Goal: Task Accomplishment & Management: Manage account settings

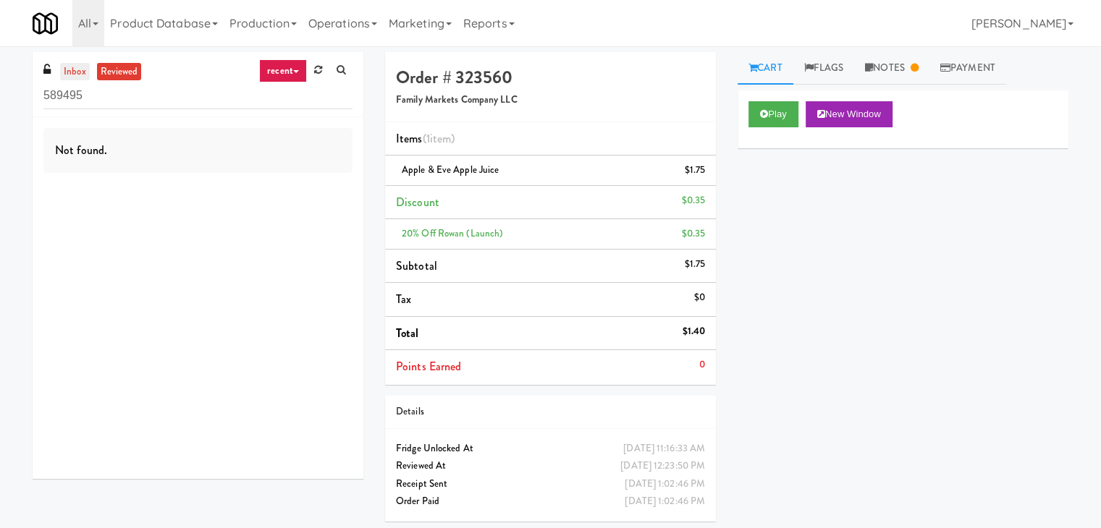
click at [75, 71] on link "inbox" at bounding box center [75, 72] width 30 height 18
click at [159, 103] on input "589495" at bounding box center [197, 95] width 309 height 27
paste input "Pinnacle - Ambient R"
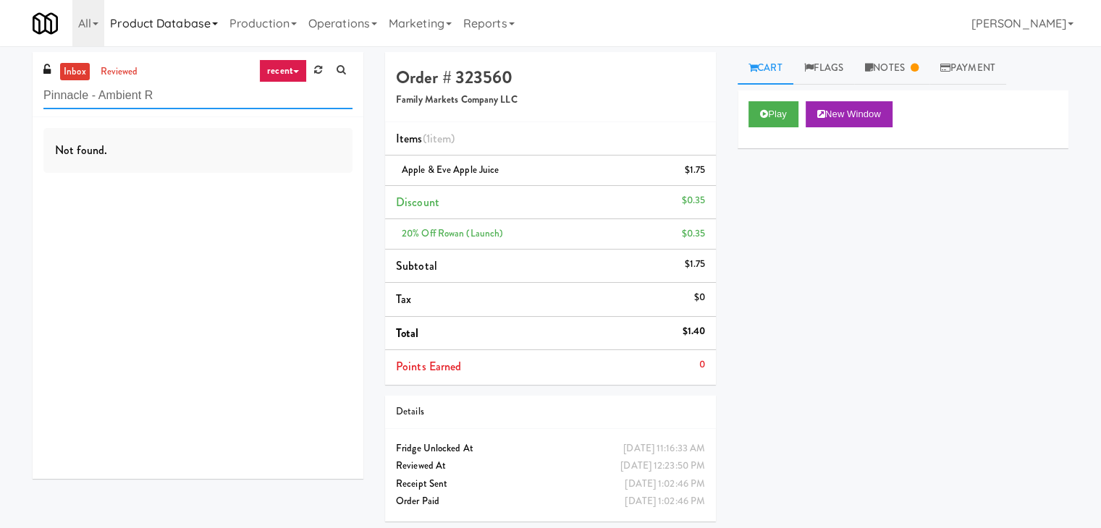
type input "Pinnacle - Ambient R"
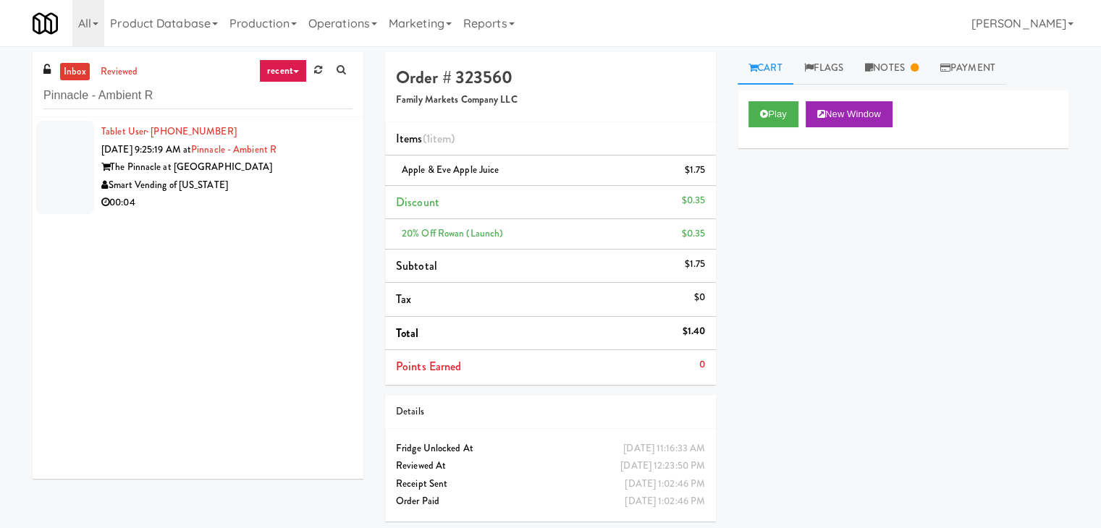
click at [295, 190] on div "Smart Vending of [US_STATE]" at bounding box center [226, 186] width 251 height 18
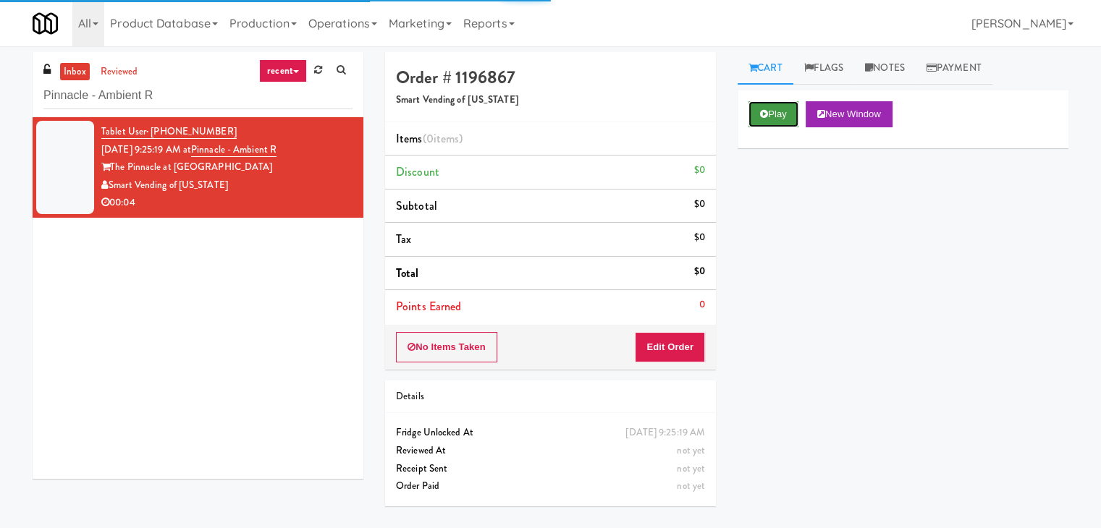
click at [779, 113] on button "Play" at bounding box center [773, 114] width 50 height 26
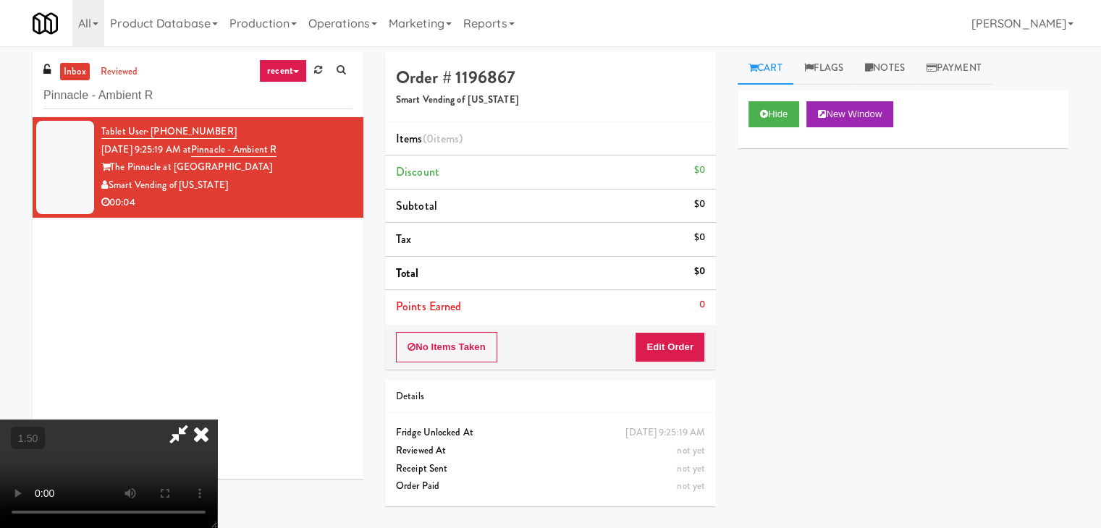
click at [217, 420] on video at bounding box center [108, 474] width 217 height 109
click at [217, 420] on icon at bounding box center [201, 434] width 32 height 29
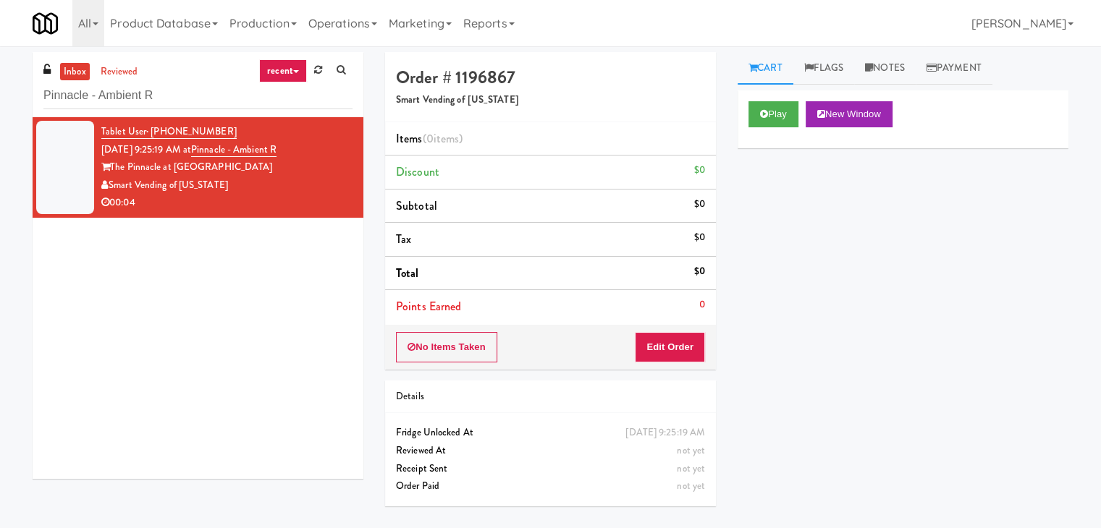
click at [657, 364] on div "No Items Taken Edit Order" at bounding box center [550, 347] width 331 height 45
click at [672, 346] on button "Edit Order" at bounding box center [670, 347] width 70 height 30
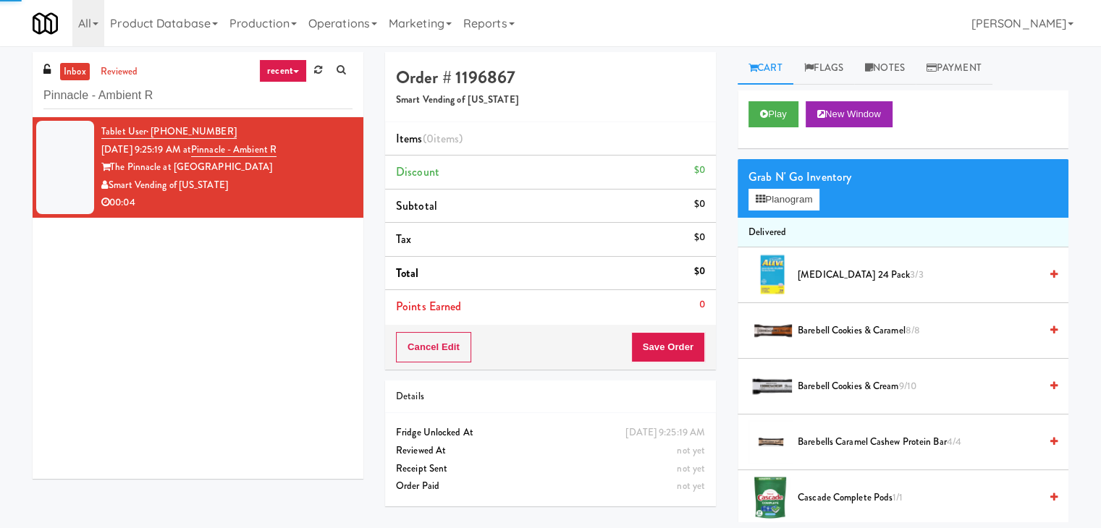
click at [795, 214] on div "Grab N' Go Inventory Planogram" at bounding box center [902, 188] width 331 height 59
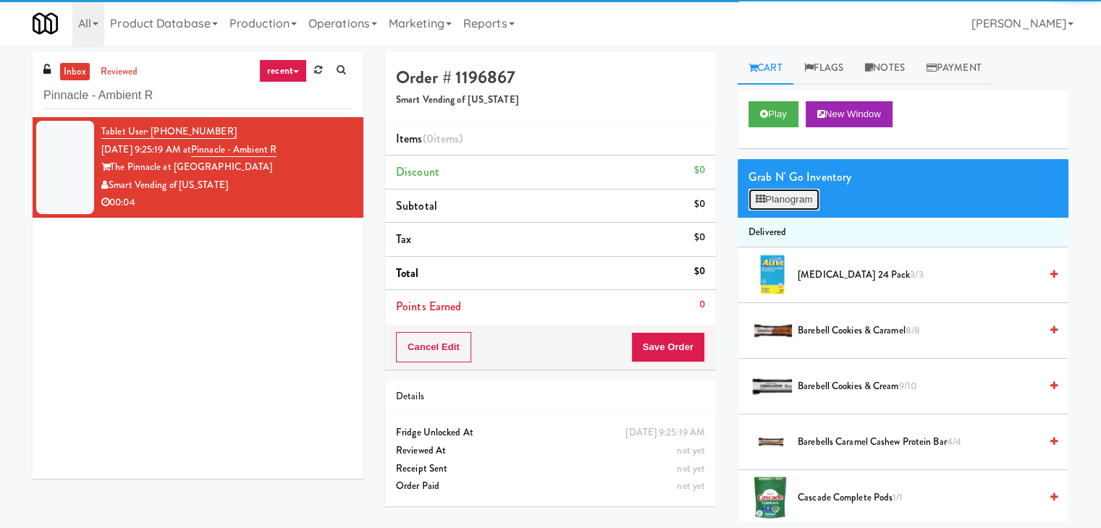
click at [796, 200] on button "Planogram" at bounding box center [783, 200] width 71 height 22
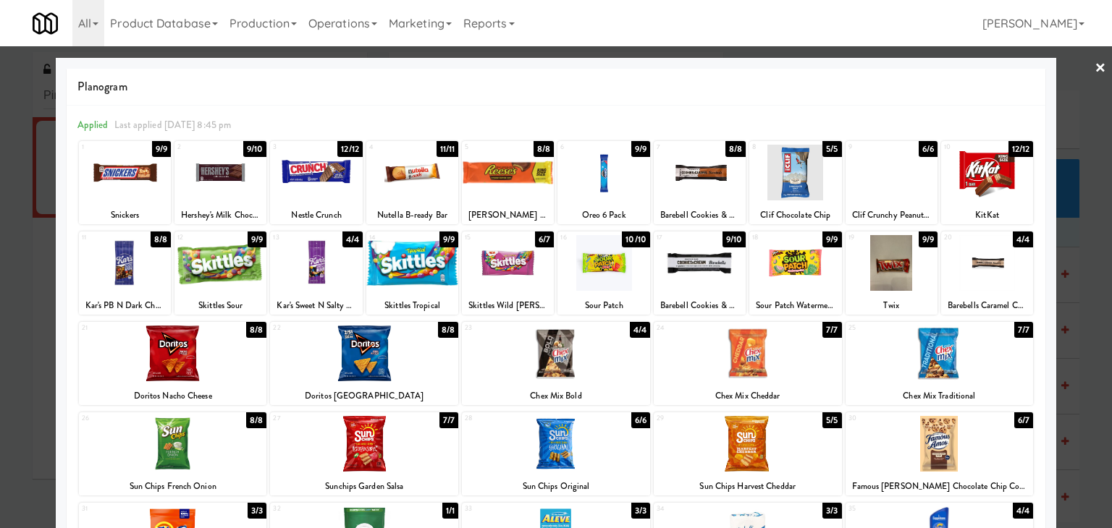
click at [699, 271] on div at bounding box center [699, 263] width 92 height 56
drag, startPoint x: 1091, startPoint y: 69, endPoint x: 1076, endPoint y: 79, distance: 17.9
click at [1094, 69] on link "×" at bounding box center [1100, 68] width 12 height 45
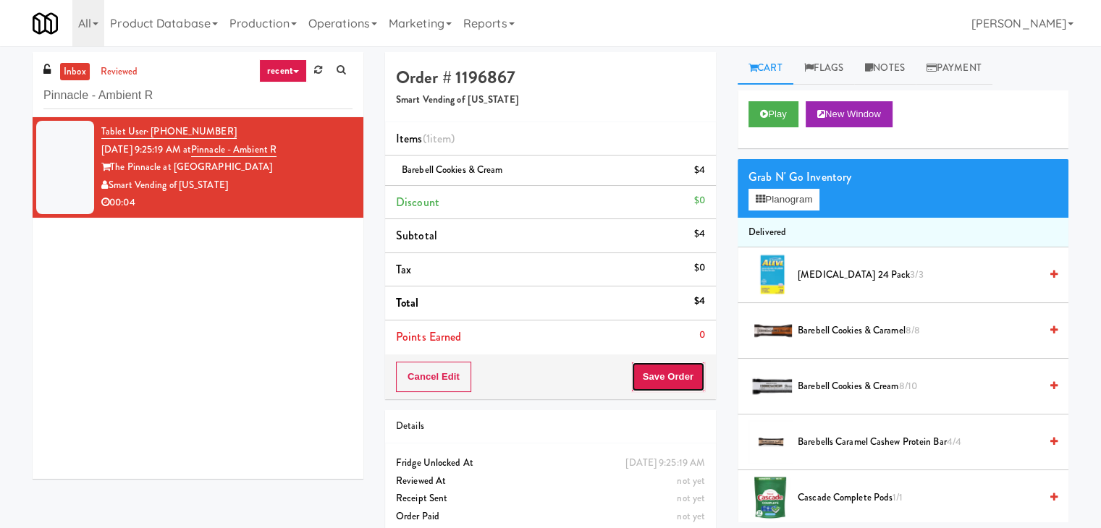
click at [648, 378] on button "Save Order" at bounding box center [668, 377] width 74 height 30
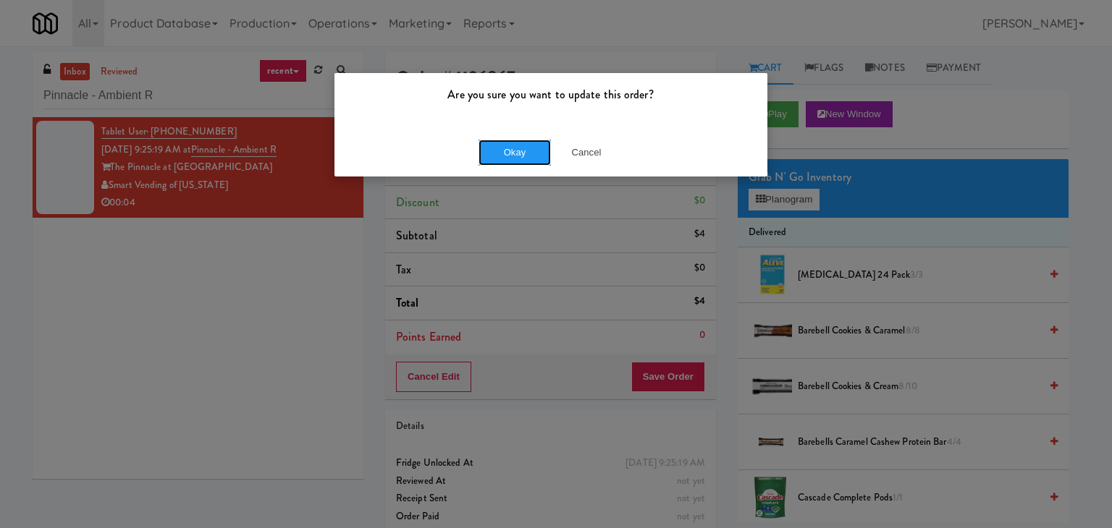
drag, startPoint x: 522, startPoint y: 152, endPoint x: 501, endPoint y: 121, distance: 37.9
click at [522, 151] on button "Okay" at bounding box center [514, 153] width 72 height 26
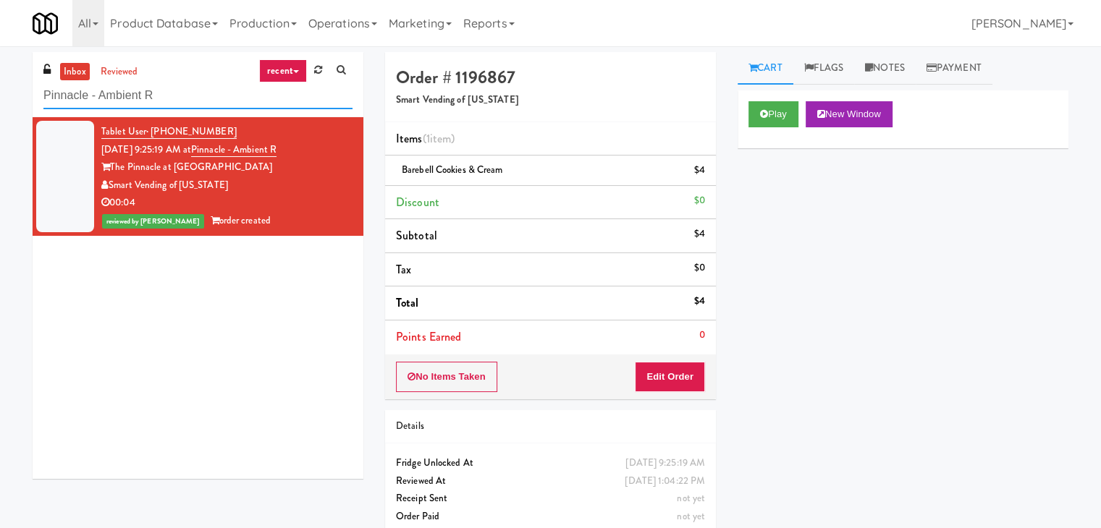
click at [168, 99] on input "Pinnacle - Ambient R" at bounding box center [197, 95] width 309 height 27
paste input "The Pointe-Gym-C1"
type input "The Pointe-Gym-C1"
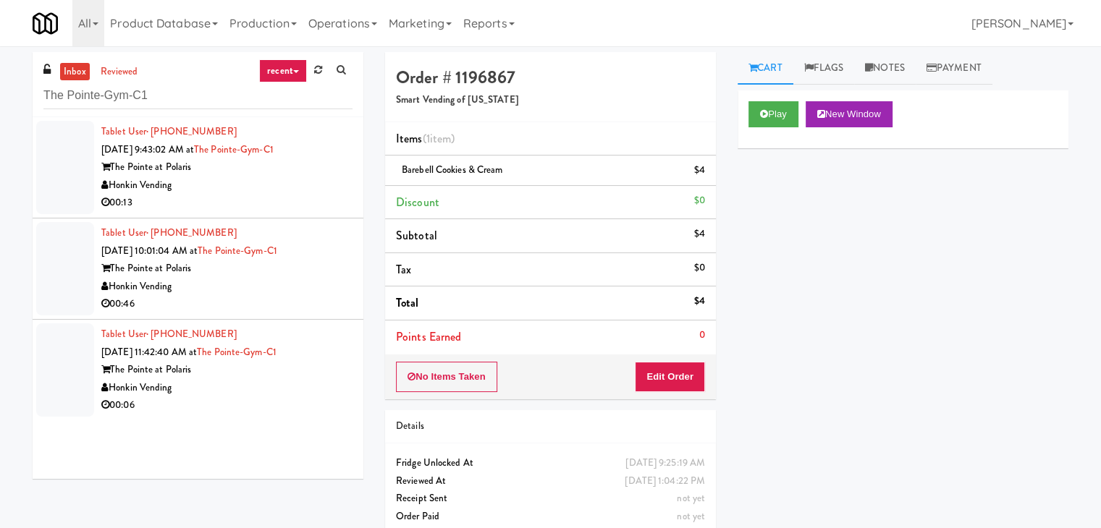
click at [274, 201] on div "00:13" at bounding box center [226, 203] width 251 height 18
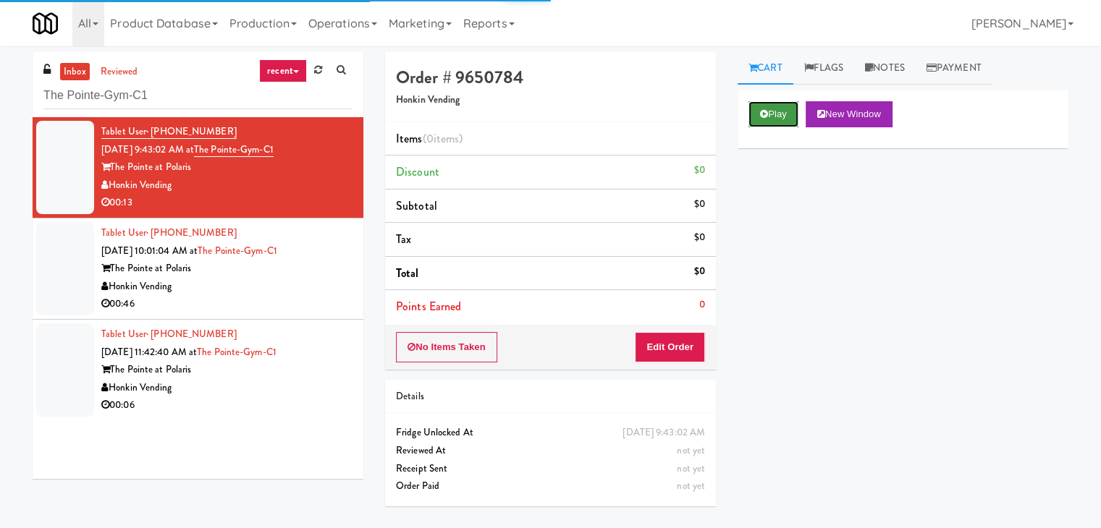
click at [771, 119] on button "Play" at bounding box center [773, 114] width 50 height 26
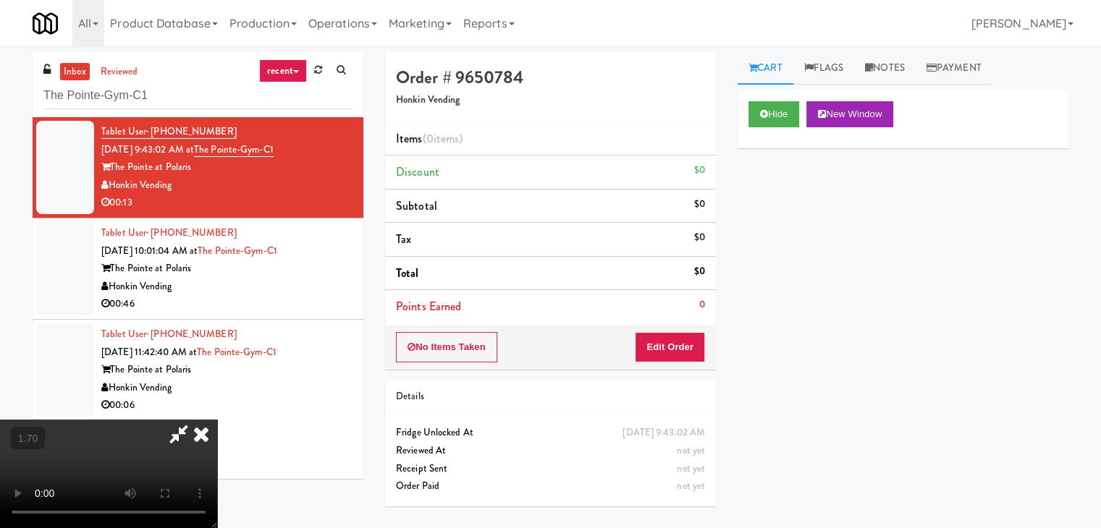
click at [217, 420] on video at bounding box center [108, 474] width 217 height 109
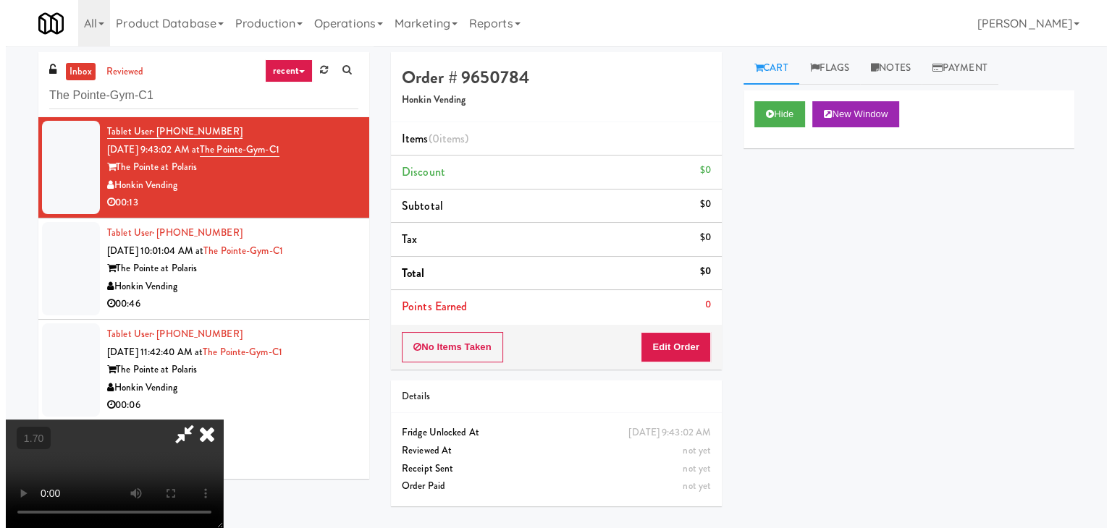
scroll to position [0, 0]
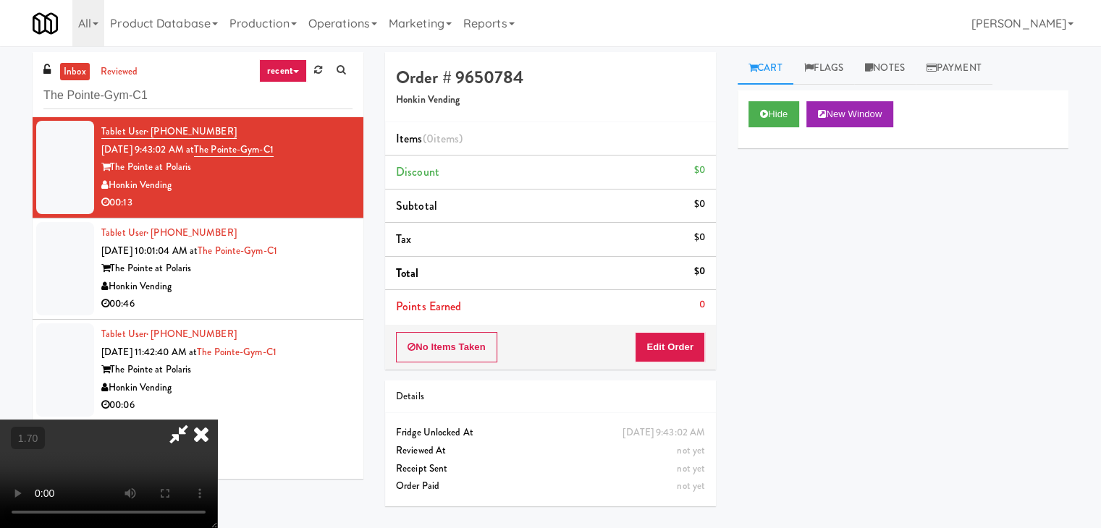
click at [217, 420] on icon at bounding box center [201, 434] width 32 height 29
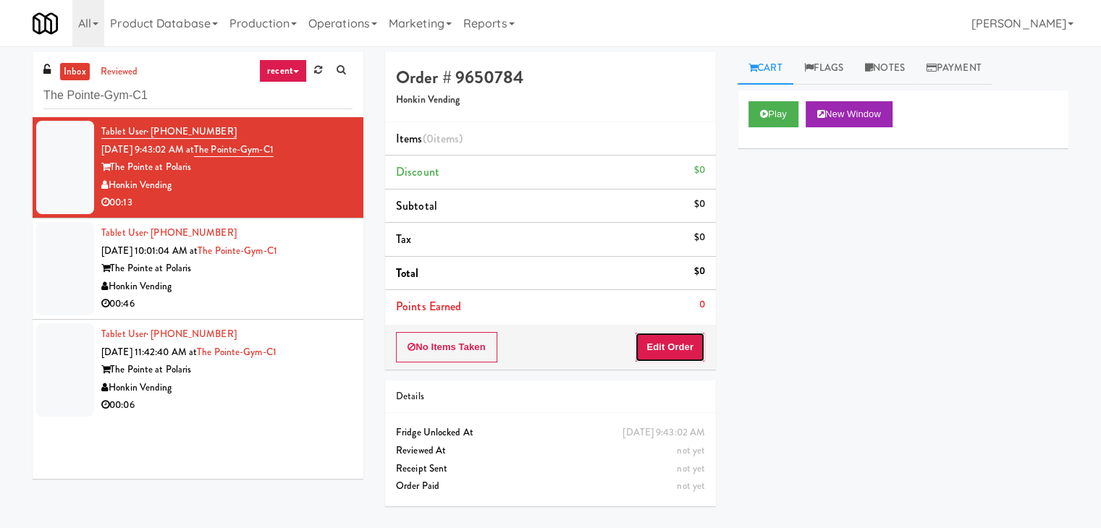
click at [672, 349] on button "Edit Order" at bounding box center [670, 347] width 70 height 30
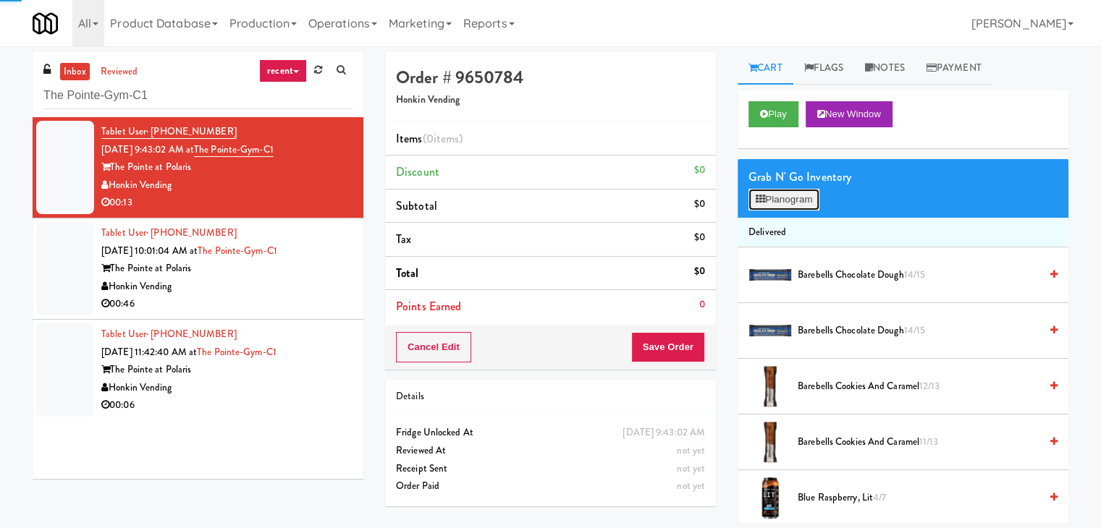
click at [784, 198] on button "Planogram" at bounding box center [783, 200] width 71 height 22
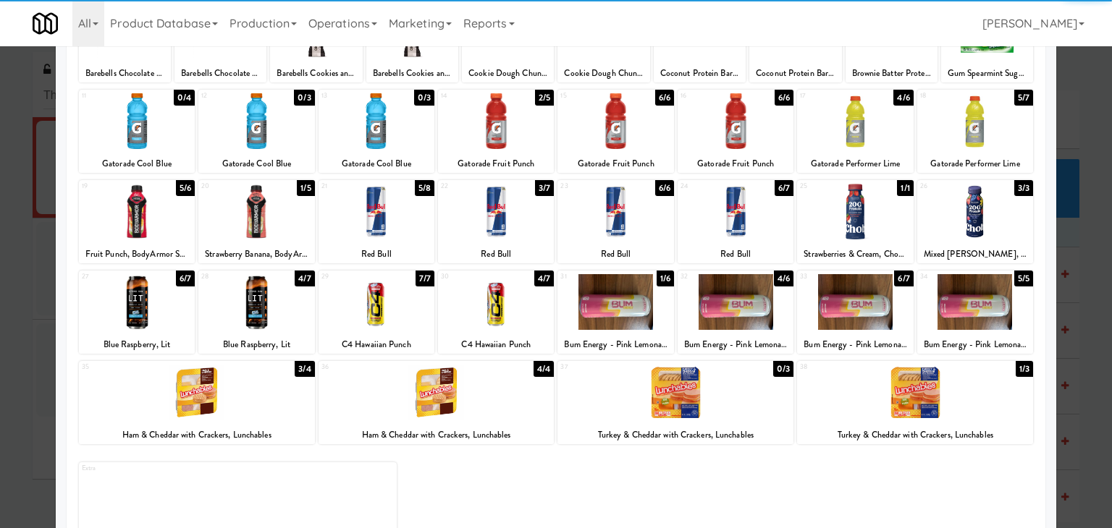
scroll to position [145, 0]
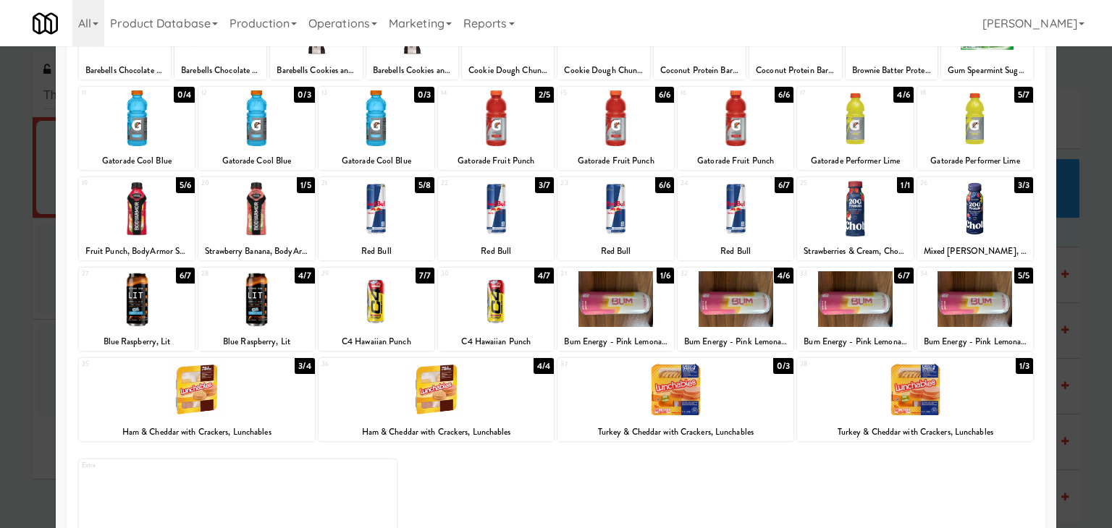
click at [152, 308] on div at bounding box center [137, 299] width 116 height 56
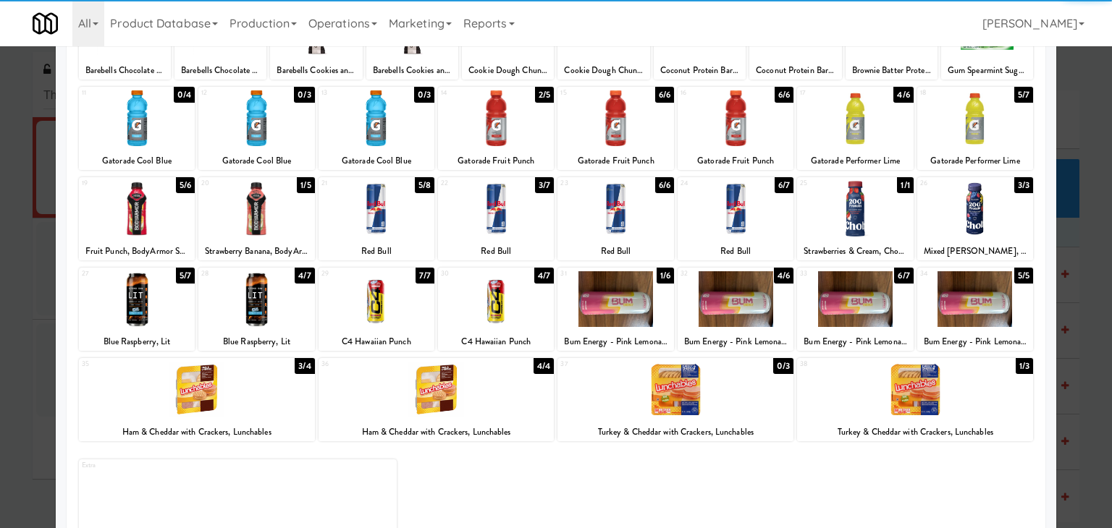
click at [266, 310] on div at bounding box center [256, 299] width 116 height 56
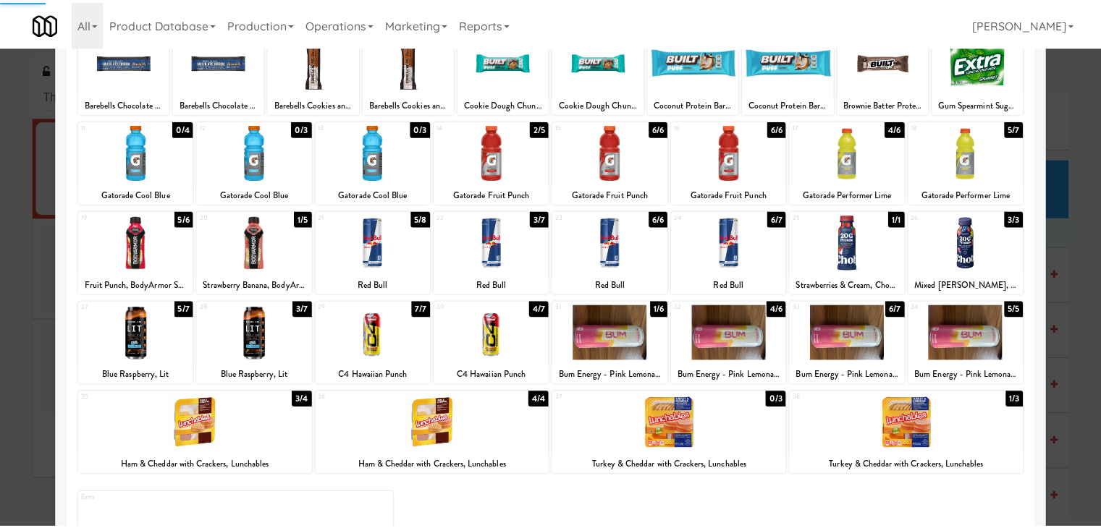
scroll to position [0, 0]
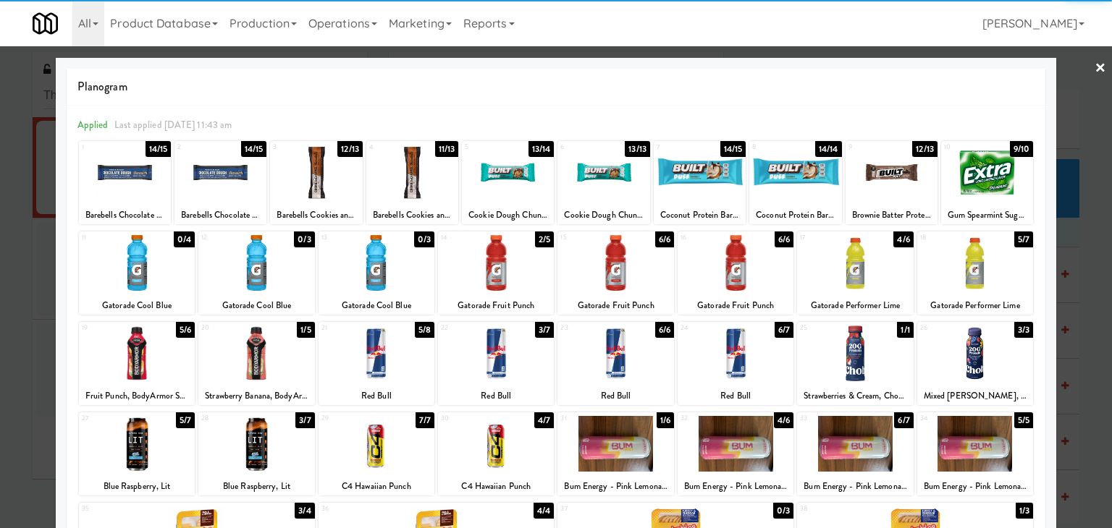
drag, startPoint x: 1096, startPoint y: 59, endPoint x: 1045, endPoint y: 82, distance: 56.4
click at [1095, 59] on div at bounding box center [556, 264] width 1112 height 528
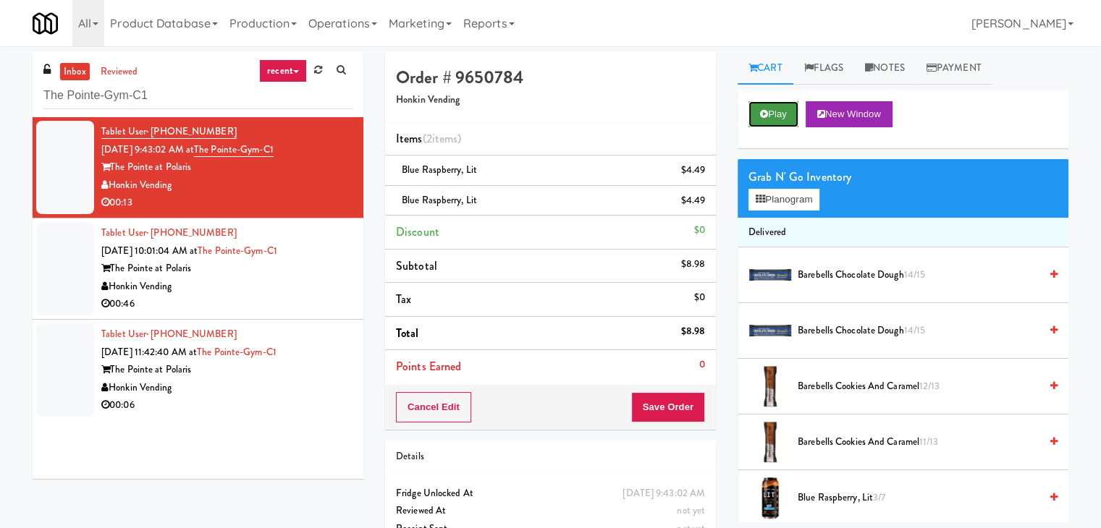
click at [767, 122] on button "Play" at bounding box center [773, 114] width 50 height 26
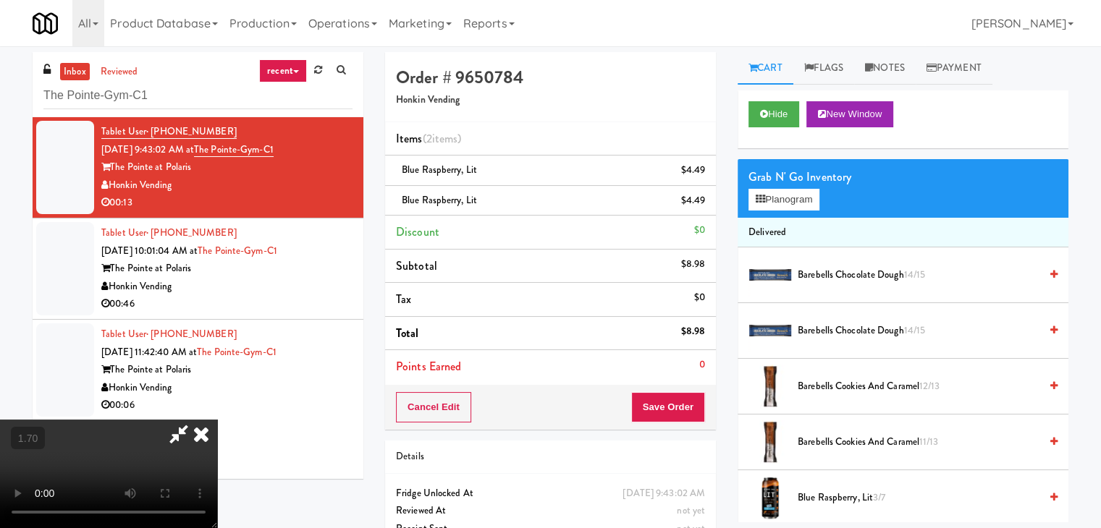
click at [217, 420] on icon at bounding box center [201, 434] width 32 height 29
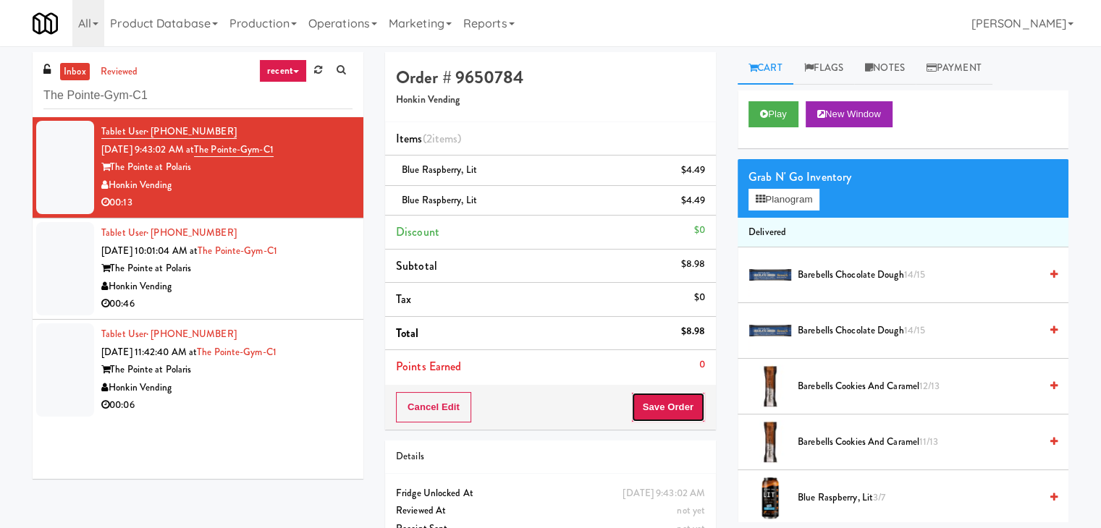
click at [640, 409] on button "Save Order" at bounding box center [668, 407] width 74 height 30
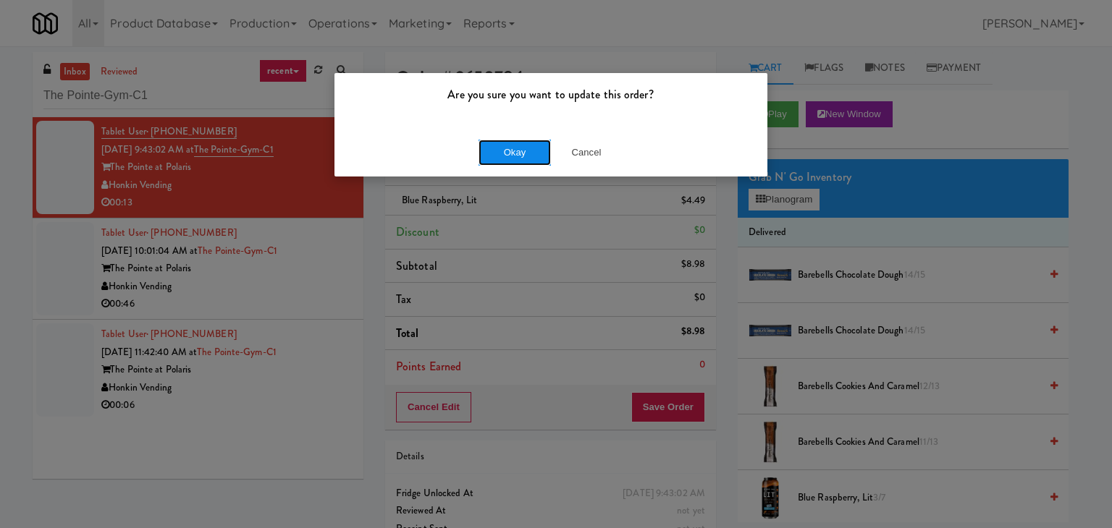
click at [502, 151] on button "Okay" at bounding box center [514, 153] width 72 height 26
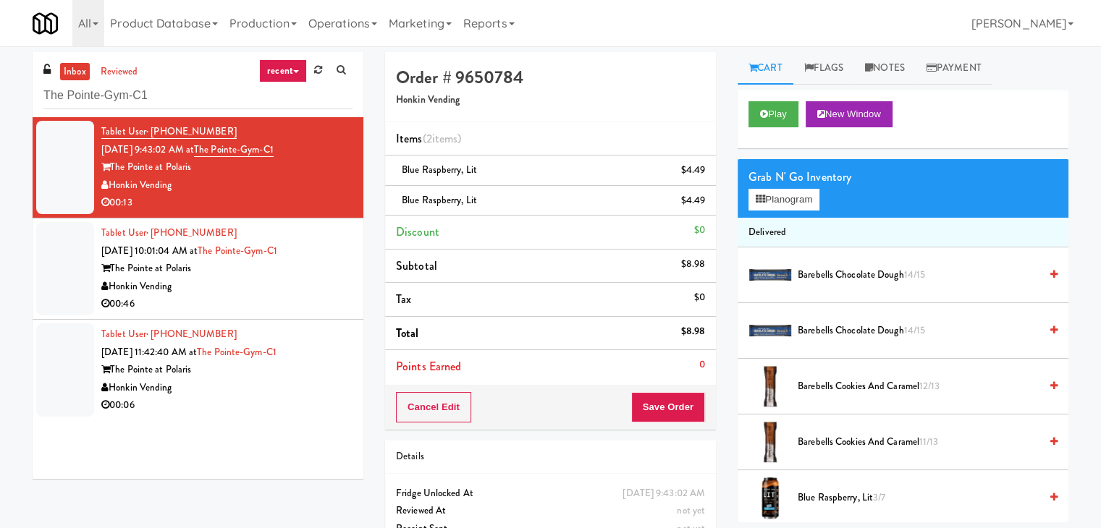
click at [318, 292] on div "Honkin Vending" at bounding box center [226, 287] width 251 height 18
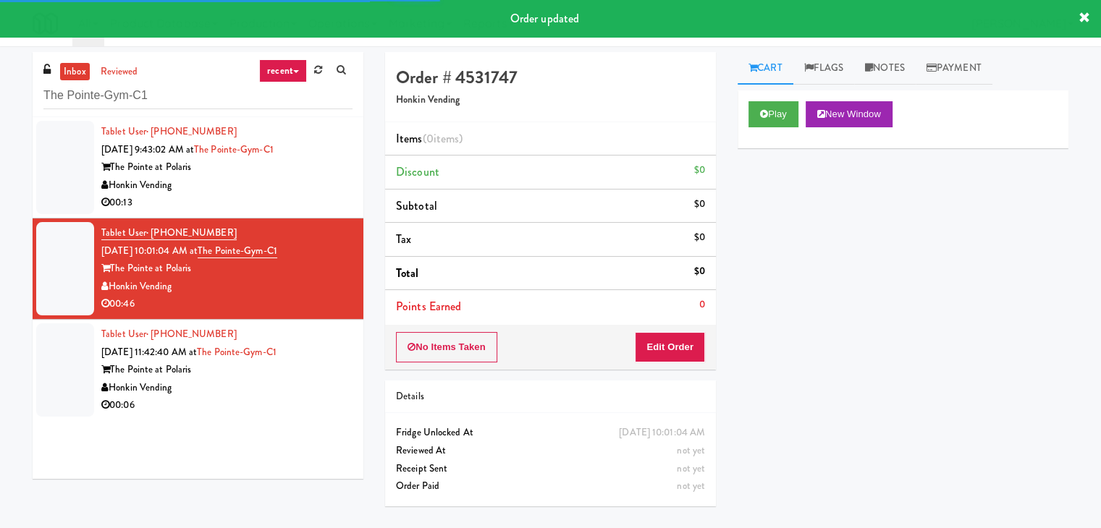
click at [787, 99] on div "Play New Window" at bounding box center [902, 119] width 331 height 58
click at [784, 111] on button "Play" at bounding box center [773, 114] width 50 height 26
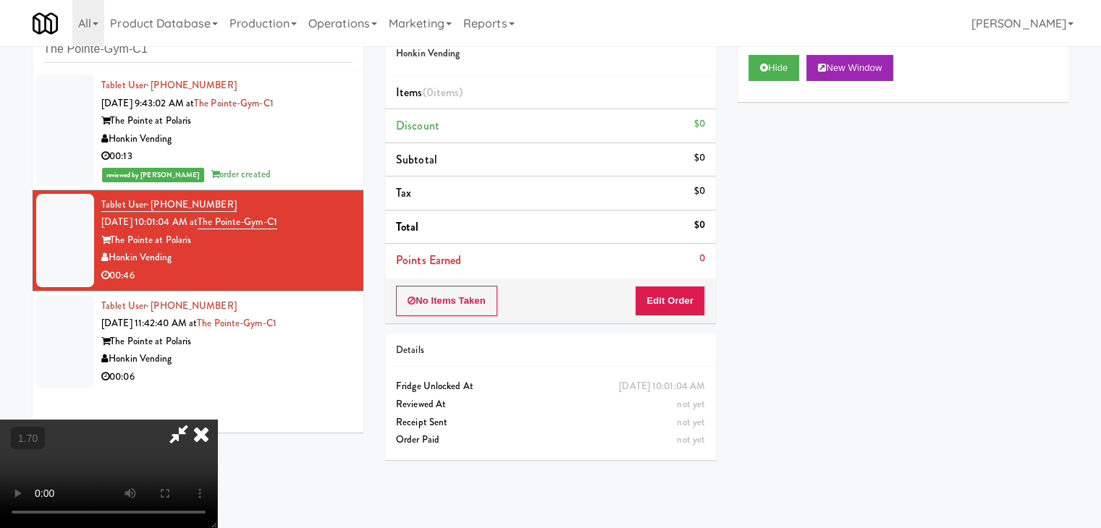
click at [217, 420] on icon at bounding box center [201, 434] width 32 height 29
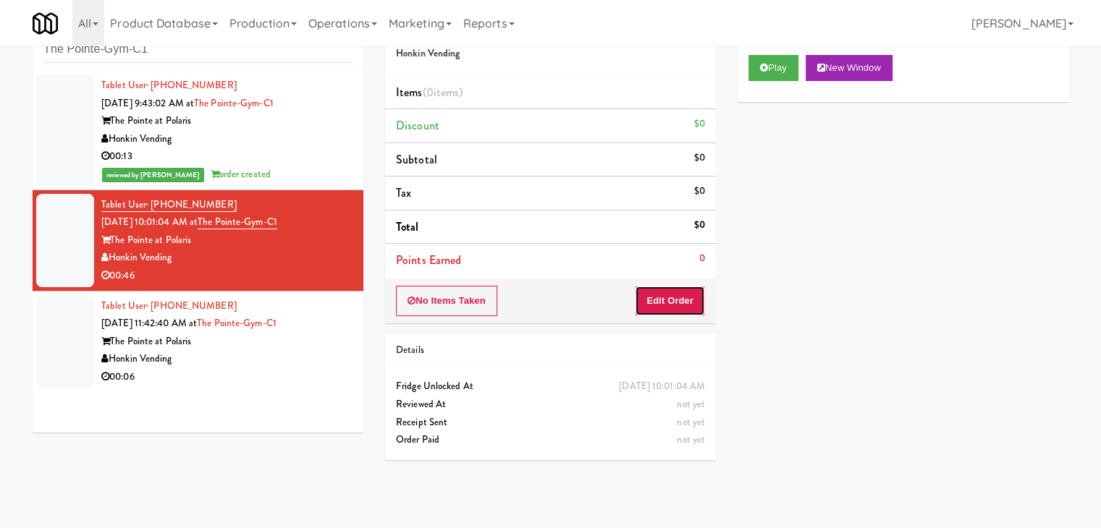
click at [695, 296] on button "Edit Order" at bounding box center [670, 301] width 70 height 30
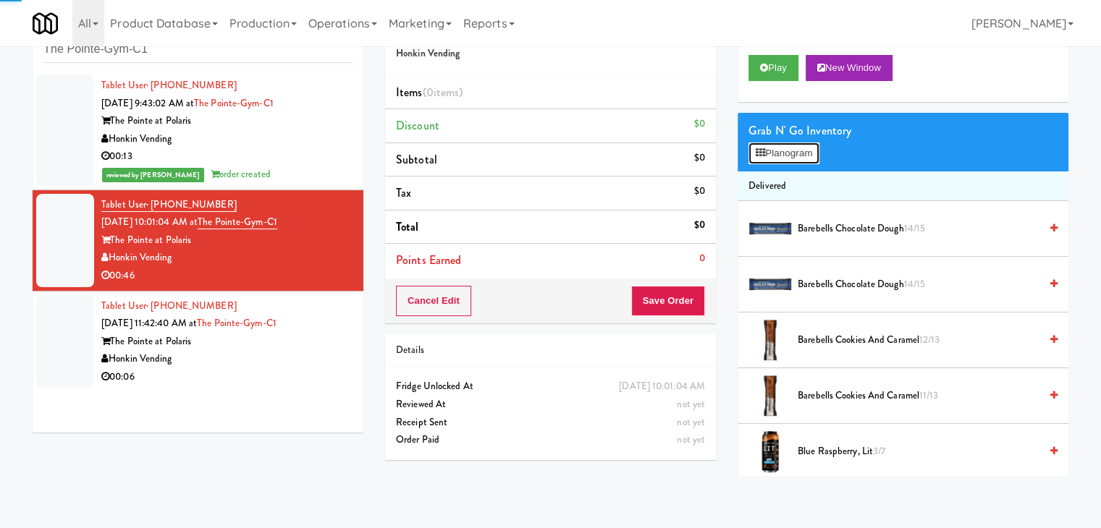
click at [797, 150] on button "Planogram" at bounding box center [783, 154] width 71 height 22
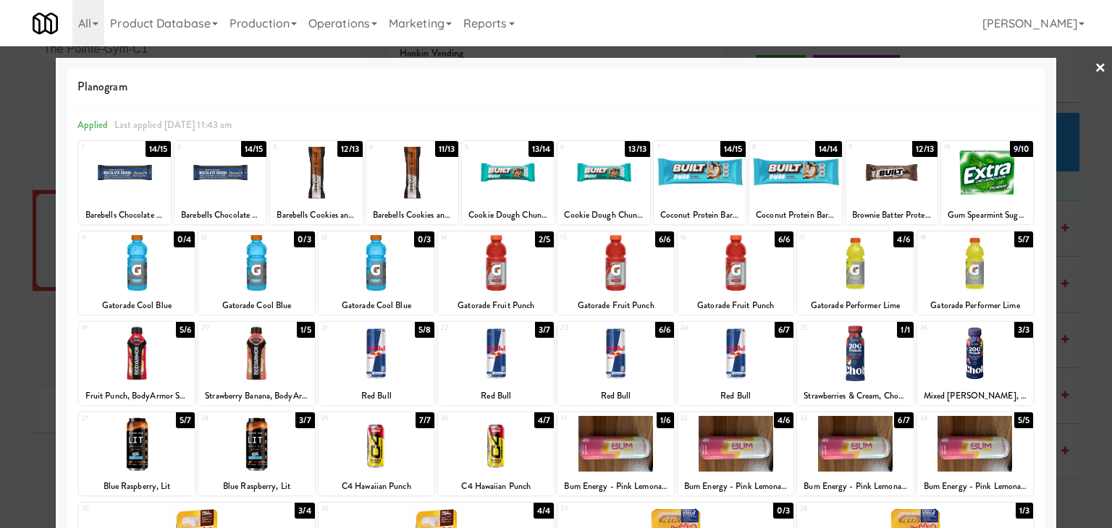
click at [315, 169] on div at bounding box center [316, 173] width 92 height 56
click at [1094, 59] on link "×" at bounding box center [1100, 68] width 12 height 45
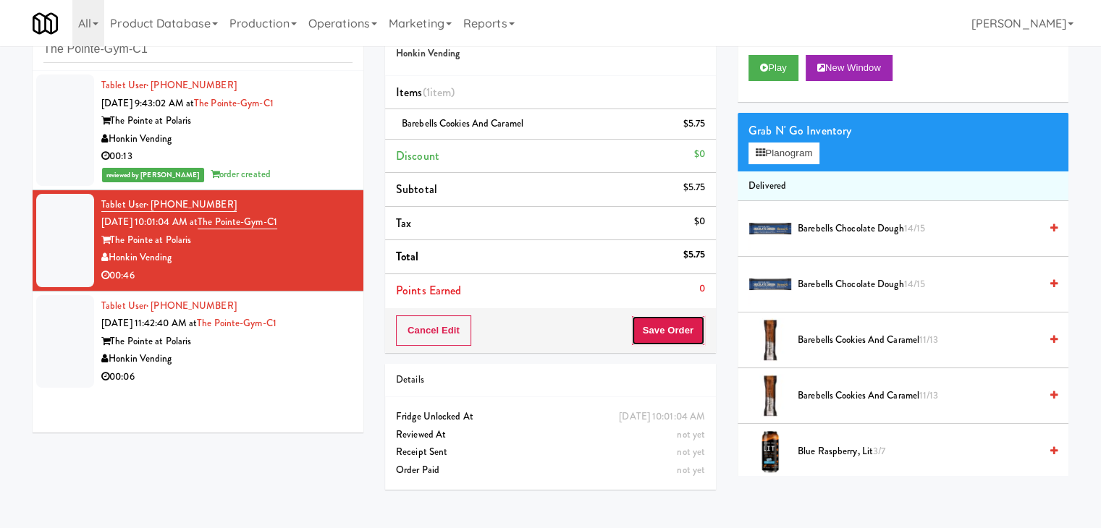
click at [660, 334] on button "Save Order" at bounding box center [668, 331] width 74 height 30
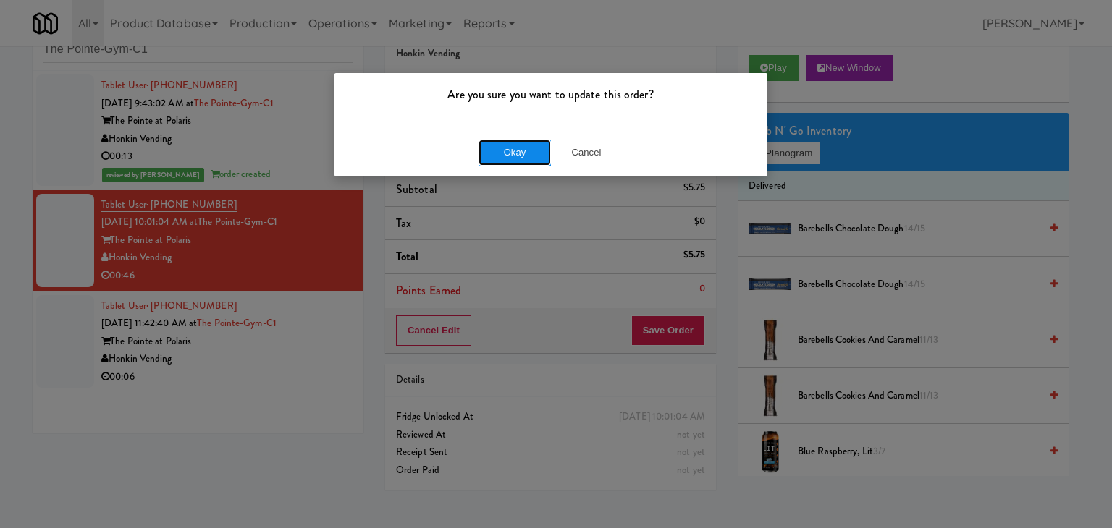
click at [534, 145] on button "Okay" at bounding box center [514, 153] width 72 height 26
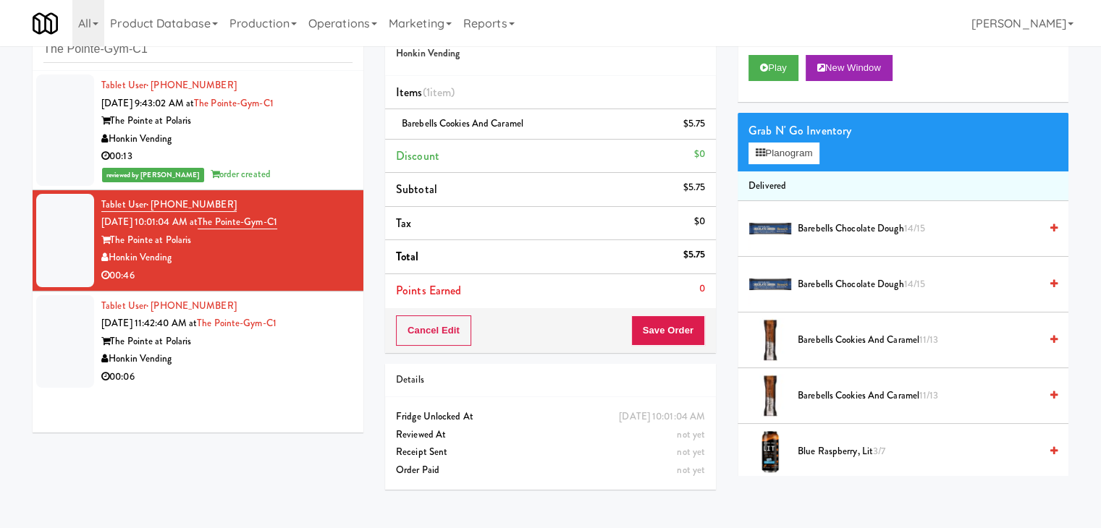
click at [318, 347] on div "The Pointe at Polaris" at bounding box center [226, 342] width 251 height 18
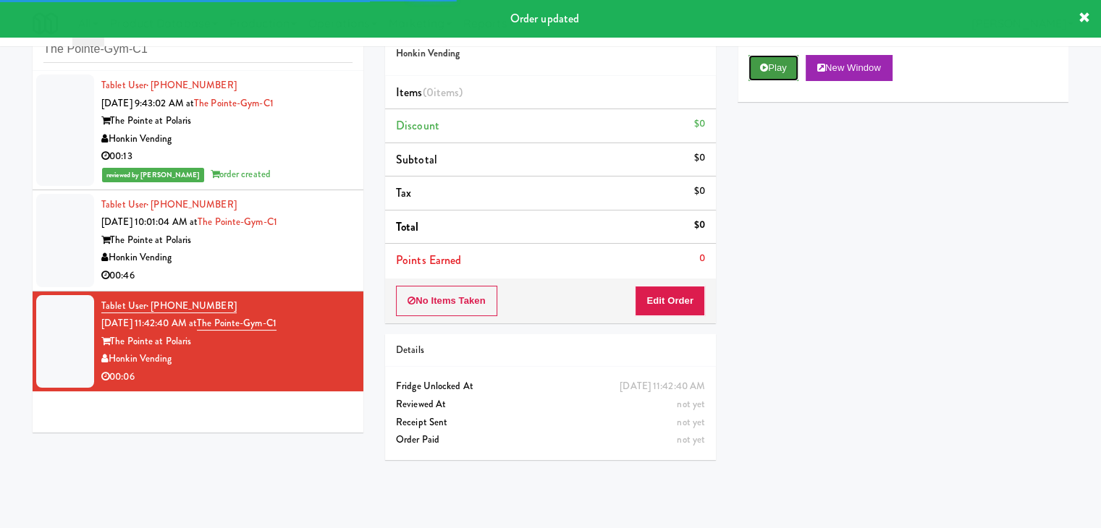
click at [776, 62] on button "Play" at bounding box center [773, 68] width 50 height 26
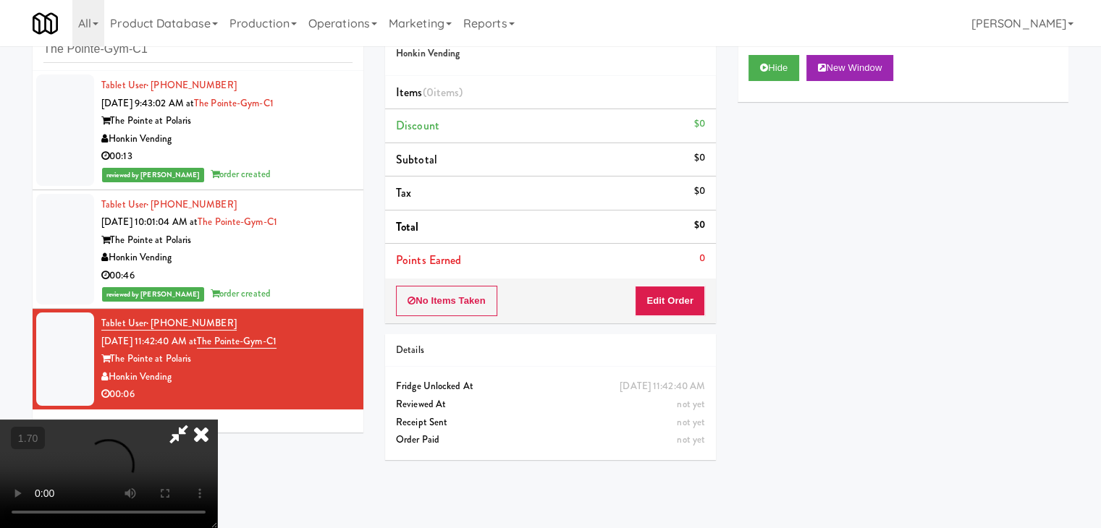
click at [217, 420] on video at bounding box center [108, 474] width 217 height 109
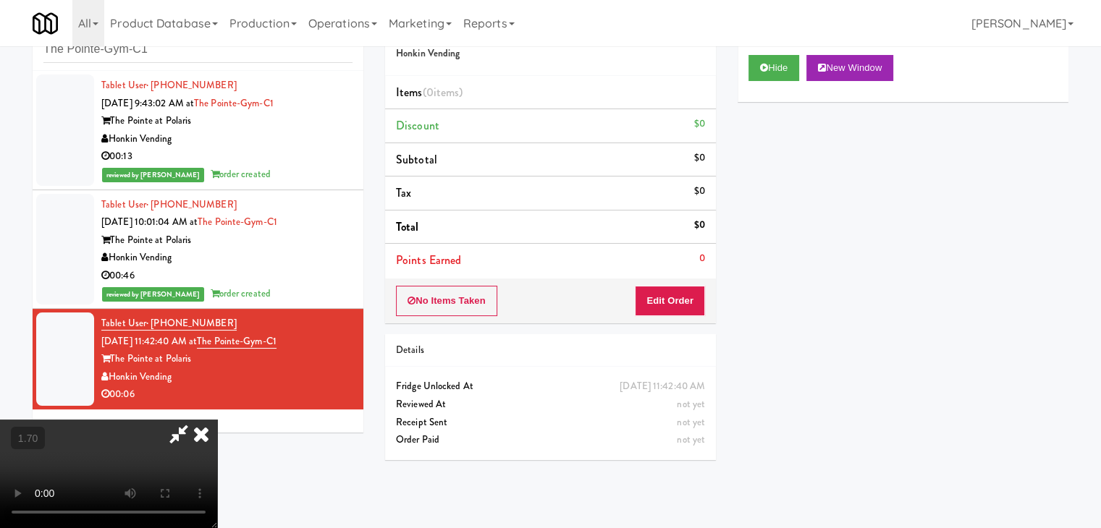
click at [217, 420] on video at bounding box center [108, 474] width 217 height 109
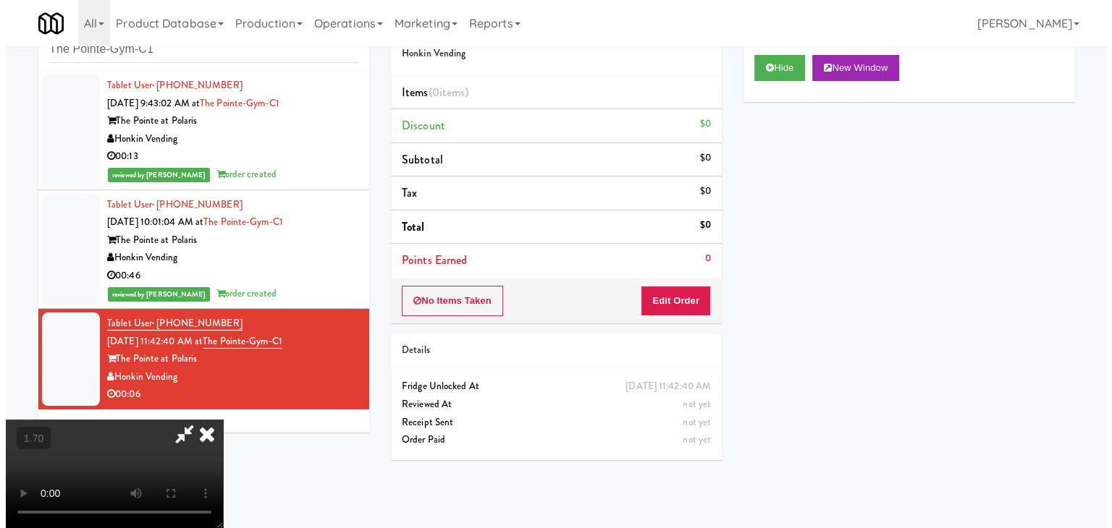
scroll to position [0, 0]
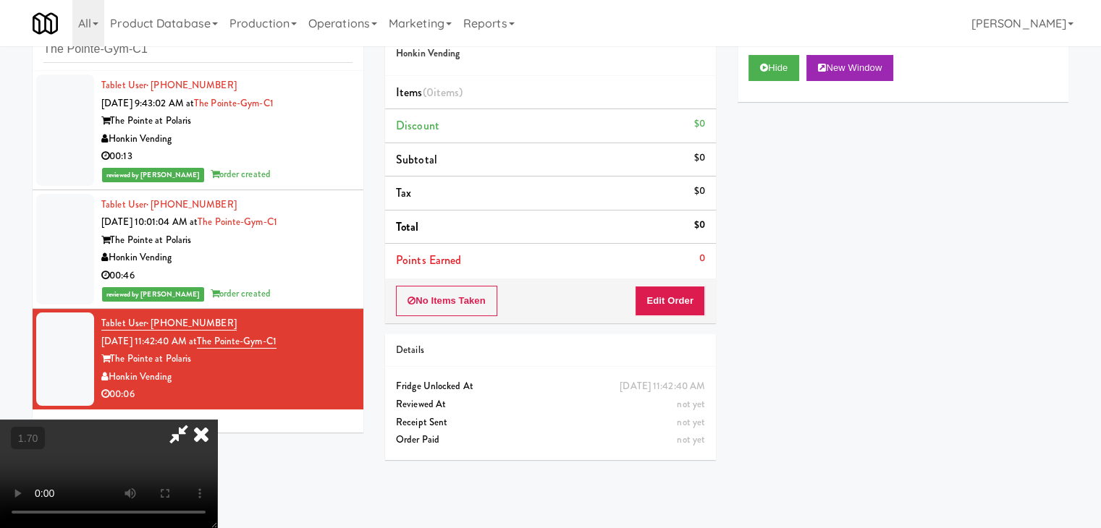
drag, startPoint x: 638, startPoint y: 59, endPoint x: 638, endPoint y: 76, distance: 17.4
click at [217, 420] on icon at bounding box center [201, 434] width 32 height 29
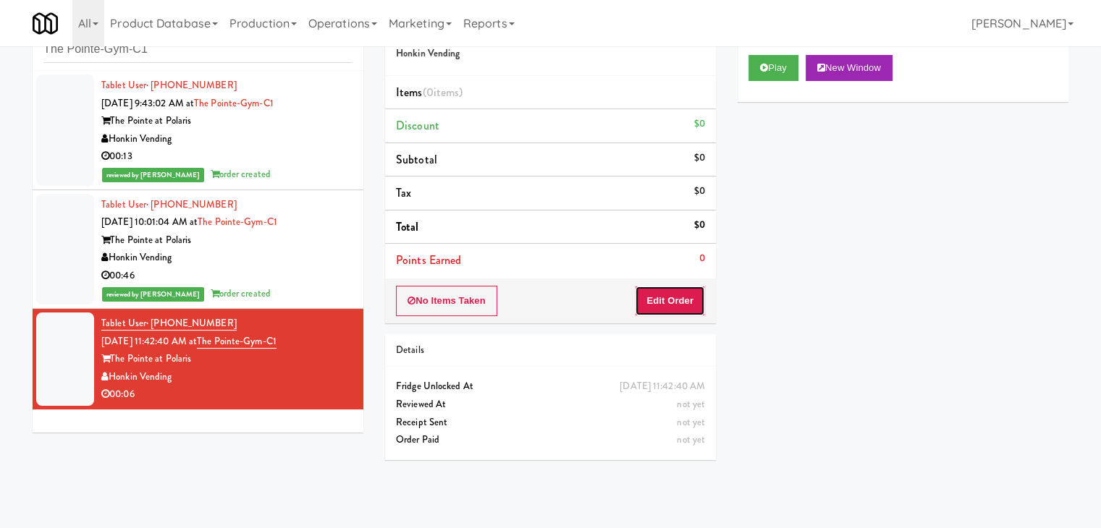
click at [677, 297] on button "Edit Order" at bounding box center [670, 301] width 70 height 30
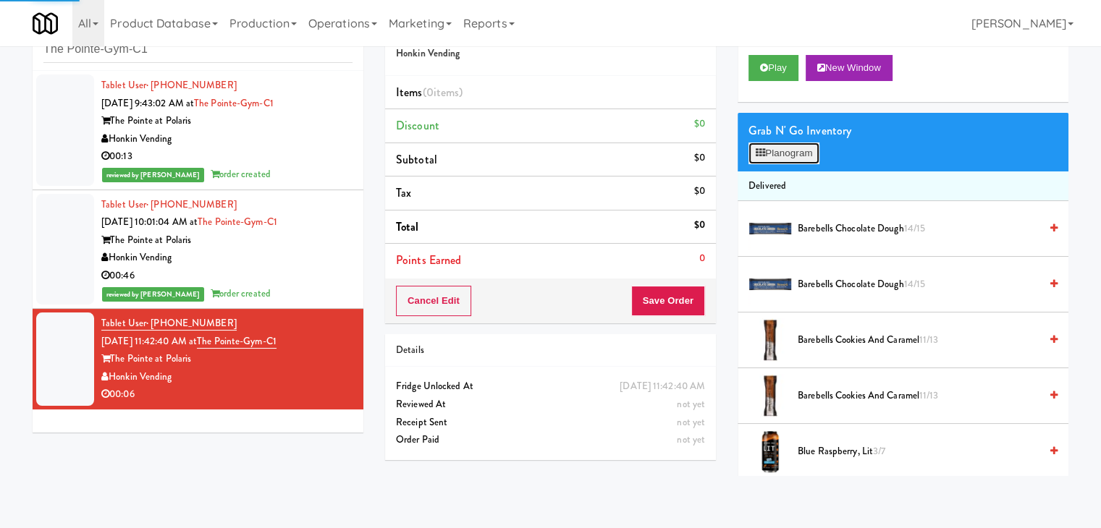
click at [787, 163] on button "Planogram" at bounding box center [783, 154] width 71 height 22
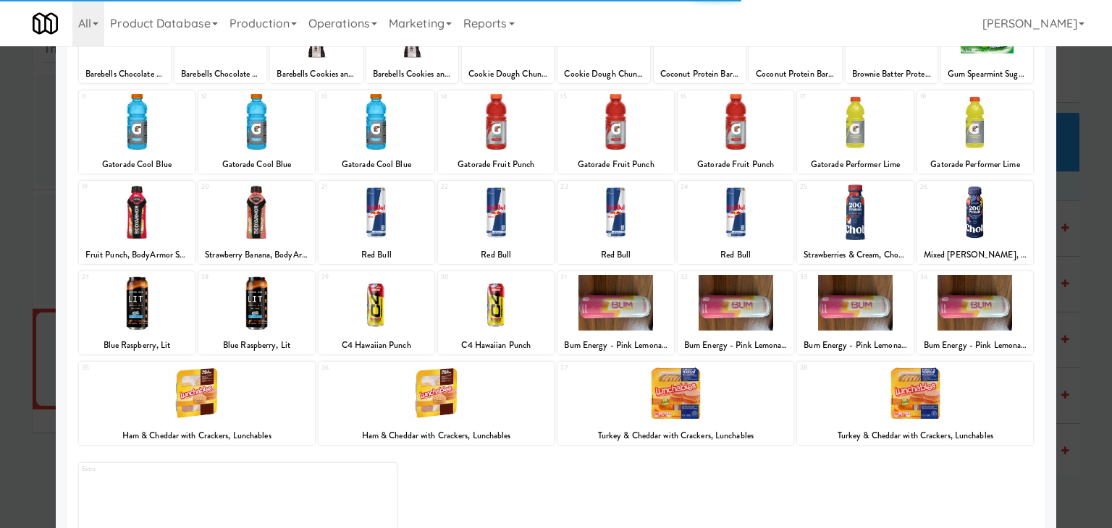
scroll to position [145, 0]
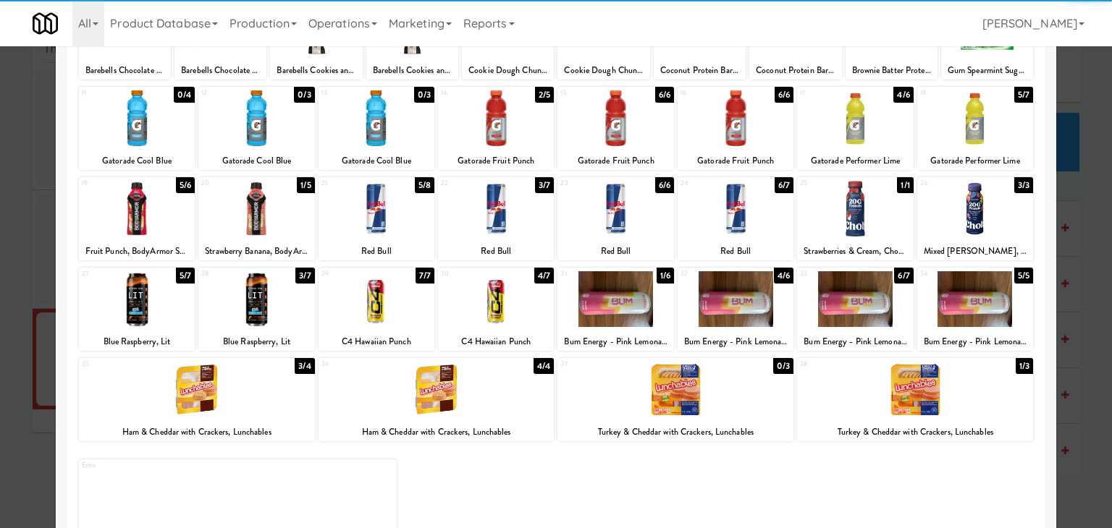
click at [140, 299] on div at bounding box center [137, 299] width 116 height 56
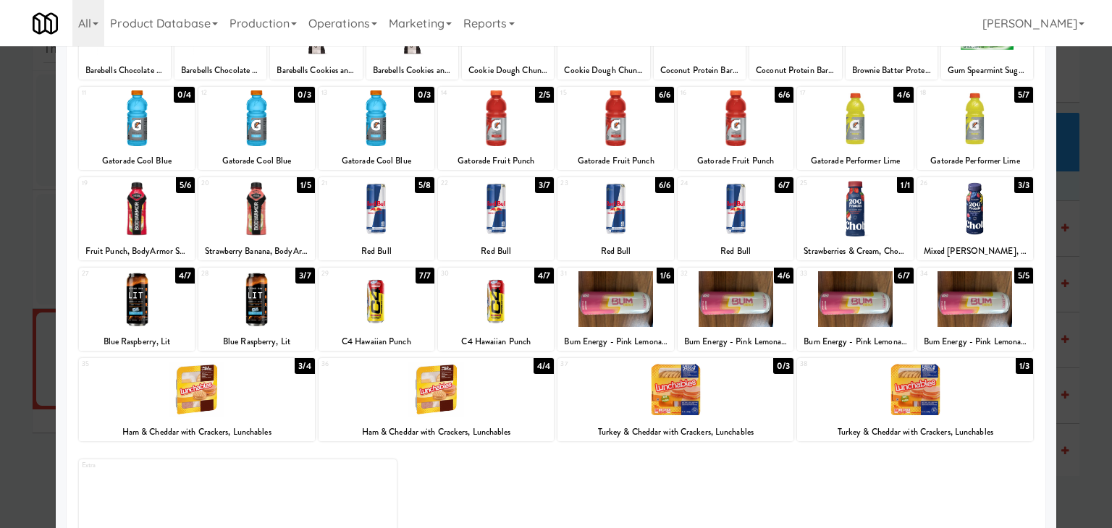
click at [744, 291] on div at bounding box center [735, 299] width 116 height 56
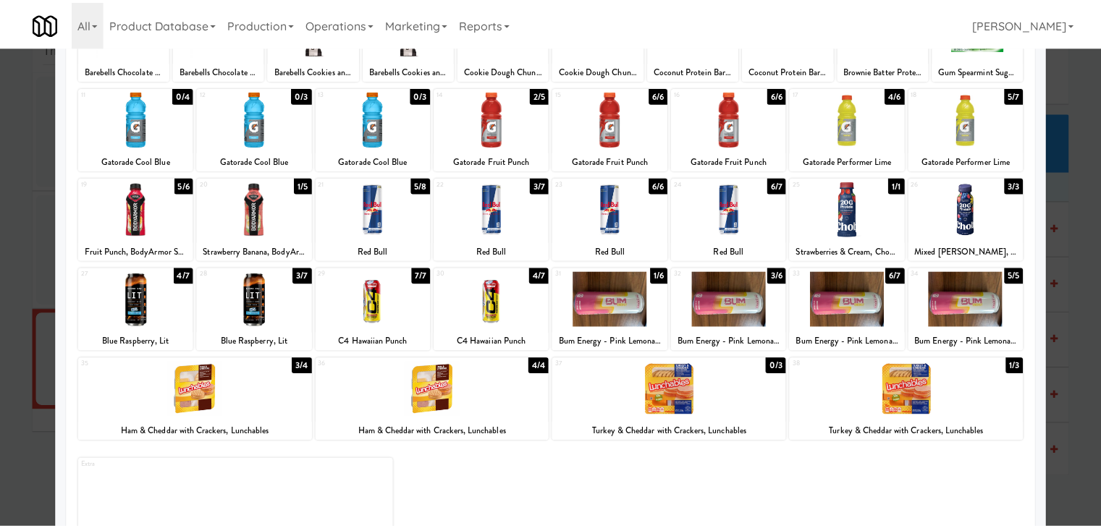
scroll to position [0, 0]
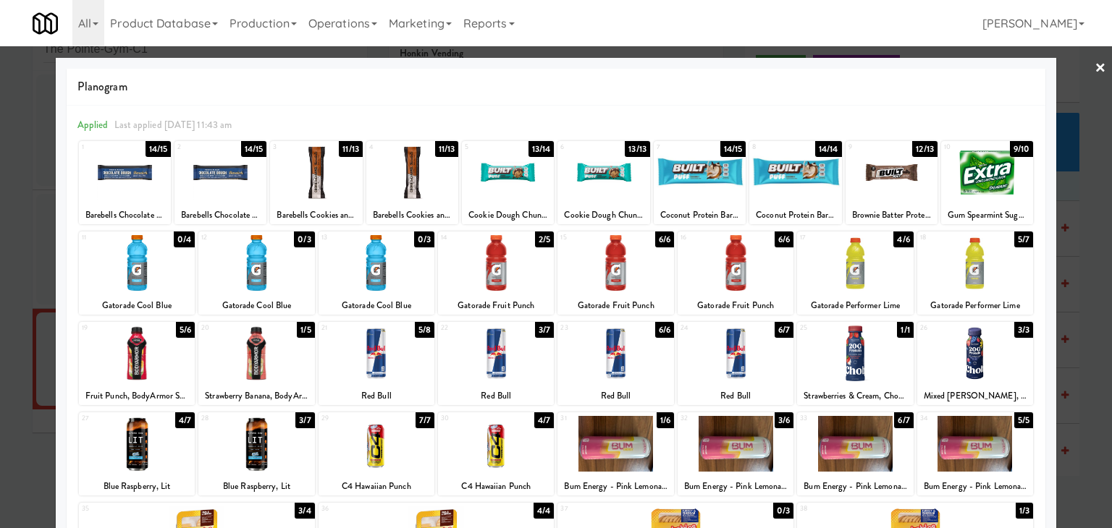
click at [1096, 59] on div at bounding box center [556, 264] width 1112 height 528
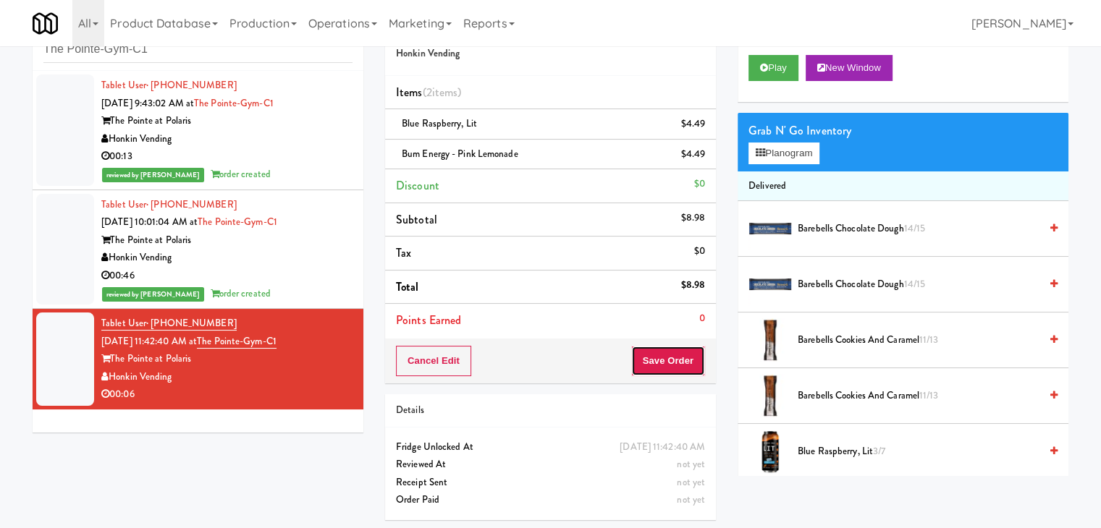
click at [653, 363] on button "Save Order" at bounding box center [668, 361] width 74 height 30
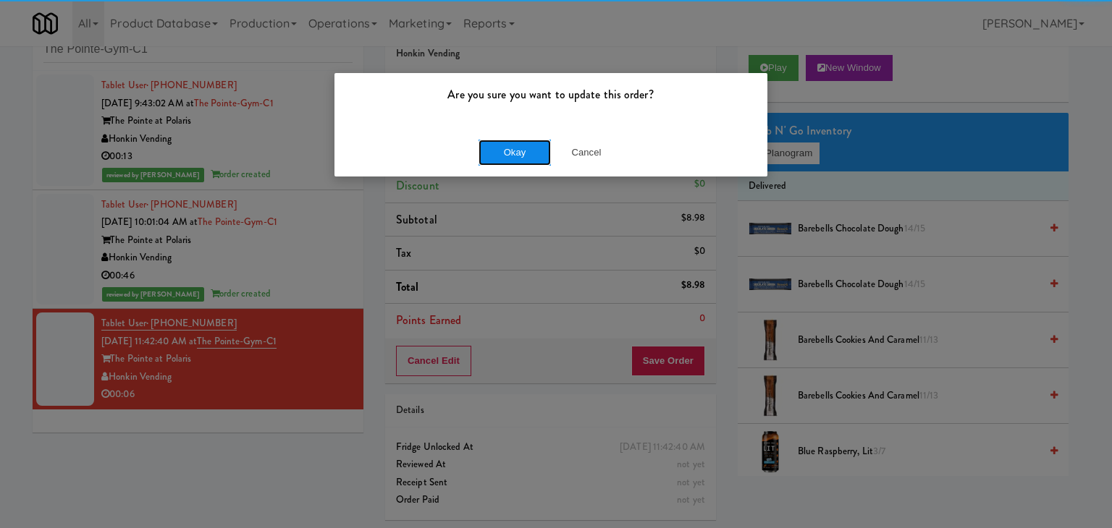
click at [504, 148] on button "Okay" at bounding box center [514, 153] width 72 height 26
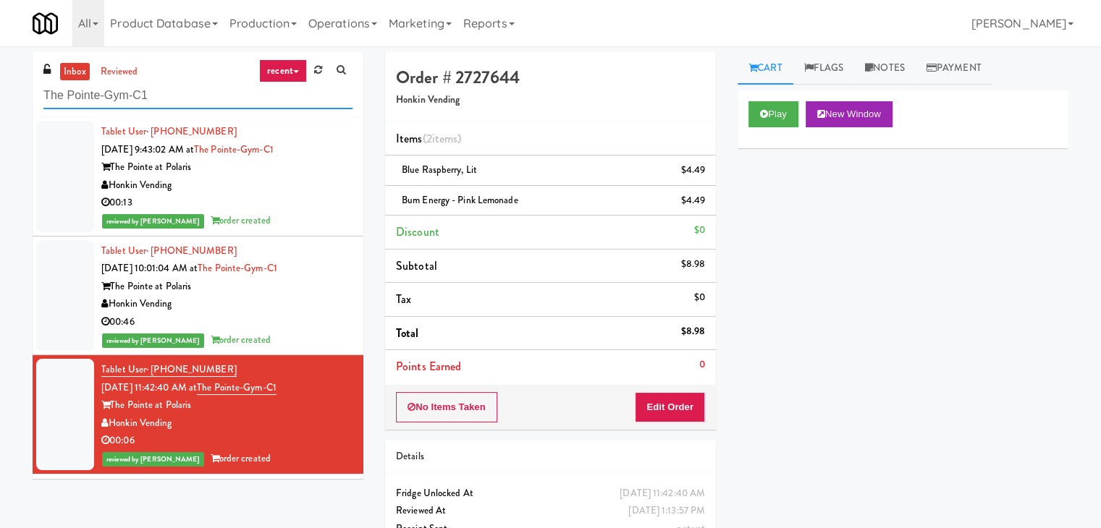
click at [183, 85] on input "The Pointe-Gym-C1" at bounding box center [197, 95] width 309 height 27
paste input "Atworth - [PERSON_NAME][GEOGRAPHIC_DATA]"
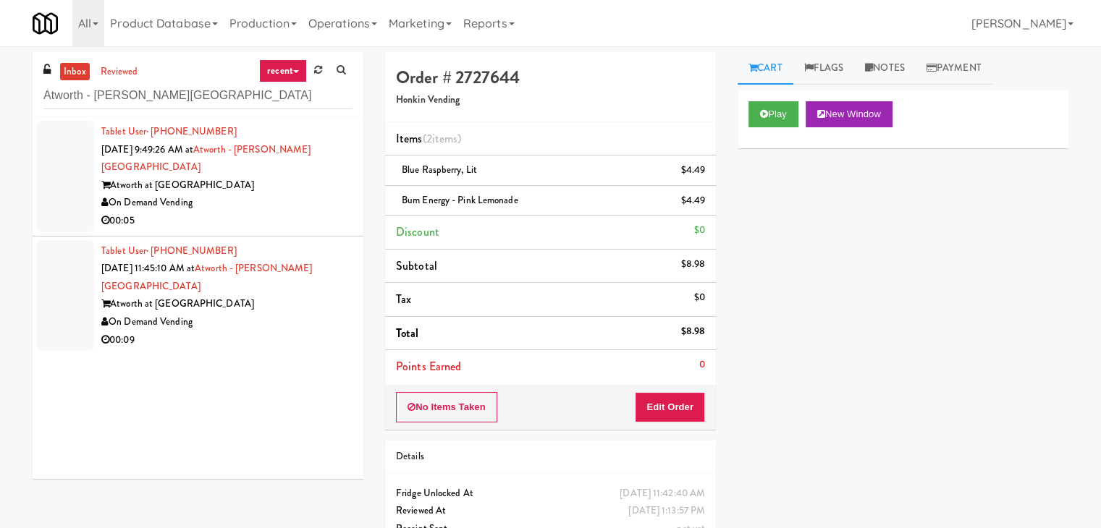
click at [285, 194] on div "On Demand Vending" at bounding box center [226, 203] width 251 height 18
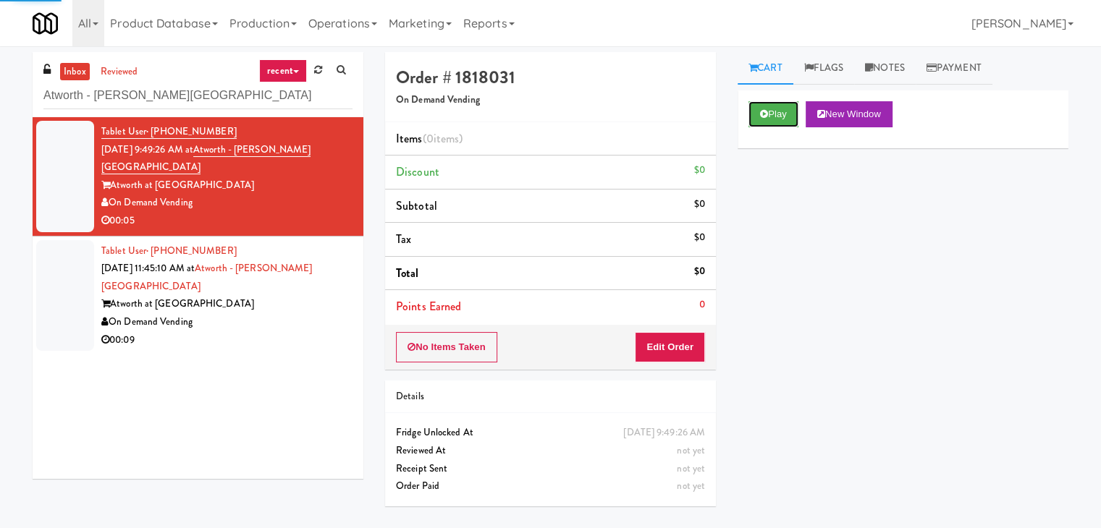
drag, startPoint x: 777, startPoint y: 126, endPoint x: 724, endPoint y: 112, distance: 54.6
click at [777, 125] on button "Play" at bounding box center [773, 114] width 50 height 26
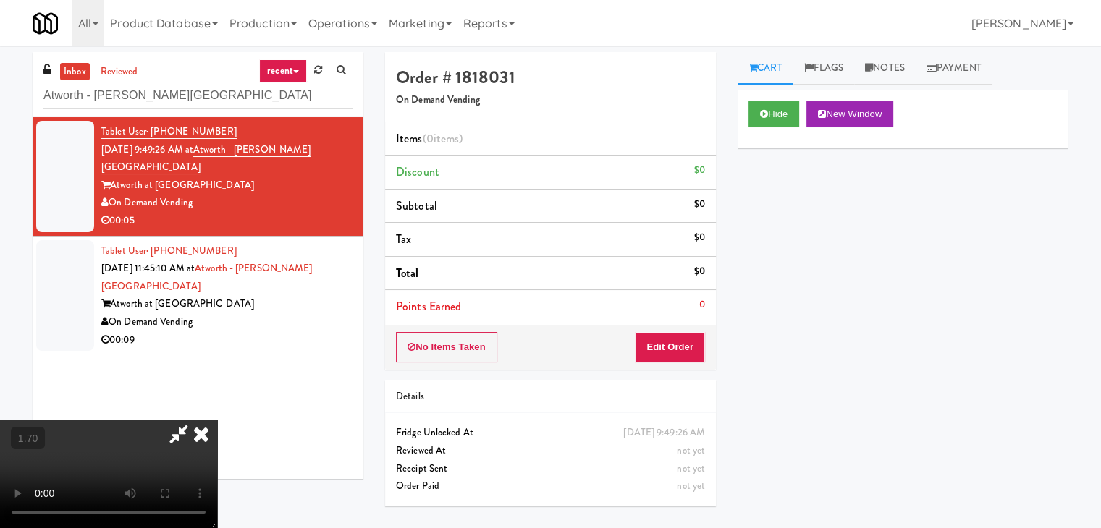
click at [217, 420] on video at bounding box center [108, 474] width 217 height 109
click at [217, 420] on icon at bounding box center [201, 434] width 32 height 29
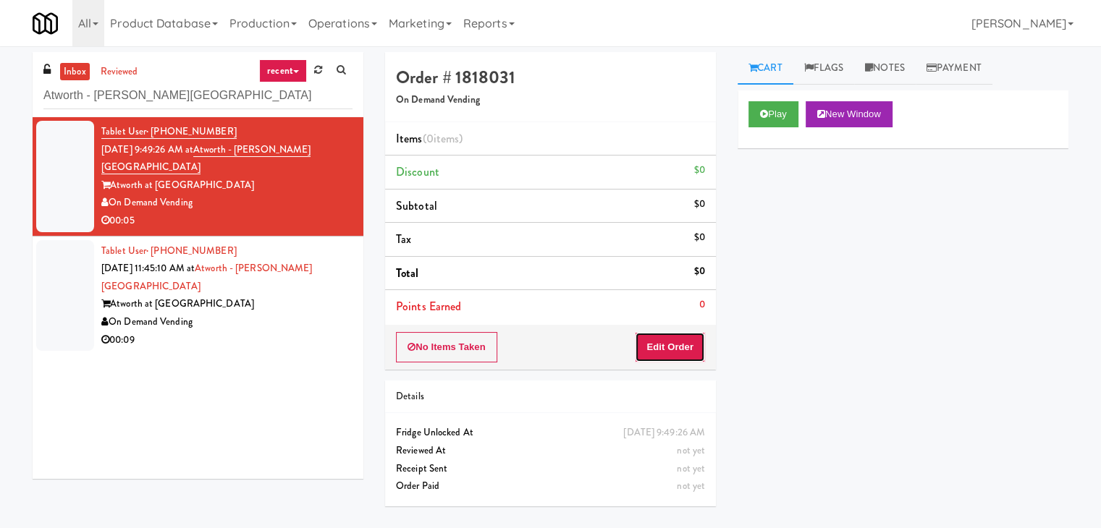
click at [660, 356] on button "Edit Order" at bounding box center [670, 347] width 70 height 30
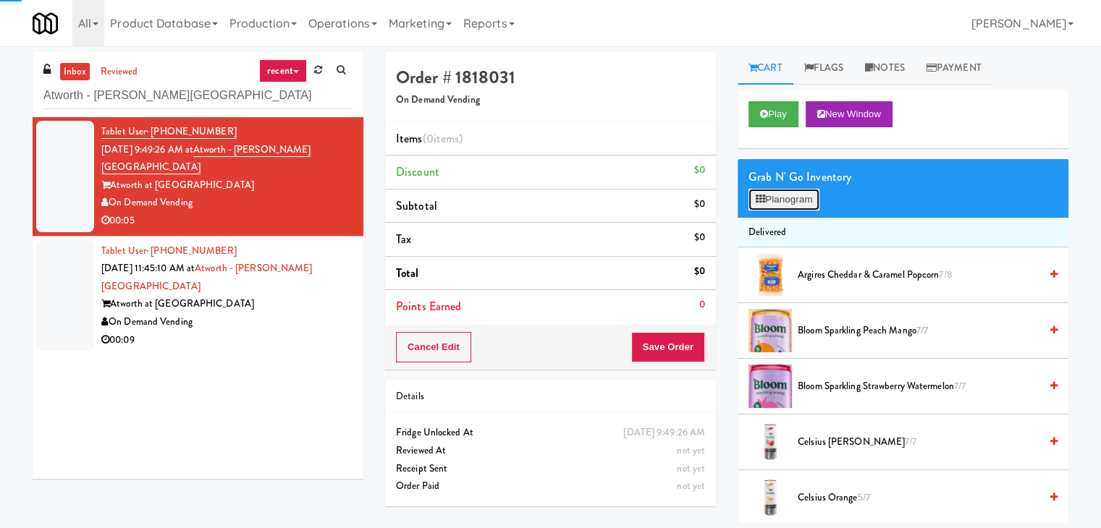
click at [803, 207] on button "Planogram" at bounding box center [783, 200] width 71 height 22
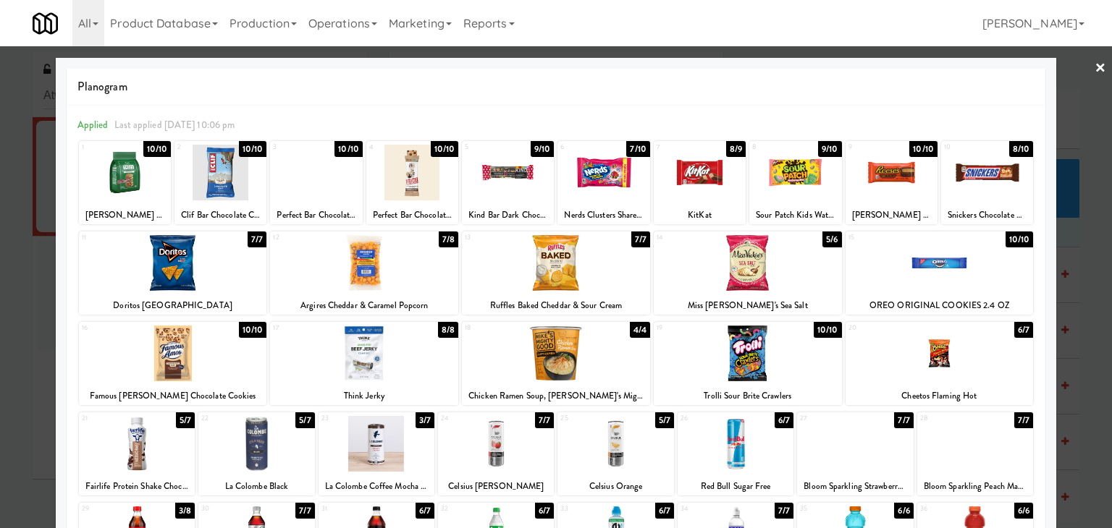
click at [434, 173] on div at bounding box center [412, 173] width 92 height 56
click at [1094, 64] on link "×" at bounding box center [1100, 68] width 12 height 45
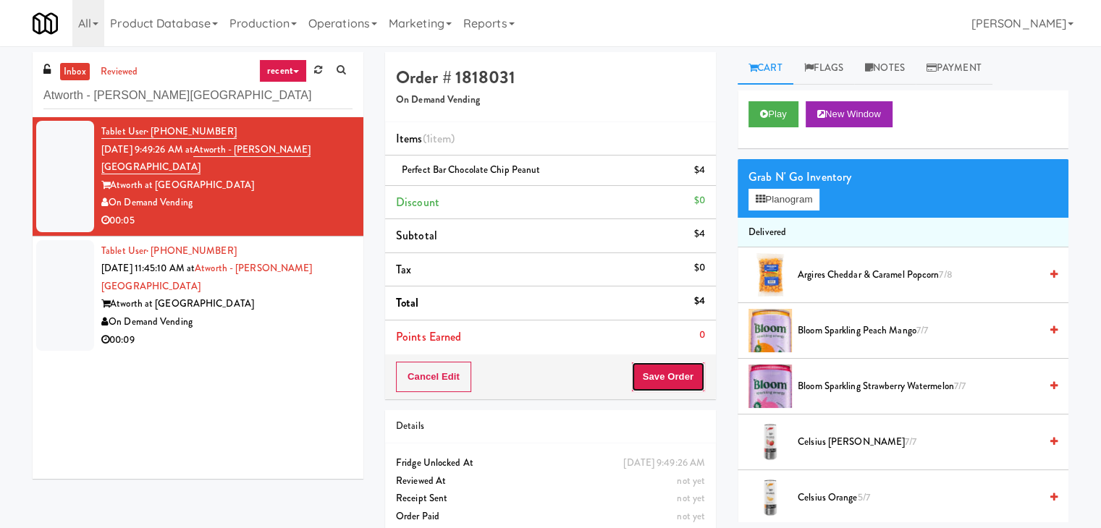
click at [672, 373] on button "Save Order" at bounding box center [668, 377] width 74 height 30
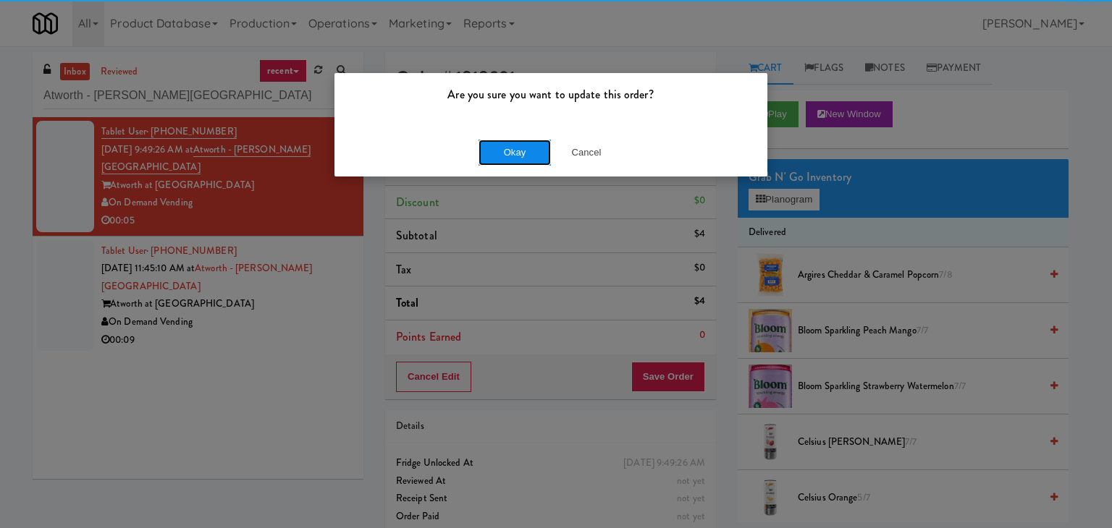
click at [509, 153] on button "Okay" at bounding box center [514, 153] width 72 height 26
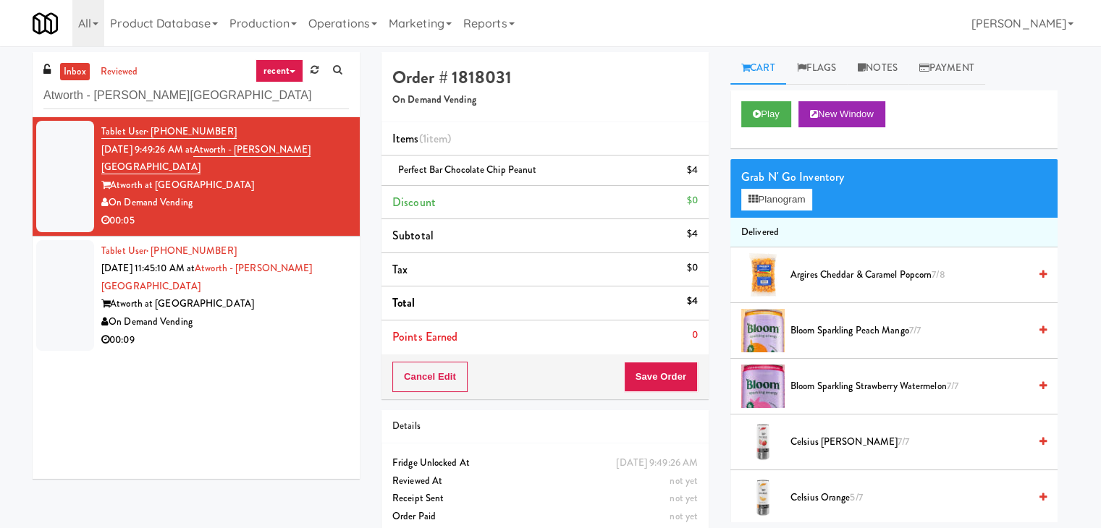
click at [320, 313] on div "On Demand Vending" at bounding box center [224, 322] width 247 height 18
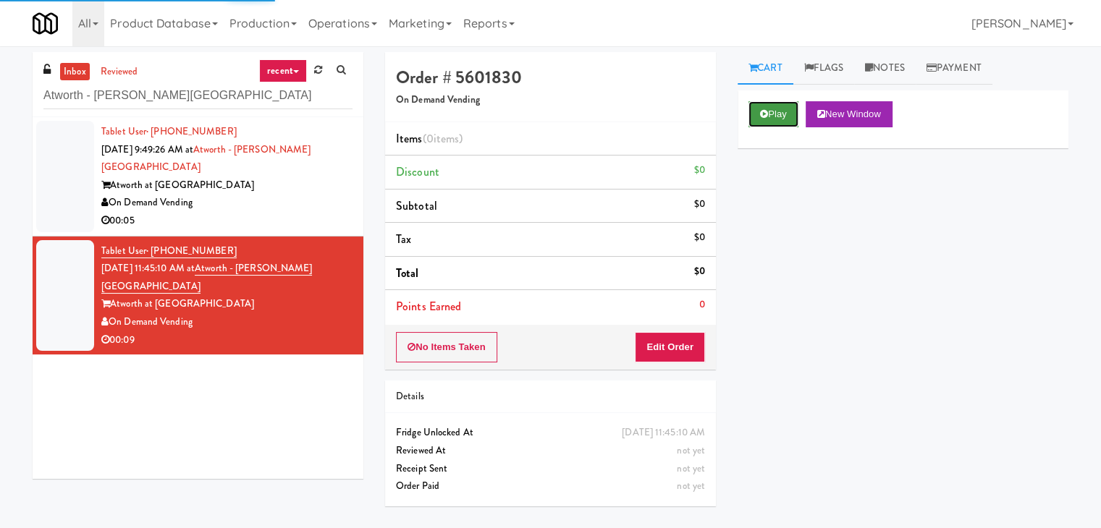
click at [774, 116] on button "Play" at bounding box center [773, 114] width 50 height 26
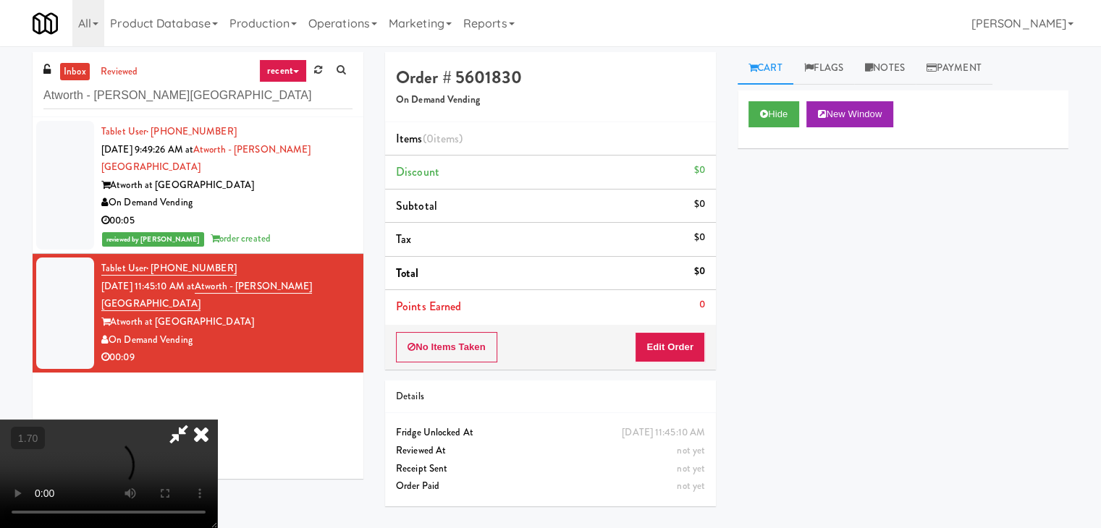
click at [217, 420] on video at bounding box center [108, 474] width 217 height 109
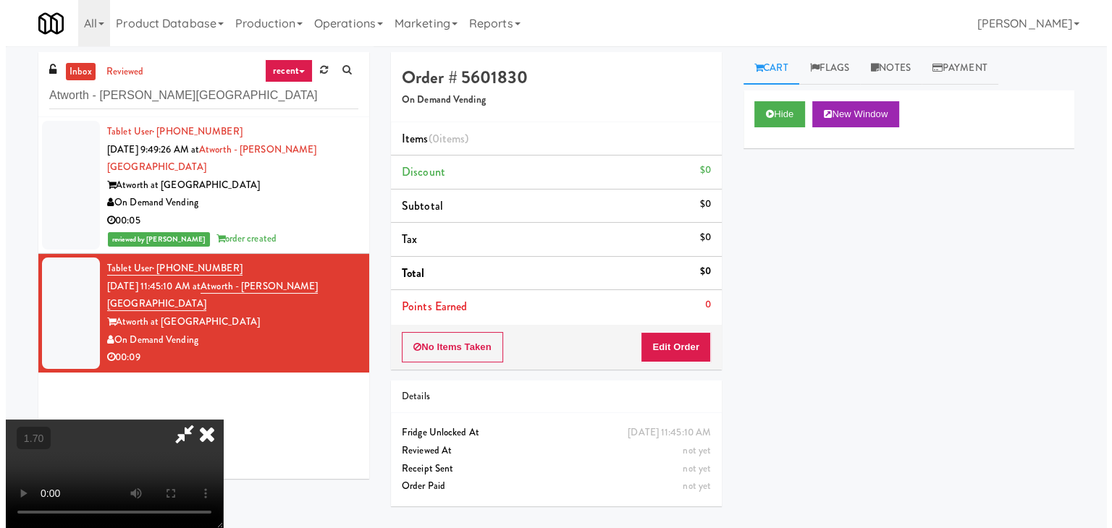
scroll to position [0, 0]
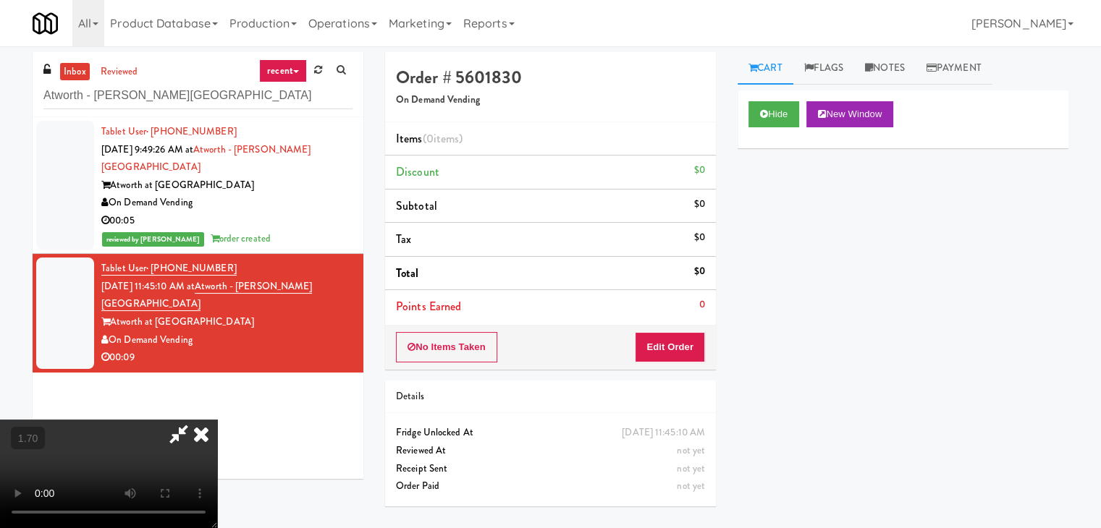
click at [217, 420] on icon at bounding box center [201, 434] width 32 height 29
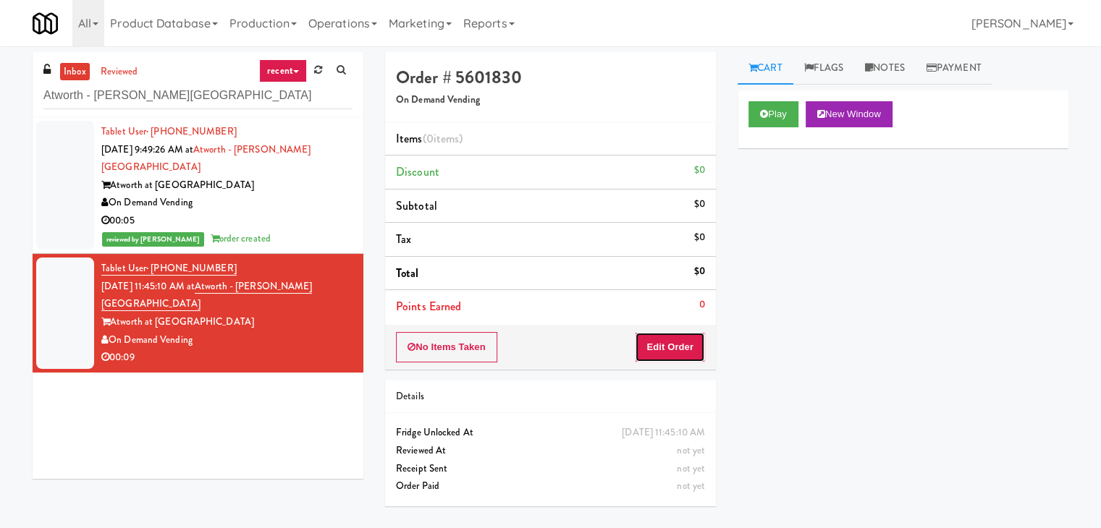
click at [675, 357] on button "Edit Order" at bounding box center [670, 347] width 70 height 30
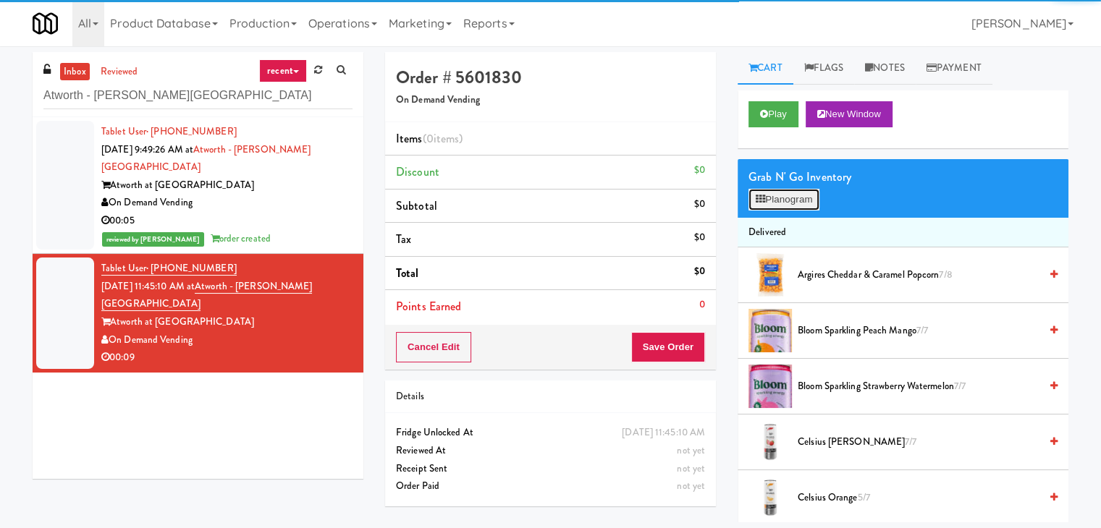
click at [801, 195] on button "Planogram" at bounding box center [783, 200] width 71 height 22
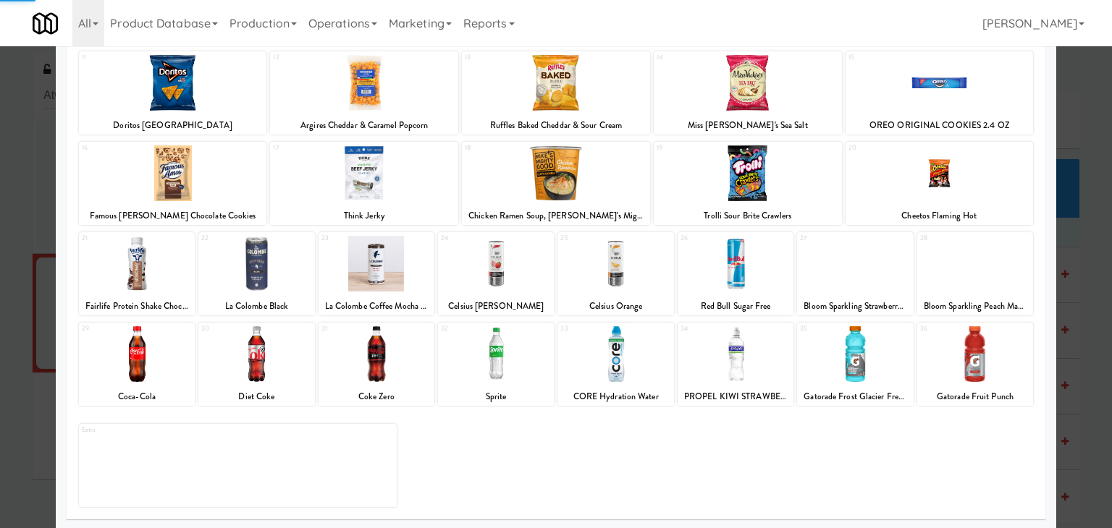
scroll to position [182, 0]
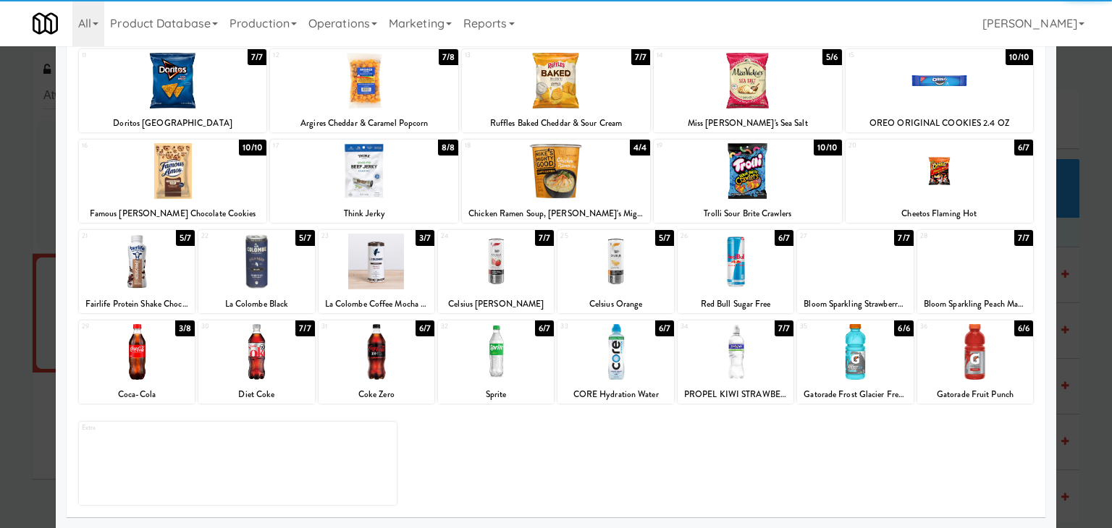
click at [373, 264] on div at bounding box center [376, 262] width 116 height 56
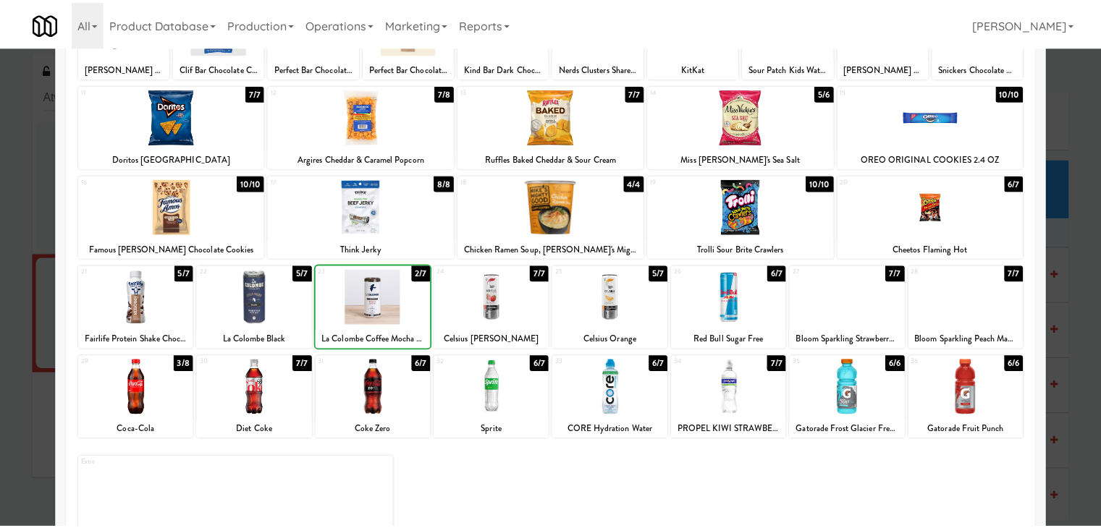
scroll to position [0, 0]
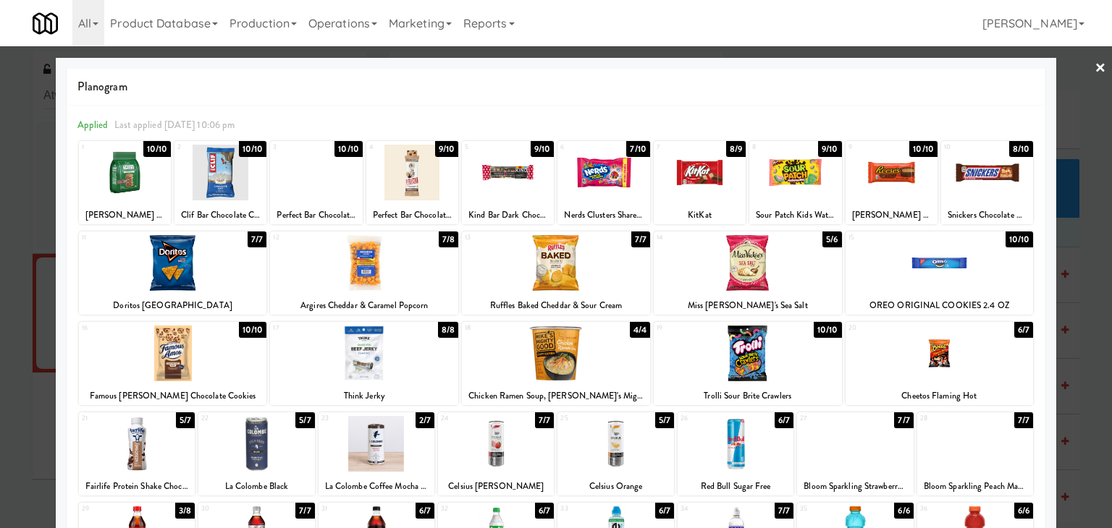
drag, startPoint x: 1093, startPoint y: 64, endPoint x: 1013, endPoint y: 80, distance: 81.0
click at [1094, 64] on link "×" at bounding box center [1100, 68] width 12 height 45
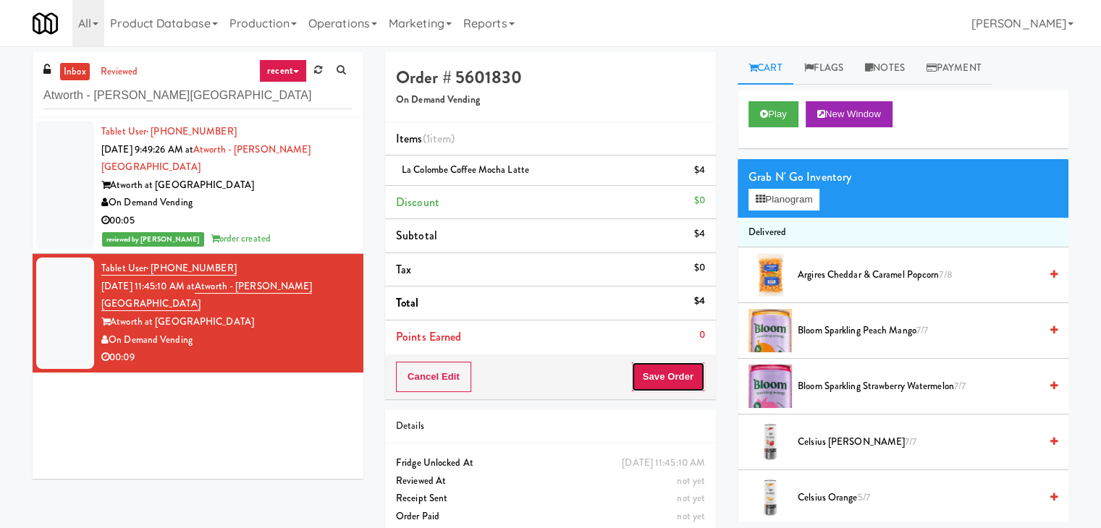
click at [651, 365] on button "Save Order" at bounding box center [668, 377] width 74 height 30
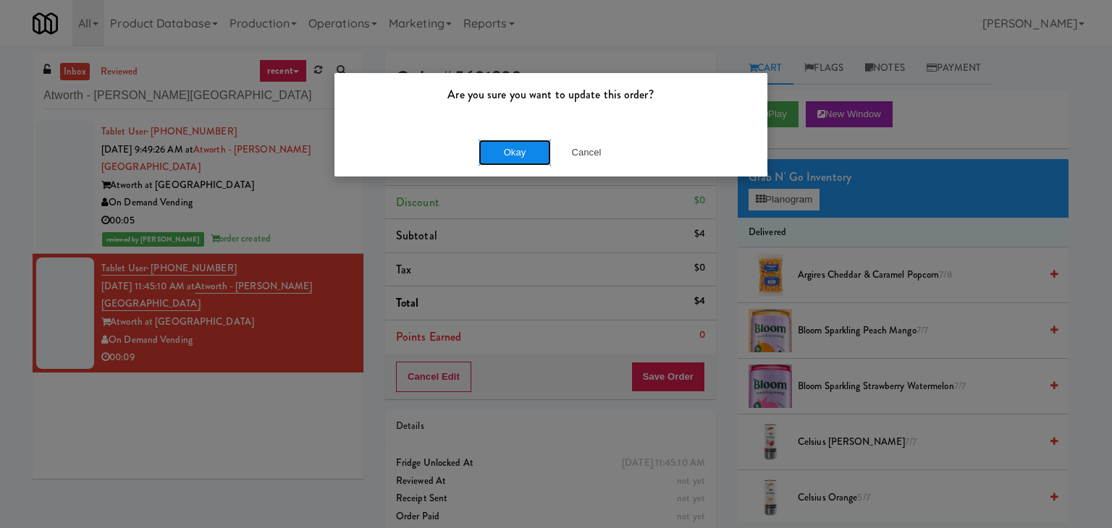
click at [513, 148] on button "Okay" at bounding box center [514, 153] width 72 height 26
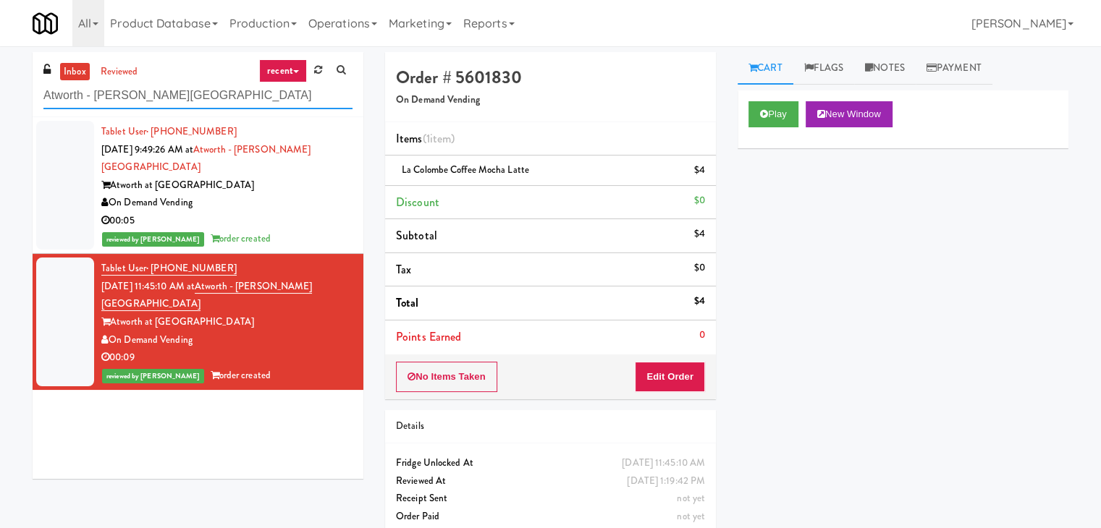
click at [187, 93] on input "Atworth - [PERSON_NAME][GEOGRAPHIC_DATA]" at bounding box center [197, 95] width 309 height 27
paste input "Center Place"
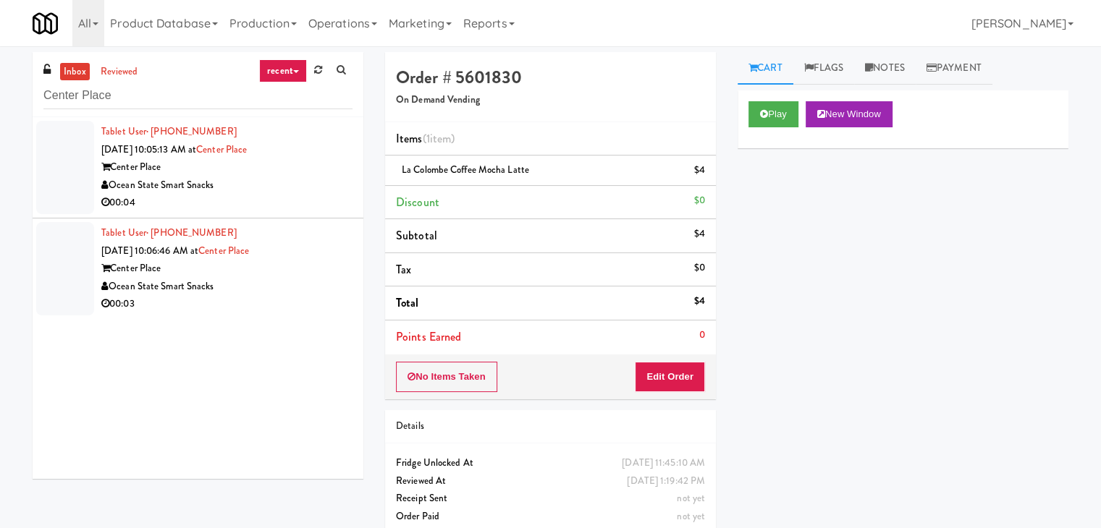
click at [305, 208] on div "00:04" at bounding box center [226, 203] width 251 height 18
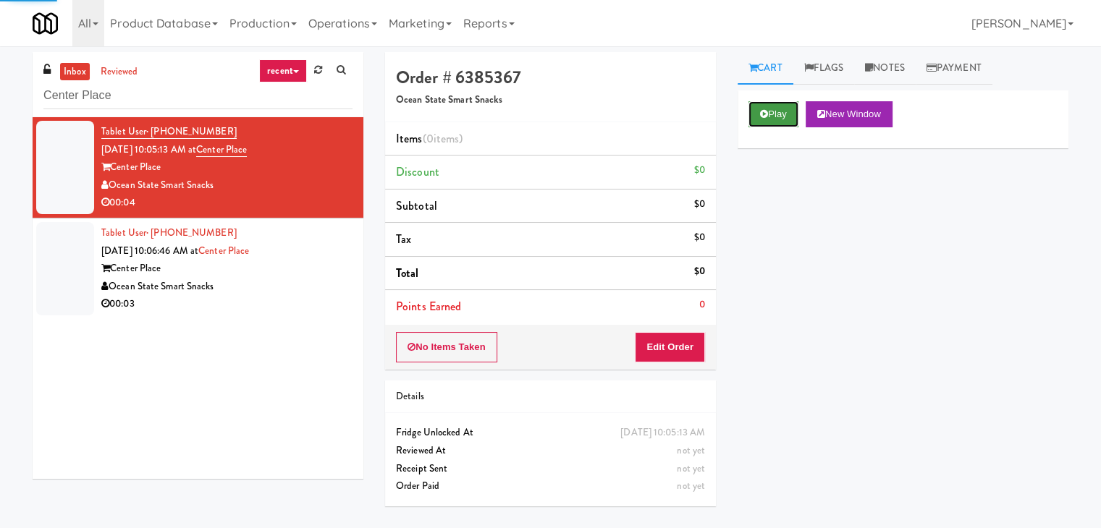
click at [778, 111] on button "Play" at bounding box center [773, 114] width 50 height 26
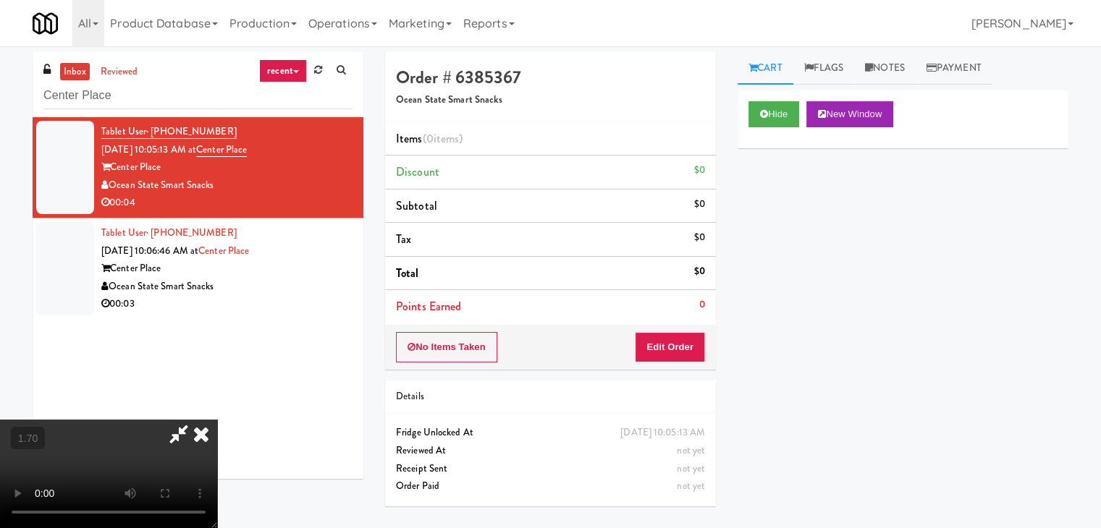
click at [217, 420] on video at bounding box center [108, 474] width 217 height 109
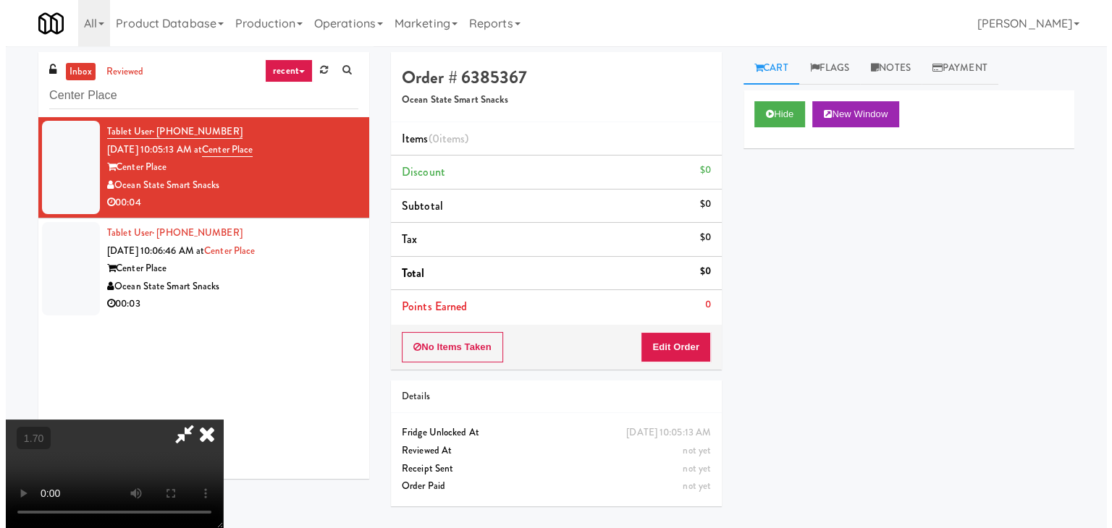
scroll to position [0, 0]
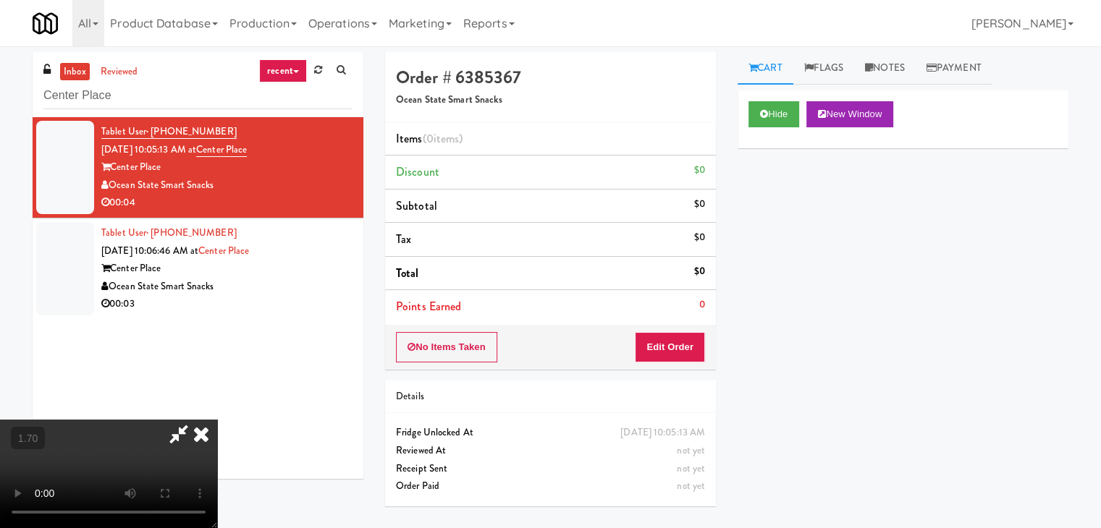
click at [217, 420] on icon at bounding box center [201, 434] width 32 height 29
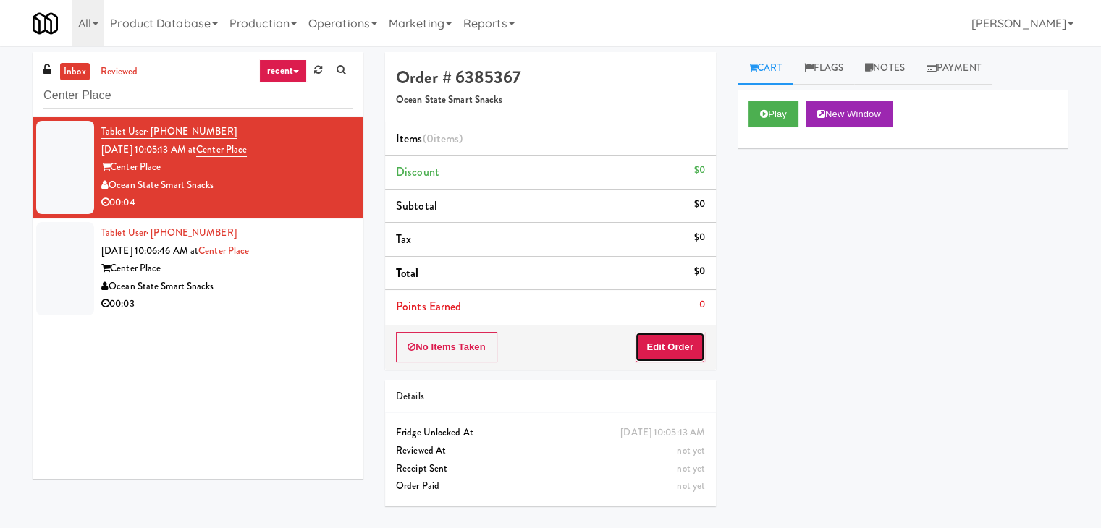
click at [671, 358] on button "Edit Order" at bounding box center [670, 347] width 70 height 30
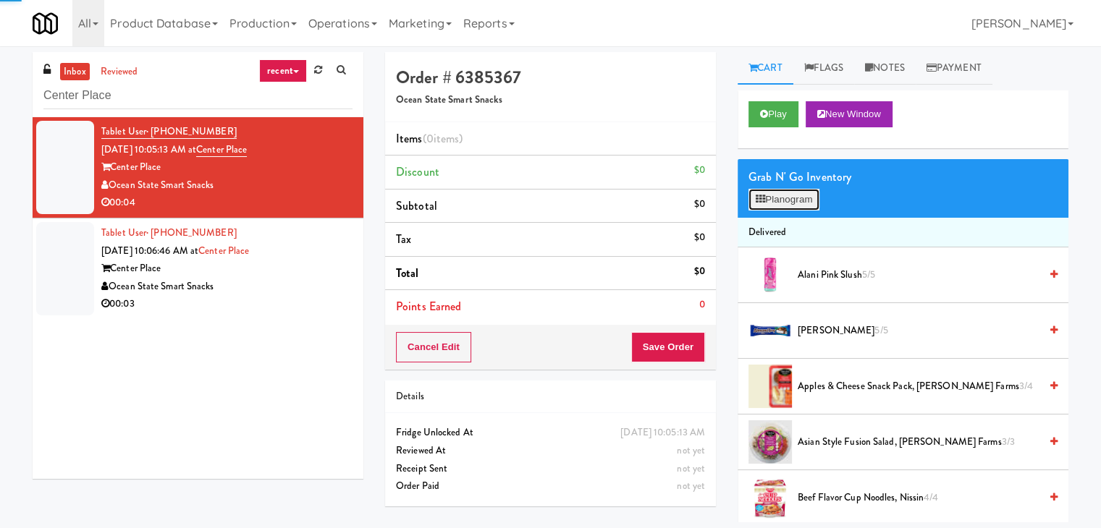
click at [792, 206] on button "Planogram" at bounding box center [783, 200] width 71 height 22
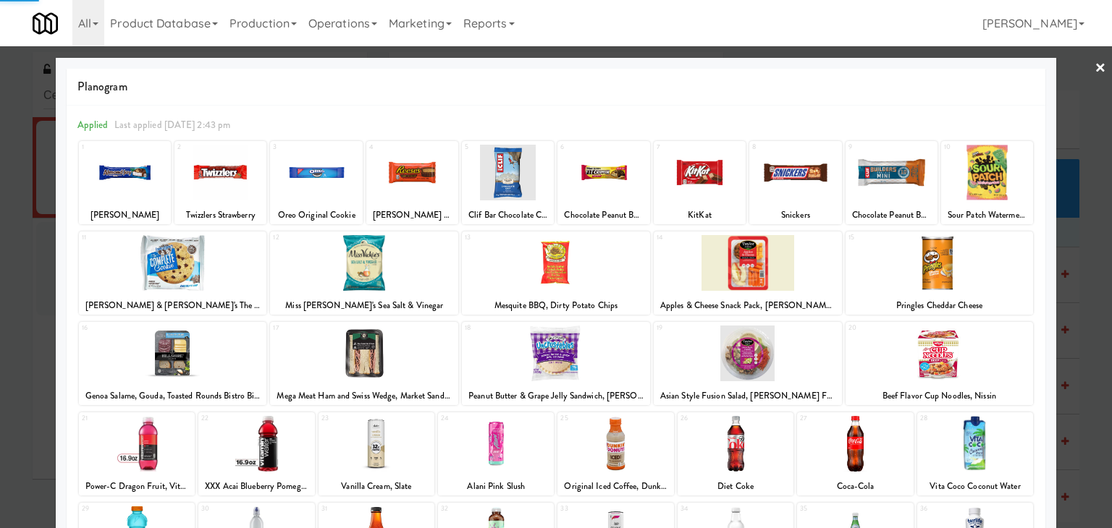
scroll to position [182, 0]
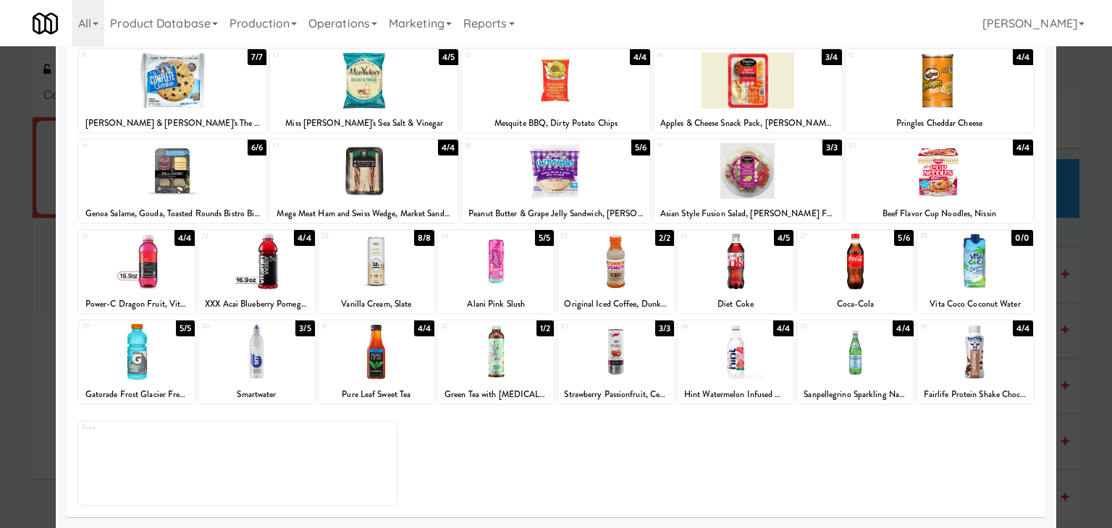
click at [162, 346] on div at bounding box center [137, 352] width 116 height 56
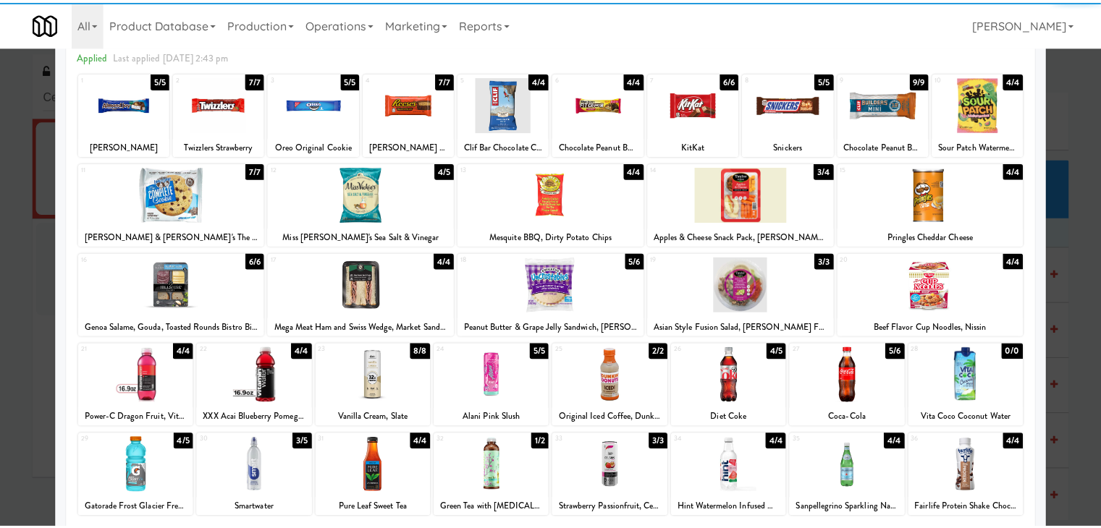
scroll to position [0, 0]
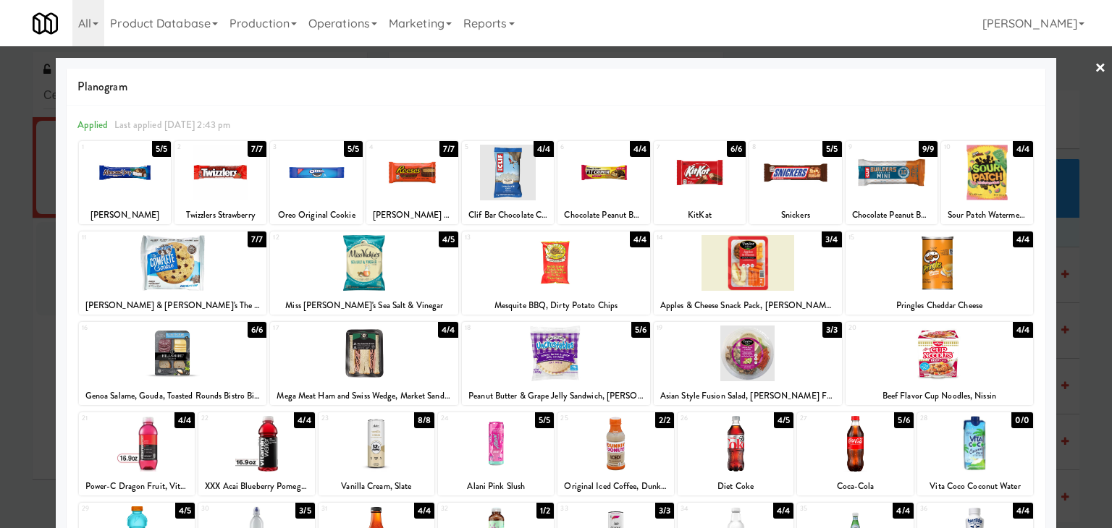
click at [1094, 66] on link "×" at bounding box center [1100, 68] width 12 height 45
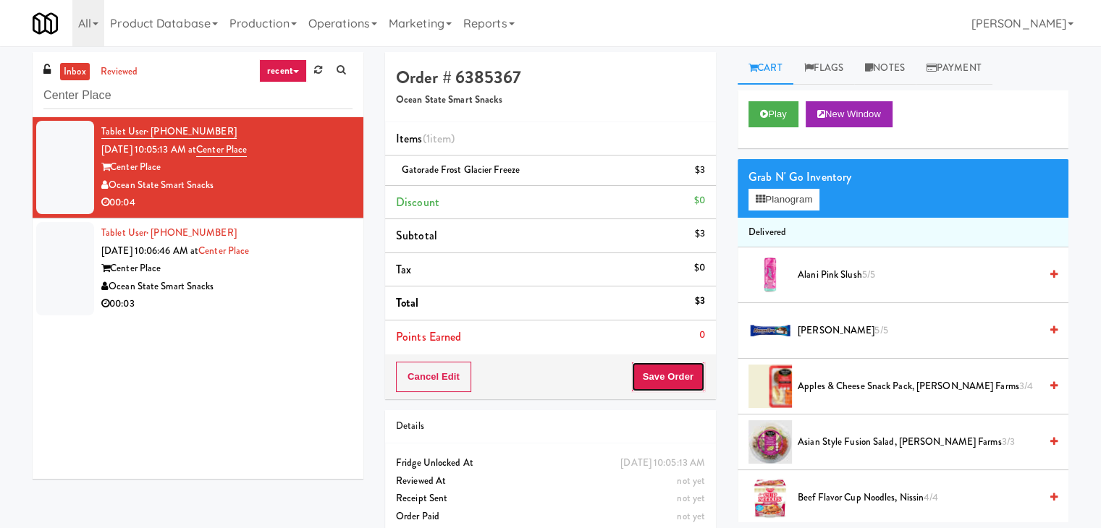
click at [651, 376] on button "Save Order" at bounding box center [668, 377] width 74 height 30
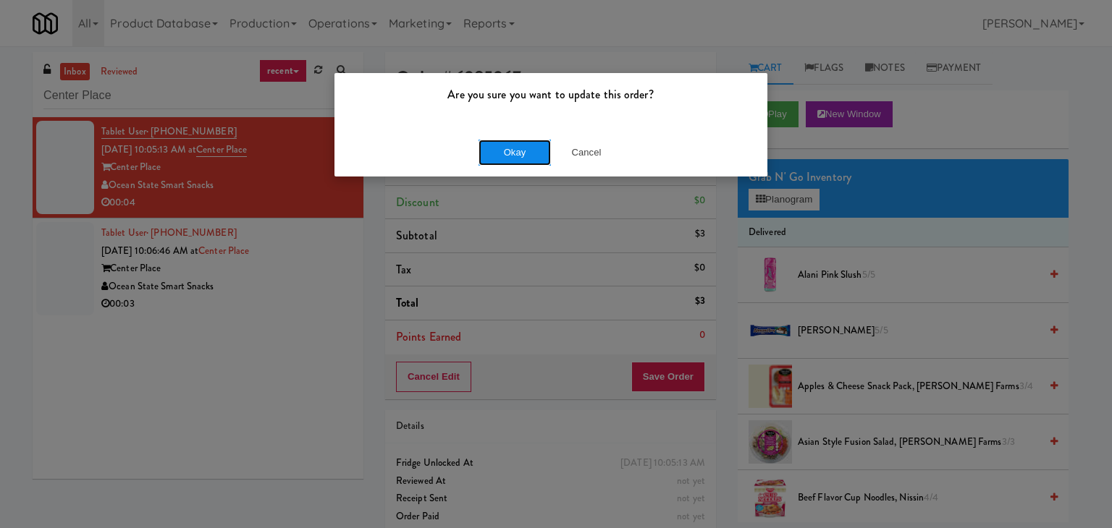
click at [512, 153] on button "Okay" at bounding box center [514, 153] width 72 height 26
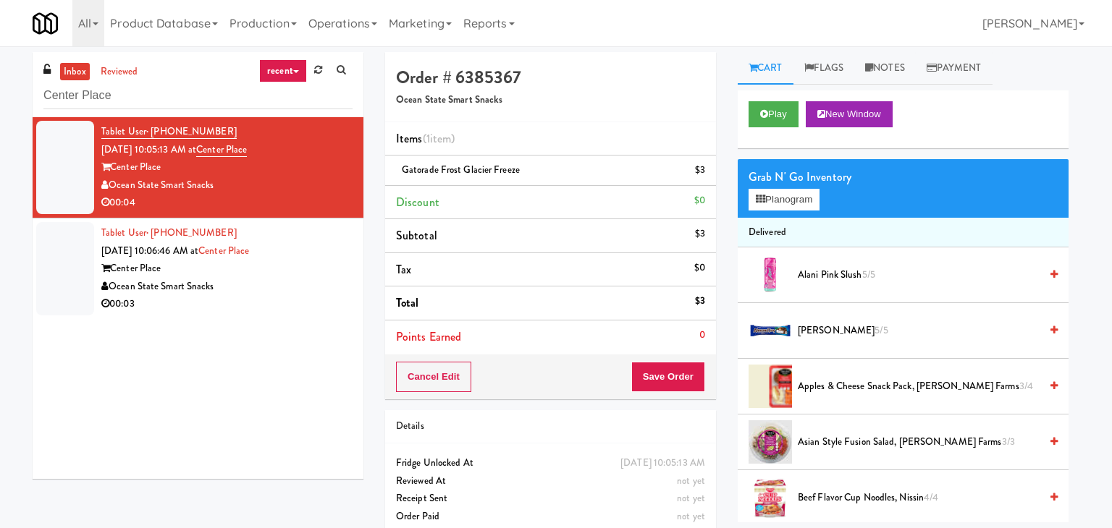
click at [255, 334] on div "Tablet User · (774) 254-2329 [DATE] 10:05:13 AM at [GEOGRAPHIC_DATA] Smart Snac…" at bounding box center [198, 298] width 331 height 362
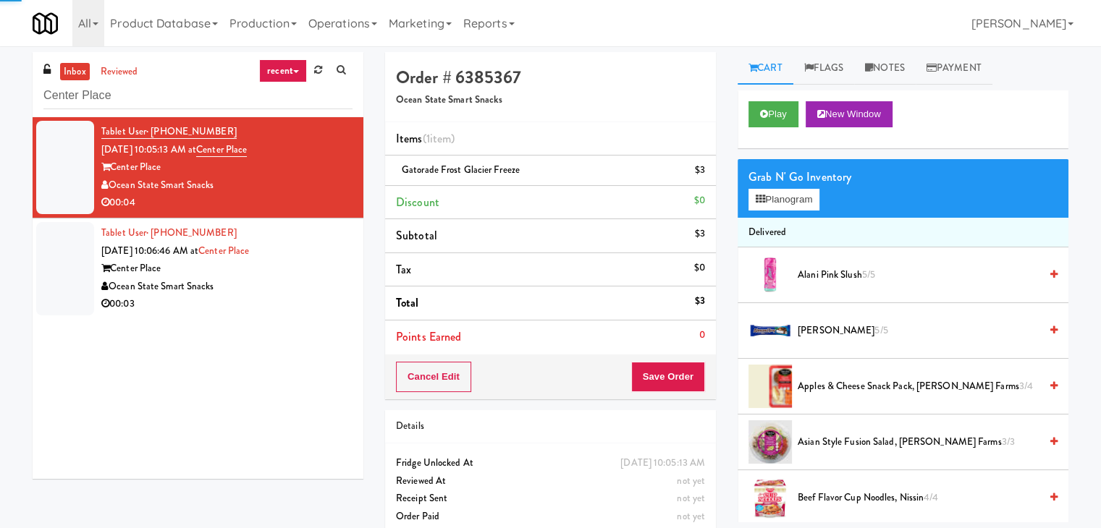
click at [290, 292] on div "Ocean State Smart Snacks" at bounding box center [226, 287] width 251 height 18
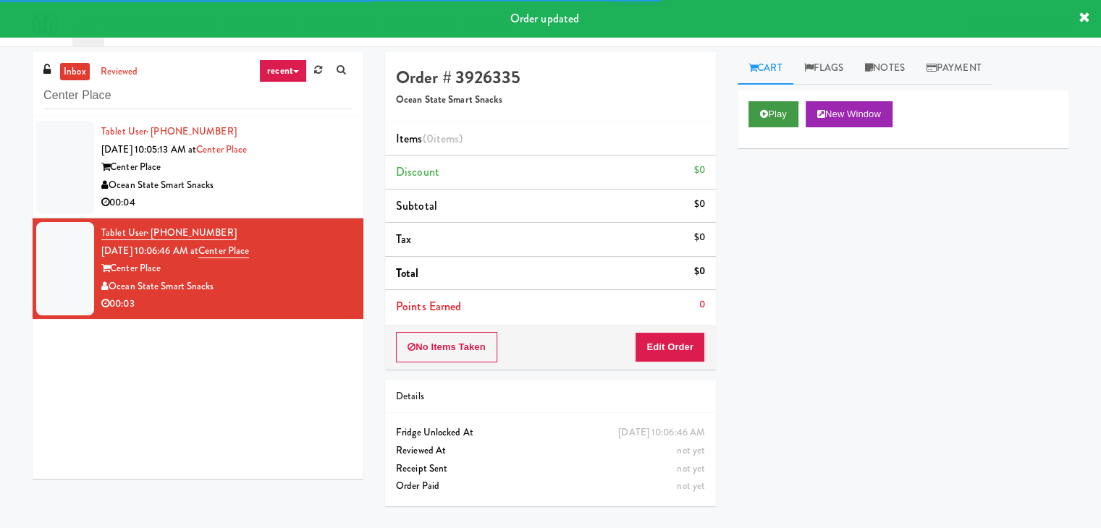
drag, startPoint x: 805, startPoint y: 108, endPoint x: 781, endPoint y: 103, distance: 24.3
click at [804, 108] on div "Play New Window" at bounding box center [902, 114] width 309 height 26
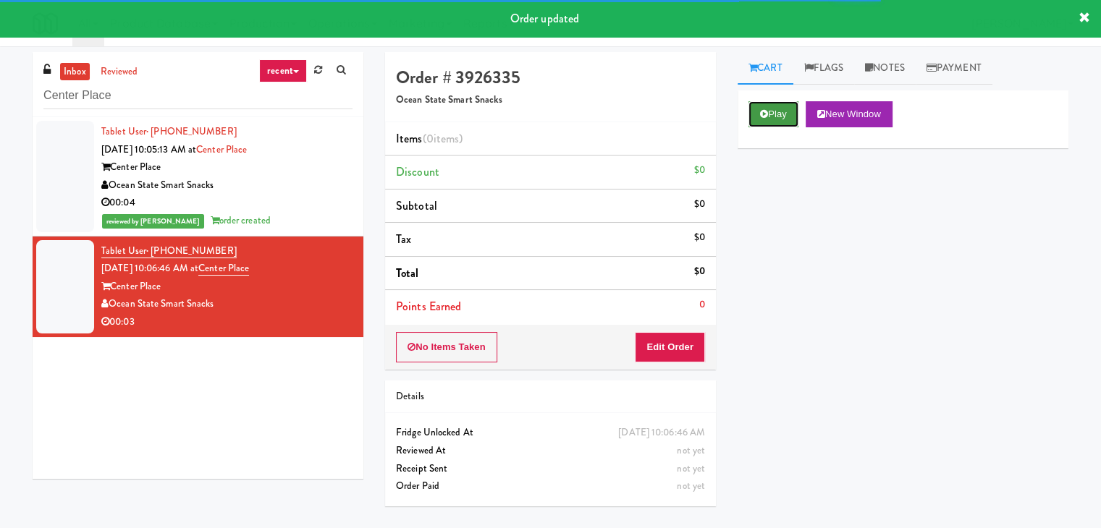
click at [780, 103] on button "Play" at bounding box center [773, 114] width 50 height 26
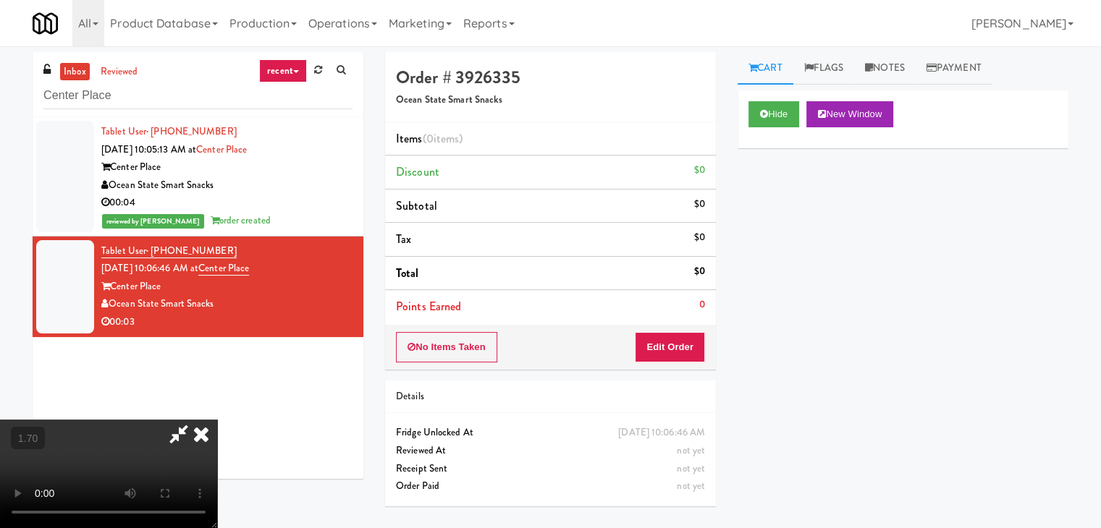
click at [217, 420] on video at bounding box center [108, 474] width 217 height 109
click at [217, 420] on icon at bounding box center [201, 434] width 32 height 29
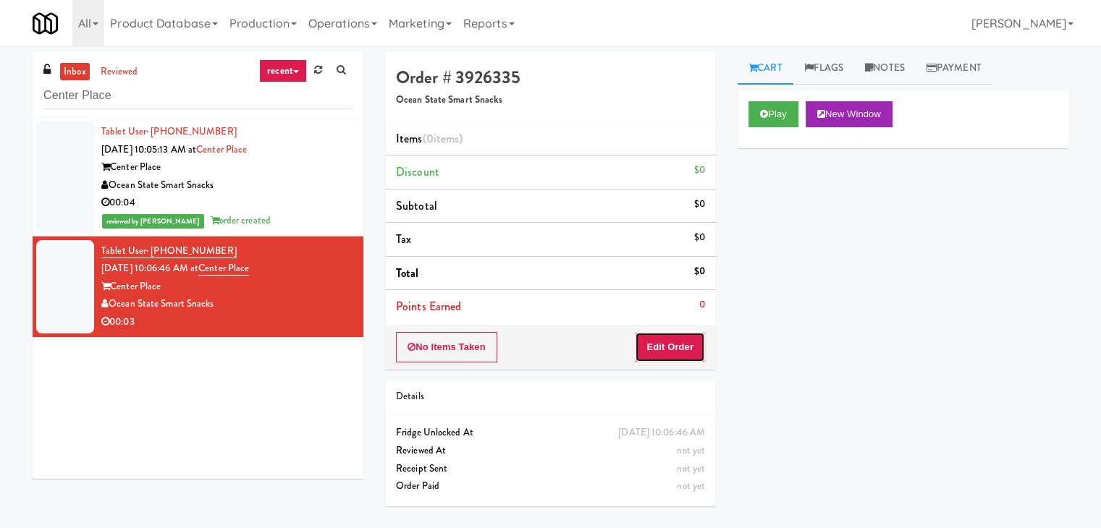
click at [672, 353] on button "Edit Order" at bounding box center [670, 347] width 70 height 30
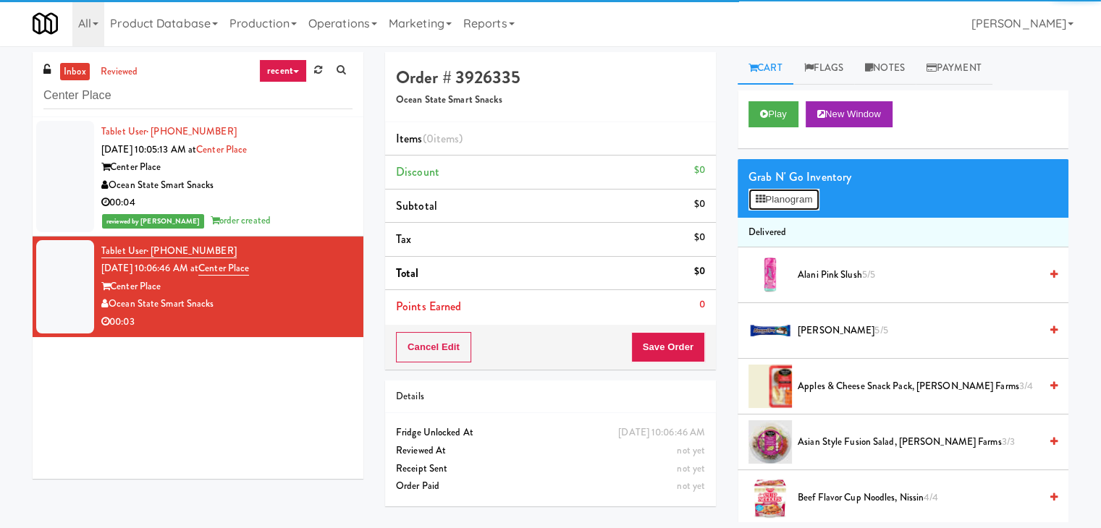
click at [779, 206] on button "Planogram" at bounding box center [783, 200] width 71 height 22
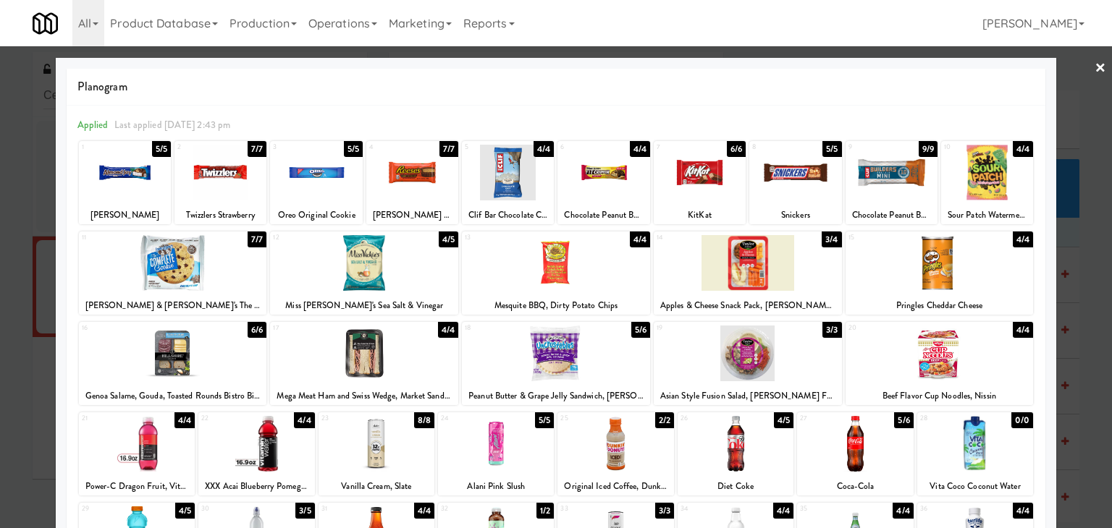
click at [886, 185] on div at bounding box center [891, 173] width 92 height 56
drag, startPoint x: 1091, startPoint y: 65, endPoint x: 1042, endPoint y: 96, distance: 57.6
click at [1094, 65] on link "×" at bounding box center [1100, 68] width 12 height 45
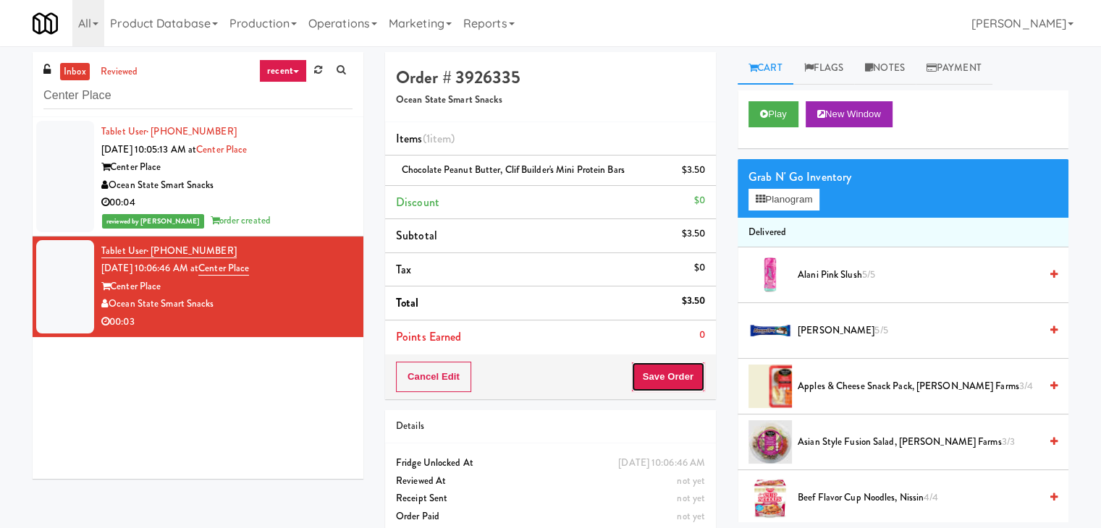
click at [672, 368] on button "Save Order" at bounding box center [668, 377] width 74 height 30
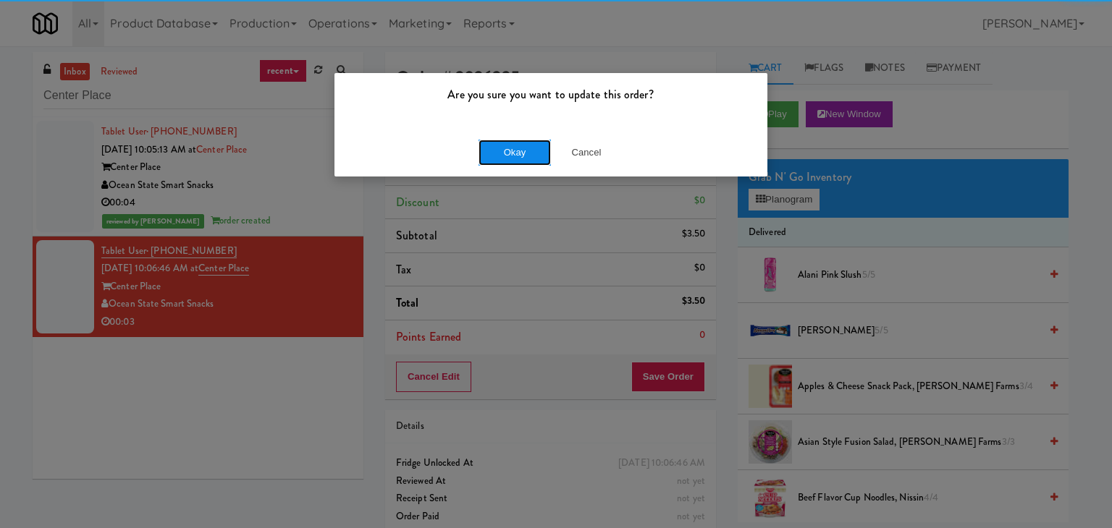
click at [520, 157] on button "Okay" at bounding box center [514, 153] width 72 height 26
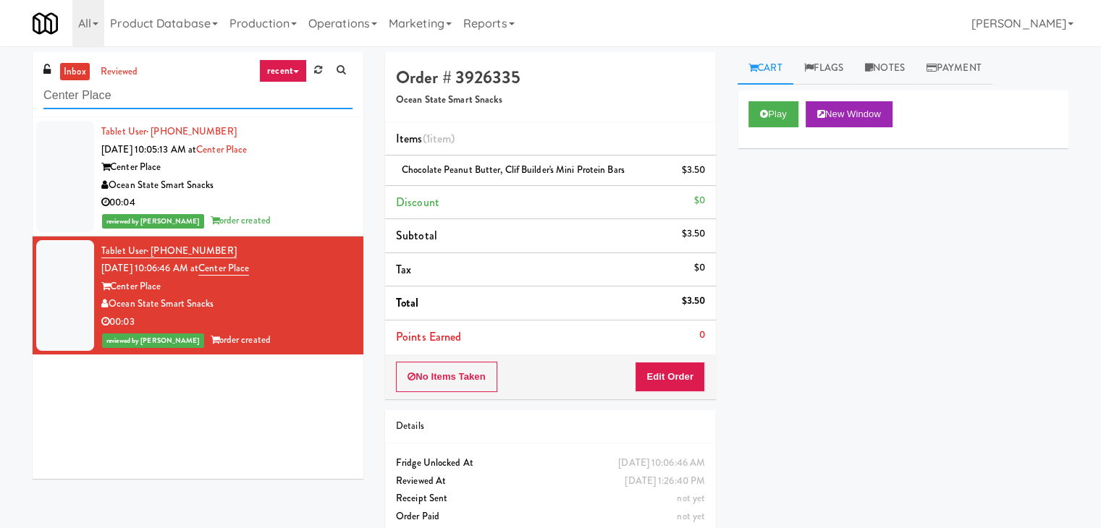
drag, startPoint x: 157, startPoint y: 93, endPoint x: 0, endPoint y: 90, distance: 157.1
click at [0, 90] on div "inbox reviewed recent all unclear take inventory issue suspicious failed recent…" at bounding box center [550, 299] width 1101 height 495
paste input "The Standard"
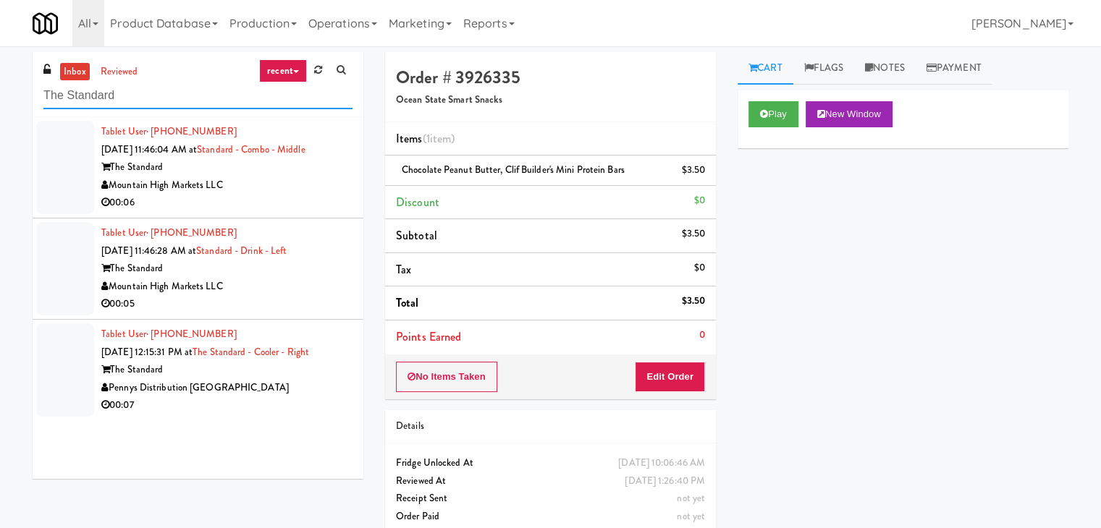
type input "The Standard"
click at [278, 201] on div "00:06" at bounding box center [226, 203] width 251 height 18
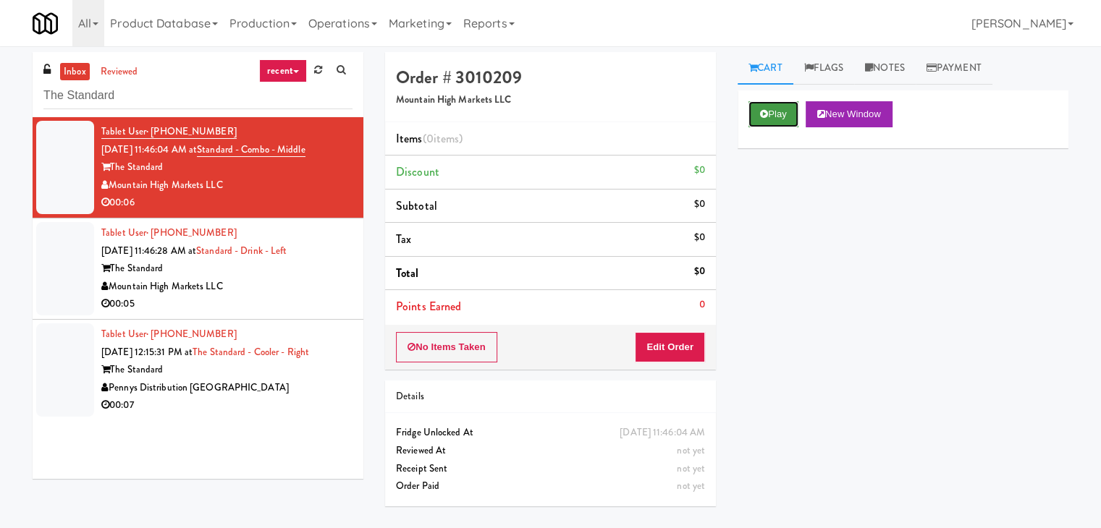
drag, startPoint x: 782, startPoint y: 117, endPoint x: 770, endPoint y: 111, distance: 12.9
click at [782, 117] on button "Play" at bounding box center [773, 114] width 50 height 26
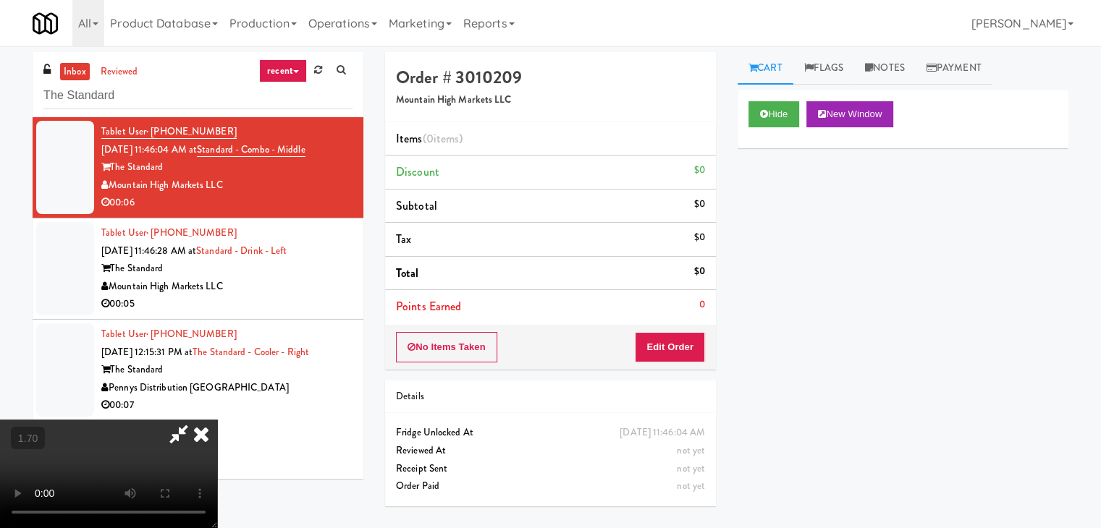
click at [217, 420] on video at bounding box center [108, 474] width 217 height 109
click at [217, 420] on icon at bounding box center [201, 434] width 32 height 29
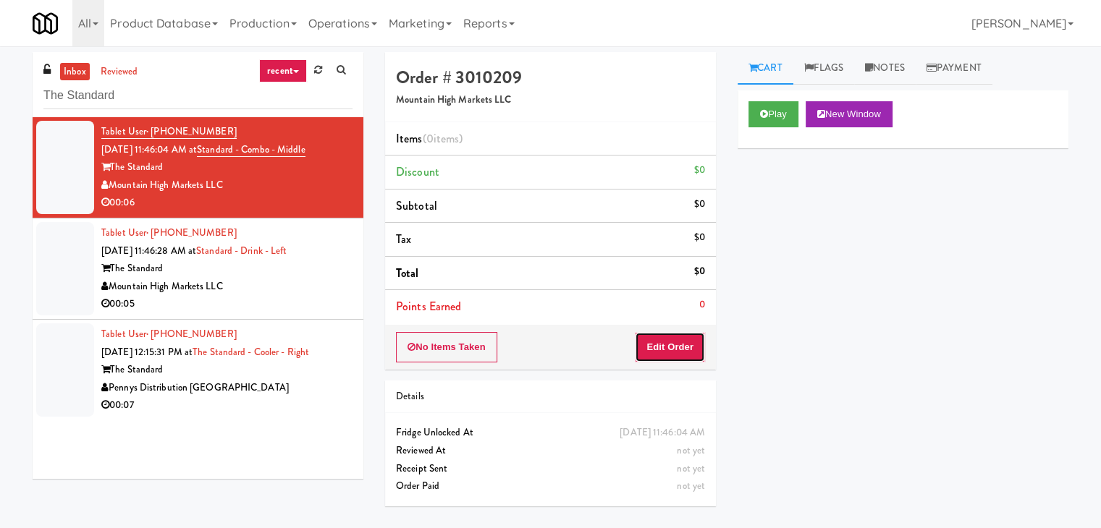
click at [680, 348] on button "Edit Order" at bounding box center [670, 347] width 70 height 30
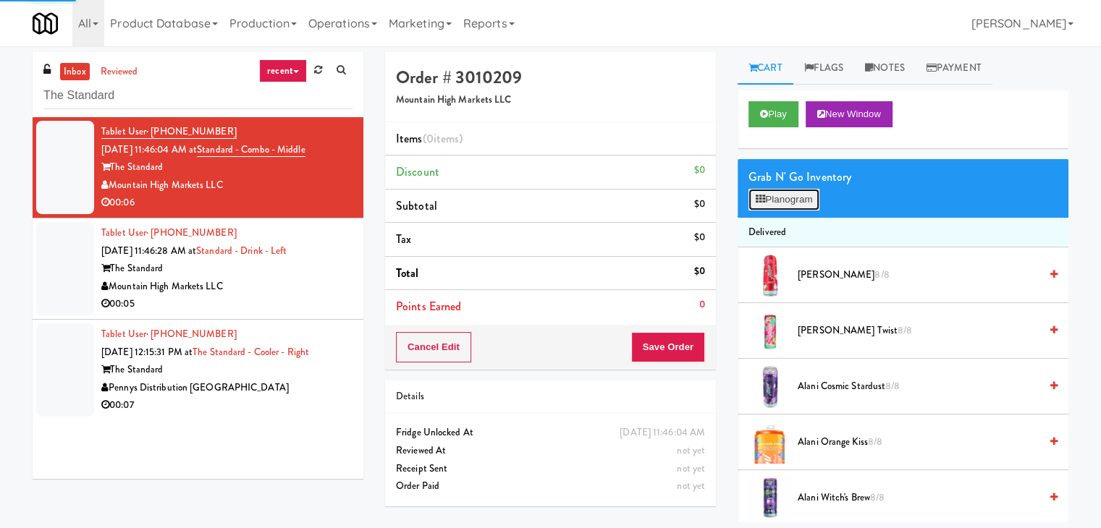
click at [787, 200] on button "Planogram" at bounding box center [783, 200] width 71 height 22
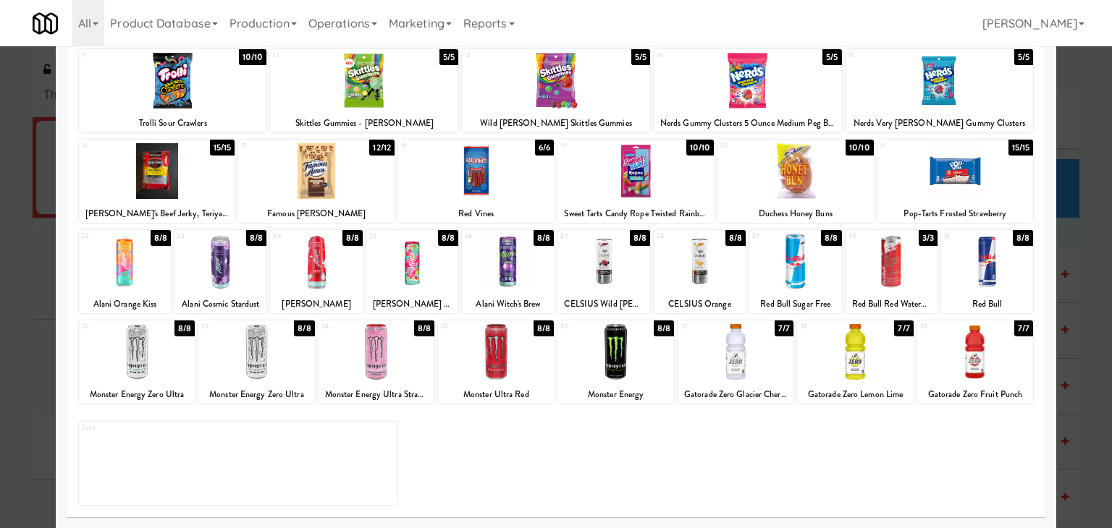
drag, startPoint x: 502, startPoint y: 354, endPoint x: 559, endPoint y: 350, distance: 57.3
click at [502, 354] on div at bounding box center [496, 352] width 116 height 56
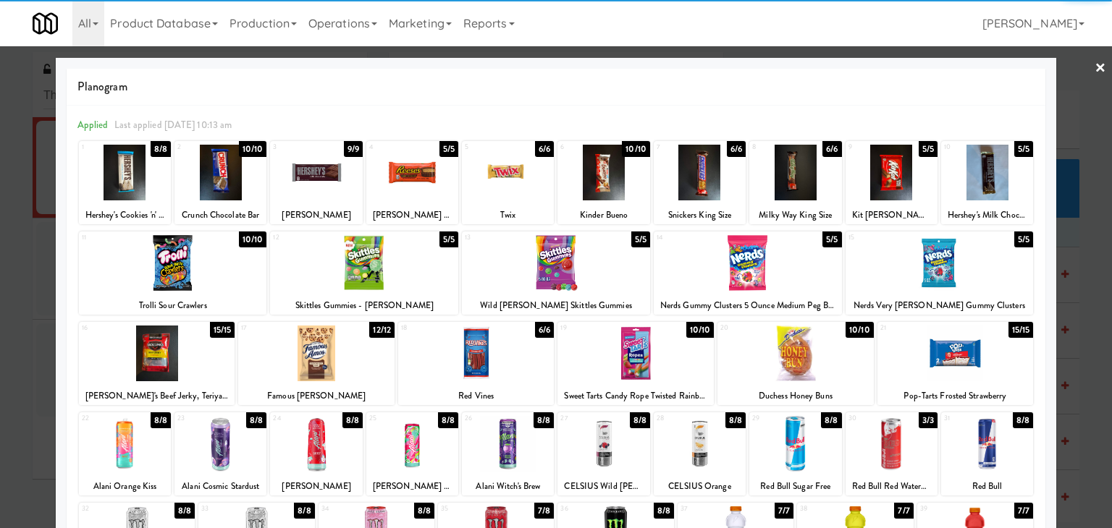
click at [1094, 70] on link "×" at bounding box center [1100, 68] width 12 height 45
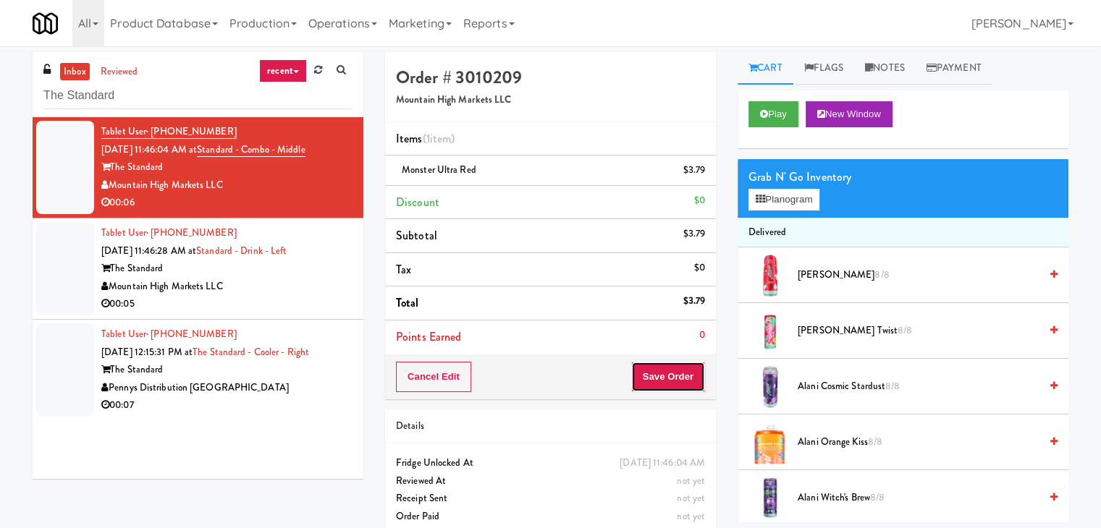
click at [660, 382] on button "Save Order" at bounding box center [668, 377] width 74 height 30
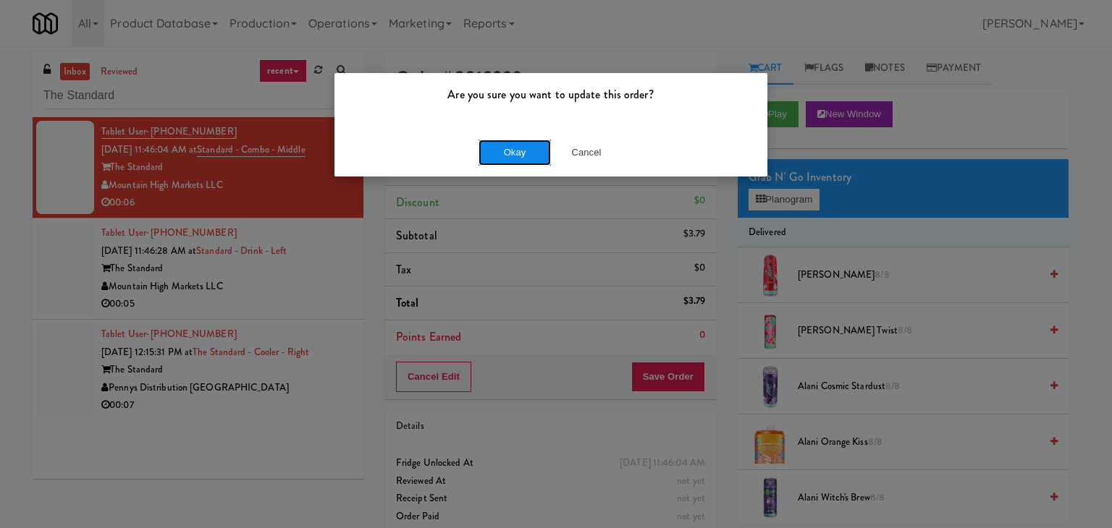
click at [534, 144] on button "Okay" at bounding box center [514, 153] width 72 height 26
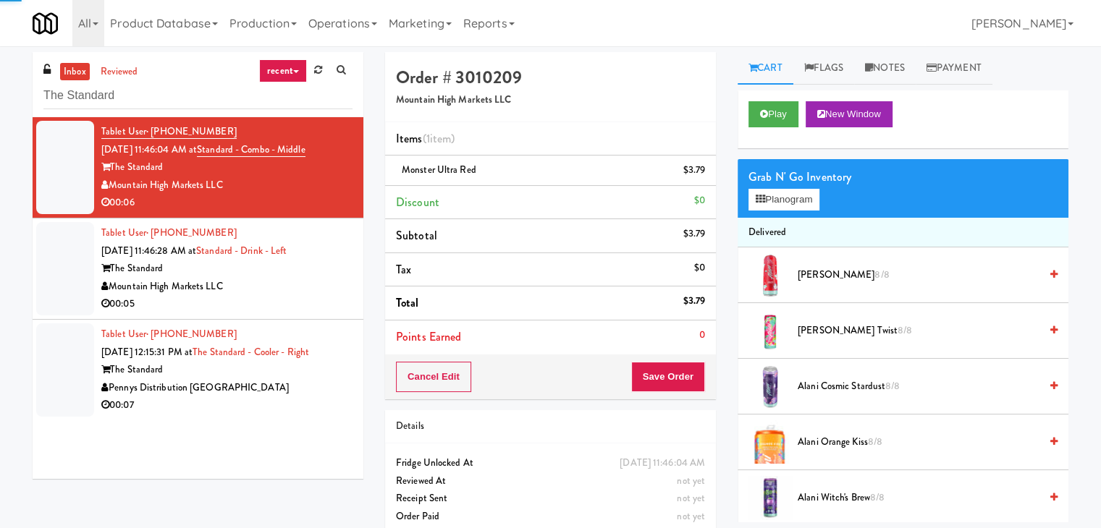
click at [300, 287] on div "Mountain High Markets LLC" at bounding box center [226, 287] width 251 height 18
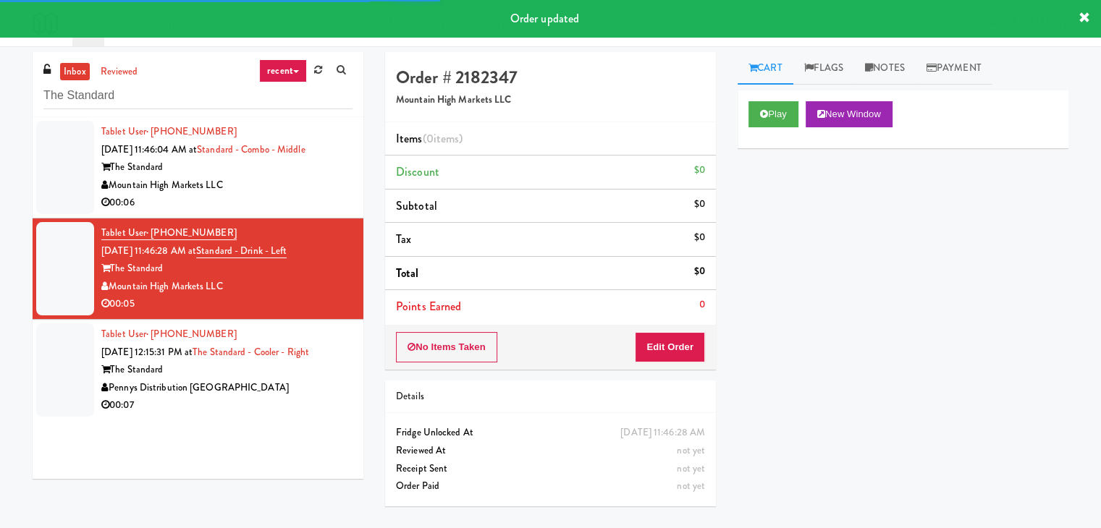
drag, startPoint x: 290, startPoint y: 387, endPoint x: 344, endPoint y: 382, distance: 54.5
click at [290, 387] on div "Pennys Distribution [GEOGRAPHIC_DATA]" at bounding box center [226, 388] width 251 height 18
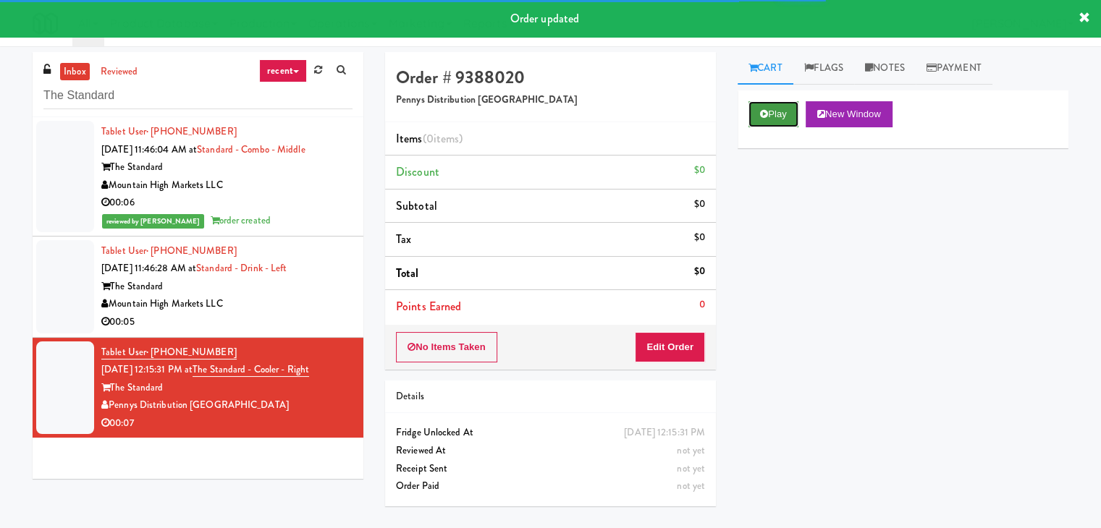
click at [782, 109] on button "Play" at bounding box center [773, 114] width 50 height 26
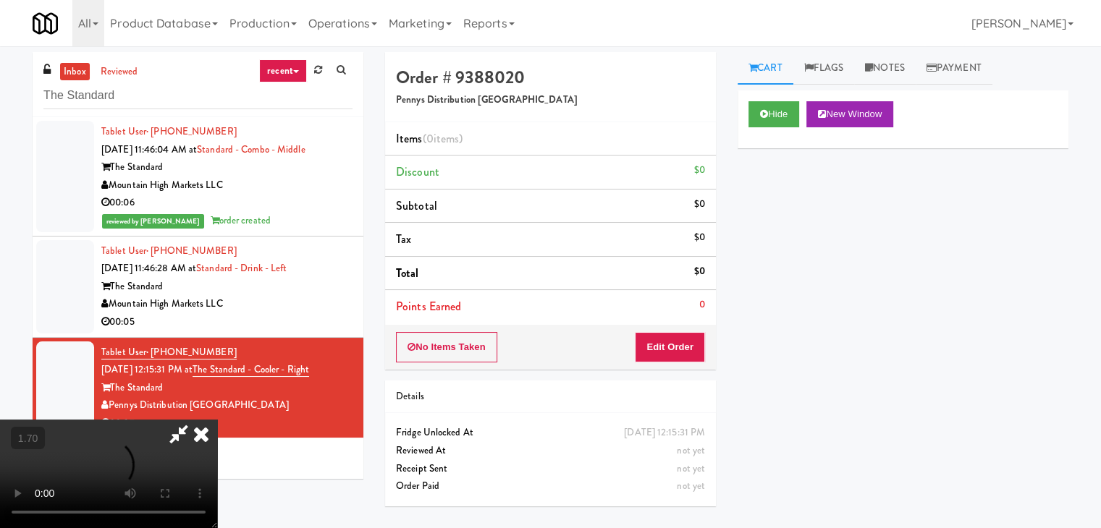
click at [217, 420] on video at bounding box center [108, 474] width 217 height 109
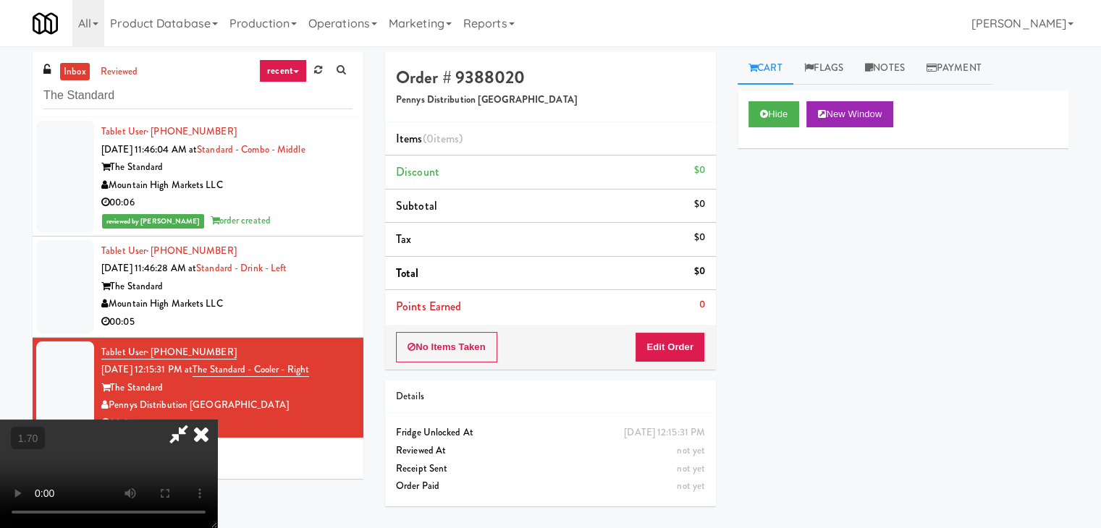
click at [217, 420] on video at bounding box center [108, 474] width 217 height 109
click at [217, 420] on icon at bounding box center [201, 434] width 32 height 29
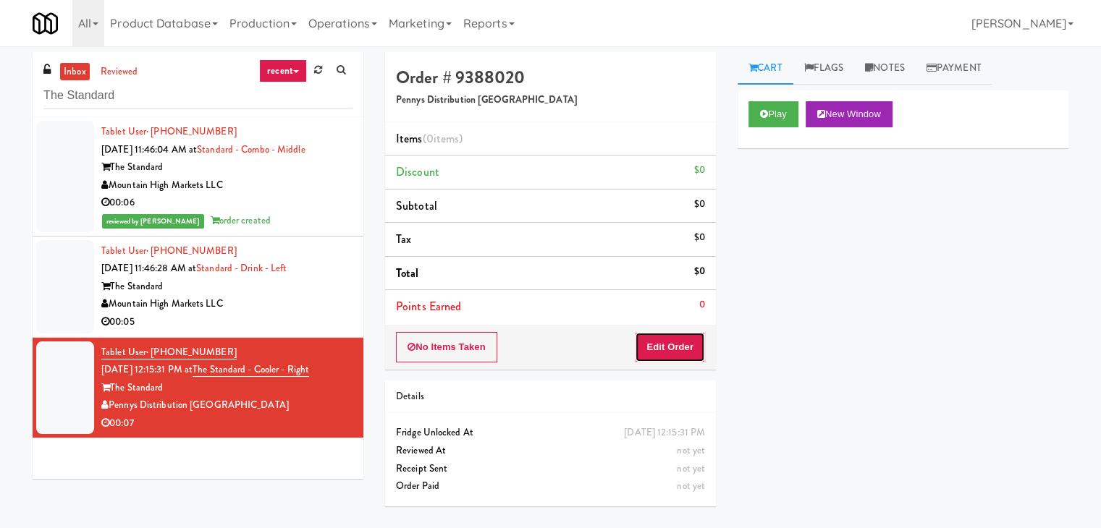
click at [671, 355] on button "Edit Order" at bounding box center [670, 347] width 70 height 30
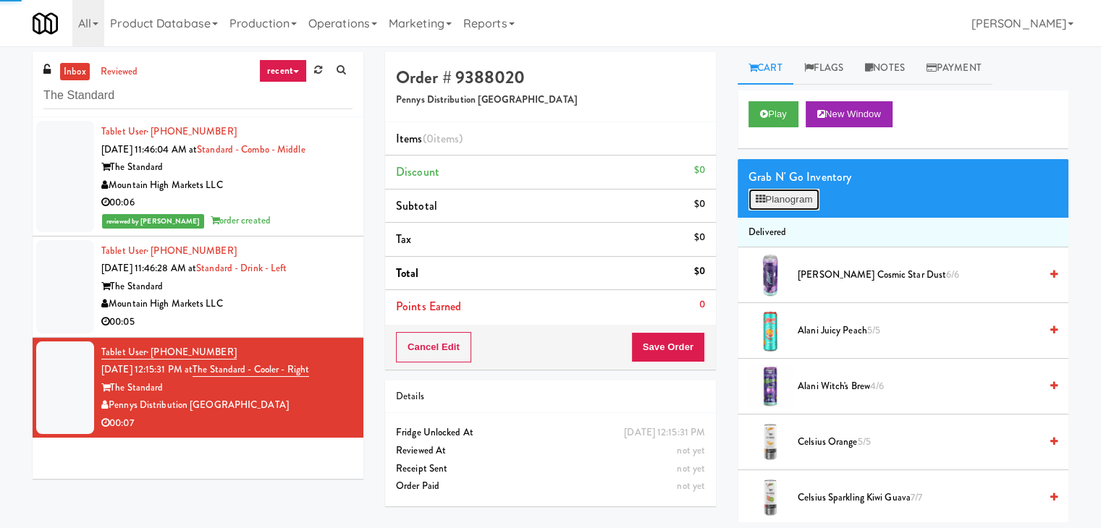
click at [792, 203] on button "Planogram" at bounding box center [783, 200] width 71 height 22
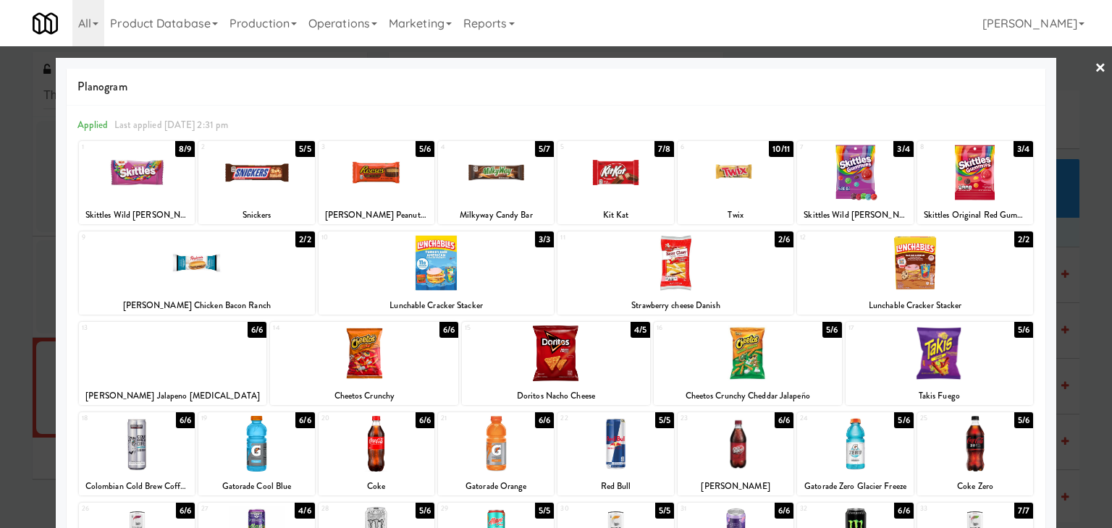
click at [624, 437] on div at bounding box center [615, 444] width 116 height 56
click at [1094, 59] on link "×" at bounding box center [1100, 68] width 12 height 45
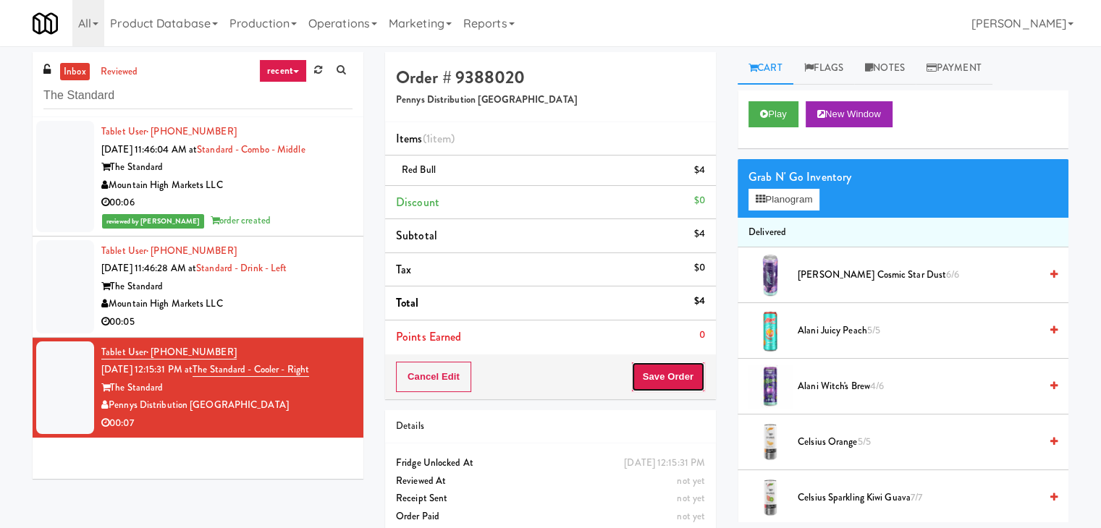
click at [687, 369] on button "Save Order" at bounding box center [668, 377] width 74 height 30
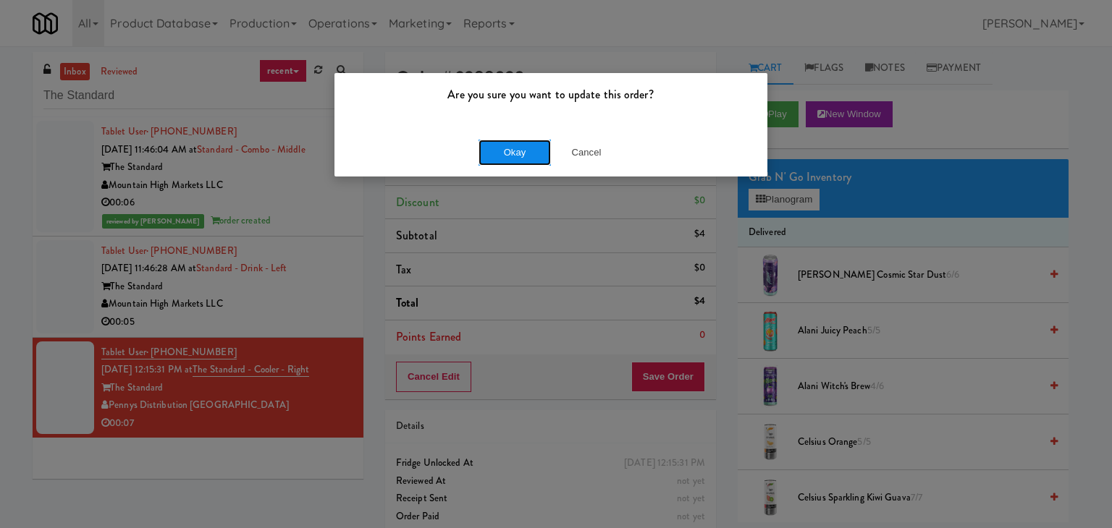
click at [509, 142] on button "Okay" at bounding box center [514, 153] width 72 height 26
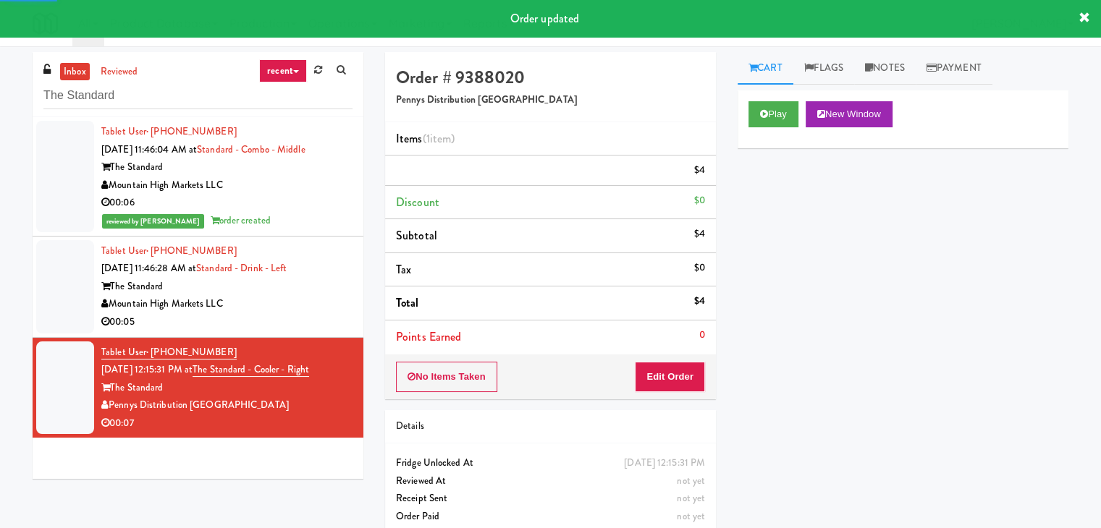
click at [334, 309] on div "Mountain High Markets LLC" at bounding box center [226, 304] width 251 height 18
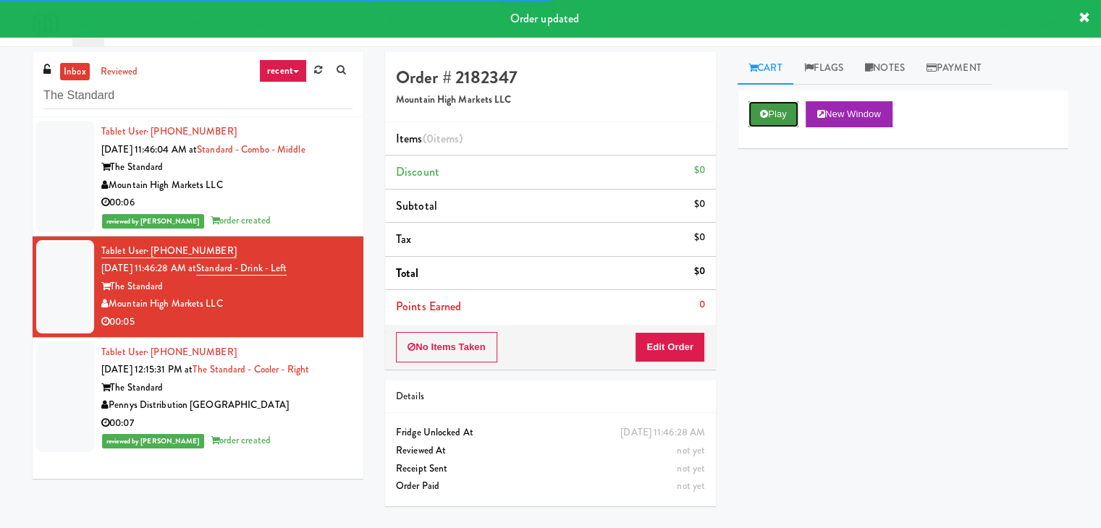
click at [769, 106] on button "Play" at bounding box center [773, 114] width 50 height 26
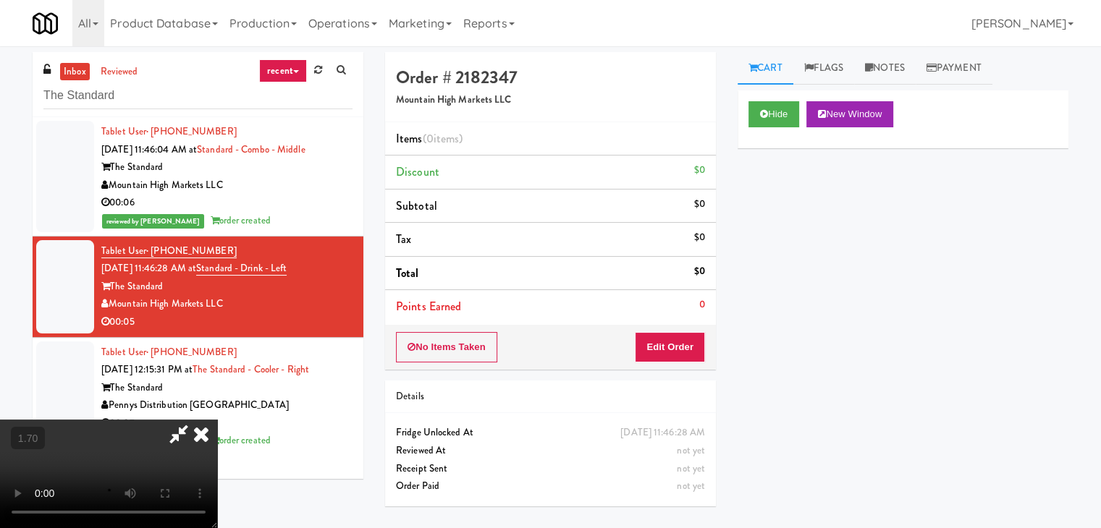
click at [217, 420] on video at bounding box center [108, 474] width 217 height 109
click at [217, 420] on icon at bounding box center [201, 434] width 32 height 29
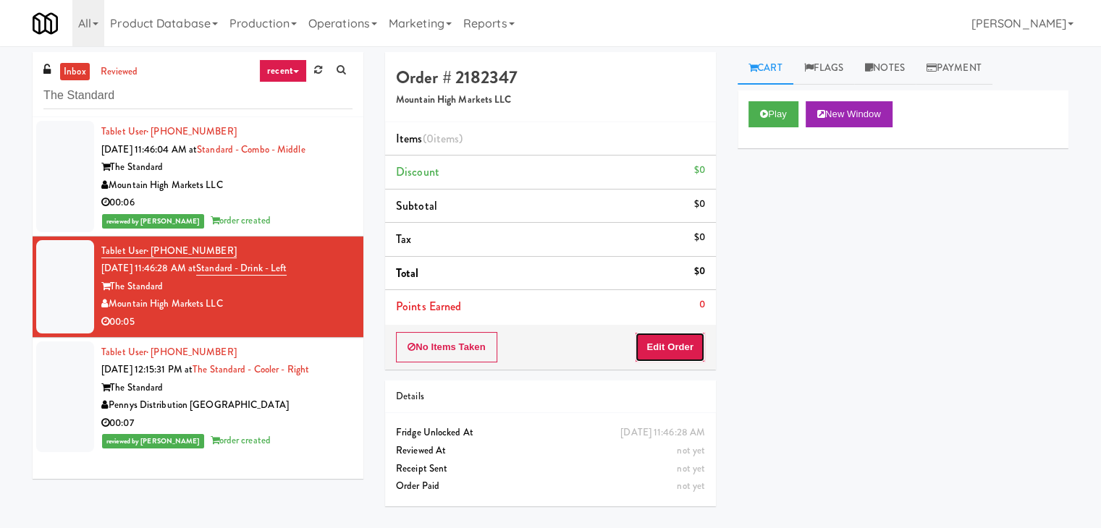
click at [692, 343] on button "Edit Order" at bounding box center [670, 347] width 70 height 30
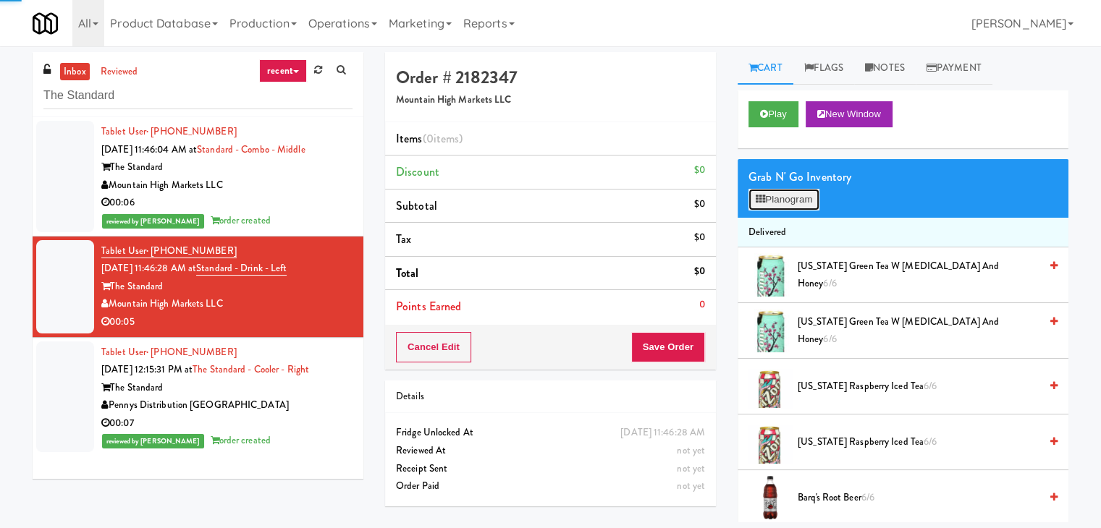
click at [800, 190] on button "Planogram" at bounding box center [783, 200] width 71 height 22
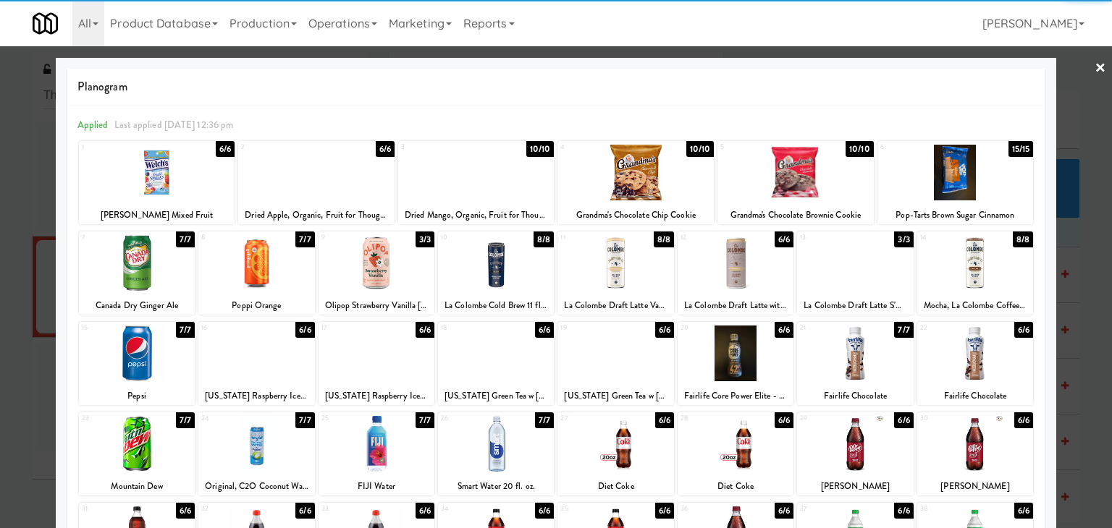
click at [858, 357] on div at bounding box center [855, 354] width 116 height 56
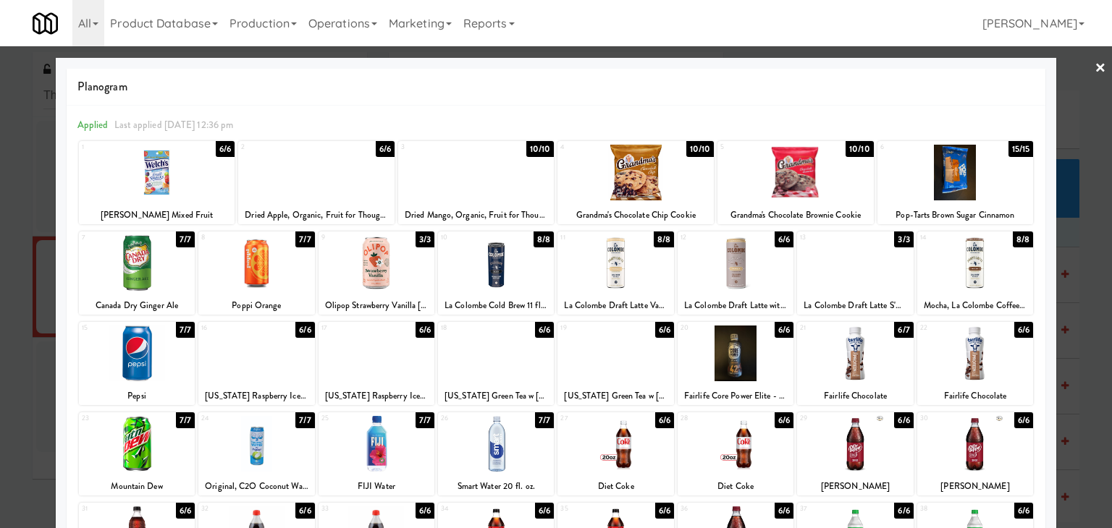
click at [1094, 63] on link "×" at bounding box center [1100, 68] width 12 height 45
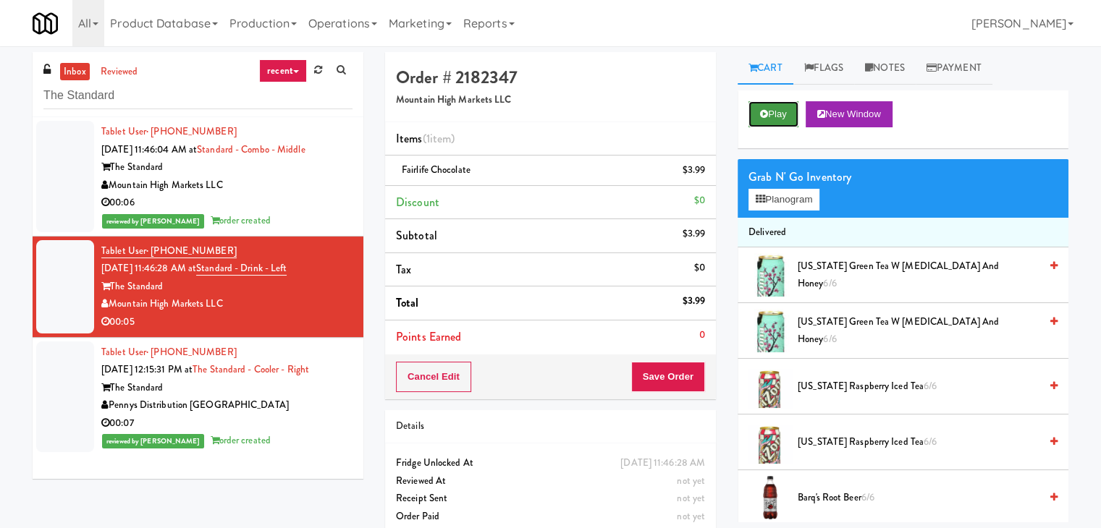
click at [776, 117] on button "Play" at bounding box center [773, 114] width 50 height 26
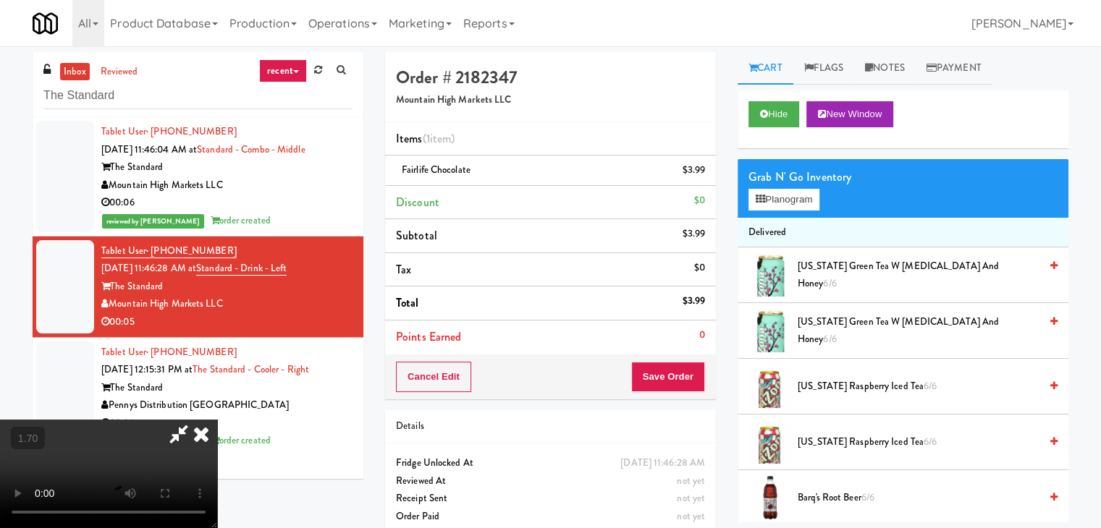
click at [217, 420] on video at bounding box center [108, 474] width 217 height 109
click at [217, 420] on icon at bounding box center [201, 434] width 32 height 29
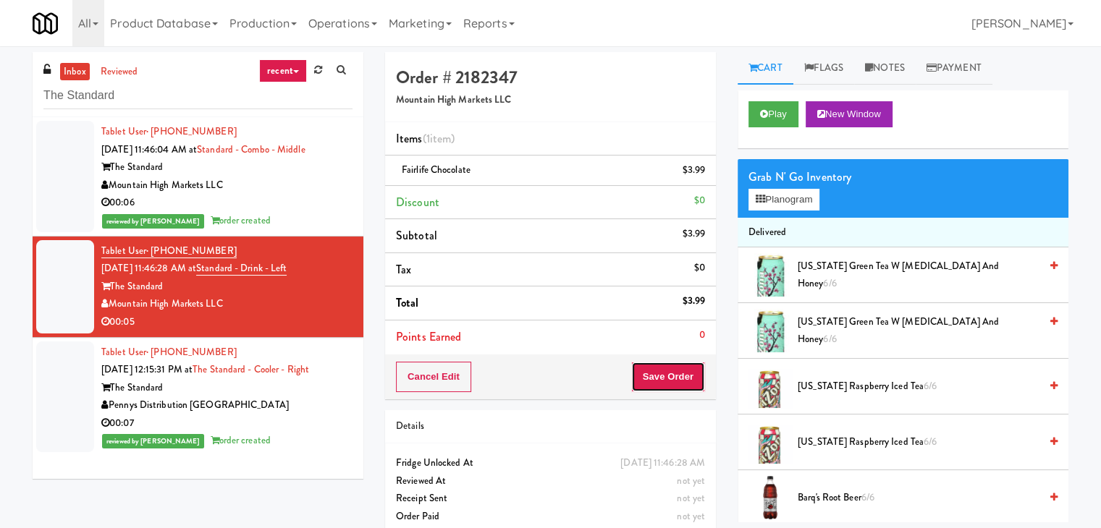
click at [677, 379] on button "Save Order" at bounding box center [668, 377] width 74 height 30
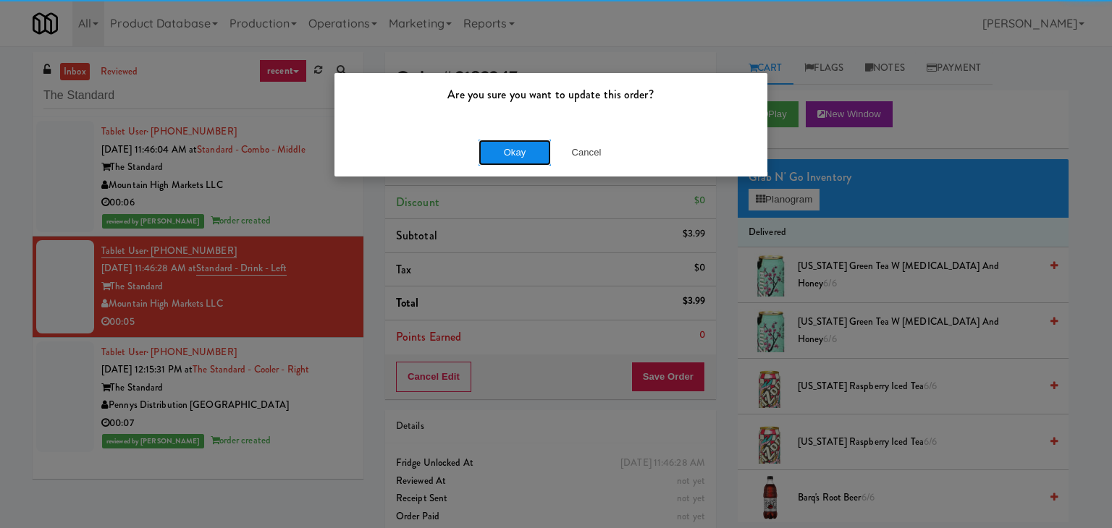
click at [511, 158] on button "Okay" at bounding box center [514, 153] width 72 height 26
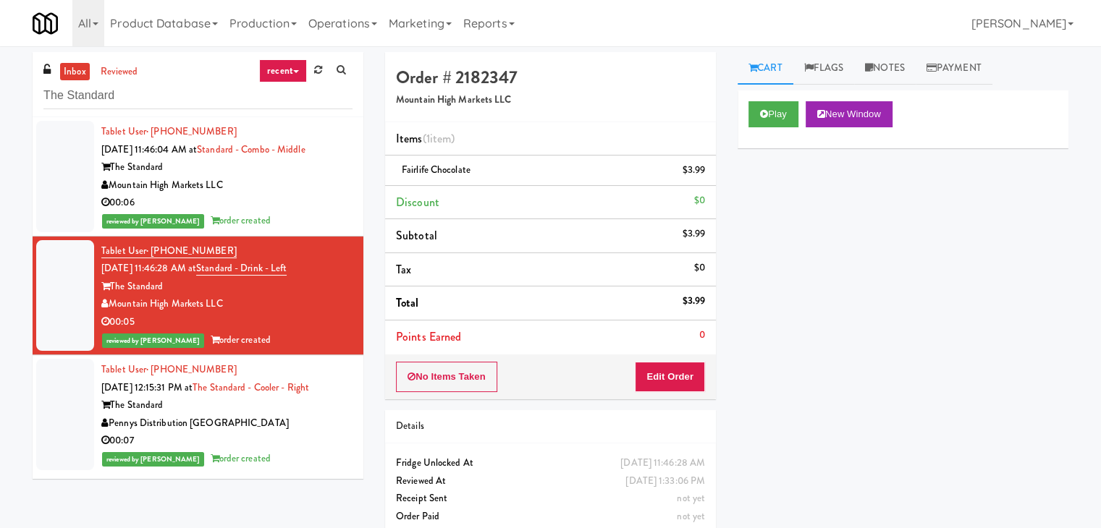
drag, startPoint x: 292, startPoint y: 428, endPoint x: 300, endPoint y: 426, distance: 8.3
click at [292, 428] on div "Pennys Distribution [GEOGRAPHIC_DATA]" at bounding box center [226, 424] width 251 height 18
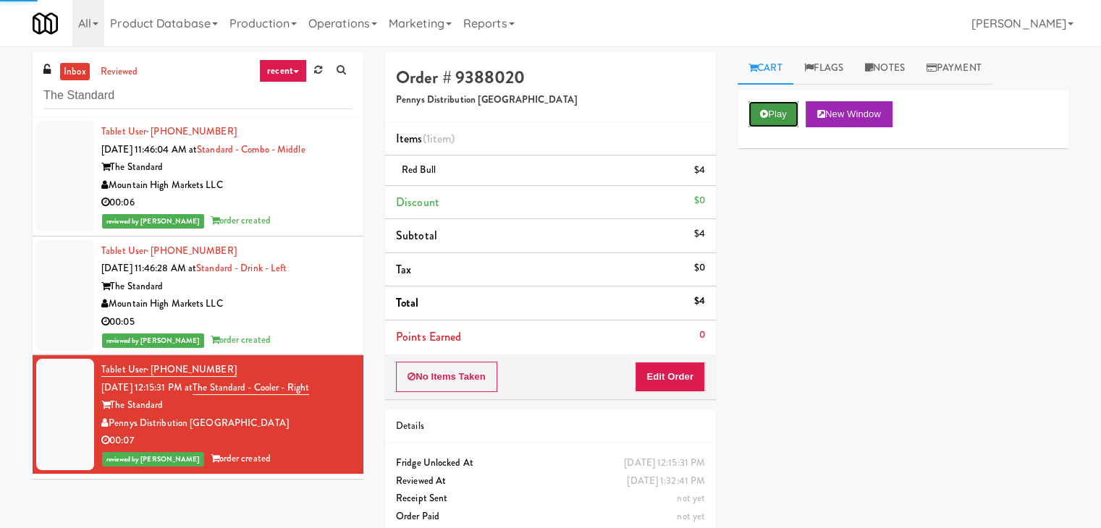
click at [782, 117] on button "Play" at bounding box center [773, 114] width 50 height 26
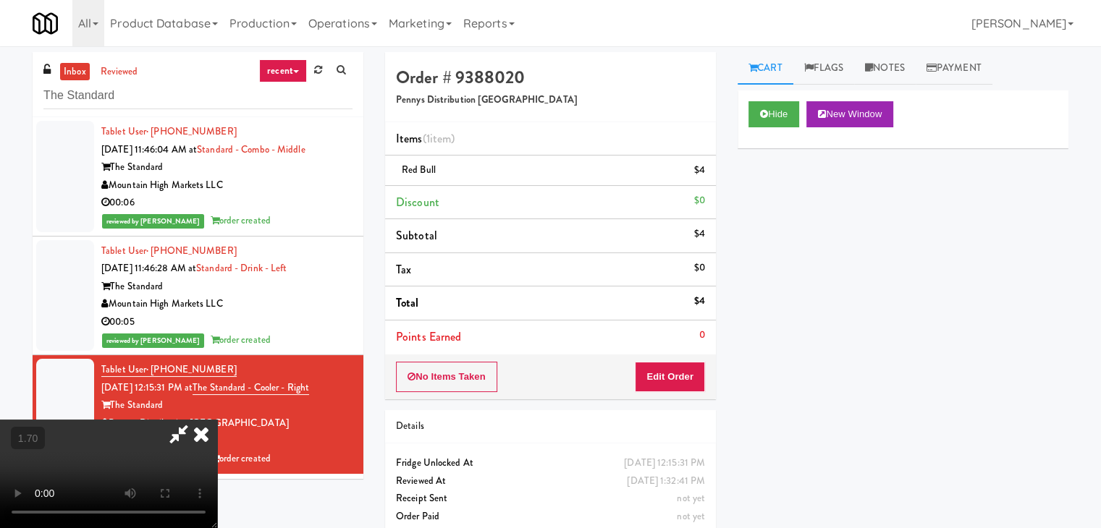
click at [217, 420] on icon at bounding box center [201, 434] width 32 height 29
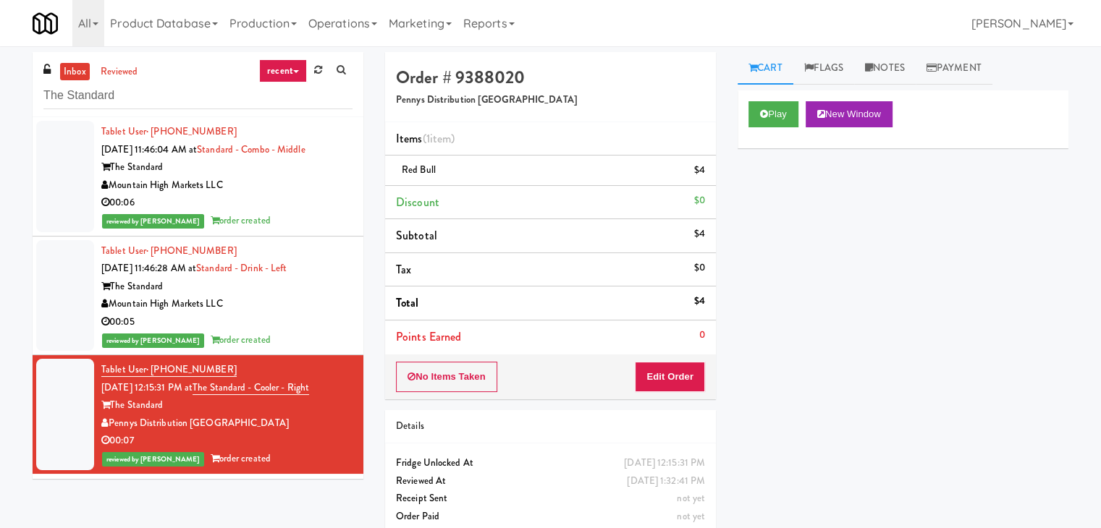
click at [258, 402] on div "The Standard" at bounding box center [226, 406] width 251 height 18
drag, startPoint x: 221, startPoint y: 425, endPoint x: 111, endPoint y: 422, distance: 110.0
click at [111, 422] on div "Pennys Distribution [GEOGRAPHIC_DATA]" at bounding box center [226, 424] width 251 height 18
copy div "Pennys Distribution [GEOGRAPHIC_DATA]"
drag, startPoint x: 157, startPoint y: 102, endPoint x: 29, endPoint y: 98, distance: 128.2
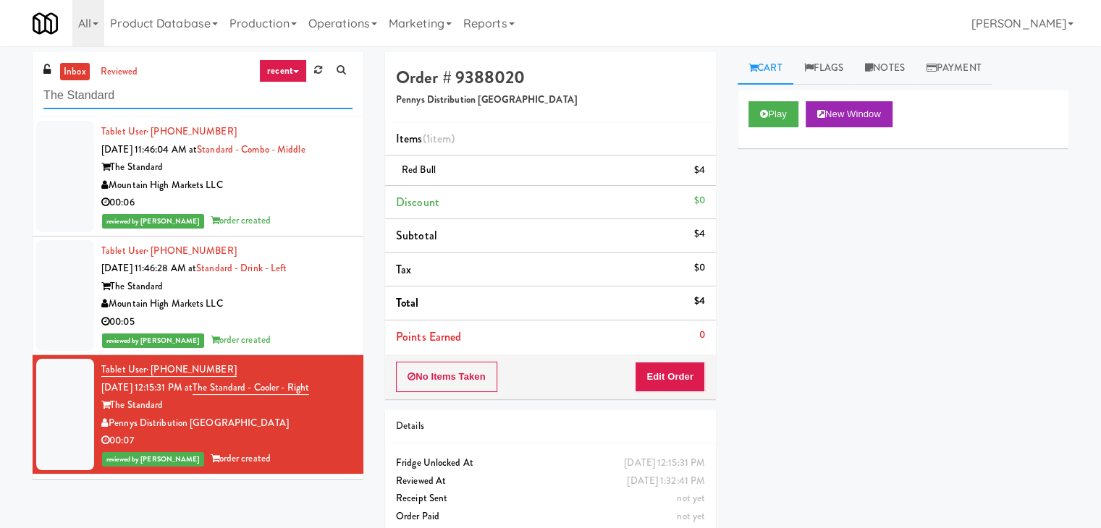
click at [29, 98] on div "inbox reviewed recent all unclear take inventory issue suspicious failed recent…" at bounding box center [198, 271] width 352 height 438
paste input "Pennys Distribution [GEOGRAPHIC_DATA]"
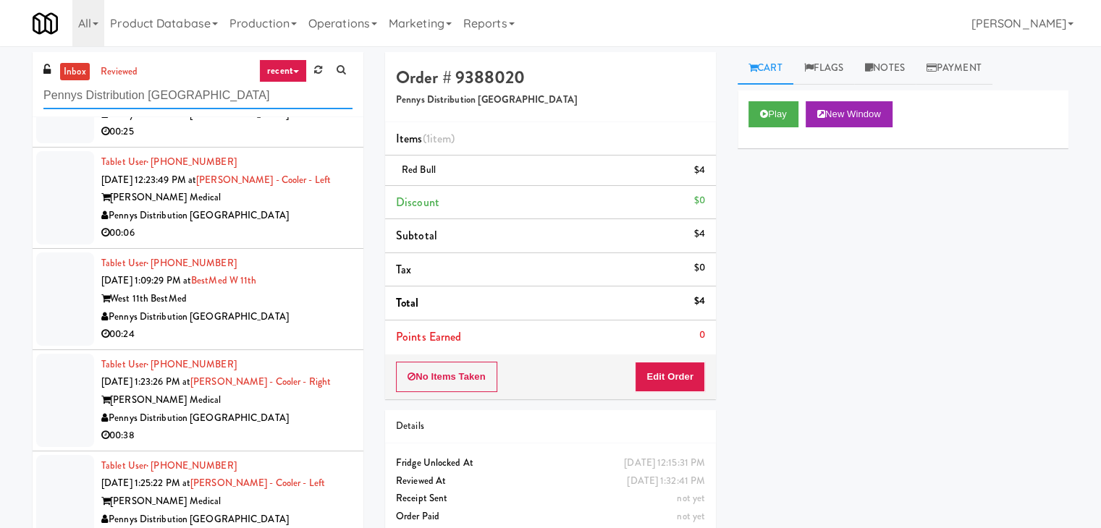
click at [162, 93] on input "Pennys Distribution [GEOGRAPHIC_DATA]" at bounding box center [197, 95] width 309 height 27
paste input "Asa Flats"
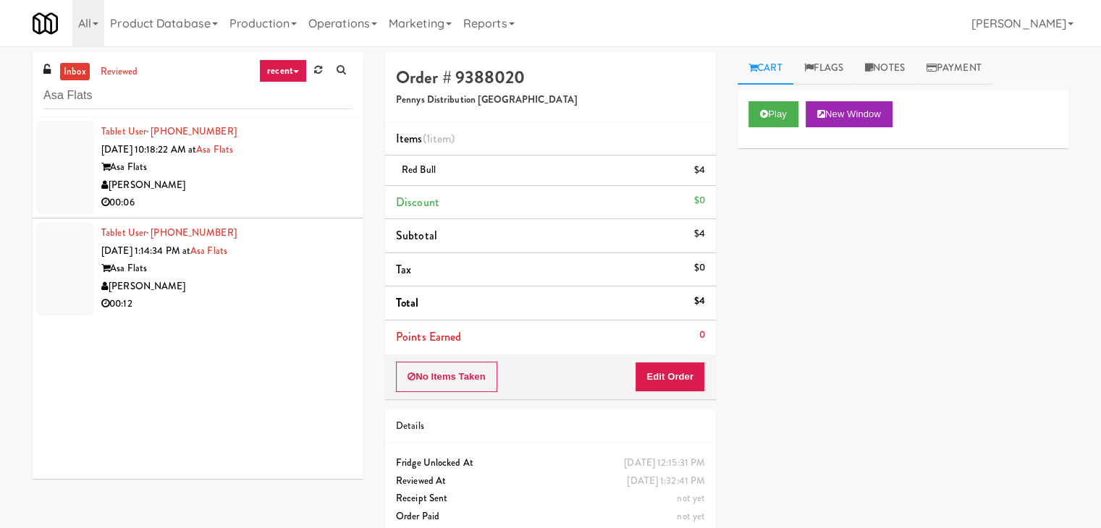
click at [295, 187] on div "[PERSON_NAME]" at bounding box center [226, 186] width 251 height 18
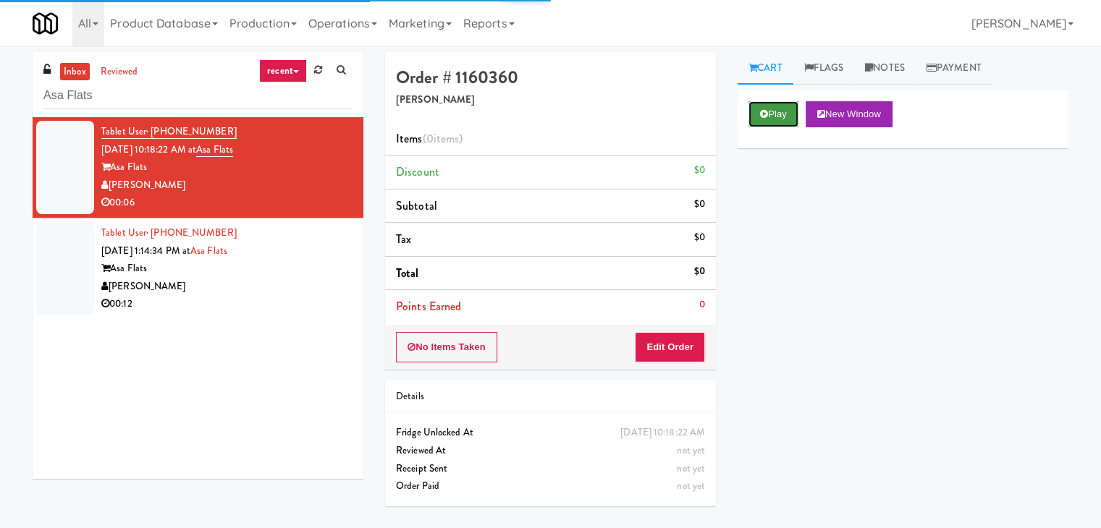
click at [782, 122] on button "Play" at bounding box center [773, 114] width 50 height 26
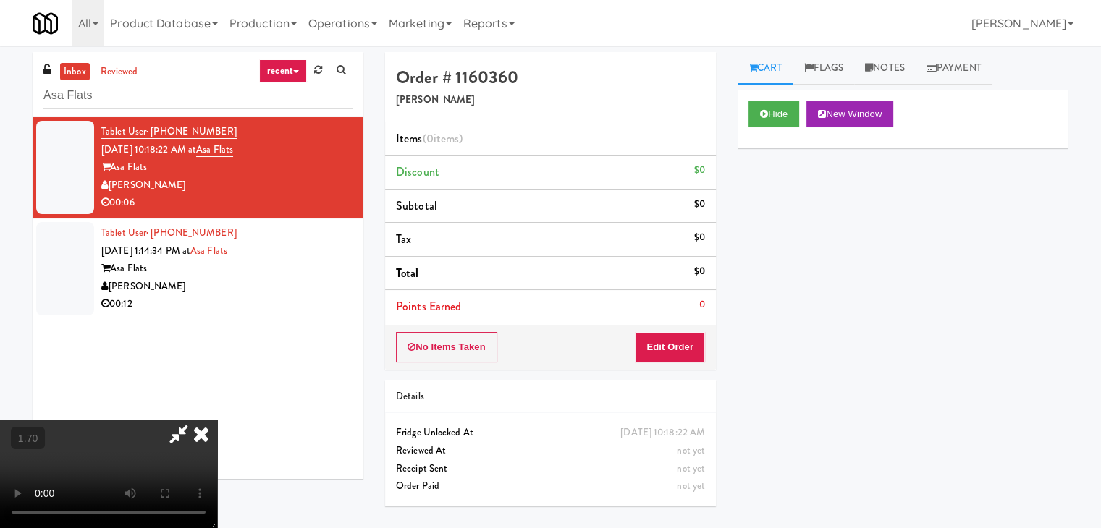
click at [217, 420] on video at bounding box center [108, 474] width 217 height 109
click at [217, 420] on icon at bounding box center [201, 434] width 32 height 29
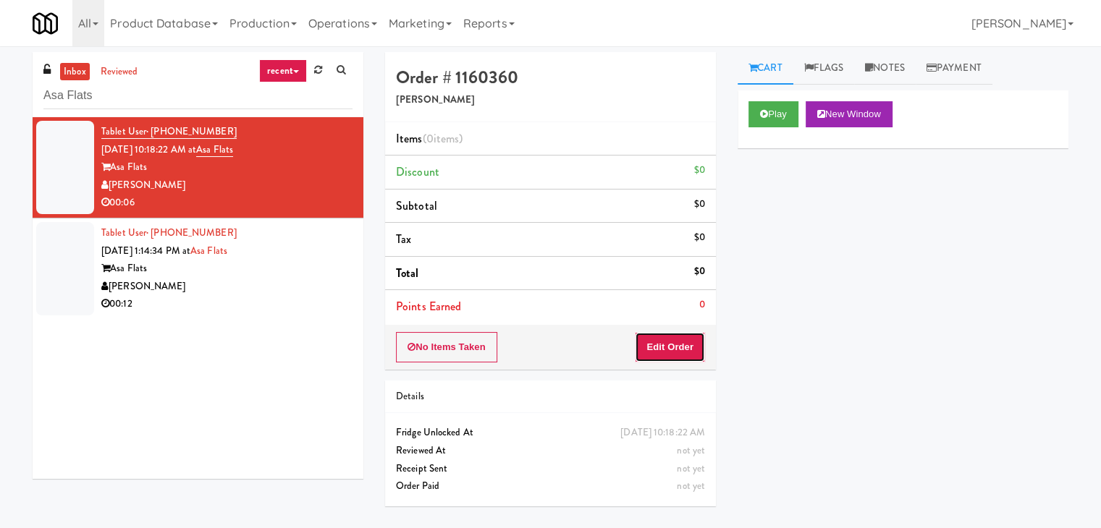
drag, startPoint x: 666, startPoint y: 349, endPoint x: 732, endPoint y: 276, distance: 98.9
click at [666, 347] on button "Edit Order" at bounding box center [670, 347] width 70 height 30
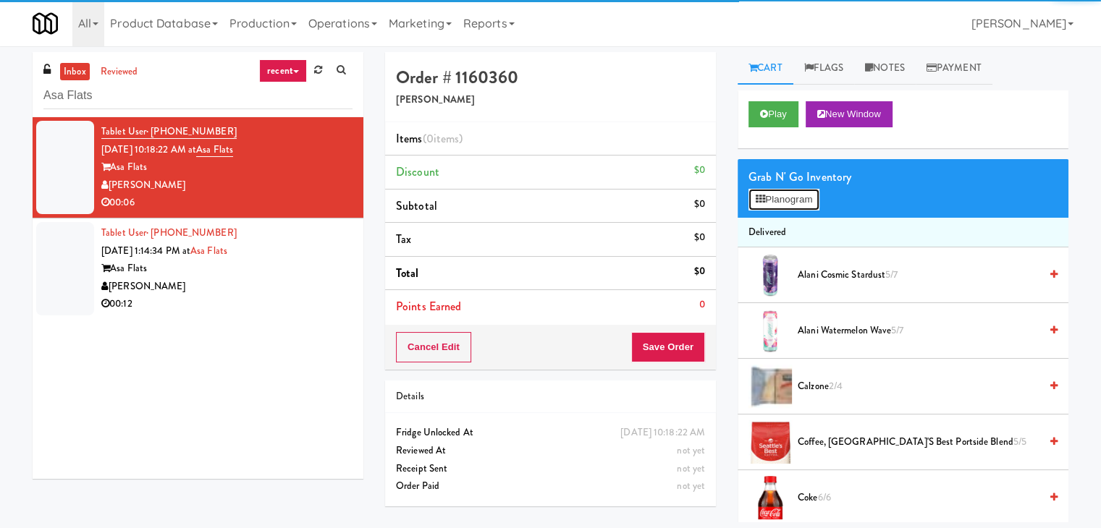
click at [773, 206] on button "Planogram" at bounding box center [783, 200] width 71 height 22
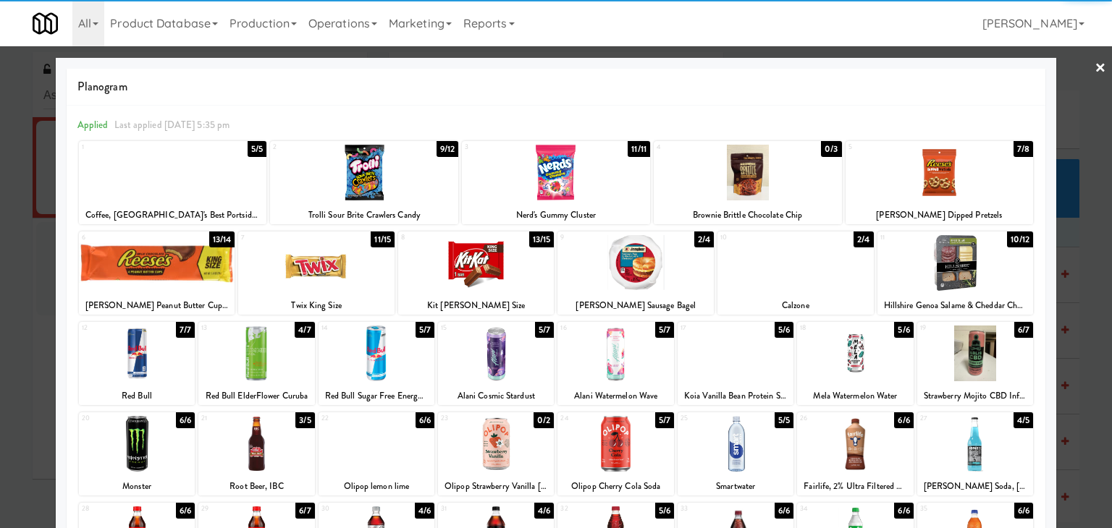
click at [281, 355] on div at bounding box center [256, 354] width 116 height 56
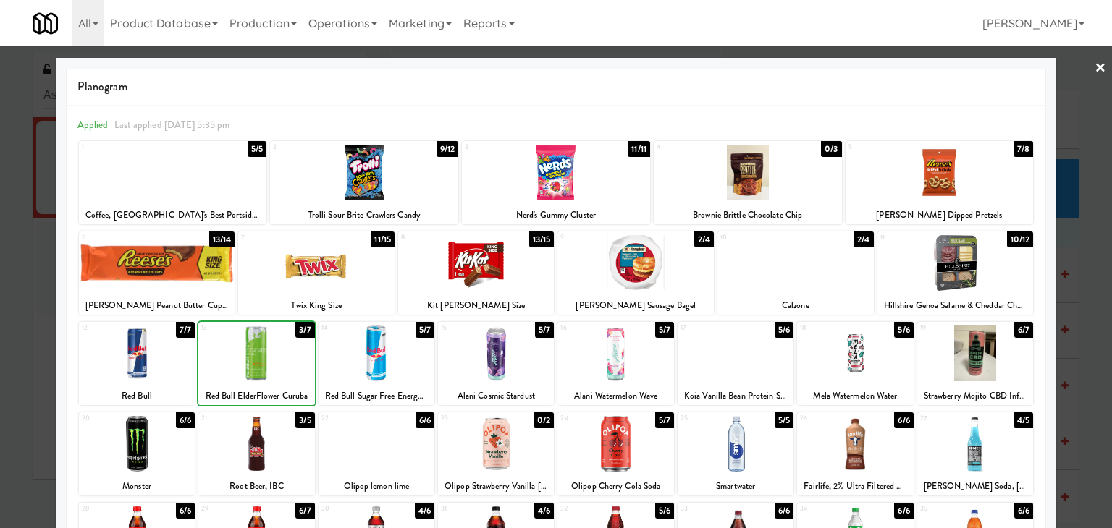
click at [557, 357] on div at bounding box center [615, 354] width 116 height 56
click at [491, 362] on div at bounding box center [496, 354] width 116 height 56
click at [1094, 66] on link "×" at bounding box center [1100, 68] width 12 height 45
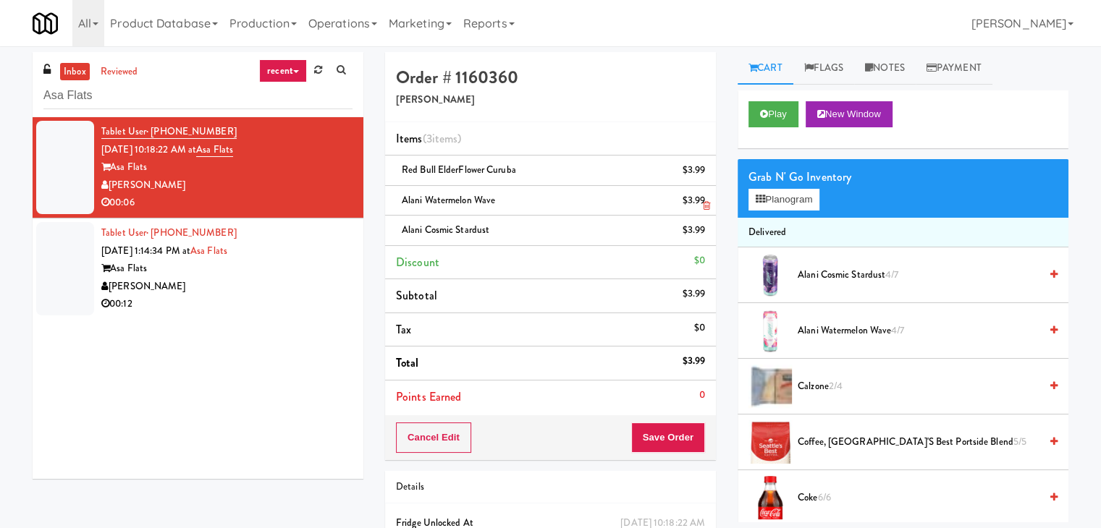
click at [703, 206] on icon at bounding box center [706, 205] width 7 height 9
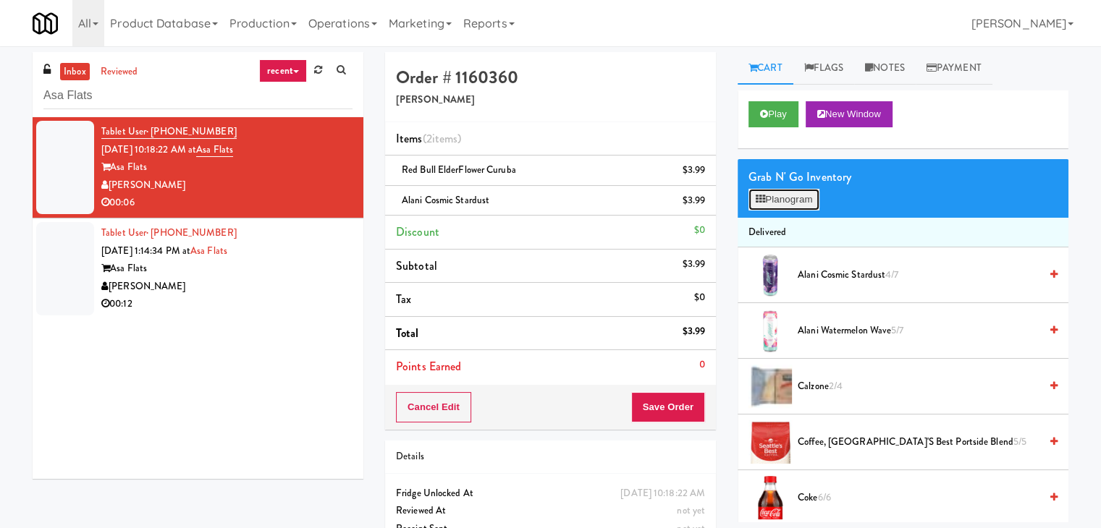
click at [774, 195] on button "Planogram" at bounding box center [783, 200] width 71 height 22
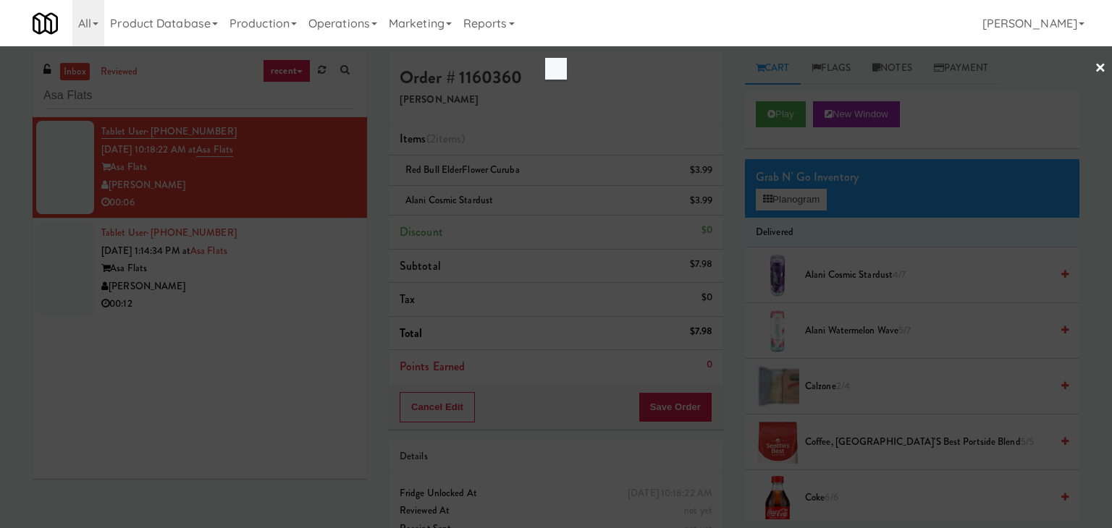
click at [928, 134] on div at bounding box center [556, 264] width 1112 height 528
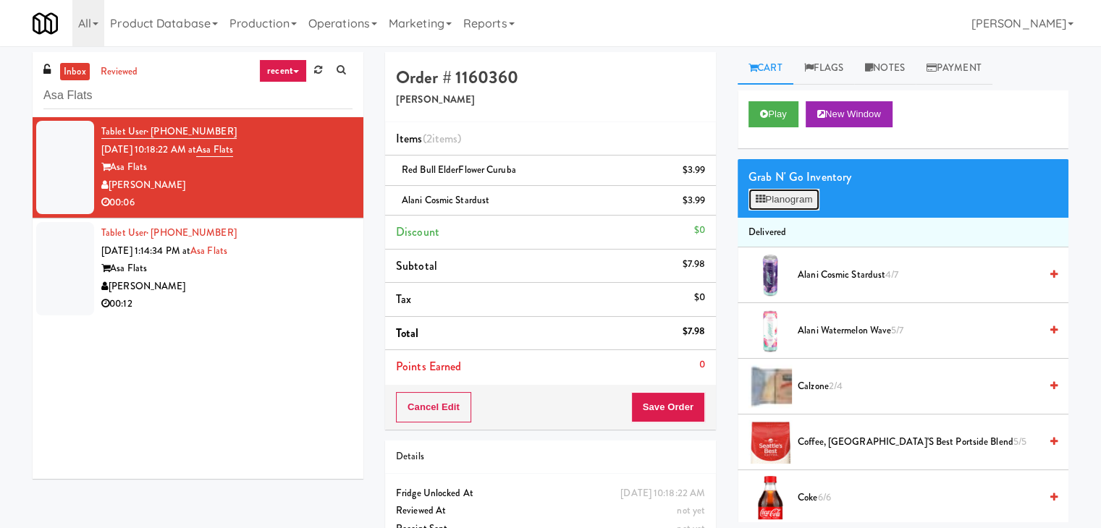
click at [794, 206] on button "Planogram" at bounding box center [783, 200] width 71 height 22
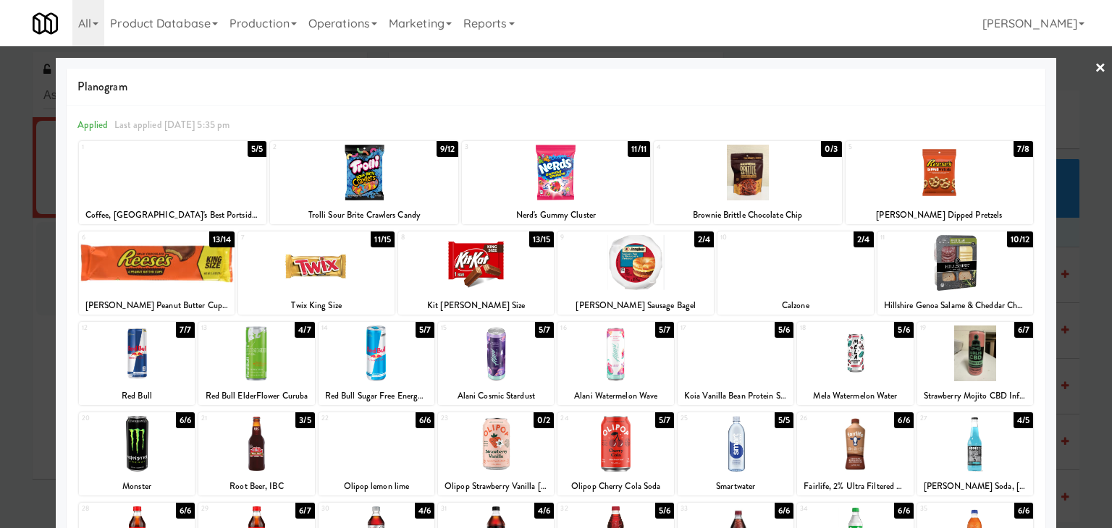
drag, startPoint x: 1096, startPoint y: 67, endPoint x: 1034, endPoint y: 101, distance: 69.9
click at [1094, 67] on div at bounding box center [556, 264] width 1112 height 528
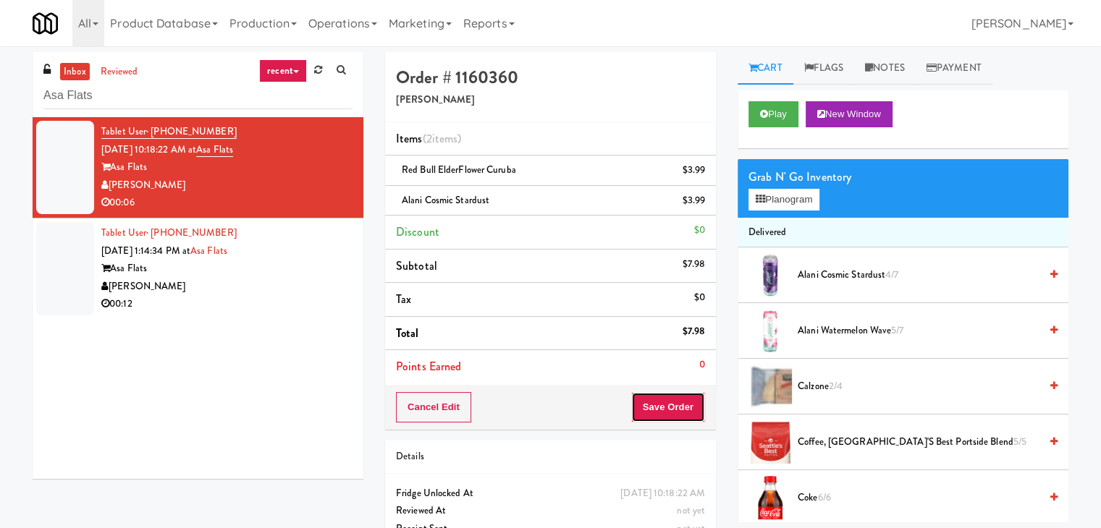
click at [653, 401] on button "Save Order" at bounding box center [668, 407] width 74 height 30
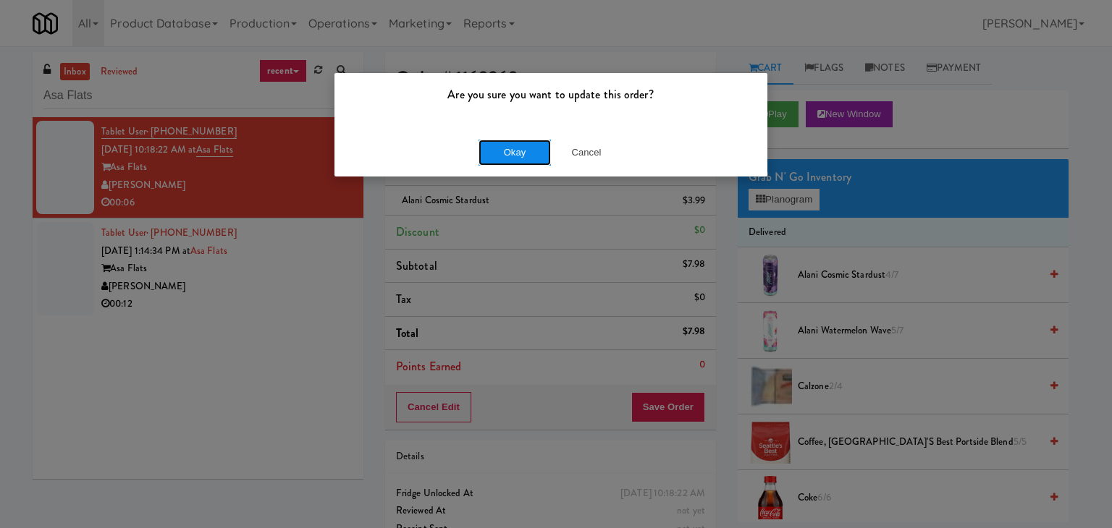
click at [531, 158] on button "Okay" at bounding box center [514, 153] width 72 height 26
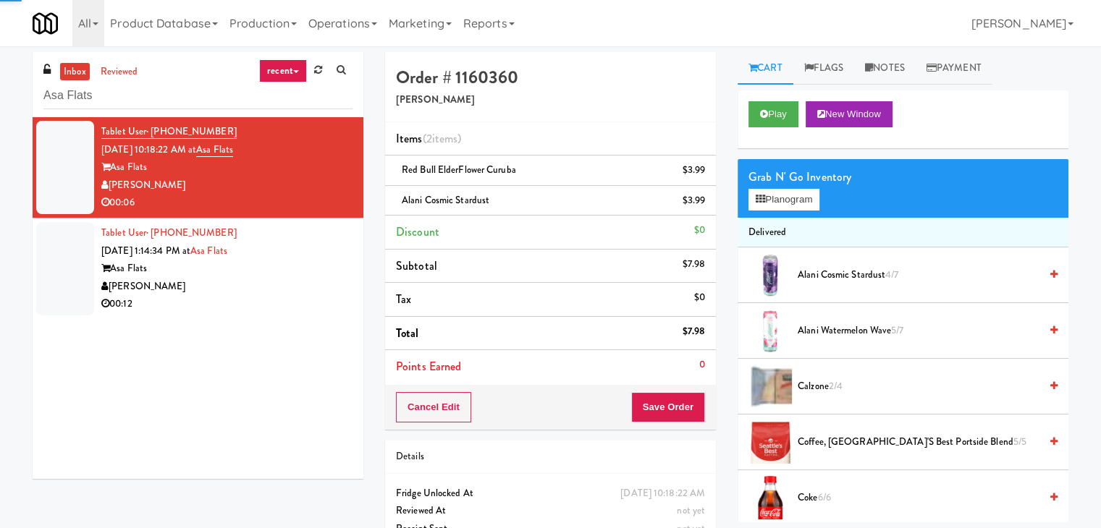
click at [322, 303] on div "00:12" at bounding box center [226, 304] width 251 height 18
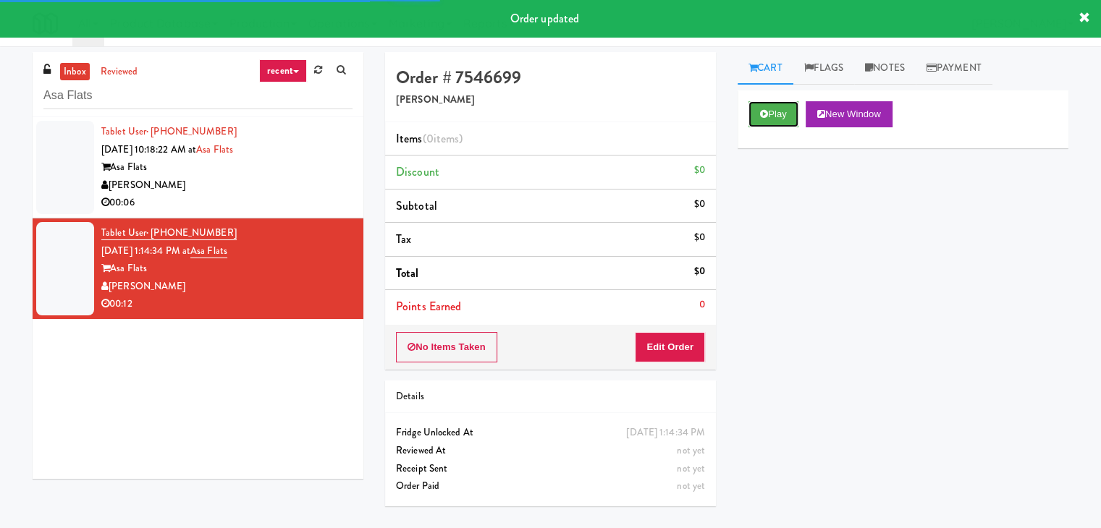
click at [769, 109] on button "Play" at bounding box center [773, 114] width 50 height 26
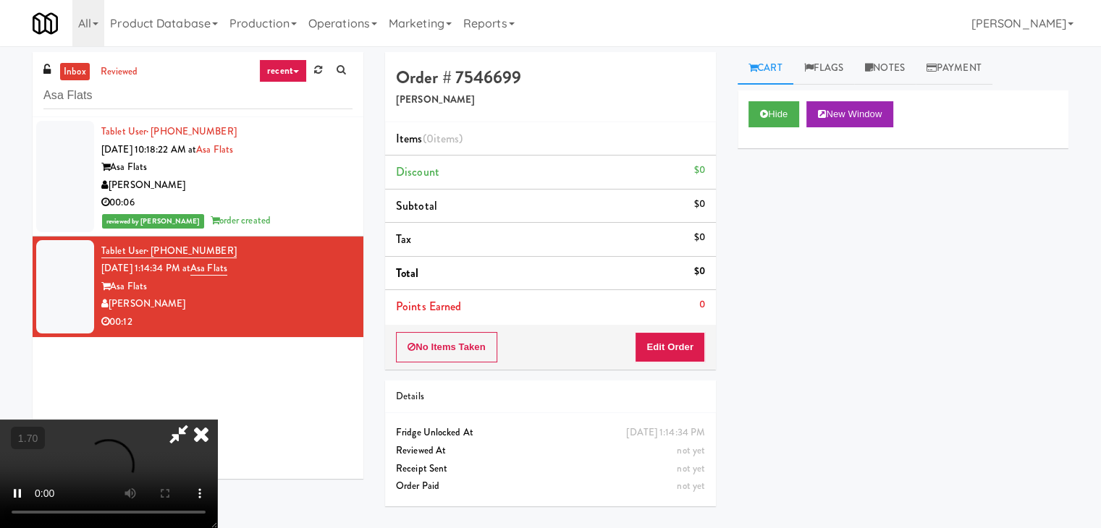
click at [217, 420] on video at bounding box center [108, 474] width 217 height 109
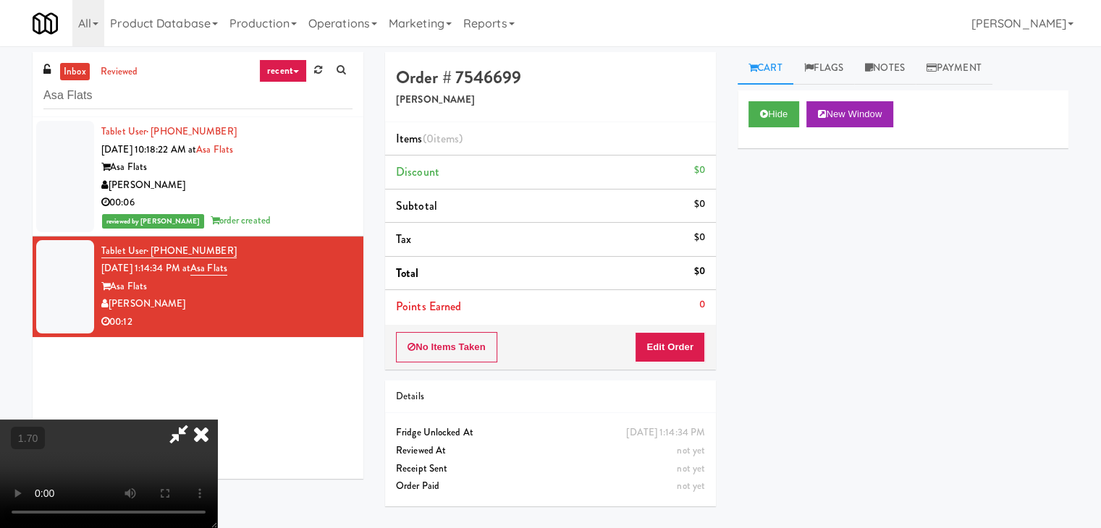
scroll to position [203, 0]
click at [217, 420] on video at bounding box center [108, 474] width 217 height 109
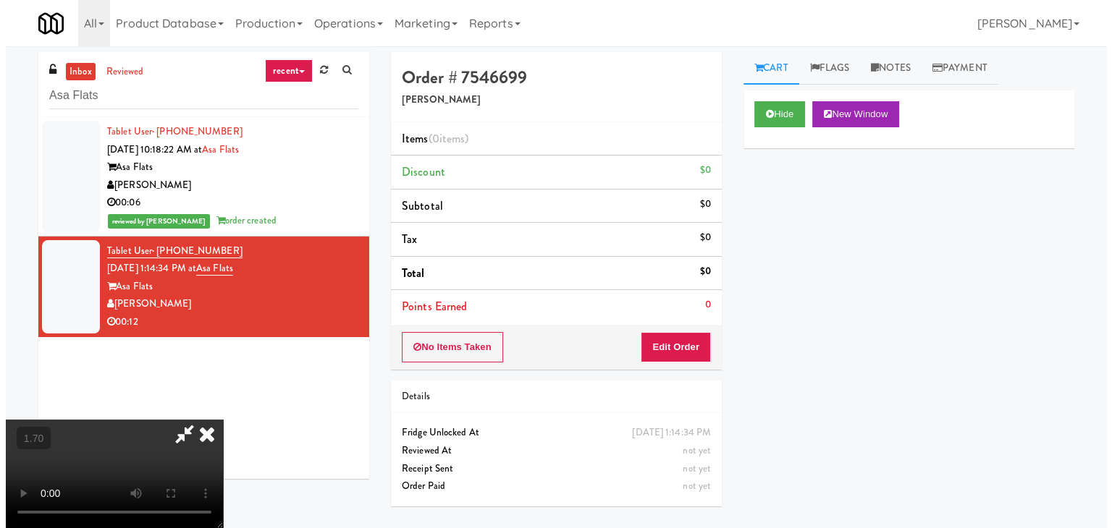
scroll to position [0, 0]
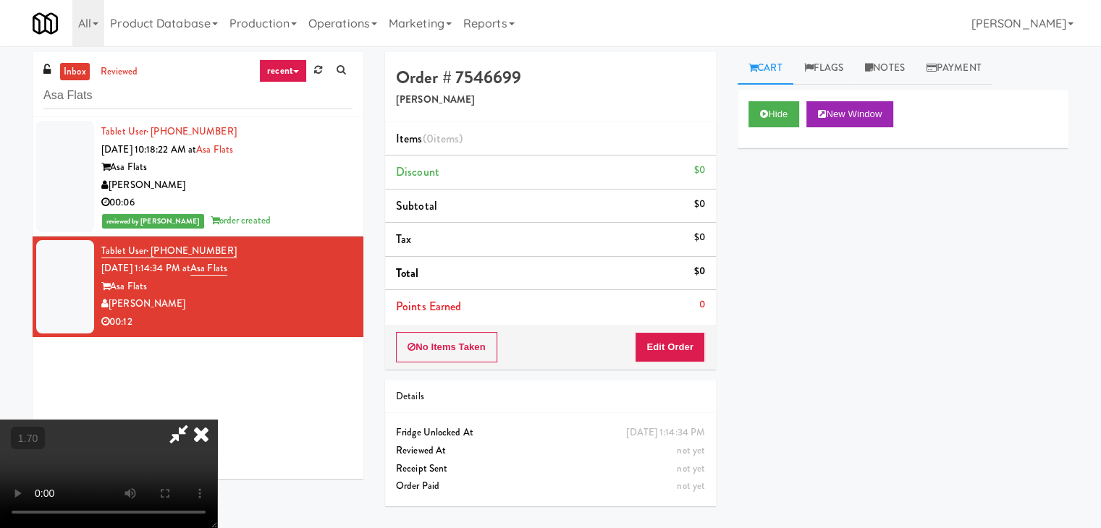
click at [217, 420] on icon at bounding box center [201, 434] width 32 height 29
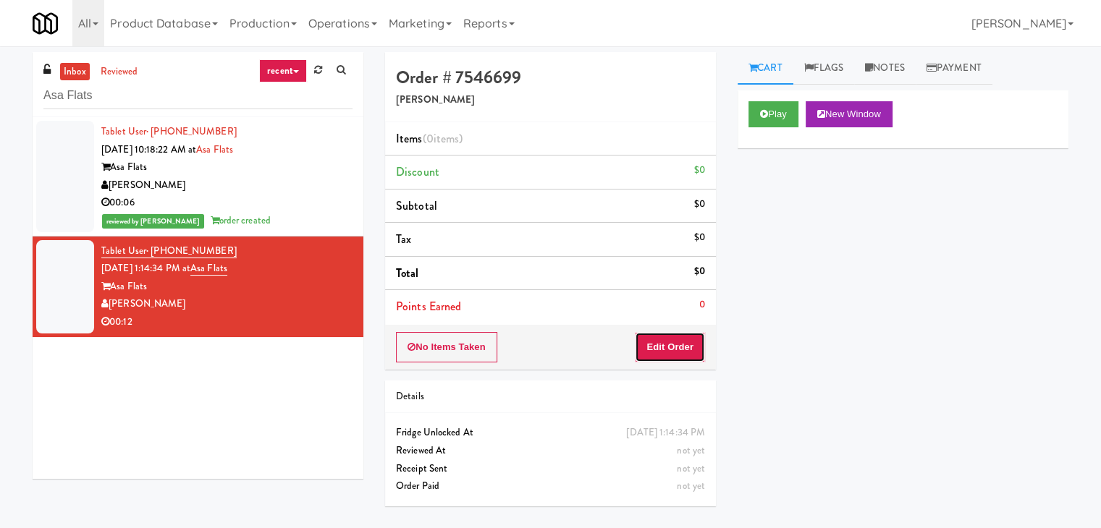
drag, startPoint x: 677, startPoint y: 347, endPoint x: 732, endPoint y: 280, distance: 86.4
click at [677, 346] on button "Edit Order" at bounding box center [670, 347] width 70 height 30
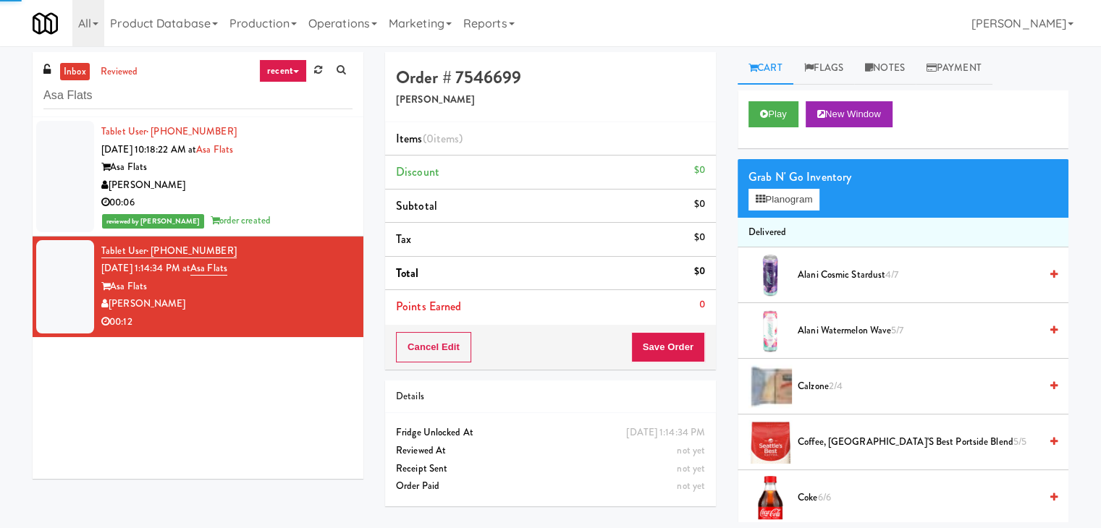
click at [768, 218] on li "Delivered" at bounding box center [902, 233] width 331 height 30
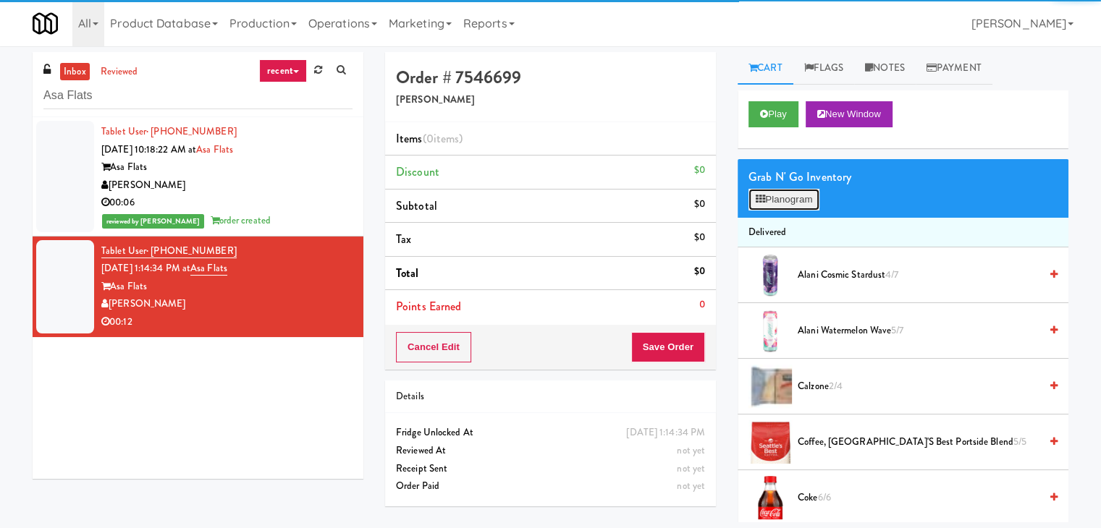
click at [771, 206] on button "Planogram" at bounding box center [783, 200] width 71 height 22
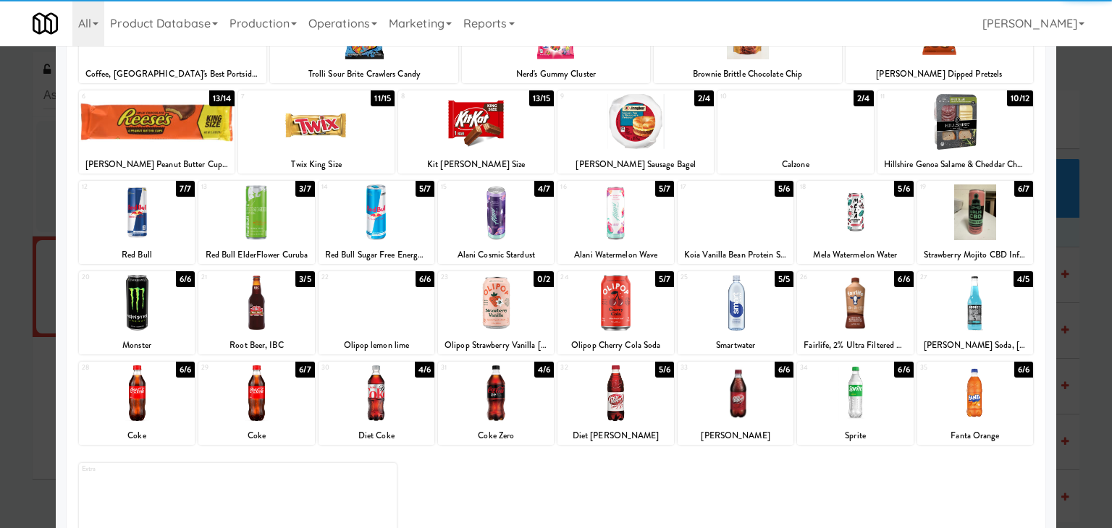
scroll to position [145, 0]
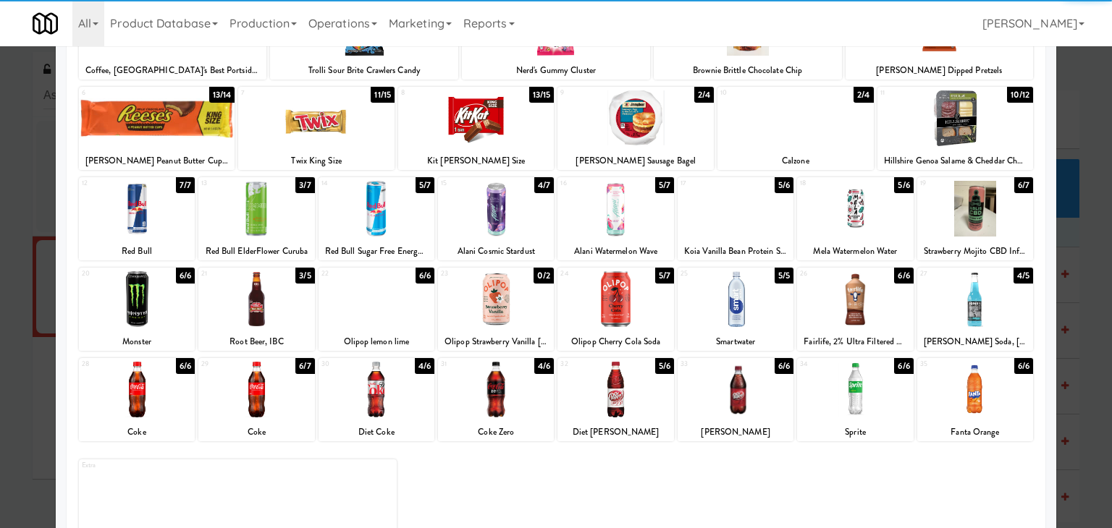
click at [596, 218] on div at bounding box center [615, 209] width 116 height 56
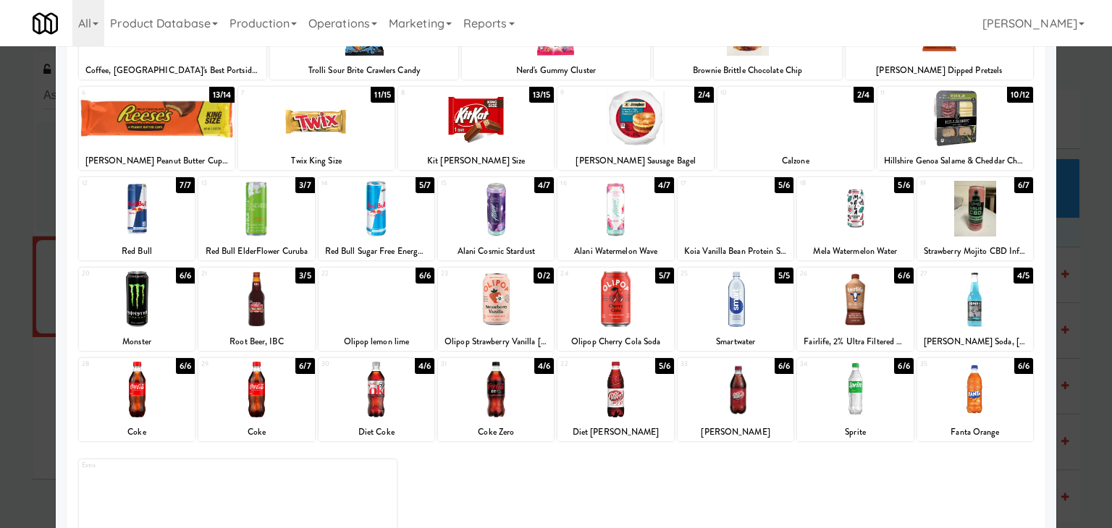
click at [614, 296] on div at bounding box center [615, 299] width 116 height 56
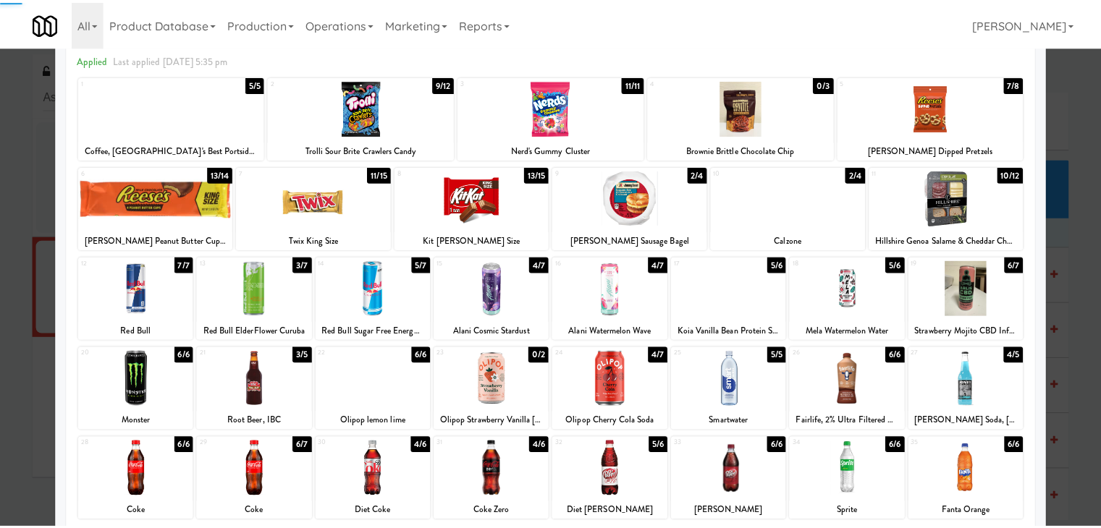
scroll to position [0, 0]
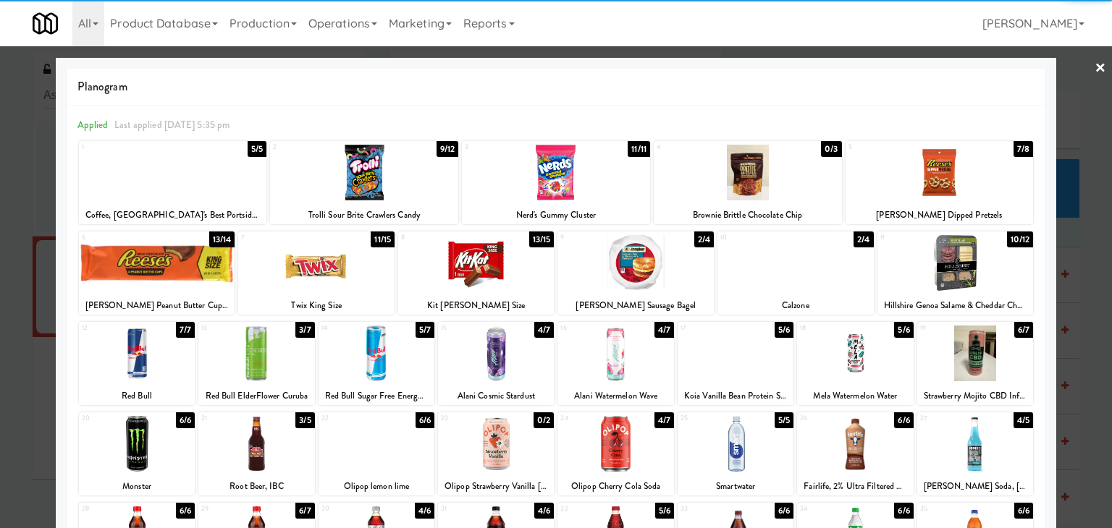
click at [1094, 67] on link "×" at bounding box center [1100, 68] width 12 height 45
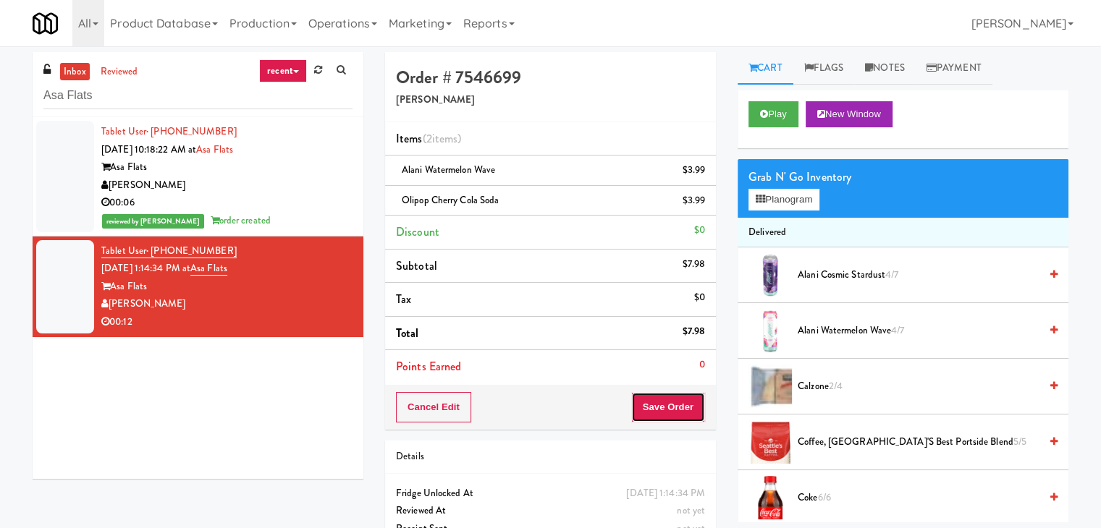
click at [654, 402] on button "Save Order" at bounding box center [668, 407] width 74 height 30
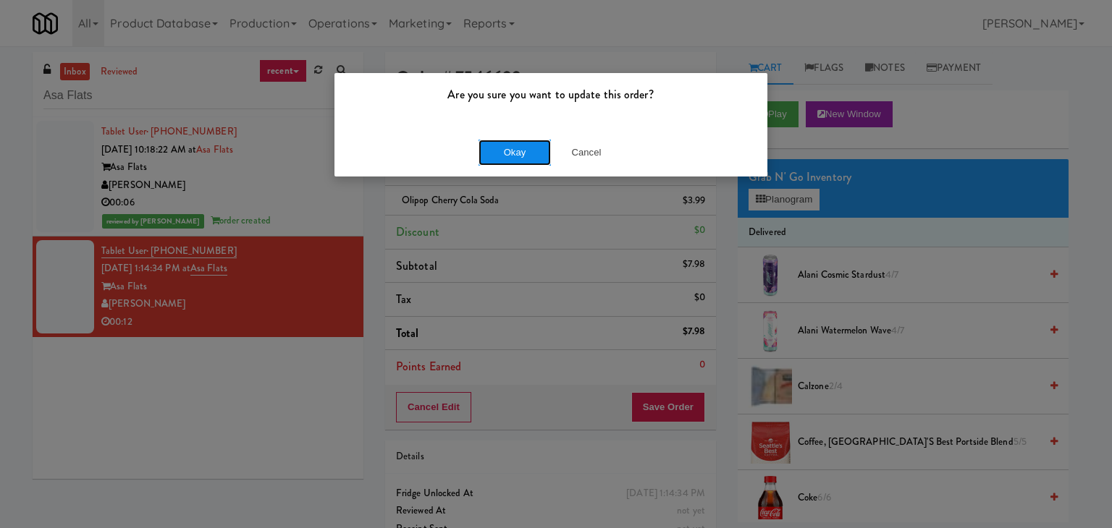
click at [514, 144] on button "Okay" at bounding box center [514, 153] width 72 height 26
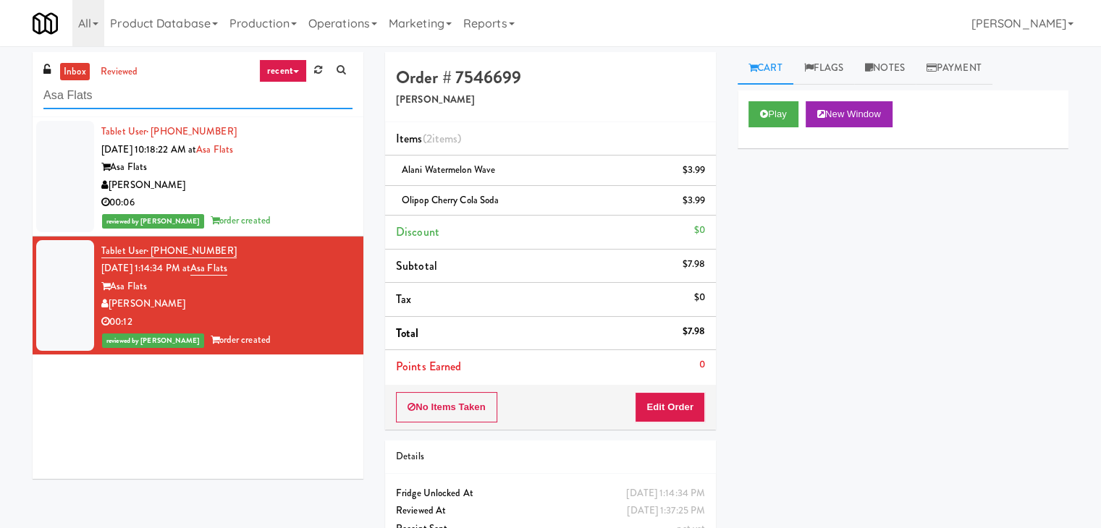
click at [227, 97] on input "Asa Flats" at bounding box center [197, 95] width 309 height 27
paste input "Mattr (formerly Shawcor)"
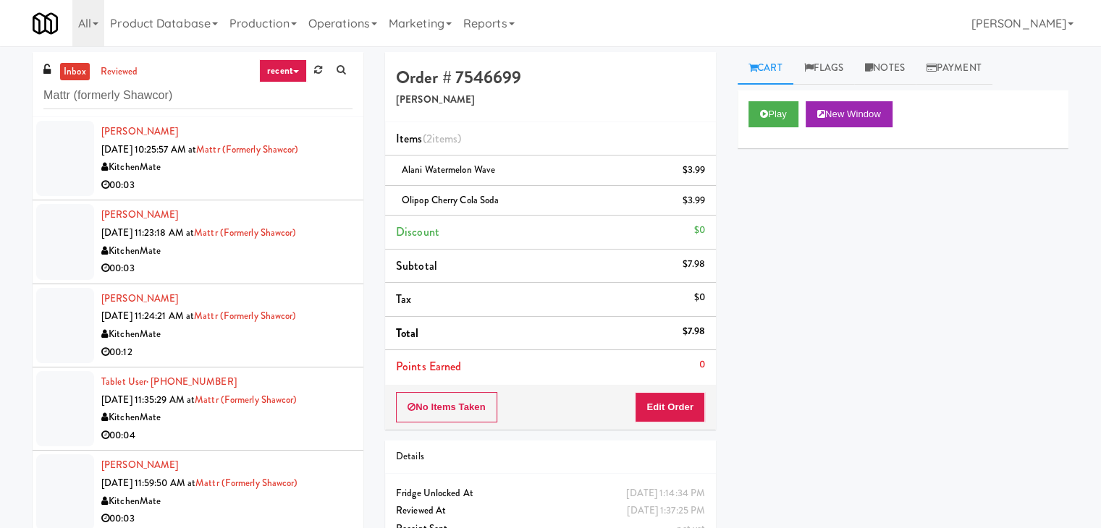
click at [325, 185] on div "00:03" at bounding box center [226, 186] width 251 height 18
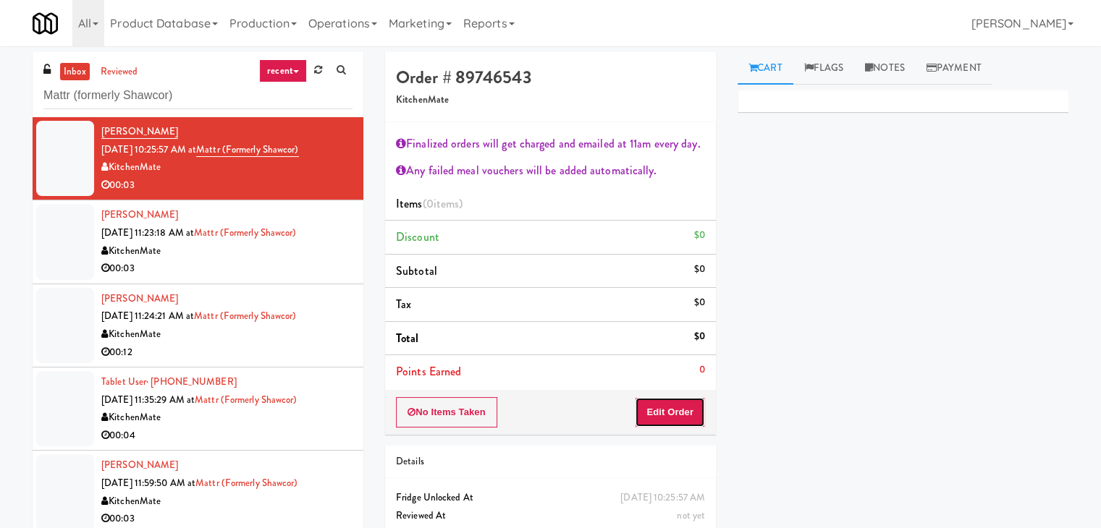
click at [666, 402] on button "Edit Order" at bounding box center [670, 412] width 70 height 30
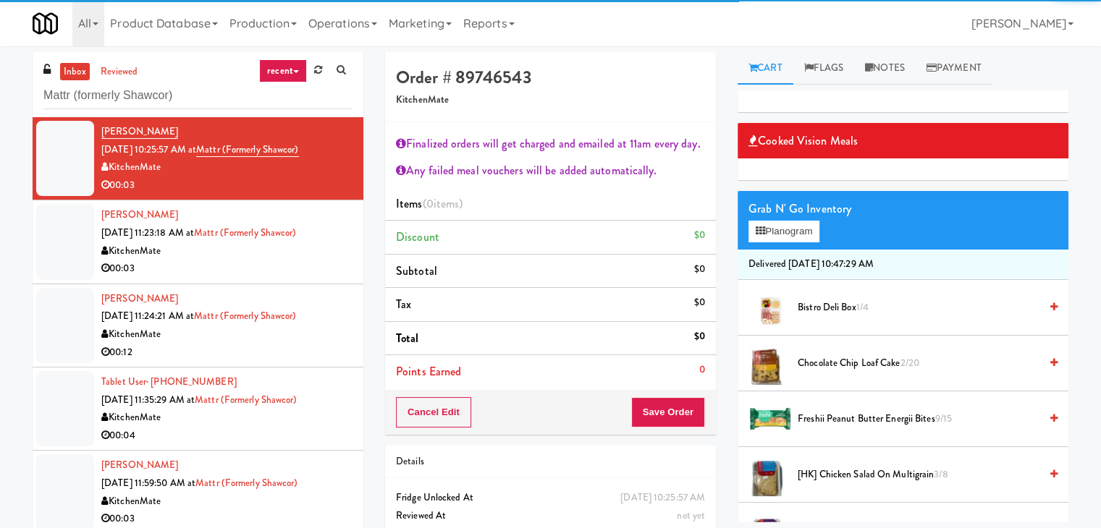
click at [831, 357] on span "Chocolate Chip Loaf Cake 2/20" at bounding box center [918, 364] width 242 height 18
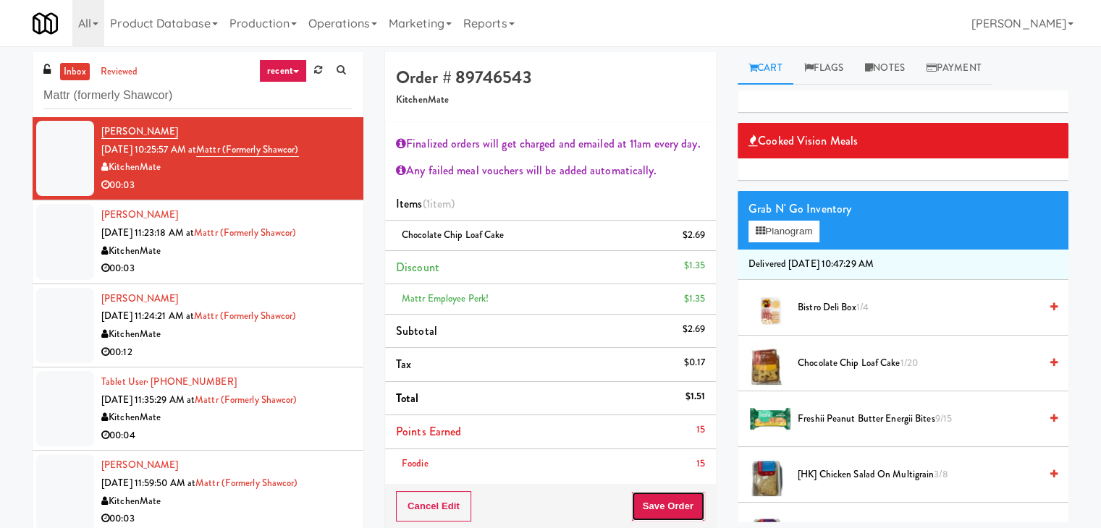
click at [671, 502] on button "Save Order" at bounding box center [668, 506] width 74 height 30
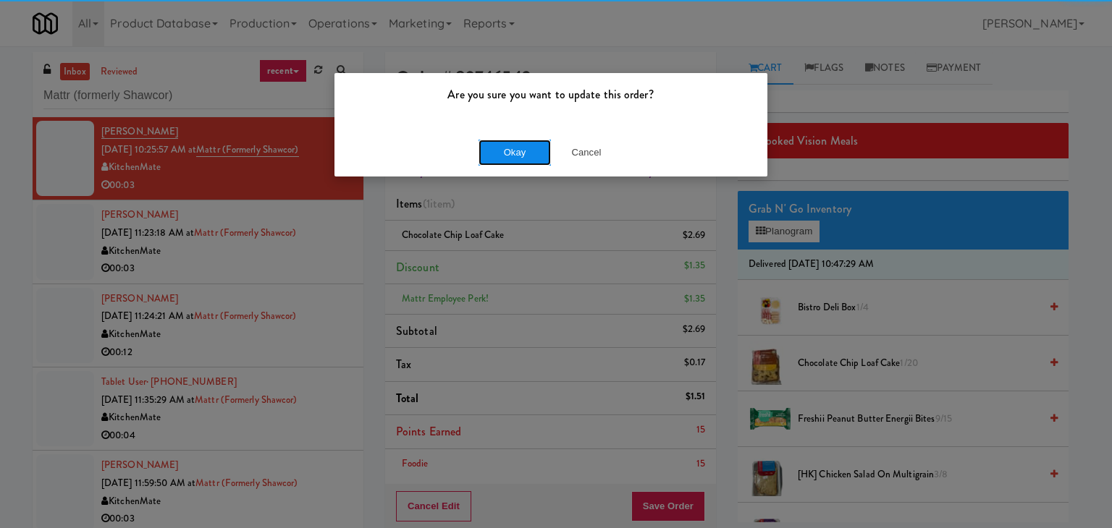
click at [518, 158] on button "Okay" at bounding box center [514, 153] width 72 height 26
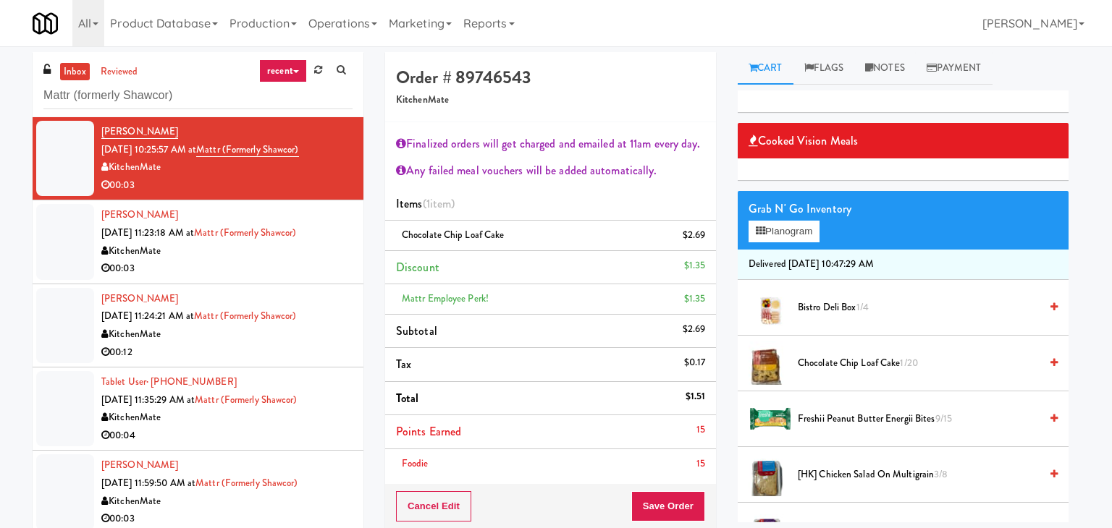
click at [268, 253] on div "KitchenMate" at bounding box center [226, 251] width 251 height 18
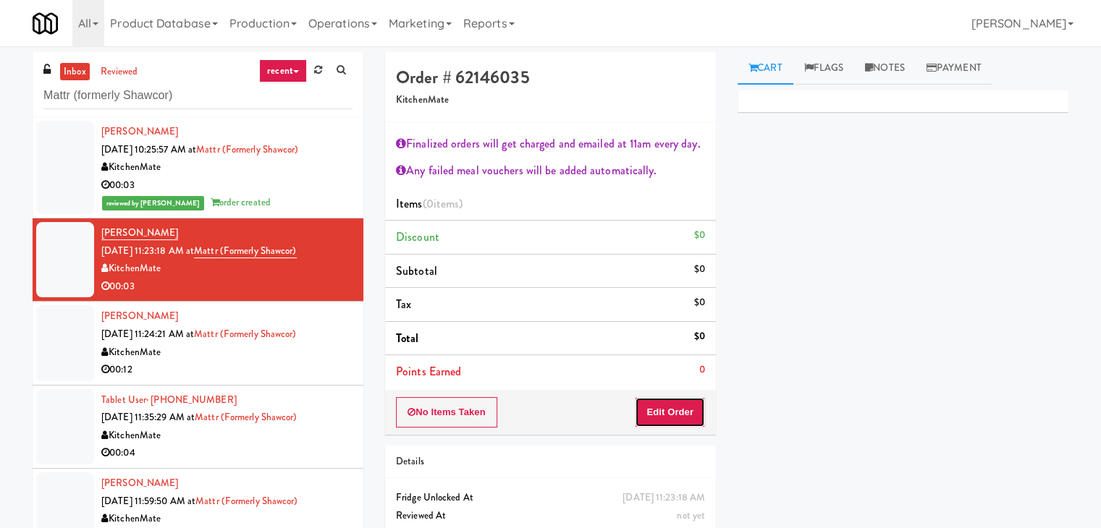
click at [672, 418] on button "Edit Order" at bounding box center [670, 412] width 70 height 30
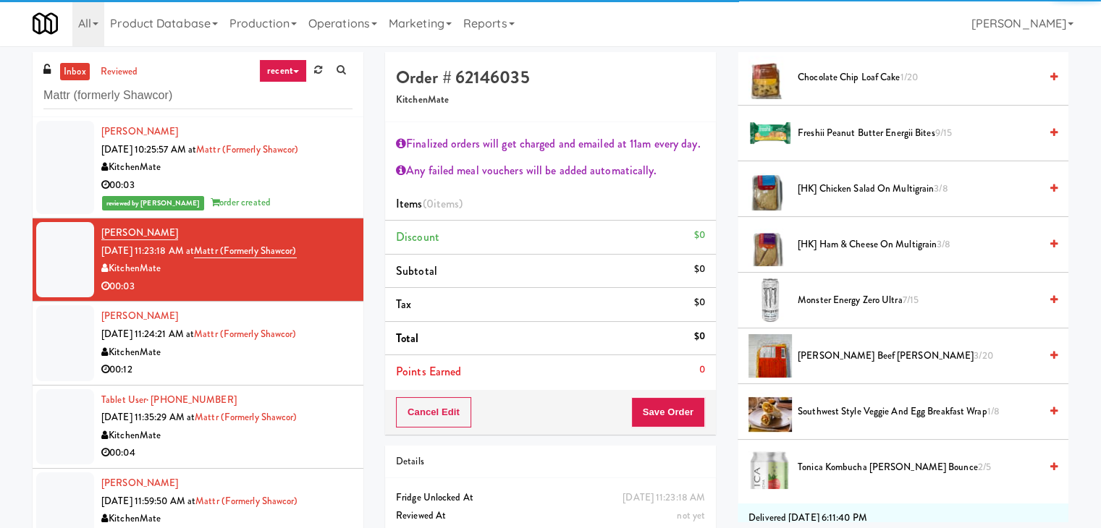
scroll to position [289, 0]
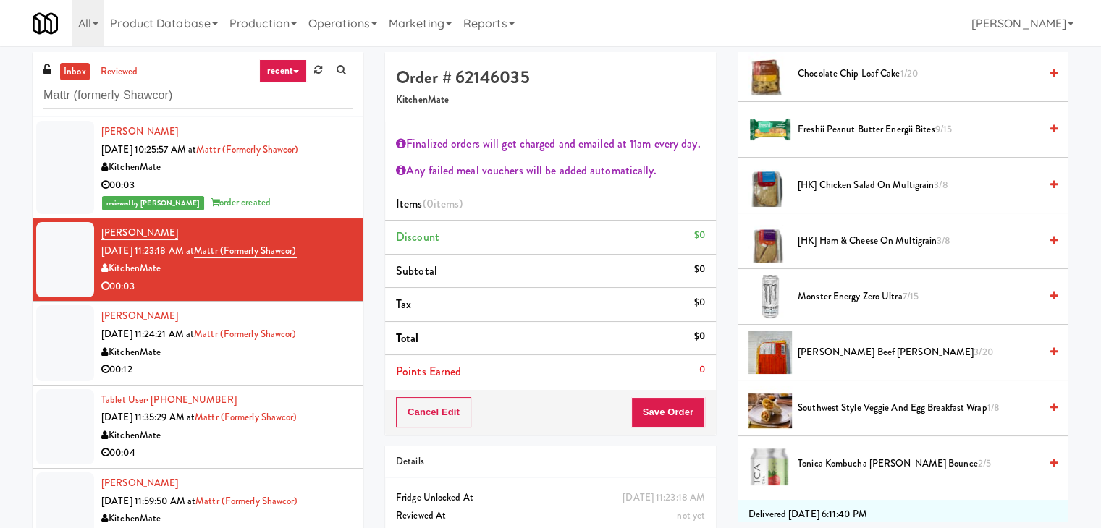
click at [837, 351] on span "[PERSON_NAME] Beef [PERSON_NAME] 3/20" at bounding box center [918, 353] width 242 height 18
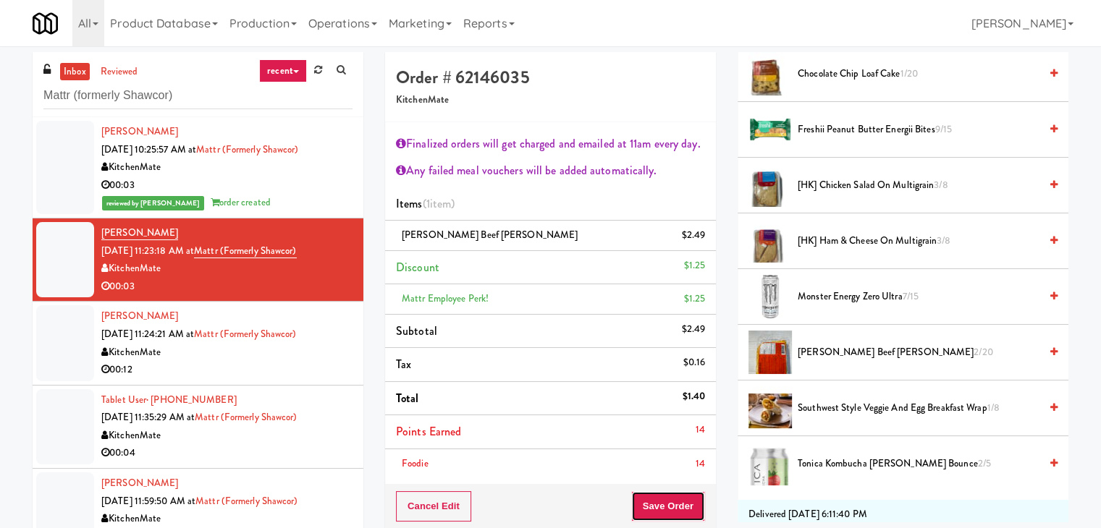
click at [666, 502] on button "Save Order" at bounding box center [668, 506] width 74 height 30
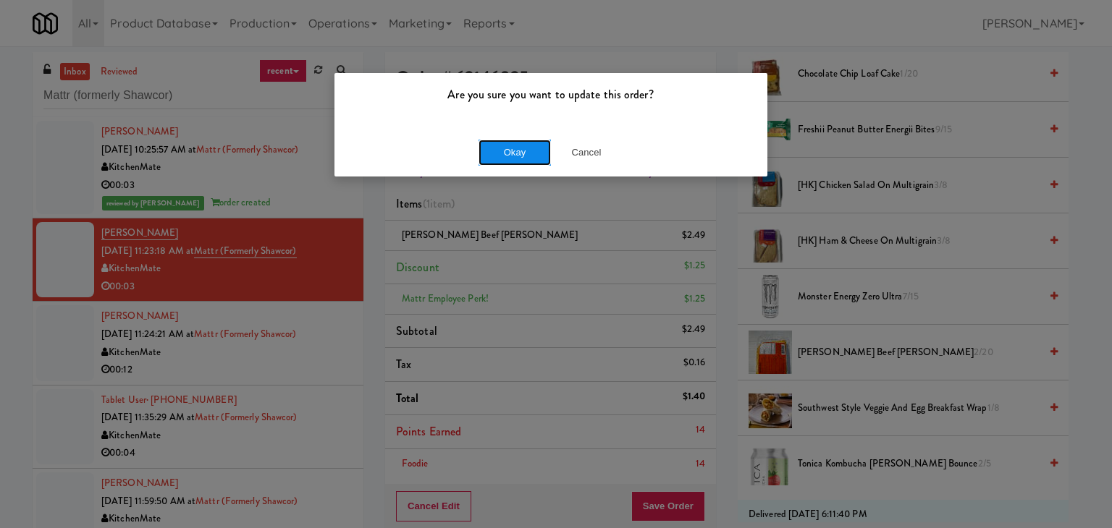
click at [509, 154] on button "Okay" at bounding box center [514, 153] width 72 height 26
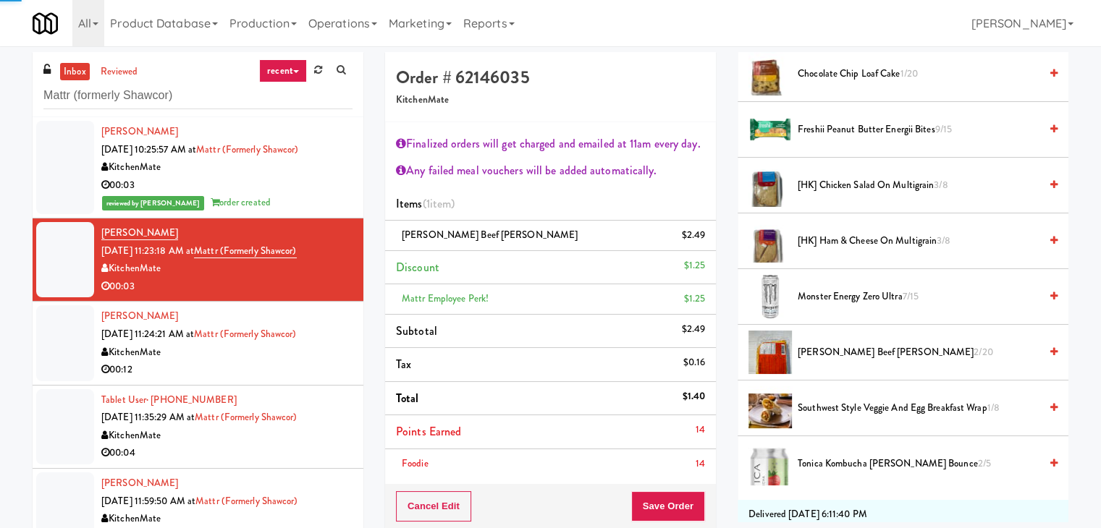
click at [261, 373] on div "00:12" at bounding box center [226, 370] width 251 height 18
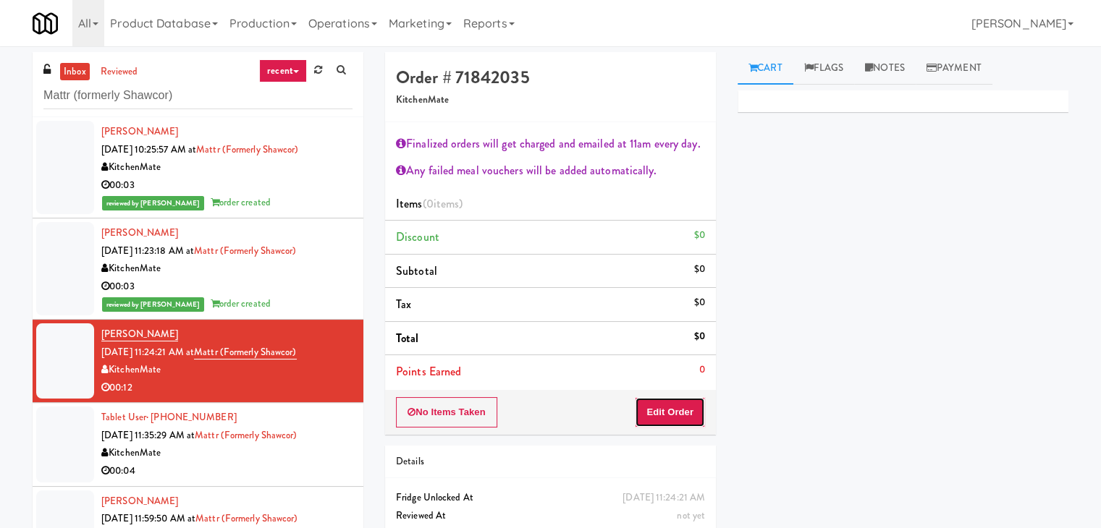
click at [679, 426] on button "Edit Order" at bounding box center [670, 412] width 70 height 30
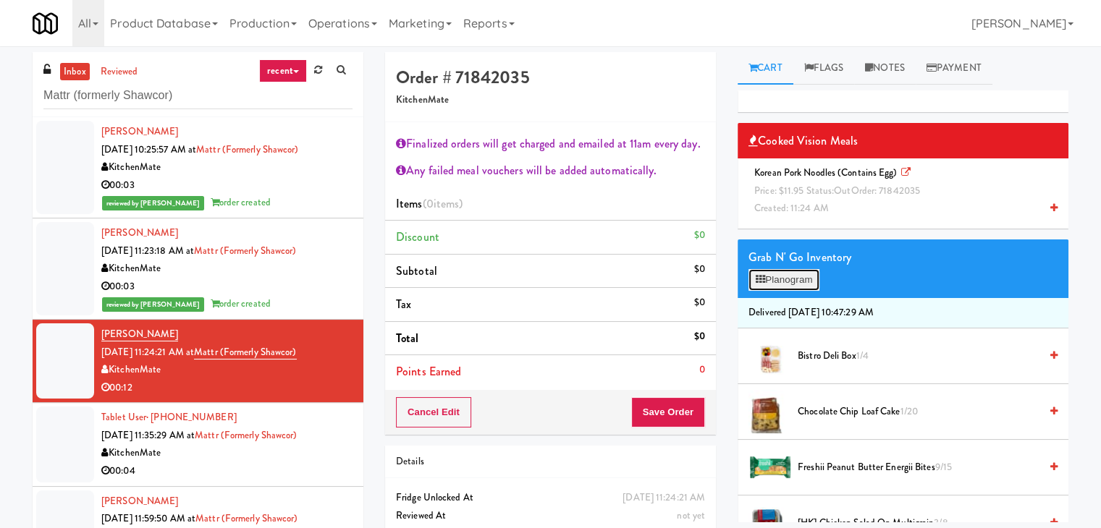
click at [811, 284] on button "Planogram" at bounding box center [783, 280] width 71 height 22
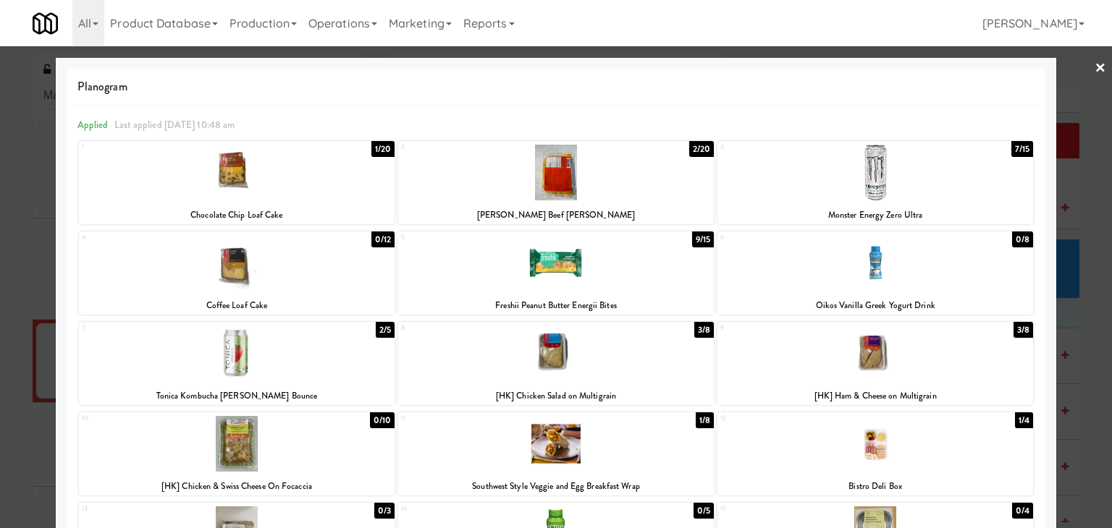
click at [347, 177] on div at bounding box center [237, 173] width 316 height 56
drag, startPoint x: 1091, startPoint y: 69, endPoint x: 1057, endPoint y: 96, distance: 42.7
click at [1094, 68] on link "×" at bounding box center [1100, 68] width 12 height 45
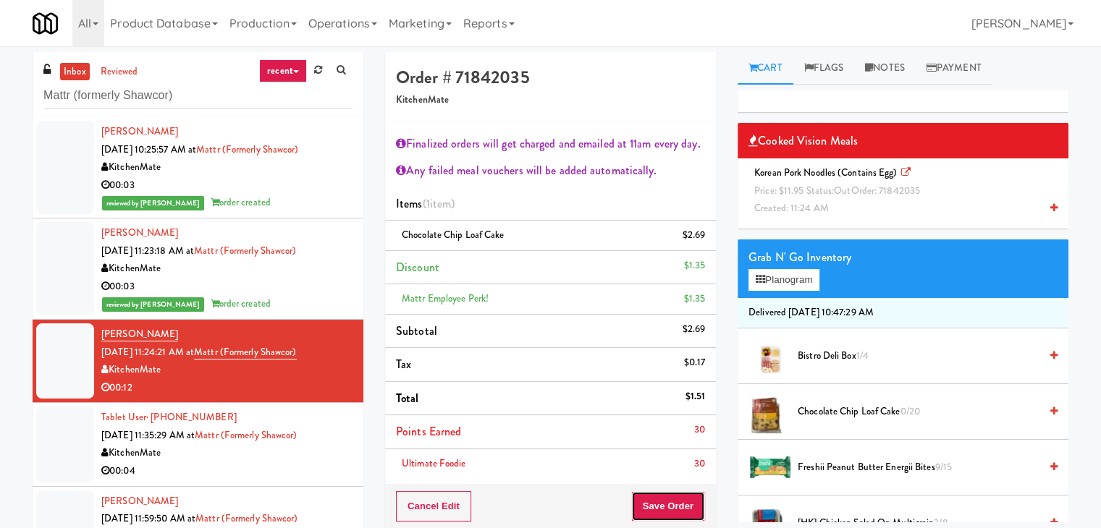
click at [661, 497] on button "Save Order" at bounding box center [668, 506] width 74 height 30
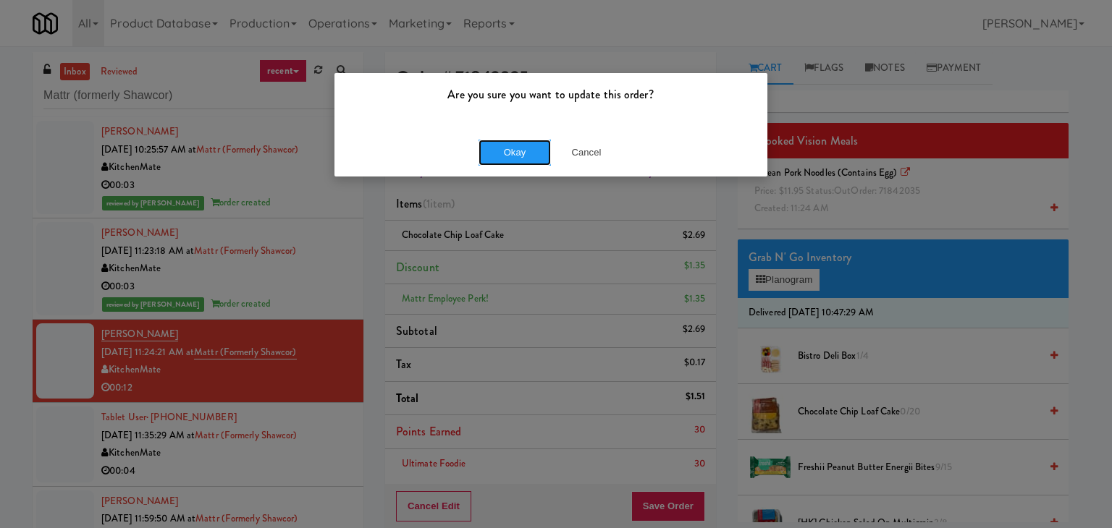
drag, startPoint x: 503, startPoint y: 148, endPoint x: 486, endPoint y: 117, distance: 36.3
click at [502, 147] on button "Okay" at bounding box center [514, 153] width 72 height 26
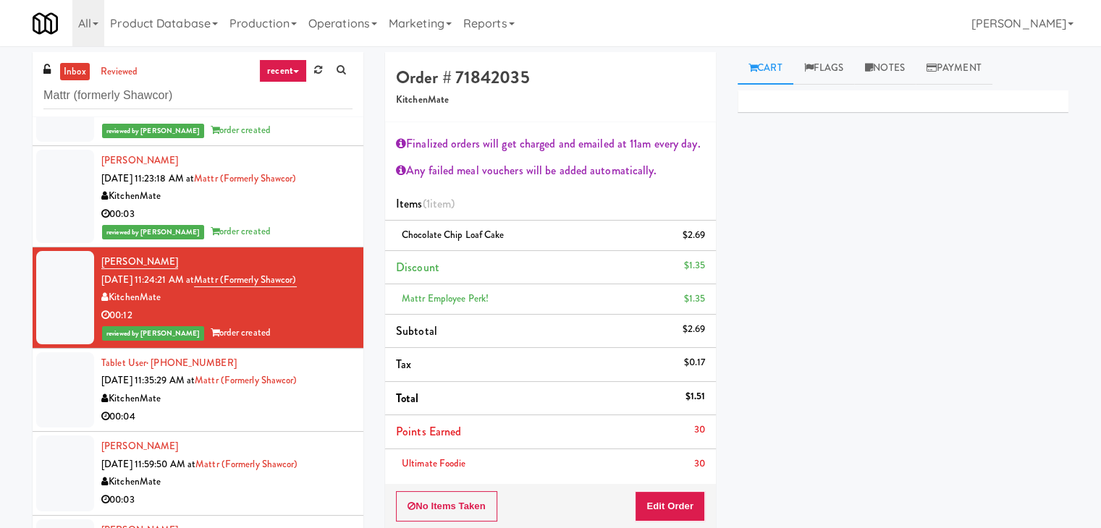
scroll to position [145, 0]
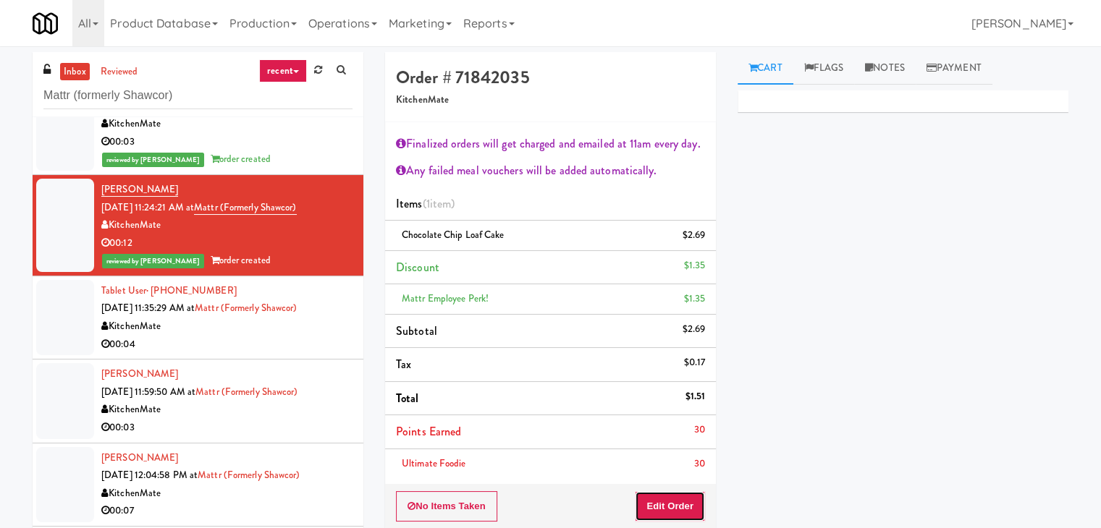
click at [672, 512] on button "Edit Order" at bounding box center [670, 506] width 70 height 30
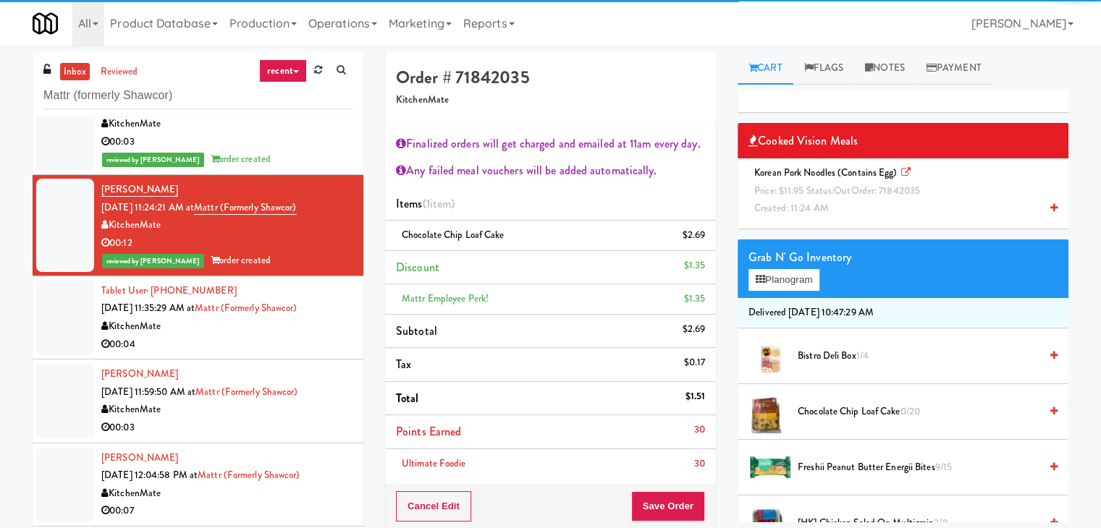
click at [834, 195] on span "out" at bounding box center [842, 191] width 17 height 14
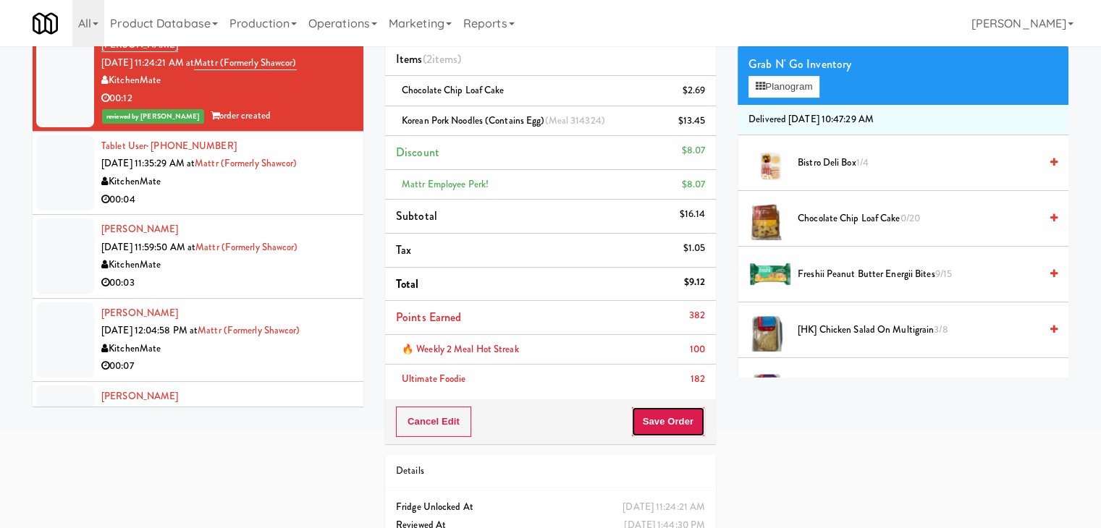
click at [669, 423] on button "Save Order" at bounding box center [668, 422] width 74 height 30
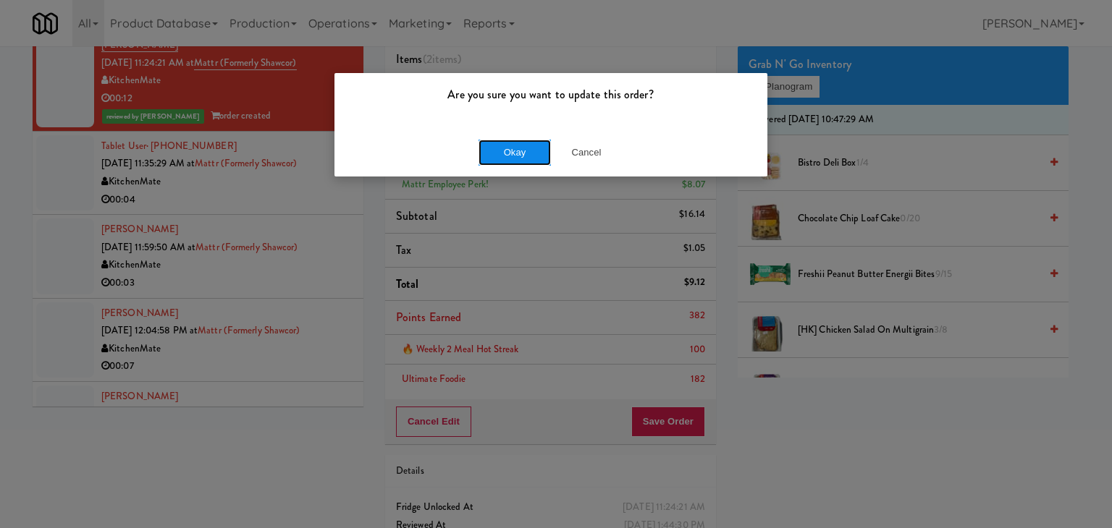
drag, startPoint x: 526, startPoint y: 144, endPoint x: 522, endPoint y: 137, distance: 8.4
click at [526, 143] on button "Okay" at bounding box center [514, 153] width 72 height 26
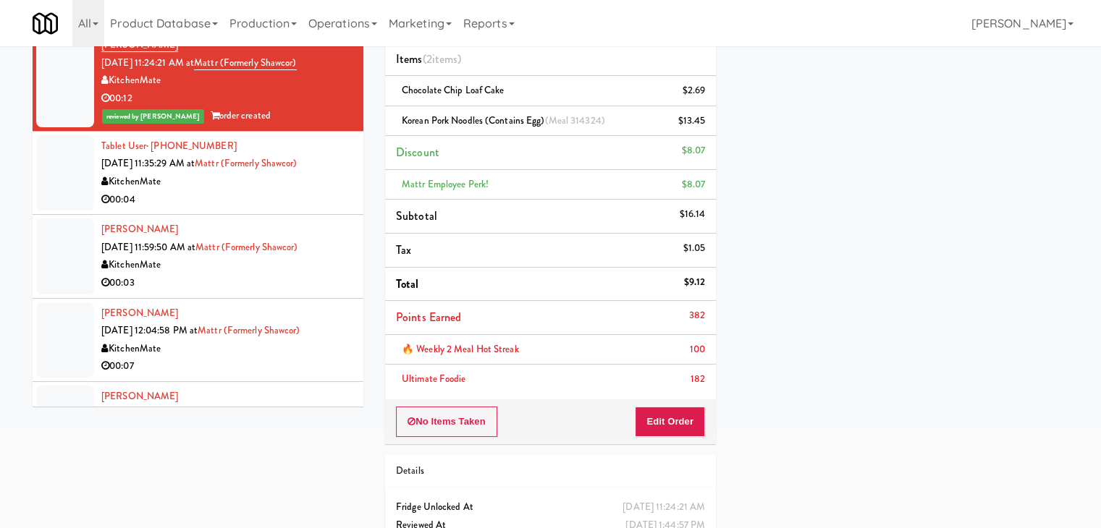
click at [298, 199] on div "00:04" at bounding box center [226, 200] width 251 height 18
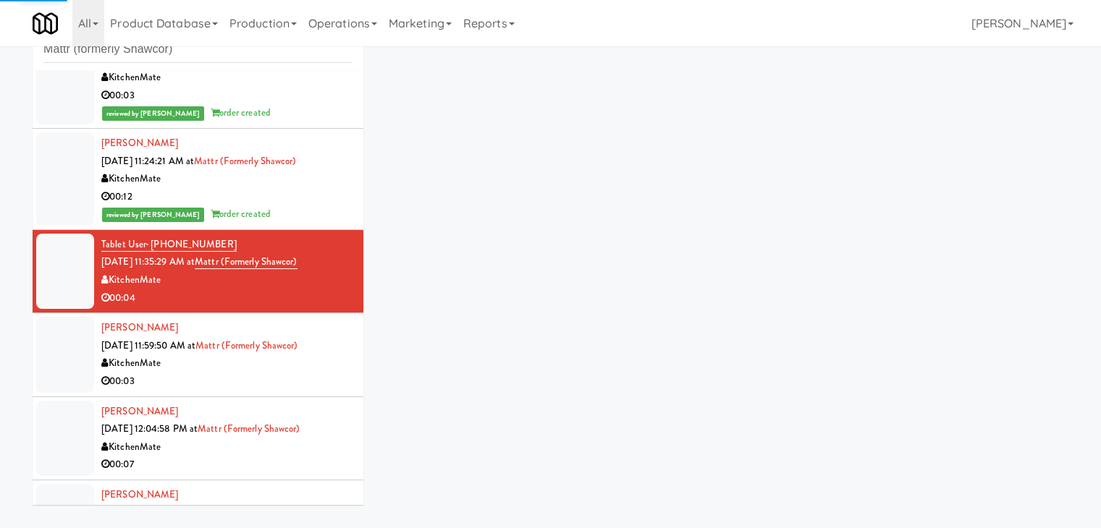
scroll to position [53, 0]
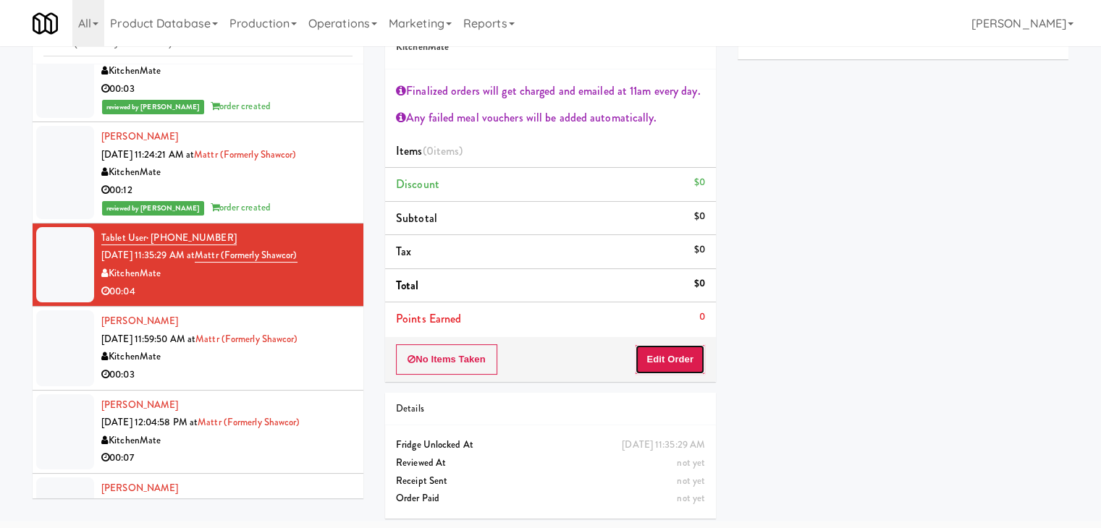
click at [665, 360] on button "Edit Order" at bounding box center [670, 359] width 70 height 30
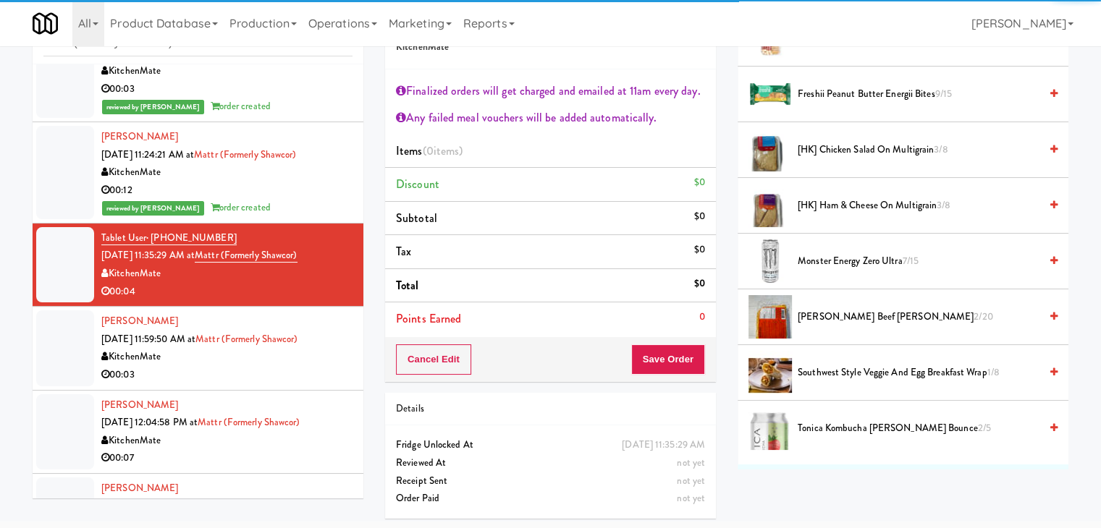
scroll to position [217, 0]
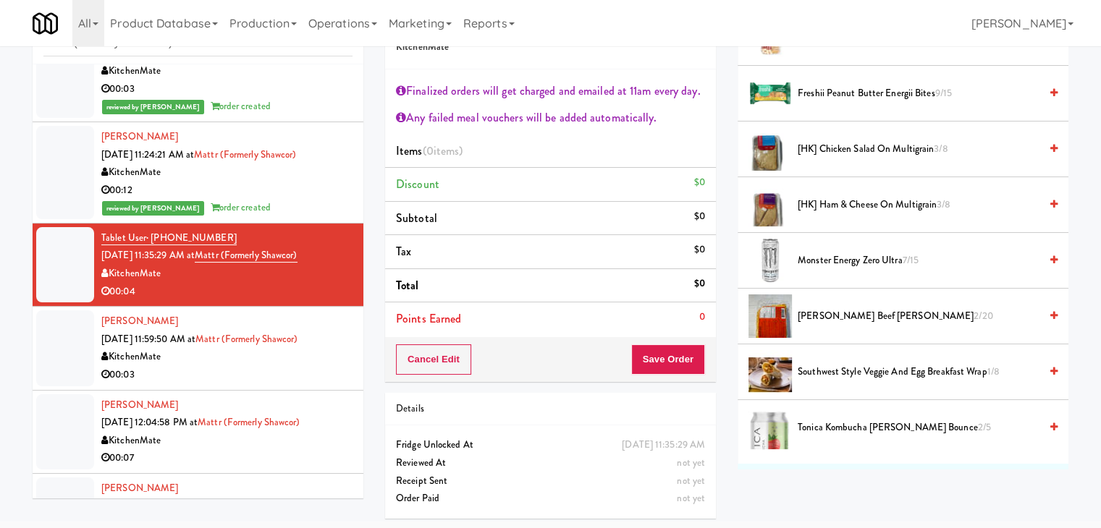
click at [834, 257] on span "Monster Energy Zero Ultra 7/15" at bounding box center [918, 261] width 242 height 18
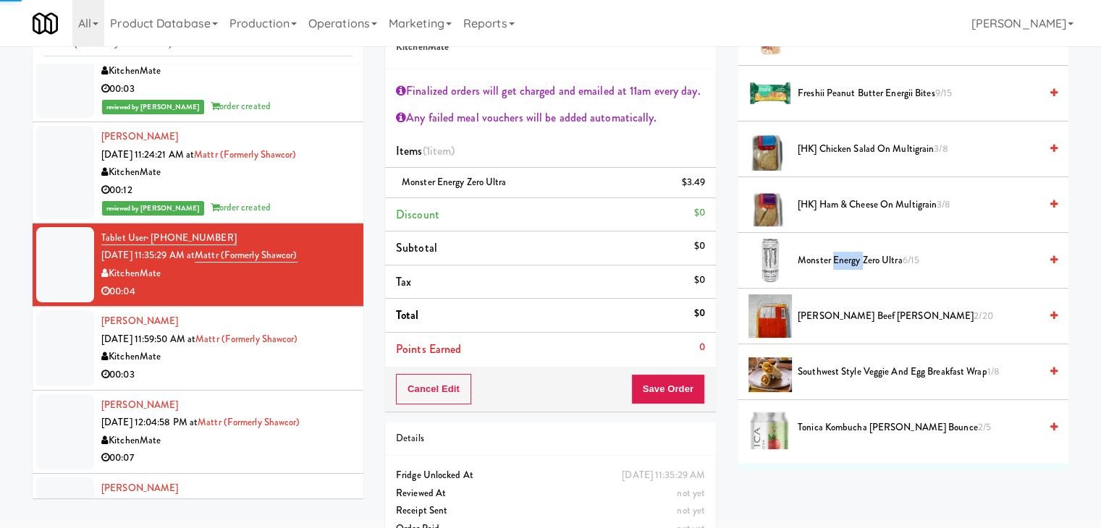
click at [834, 257] on span "Monster Energy Zero Ultra 6/15" at bounding box center [918, 261] width 242 height 18
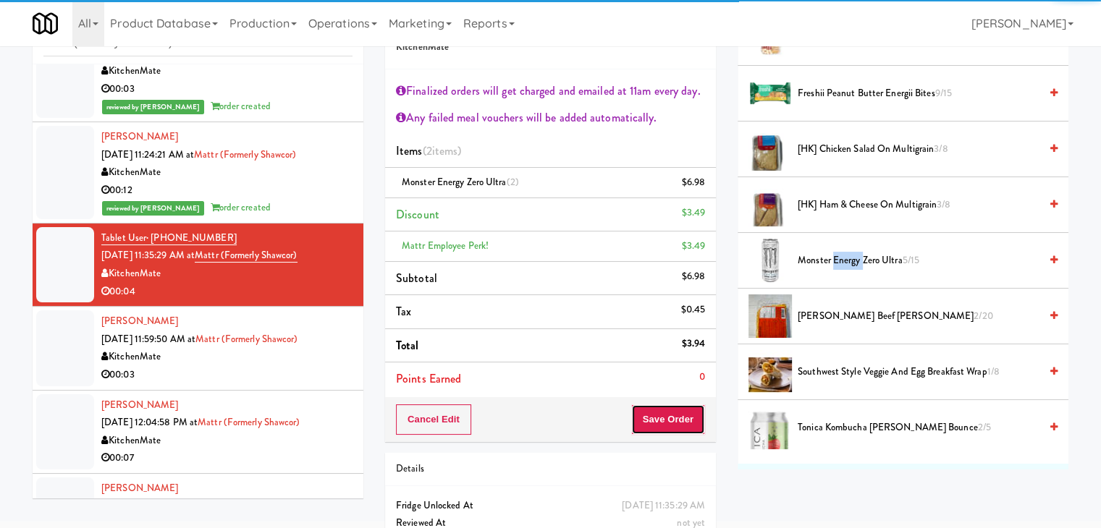
click at [656, 423] on button "Save Order" at bounding box center [668, 420] width 74 height 30
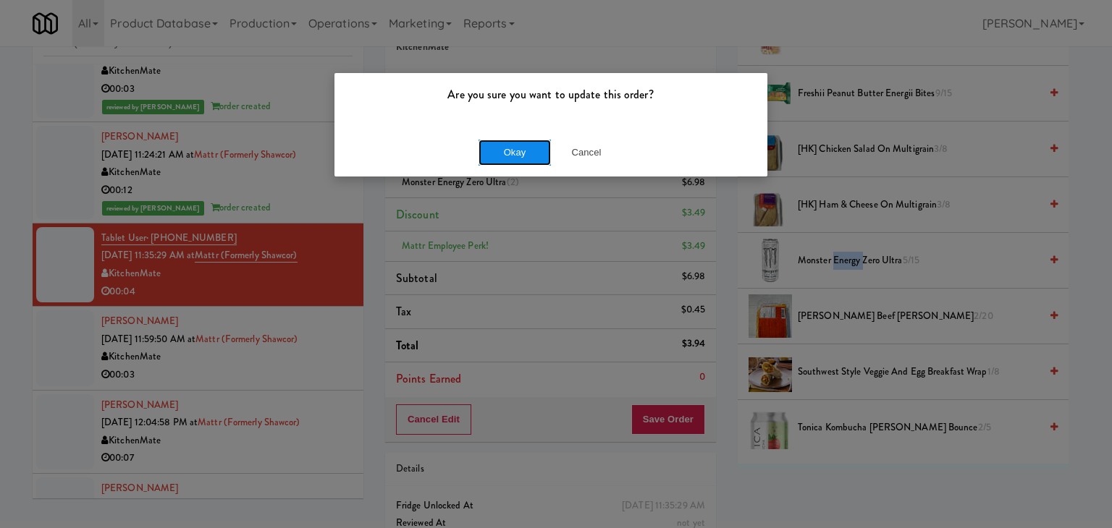
drag, startPoint x: 497, startPoint y: 140, endPoint x: 491, endPoint y: 148, distance: 10.9
click at [496, 140] on button "Okay" at bounding box center [514, 153] width 72 height 26
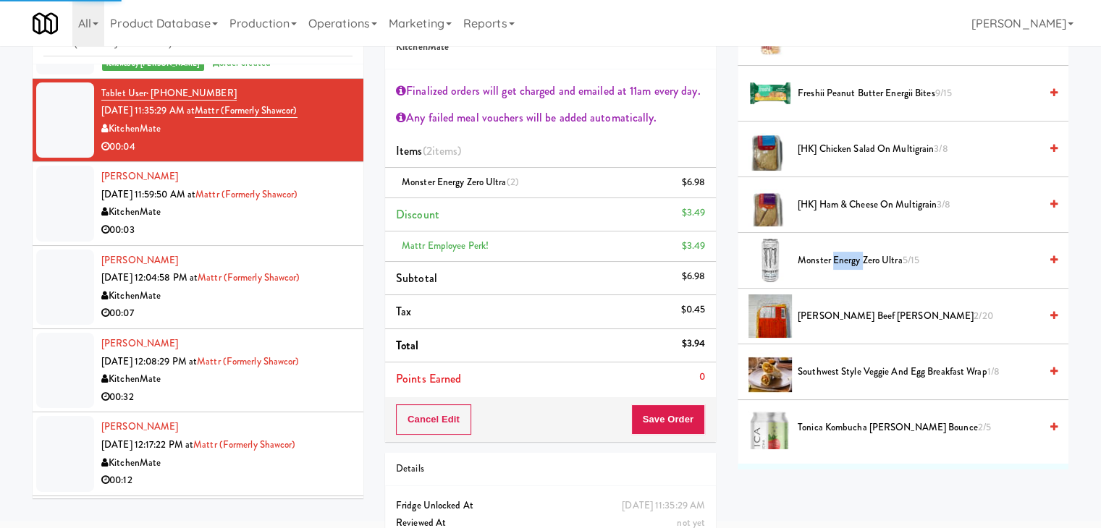
scroll to position [110, 0]
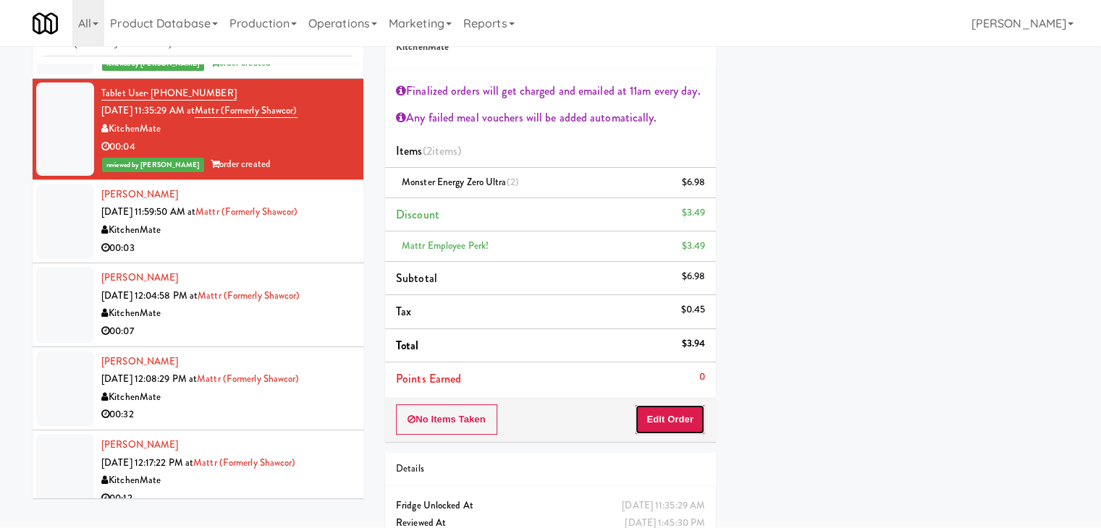
click at [672, 420] on button "Edit Order" at bounding box center [670, 420] width 70 height 30
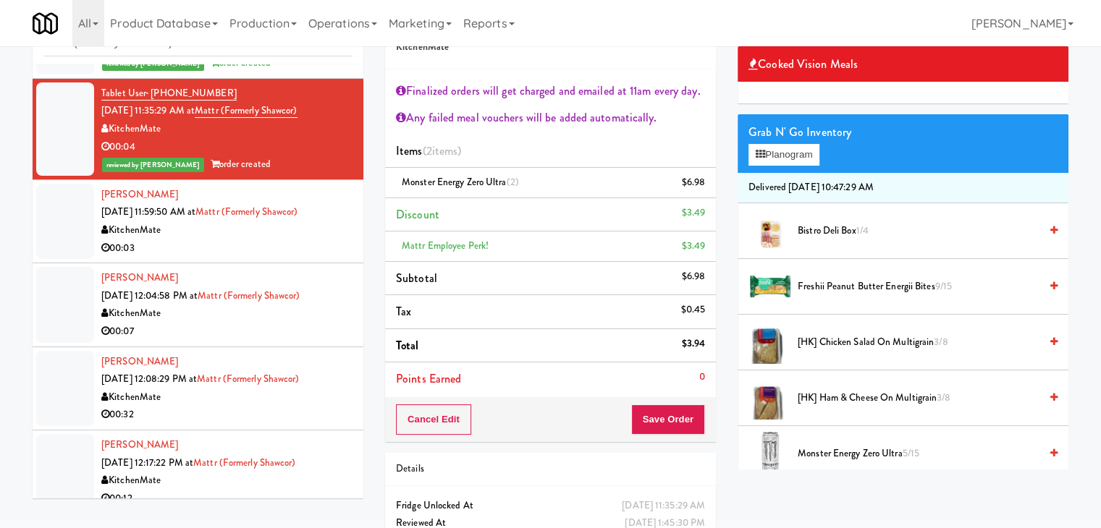
scroll to position [0, 0]
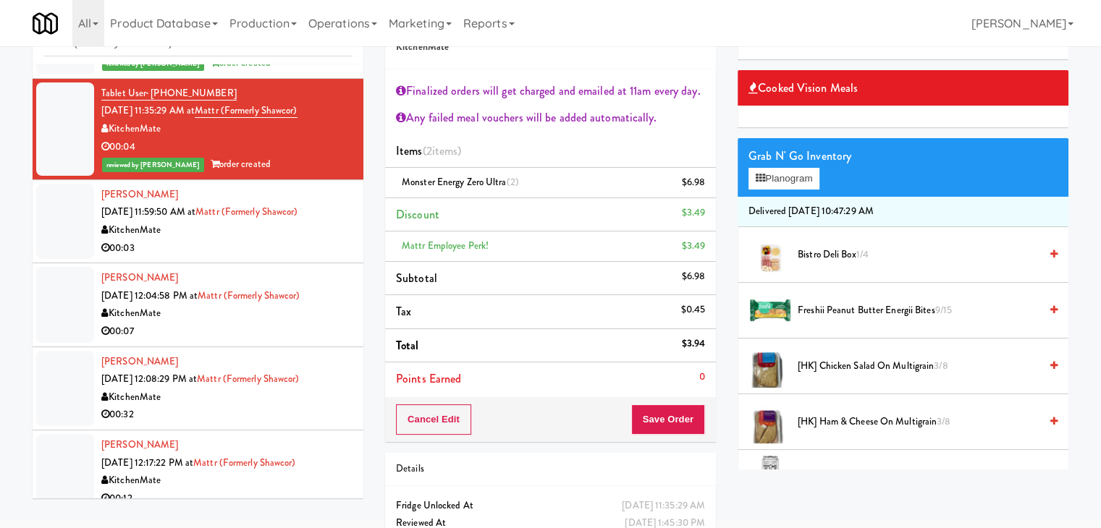
drag, startPoint x: 191, startPoint y: 240, endPoint x: 261, endPoint y: 256, distance: 72.0
click at [192, 240] on div "00:03" at bounding box center [226, 249] width 251 height 18
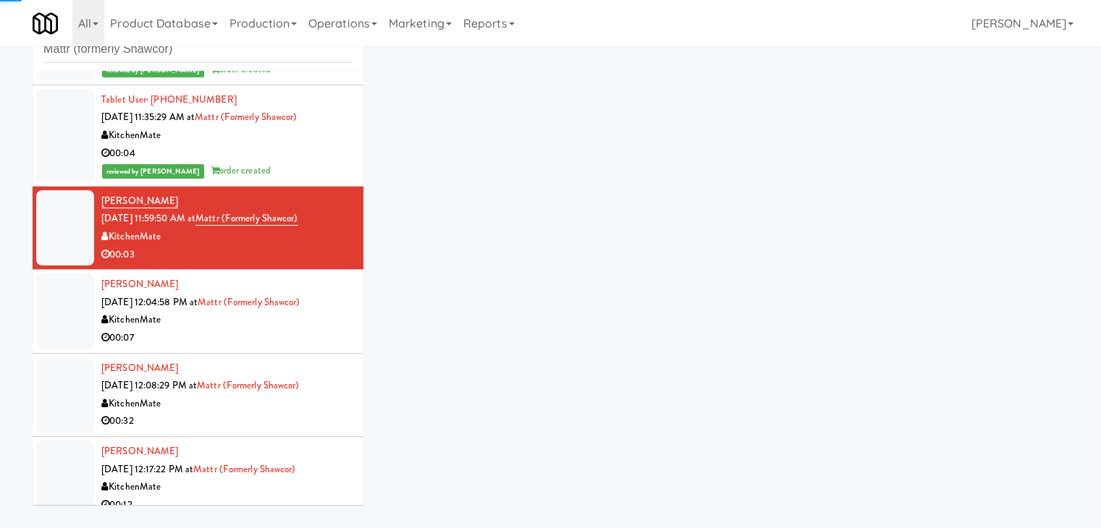
scroll to position [53, 0]
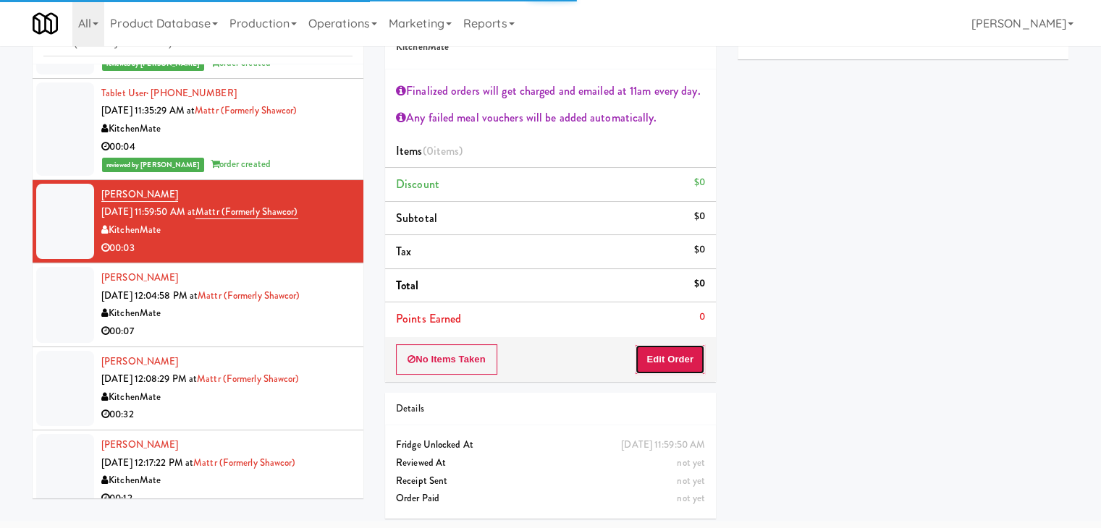
click at [651, 357] on button "Edit Order" at bounding box center [670, 359] width 70 height 30
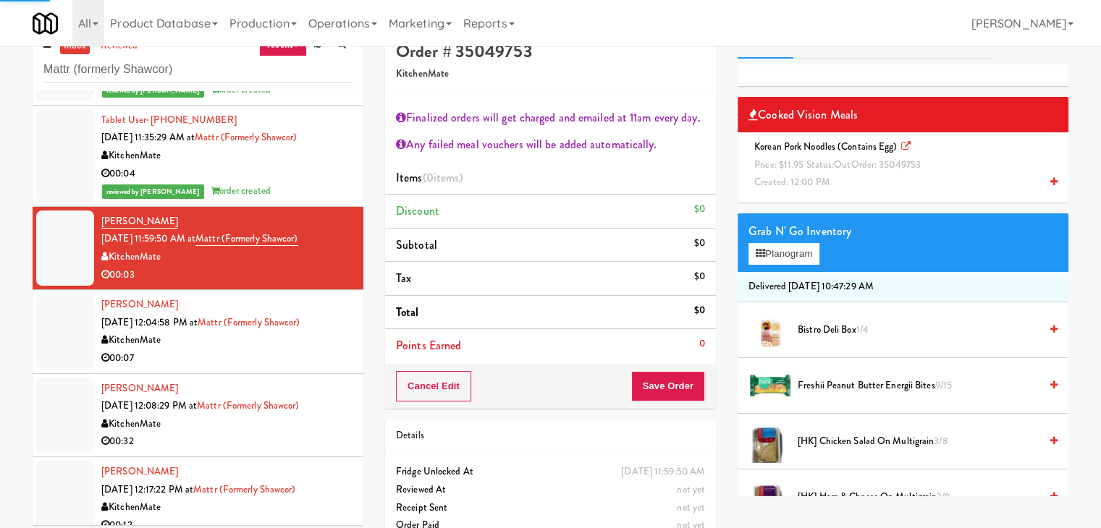
scroll to position [0, 0]
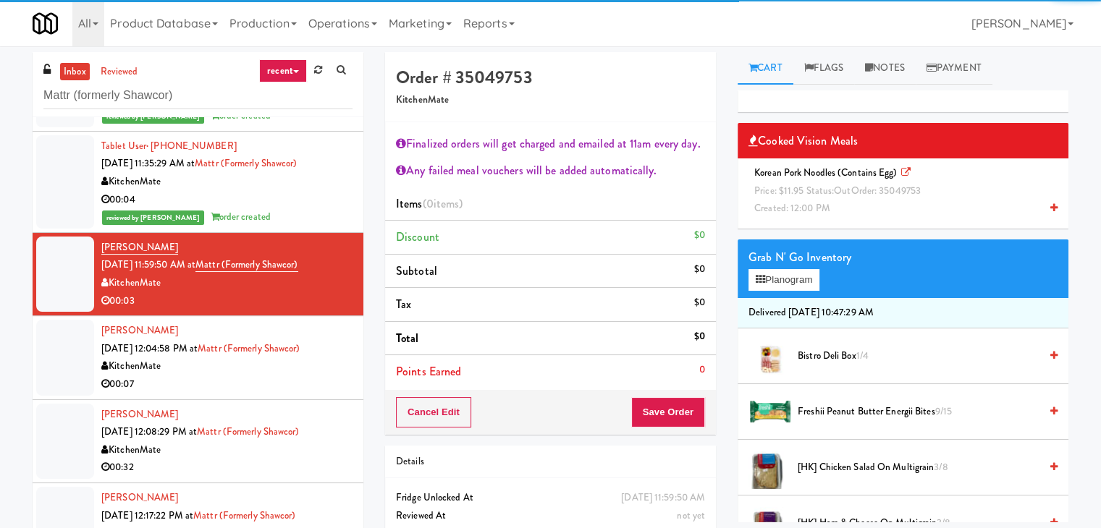
click at [813, 187] on span "Price: $11.95 Status: out Order: 35049753" at bounding box center [837, 191] width 166 height 14
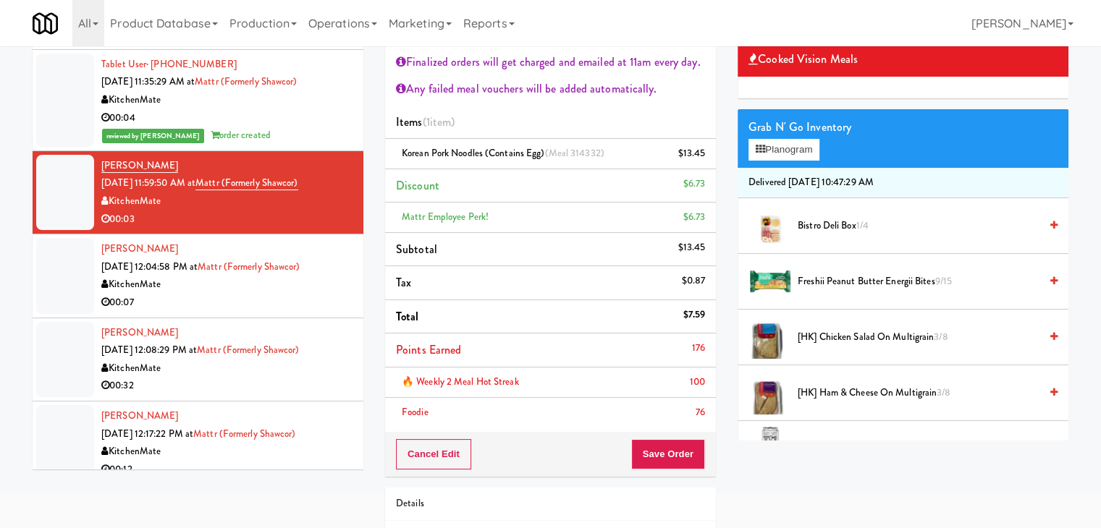
scroll to position [145, 0]
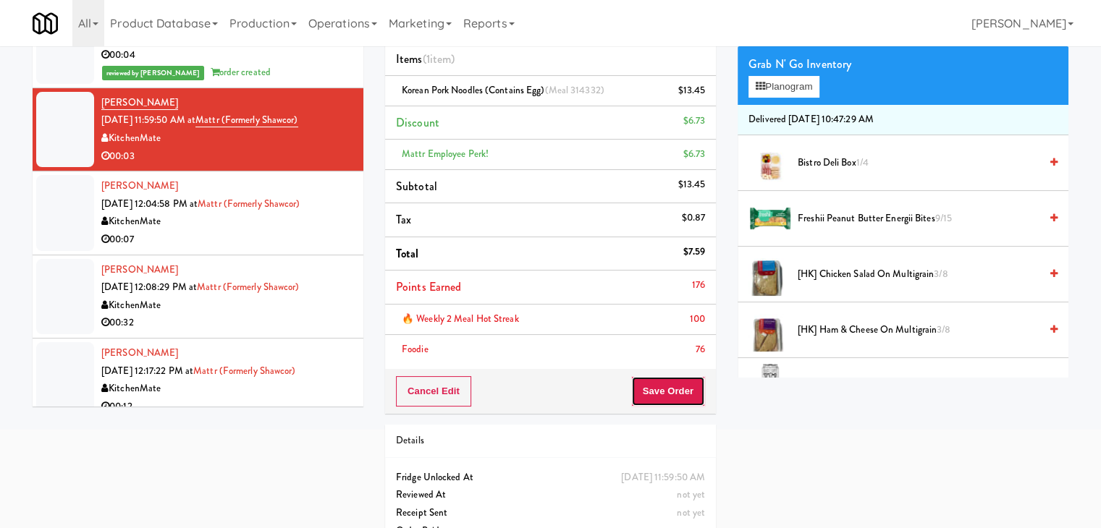
click at [667, 381] on button "Save Order" at bounding box center [668, 391] width 74 height 30
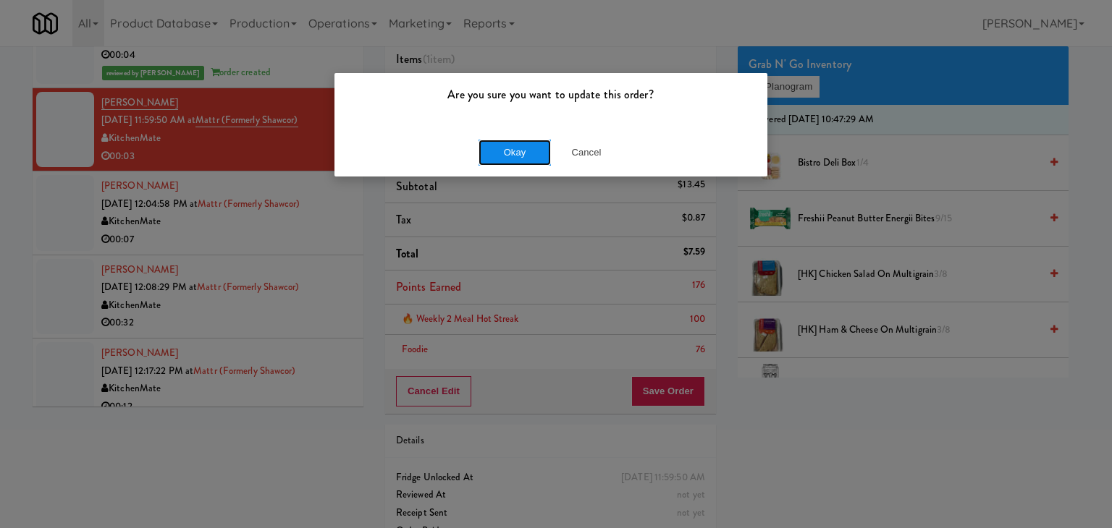
drag, startPoint x: 521, startPoint y: 151, endPoint x: 423, endPoint y: 177, distance: 101.6
click at [520, 151] on button "Okay" at bounding box center [514, 153] width 72 height 26
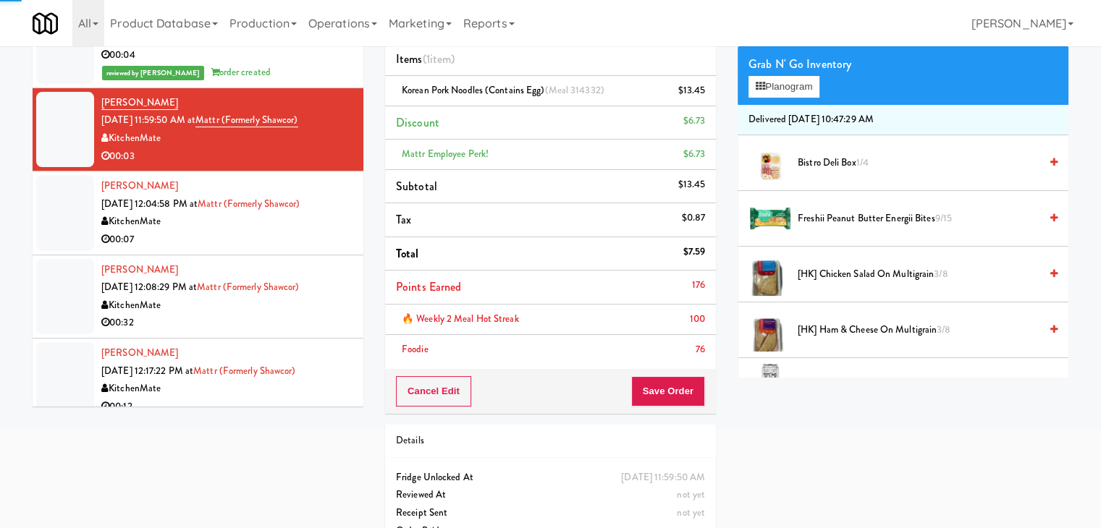
click at [271, 244] on div "00:07" at bounding box center [226, 240] width 251 height 18
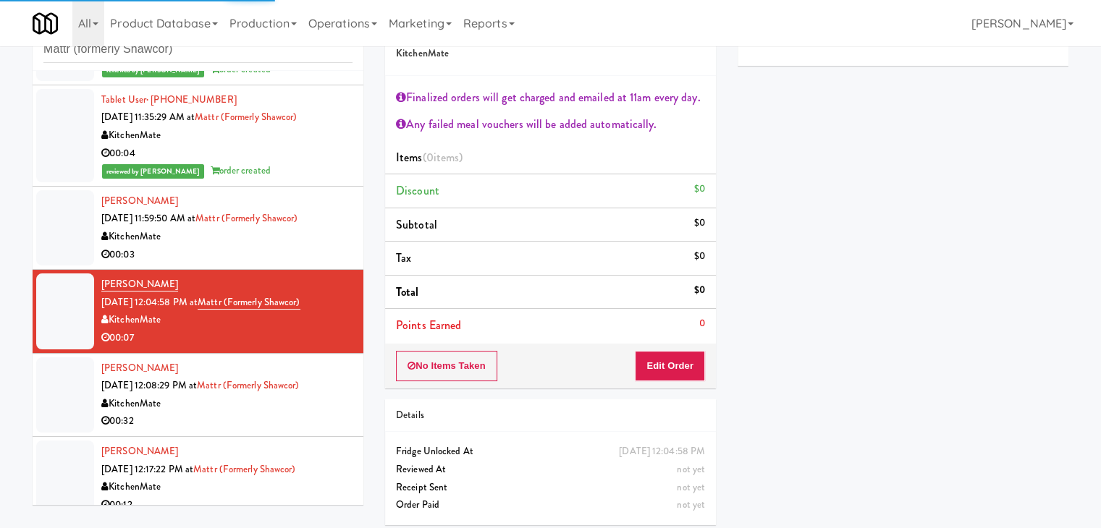
scroll to position [53, 0]
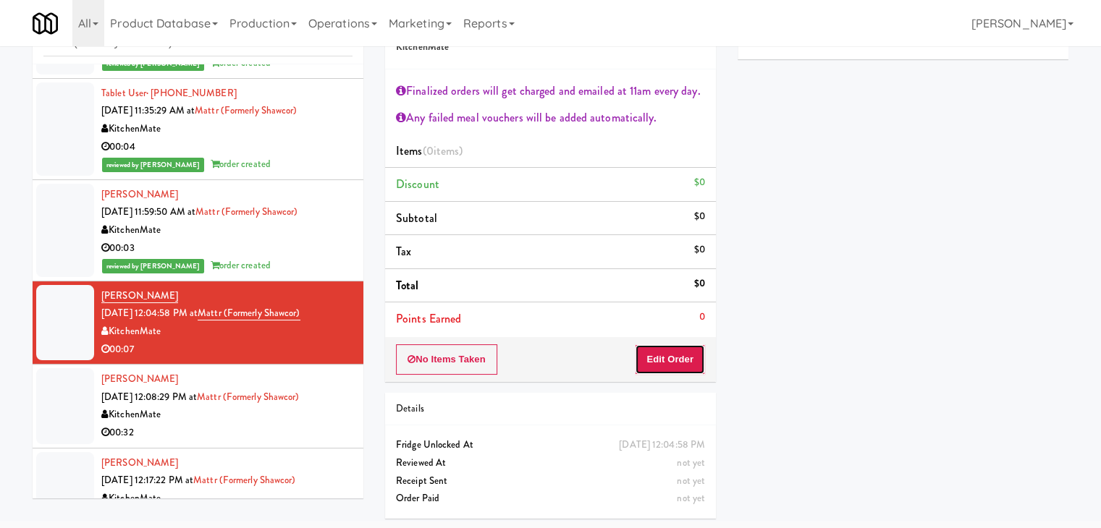
click at [674, 363] on button "Edit Order" at bounding box center [670, 359] width 70 height 30
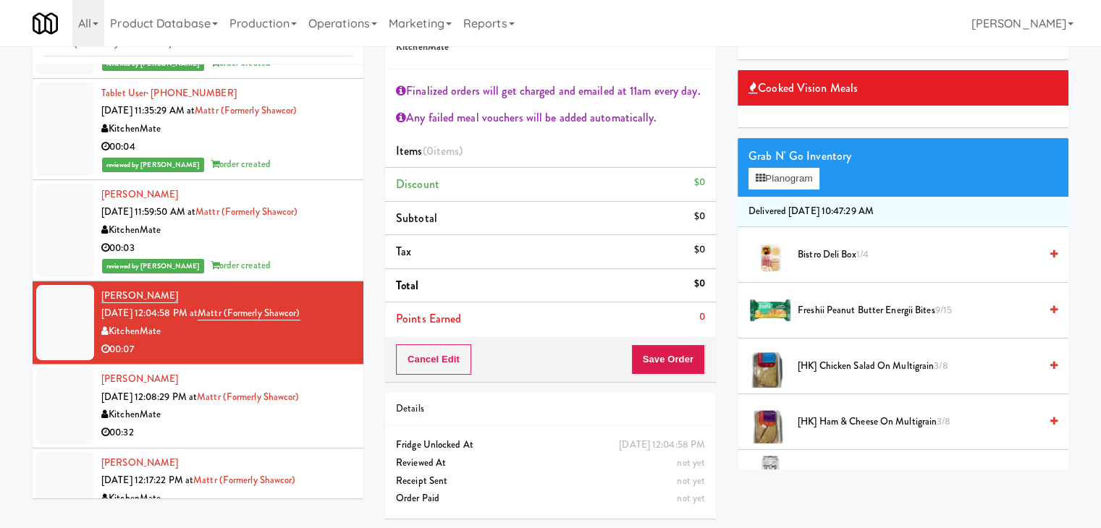
click at [845, 368] on span "[HK] Chicken Salad on Multigrain 3/8" at bounding box center [918, 366] width 242 height 18
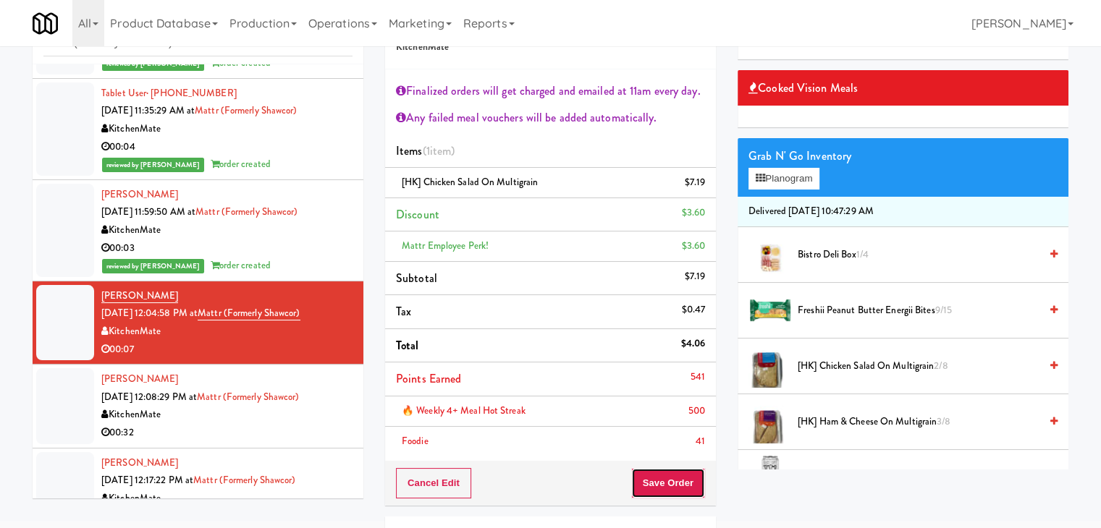
click at [668, 479] on button "Save Order" at bounding box center [668, 483] width 74 height 30
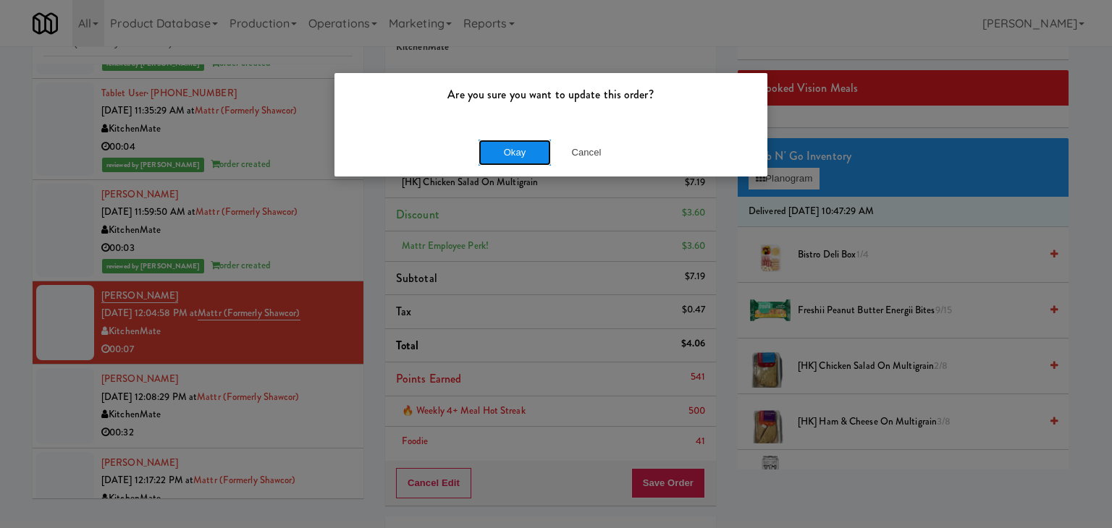
click at [512, 148] on button "Okay" at bounding box center [514, 153] width 72 height 26
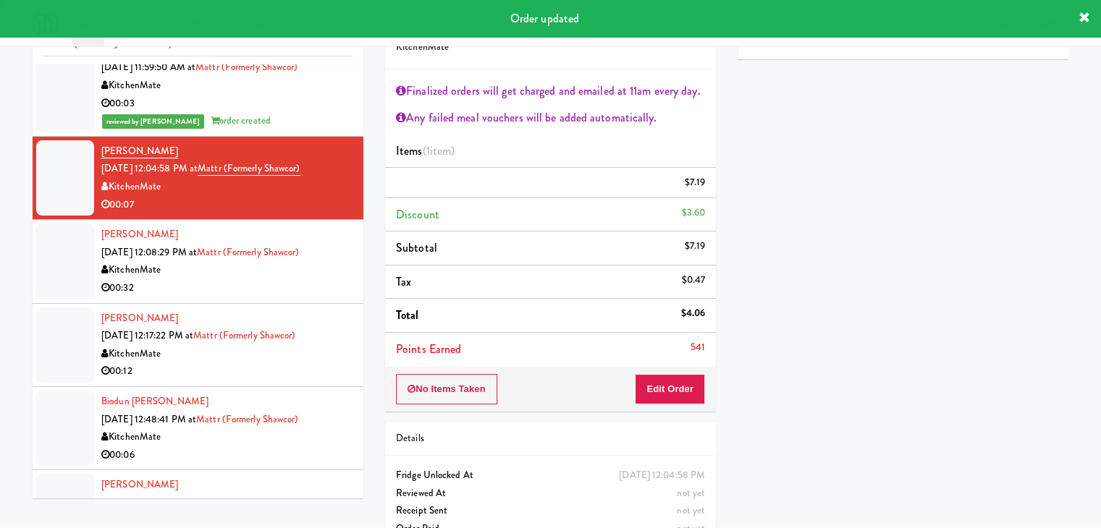
scroll to position [488, 0]
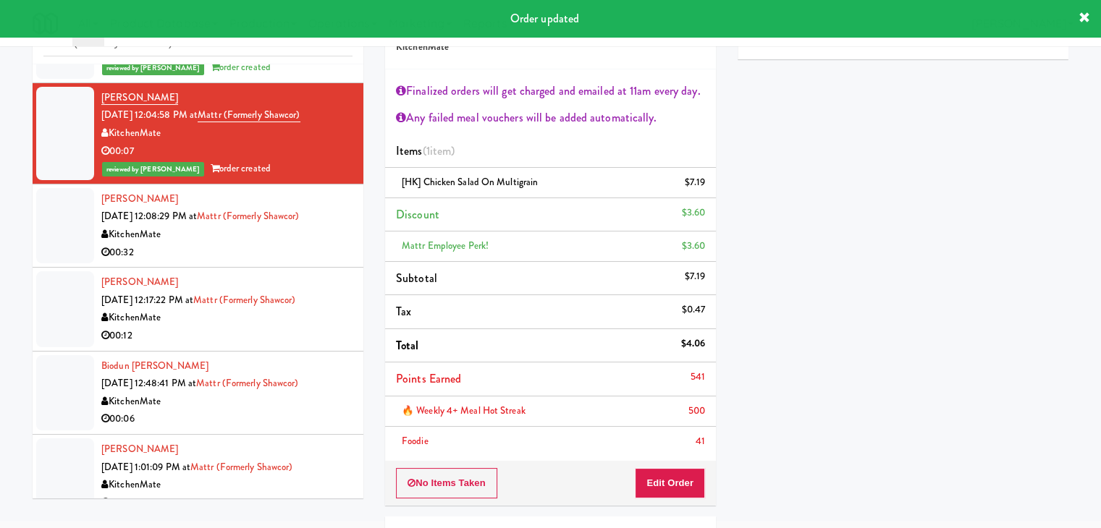
drag, startPoint x: 284, startPoint y: 247, endPoint x: 302, endPoint y: 223, distance: 30.4
click at [284, 247] on div "00:32" at bounding box center [226, 253] width 251 height 18
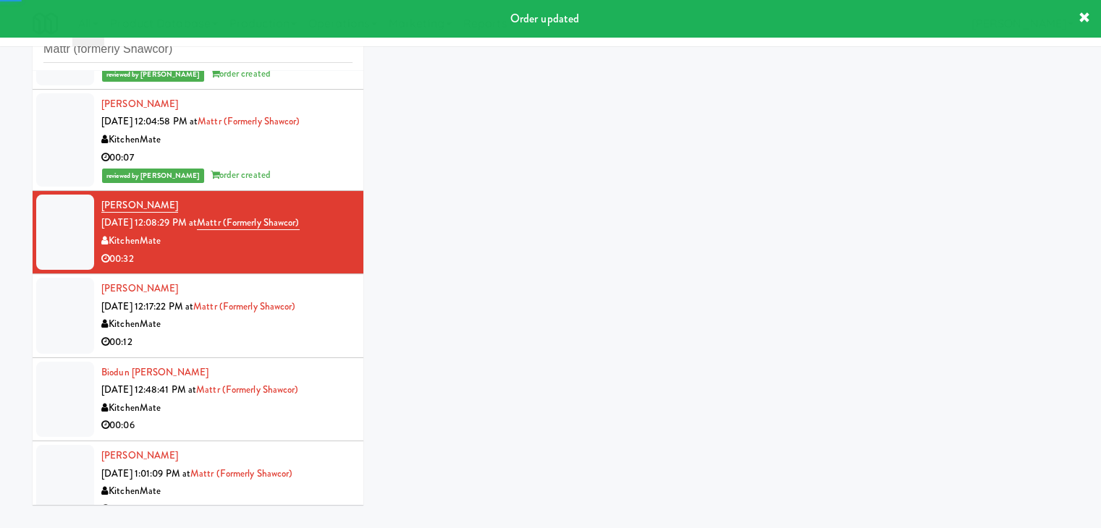
scroll to position [53, 0]
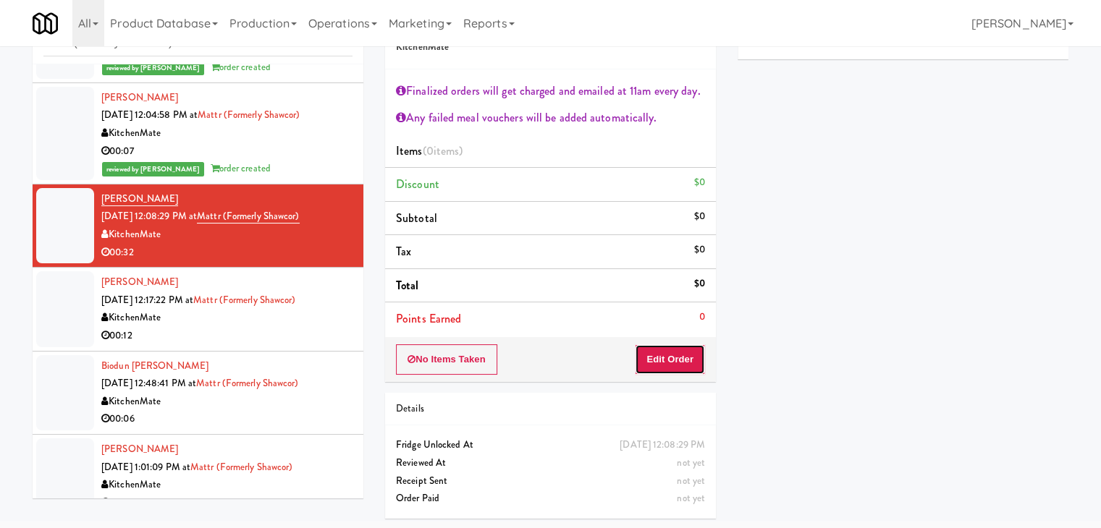
drag, startPoint x: 664, startPoint y: 356, endPoint x: 724, endPoint y: 344, distance: 61.2
click at [664, 356] on button "Edit Order" at bounding box center [670, 359] width 70 height 30
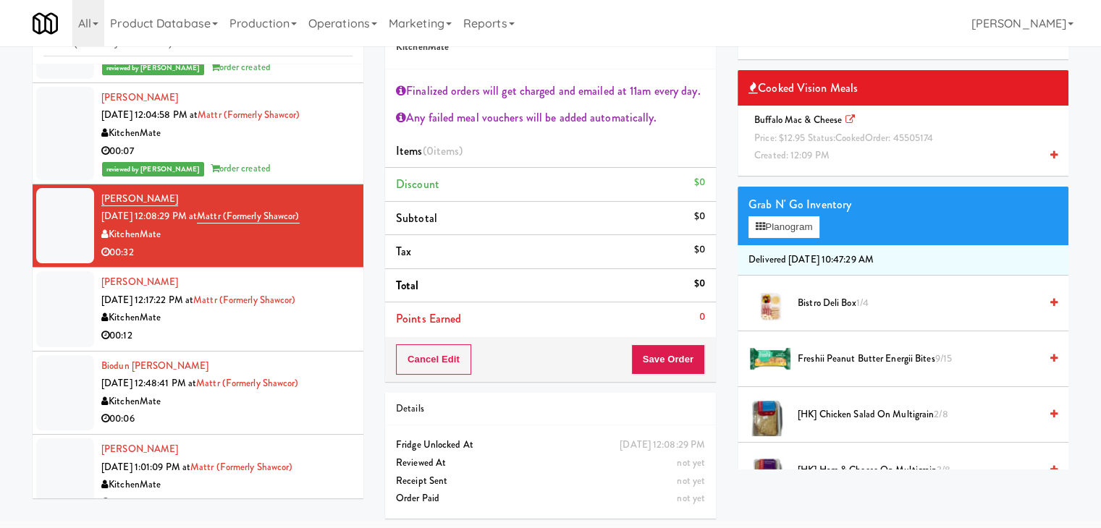
click at [822, 132] on span "Price: $12.95 Status: cooked Order: 45505174" at bounding box center [843, 138] width 179 height 14
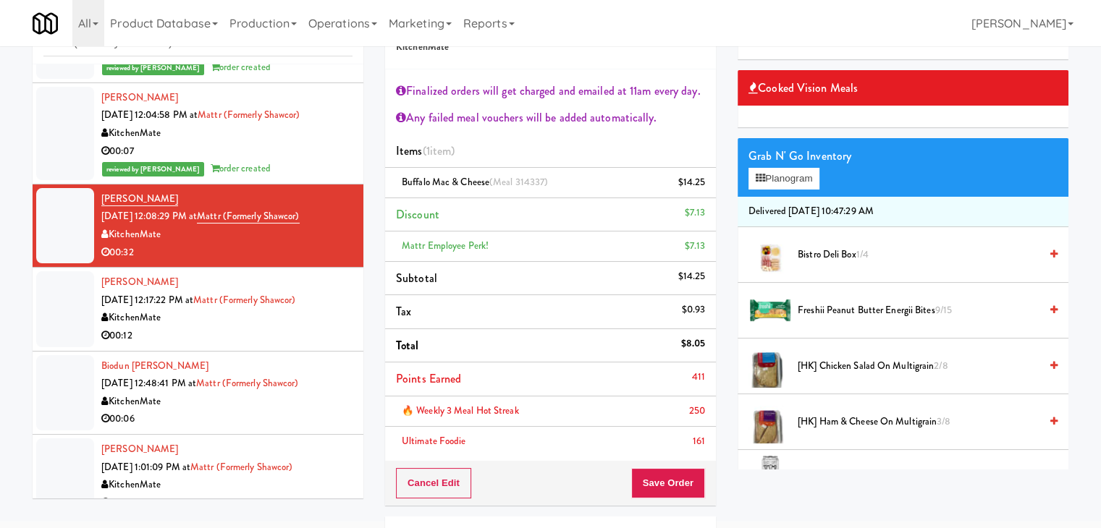
click at [847, 423] on span "[HK] Ham & Cheese on Multigrain 3/8" at bounding box center [918, 422] width 242 height 18
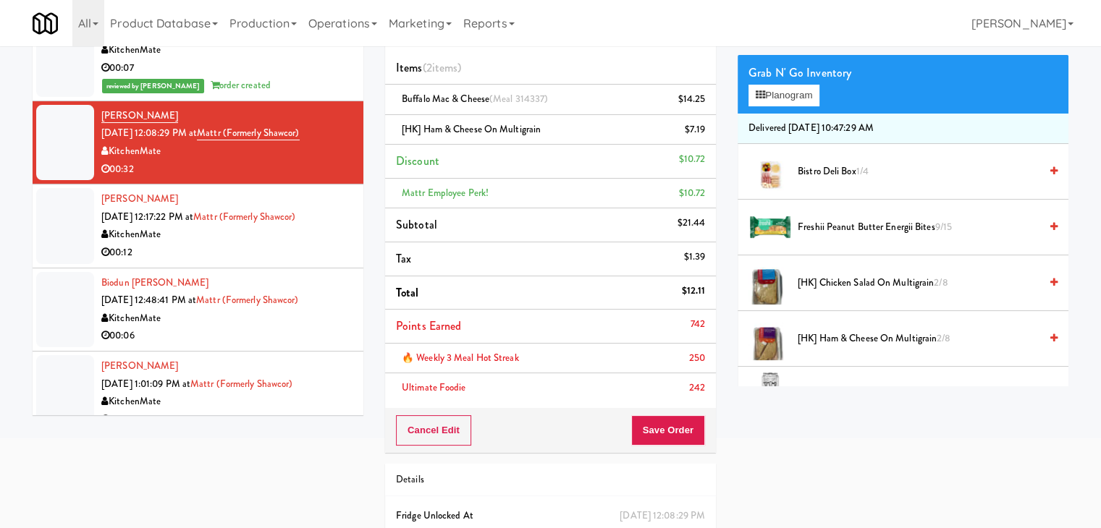
scroll to position [198, 0]
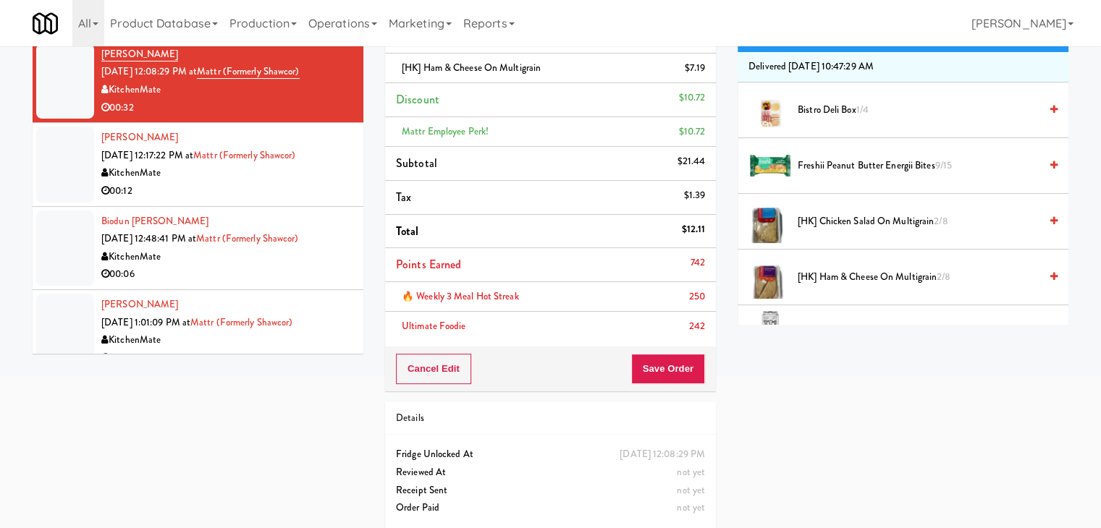
click at [666, 380] on div "Cancel Edit Save Order" at bounding box center [550, 369] width 331 height 45
click at [672, 368] on button "Save Order" at bounding box center [668, 369] width 74 height 30
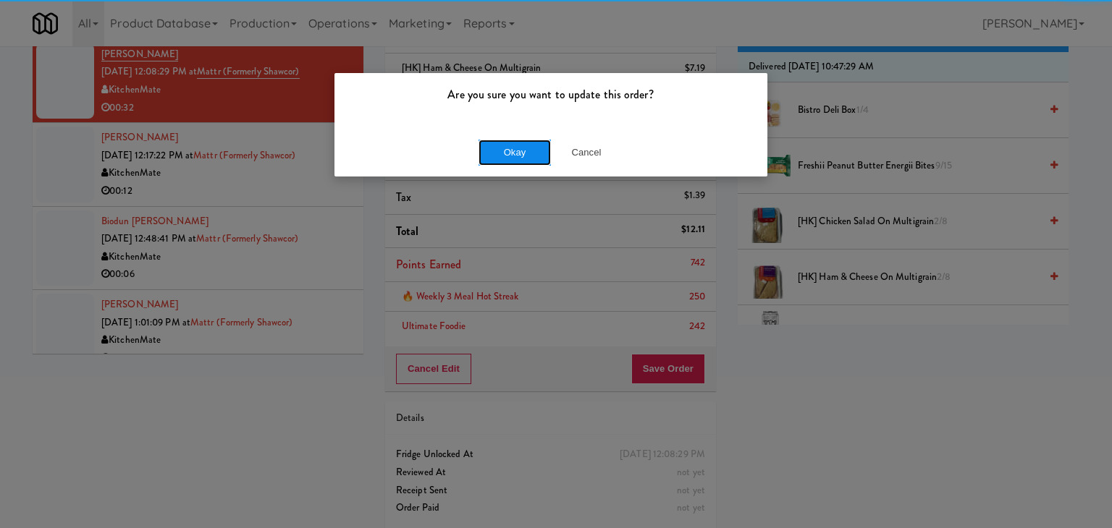
click at [516, 149] on button "Okay" at bounding box center [514, 153] width 72 height 26
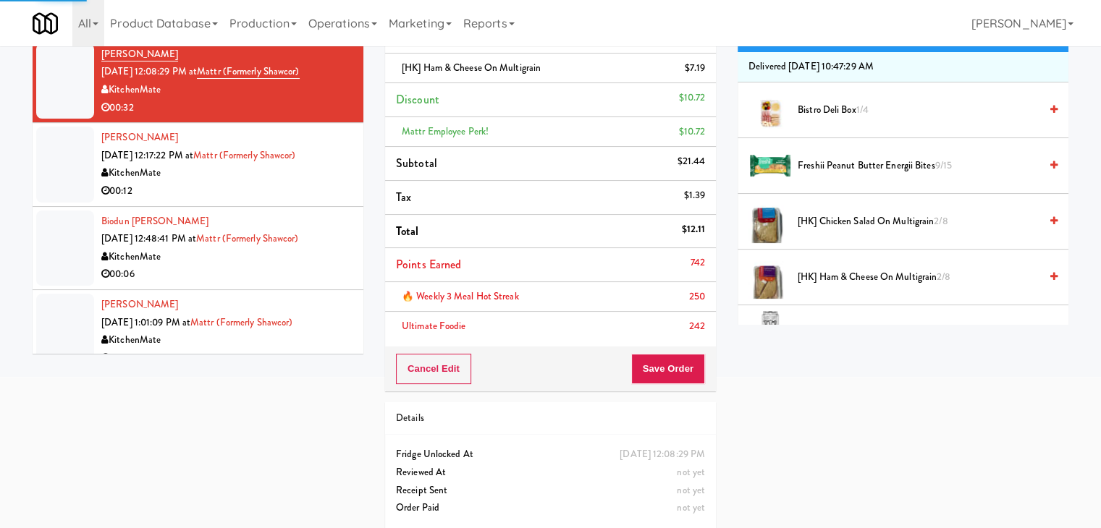
click at [262, 194] on div "00:12" at bounding box center [226, 191] width 251 height 18
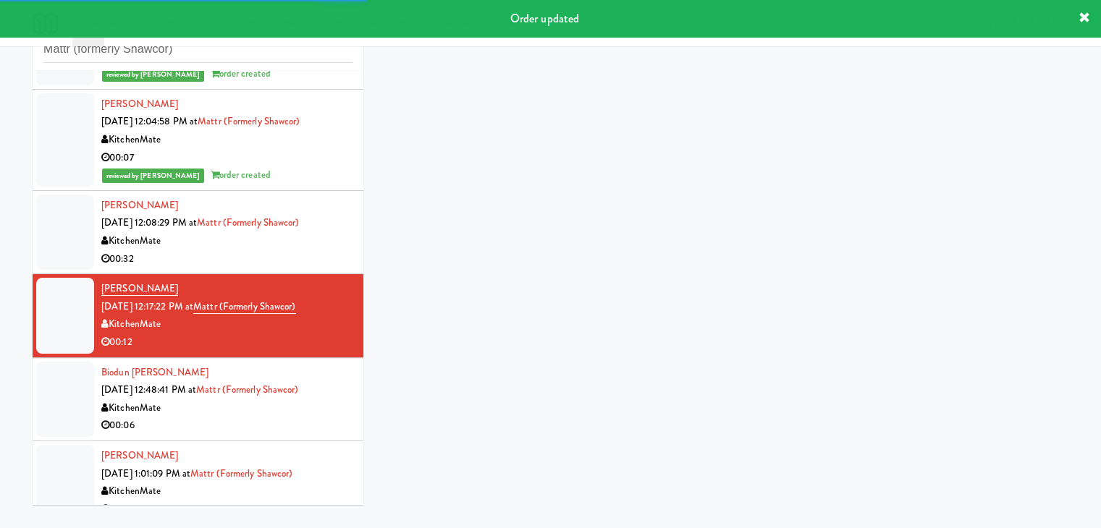
scroll to position [53, 0]
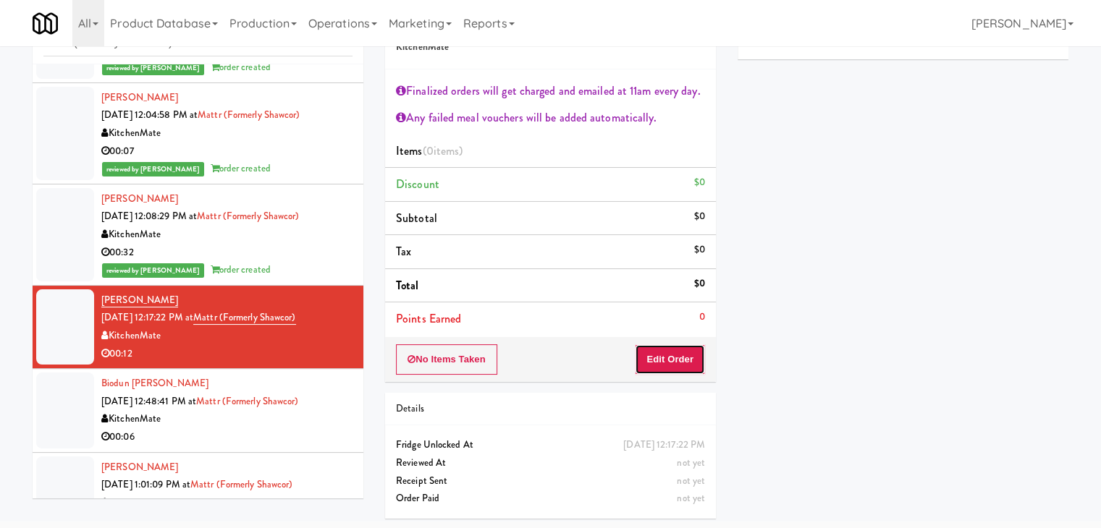
click at [657, 350] on button "Edit Order" at bounding box center [670, 359] width 70 height 30
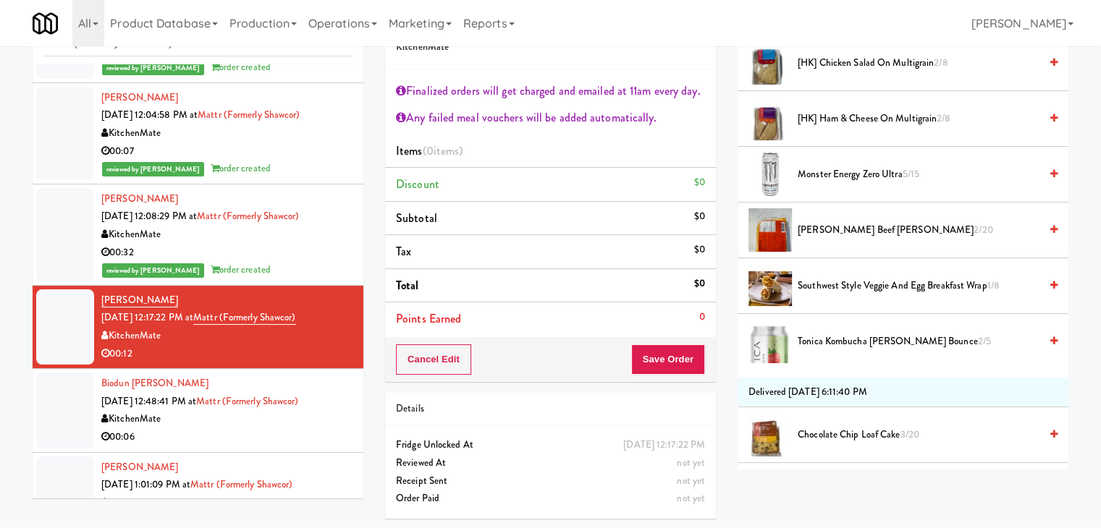
scroll to position [362, 0]
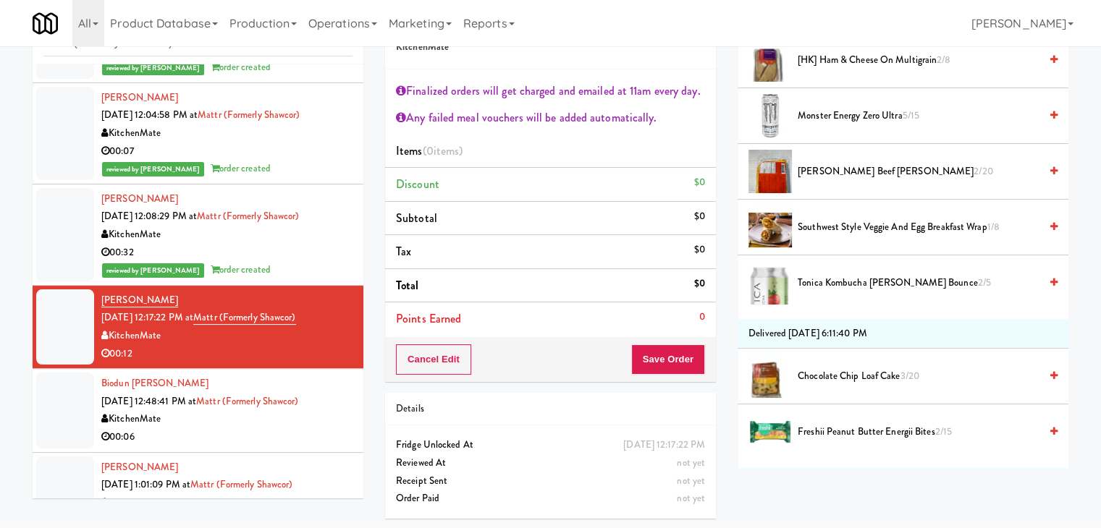
click at [829, 274] on span "Tonica Kombucha [PERSON_NAME] Bounce 2/5" at bounding box center [918, 283] width 242 height 18
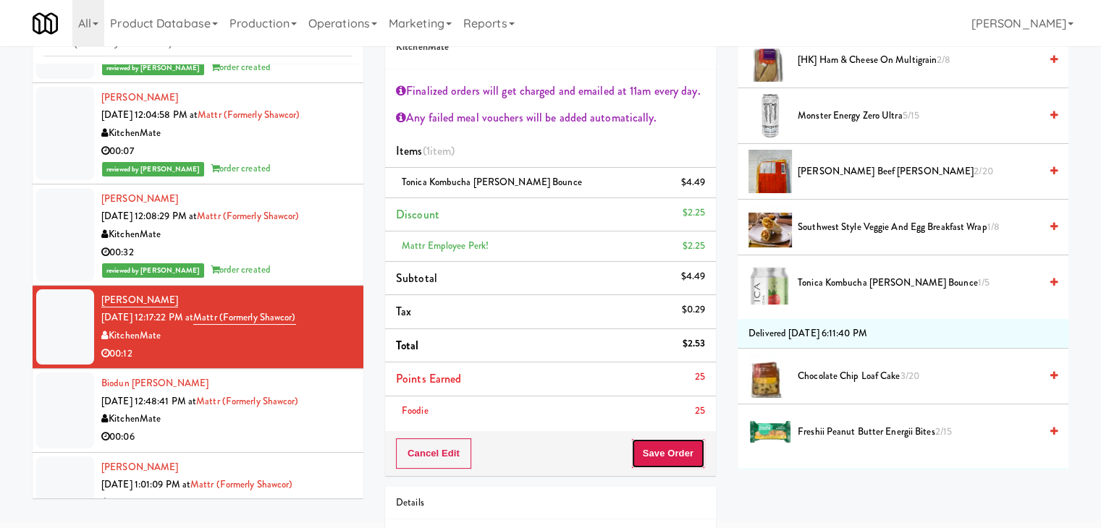
click at [659, 452] on button "Save Order" at bounding box center [668, 454] width 74 height 30
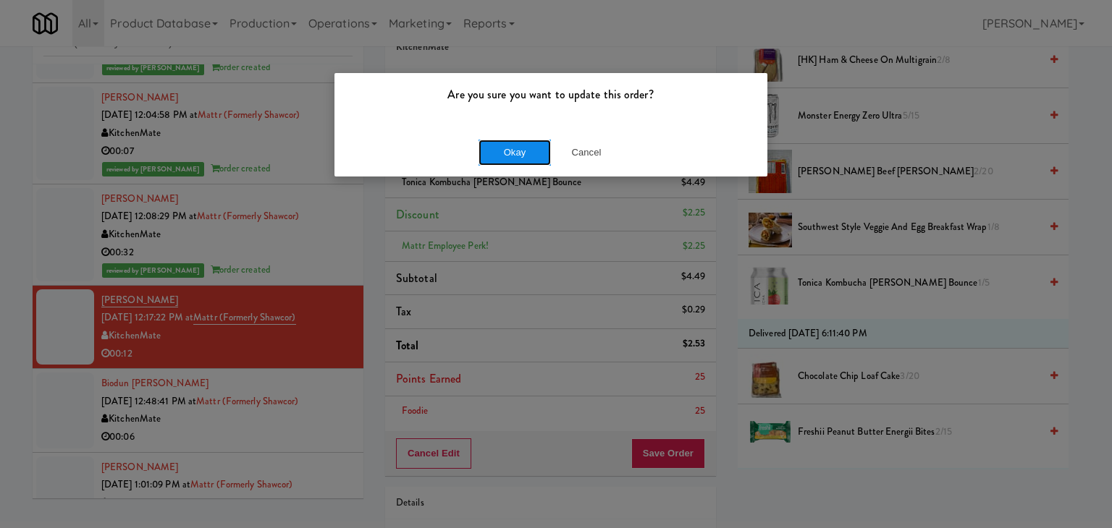
click at [496, 143] on button "Okay" at bounding box center [514, 153] width 72 height 26
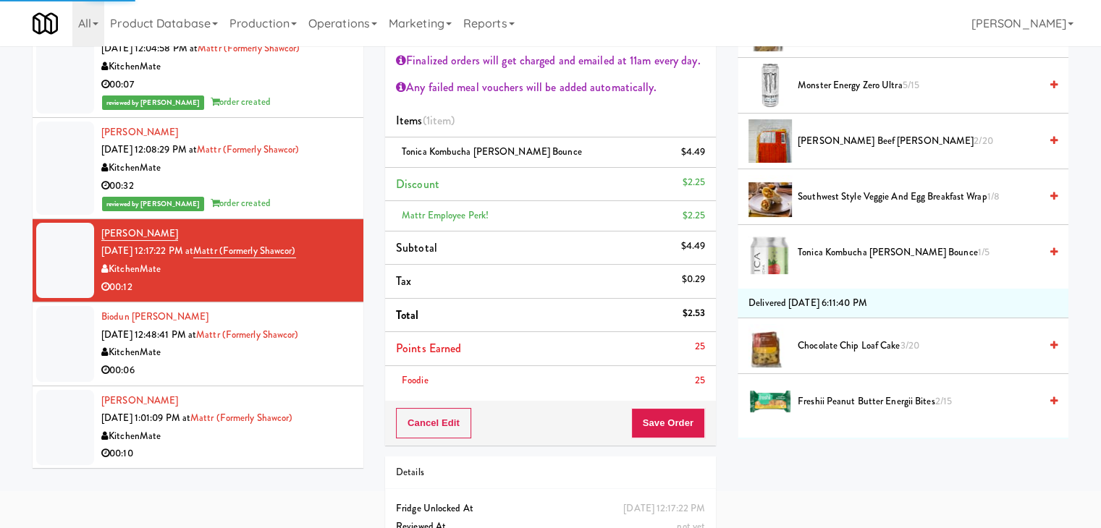
scroll to position [110, 0]
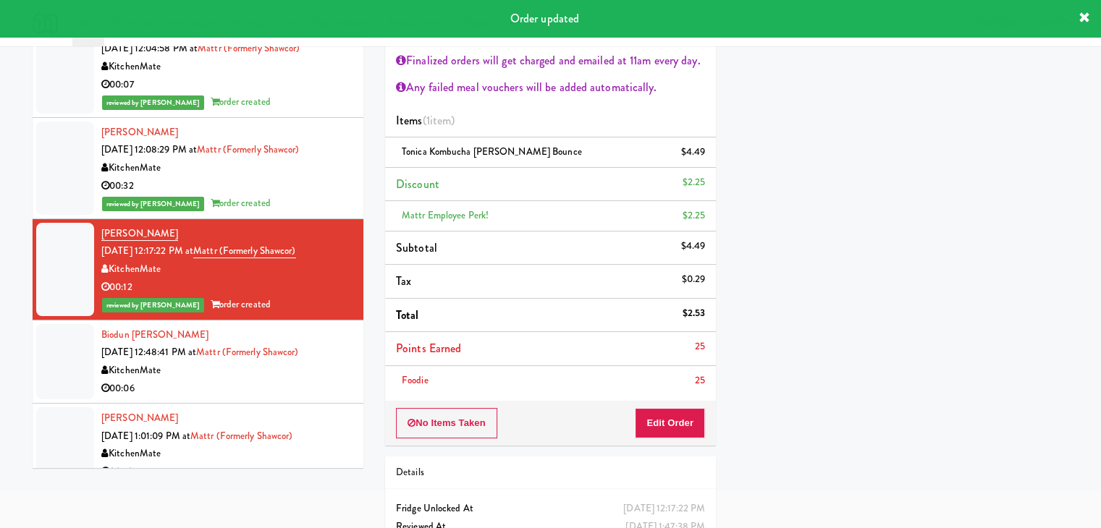
click at [317, 395] on div "00:06" at bounding box center [226, 389] width 251 height 18
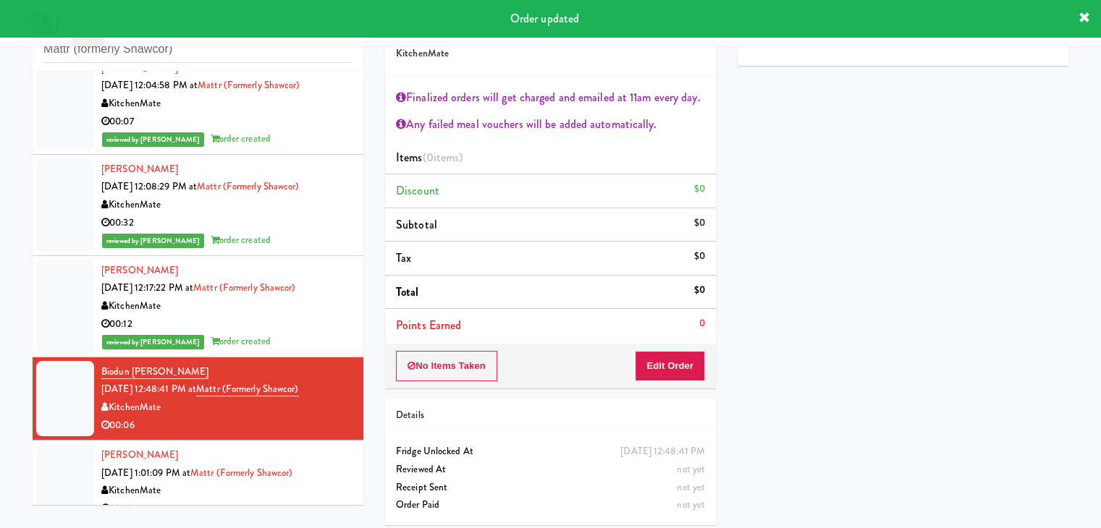
scroll to position [53, 0]
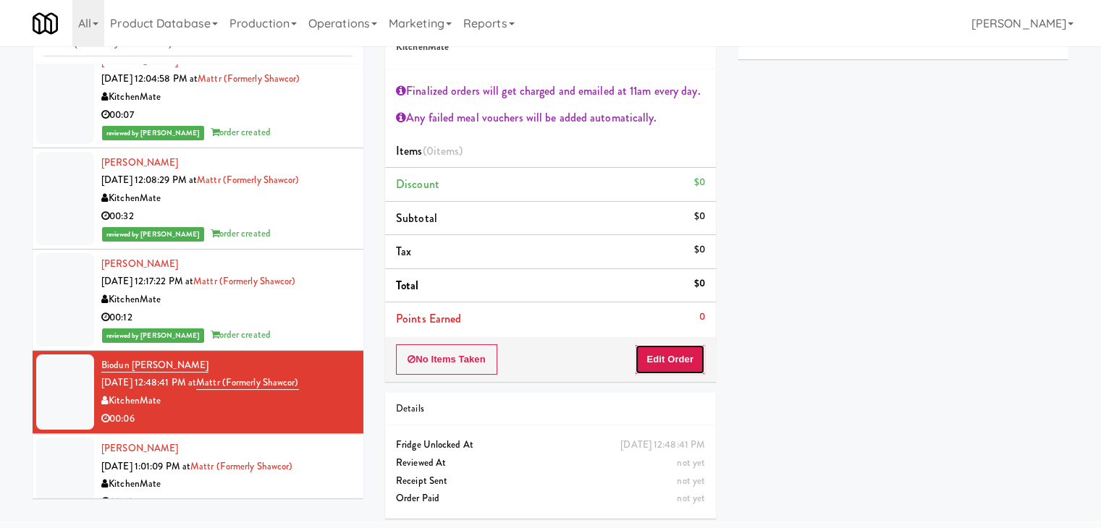
click at [681, 354] on button "Edit Order" at bounding box center [670, 359] width 70 height 30
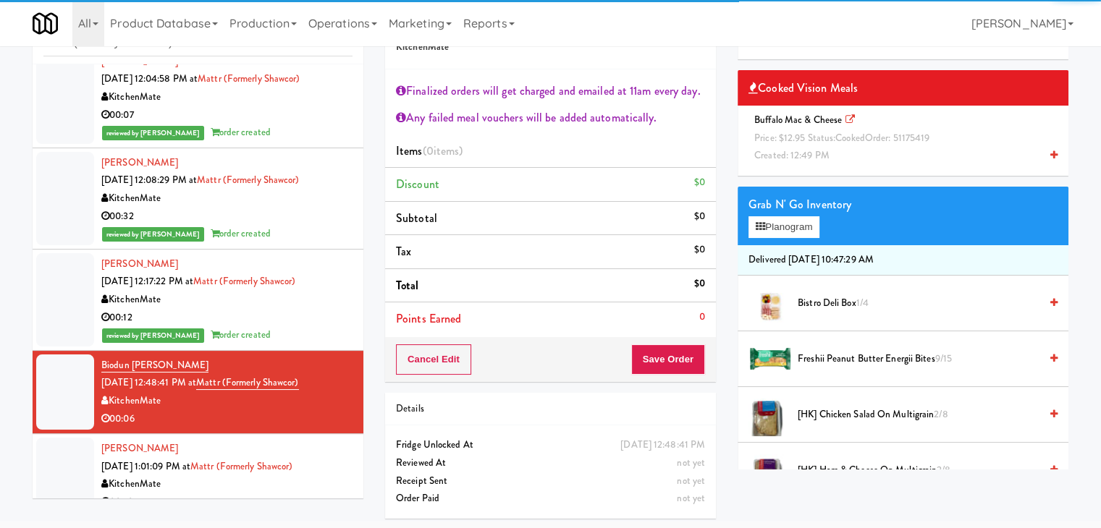
click at [808, 122] on span "Buffalo Mac & Cheese Price: $12.95 Status: cooked Order: 51175419 Created: 12:4…" at bounding box center [844, 137] width 192 height 49
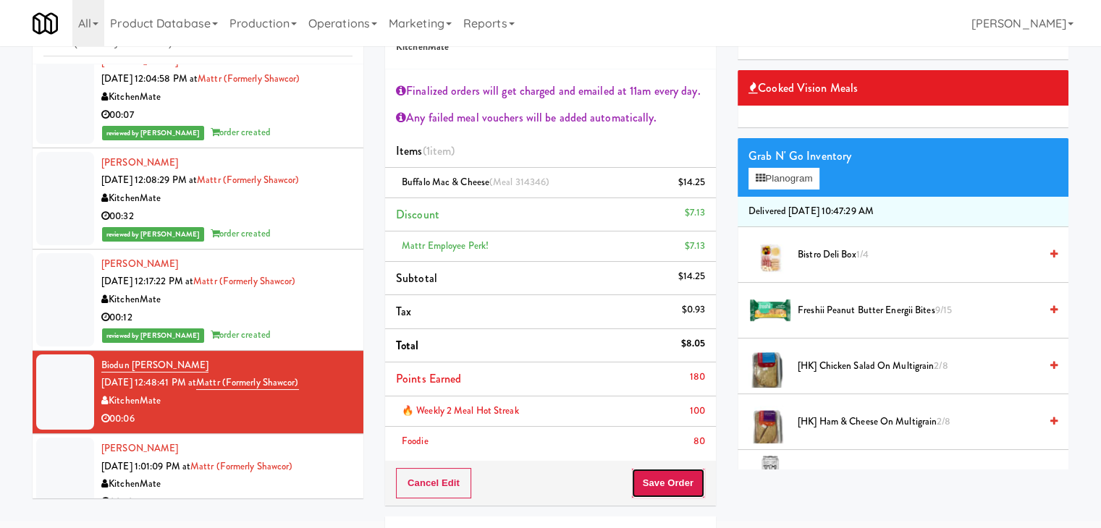
click at [680, 481] on button "Save Order" at bounding box center [668, 483] width 74 height 30
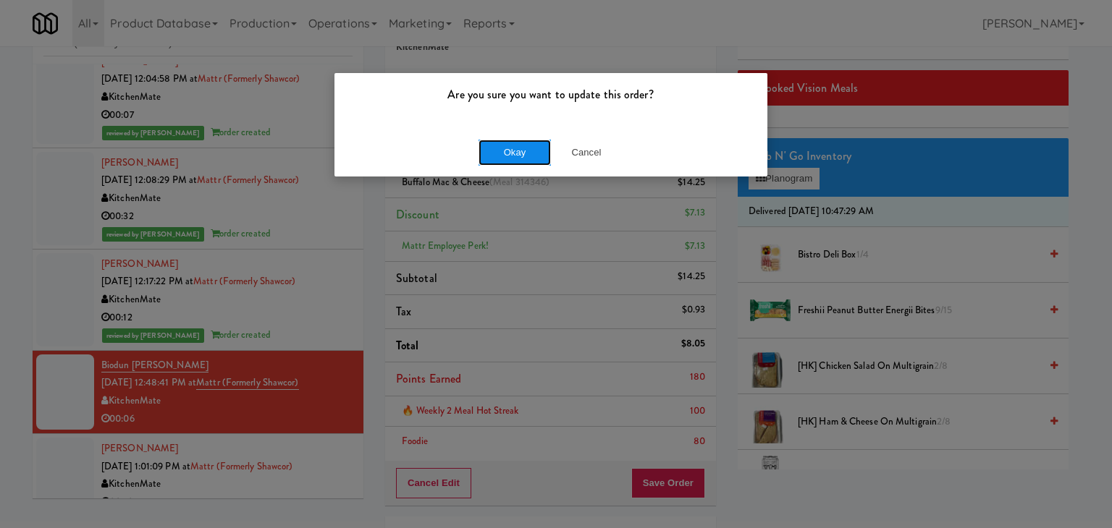
click at [509, 160] on button "Okay" at bounding box center [514, 153] width 72 height 26
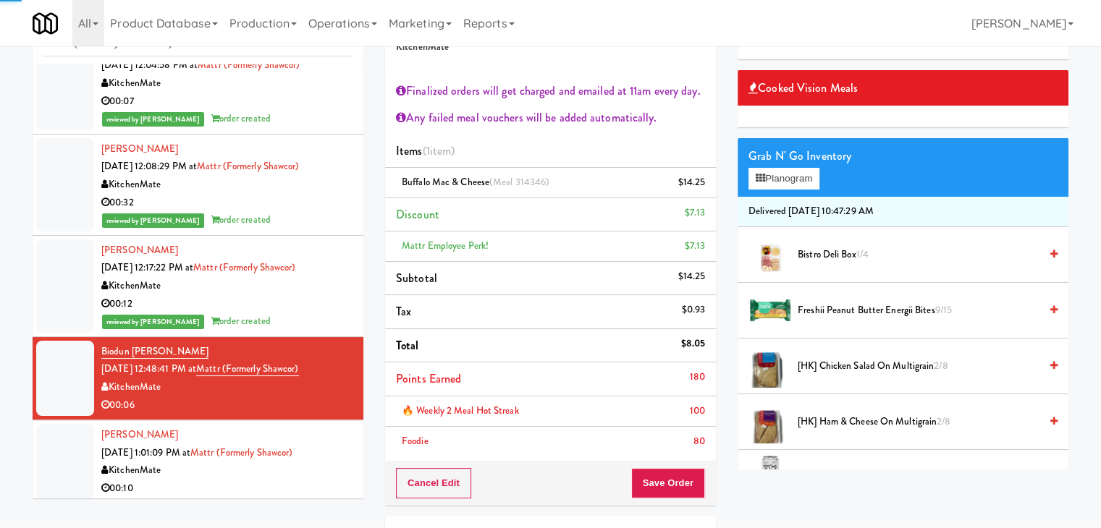
scroll to position [541, 0]
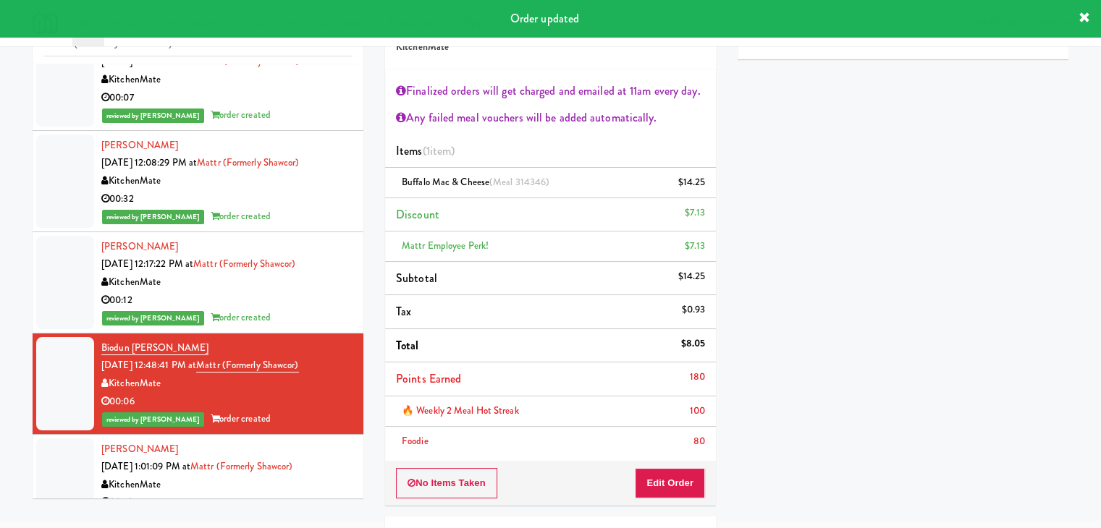
click at [269, 490] on div "KitchenMate" at bounding box center [226, 485] width 251 height 18
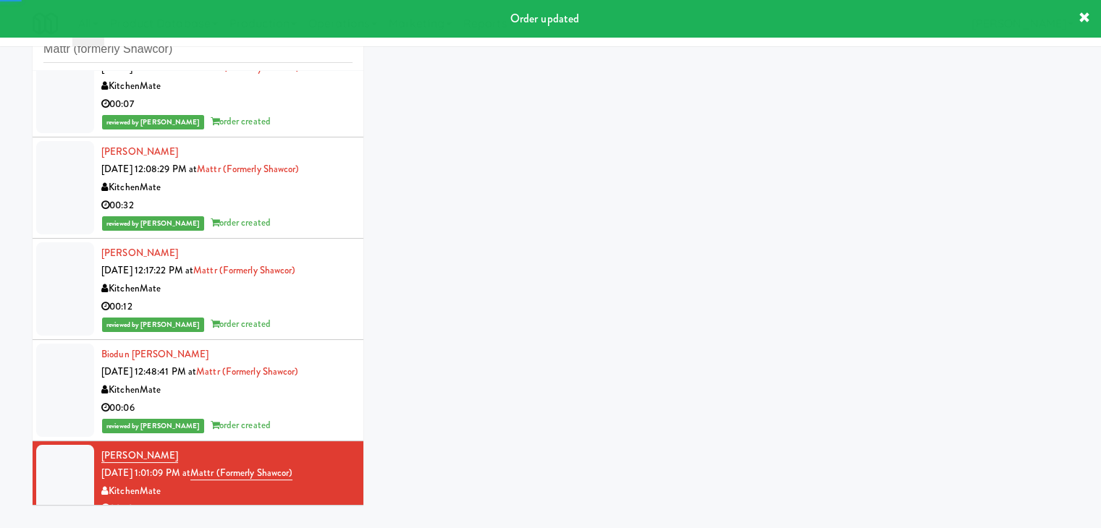
scroll to position [53, 0]
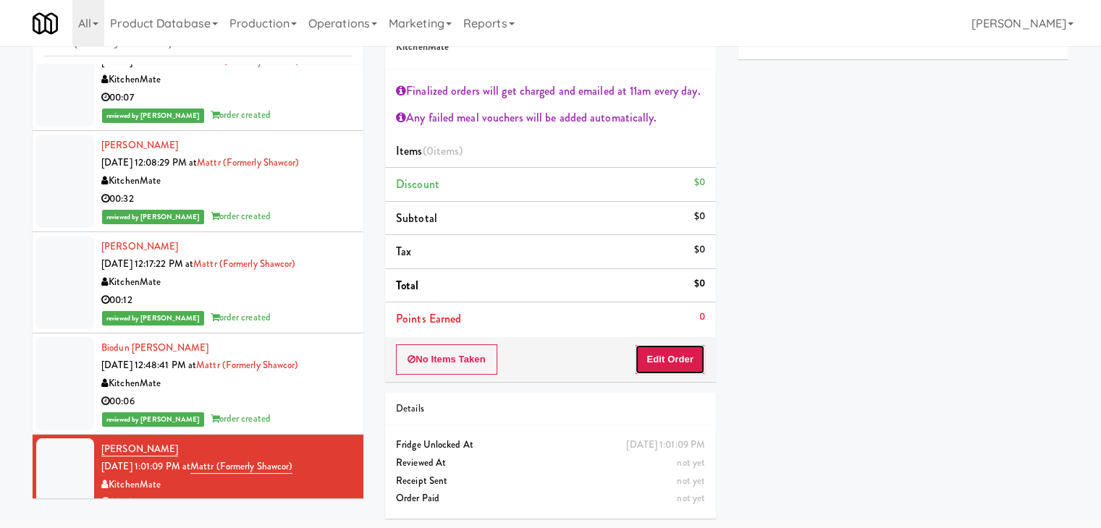
click at [674, 354] on button "Edit Order" at bounding box center [670, 359] width 70 height 30
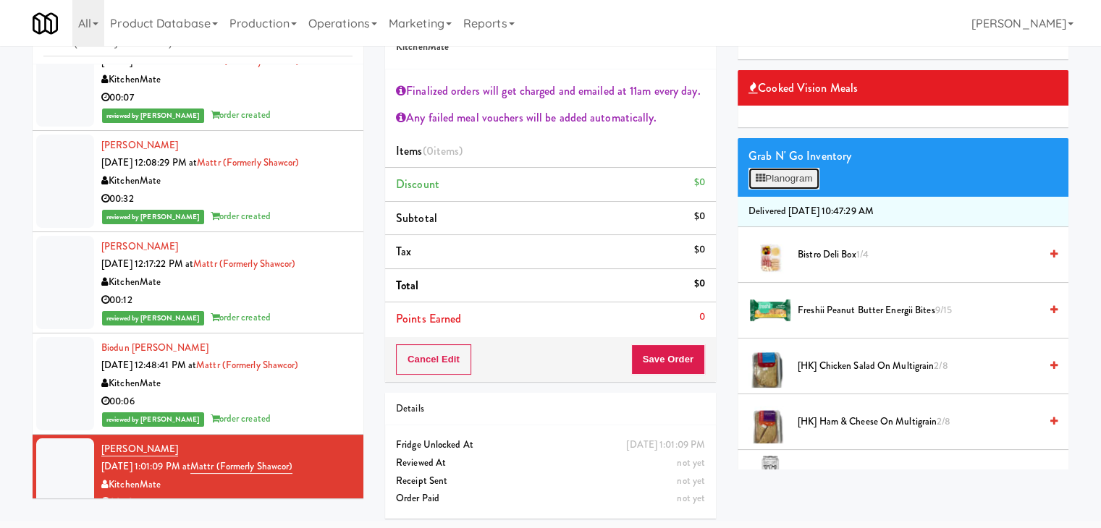
click at [787, 178] on button "Planogram" at bounding box center [783, 179] width 71 height 22
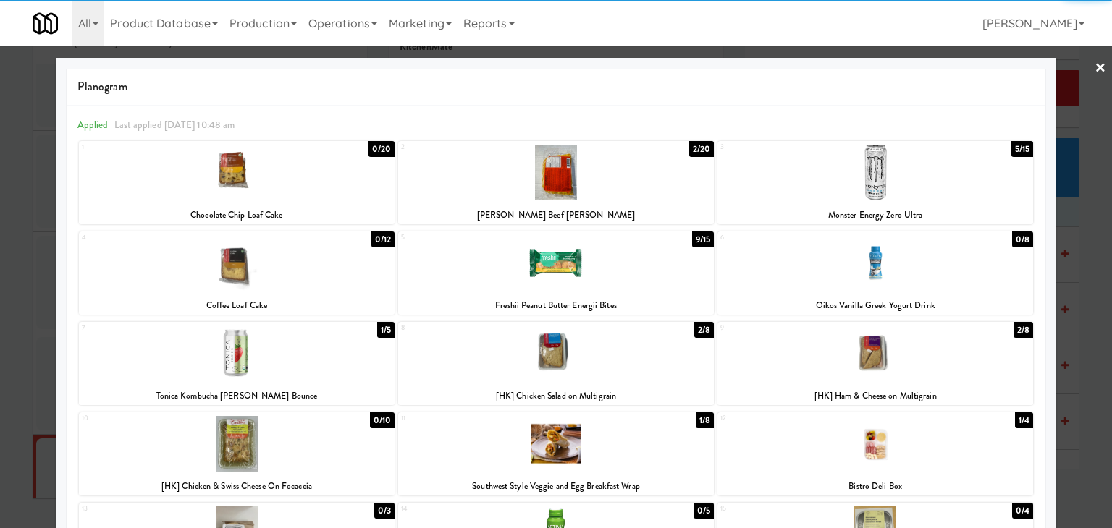
click at [912, 180] on div at bounding box center [875, 173] width 316 height 56
click at [1094, 75] on link "×" at bounding box center [1100, 68] width 12 height 45
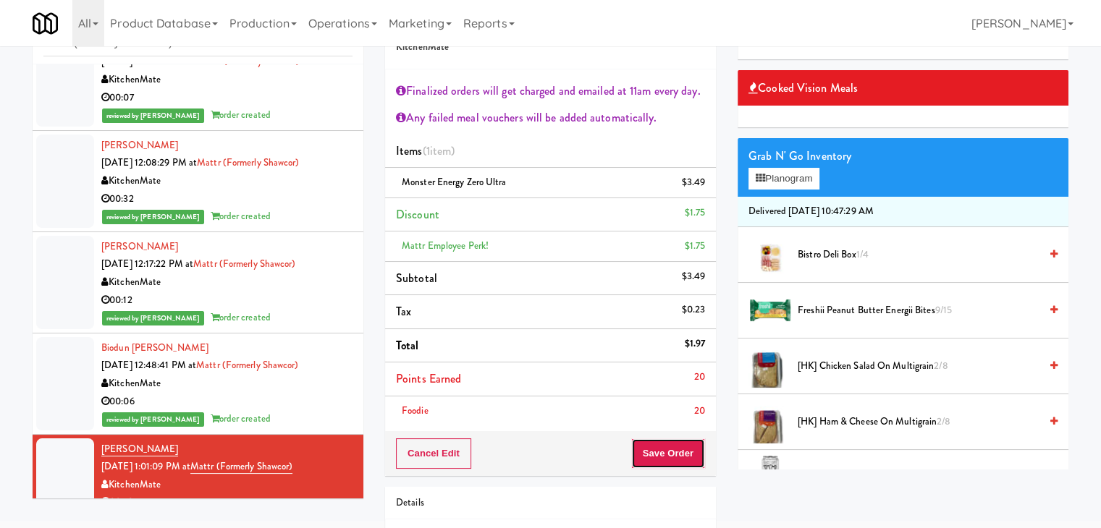
click at [667, 456] on button "Save Order" at bounding box center [668, 454] width 74 height 30
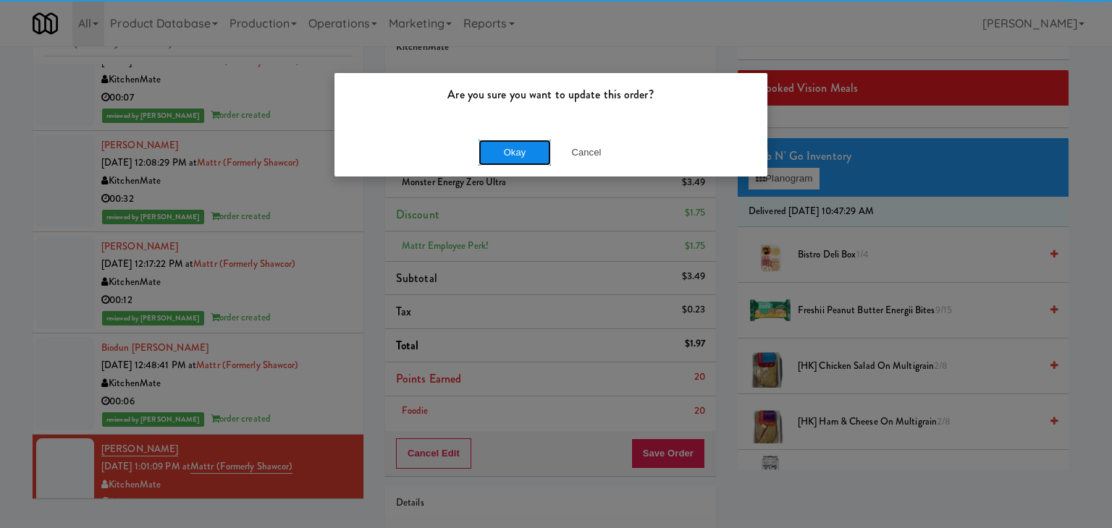
click at [512, 158] on button "Okay" at bounding box center [514, 153] width 72 height 26
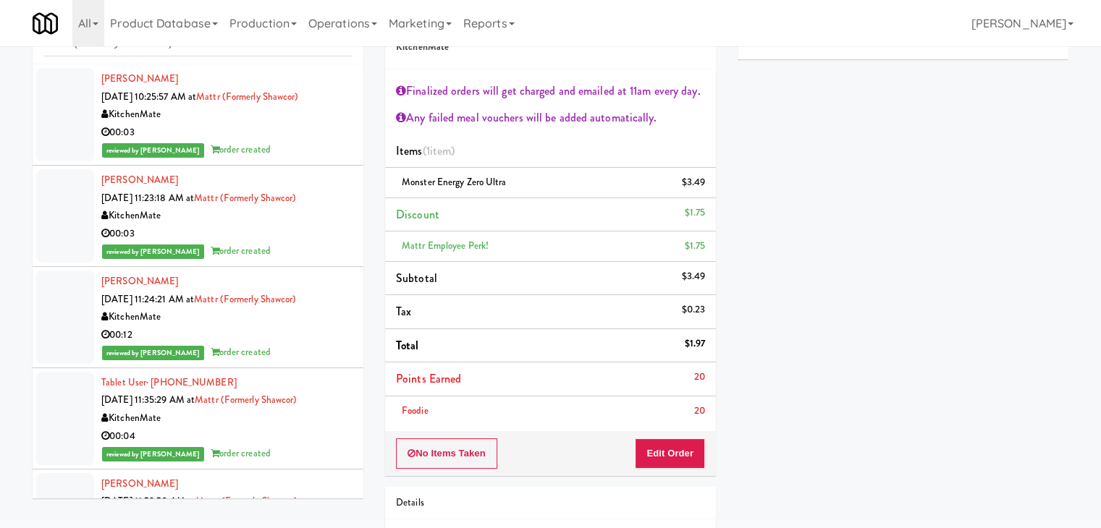
click at [308, 154] on div "reviewed by [PERSON_NAME] A order created" at bounding box center [226, 150] width 251 height 18
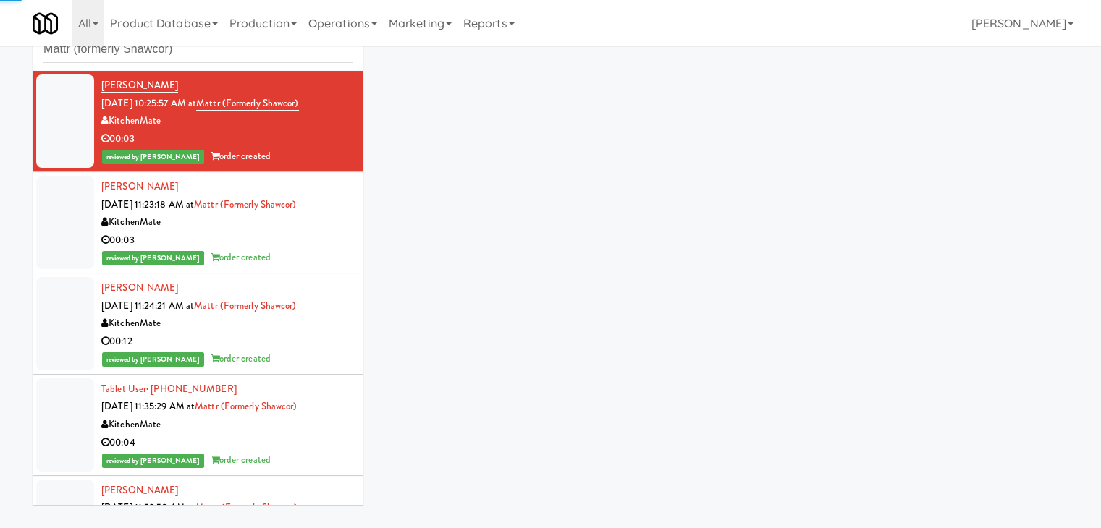
click at [306, 250] on div "reviewed by [PERSON_NAME] A order created" at bounding box center [226, 258] width 251 height 18
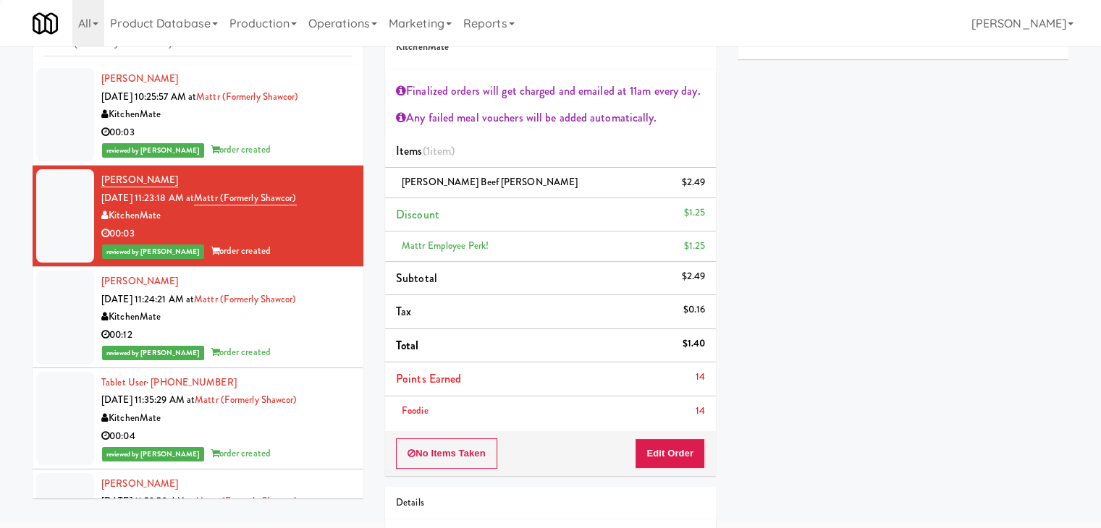
click at [300, 341] on div "00:12" at bounding box center [226, 335] width 251 height 18
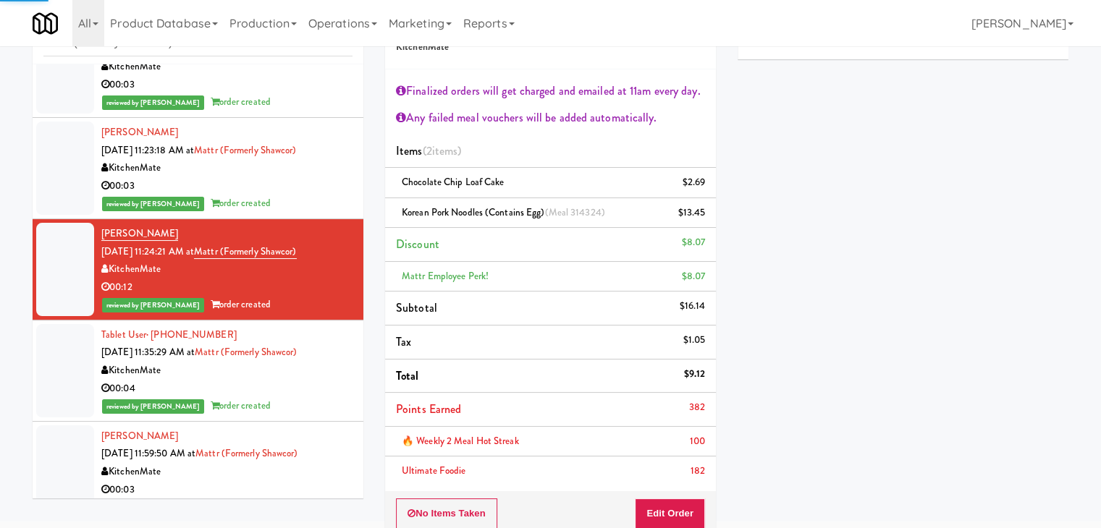
scroll to position [145, 0]
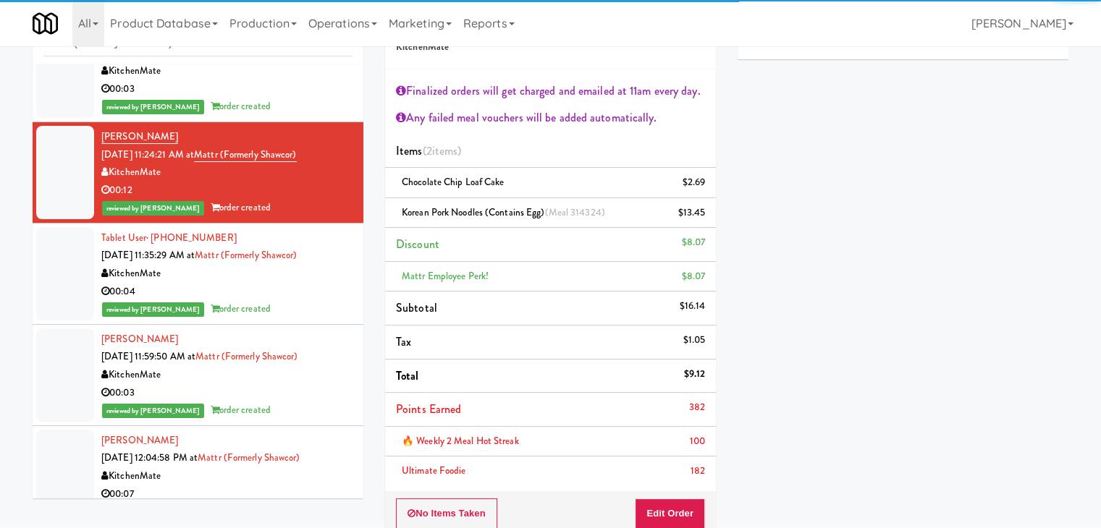
click at [290, 311] on div "reviewed by [PERSON_NAME] A order created" at bounding box center [226, 309] width 251 height 18
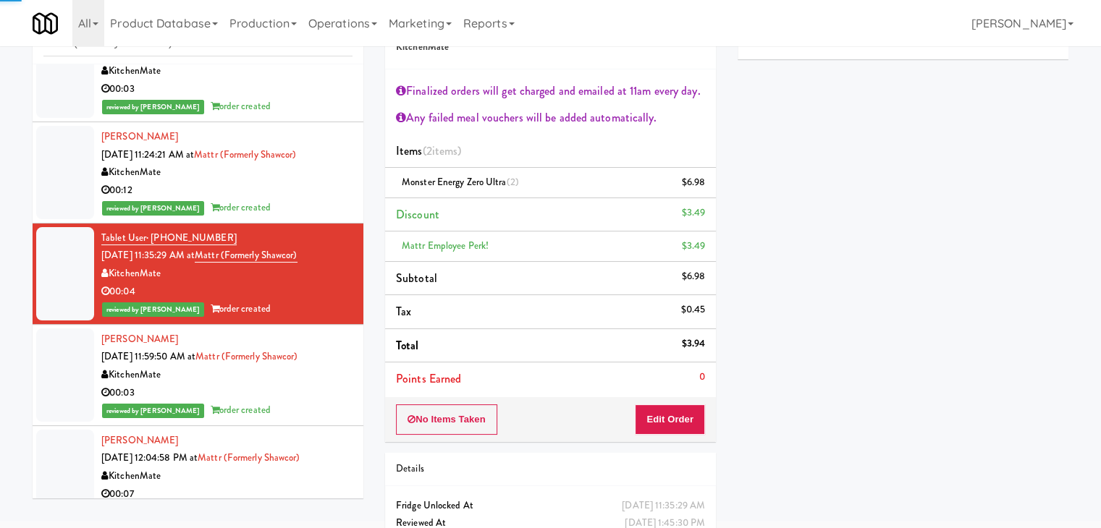
click at [271, 412] on div "reviewed by [PERSON_NAME] A order created" at bounding box center [226, 411] width 251 height 18
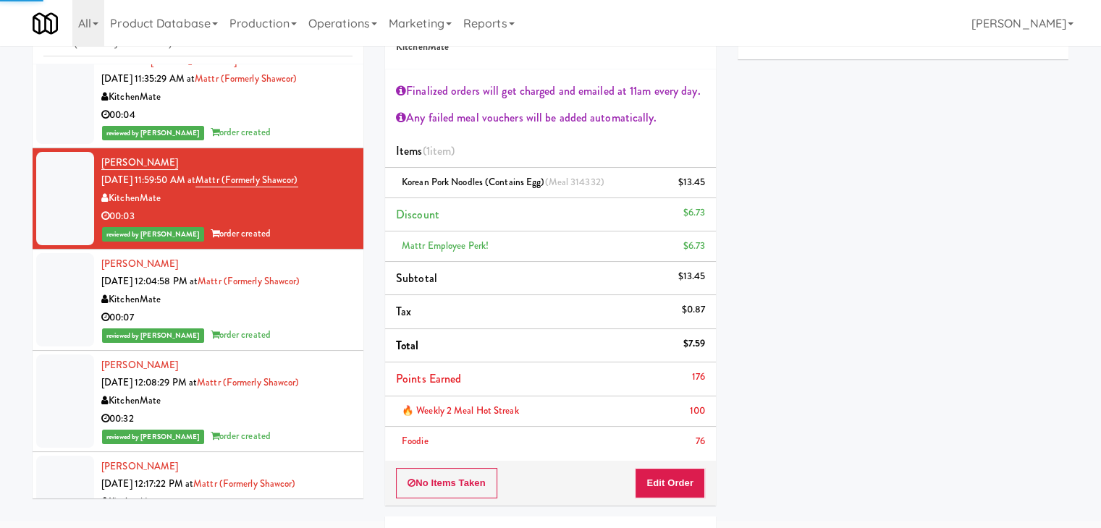
scroll to position [362, 0]
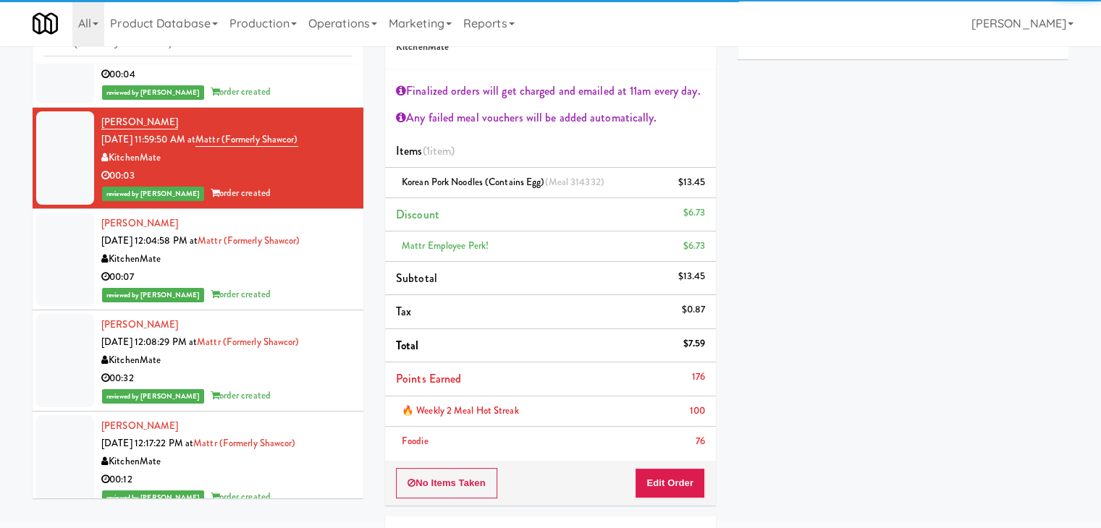
click at [288, 289] on div "reviewed by [PERSON_NAME] A order created" at bounding box center [226, 295] width 251 height 18
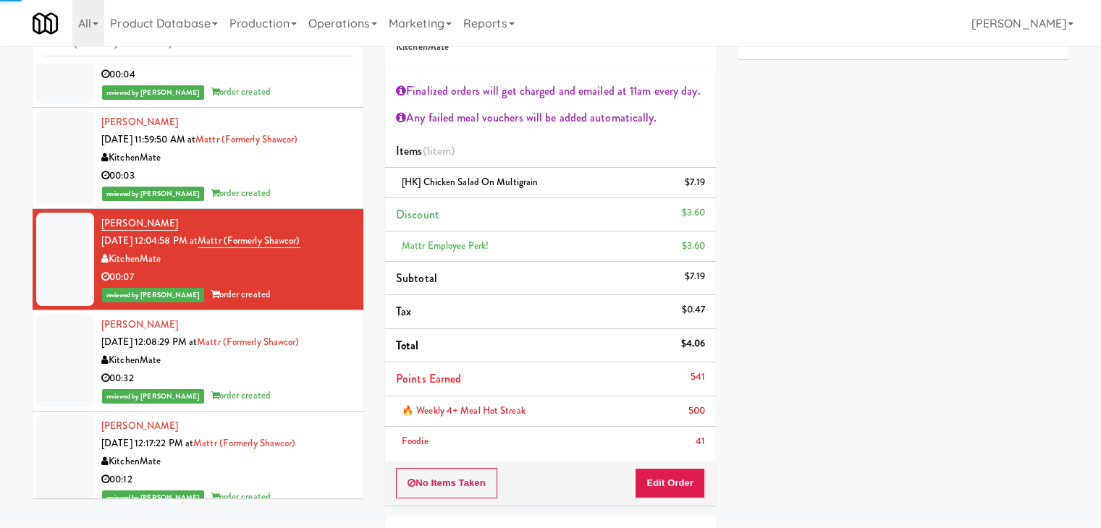
click at [292, 380] on div "00:32" at bounding box center [226, 379] width 251 height 18
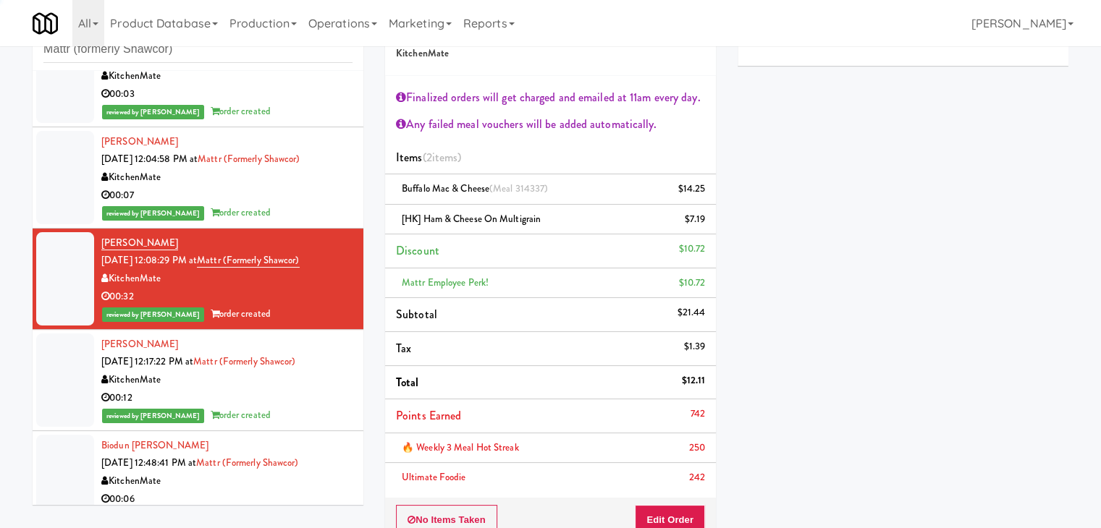
scroll to position [507, 0]
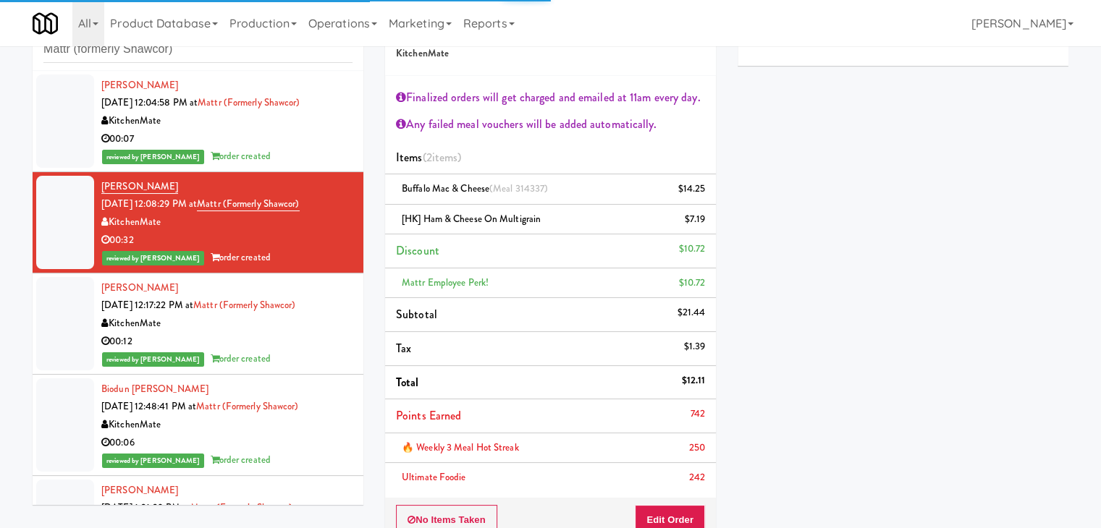
click at [281, 346] on div "00:12" at bounding box center [226, 342] width 251 height 18
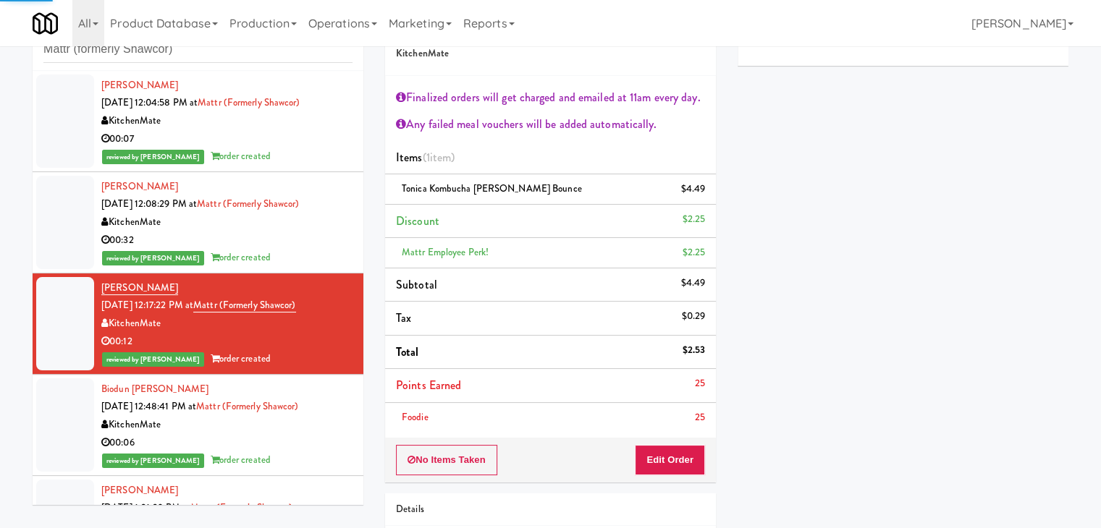
click at [268, 441] on div "00:06" at bounding box center [226, 443] width 251 height 18
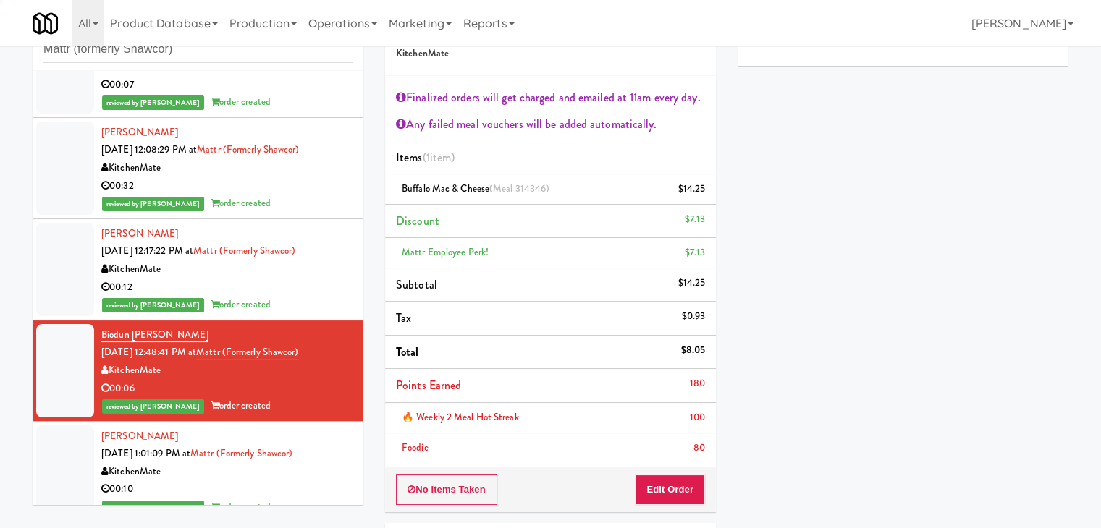
scroll to position [577, 0]
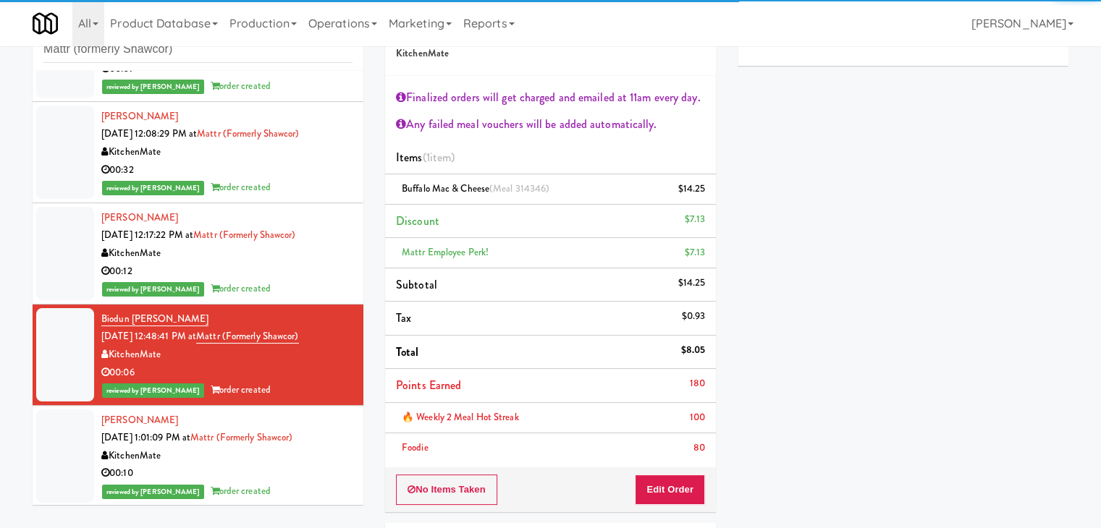
click at [287, 479] on div "00:10" at bounding box center [226, 474] width 251 height 18
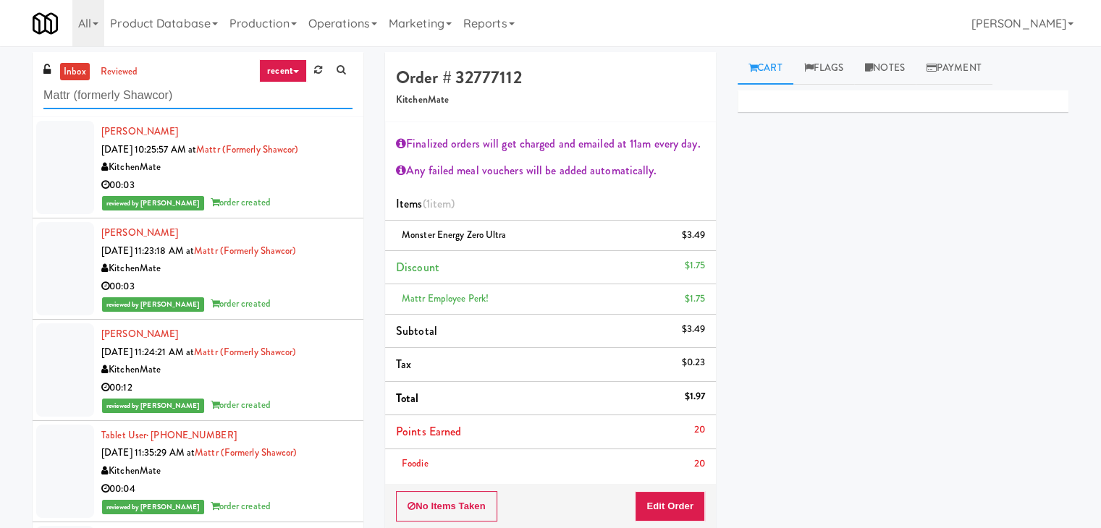
click at [211, 103] on input "Mattr (formerly Shawcor)" at bounding box center [197, 95] width 309 height 27
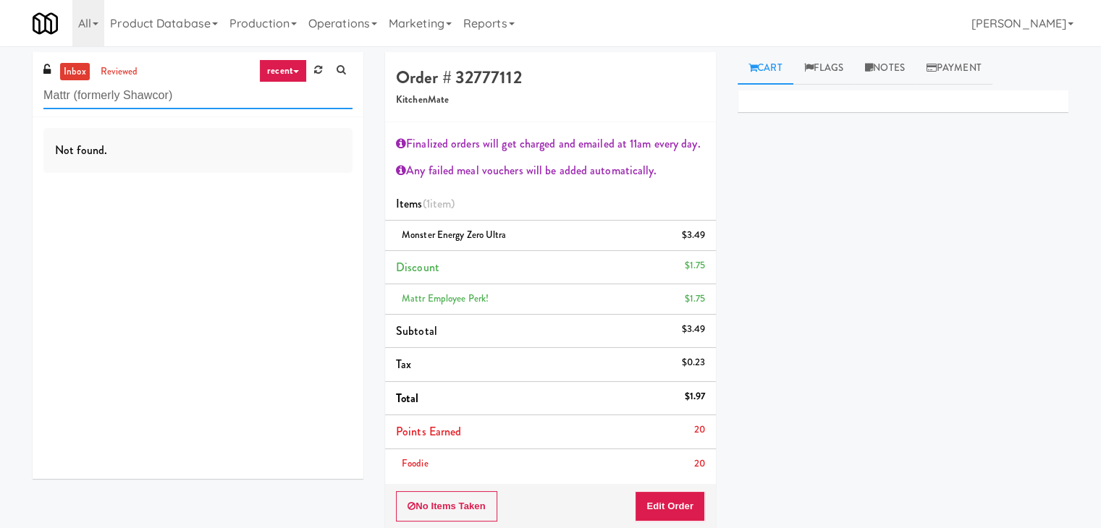
click at [224, 98] on input "Mattr (formerly Shawcor)" at bounding box center [197, 95] width 309 height 27
paste input "HP Drivers Pick Up Combo Cooler"
type input "HP Drivers Pick Up Combo Cooler"
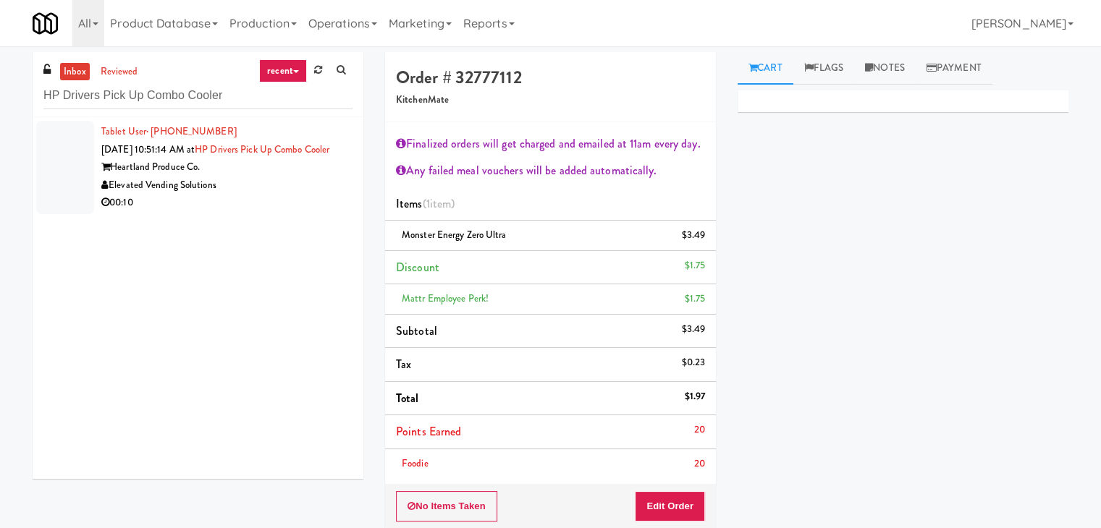
click at [302, 177] on div "Heartland Produce Co." at bounding box center [226, 167] width 251 height 18
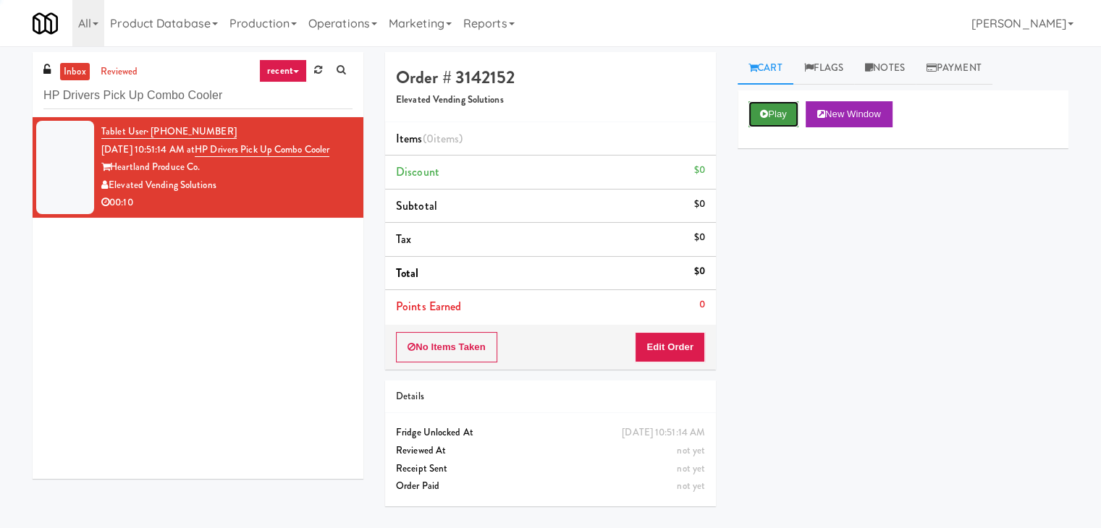
click at [772, 109] on button "Play" at bounding box center [773, 114] width 50 height 26
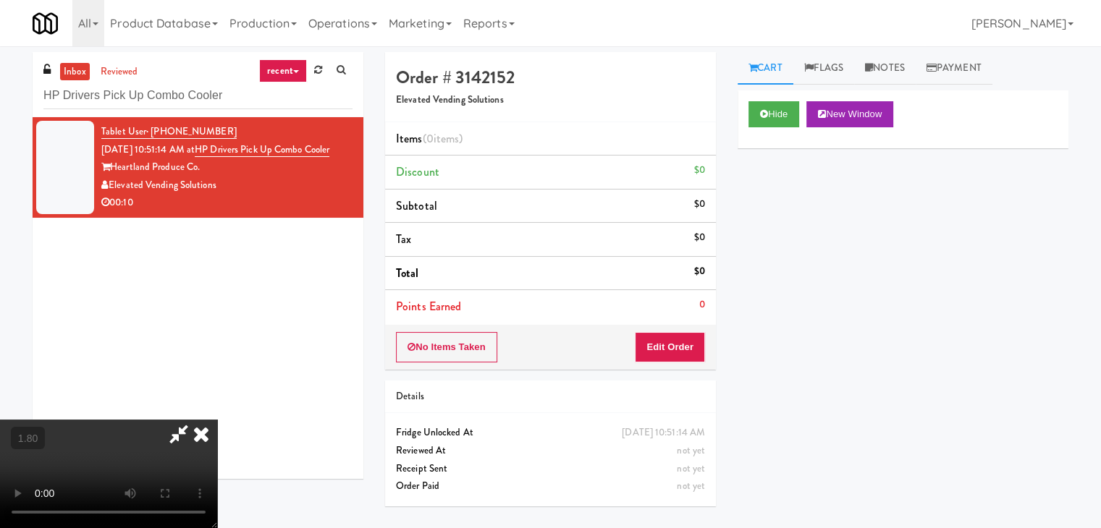
click at [217, 420] on video at bounding box center [108, 474] width 217 height 109
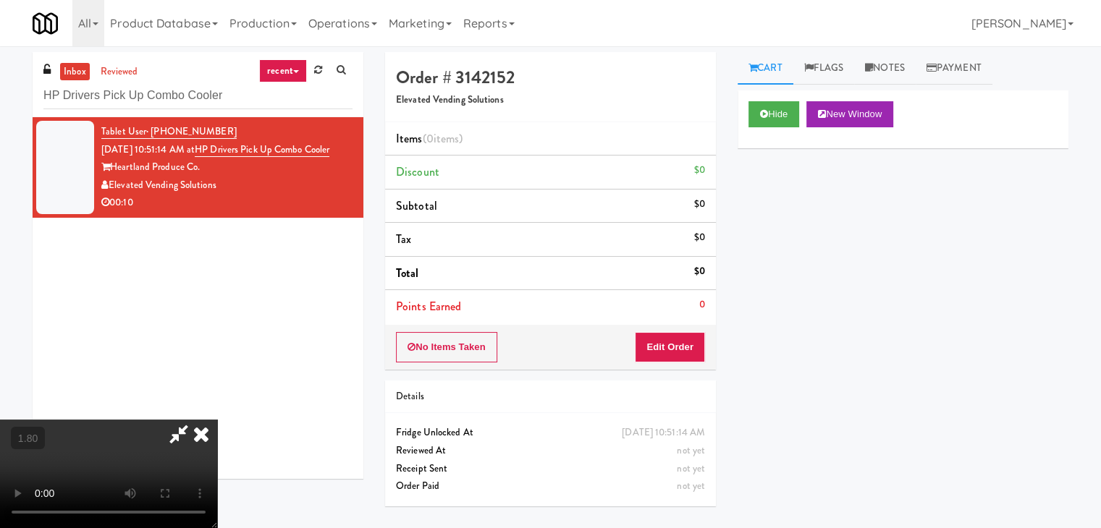
click at [217, 420] on video at bounding box center [108, 474] width 217 height 109
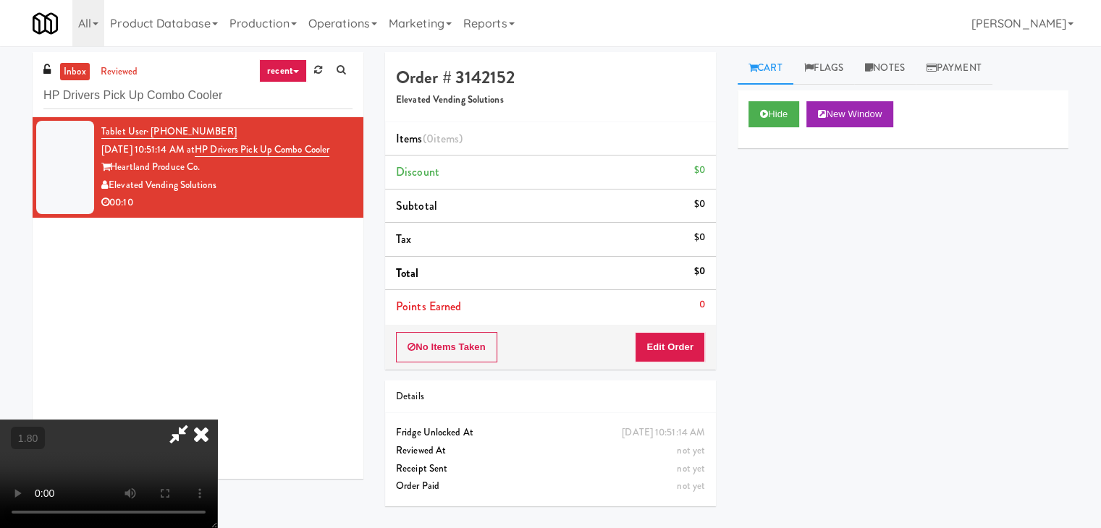
click at [217, 420] on video at bounding box center [108, 474] width 217 height 109
click at [217, 420] on icon at bounding box center [201, 434] width 32 height 29
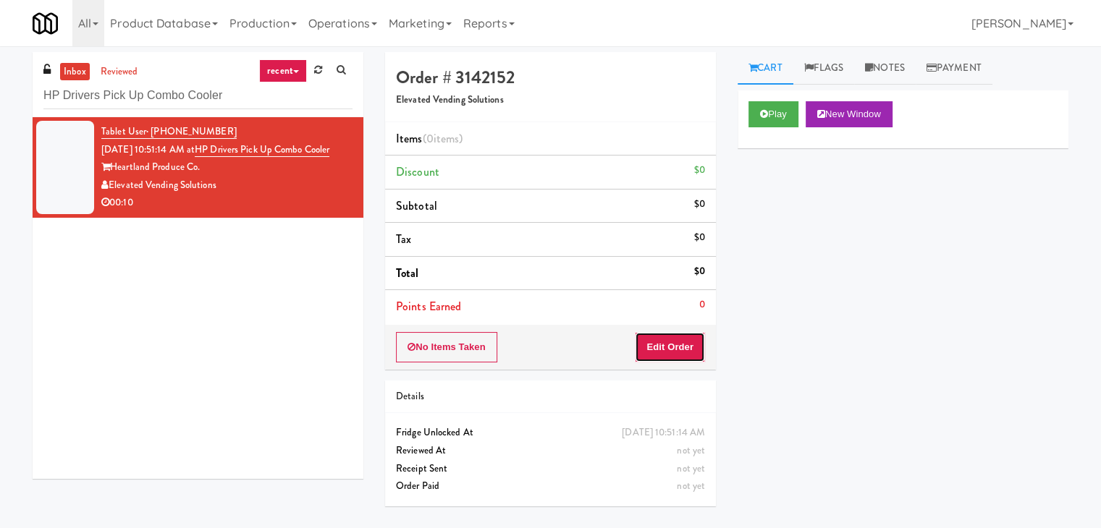
click at [674, 343] on button "Edit Order" at bounding box center [670, 347] width 70 height 30
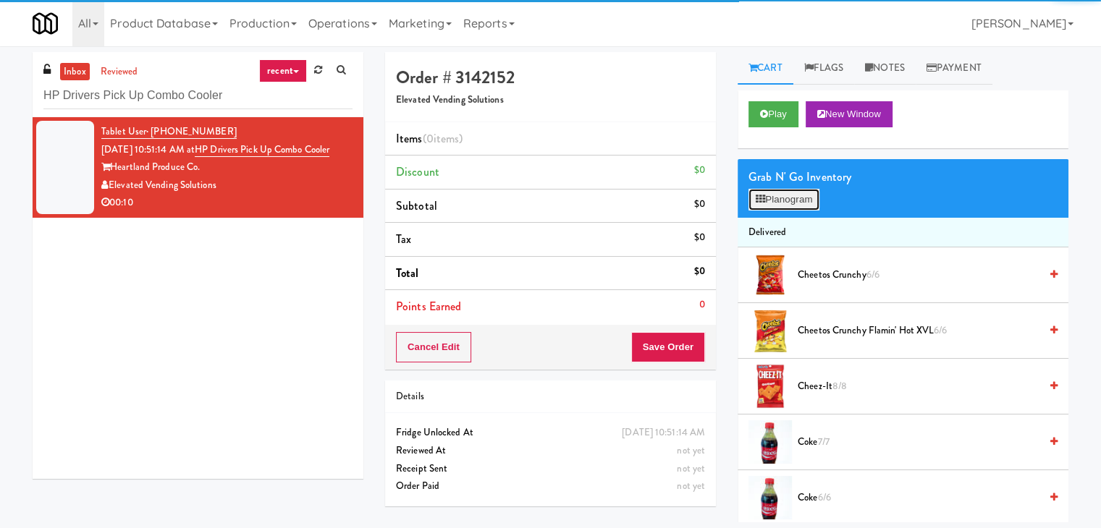
click at [776, 209] on button "Planogram" at bounding box center [783, 200] width 71 height 22
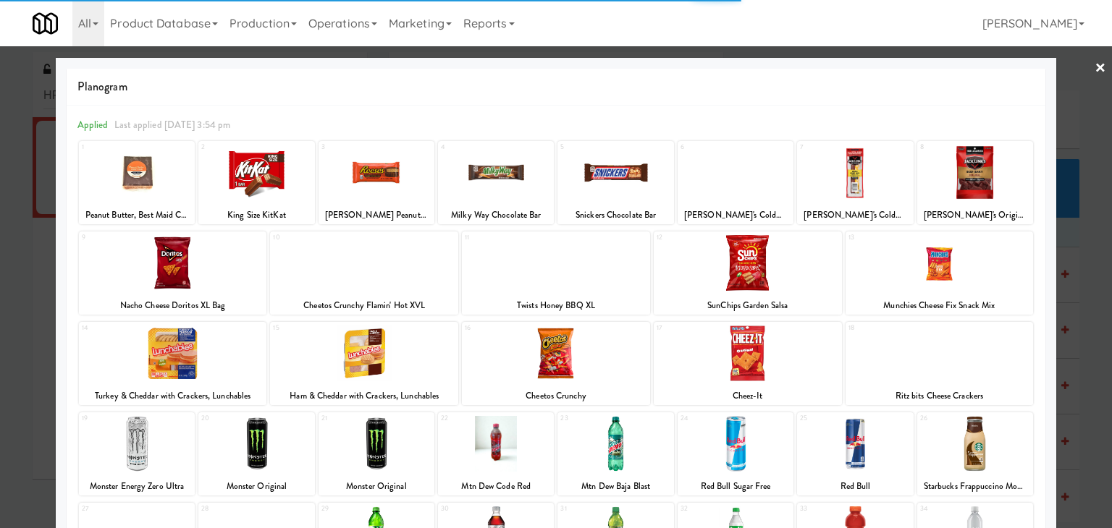
scroll to position [182, 0]
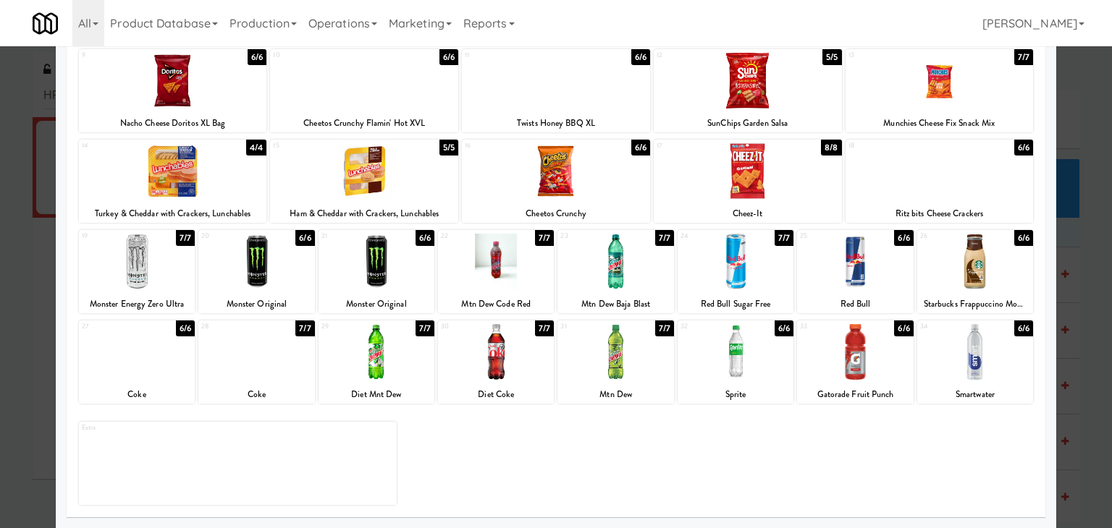
click at [384, 372] on div at bounding box center [376, 352] width 116 height 56
click at [741, 358] on div at bounding box center [735, 352] width 116 height 56
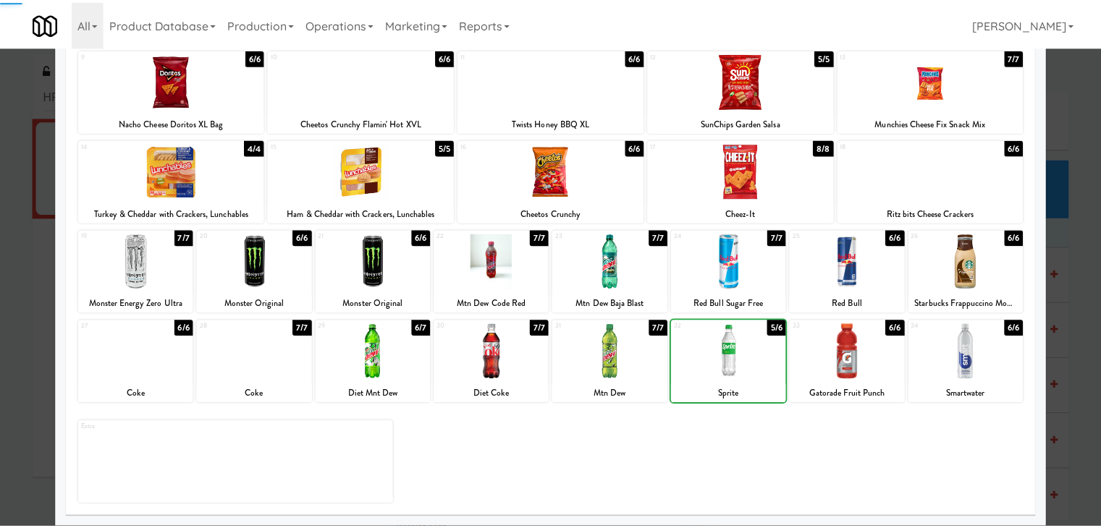
scroll to position [0, 0]
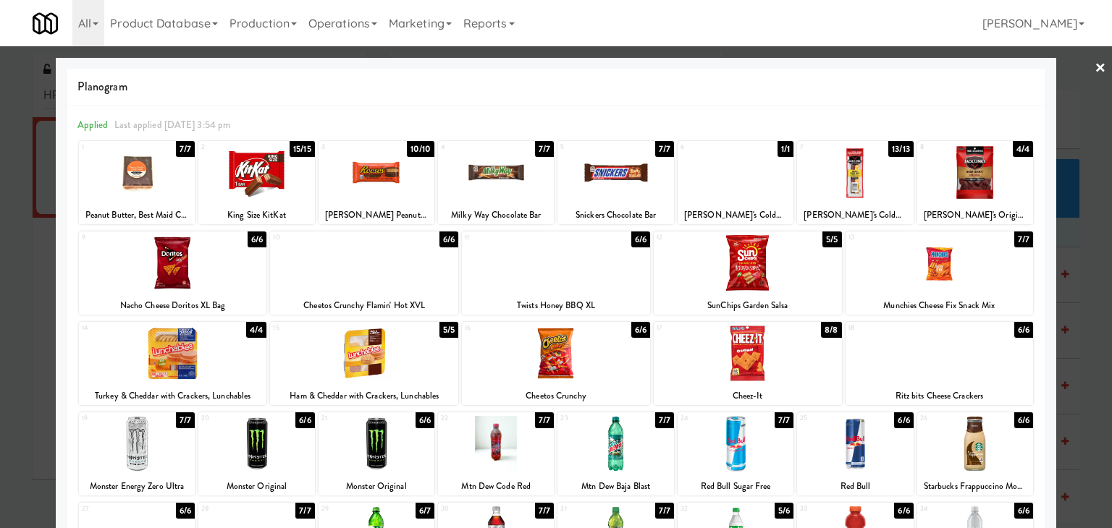
click at [628, 180] on div at bounding box center [615, 173] width 116 height 56
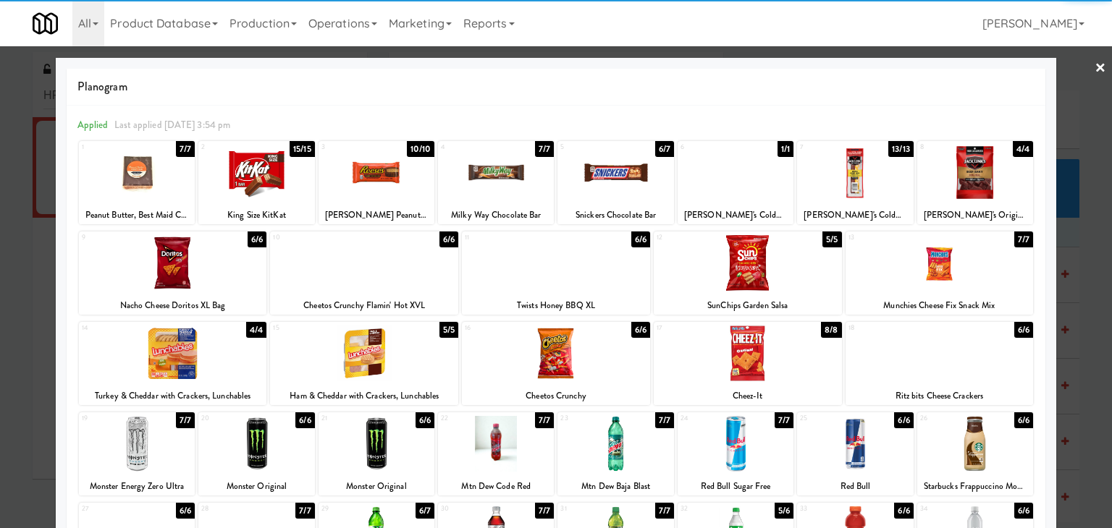
drag, startPoint x: 384, startPoint y: 180, endPoint x: 694, endPoint y: 180, distance: 309.7
click at [384, 180] on div at bounding box center [376, 173] width 116 height 56
click at [1094, 59] on div "× Planogram Applied Last applied [DATE] 3:54 pm 1 7/7 Peanut Butter, Best Maid …" at bounding box center [556, 264] width 1112 height 528
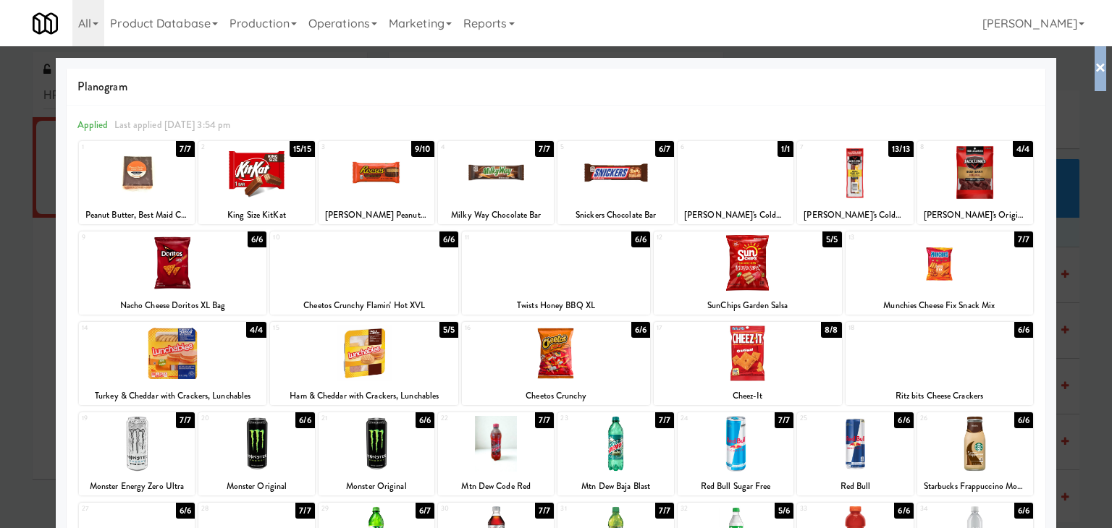
click at [1094, 66] on link "×" at bounding box center [1100, 68] width 12 height 45
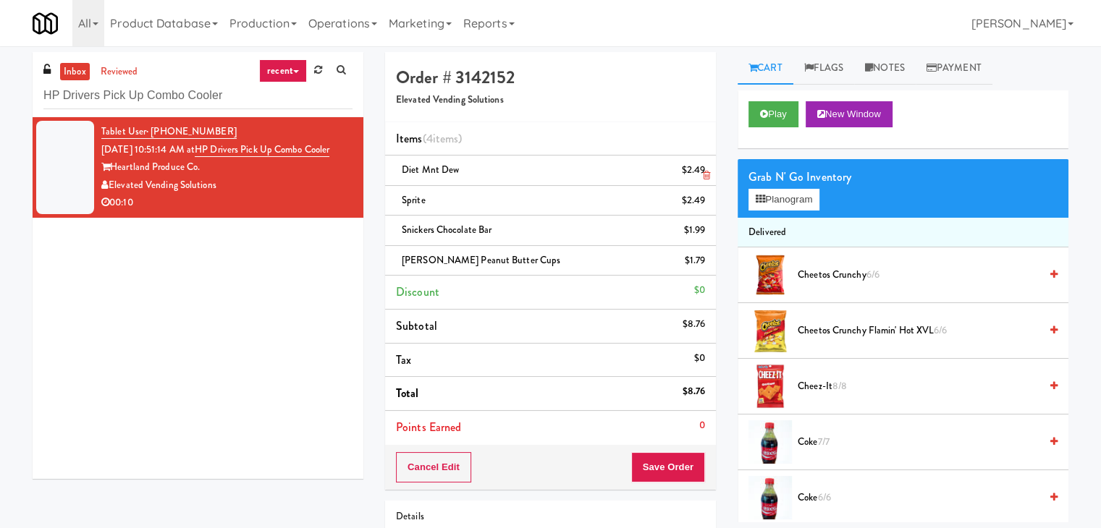
click at [703, 174] on icon at bounding box center [706, 175] width 7 height 9
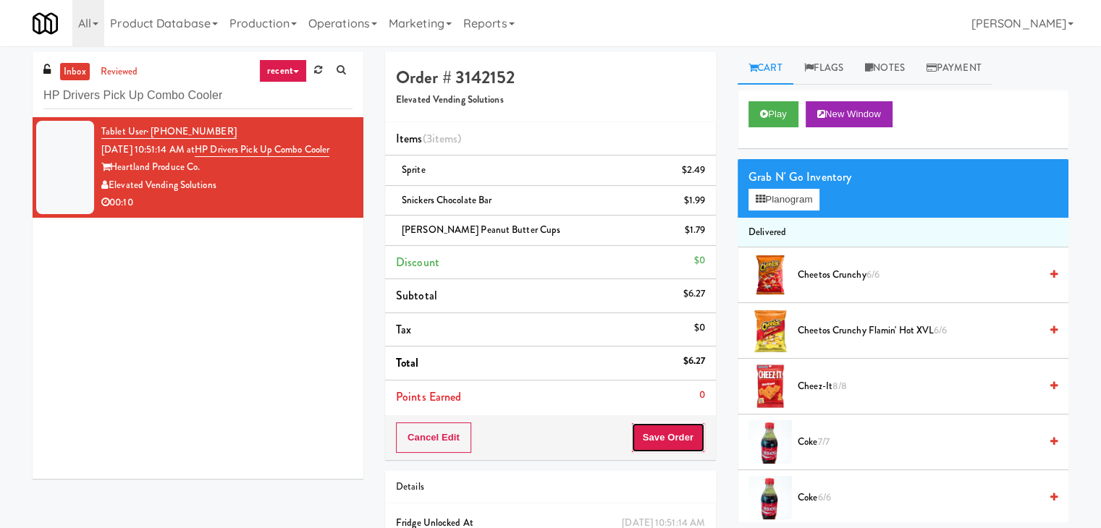
click at [651, 441] on button "Save Order" at bounding box center [668, 438] width 74 height 30
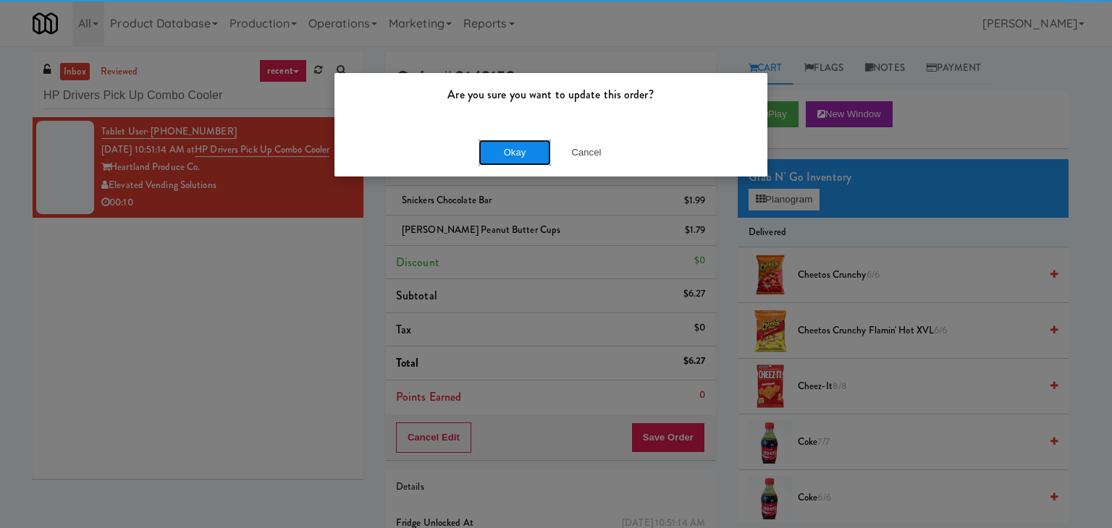
click at [520, 155] on button "Okay" at bounding box center [514, 153] width 72 height 26
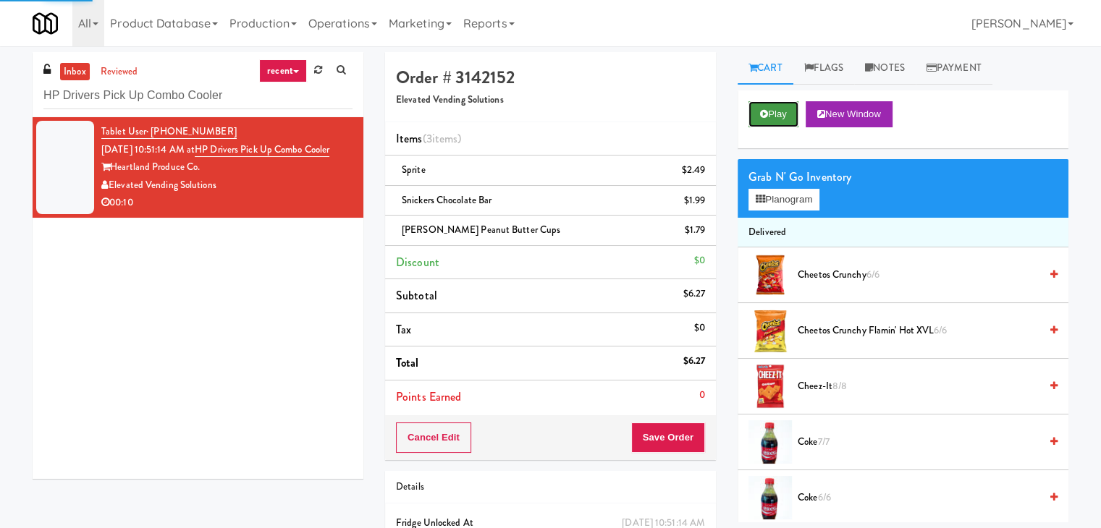
click at [759, 105] on button "Play" at bounding box center [773, 114] width 50 height 26
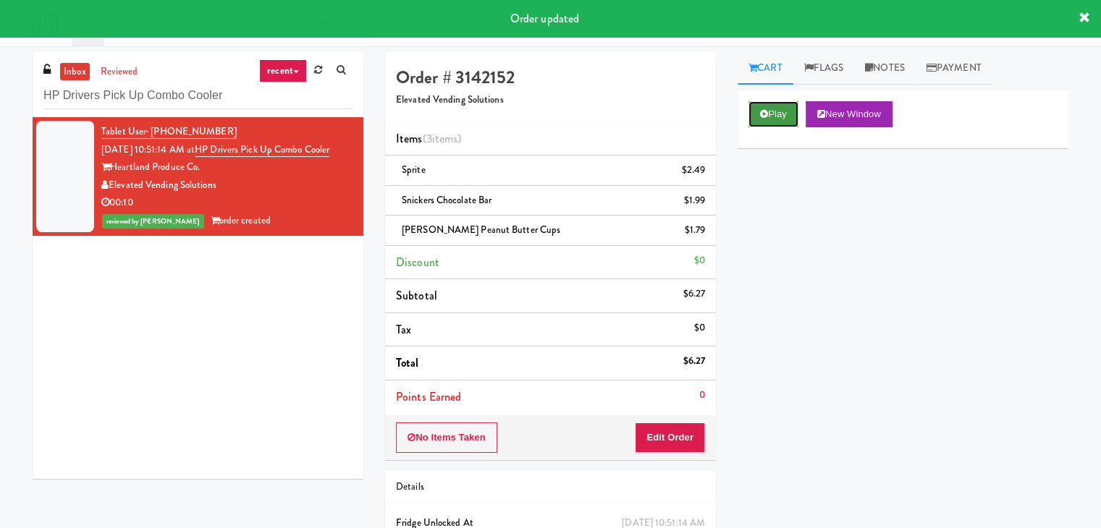
click at [771, 109] on button "Play" at bounding box center [773, 114] width 50 height 26
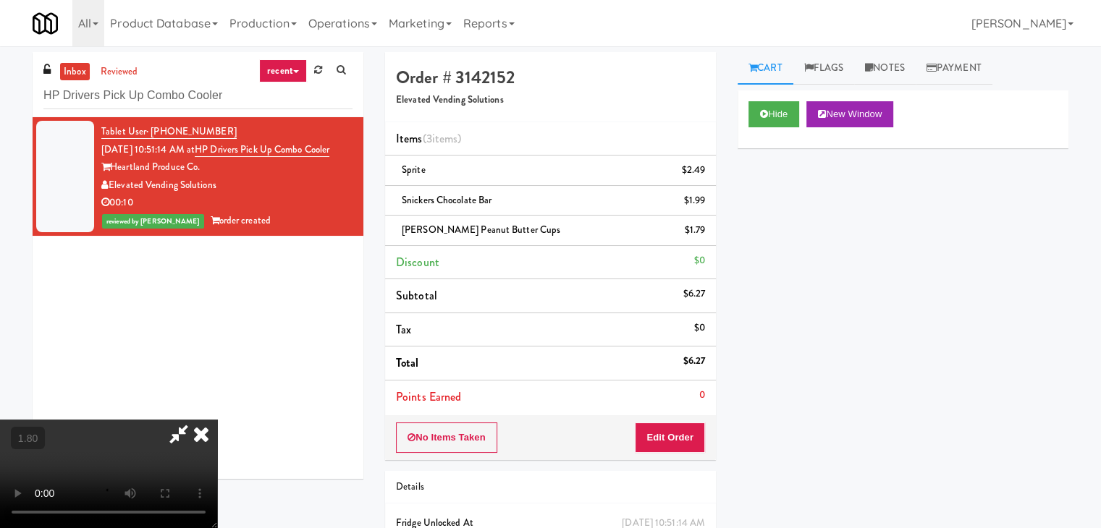
click at [217, 420] on video at bounding box center [108, 474] width 217 height 109
click at [217, 420] on icon at bounding box center [201, 434] width 32 height 29
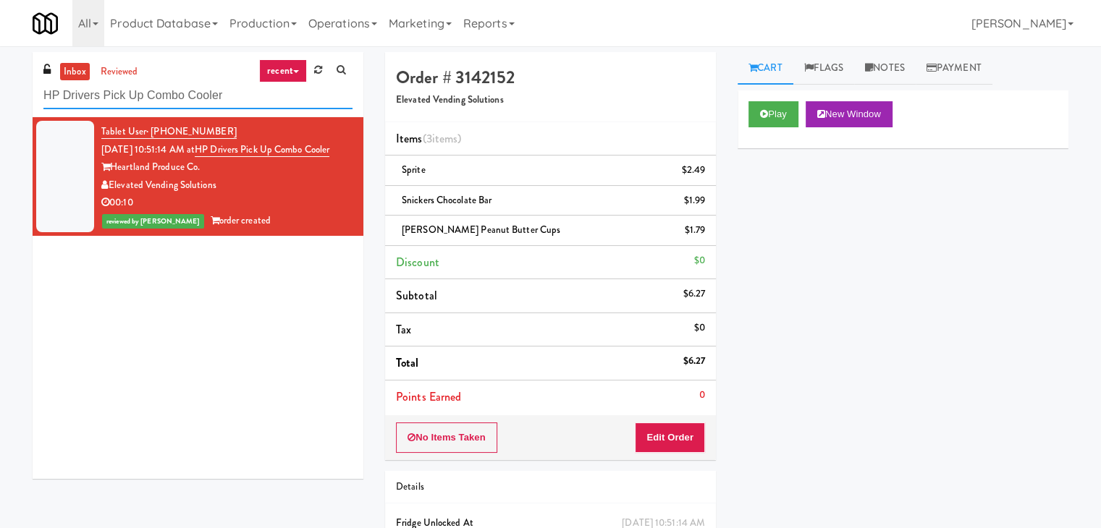
click at [181, 96] on input "HP Drivers Pick Up Combo Cooler" at bounding box center [197, 95] width 309 height 27
paste input "Pacifica HS -"
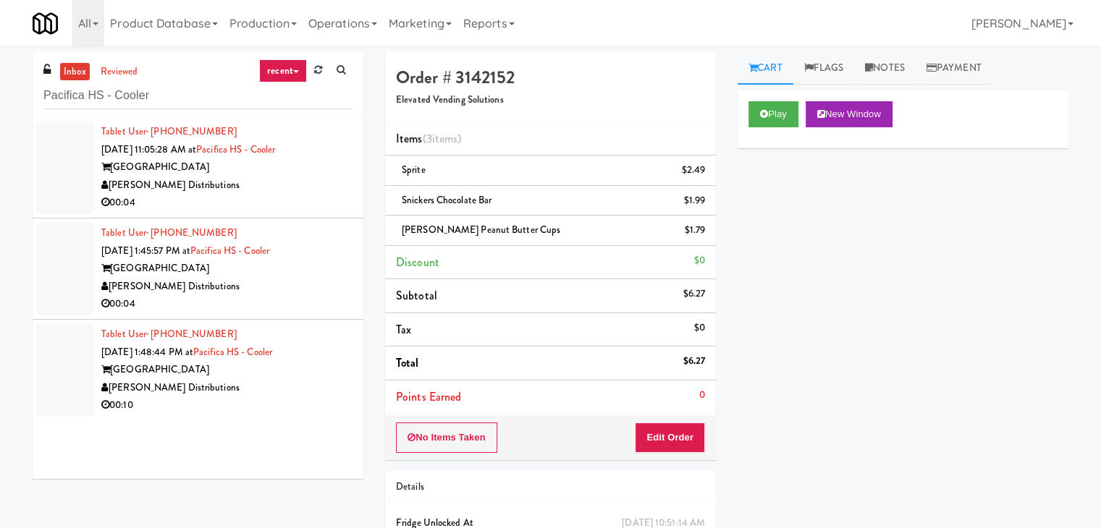
click at [294, 202] on div "00:04" at bounding box center [226, 203] width 251 height 18
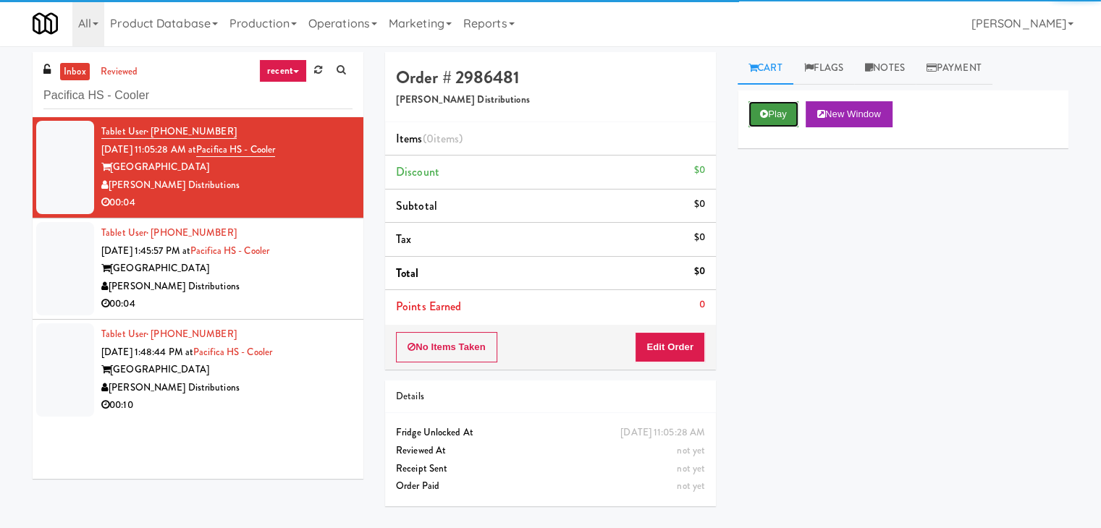
click at [763, 108] on button "Play" at bounding box center [773, 114] width 50 height 26
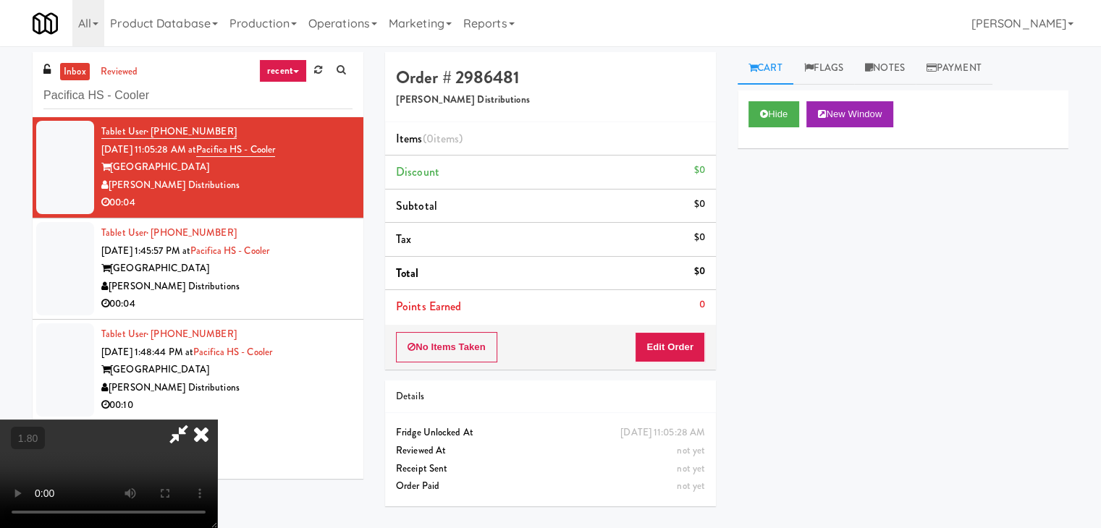
click at [217, 420] on video at bounding box center [108, 474] width 217 height 109
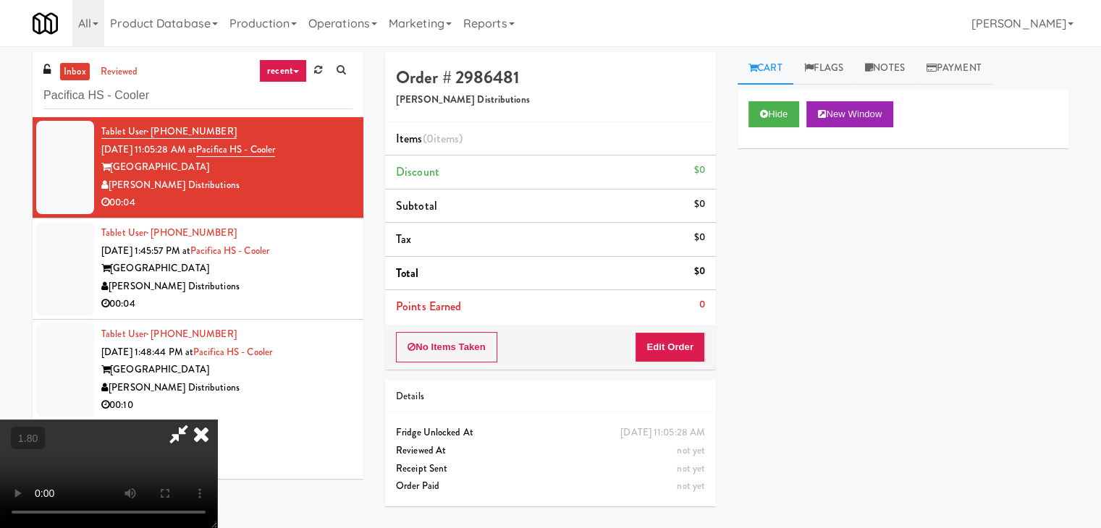
click at [217, 420] on video at bounding box center [108, 474] width 217 height 109
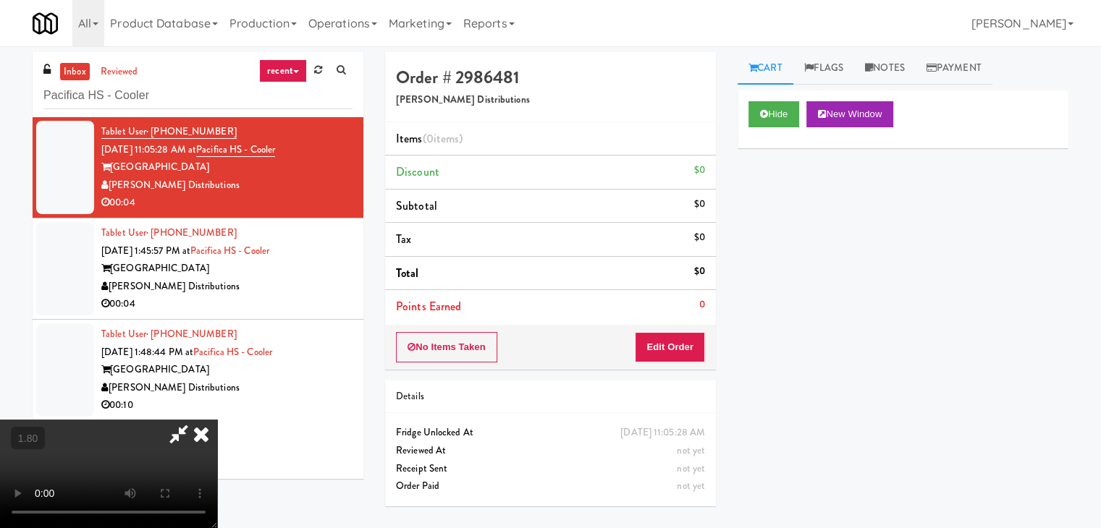
click at [217, 420] on icon at bounding box center [201, 434] width 32 height 29
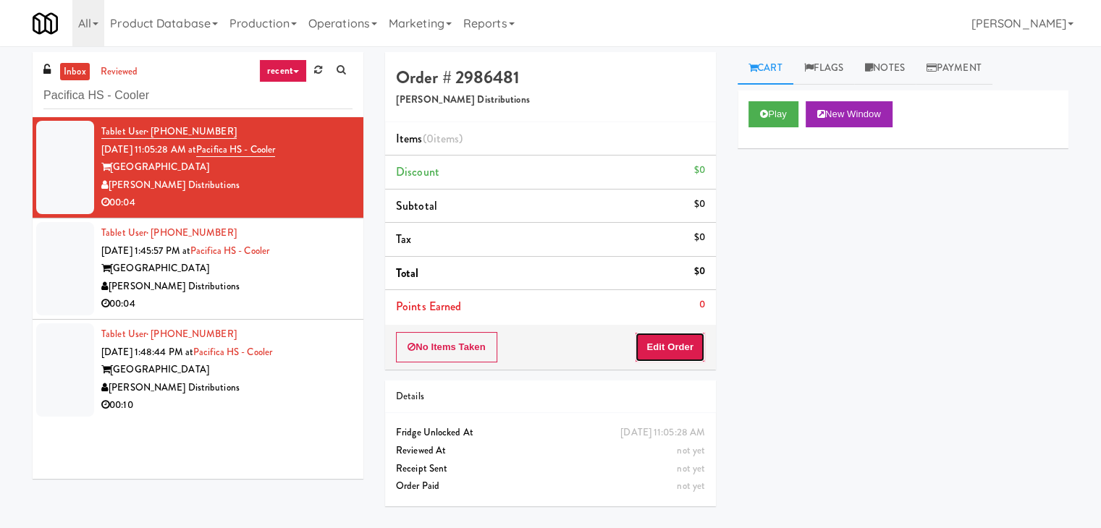
drag, startPoint x: 664, startPoint y: 353, endPoint x: 709, endPoint y: 313, distance: 60.5
click at [664, 351] on button "Edit Order" at bounding box center [670, 347] width 70 height 30
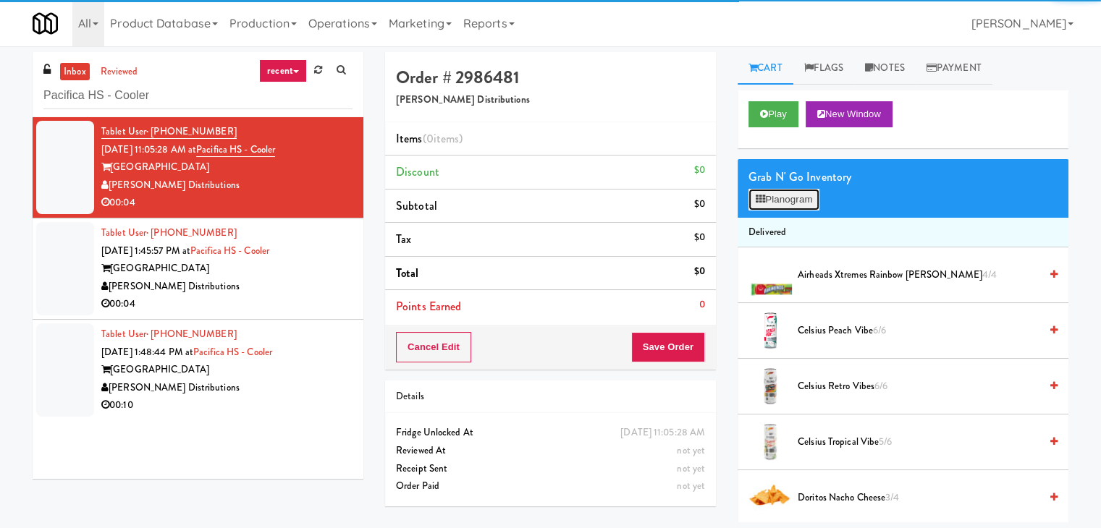
click at [793, 194] on button "Planogram" at bounding box center [783, 200] width 71 height 22
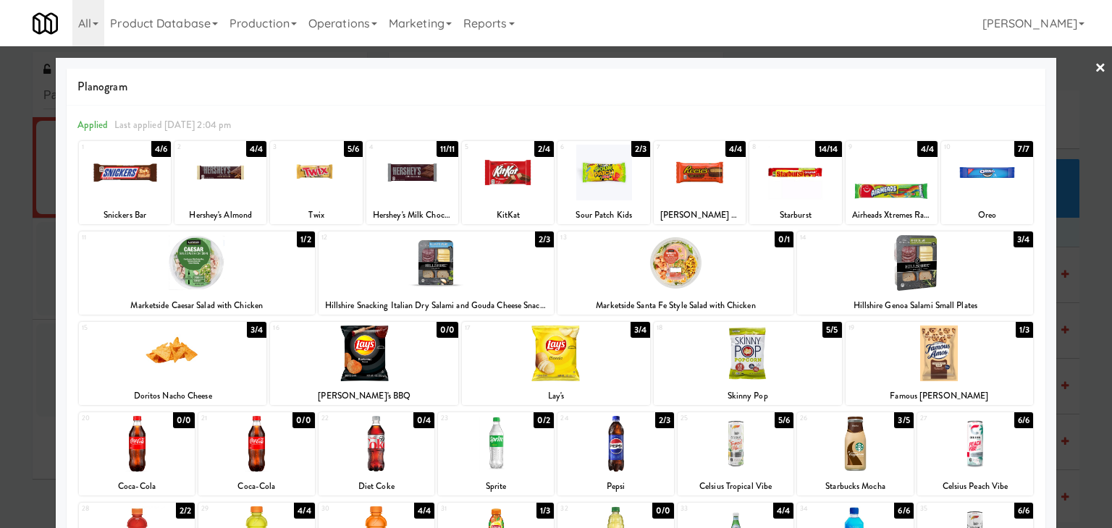
click at [858, 429] on div at bounding box center [855, 444] width 116 height 56
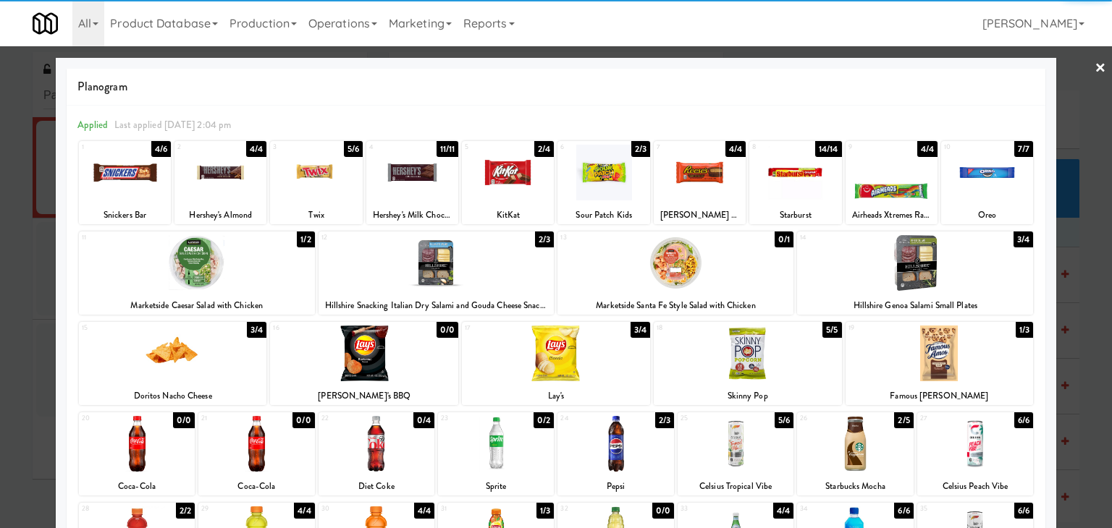
click at [1094, 75] on link "×" at bounding box center [1100, 68] width 12 height 45
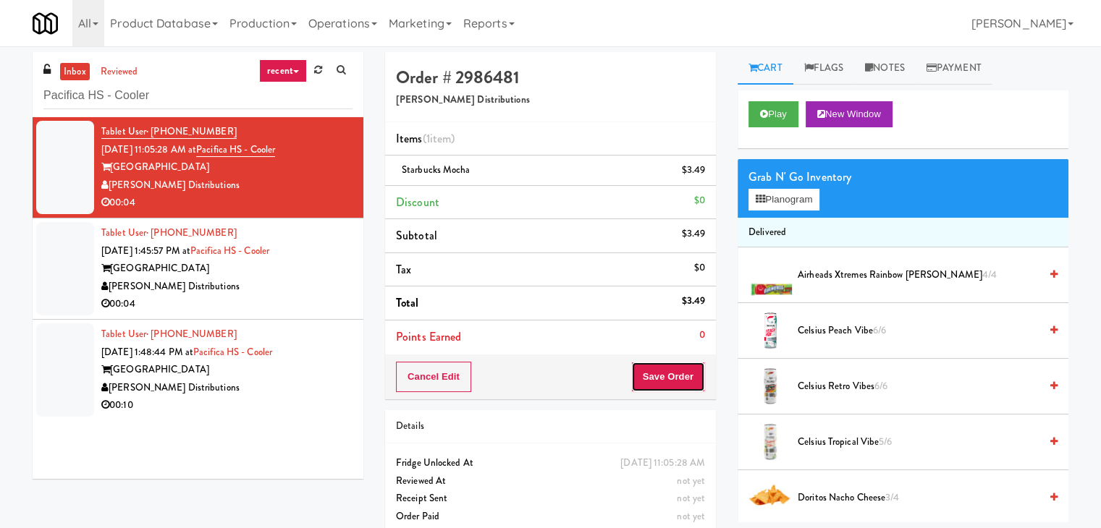
click at [654, 385] on button "Save Order" at bounding box center [668, 377] width 74 height 30
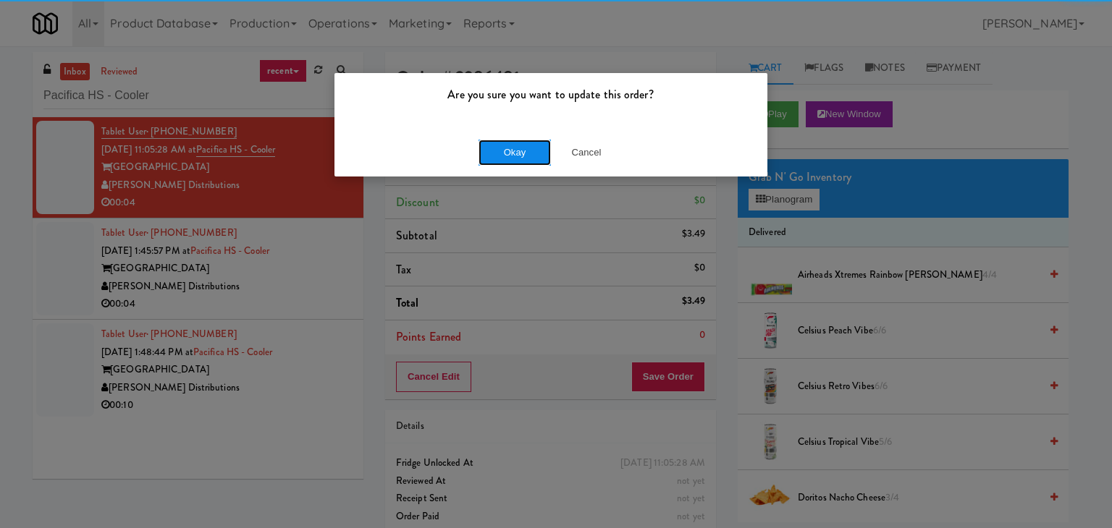
click at [499, 148] on button "Okay" at bounding box center [514, 153] width 72 height 26
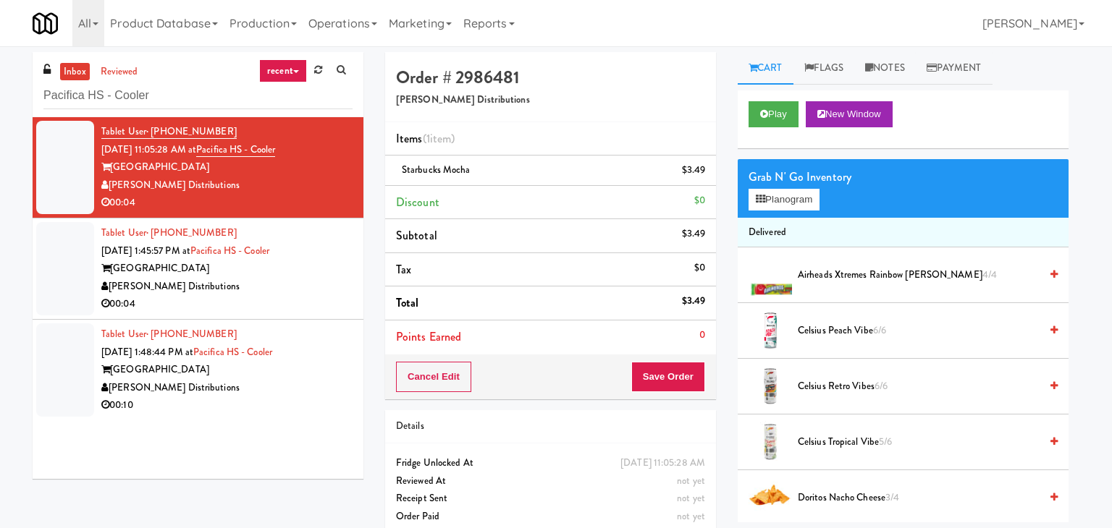
click at [282, 295] on div "00:04" at bounding box center [226, 304] width 251 height 18
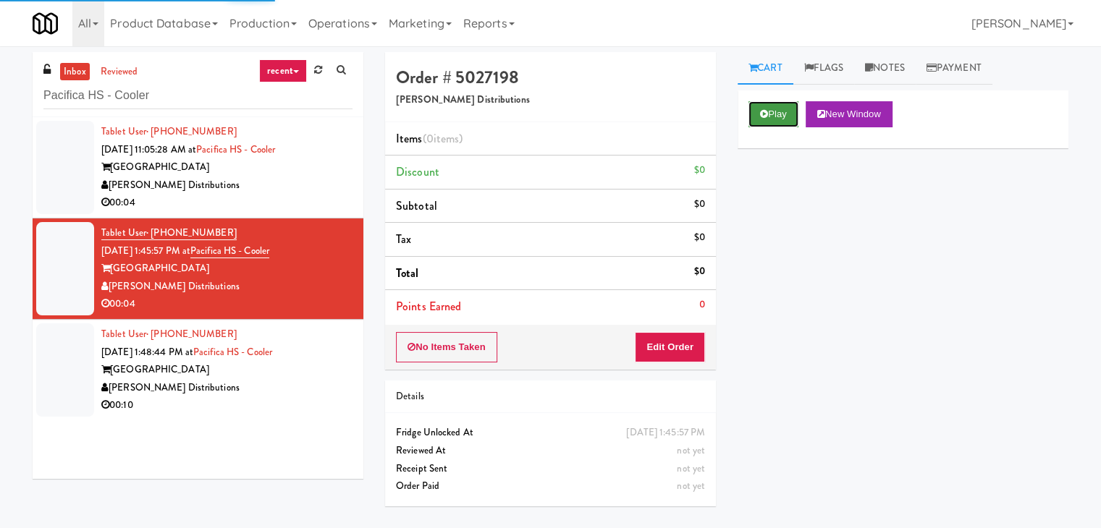
click at [776, 114] on button "Play" at bounding box center [773, 114] width 50 height 26
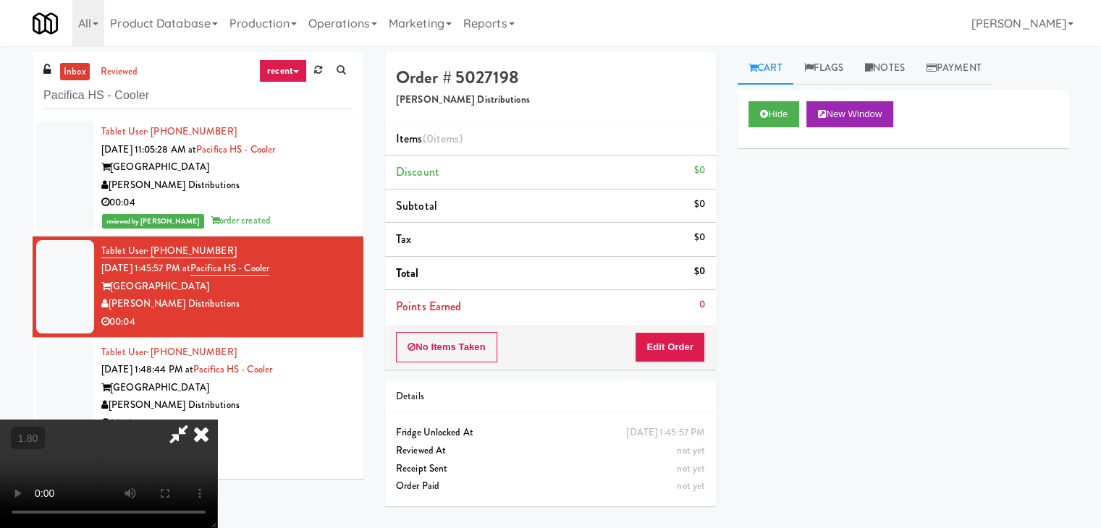
click at [217, 420] on video at bounding box center [108, 474] width 217 height 109
drag, startPoint x: 634, startPoint y: 59, endPoint x: 657, endPoint y: 165, distance: 108.9
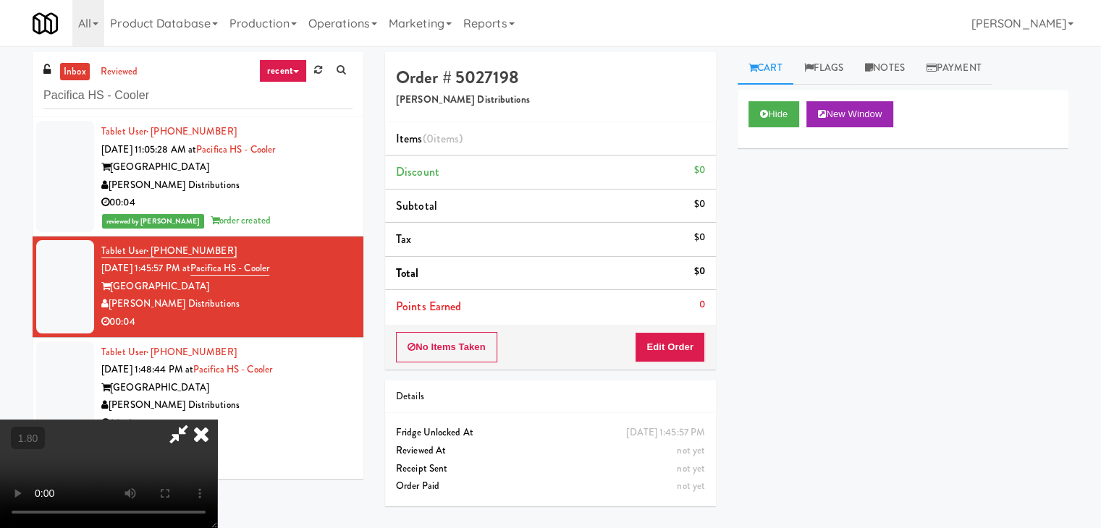
click at [217, 420] on icon at bounding box center [201, 434] width 32 height 29
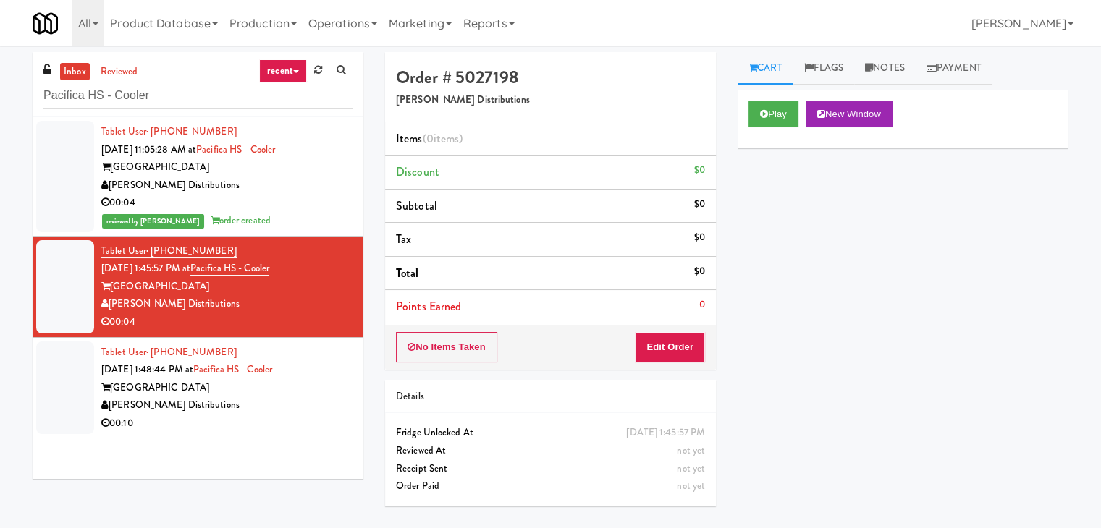
drag, startPoint x: 674, startPoint y: 317, endPoint x: 669, endPoint y: 342, distance: 26.0
click at [674, 323] on div "Order # 5027198 [PERSON_NAME] Distributions Items (0 items ) Discount $0 Subtot…" at bounding box center [550, 211] width 331 height 318
click at [669, 342] on button "Edit Order" at bounding box center [670, 347] width 70 height 30
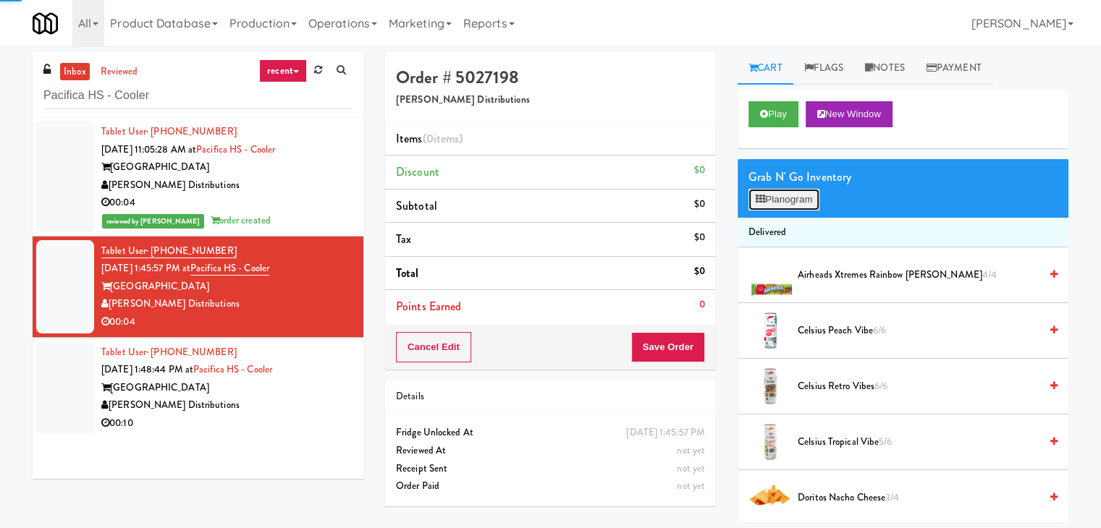
click at [780, 208] on button "Planogram" at bounding box center [783, 200] width 71 height 22
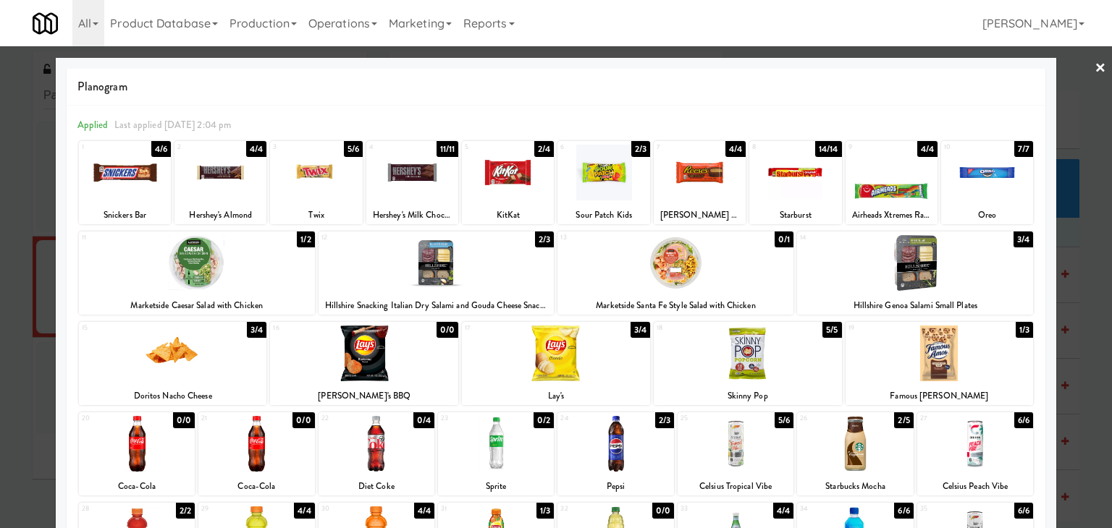
drag, startPoint x: 850, startPoint y: 470, endPoint x: 871, endPoint y: 454, distance: 25.8
click at [850, 470] on div at bounding box center [855, 444] width 116 height 56
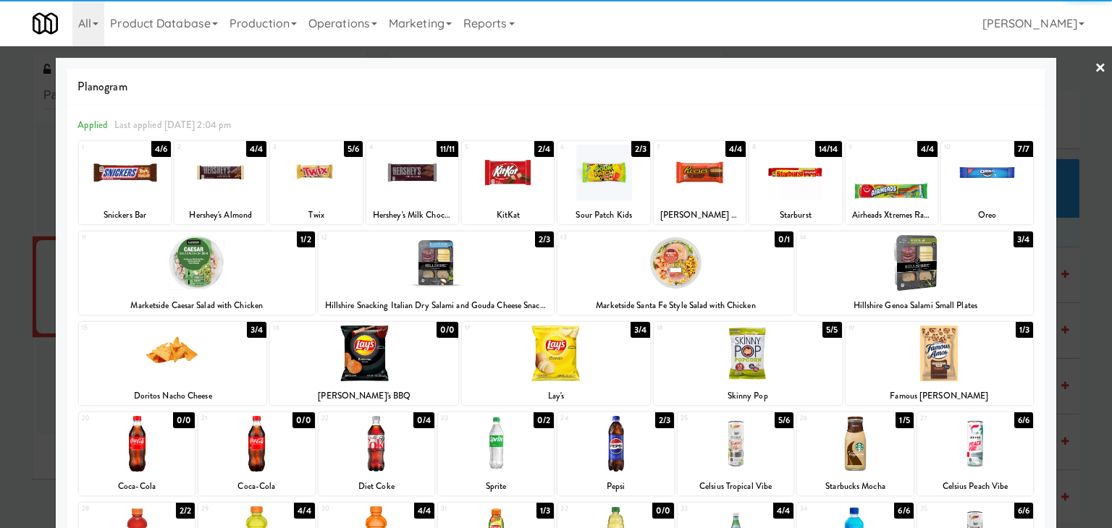
click at [1094, 69] on link "×" at bounding box center [1100, 68] width 12 height 45
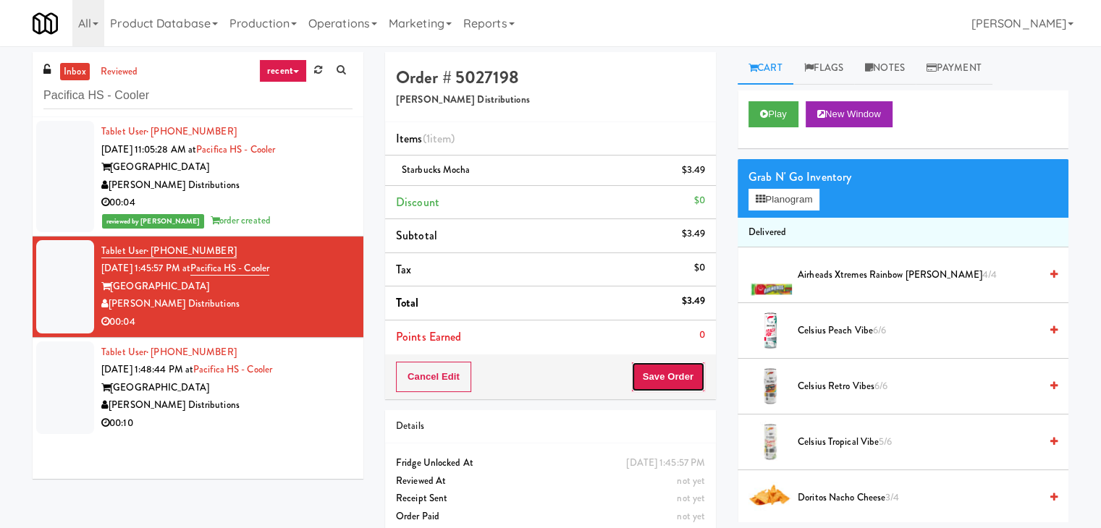
click at [653, 380] on button "Save Order" at bounding box center [668, 377] width 74 height 30
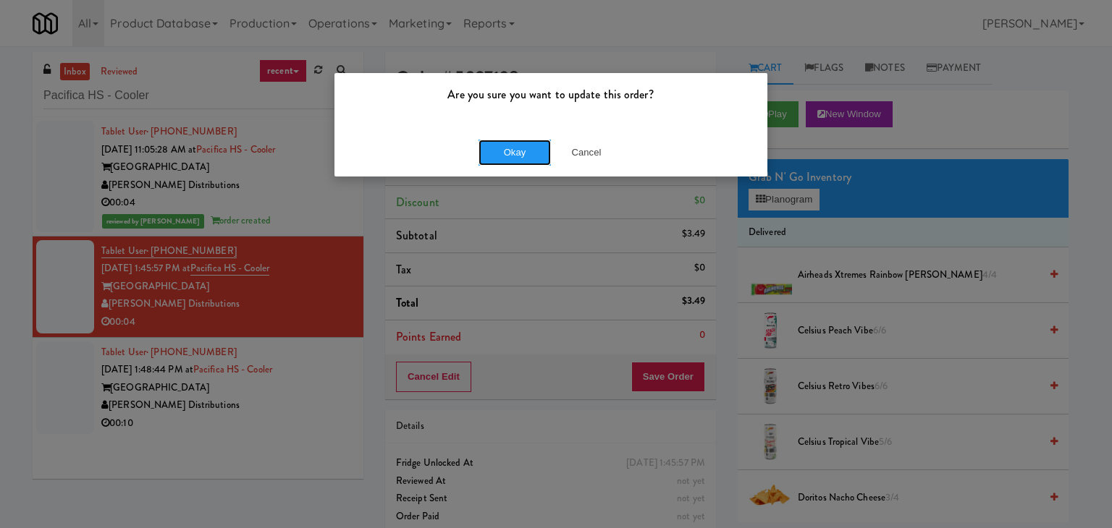
drag, startPoint x: 515, startPoint y: 150, endPoint x: 412, endPoint y: 282, distance: 167.5
click at [515, 151] on button "Okay" at bounding box center [514, 153] width 72 height 26
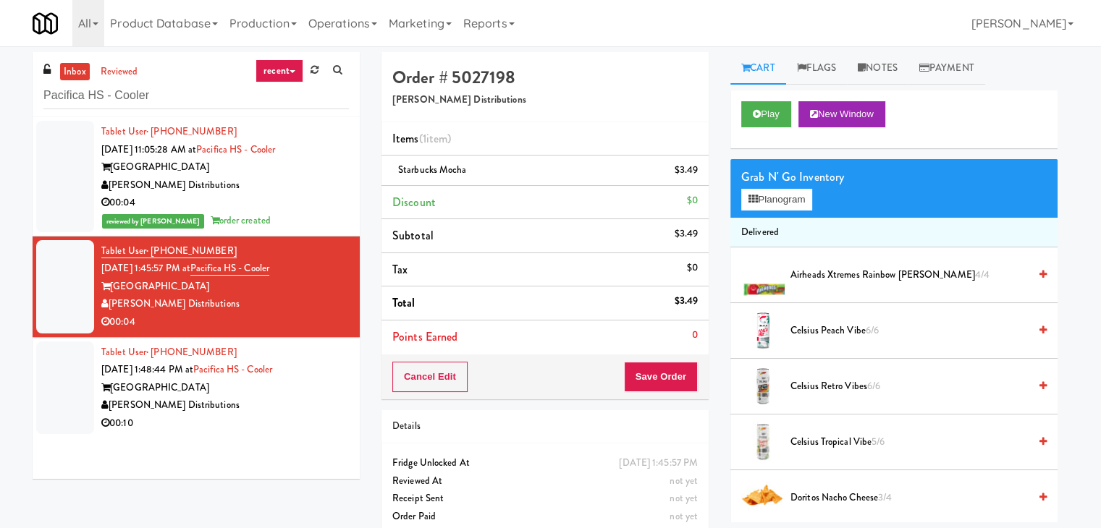
click at [301, 415] on div "00:10" at bounding box center [224, 424] width 247 height 18
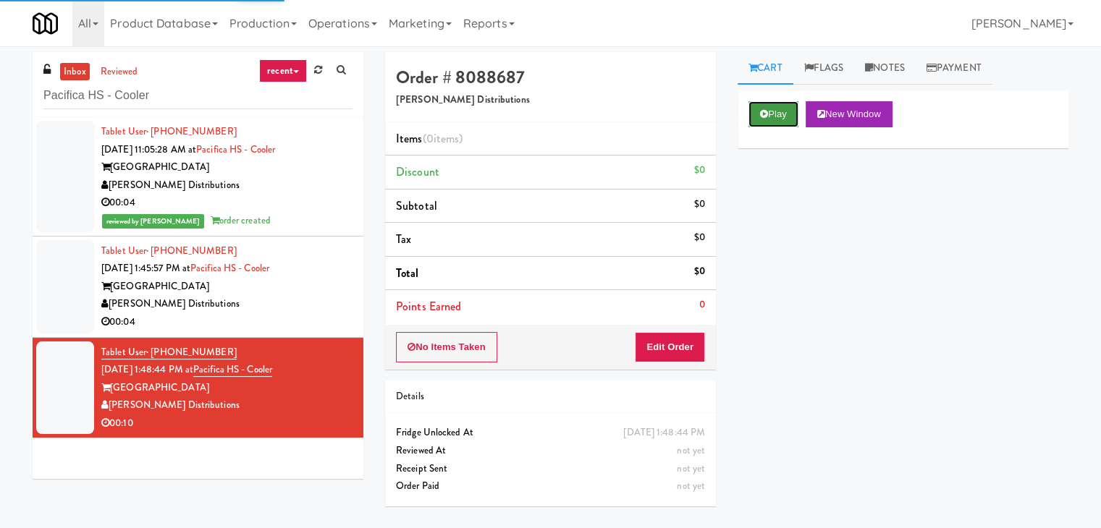
click at [771, 117] on button "Play" at bounding box center [773, 114] width 50 height 26
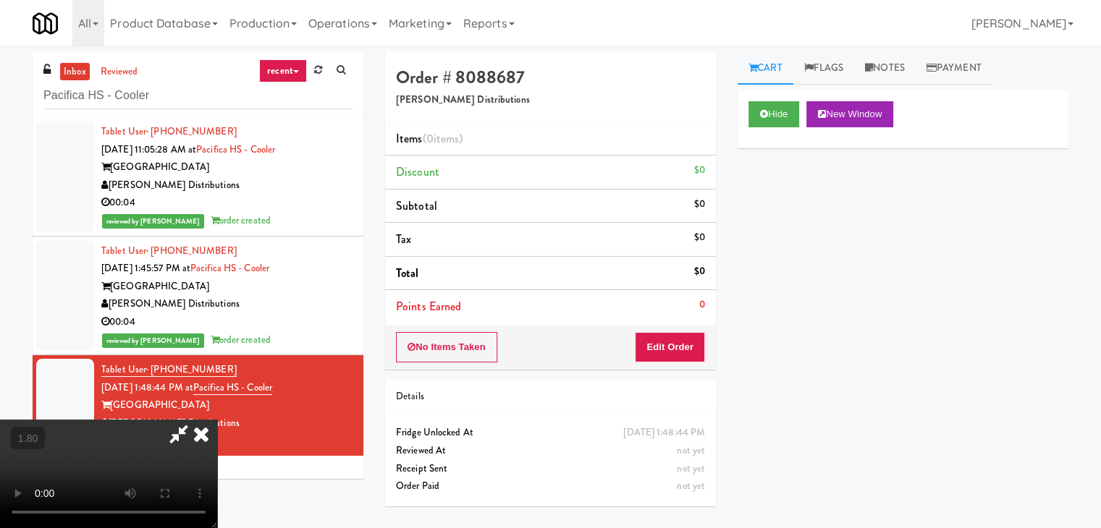
click at [217, 420] on video at bounding box center [108, 474] width 217 height 109
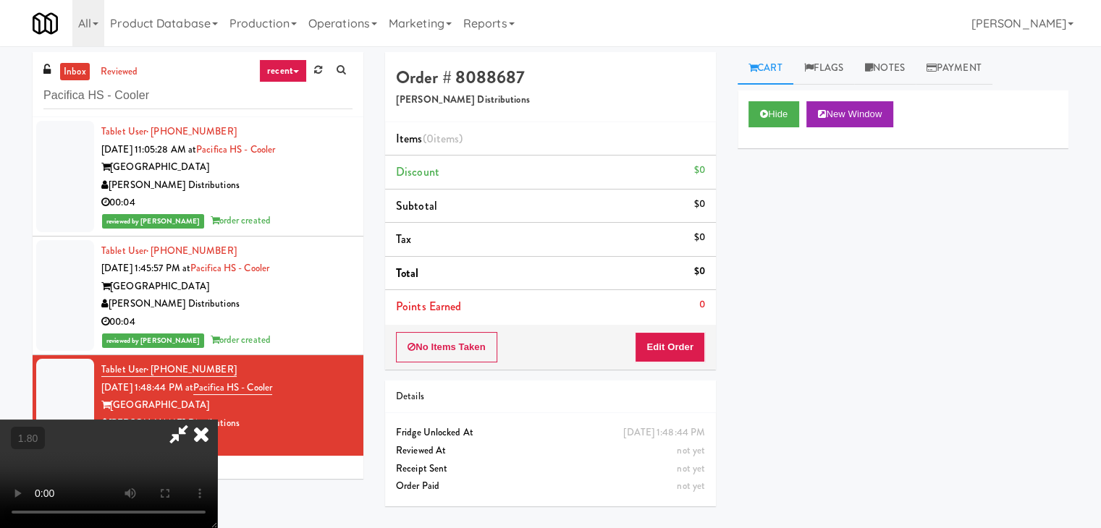
click at [217, 420] on video at bounding box center [108, 474] width 217 height 109
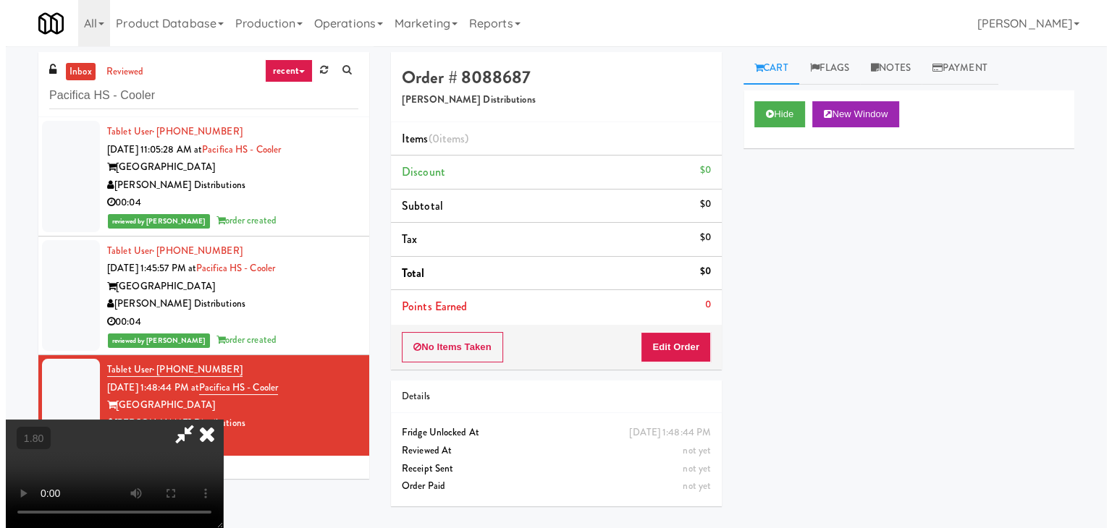
scroll to position [0, 0]
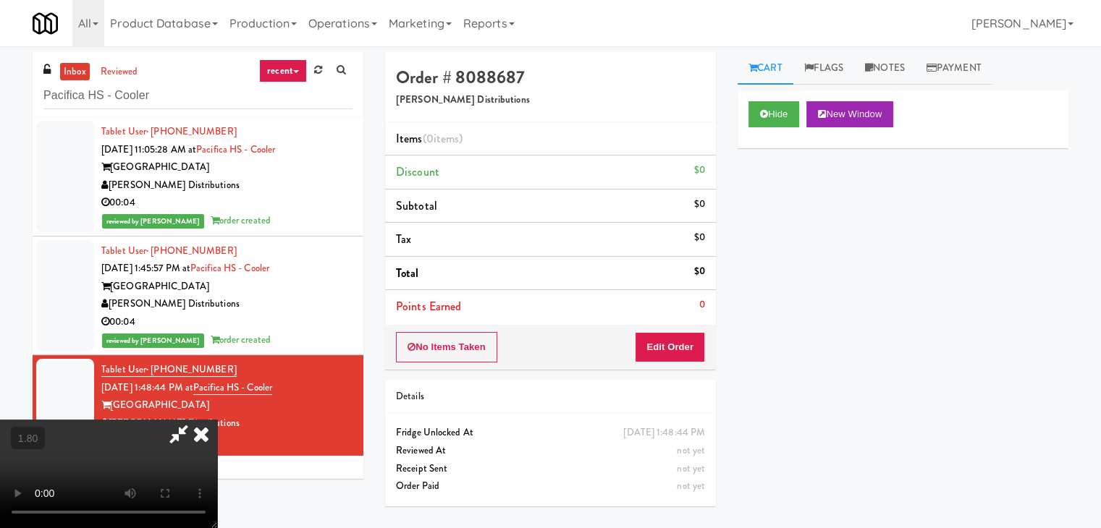
click at [217, 420] on icon at bounding box center [201, 434] width 32 height 29
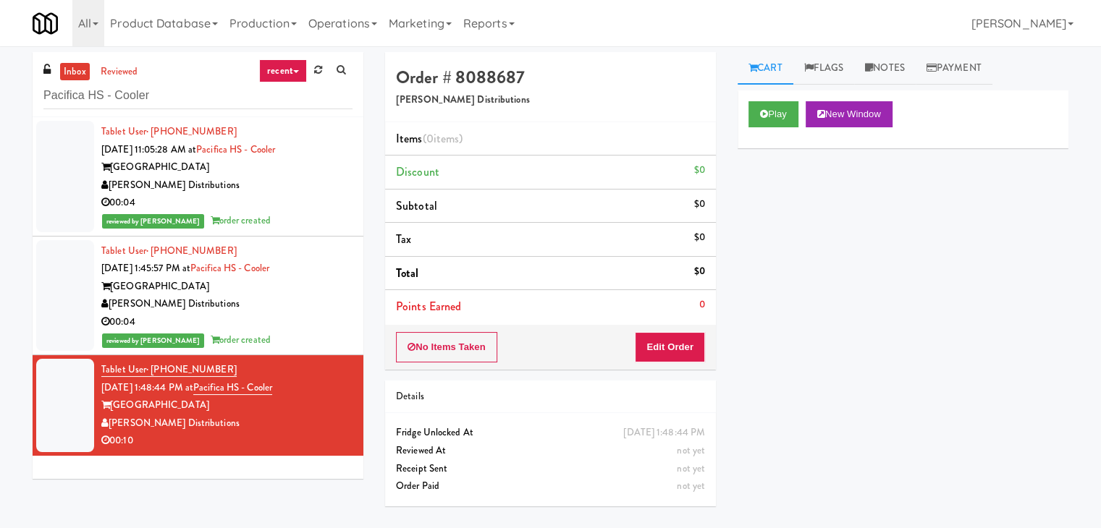
click at [696, 363] on div "No Items Taken Edit Order" at bounding box center [550, 347] width 331 height 45
drag, startPoint x: 701, startPoint y: 350, endPoint x: 724, endPoint y: 328, distance: 31.7
click at [701, 350] on button "Edit Order" at bounding box center [670, 347] width 70 height 30
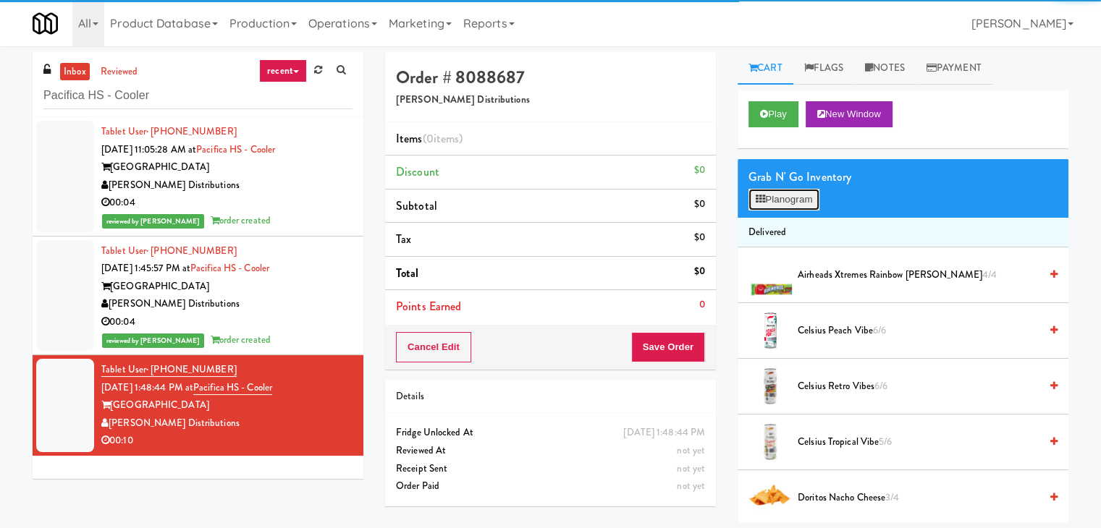
click at [811, 192] on button "Planogram" at bounding box center [783, 200] width 71 height 22
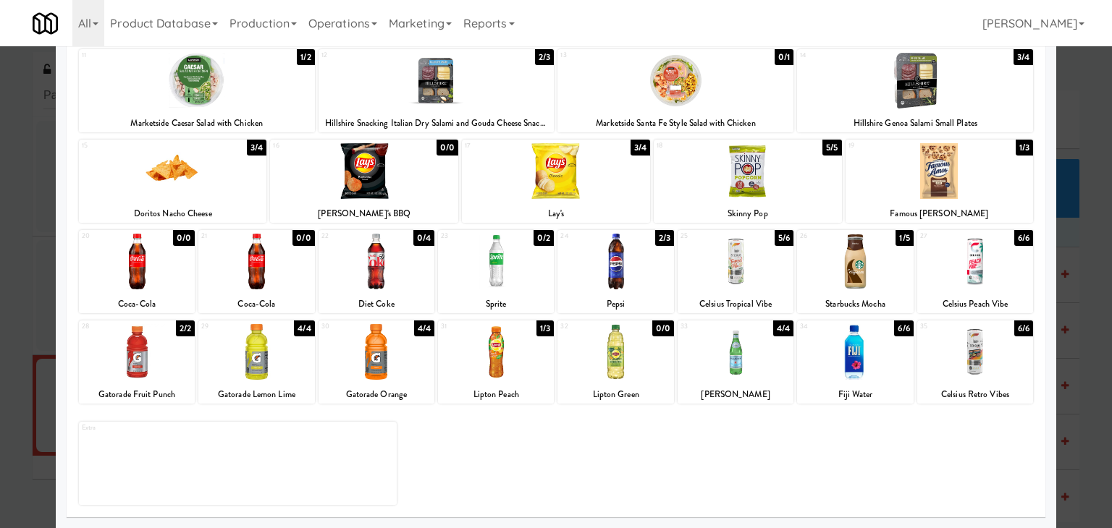
click at [738, 262] on div at bounding box center [735, 262] width 116 height 56
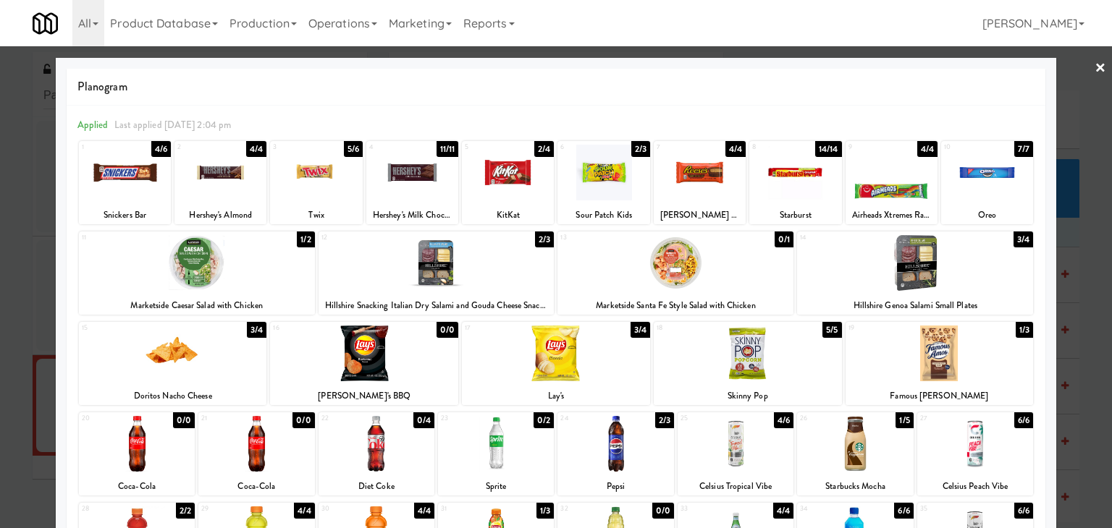
click at [1096, 60] on div at bounding box center [556, 264] width 1112 height 528
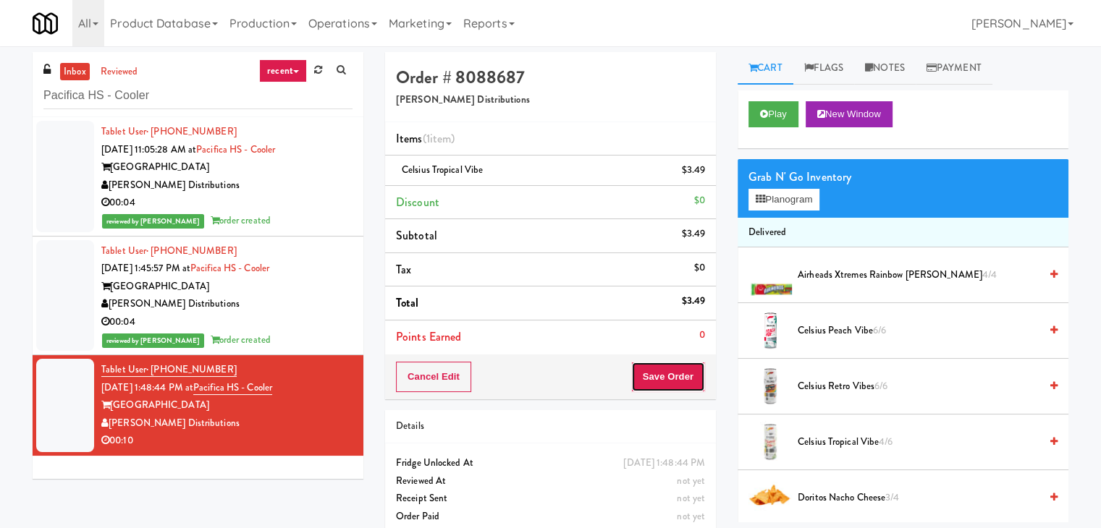
click at [677, 367] on button "Save Order" at bounding box center [668, 377] width 74 height 30
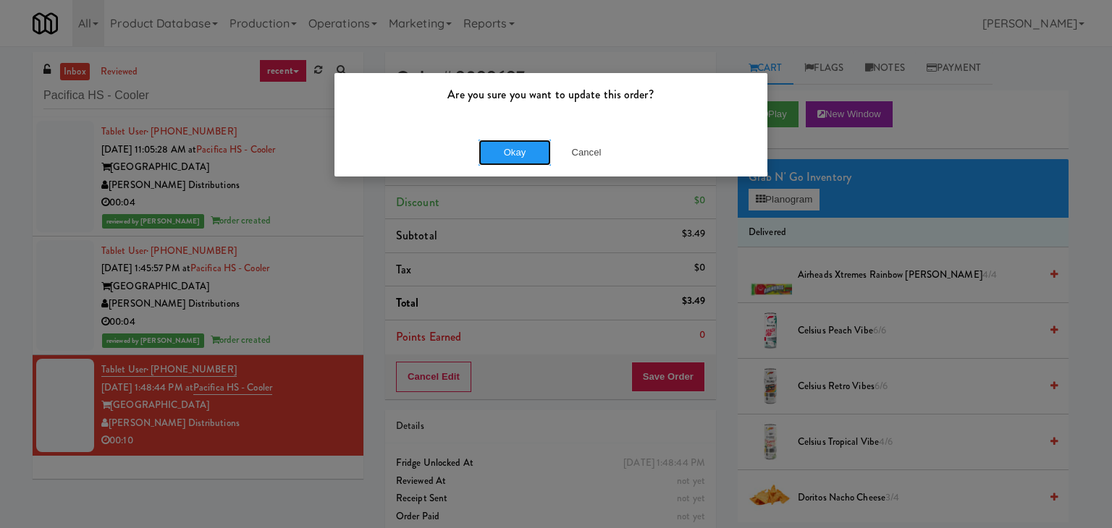
drag, startPoint x: 533, startPoint y: 145, endPoint x: 434, endPoint y: 35, distance: 148.1
click at [533, 145] on button "Okay" at bounding box center [514, 153] width 72 height 26
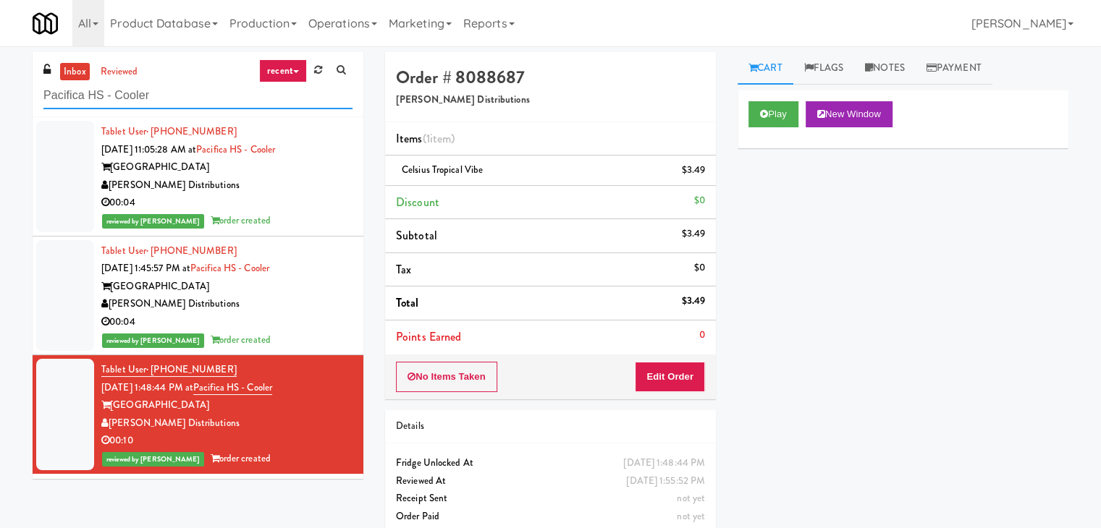
click at [208, 96] on input "Pacifica HS - Cooler" at bounding box center [197, 95] width 309 height 27
paste input "Capital Plaza - Combo"
type input "Capital Plaza - Combo"
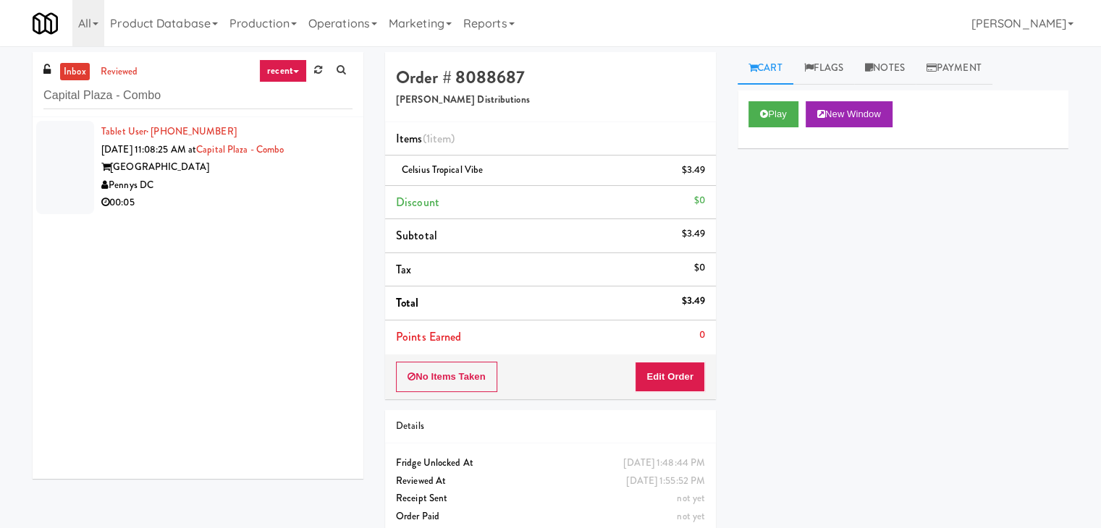
drag, startPoint x: 272, startPoint y: 183, endPoint x: 289, endPoint y: 185, distance: 17.4
click at [272, 183] on div "Pennys DC" at bounding box center [226, 186] width 251 height 18
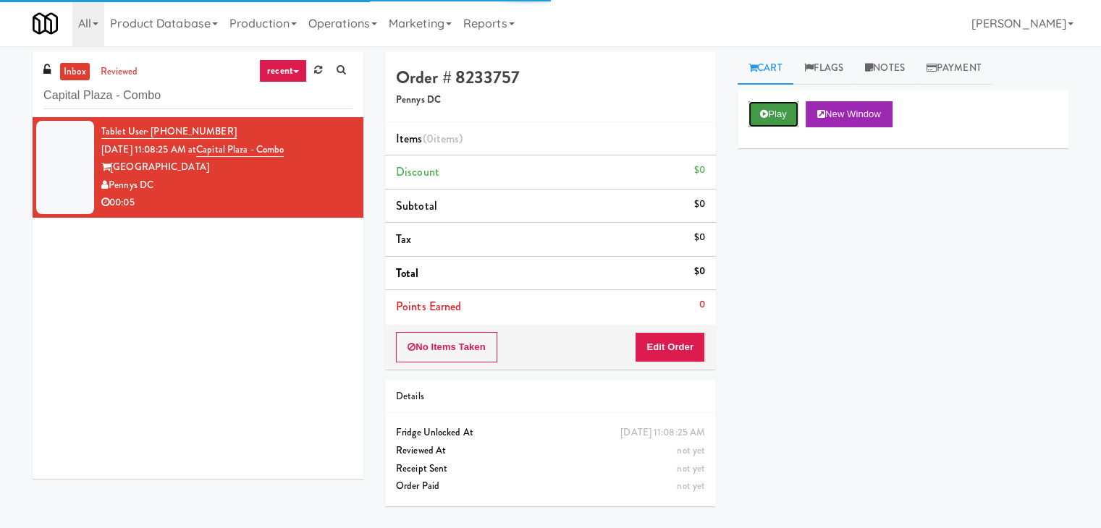
click at [768, 116] on button "Play" at bounding box center [773, 114] width 50 height 26
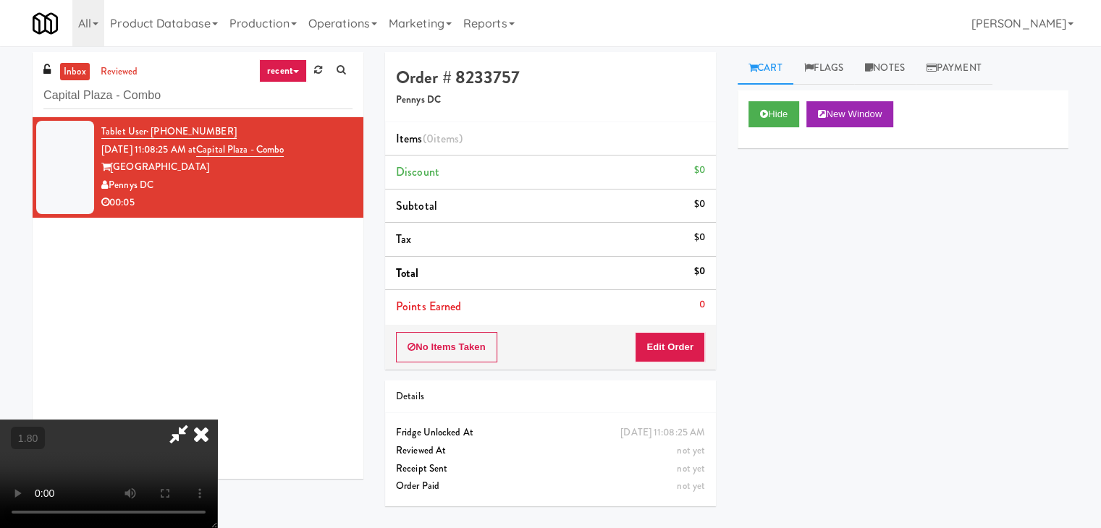
click at [217, 420] on video at bounding box center [108, 474] width 217 height 109
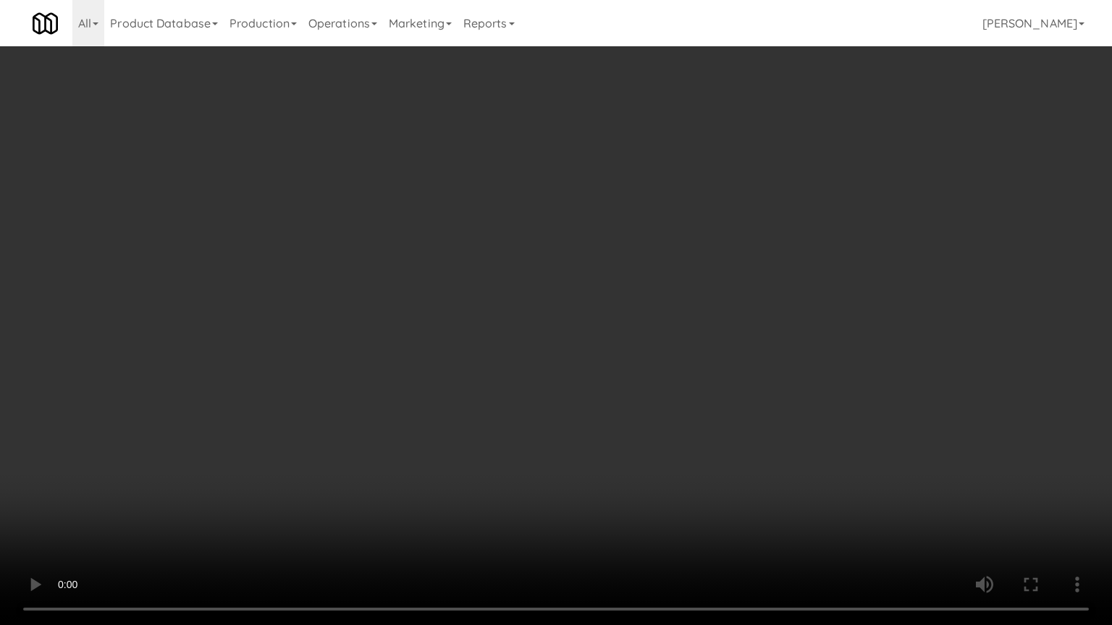
click at [763, 196] on video at bounding box center [556, 312] width 1112 height 625
click at [693, 263] on video at bounding box center [556, 312] width 1112 height 625
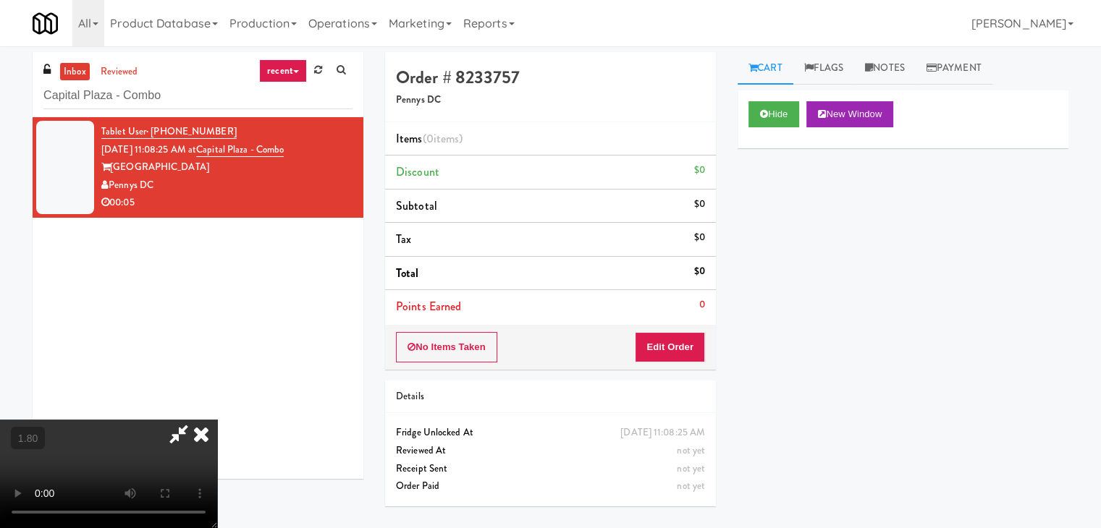
click at [217, 420] on icon at bounding box center [201, 434] width 32 height 29
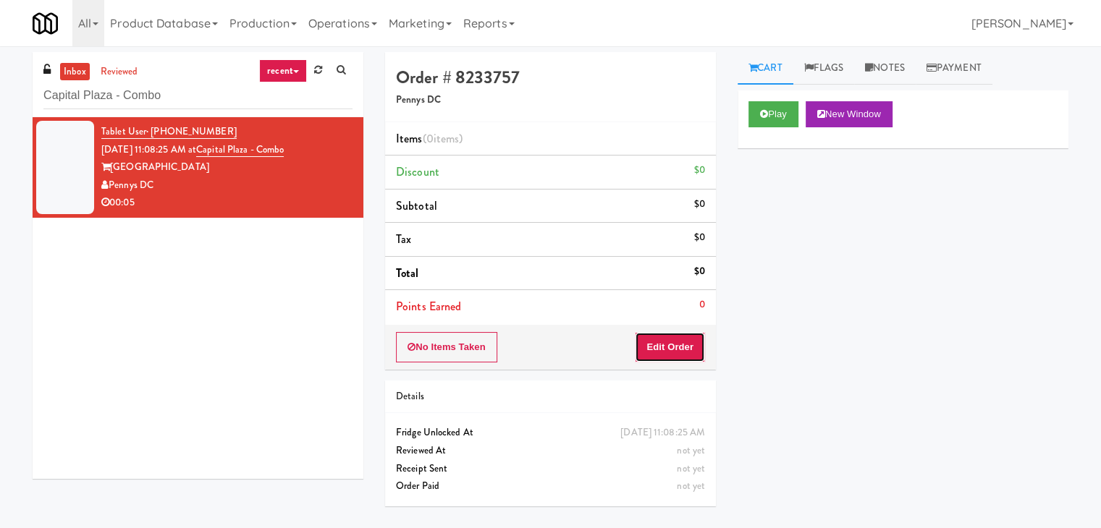
click at [672, 348] on button "Edit Order" at bounding box center [670, 347] width 70 height 30
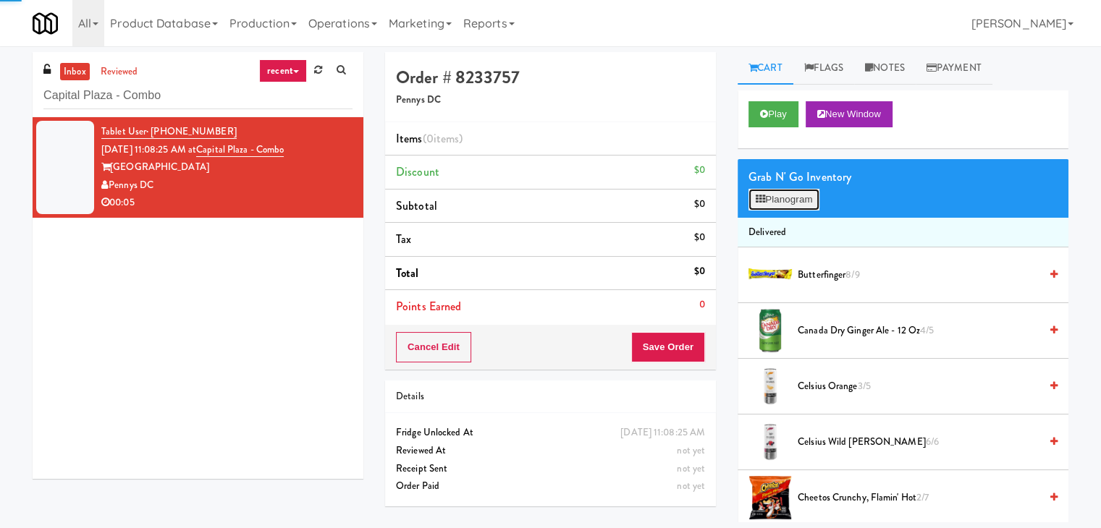
click at [799, 195] on button "Planogram" at bounding box center [783, 200] width 71 height 22
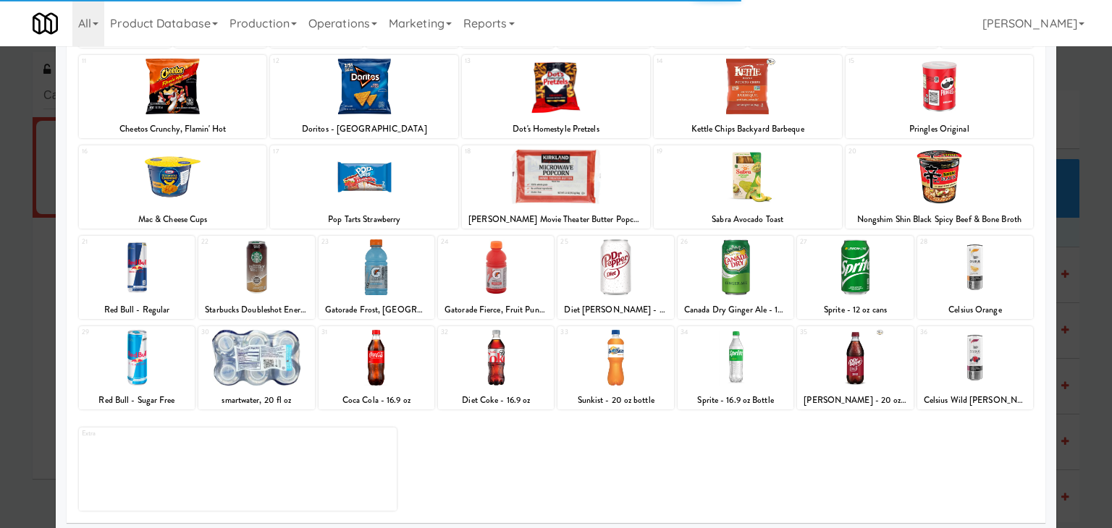
scroll to position [182, 0]
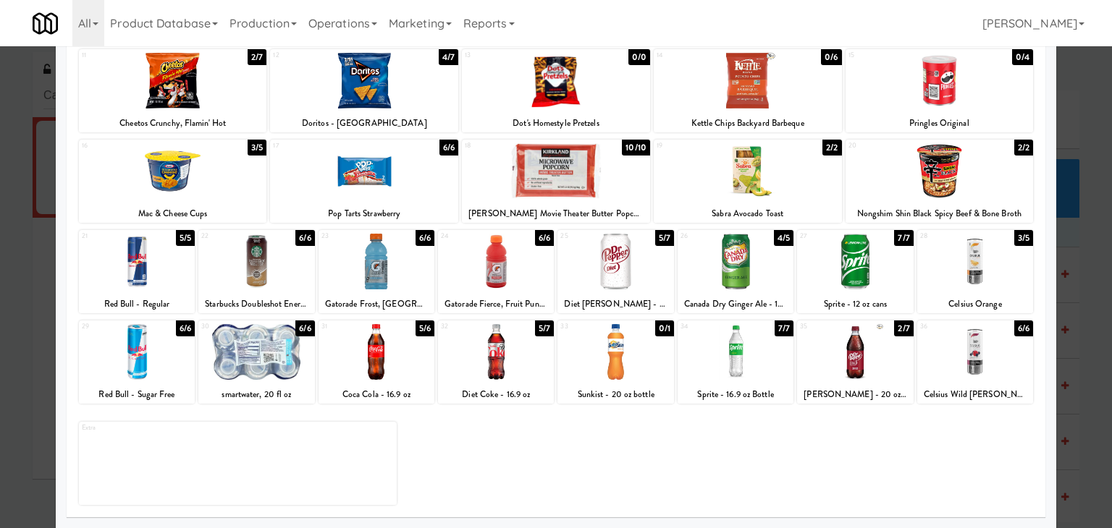
click at [151, 365] on div at bounding box center [137, 352] width 116 height 56
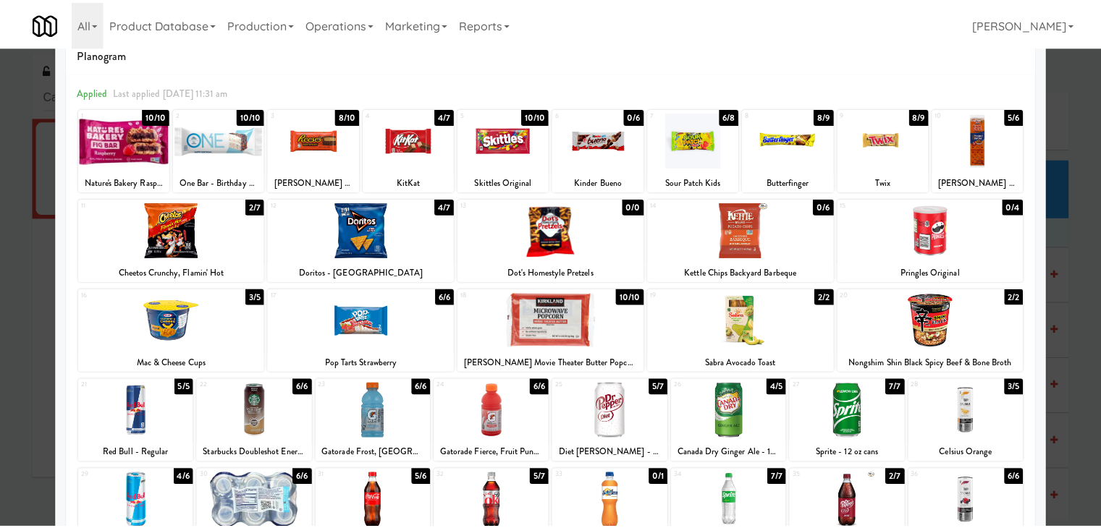
scroll to position [0, 0]
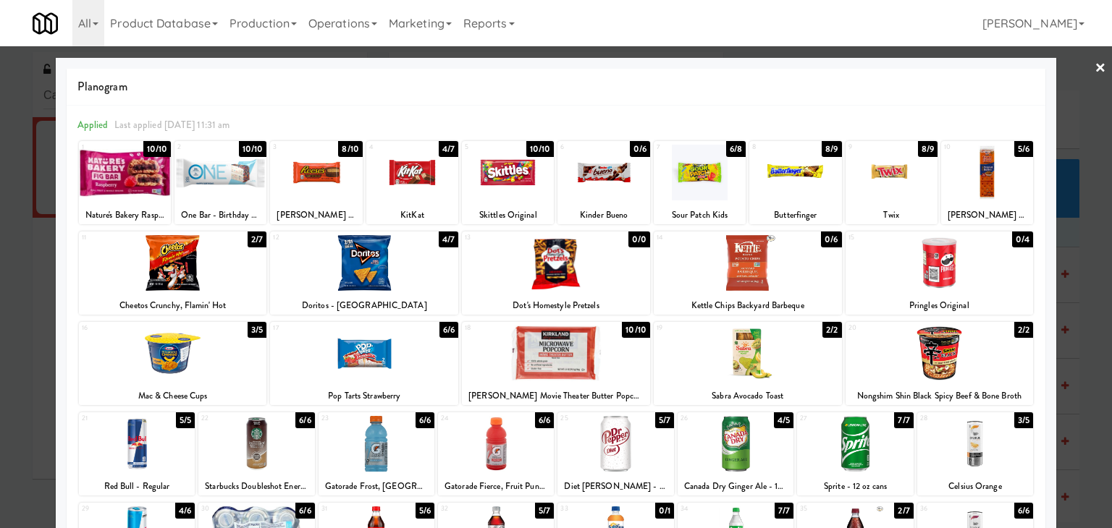
drag, startPoint x: 1083, startPoint y: 69, endPoint x: 1074, endPoint y: 72, distance: 9.8
click at [1094, 69] on link "×" at bounding box center [1100, 68] width 12 height 45
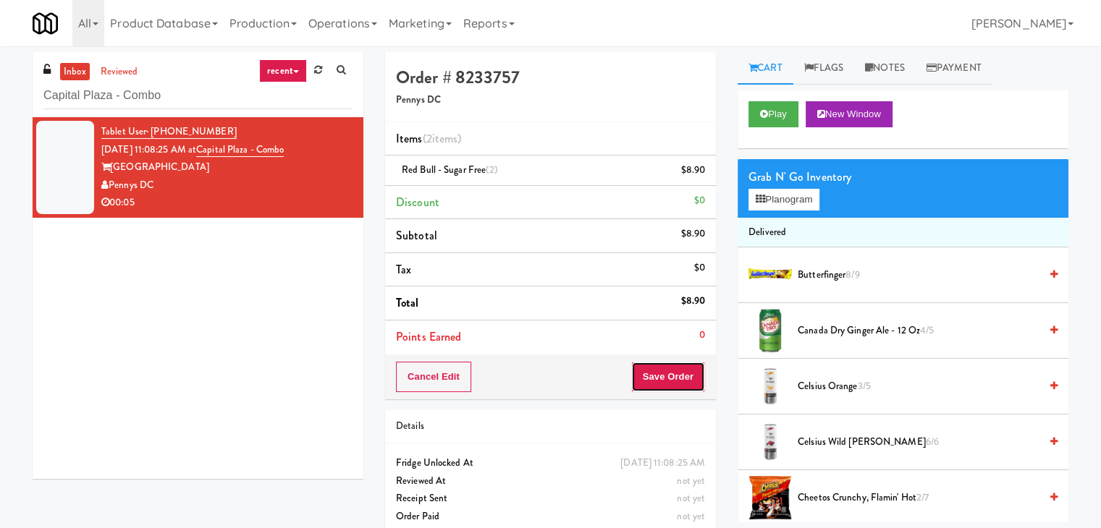
click at [646, 380] on button "Save Order" at bounding box center [668, 377] width 74 height 30
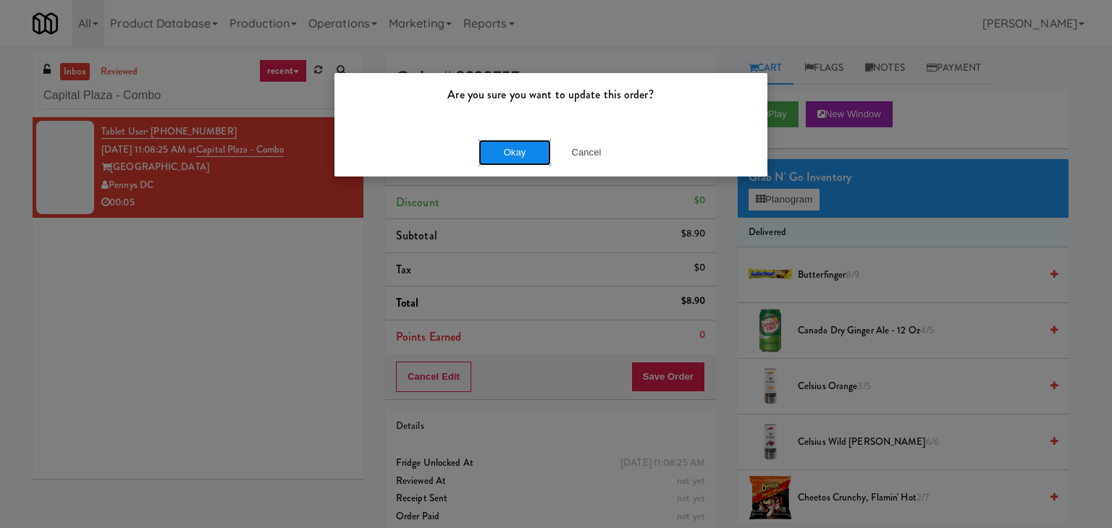
click at [520, 161] on button "Okay" at bounding box center [514, 153] width 72 height 26
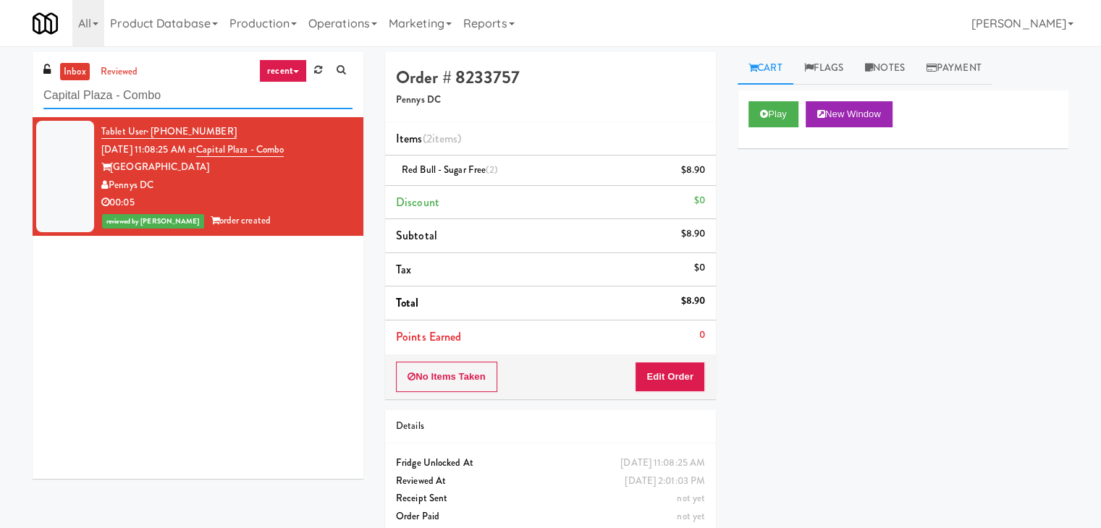
click at [208, 91] on input "Capital Plaza - Combo" at bounding box center [197, 95] width 309 height 27
paste input "[GEOGRAPHIC_DATA] - [GEOGRAPHIC_DATA]"
type input "[GEOGRAPHIC_DATA] - [GEOGRAPHIC_DATA]"
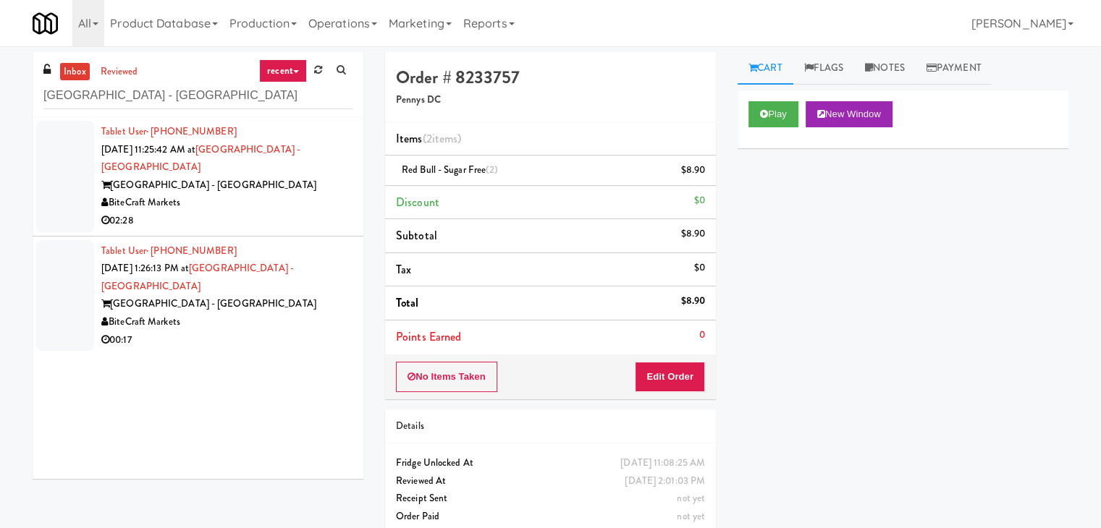
click at [292, 242] on div "Tablet User · (562) 822-1418 [DATE] 1:26:13 PM at [GEOGRAPHIC_DATA] - [GEOGRAPH…" at bounding box center [226, 295] width 251 height 107
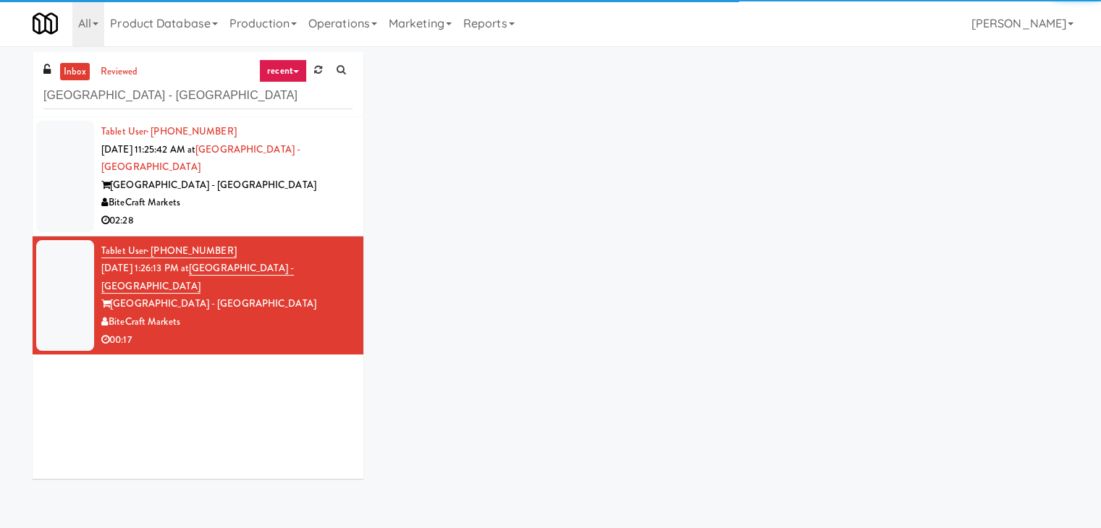
click at [292, 212] on div "02:28" at bounding box center [226, 221] width 251 height 18
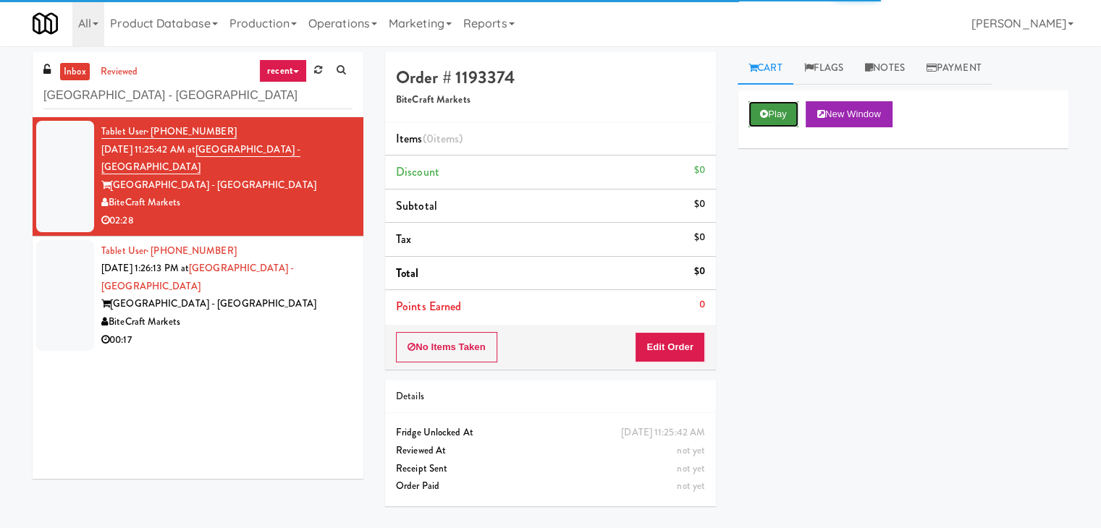
click at [769, 125] on button "Play" at bounding box center [773, 114] width 50 height 26
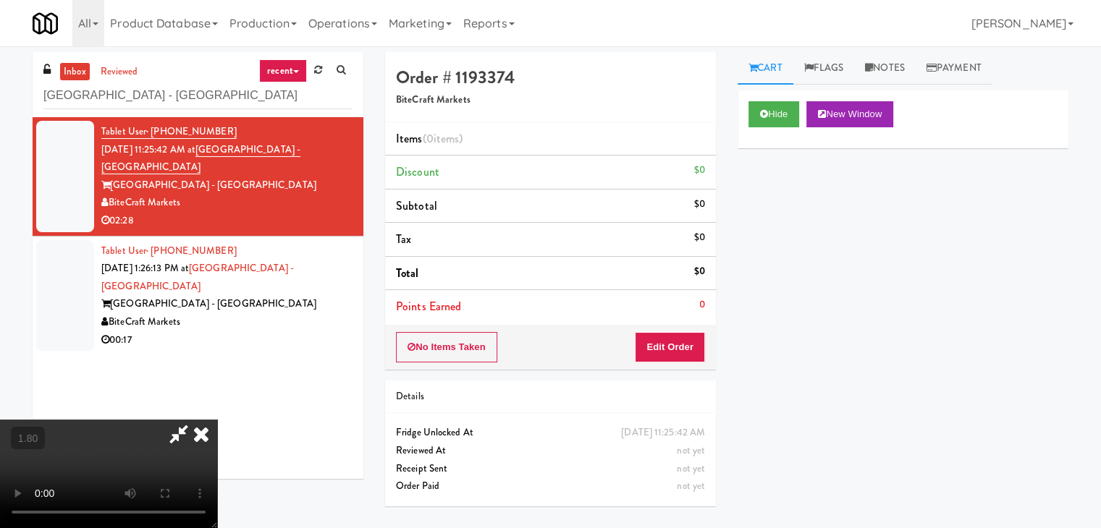
click at [217, 420] on video at bounding box center [108, 474] width 217 height 109
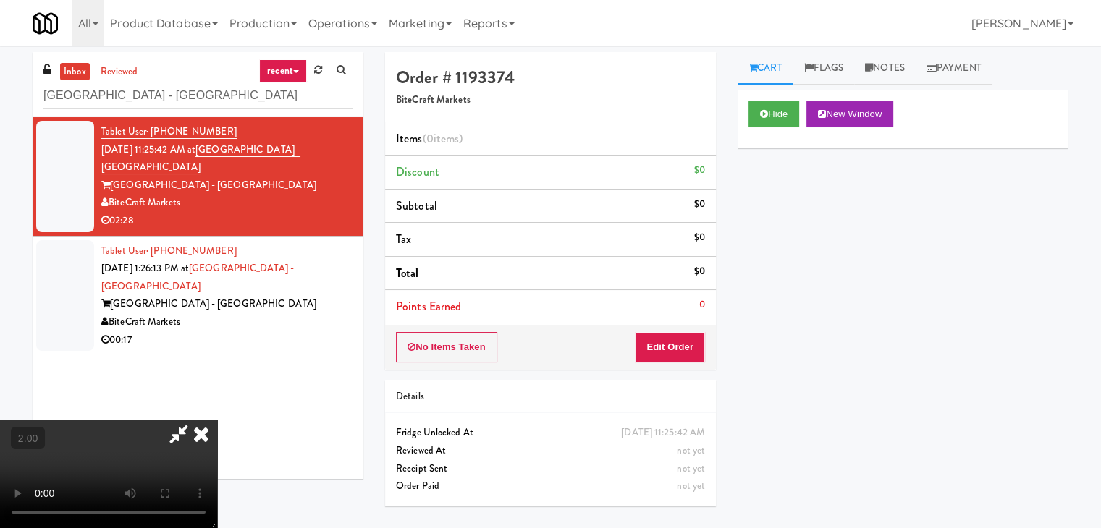
scroll to position [203, 0]
click at [217, 420] on video at bounding box center [108, 474] width 217 height 109
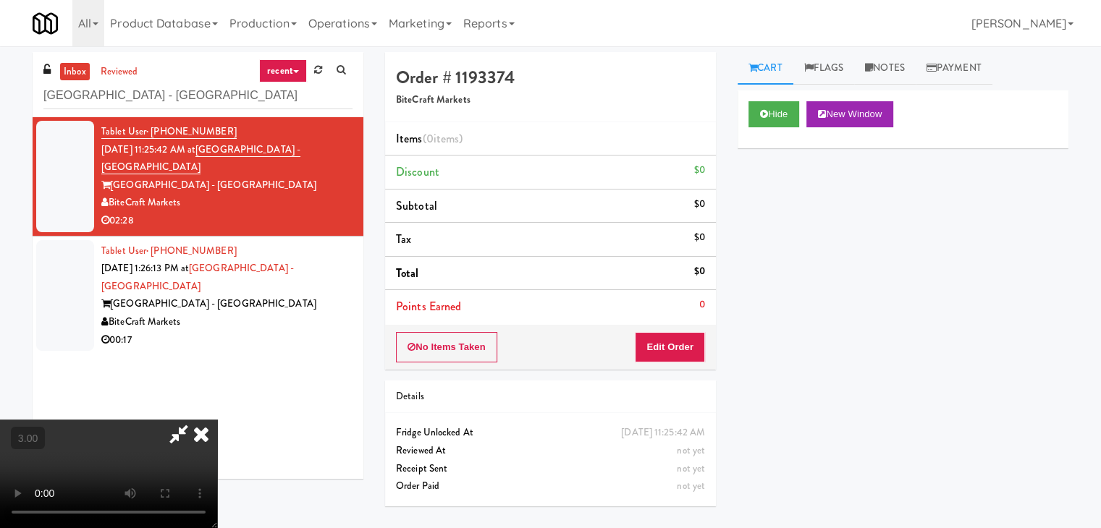
click at [217, 420] on video at bounding box center [108, 474] width 217 height 109
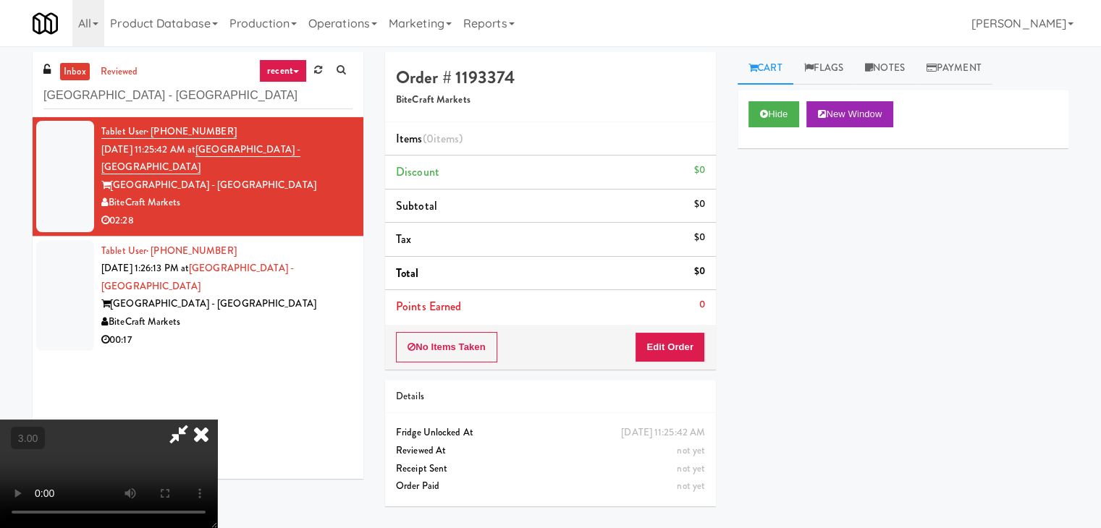
click at [217, 420] on video at bounding box center [108, 474] width 217 height 109
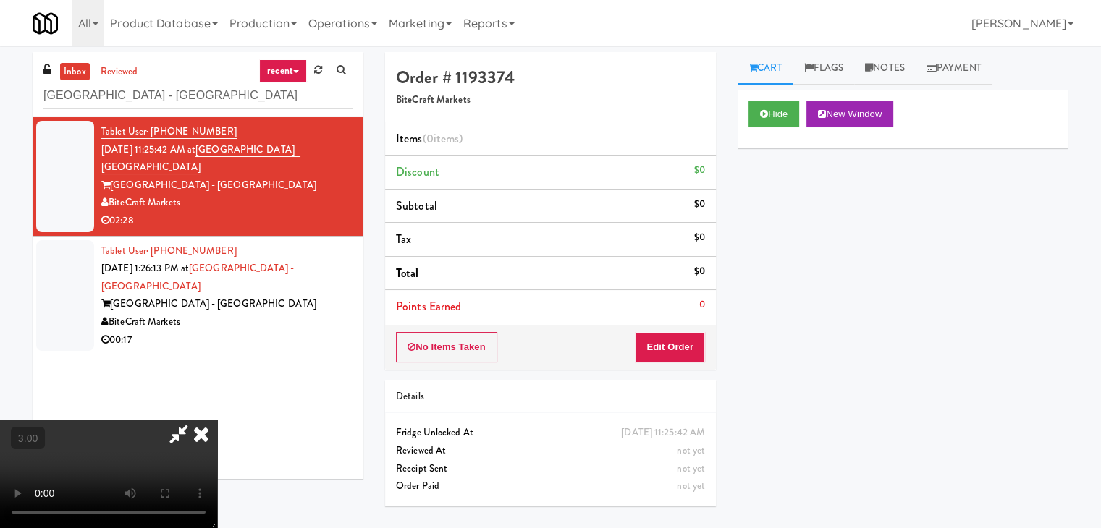
click at [217, 420] on video at bounding box center [108, 474] width 217 height 109
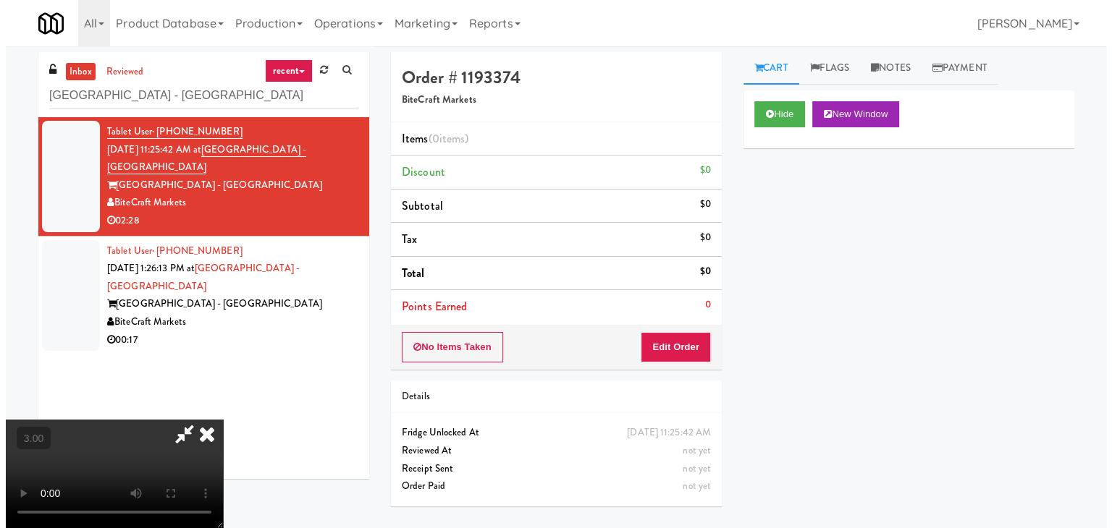
scroll to position [0, 0]
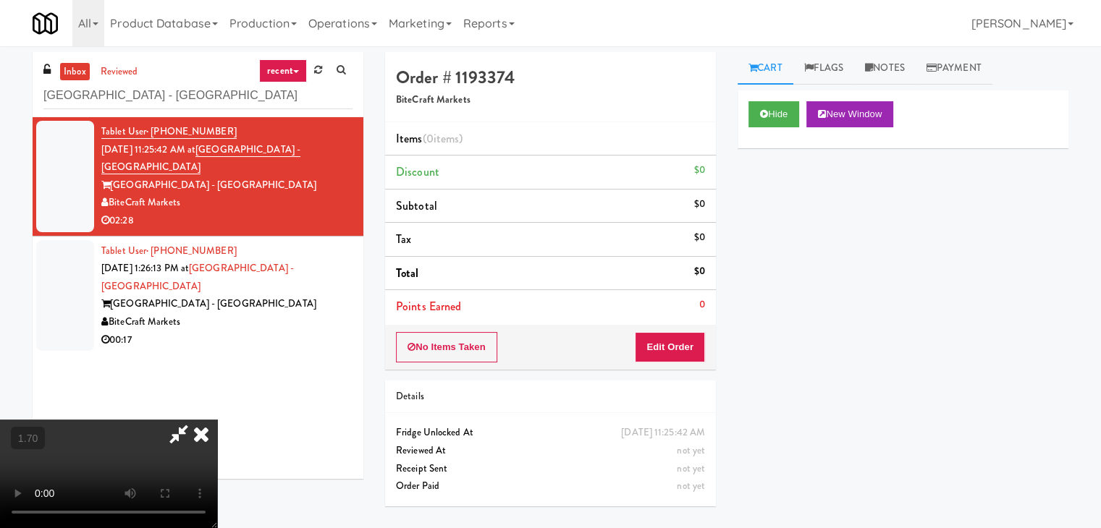
click at [217, 420] on icon at bounding box center [201, 434] width 32 height 29
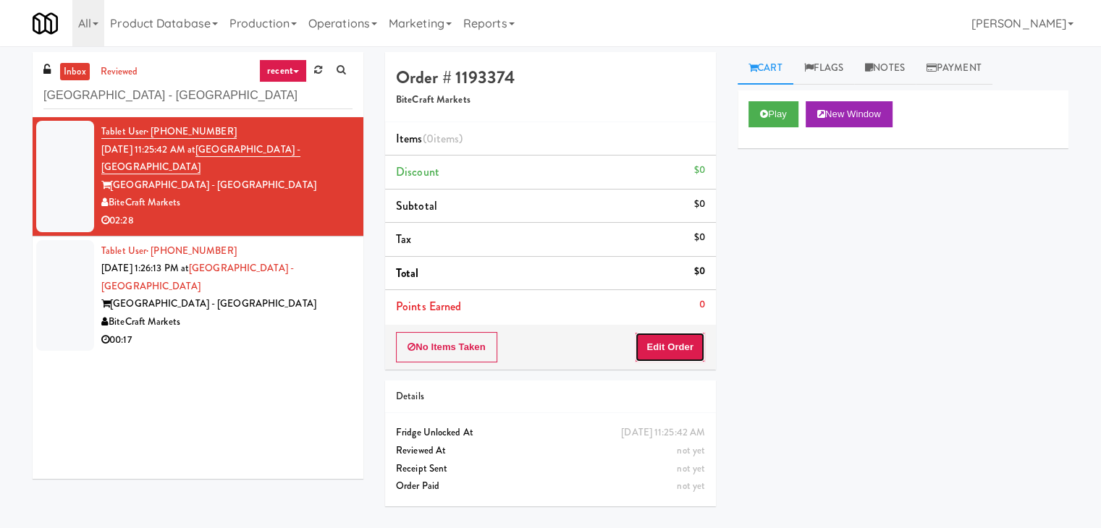
click at [679, 336] on button "Edit Order" at bounding box center [670, 347] width 70 height 30
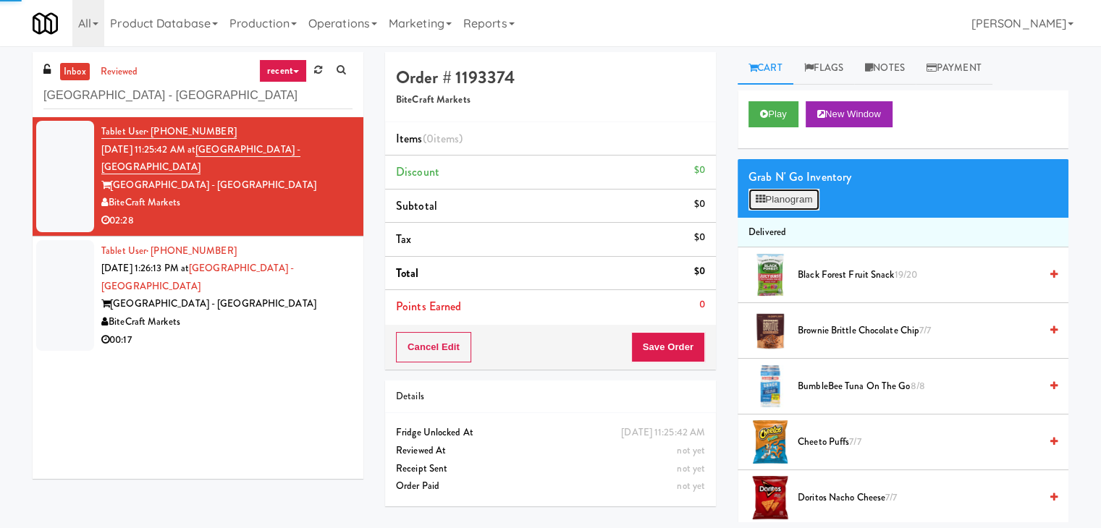
click at [798, 194] on button "Planogram" at bounding box center [783, 200] width 71 height 22
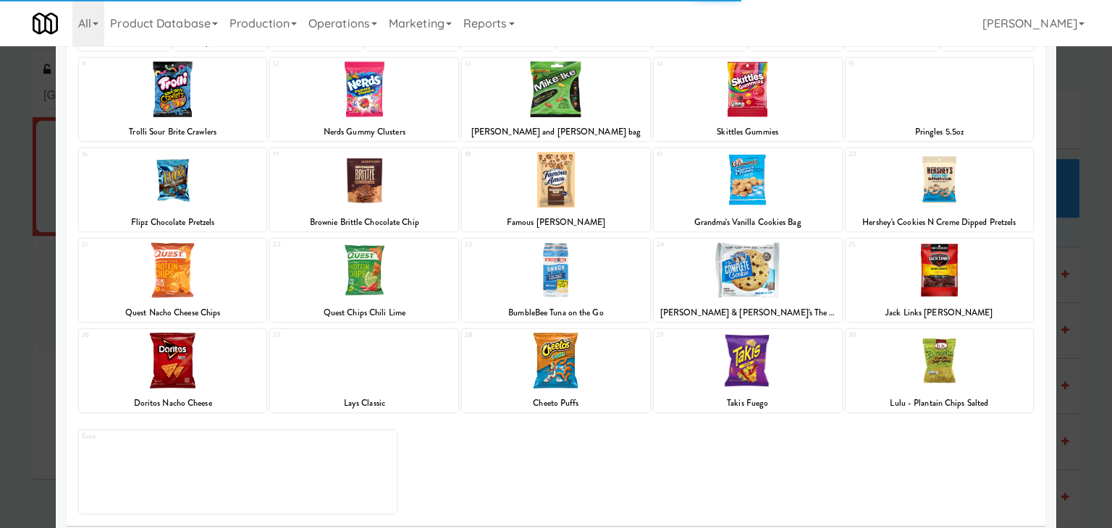
scroll to position [182, 0]
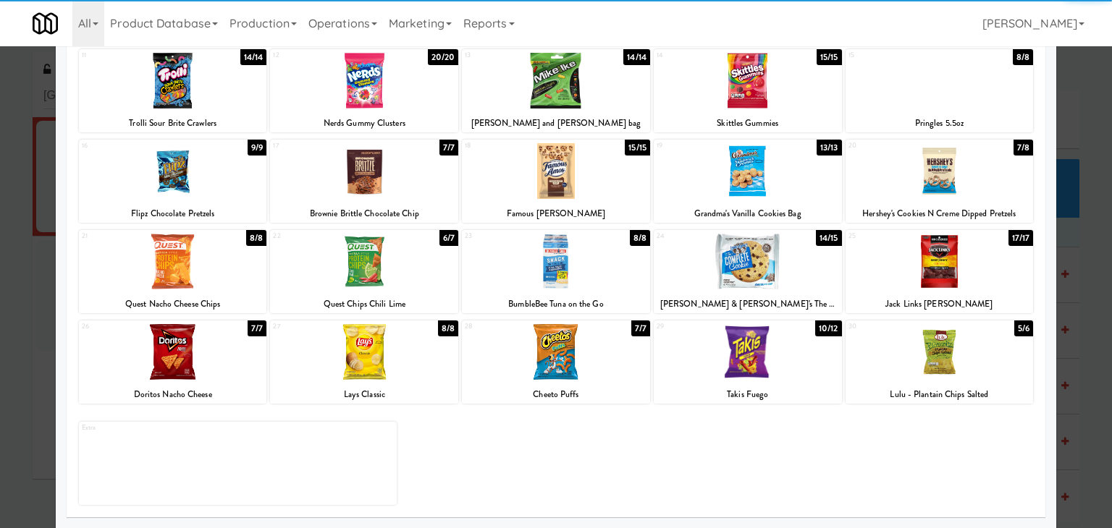
click at [572, 270] on div at bounding box center [556, 262] width 188 height 56
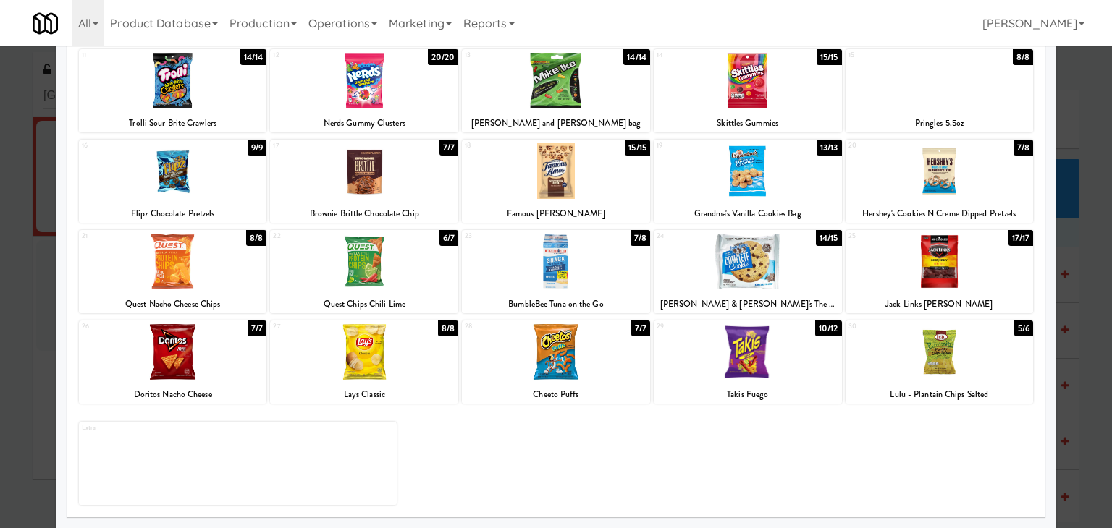
click at [766, 263] on div at bounding box center [747, 262] width 188 height 56
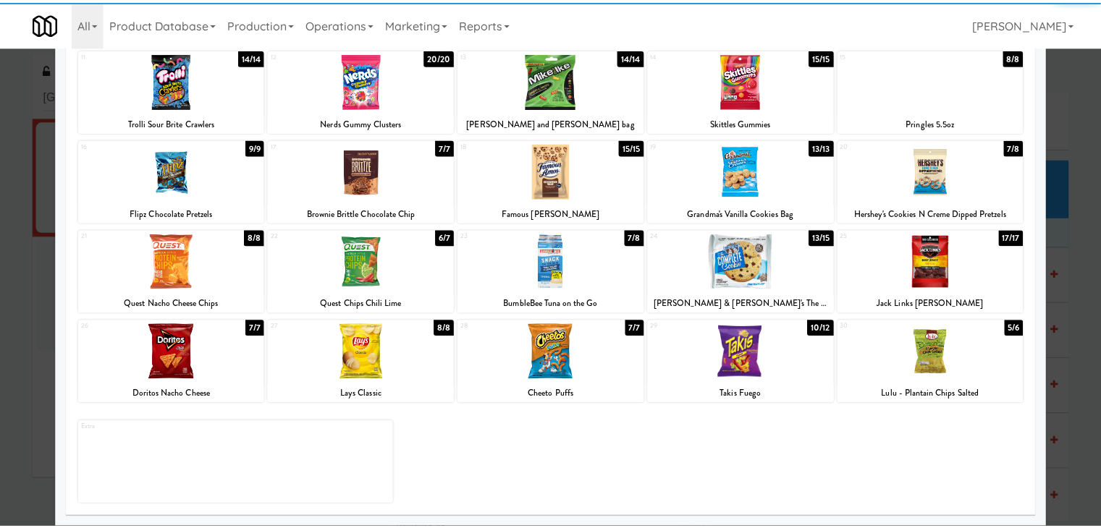
scroll to position [0, 0]
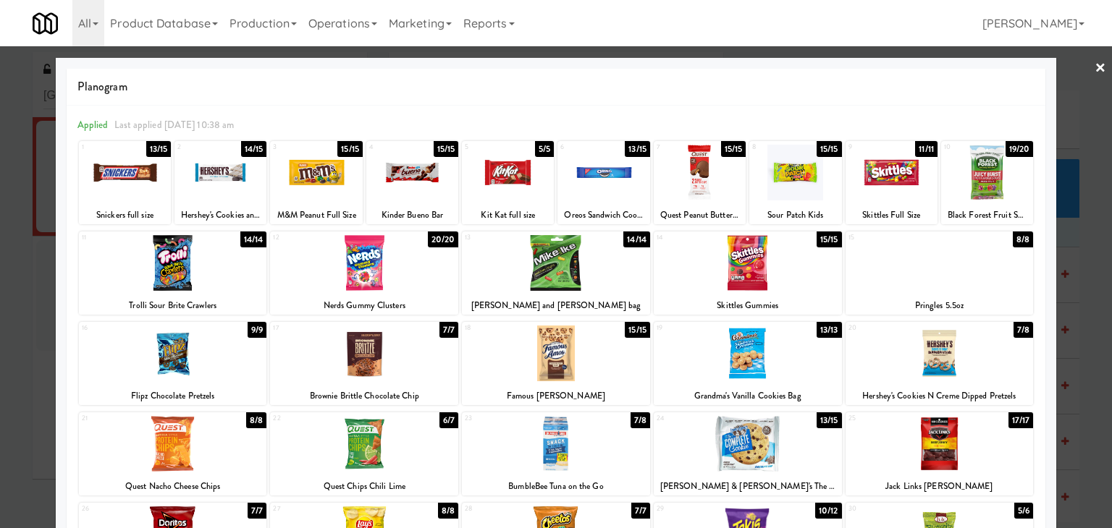
click at [1095, 64] on div at bounding box center [556, 264] width 1112 height 528
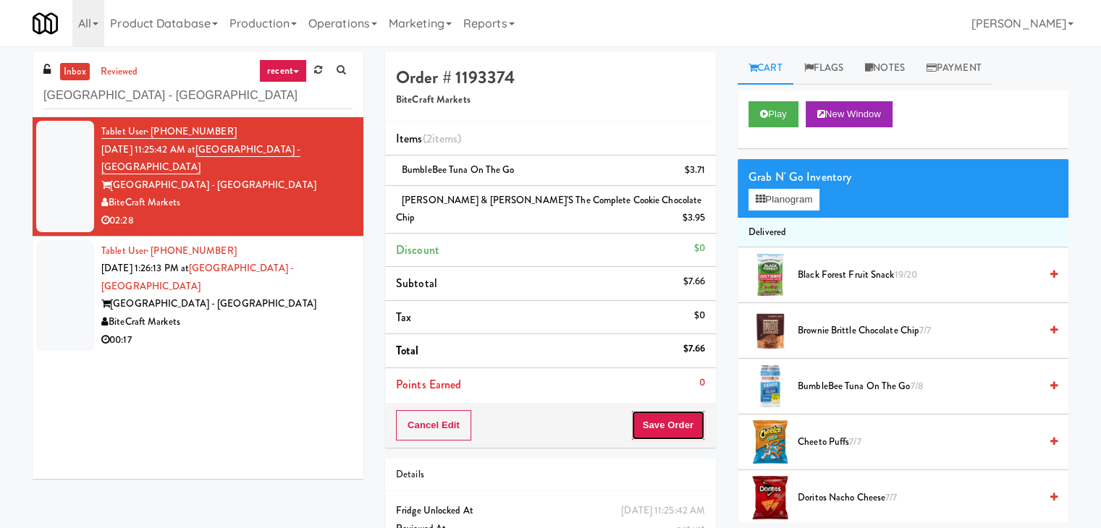
click at [672, 410] on button "Save Order" at bounding box center [668, 425] width 74 height 30
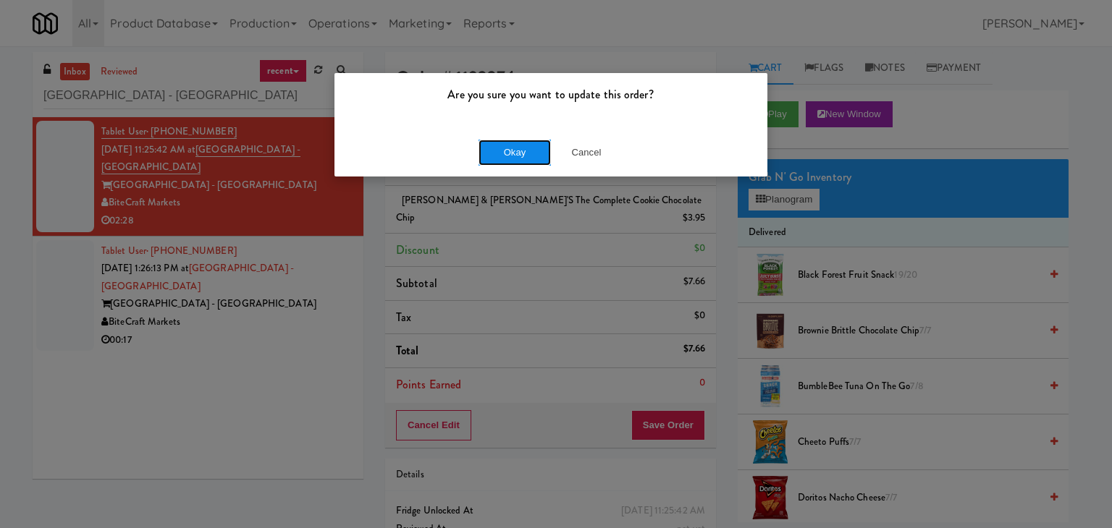
click at [519, 148] on button "Okay" at bounding box center [514, 153] width 72 height 26
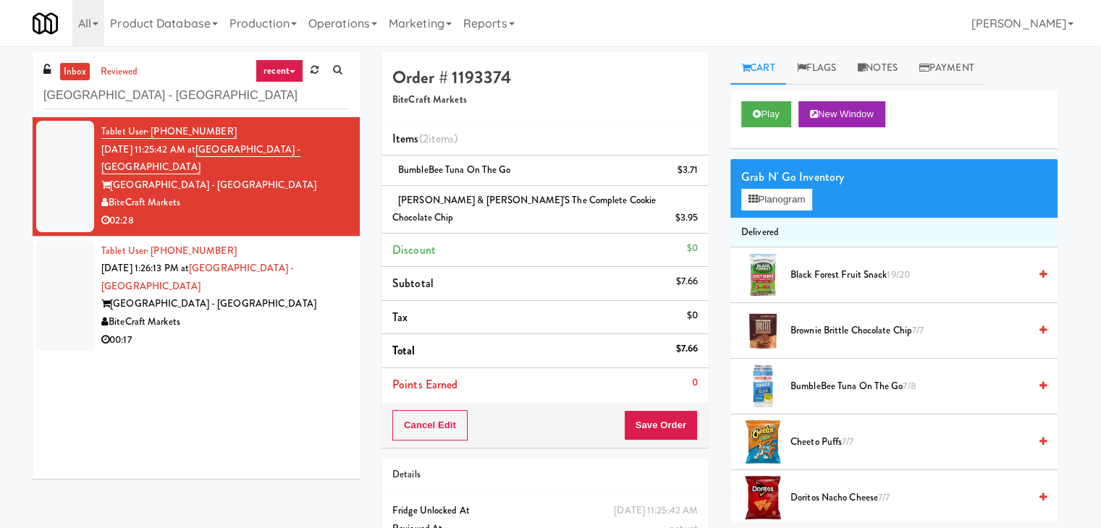
click at [278, 313] on div "BiteCraft Markets" at bounding box center [224, 322] width 247 height 18
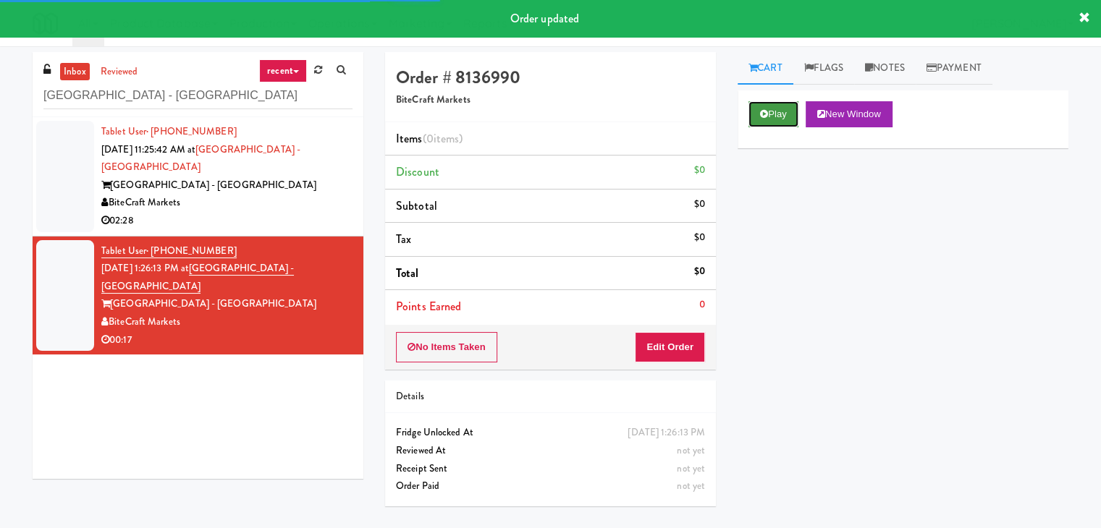
click at [773, 122] on button "Play" at bounding box center [773, 114] width 50 height 26
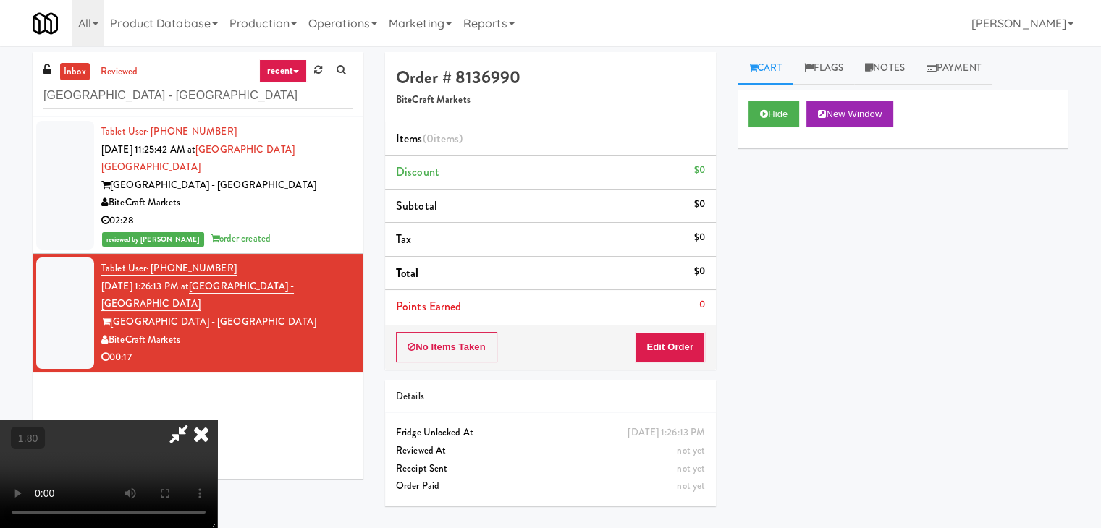
click at [217, 420] on video at bounding box center [108, 474] width 217 height 109
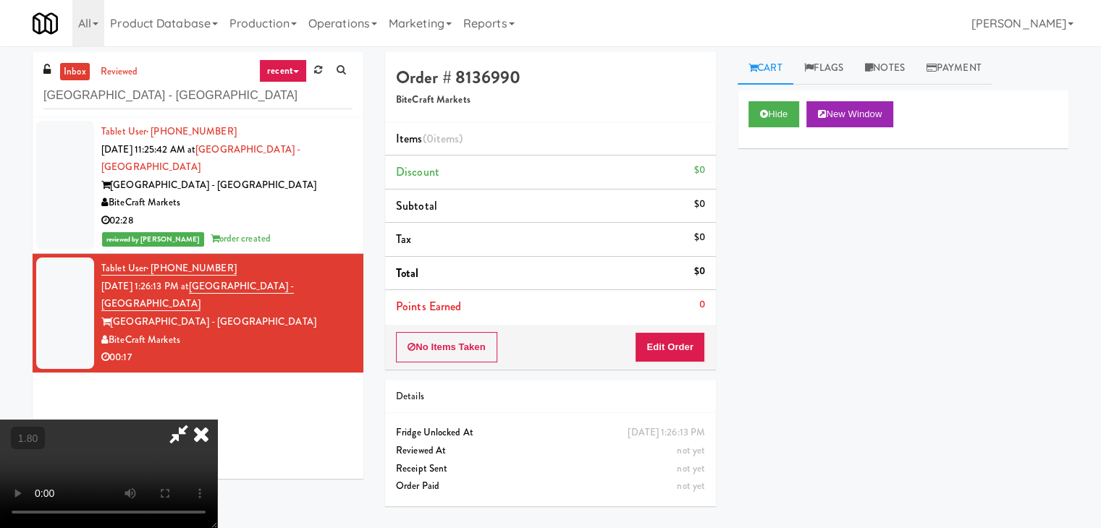
click at [217, 420] on video at bounding box center [108, 474] width 217 height 109
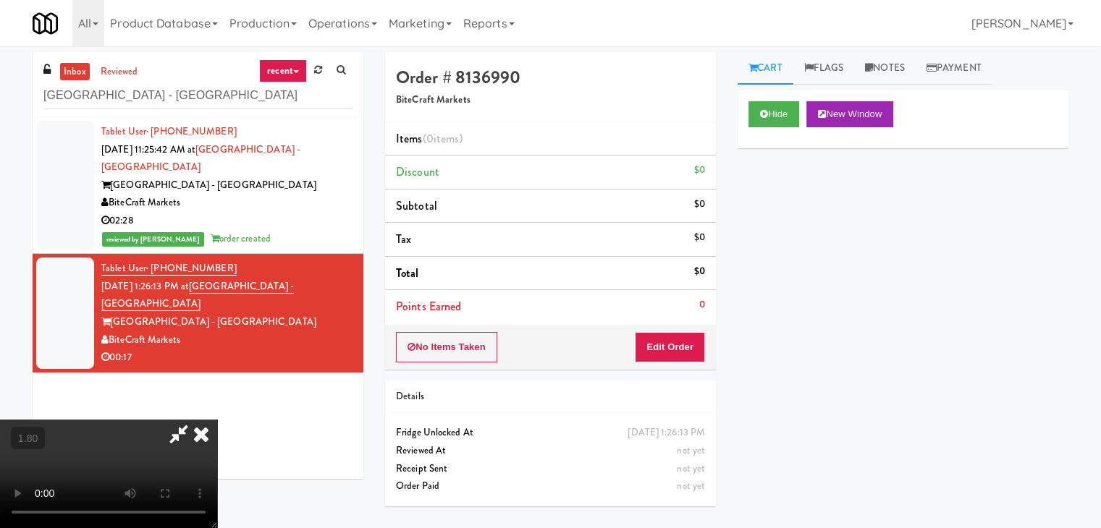
scroll to position [0, 0]
click at [217, 420] on icon at bounding box center [201, 434] width 32 height 29
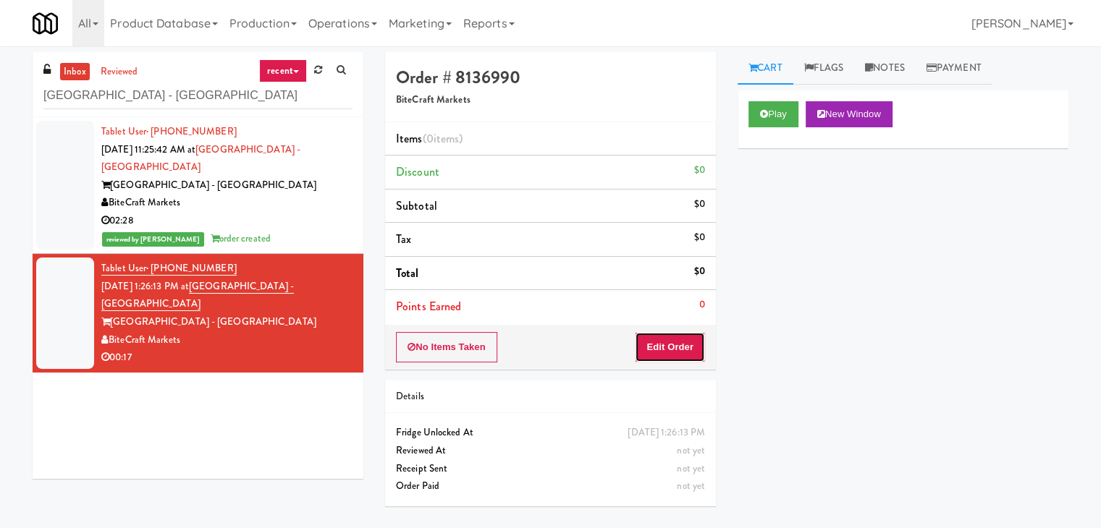
click at [661, 339] on button "Edit Order" at bounding box center [670, 347] width 70 height 30
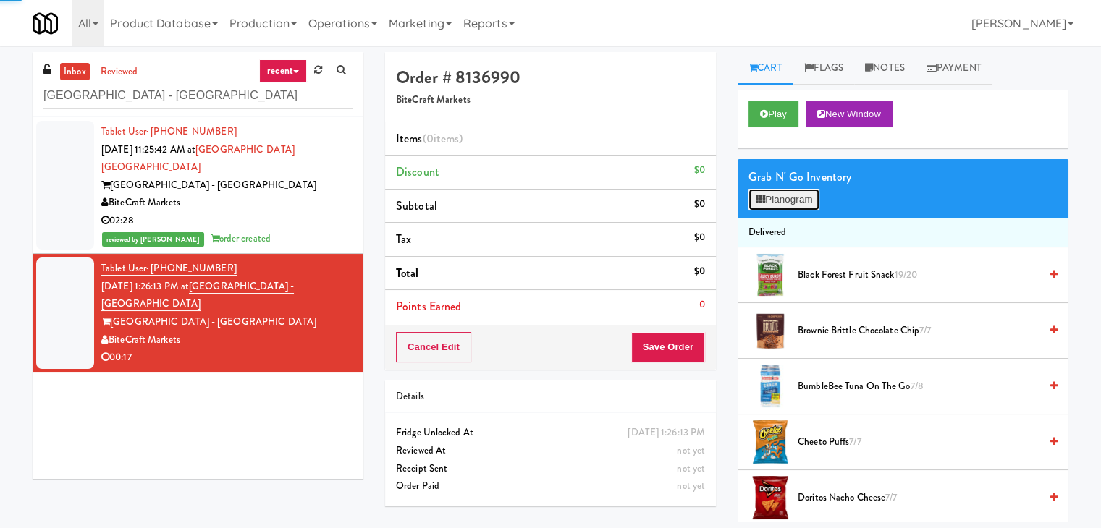
click at [786, 205] on button "Planogram" at bounding box center [783, 200] width 71 height 22
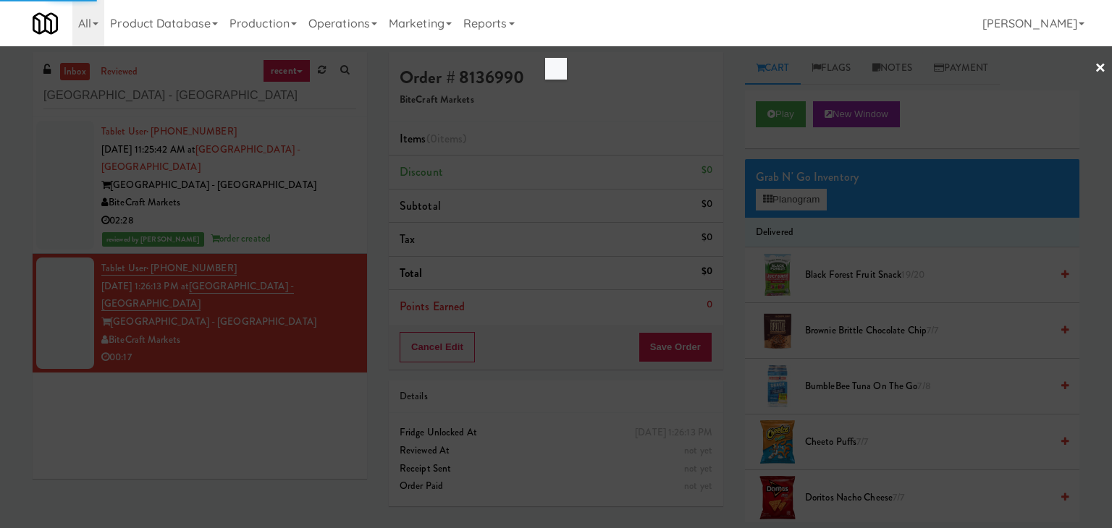
drag, startPoint x: 729, startPoint y: 261, endPoint x: 749, endPoint y: 302, distance: 45.6
click at [748, 300] on div at bounding box center [556, 264] width 1112 height 528
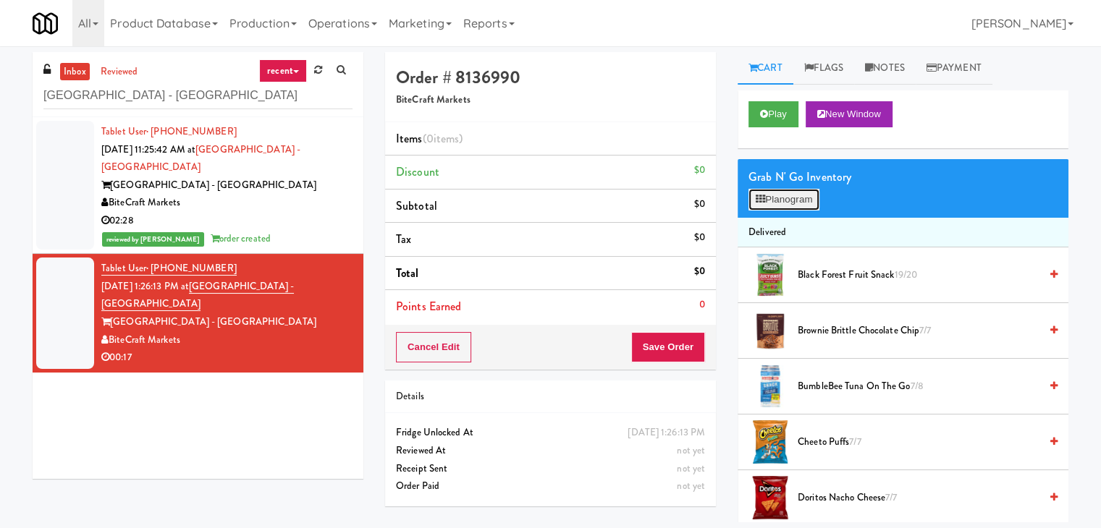
click at [811, 200] on button "Planogram" at bounding box center [783, 200] width 71 height 22
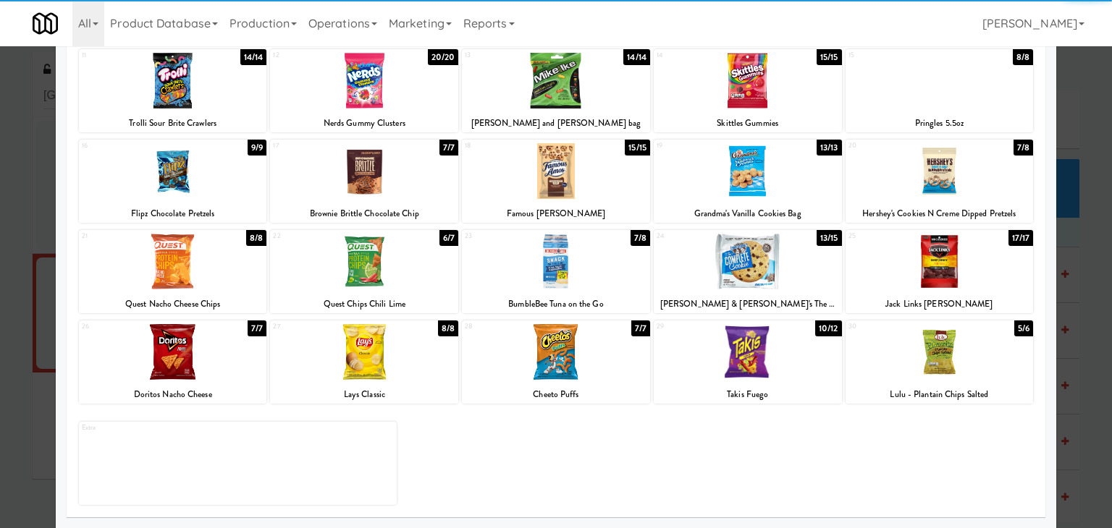
click at [762, 342] on div at bounding box center [747, 352] width 188 height 56
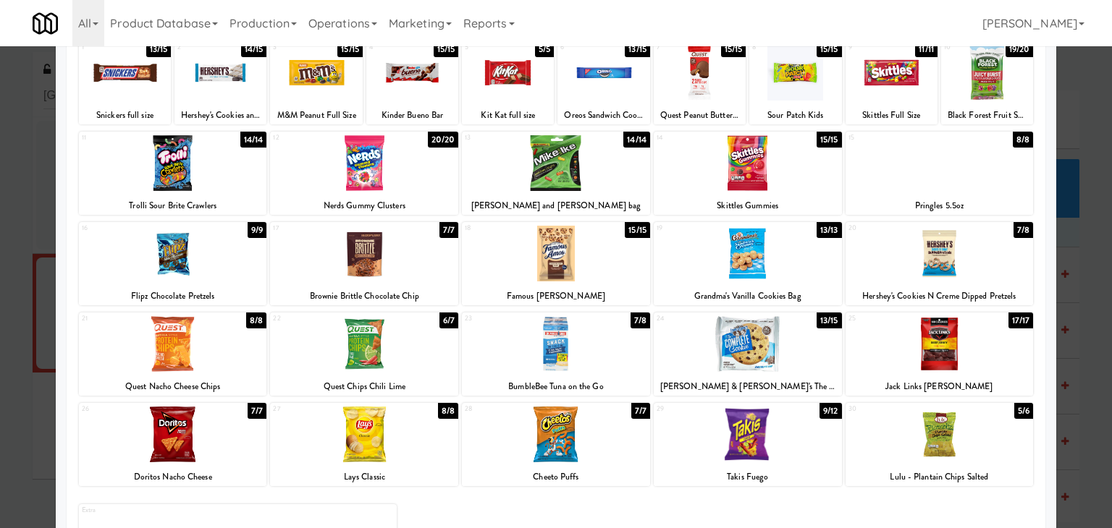
scroll to position [38, 0]
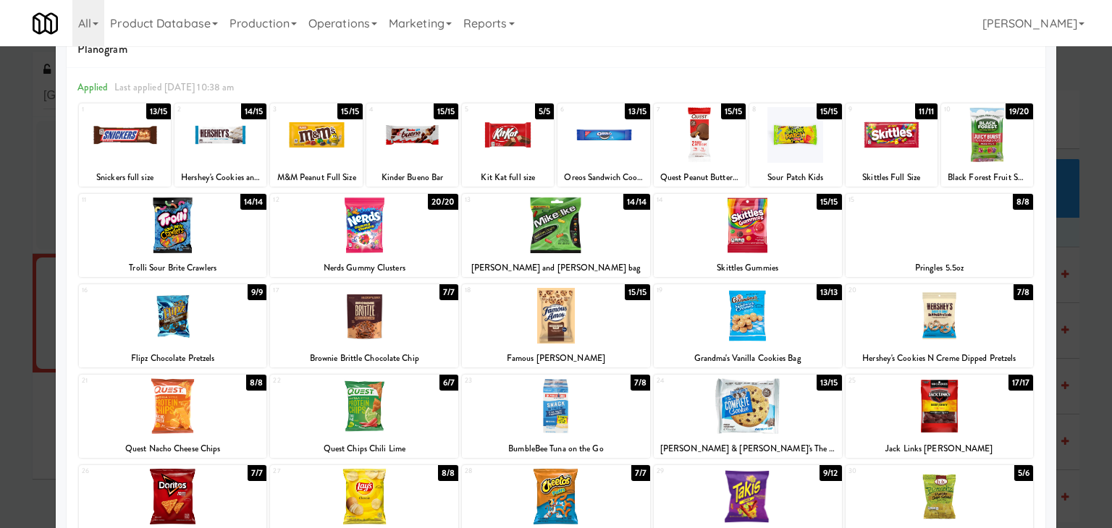
click at [337, 151] on div at bounding box center [316, 135] width 92 height 56
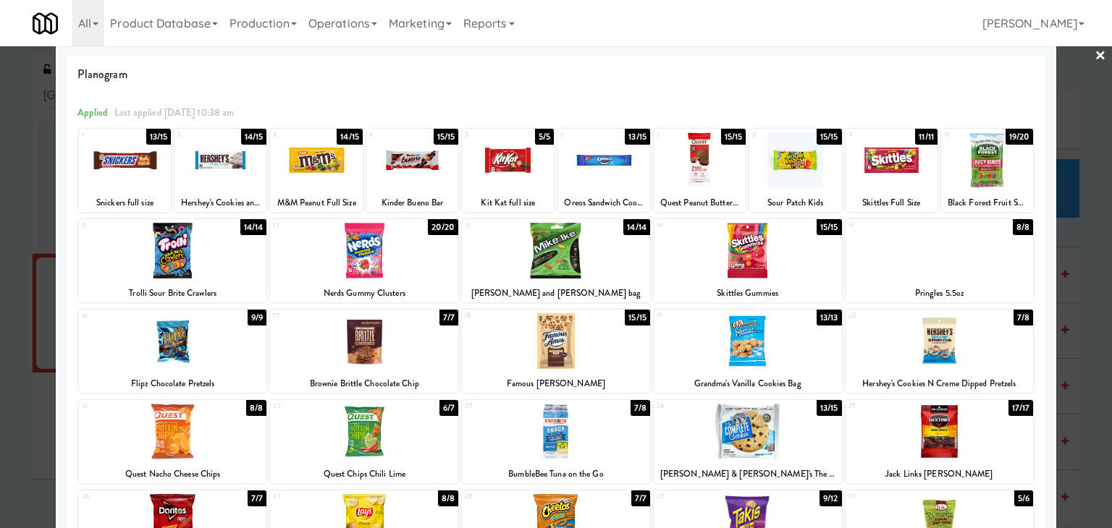
scroll to position [0, 0]
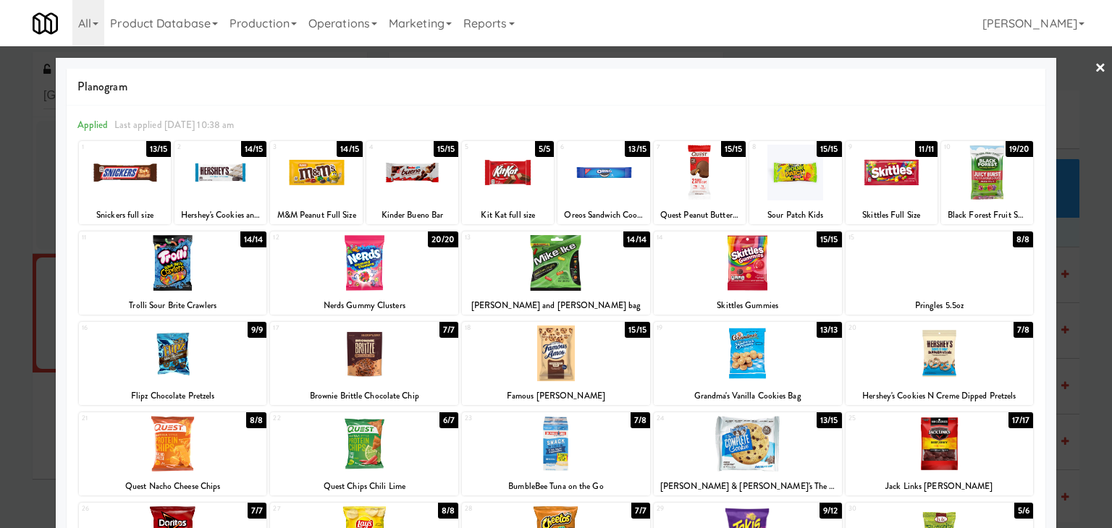
click at [1094, 67] on link "×" at bounding box center [1100, 68] width 12 height 45
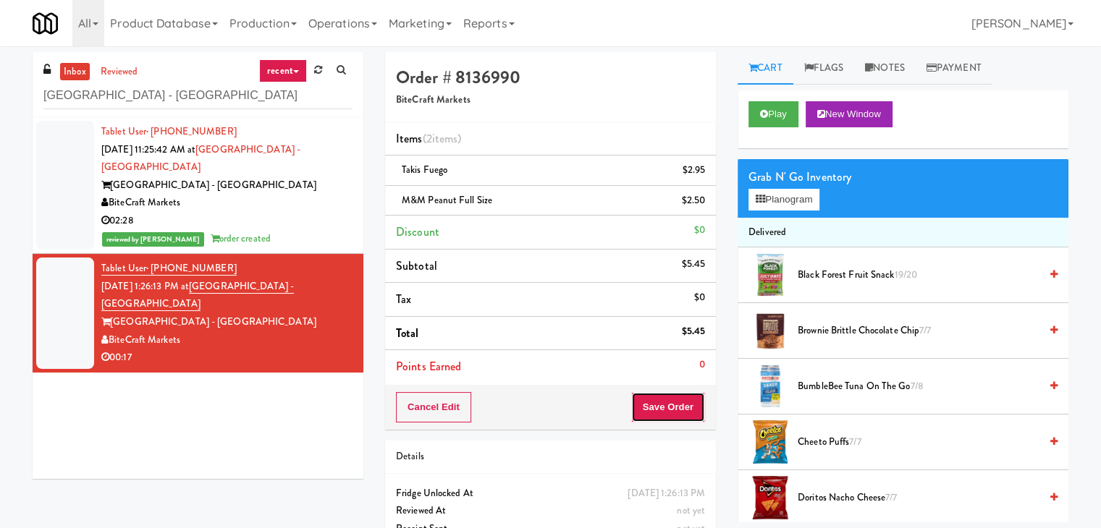
click at [674, 400] on button "Save Order" at bounding box center [668, 407] width 74 height 30
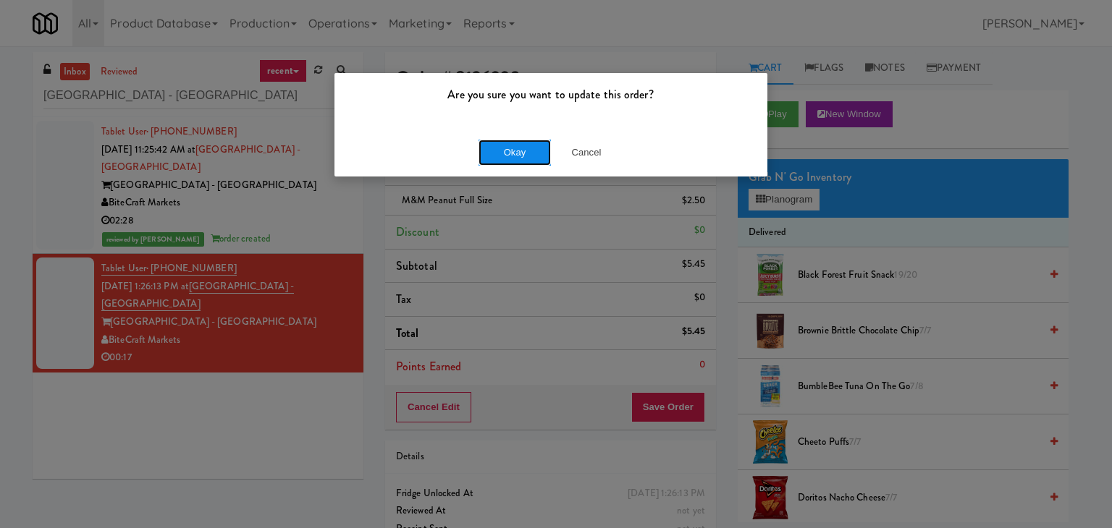
click at [516, 145] on button "Okay" at bounding box center [514, 153] width 72 height 26
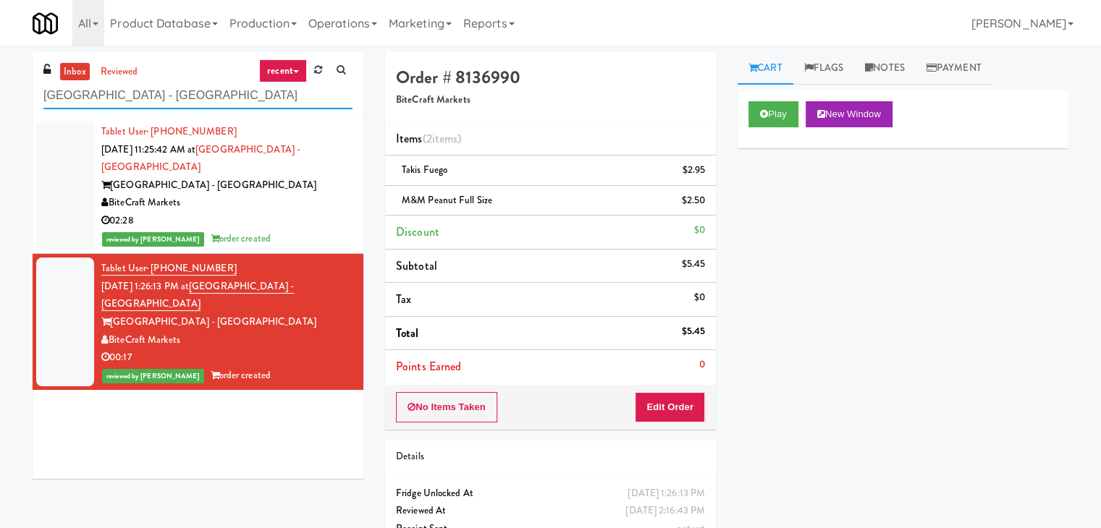
click at [190, 98] on input "[GEOGRAPHIC_DATA] - [GEOGRAPHIC_DATA]" at bounding box center [197, 95] width 309 height 27
paste input "[PERSON_NAME]"
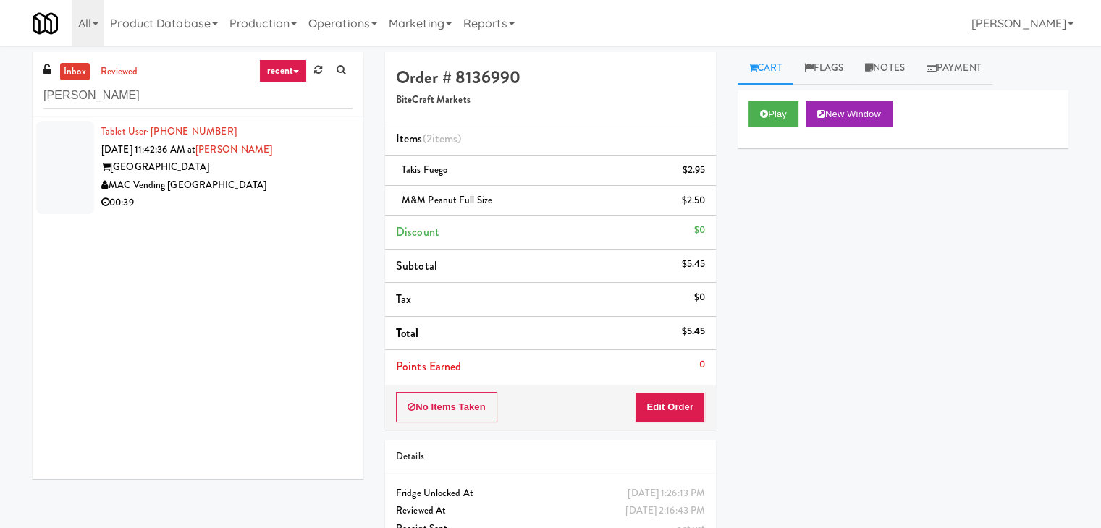
click at [275, 172] on div "[GEOGRAPHIC_DATA]" at bounding box center [226, 167] width 251 height 18
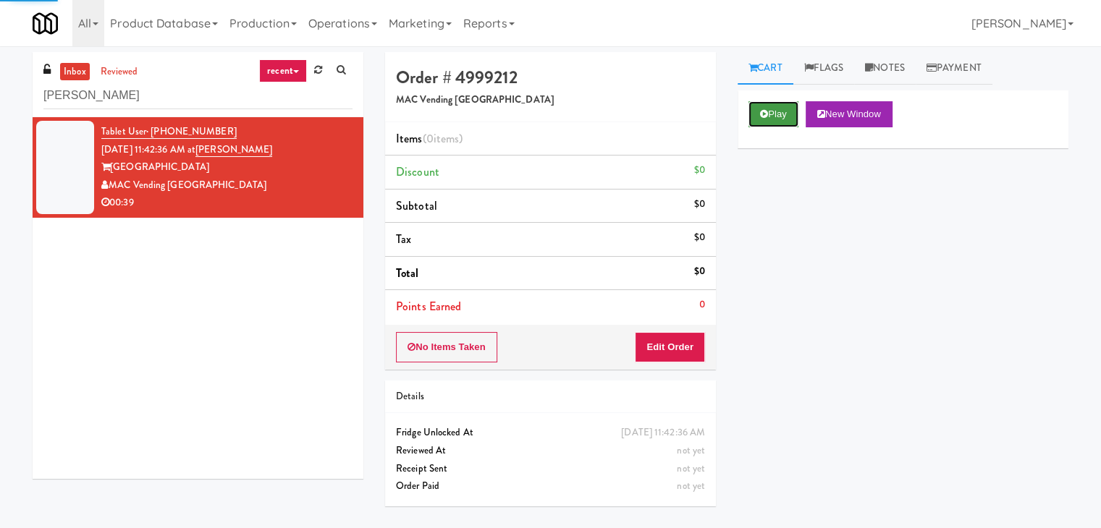
click at [771, 119] on button "Play" at bounding box center [773, 114] width 50 height 26
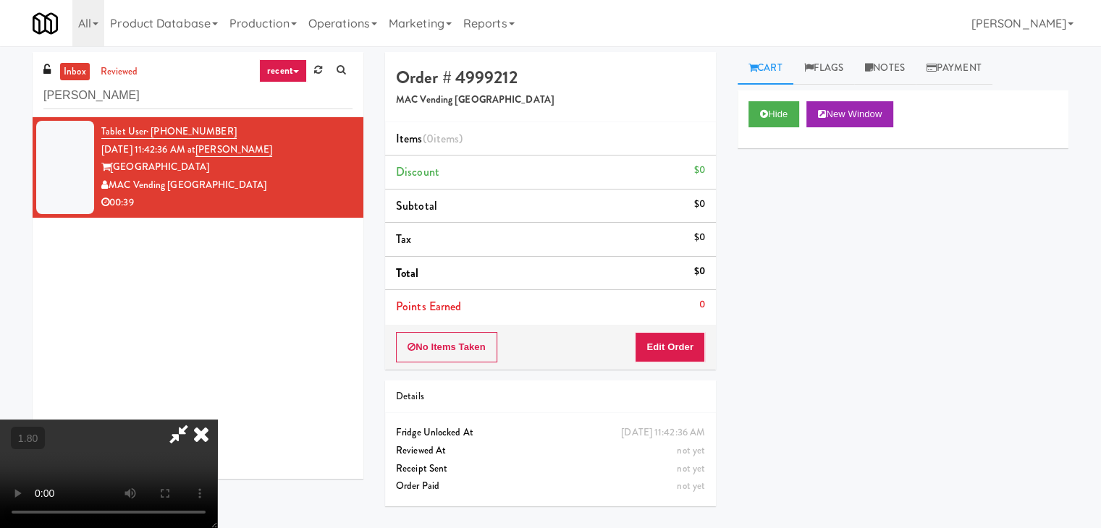
click at [217, 420] on video at bounding box center [108, 474] width 217 height 109
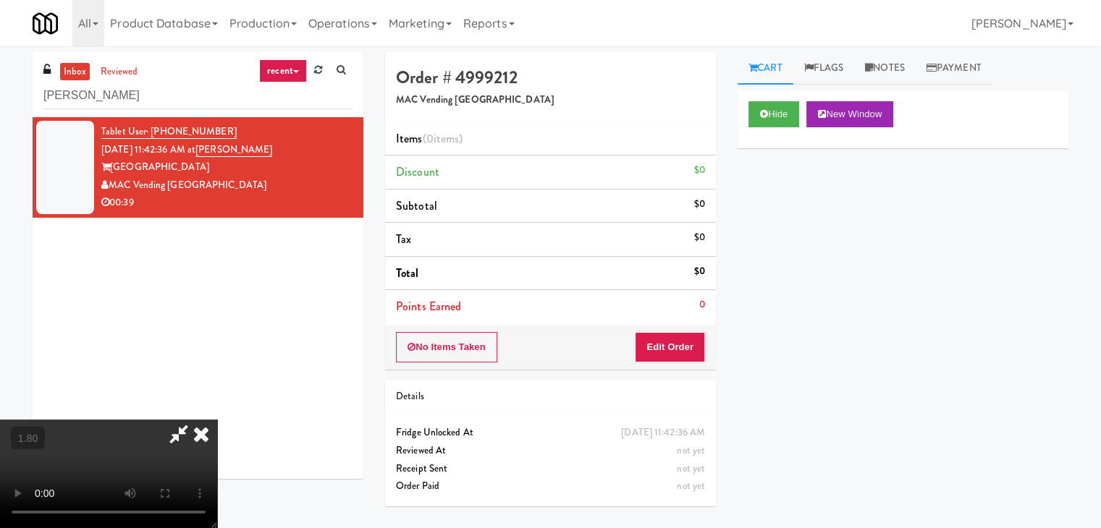
click at [217, 420] on video at bounding box center [108, 474] width 217 height 109
drag, startPoint x: 457, startPoint y: 268, endPoint x: 480, endPoint y: 273, distance: 23.7
click at [217, 420] on video at bounding box center [108, 474] width 217 height 109
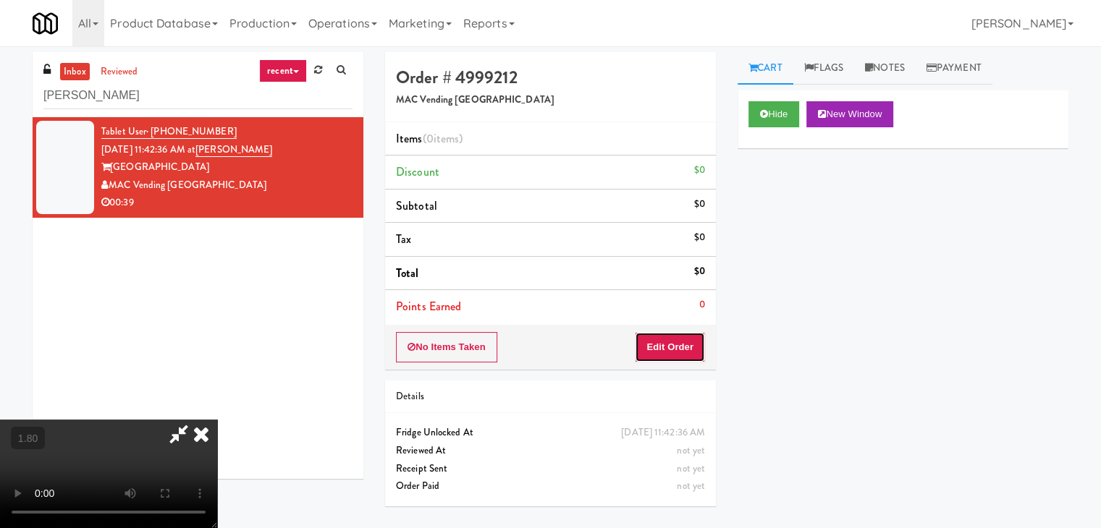
drag, startPoint x: 678, startPoint y: 345, endPoint x: 720, endPoint y: 334, distance: 43.5
click at [680, 345] on button "Edit Order" at bounding box center [670, 347] width 70 height 30
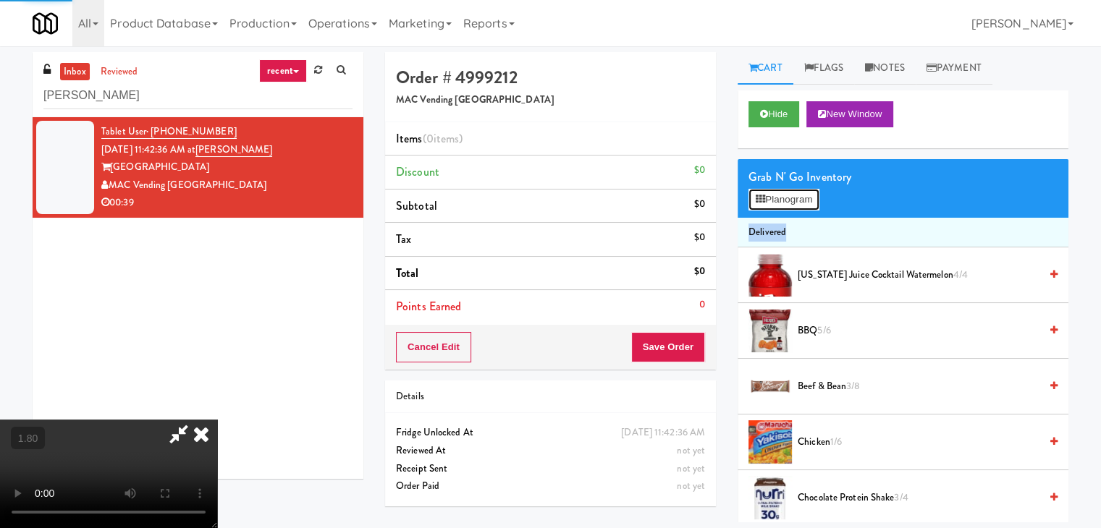
click at [802, 203] on button "Planogram" at bounding box center [783, 200] width 71 height 22
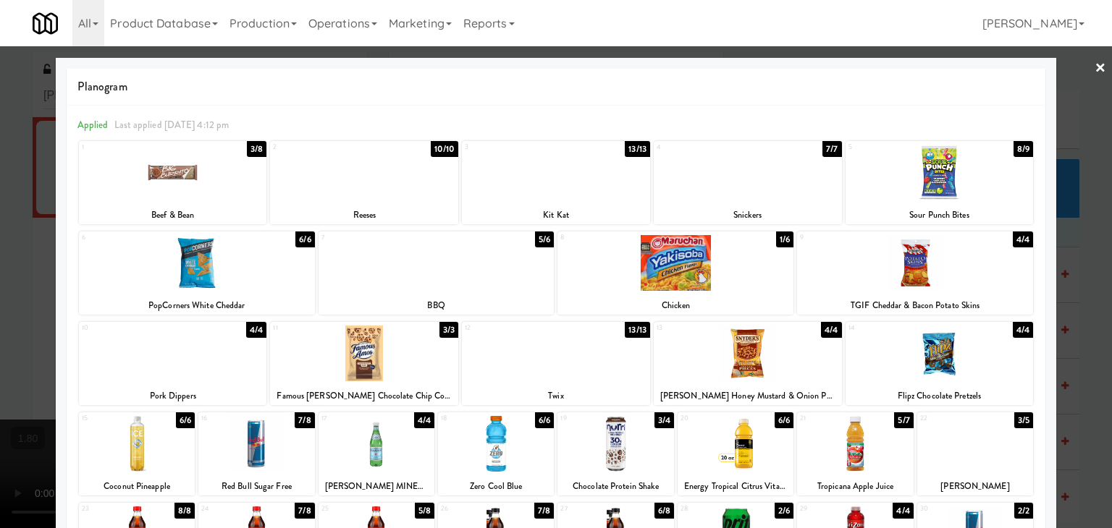
click at [188, 177] on div at bounding box center [173, 173] width 188 height 56
click at [705, 281] on div at bounding box center [675, 263] width 236 height 56
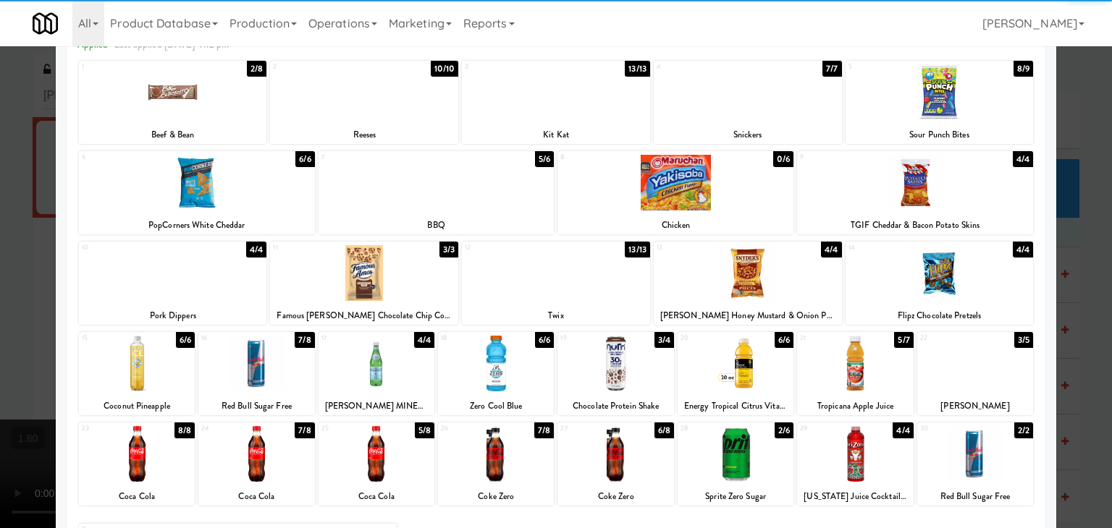
scroll to position [182, 0]
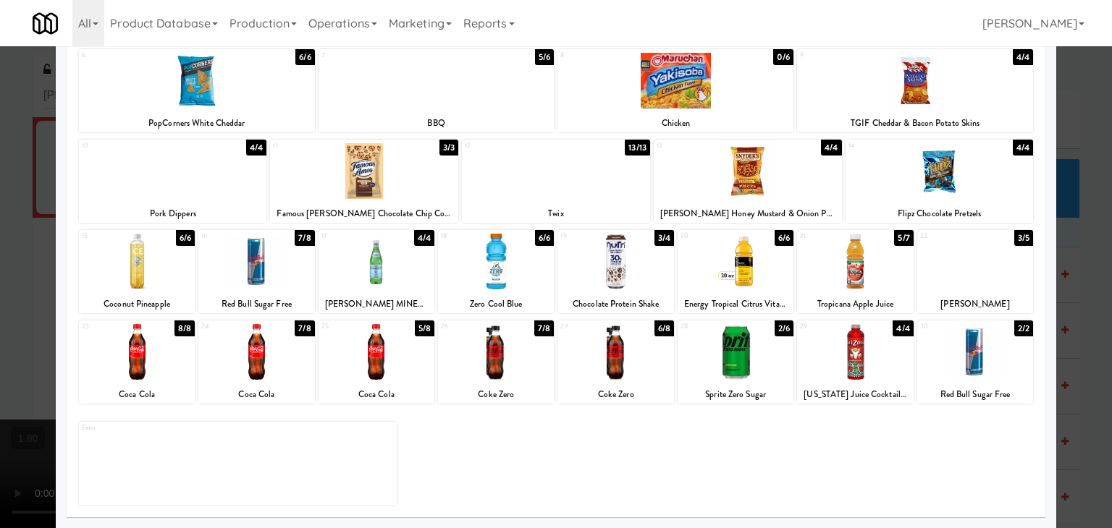
click at [385, 354] on div at bounding box center [376, 352] width 116 height 56
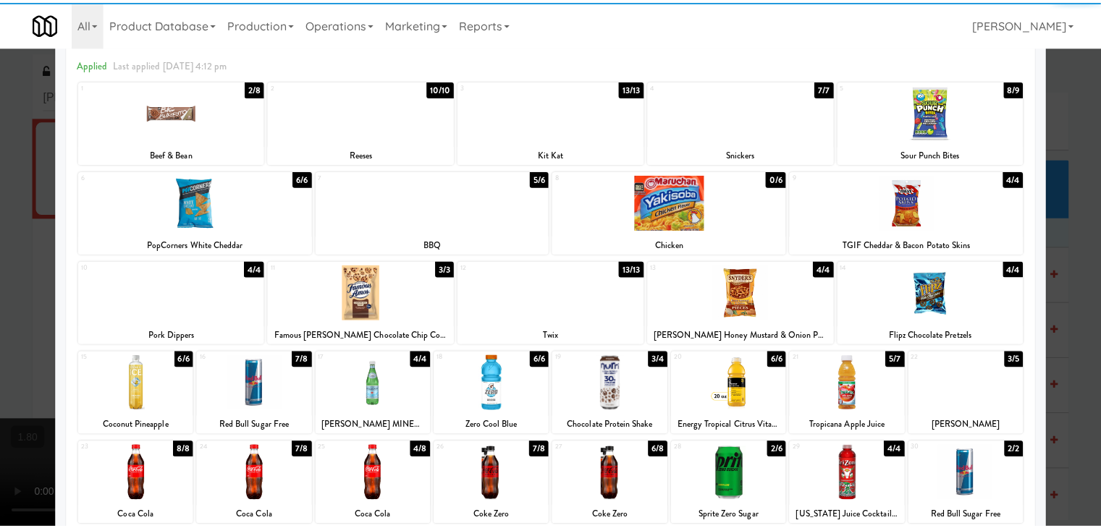
scroll to position [0, 0]
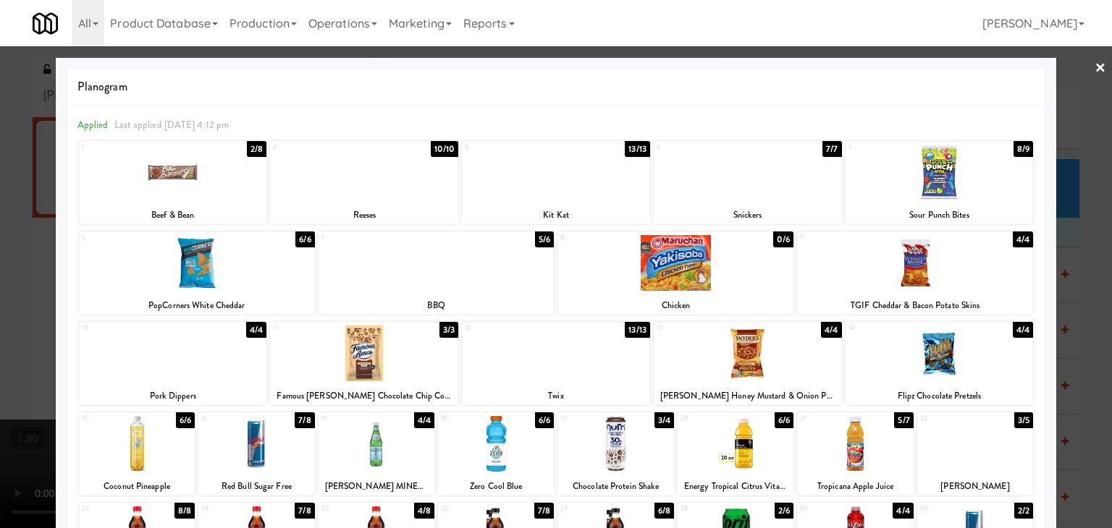
click at [1094, 62] on link "×" at bounding box center [1100, 68] width 12 height 45
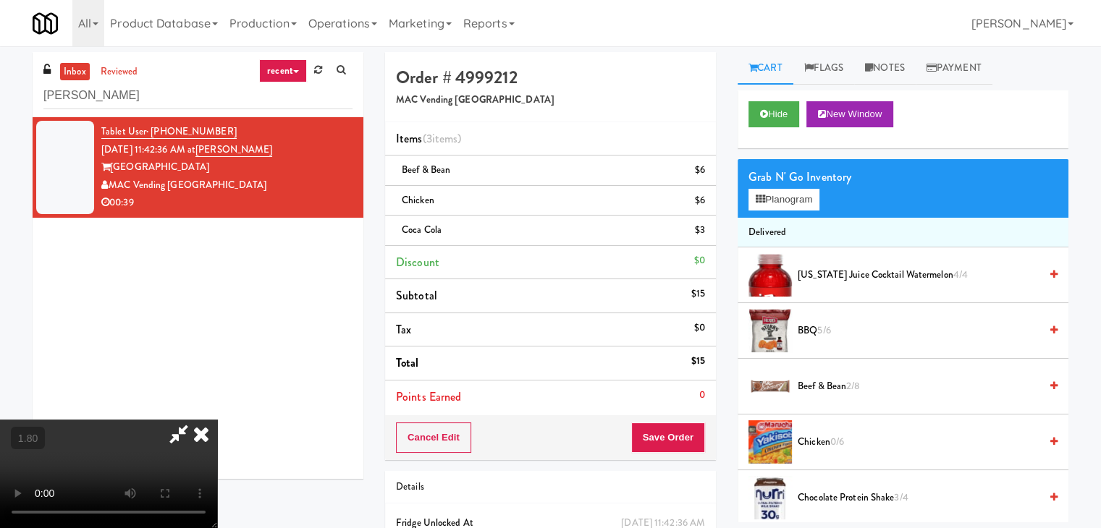
click at [217, 420] on video at bounding box center [108, 474] width 217 height 109
click at [217, 420] on icon at bounding box center [201, 434] width 32 height 29
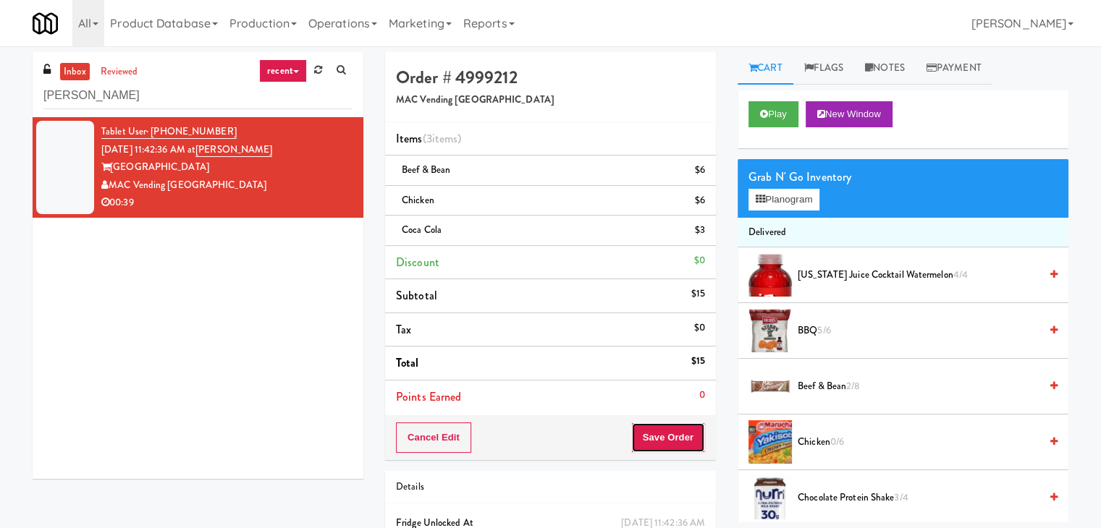
click at [669, 432] on button "Save Order" at bounding box center [668, 438] width 74 height 30
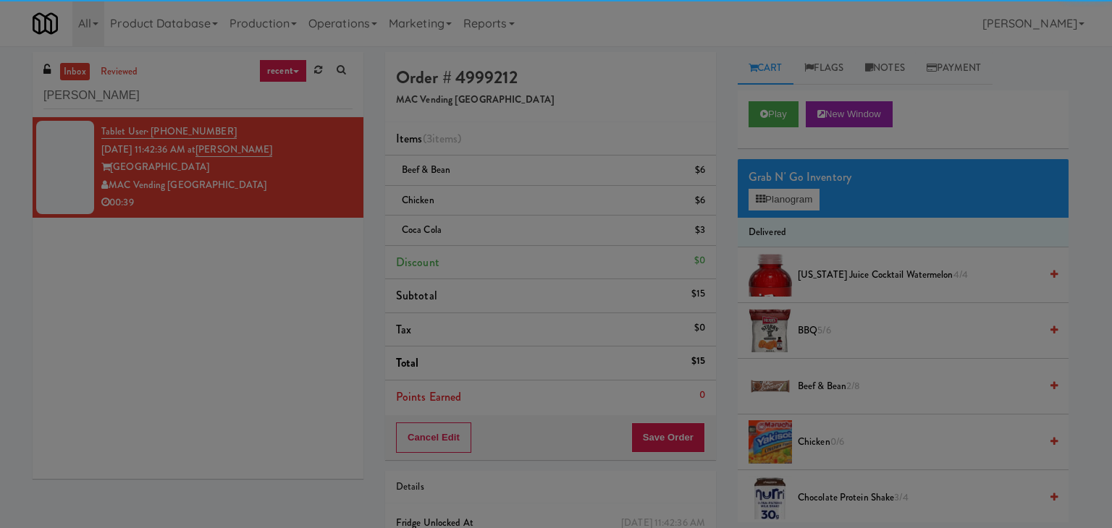
click at [0, 0] on div "Are you sure you want to update this order? Okay Cancel" at bounding box center [0, 0] width 0 height 0
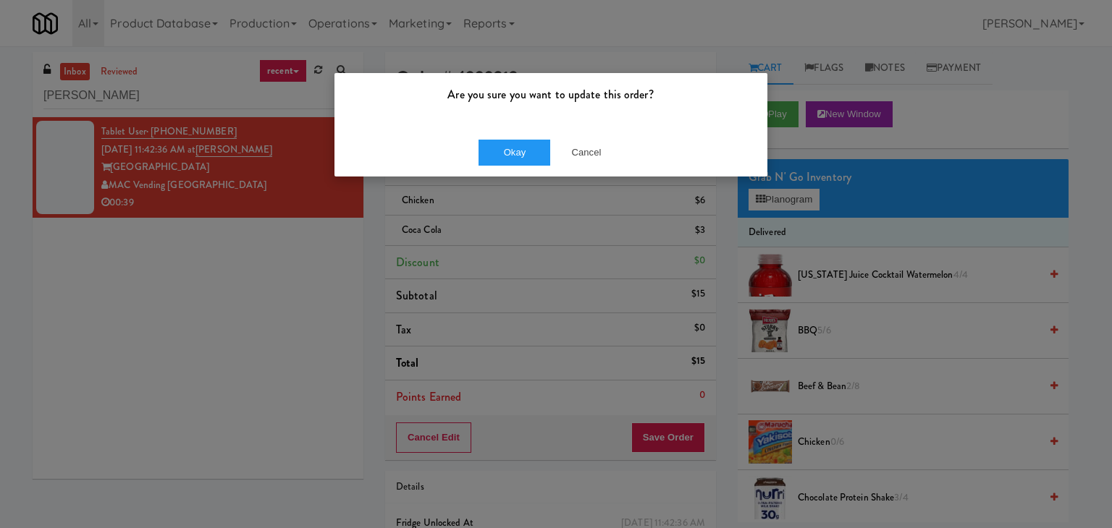
click at [541, 166] on div "Okay Cancel" at bounding box center [550, 152] width 433 height 48
click at [533, 155] on button "Okay" at bounding box center [514, 153] width 72 height 26
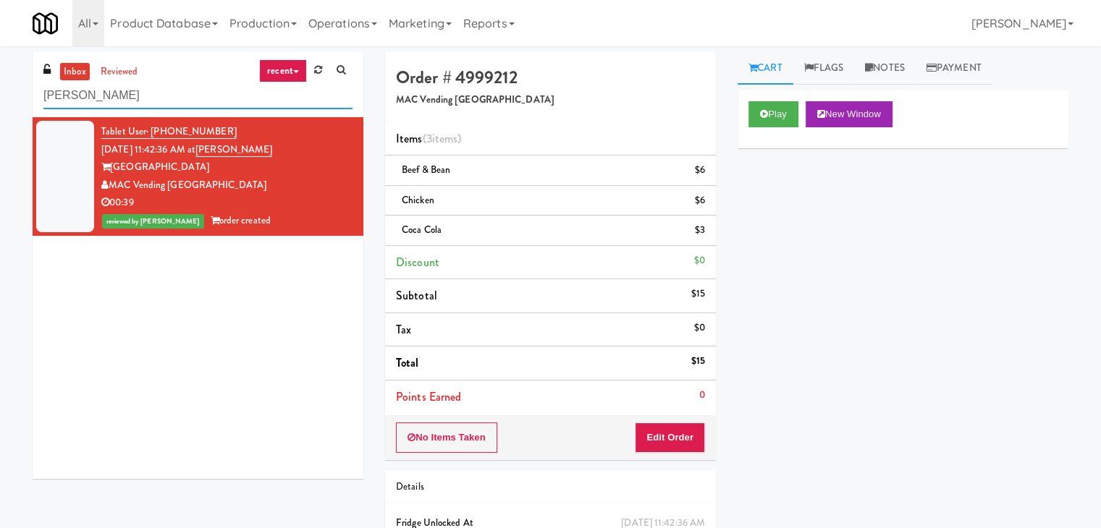
click at [190, 87] on input "[PERSON_NAME]" at bounding box center [197, 95] width 309 height 27
paste input "Campways Truck Accessory World Cooler Combo"
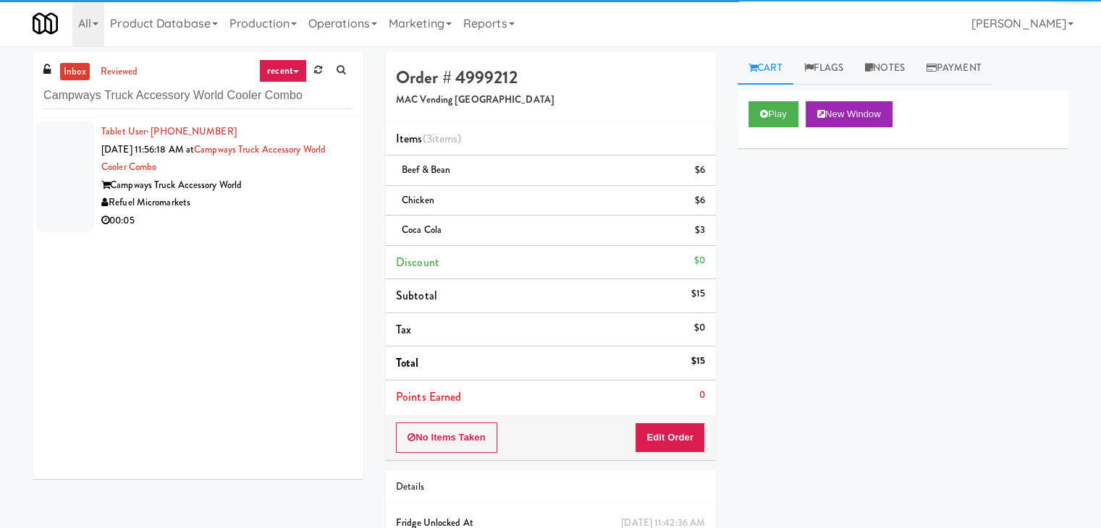
click at [306, 209] on div "Refuel Micromarkets" at bounding box center [226, 203] width 251 height 18
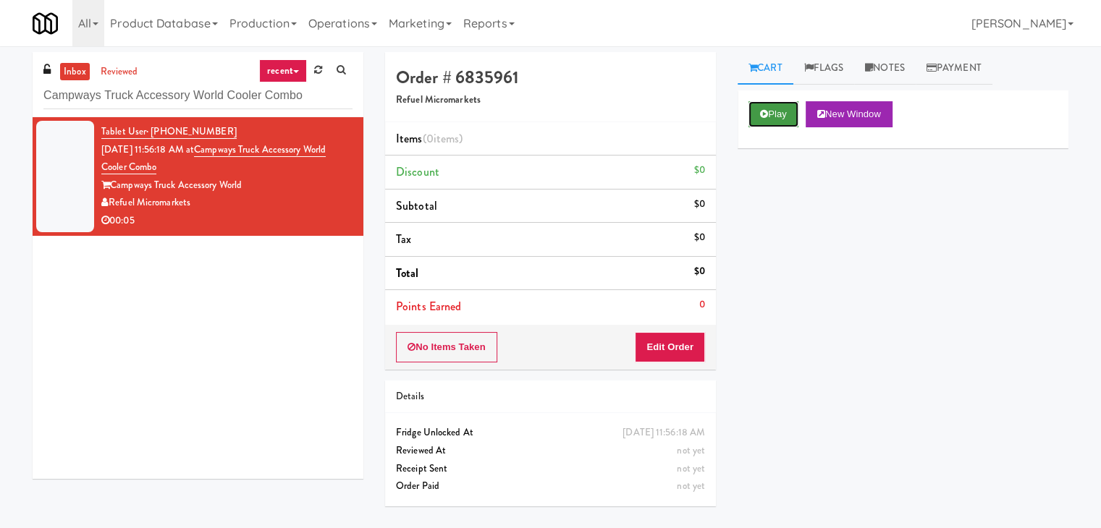
click at [784, 117] on button "Play" at bounding box center [773, 114] width 50 height 26
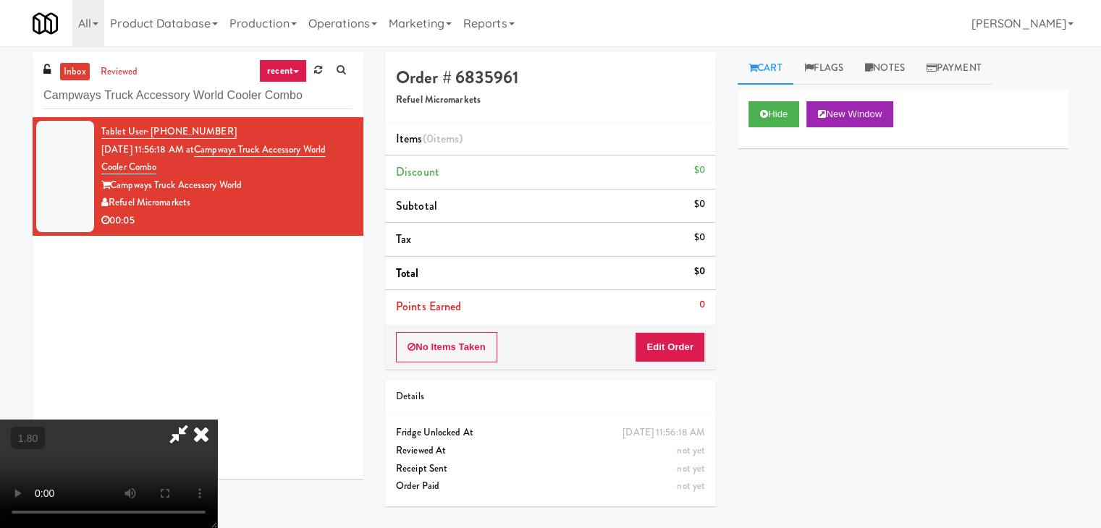
click at [217, 420] on video at bounding box center [108, 474] width 217 height 109
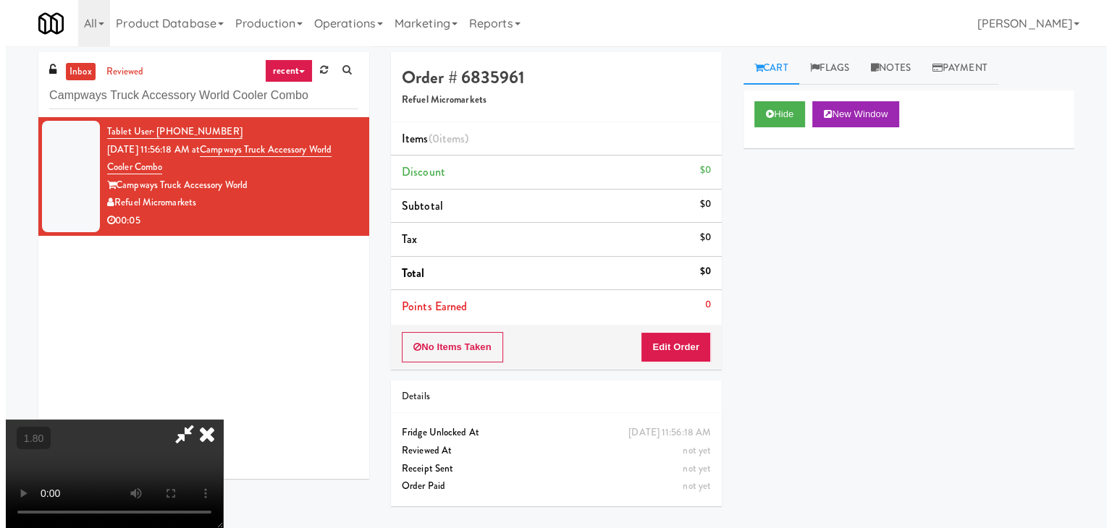
scroll to position [0, 0]
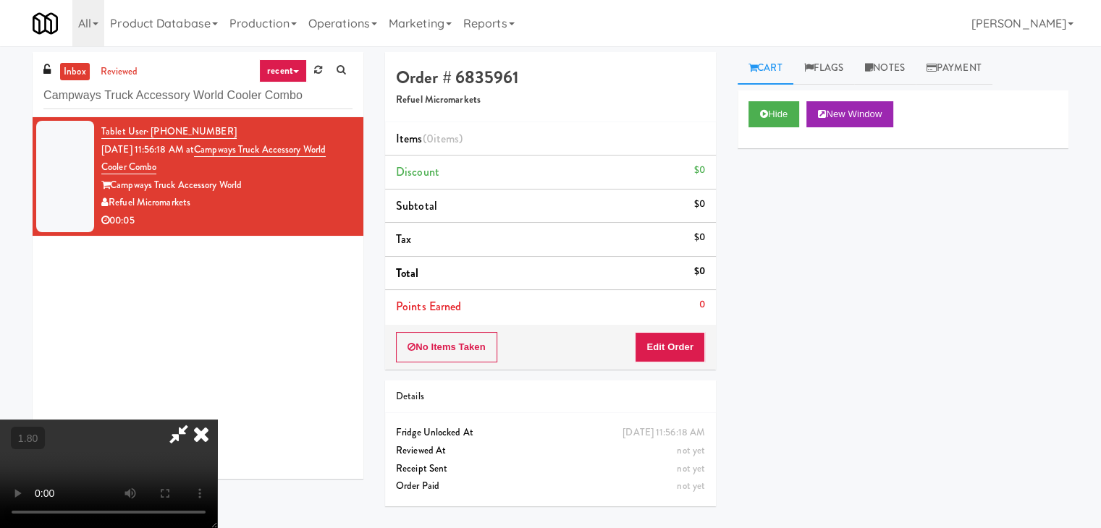
drag, startPoint x: 635, startPoint y: 59, endPoint x: 674, endPoint y: 259, distance: 204.1
click at [217, 420] on icon at bounding box center [201, 434] width 32 height 29
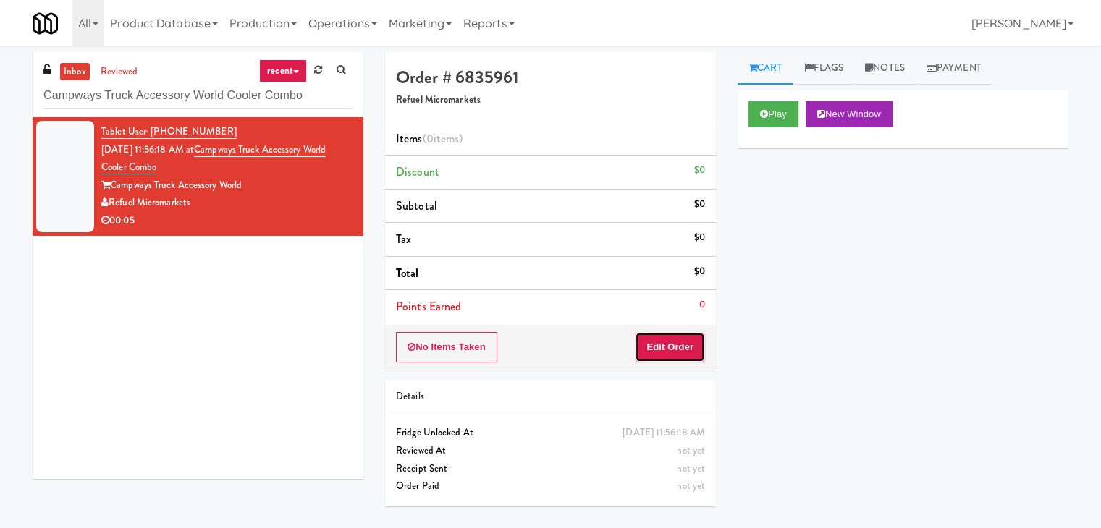
click at [675, 345] on button "Edit Order" at bounding box center [670, 347] width 70 height 30
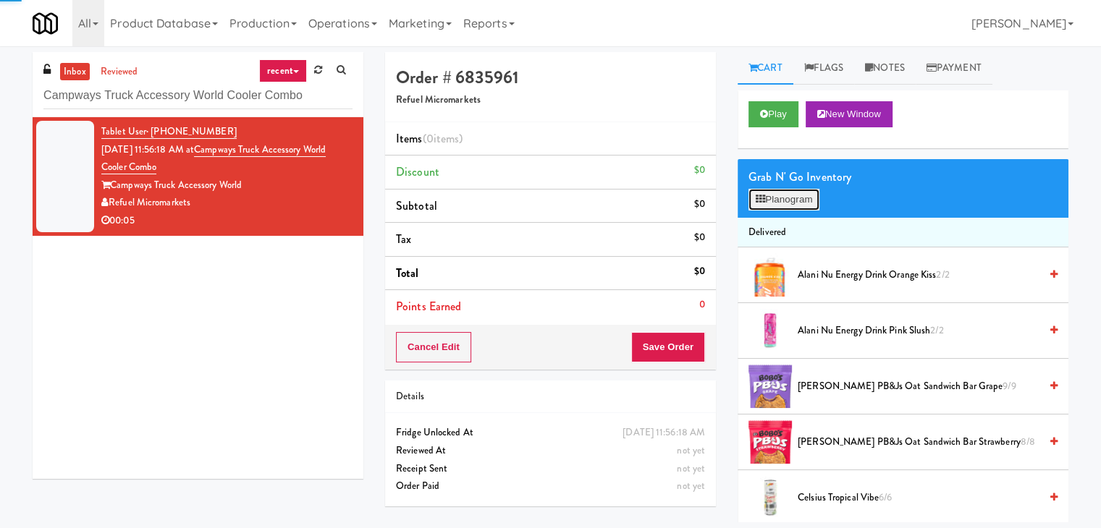
click at [796, 203] on button "Planogram" at bounding box center [783, 200] width 71 height 22
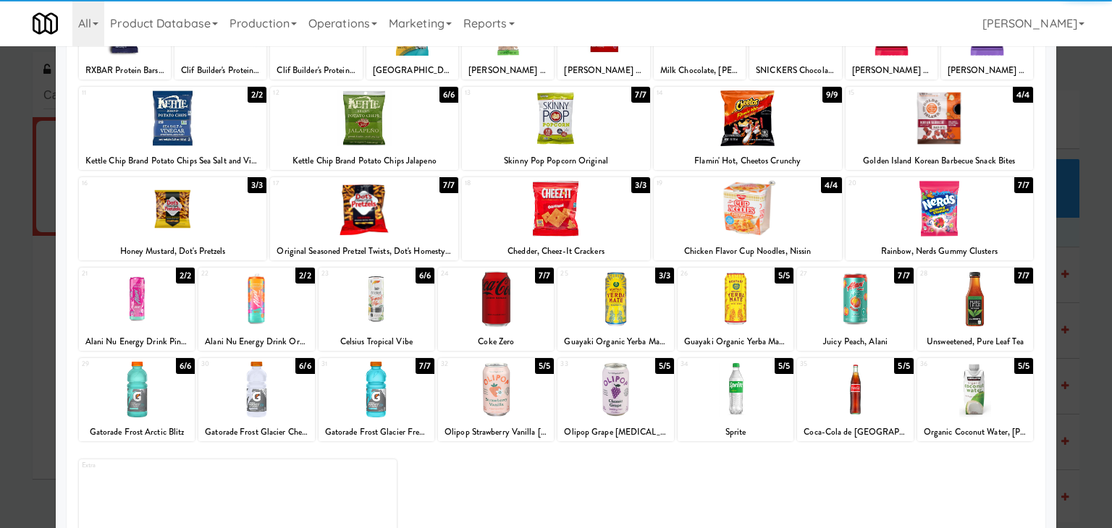
click at [132, 306] on div at bounding box center [137, 299] width 116 height 56
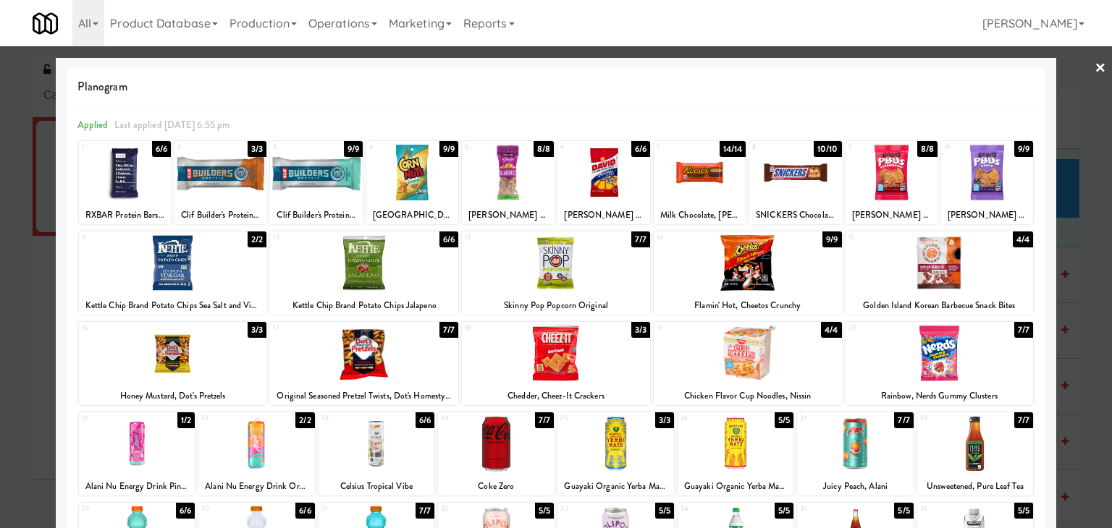
click at [1094, 67] on link "×" at bounding box center [1100, 68] width 12 height 45
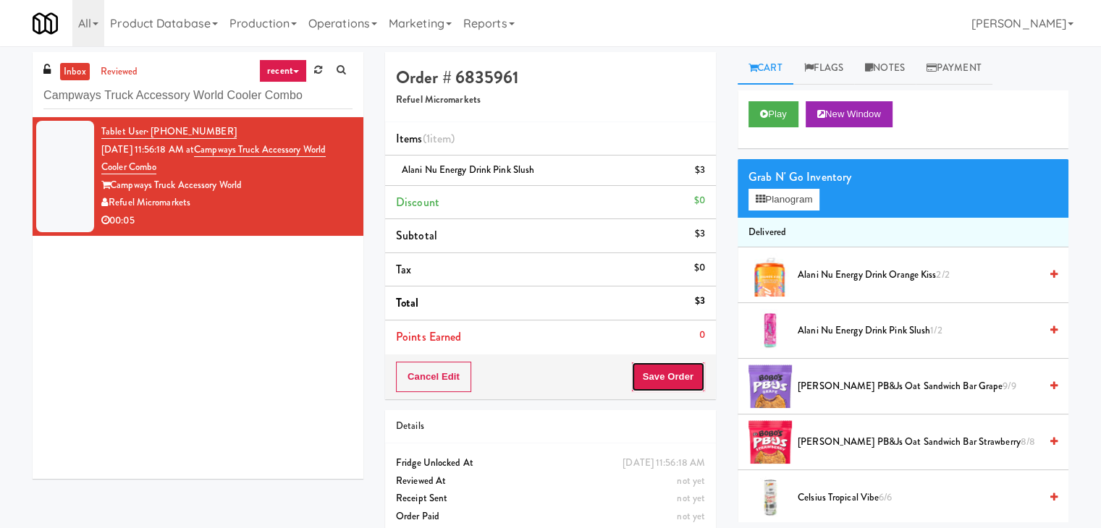
click at [660, 376] on button "Save Order" at bounding box center [668, 377] width 74 height 30
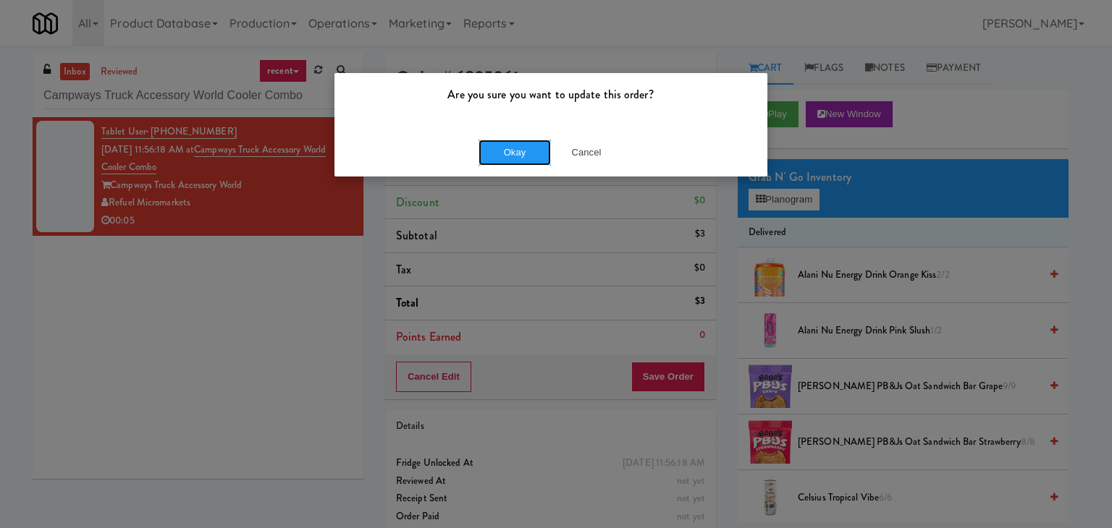
drag, startPoint x: 518, startPoint y: 147, endPoint x: 369, endPoint y: 83, distance: 162.1
click at [516, 147] on button "Okay" at bounding box center [514, 153] width 72 height 26
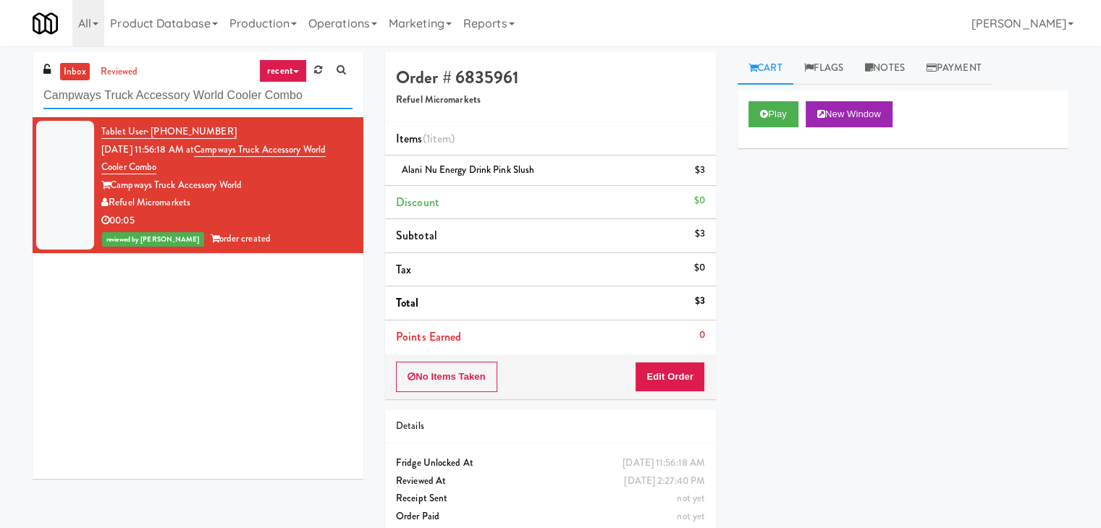
click at [168, 101] on input "Campways Truck Accessory World Cooler Combo" at bounding box center [197, 95] width 309 height 27
paste input "[STREET_ADDRESS]"
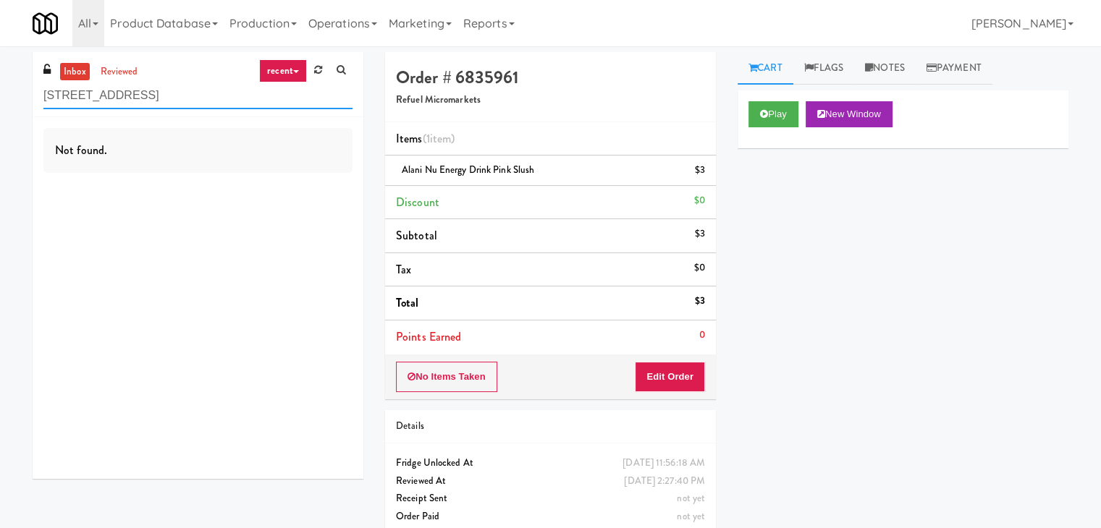
click at [181, 106] on input "[STREET_ADDRESS]" at bounding box center [197, 95] width 309 height 27
paste input "(Food, Snack & Drink) Passaic County Sheriff's Office"
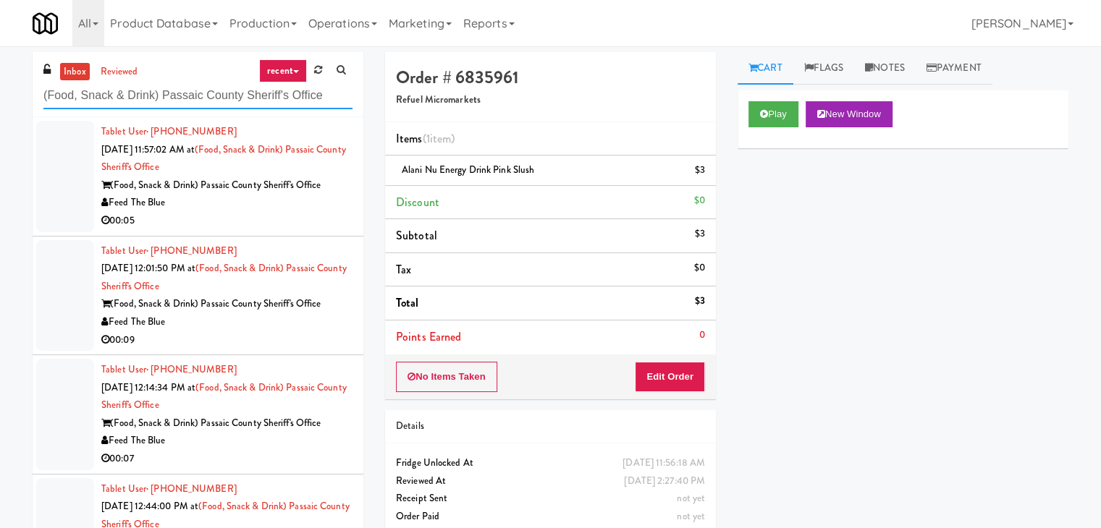
type input "(Food, Snack & Drink) Passaic County Sheriff's Office"
drag, startPoint x: 298, startPoint y: 227, endPoint x: 305, endPoint y: 224, distance: 8.1
click at [299, 227] on div "00:05" at bounding box center [226, 221] width 251 height 18
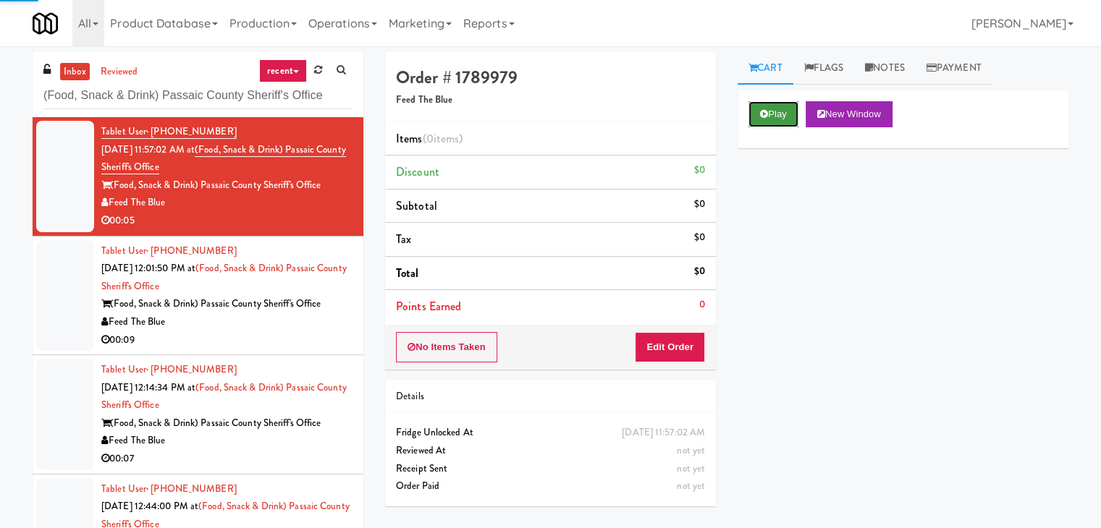
click at [782, 111] on button "Play" at bounding box center [773, 114] width 50 height 26
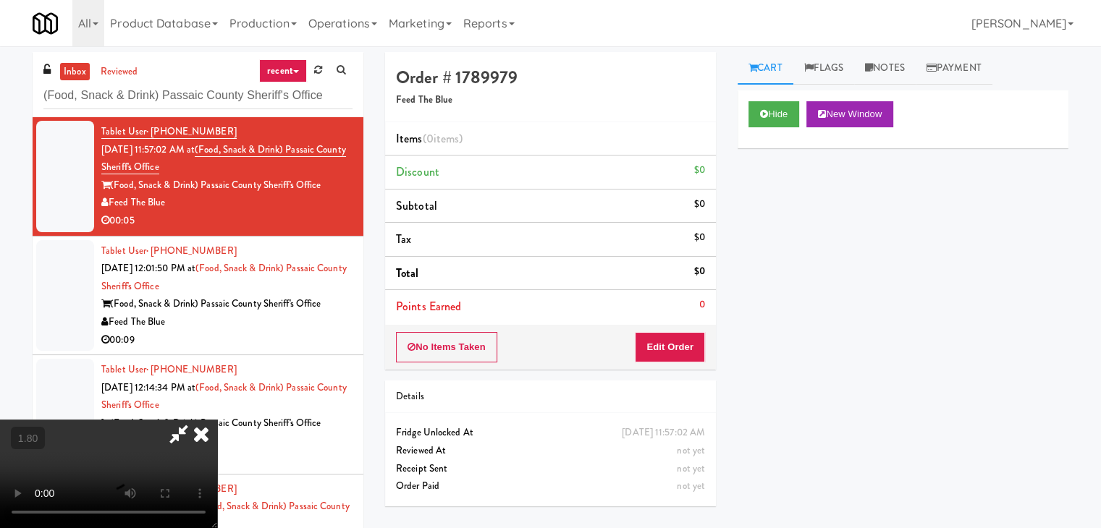
click at [217, 420] on video at bounding box center [108, 474] width 217 height 109
click at [217, 420] on icon at bounding box center [201, 434] width 32 height 29
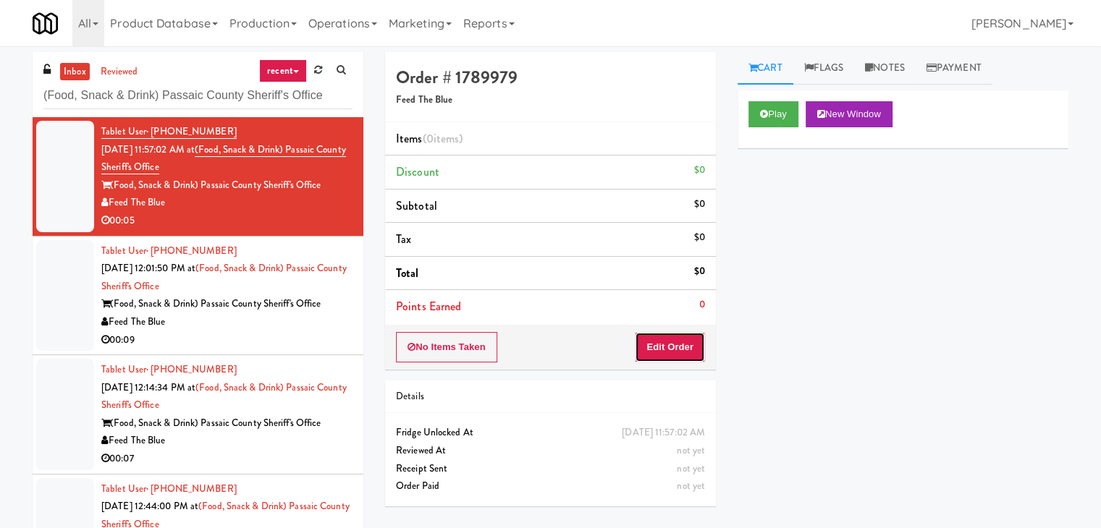
click at [659, 351] on button "Edit Order" at bounding box center [670, 347] width 70 height 30
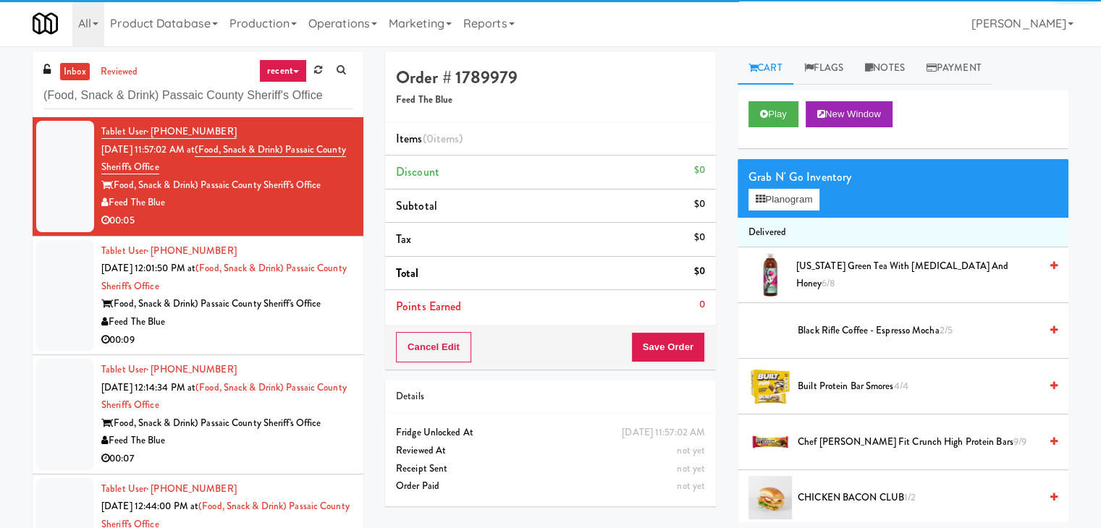
click at [792, 210] on div "Grab N' Go Inventory Planogram" at bounding box center [902, 188] width 331 height 59
click at [793, 201] on button "Planogram" at bounding box center [783, 200] width 71 height 22
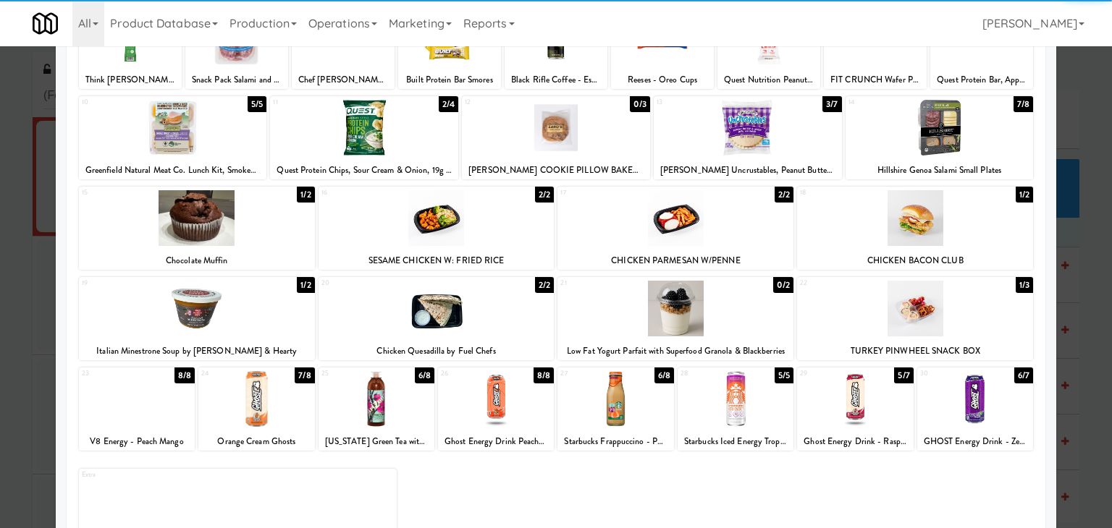
scroll to position [145, 0]
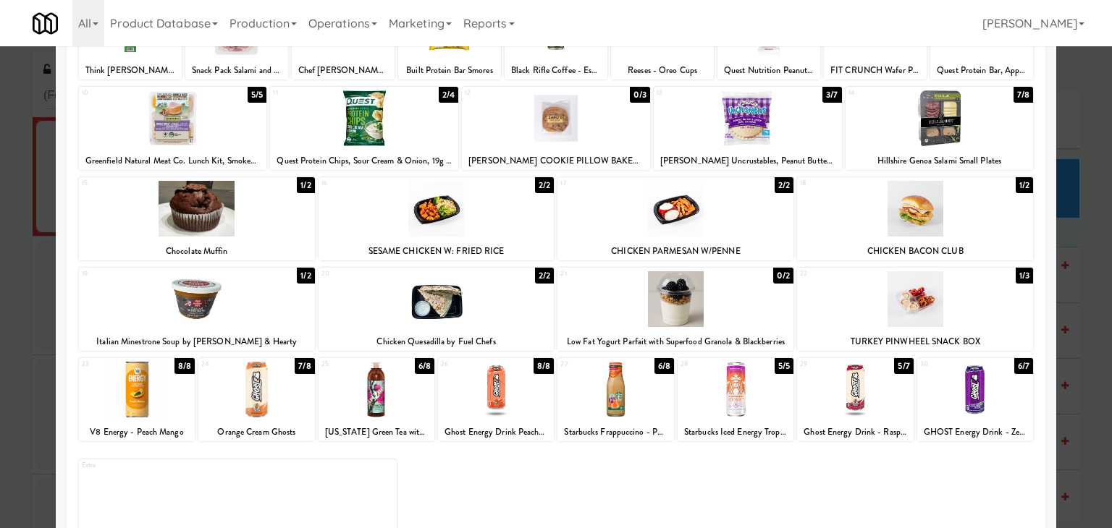
click at [921, 224] on div at bounding box center [915, 209] width 236 height 56
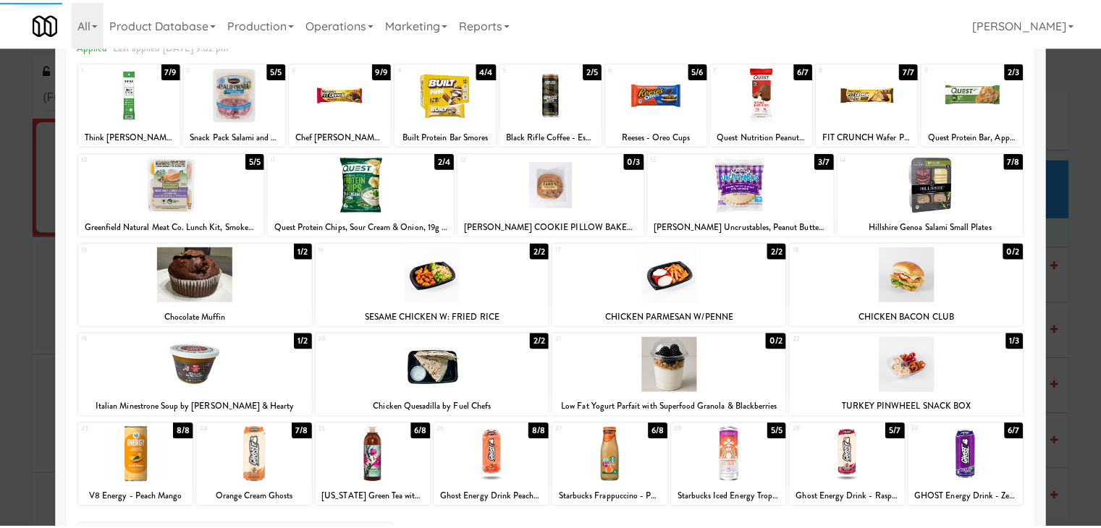
scroll to position [0, 0]
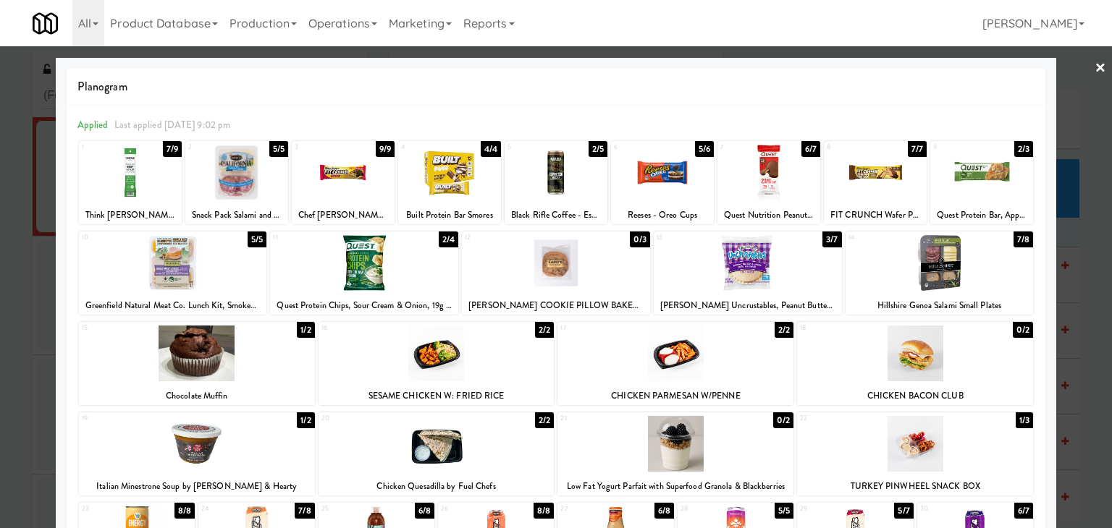
click at [1094, 64] on link "×" at bounding box center [1100, 68] width 12 height 45
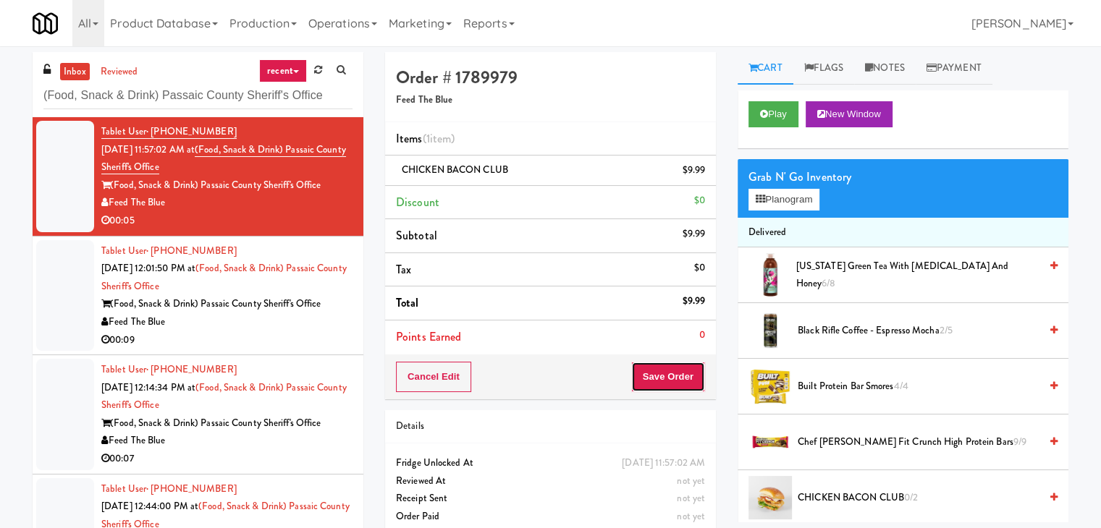
click at [662, 377] on button "Save Order" at bounding box center [668, 377] width 74 height 30
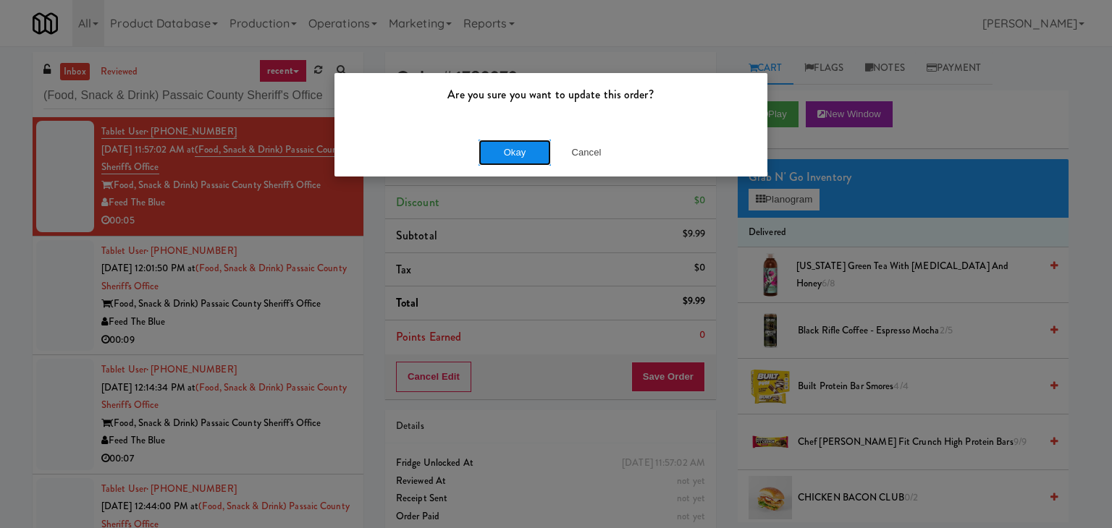
click at [509, 158] on button "Okay" at bounding box center [514, 153] width 72 height 26
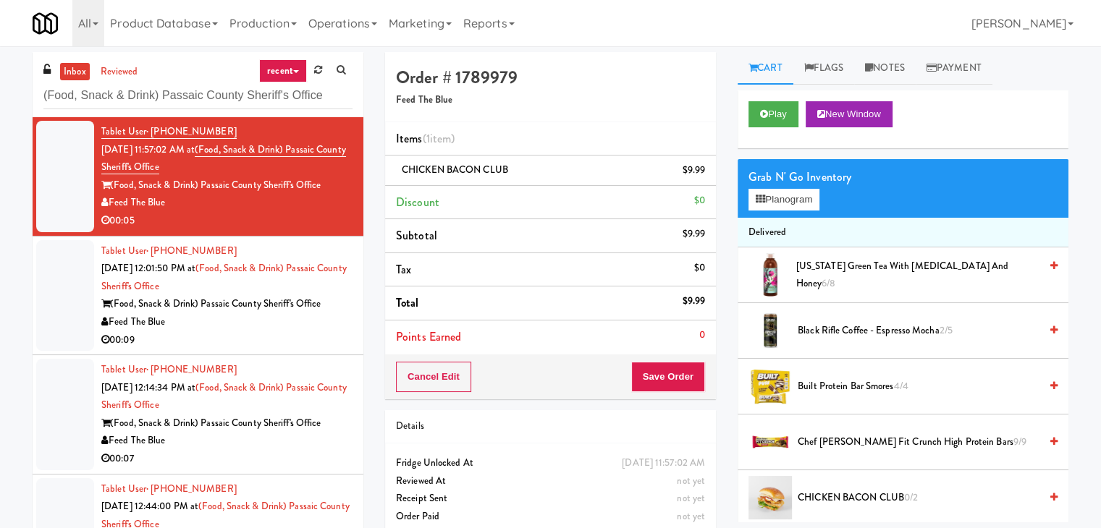
click at [264, 345] on div "00:09" at bounding box center [226, 340] width 251 height 18
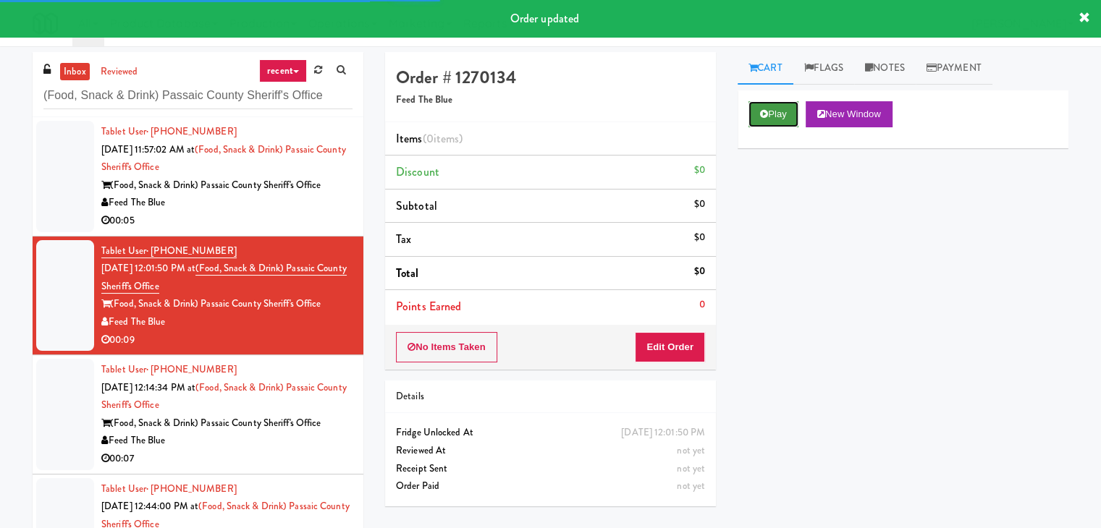
click at [781, 119] on button "Play" at bounding box center [773, 114] width 50 height 26
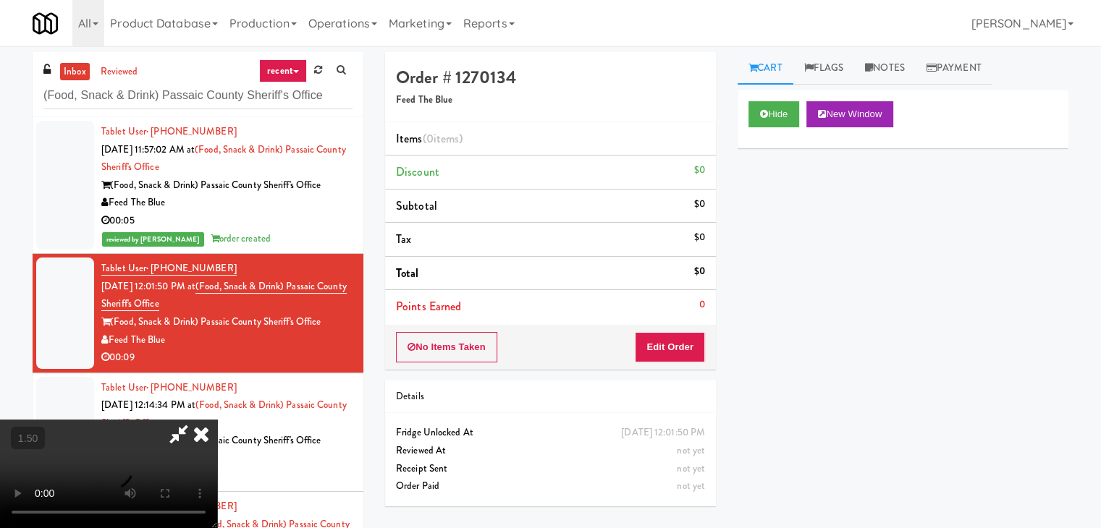
click at [217, 420] on video at bounding box center [108, 474] width 217 height 109
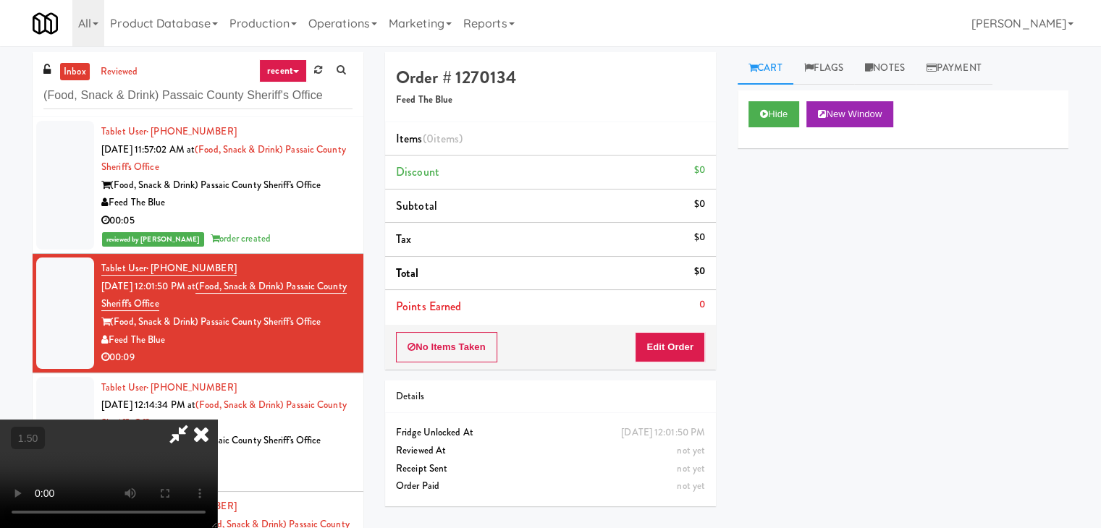
click at [217, 420] on video at bounding box center [108, 474] width 217 height 109
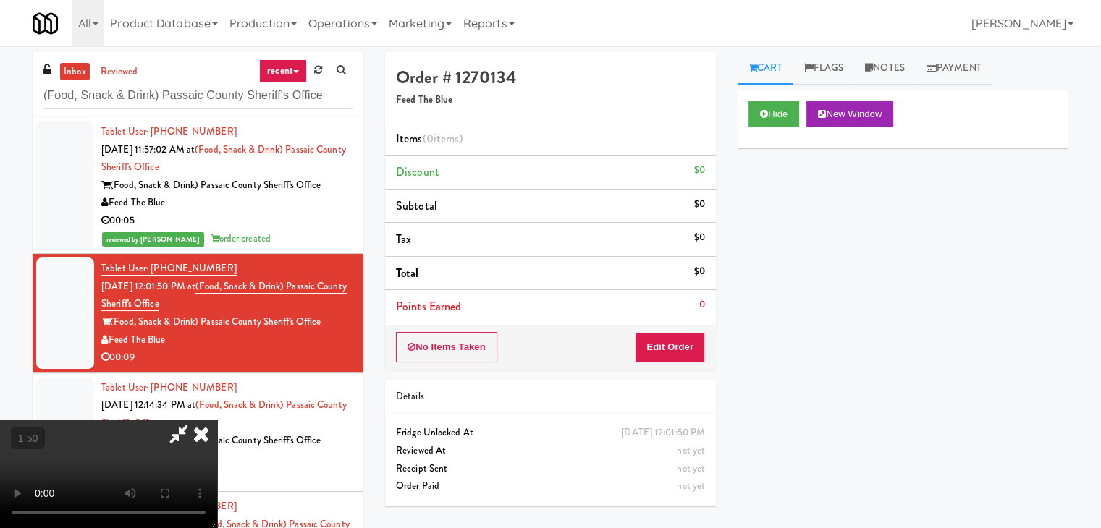
click at [217, 420] on icon at bounding box center [201, 434] width 32 height 29
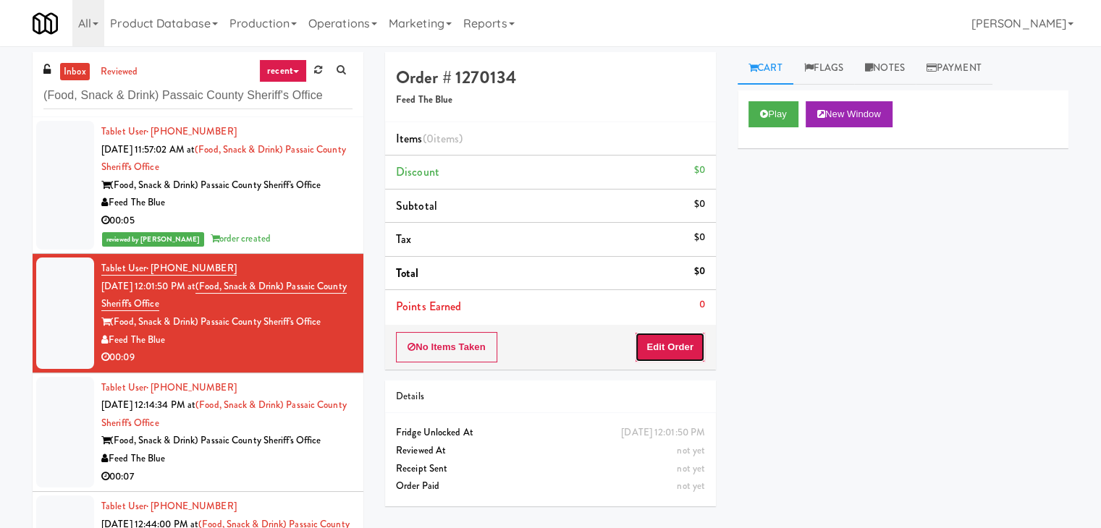
click at [686, 337] on button "Edit Order" at bounding box center [670, 347] width 70 height 30
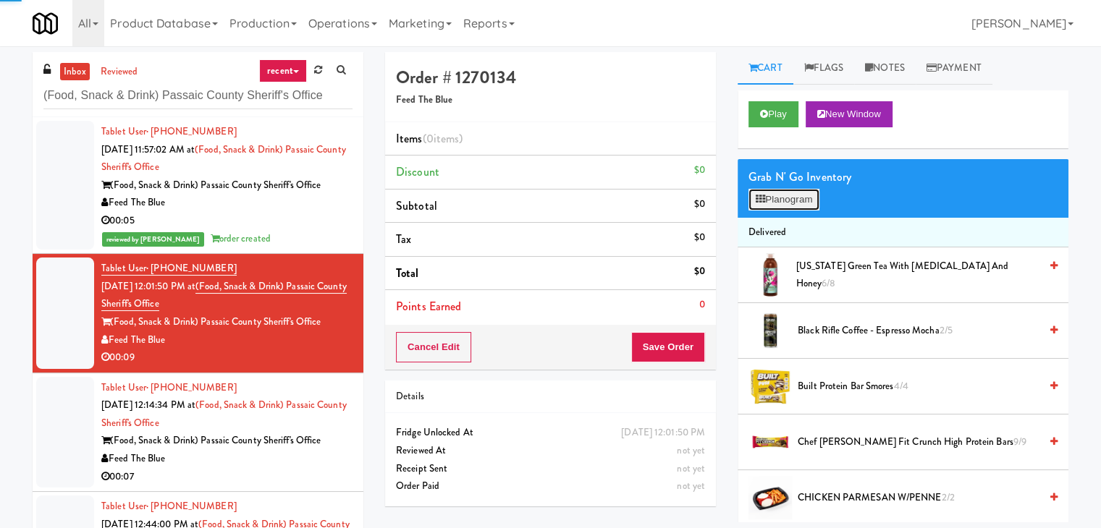
click at [795, 201] on button "Planogram" at bounding box center [783, 200] width 71 height 22
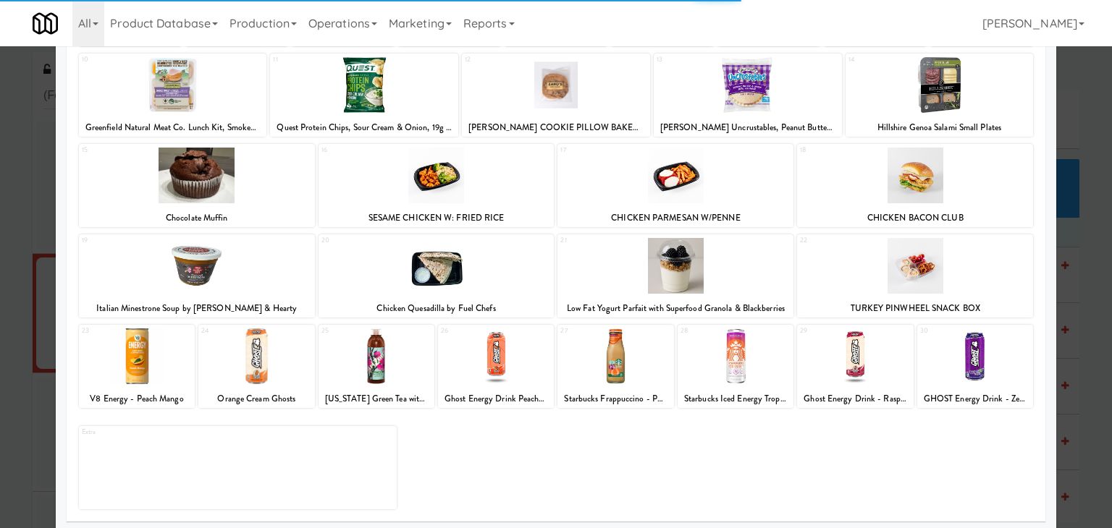
scroll to position [182, 0]
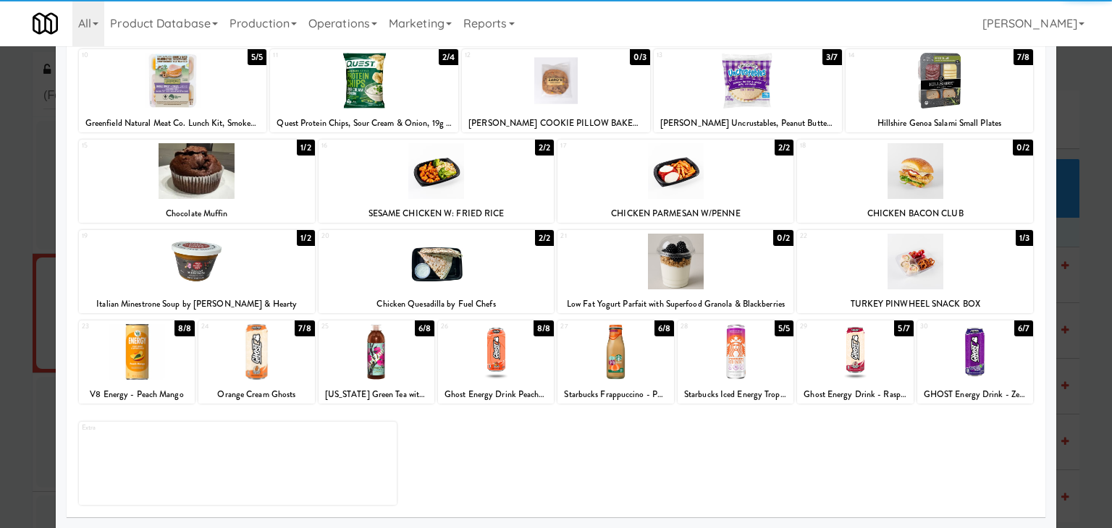
click at [968, 282] on div at bounding box center [915, 262] width 236 height 56
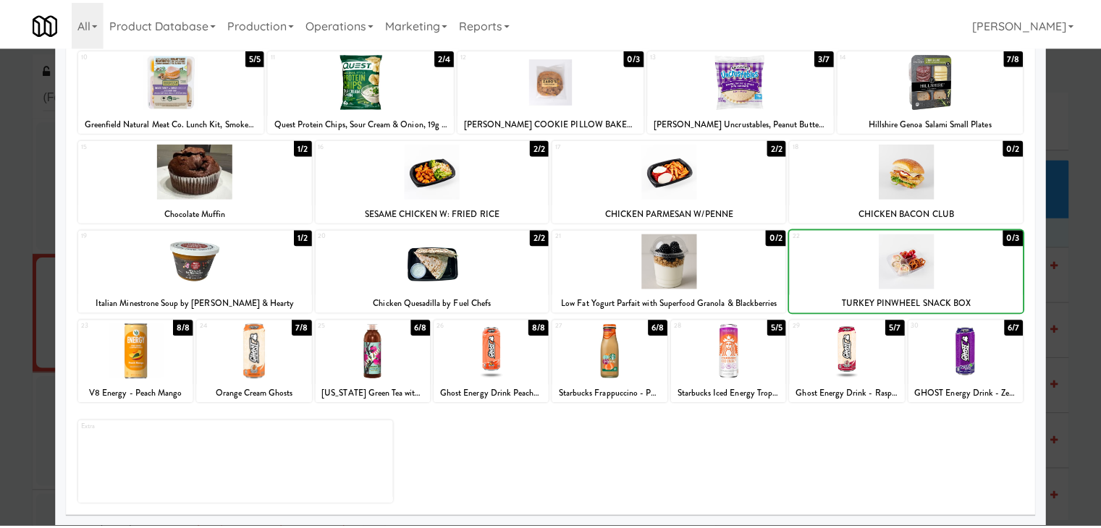
scroll to position [0, 0]
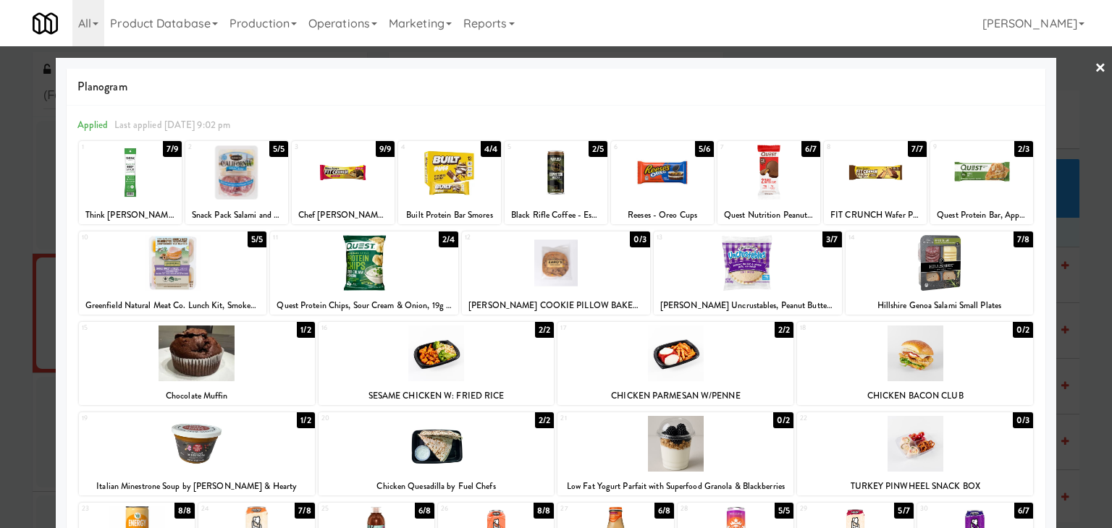
click at [1094, 60] on link "×" at bounding box center [1100, 68] width 12 height 45
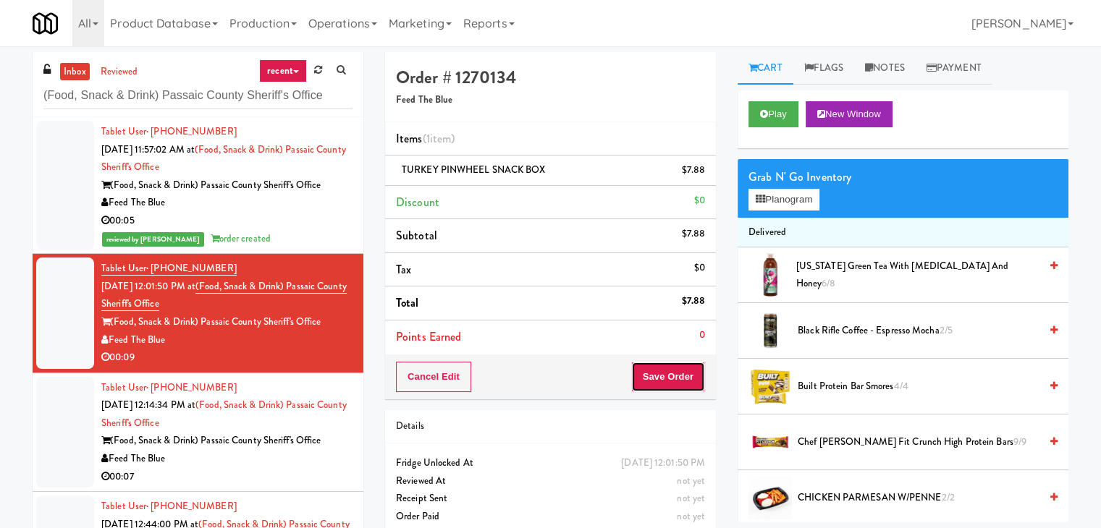
click at [670, 367] on button "Save Order" at bounding box center [668, 377] width 74 height 30
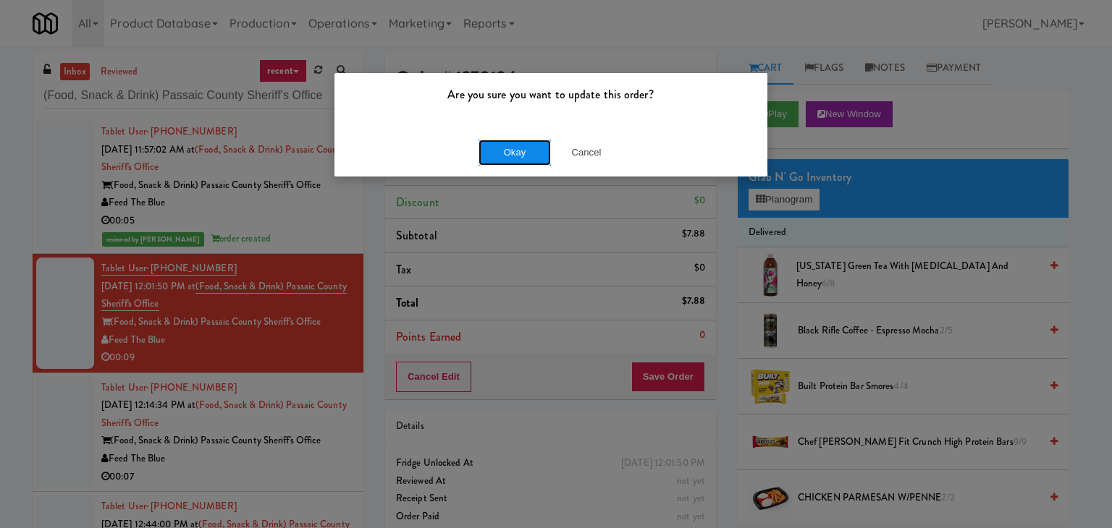
click at [530, 151] on button "Okay" at bounding box center [514, 153] width 72 height 26
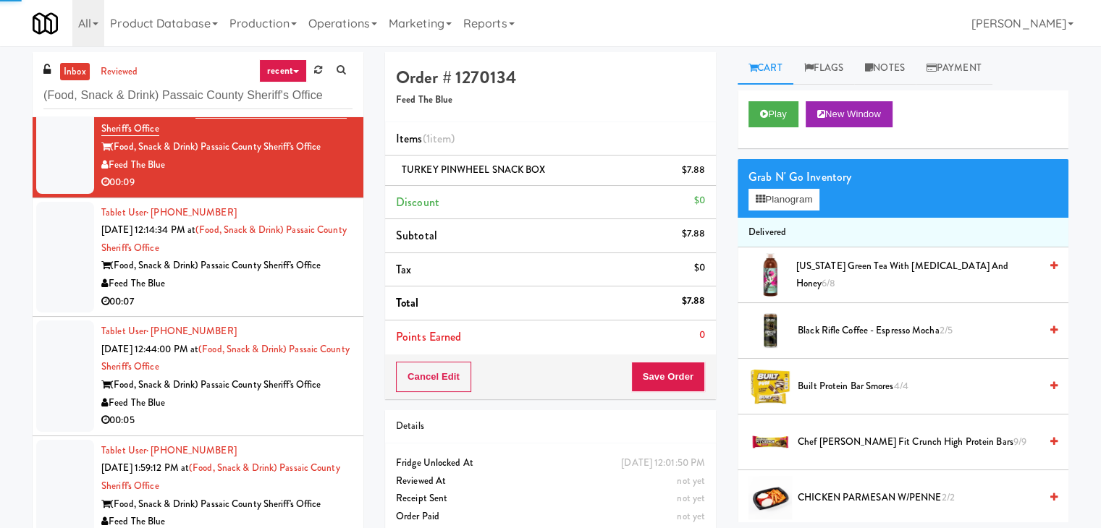
scroll to position [177, 0]
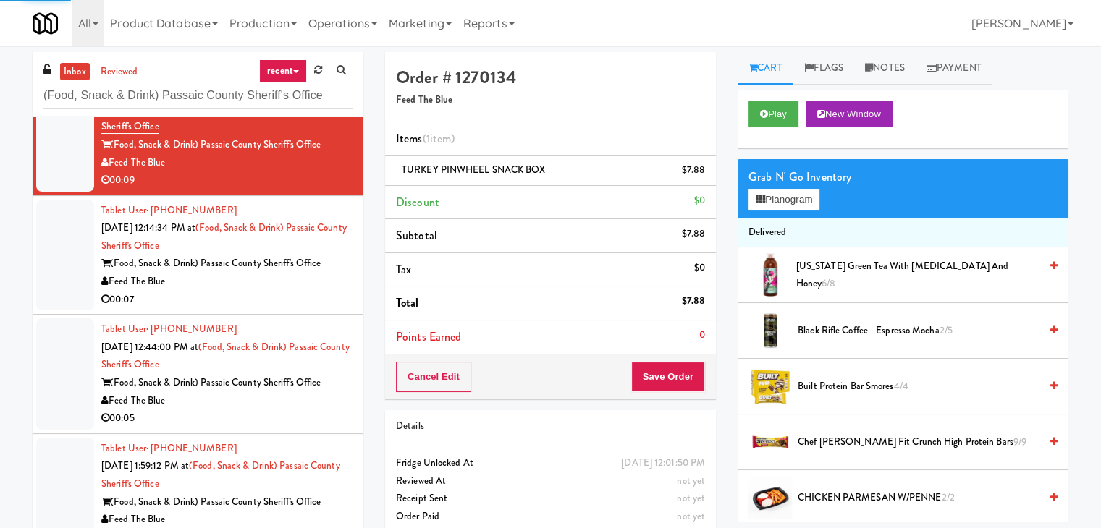
click at [289, 303] on div "00:07" at bounding box center [226, 300] width 251 height 18
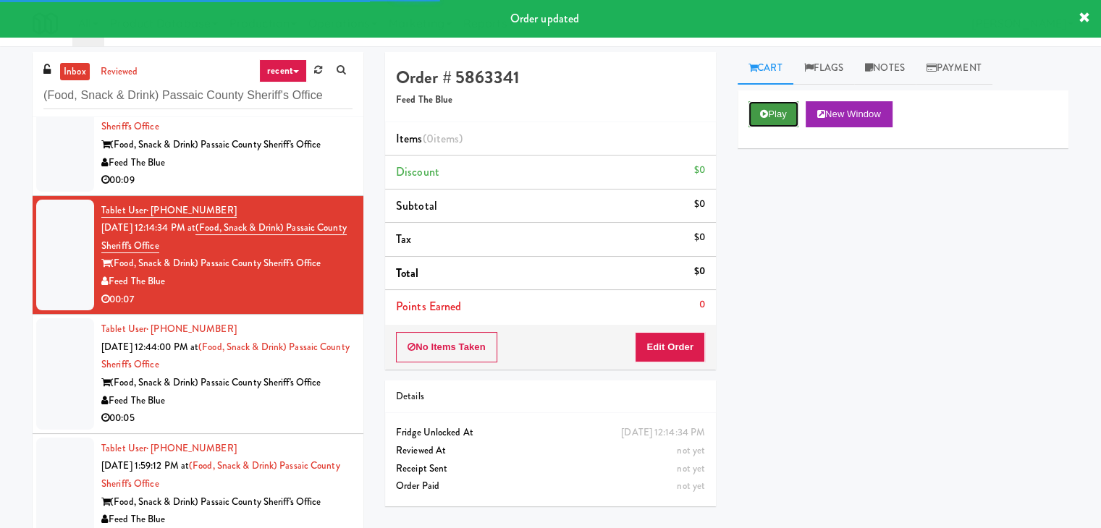
click at [770, 108] on button "Play" at bounding box center [773, 114] width 50 height 26
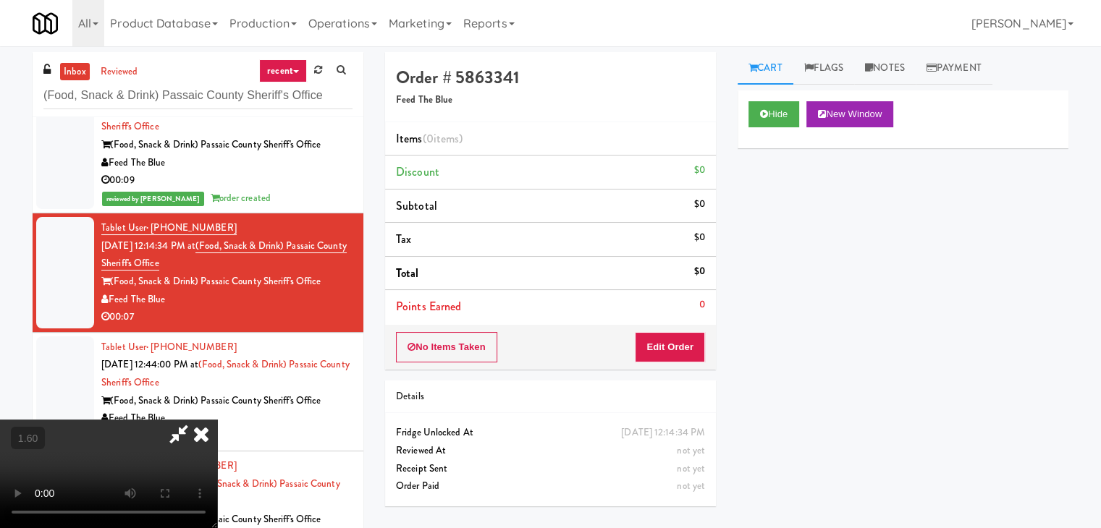
click at [217, 420] on video at bounding box center [108, 474] width 217 height 109
click at [217, 420] on icon at bounding box center [201, 434] width 32 height 29
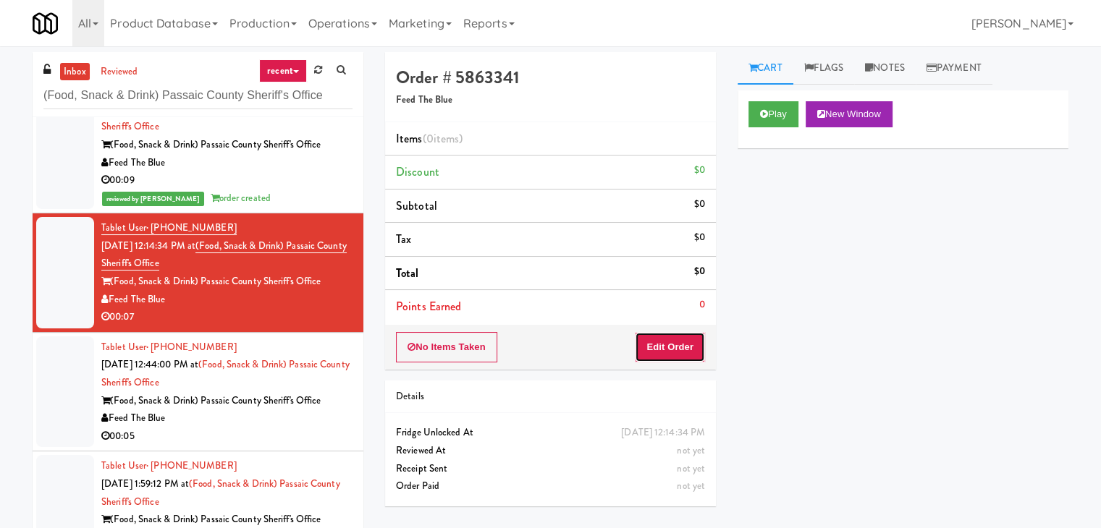
click at [675, 339] on button "Edit Order" at bounding box center [670, 347] width 70 height 30
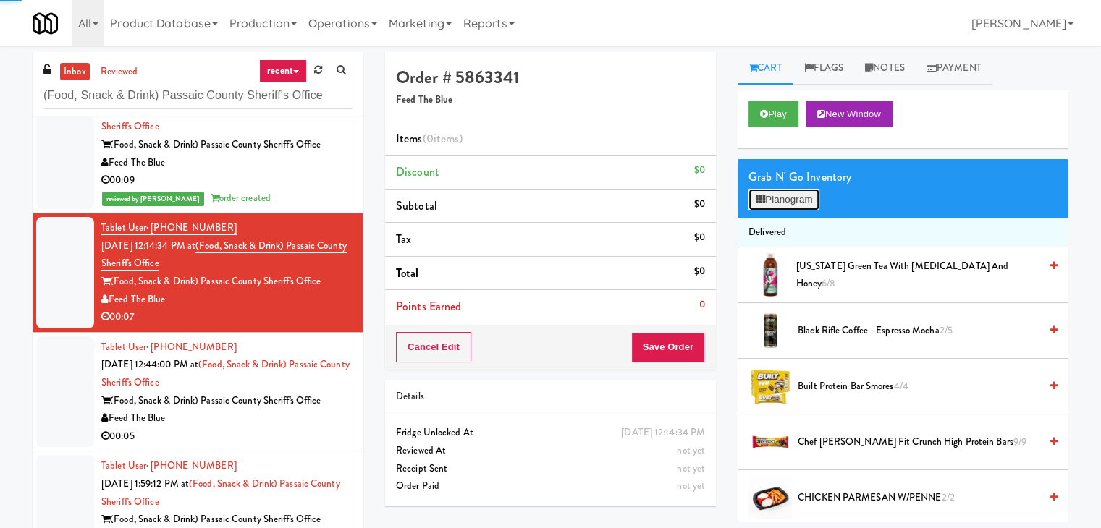
click at [787, 207] on button "Planogram" at bounding box center [783, 200] width 71 height 22
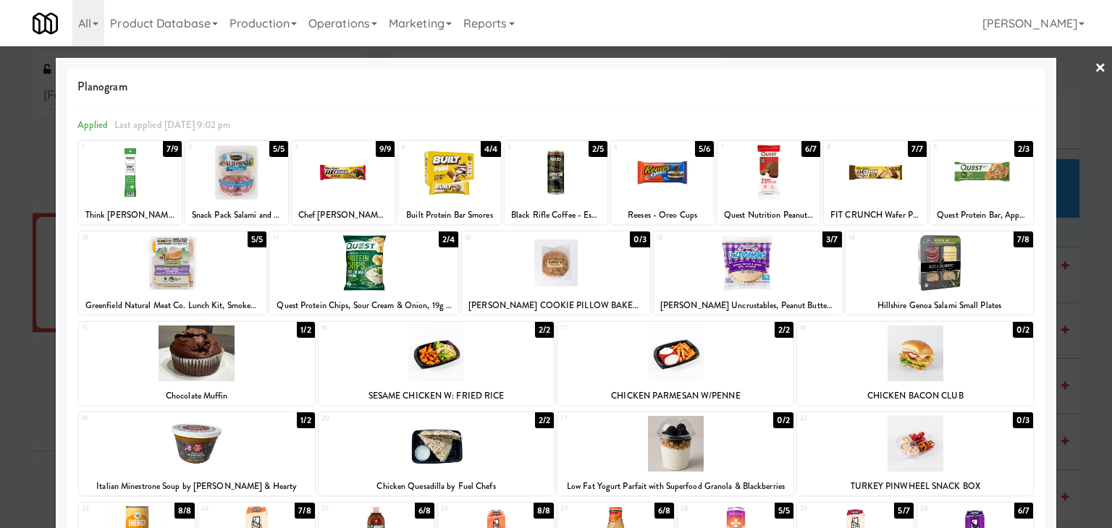
click at [144, 157] on div at bounding box center [130, 173] width 103 height 56
click at [229, 169] on div at bounding box center [236, 173] width 103 height 56
click at [1094, 66] on link "×" at bounding box center [1100, 68] width 12 height 45
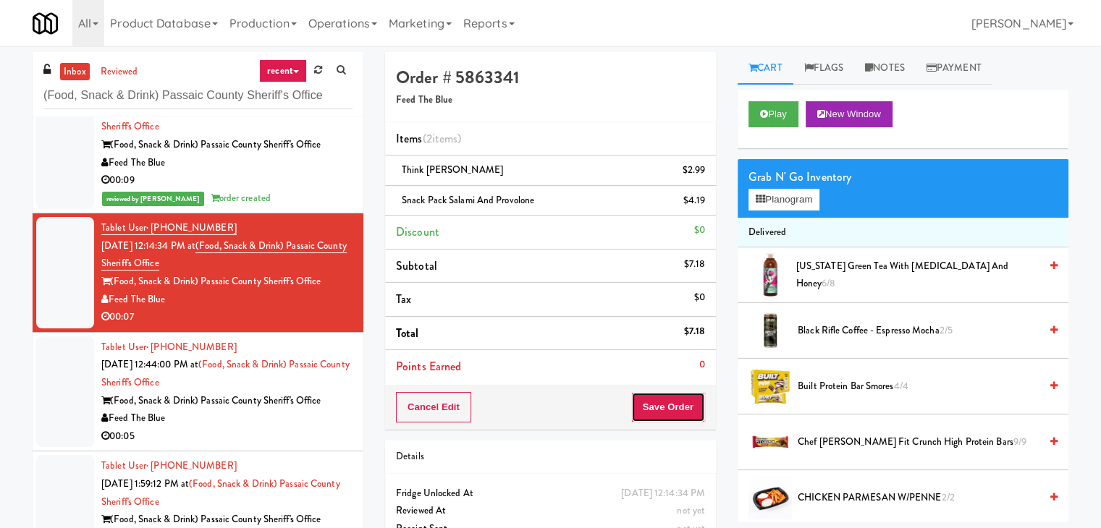
click at [665, 405] on button "Save Order" at bounding box center [668, 407] width 74 height 30
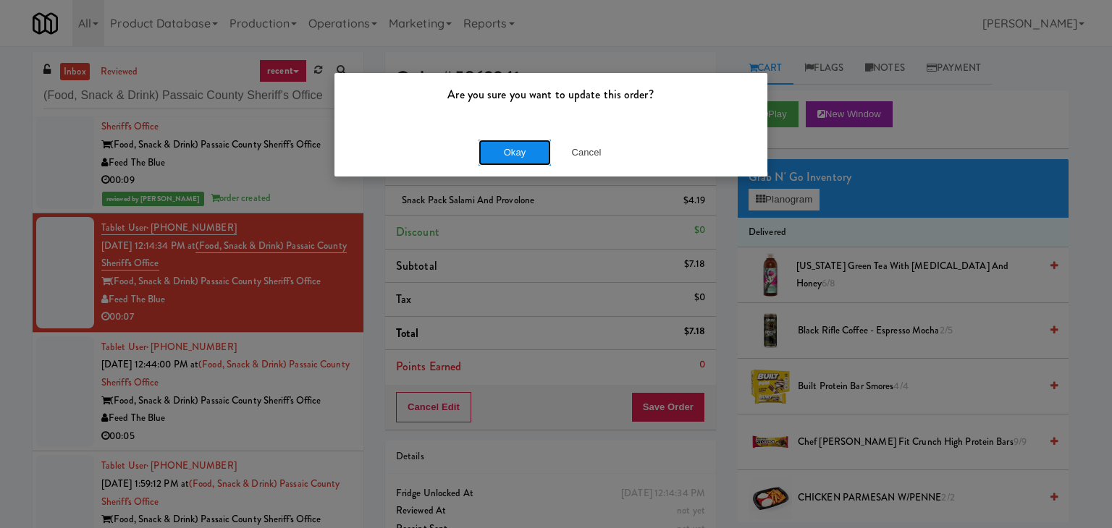
click at [509, 148] on button "Okay" at bounding box center [514, 153] width 72 height 26
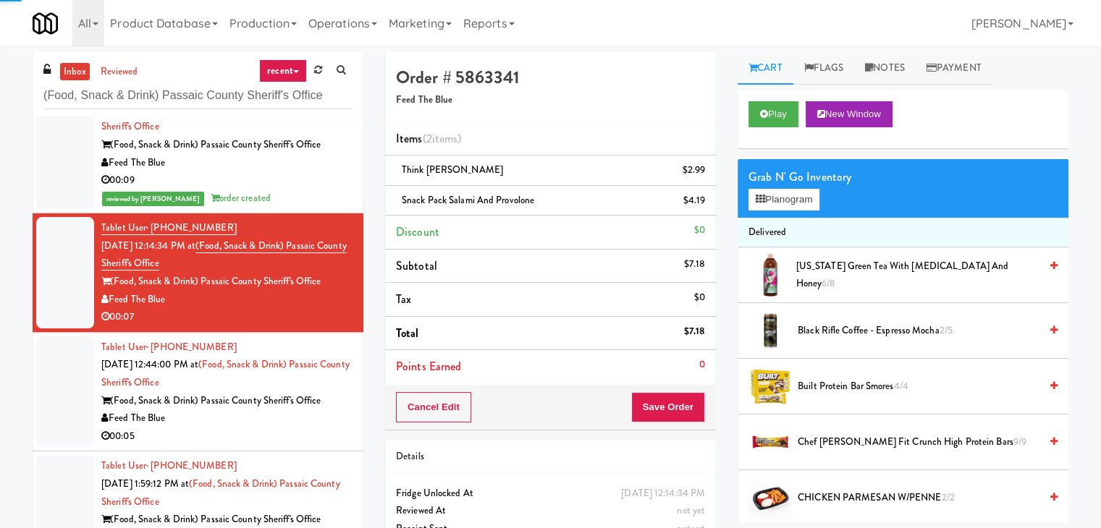
click at [269, 444] on li "Tablet User · (862) 226-1871 [DATE] 12:44:00 PM at (Food, Snack & Drink) Passai…" at bounding box center [198, 392] width 331 height 119
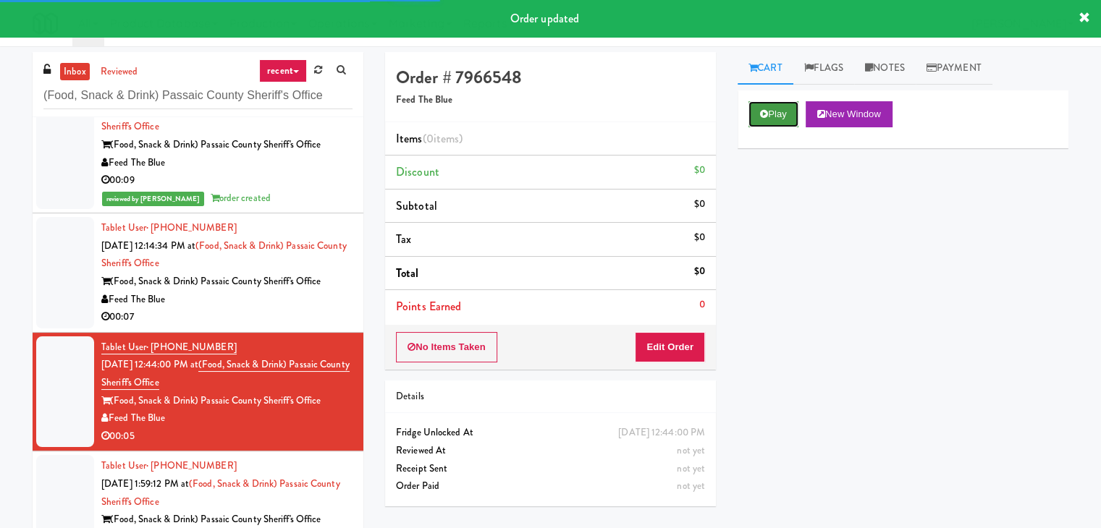
click at [793, 114] on button "Play" at bounding box center [773, 114] width 50 height 26
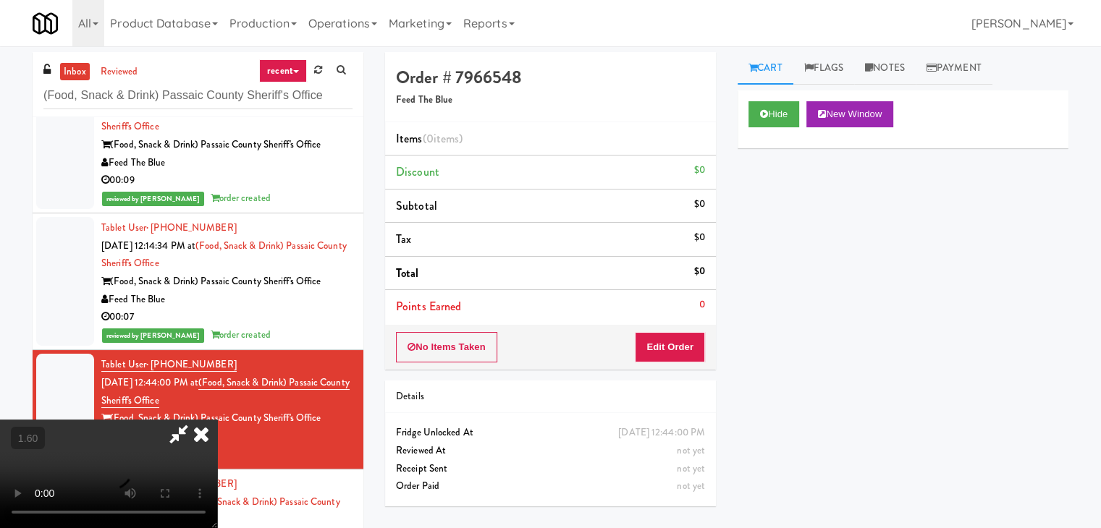
click at [217, 420] on video at bounding box center [108, 474] width 217 height 109
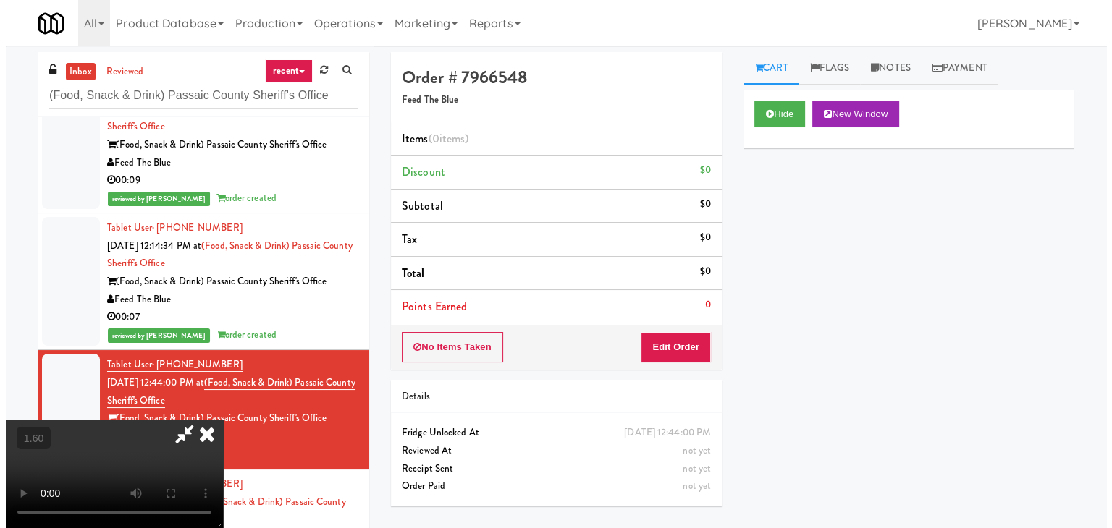
scroll to position [0, 0]
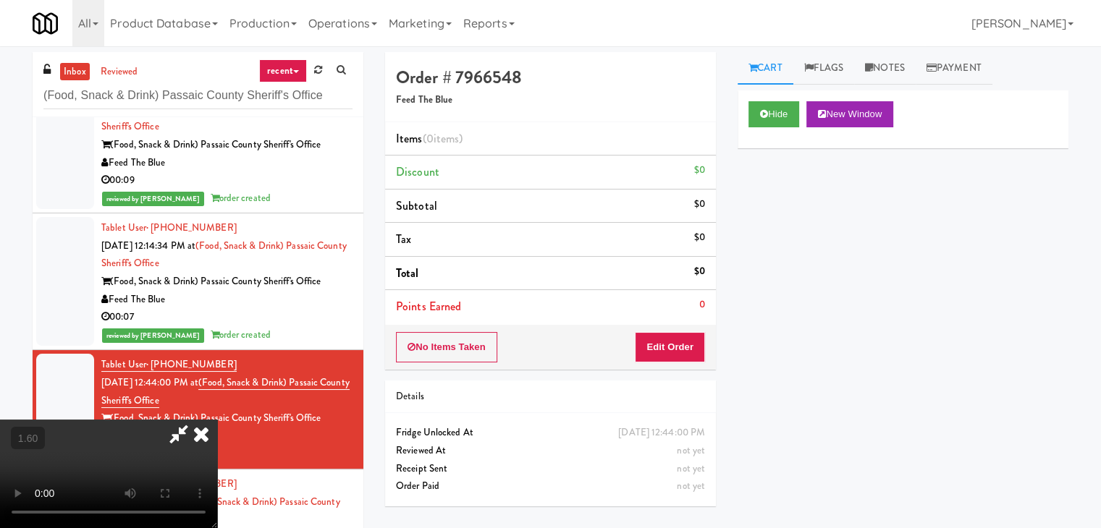
click at [217, 420] on icon at bounding box center [201, 434] width 32 height 29
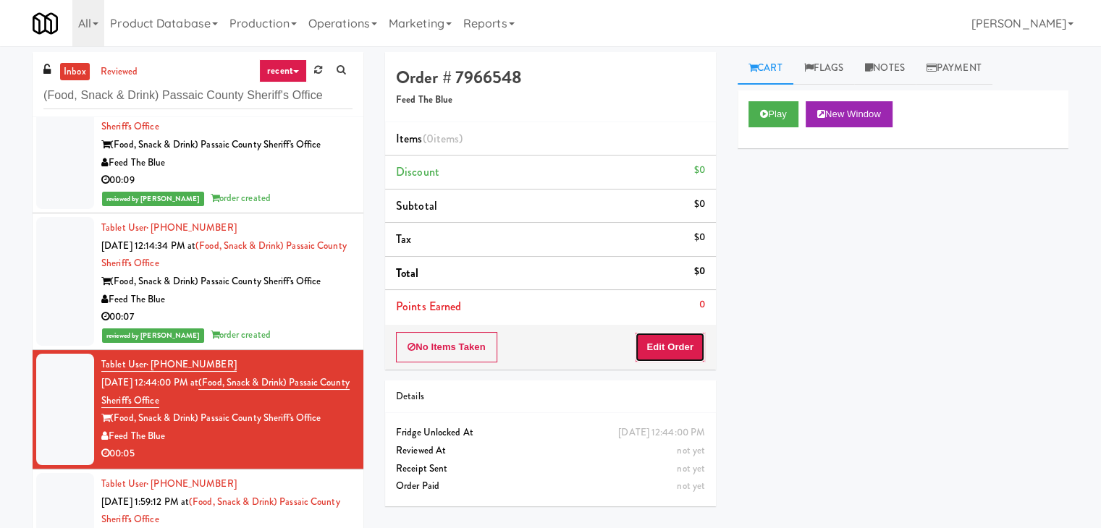
click at [675, 337] on button "Edit Order" at bounding box center [670, 347] width 70 height 30
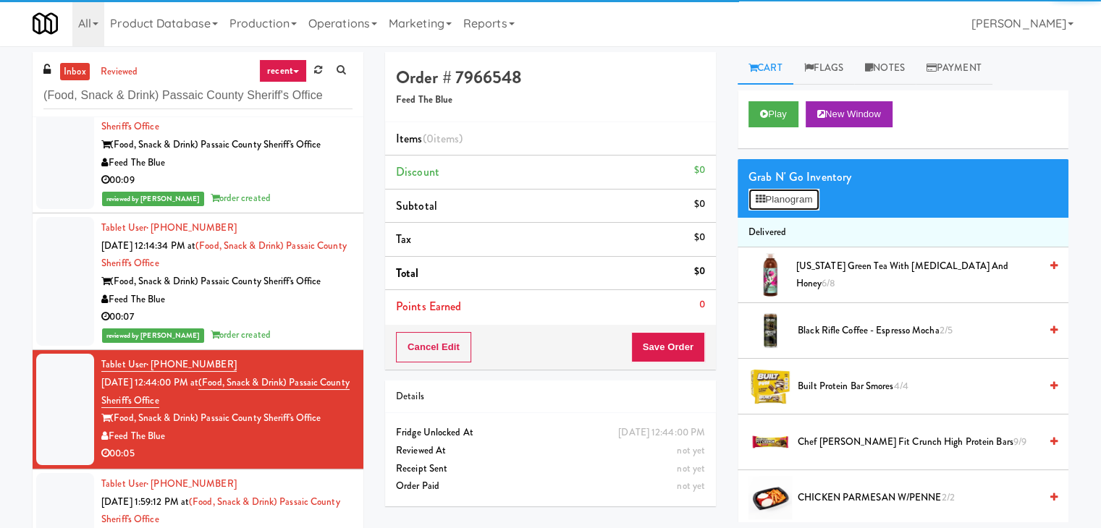
click at [782, 203] on button "Planogram" at bounding box center [783, 200] width 71 height 22
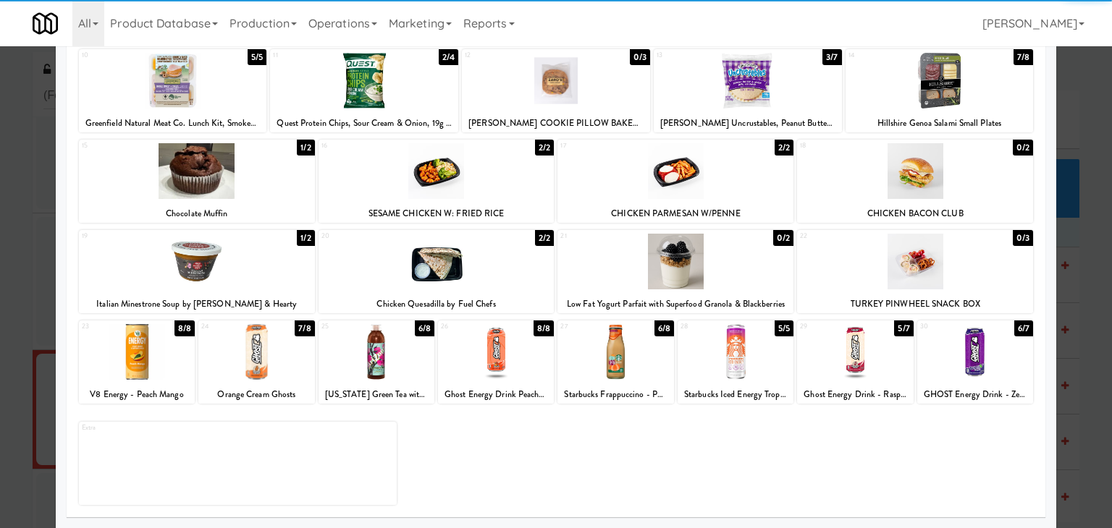
click at [458, 287] on div at bounding box center [436, 262] width 236 height 56
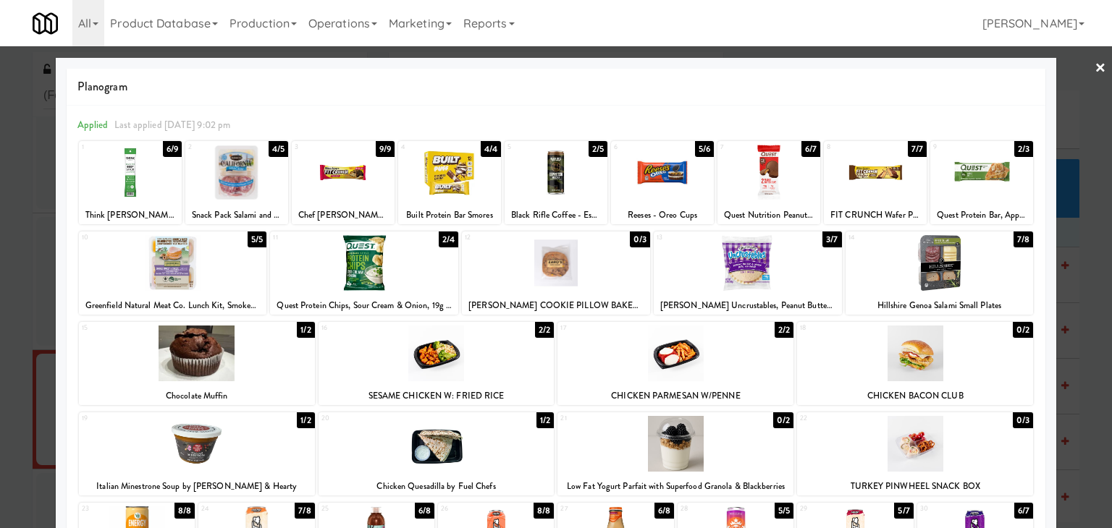
drag, startPoint x: 1094, startPoint y: 70, endPoint x: 1031, endPoint y: 139, distance: 93.7
click at [1094, 69] on link "×" at bounding box center [1100, 68] width 12 height 45
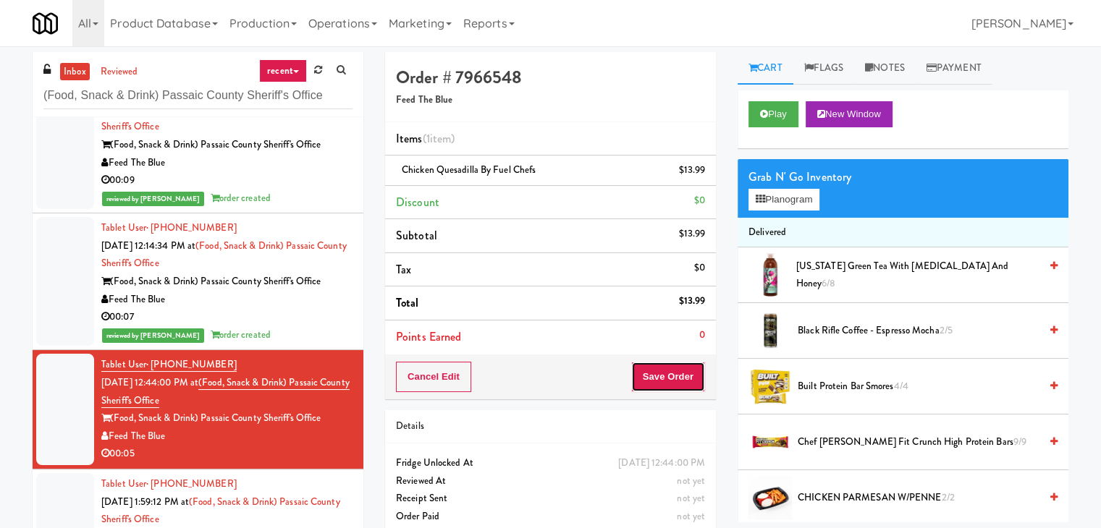
click at [660, 368] on button "Save Order" at bounding box center [668, 377] width 74 height 30
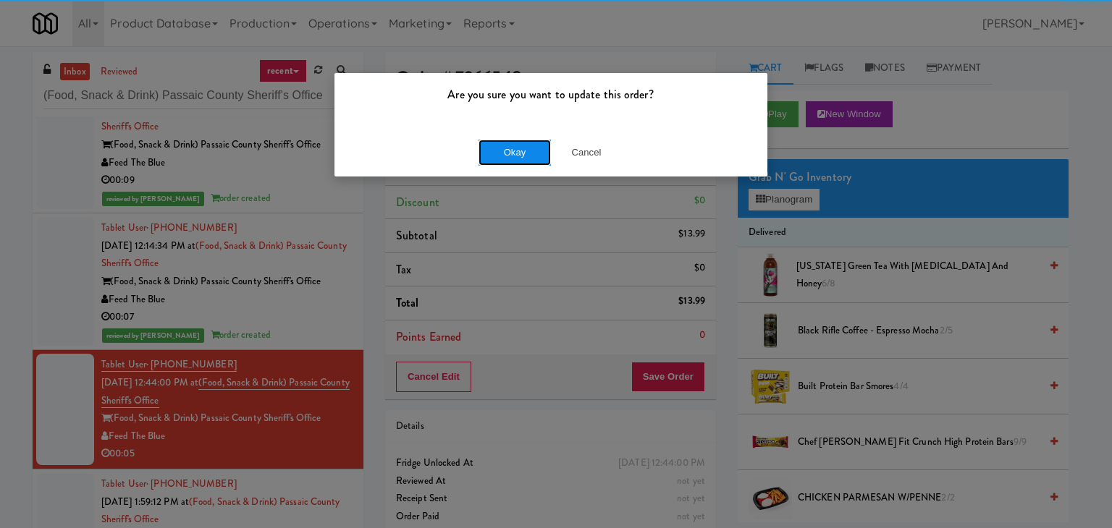
drag, startPoint x: 507, startPoint y: 150, endPoint x: 490, endPoint y: 164, distance: 21.6
click at [501, 153] on button "Okay" at bounding box center [514, 153] width 72 height 26
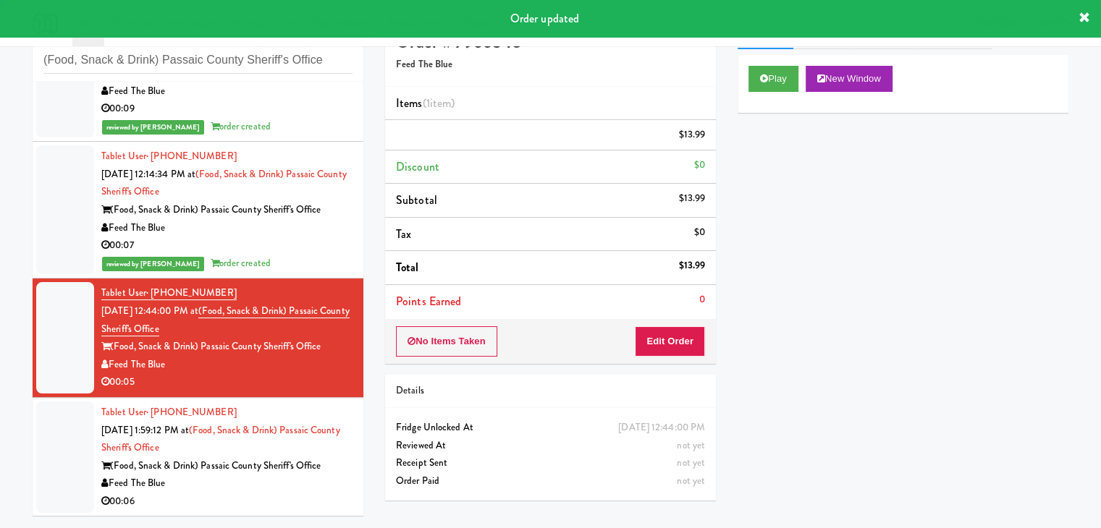
scroll to position [46, 0]
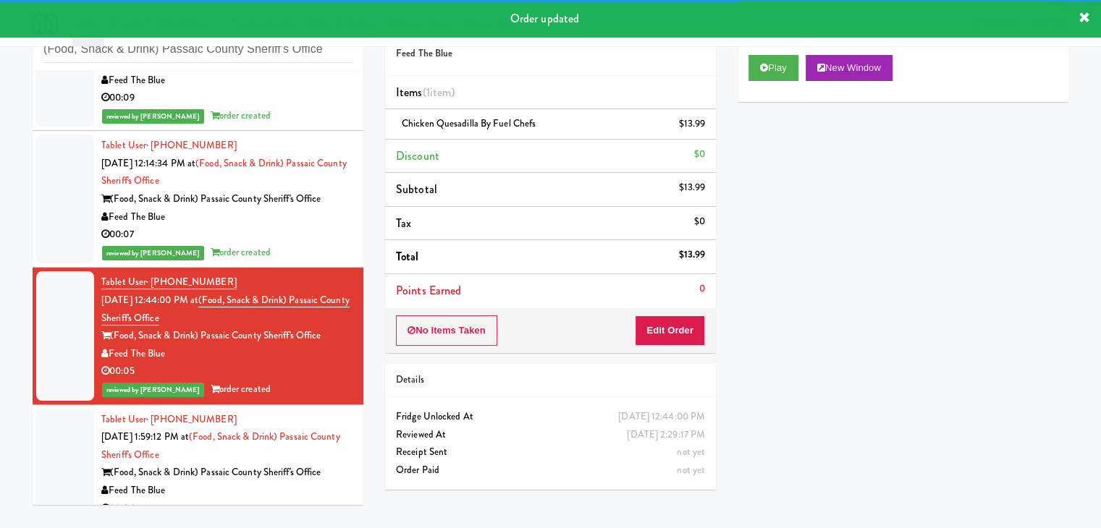
click at [293, 490] on div "Feed The Blue" at bounding box center [226, 491] width 251 height 18
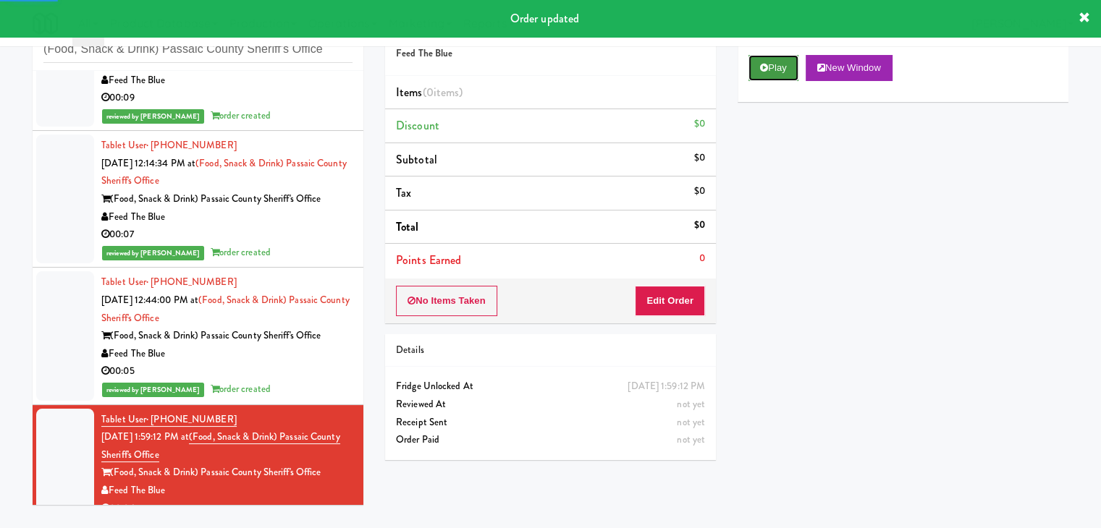
click at [779, 70] on button "Play" at bounding box center [773, 68] width 50 height 26
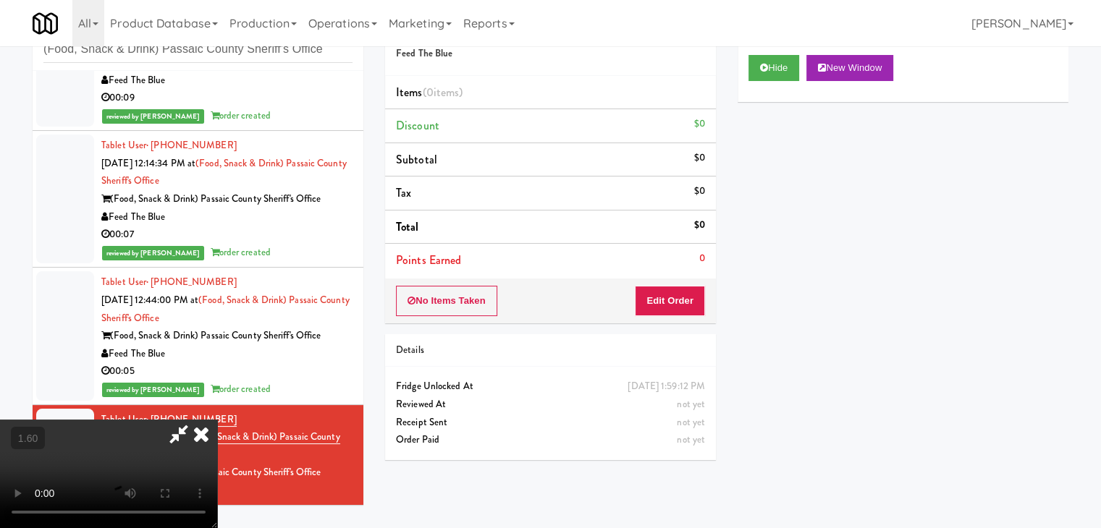
click at [191, 420] on video at bounding box center [108, 474] width 217 height 109
click at [217, 420] on video at bounding box center [108, 474] width 217 height 109
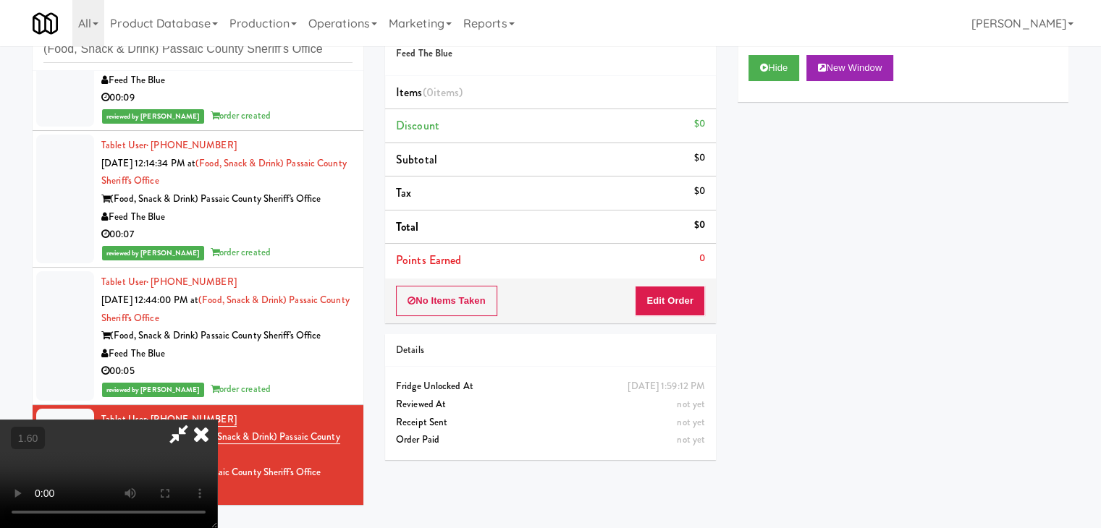
click at [217, 420] on video at bounding box center [108, 474] width 217 height 109
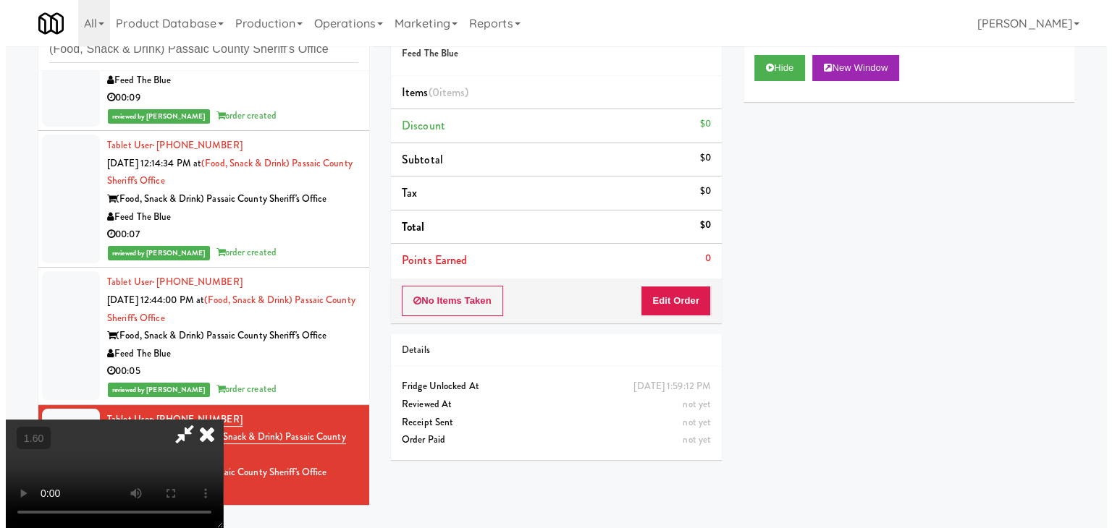
scroll to position [0, 0]
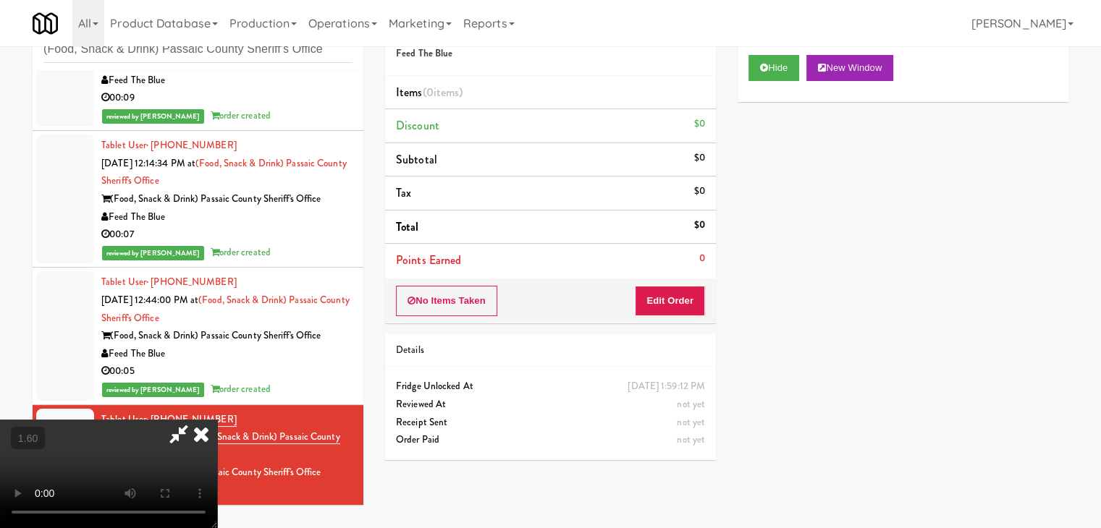
click at [217, 420] on icon at bounding box center [201, 434] width 32 height 29
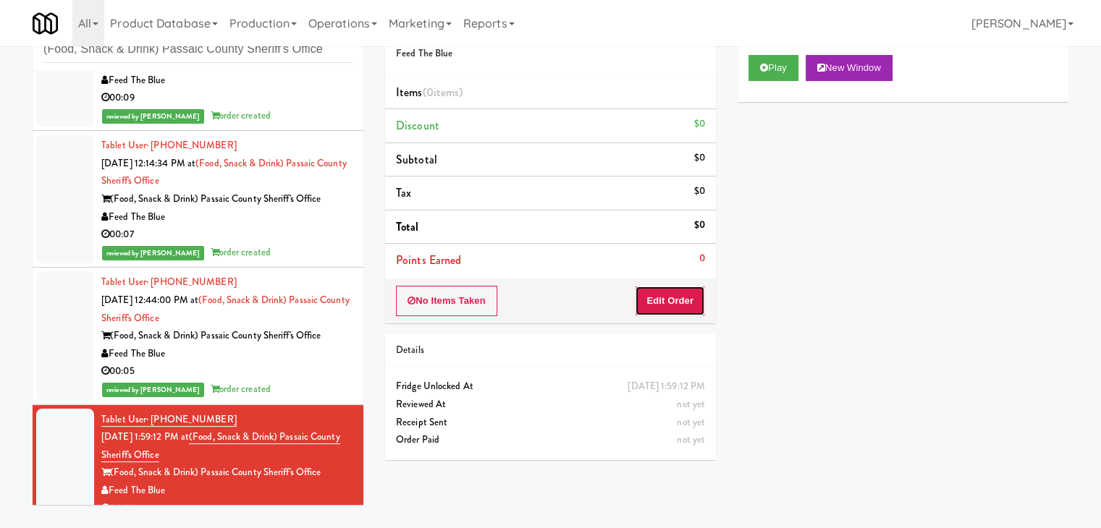
click at [660, 305] on button "Edit Order" at bounding box center [670, 301] width 70 height 30
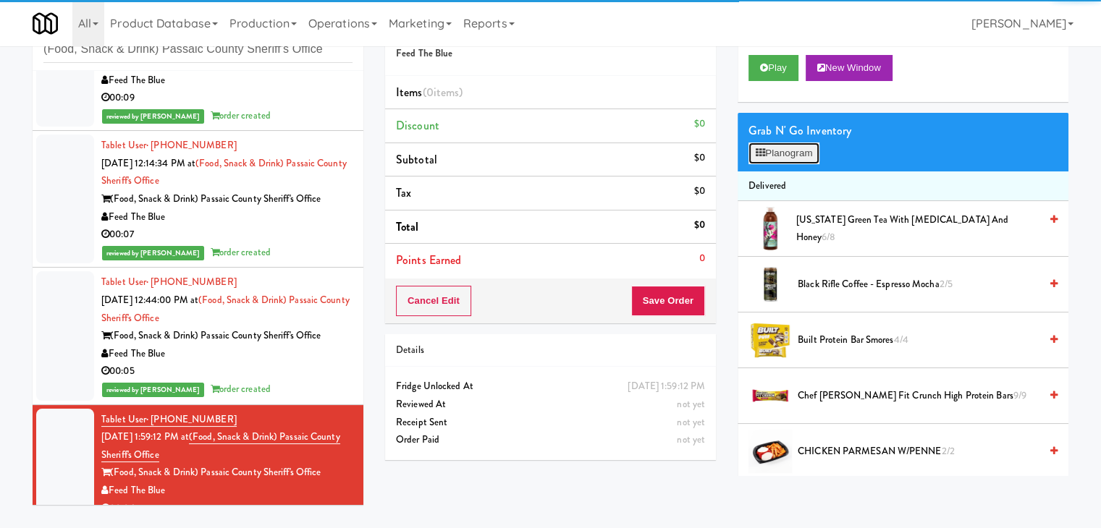
click at [789, 159] on button "Planogram" at bounding box center [783, 154] width 71 height 22
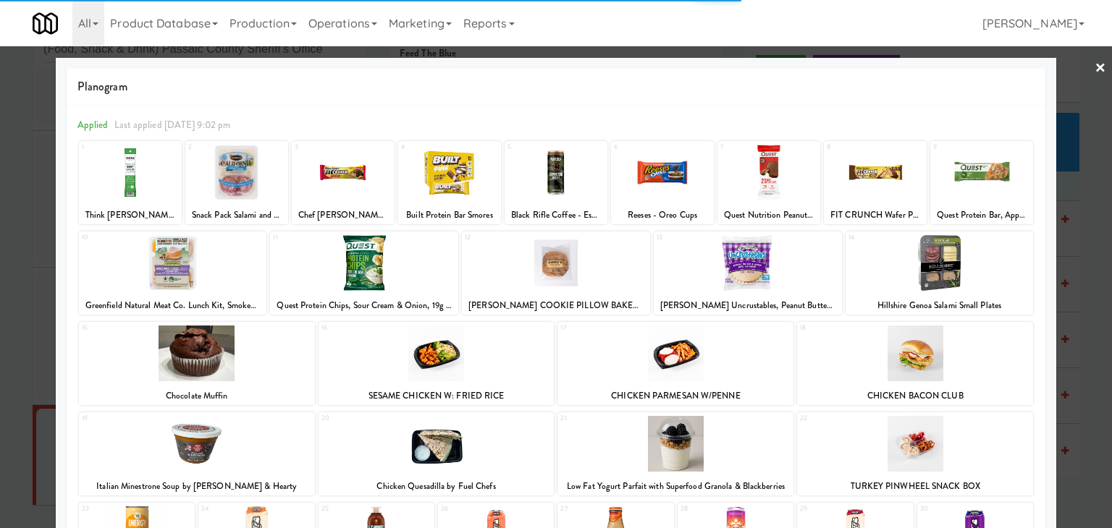
scroll to position [182, 0]
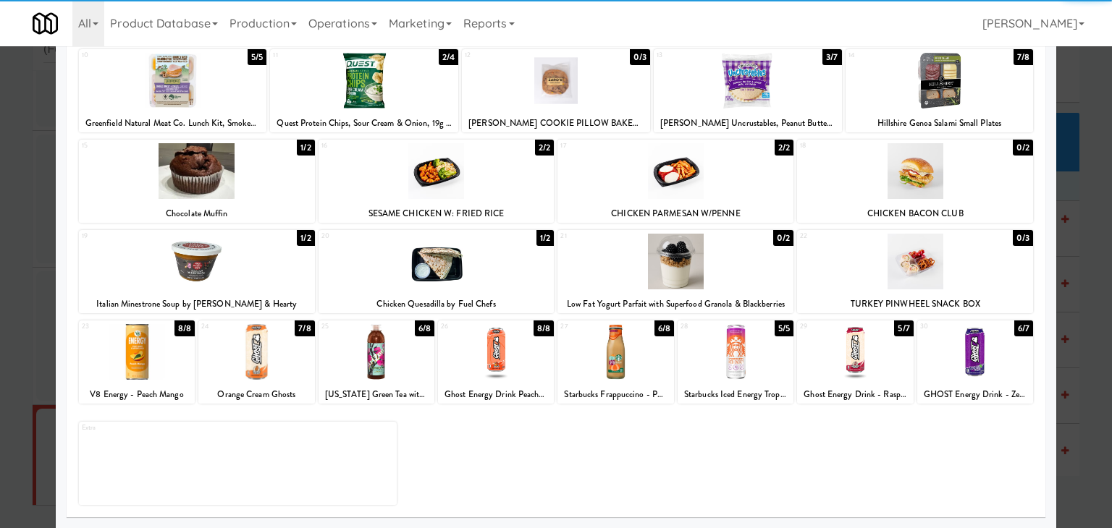
click at [224, 268] on div at bounding box center [197, 262] width 236 height 56
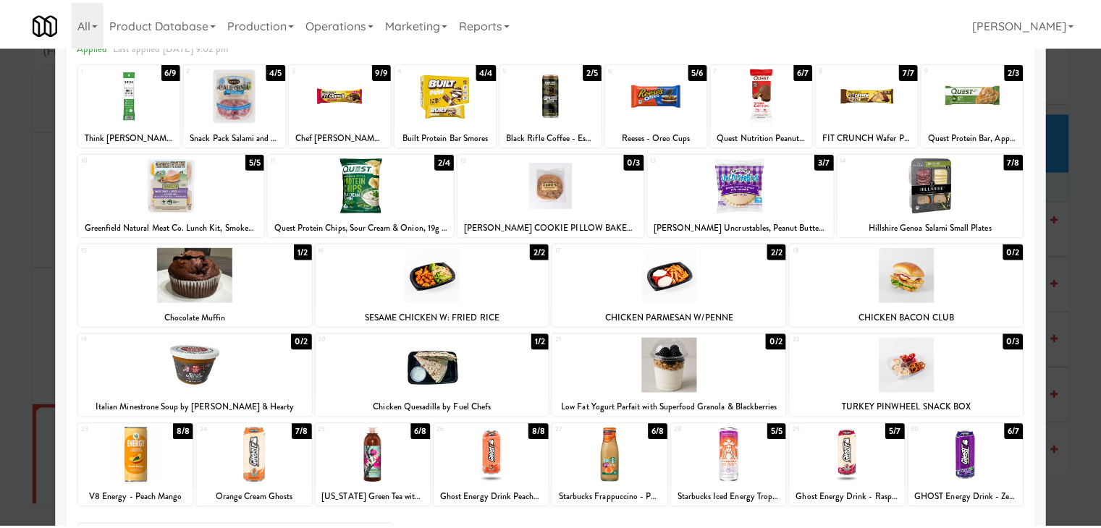
scroll to position [0, 0]
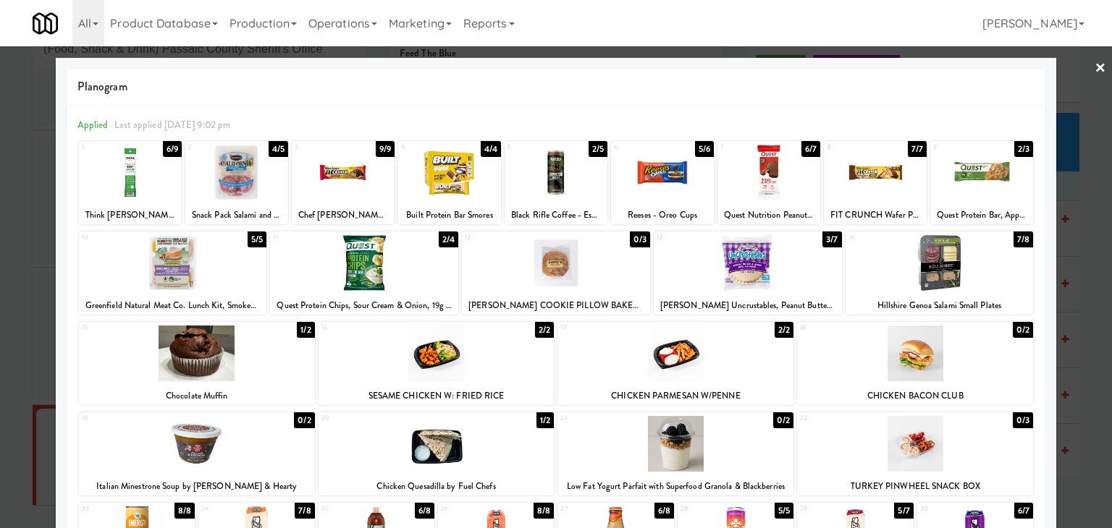
click at [1094, 64] on link "×" at bounding box center [1100, 68] width 12 height 45
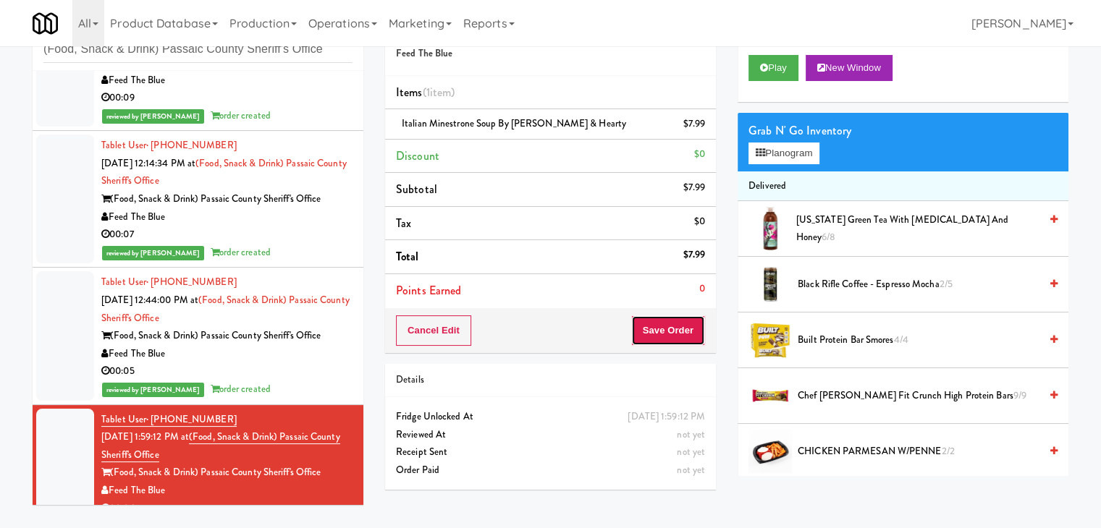
click at [663, 323] on button "Save Order" at bounding box center [668, 331] width 74 height 30
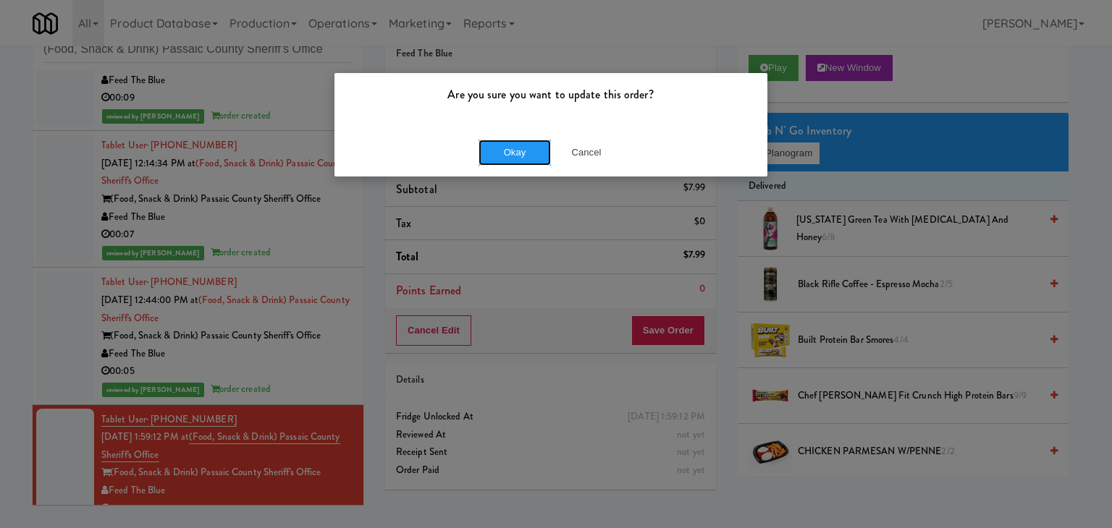
drag, startPoint x: 515, startPoint y: 146, endPoint x: 356, endPoint y: 84, distance: 170.3
click at [514, 146] on button "Okay" at bounding box center [514, 153] width 72 height 26
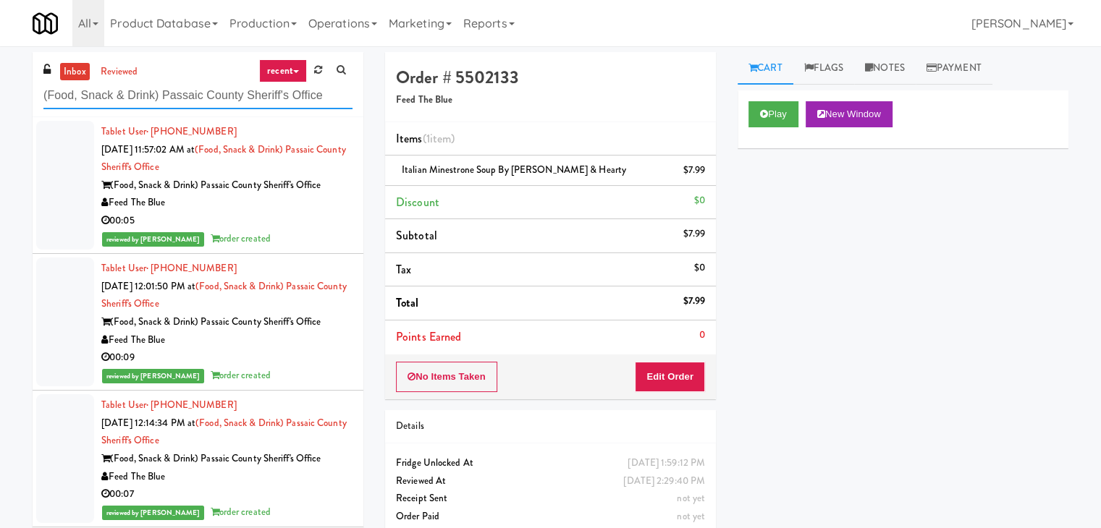
click at [139, 93] on input "(Food, Snack & Drink) Passaic County Sheriff's Office" at bounding box center [197, 95] width 309 height 27
paste input "Rising Sun - Food"
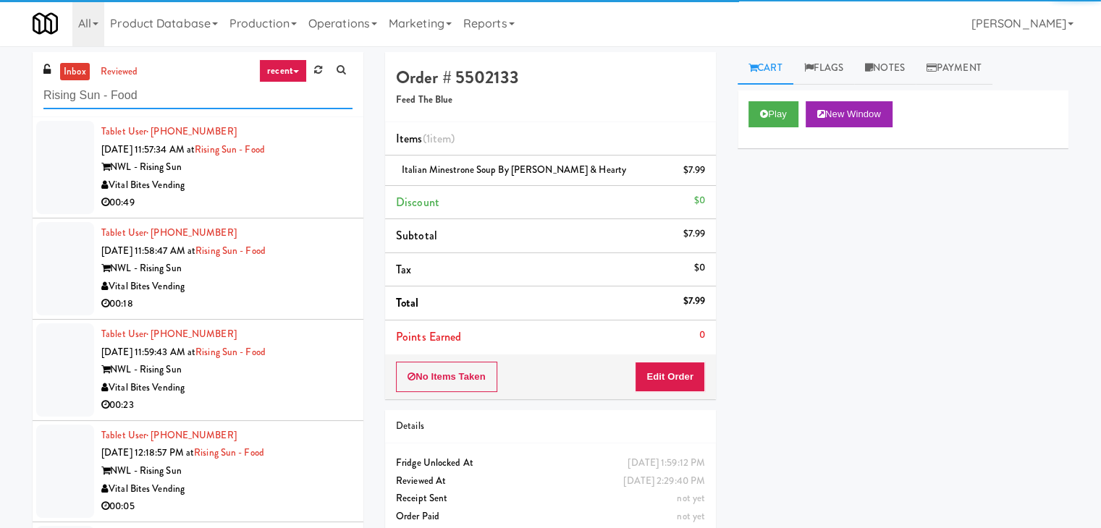
type input "Rising Sun - Food"
click at [266, 191] on div "Vital Bites Vending" at bounding box center [226, 186] width 251 height 18
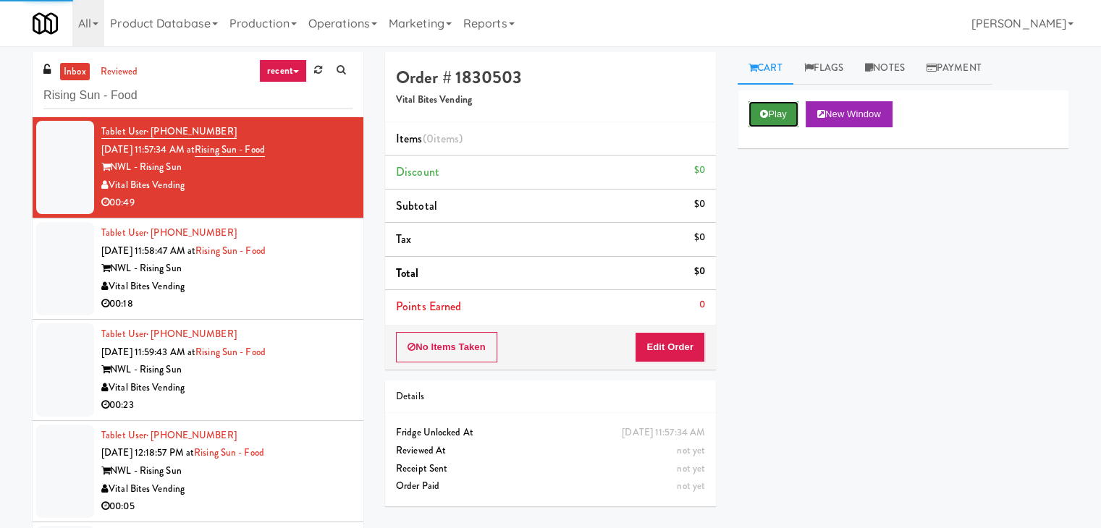
click at [771, 123] on button "Play" at bounding box center [773, 114] width 50 height 26
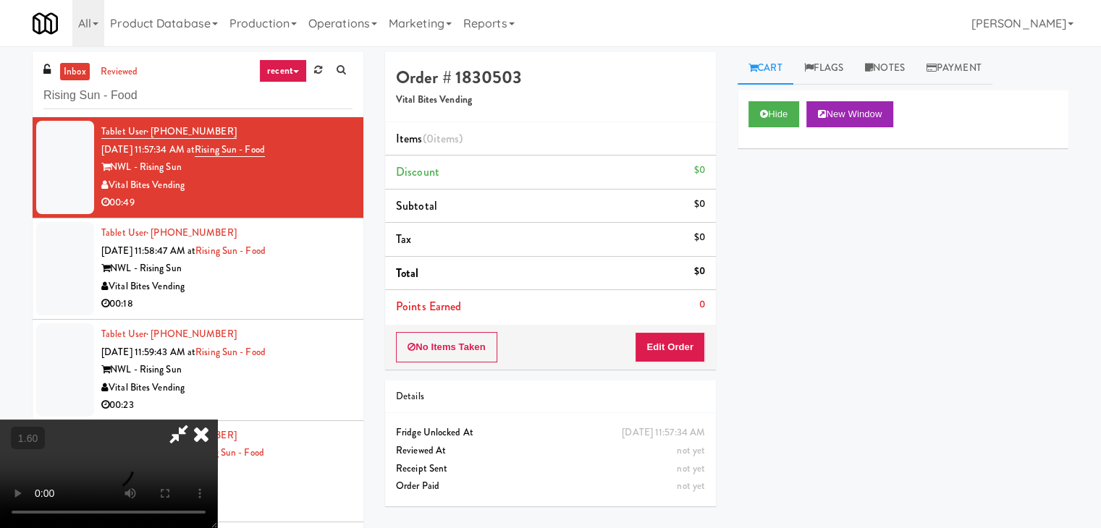
click at [217, 420] on video at bounding box center [108, 474] width 217 height 109
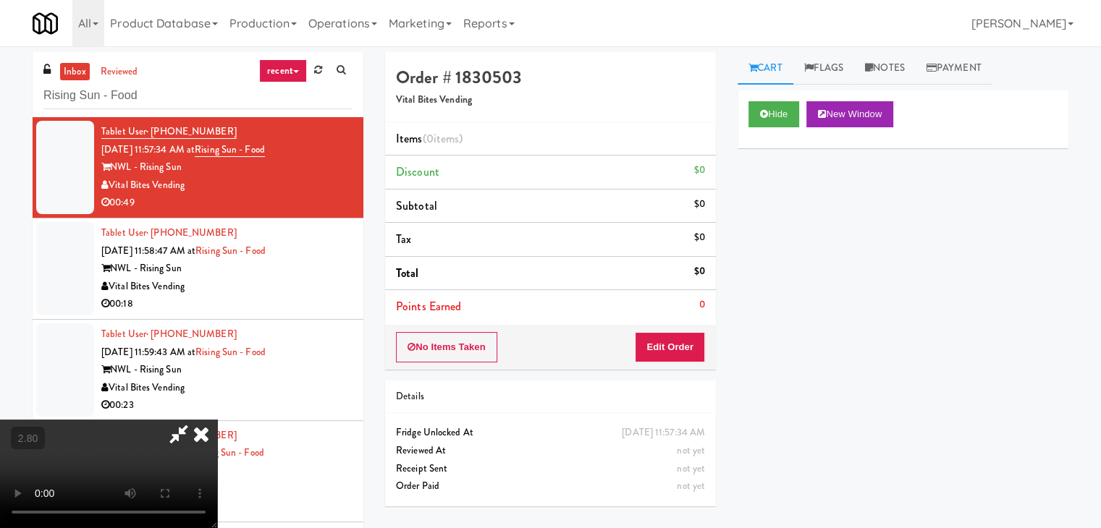
click at [217, 420] on video at bounding box center [108, 474] width 217 height 109
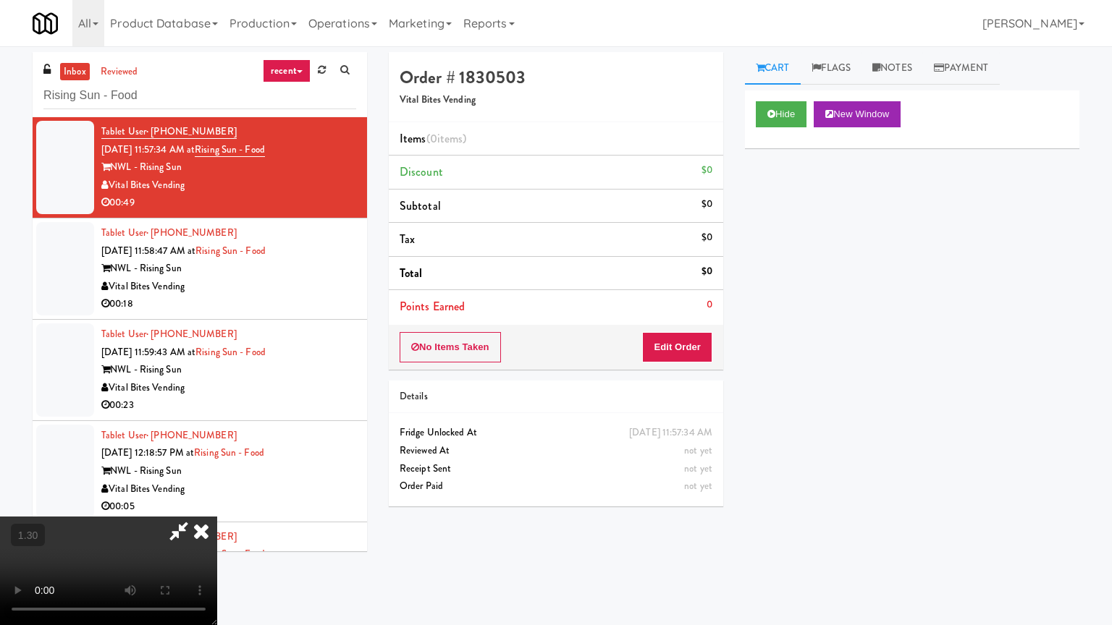
click at [217, 517] on video at bounding box center [108, 571] width 217 height 109
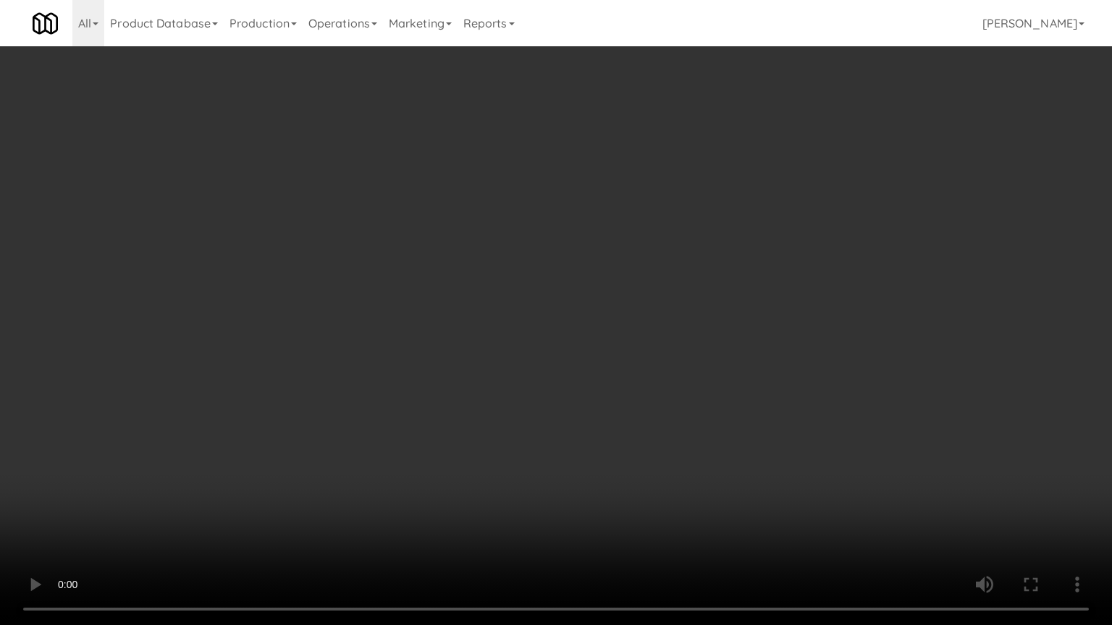
click at [533, 357] on video at bounding box center [556, 312] width 1112 height 625
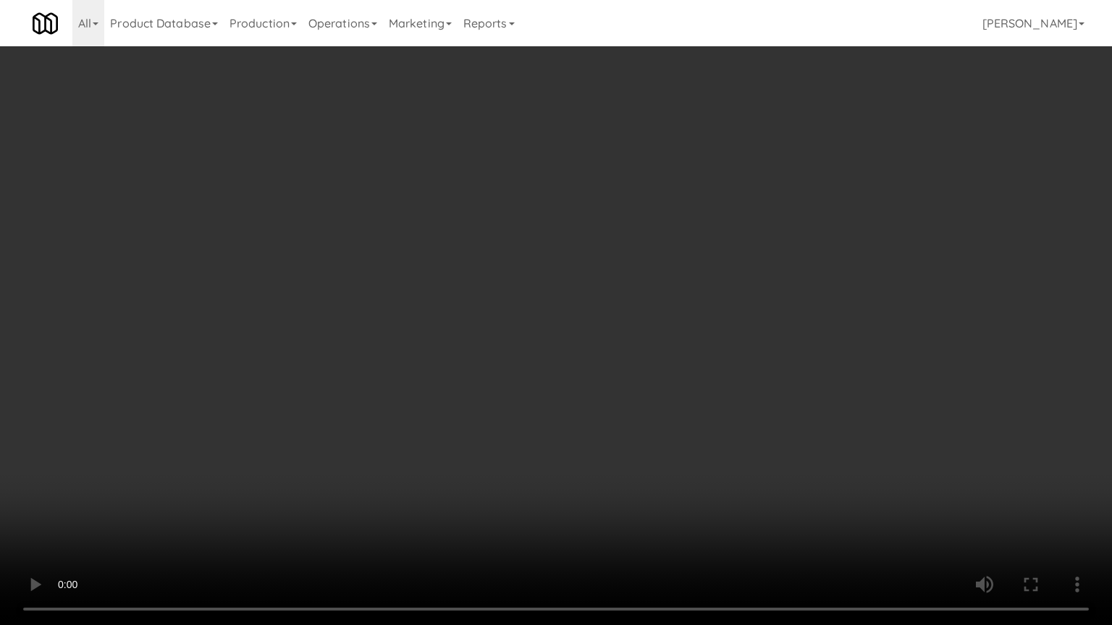
click at [533, 357] on video at bounding box center [556, 312] width 1112 height 625
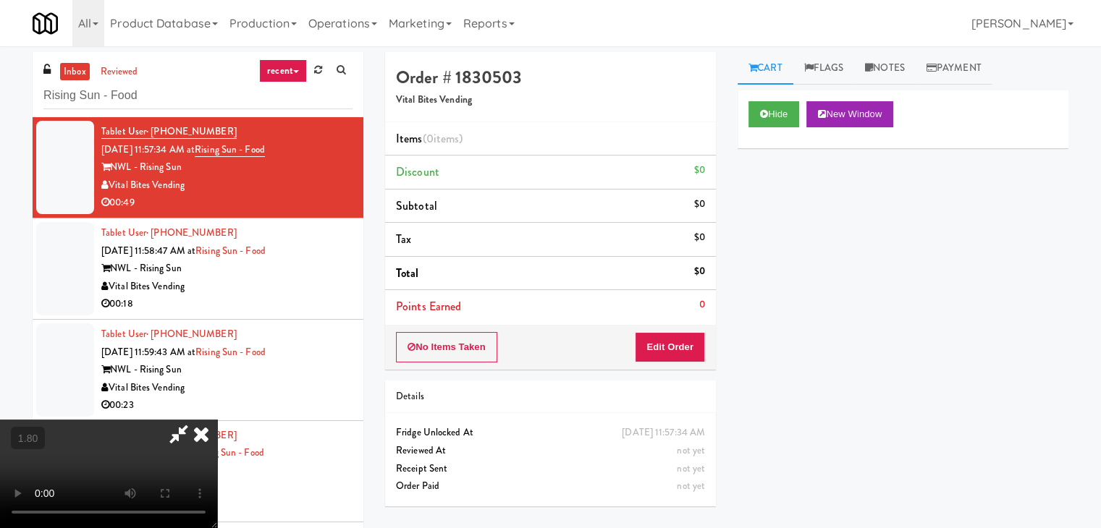
click at [217, 420] on icon at bounding box center [201, 434] width 32 height 29
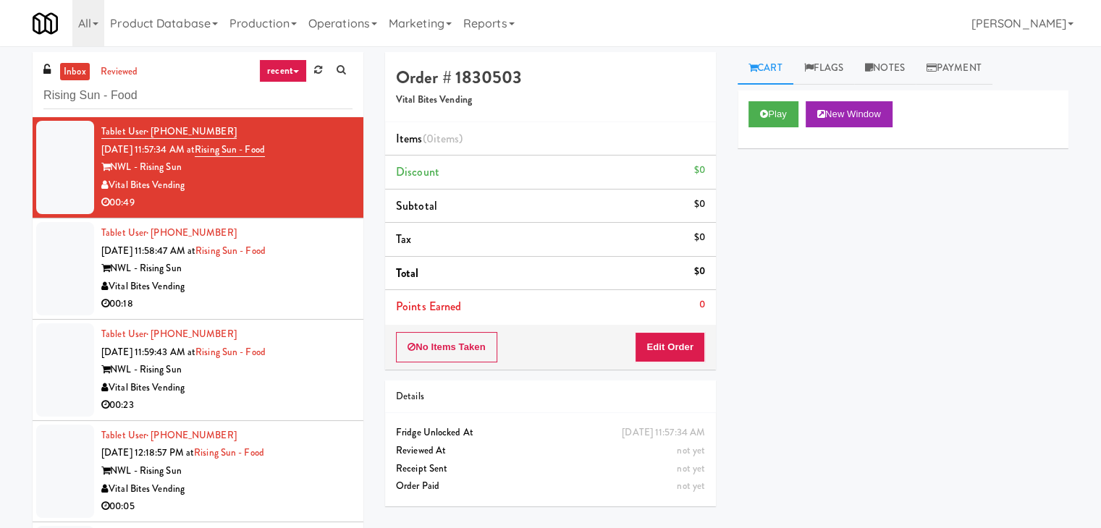
click at [668, 332] on div "No Items Taken Edit Order" at bounding box center [550, 347] width 331 height 45
click at [668, 340] on button "Edit Order" at bounding box center [670, 347] width 70 height 30
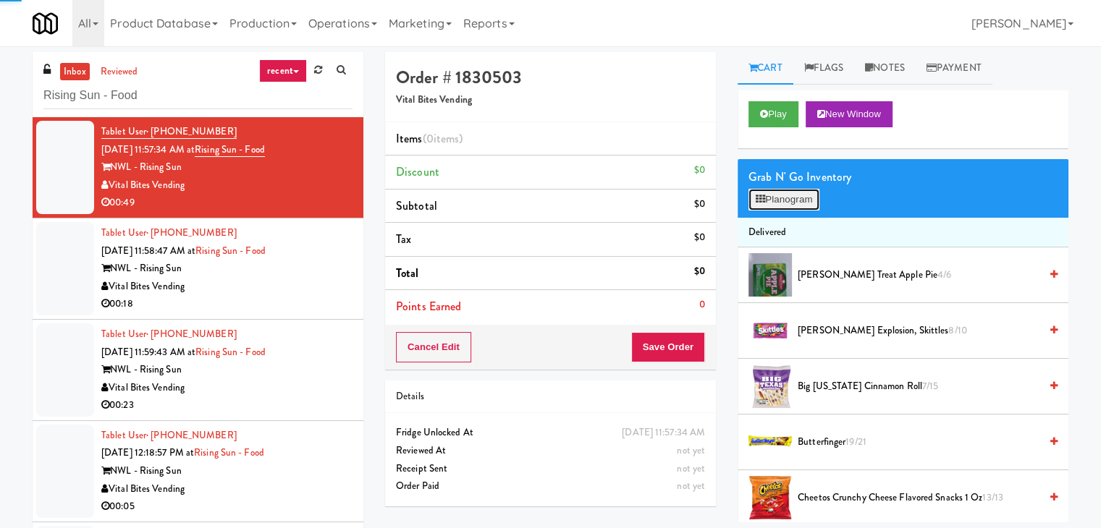
click at [776, 198] on button "Planogram" at bounding box center [783, 200] width 71 height 22
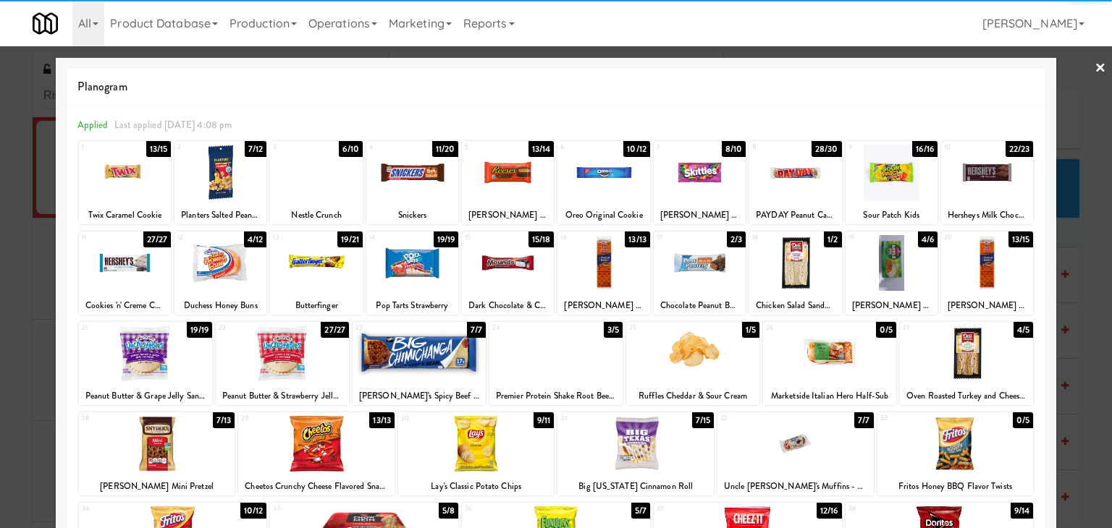
scroll to position [182, 0]
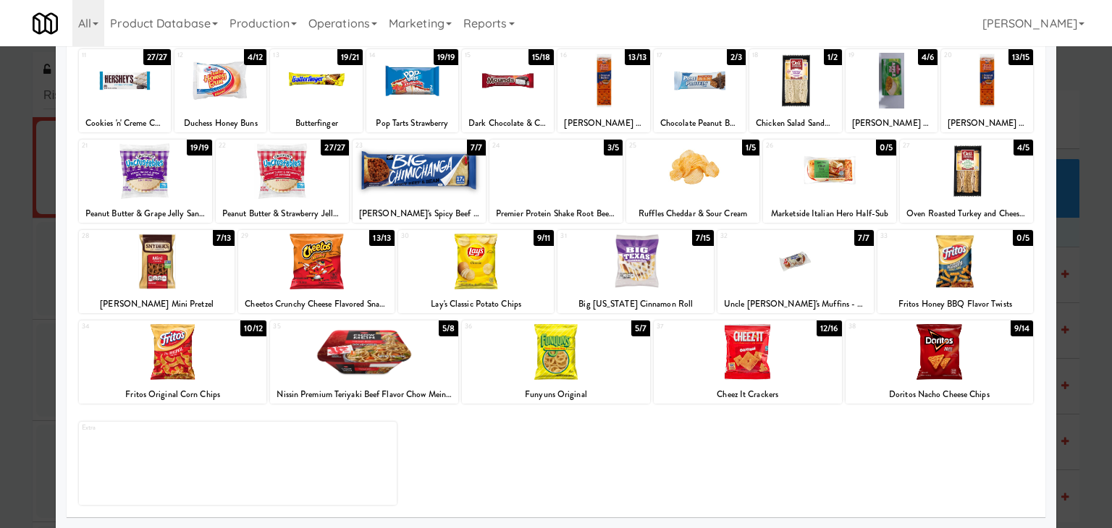
click at [367, 357] on div at bounding box center [364, 352] width 188 height 56
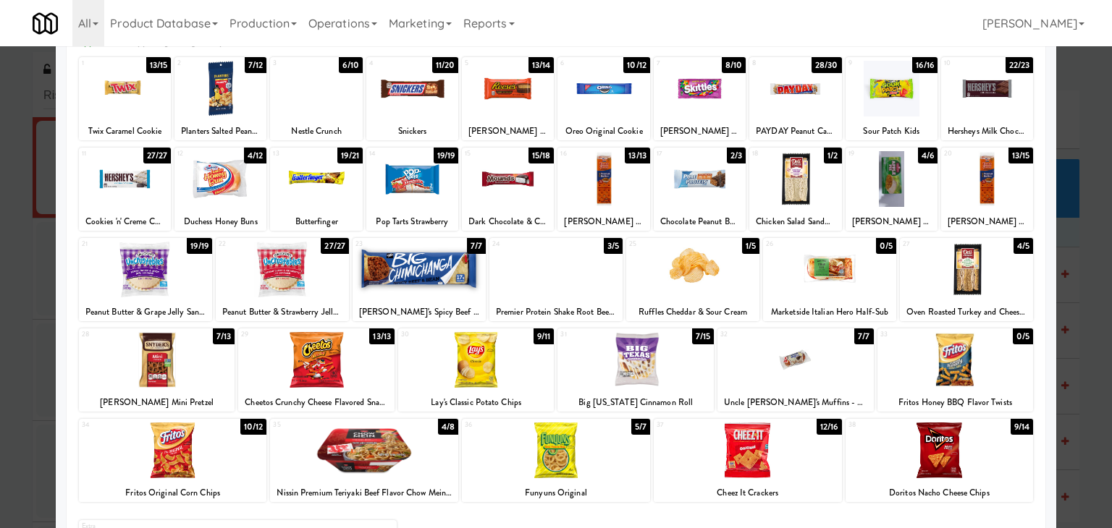
scroll to position [0, 0]
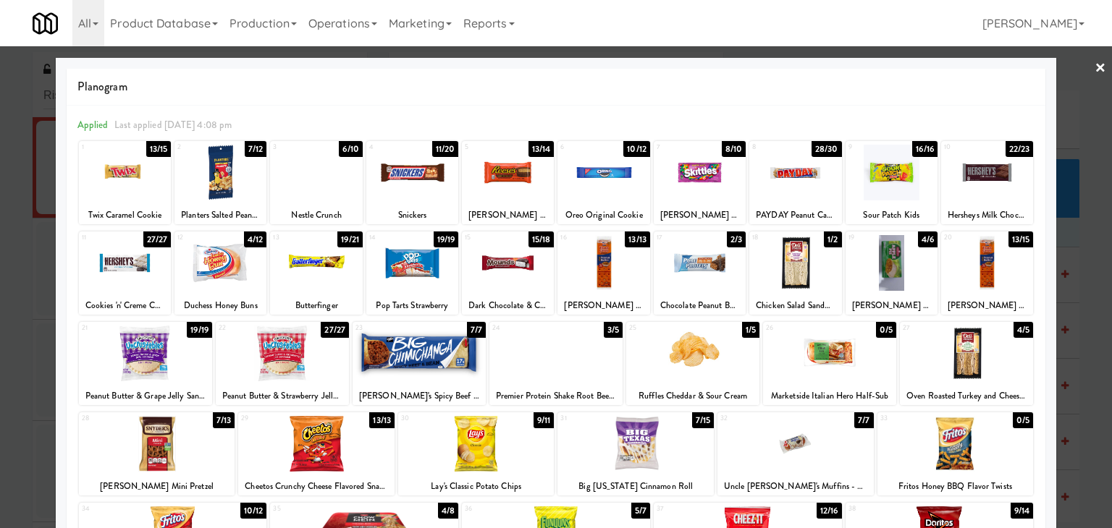
click at [970, 177] on div at bounding box center [987, 173] width 92 height 56
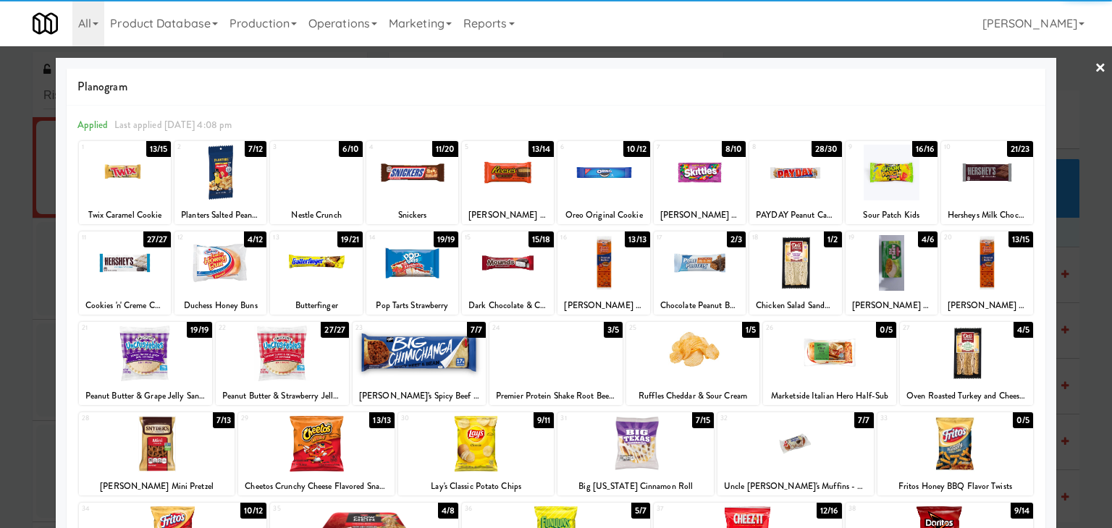
drag, startPoint x: 1088, startPoint y: 65, endPoint x: 1048, endPoint y: 79, distance: 42.1
click at [1094, 65] on link "×" at bounding box center [1100, 68] width 12 height 45
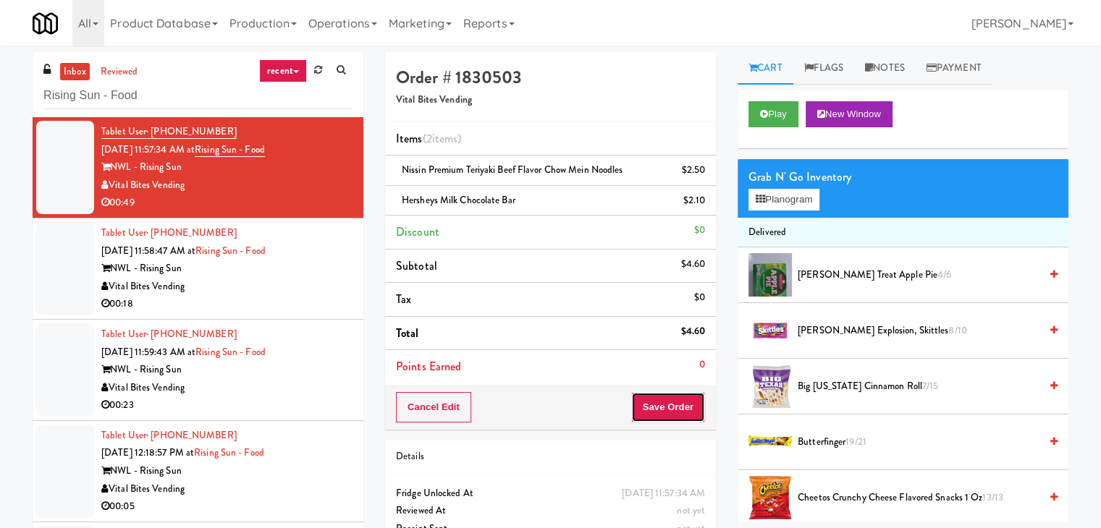
click at [651, 405] on button "Save Order" at bounding box center [668, 407] width 74 height 30
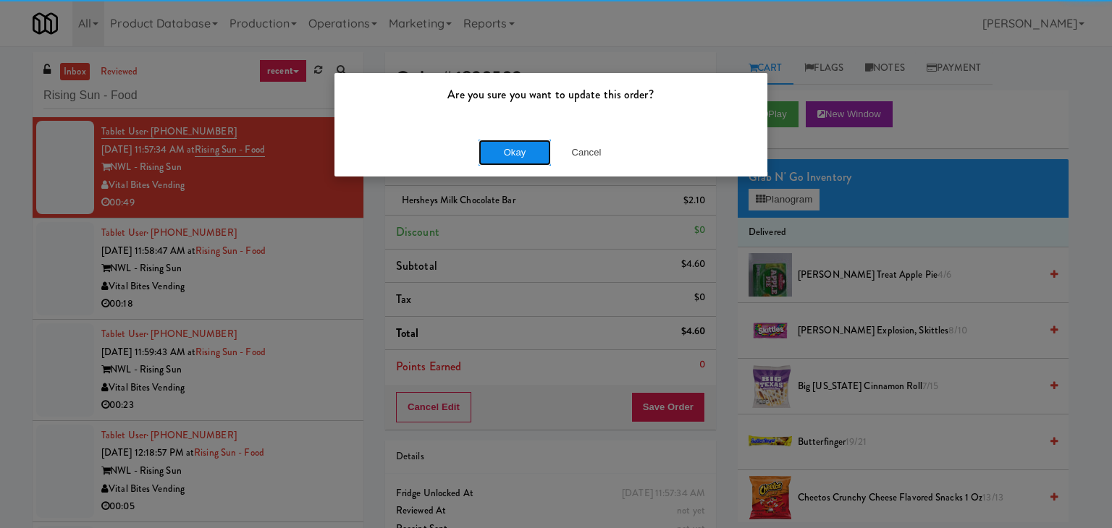
click at [507, 145] on button "Okay" at bounding box center [514, 153] width 72 height 26
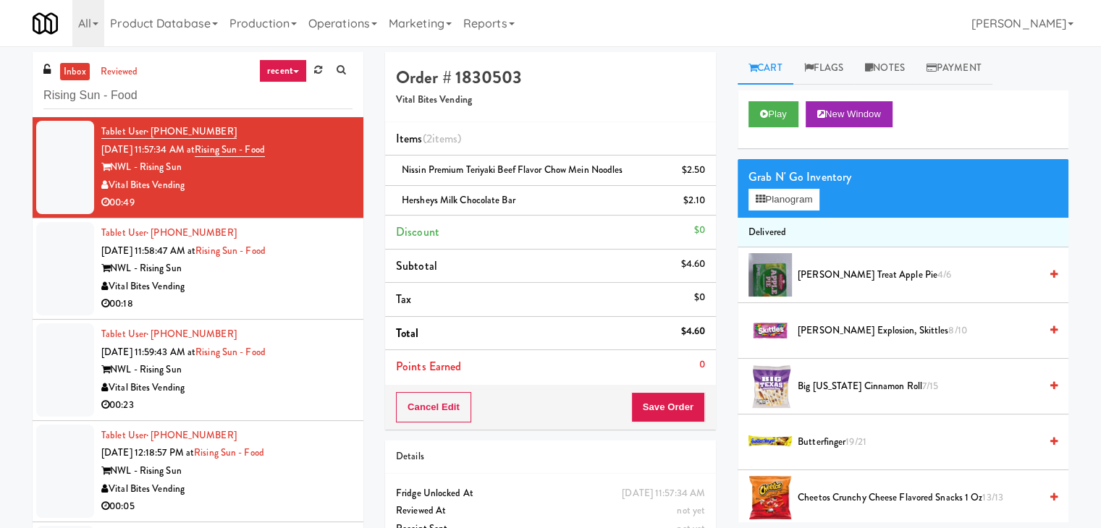
click at [292, 289] on div "Vital Bites Vending" at bounding box center [226, 287] width 251 height 18
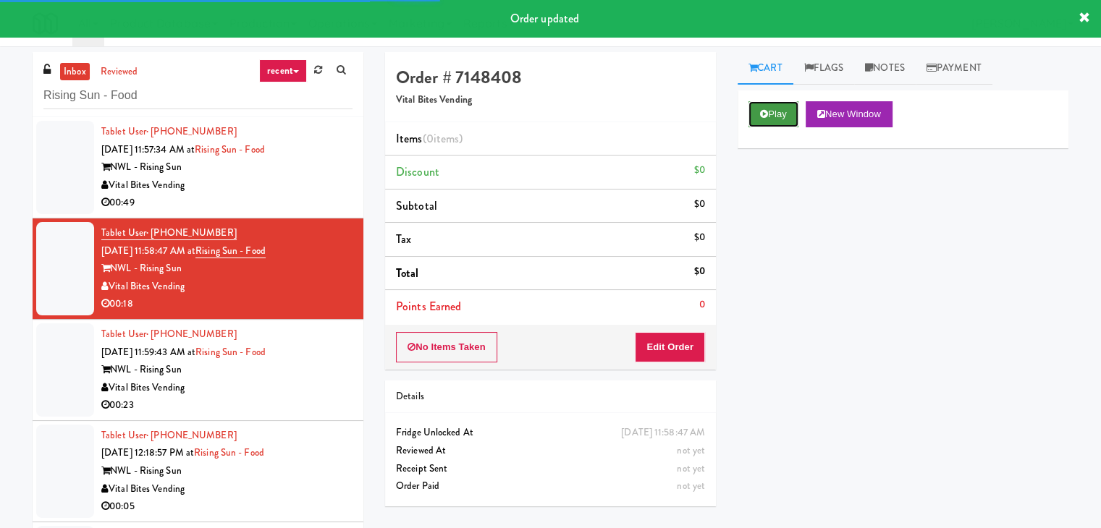
click at [764, 111] on icon at bounding box center [764, 113] width 8 height 9
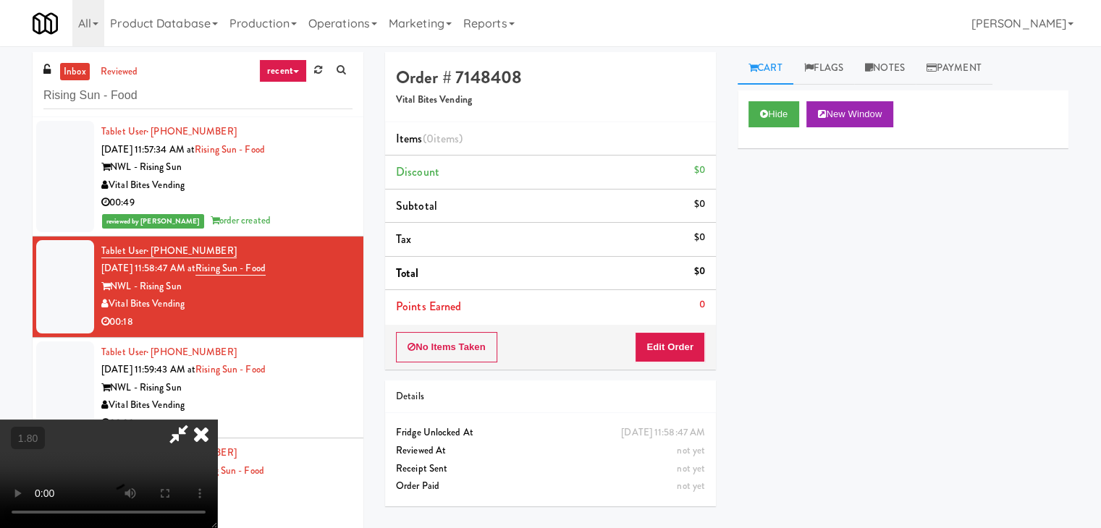
click at [217, 420] on video at bounding box center [108, 474] width 217 height 109
click at [217, 420] on icon at bounding box center [201, 434] width 32 height 29
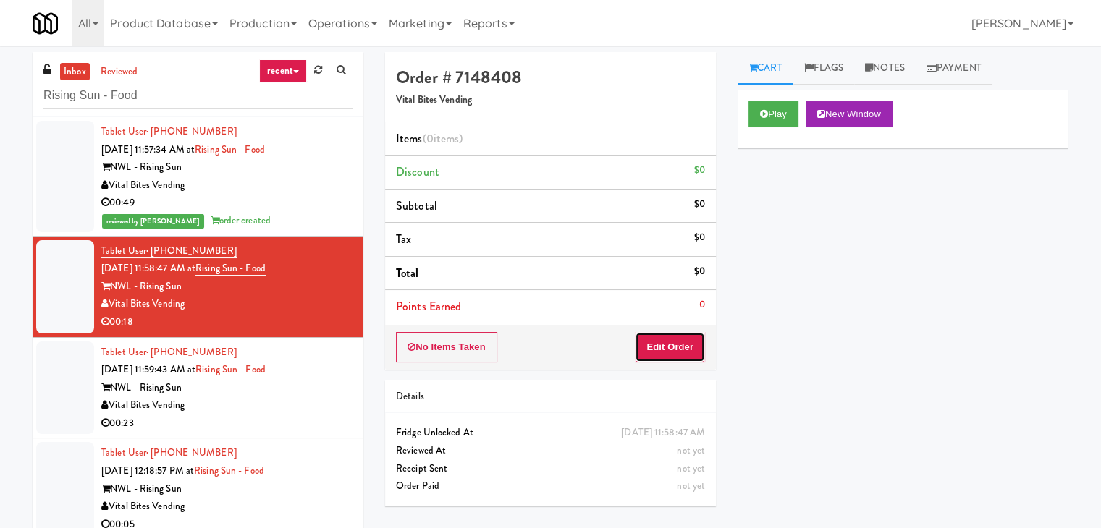
click at [683, 347] on button "Edit Order" at bounding box center [670, 347] width 70 height 30
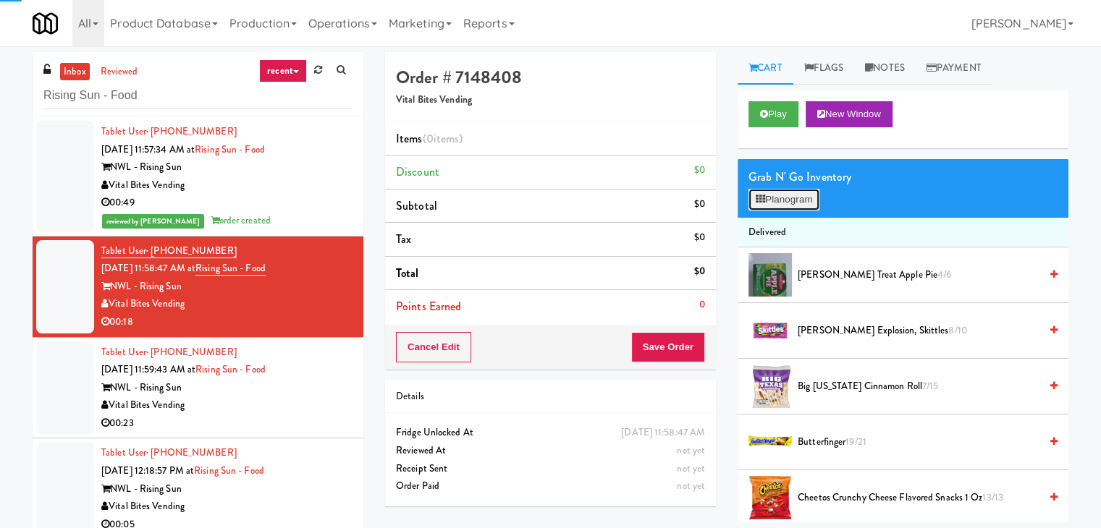
click at [786, 195] on button "Planogram" at bounding box center [783, 200] width 71 height 22
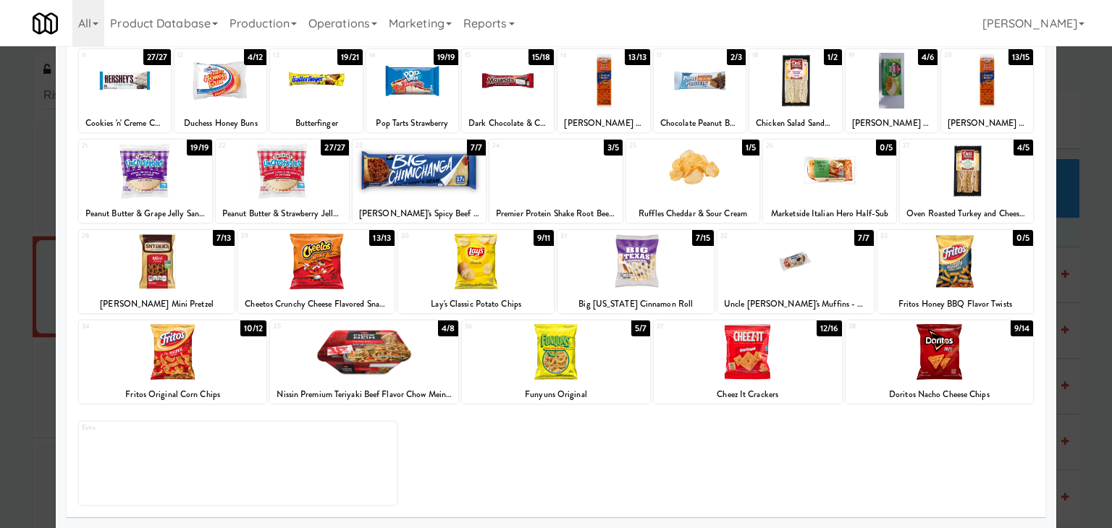
click at [560, 368] on div at bounding box center [556, 352] width 188 height 56
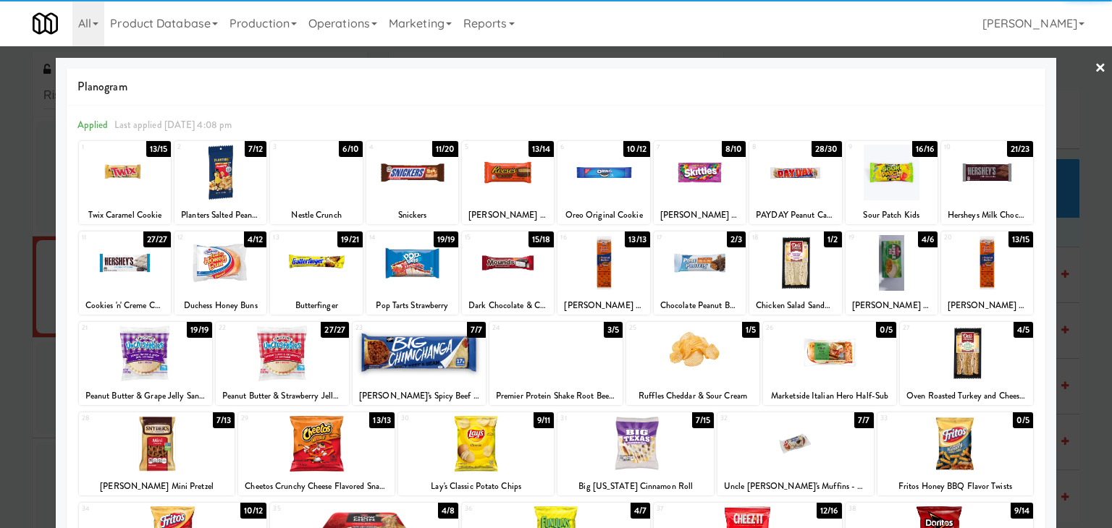
click at [1094, 67] on link "×" at bounding box center [1100, 68] width 12 height 45
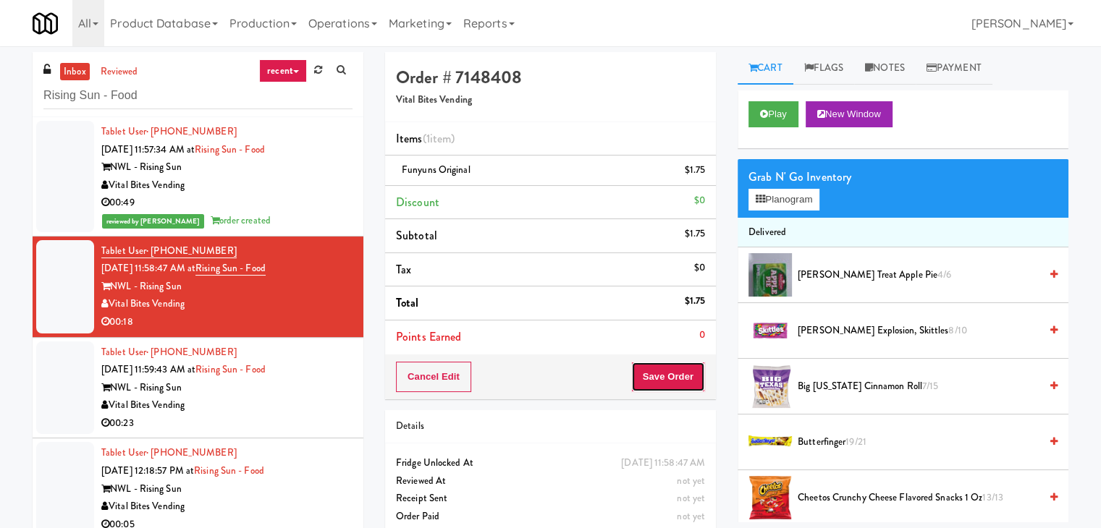
click at [674, 377] on button "Save Order" at bounding box center [668, 377] width 74 height 30
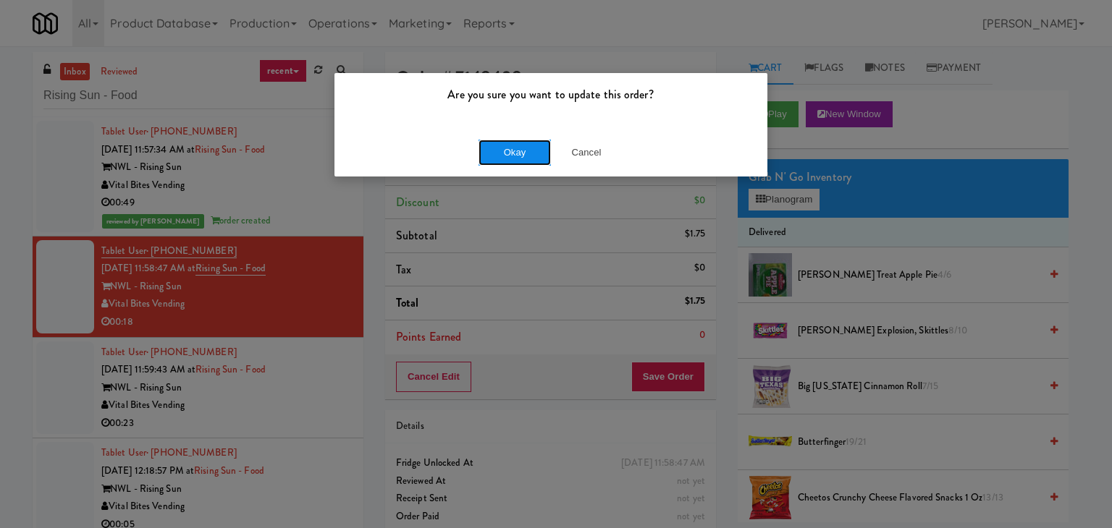
click at [517, 154] on button "Okay" at bounding box center [514, 153] width 72 height 26
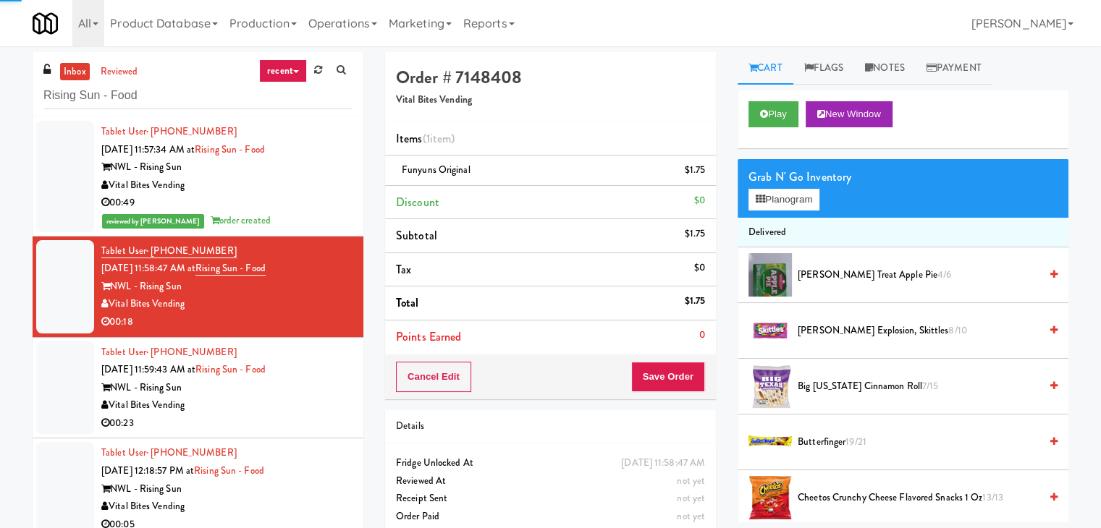
click at [300, 416] on div "00:23" at bounding box center [226, 424] width 251 height 18
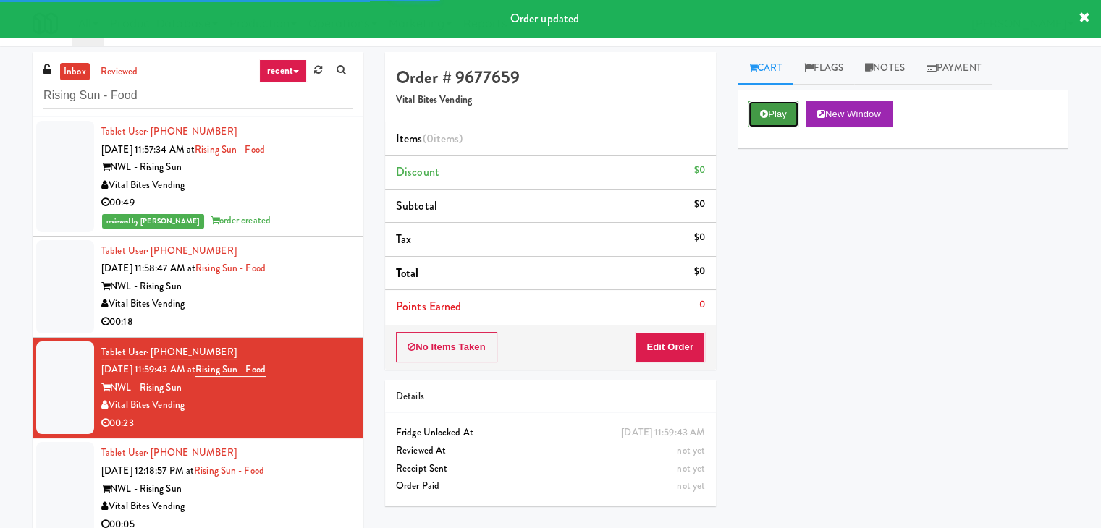
click at [766, 119] on button "Play" at bounding box center [773, 114] width 50 height 26
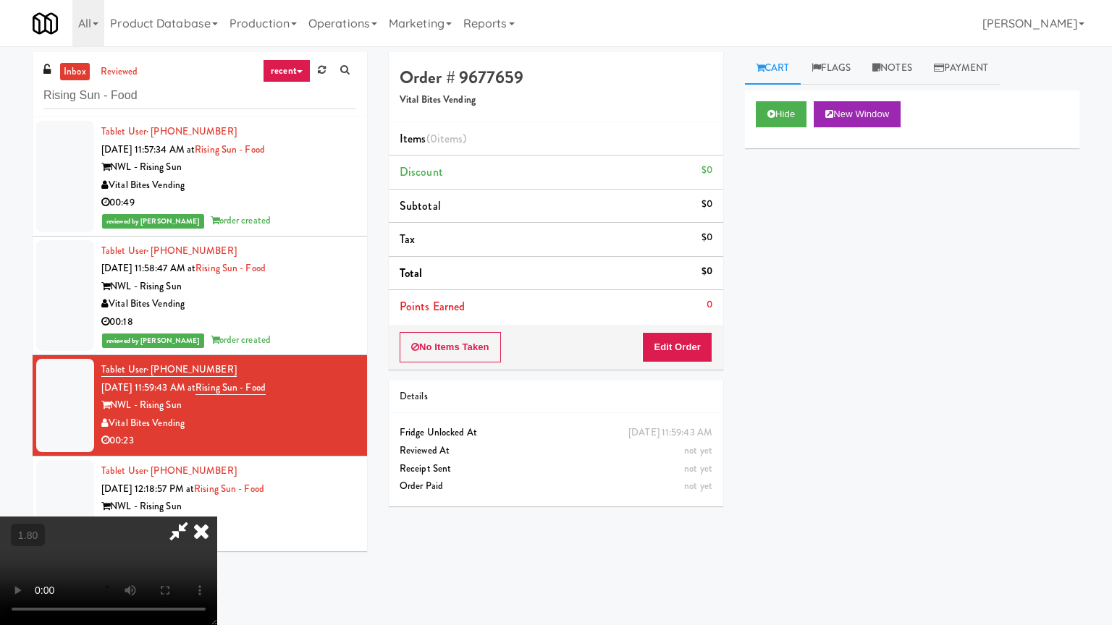
click at [217, 517] on video at bounding box center [108, 571] width 217 height 109
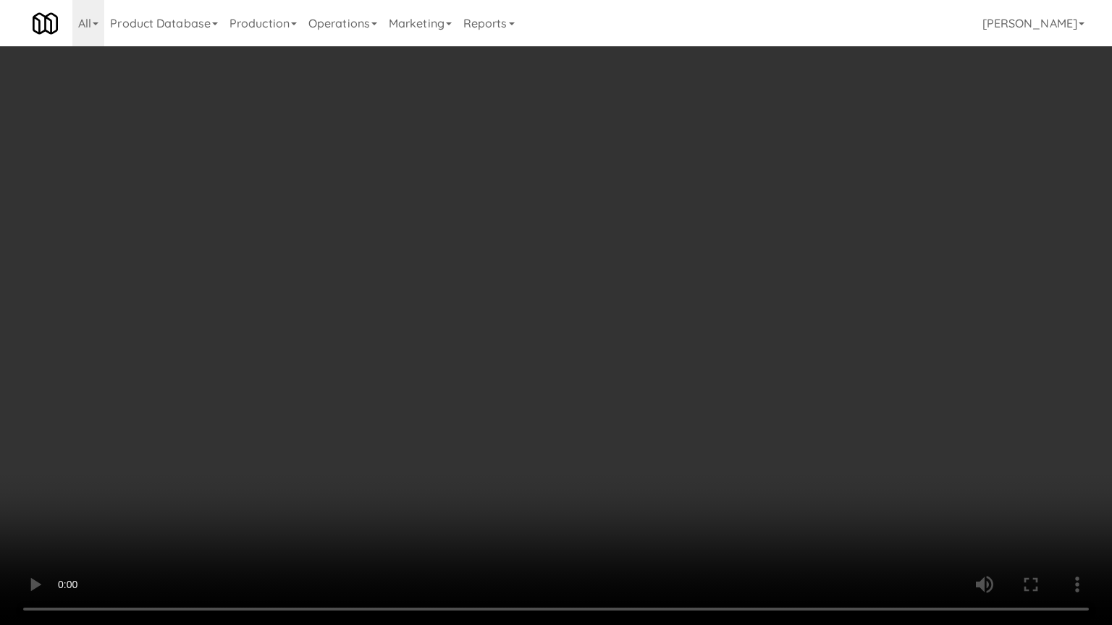
click at [666, 277] on video at bounding box center [556, 312] width 1112 height 625
click at [667, 274] on video at bounding box center [556, 312] width 1112 height 625
click at [665, 300] on video at bounding box center [556, 312] width 1112 height 625
click at [666, 300] on video at bounding box center [556, 312] width 1112 height 625
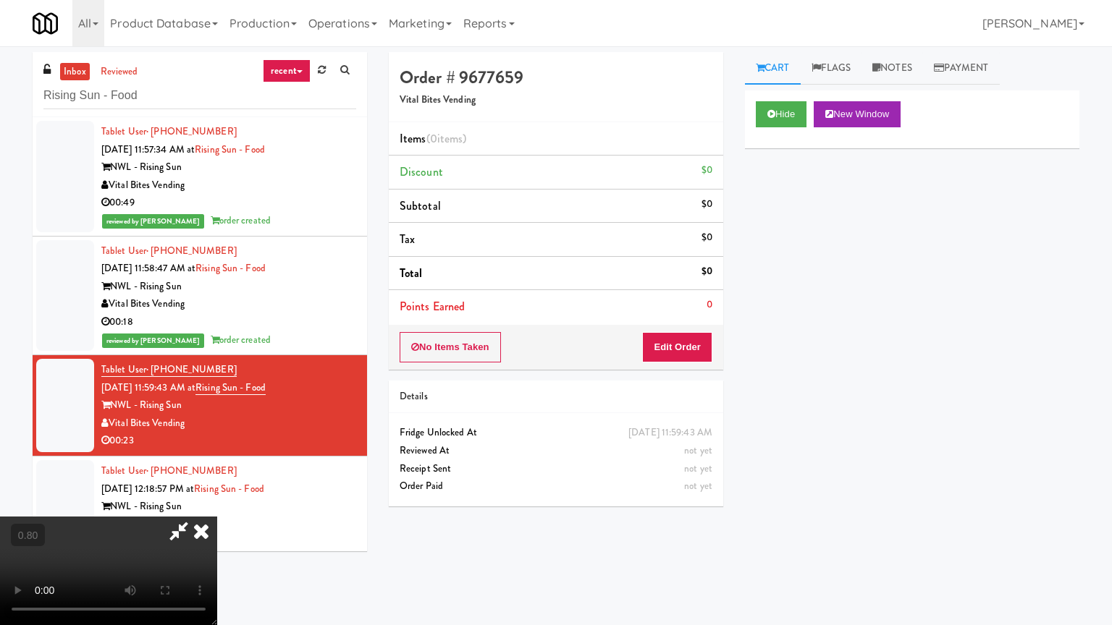
click at [217, 517] on video at bounding box center [108, 571] width 217 height 109
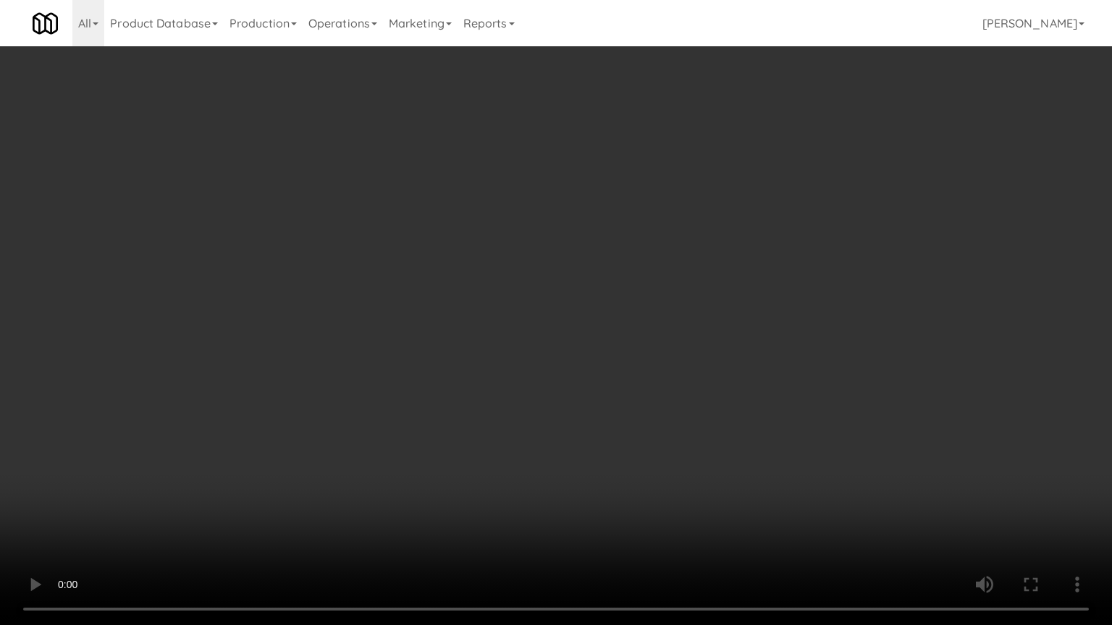
click at [483, 371] on video at bounding box center [556, 312] width 1112 height 625
click at [484, 373] on video at bounding box center [556, 312] width 1112 height 625
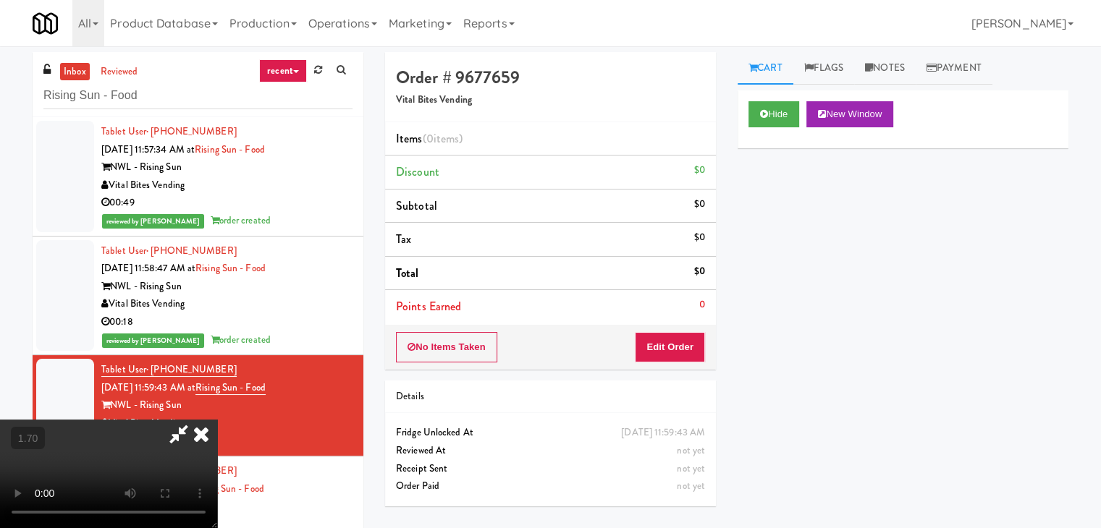
click at [195, 420] on icon at bounding box center [178, 434] width 33 height 29
click at [670, 342] on button "Edit Order" at bounding box center [670, 347] width 70 height 30
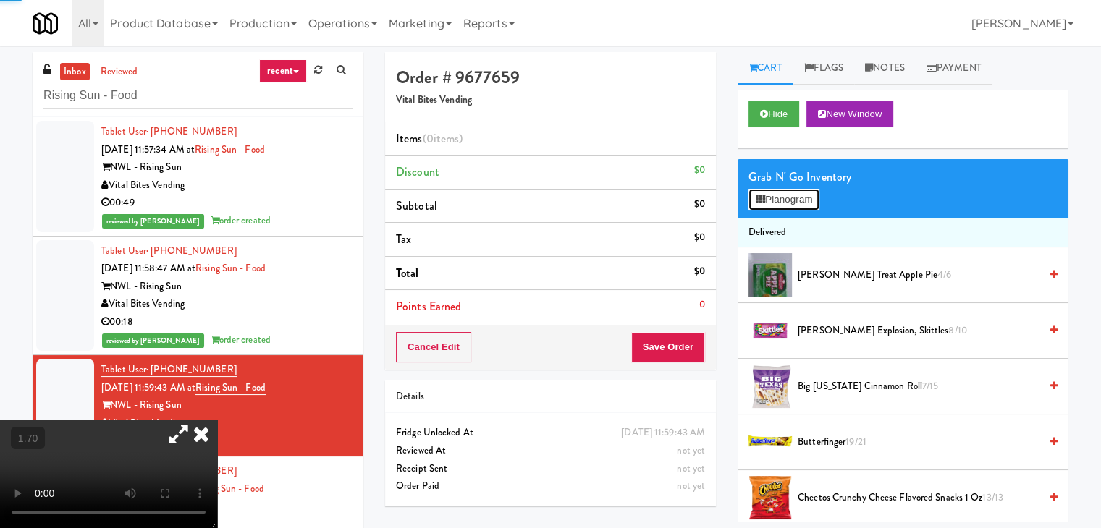
click at [810, 203] on button "Planogram" at bounding box center [783, 200] width 71 height 22
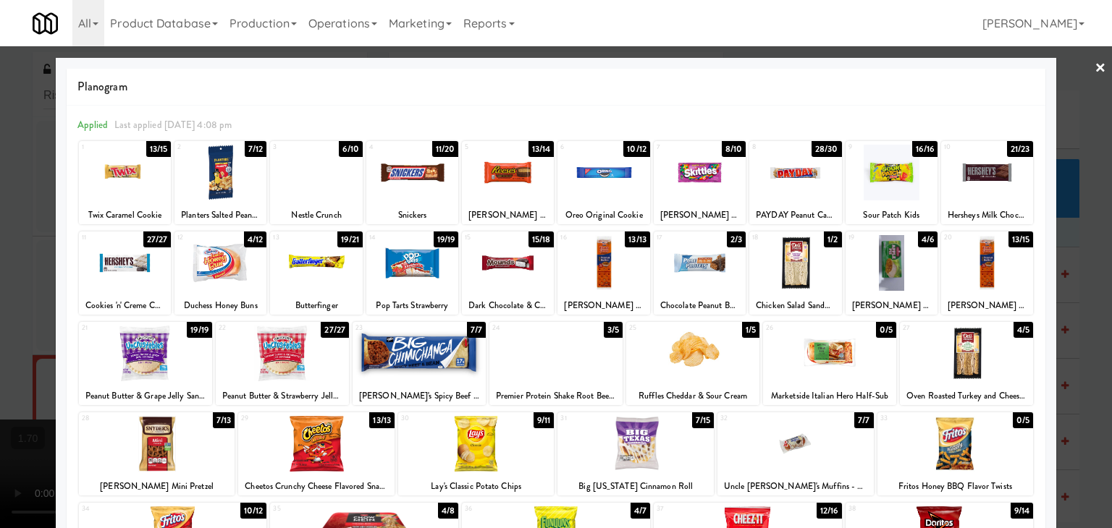
click at [987, 174] on div at bounding box center [987, 173] width 92 height 56
click at [1094, 67] on link "×" at bounding box center [1100, 68] width 12 height 45
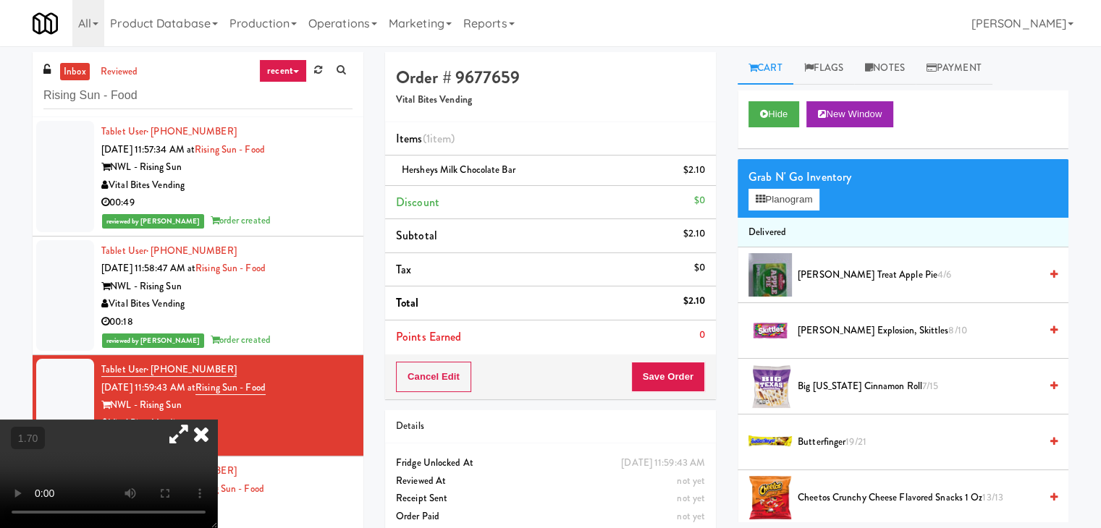
click at [195, 420] on icon at bounding box center [178, 434] width 33 height 29
click at [217, 420] on icon at bounding box center [201, 434] width 32 height 29
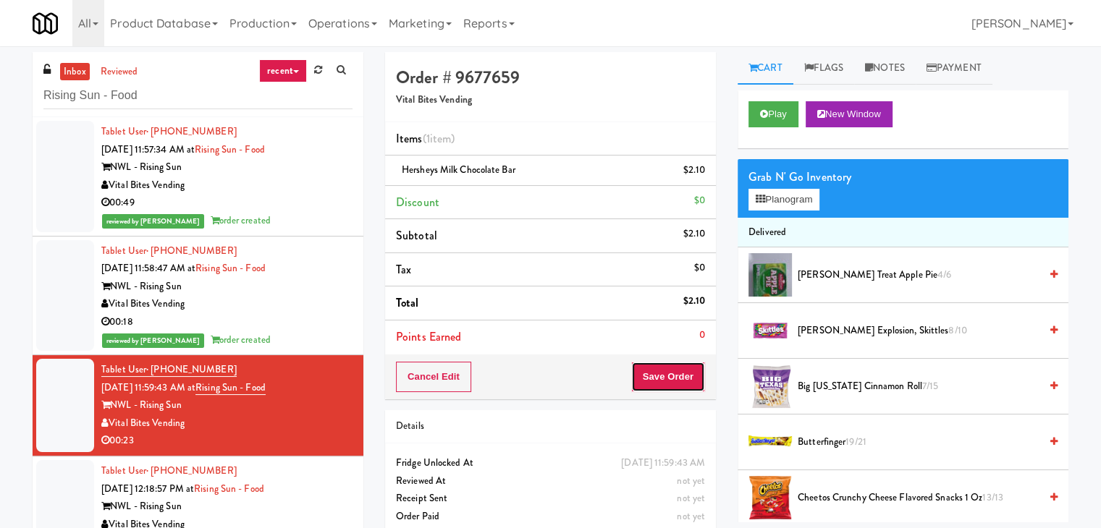
click at [675, 373] on button "Save Order" at bounding box center [668, 377] width 74 height 30
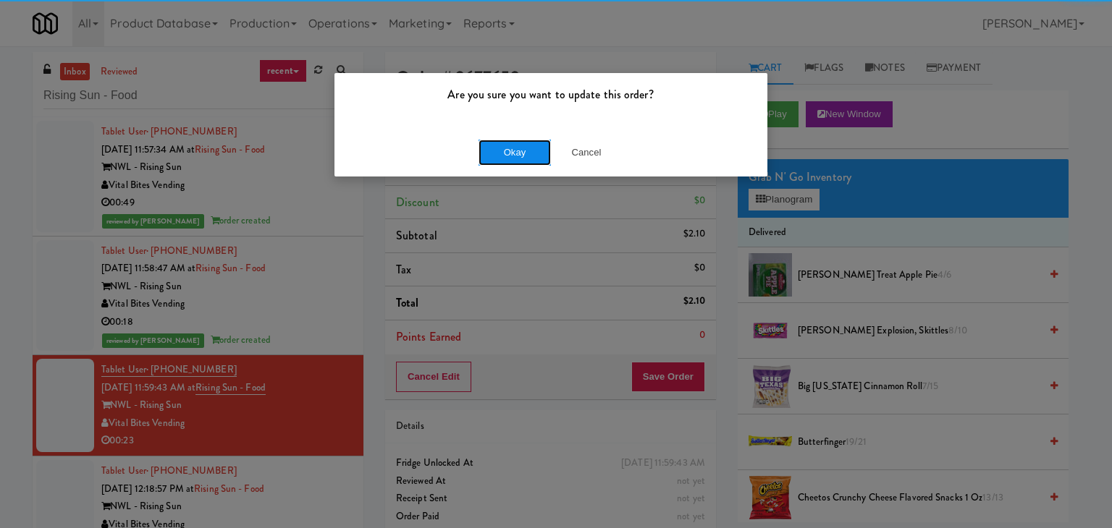
click at [527, 153] on button "Okay" at bounding box center [514, 153] width 72 height 26
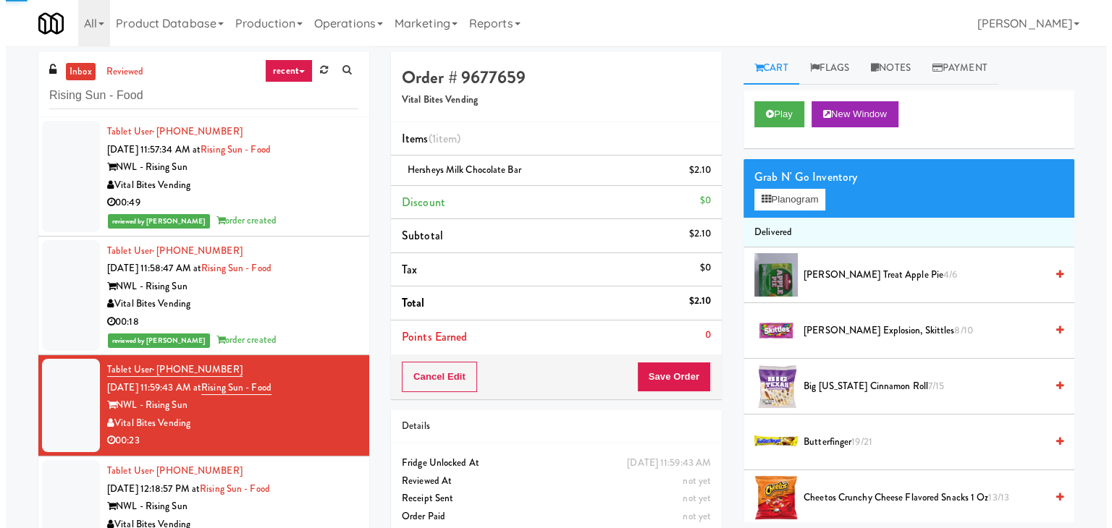
scroll to position [289, 0]
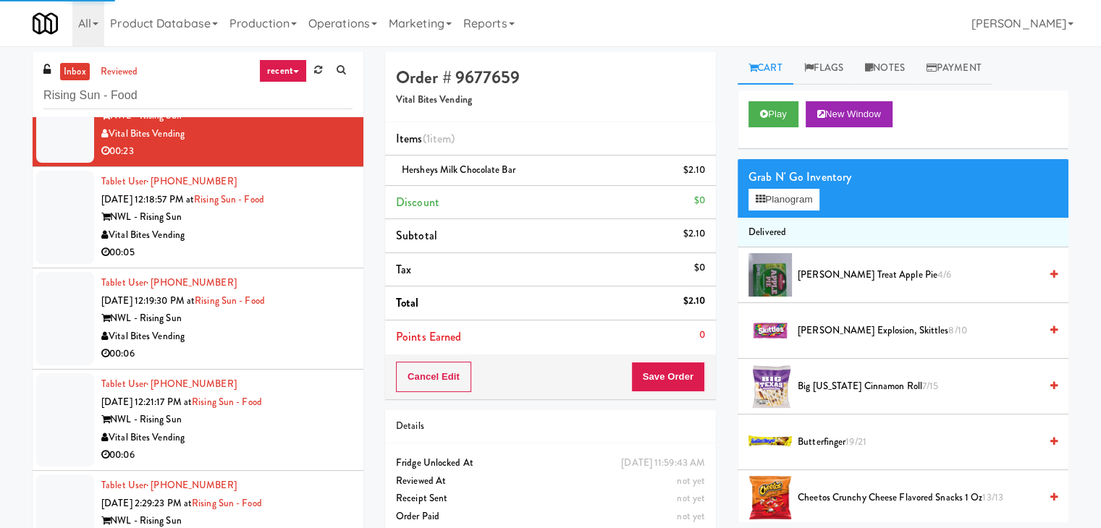
click at [275, 251] on div "00:05" at bounding box center [226, 253] width 251 height 18
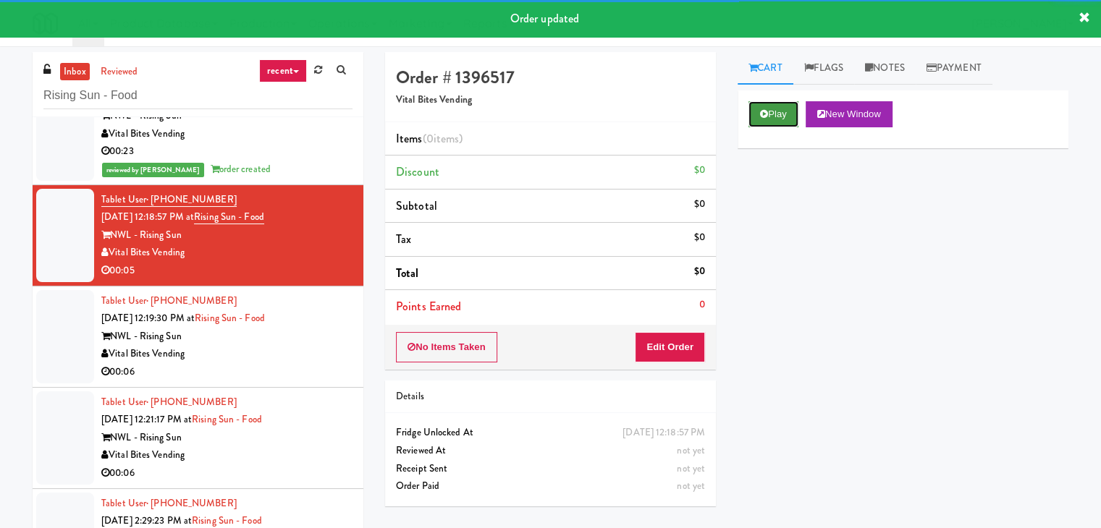
click at [773, 119] on button "Play" at bounding box center [773, 114] width 50 height 26
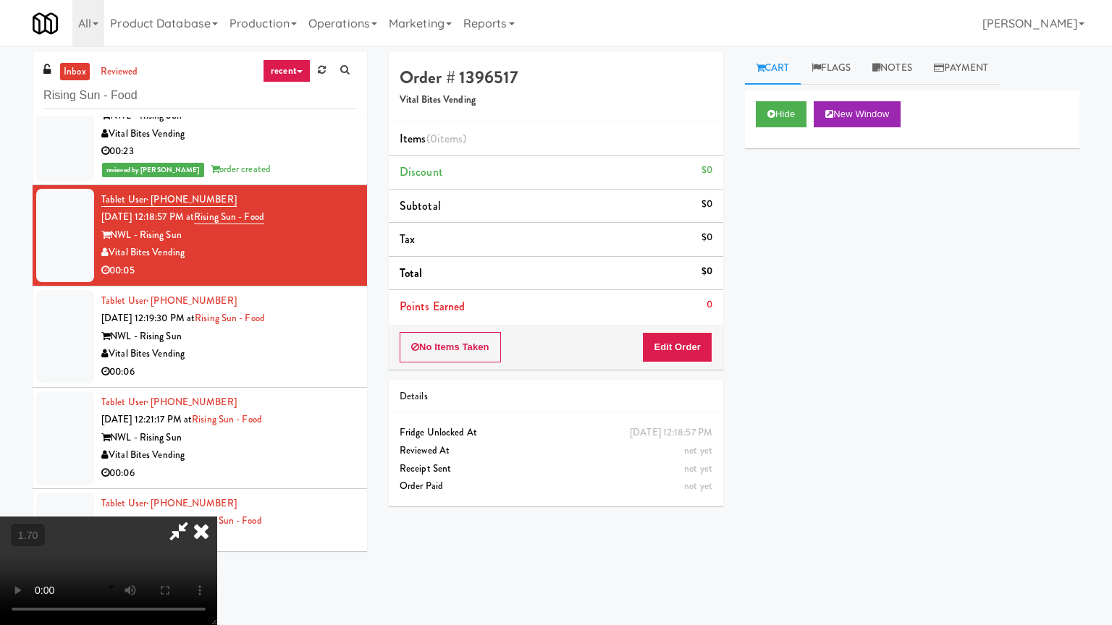
click at [217, 517] on video at bounding box center [108, 571] width 217 height 109
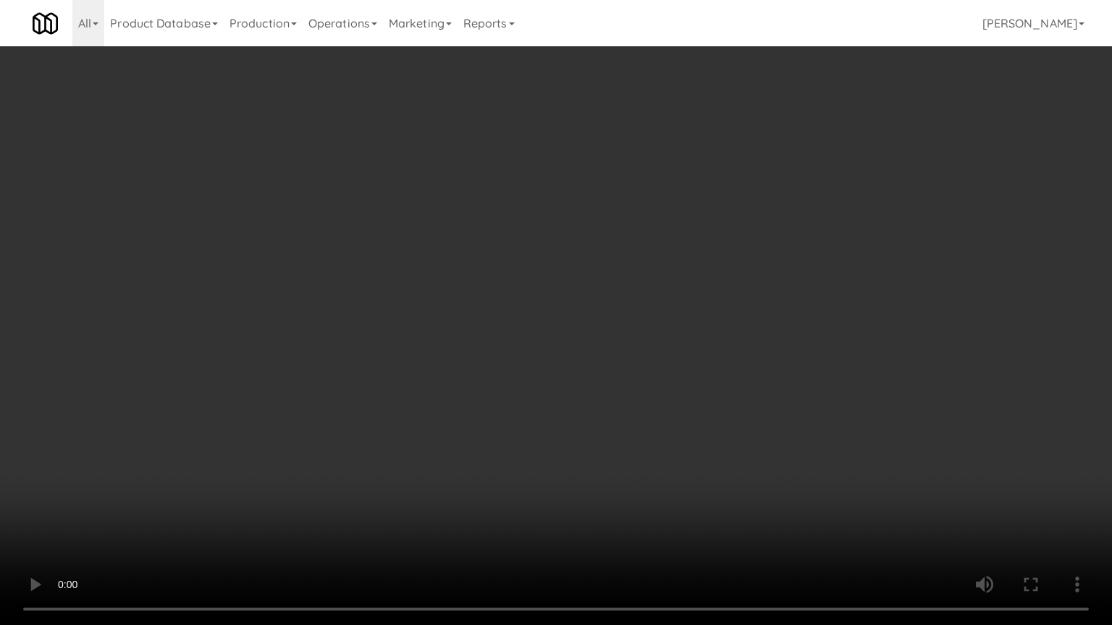
click at [706, 221] on video at bounding box center [556, 312] width 1112 height 625
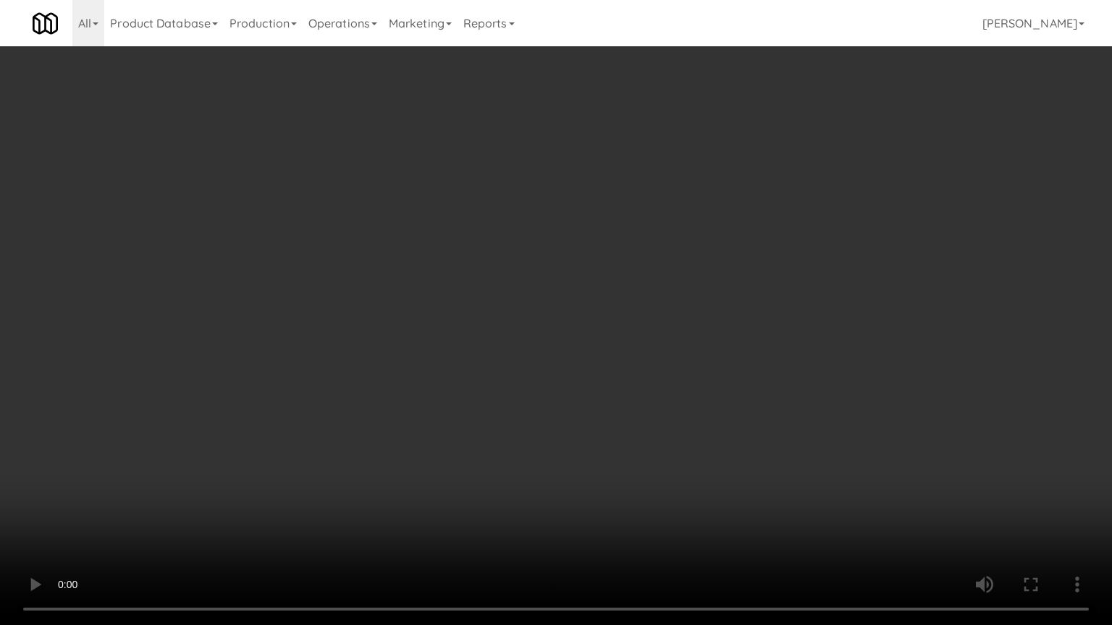
click at [706, 221] on video at bounding box center [556, 312] width 1112 height 625
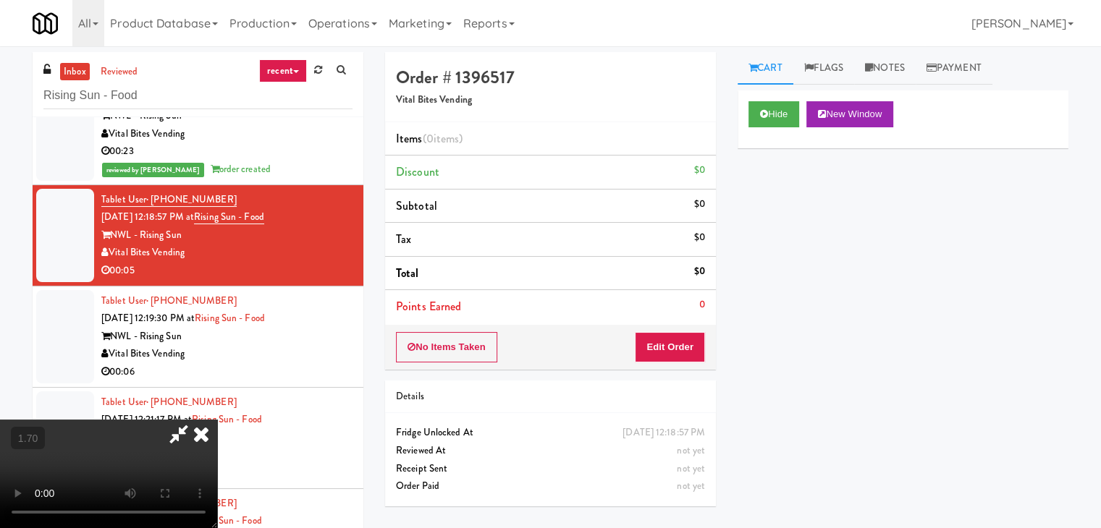
click at [217, 420] on icon at bounding box center [201, 434] width 32 height 29
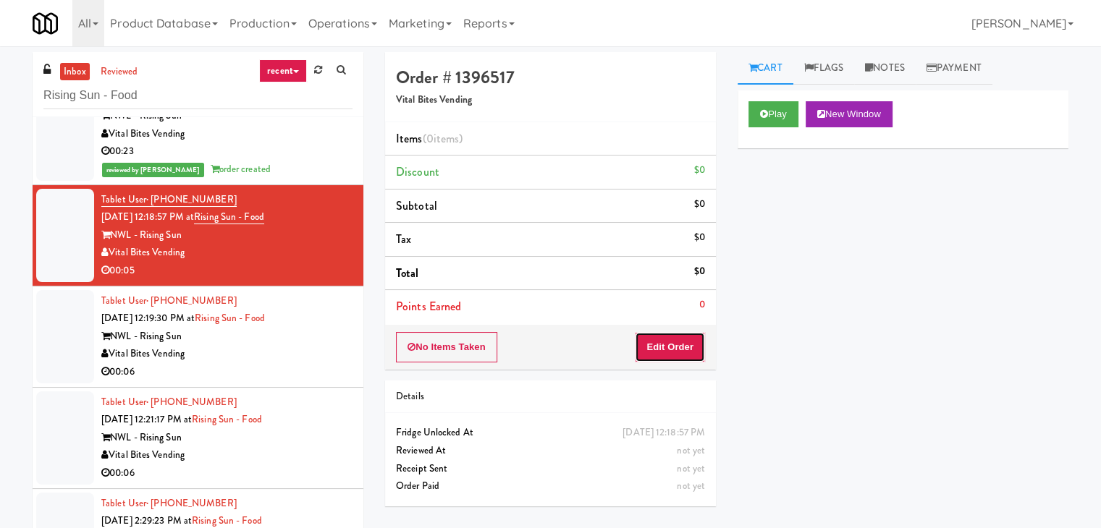
click at [666, 351] on button "Edit Order" at bounding box center [670, 347] width 70 height 30
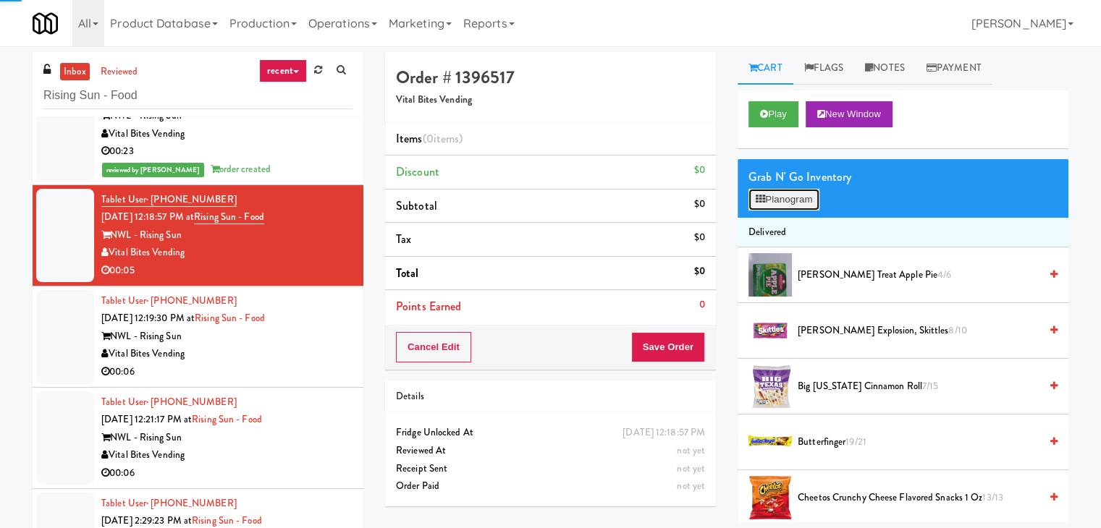
click at [790, 203] on button "Planogram" at bounding box center [783, 200] width 71 height 22
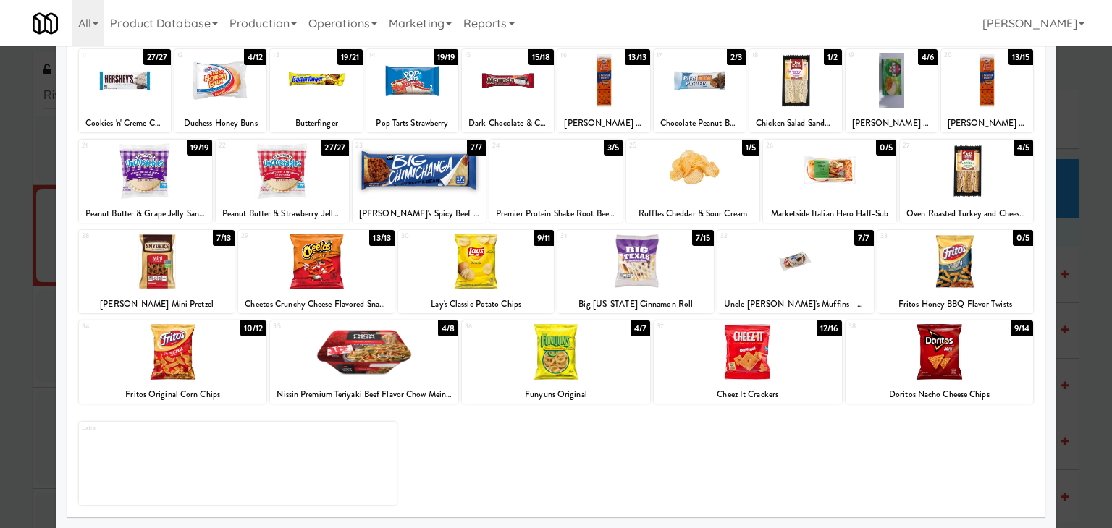
click at [182, 255] on div at bounding box center [157, 262] width 156 height 56
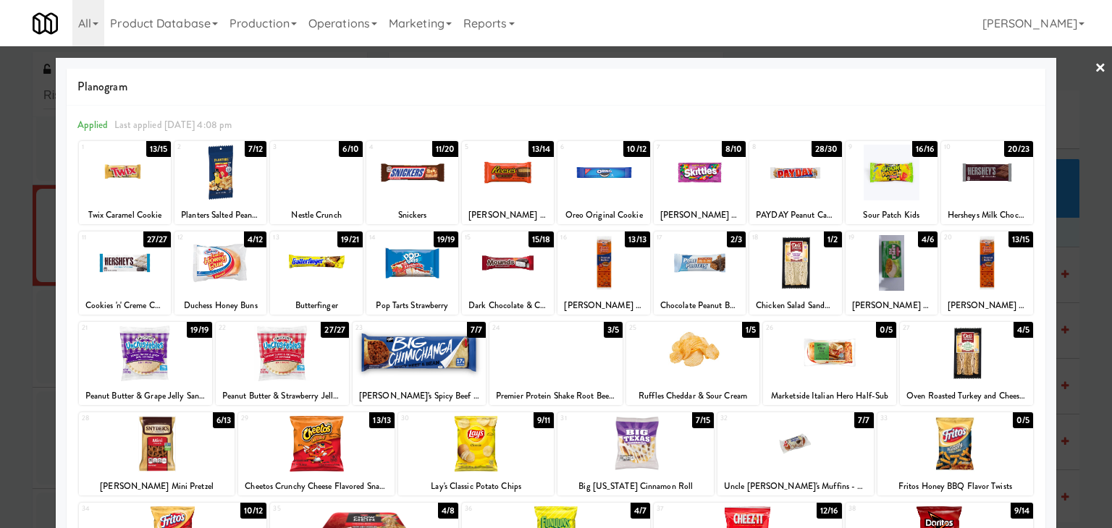
click at [1097, 62] on div at bounding box center [556, 264] width 1112 height 528
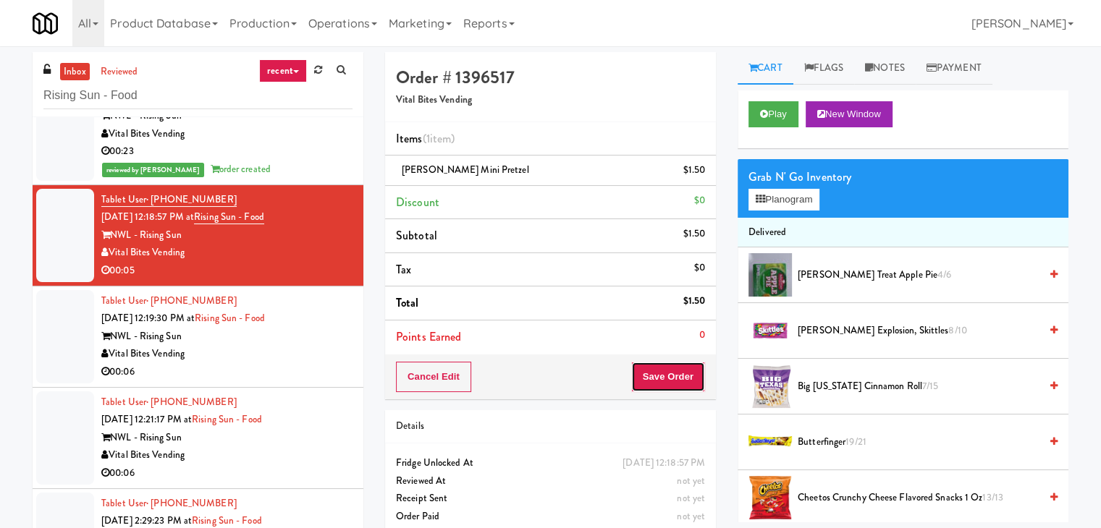
click at [682, 373] on button "Save Order" at bounding box center [668, 377] width 74 height 30
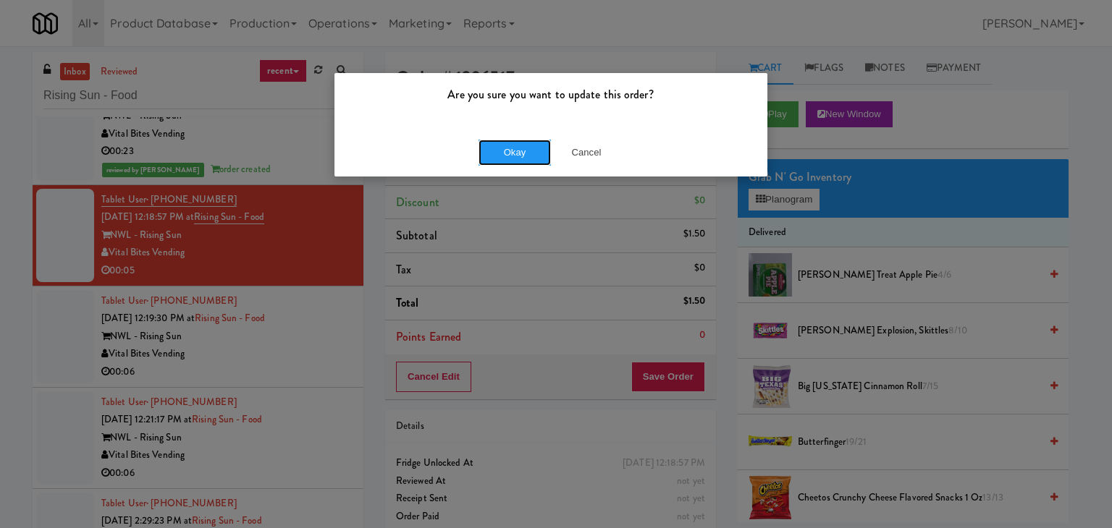
drag, startPoint x: 522, startPoint y: 157, endPoint x: 496, endPoint y: 189, distance: 41.1
click at [521, 155] on button "Okay" at bounding box center [514, 153] width 72 height 26
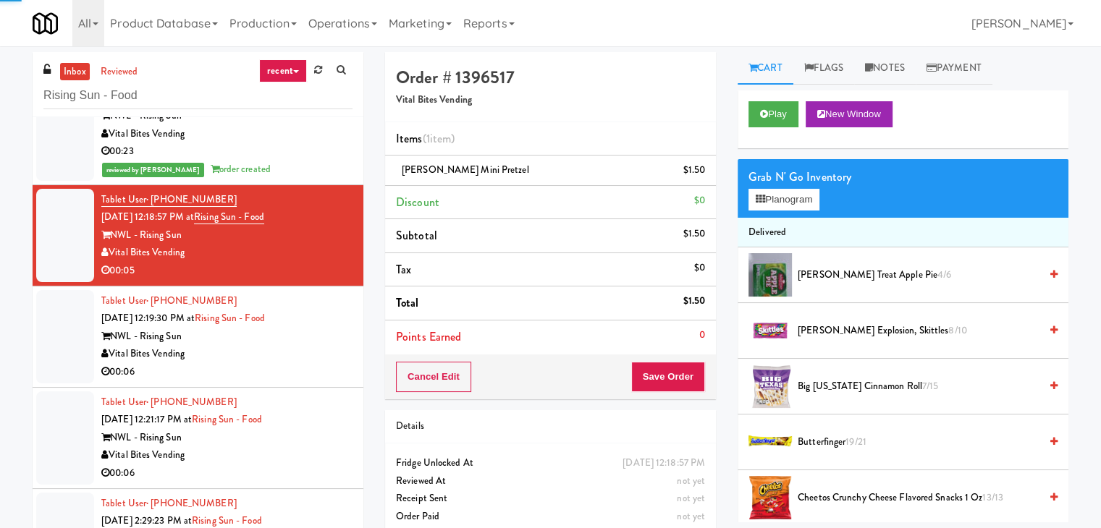
click at [310, 383] on li "Tablet User · (609) 760-0402 [DATE] 12:19:30 PM at Rising Sun - Food NWL - Risi…" at bounding box center [198, 337] width 331 height 101
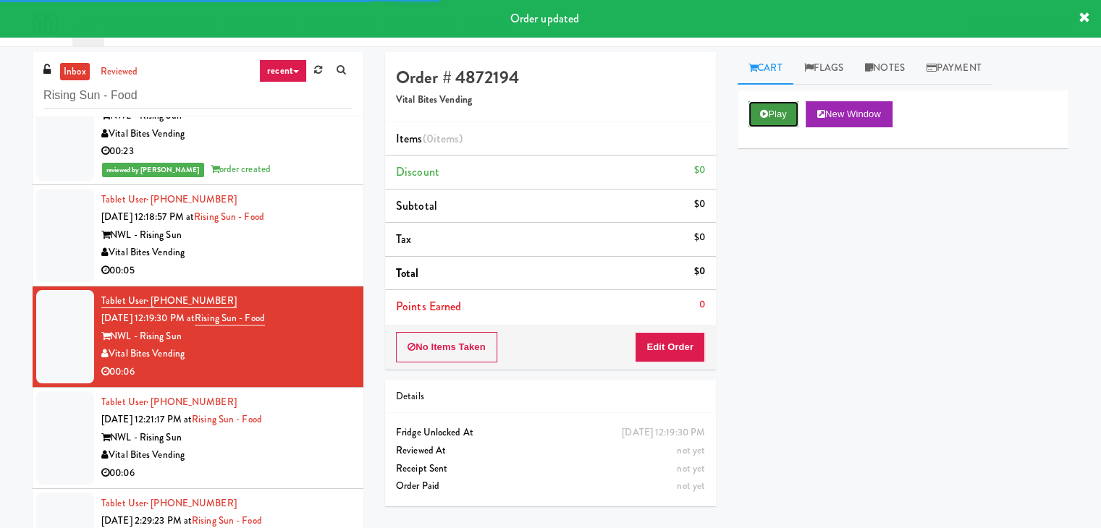
click at [760, 105] on button "Play" at bounding box center [773, 114] width 50 height 26
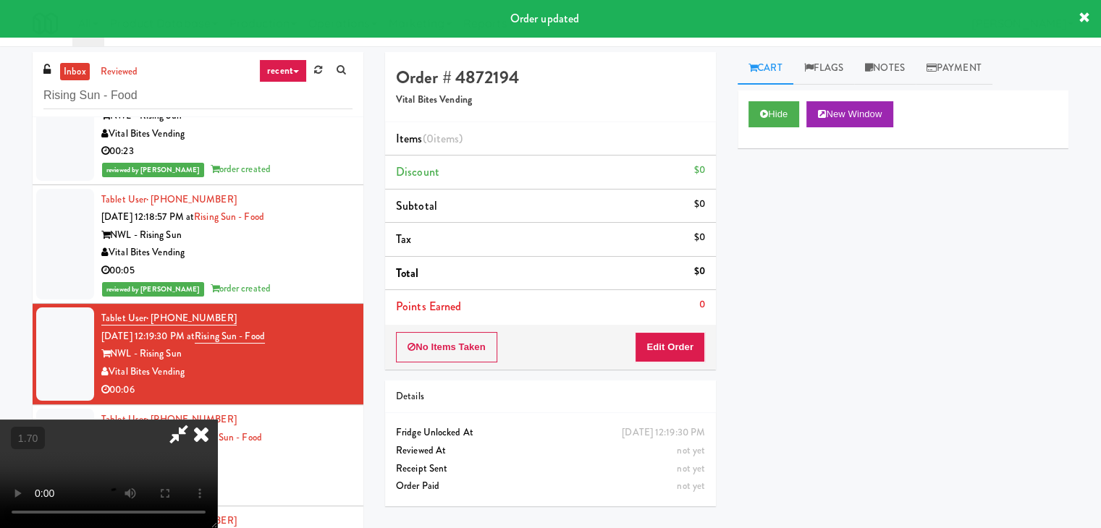
click at [217, 420] on video at bounding box center [108, 474] width 217 height 109
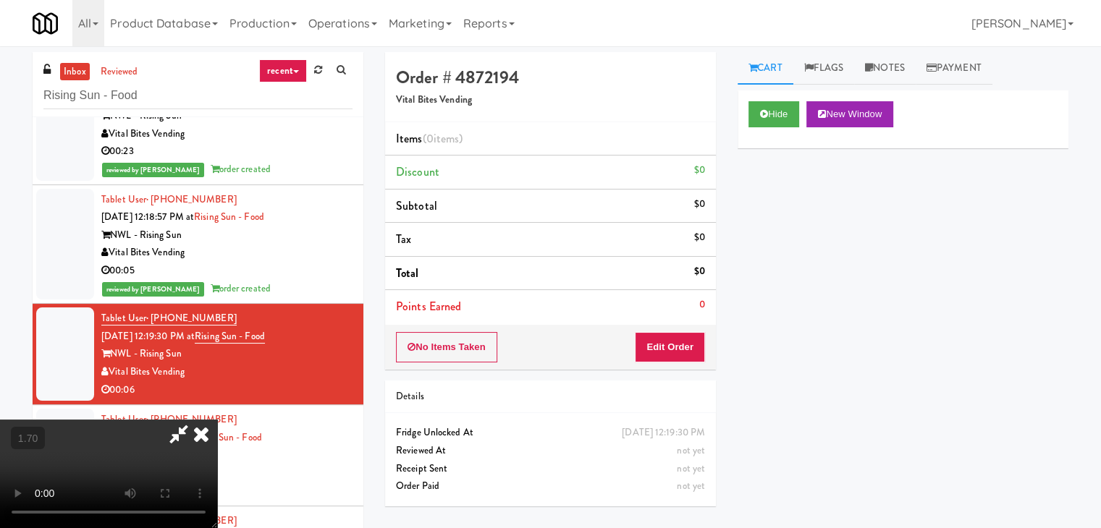
click at [217, 420] on video at bounding box center [108, 474] width 217 height 109
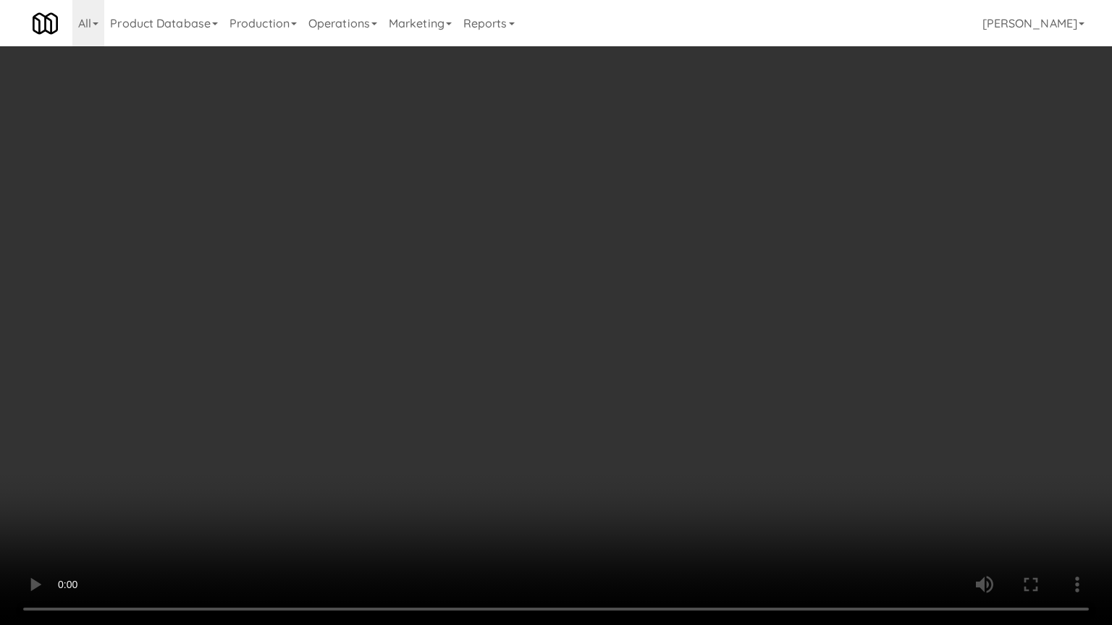
click at [643, 297] on video at bounding box center [556, 312] width 1112 height 625
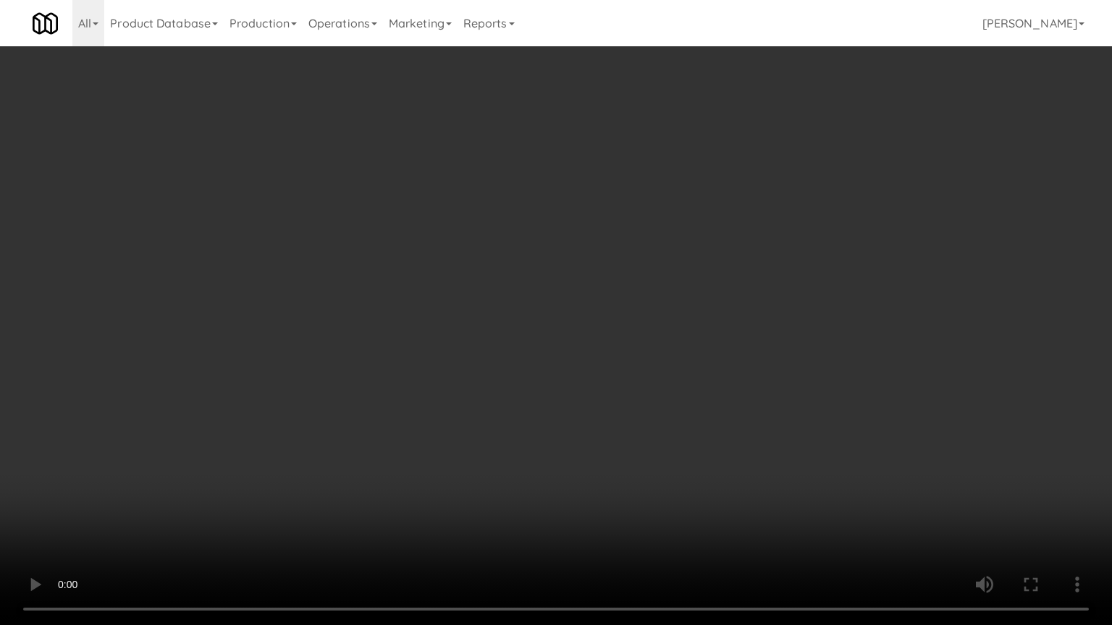
click at [643, 297] on video at bounding box center [556, 312] width 1112 height 625
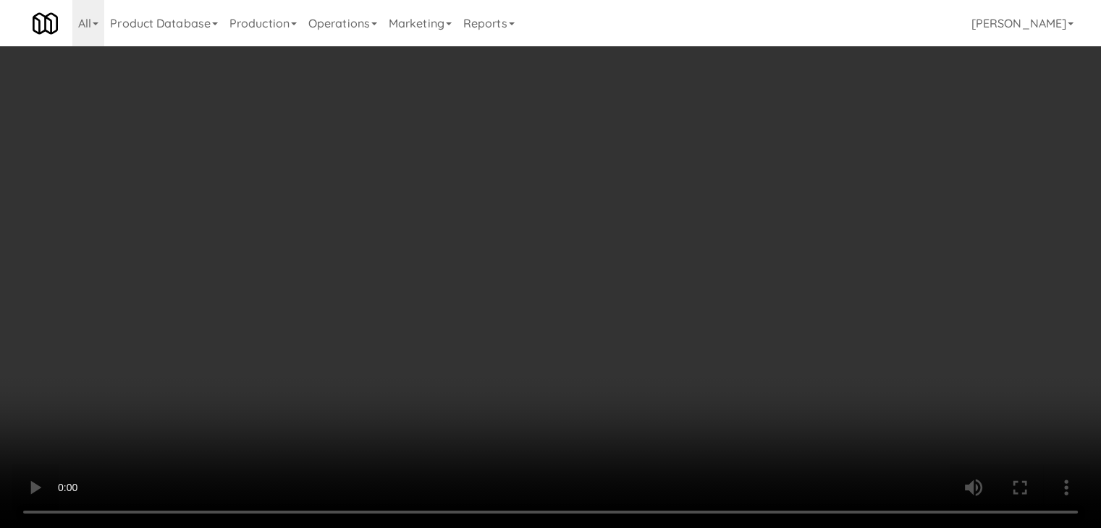
click at [553, 378] on video at bounding box center [550, 264] width 1101 height 528
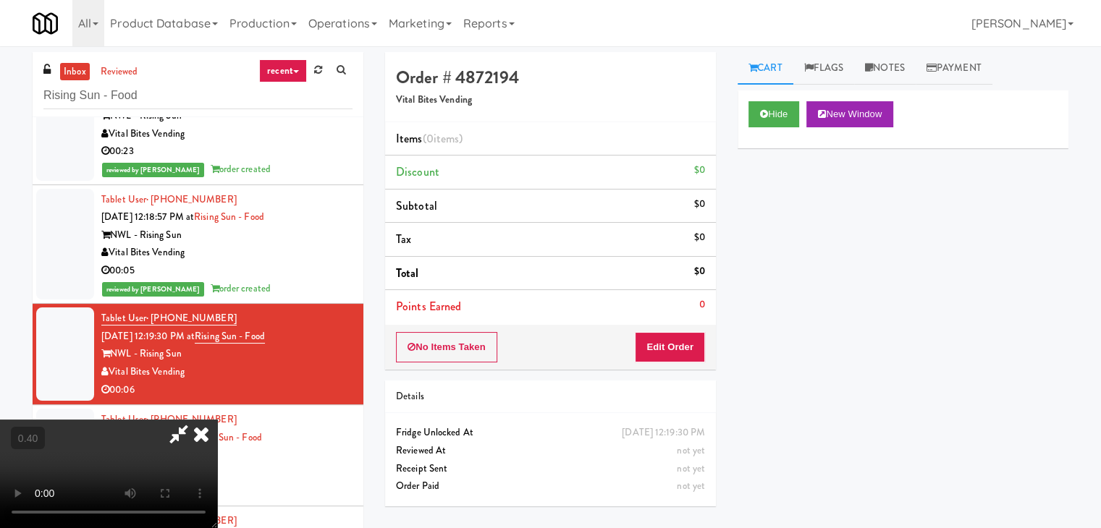
click at [217, 420] on video at bounding box center [108, 474] width 217 height 109
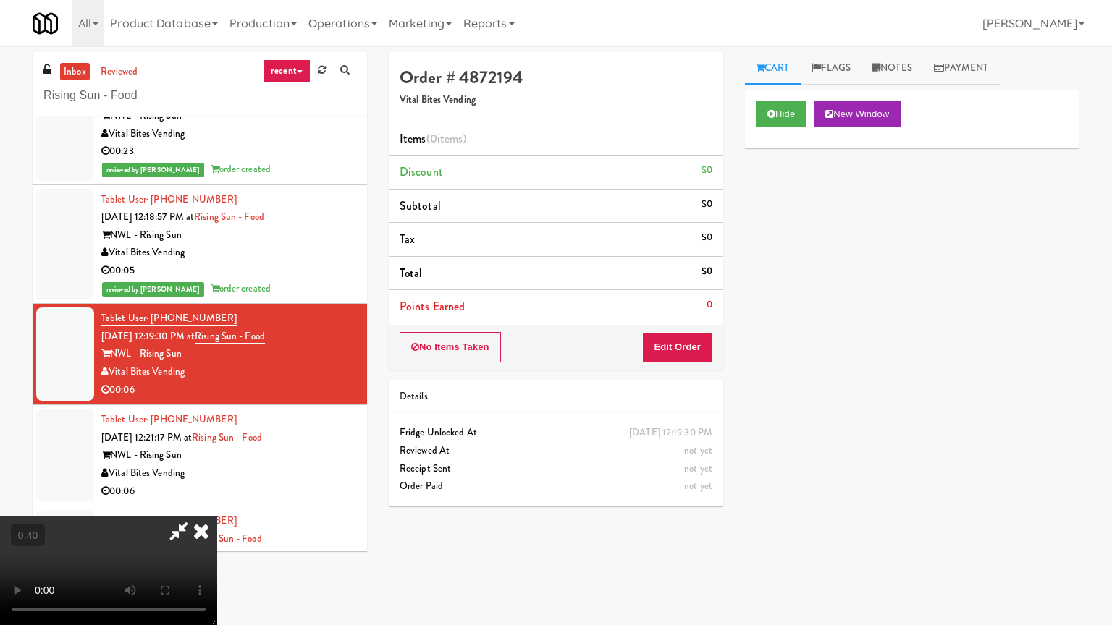
click at [217, 517] on video at bounding box center [108, 571] width 217 height 109
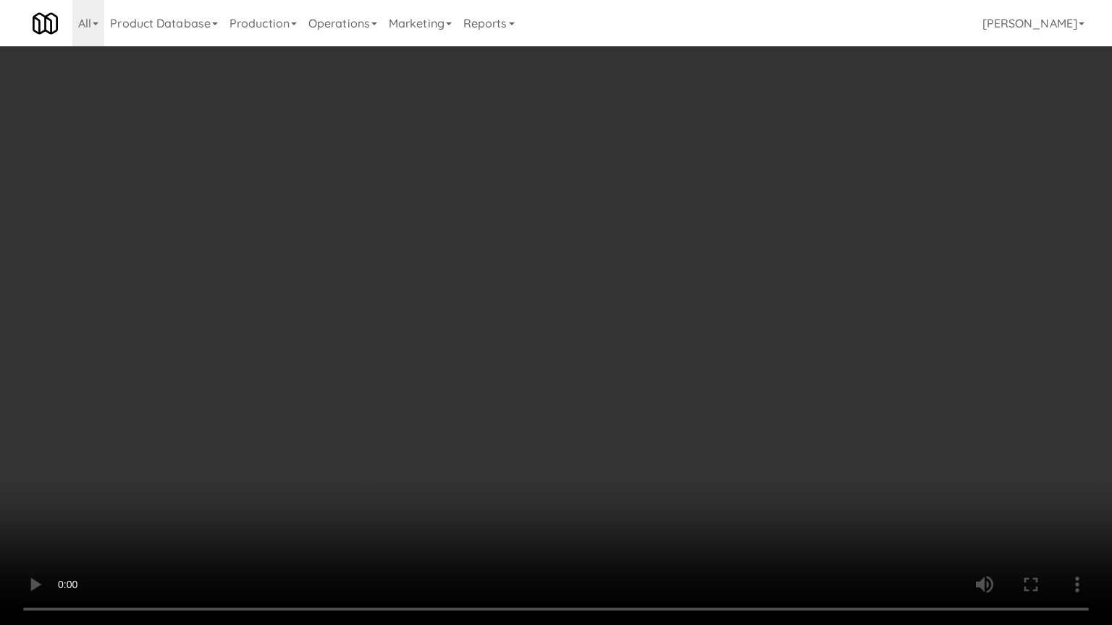
click at [651, 386] on video at bounding box center [556, 312] width 1112 height 625
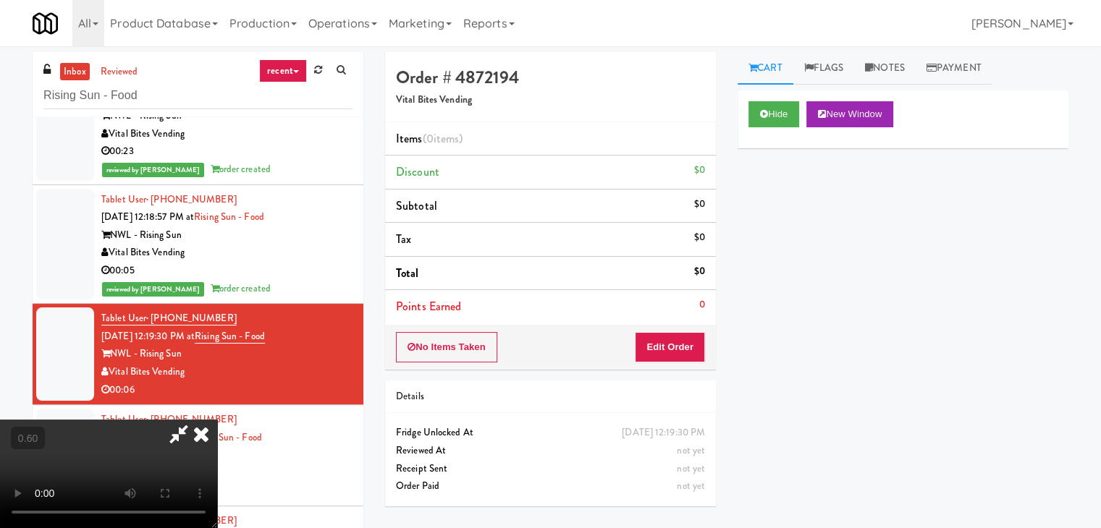
click at [217, 420] on icon at bounding box center [201, 434] width 32 height 29
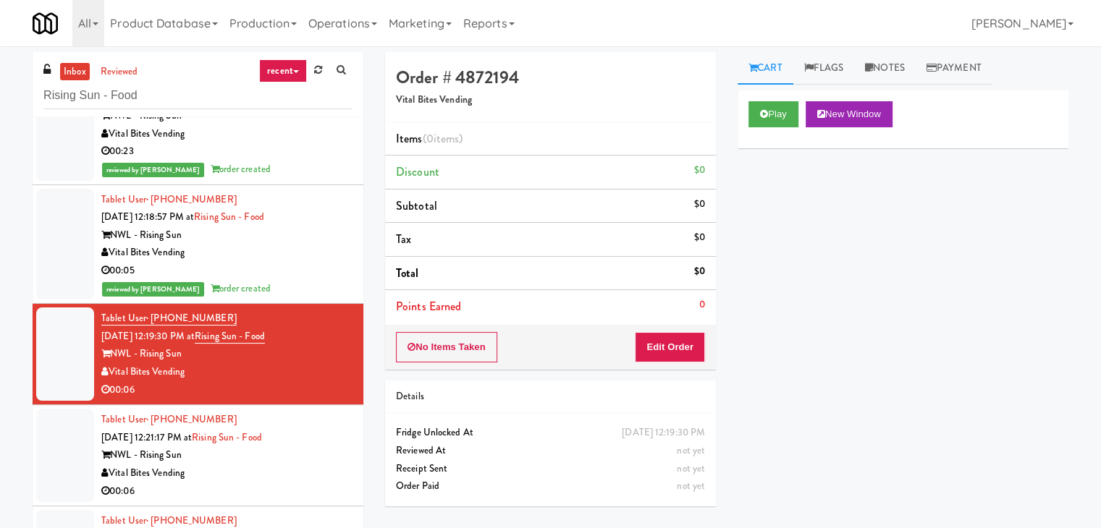
click at [664, 328] on div "No Items Taken Edit Order" at bounding box center [550, 347] width 331 height 45
drag, startPoint x: 665, startPoint y: 343, endPoint x: 728, endPoint y: 291, distance: 81.7
click at [665, 344] on button "Edit Order" at bounding box center [670, 347] width 70 height 30
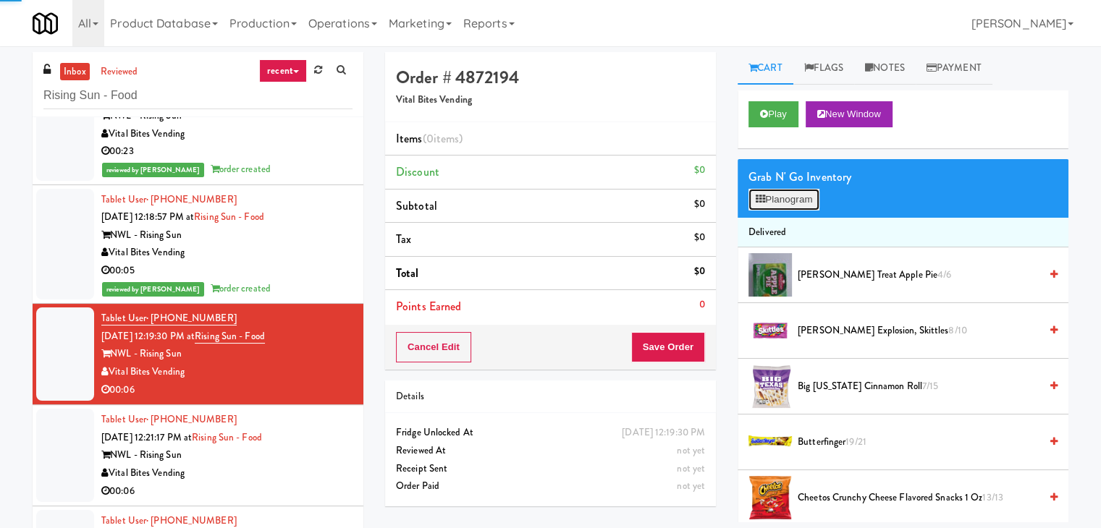
click at [780, 190] on button "Planogram" at bounding box center [783, 200] width 71 height 22
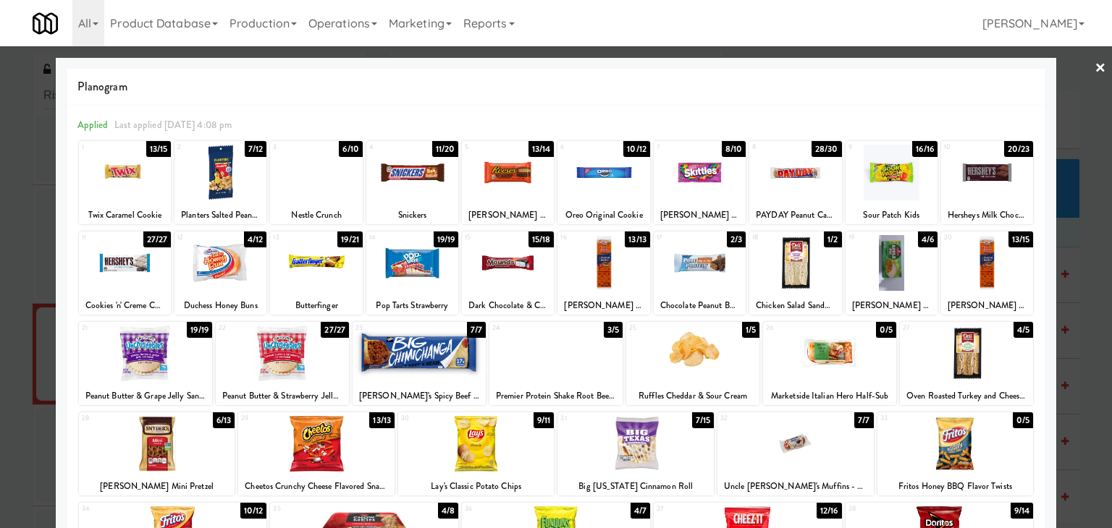
click at [1006, 183] on div at bounding box center [987, 173] width 92 height 56
drag, startPoint x: 1090, startPoint y: 68, endPoint x: 1075, endPoint y: 87, distance: 24.2
click at [1094, 68] on link "×" at bounding box center [1100, 68] width 12 height 45
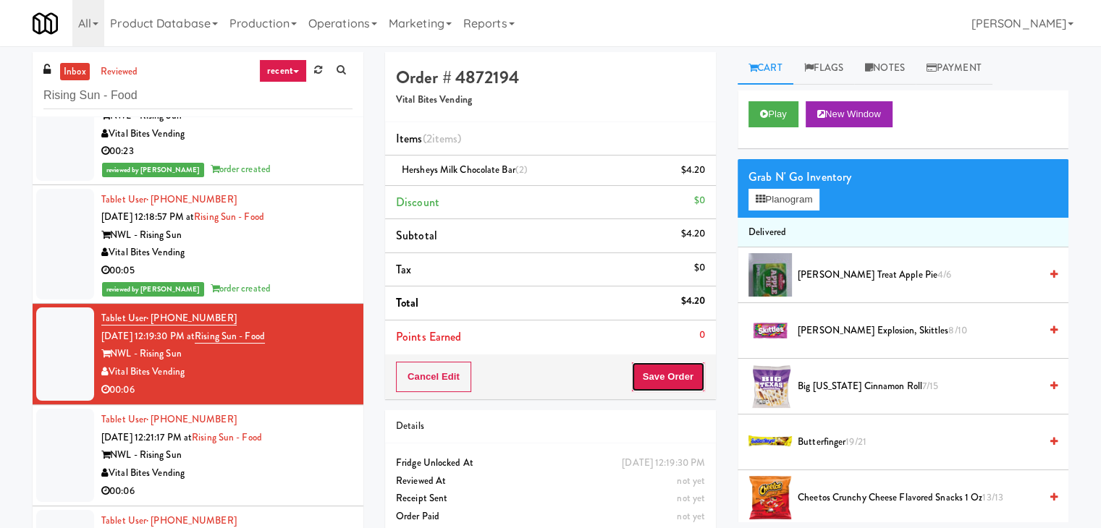
click at [687, 377] on button "Save Order" at bounding box center [668, 377] width 74 height 30
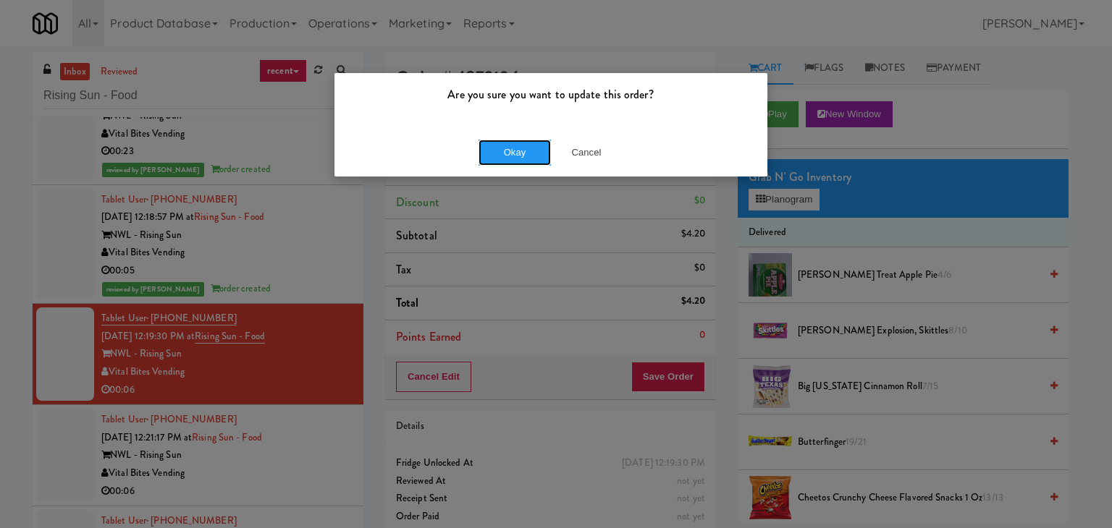
drag, startPoint x: 509, startPoint y: 147, endPoint x: 392, endPoint y: 274, distance: 172.6
click at [507, 147] on button "Okay" at bounding box center [514, 153] width 72 height 26
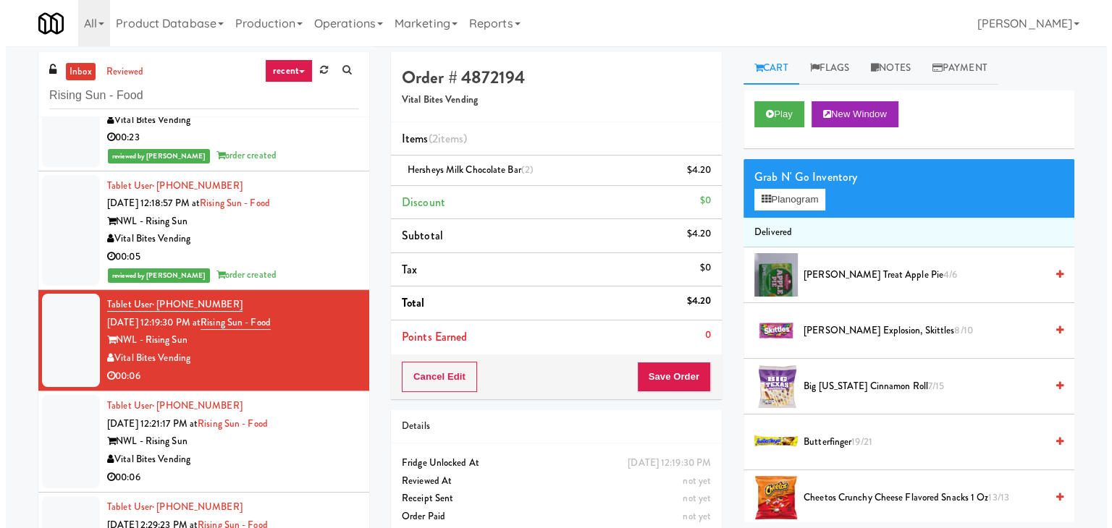
scroll to position [344, 0]
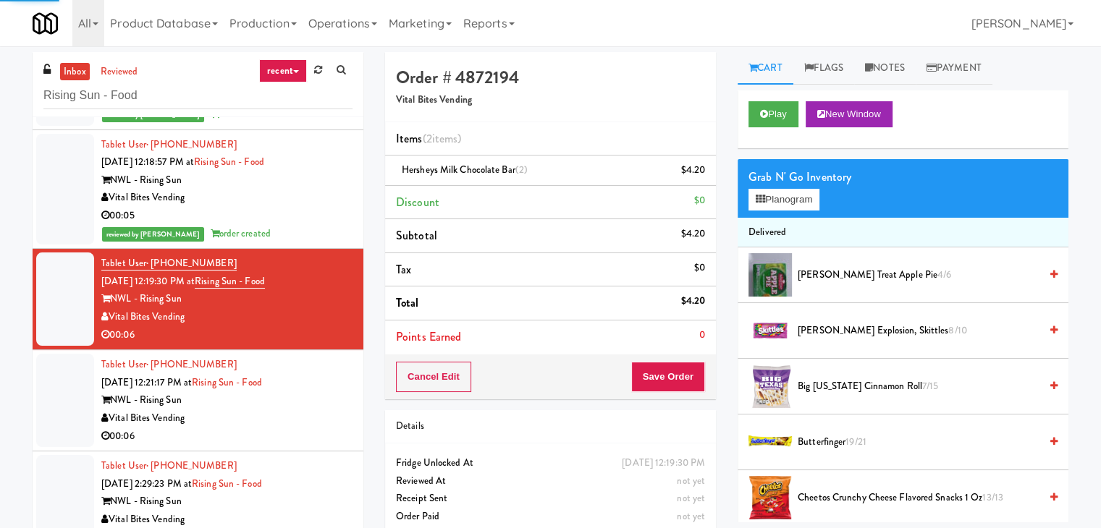
click at [294, 417] on div "Vital Bites Vending" at bounding box center [226, 419] width 251 height 18
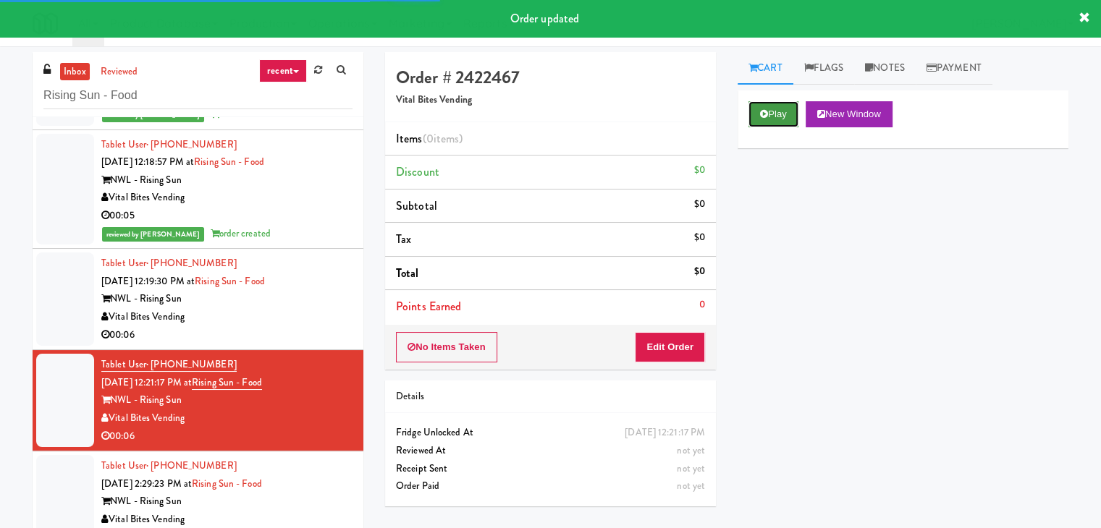
click at [761, 109] on icon at bounding box center [764, 113] width 8 height 9
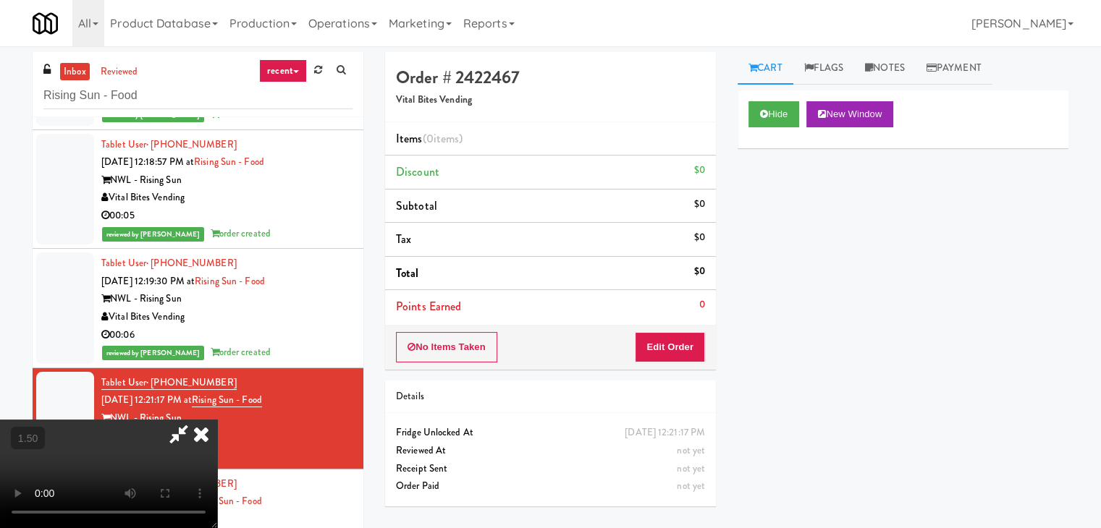
click at [217, 420] on video at bounding box center [108, 474] width 217 height 109
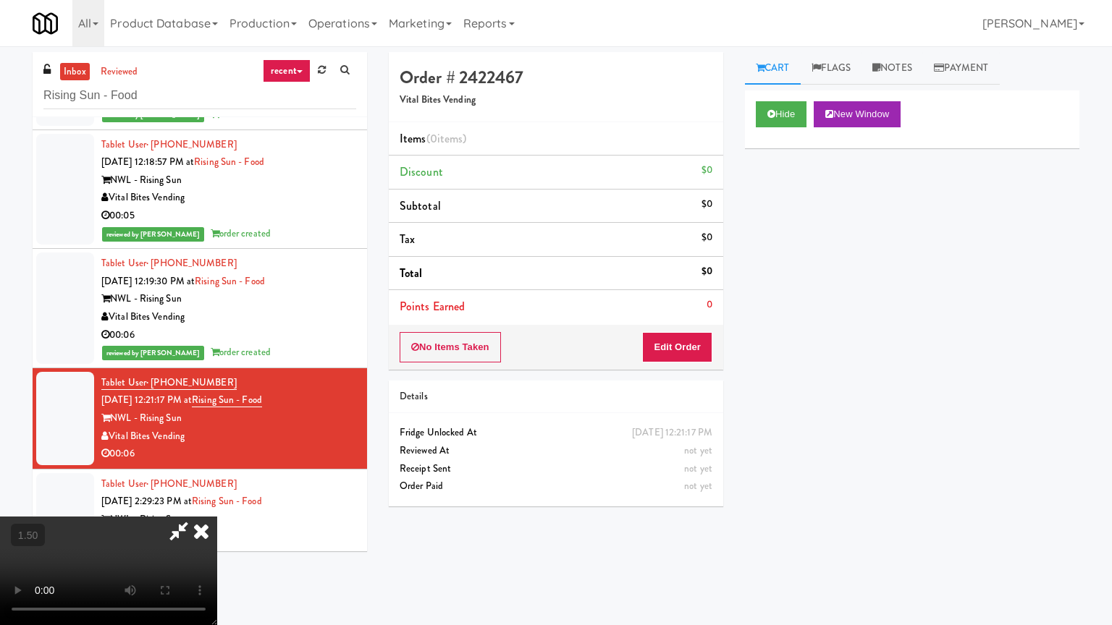
click at [217, 517] on video at bounding box center [108, 571] width 217 height 109
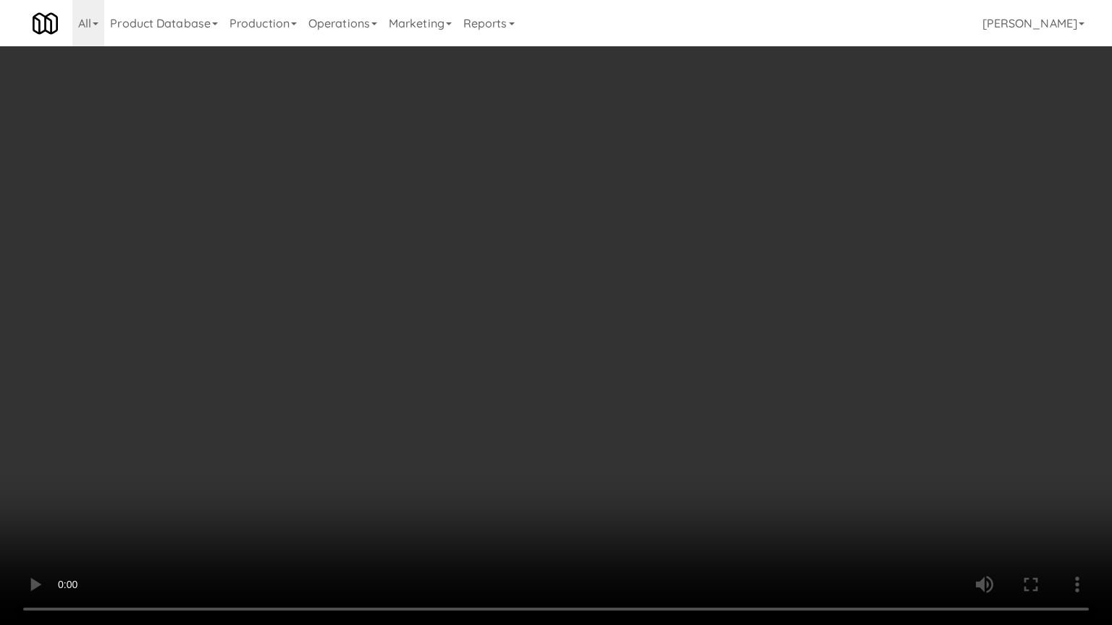
click at [771, 281] on video at bounding box center [556, 312] width 1112 height 625
click at [783, 256] on video at bounding box center [556, 312] width 1112 height 625
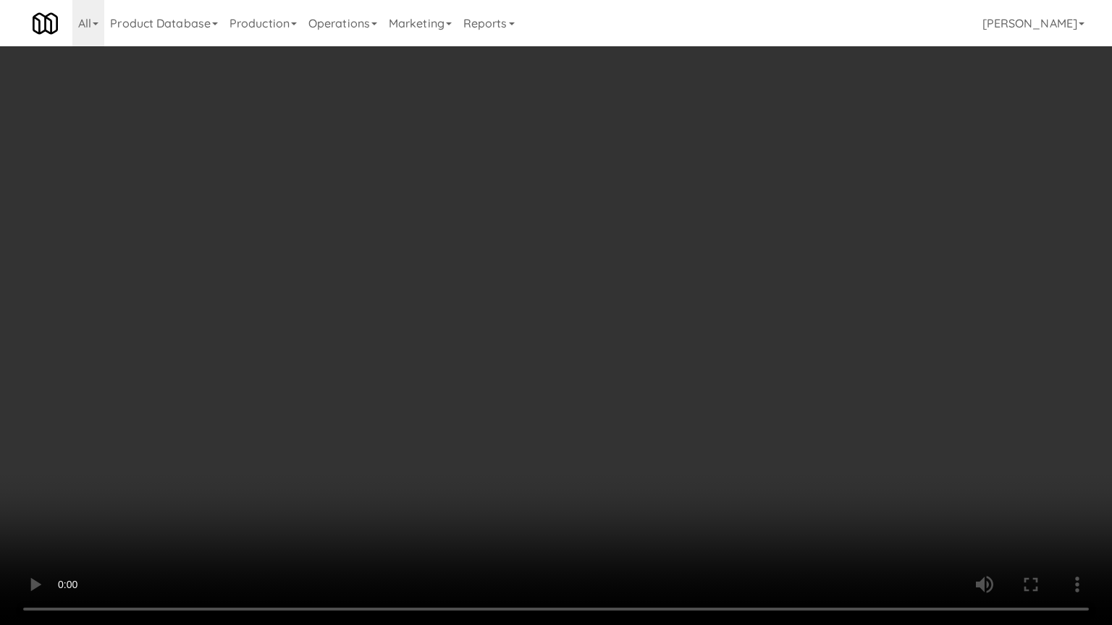
click at [783, 256] on video at bounding box center [556, 312] width 1112 height 625
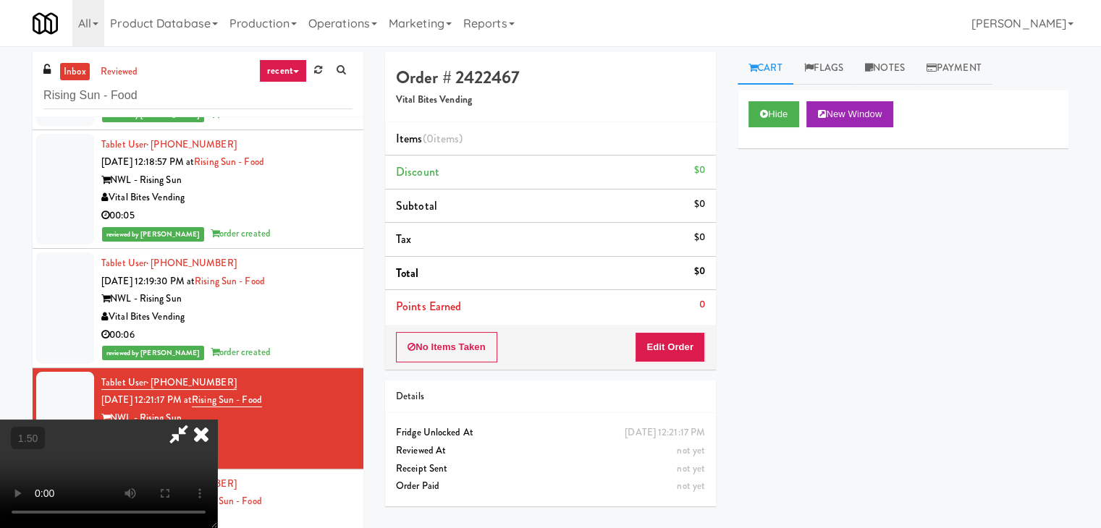
drag, startPoint x: 653, startPoint y: 166, endPoint x: 659, endPoint y: 192, distance: 26.2
click at [217, 420] on icon at bounding box center [201, 434] width 32 height 29
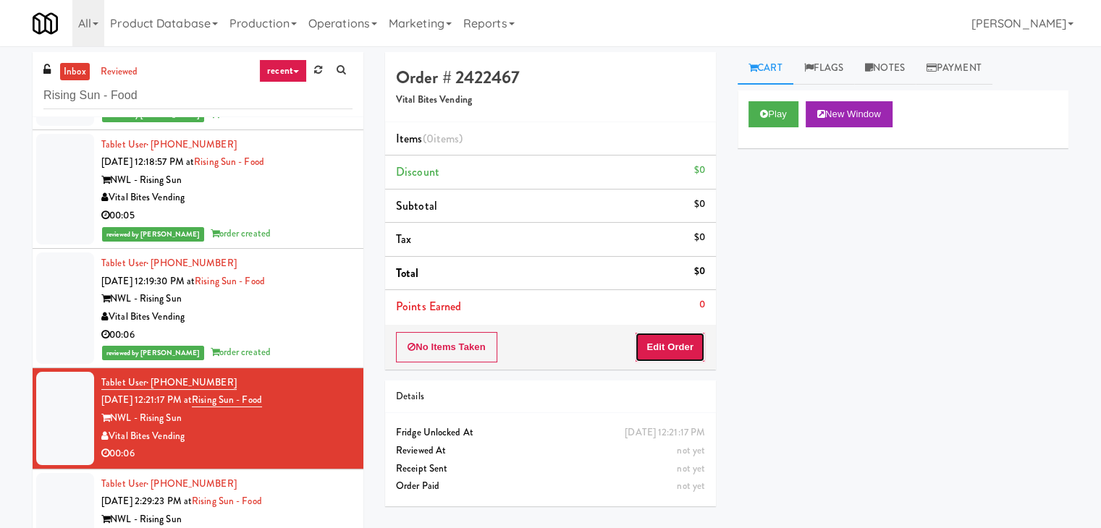
drag, startPoint x: 672, startPoint y: 354, endPoint x: 724, endPoint y: 309, distance: 68.8
click at [672, 353] on button "Edit Order" at bounding box center [670, 347] width 70 height 30
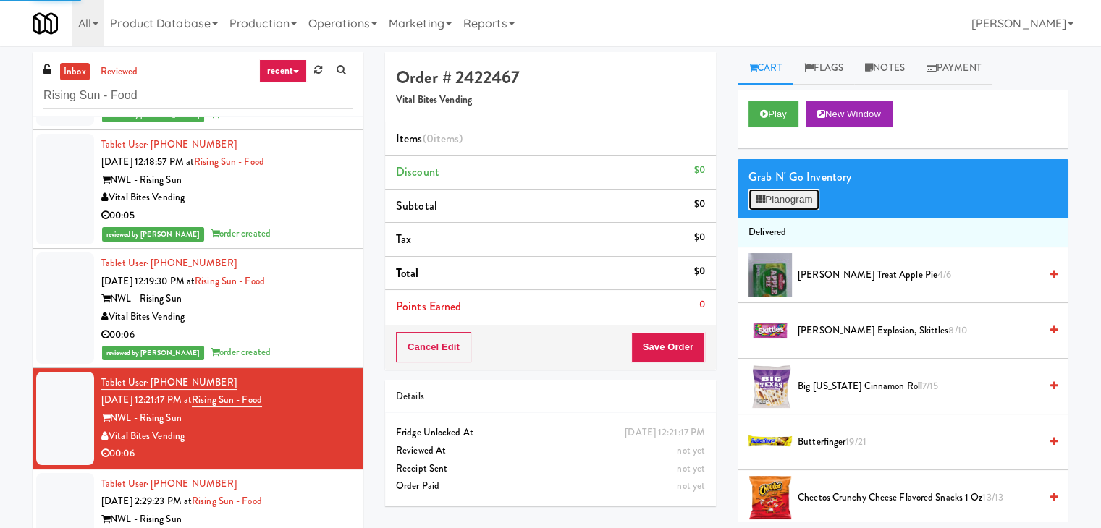
click at [786, 189] on button "Planogram" at bounding box center [783, 200] width 71 height 22
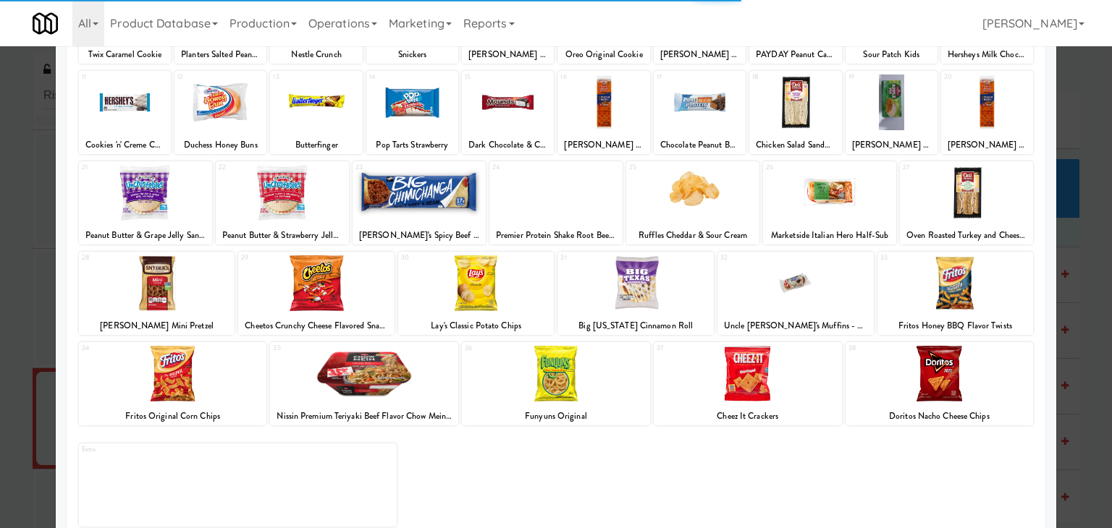
scroll to position [182, 0]
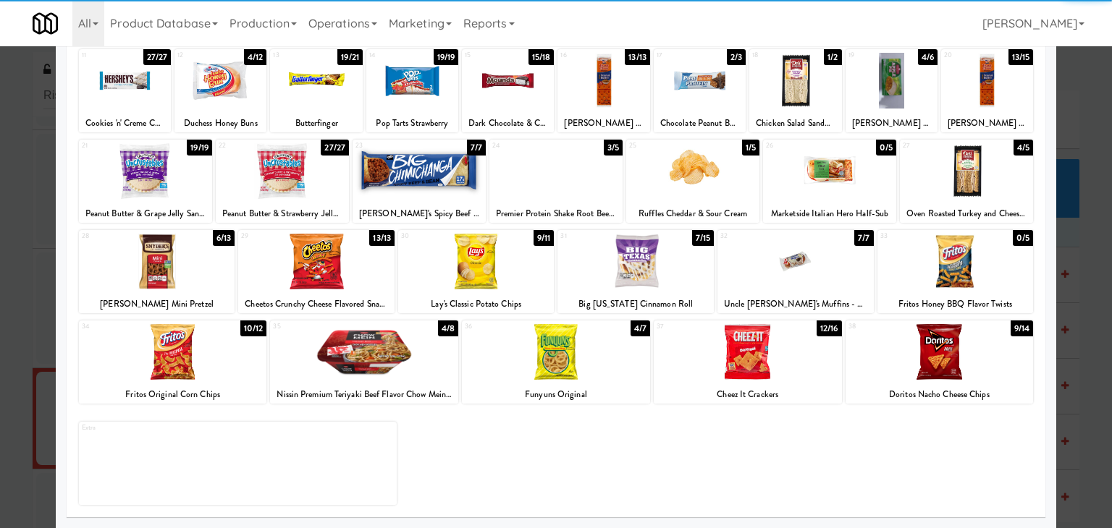
click at [934, 352] on div at bounding box center [939, 352] width 188 height 56
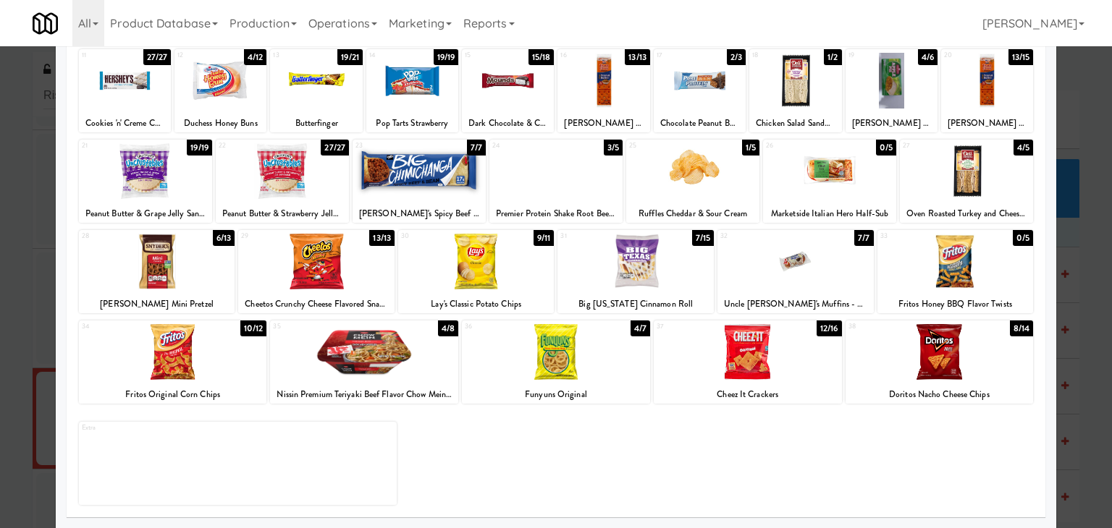
click at [181, 359] on div at bounding box center [173, 352] width 188 height 56
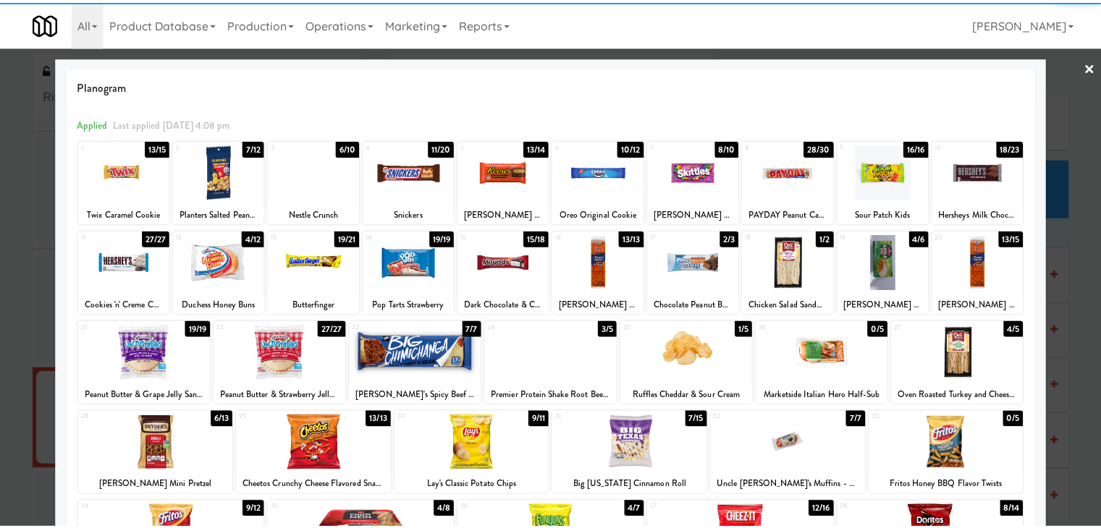
scroll to position [0, 0]
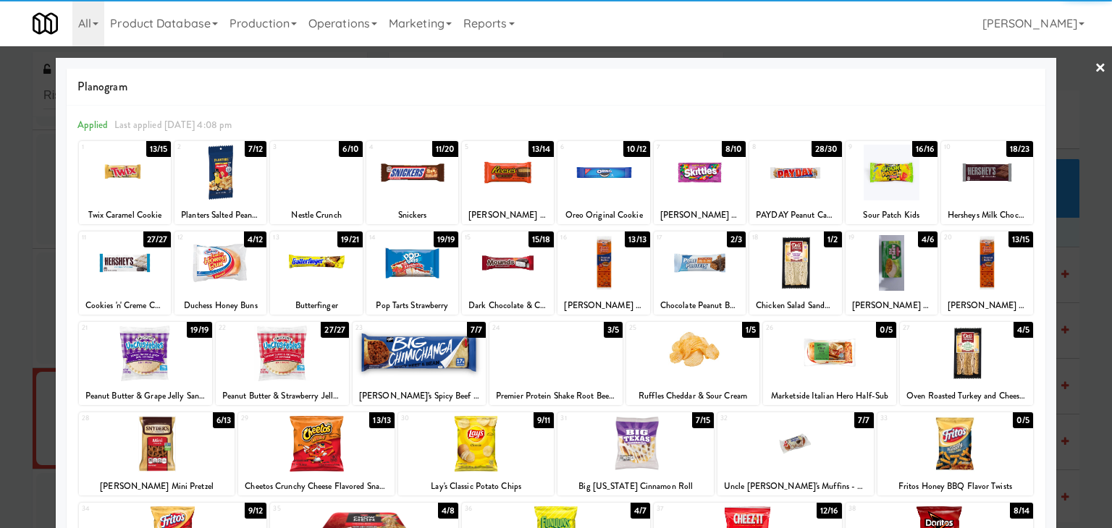
drag, startPoint x: 1091, startPoint y: 61, endPoint x: 1035, endPoint y: 90, distance: 62.8
click at [1094, 62] on link "×" at bounding box center [1100, 68] width 12 height 45
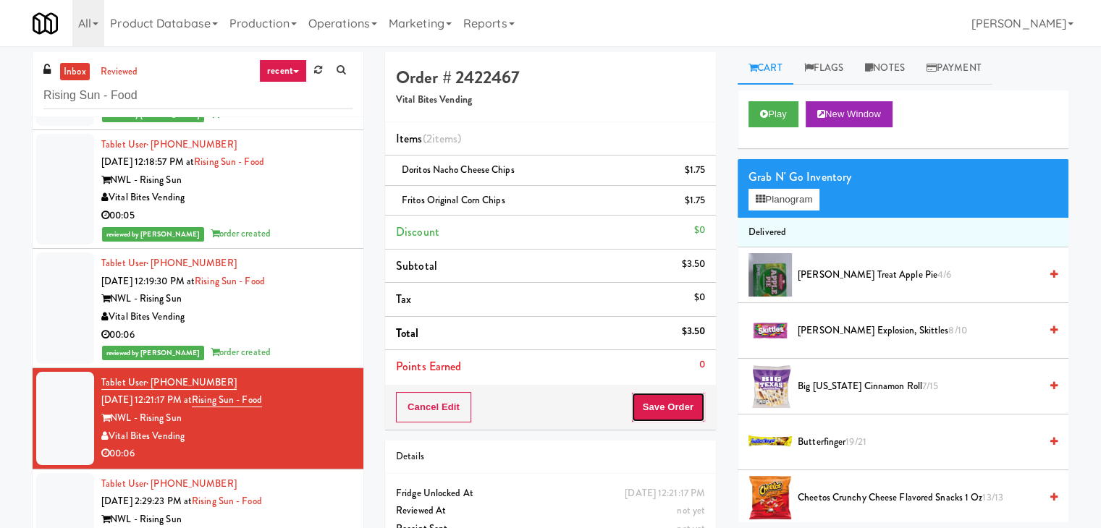
click at [650, 399] on button "Save Order" at bounding box center [668, 407] width 74 height 30
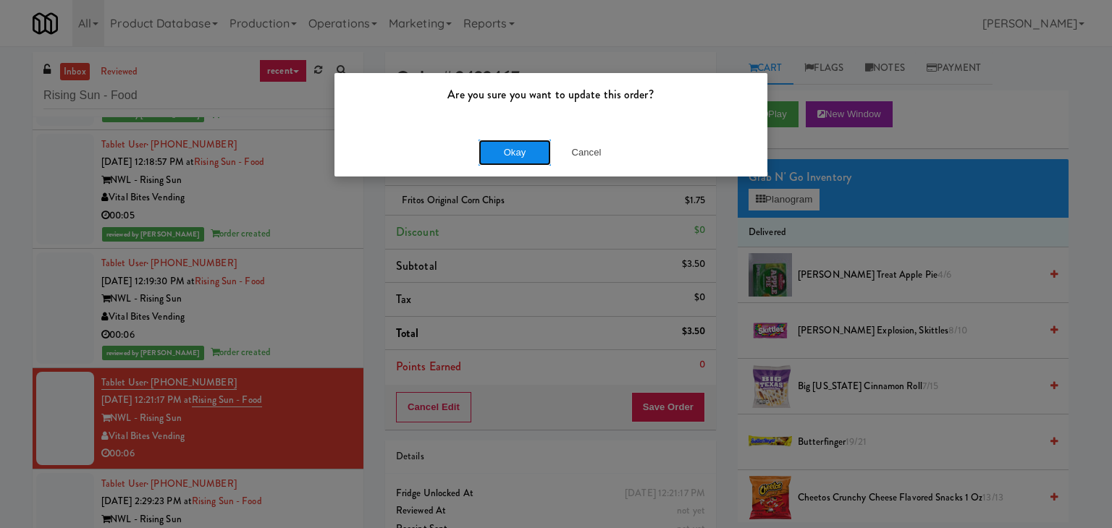
drag, startPoint x: 510, startPoint y: 140, endPoint x: 388, endPoint y: 266, distance: 176.1
click at [509, 140] on button "Okay" at bounding box center [514, 153] width 72 height 26
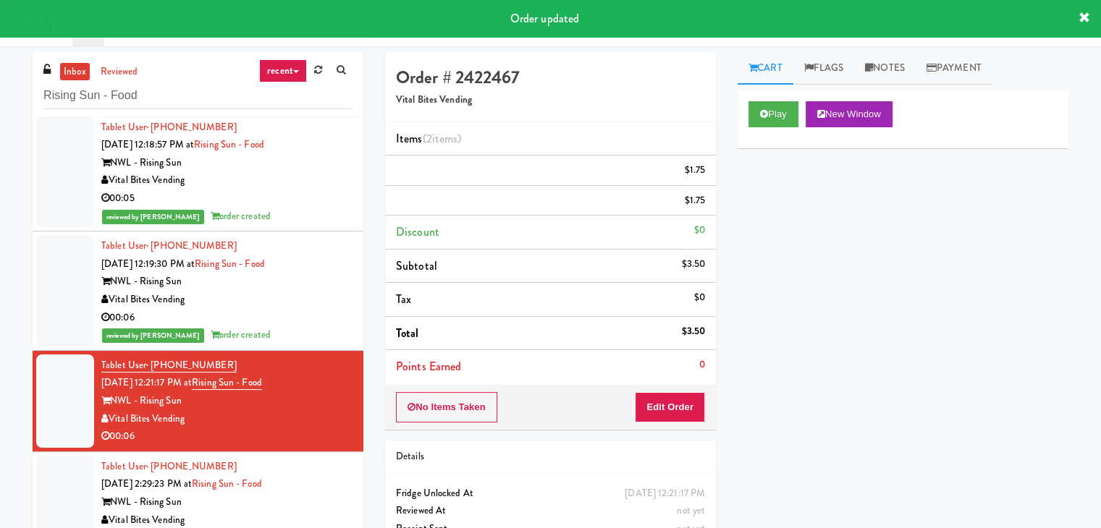
click at [313, 512] on div "Vital Bites Vending" at bounding box center [226, 521] width 251 height 18
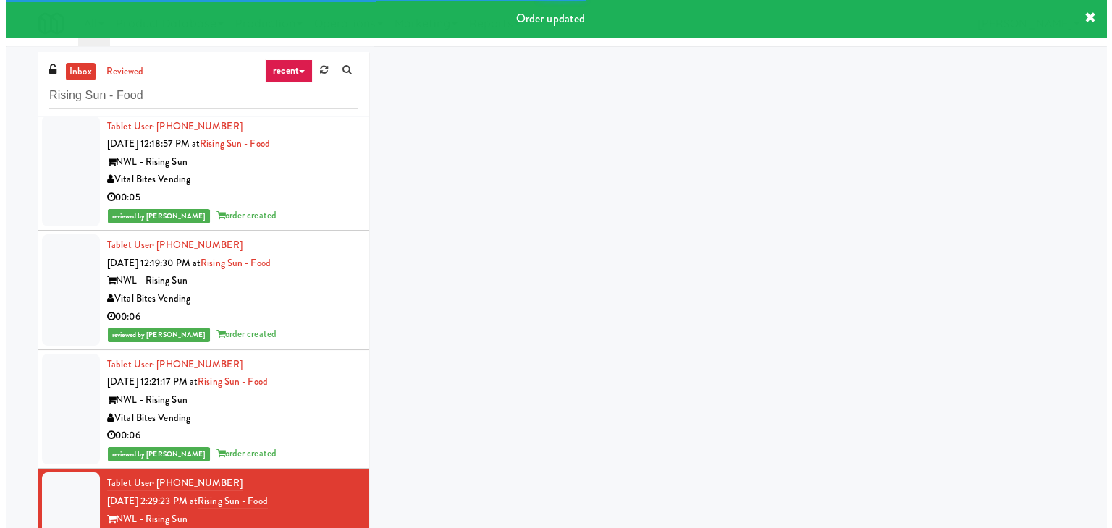
scroll to position [380, 0]
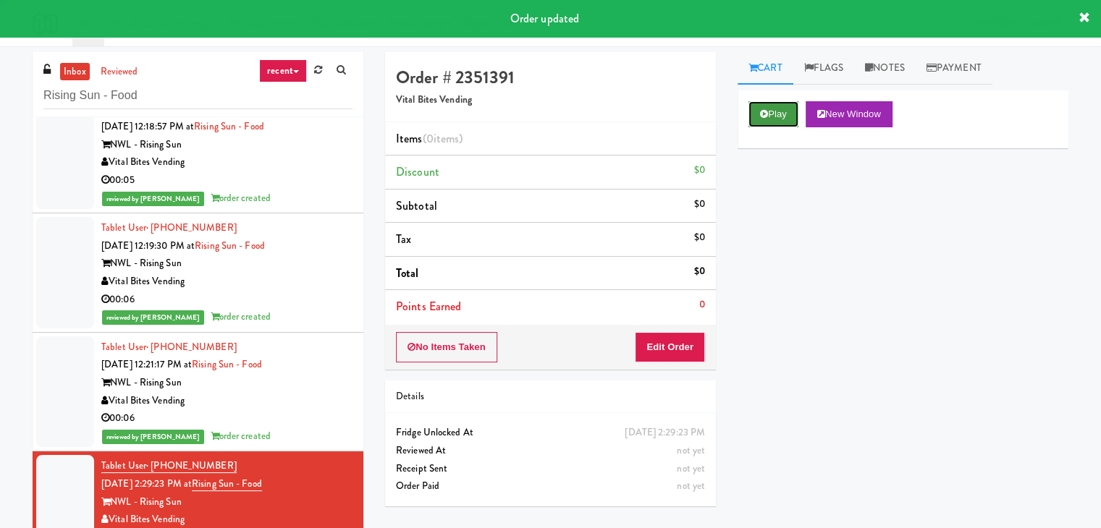
click at [784, 114] on button "Play" at bounding box center [773, 114] width 50 height 26
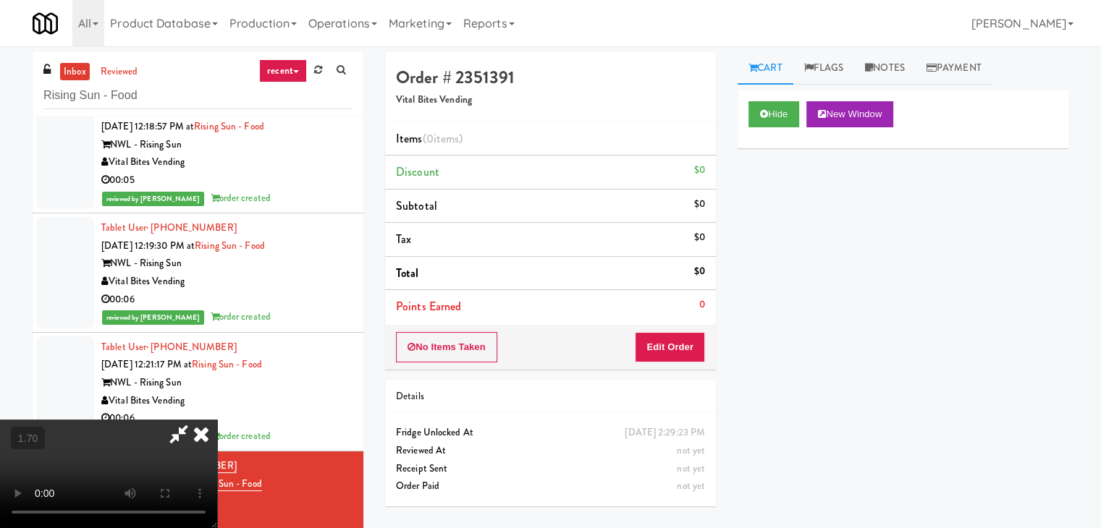
click at [217, 420] on video at bounding box center [108, 474] width 217 height 109
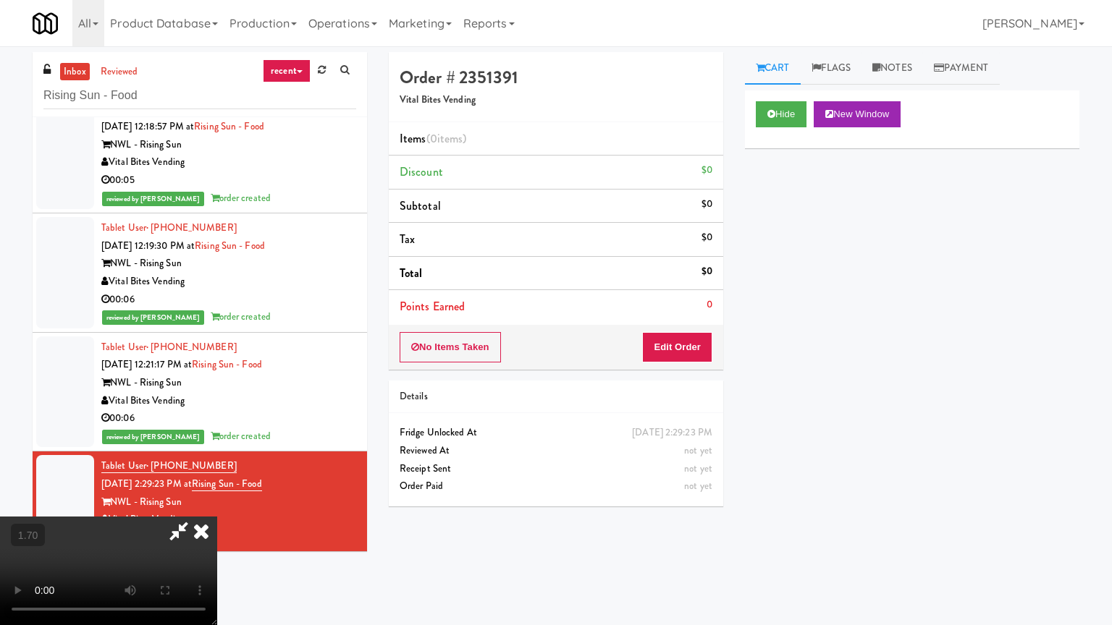
click at [217, 517] on video at bounding box center [108, 571] width 217 height 109
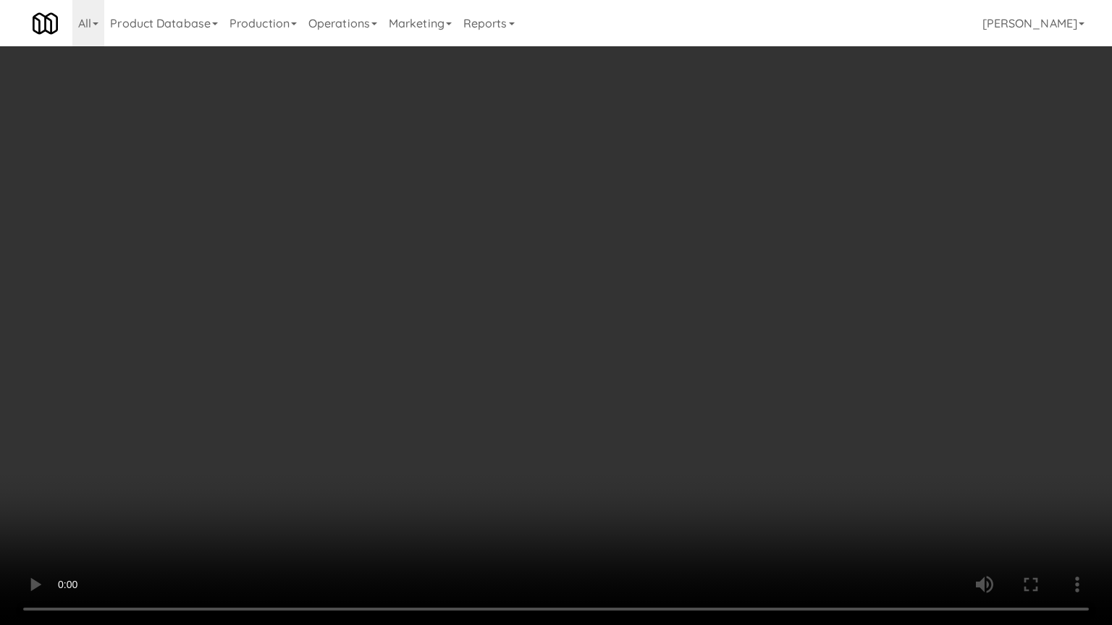
click at [678, 344] on video at bounding box center [556, 312] width 1112 height 625
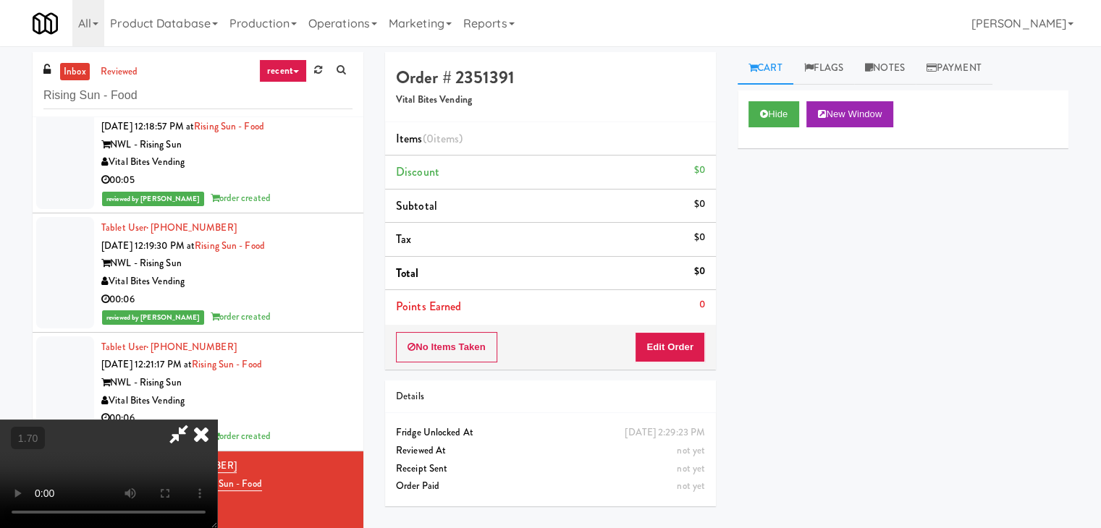
click at [217, 420] on icon at bounding box center [201, 434] width 32 height 29
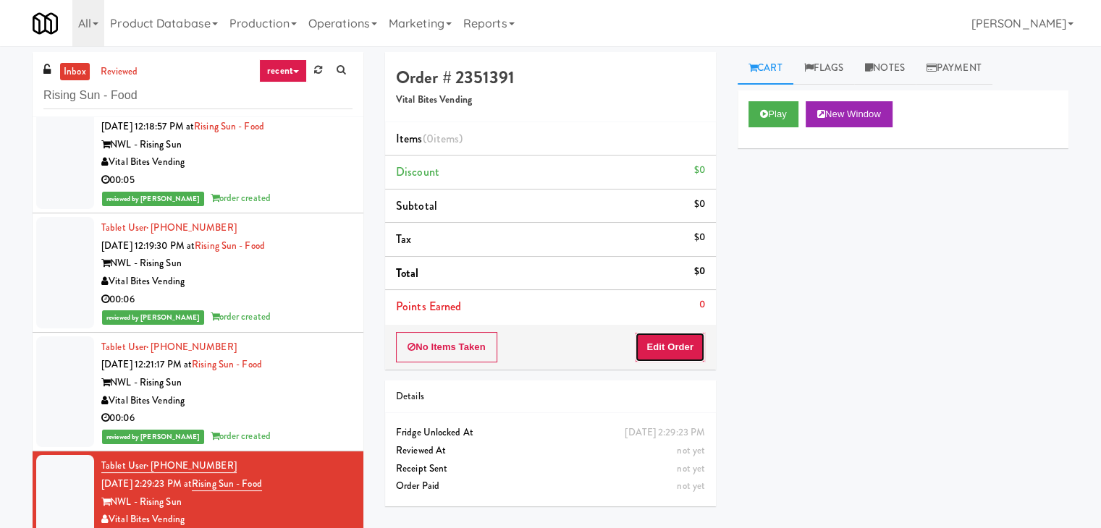
drag, startPoint x: 672, startPoint y: 357, endPoint x: 732, endPoint y: 293, distance: 88.0
click at [672, 357] on button "Edit Order" at bounding box center [670, 347] width 70 height 30
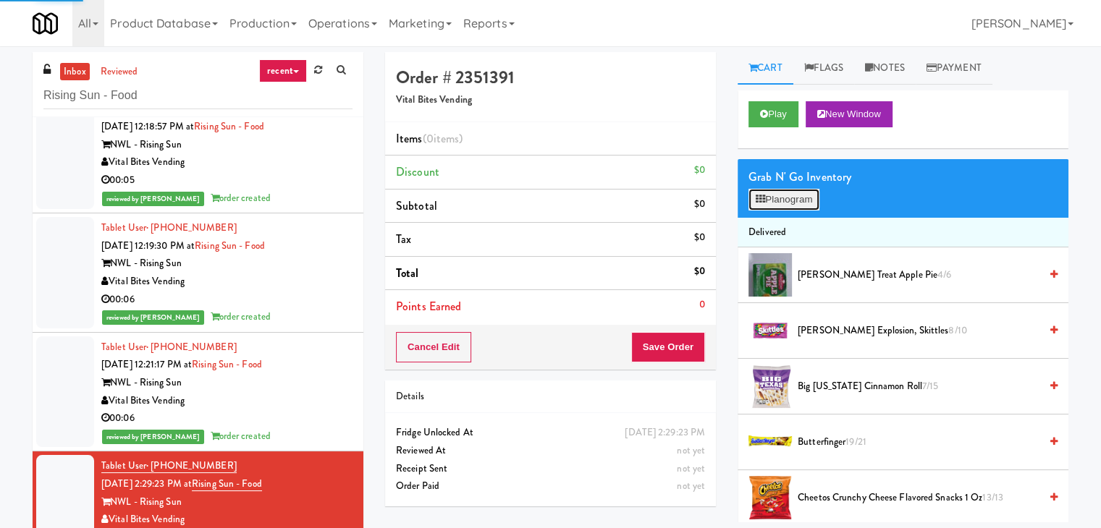
click at [788, 197] on button "Planogram" at bounding box center [783, 200] width 71 height 22
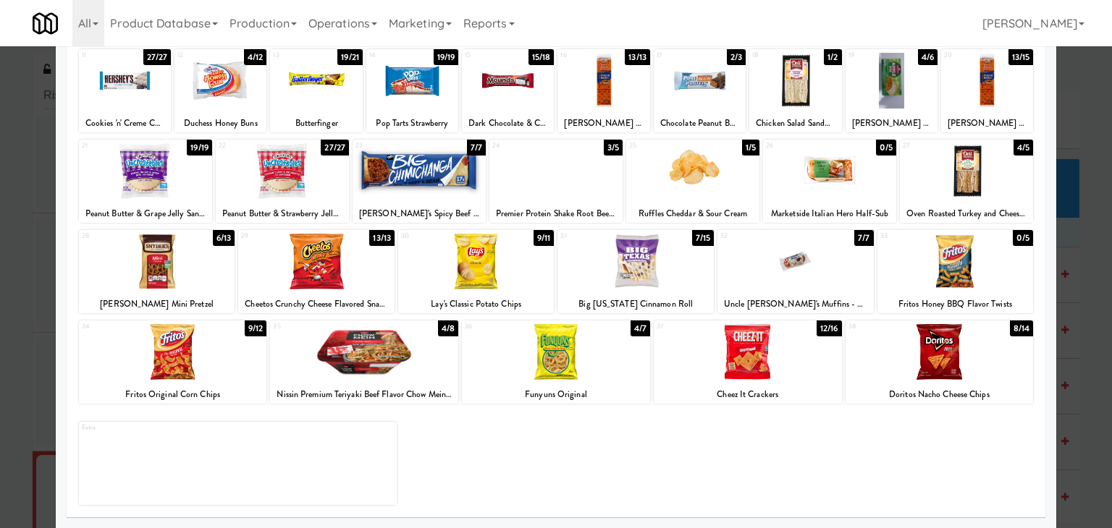
scroll to position [110, 0]
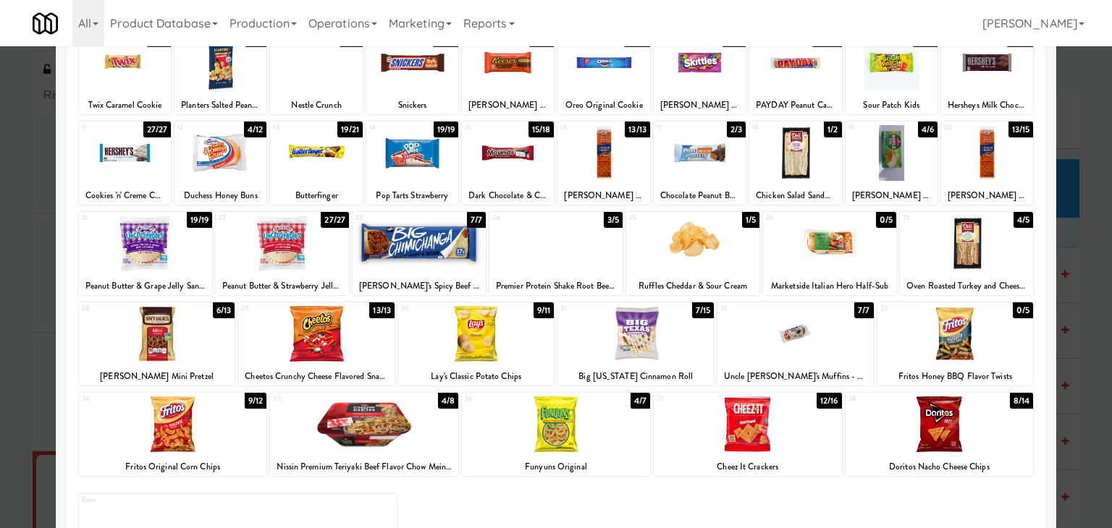
click at [411, 154] on div at bounding box center [412, 153] width 92 height 56
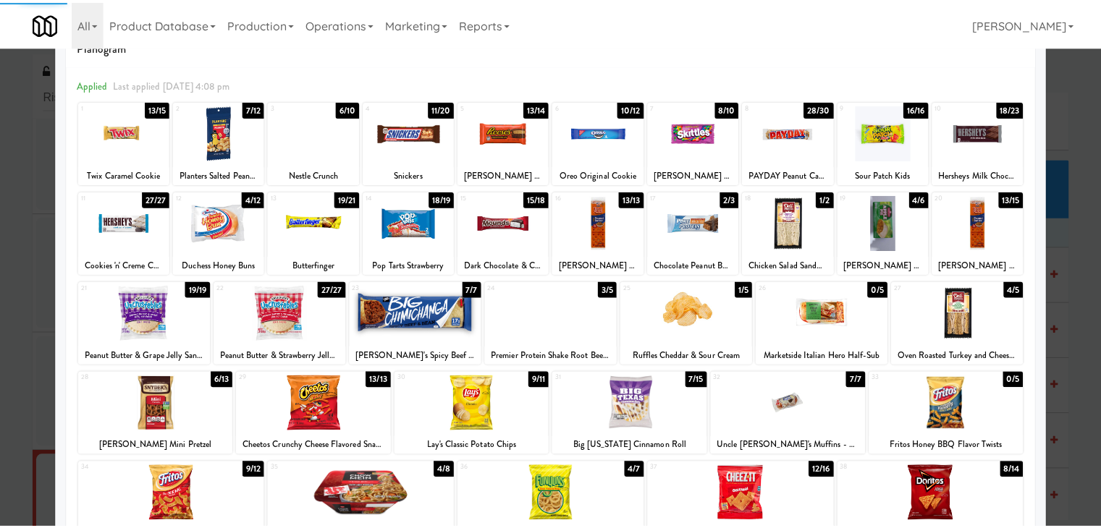
scroll to position [0, 0]
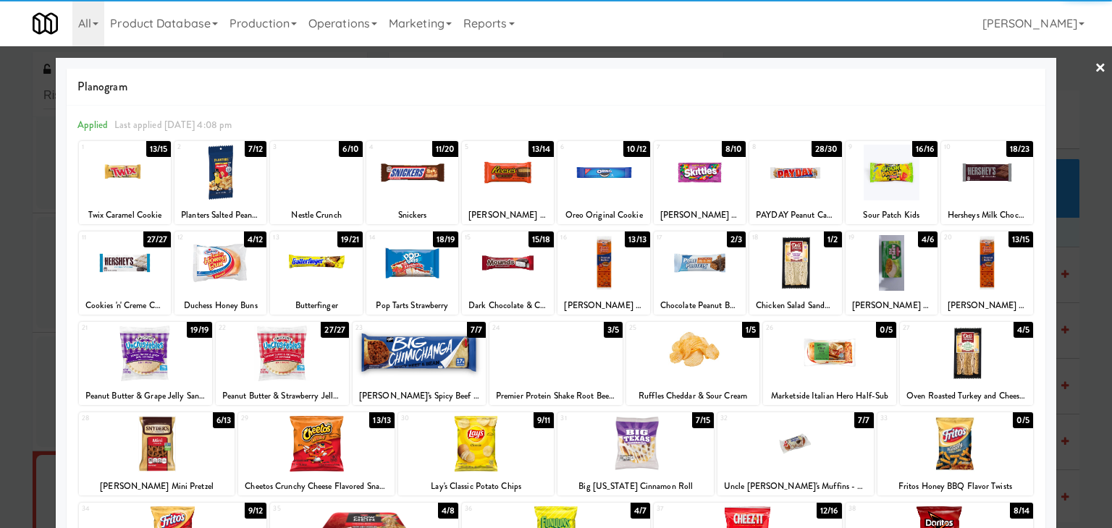
click at [1096, 64] on div at bounding box center [556, 264] width 1112 height 528
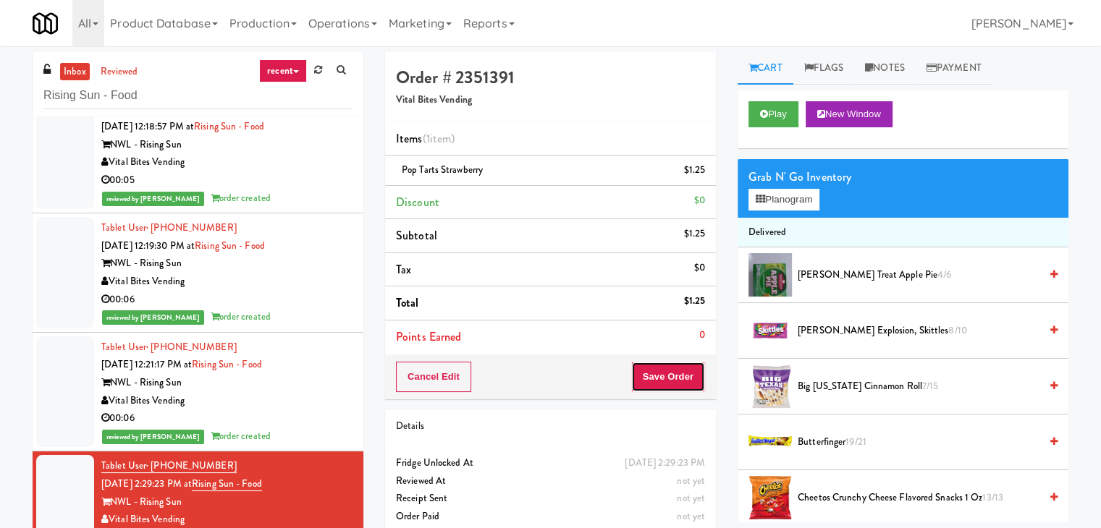
click at [674, 377] on button "Save Order" at bounding box center [668, 377] width 74 height 30
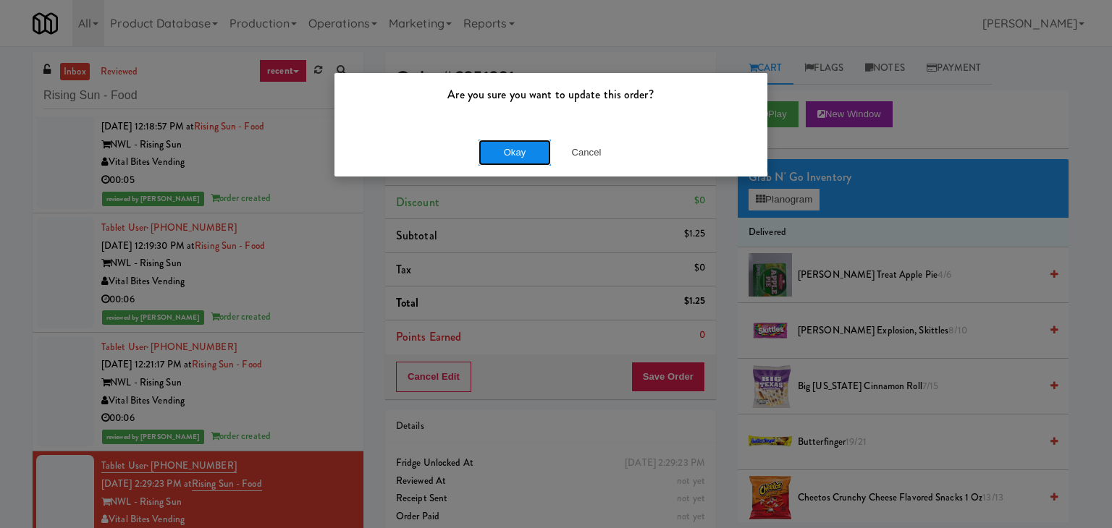
click at [510, 151] on button "Okay" at bounding box center [514, 153] width 72 height 26
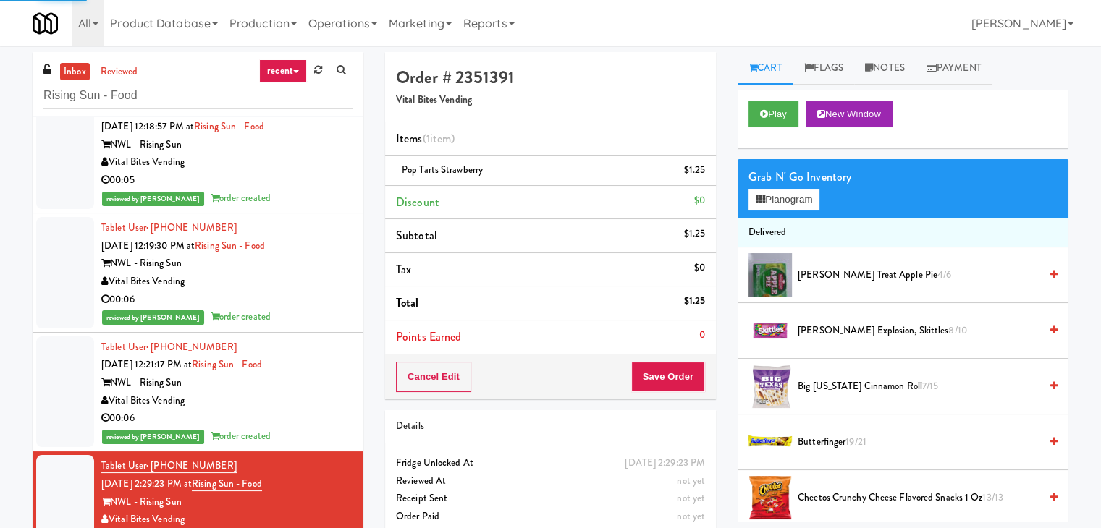
click at [282, 160] on div "Vital Bites Vending" at bounding box center [226, 162] width 251 height 18
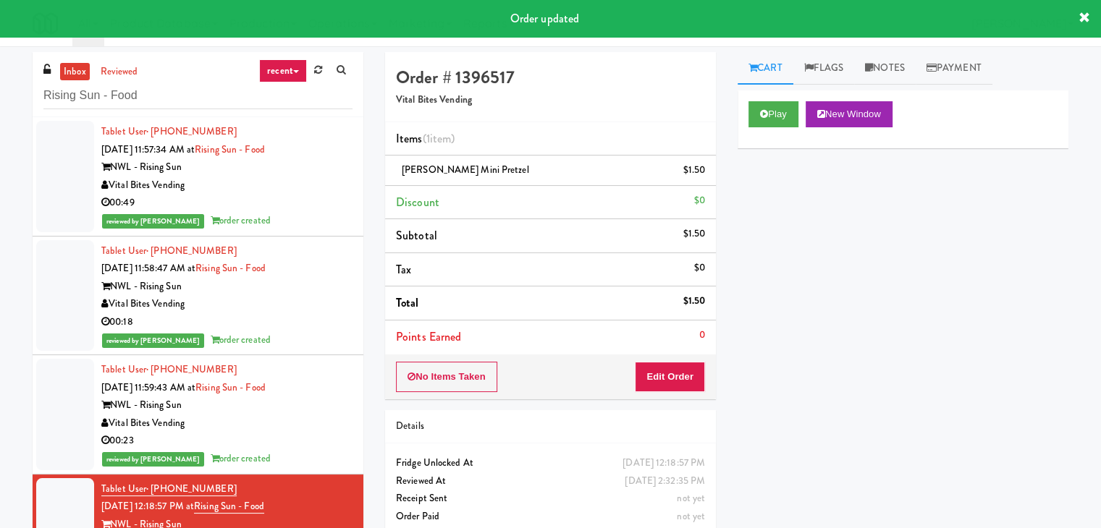
click at [312, 195] on div "00:49" at bounding box center [226, 203] width 251 height 18
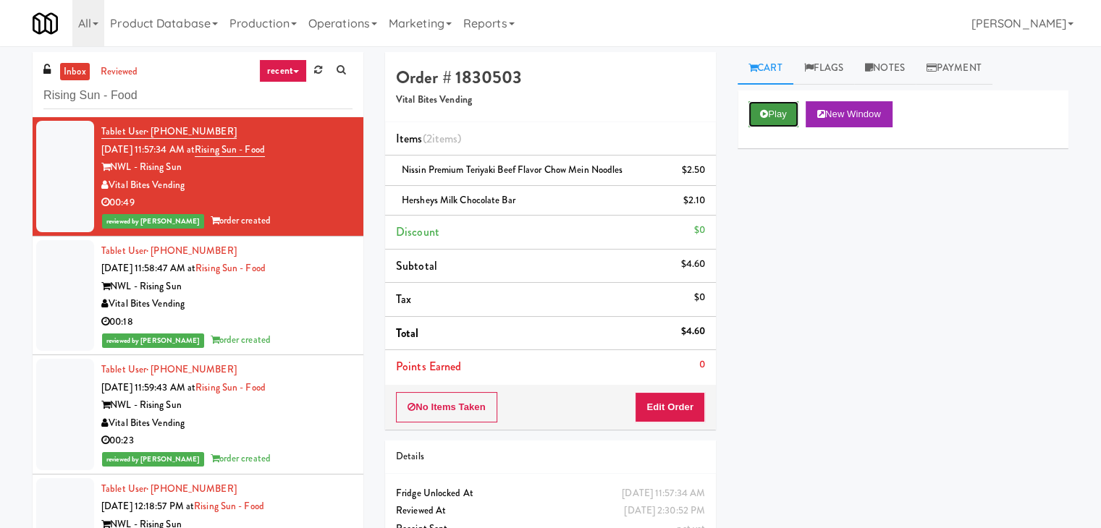
click at [778, 112] on button "Play" at bounding box center [773, 114] width 50 height 26
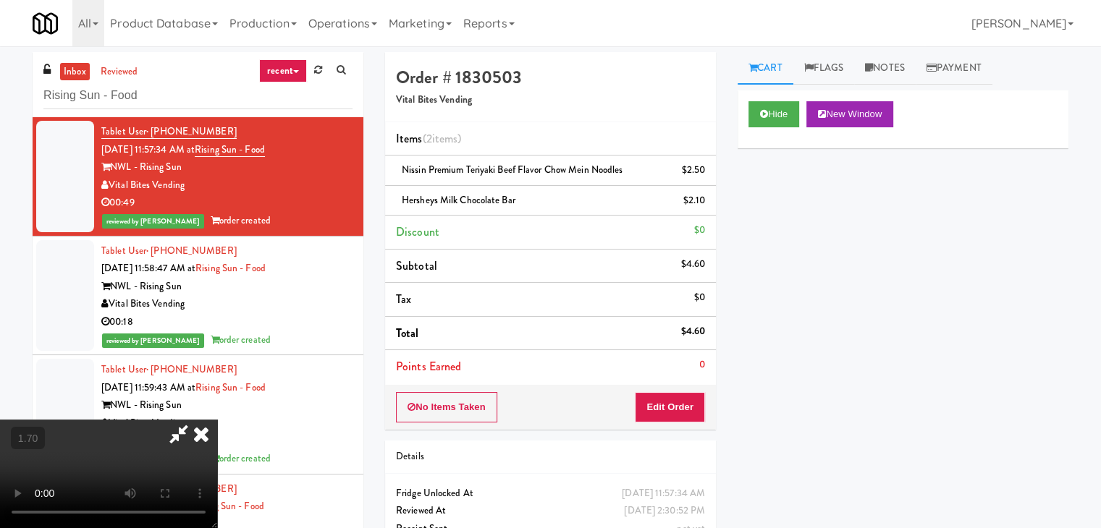
click at [217, 420] on video at bounding box center [108, 474] width 217 height 109
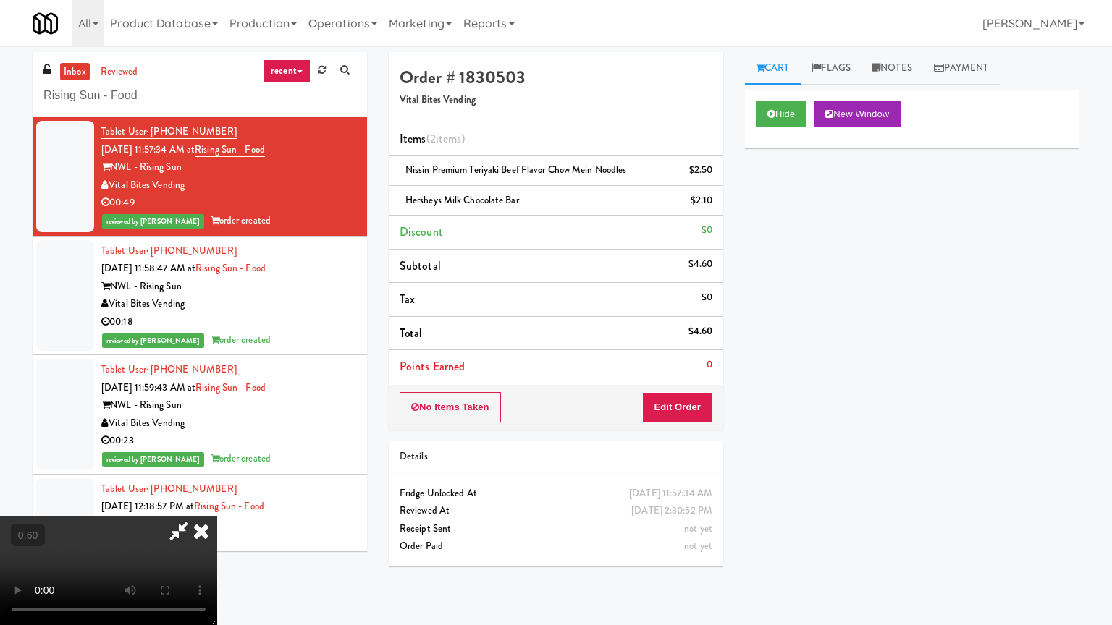
click at [217, 517] on video at bounding box center [108, 571] width 217 height 109
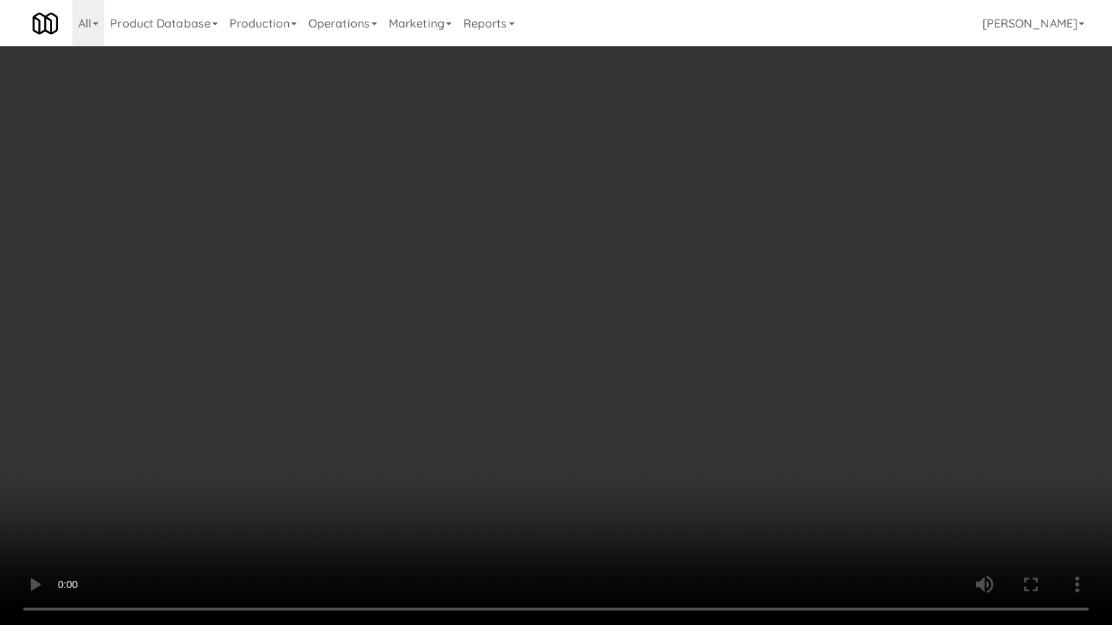
click at [573, 281] on video at bounding box center [556, 312] width 1112 height 625
click at [577, 280] on video at bounding box center [556, 312] width 1112 height 625
click at [579, 279] on video at bounding box center [556, 312] width 1112 height 625
click at [581, 278] on video at bounding box center [556, 312] width 1112 height 625
click at [582, 278] on video at bounding box center [556, 312] width 1112 height 625
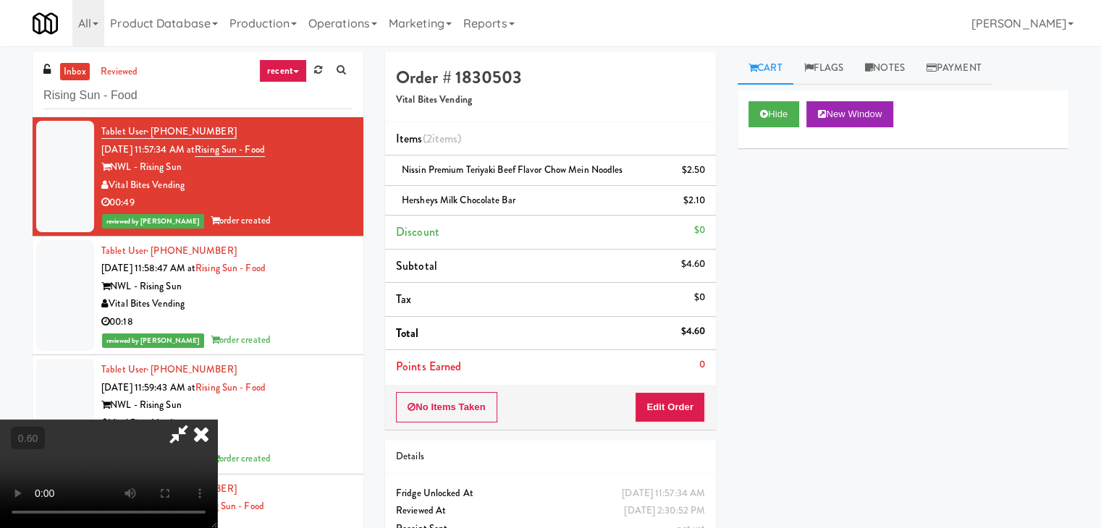
click at [217, 420] on icon at bounding box center [201, 434] width 32 height 29
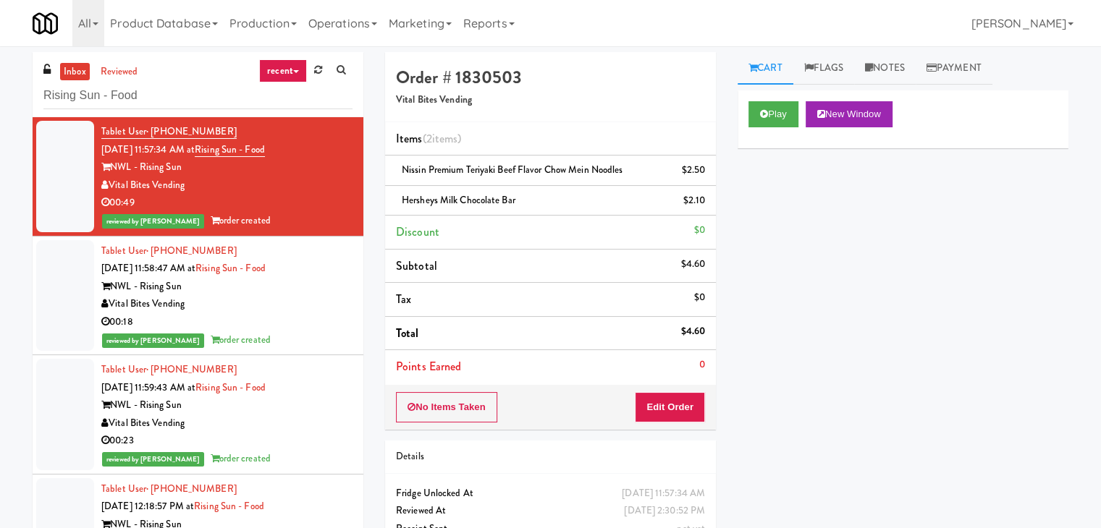
click at [269, 322] on div "00:18" at bounding box center [226, 322] width 251 height 18
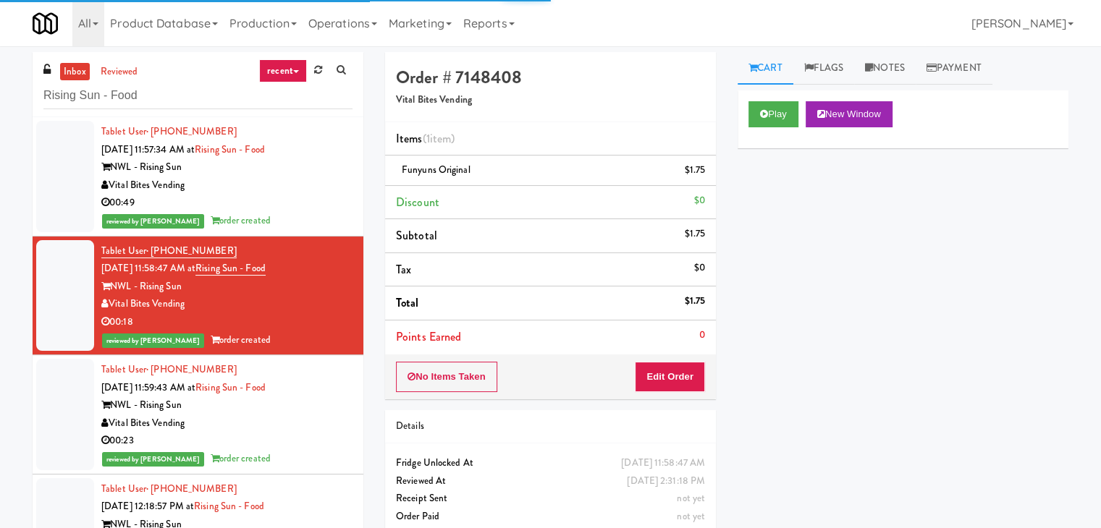
click at [290, 426] on div "Vital Bites Vending" at bounding box center [226, 424] width 251 height 18
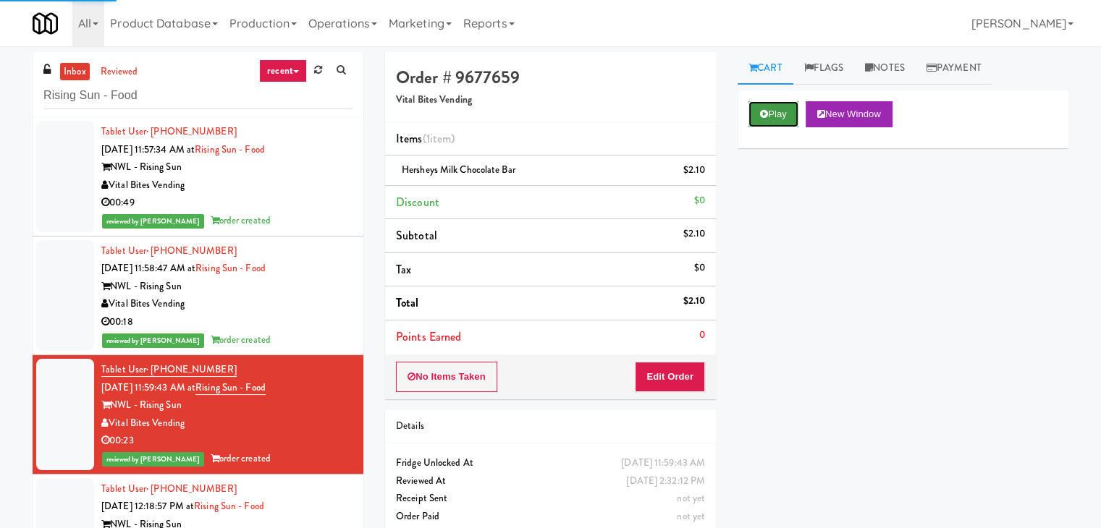
click at [779, 111] on button "Play" at bounding box center [773, 114] width 50 height 26
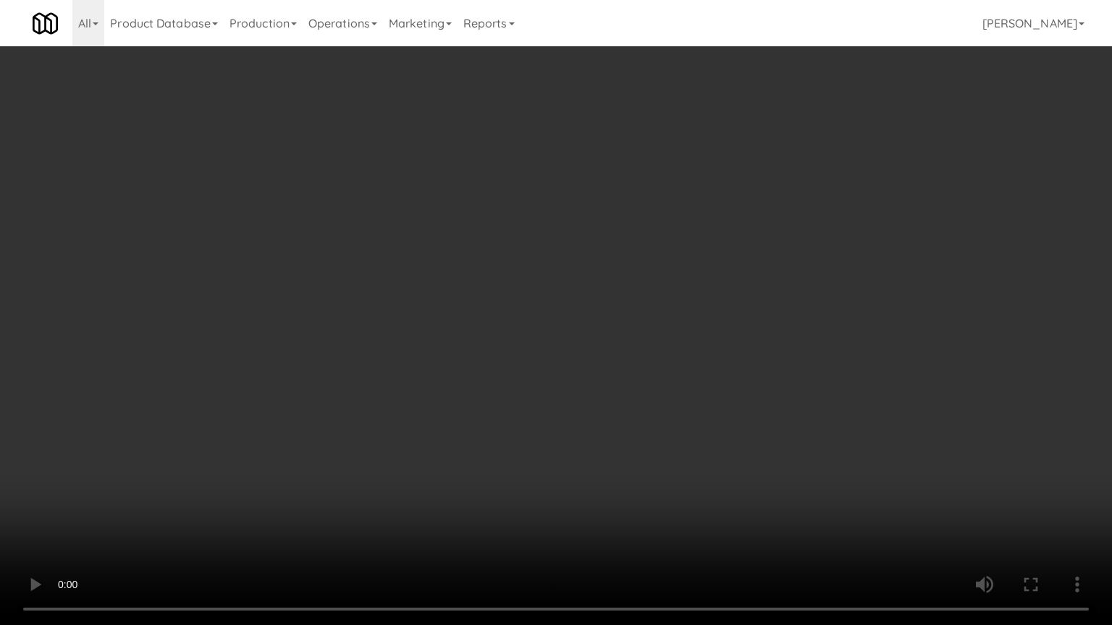
click at [600, 242] on video at bounding box center [556, 312] width 1112 height 625
click at [601, 241] on video at bounding box center [556, 312] width 1112 height 625
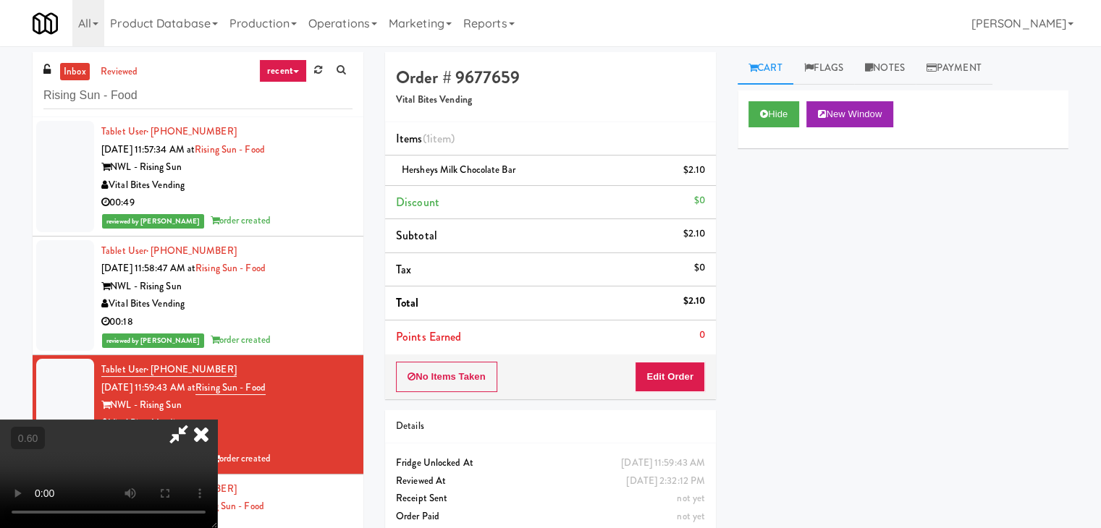
click at [217, 420] on icon at bounding box center [201, 434] width 32 height 29
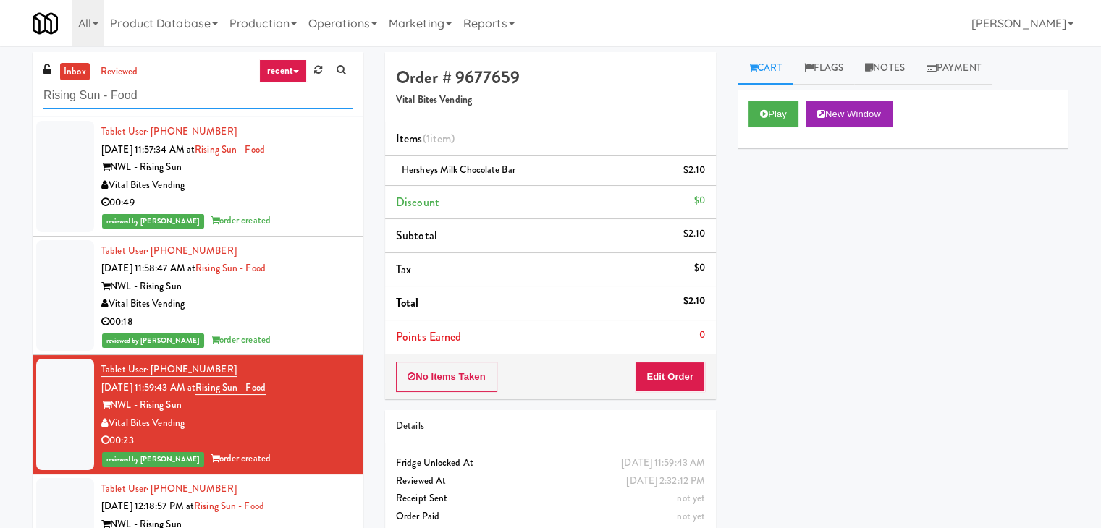
click at [188, 86] on input "Rising Sun - Food" at bounding box center [197, 95] width 309 height 27
paste input "Pacifica"
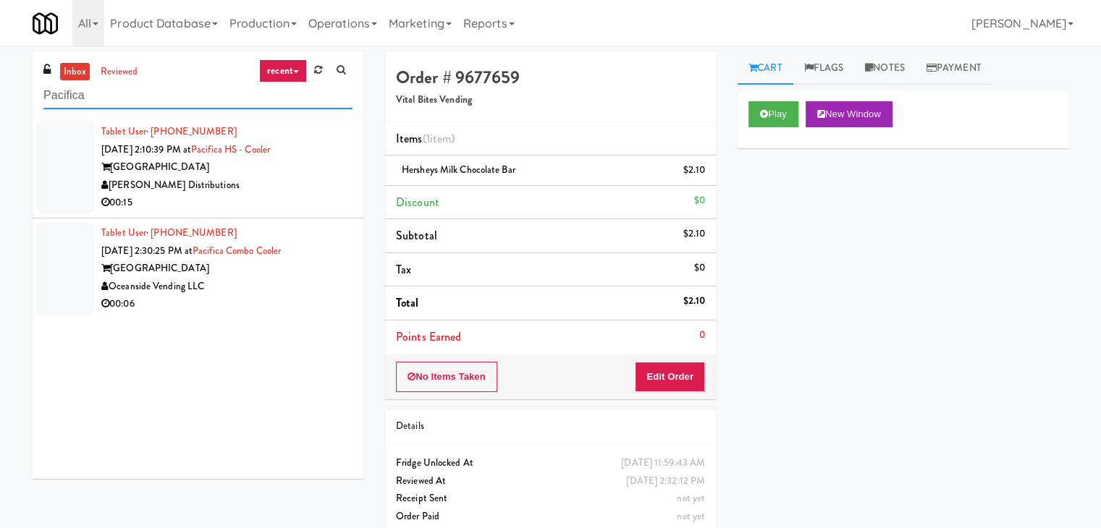
type input "Pacifica"
click at [298, 195] on div "00:15" at bounding box center [226, 203] width 251 height 18
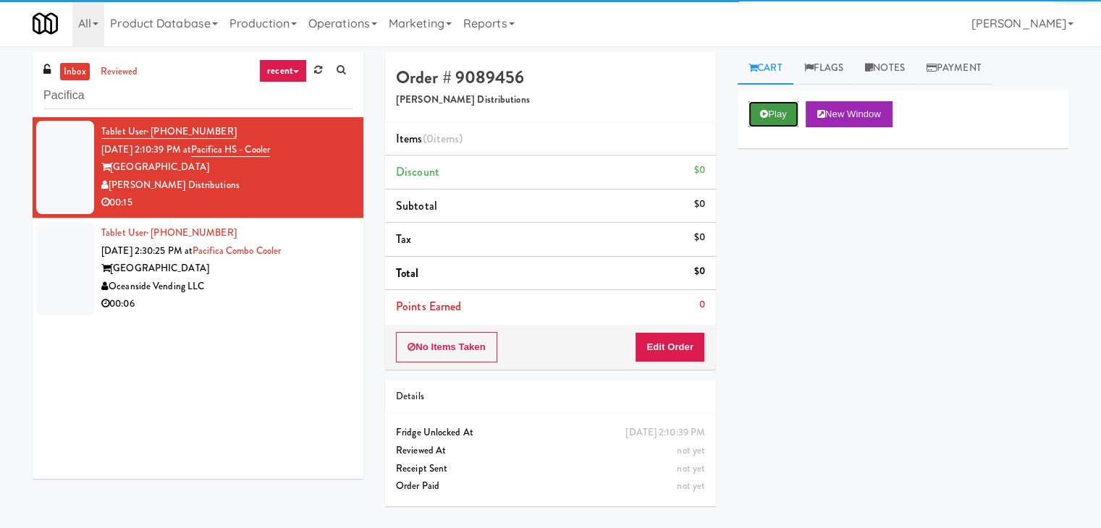
click at [790, 117] on button "Play" at bounding box center [773, 114] width 50 height 26
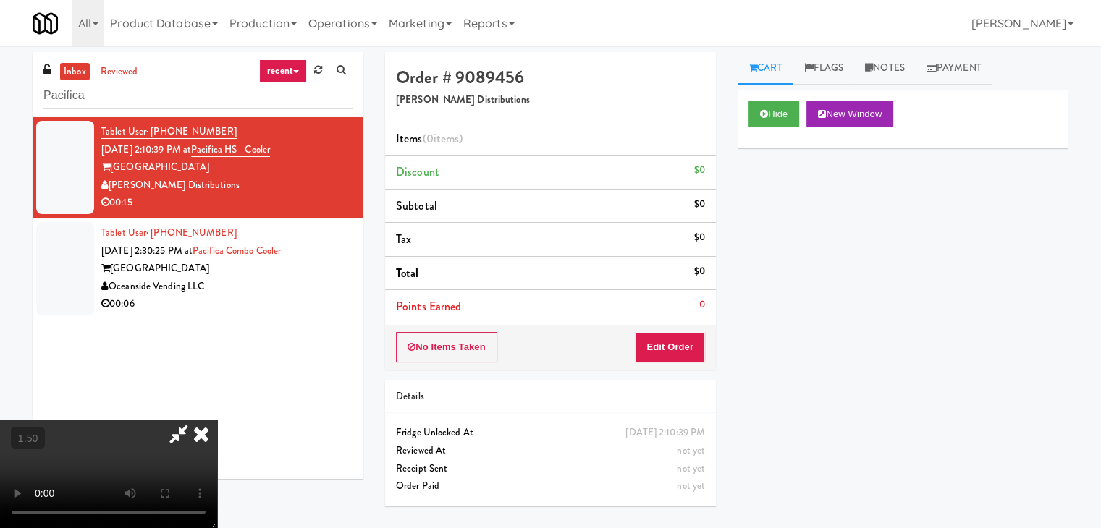
click at [217, 420] on video at bounding box center [108, 474] width 217 height 109
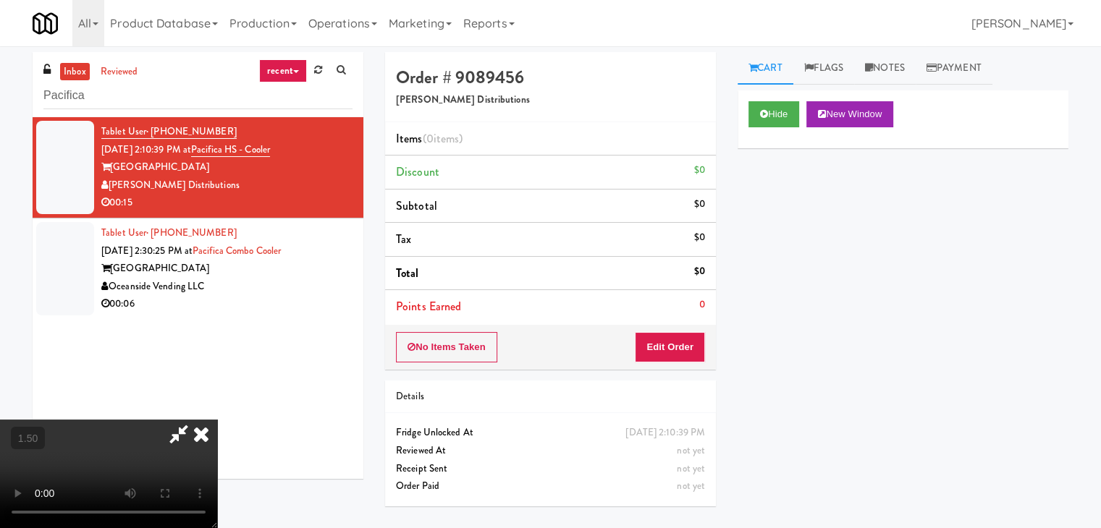
click at [217, 420] on video at bounding box center [108, 474] width 217 height 109
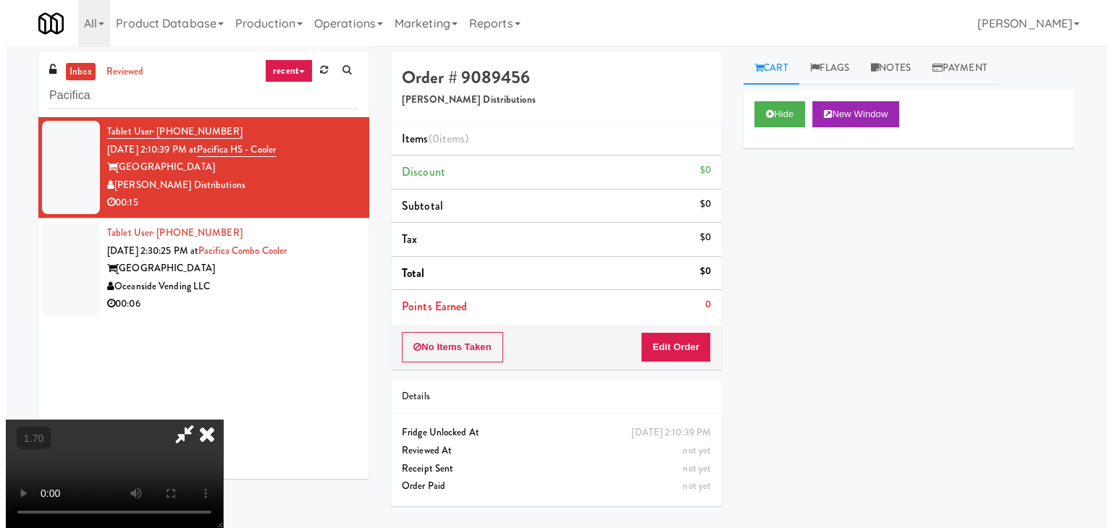
scroll to position [0, 0]
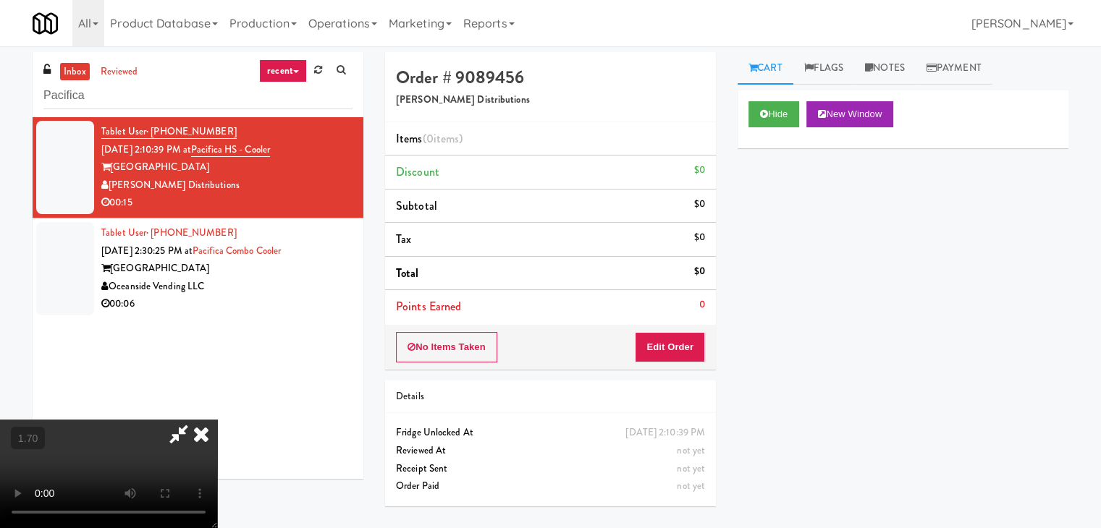
click at [217, 420] on icon at bounding box center [201, 434] width 32 height 29
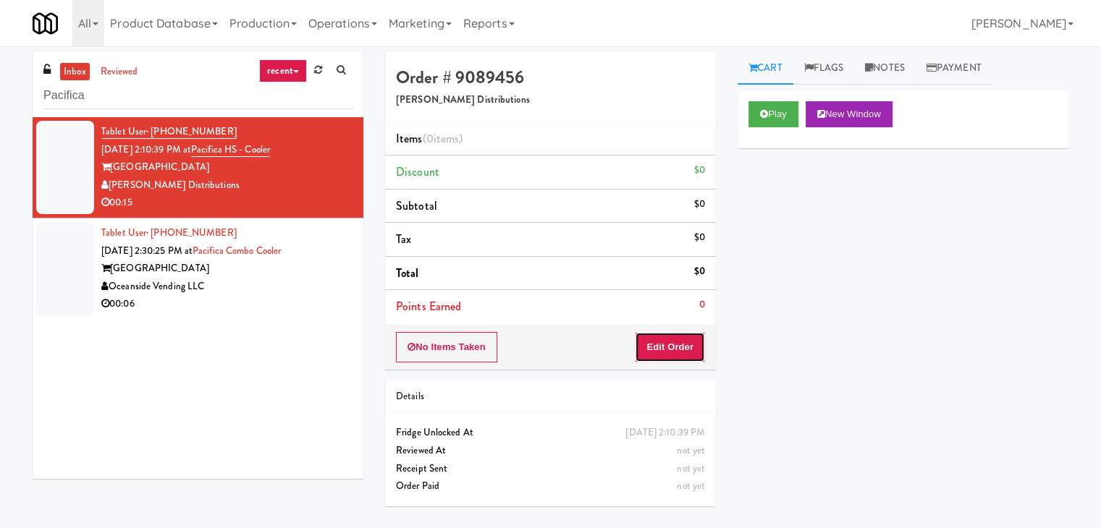
click at [661, 332] on button "Edit Order" at bounding box center [670, 347] width 70 height 30
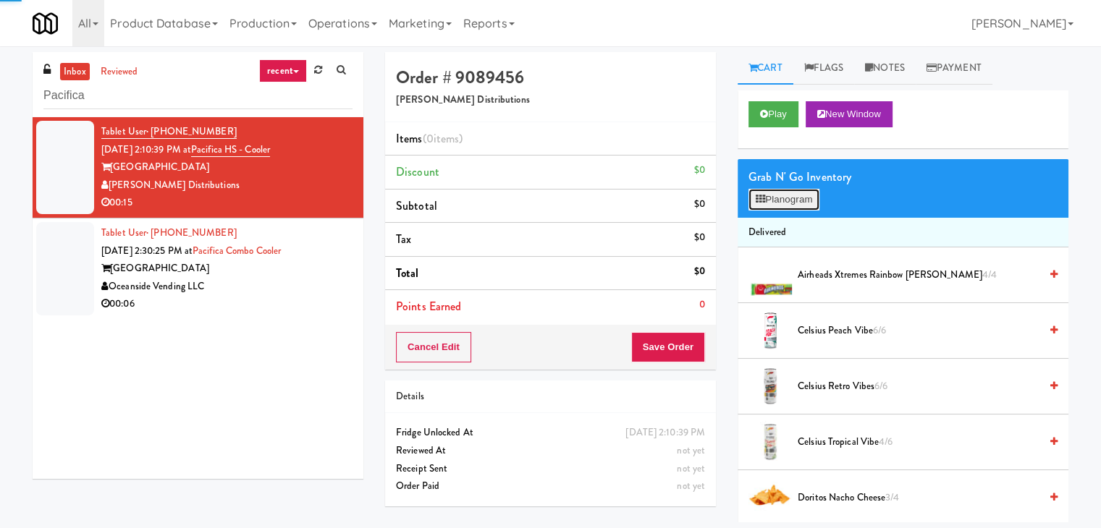
click at [788, 200] on button "Planogram" at bounding box center [783, 200] width 71 height 22
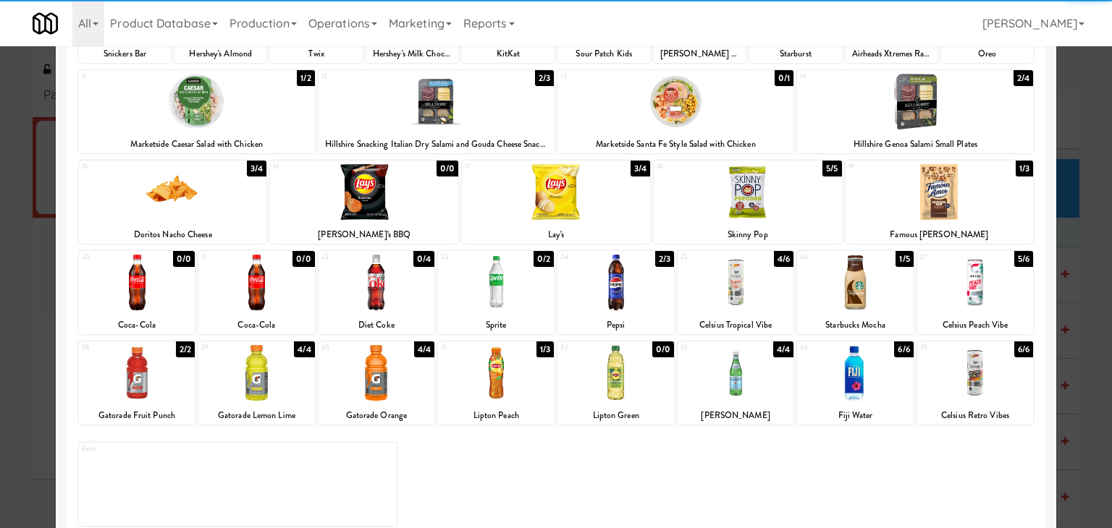
scroll to position [182, 0]
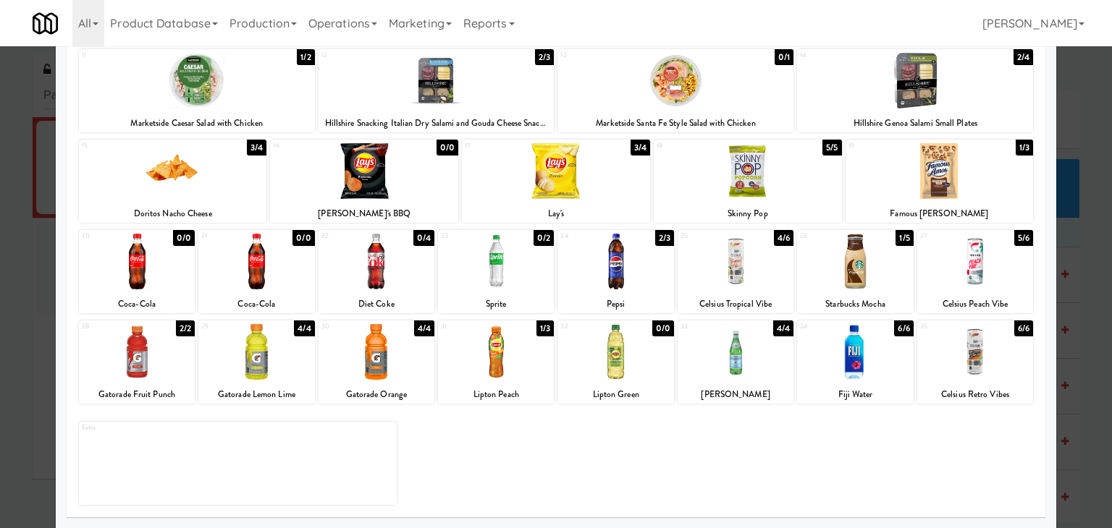
click at [970, 258] on div at bounding box center [975, 262] width 116 height 56
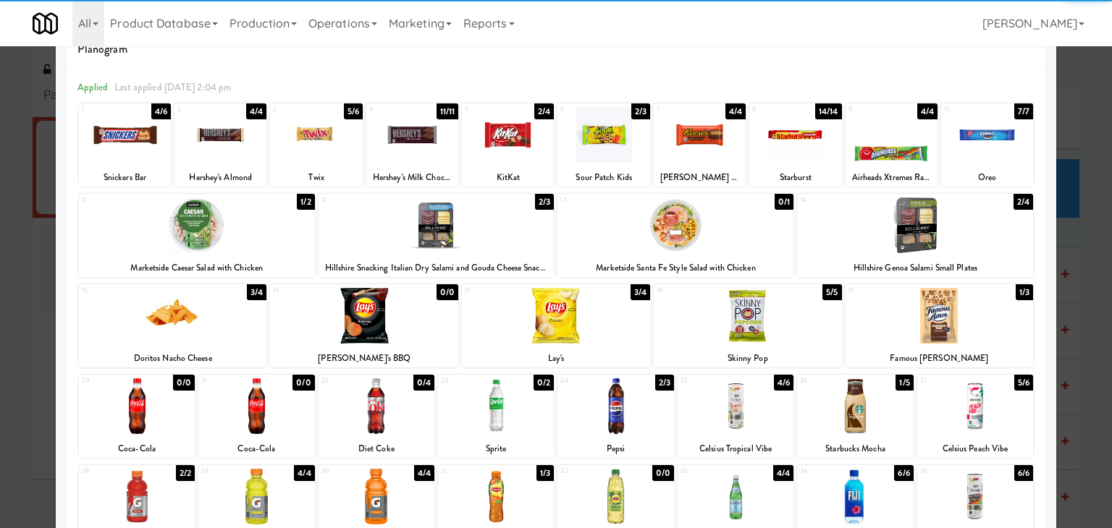
click at [939, 230] on div at bounding box center [915, 226] width 236 height 56
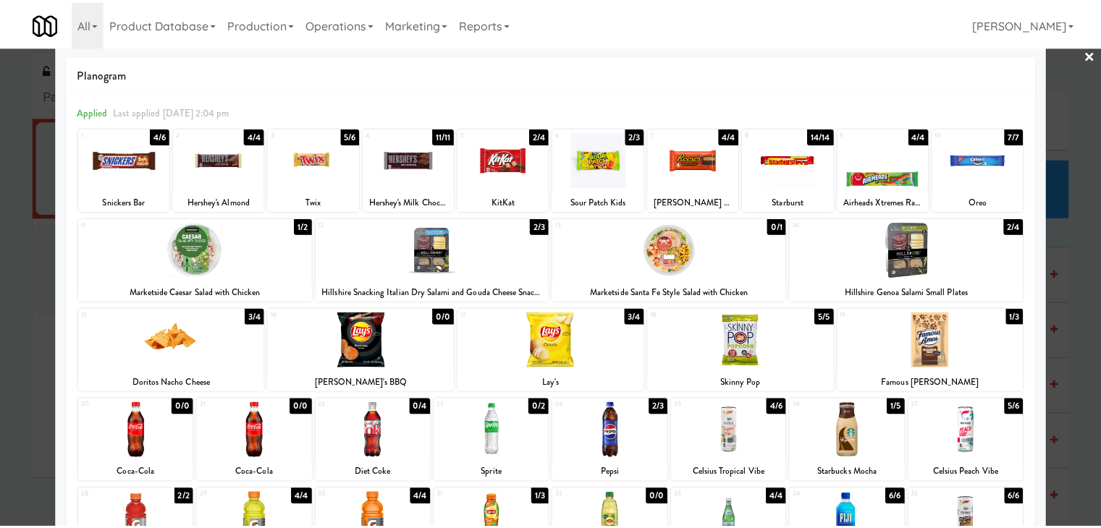
scroll to position [0, 0]
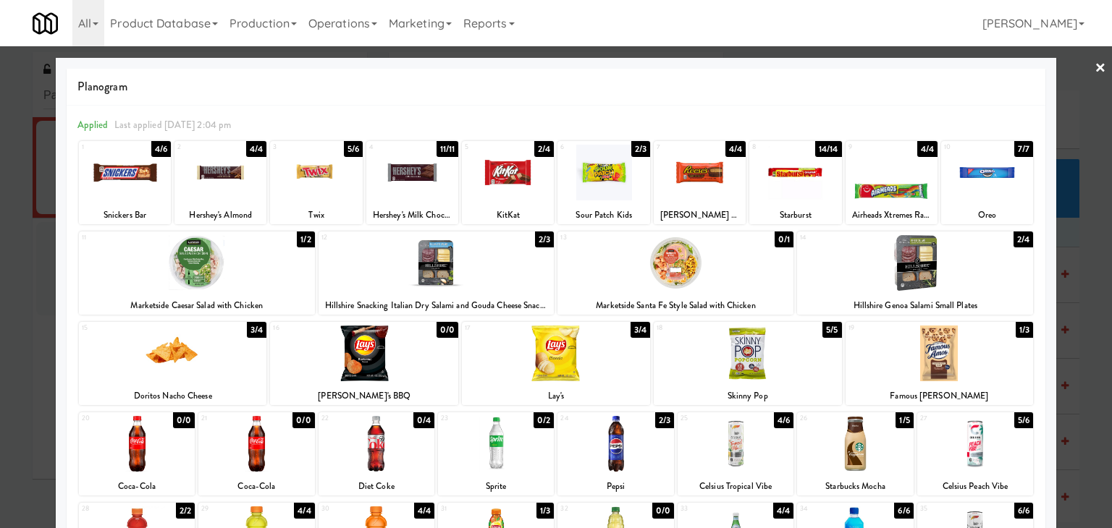
click at [1094, 69] on link "×" at bounding box center [1100, 68] width 12 height 45
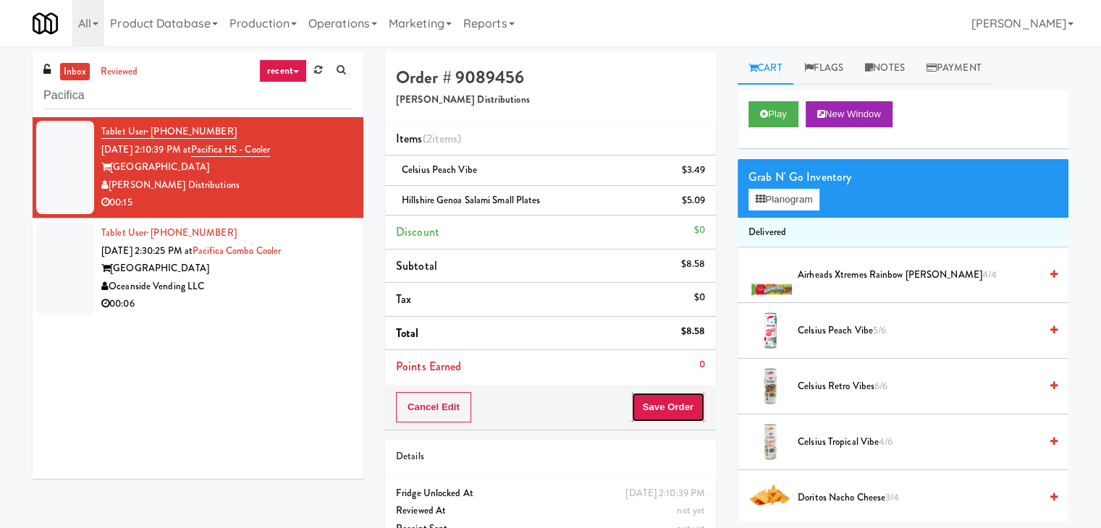
click at [662, 401] on button "Save Order" at bounding box center [668, 407] width 74 height 30
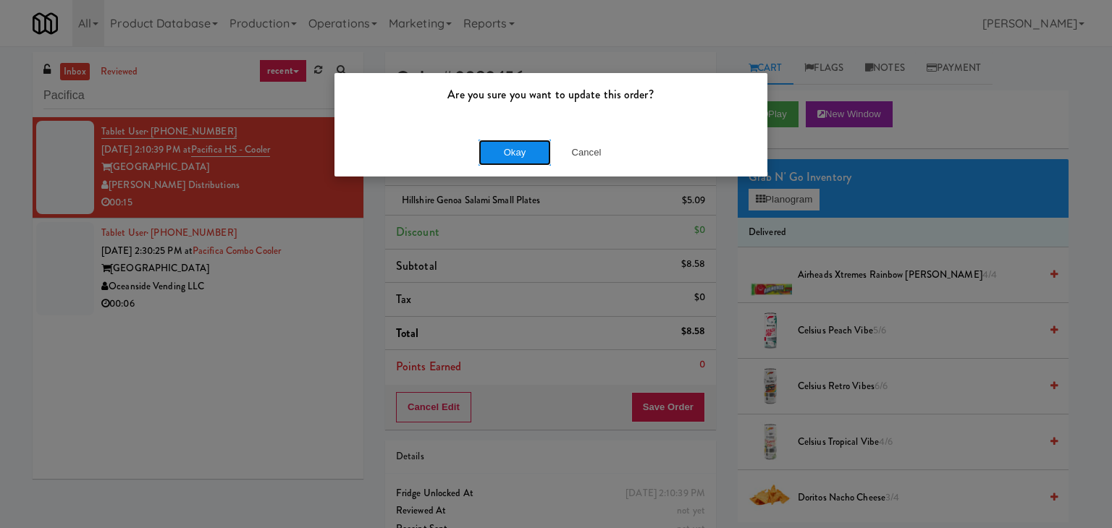
click at [525, 160] on button "Okay" at bounding box center [514, 153] width 72 height 26
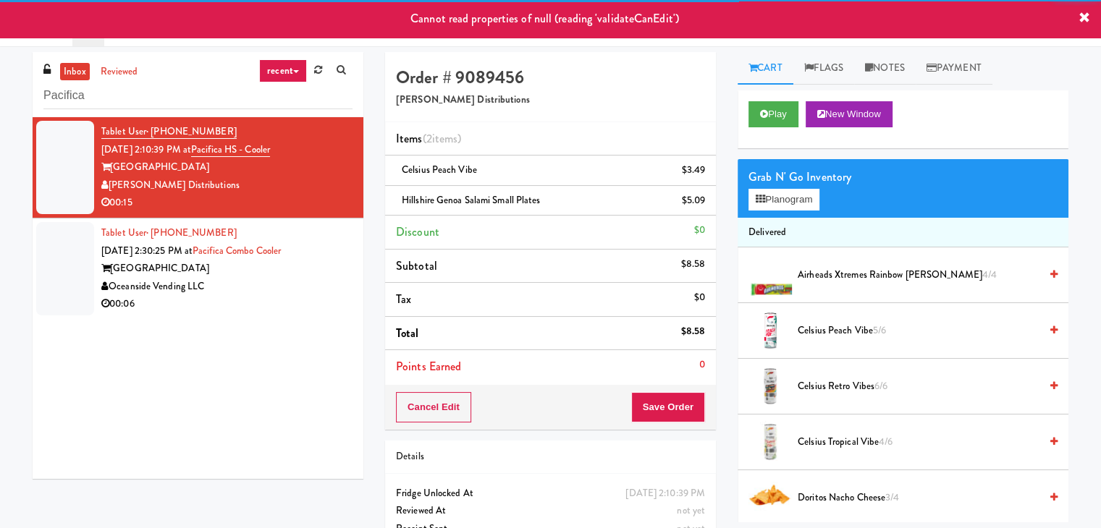
click at [291, 281] on div "Oceanside Vending LLC" at bounding box center [226, 287] width 251 height 18
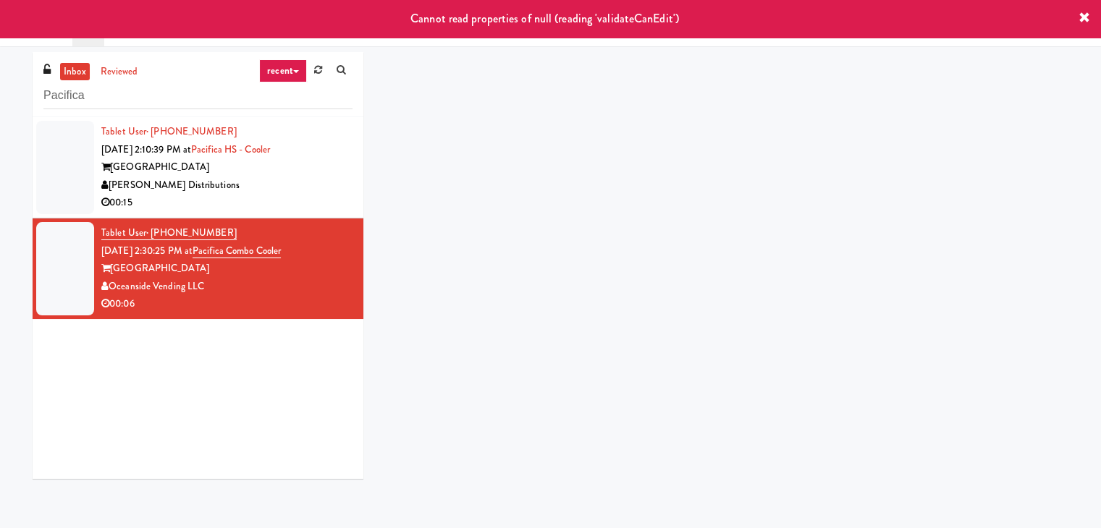
click at [297, 211] on div "00:15" at bounding box center [226, 203] width 251 height 18
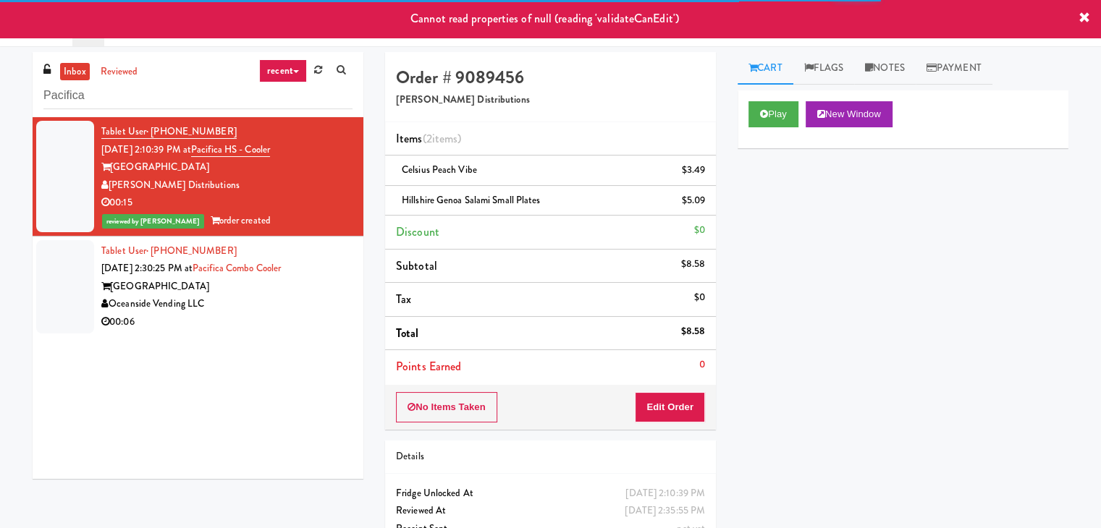
click at [302, 307] on div "Oceanside Vending LLC" at bounding box center [226, 304] width 251 height 18
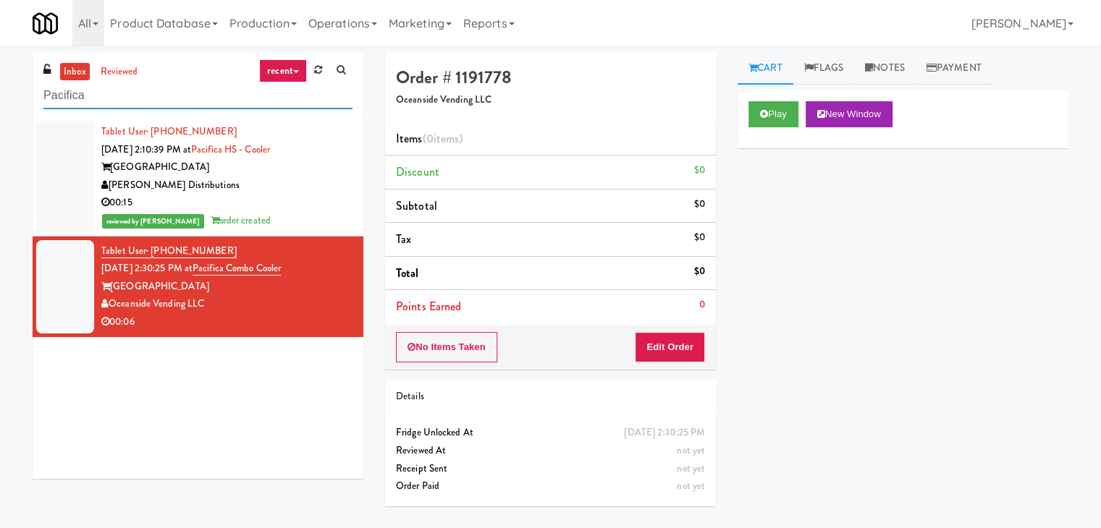
click at [177, 93] on input "Pacifica" at bounding box center [197, 95] width 309 height 27
paste input "APCU - Pantry - Left"
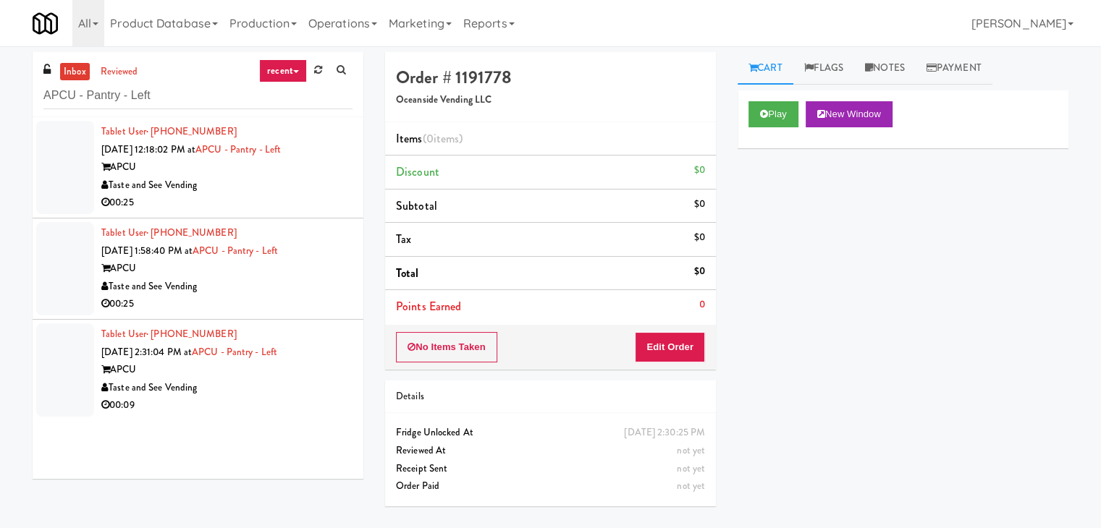
click at [307, 200] on div "00:25" at bounding box center [226, 203] width 251 height 18
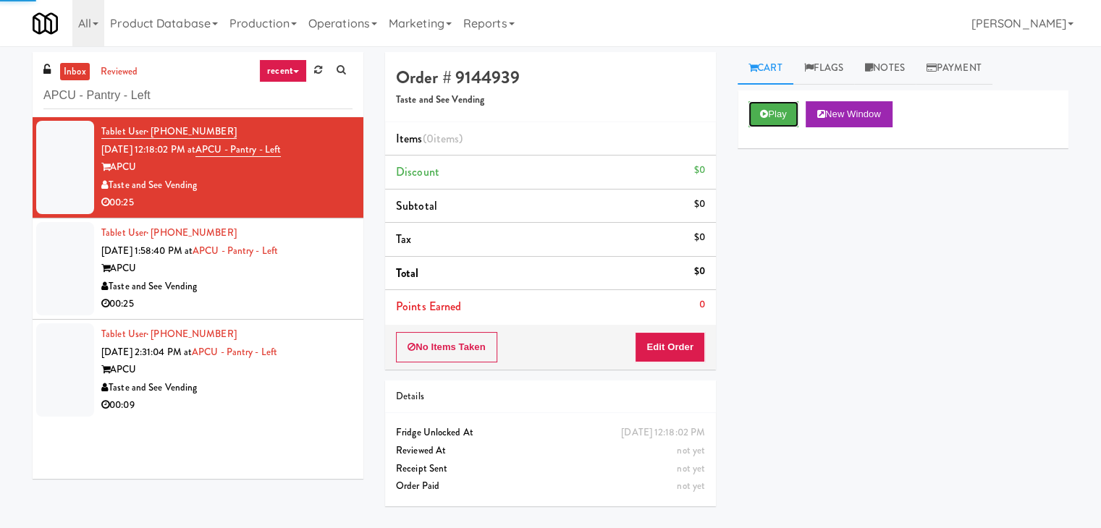
click at [774, 109] on button "Play" at bounding box center [773, 114] width 50 height 26
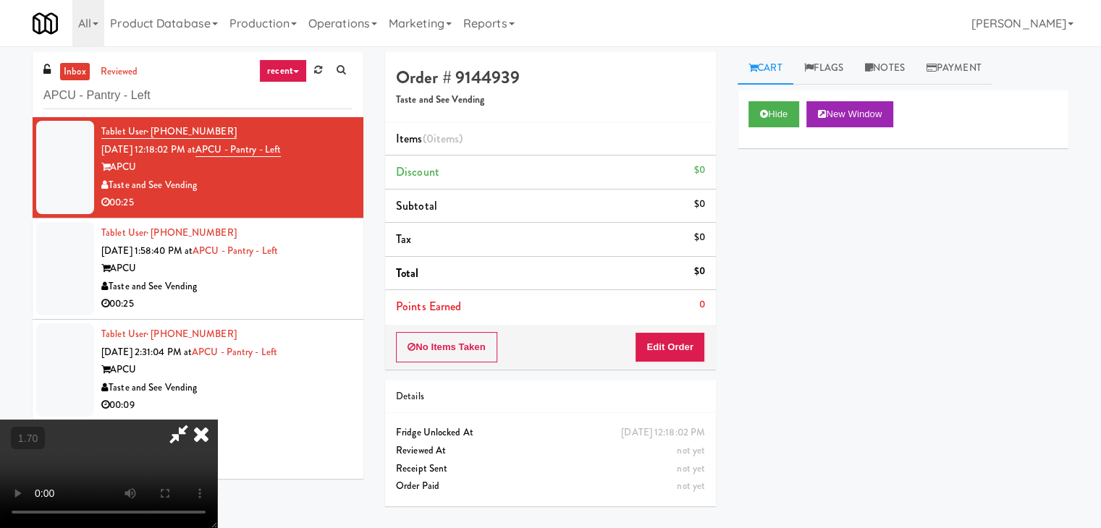
click at [217, 420] on video at bounding box center [108, 474] width 217 height 109
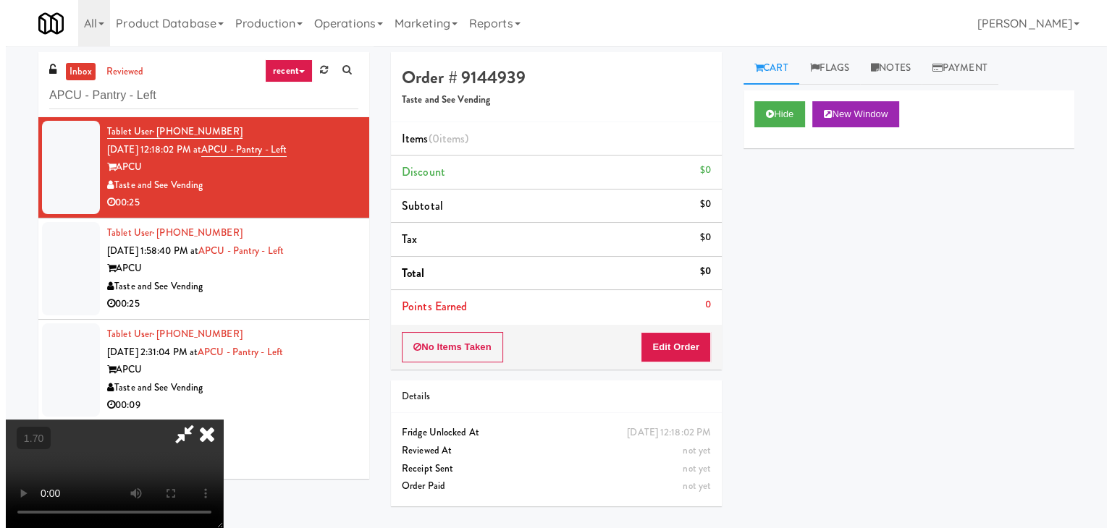
scroll to position [0, 0]
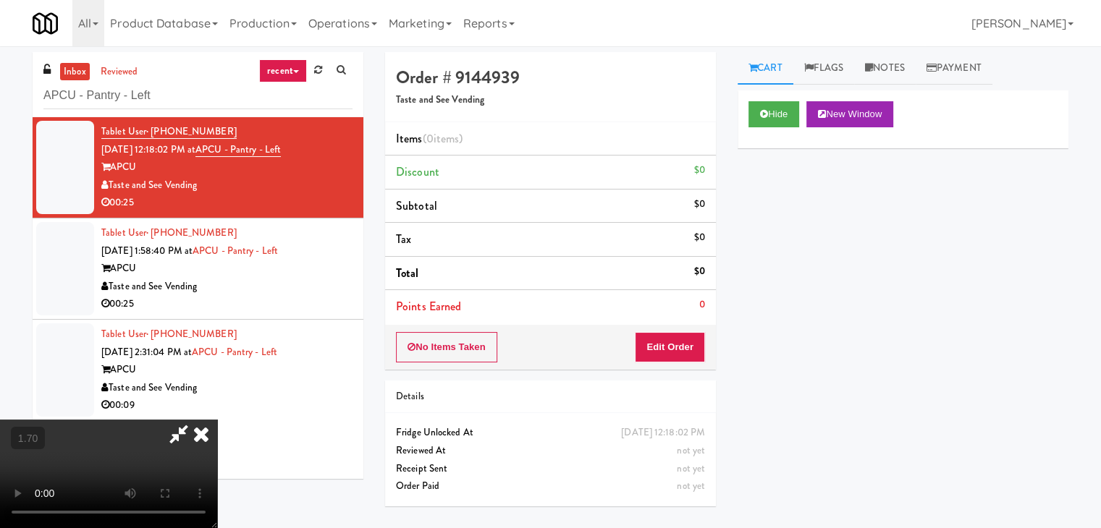
click at [217, 420] on icon at bounding box center [201, 434] width 32 height 29
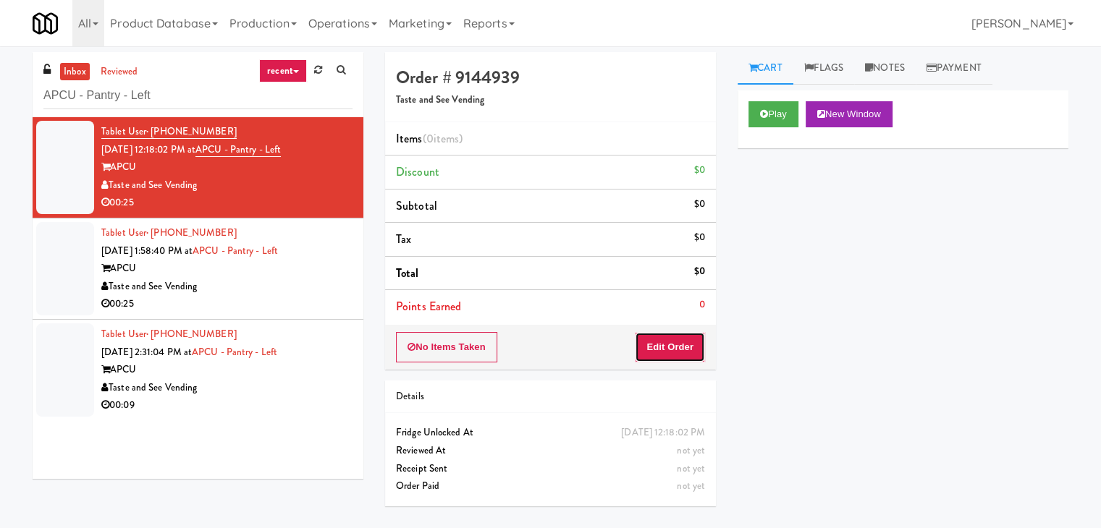
click at [676, 349] on button "Edit Order" at bounding box center [670, 347] width 70 height 30
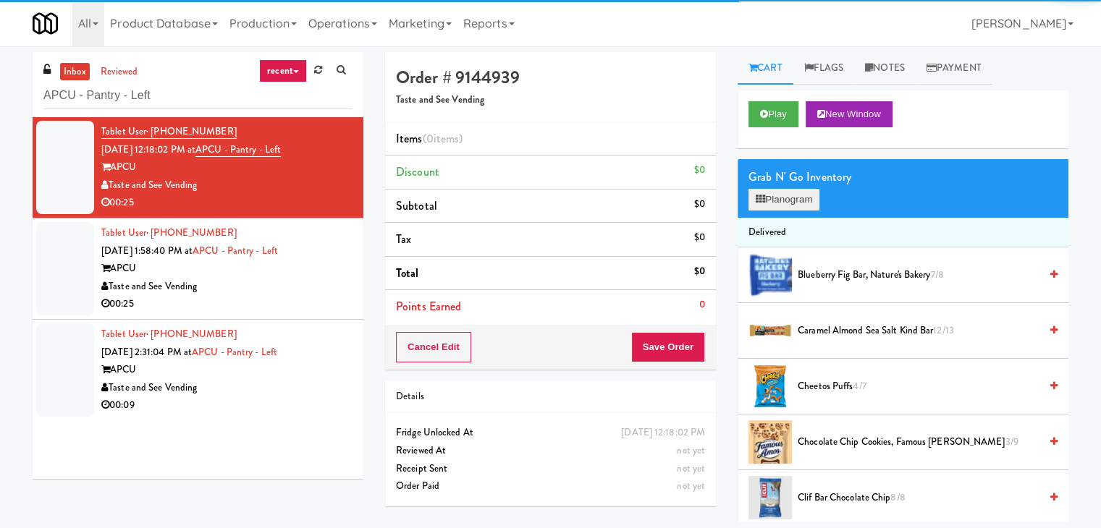
click at [784, 208] on div "Grab N' Go Inventory Planogram" at bounding box center [902, 188] width 331 height 59
click at [786, 201] on button "Planogram" at bounding box center [783, 200] width 71 height 22
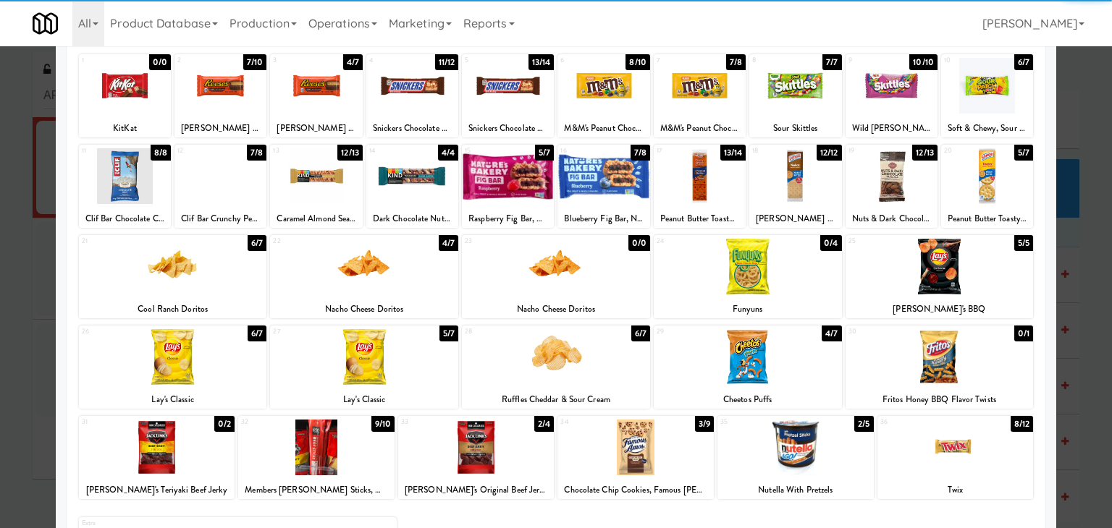
scroll to position [145, 0]
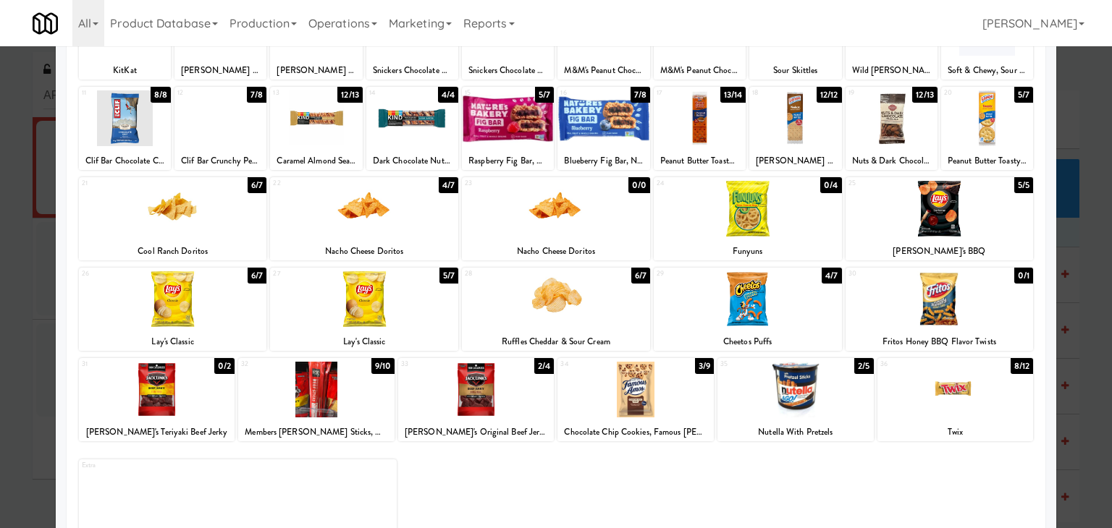
click at [761, 309] on div at bounding box center [747, 299] width 188 height 56
click at [637, 401] on div at bounding box center [635, 390] width 156 height 56
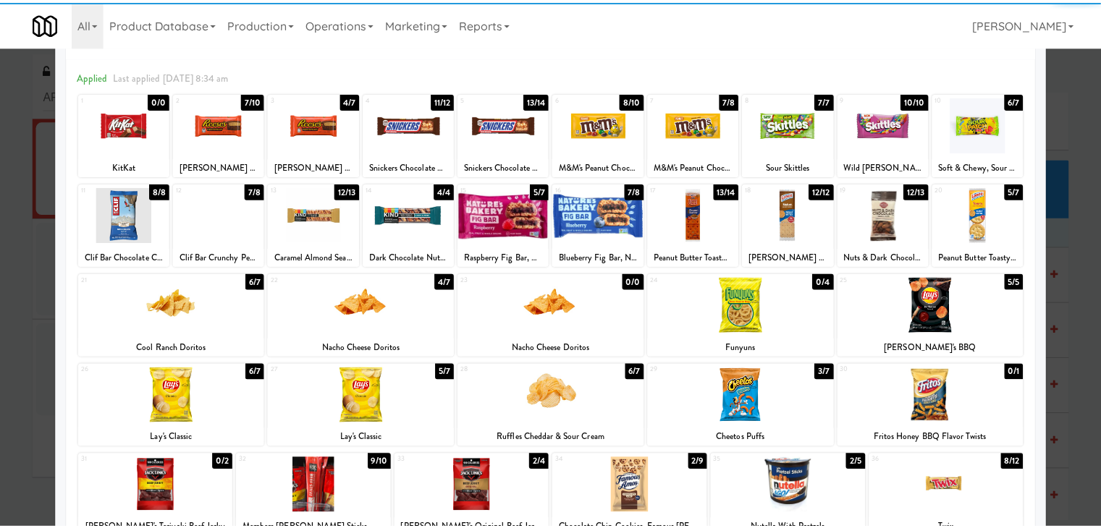
scroll to position [0, 0]
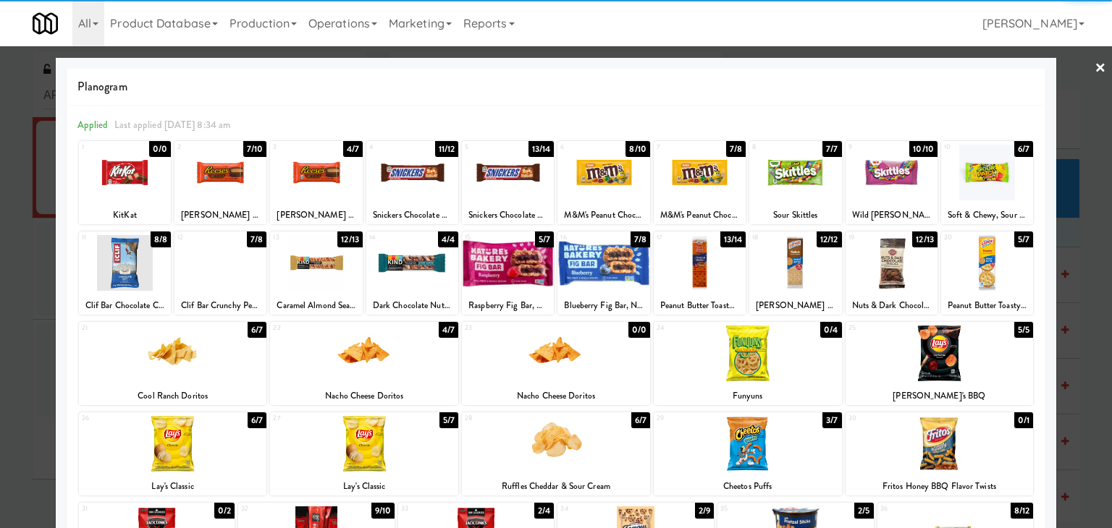
click at [1094, 72] on link "×" at bounding box center [1100, 68] width 12 height 45
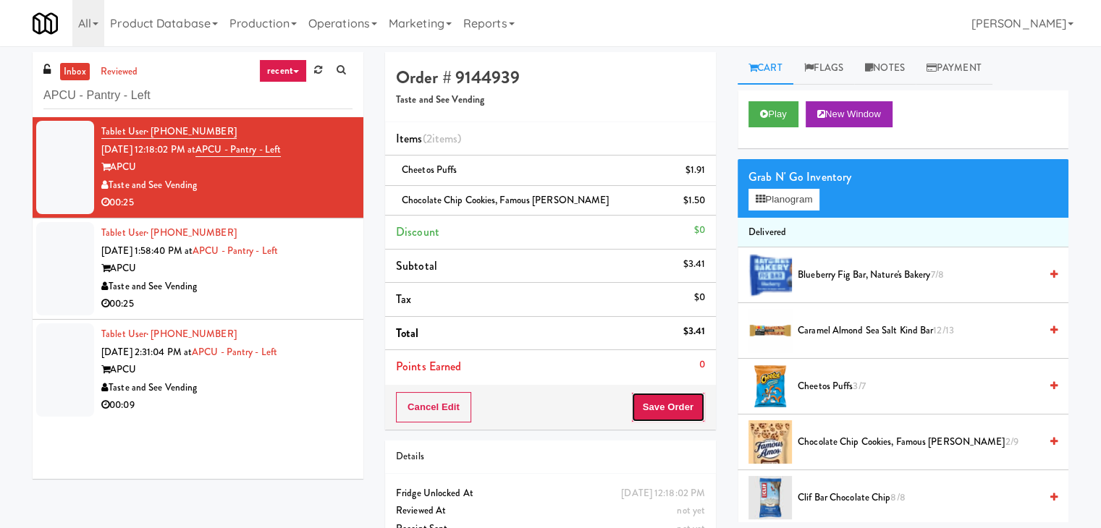
click at [654, 402] on button "Save Order" at bounding box center [668, 407] width 74 height 30
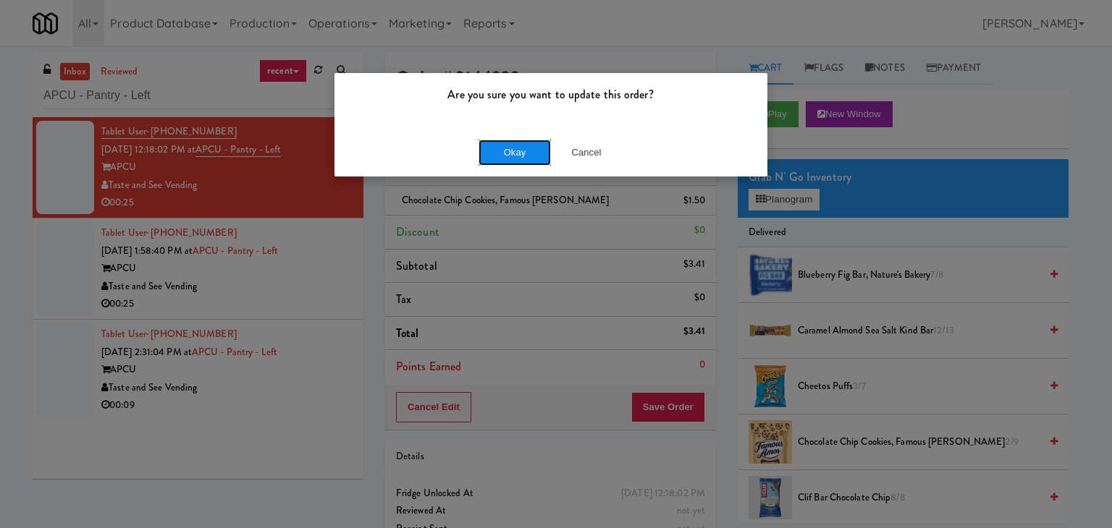
drag, startPoint x: 527, startPoint y: 155, endPoint x: 376, endPoint y: 255, distance: 181.2
click at [526, 155] on button "Okay" at bounding box center [514, 153] width 72 height 26
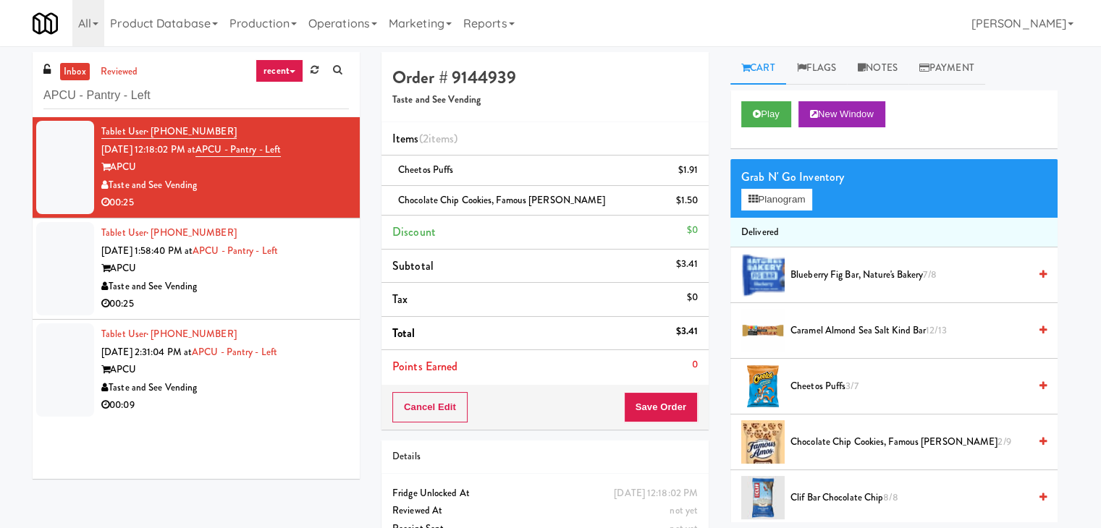
click at [285, 301] on div "00:25" at bounding box center [224, 304] width 247 height 18
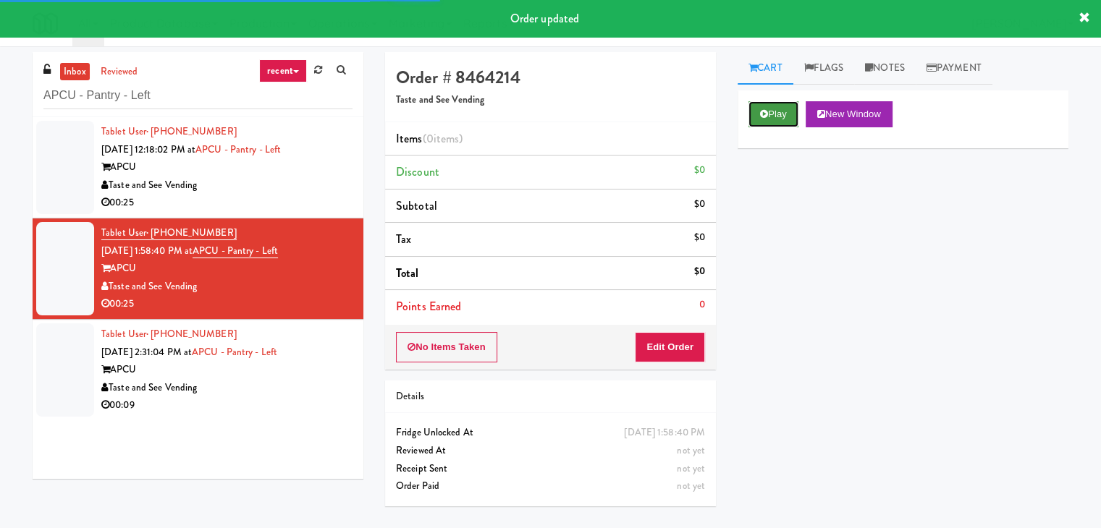
click at [772, 117] on button "Play" at bounding box center [773, 114] width 50 height 26
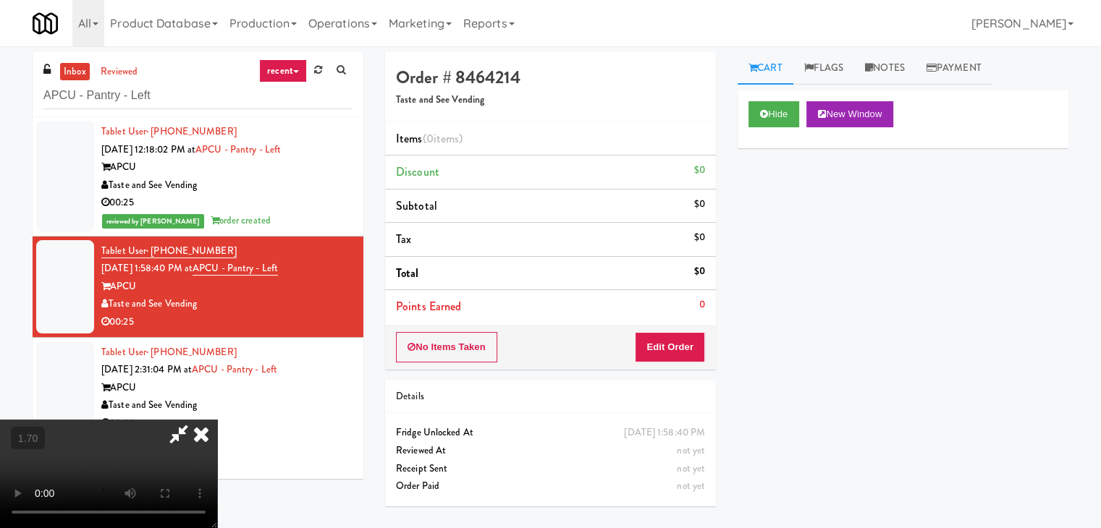
click at [217, 420] on video at bounding box center [108, 474] width 217 height 109
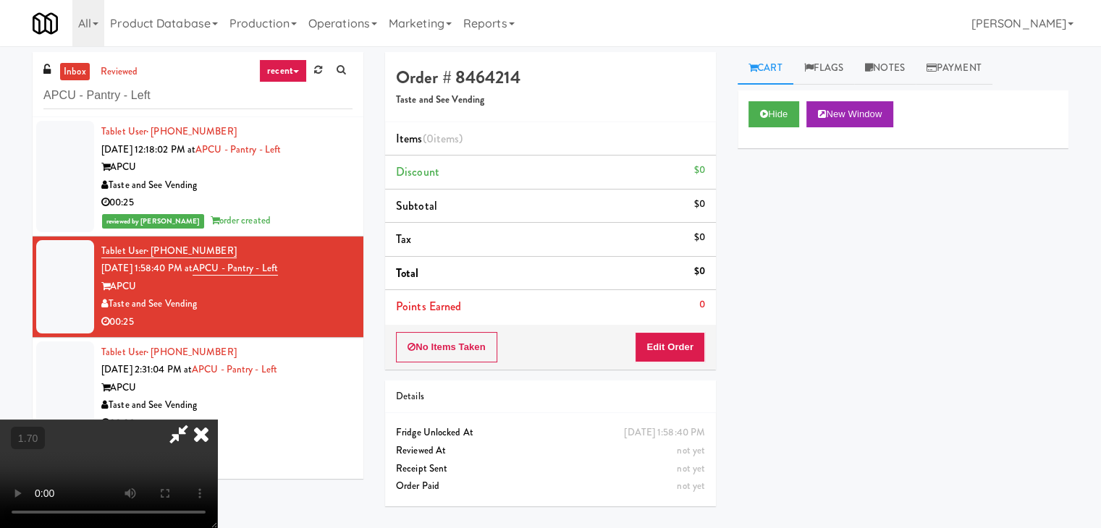
click at [217, 420] on video at bounding box center [108, 474] width 217 height 109
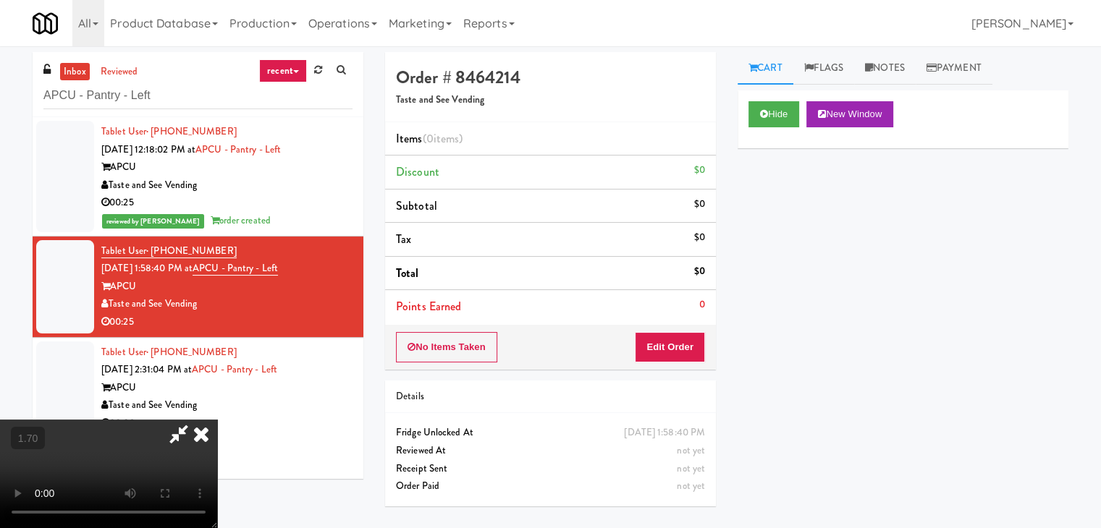
click at [217, 420] on video at bounding box center [108, 474] width 217 height 109
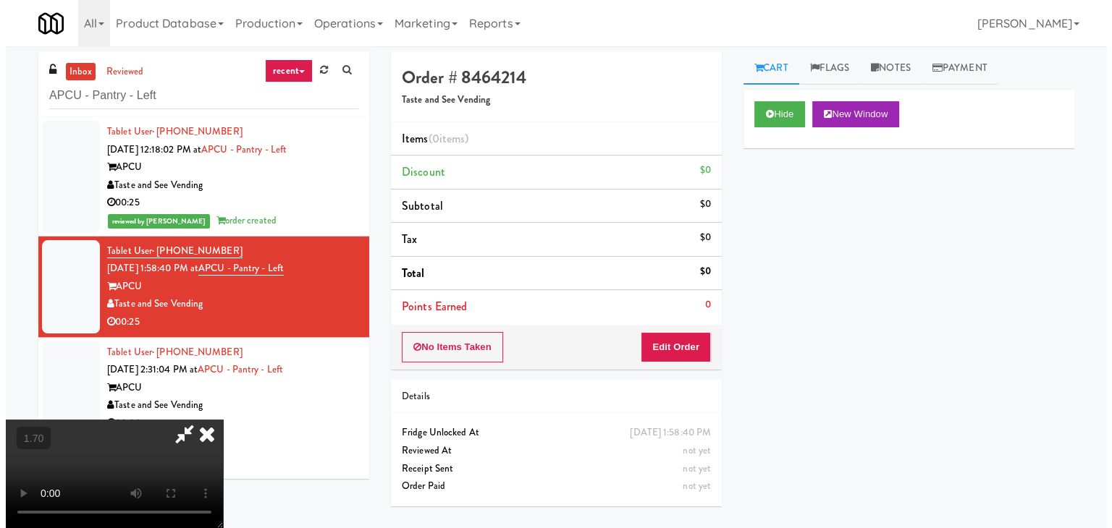
scroll to position [0, 0]
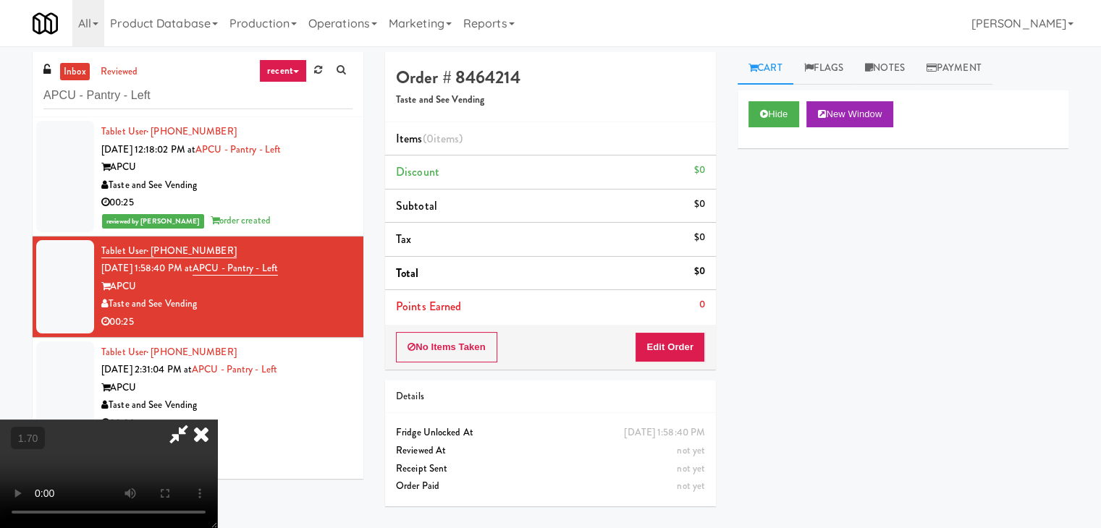
click at [217, 420] on icon at bounding box center [201, 434] width 32 height 29
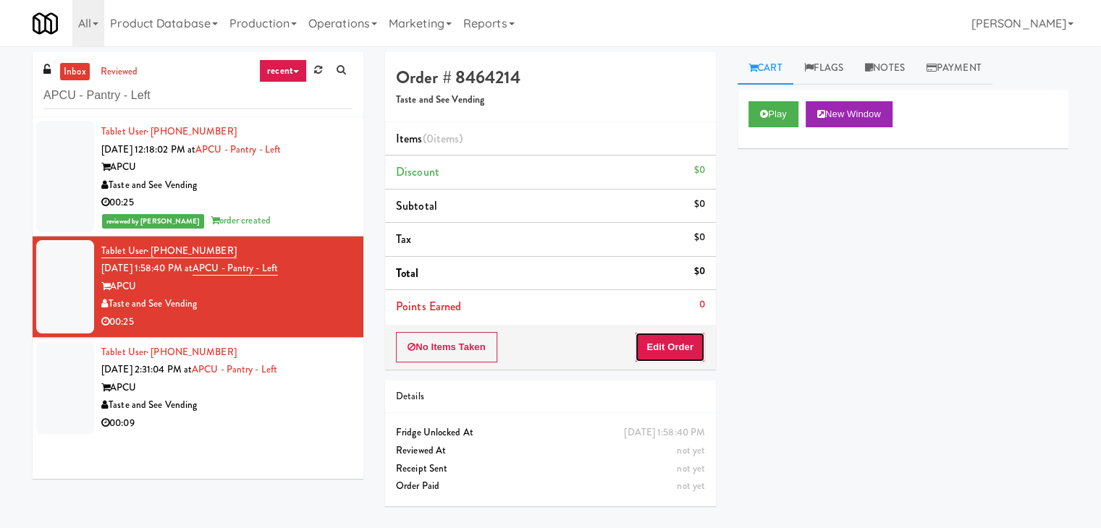
click at [646, 348] on button "Edit Order" at bounding box center [670, 347] width 70 height 30
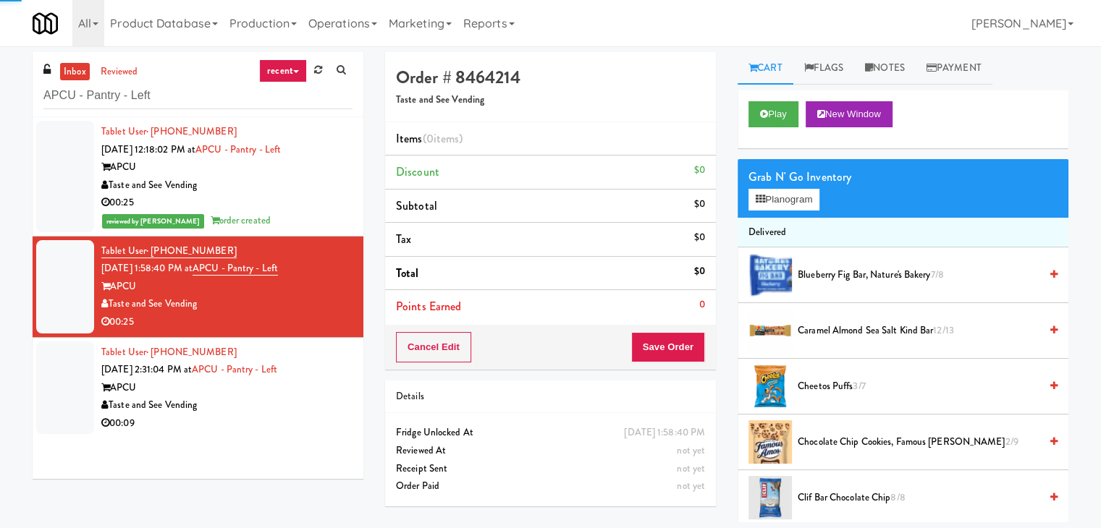
click at [822, 183] on div "Grab N' Go Inventory" at bounding box center [902, 177] width 309 height 22
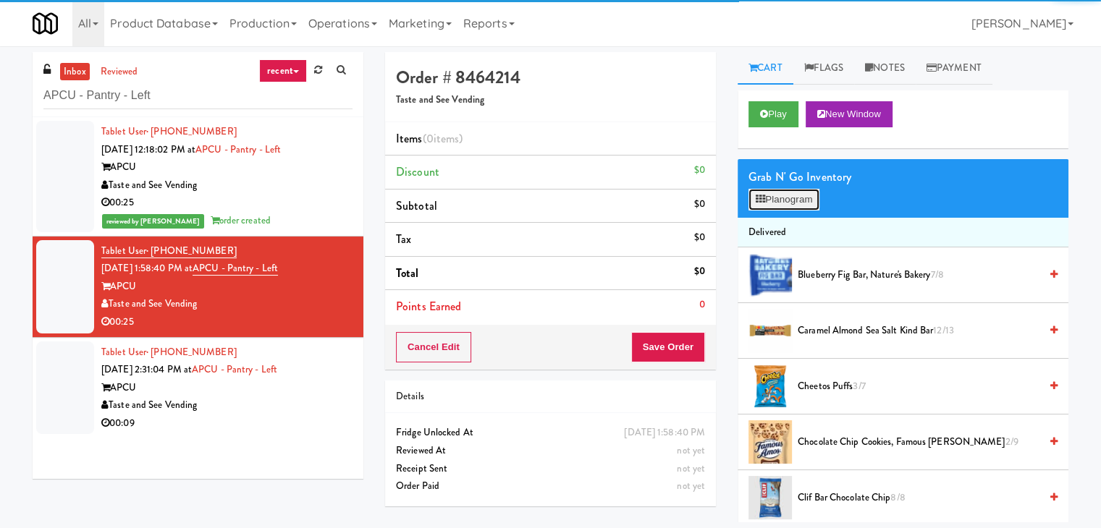
click at [802, 198] on button "Planogram" at bounding box center [783, 200] width 71 height 22
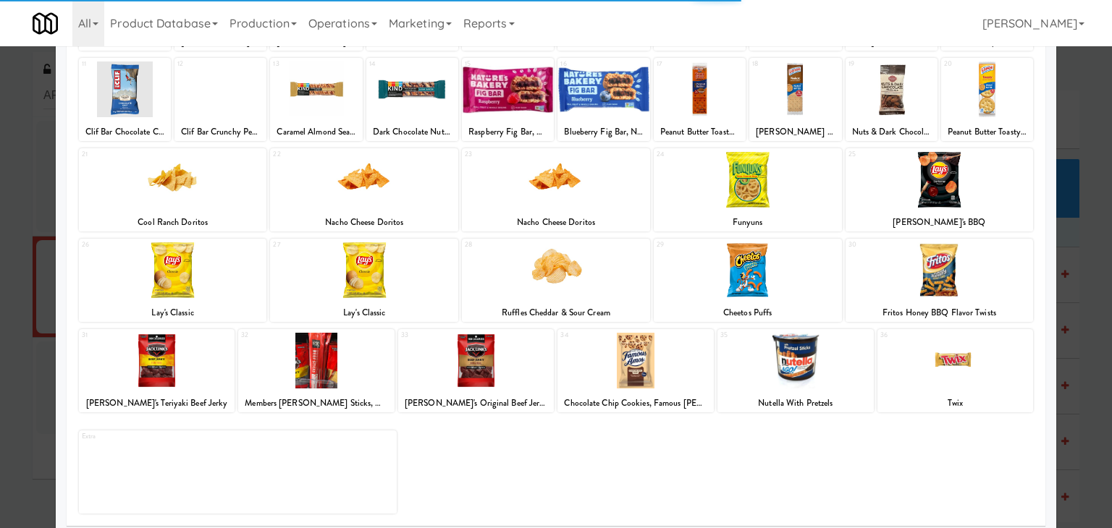
scroll to position [182, 0]
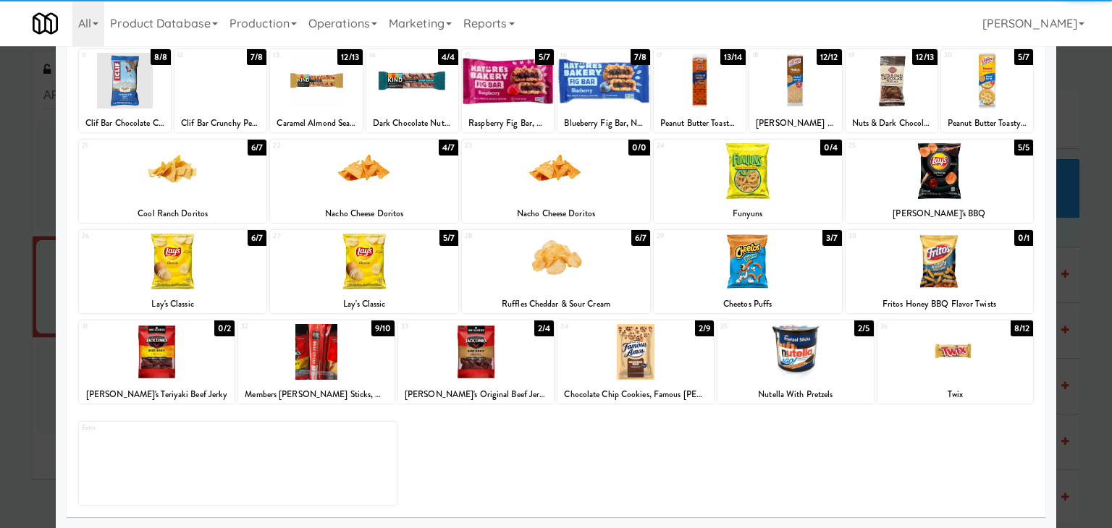
click at [955, 374] on div at bounding box center [955, 352] width 156 height 56
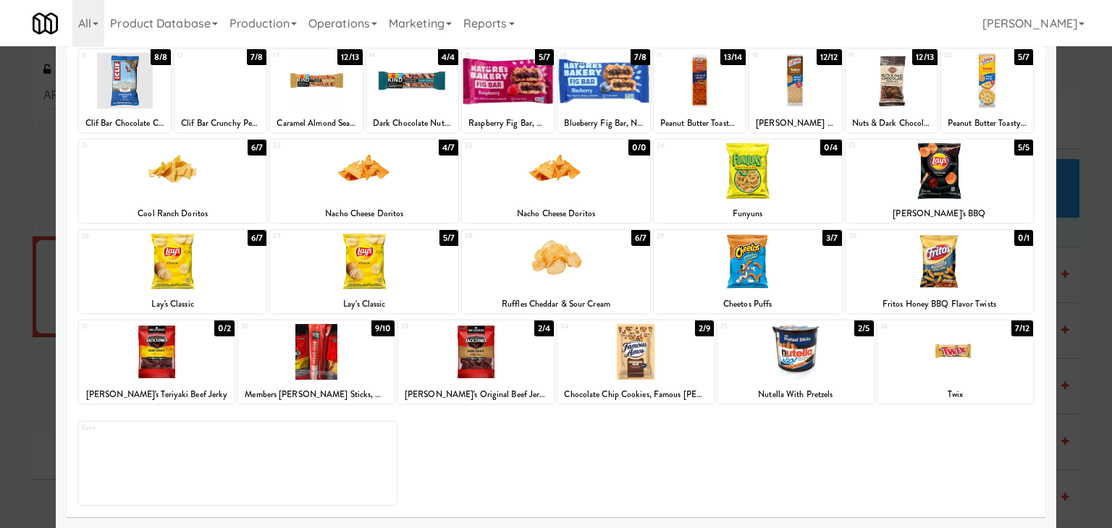
scroll to position [0, 0]
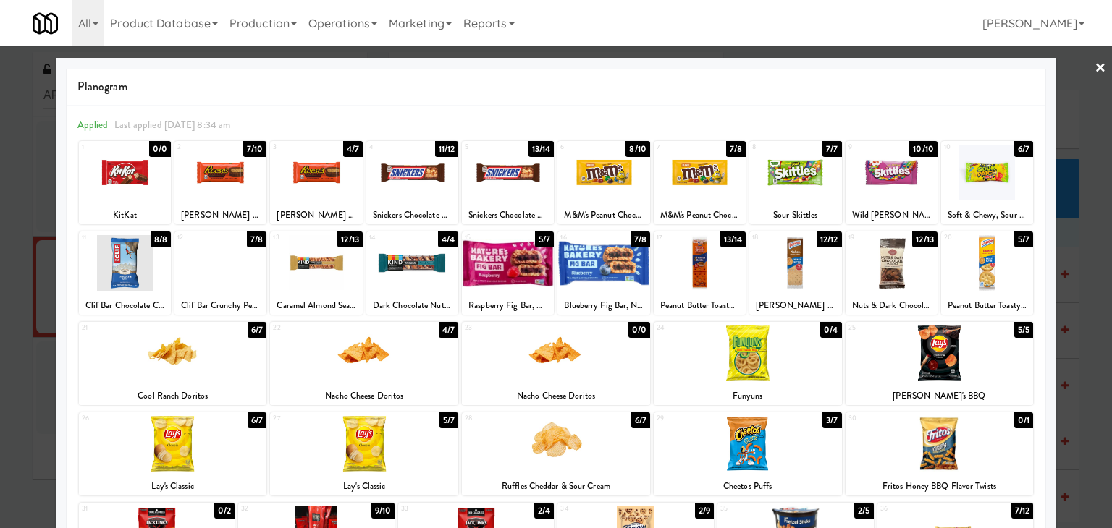
click at [418, 172] on div at bounding box center [412, 173] width 92 height 56
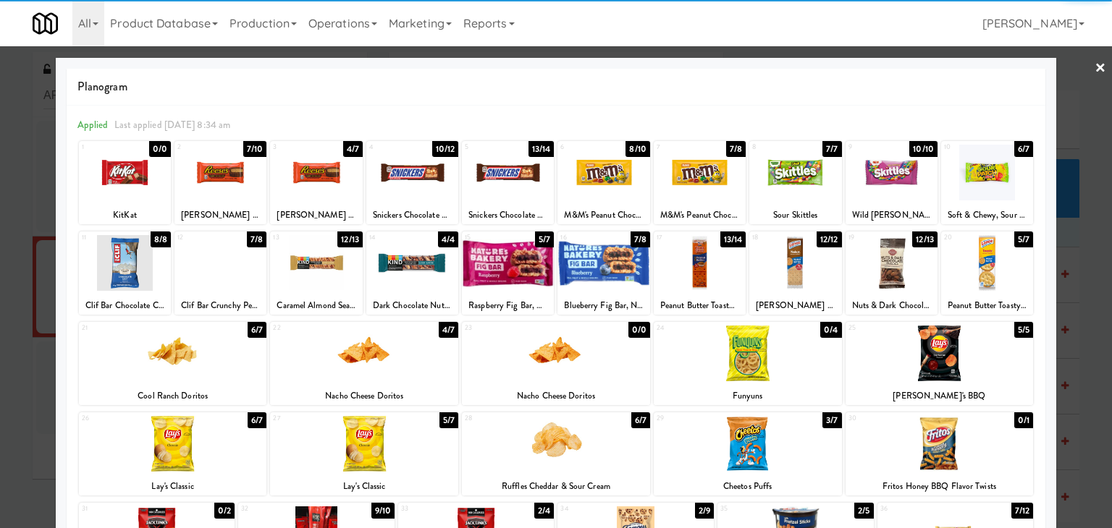
click at [1094, 70] on link "×" at bounding box center [1100, 68] width 12 height 45
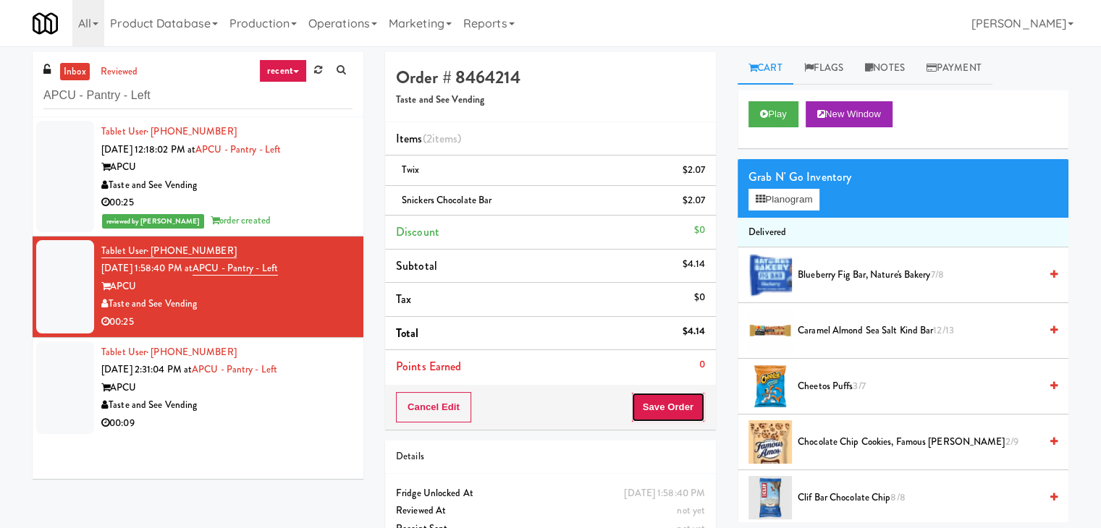
click at [657, 397] on button "Save Order" at bounding box center [668, 407] width 74 height 30
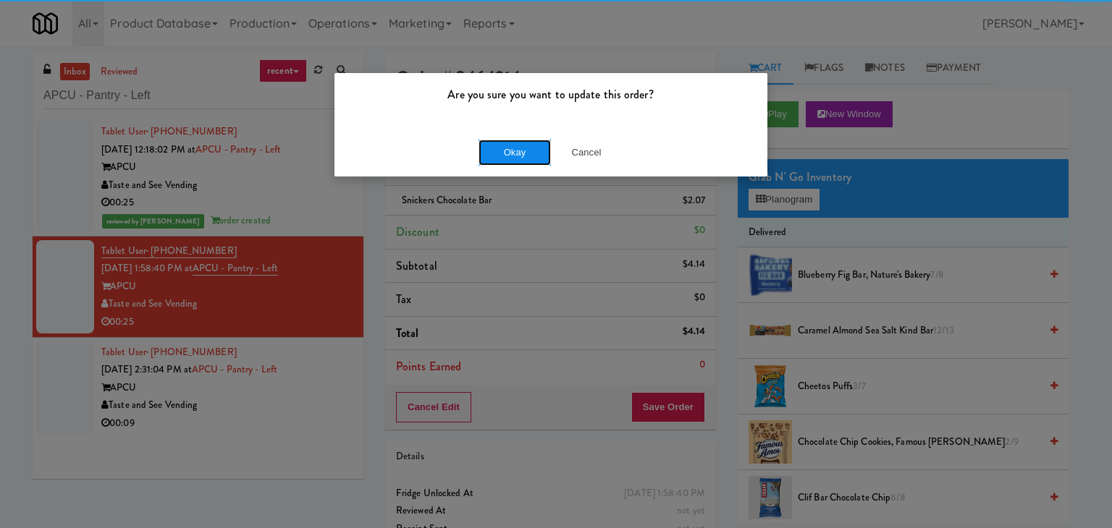
click at [501, 151] on button "Okay" at bounding box center [514, 153] width 72 height 26
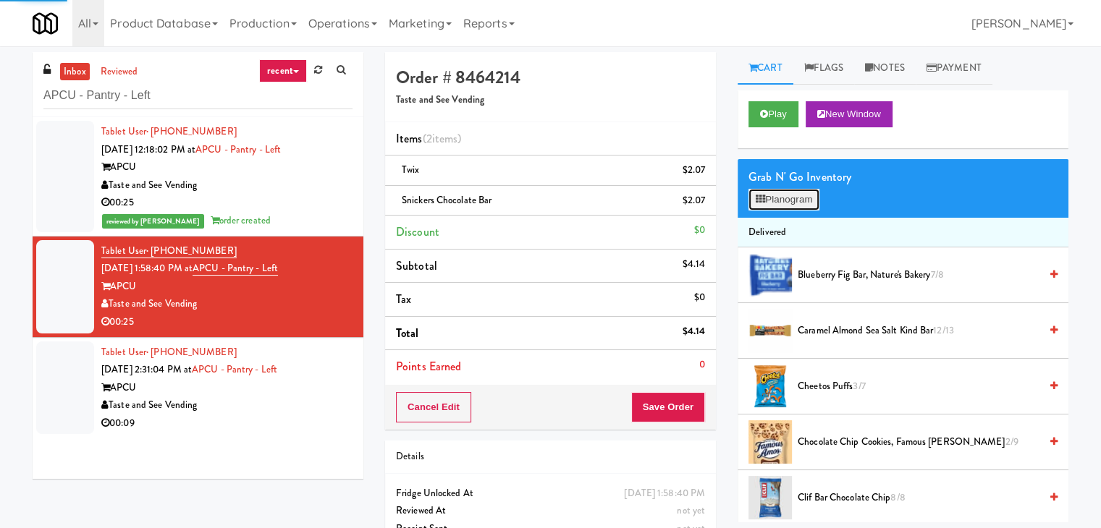
click at [792, 189] on button "Planogram" at bounding box center [783, 200] width 71 height 22
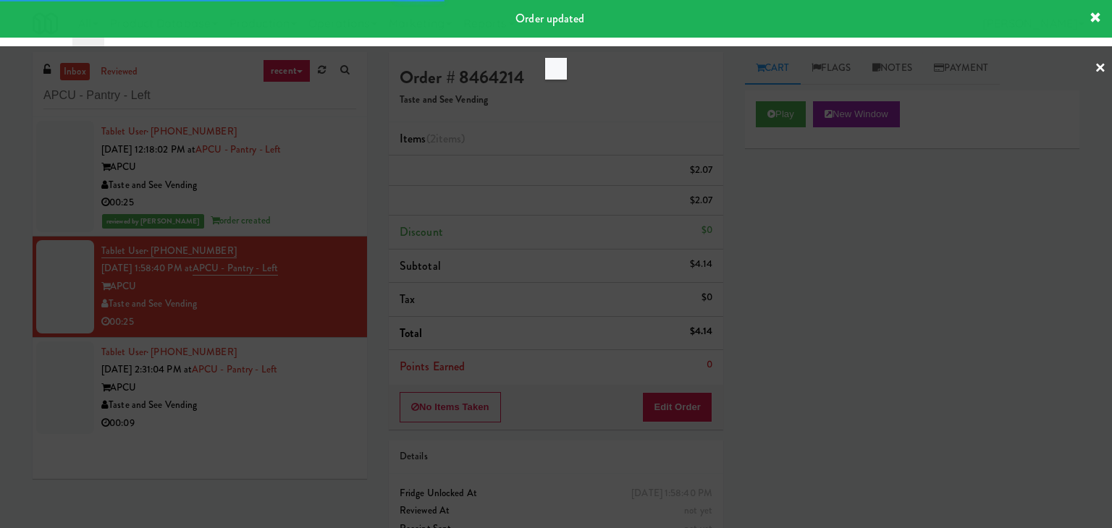
click at [859, 308] on div at bounding box center [556, 264] width 1112 height 528
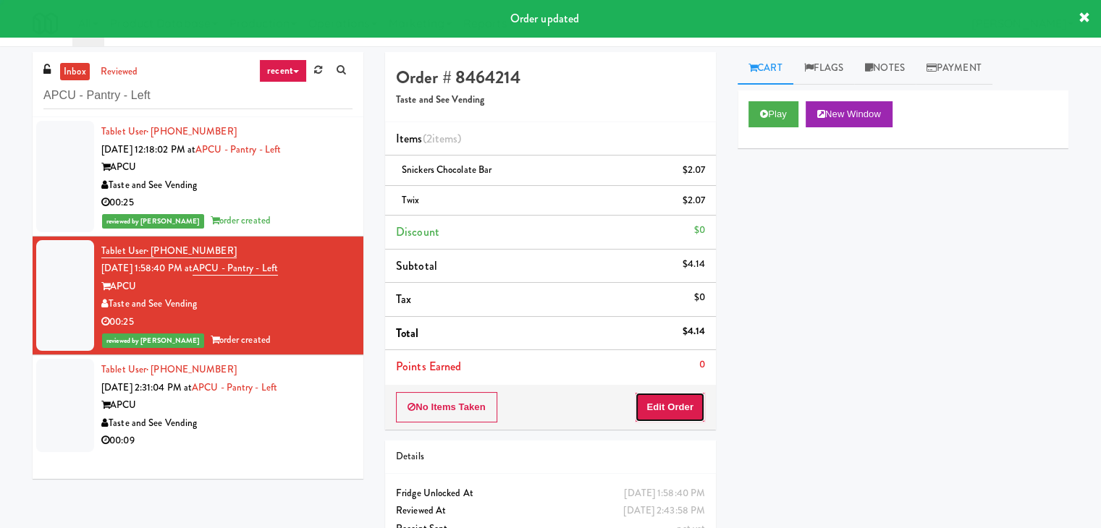
drag, startPoint x: 675, startPoint y: 408, endPoint x: 734, endPoint y: 365, distance: 72.5
click at [675, 405] on button "Edit Order" at bounding box center [670, 407] width 70 height 30
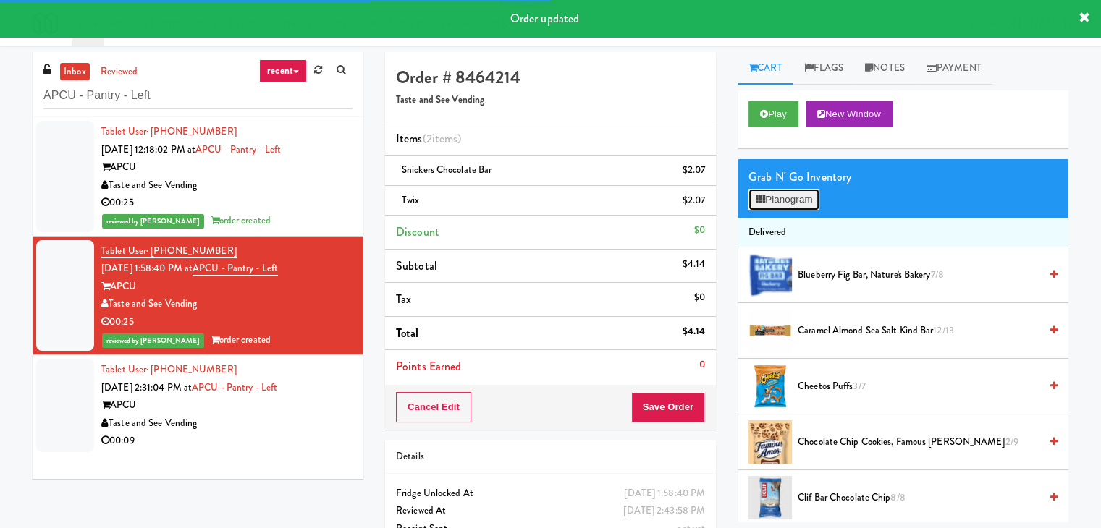
click at [807, 203] on button "Planogram" at bounding box center [783, 200] width 71 height 22
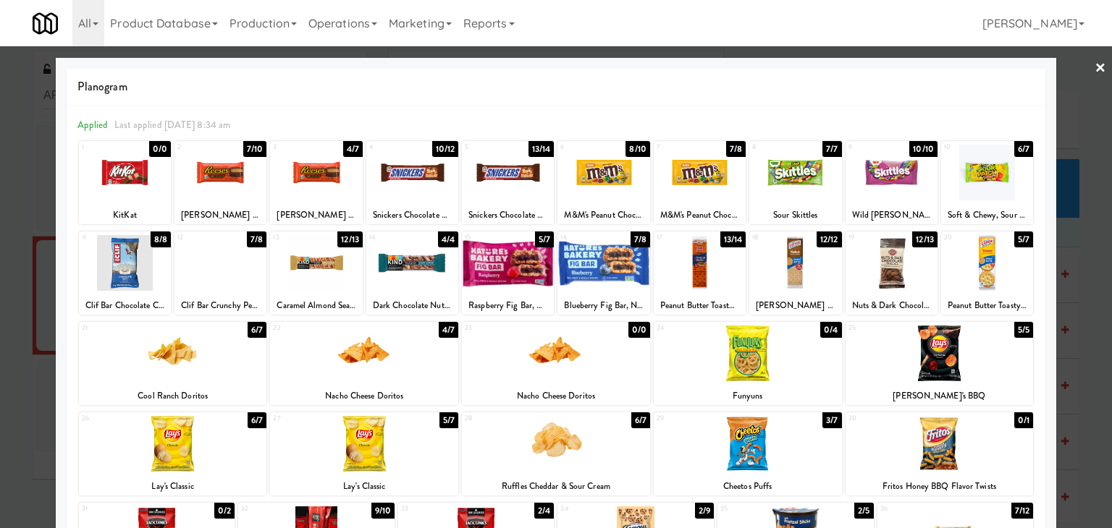
click at [1094, 69] on link "×" at bounding box center [1100, 68] width 12 height 45
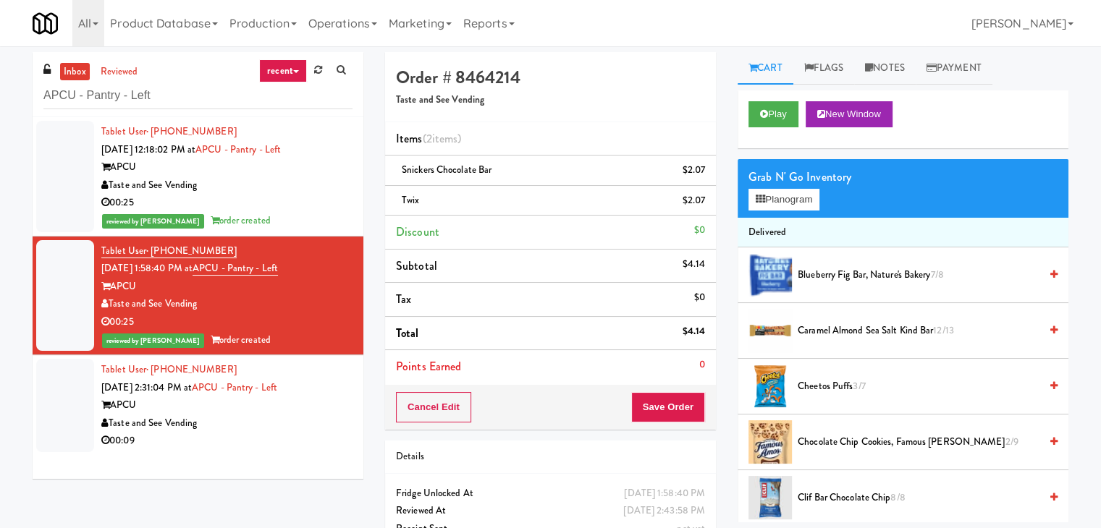
click at [314, 431] on div "Taste and See Vending" at bounding box center [226, 424] width 251 height 18
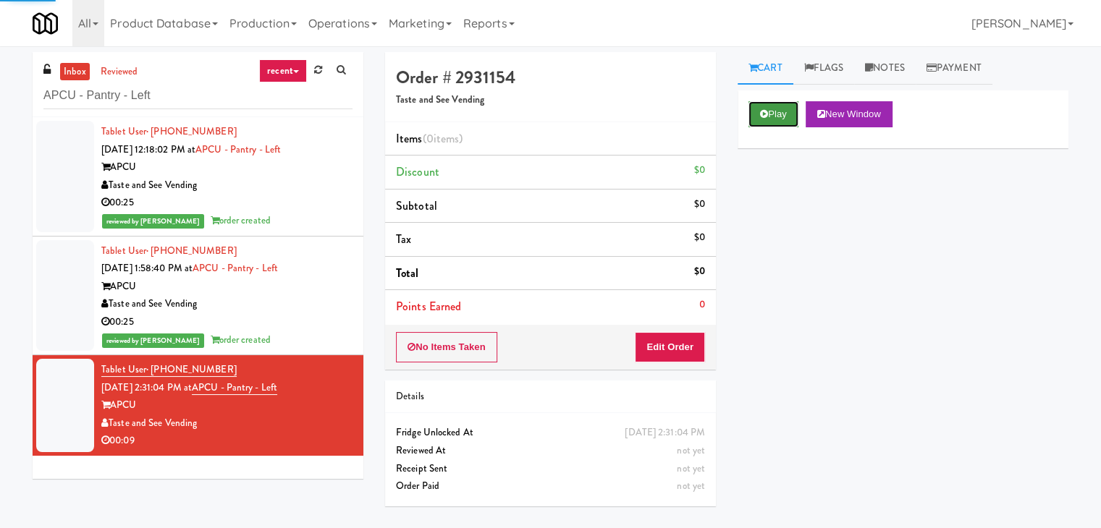
click at [775, 114] on button "Play" at bounding box center [773, 114] width 50 height 26
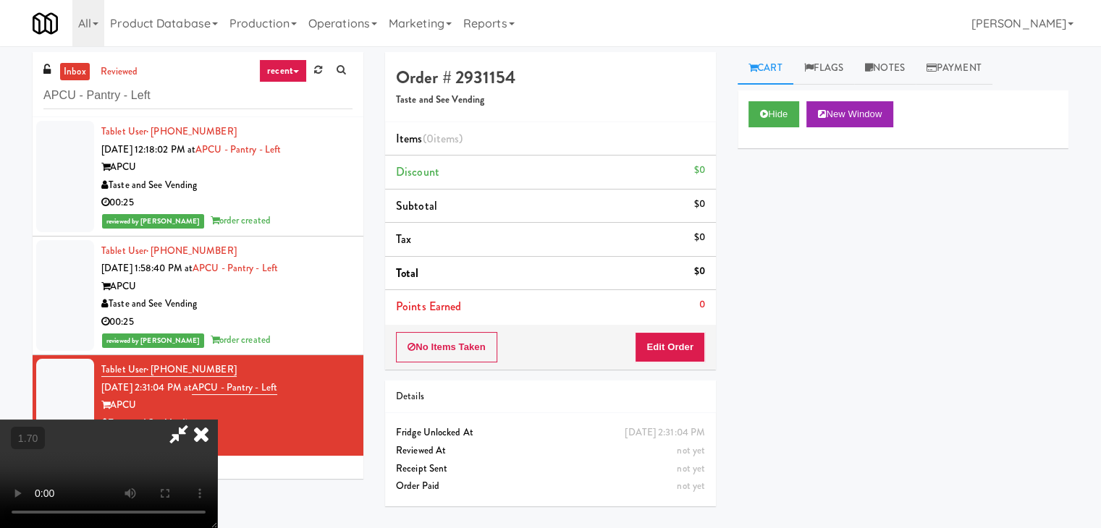
click at [217, 420] on video at bounding box center [108, 474] width 217 height 109
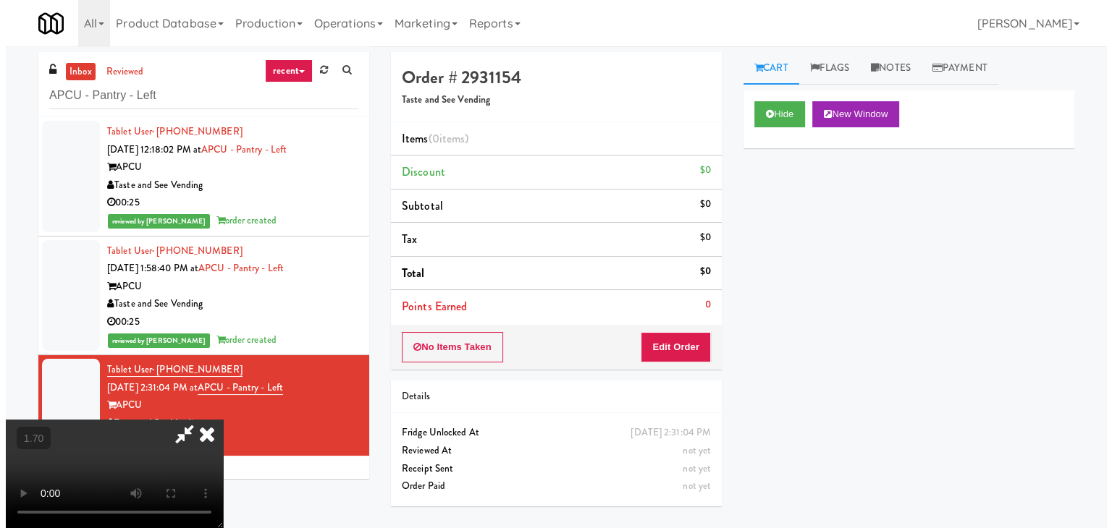
scroll to position [0, 0]
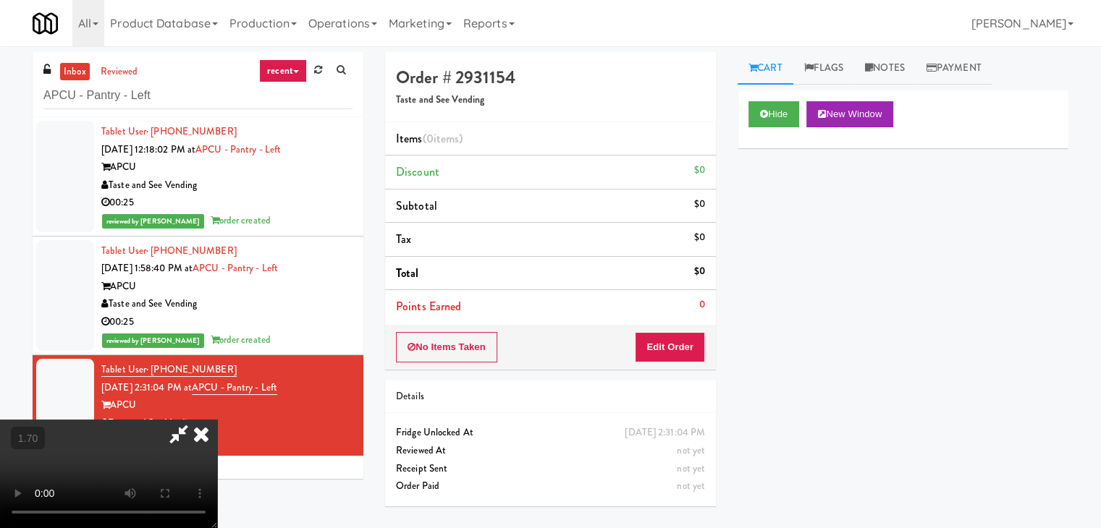
drag, startPoint x: 635, startPoint y: 62, endPoint x: 641, endPoint y: 88, distance: 27.4
click at [217, 420] on icon at bounding box center [201, 434] width 32 height 29
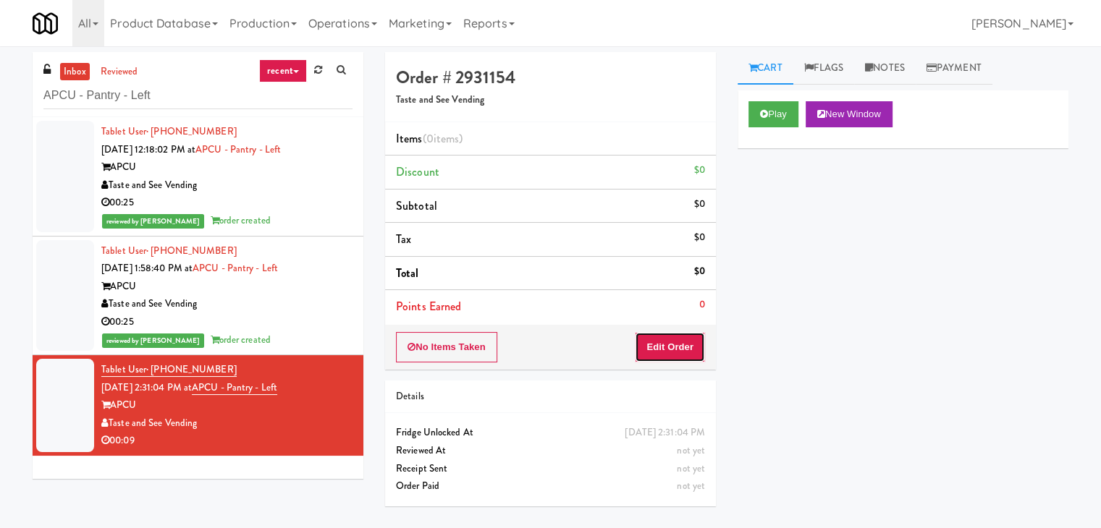
click at [695, 339] on button "Edit Order" at bounding box center [670, 347] width 70 height 30
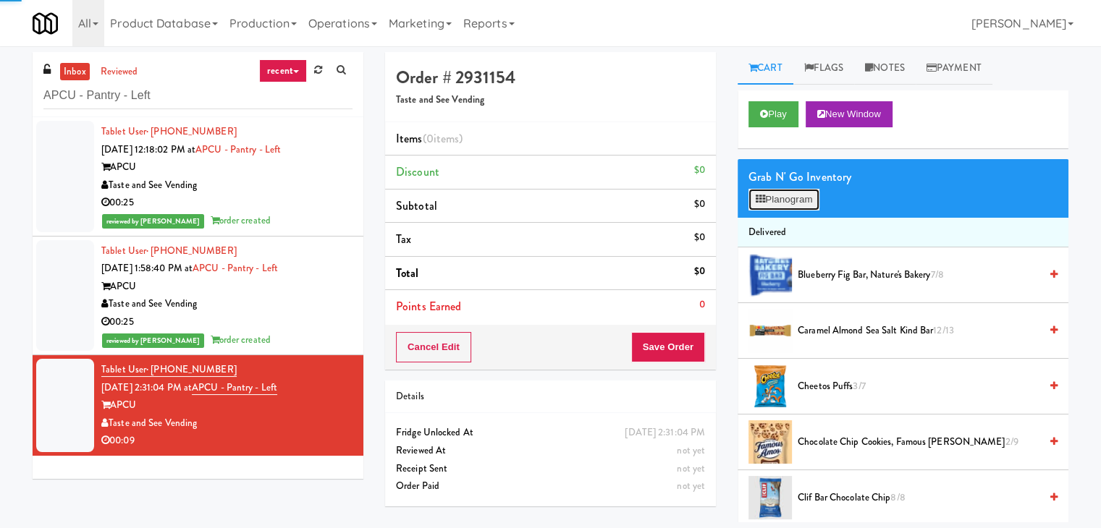
click at [792, 195] on button "Planogram" at bounding box center [783, 200] width 71 height 22
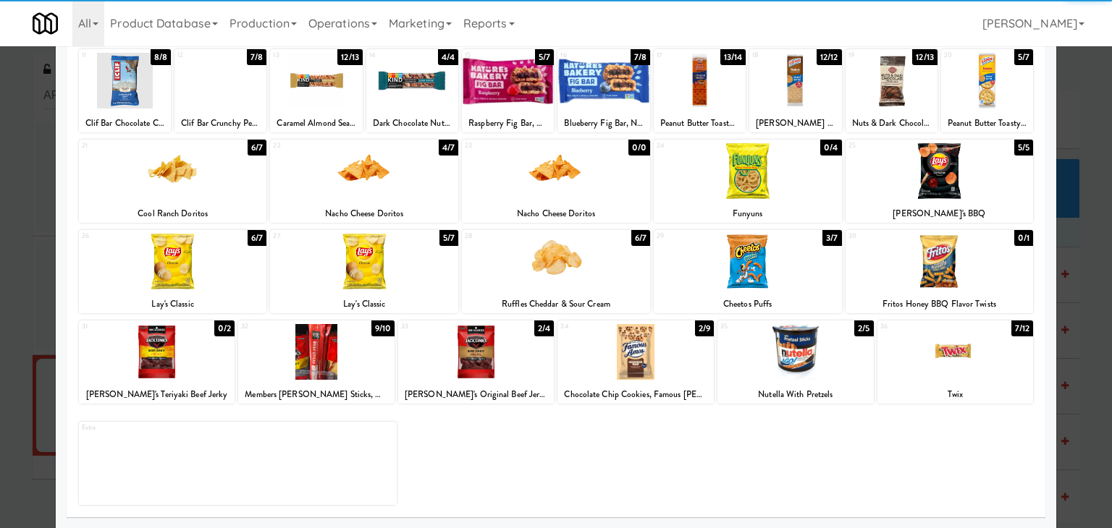
click at [937, 370] on div at bounding box center [955, 352] width 156 height 56
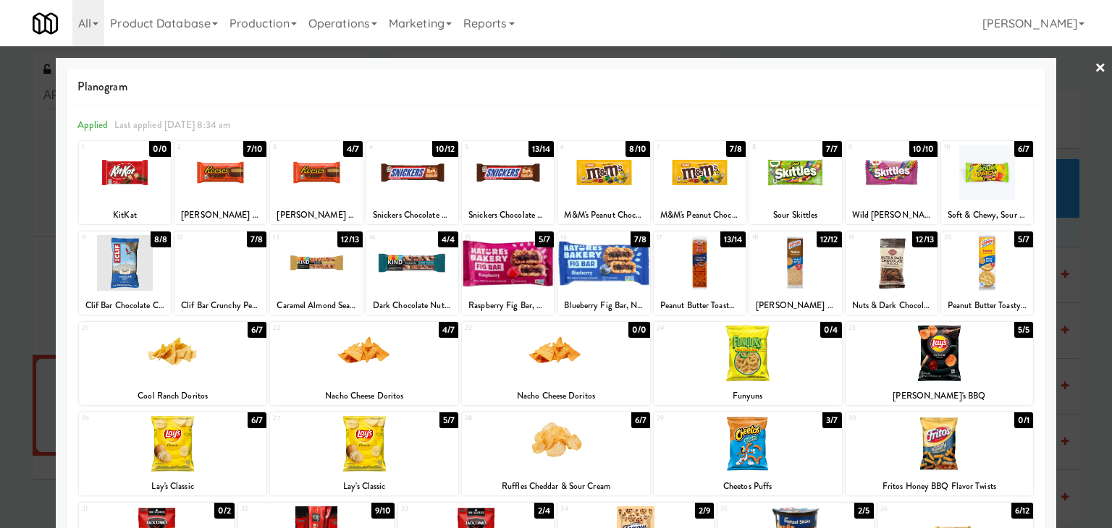
drag, startPoint x: 1088, startPoint y: 70, endPoint x: 1002, endPoint y: 144, distance: 112.9
click at [1094, 70] on link "×" at bounding box center [1100, 68] width 12 height 45
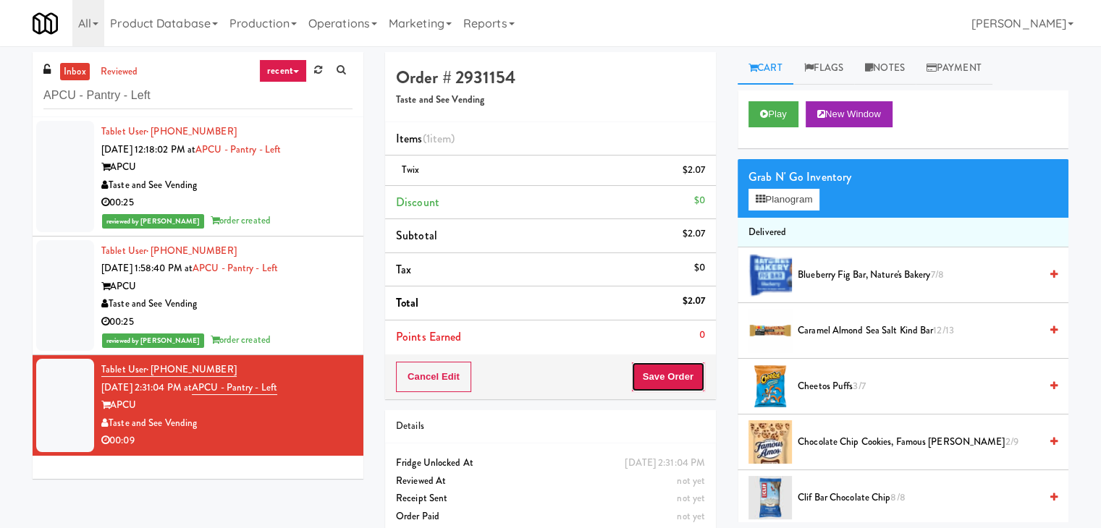
drag, startPoint x: 680, startPoint y: 361, endPoint x: 672, endPoint y: 371, distance: 12.8
click at [677, 363] on button "Save Order" at bounding box center [668, 377] width 74 height 30
click at [666, 378] on button "Save Order" at bounding box center [668, 377] width 74 height 30
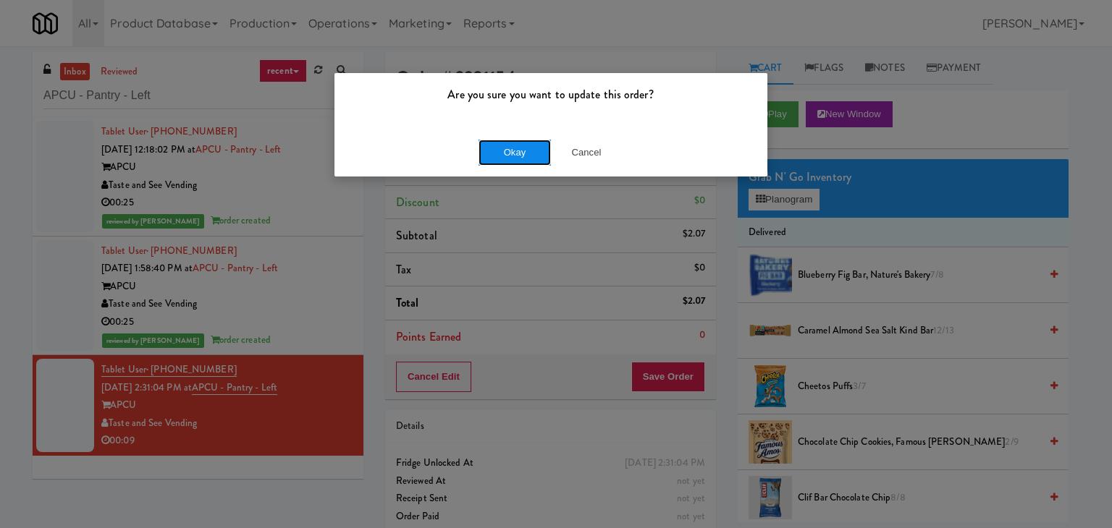
drag, startPoint x: 522, startPoint y: 154, endPoint x: 515, endPoint y: 148, distance: 9.3
click at [522, 154] on button "Okay" at bounding box center [514, 153] width 72 height 26
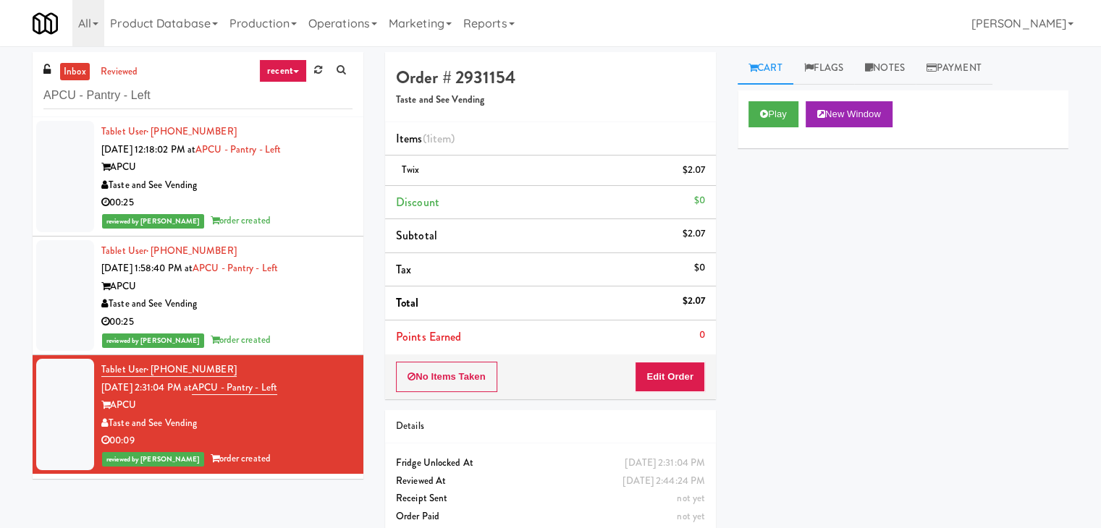
click at [316, 315] on div "00:25" at bounding box center [226, 322] width 251 height 18
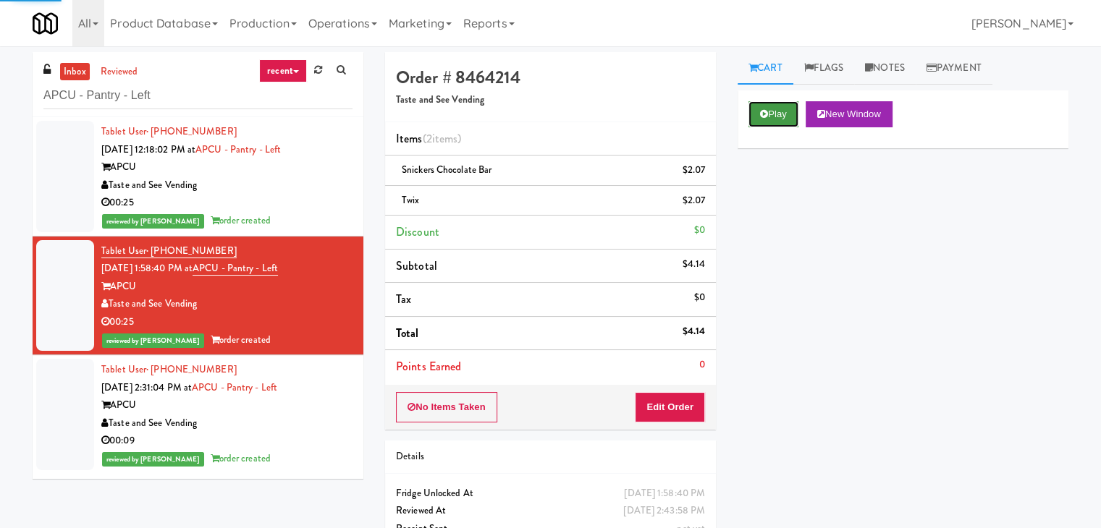
click at [774, 108] on button "Play" at bounding box center [773, 114] width 50 height 26
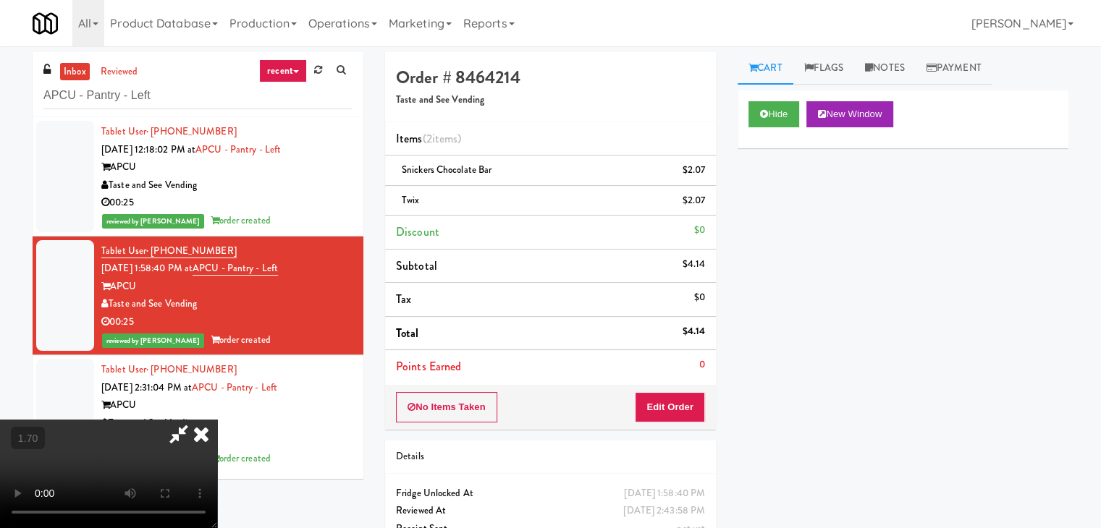
click at [217, 420] on icon at bounding box center [201, 434] width 32 height 29
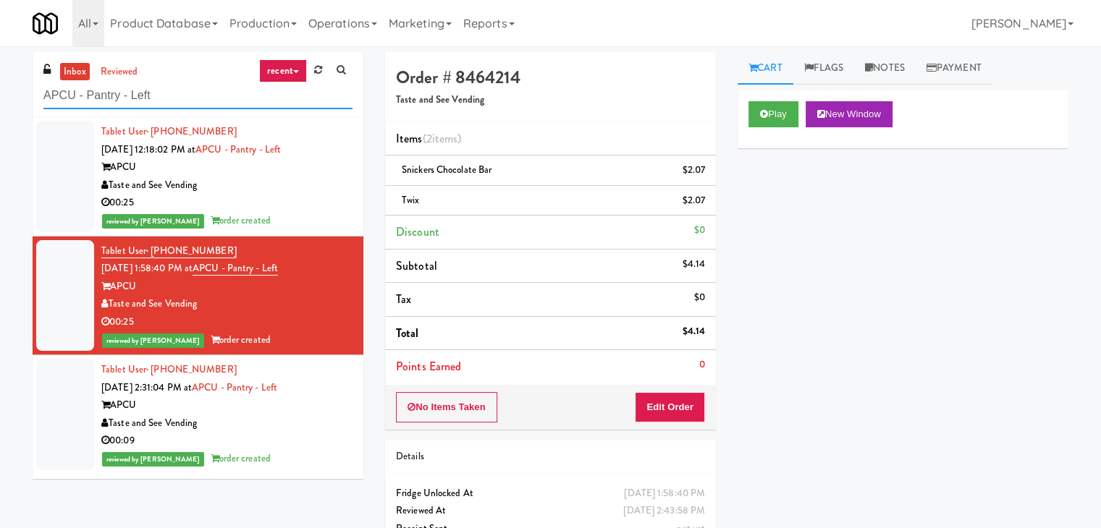
click at [188, 91] on input "APCU - Pantry - Left" at bounding box center [197, 95] width 309 height 27
paste input "[GEOGRAPHIC_DATA] - Trillium Health"
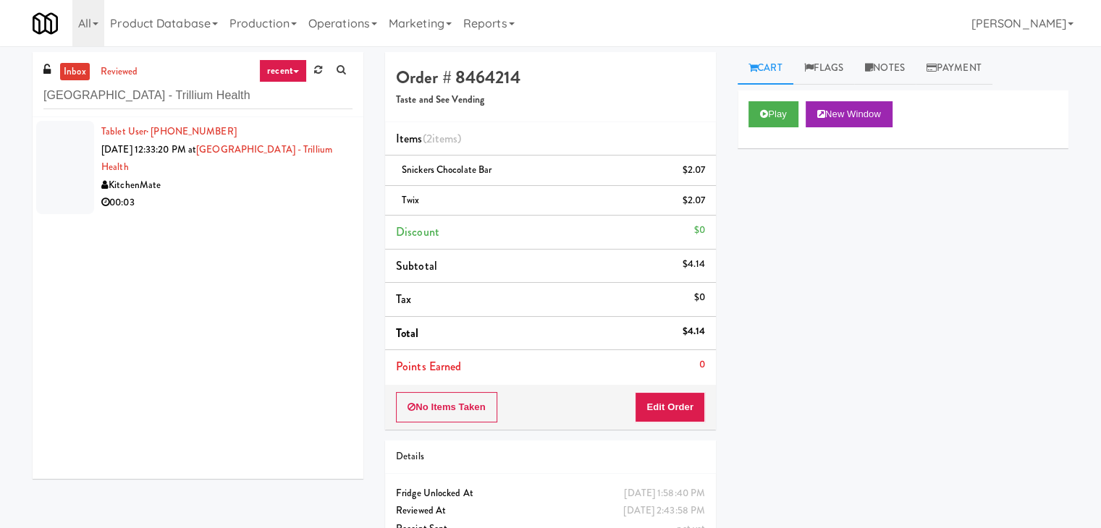
click at [266, 195] on div "00:03" at bounding box center [226, 203] width 251 height 18
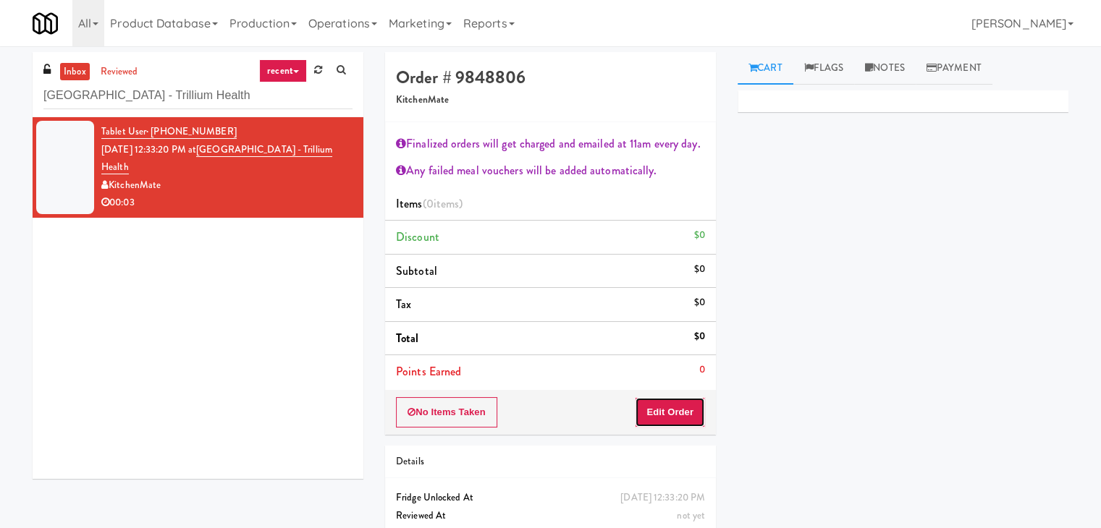
click at [667, 408] on button "Edit Order" at bounding box center [670, 412] width 70 height 30
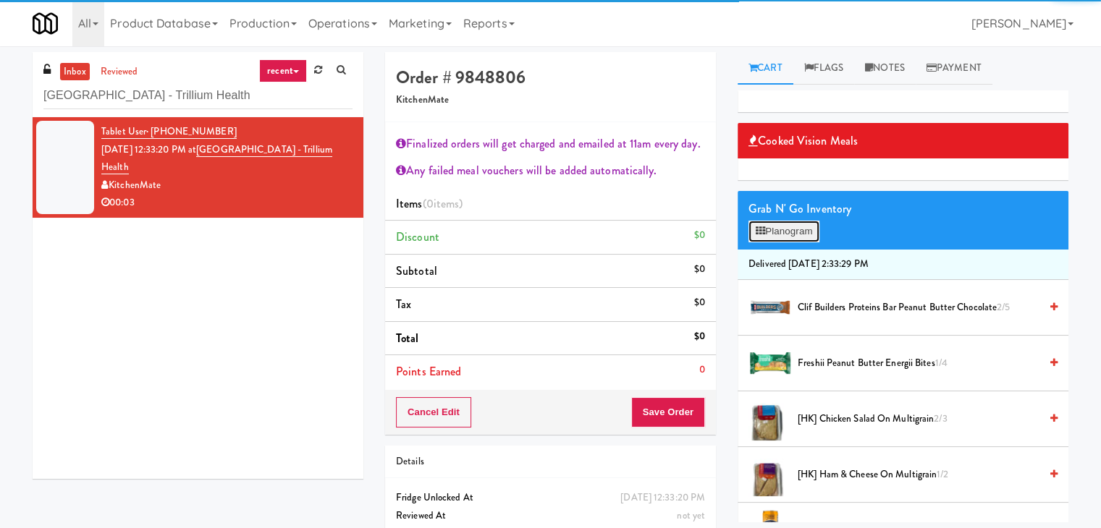
click at [810, 228] on button "Planogram" at bounding box center [783, 232] width 71 height 22
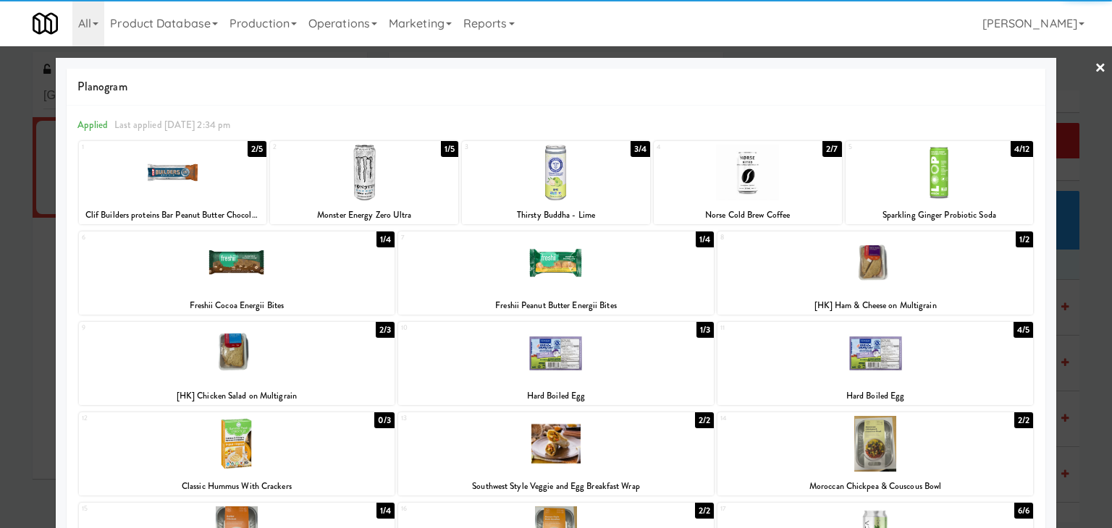
click at [557, 174] on div at bounding box center [556, 173] width 188 height 56
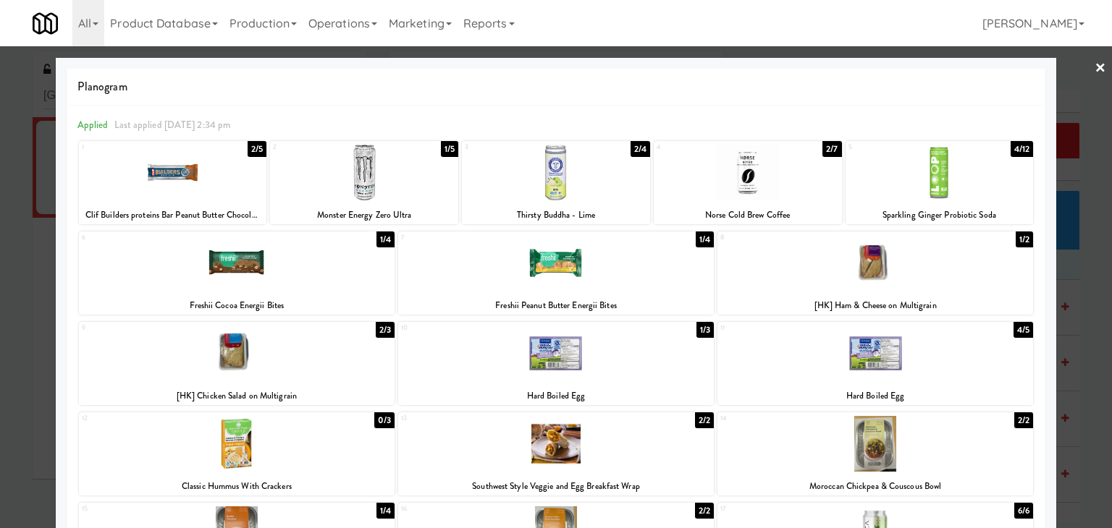
drag, startPoint x: 1088, startPoint y: 70, endPoint x: 1076, endPoint y: 80, distance: 15.9
click at [1094, 69] on link "×" at bounding box center [1100, 68] width 12 height 45
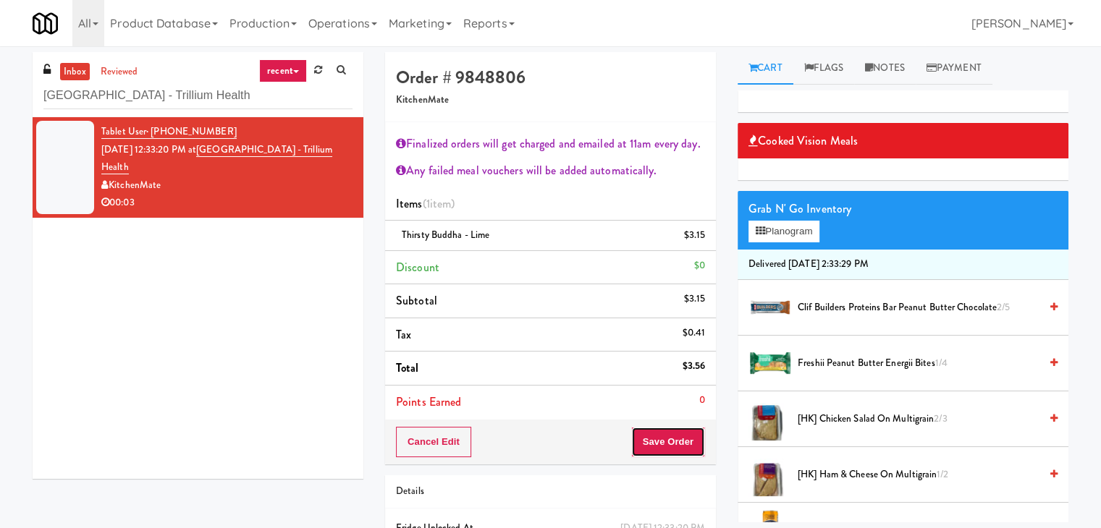
click at [658, 434] on button "Save Order" at bounding box center [668, 442] width 74 height 30
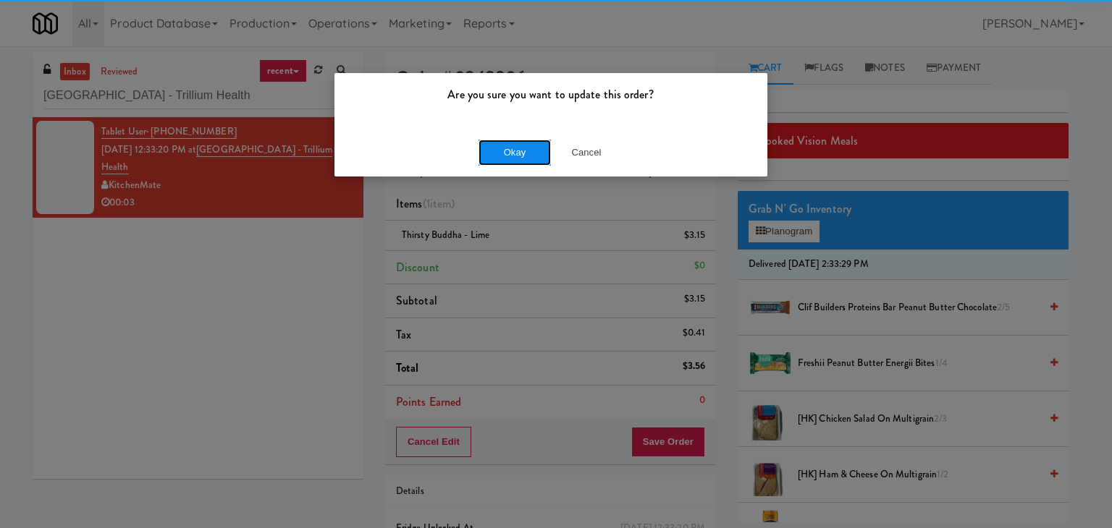
click at [522, 147] on button "Okay" at bounding box center [514, 153] width 72 height 26
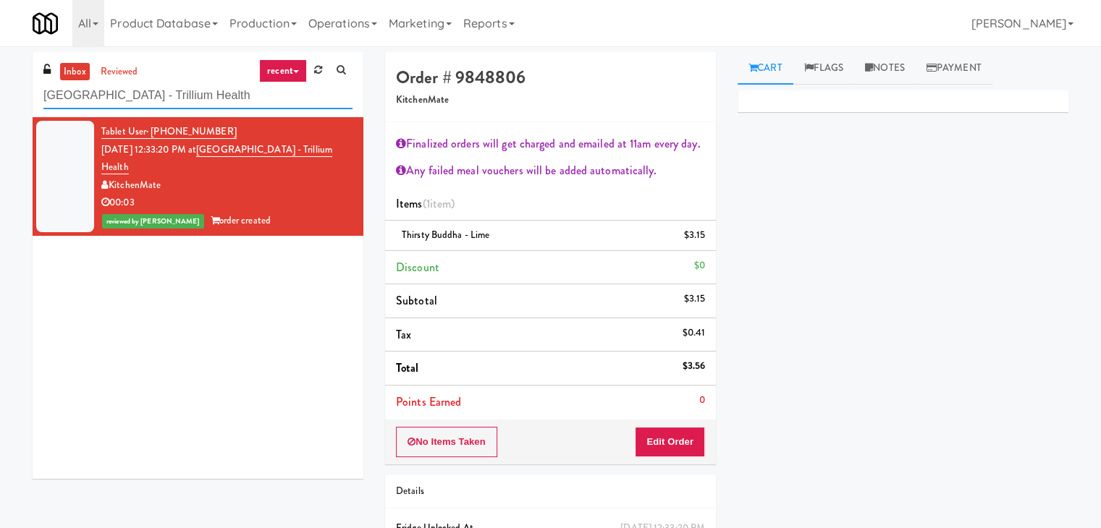
click at [161, 97] on input "[GEOGRAPHIC_DATA] - Trillium Health" at bounding box center [197, 95] width 309 height 27
paste input "First Street - Cooler - Left"
type input "First Street - Cooler - Left"
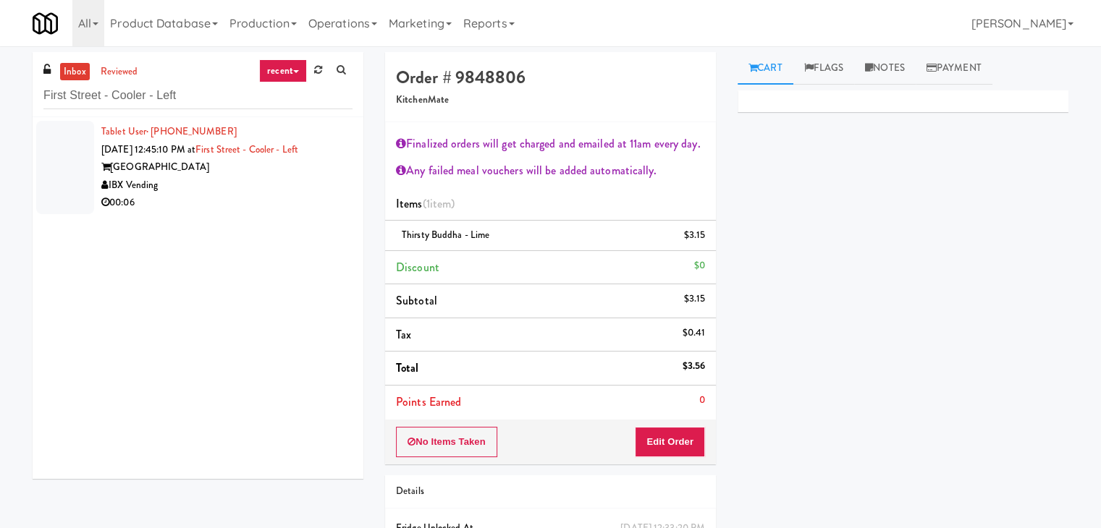
drag, startPoint x: 274, startPoint y: 216, endPoint x: 310, endPoint y: 216, distance: 35.5
click at [274, 216] on li "Tablet User · (252) 814-5878 [DATE] 12:45:10 PM at [GEOGRAPHIC_DATA] - Cooler -…" at bounding box center [198, 167] width 331 height 101
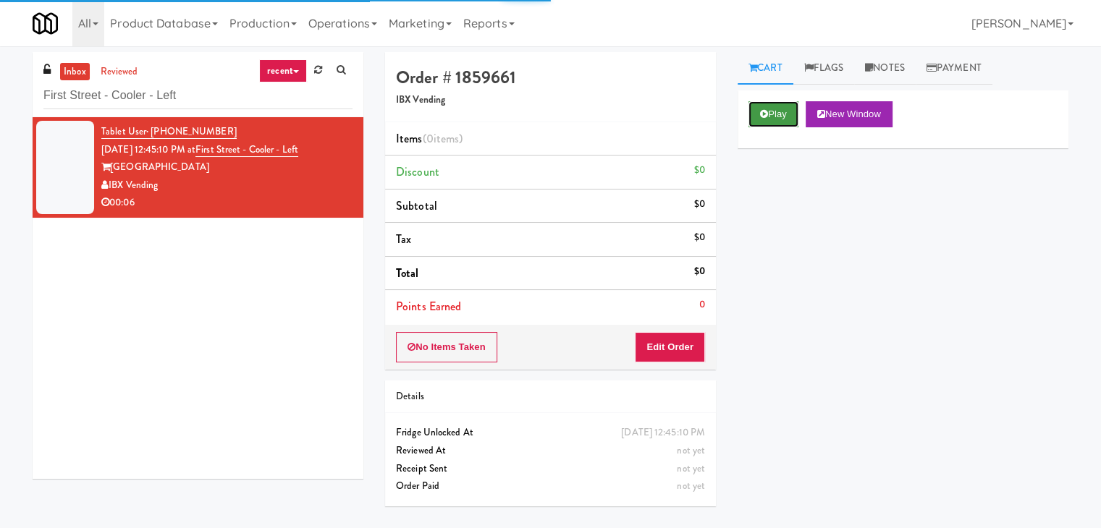
click at [774, 108] on button "Play" at bounding box center [773, 114] width 50 height 26
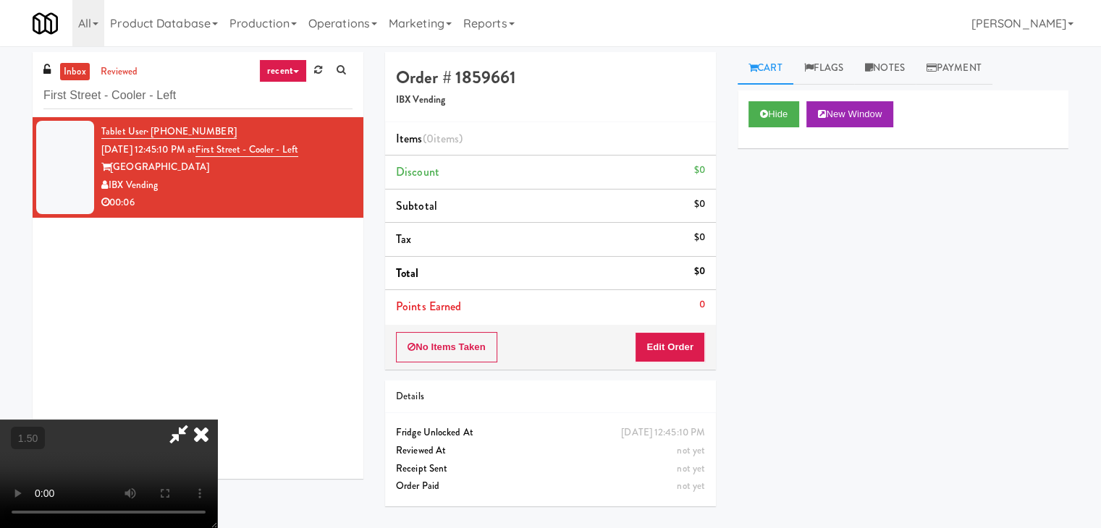
click at [217, 420] on icon at bounding box center [201, 434] width 32 height 29
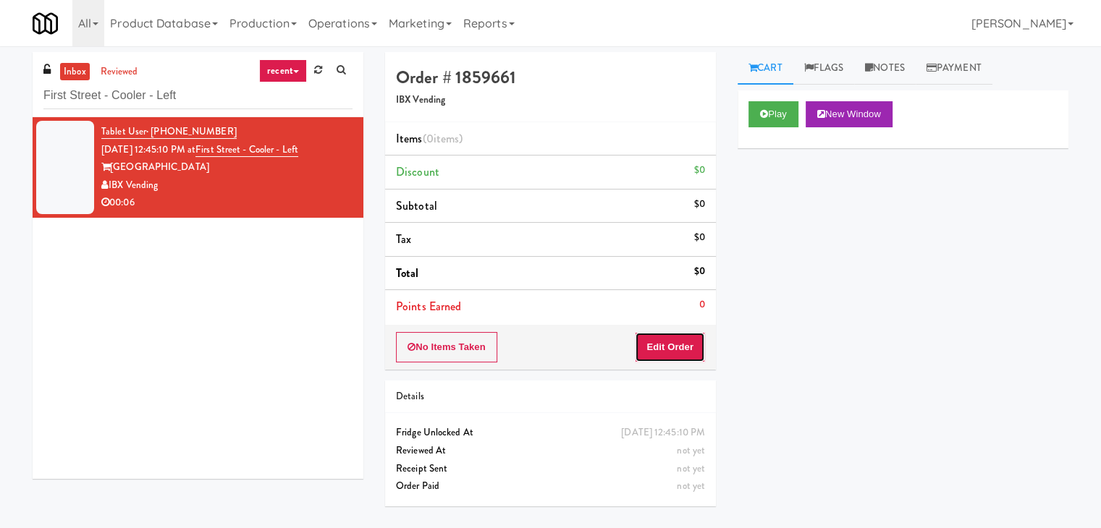
click at [672, 341] on button "Edit Order" at bounding box center [670, 347] width 70 height 30
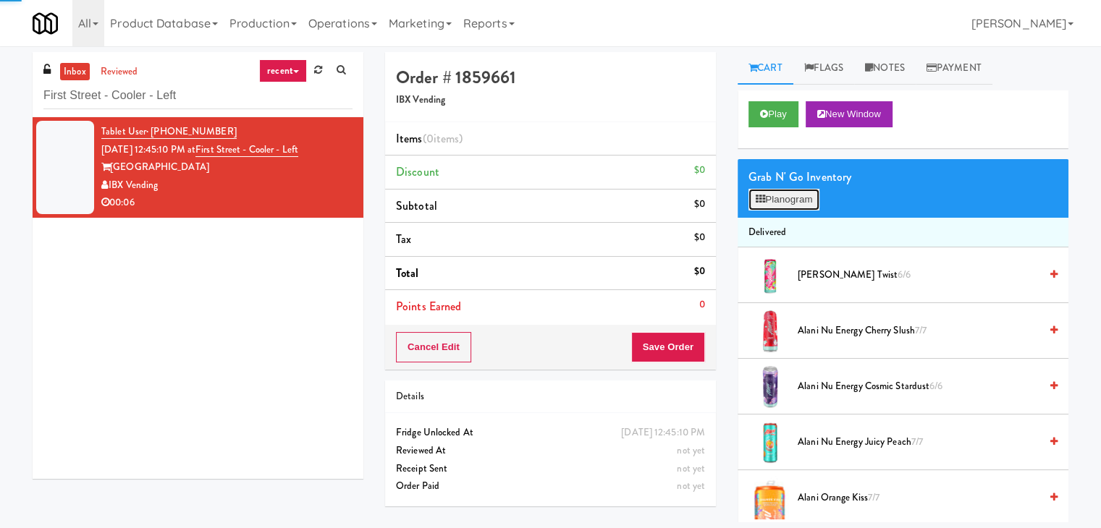
click at [792, 193] on button "Planogram" at bounding box center [783, 200] width 71 height 22
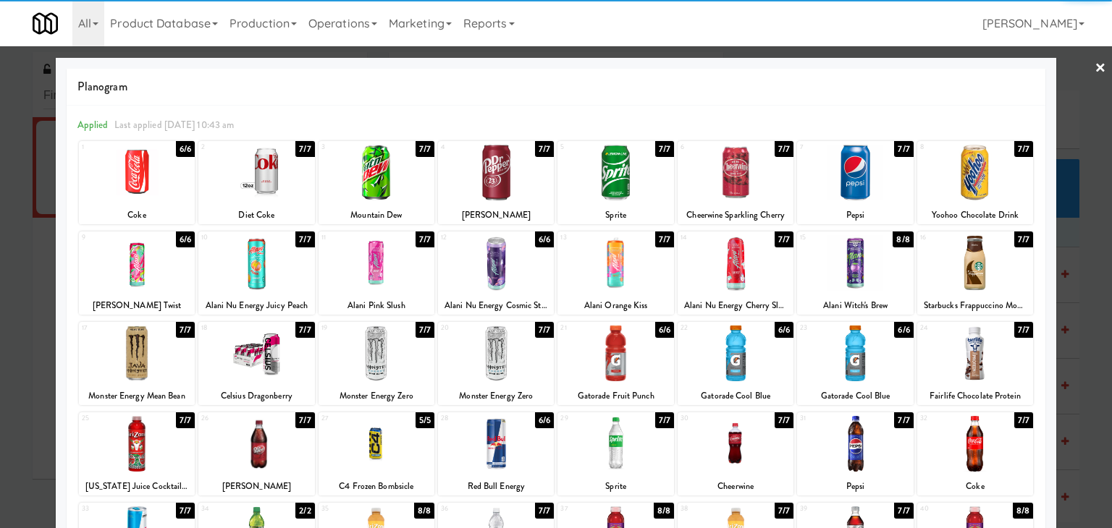
click at [136, 452] on div at bounding box center [137, 444] width 116 height 56
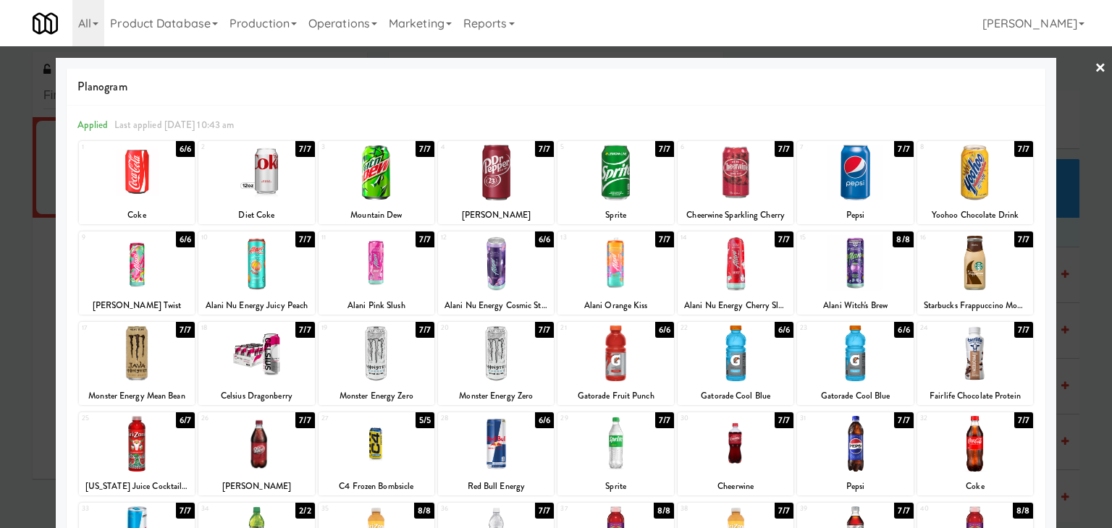
click at [1094, 67] on link "×" at bounding box center [1100, 68] width 12 height 45
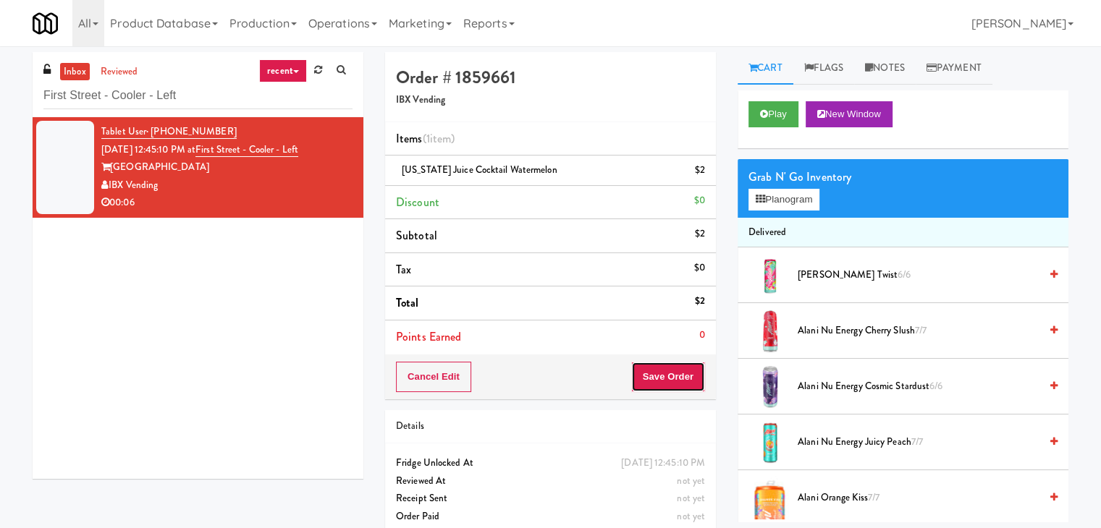
click at [656, 382] on button "Save Order" at bounding box center [668, 377] width 74 height 30
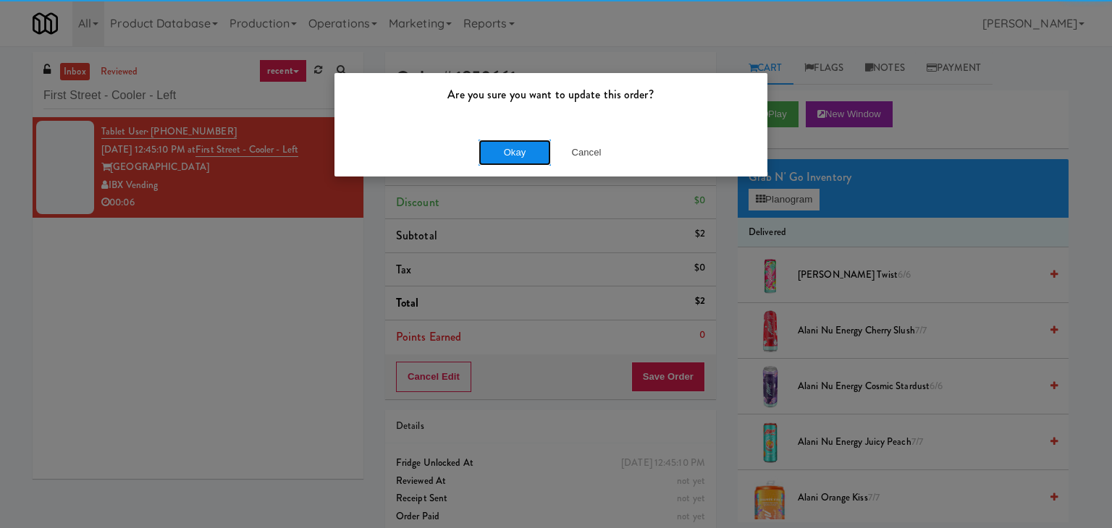
click at [517, 145] on button "Okay" at bounding box center [514, 153] width 72 height 26
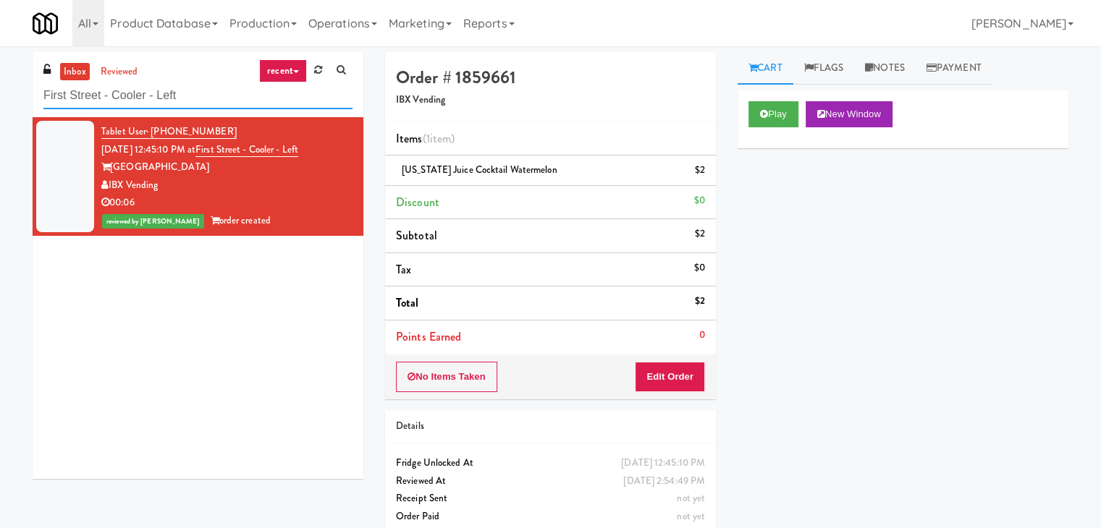
click at [211, 93] on input "First Street - Cooler - Left" at bounding box center [197, 95] width 309 height 27
paste input "City Gate - Cooler"
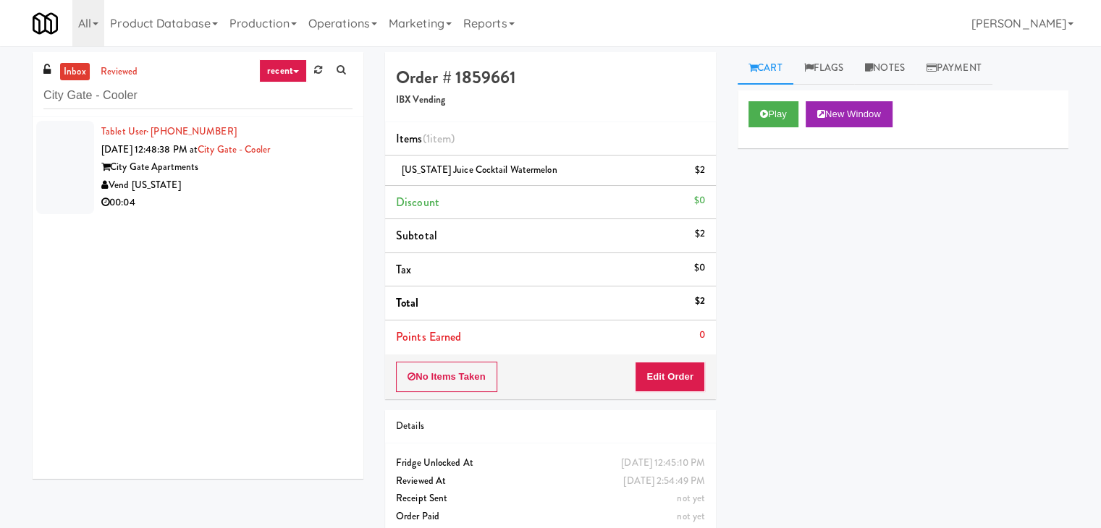
click at [287, 199] on div "00:04" at bounding box center [226, 203] width 251 height 18
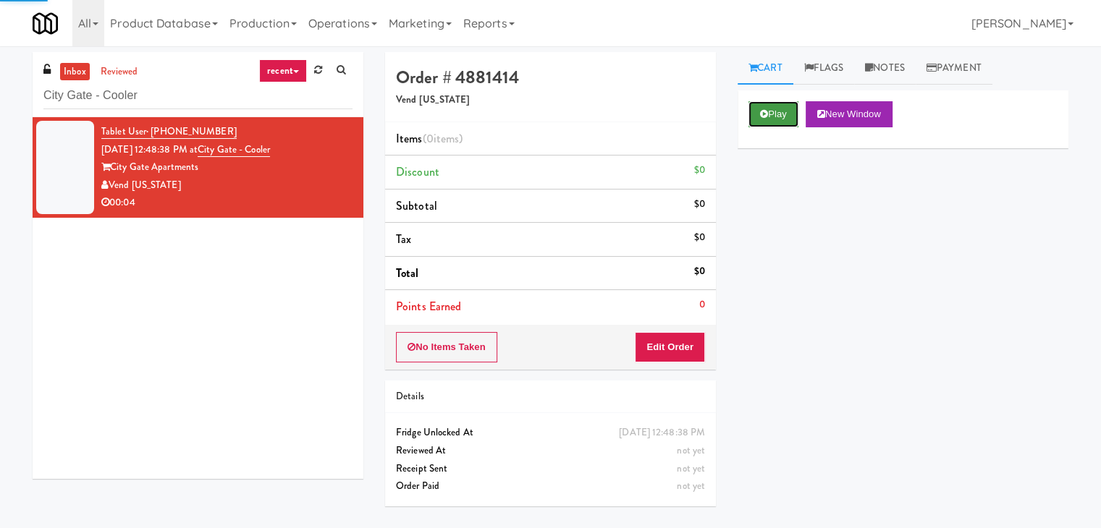
click at [771, 116] on button "Play" at bounding box center [773, 114] width 50 height 26
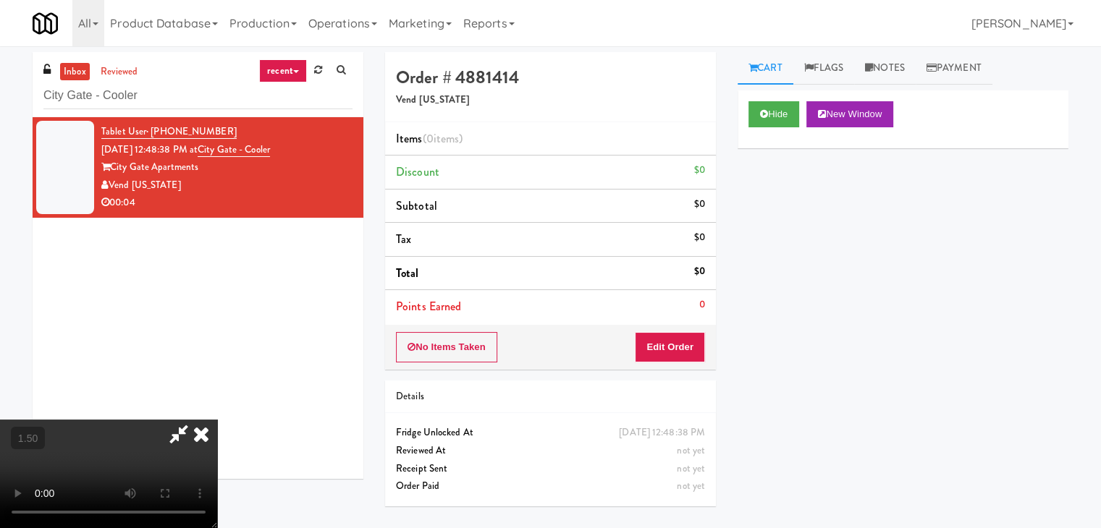
click at [217, 420] on video at bounding box center [108, 474] width 217 height 109
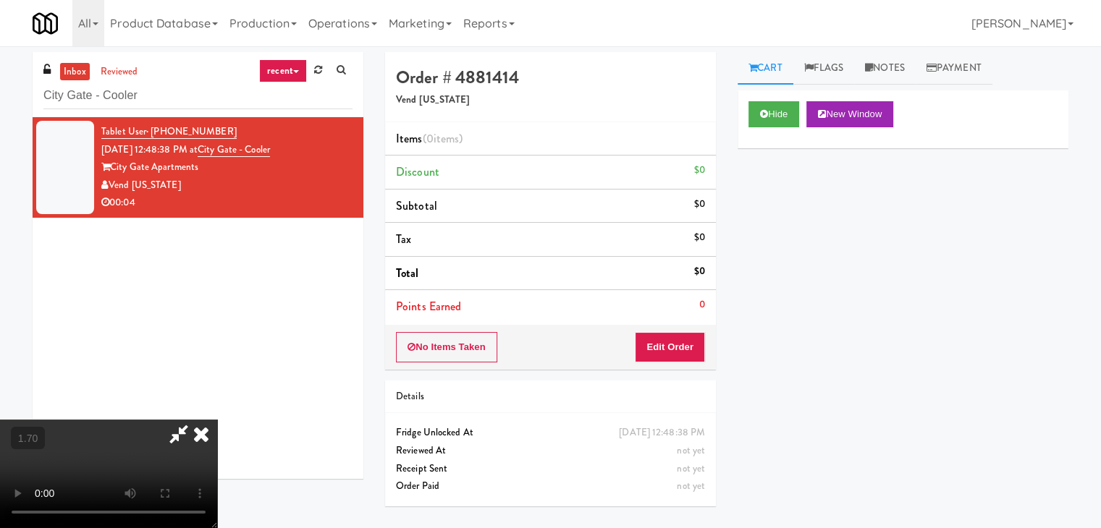
click at [217, 420] on video at bounding box center [108, 474] width 217 height 109
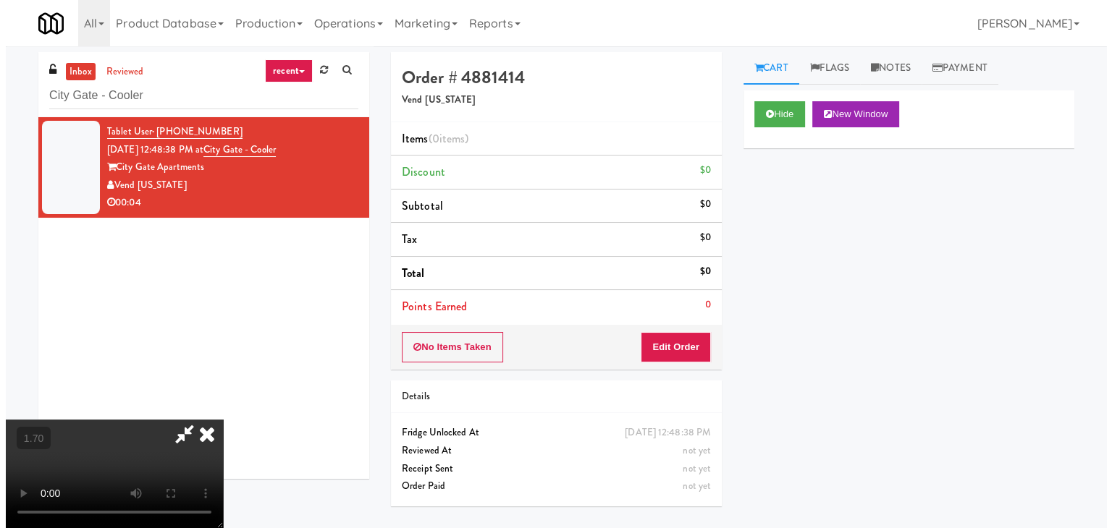
scroll to position [0, 0]
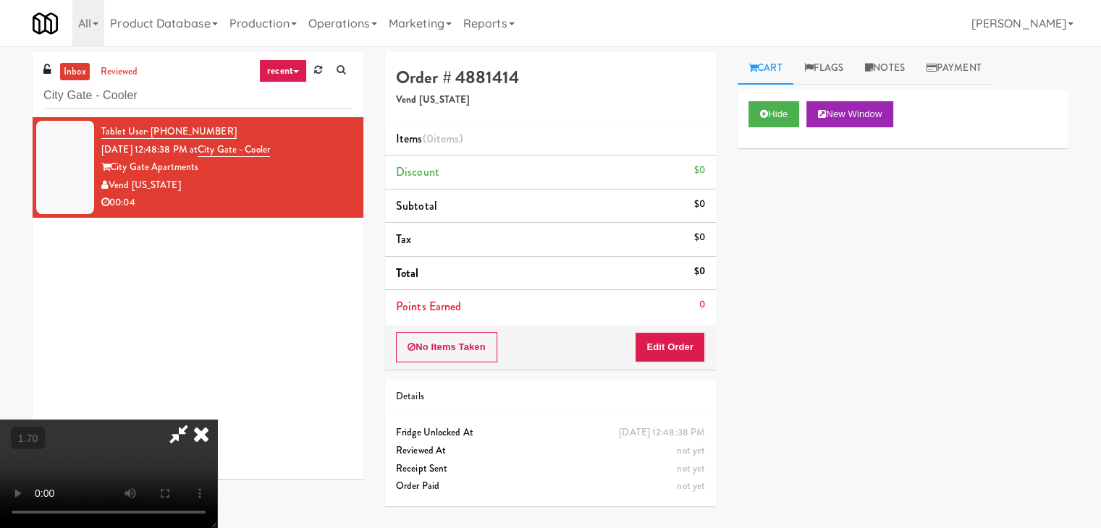
drag, startPoint x: 627, startPoint y: 59, endPoint x: 630, endPoint y: 99, distance: 40.6
click at [195, 420] on icon at bounding box center [178, 434] width 33 height 29
click at [667, 346] on button "Edit Order" at bounding box center [670, 347] width 70 height 30
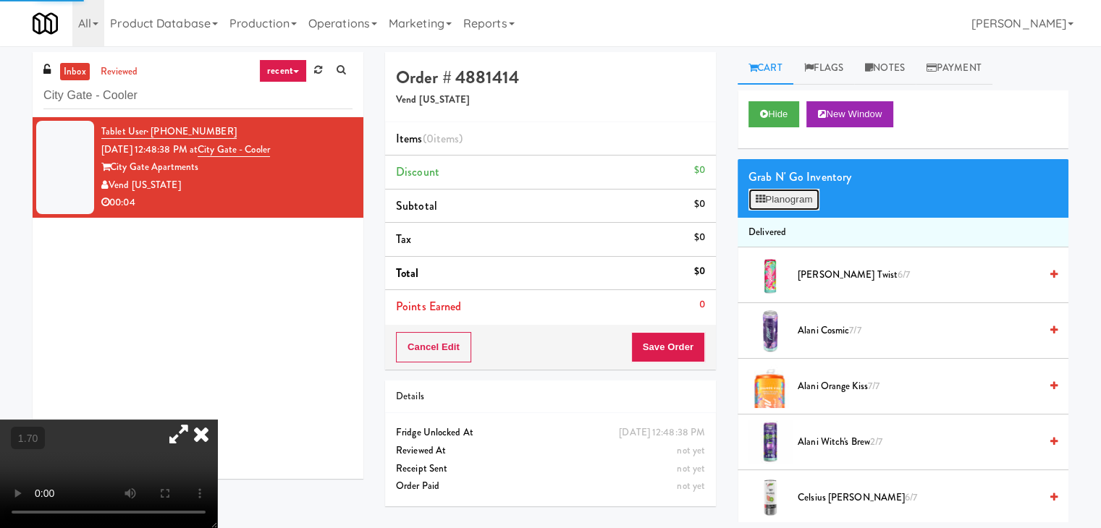
click at [774, 195] on button "Planogram" at bounding box center [783, 200] width 71 height 22
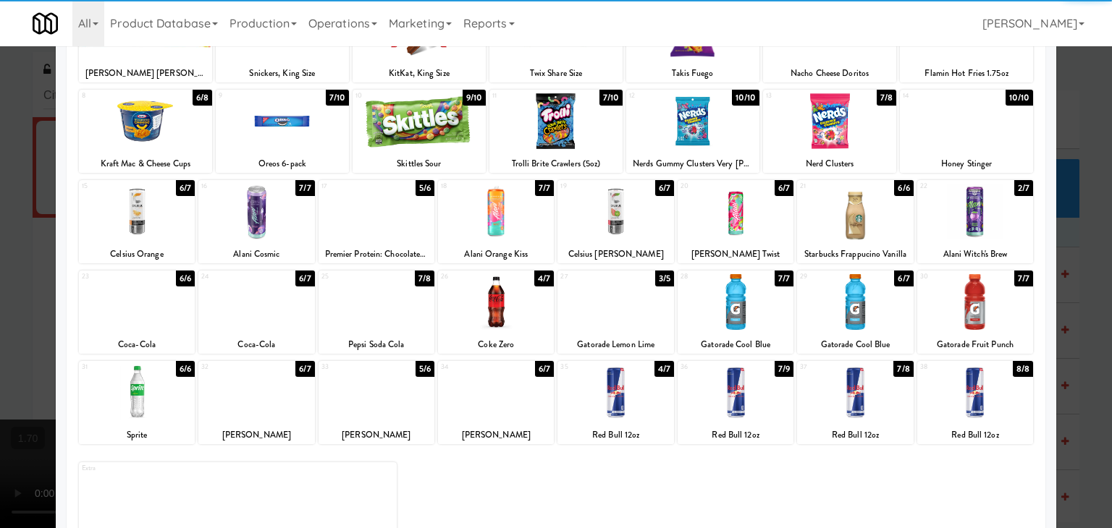
scroll to position [182, 0]
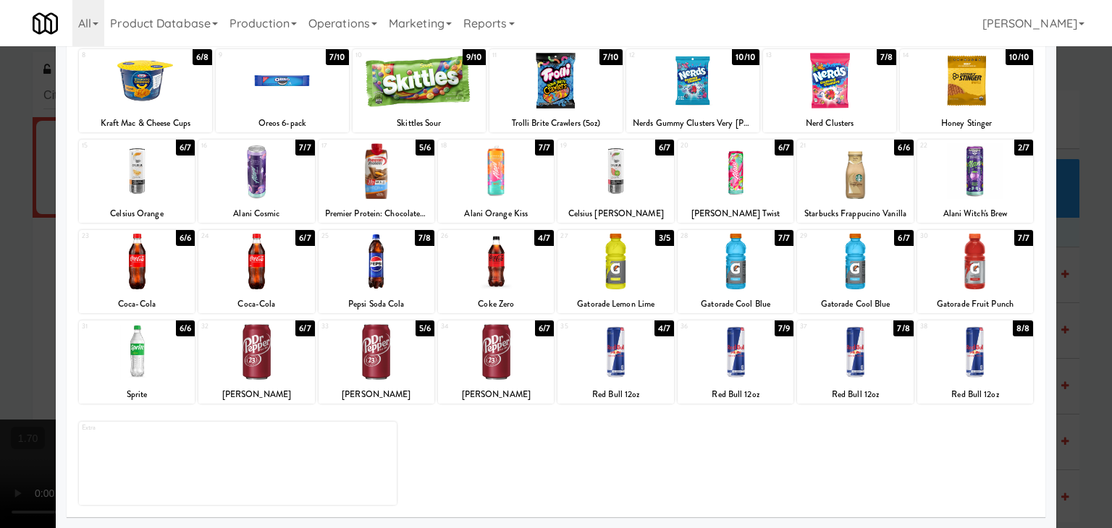
click at [596, 357] on div at bounding box center [615, 352] width 116 height 56
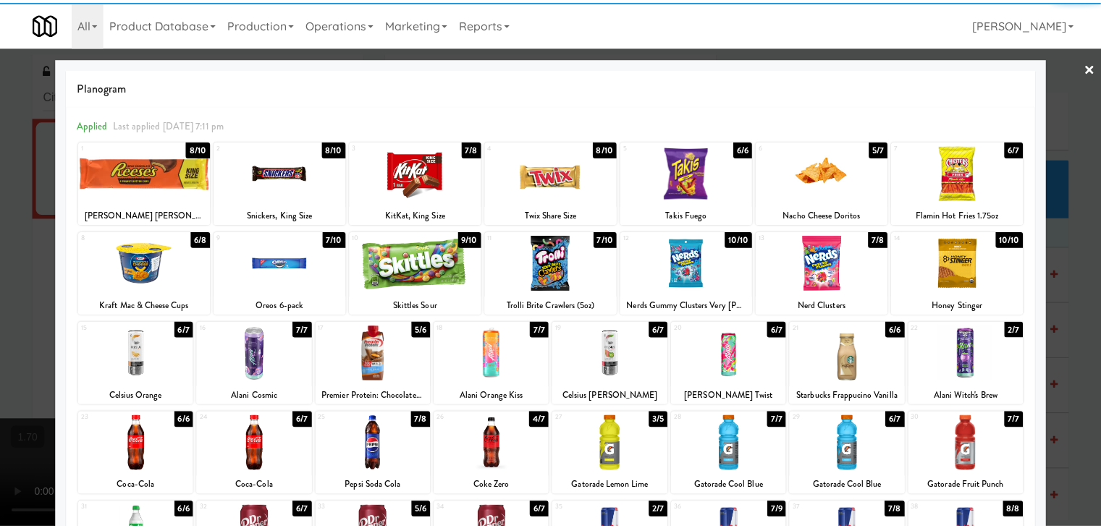
scroll to position [0, 0]
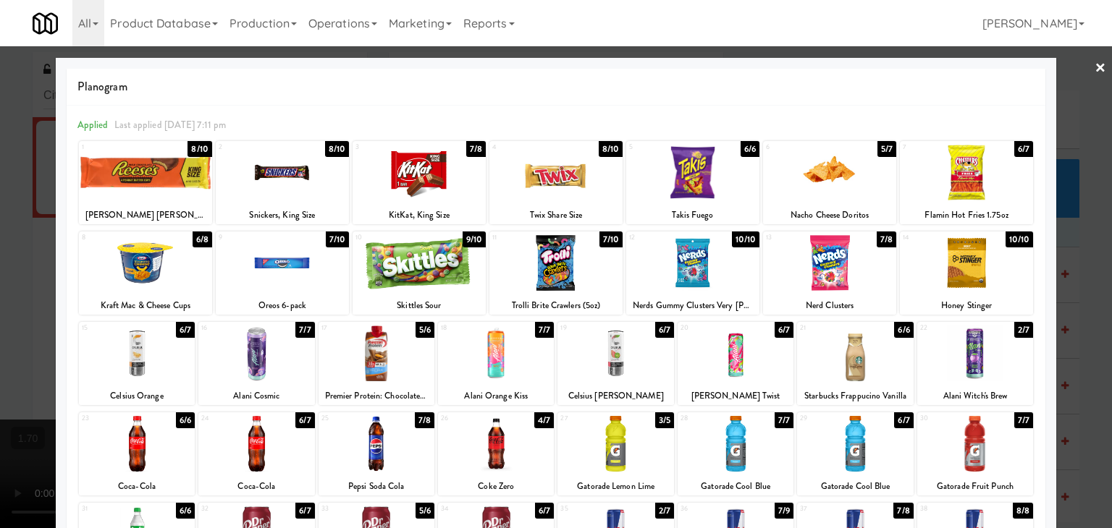
click at [1094, 67] on link "×" at bounding box center [1100, 68] width 12 height 45
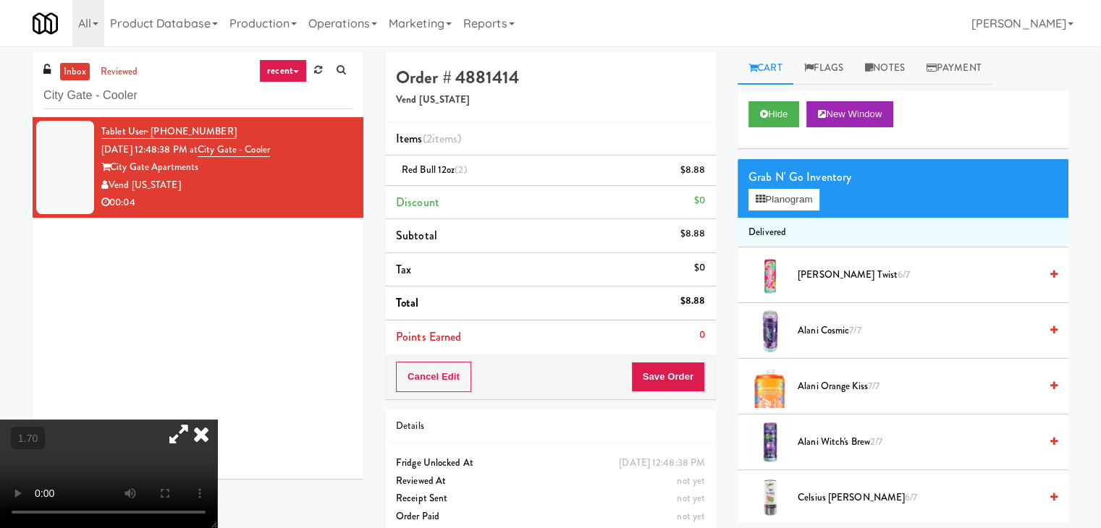
click at [217, 420] on icon at bounding box center [201, 434] width 32 height 29
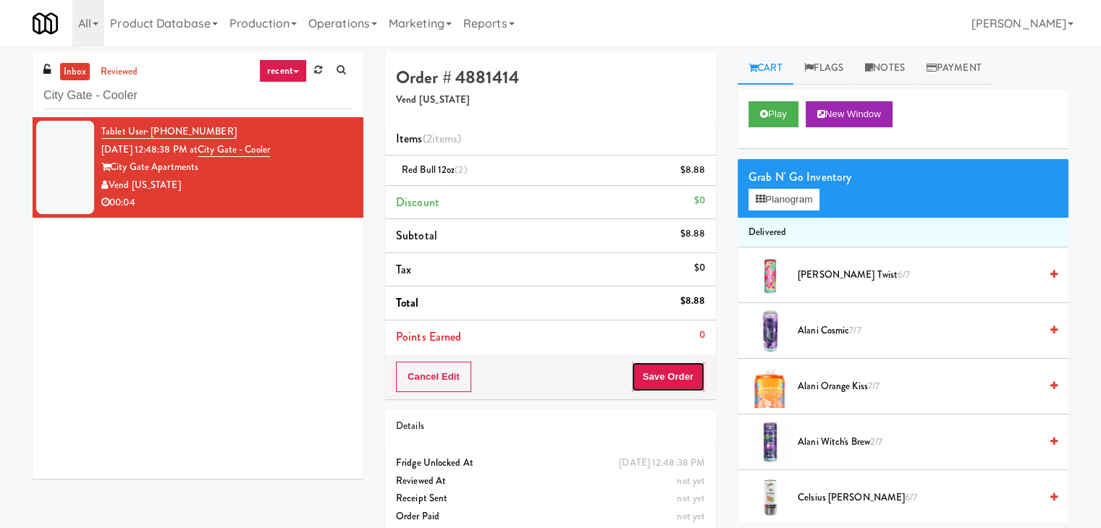
click at [646, 378] on button "Save Order" at bounding box center [668, 377] width 74 height 30
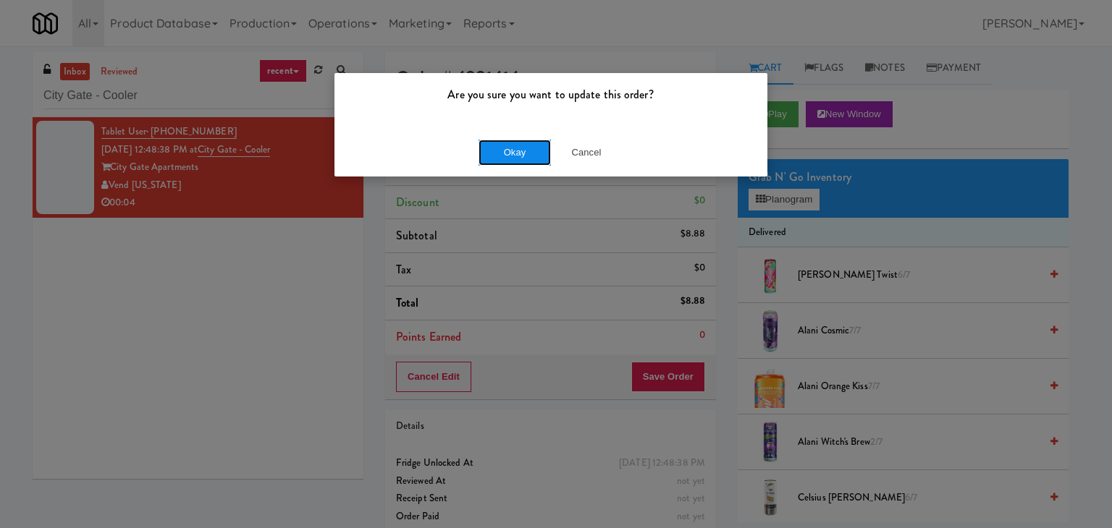
click at [524, 149] on button "Okay" at bounding box center [514, 153] width 72 height 26
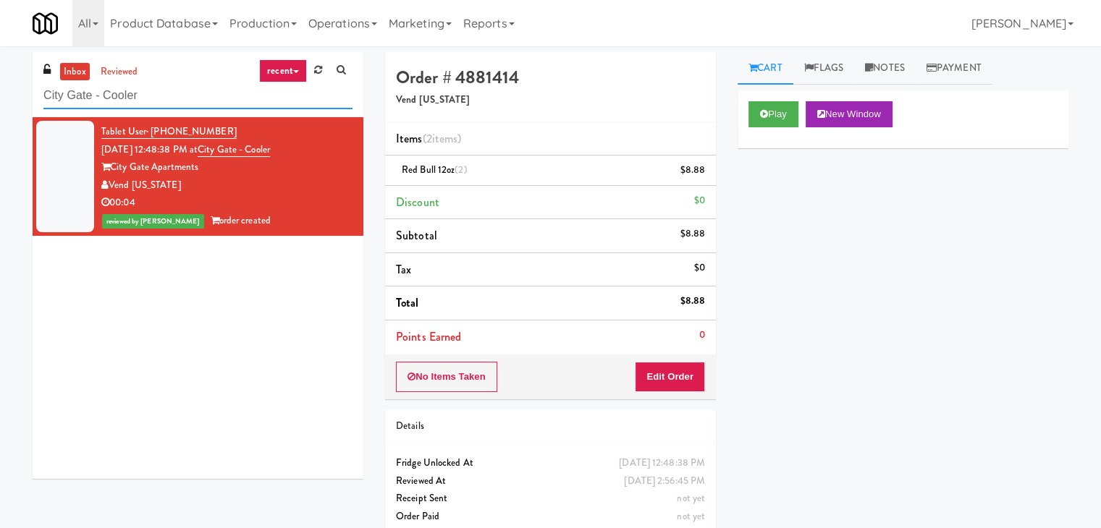
click at [206, 96] on input "City Gate - Cooler" at bounding box center [197, 95] width 309 height 27
paste input "La Plaza - Pantry Mid"
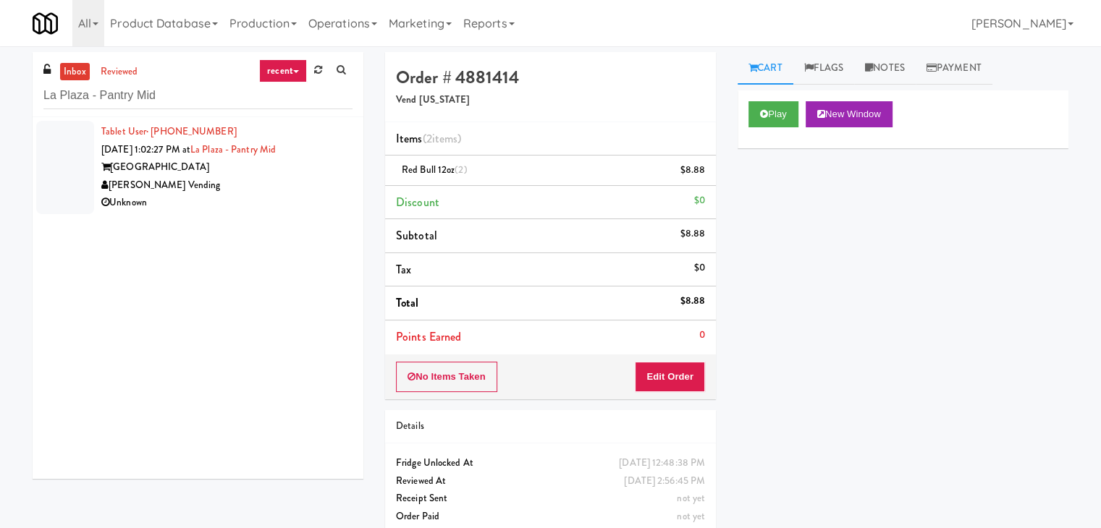
click at [281, 206] on div "Unknown" at bounding box center [226, 203] width 251 height 18
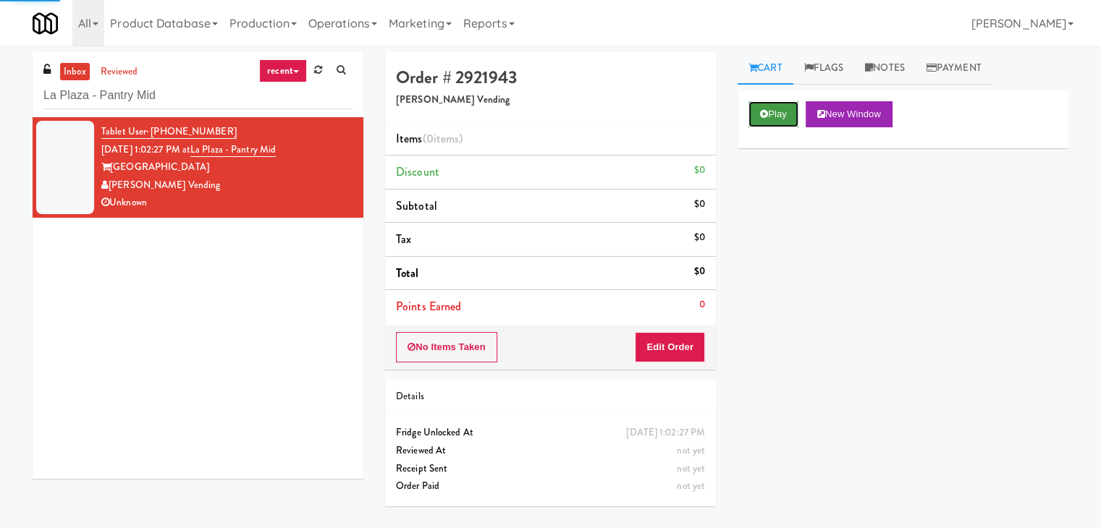
click at [773, 113] on button "Play" at bounding box center [773, 114] width 50 height 26
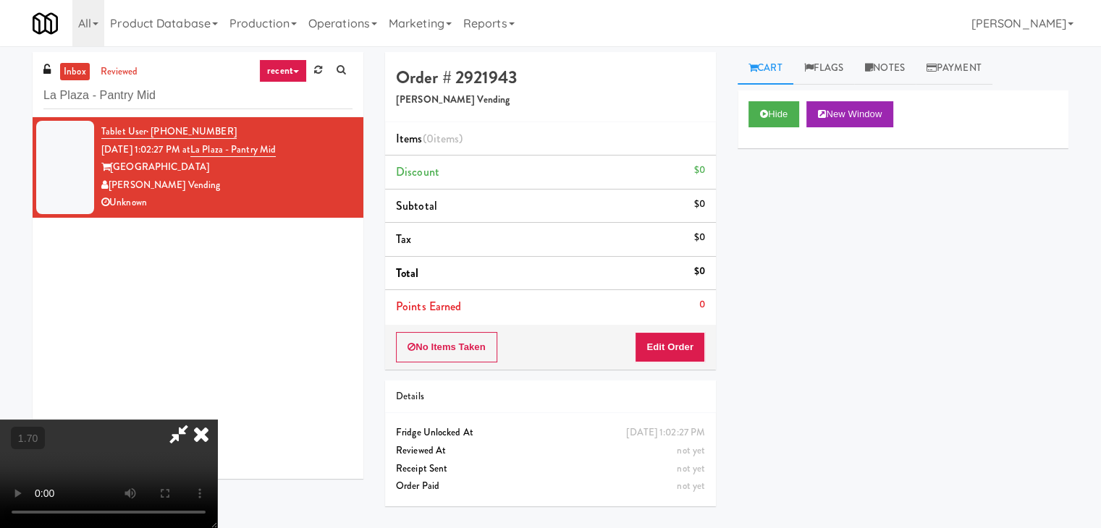
click at [217, 420] on video at bounding box center [108, 474] width 217 height 109
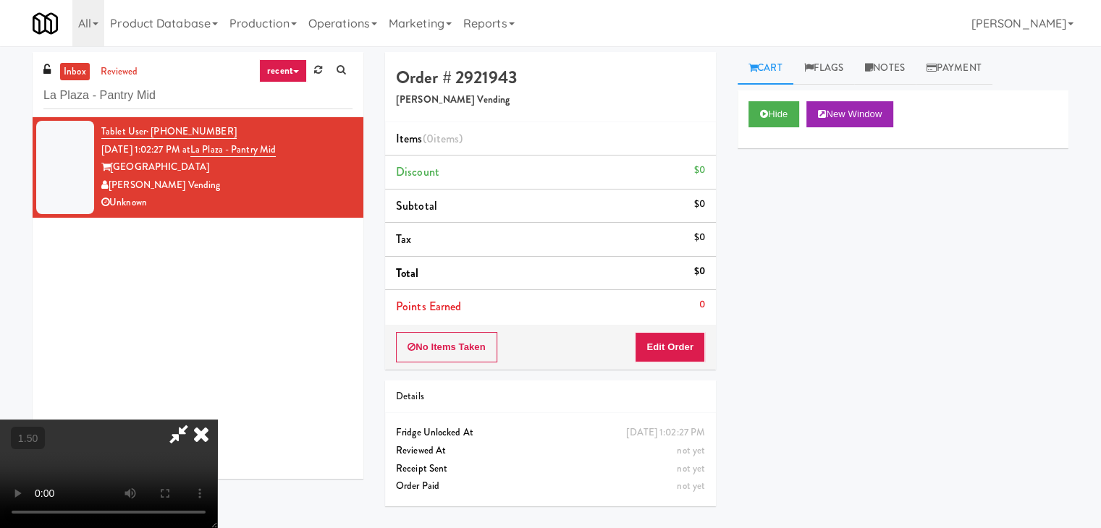
click at [217, 420] on video at bounding box center [108, 474] width 217 height 109
click at [217, 420] on icon at bounding box center [201, 434] width 32 height 29
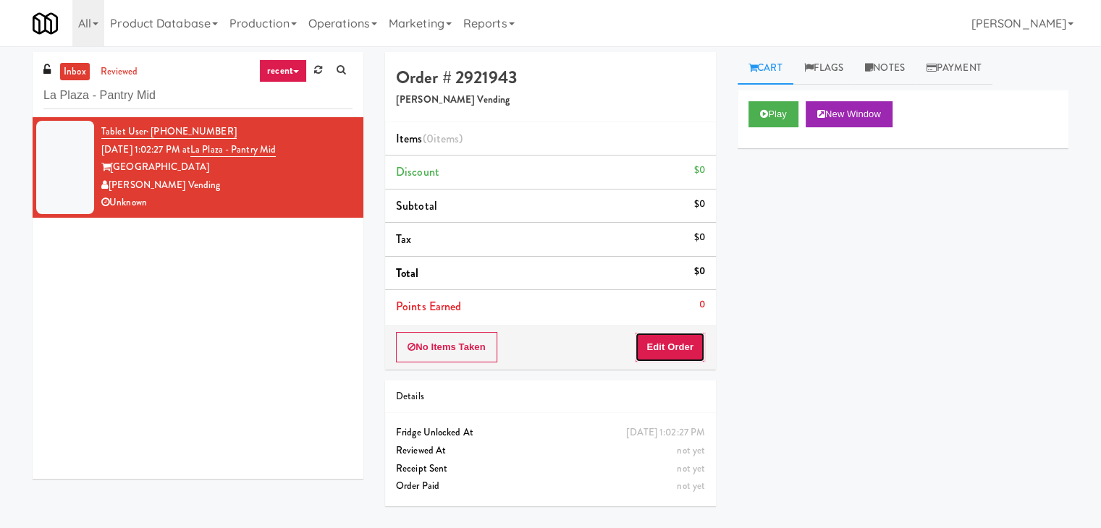
click at [672, 341] on button "Edit Order" at bounding box center [670, 347] width 70 height 30
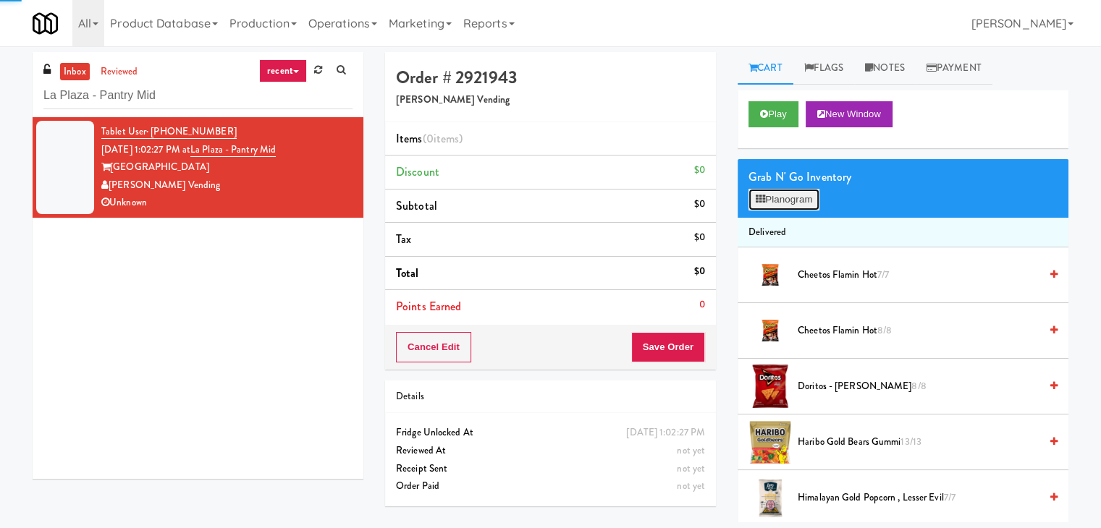
click at [764, 206] on button "Planogram" at bounding box center [783, 200] width 71 height 22
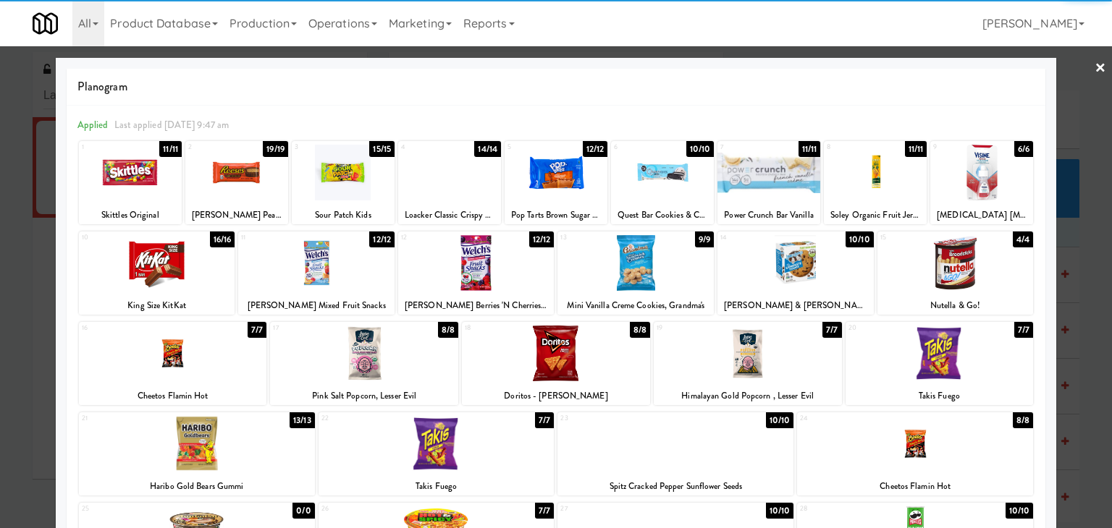
click at [159, 267] on div at bounding box center [157, 263] width 156 height 56
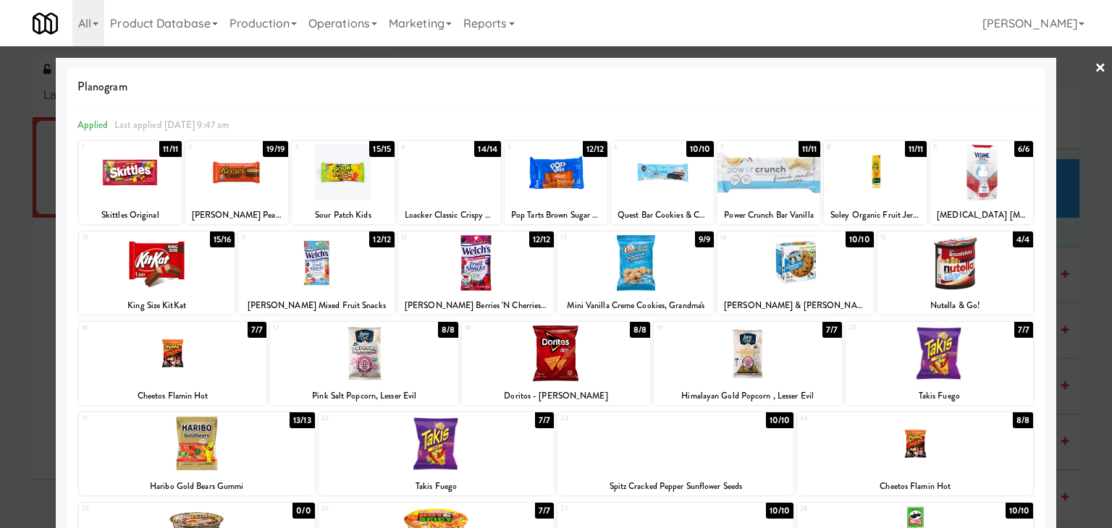
click at [146, 180] on div at bounding box center [130, 173] width 103 height 56
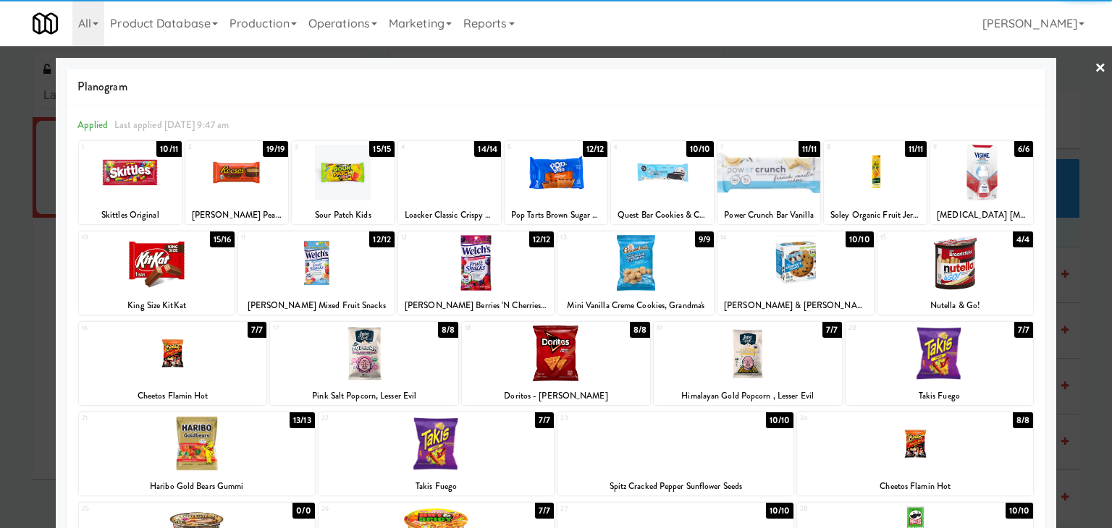
click at [1094, 65] on link "×" at bounding box center [1100, 68] width 12 height 45
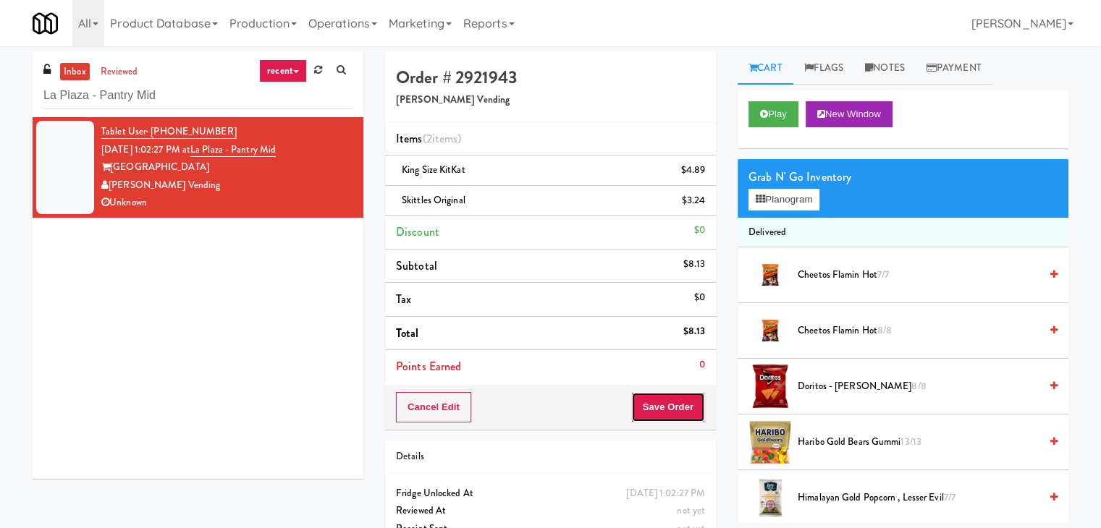
click at [666, 399] on button "Save Order" at bounding box center [668, 407] width 74 height 30
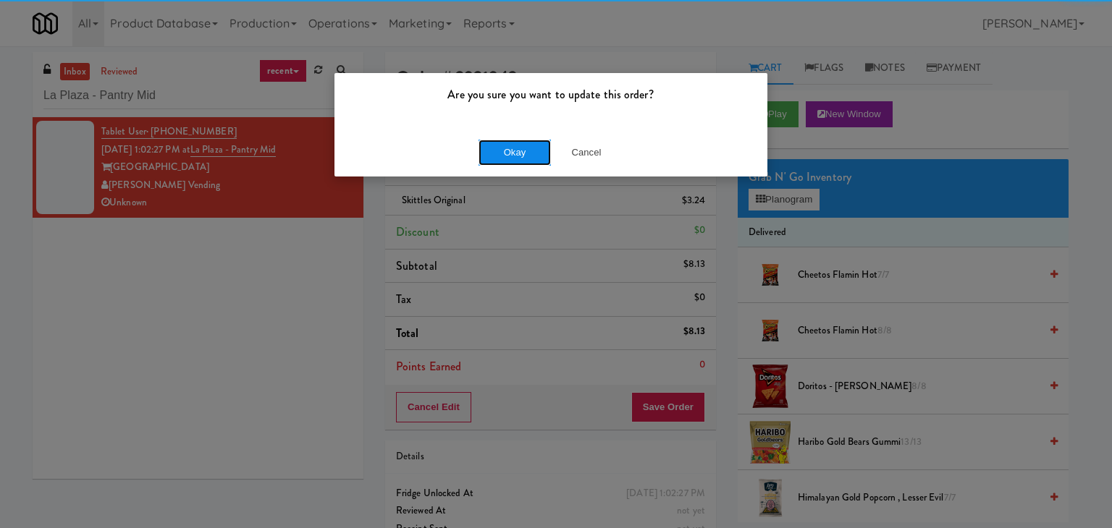
click at [507, 149] on button "Okay" at bounding box center [514, 153] width 72 height 26
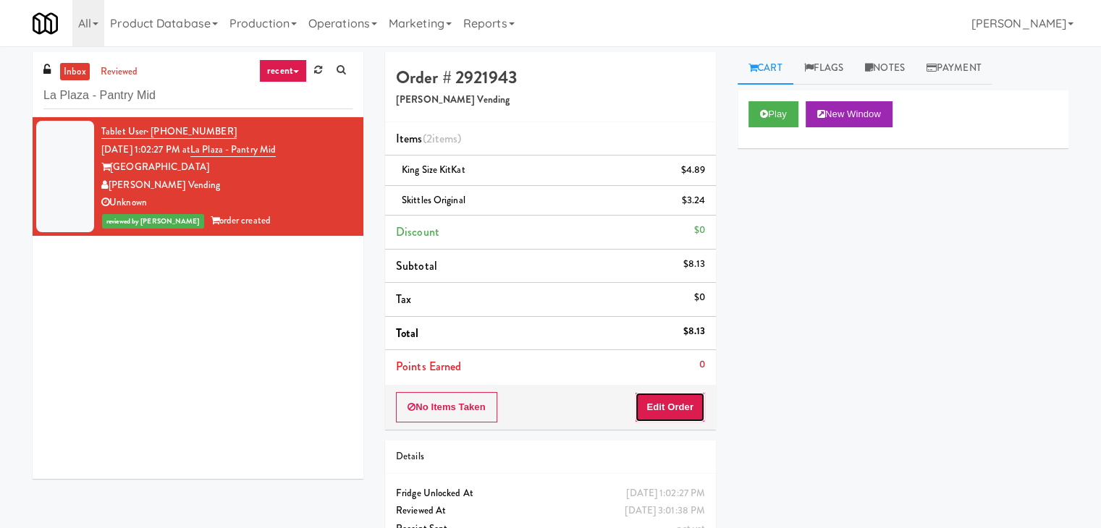
click at [680, 417] on button "Edit Order" at bounding box center [670, 407] width 70 height 30
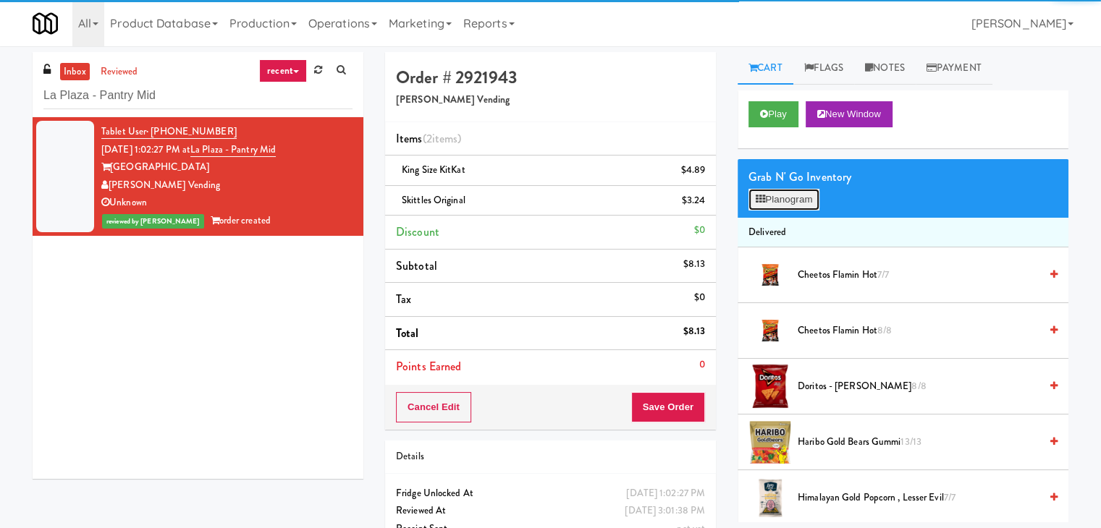
click at [786, 202] on button "Planogram" at bounding box center [783, 200] width 71 height 22
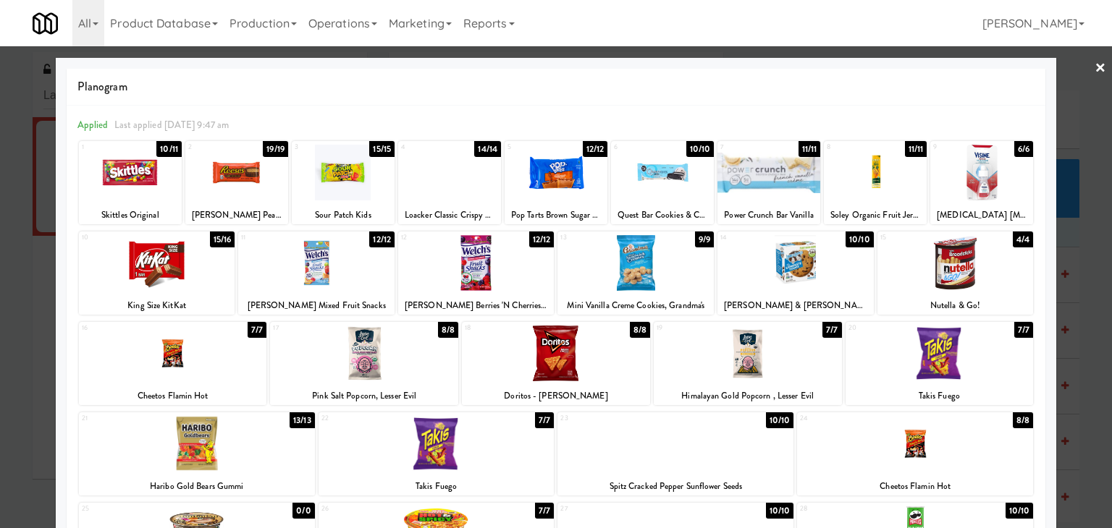
drag, startPoint x: 1093, startPoint y: 68, endPoint x: 858, endPoint y: 47, distance: 235.4
click at [1094, 68] on link "×" at bounding box center [1100, 68] width 12 height 45
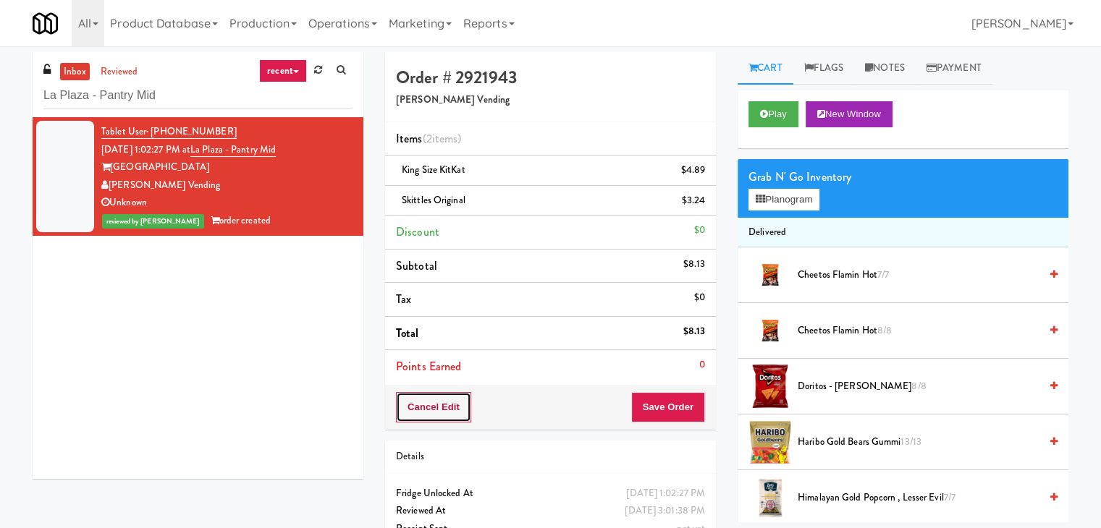
click at [443, 406] on button "Cancel Edit" at bounding box center [433, 407] width 75 height 30
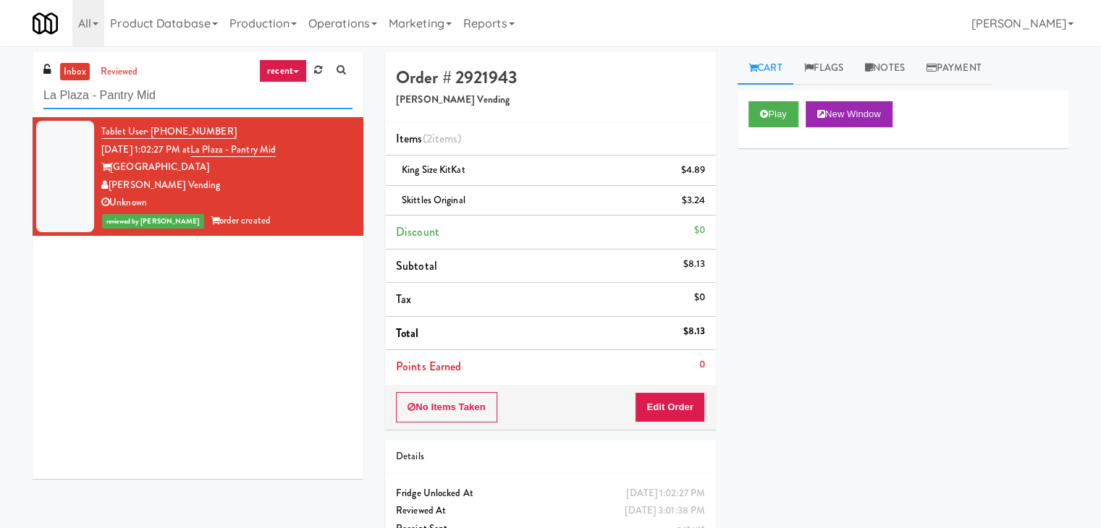
click at [188, 101] on input "La Plaza - Pantry Mid" at bounding box center [197, 95] width 309 height 27
paste input "[GEOGRAPHIC_DATA]-Pantry"
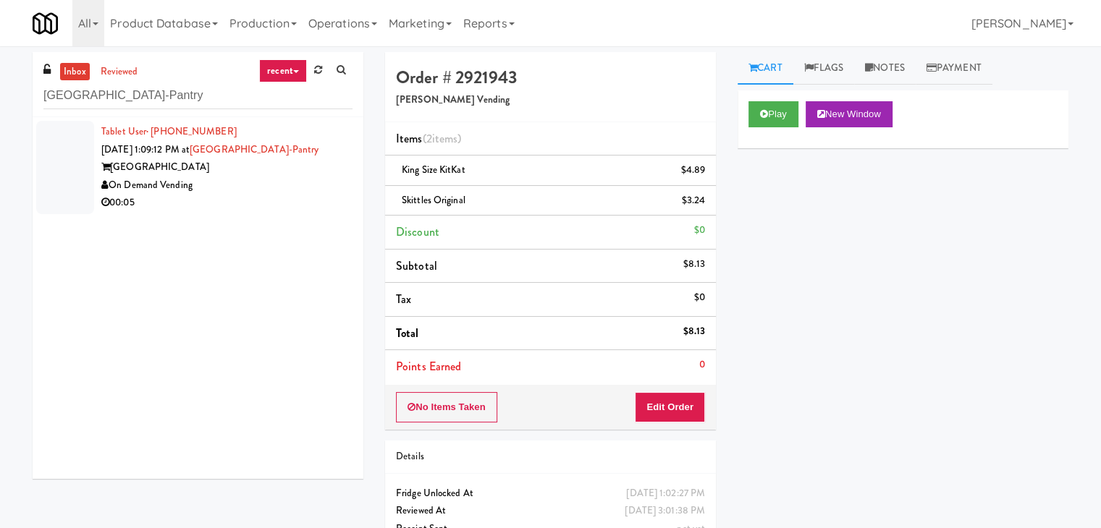
drag, startPoint x: 311, startPoint y: 177, endPoint x: 331, endPoint y: 179, distance: 20.5
click at [312, 177] on div "On Demand Vending" at bounding box center [226, 186] width 251 height 18
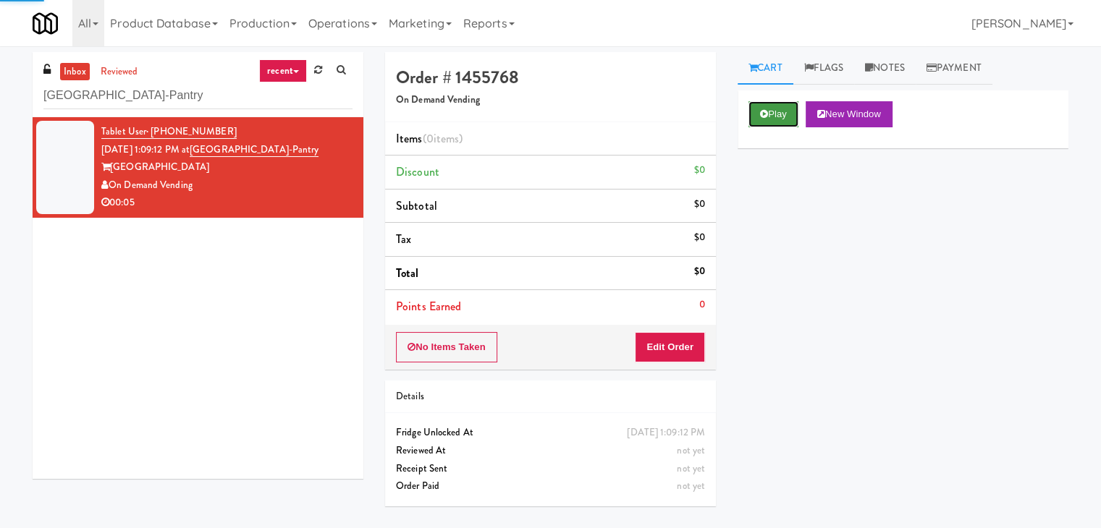
click at [793, 119] on button "Play" at bounding box center [773, 114] width 50 height 26
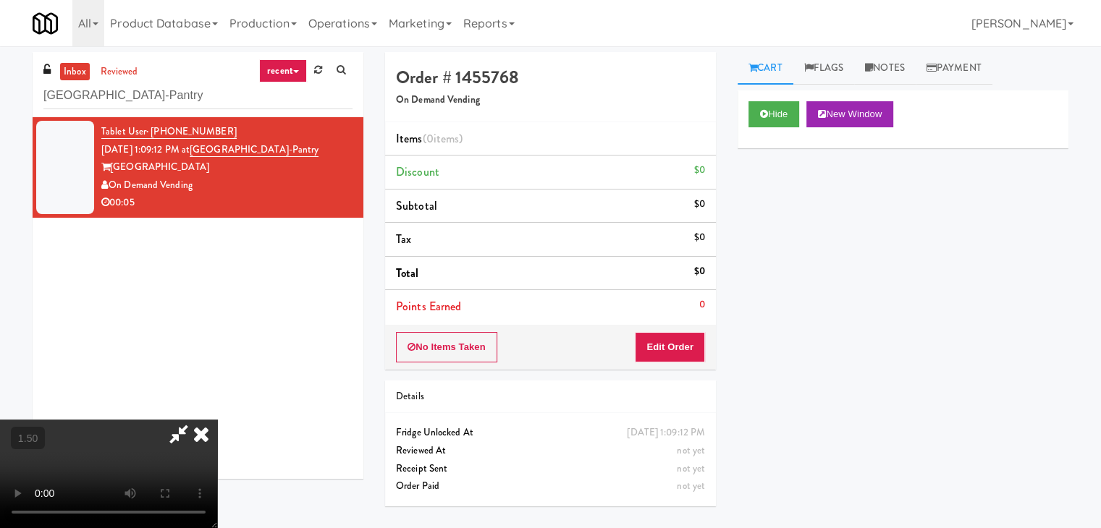
click at [217, 420] on video at bounding box center [108, 474] width 217 height 109
click at [217, 420] on icon at bounding box center [201, 434] width 32 height 29
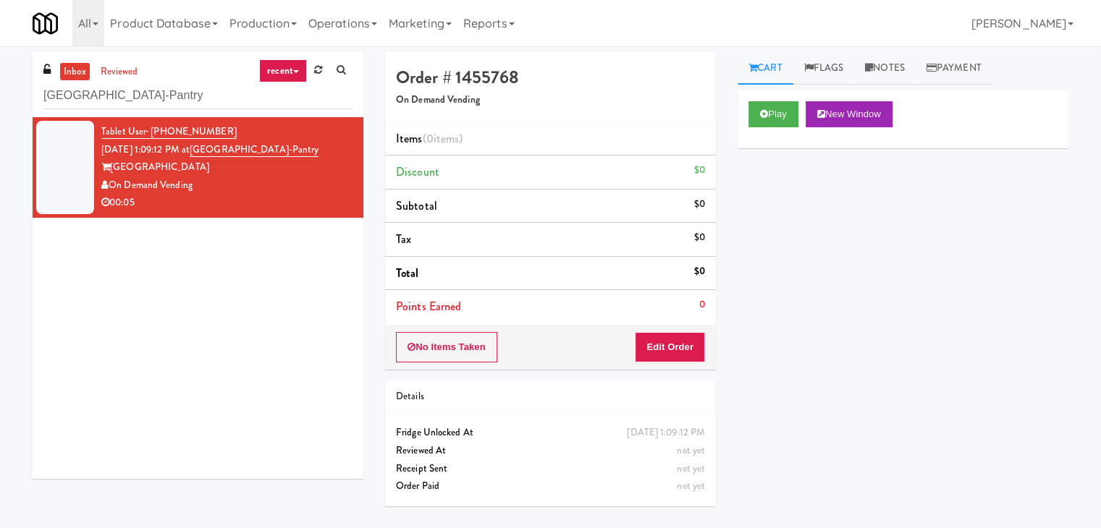
drag, startPoint x: 678, startPoint y: 310, endPoint x: 675, endPoint y: 319, distance: 9.2
click at [675, 318] on li "Points Earned 0" at bounding box center [550, 306] width 331 height 33
click at [674, 333] on button "Edit Order" at bounding box center [670, 347] width 70 height 30
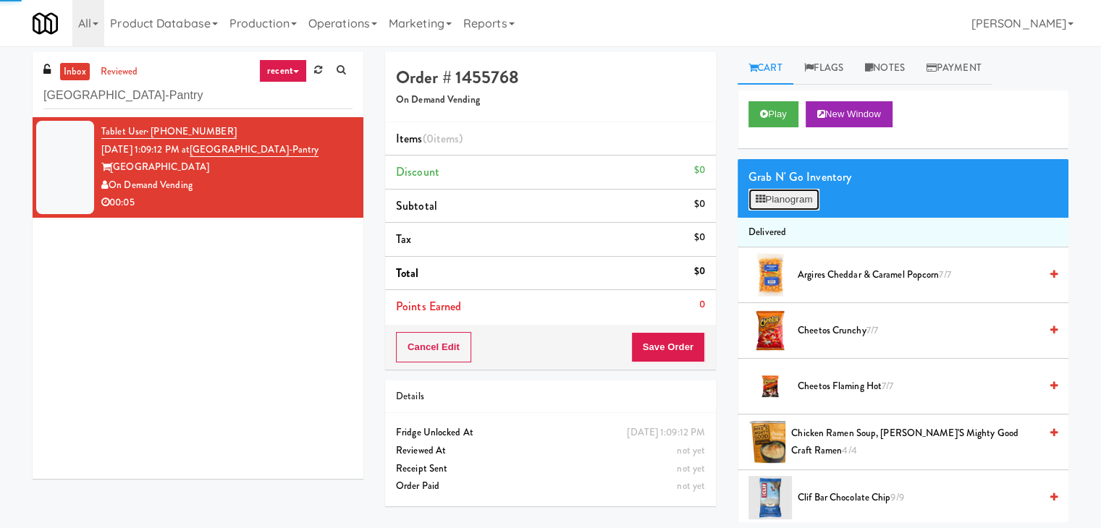
click at [784, 207] on button "Planogram" at bounding box center [783, 200] width 71 height 22
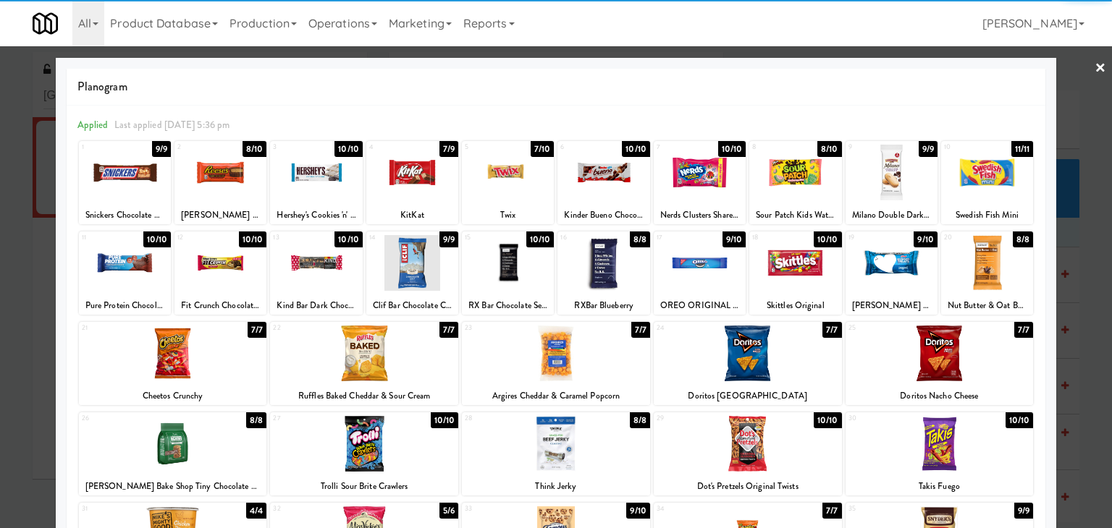
click at [417, 260] on div at bounding box center [412, 263] width 92 height 56
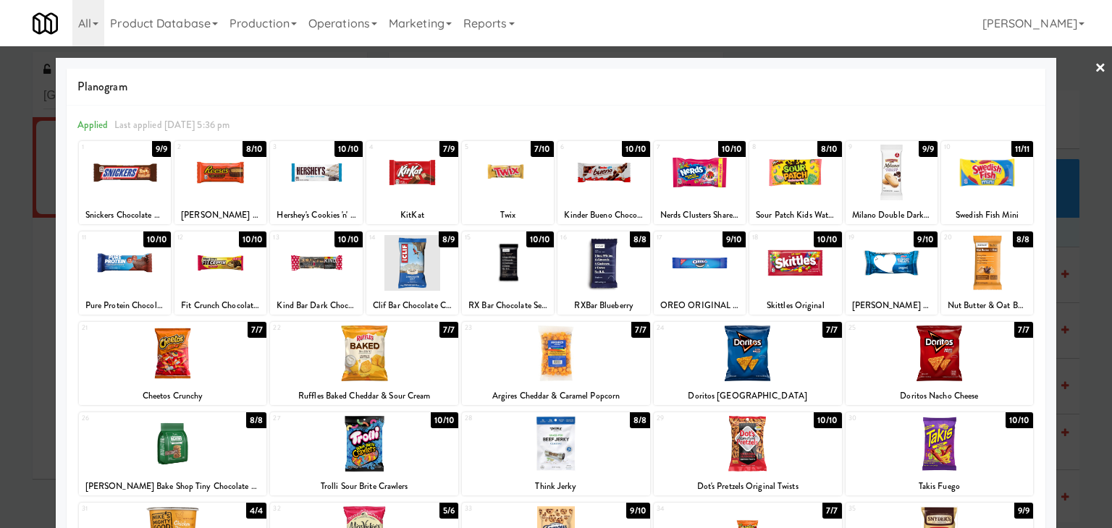
click at [1094, 67] on link "×" at bounding box center [1100, 68] width 12 height 45
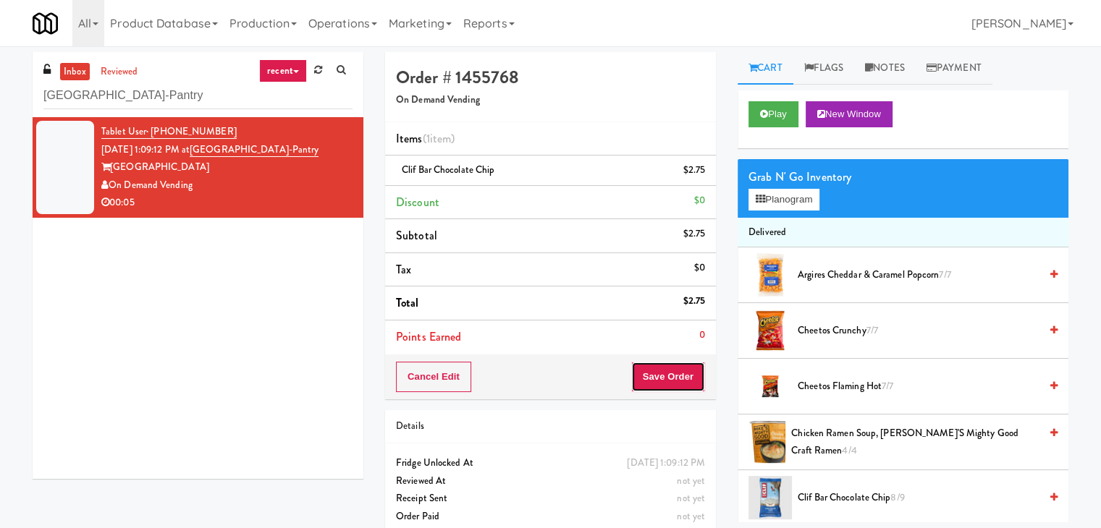
click at [666, 368] on button "Save Order" at bounding box center [668, 377] width 74 height 30
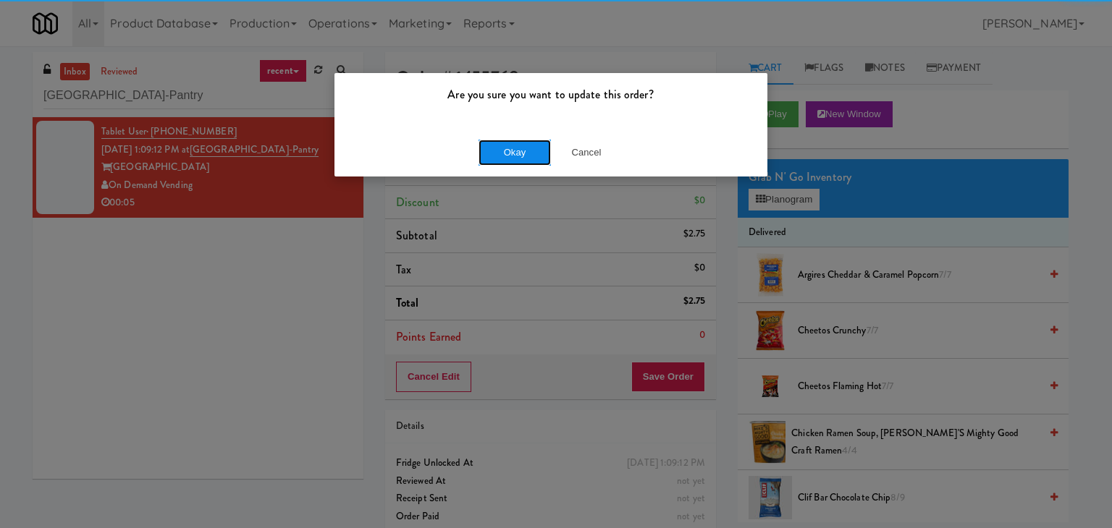
click at [516, 147] on button "Okay" at bounding box center [514, 153] width 72 height 26
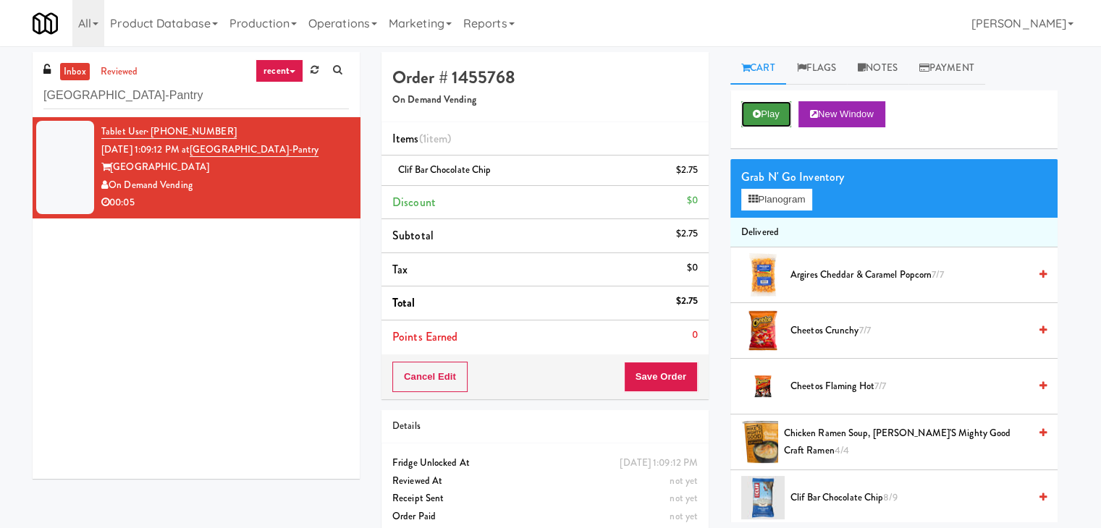
click at [778, 114] on button "Play" at bounding box center [766, 114] width 50 height 26
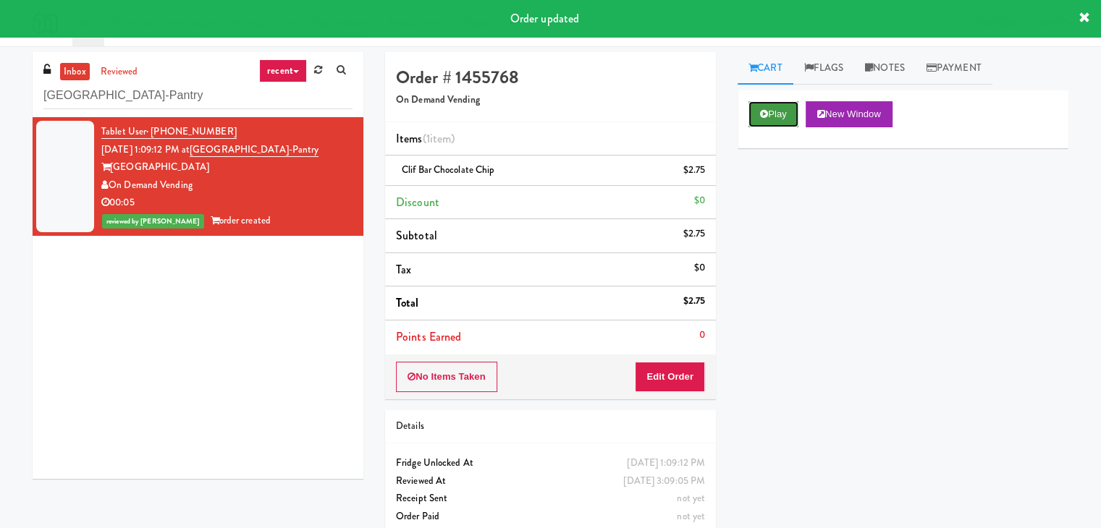
click at [758, 119] on button "Play" at bounding box center [773, 114] width 50 height 26
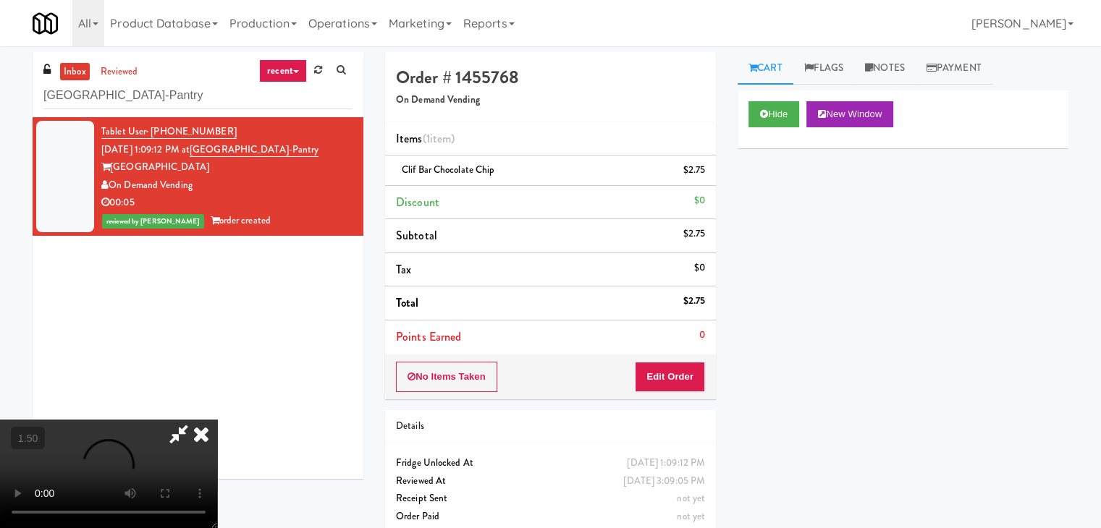
click at [217, 420] on icon at bounding box center [201, 434] width 32 height 29
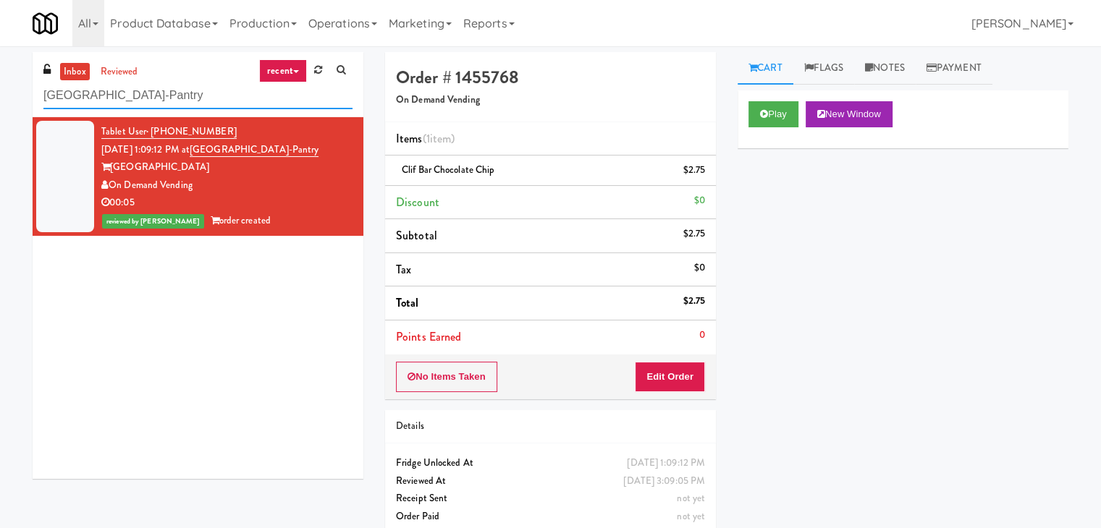
click at [185, 104] on input "[GEOGRAPHIC_DATA]-Pantry" at bounding box center [197, 95] width 309 height 27
paste input "[PERSON_NAME] - Right"
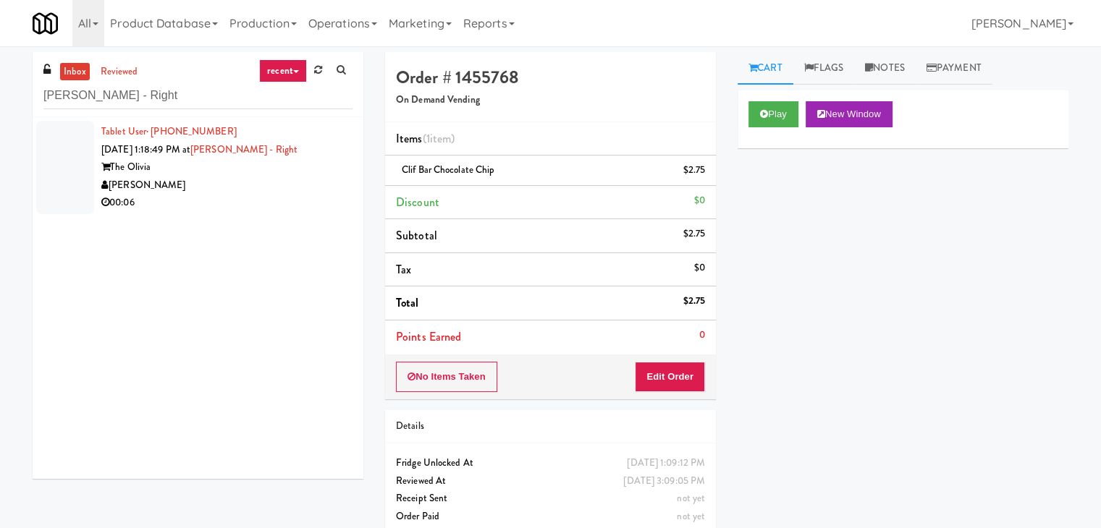
click at [292, 206] on div "00:06" at bounding box center [226, 203] width 251 height 18
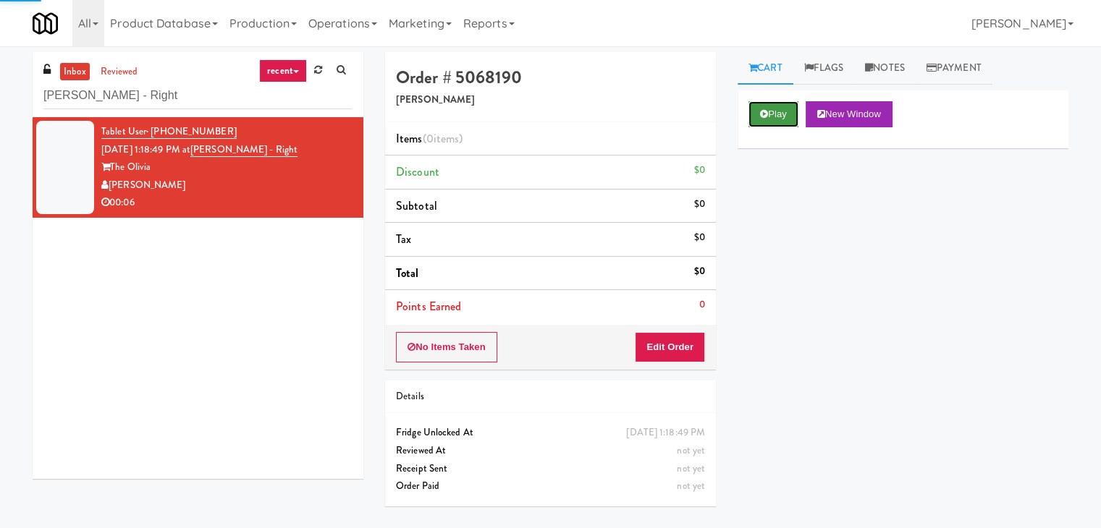
click at [764, 114] on icon at bounding box center [764, 113] width 8 height 9
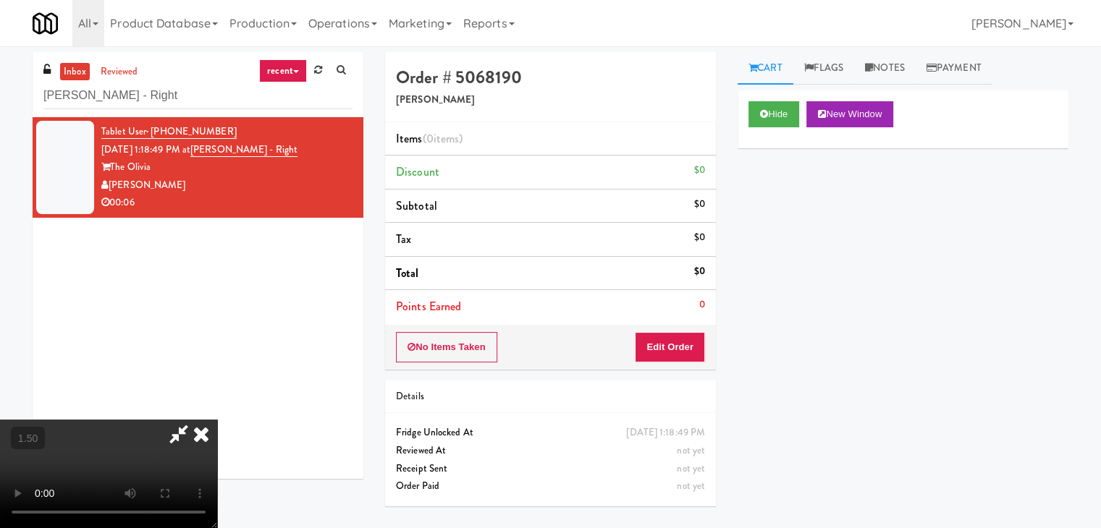
click at [217, 420] on video at bounding box center [108, 474] width 217 height 109
click at [217, 420] on icon at bounding box center [201, 434] width 32 height 29
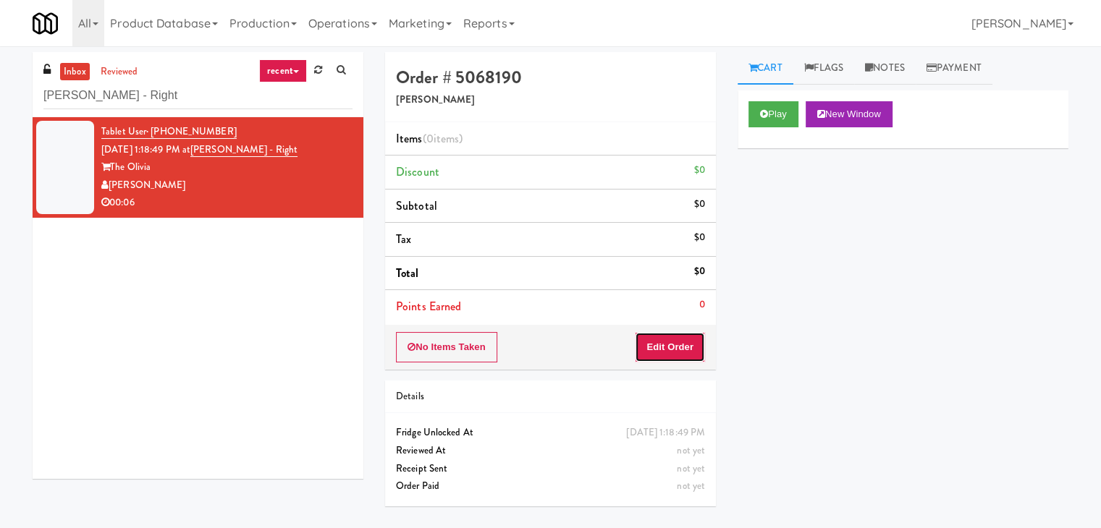
click at [666, 346] on button "Edit Order" at bounding box center [670, 347] width 70 height 30
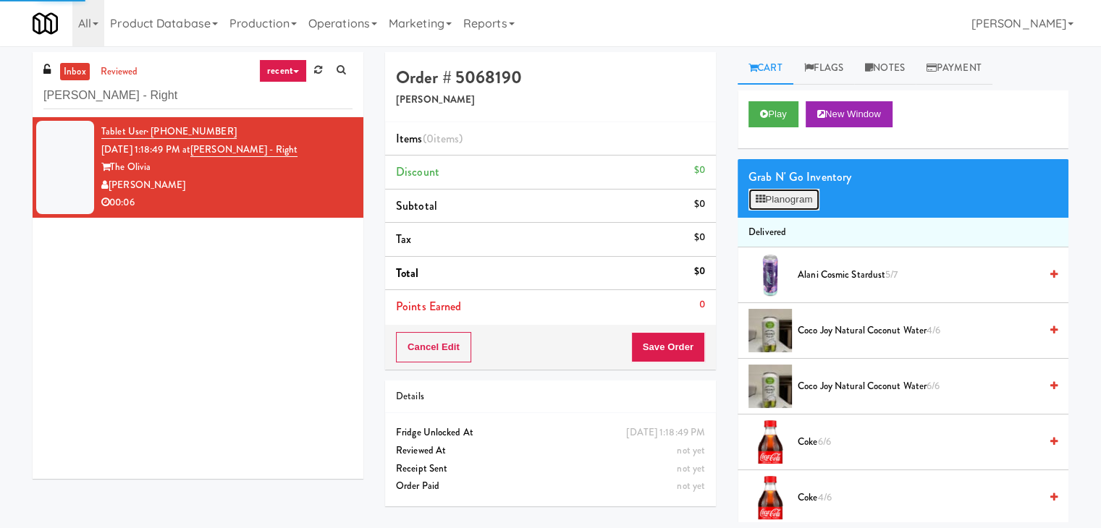
click at [787, 189] on button "Planogram" at bounding box center [783, 200] width 71 height 22
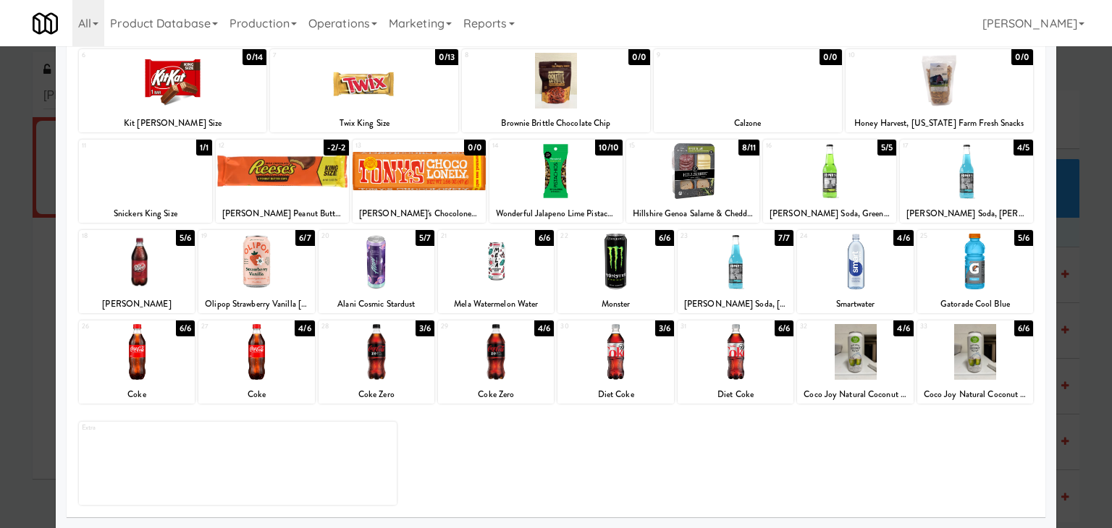
click at [848, 360] on div at bounding box center [855, 352] width 116 height 56
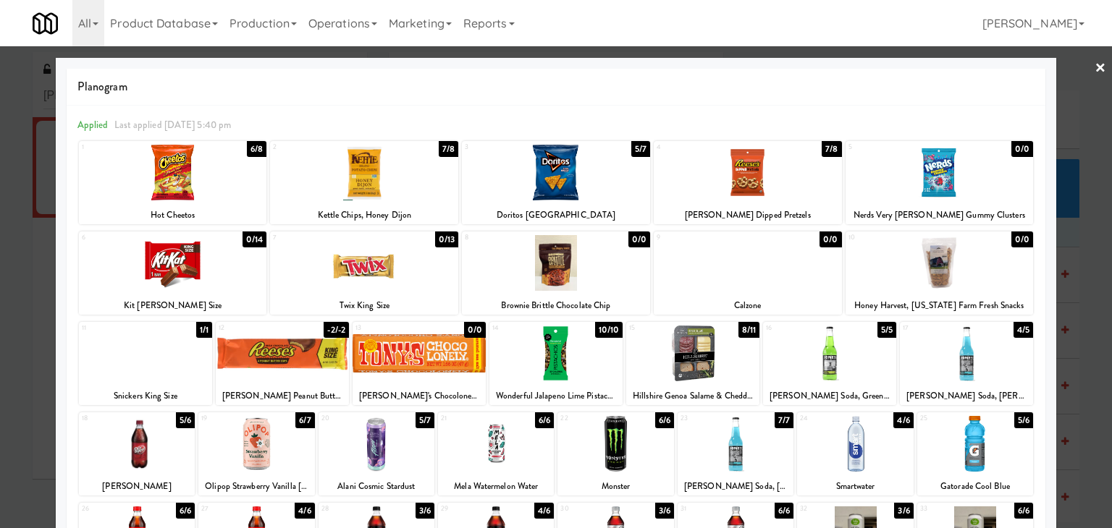
click at [1094, 68] on link "×" at bounding box center [1100, 68] width 12 height 45
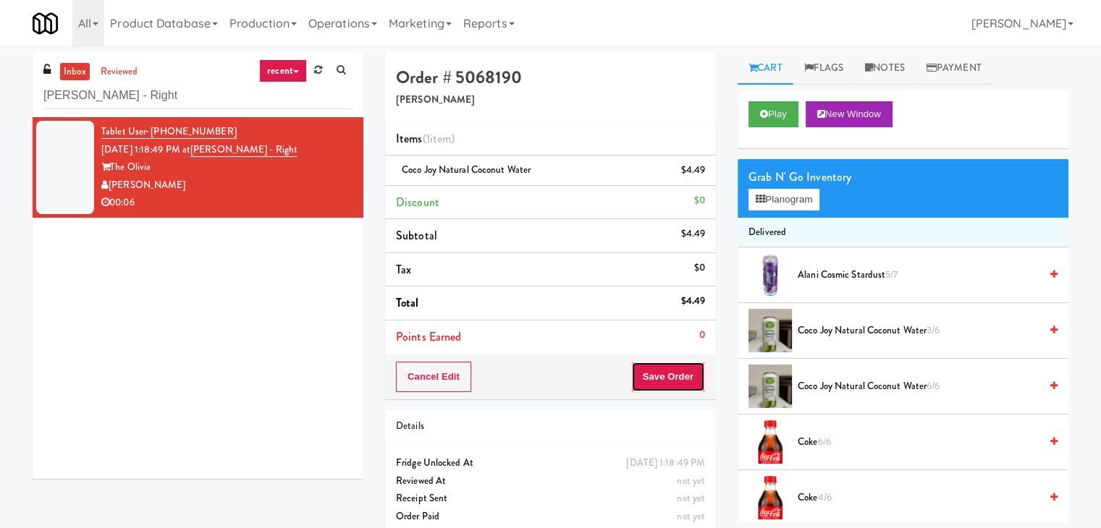
click at [659, 368] on button "Save Order" at bounding box center [668, 377] width 74 height 30
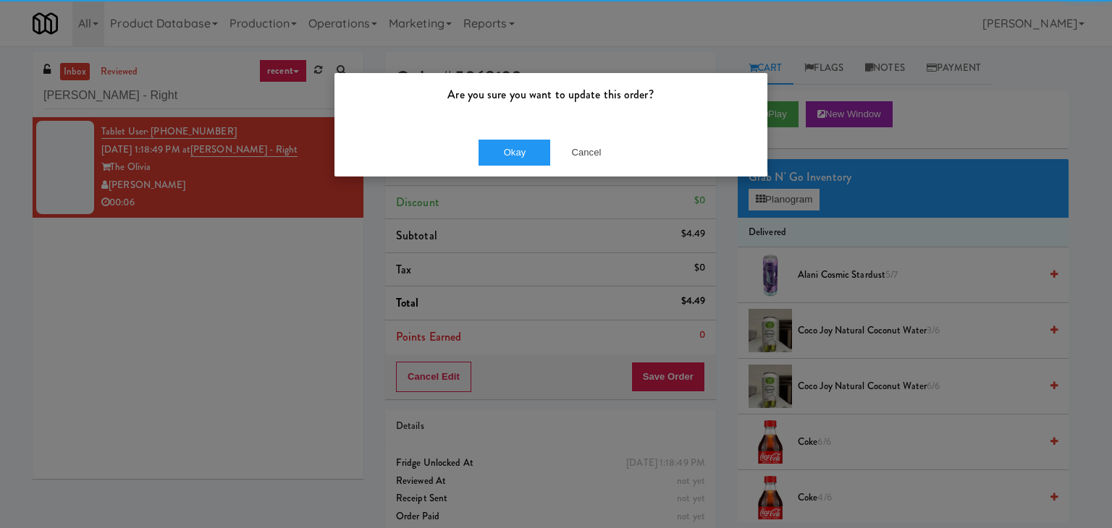
click at [513, 128] on div "Okay Cancel" at bounding box center [550, 152] width 433 height 48
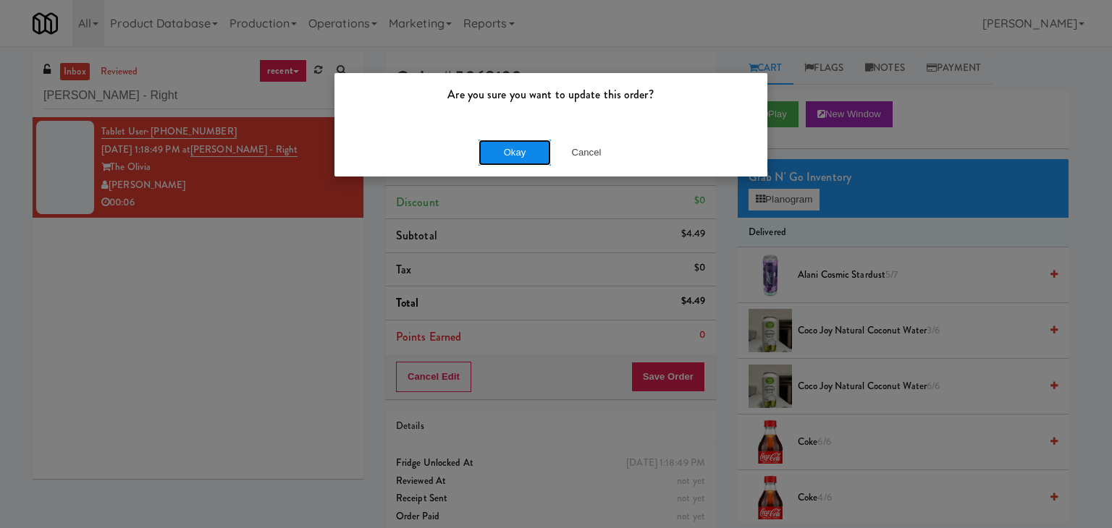
click at [515, 149] on button "Okay" at bounding box center [514, 153] width 72 height 26
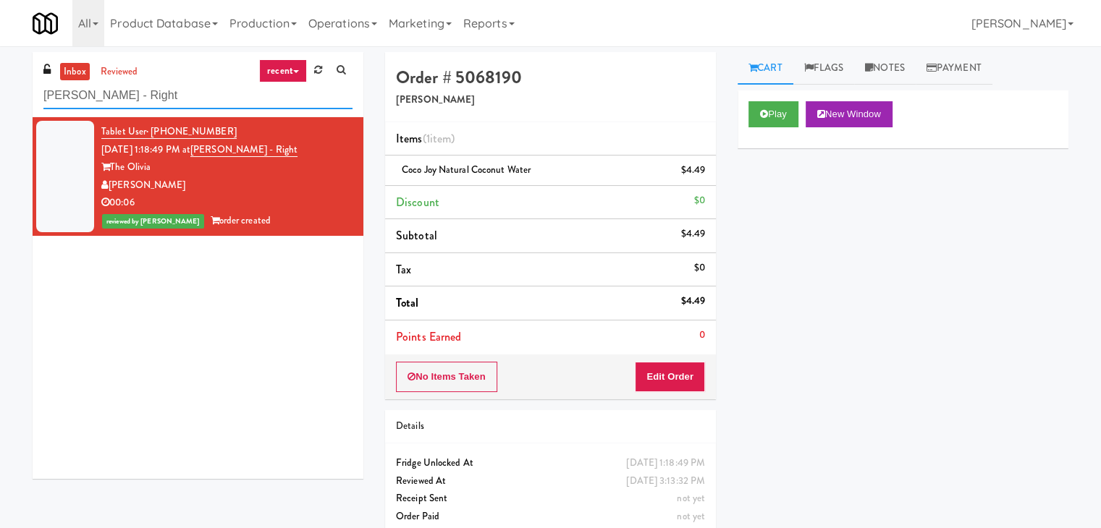
click at [174, 93] on input "[PERSON_NAME] - Right" at bounding box center [197, 95] width 309 height 27
paste input "Redfish Laundry"
type input "Redfish Laundry"
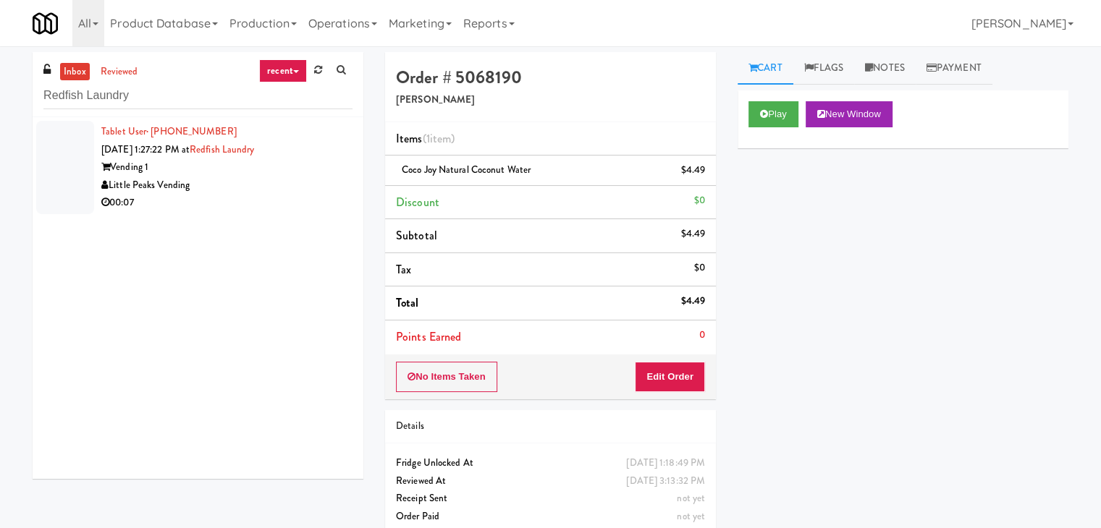
drag, startPoint x: 278, startPoint y: 230, endPoint x: 301, endPoint y: 229, distance: 23.2
click at [278, 230] on div "Tablet User · (828) 230-9146 [DATE] 1:27:22 PM at Redfish Laundry Vending 1 Lit…" at bounding box center [198, 298] width 331 height 362
click at [309, 195] on div "00:07" at bounding box center [226, 203] width 251 height 18
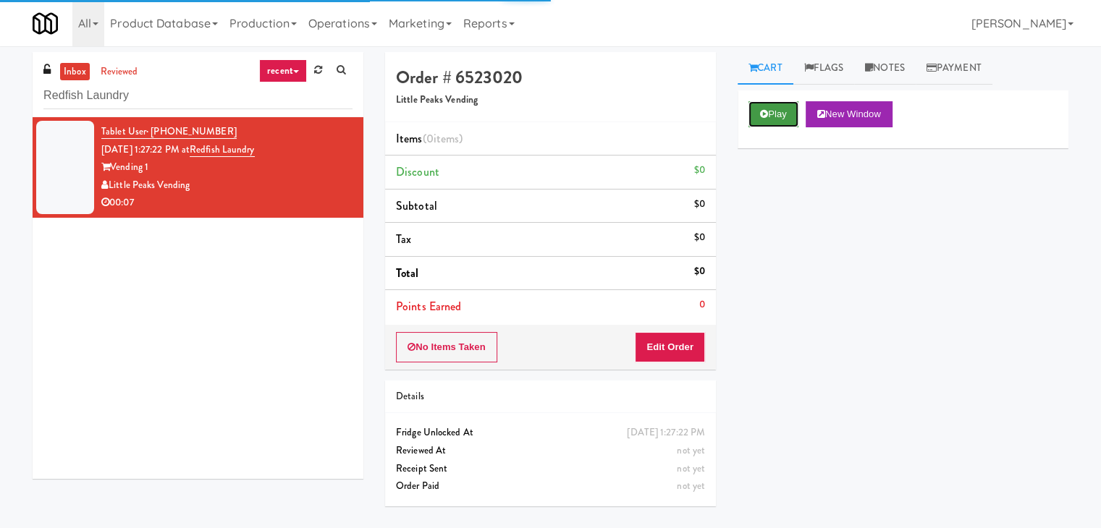
click at [763, 122] on button "Play" at bounding box center [773, 114] width 50 height 26
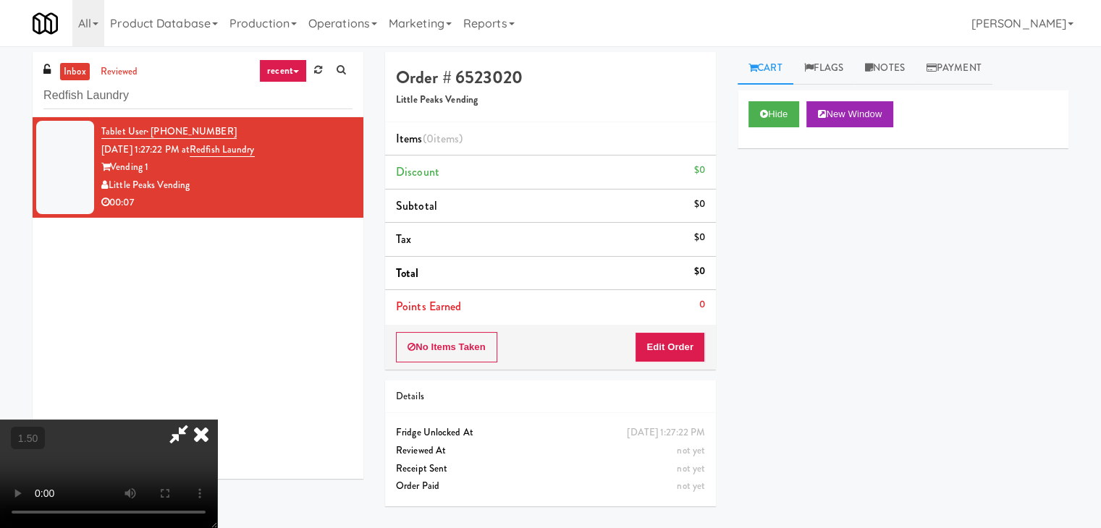
click at [217, 420] on video at bounding box center [108, 474] width 217 height 109
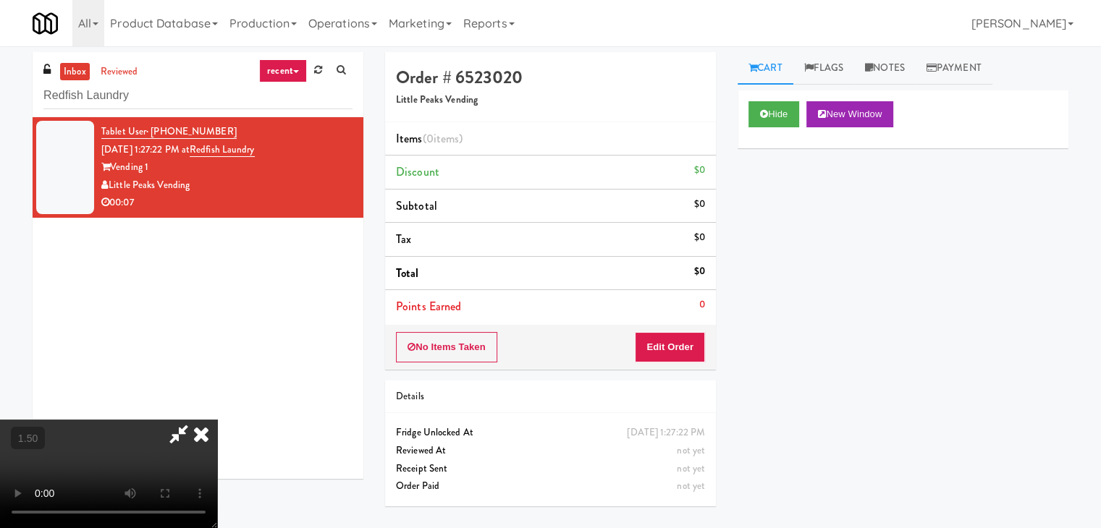
click at [217, 420] on video at bounding box center [108, 474] width 217 height 109
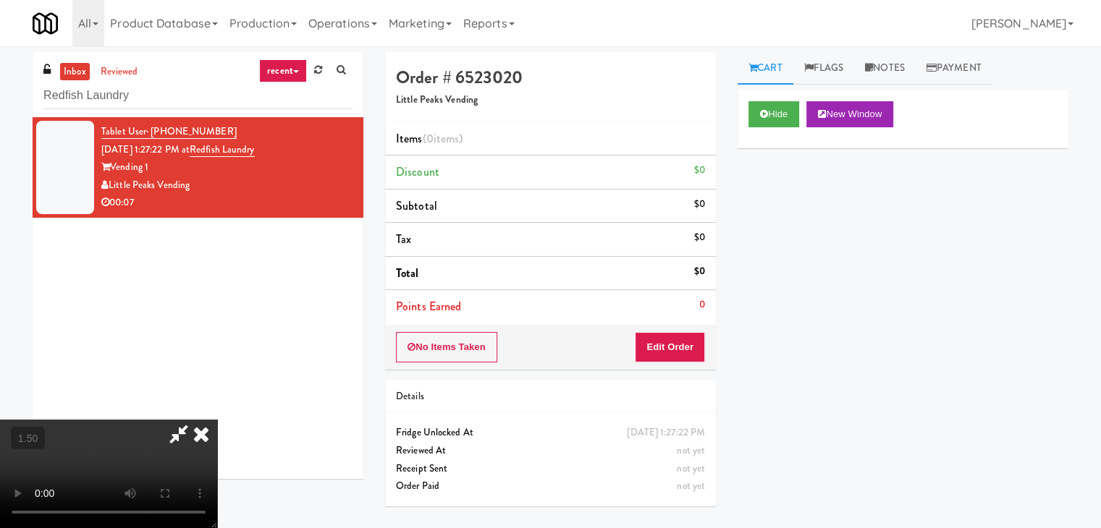
scroll to position [0, 0]
click at [217, 420] on icon at bounding box center [201, 434] width 32 height 29
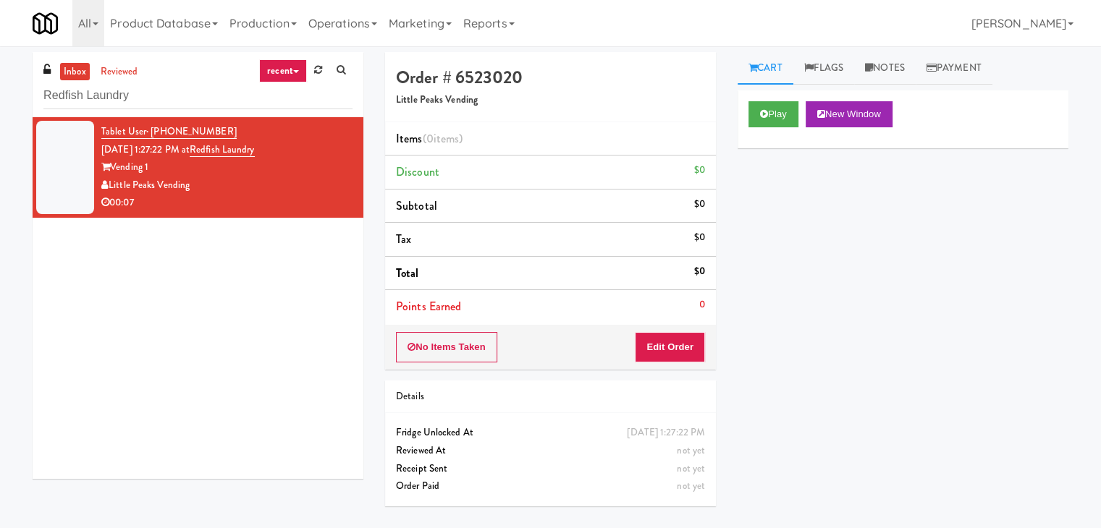
click at [671, 367] on div "No Items Taken Edit Order" at bounding box center [550, 347] width 331 height 45
click at [677, 347] on button "Edit Order" at bounding box center [670, 347] width 70 height 30
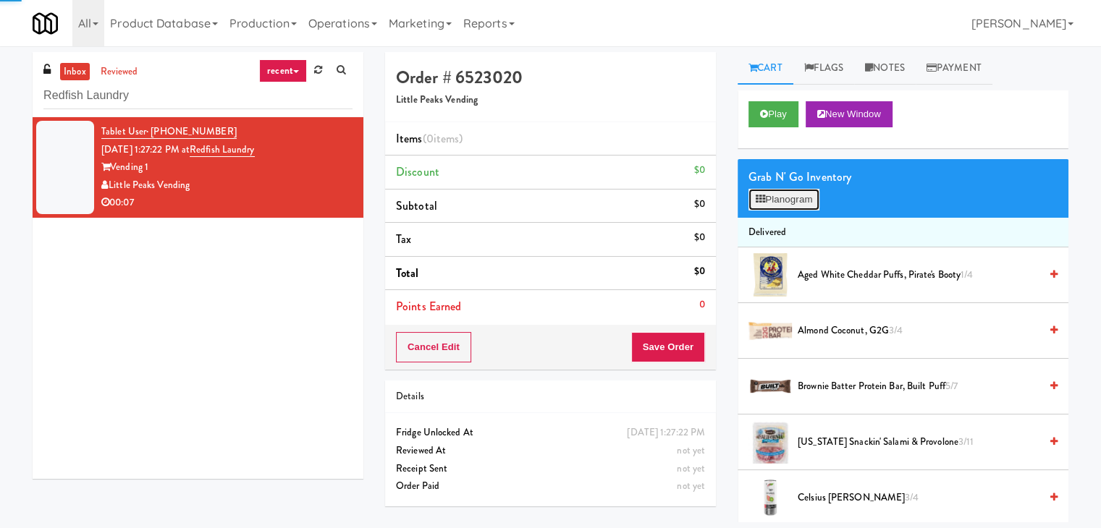
click at [769, 203] on button "Planogram" at bounding box center [783, 200] width 71 height 22
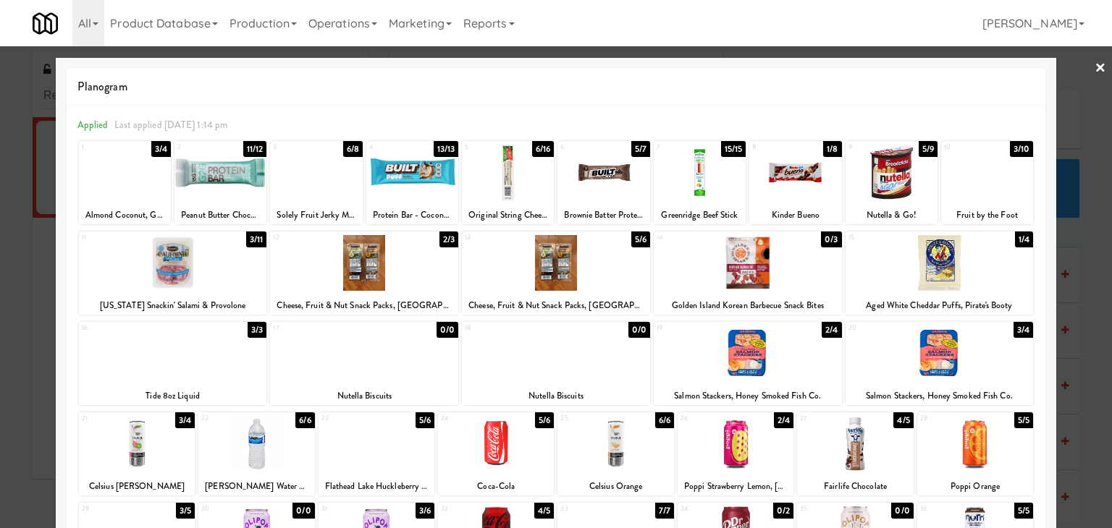
click at [201, 350] on div at bounding box center [173, 354] width 188 height 56
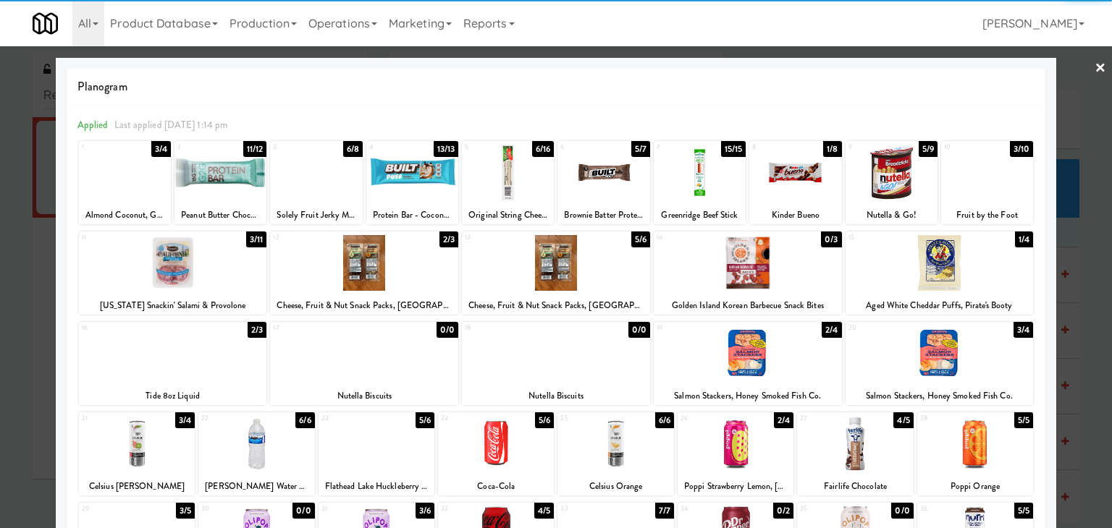
click at [1094, 66] on link "×" at bounding box center [1100, 68] width 12 height 45
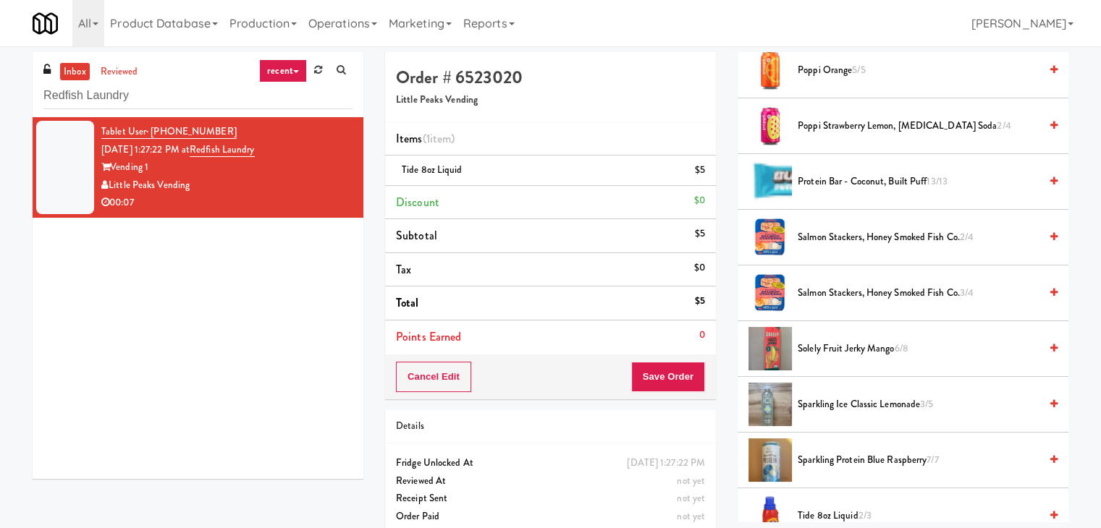
scroll to position [1560, 0]
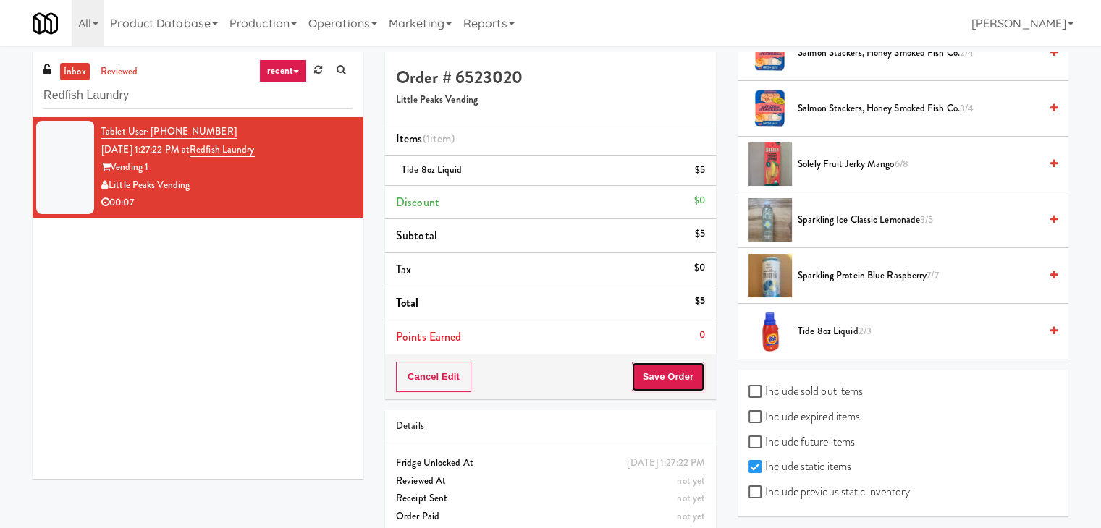
click at [656, 371] on button "Save Order" at bounding box center [668, 377] width 74 height 30
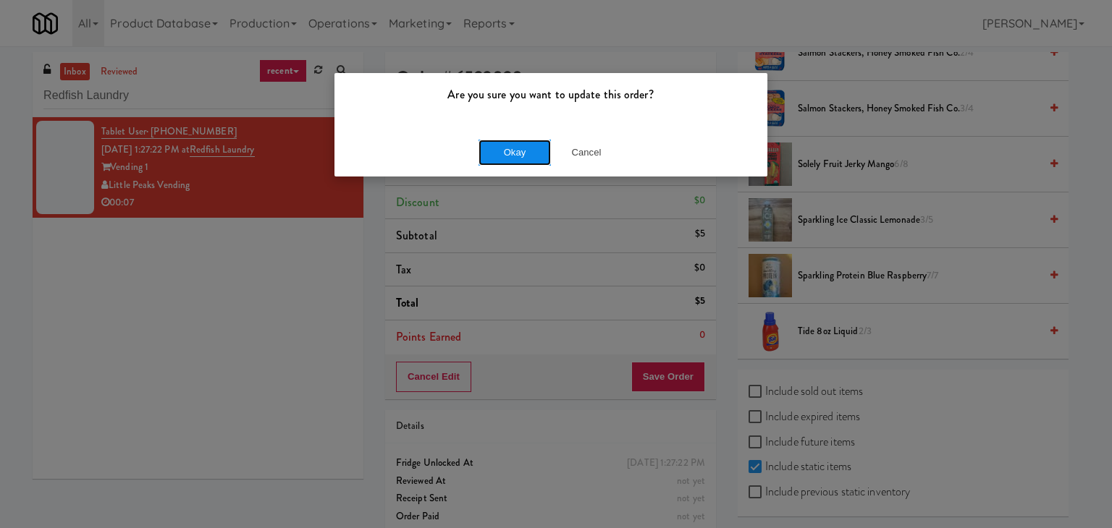
click at [532, 156] on button "Okay" at bounding box center [514, 153] width 72 height 26
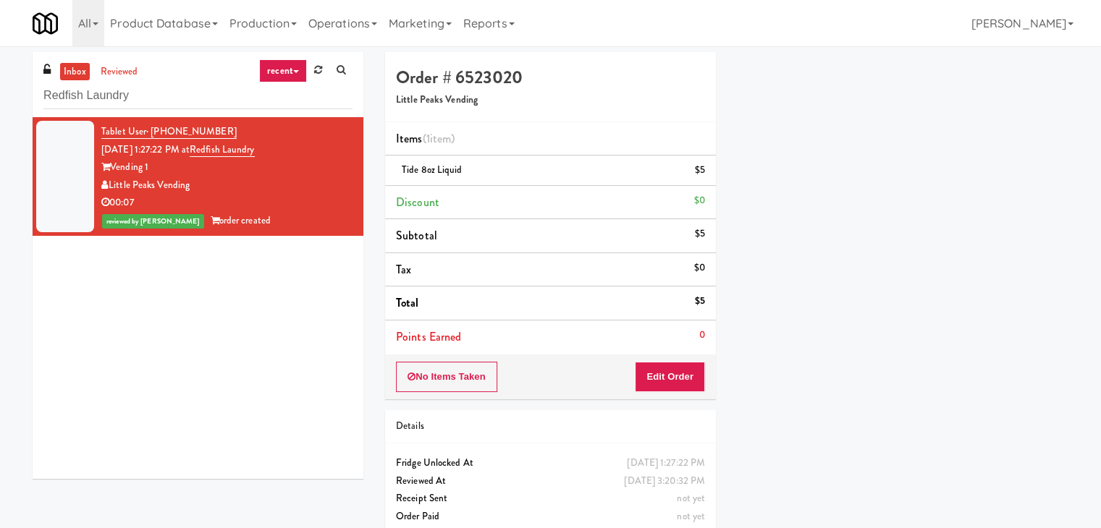
scroll to position [110, 0]
click at [191, 88] on input "Redfish Laundry" at bounding box center [197, 95] width 309 height 27
paste input "ing Power Main Breakroom Cabinet 1"
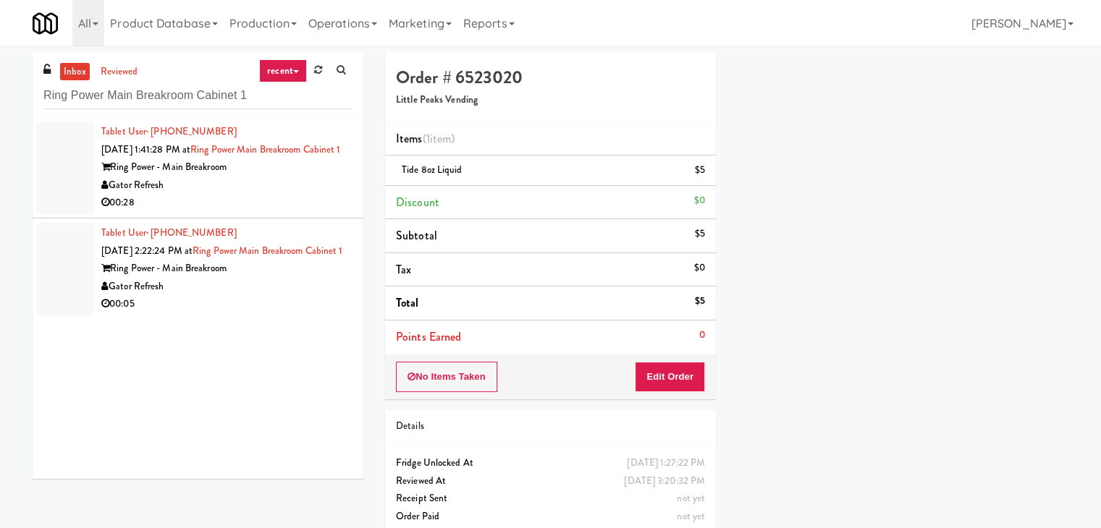
click at [285, 195] on div "Gator Refresh" at bounding box center [226, 186] width 251 height 18
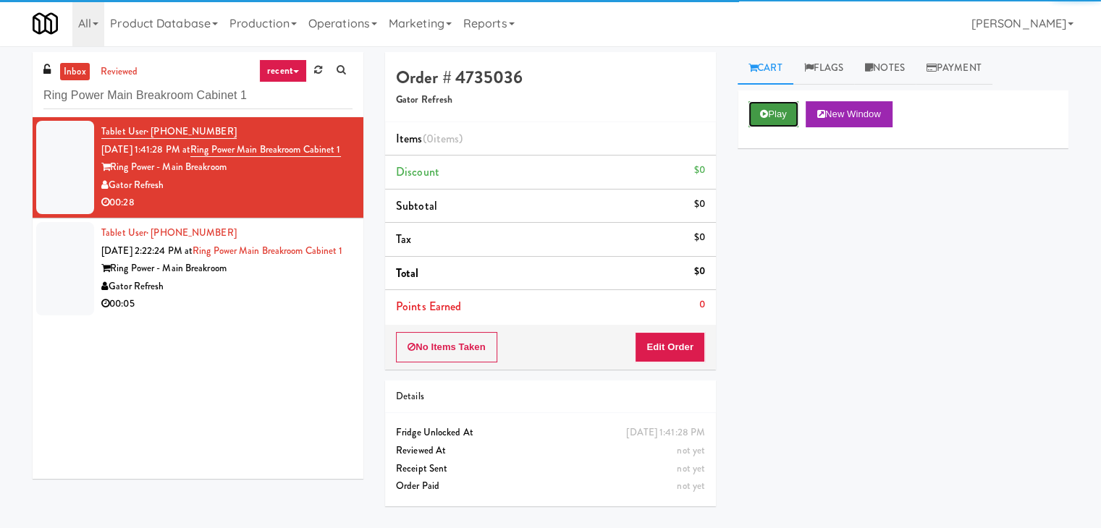
click at [760, 118] on button "Play" at bounding box center [773, 114] width 50 height 26
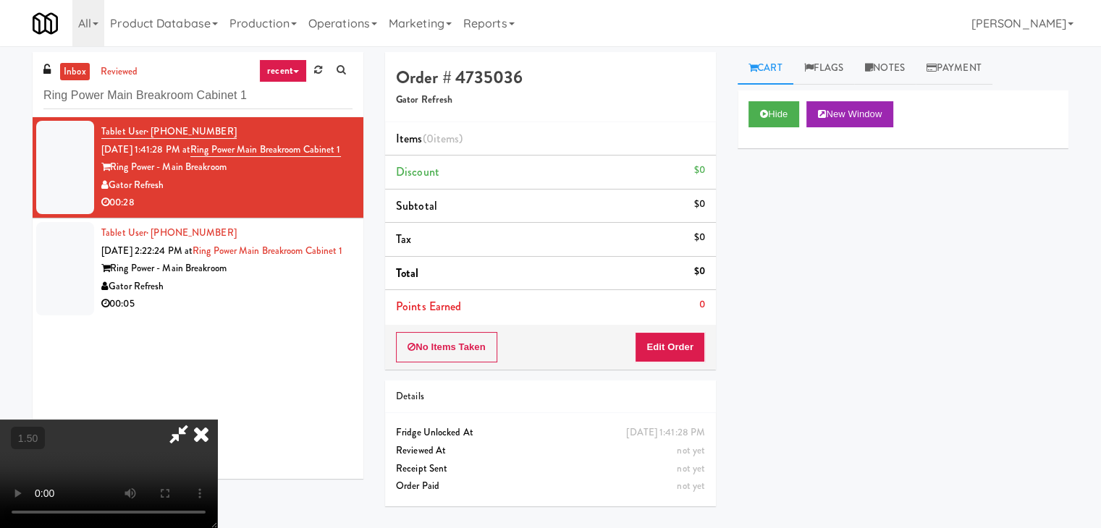
click at [217, 420] on icon at bounding box center [201, 434] width 32 height 29
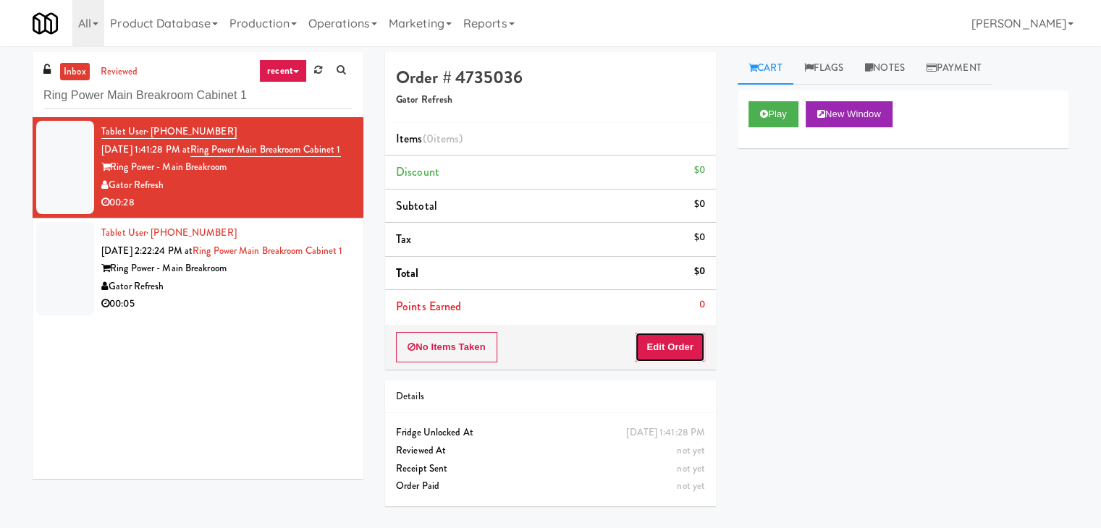
click at [664, 348] on button "Edit Order" at bounding box center [670, 347] width 70 height 30
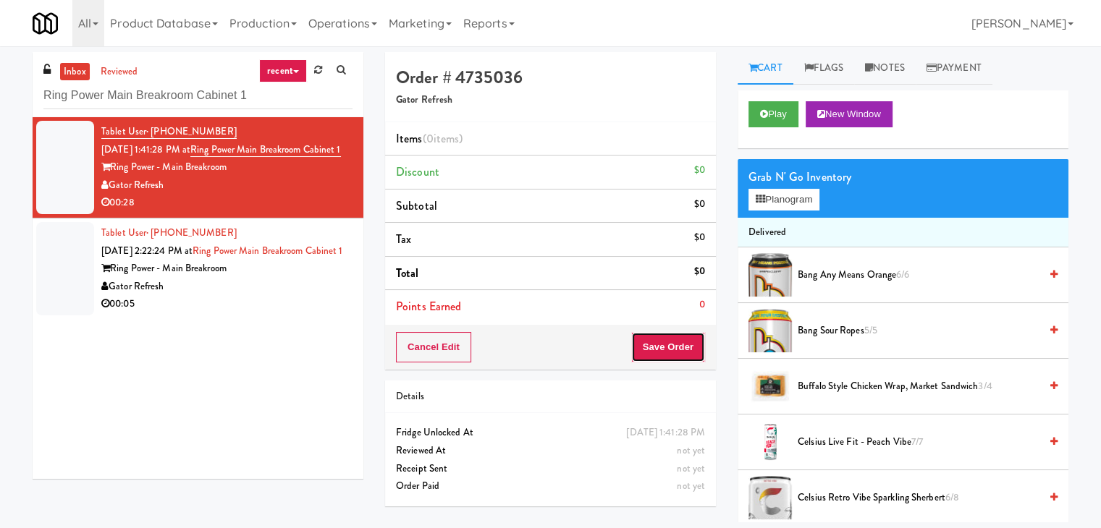
click at [664, 348] on button "Save Order" at bounding box center [668, 347] width 74 height 30
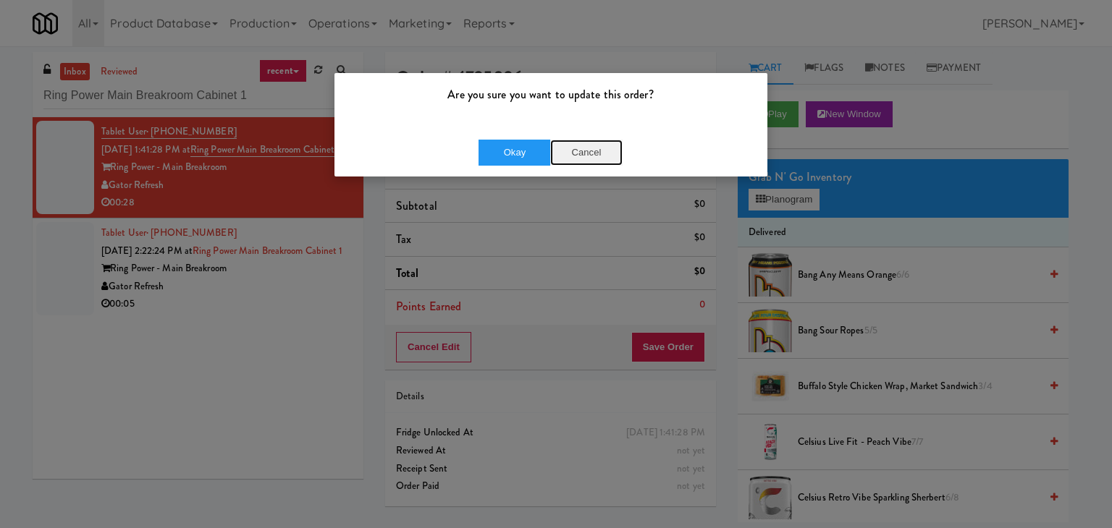
click at [593, 148] on button "Cancel" at bounding box center [586, 153] width 72 height 26
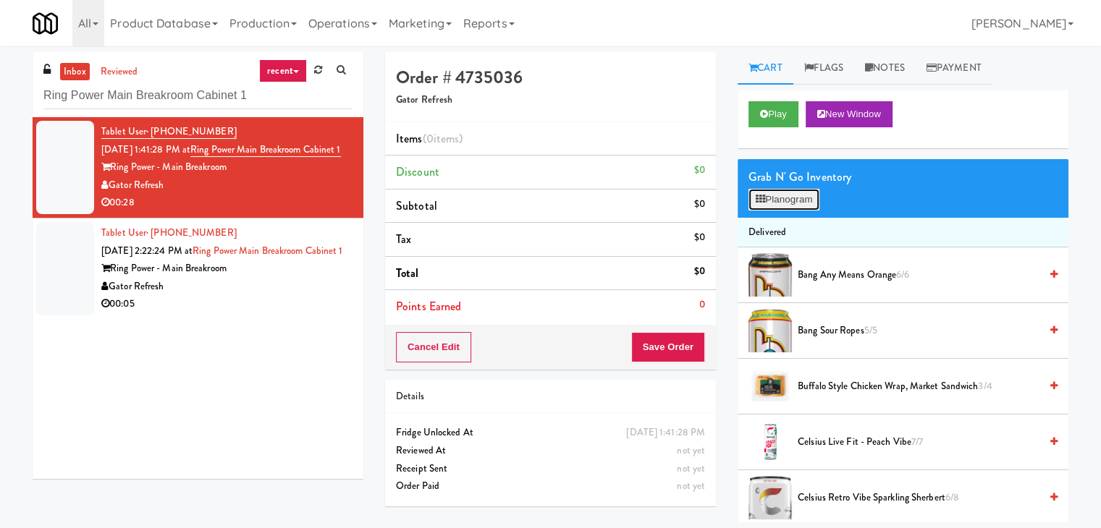
click at [775, 201] on button "Planogram" at bounding box center [783, 200] width 71 height 22
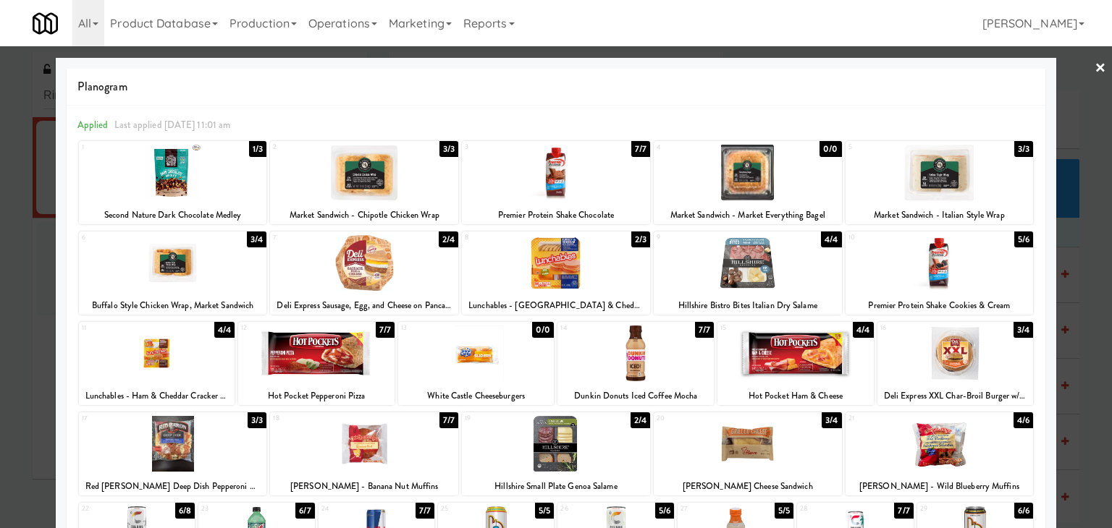
click at [936, 174] on div at bounding box center [939, 173] width 188 height 56
click at [1094, 69] on link "×" at bounding box center [1100, 68] width 12 height 45
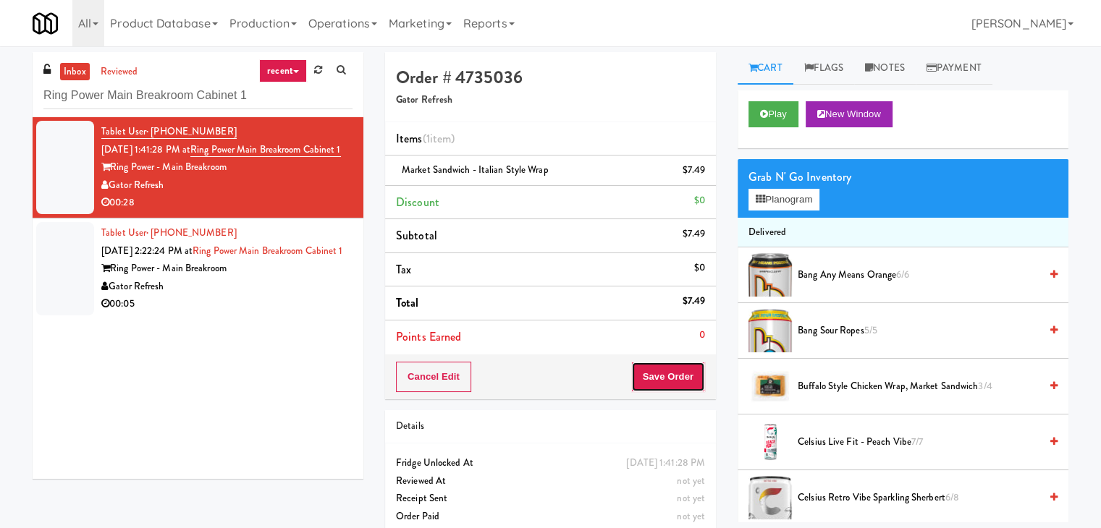
click at [675, 380] on button "Save Order" at bounding box center [668, 377] width 74 height 30
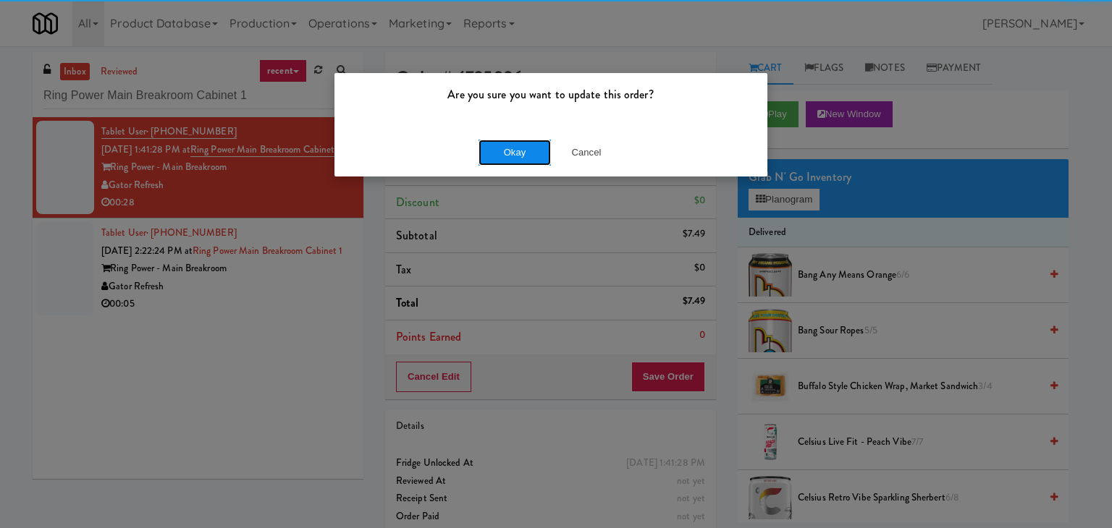
click at [521, 140] on button "Okay" at bounding box center [514, 153] width 72 height 26
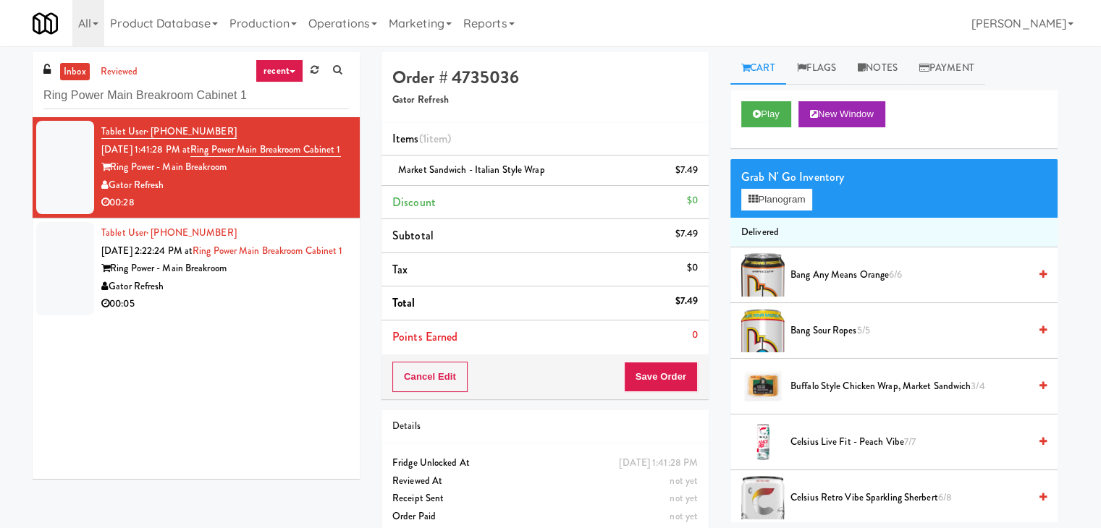
click at [282, 313] on div "00:05" at bounding box center [224, 304] width 247 height 18
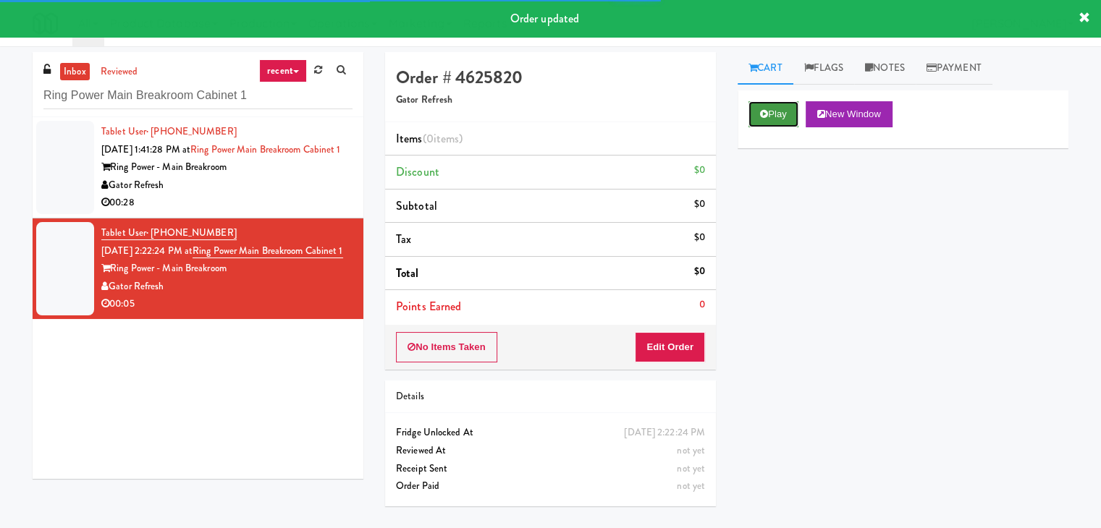
click at [765, 109] on icon at bounding box center [764, 113] width 8 height 9
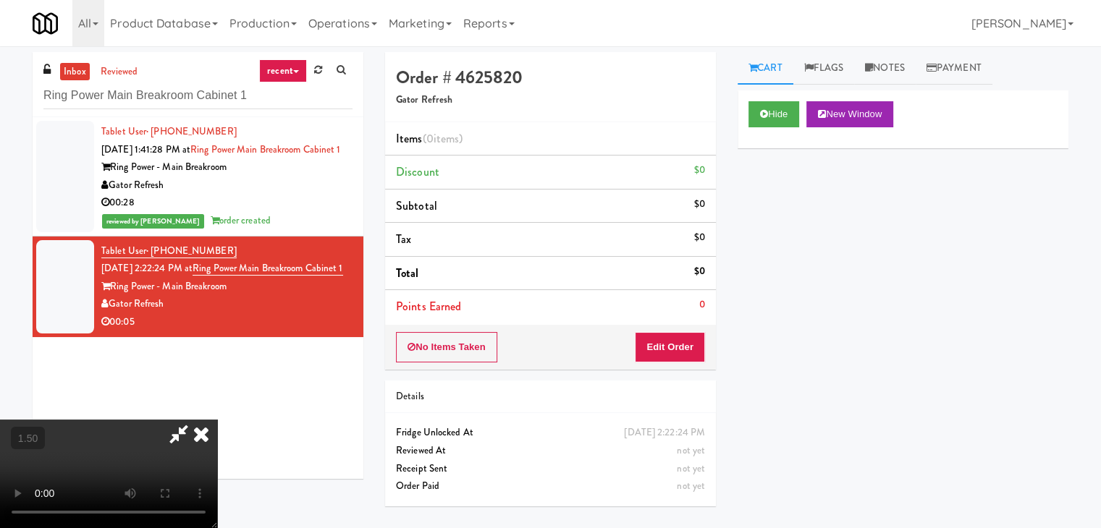
click at [217, 420] on video at bounding box center [108, 474] width 217 height 109
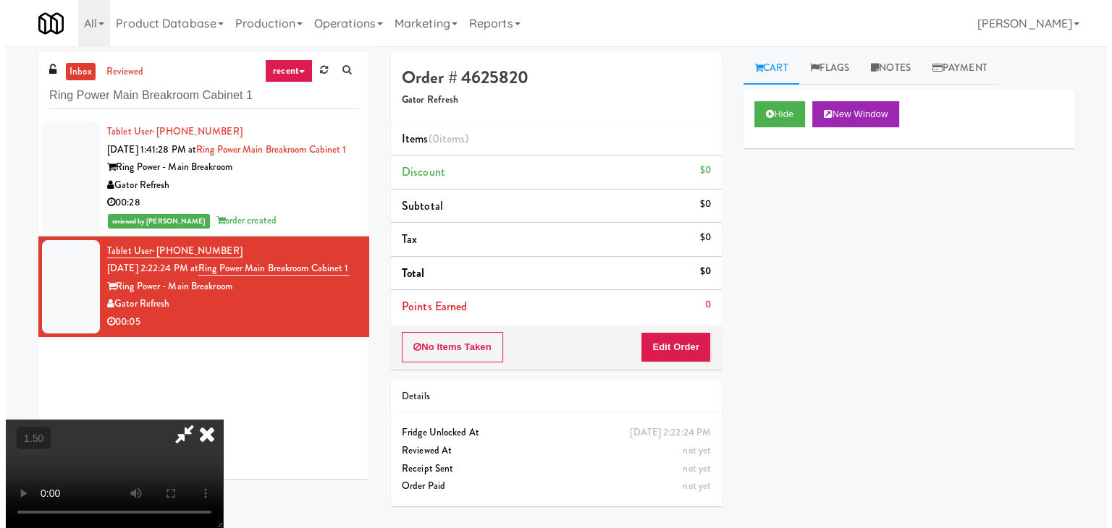
scroll to position [0, 0]
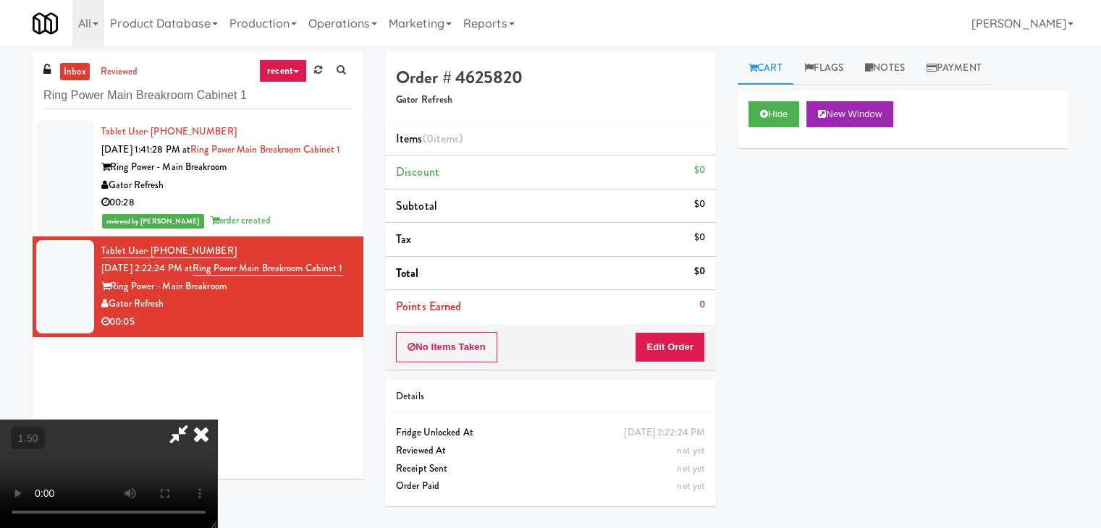
click at [217, 420] on icon at bounding box center [201, 434] width 32 height 29
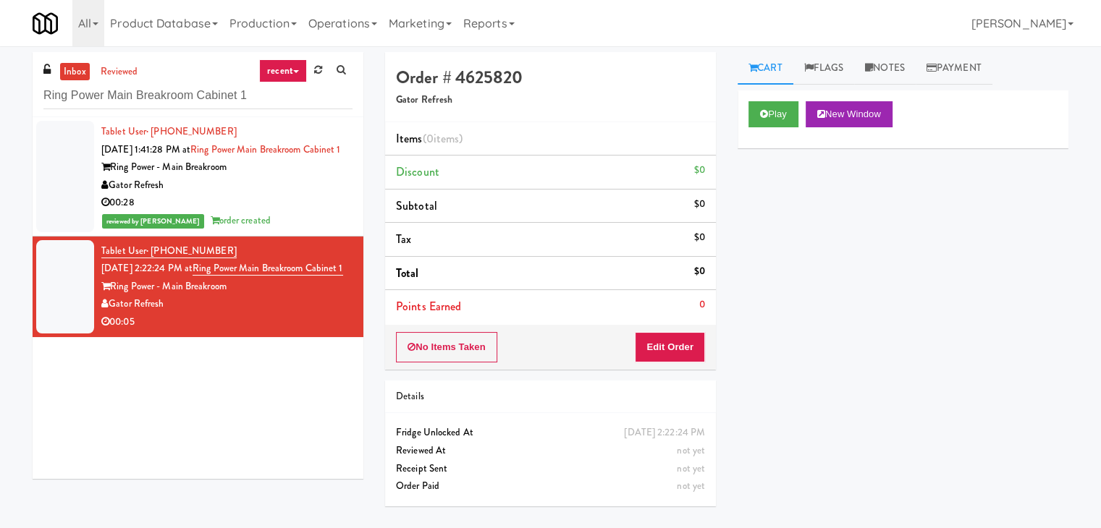
click at [666, 327] on div "No Items Taken Edit Order" at bounding box center [550, 347] width 331 height 45
click at [672, 339] on button "Edit Order" at bounding box center [670, 347] width 70 height 30
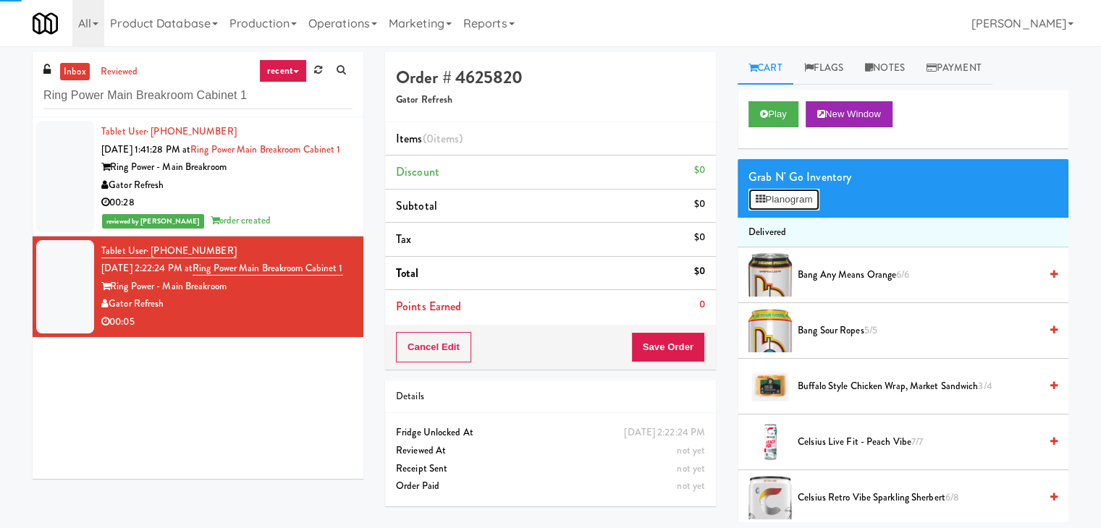
click at [785, 205] on button "Planogram" at bounding box center [783, 200] width 71 height 22
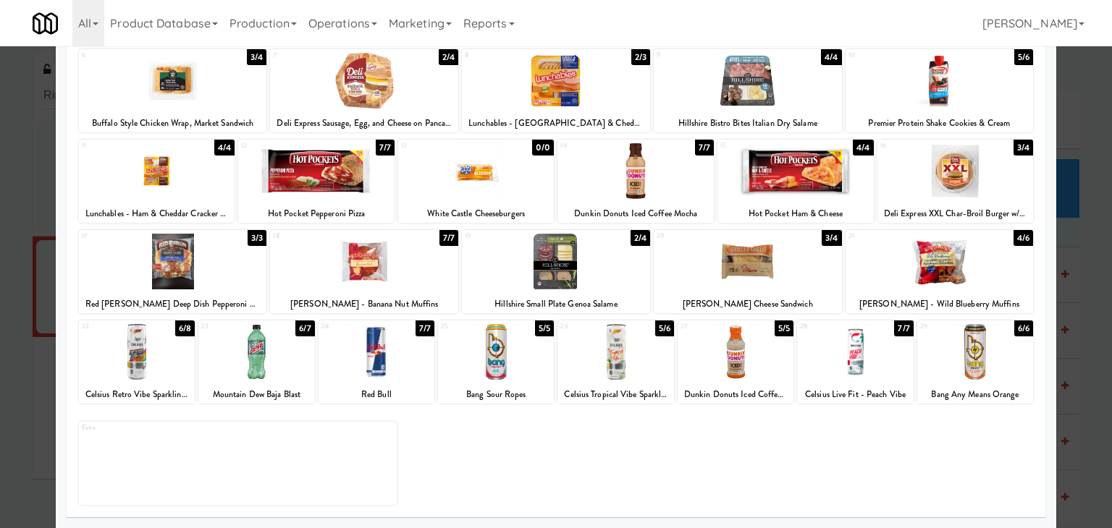
click at [263, 346] on div at bounding box center [256, 352] width 116 height 56
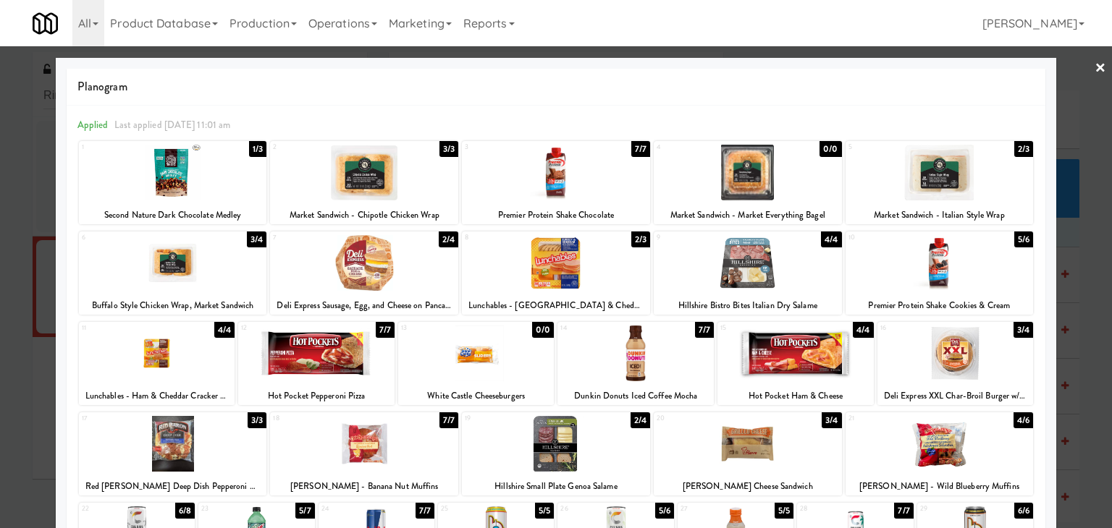
click at [1094, 67] on link "×" at bounding box center [1100, 68] width 12 height 45
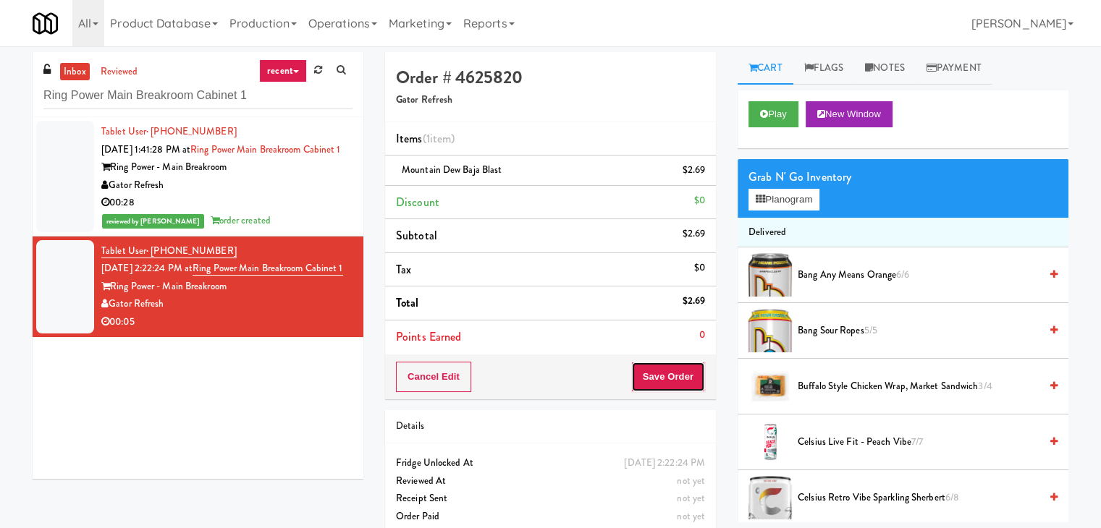
click at [665, 373] on button "Save Order" at bounding box center [668, 377] width 74 height 30
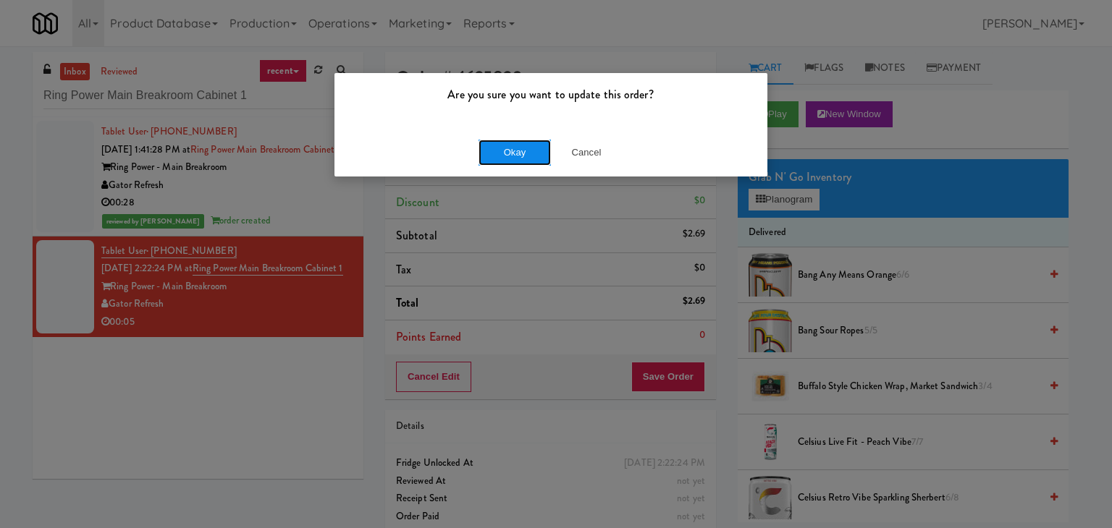
click at [518, 160] on button "Okay" at bounding box center [514, 153] width 72 height 26
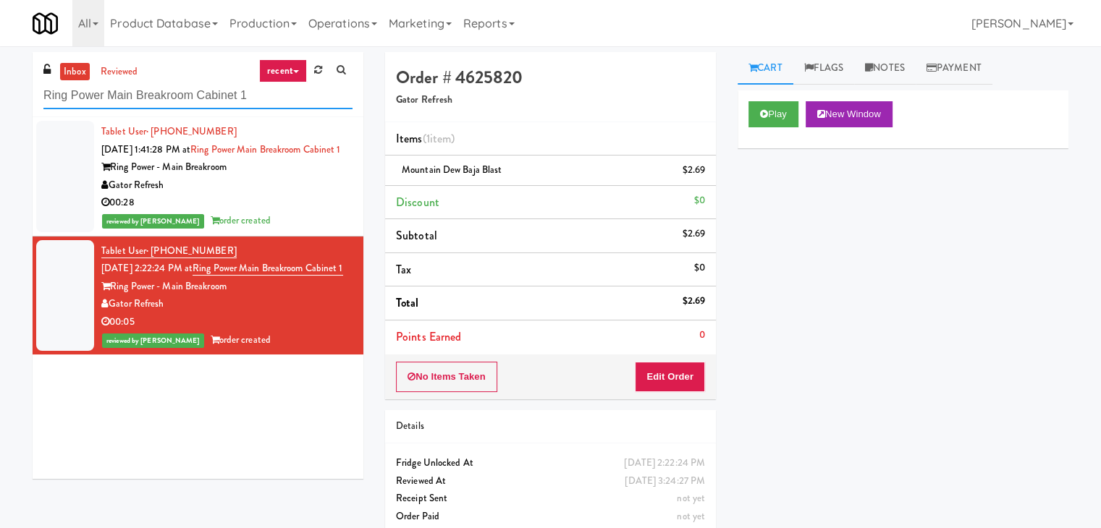
click at [207, 94] on input "Ring Power Main Breakroom Cabinet 1" at bounding box center [197, 95] width 309 height 27
paste input "Sage - Left -Fridge"
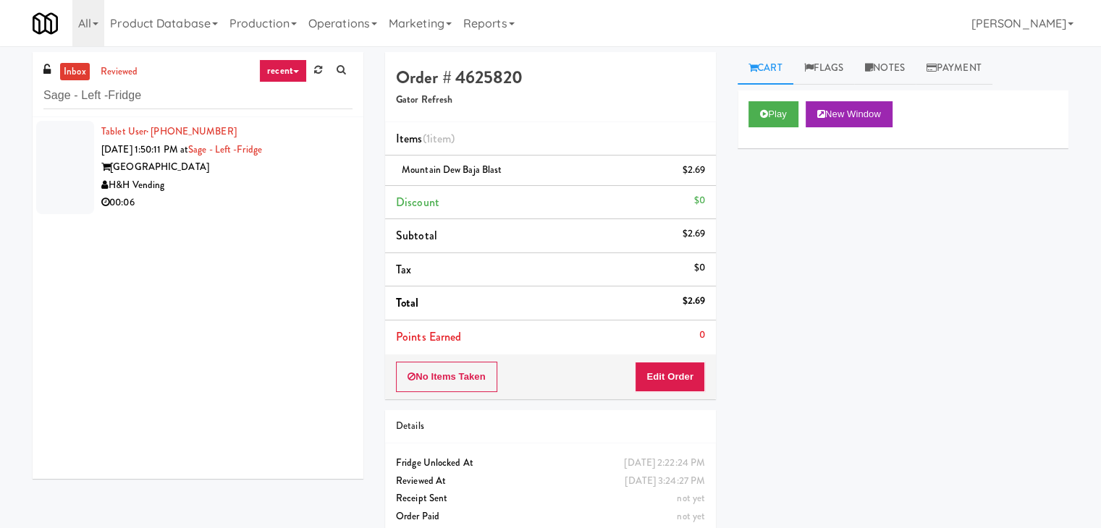
click at [279, 202] on div "00:06" at bounding box center [226, 203] width 251 height 18
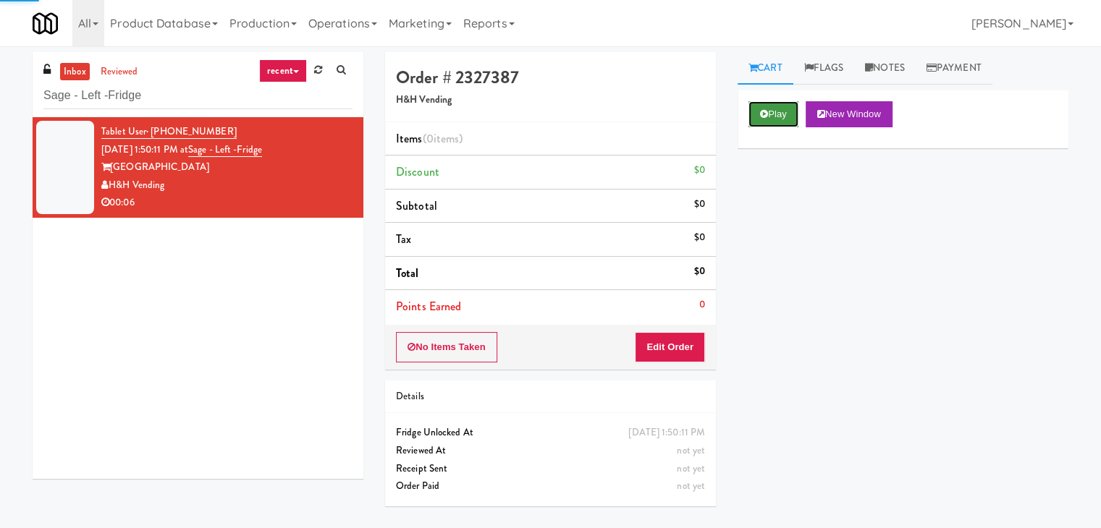
click at [787, 111] on button "Play" at bounding box center [773, 114] width 50 height 26
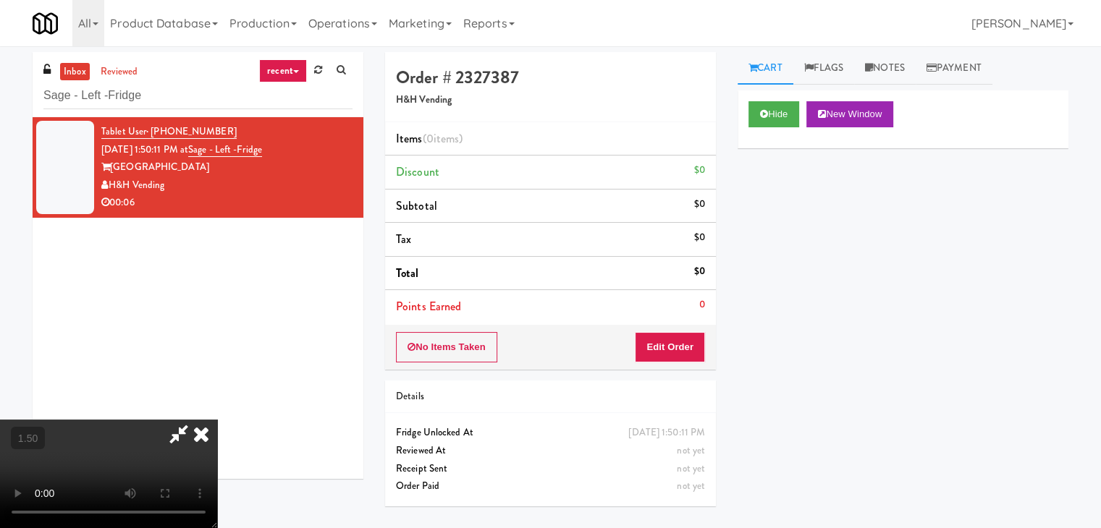
click at [217, 420] on video at bounding box center [108, 474] width 217 height 109
click at [217, 420] on icon at bounding box center [201, 434] width 32 height 29
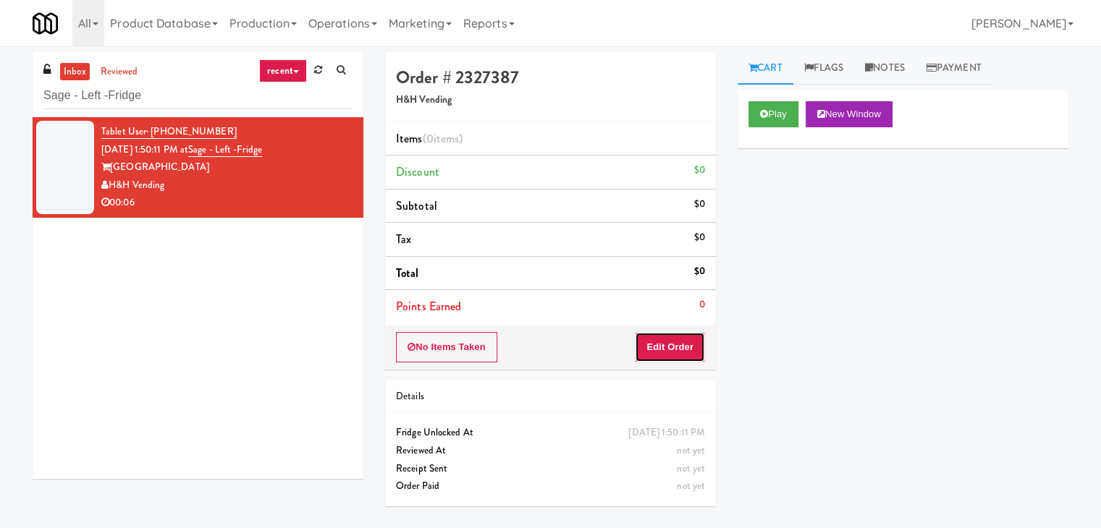
click at [673, 342] on button "Edit Order" at bounding box center [670, 347] width 70 height 30
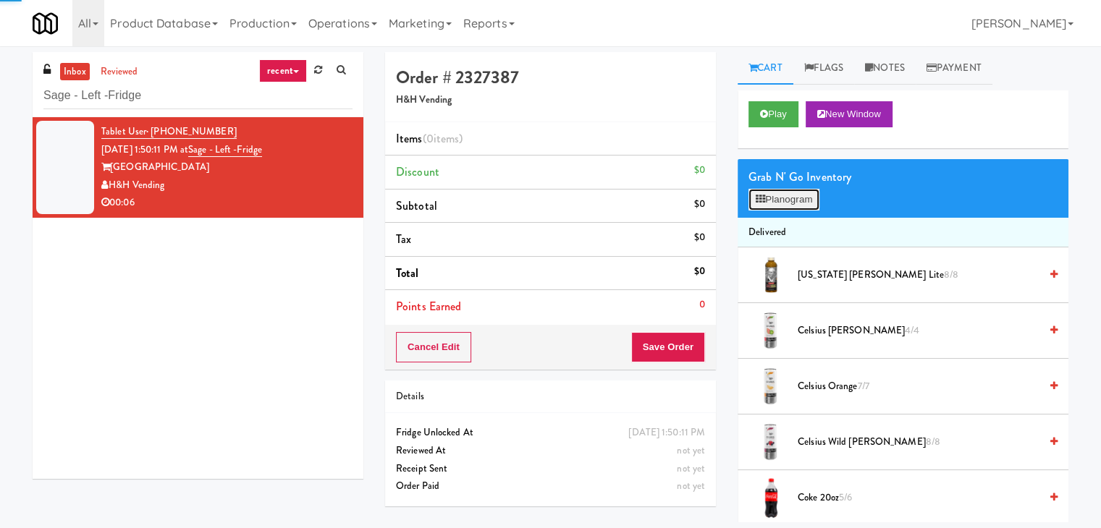
click at [760, 206] on button "Planogram" at bounding box center [783, 200] width 71 height 22
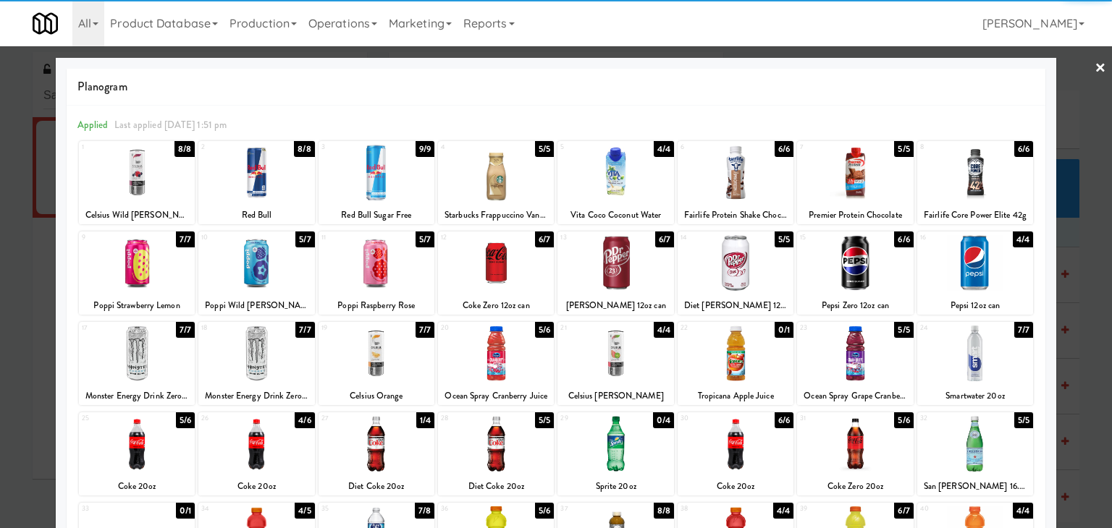
scroll to position [145, 0]
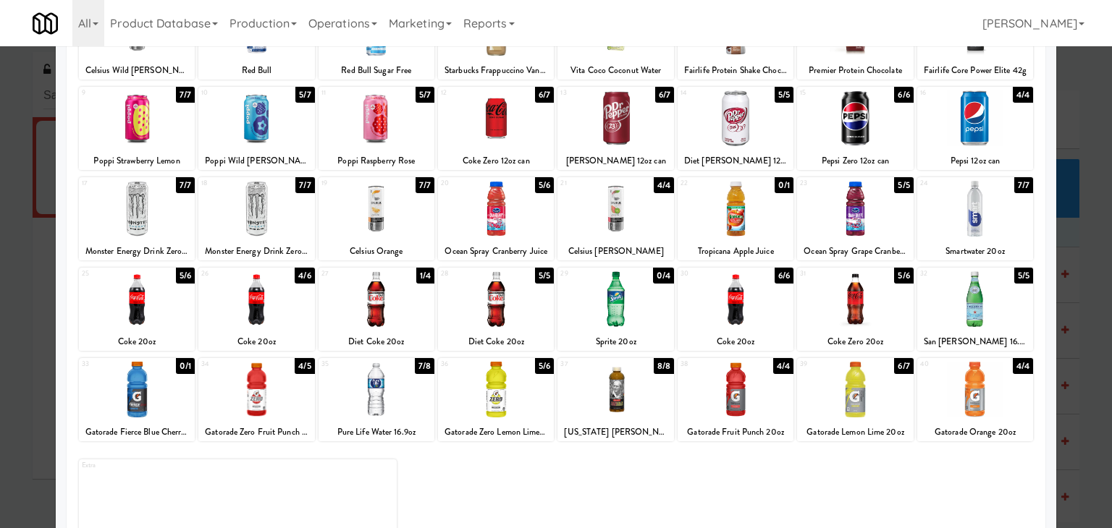
click at [142, 302] on div at bounding box center [137, 299] width 116 height 56
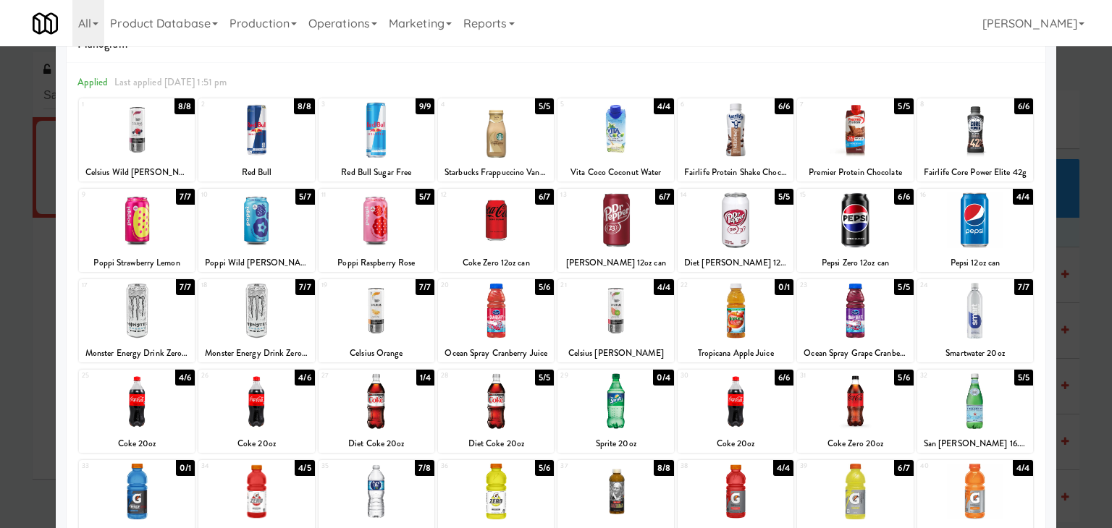
scroll to position [0, 0]
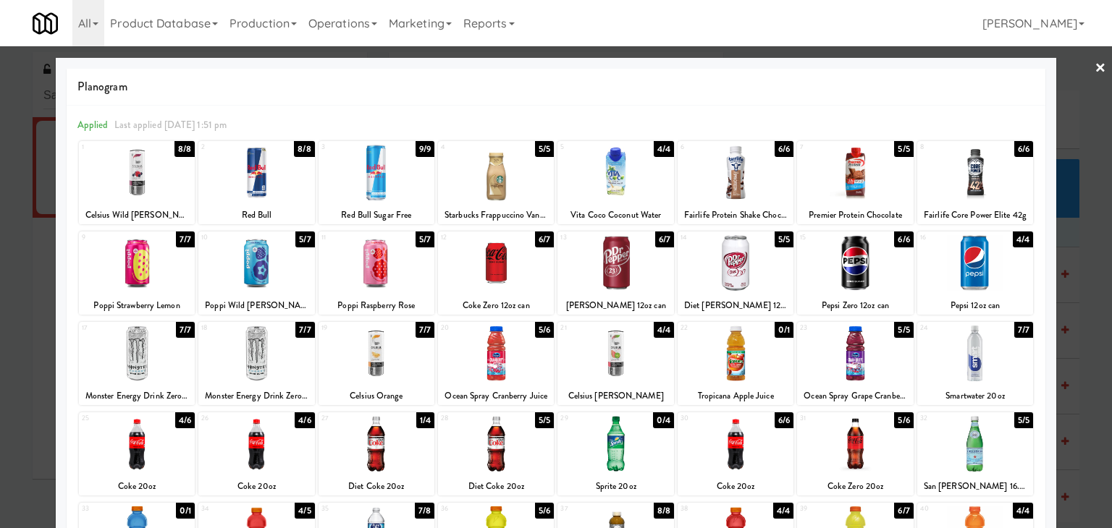
click at [1094, 67] on link "×" at bounding box center [1100, 68] width 12 height 45
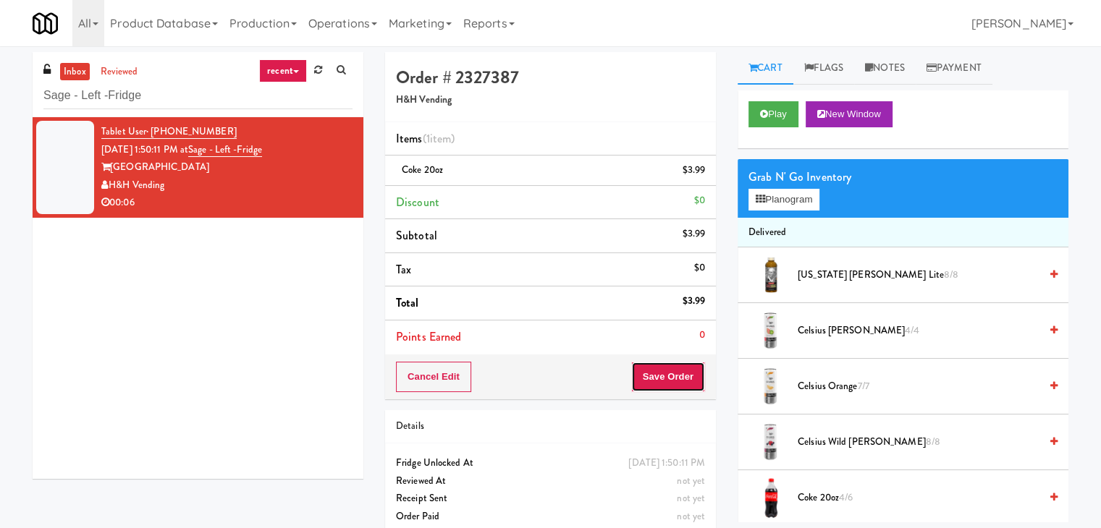
click at [648, 382] on button "Save Order" at bounding box center [668, 377] width 74 height 30
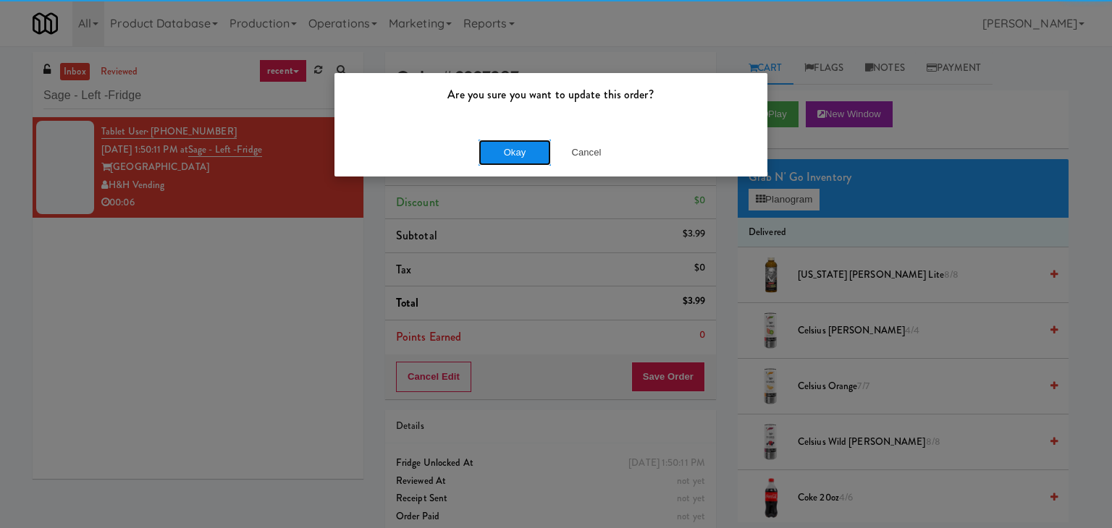
click at [494, 149] on button "Okay" at bounding box center [514, 153] width 72 height 26
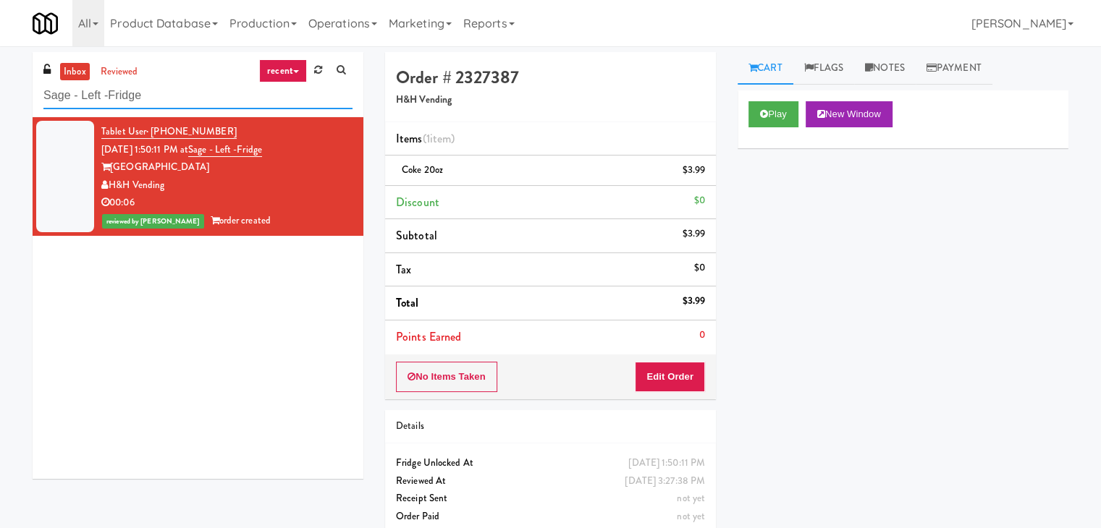
click at [167, 105] on input "Sage - Left -Fridge" at bounding box center [197, 95] width 309 height 27
paste input "Elara - Cooler - Middl"
type input "Elara - Cooler - Middle"
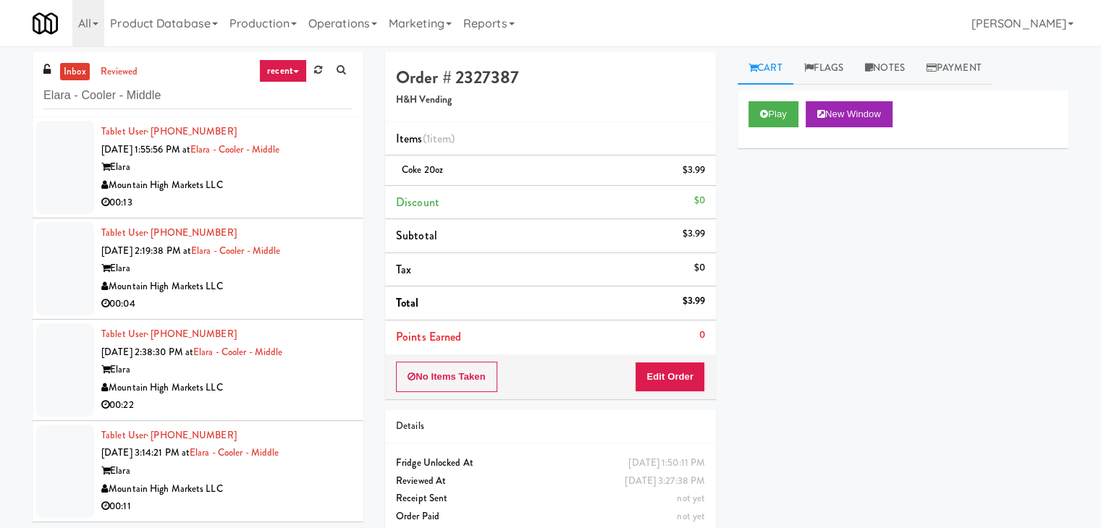
click at [302, 196] on div "00:13" at bounding box center [226, 203] width 251 height 18
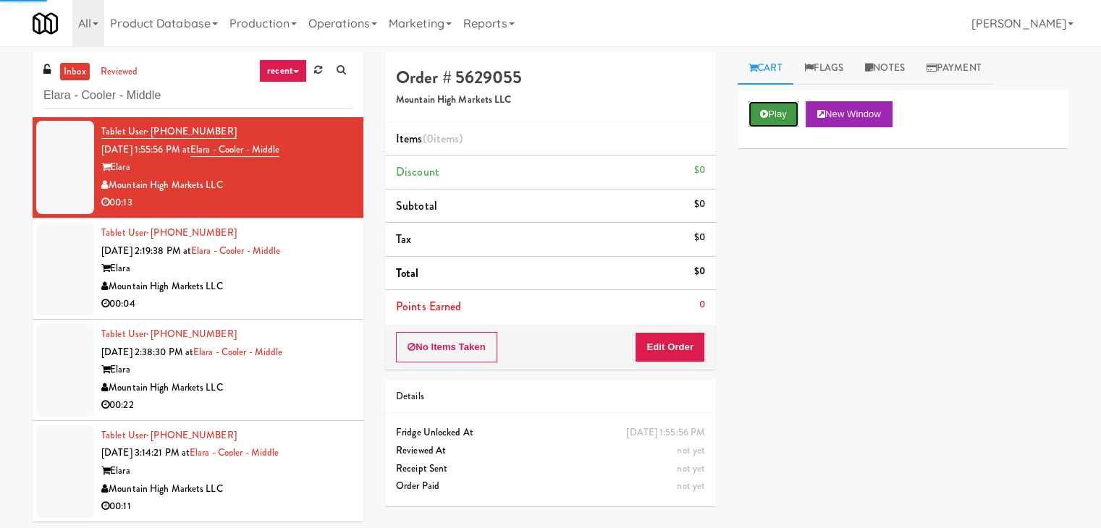
click at [784, 117] on button "Play" at bounding box center [773, 114] width 50 height 26
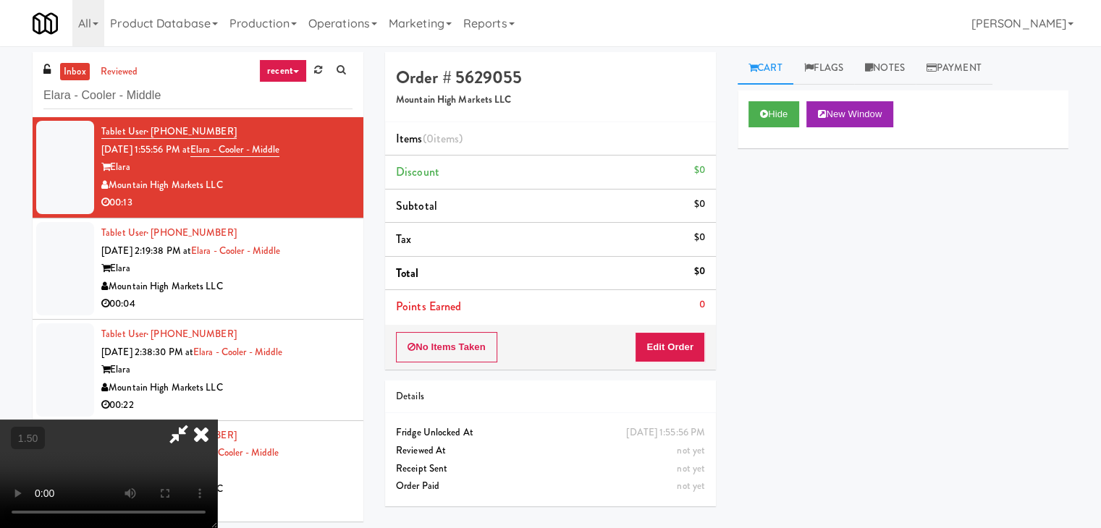
click at [217, 420] on video at bounding box center [108, 474] width 217 height 109
click at [217, 420] on icon at bounding box center [201, 434] width 32 height 29
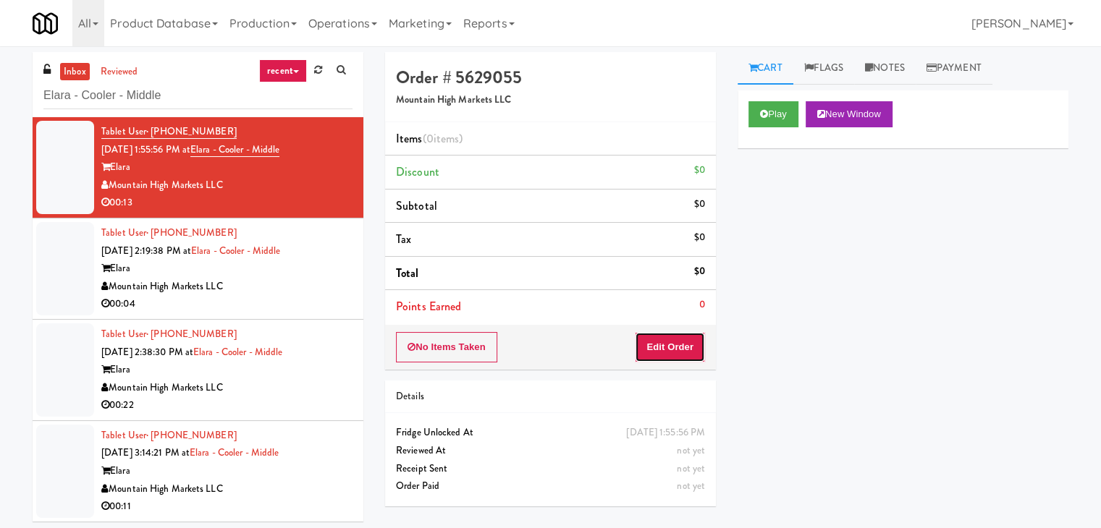
click at [691, 343] on button "Edit Order" at bounding box center [670, 347] width 70 height 30
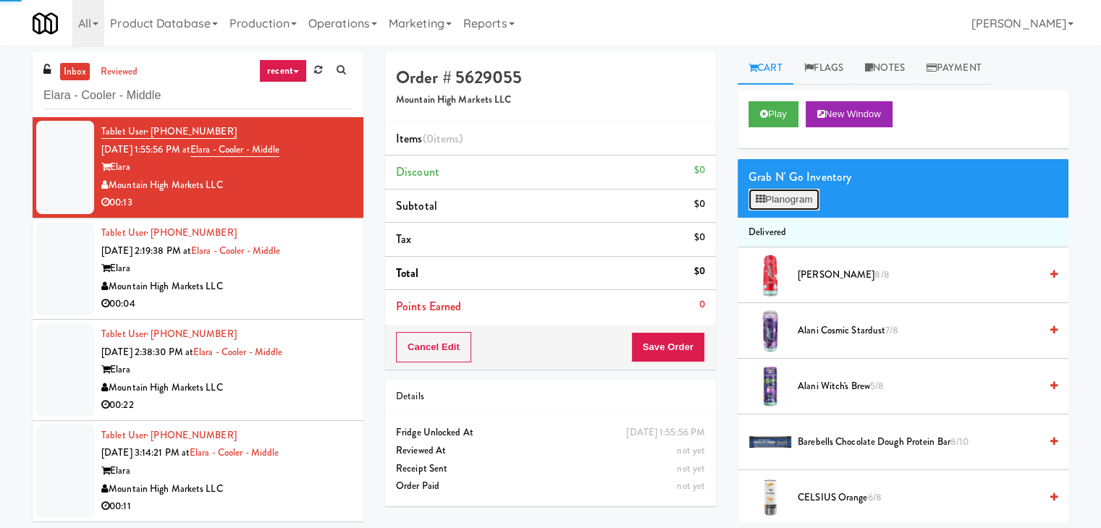
click at [766, 200] on button "Planogram" at bounding box center [783, 200] width 71 height 22
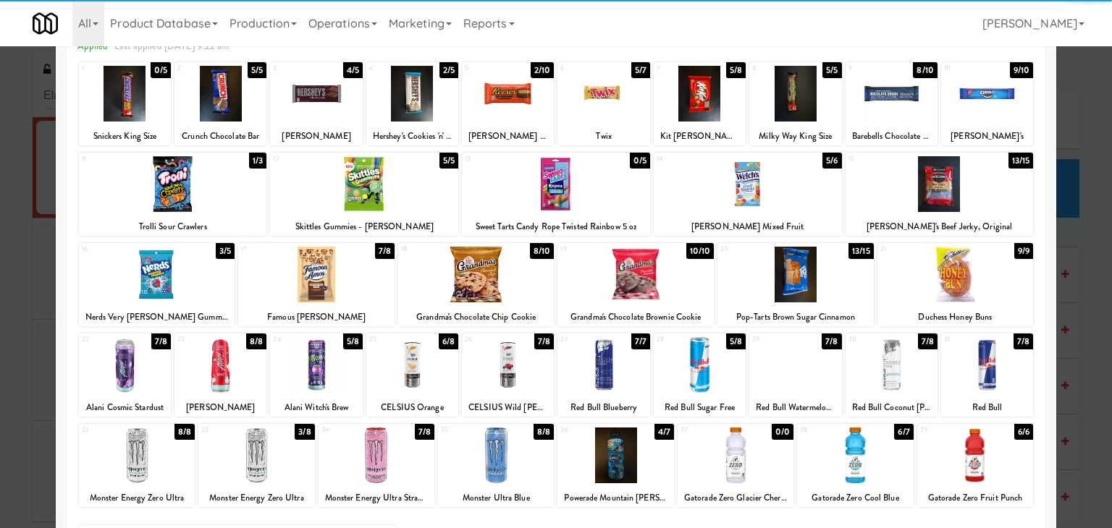
scroll to position [182, 0]
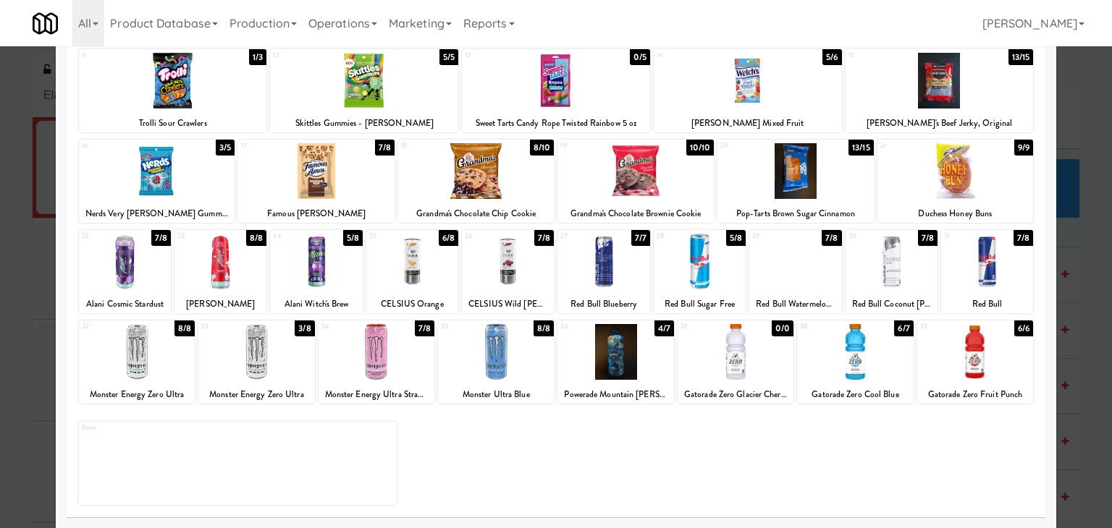
click at [137, 365] on div at bounding box center [137, 352] width 116 height 56
click at [847, 347] on div at bounding box center [855, 352] width 116 height 56
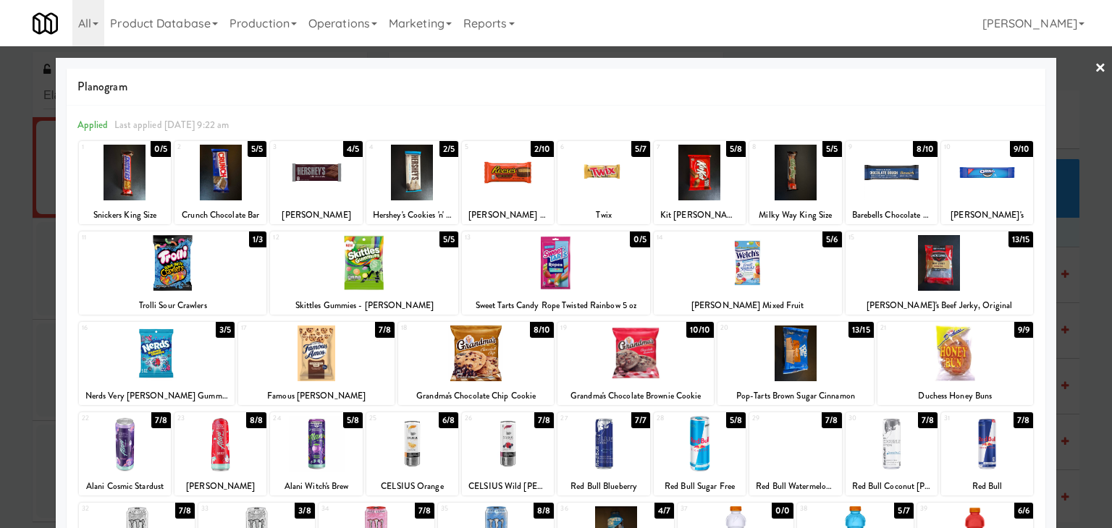
drag, startPoint x: 1091, startPoint y: 65, endPoint x: 1066, endPoint y: 80, distance: 29.5
click at [1094, 65] on link "×" at bounding box center [1100, 68] width 12 height 45
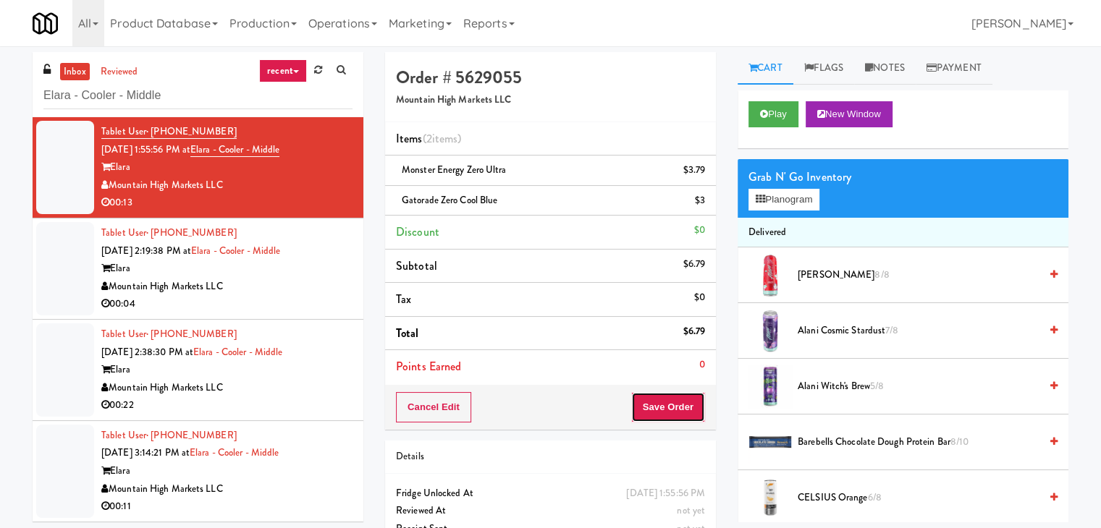
click at [654, 410] on button "Save Order" at bounding box center [668, 407] width 74 height 30
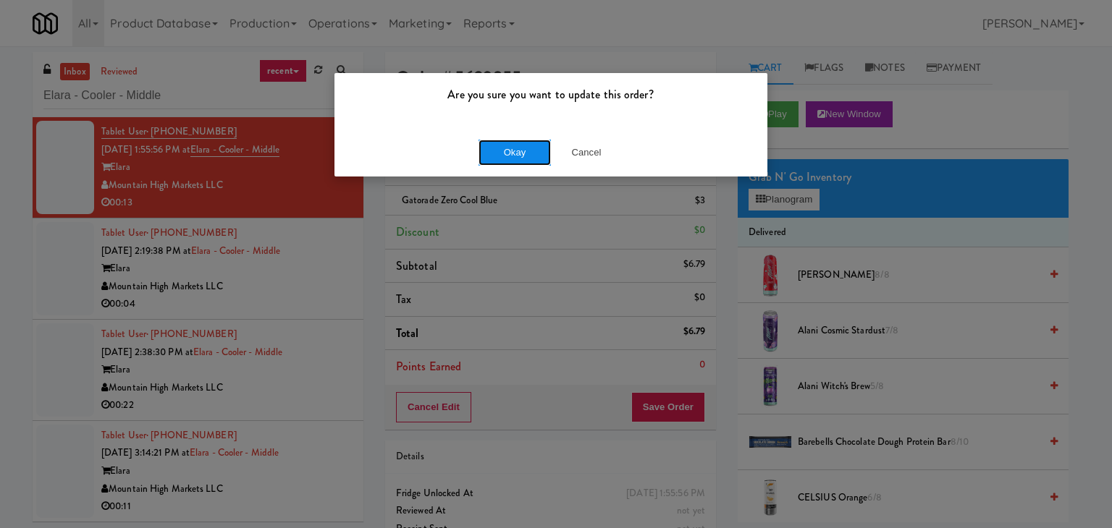
click at [520, 145] on button "Okay" at bounding box center [514, 153] width 72 height 26
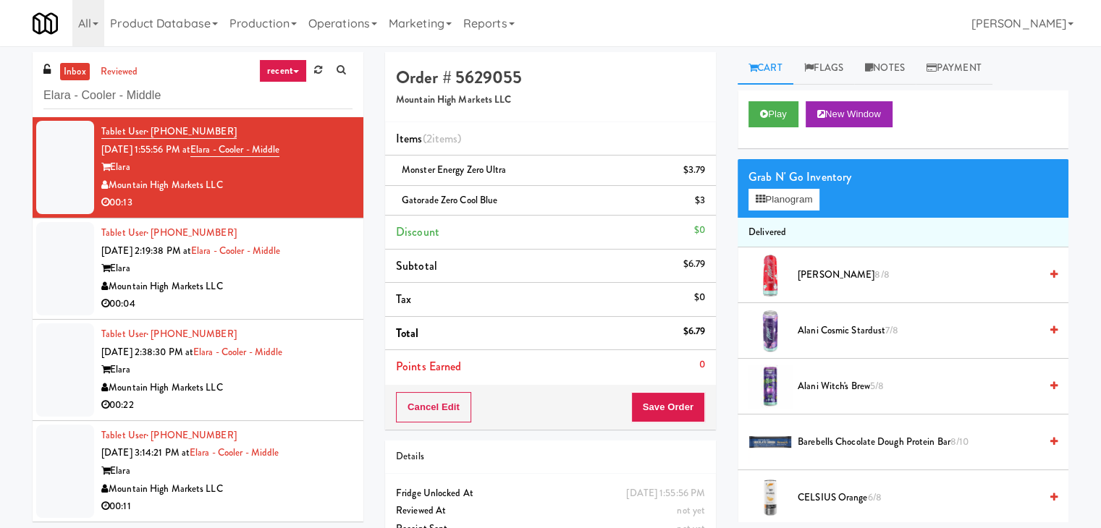
click at [296, 308] on div "00:04" at bounding box center [226, 304] width 251 height 18
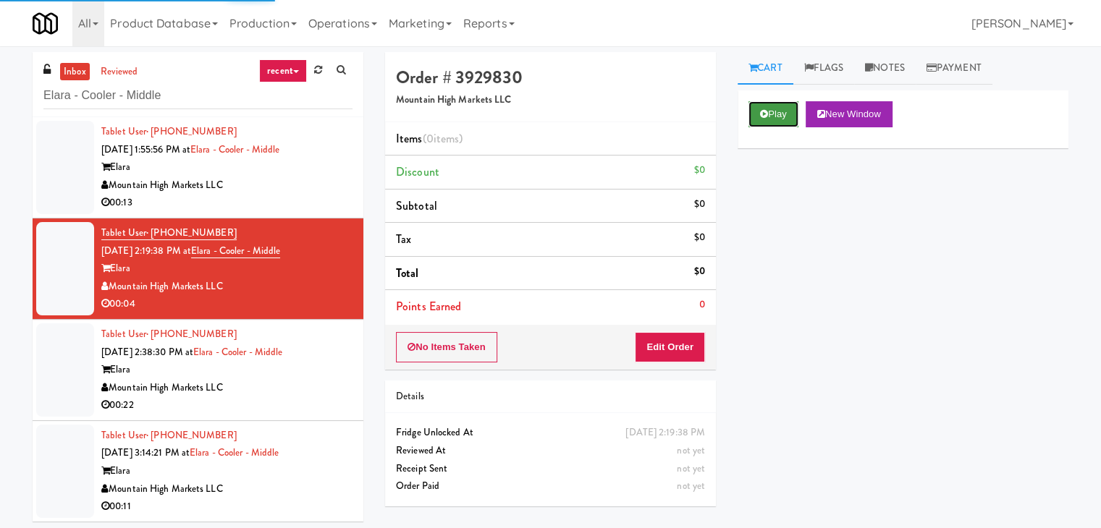
click at [763, 113] on icon at bounding box center [764, 113] width 8 height 9
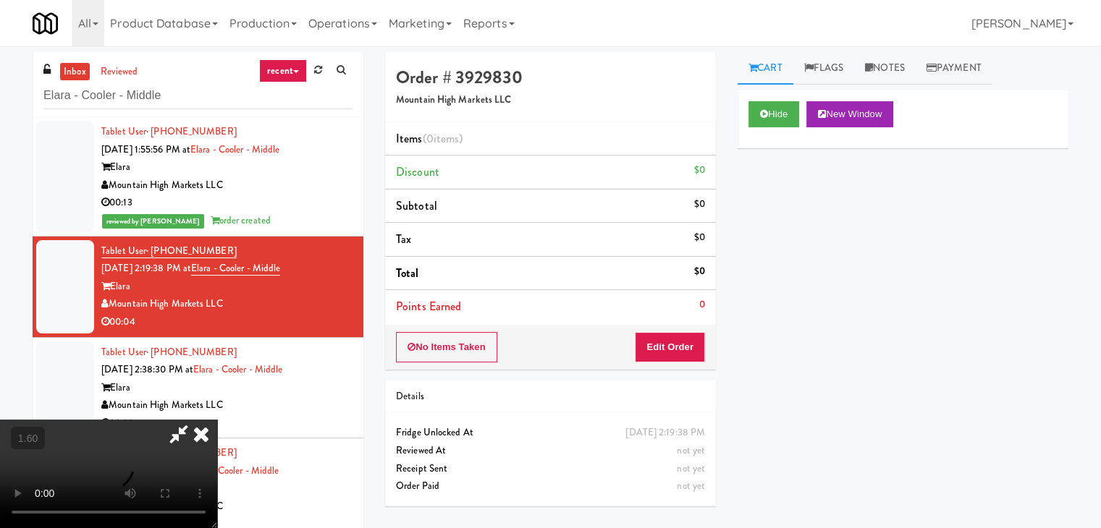
click at [217, 420] on video at bounding box center [108, 474] width 217 height 109
click at [217, 420] on icon at bounding box center [201, 434] width 32 height 29
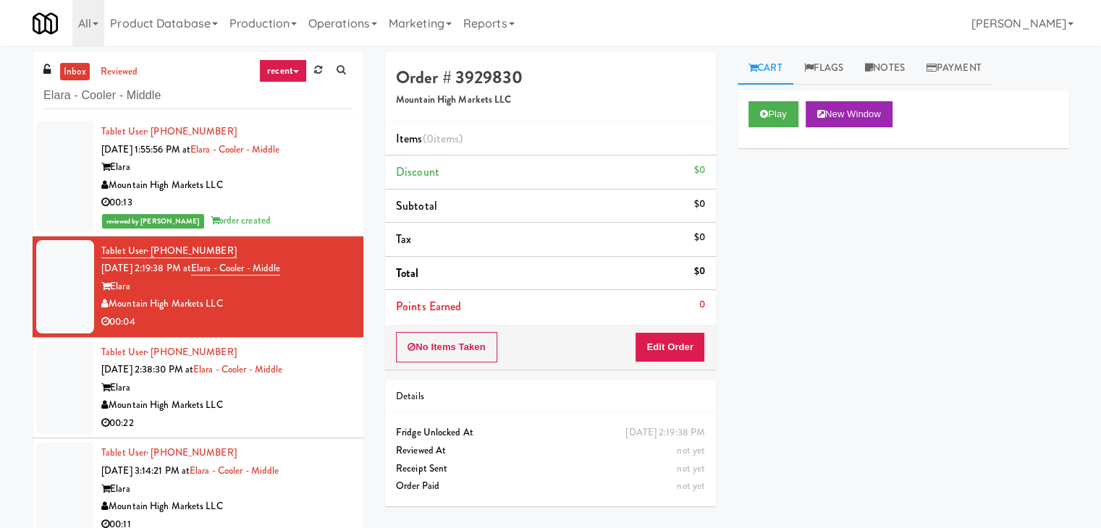
click at [678, 337] on div "No Items Taken Edit Order" at bounding box center [550, 347] width 331 height 45
click at [683, 341] on button "Edit Order" at bounding box center [670, 347] width 70 height 30
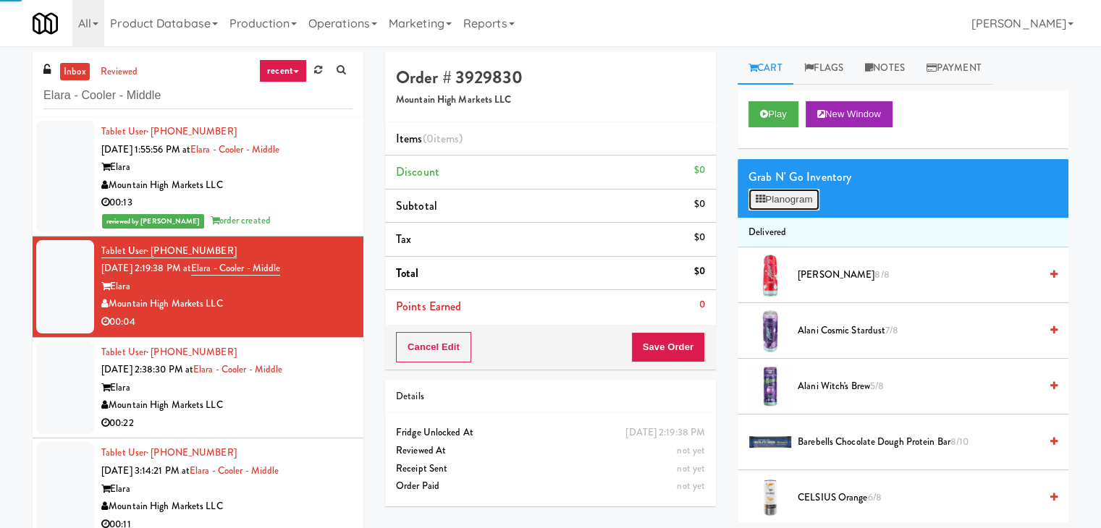
click at [797, 202] on button "Planogram" at bounding box center [783, 200] width 71 height 22
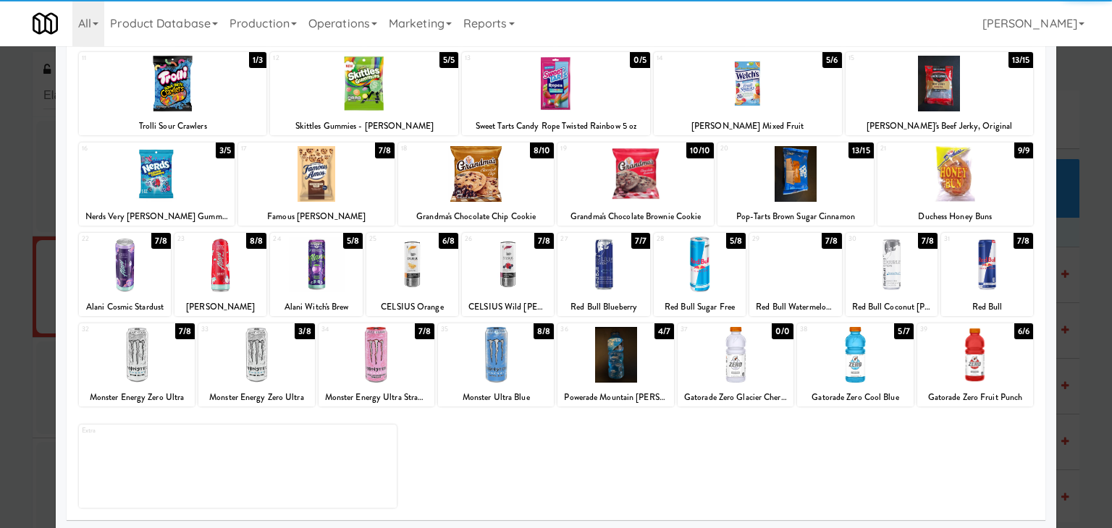
scroll to position [182, 0]
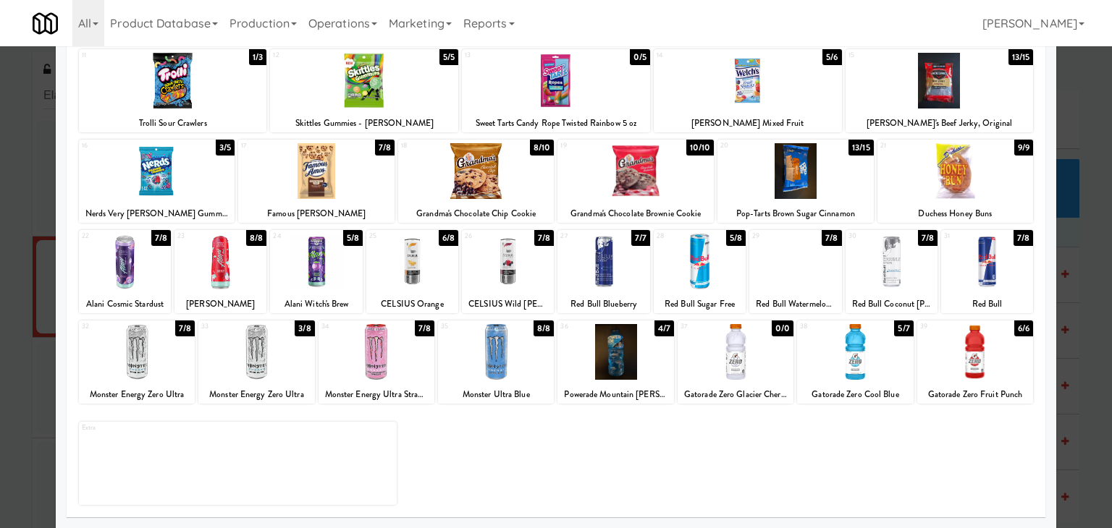
click at [418, 284] on div at bounding box center [412, 262] width 92 height 56
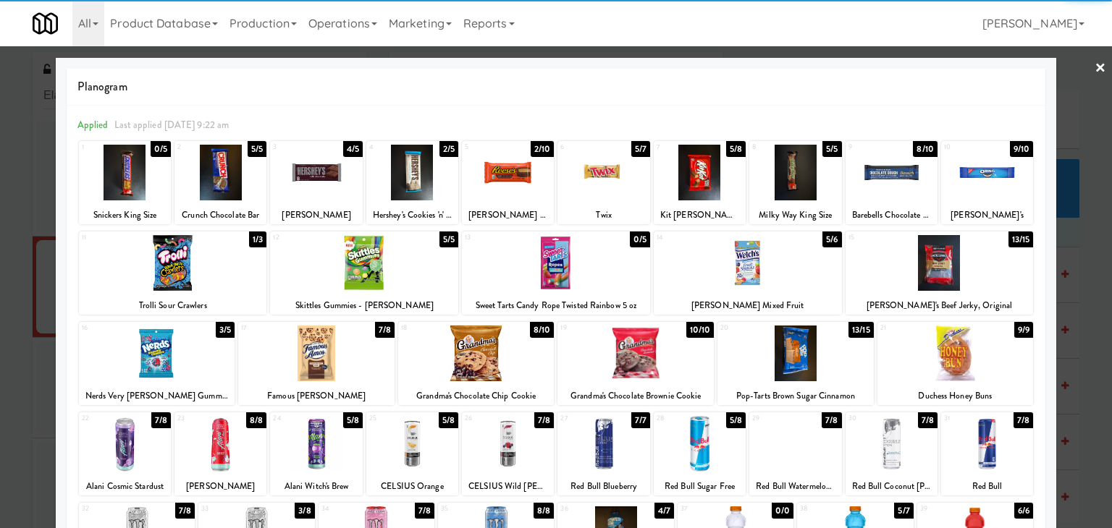
drag, startPoint x: 1089, startPoint y: 67, endPoint x: 1055, endPoint y: 96, distance: 44.2
click at [1094, 67] on link "×" at bounding box center [1100, 68] width 12 height 45
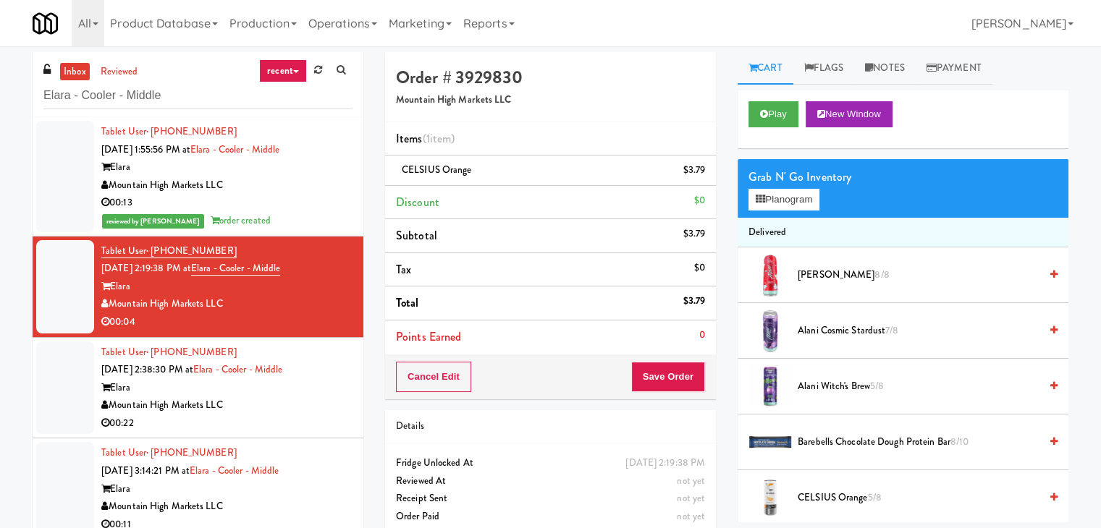
drag, startPoint x: 708, startPoint y: 366, endPoint x: 686, endPoint y: 370, distance: 22.0
click at [690, 370] on div "Cancel Edit Save Order" at bounding box center [550, 377] width 331 height 45
click at [656, 375] on button "Save Order" at bounding box center [668, 377] width 74 height 30
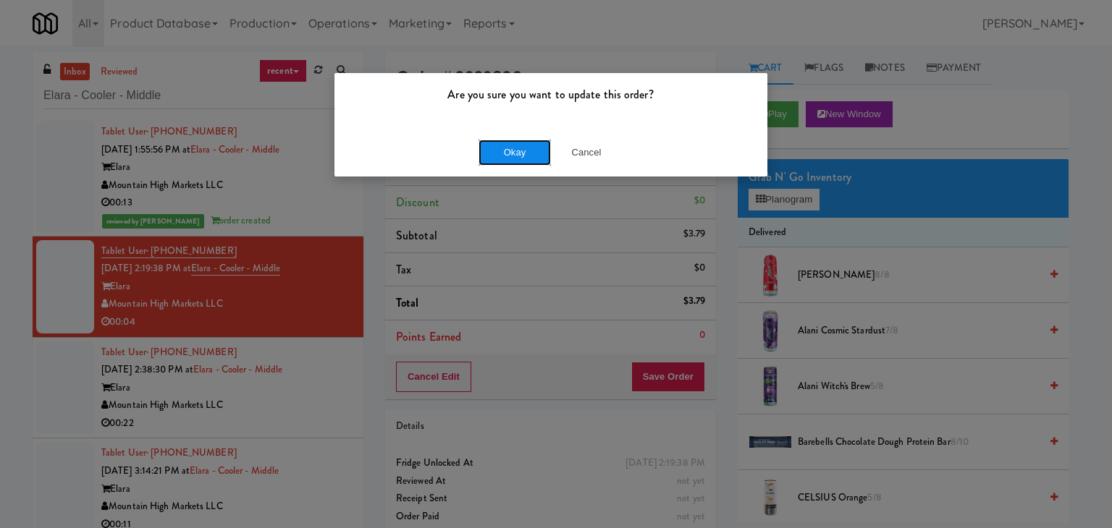
click at [509, 151] on button "Okay" at bounding box center [514, 153] width 72 height 26
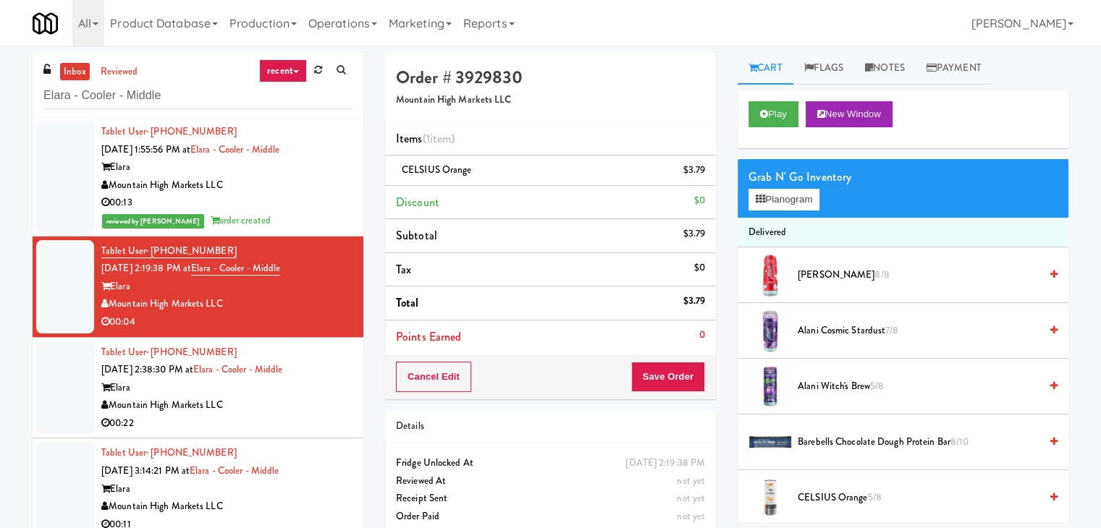
click at [318, 418] on div "00:22" at bounding box center [226, 424] width 251 height 18
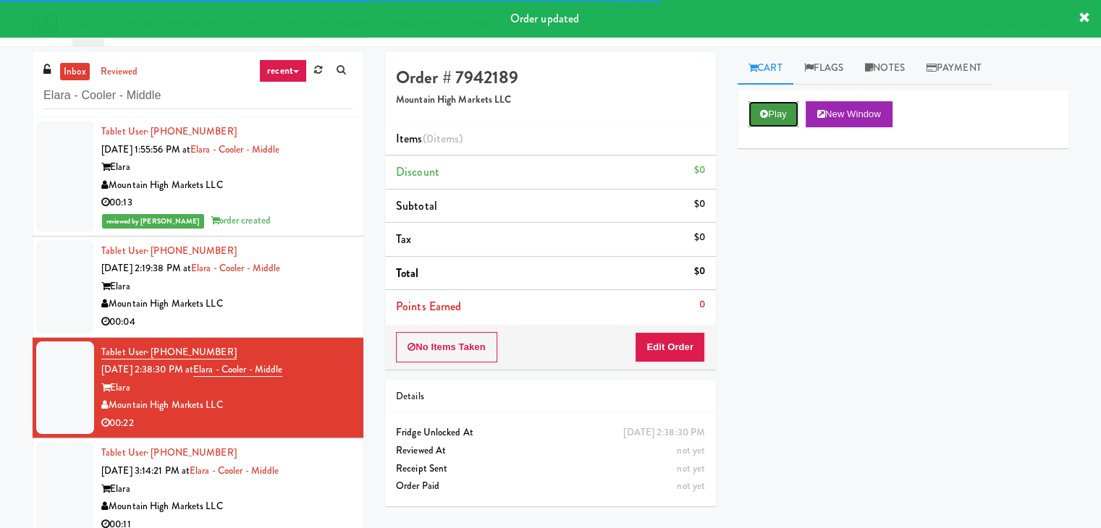
click at [788, 109] on button "Play" at bounding box center [773, 114] width 50 height 26
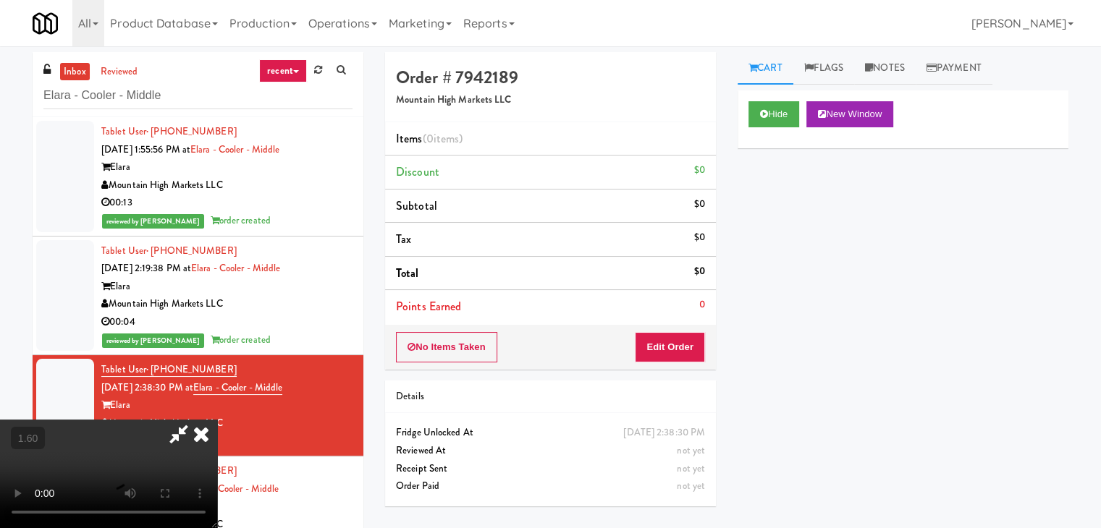
click at [217, 420] on video at bounding box center [108, 474] width 217 height 109
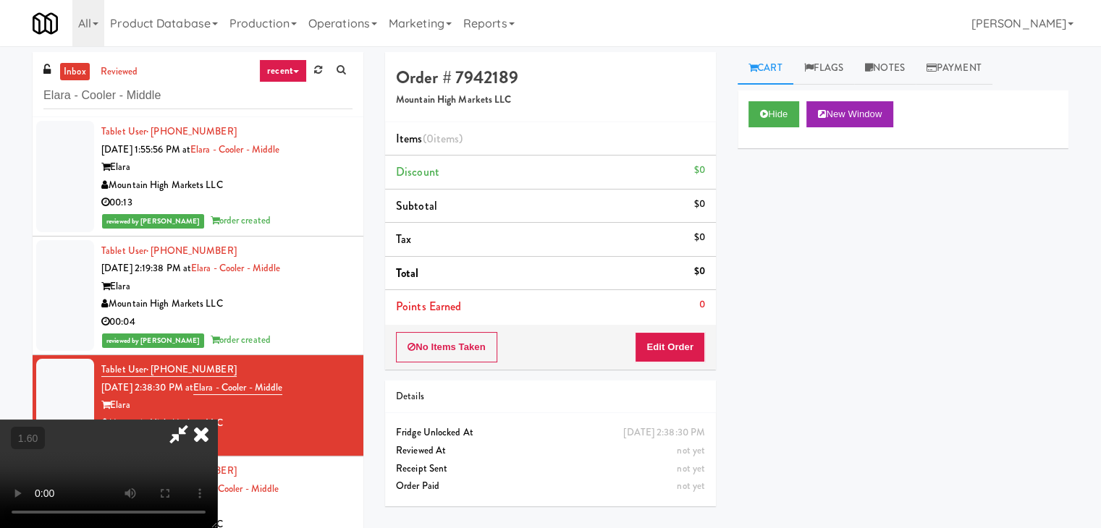
click at [217, 420] on video at bounding box center [108, 474] width 217 height 109
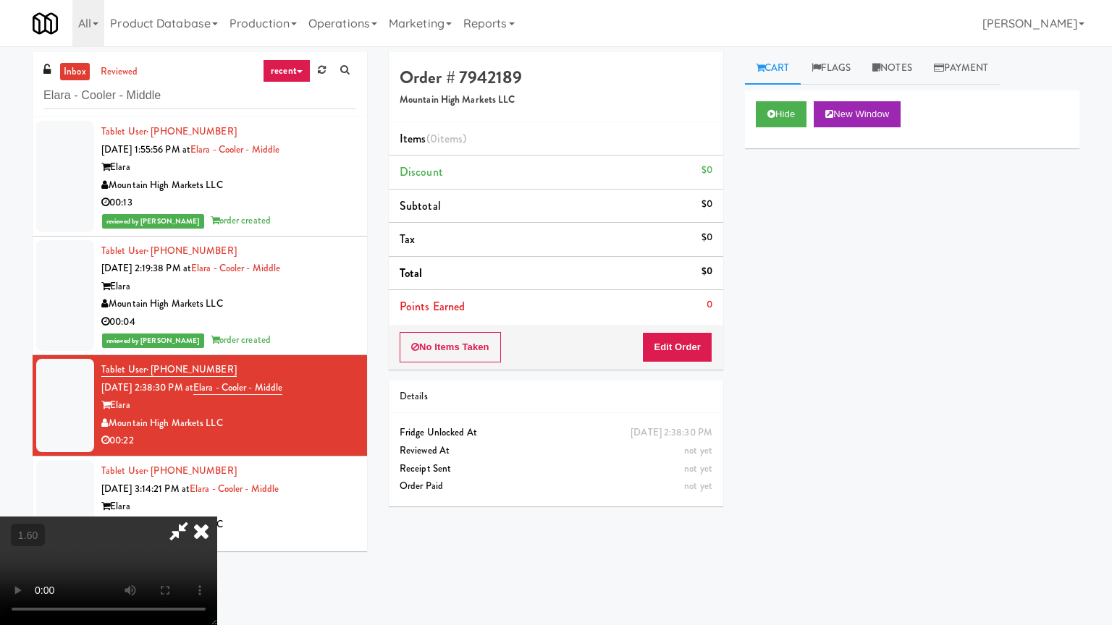
click at [217, 517] on video at bounding box center [108, 571] width 217 height 109
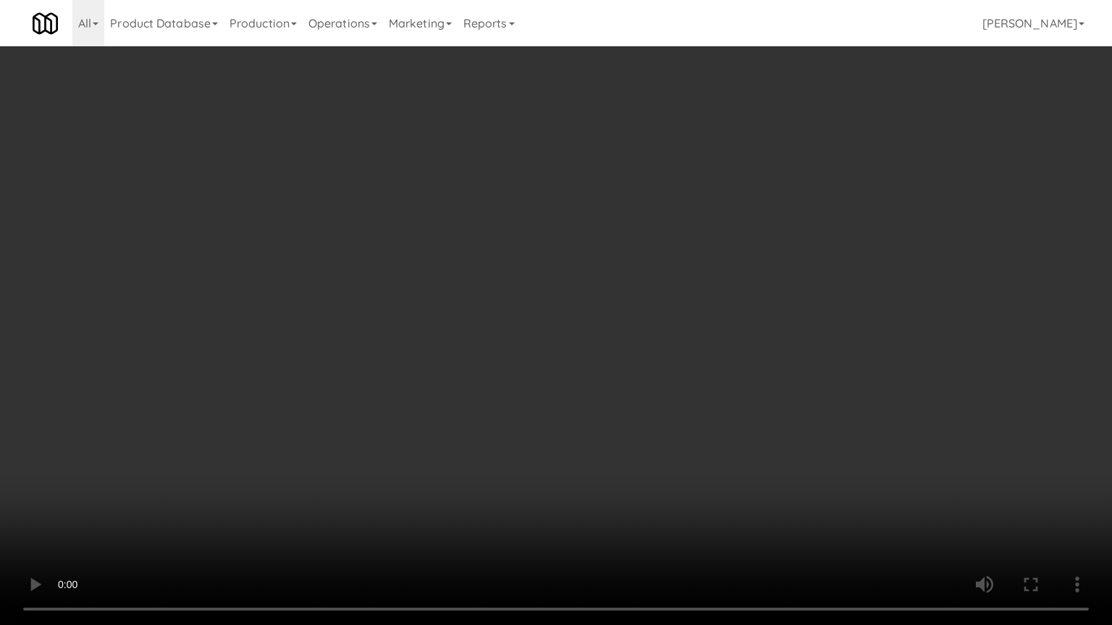
click at [683, 313] on video at bounding box center [556, 312] width 1112 height 625
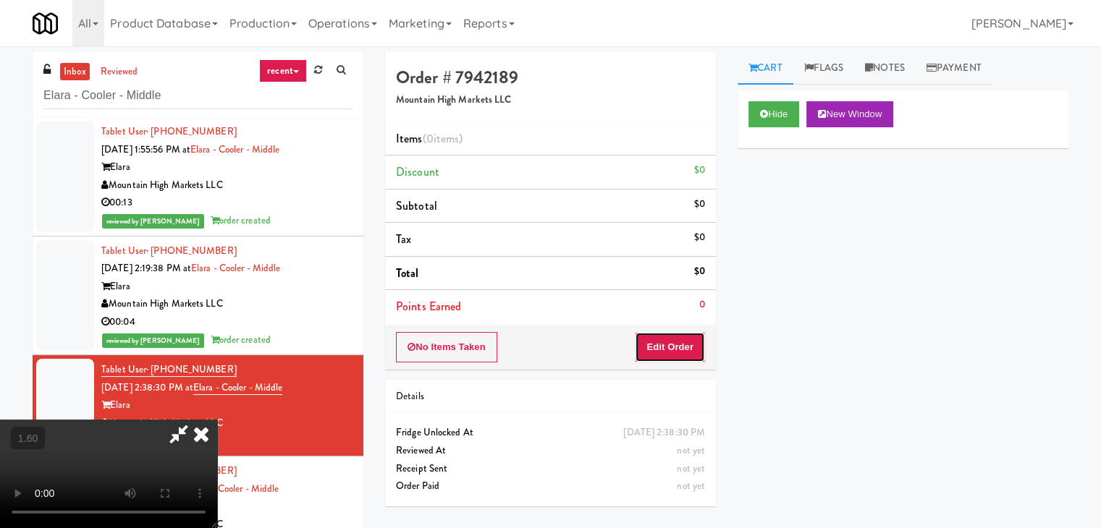
click at [688, 337] on button "Edit Order" at bounding box center [670, 347] width 70 height 30
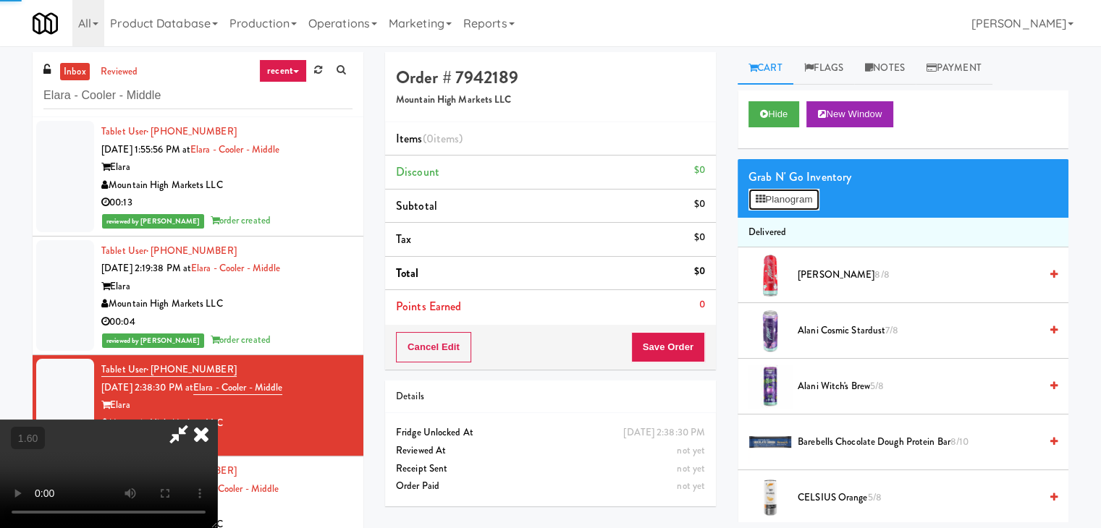
click at [761, 205] on button "Planogram" at bounding box center [783, 200] width 71 height 22
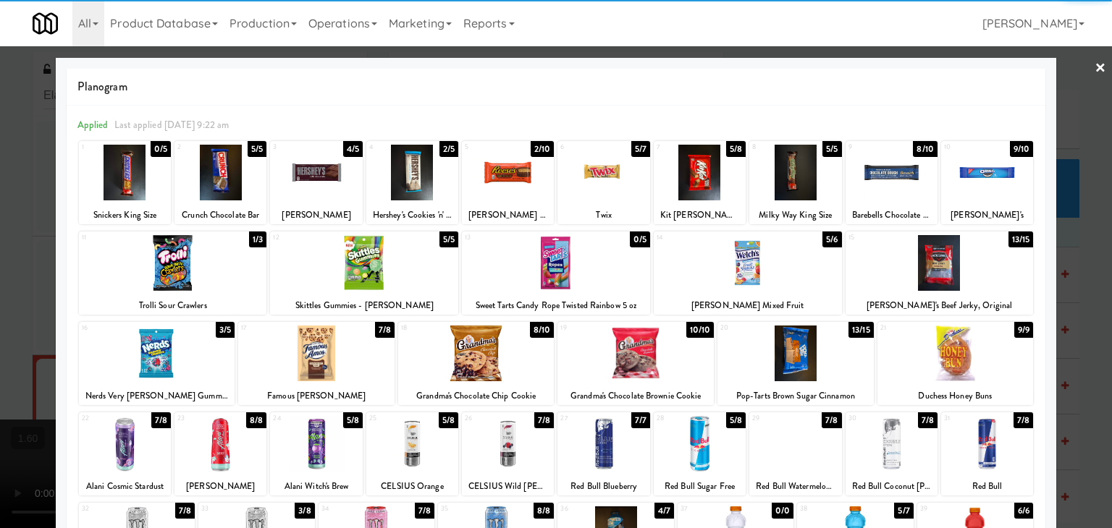
scroll to position [182, 0]
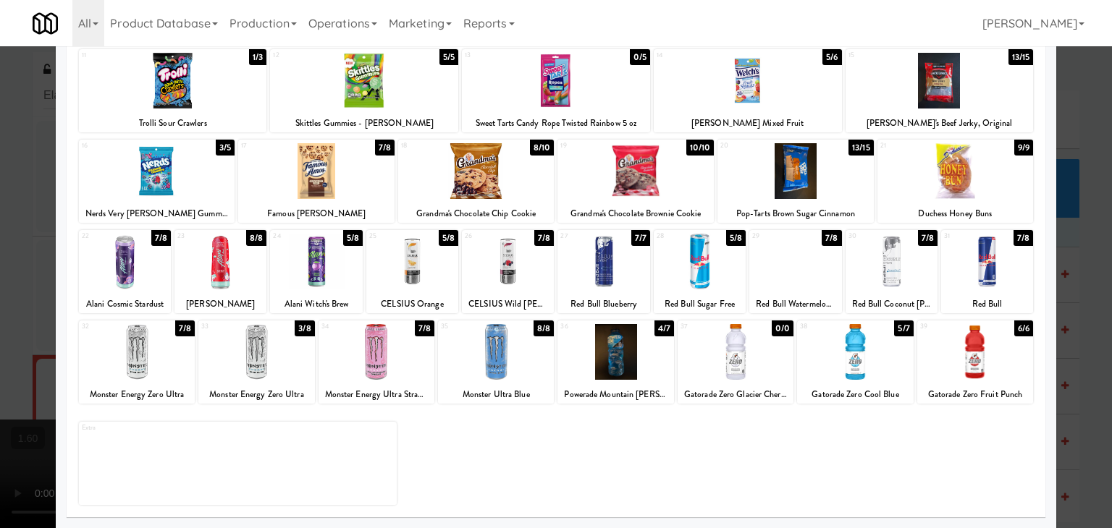
click at [251, 358] on div at bounding box center [256, 352] width 116 height 56
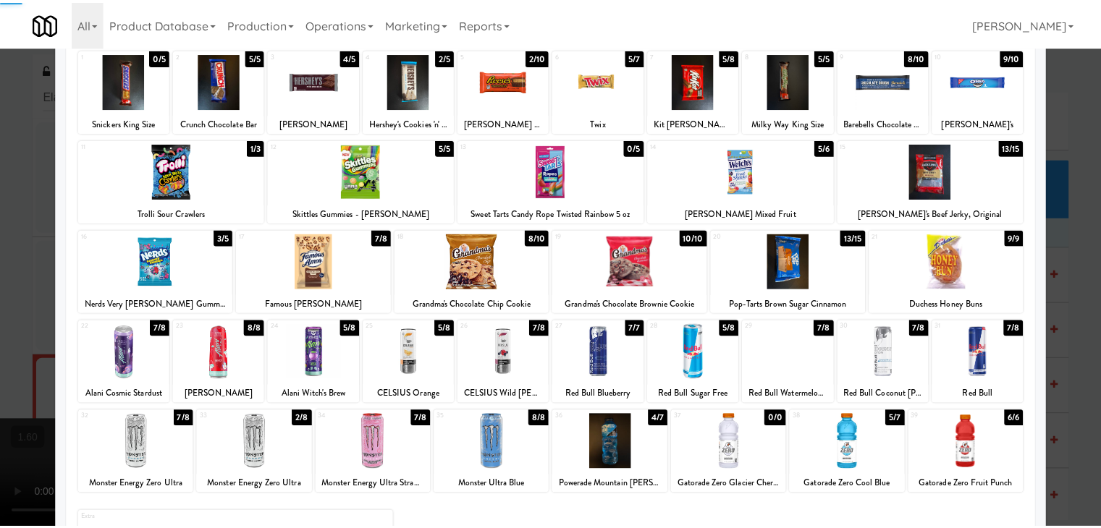
scroll to position [0, 0]
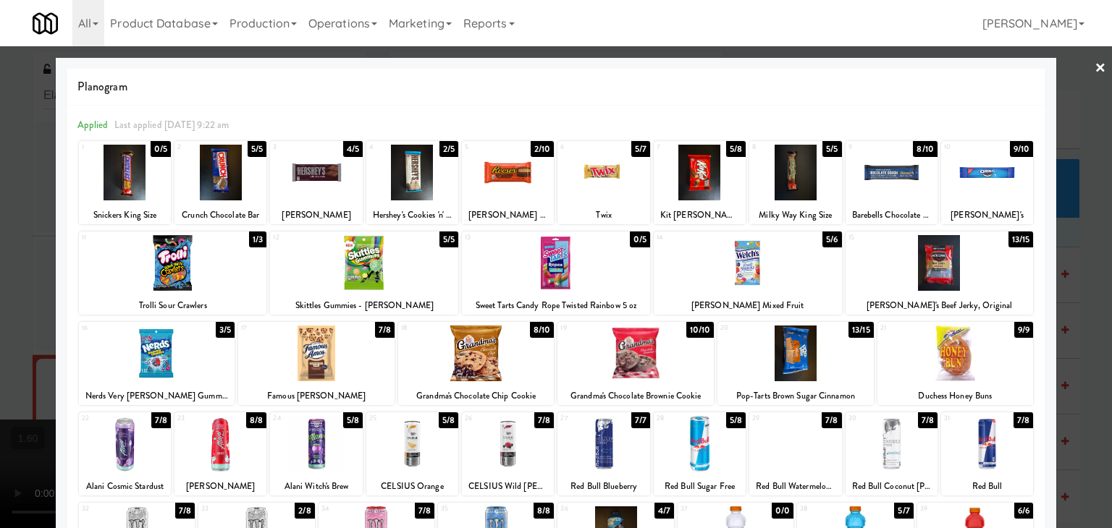
click at [510, 180] on div at bounding box center [508, 173] width 92 height 56
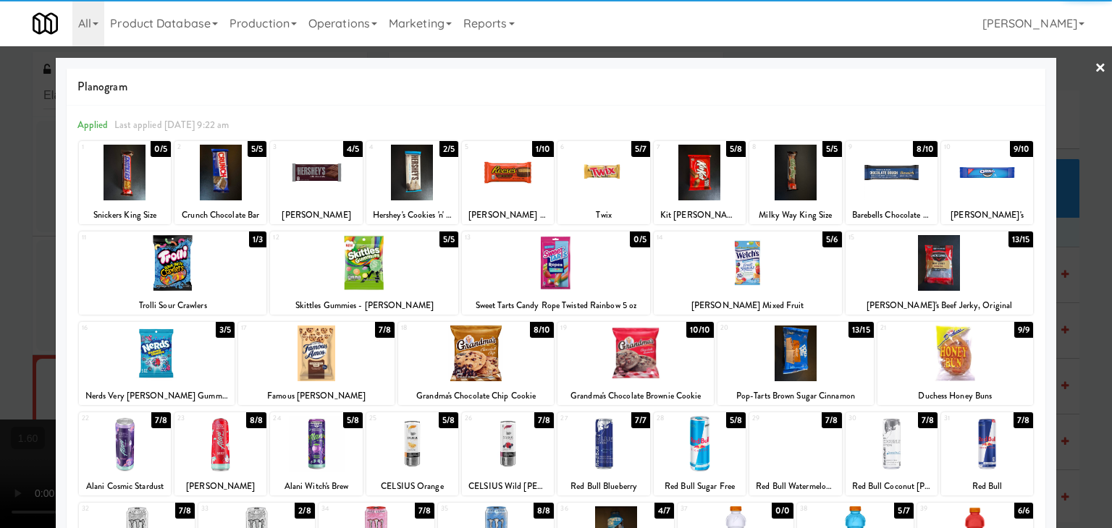
click at [601, 177] on div at bounding box center [603, 173] width 92 height 56
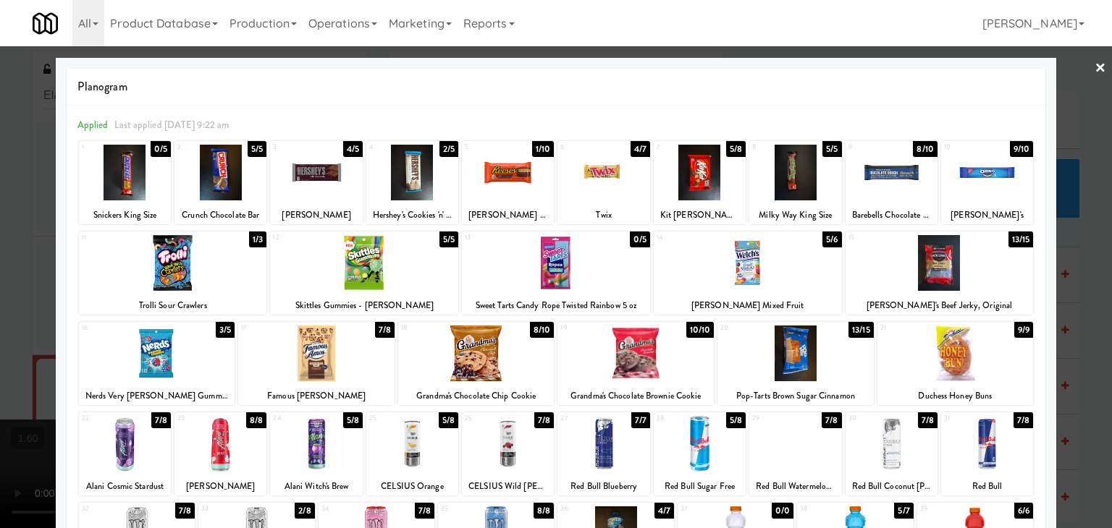
click at [693, 182] on div at bounding box center [699, 173] width 92 height 56
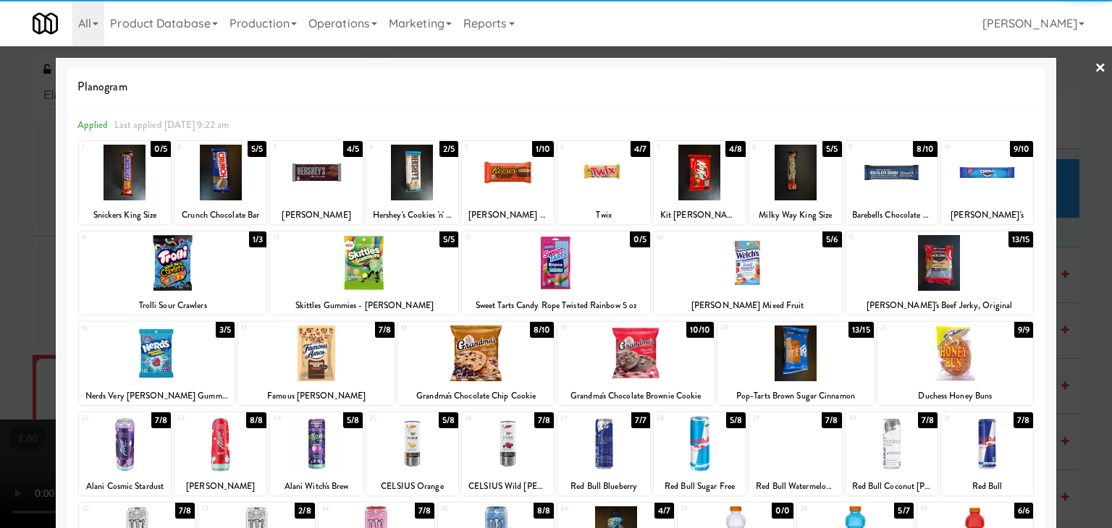
click at [1094, 67] on link "×" at bounding box center [1100, 68] width 12 height 45
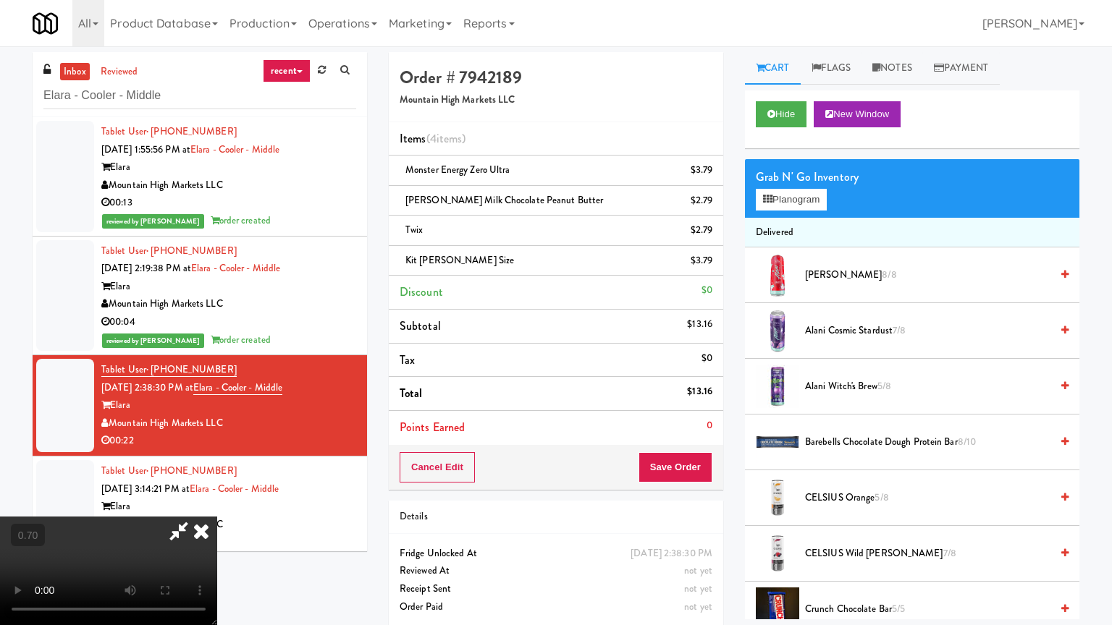
click at [217, 517] on video at bounding box center [108, 571] width 217 height 109
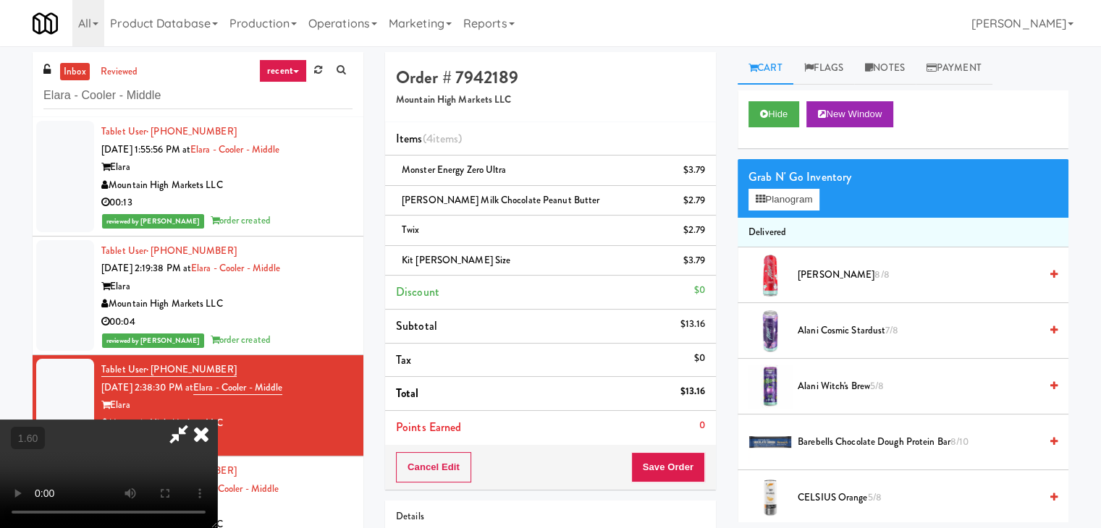
click at [217, 420] on icon at bounding box center [201, 434] width 32 height 29
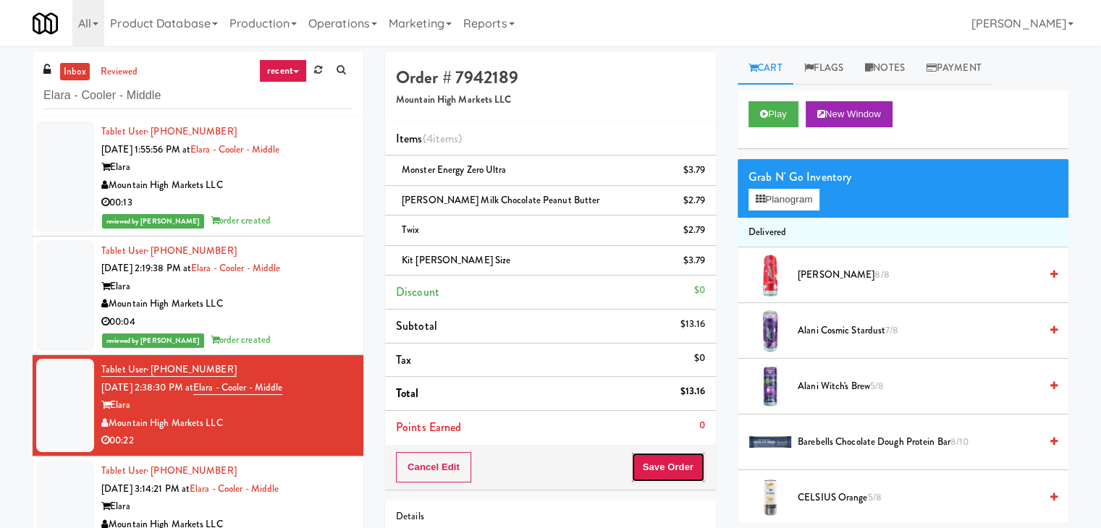
click at [644, 470] on button "Save Order" at bounding box center [668, 467] width 74 height 30
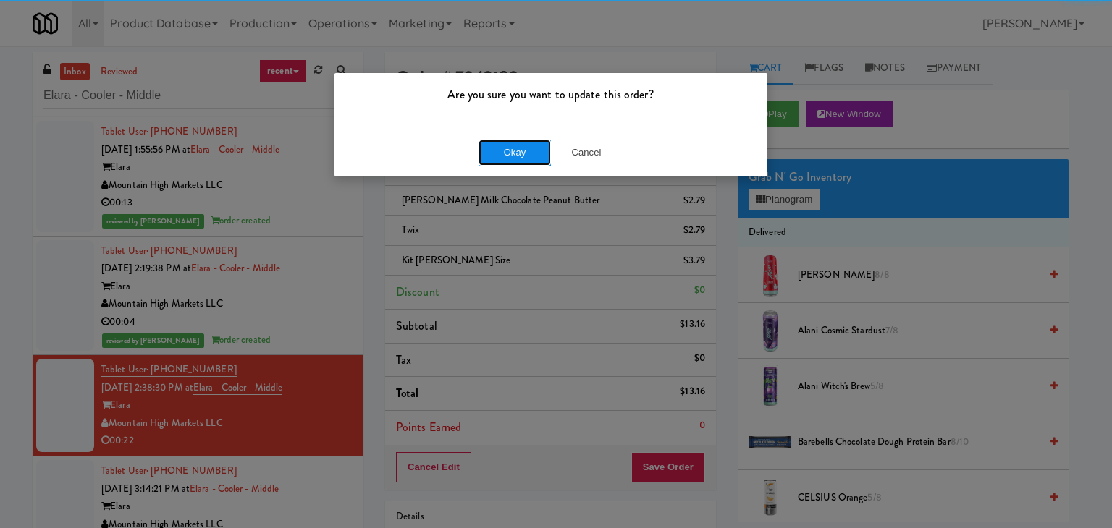
click at [509, 145] on button "Okay" at bounding box center [514, 153] width 72 height 26
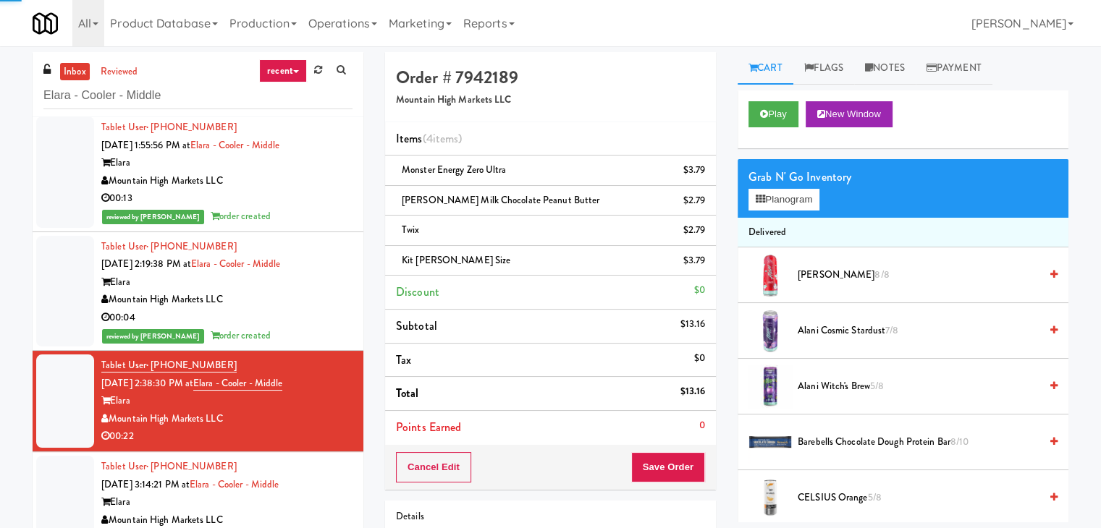
scroll to position [6, 0]
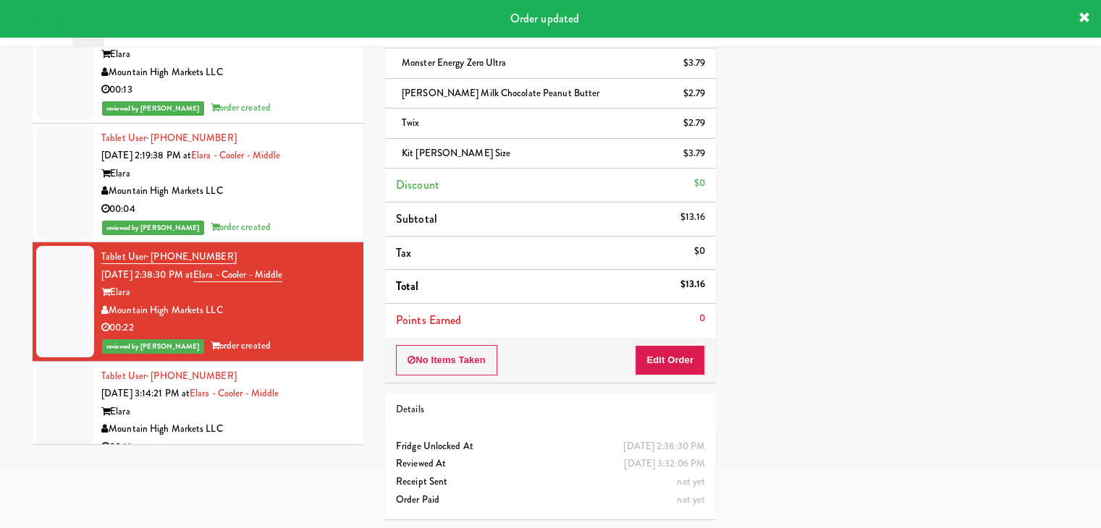
click at [316, 430] on div "Mountain High Markets LLC" at bounding box center [226, 429] width 251 height 18
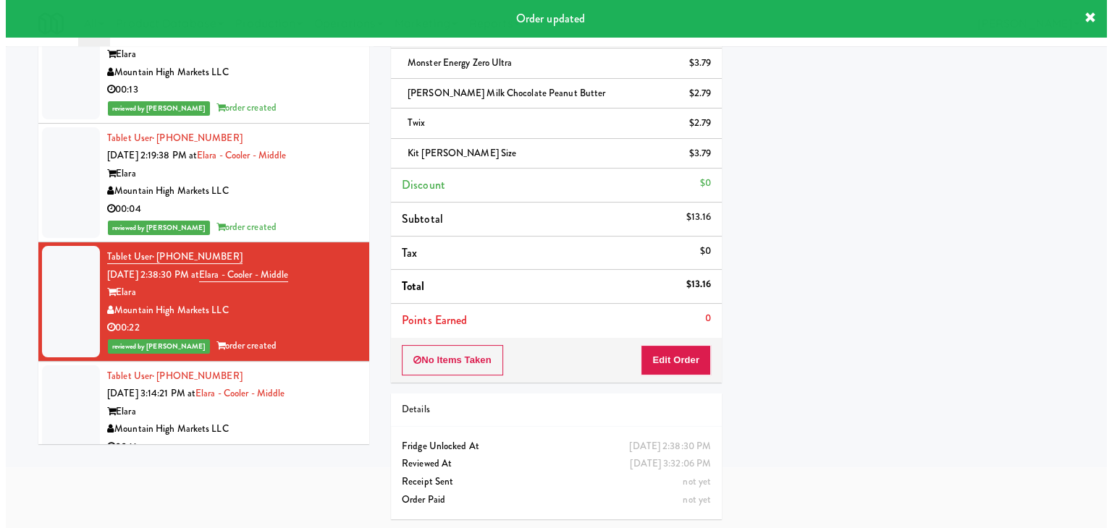
scroll to position [46, 0]
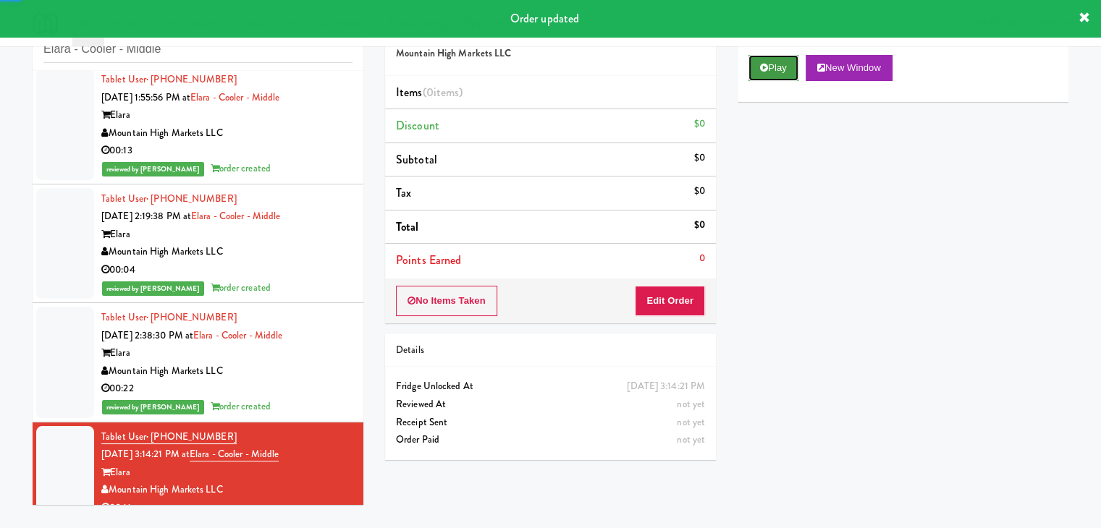
click at [783, 64] on button "Play" at bounding box center [773, 68] width 50 height 26
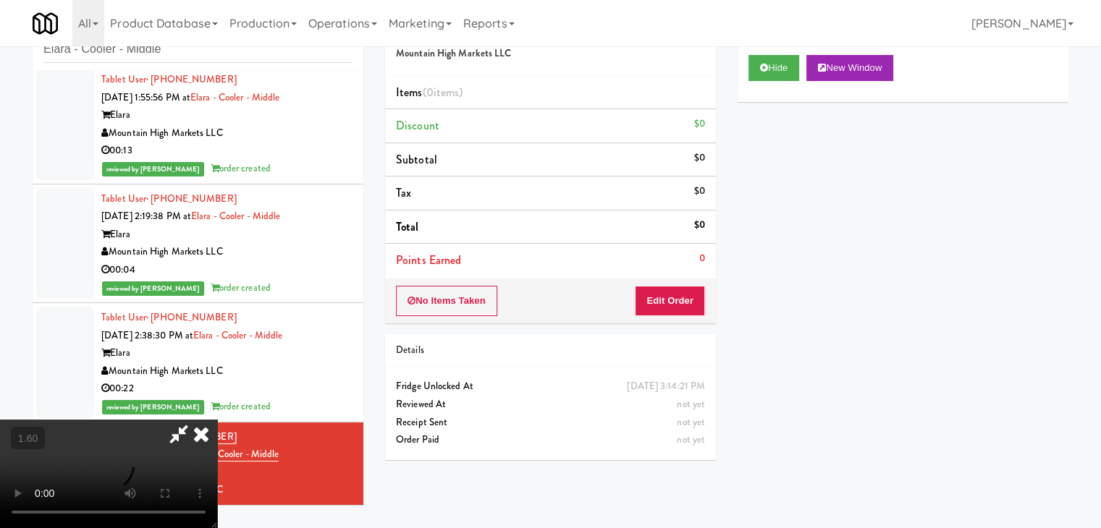
click at [217, 420] on video at bounding box center [108, 474] width 217 height 109
click at [217, 420] on icon at bounding box center [201, 434] width 32 height 29
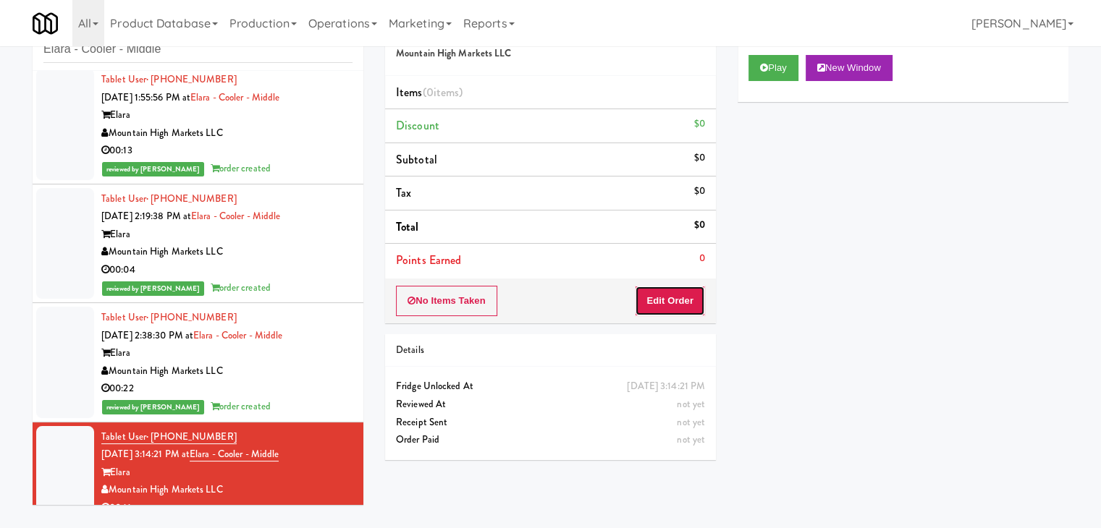
click at [672, 299] on button "Edit Order" at bounding box center [670, 301] width 70 height 30
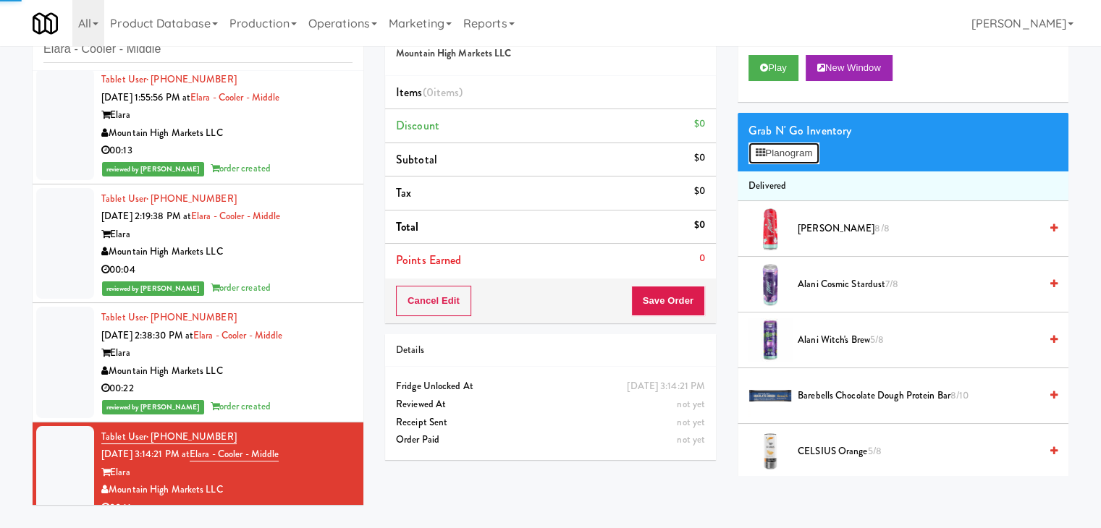
click at [767, 152] on button "Planogram" at bounding box center [783, 154] width 71 height 22
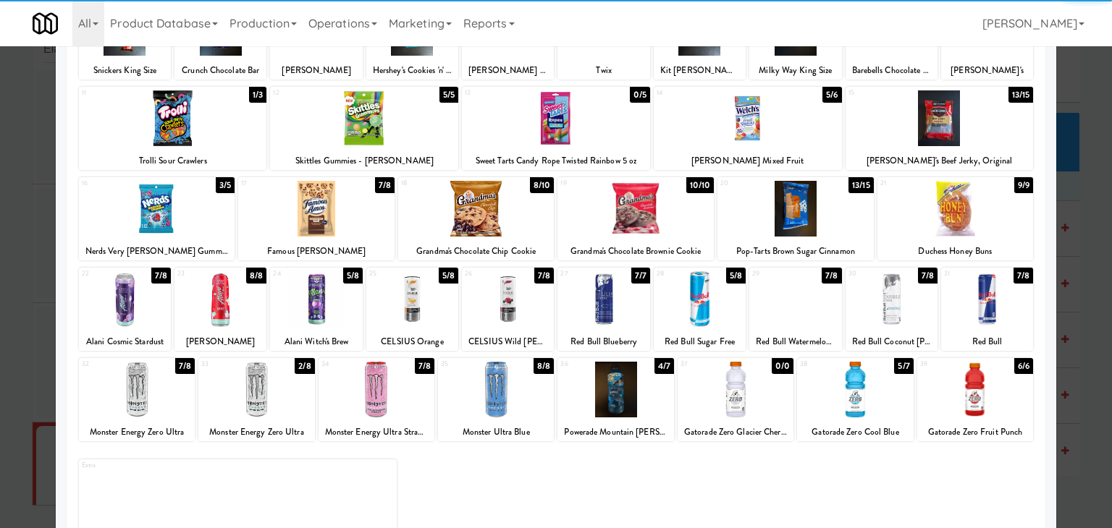
click at [316, 295] on div at bounding box center [316, 299] width 92 height 56
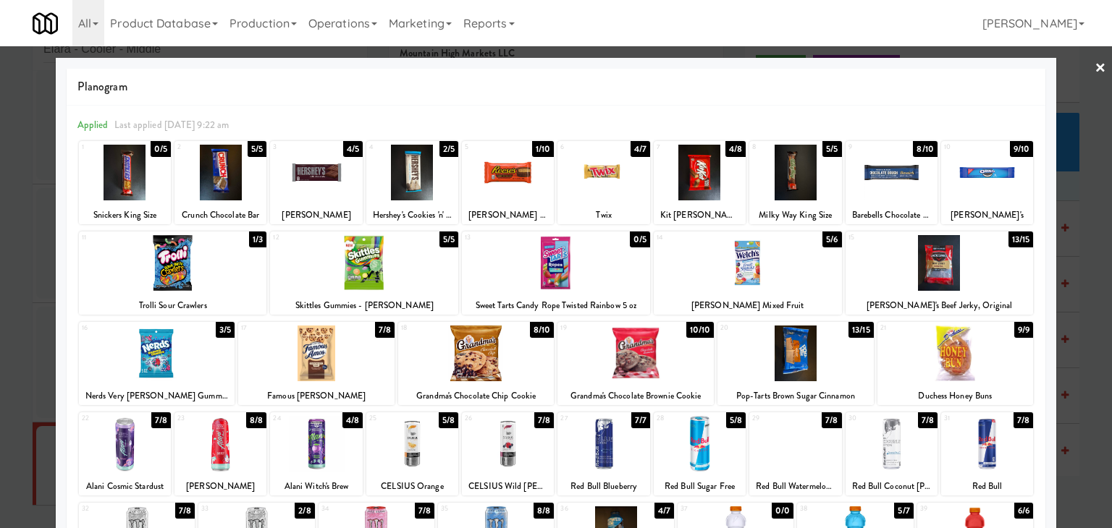
drag, startPoint x: 1094, startPoint y: 67, endPoint x: 965, endPoint y: 195, distance: 181.7
click at [1094, 67] on link "×" at bounding box center [1100, 68] width 12 height 45
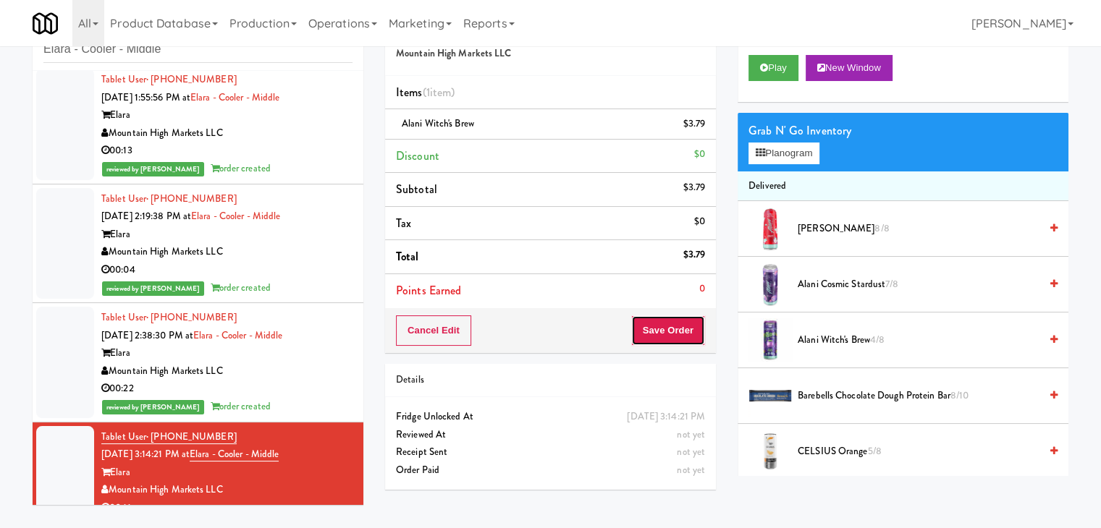
click at [643, 326] on button "Save Order" at bounding box center [668, 331] width 74 height 30
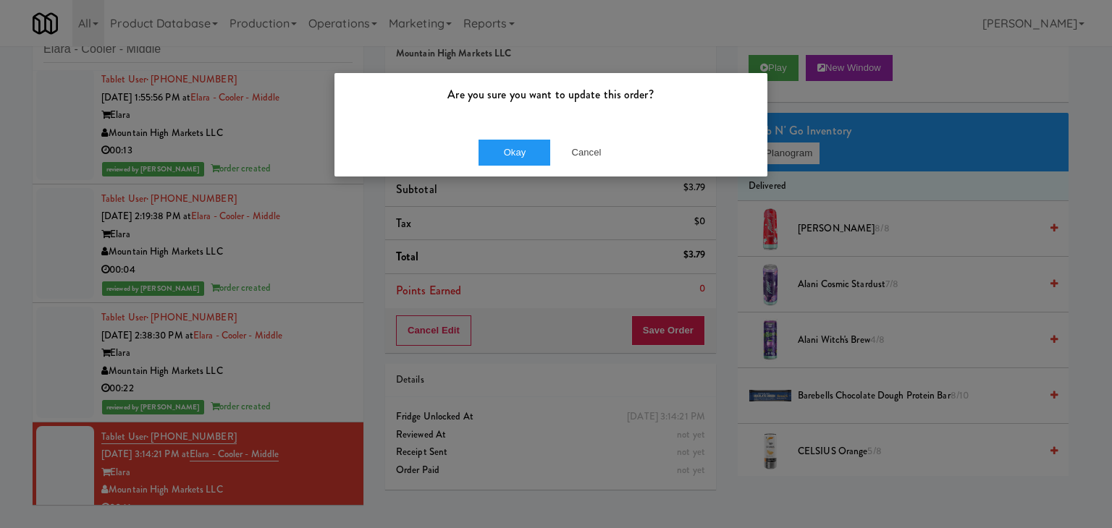
click at [507, 134] on div "Okay Cancel" at bounding box center [550, 152] width 433 height 48
click at [507, 147] on button "Okay" at bounding box center [514, 153] width 72 height 26
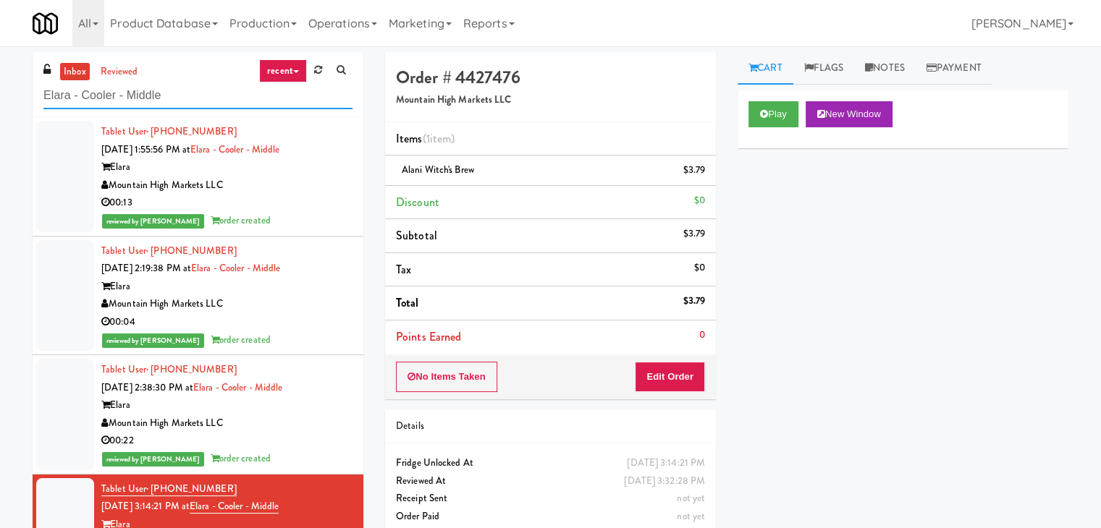
click at [180, 89] on input "Elara - Cooler - Middle" at bounding box center [197, 95] width 309 height 27
paste input "311 W. [US_STATE]"
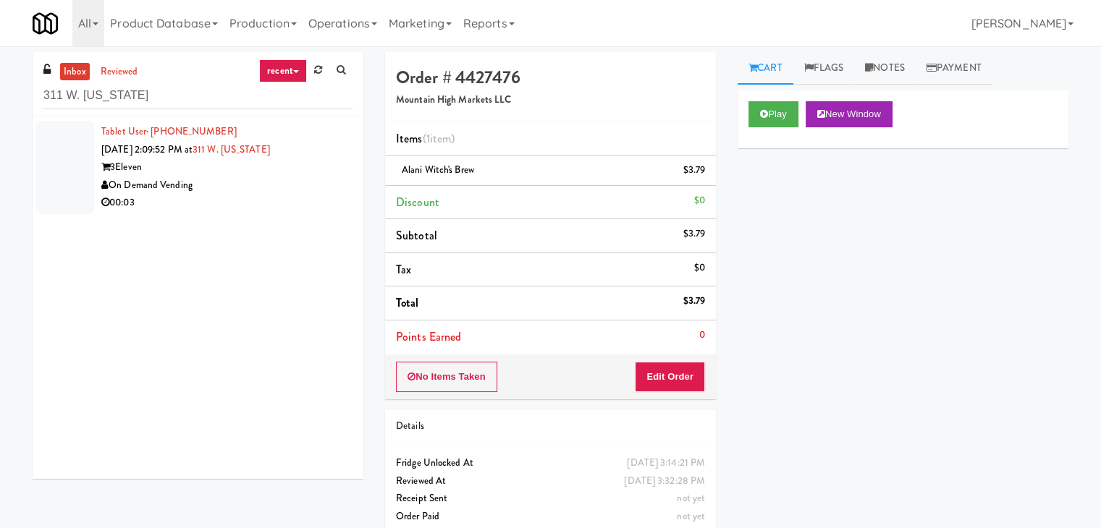
click at [301, 217] on li "Tablet User · (914) 688-2936 [DATE] 2:09:52 PM at [STREET_ADDRESS][US_STATE] On…" at bounding box center [198, 167] width 331 height 101
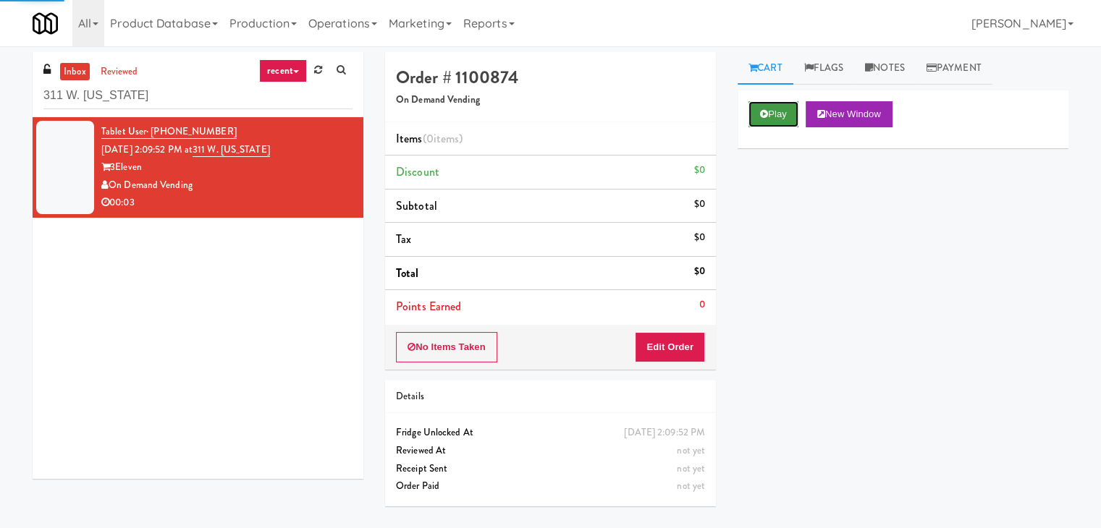
click at [764, 112] on icon at bounding box center [764, 113] width 8 height 9
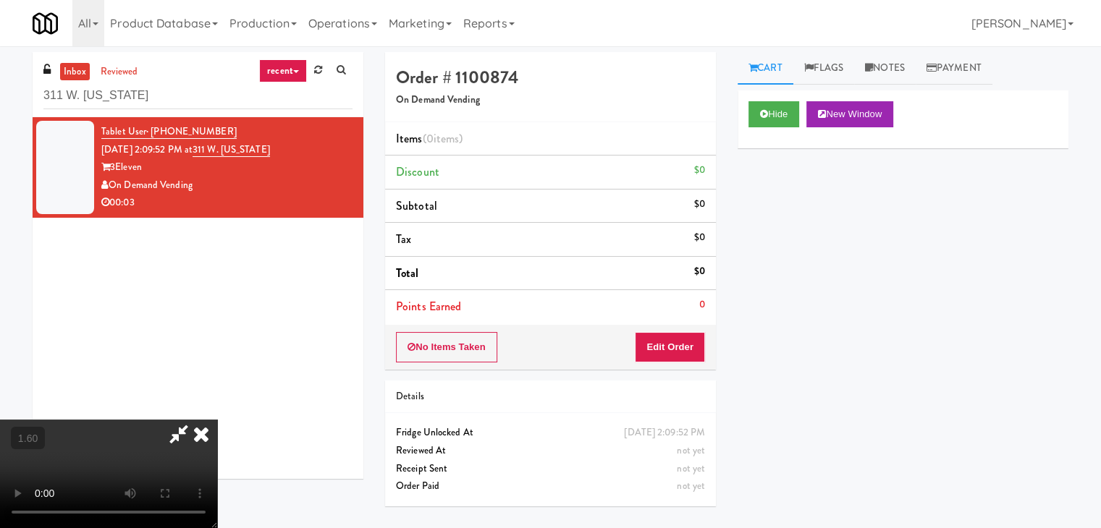
click at [217, 420] on video at bounding box center [108, 474] width 217 height 109
click at [217, 420] on icon at bounding box center [201, 434] width 32 height 29
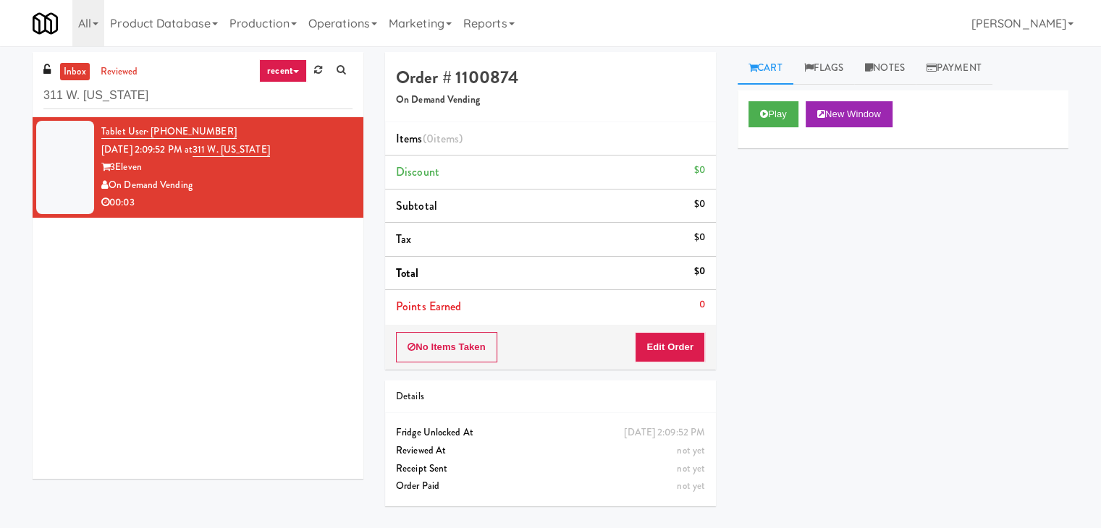
click at [676, 368] on div "Order # 1100874 On Demand Vending Items (0 items ) Discount $0 Subtotal $0 Tax …" at bounding box center [550, 284] width 352 height 465
click at [677, 349] on button "Edit Order" at bounding box center [670, 347] width 70 height 30
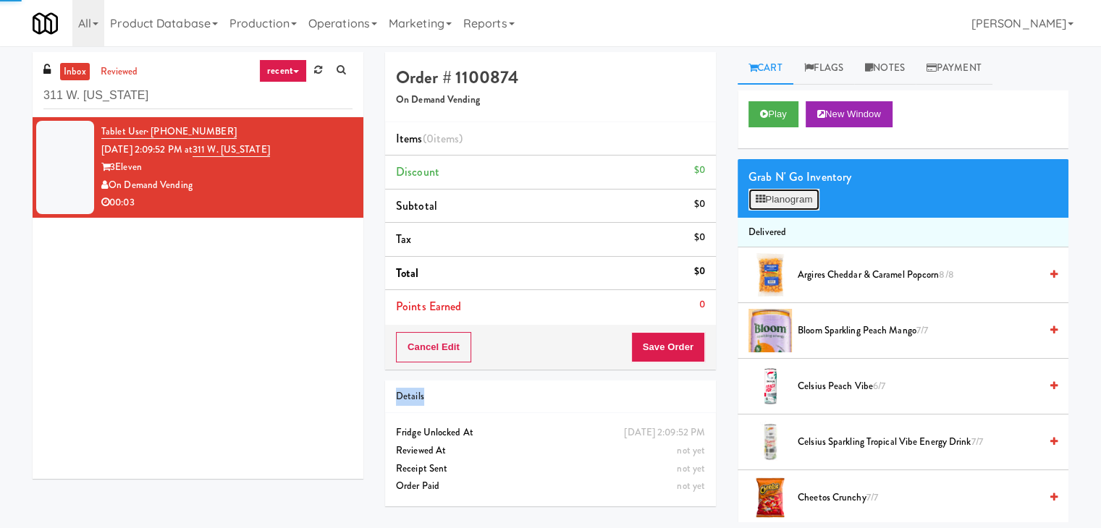
click at [784, 196] on button "Planogram" at bounding box center [783, 200] width 71 height 22
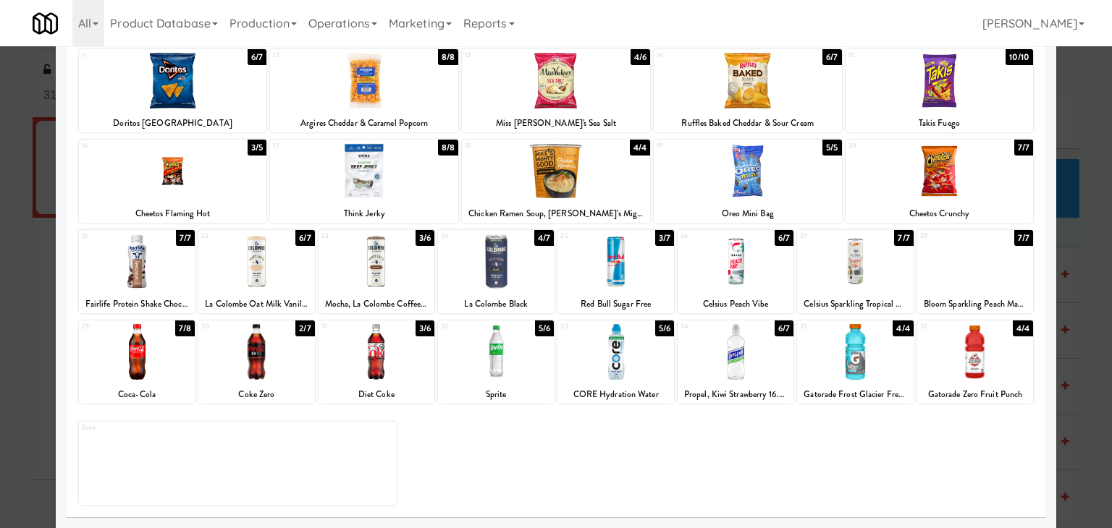
click at [372, 357] on div at bounding box center [376, 352] width 116 height 56
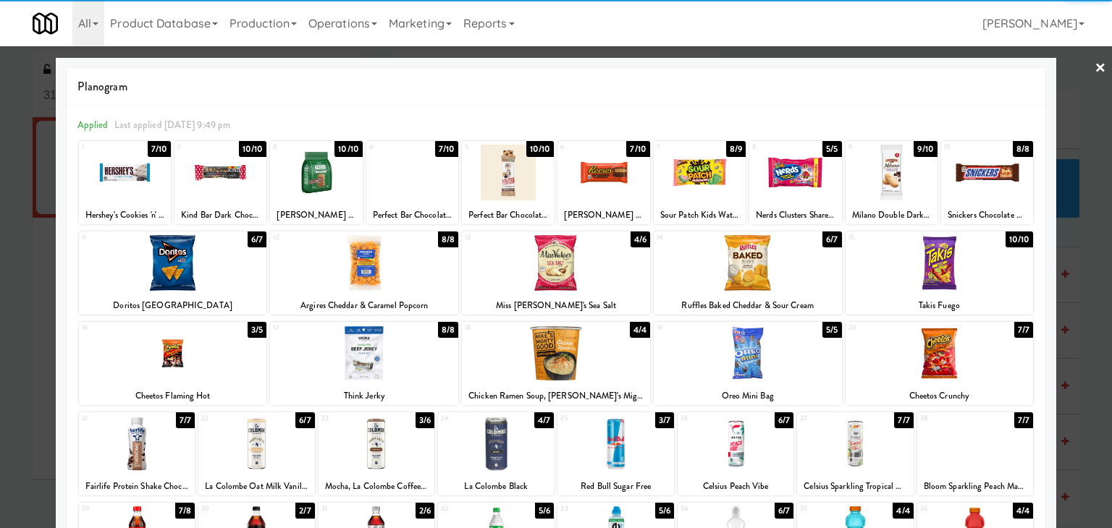
drag, startPoint x: 1089, startPoint y: 69, endPoint x: 1067, endPoint y: 89, distance: 30.2
click at [1094, 67] on link "×" at bounding box center [1100, 68] width 12 height 45
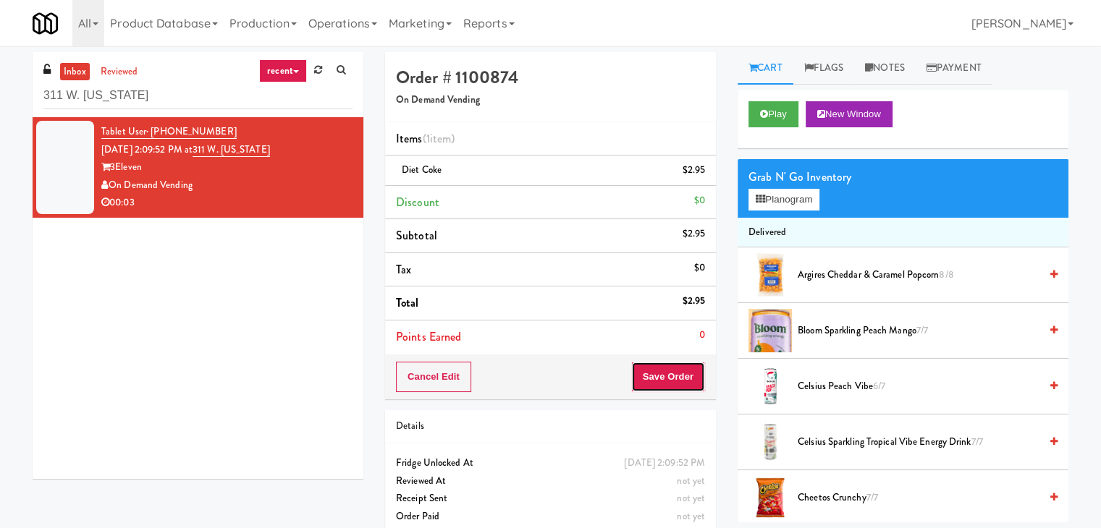
click at [648, 376] on button "Save Order" at bounding box center [668, 377] width 74 height 30
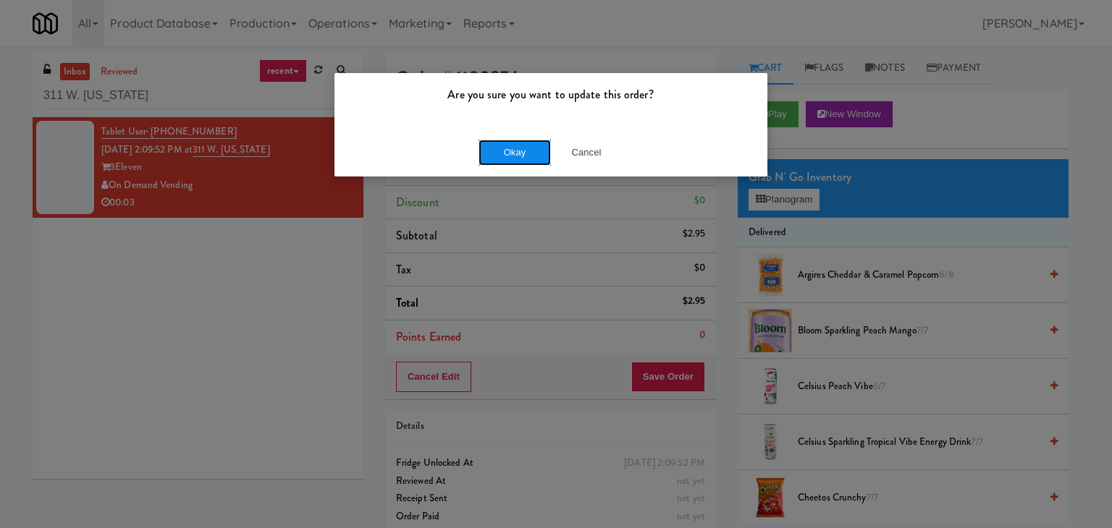
click at [540, 145] on button "Okay" at bounding box center [514, 153] width 72 height 26
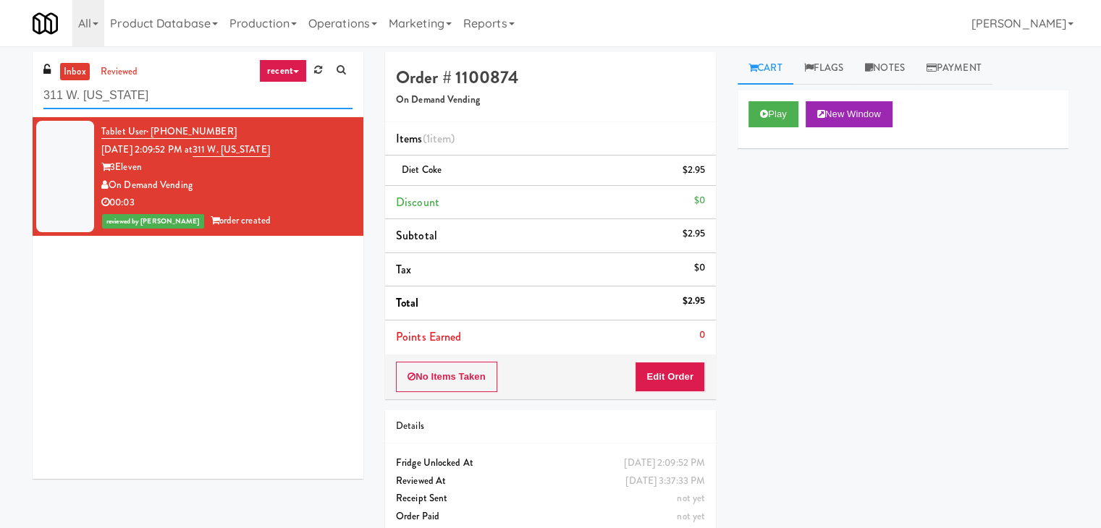
click at [160, 95] on input "311 W. [US_STATE]" at bounding box center [197, 95] width 309 height 27
paste input "Mattr (formerly Shawcor)"
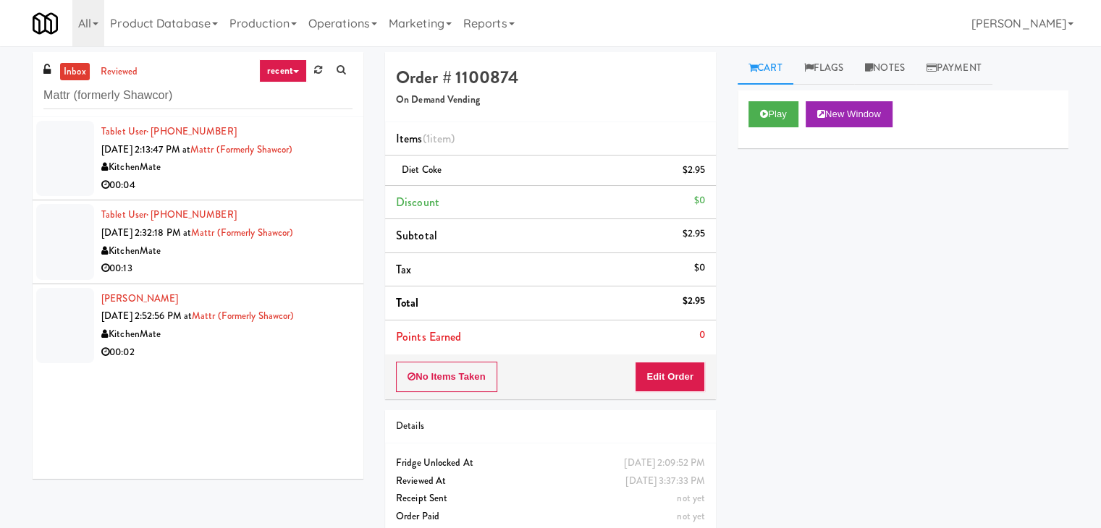
click at [280, 177] on div "00:04" at bounding box center [226, 186] width 251 height 18
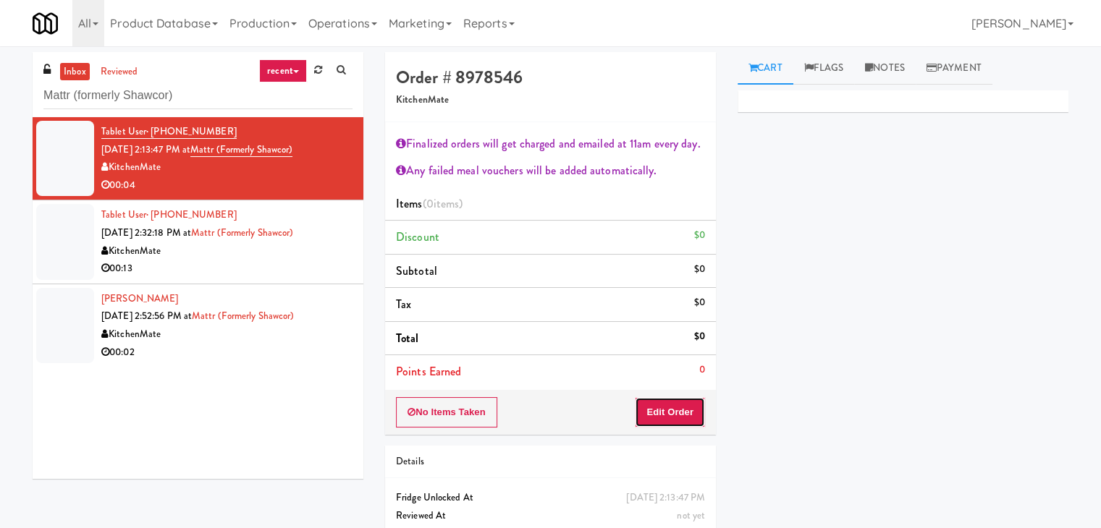
click at [677, 410] on button "Edit Order" at bounding box center [670, 412] width 70 height 30
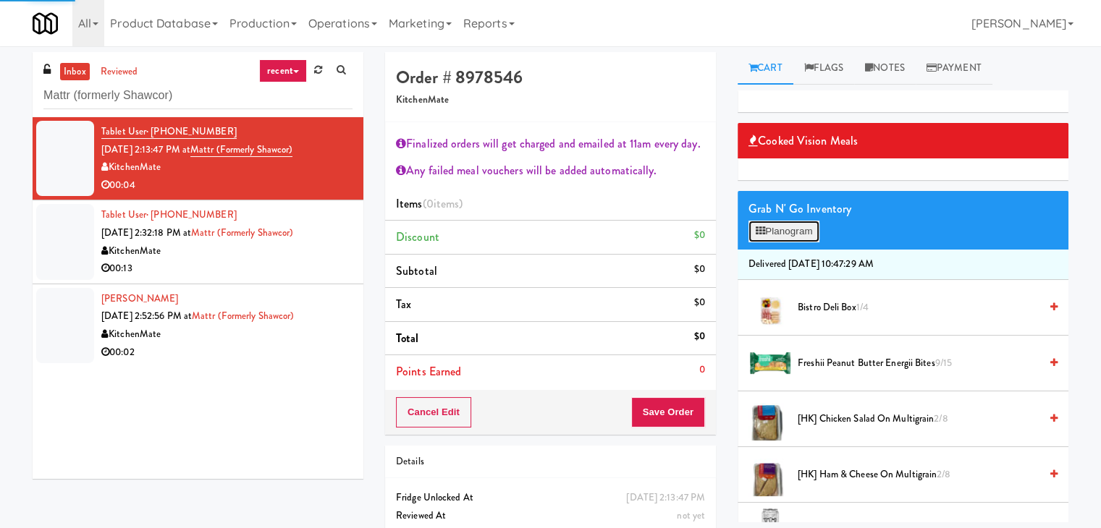
click at [792, 232] on button "Planogram" at bounding box center [783, 232] width 71 height 22
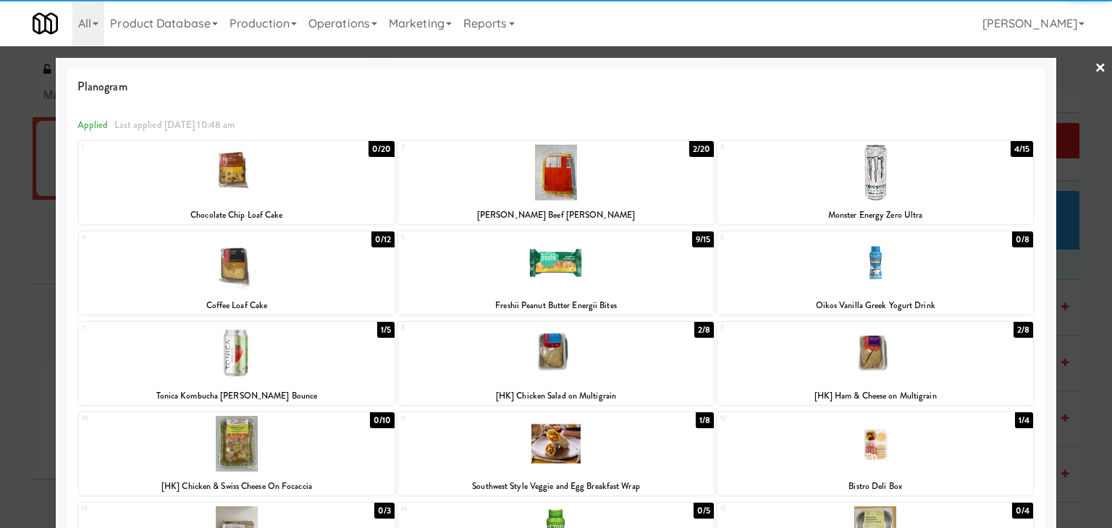
click at [598, 177] on div at bounding box center [556, 173] width 316 height 56
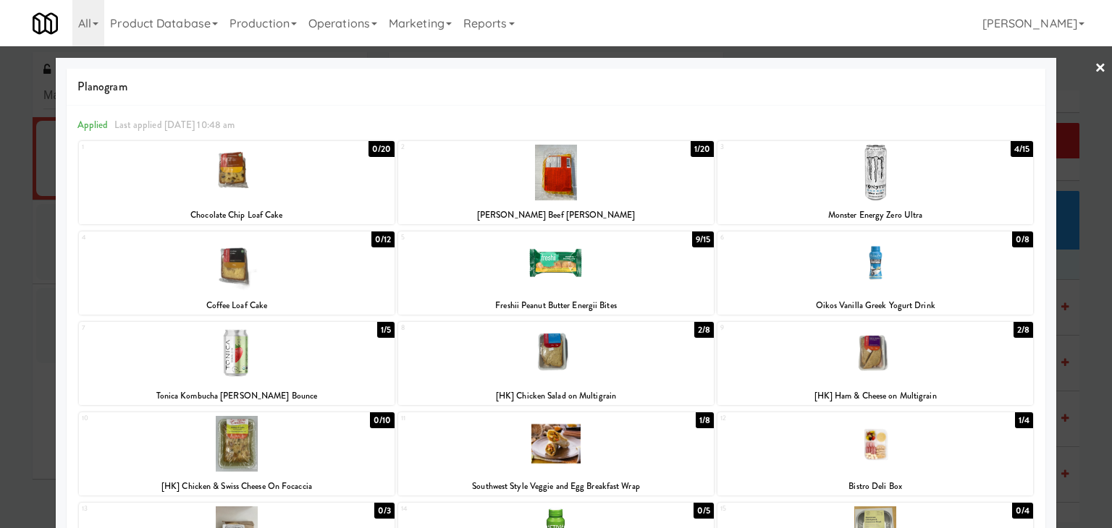
click at [1094, 68] on link "×" at bounding box center [1100, 68] width 12 height 45
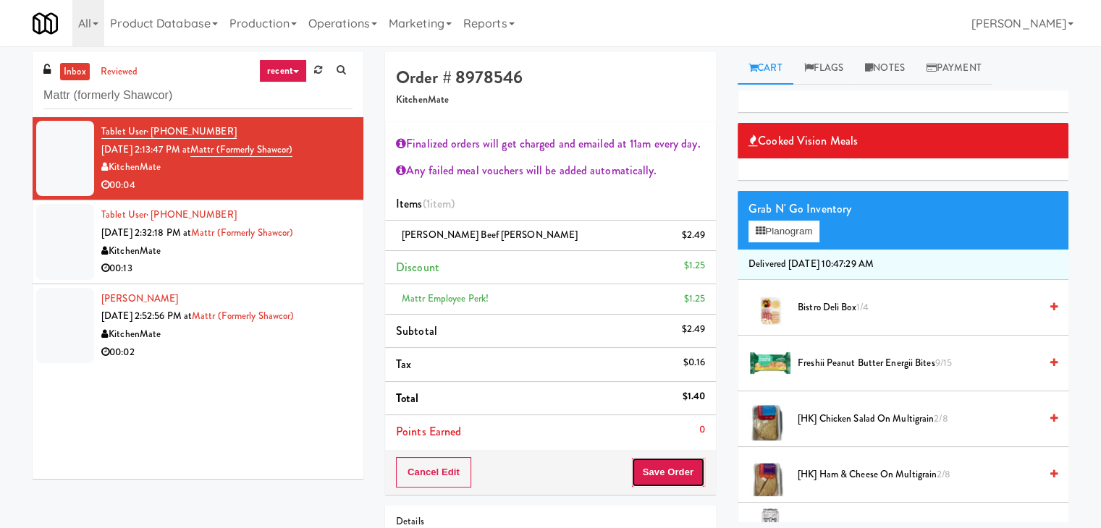
click at [690, 470] on button "Save Order" at bounding box center [668, 472] width 74 height 30
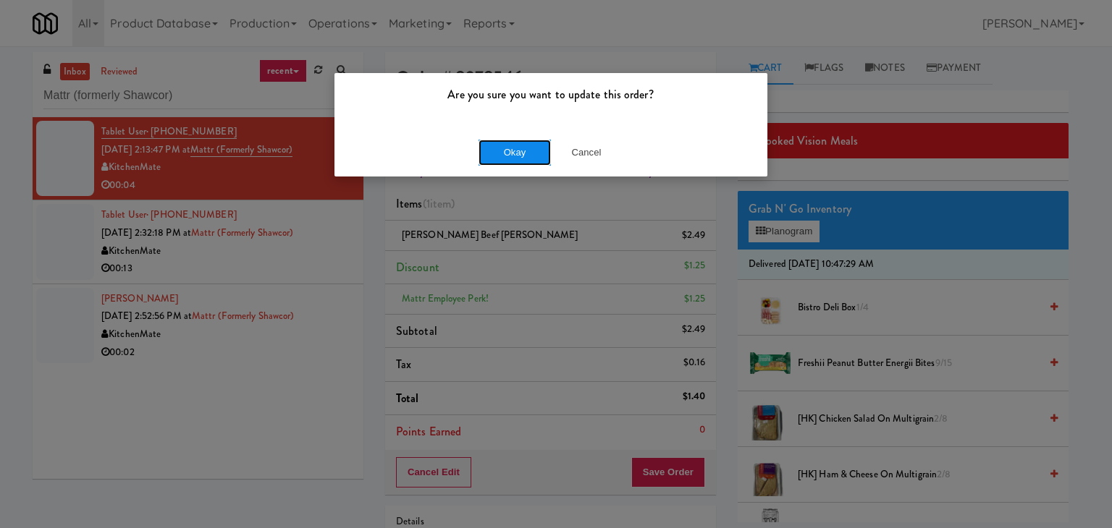
click at [512, 152] on button "Okay" at bounding box center [514, 153] width 72 height 26
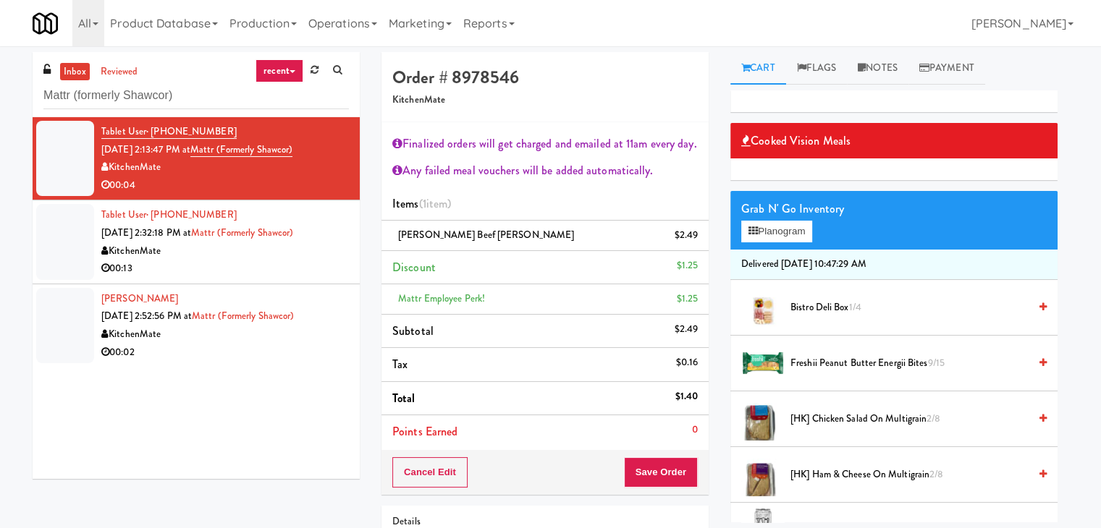
click at [277, 261] on div "00:13" at bounding box center [224, 269] width 247 height 18
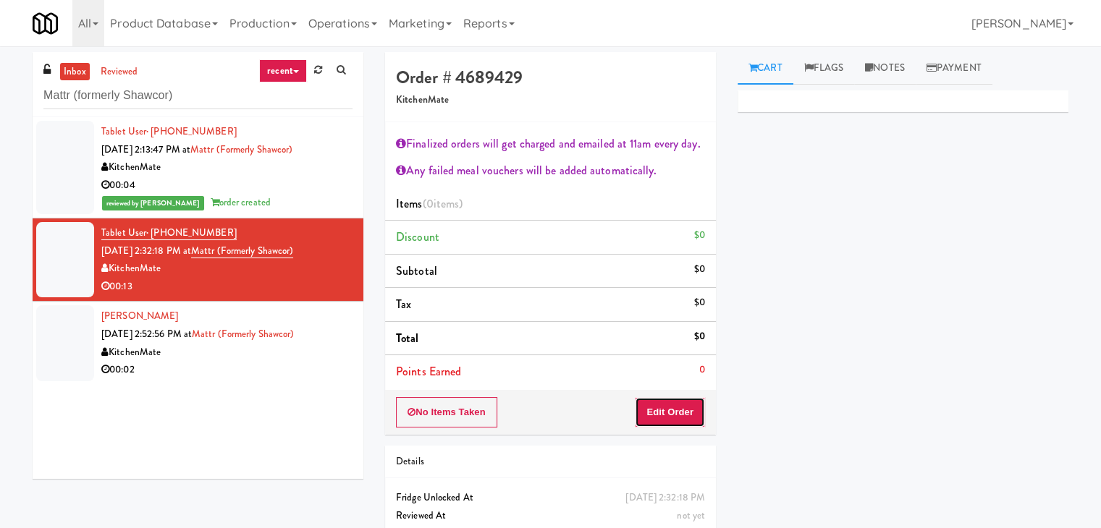
click at [660, 409] on button "Edit Order" at bounding box center [670, 412] width 70 height 30
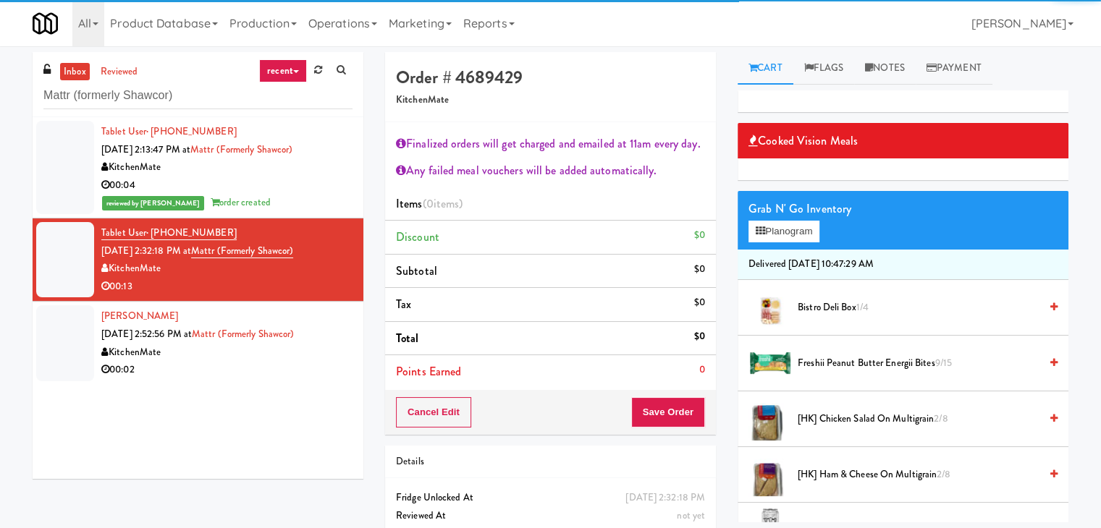
click at [784, 242] on div "Grab N' Go Inventory Planogram" at bounding box center [902, 220] width 331 height 59
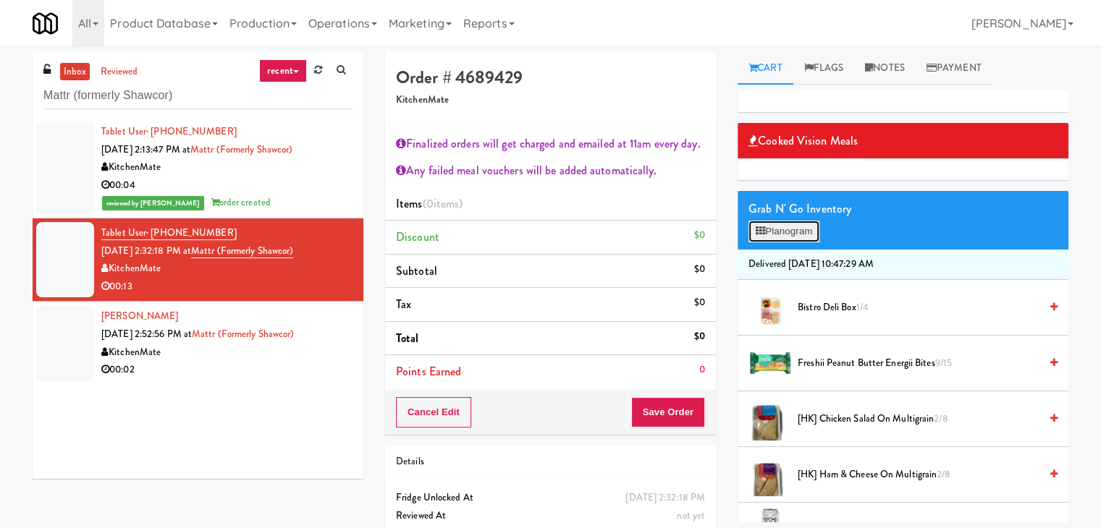
click at [784, 233] on button "Planogram" at bounding box center [783, 232] width 71 height 22
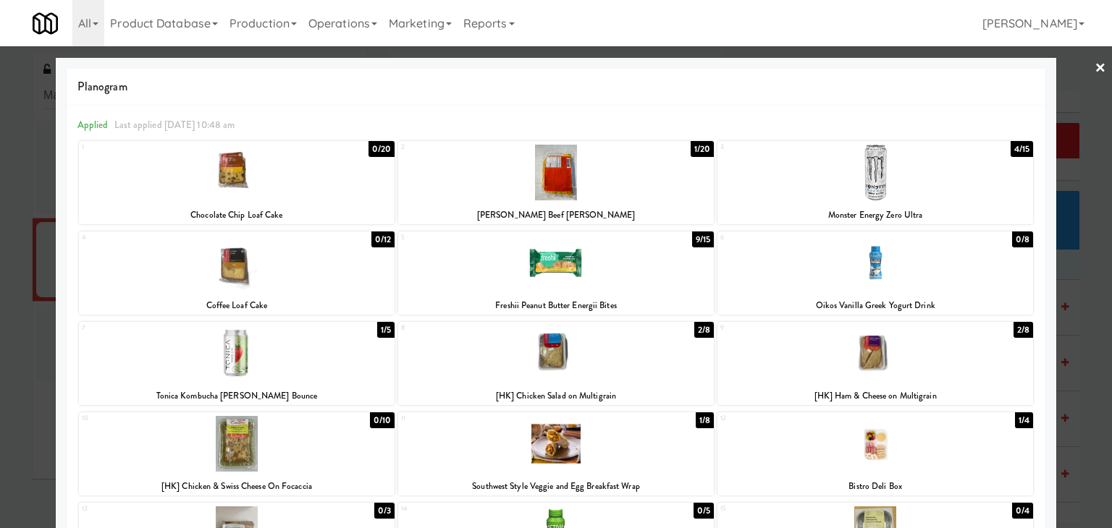
click at [551, 267] on div at bounding box center [556, 263] width 316 height 56
click at [1094, 67] on link "×" at bounding box center [1100, 68] width 12 height 45
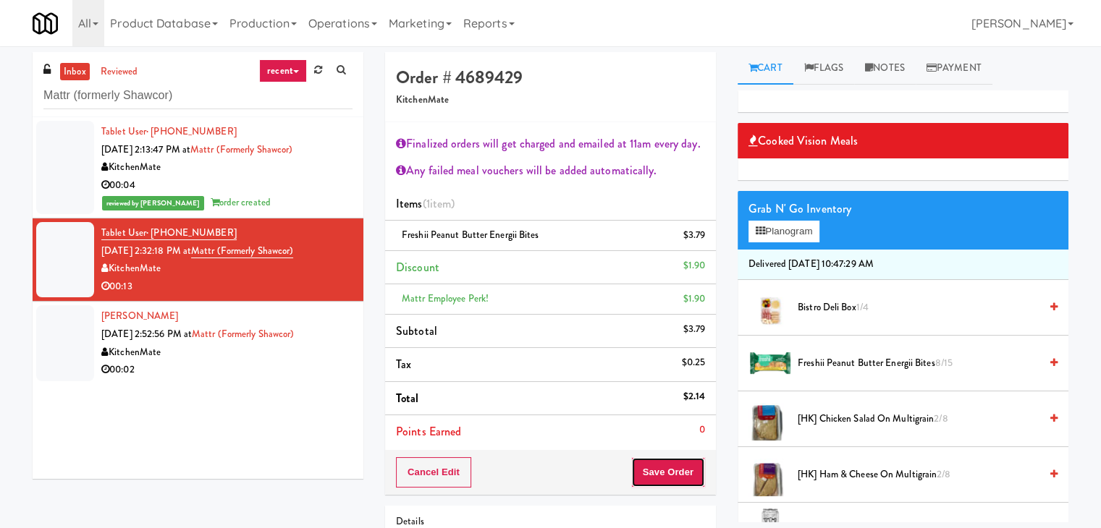
click at [659, 470] on button "Save Order" at bounding box center [668, 472] width 74 height 30
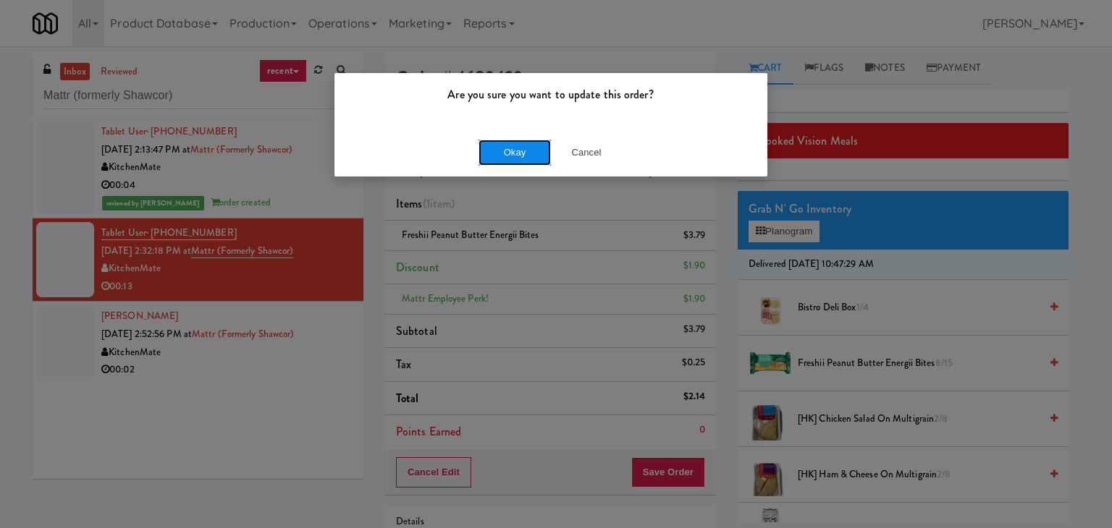
drag, startPoint x: 508, startPoint y: 140, endPoint x: 428, endPoint y: 255, distance: 139.9
click at [507, 140] on button "Okay" at bounding box center [514, 153] width 72 height 26
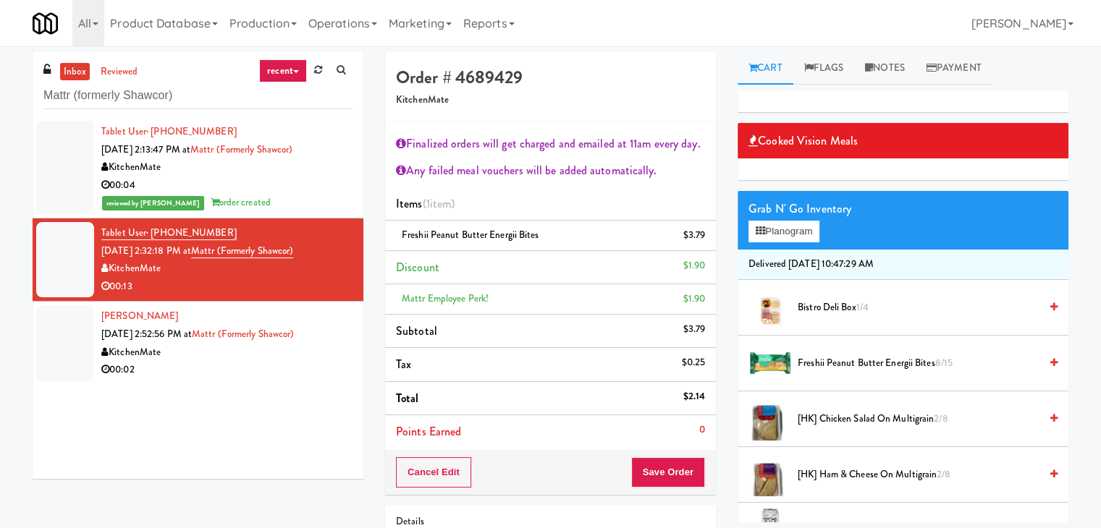
click at [258, 371] on div "00:02" at bounding box center [226, 370] width 251 height 18
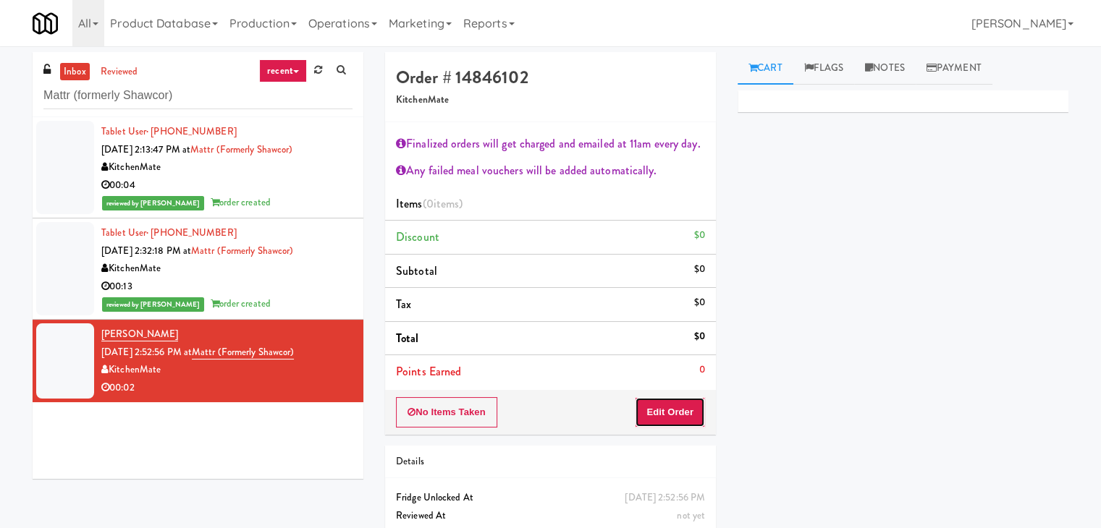
click at [656, 424] on button "Edit Order" at bounding box center [670, 412] width 70 height 30
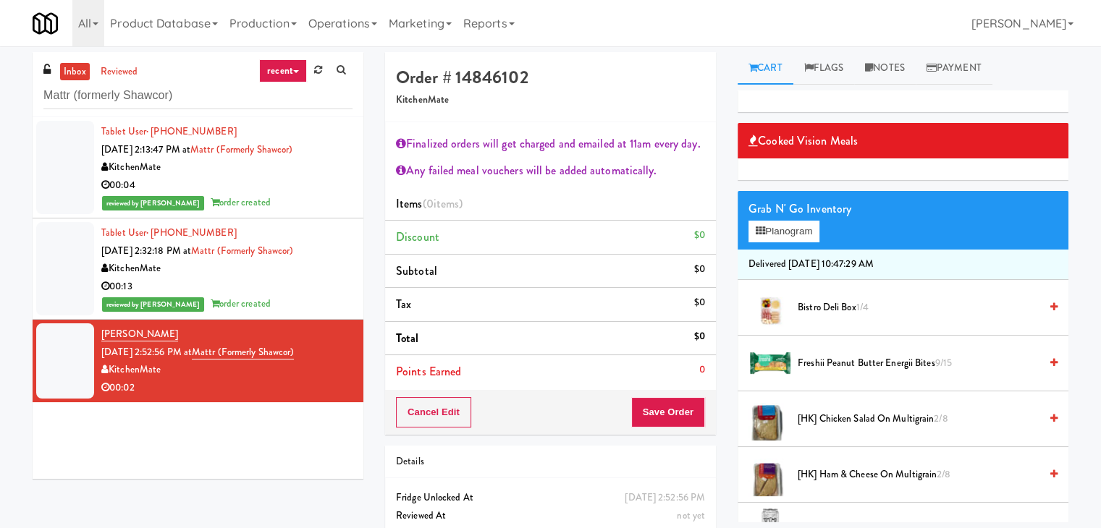
click at [837, 365] on span "Freshii Peanut Butter Energii Bites 9/15" at bounding box center [918, 364] width 242 height 18
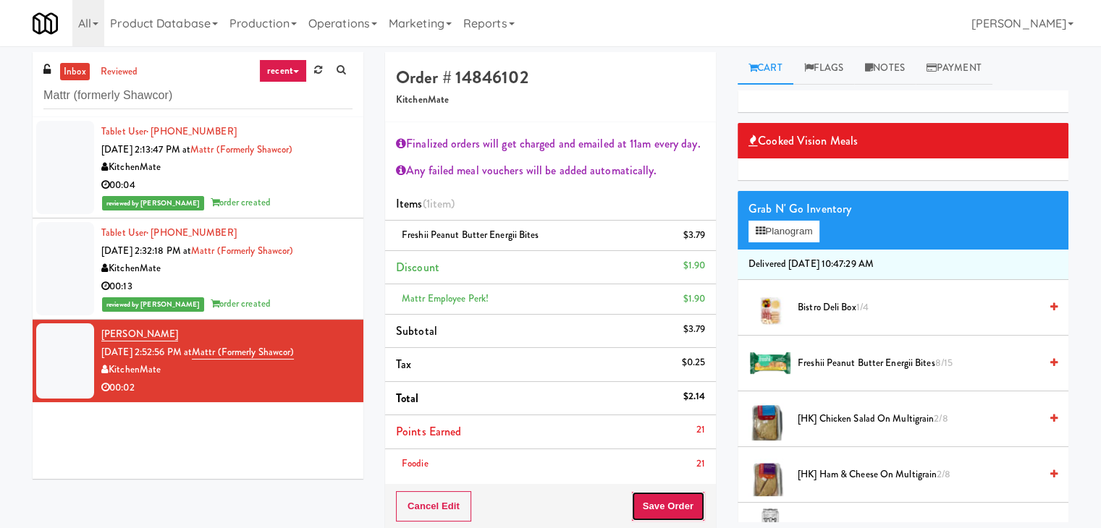
click at [687, 504] on button "Save Order" at bounding box center [668, 506] width 74 height 30
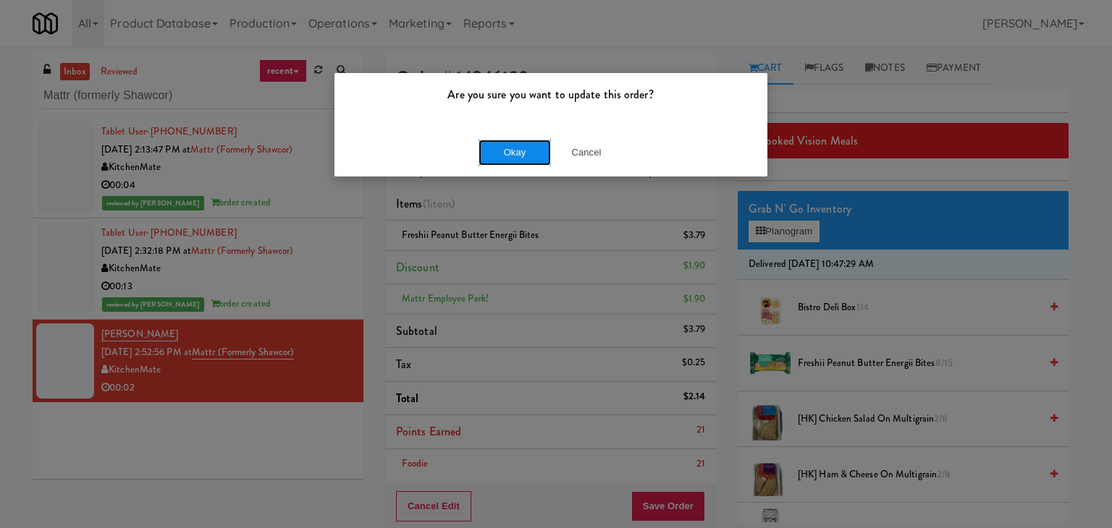
click at [515, 141] on button "Okay" at bounding box center [514, 153] width 72 height 26
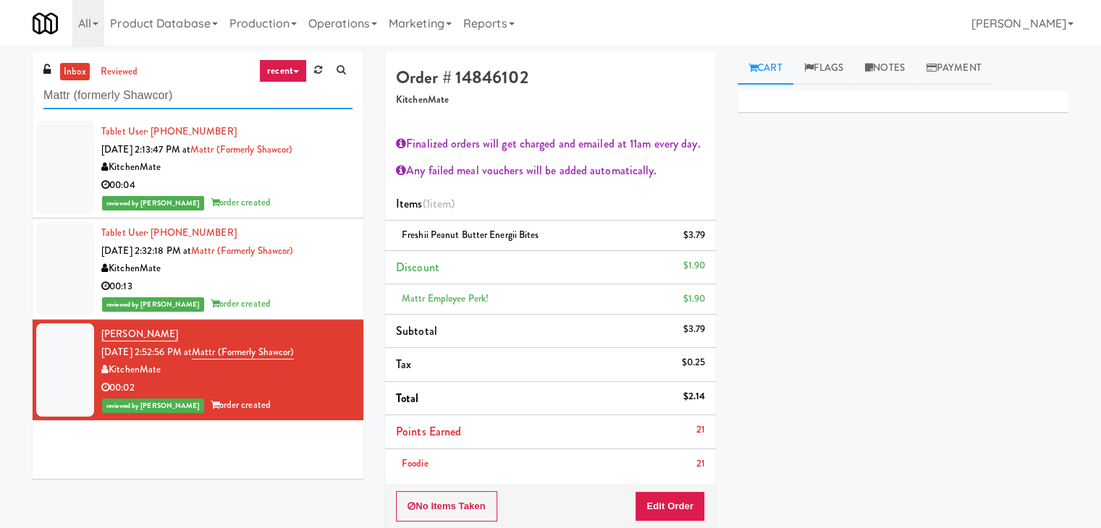
click at [195, 97] on input "Mattr (formerly Shawcor)" at bounding box center [197, 95] width 309 height 27
paste input "Locale - Ambient - Left"
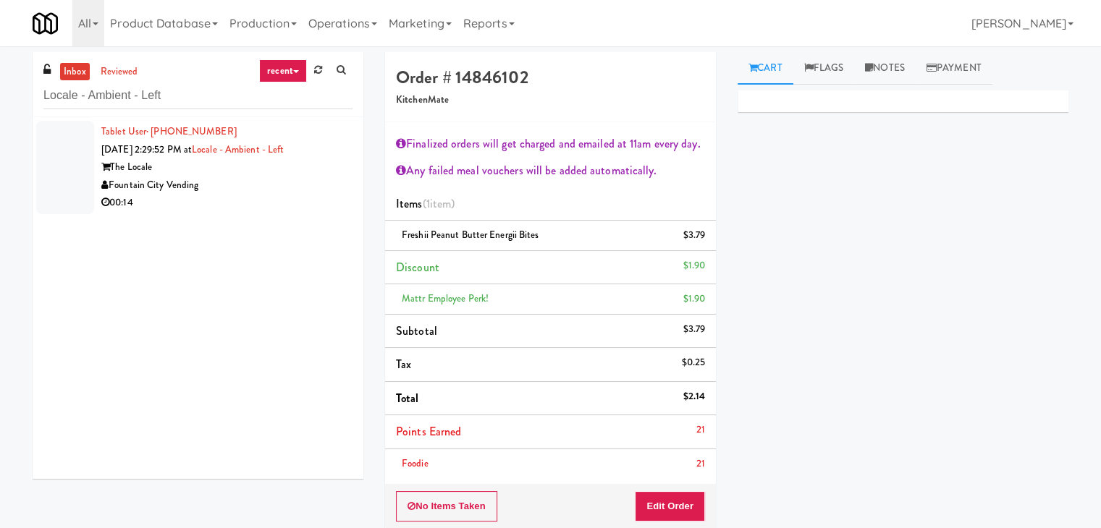
drag, startPoint x: 289, startPoint y: 188, endPoint x: 293, endPoint y: 196, distance: 8.7
click at [289, 189] on div "Fountain City Vending" at bounding box center [226, 186] width 251 height 18
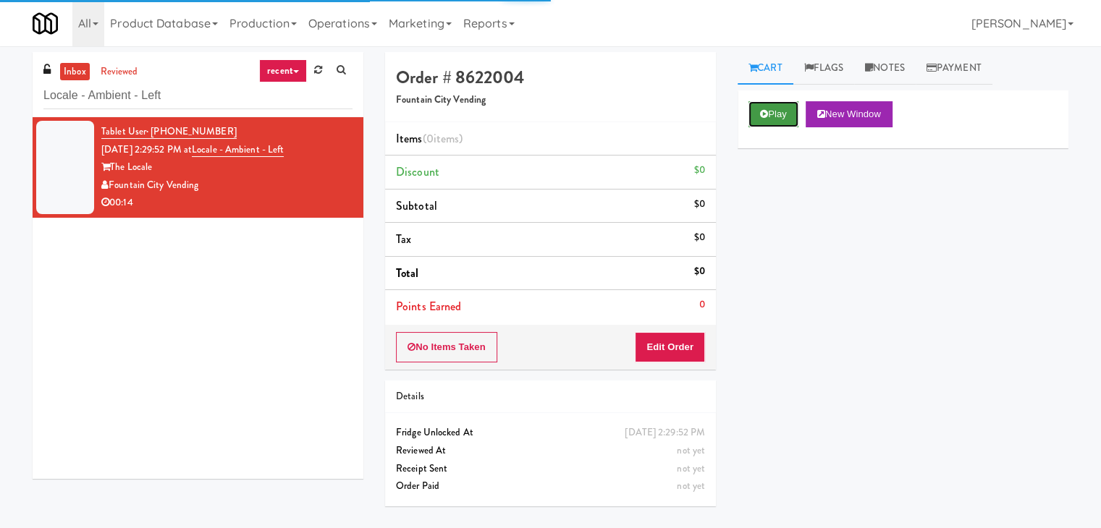
click at [784, 103] on button "Play" at bounding box center [773, 114] width 50 height 26
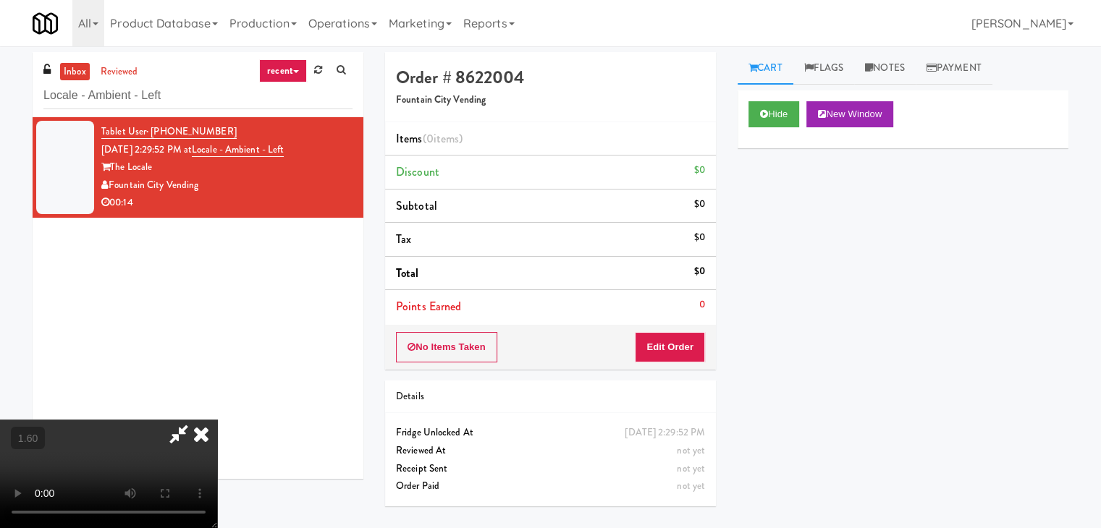
click at [217, 420] on video at bounding box center [108, 474] width 217 height 109
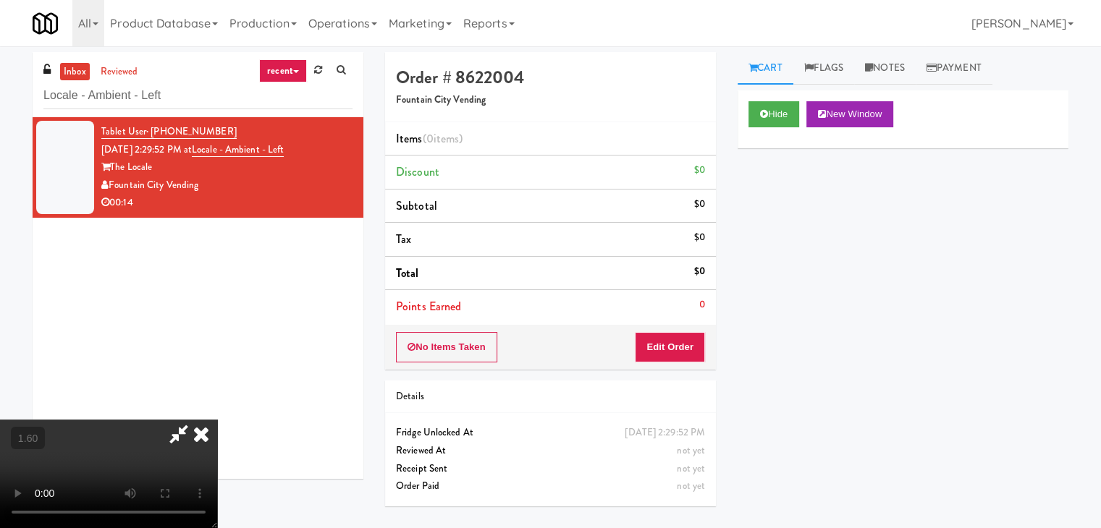
click at [217, 420] on video at bounding box center [108, 474] width 217 height 109
drag, startPoint x: 630, startPoint y: 58, endPoint x: 632, endPoint y: 67, distance: 9.5
click at [217, 420] on icon at bounding box center [201, 434] width 32 height 29
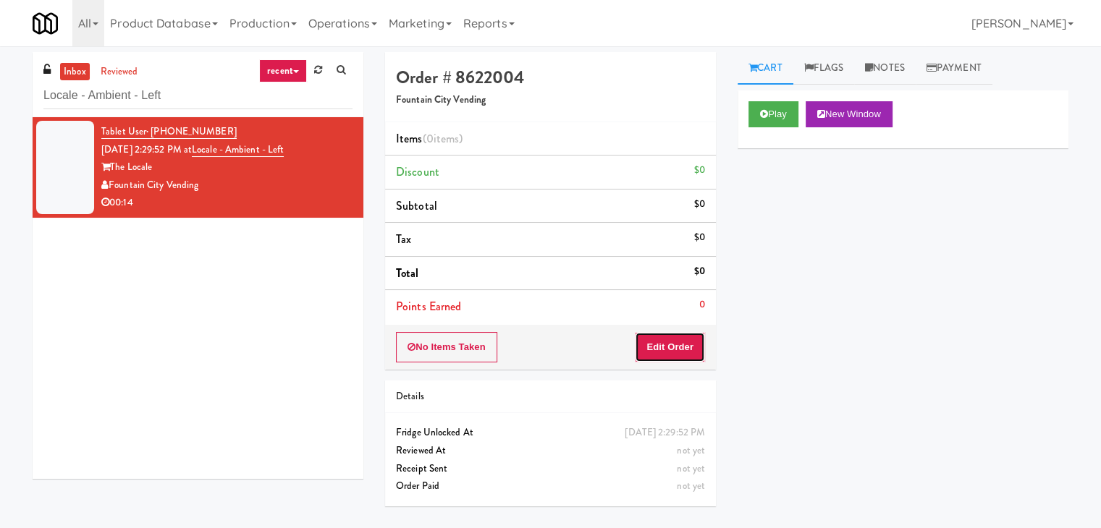
click at [659, 356] on button "Edit Order" at bounding box center [670, 347] width 70 height 30
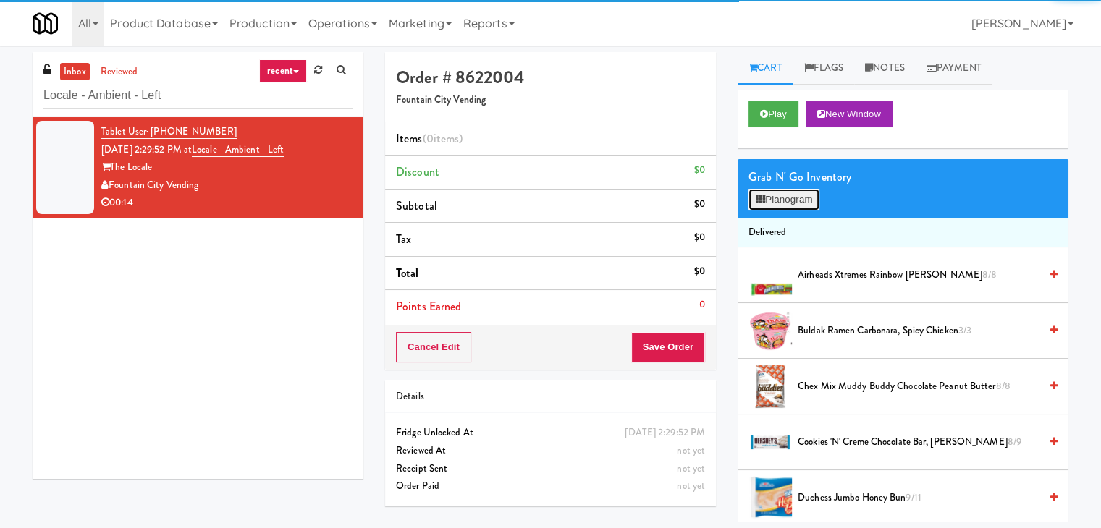
click at [786, 200] on button "Planogram" at bounding box center [783, 200] width 71 height 22
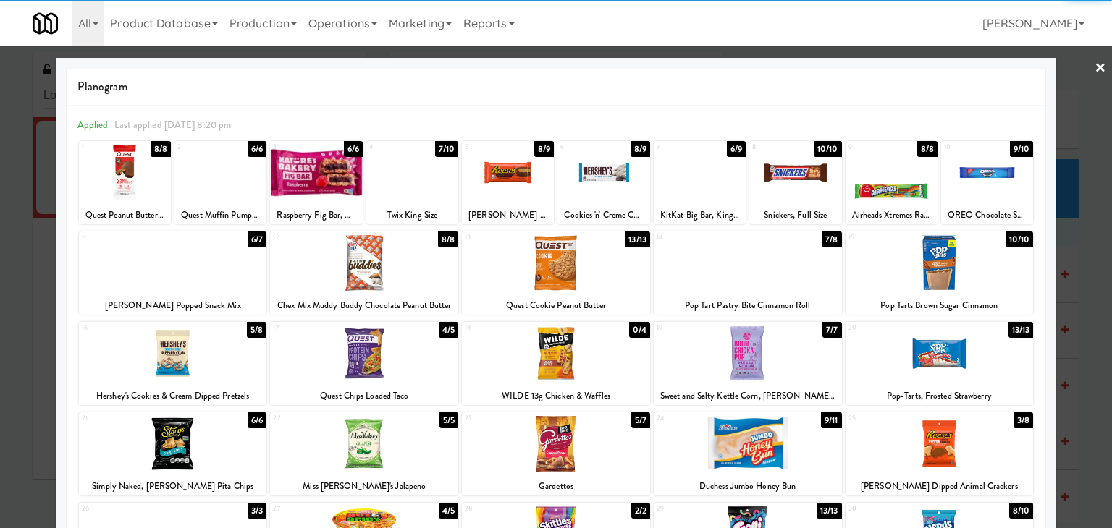
click at [388, 351] on div at bounding box center [364, 354] width 188 height 56
drag, startPoint x: 1092, startPoint y: 68, endPoint x: 925, endPoint y: 201, distance: 213.7
click at [1094, 68] on link "×" at bounding box center [1100, 68] width 12 height 45
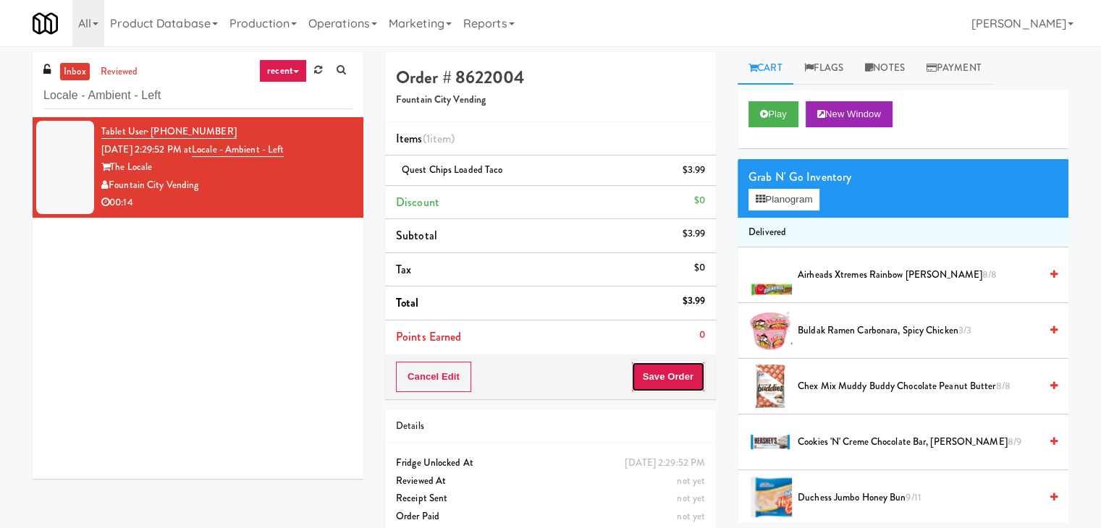
click at [646, 376] on button "Save Order" at bounding box center [668, 377] width 74 height 30
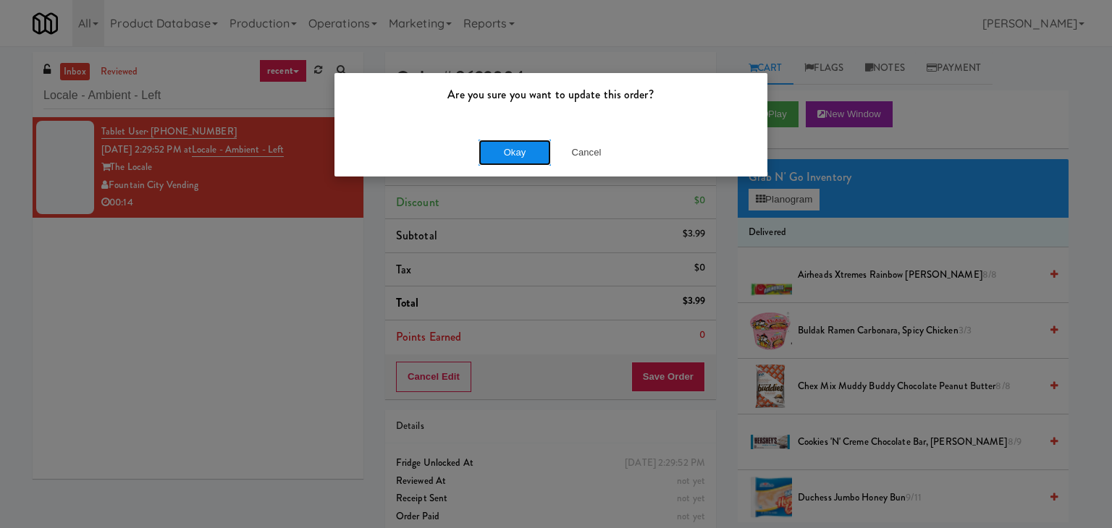
click at [520, 161] on button "Okay" at bounding box center [514, 153] width 72 height 26
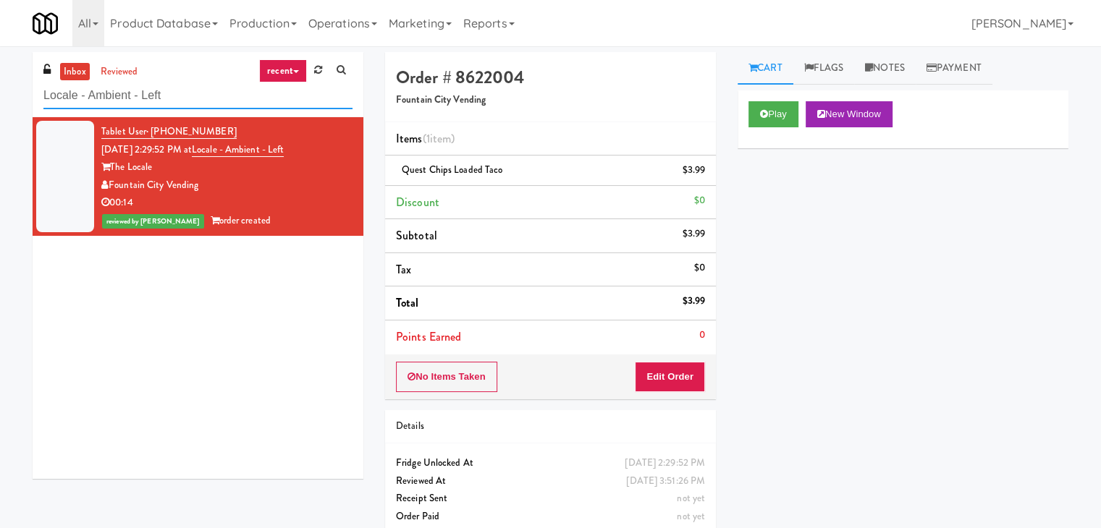
click at [179, 101] on input "Locale - Ambient - Left" at bounding box center [197, 95] width 309 height 27
paste input "BMP - Cooler"
type input "BMP - Cooler"
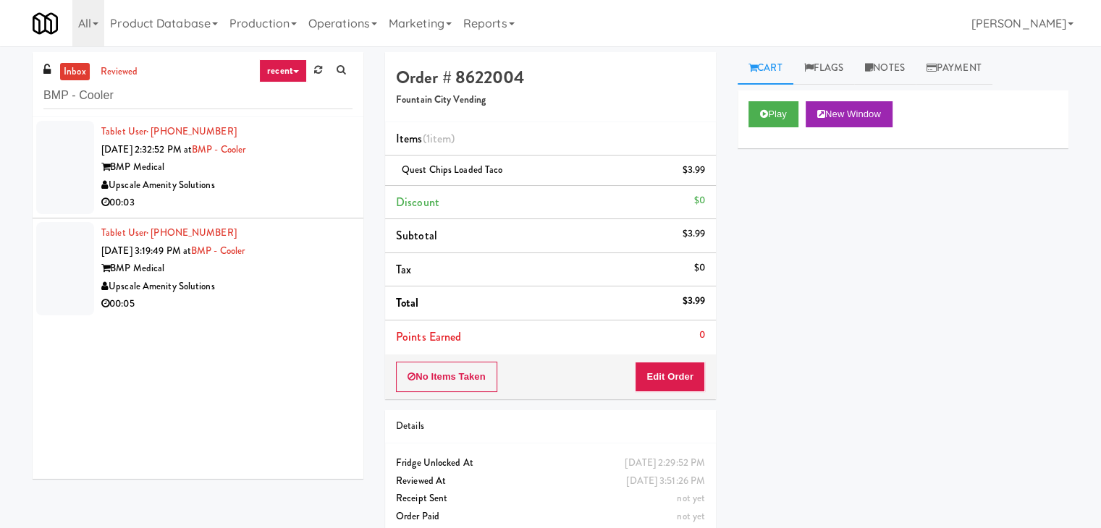
click at [287, 204] on div "00:03" at bounding box center [226, 203] width 251 height 18
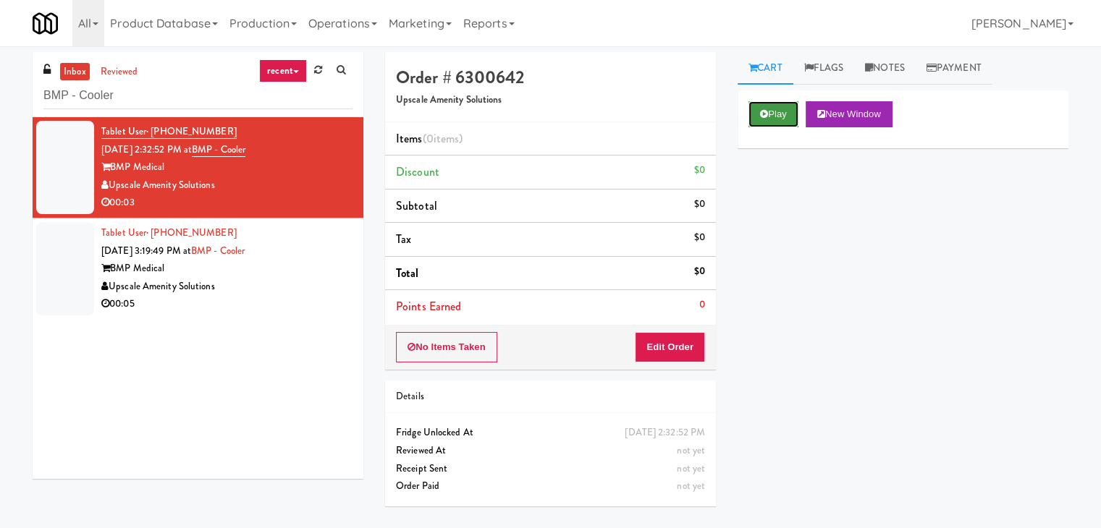
click at [774, 117] on button "Play" at bounding box center [773, 114] width 50 height 26
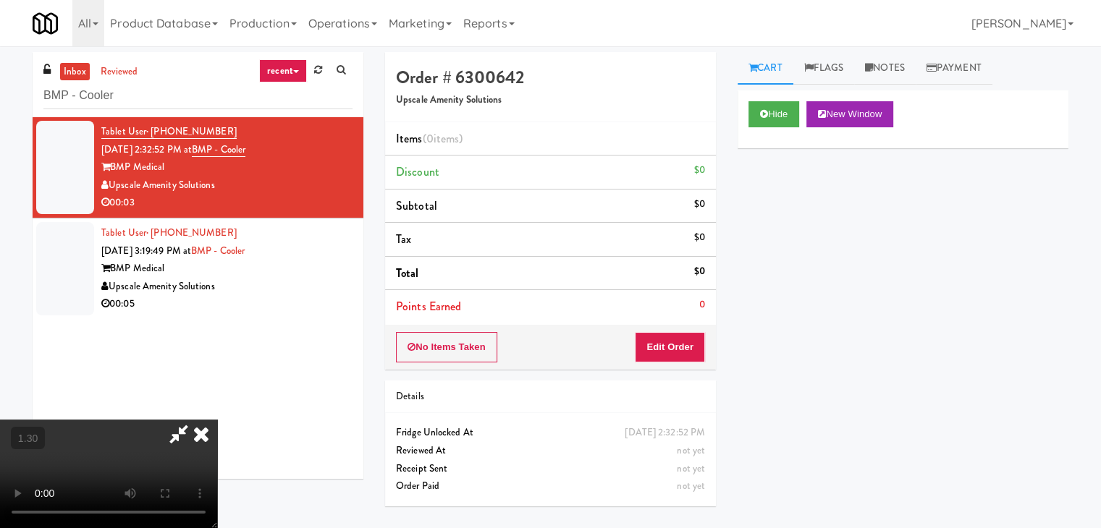
click at [217, 420] on video at bounding box center [108, 474] width 217 height 109
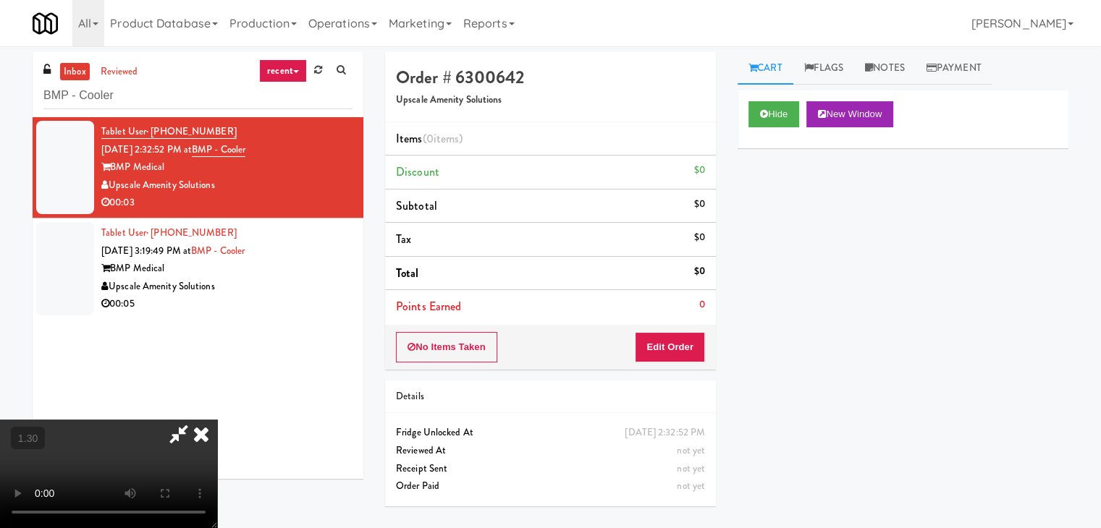
click at [217, 420] on video at bounding box center [108, 474] width 217 height 109
click at [217, 420] on icon at bounding box center [201, 434] width 32 height 29
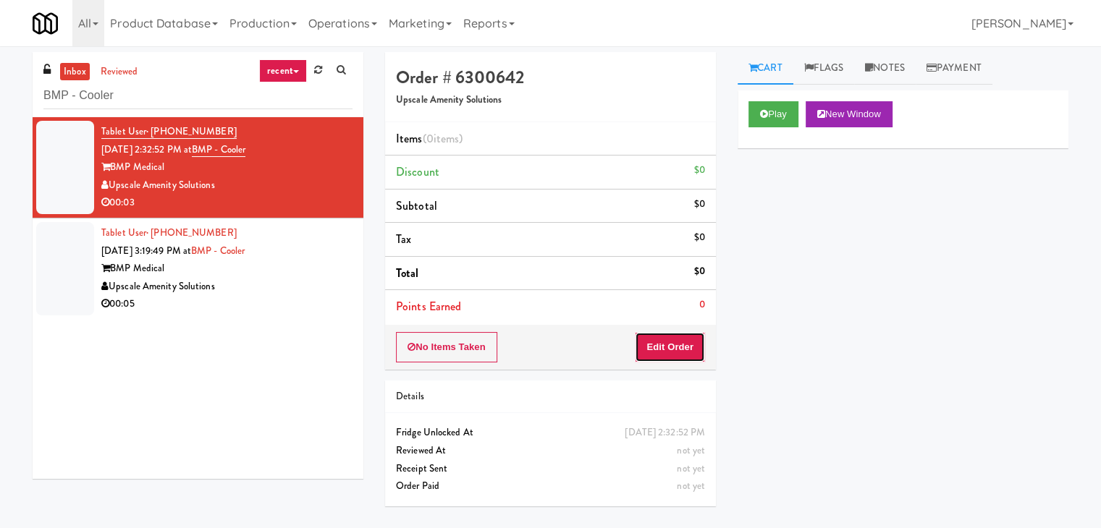
click at [671, 342] on button "Edit Order" at bounding box center [670, 347] width 70 height 30
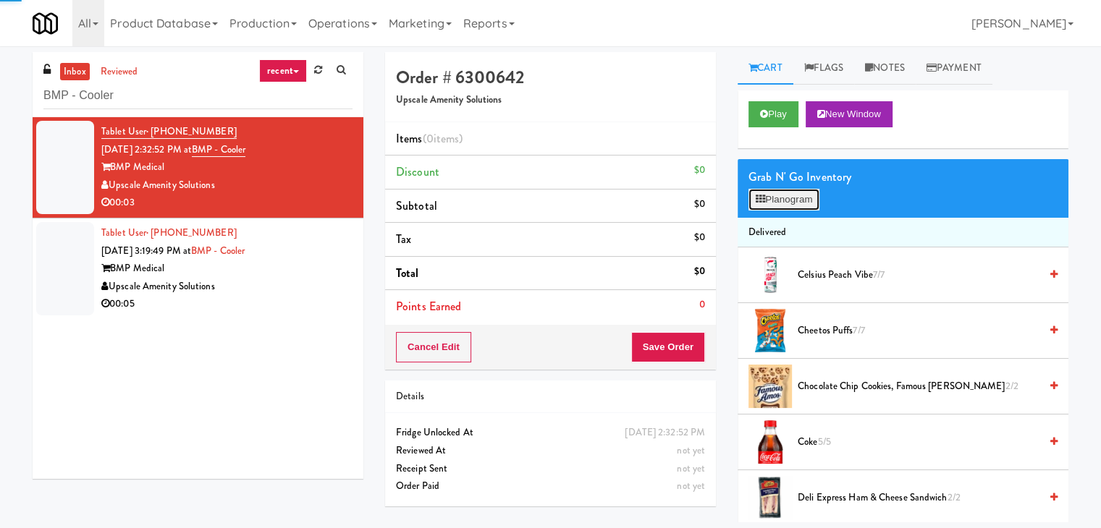
click at [782, 204] on button "Planogram" at bounding box center [783, 200] width 71 height 22
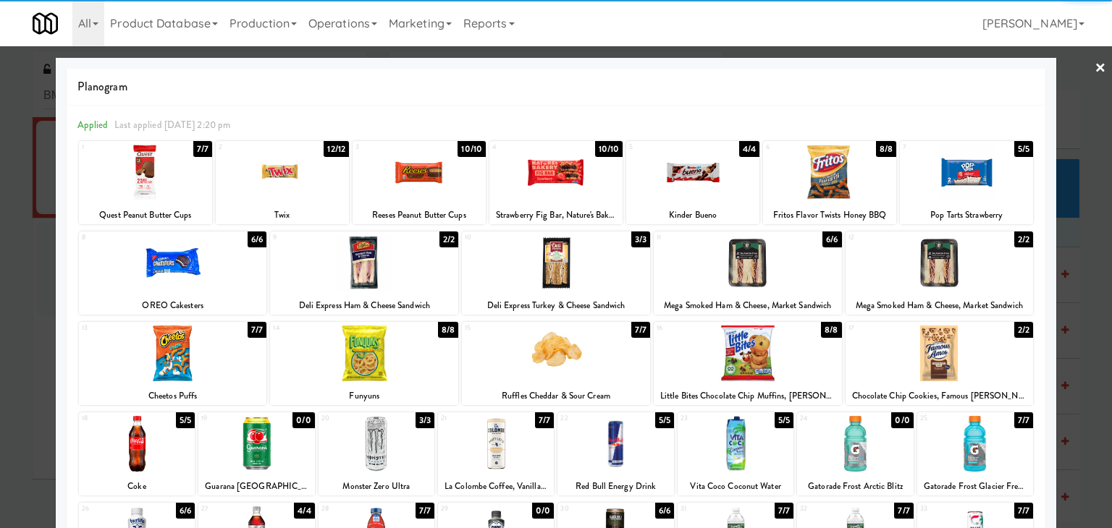
click at [931, 354] on div at bounding box center [939, 354] width 188 height 56
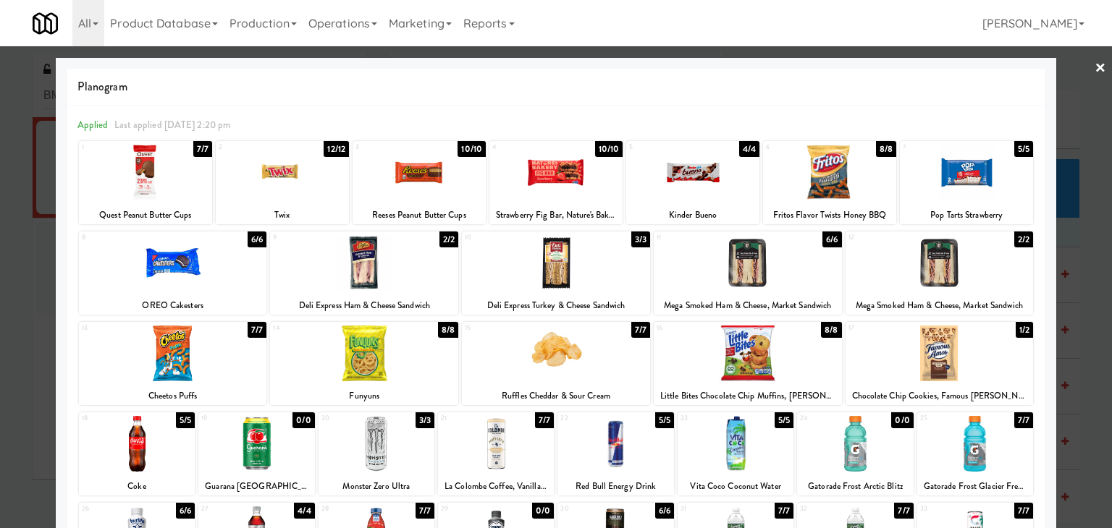
drag, startPoint x: 1087, startPoint y: 61, endPoint x: 1049, endPoint y: 96, distance: 51.7
click at [1094, 61] on link "×" at bounding box center [1100, 68] width 12 height 45
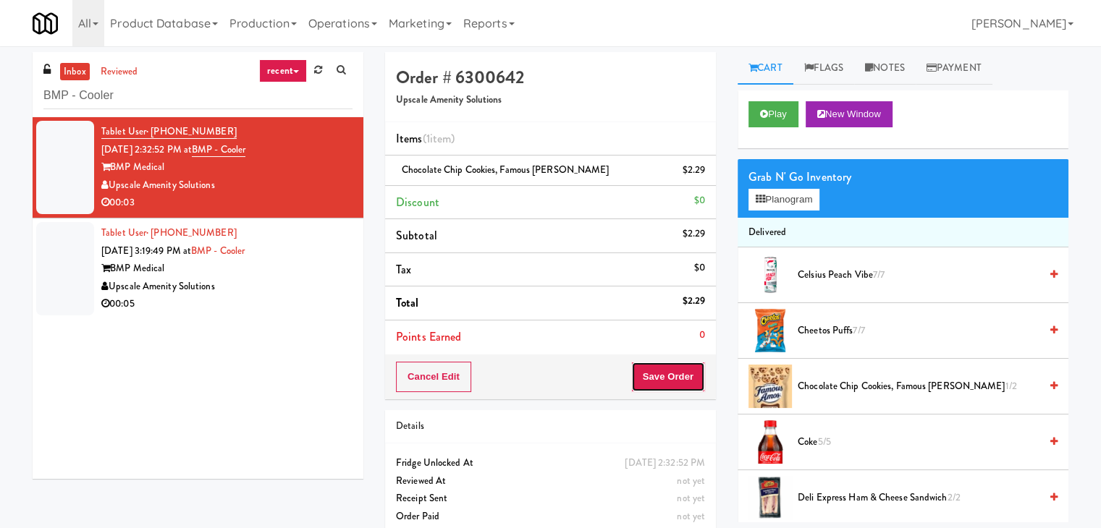
click at [662, 376] on button "Save Order" at bounding box center [668, 377] width 74 height 30
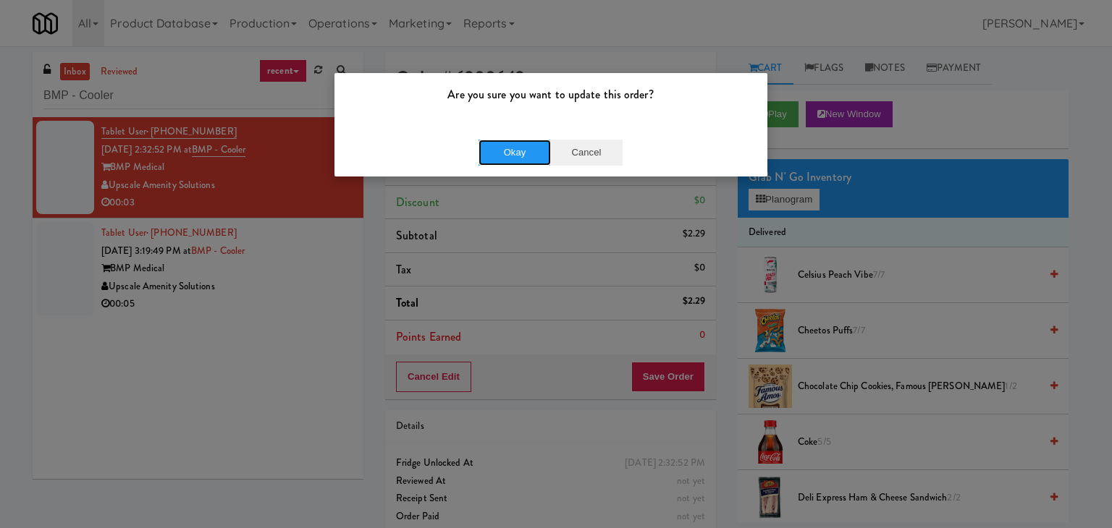
click at [496, 158] on button "Okay" at bounding box center [514, 153] width 72 height 26
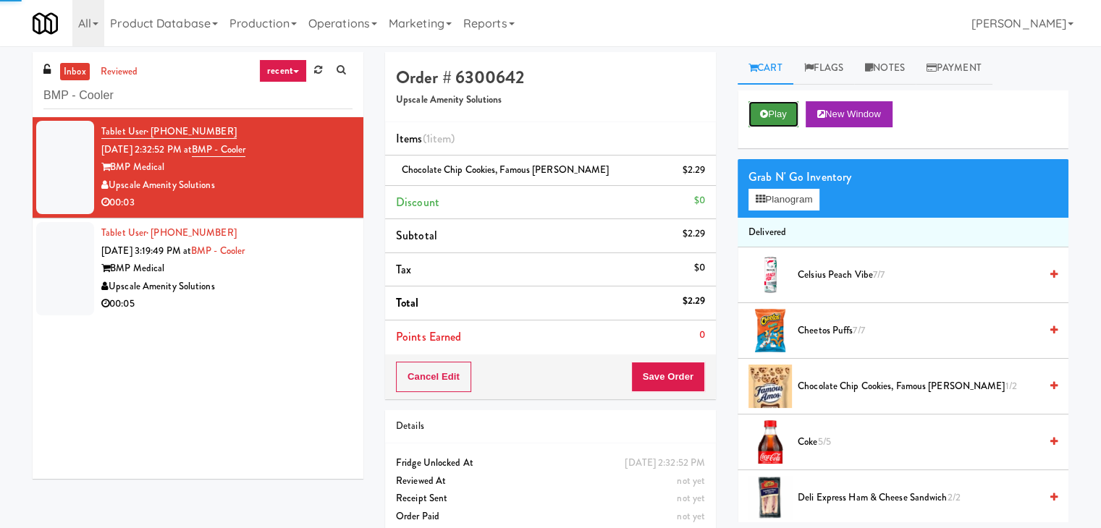
click at [758, 114] on button "Play" at bounding box center [773, 114] width 50 height 26
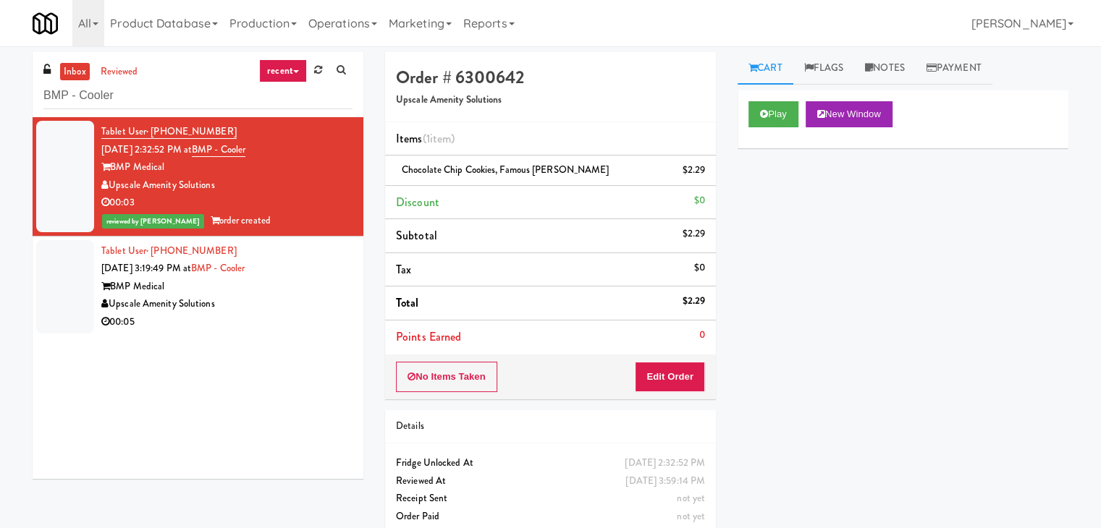
click at [286, 313] on div "00:05" at bounding box center [226, 322] width 251 height 18
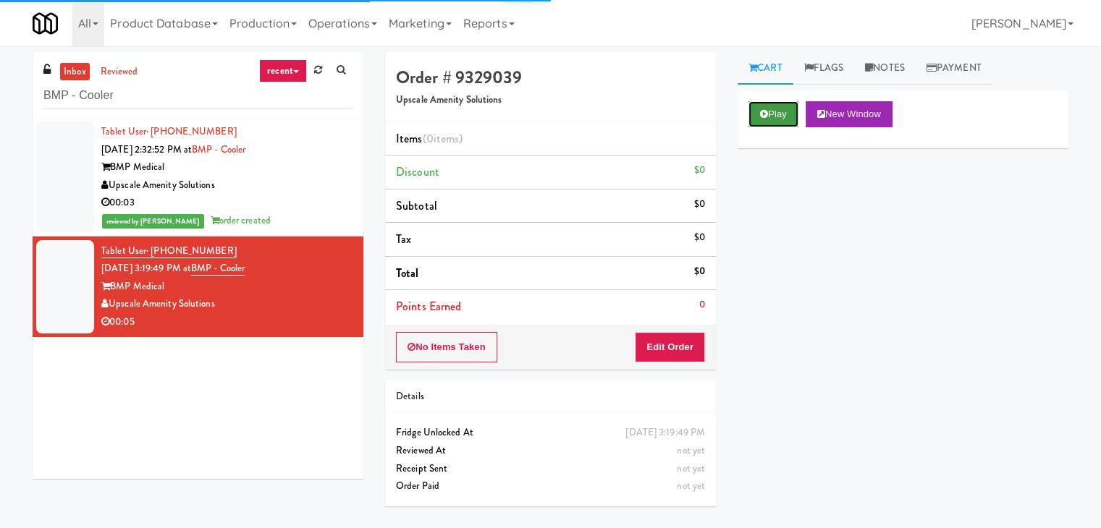
click at [758, 114] on button "Play" at bounding box center [773, 114] width 50 height 26
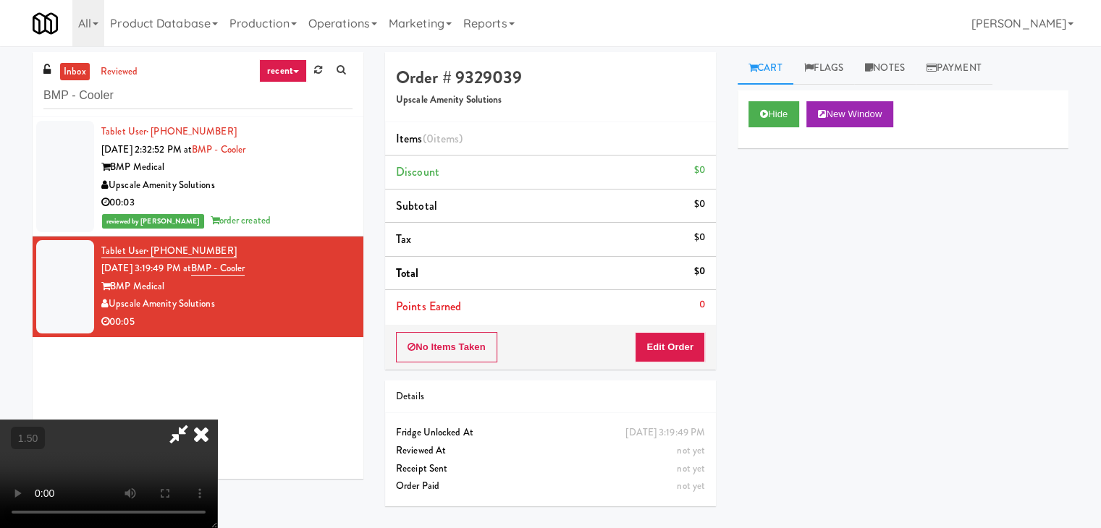
click at [217, 420] on video at bounding box center [108, 474] width 217 height 109
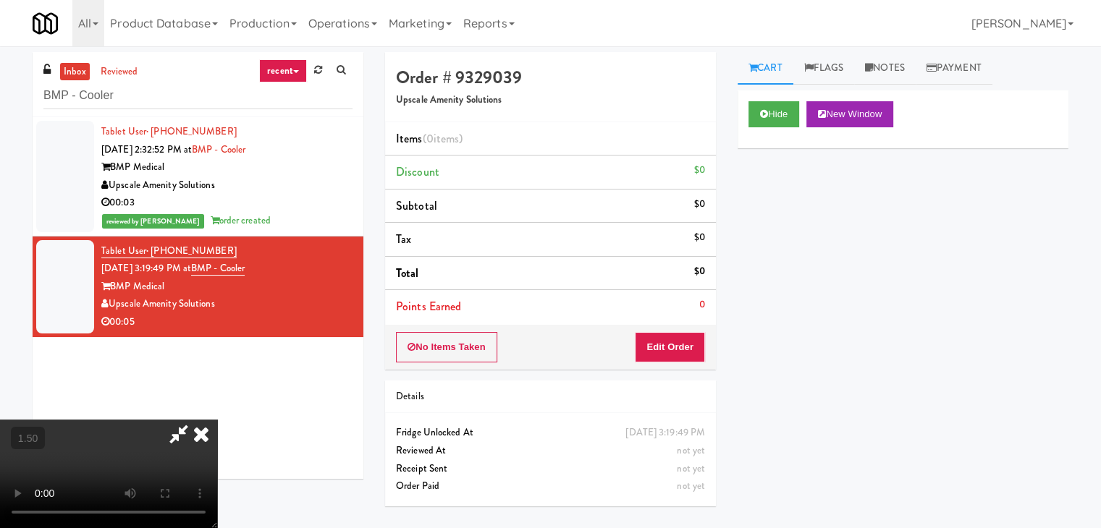
click at [217, 420] on video at bounding box center [108, 474] width 217 height 109
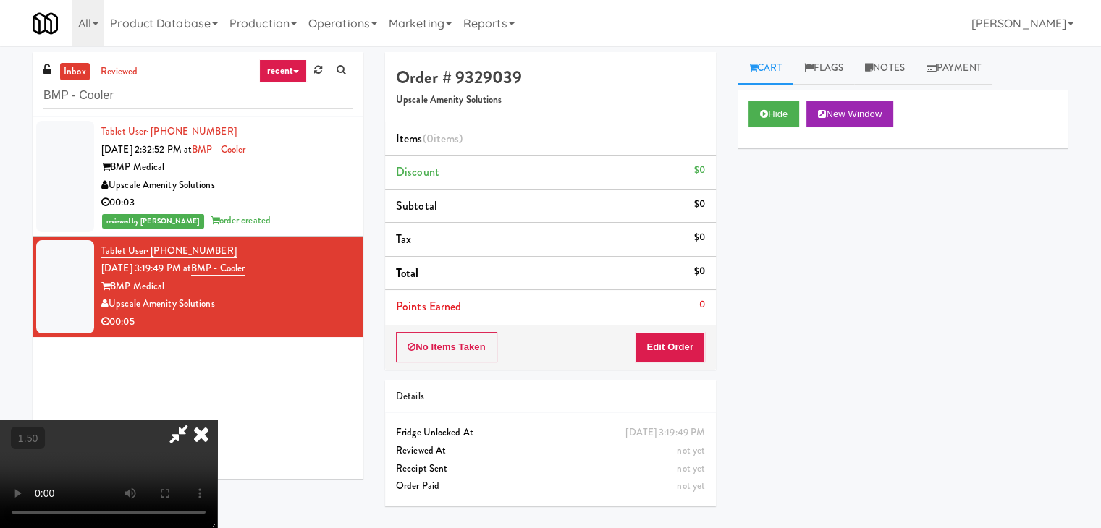
click at [217, 420] on icon at bounding box center [201, 434] width 32 height 29
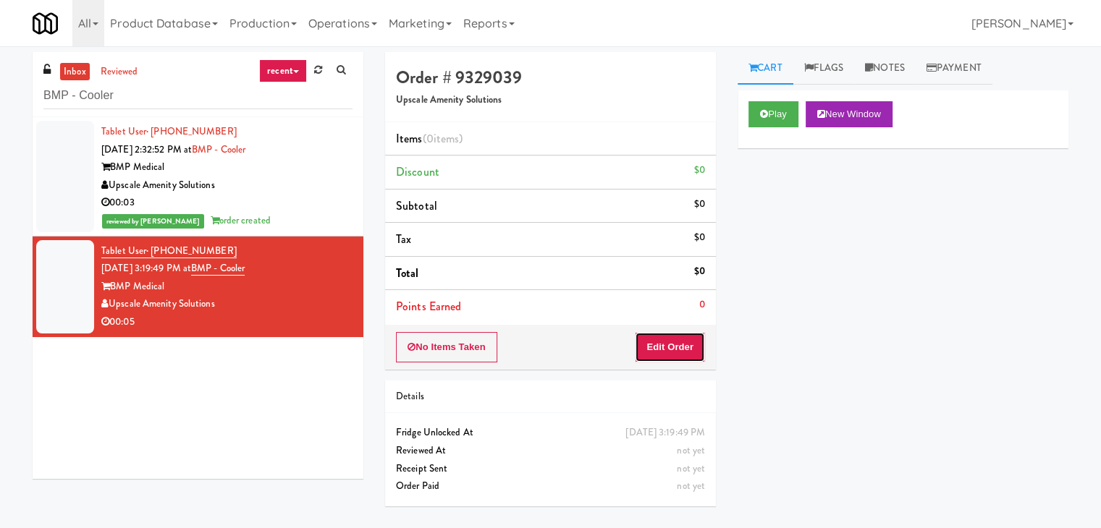
drag, startPoint x: 670, startPoint y: 351, endPoint x: 729, endPoint y: 305, distance: 74.7
click at [670, 352] on button "Edit Order" at bounding box center [670, 347] width 70 height 30
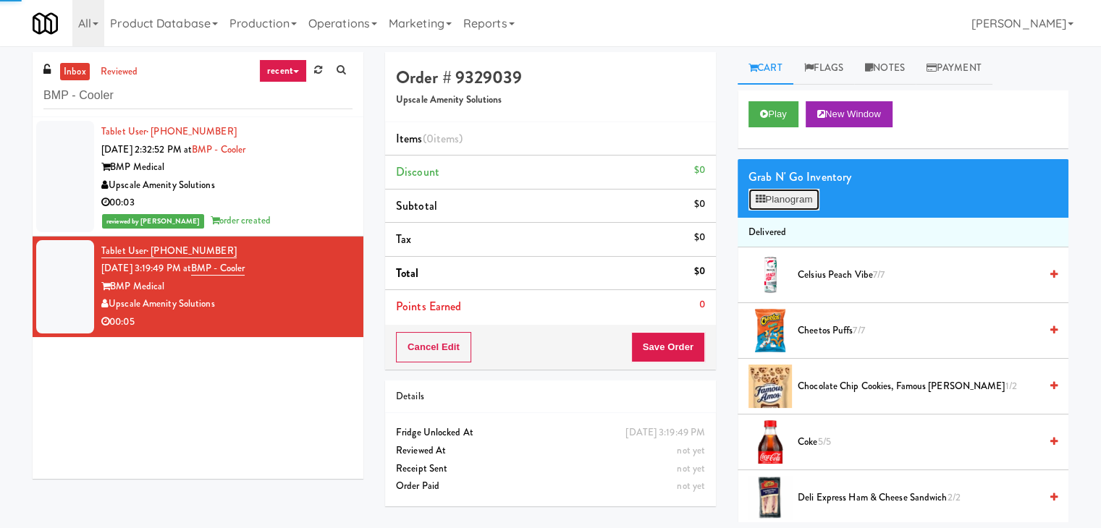
click at [800, 206] on button "Planogram" at bounding box center [783, 200] width 71 height 22
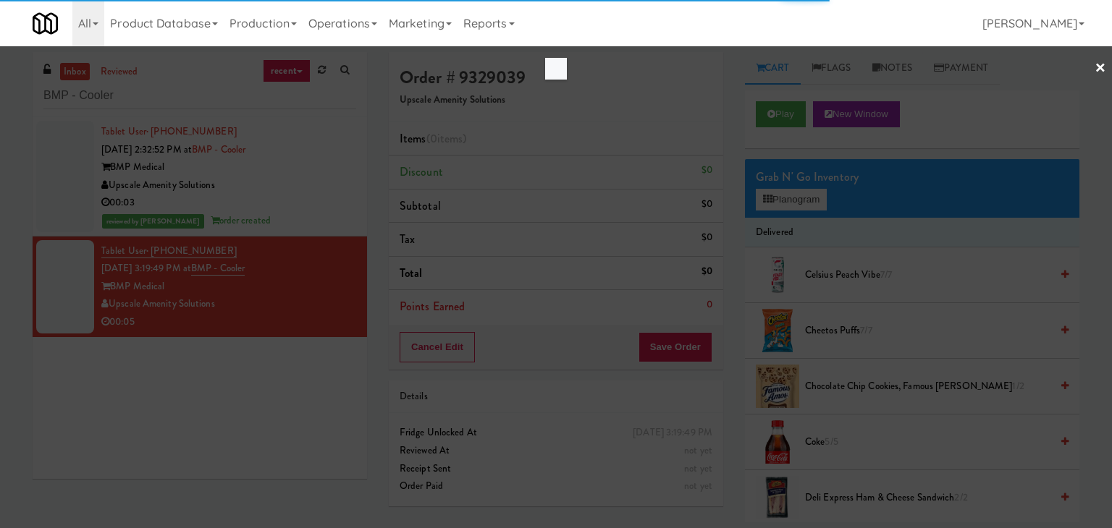
click at [1111, 62] on div at bounding box center [556, 264] width 1112 height 528
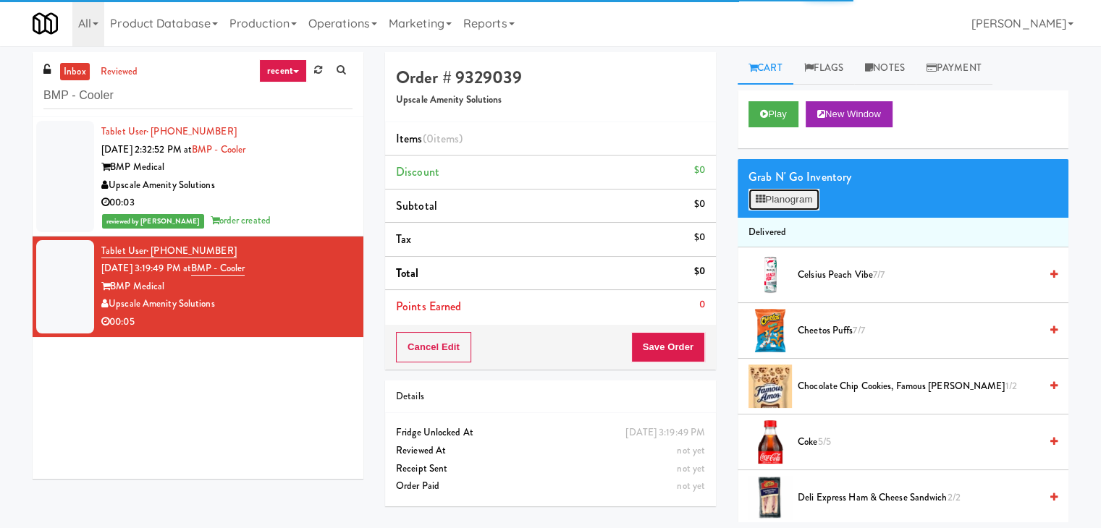
drag, startPoint x: 790, startPoint y: 198, endPoint x: 680, endPoint y: 176, distance: 112.1
click at [789, 198] on button "Planogram" at bounding box center [783, 200] width 71 height 22
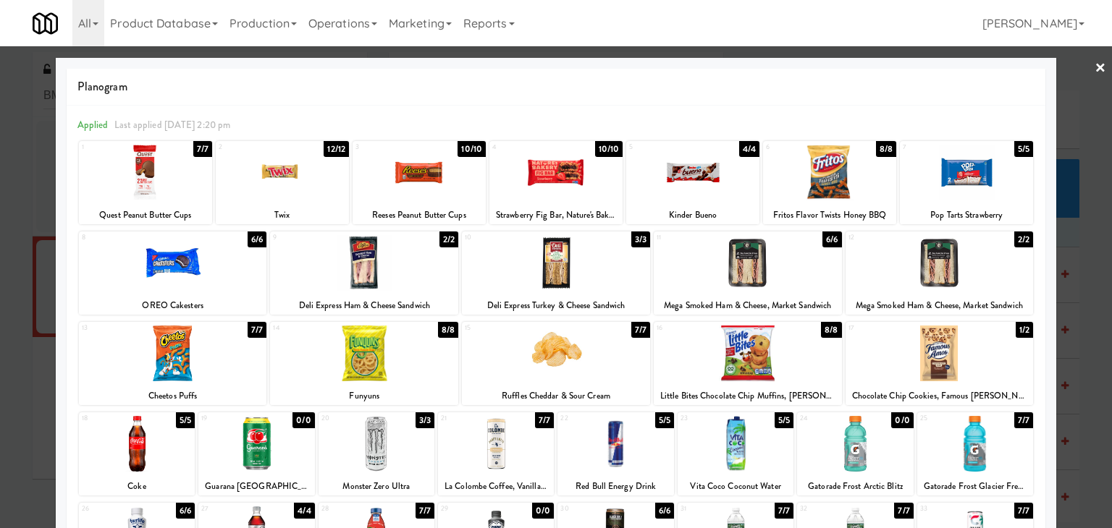
click at [1094, 66] on link "×" at bounding box center [1100, 68] width 12 height 45
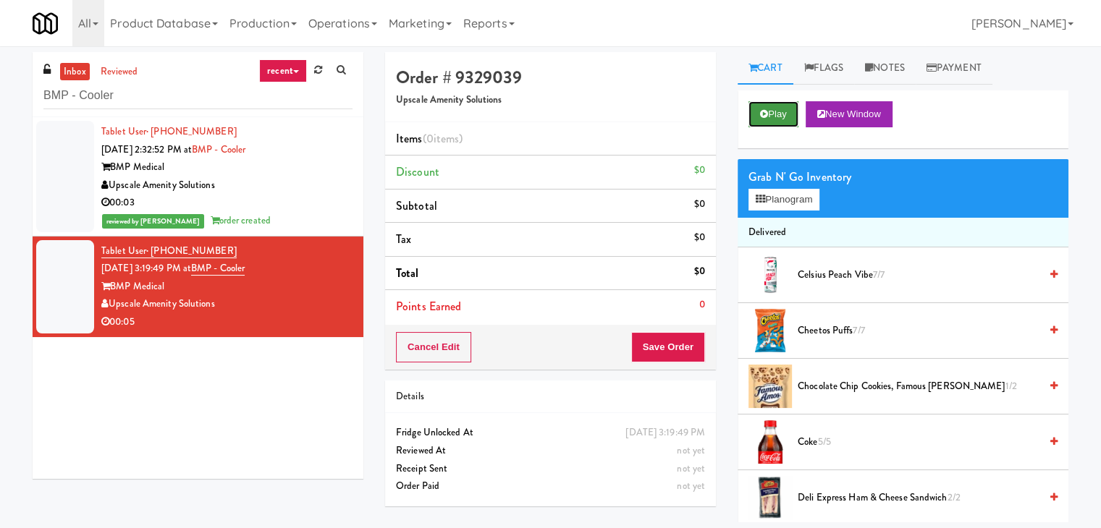
click at [782, 109] on button "Play" at bounding box center [773, 114] width 50 height 26
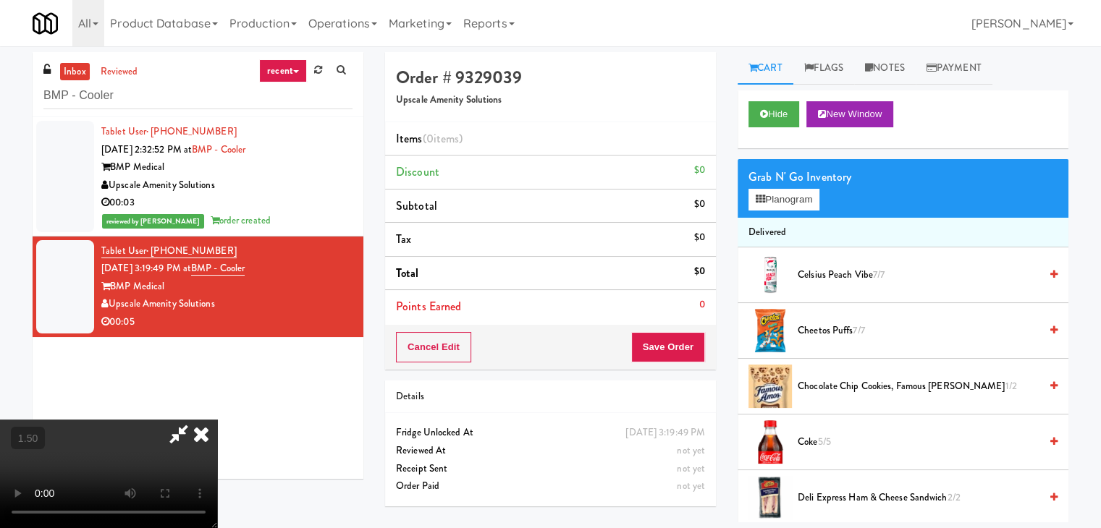
click at [217, 420] on video at bounding box center [108, 474] width 217 height 109
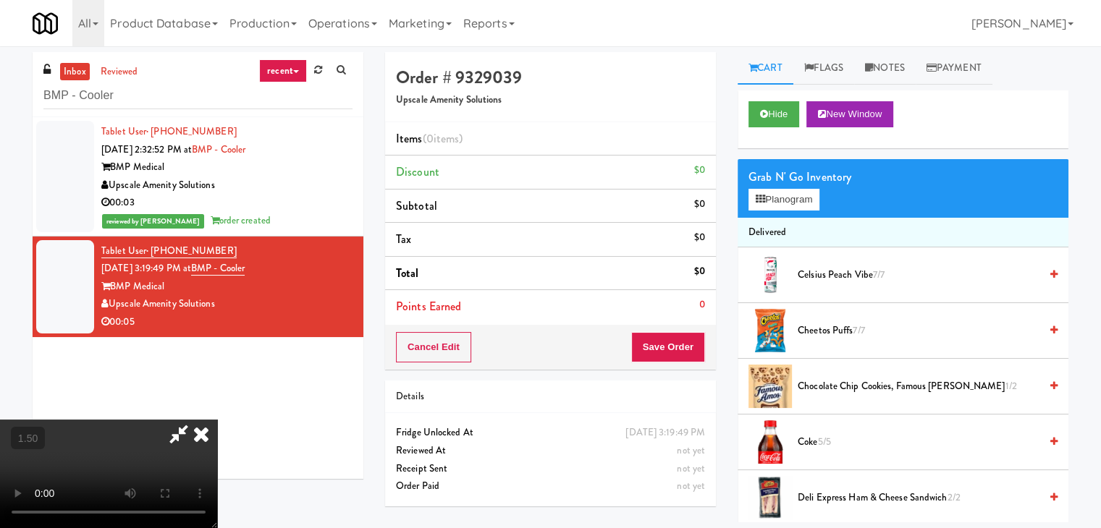
click at [217, 420] on video at bounding box center [108, 474] width 217 height 109
click at [664, 176] on li "Discount $0" at bounding box center [550, 173] width 331 height 34
drag, startPoint x: 651, startPoint y: 177, endPoint x: 679, endPoint y: 183, distance: 28.3
click at [217, 420] on icon at bounding box center [201, 434] width 32 height 29
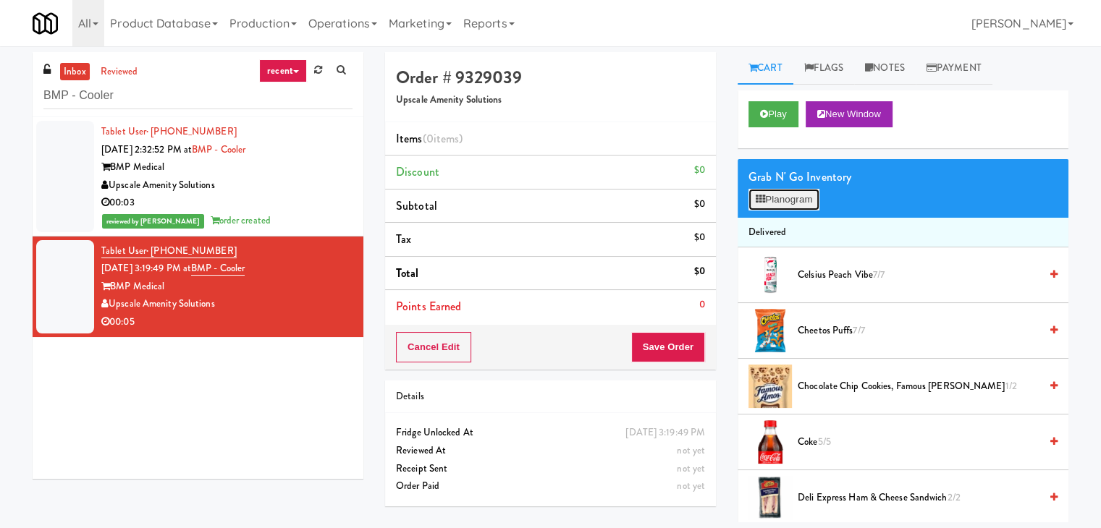
click at [791, 205] on button "Planogram" at bounding box center [783, 200] width 71 height 22
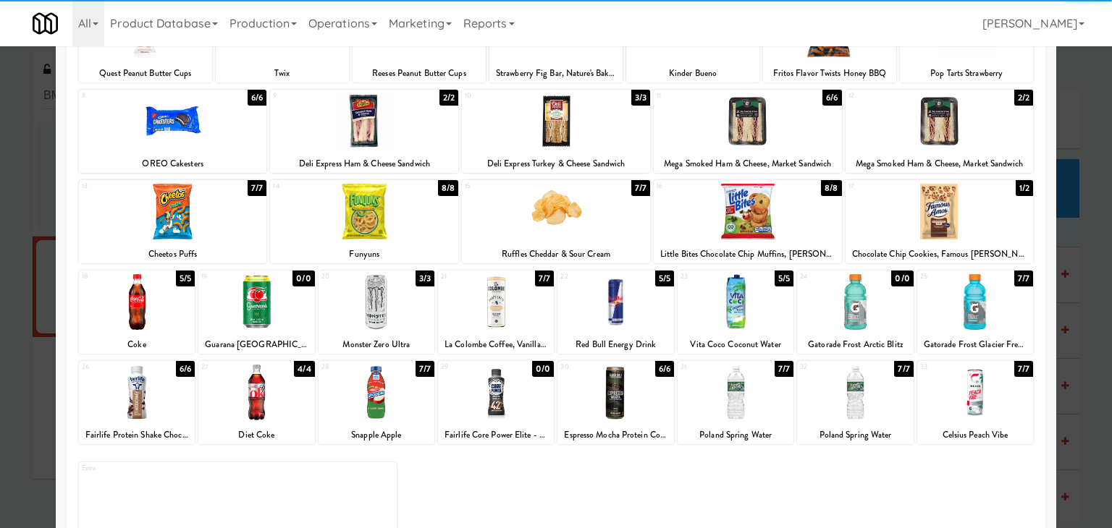
scroll to position [145, 0]
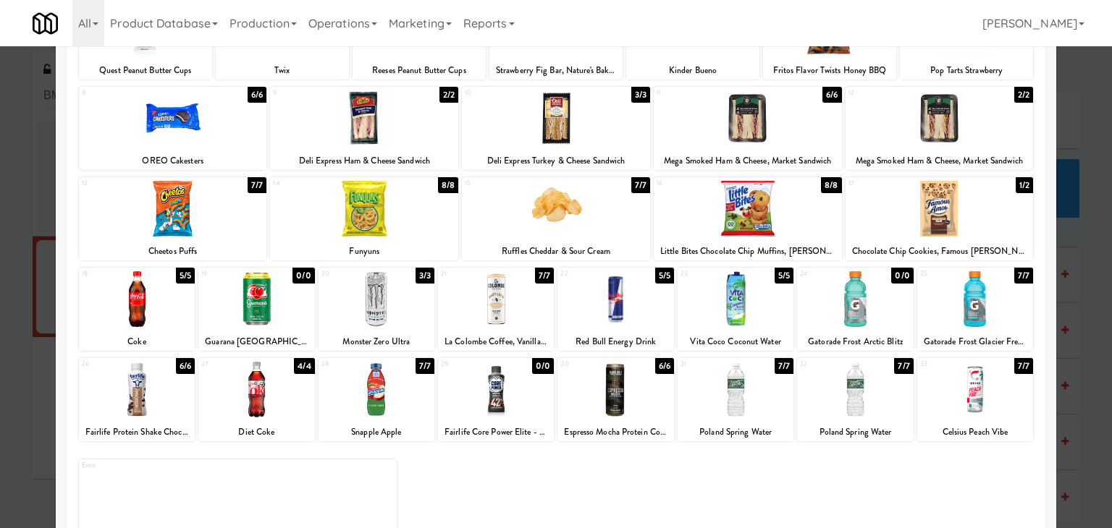
click at [401, 308] on div at bounding box center [376, 299] width 116 height 56
click at [747, 388] on div at bounding box center [735, 390] width 116 height 56
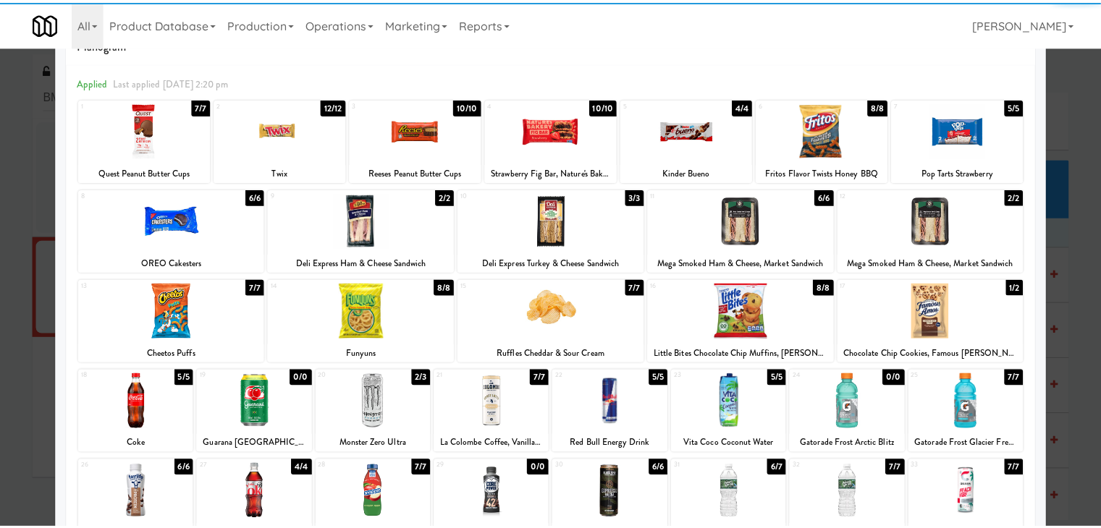
scroll to position [0, 0]
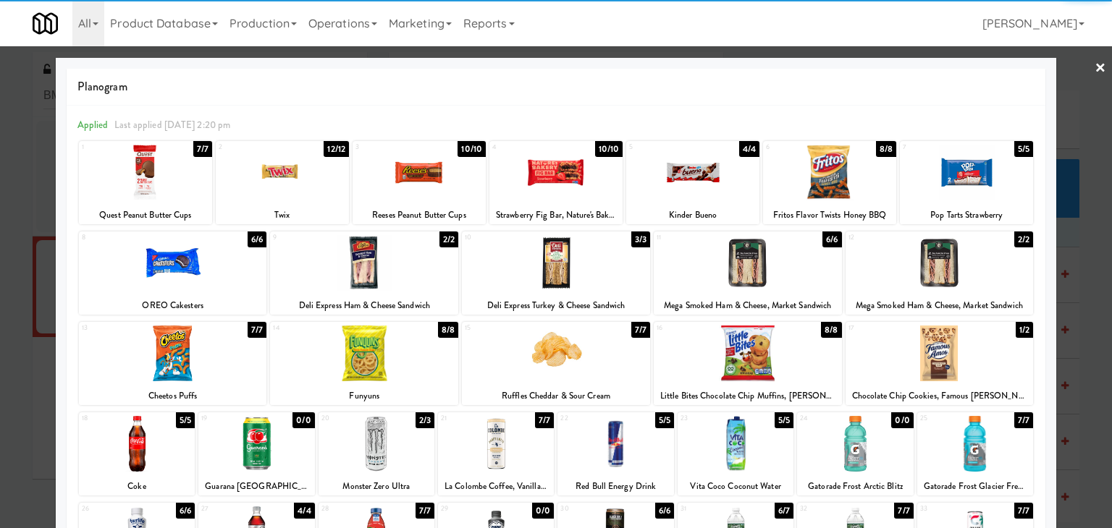
click at [1094, 68] on link "×" at bounding box center [1100, 68] width 12 height 45
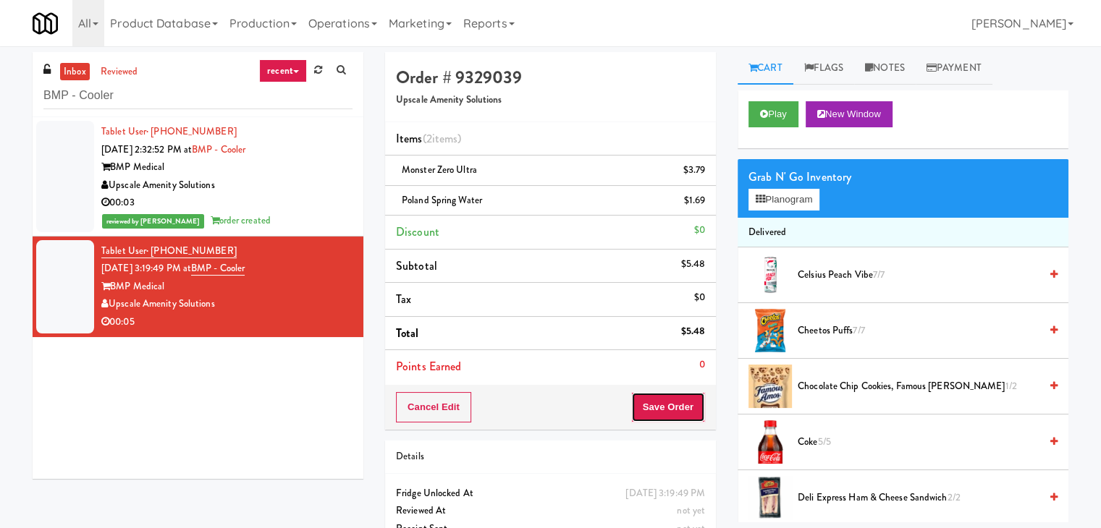
click at [663, 415] on button "Save Order" at bounding box center [668, 407] width 74 height 30
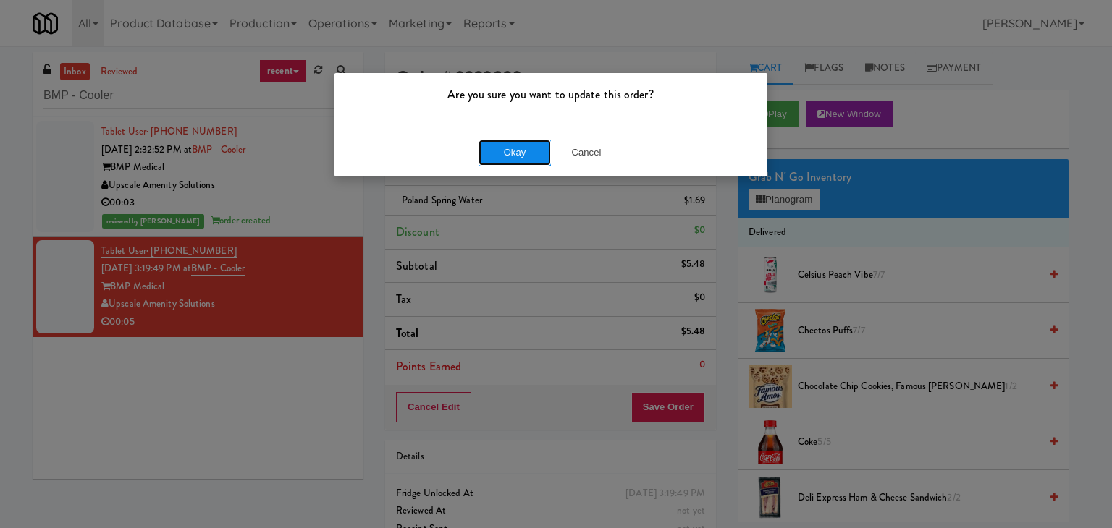
click at [496, 154] on button "Okay" at bounding box center [514, 153] width 72 height 26
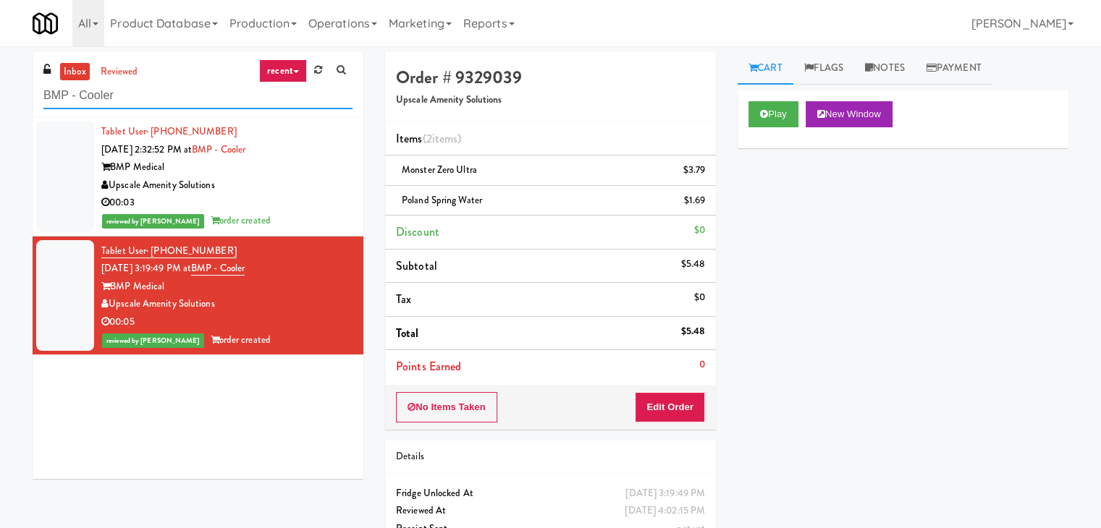
click at [182, 98] on input "BMP - Cooler" at bounding box center [197, 95] width 309 height 27
paste input "399 Fremont - Pantry"
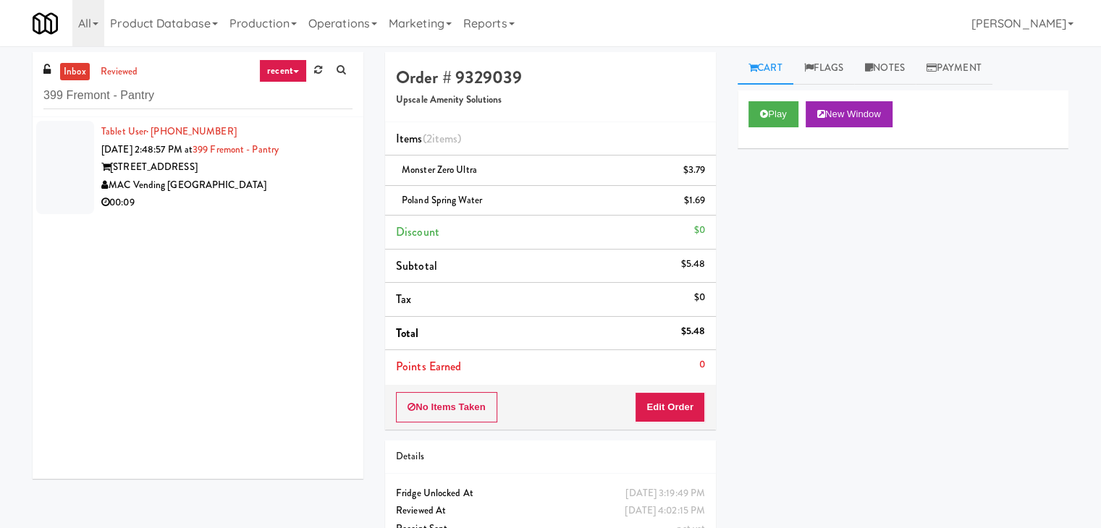
click at [258, 180] on div "MAC Vending [GEOGRAPHIC_DATA]" at bounding box center [226, 186] width 251 height 18
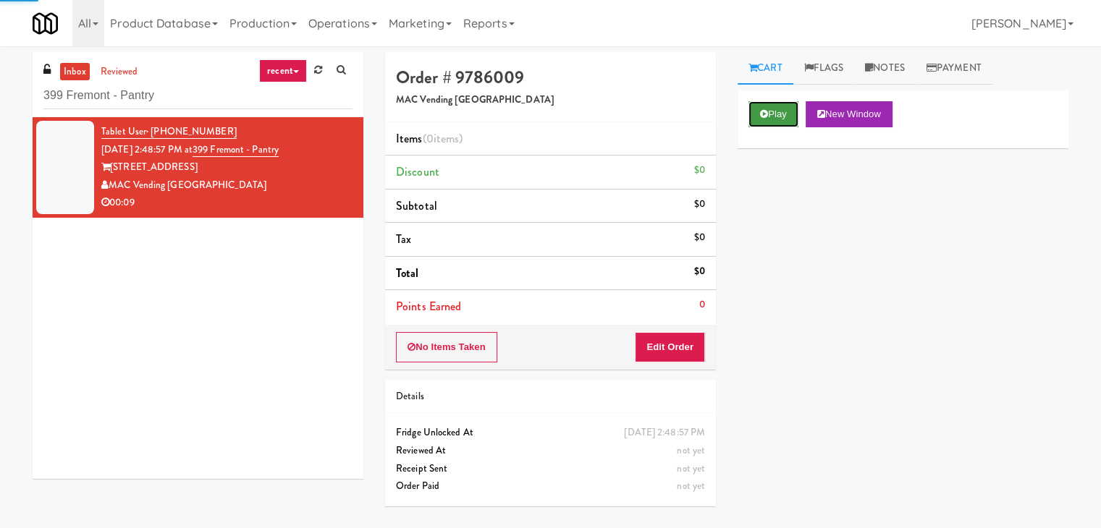
click at [761, 111] on icon at bounding box center [764, 113] width 8 height 9
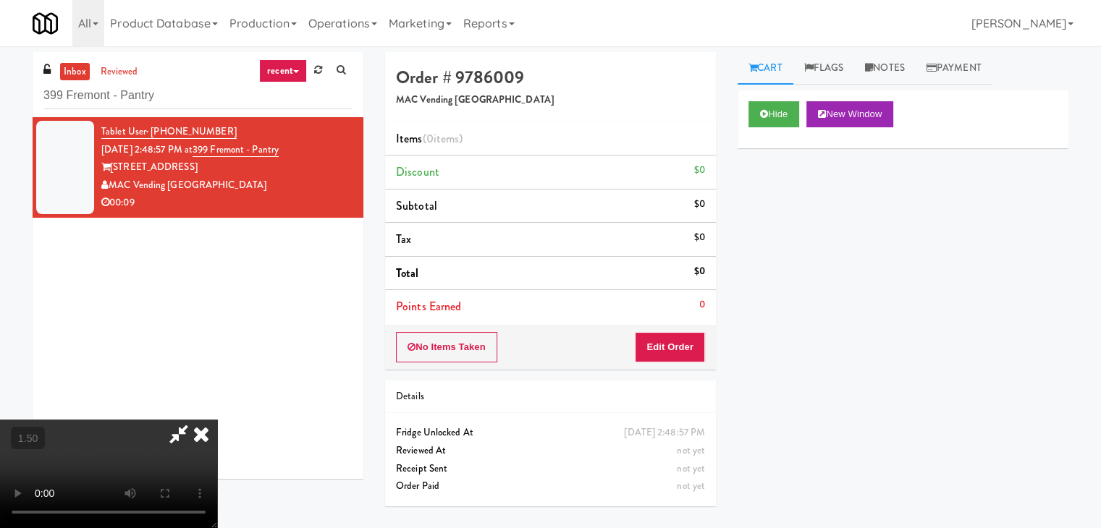
click at [217, 420] on video at bounding box center [108, 474] width 217 height 109
click at [195, 420] on icon at bounding box center [178, 434] width 33 height 29
click at [467, 352] on button "No Items Taken" at bounding box center [446, 347] width 101 height 30
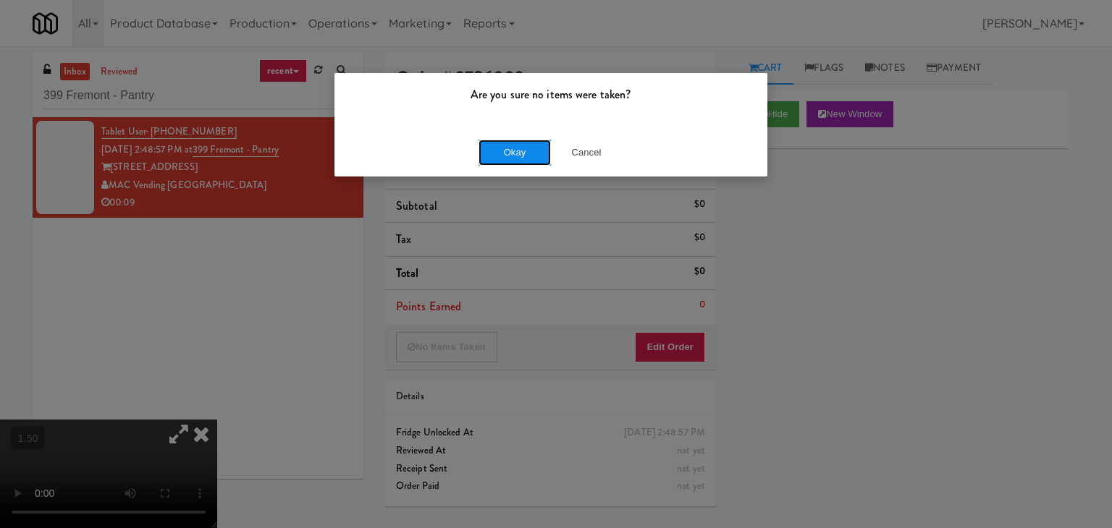
click at [506, 151] on button "Okay" at bounding box center [514, 153] width 72 height 26
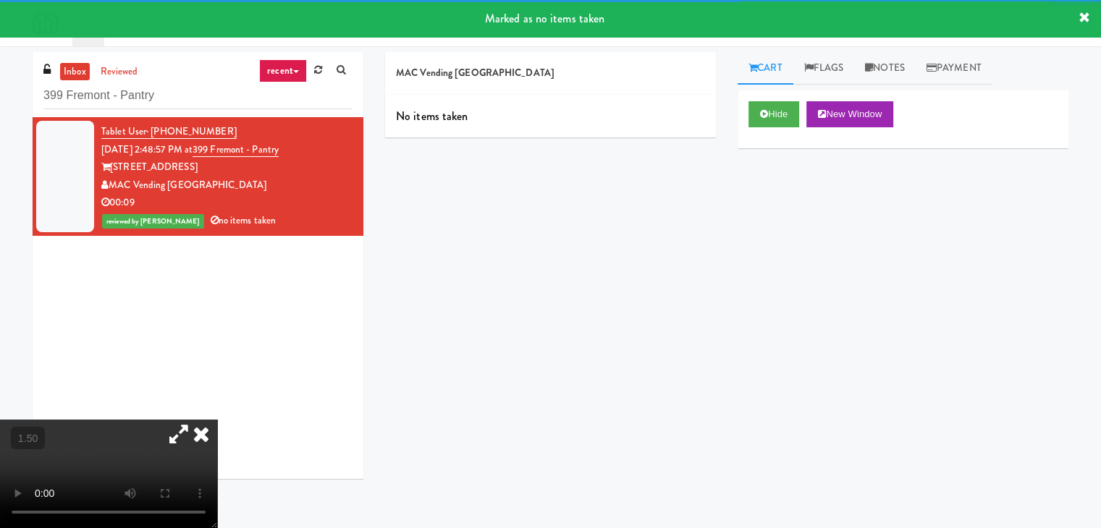
scroll to position [46, 0]
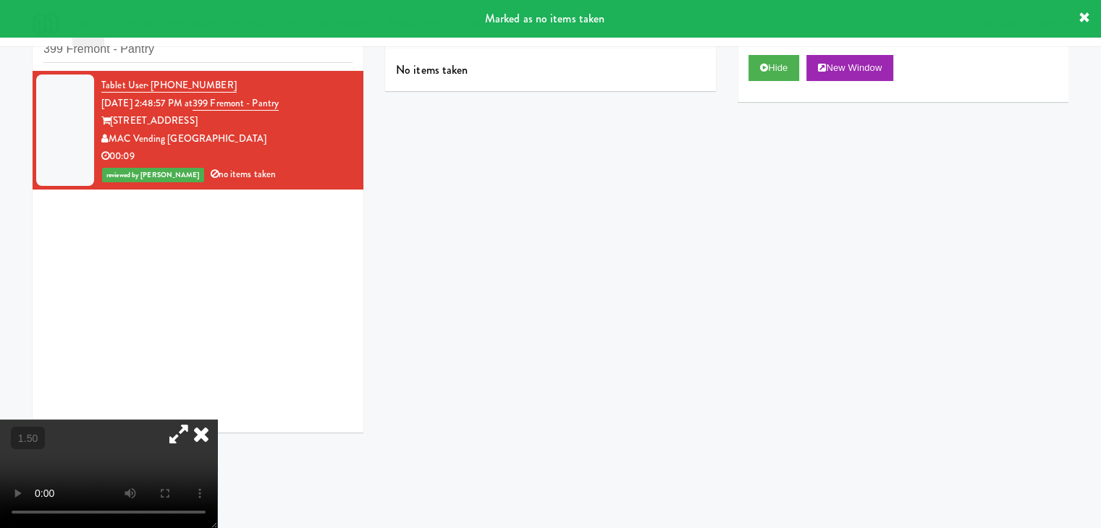
click at [217, 420] on icon at bounding box center [201, 434] width 32 height 29
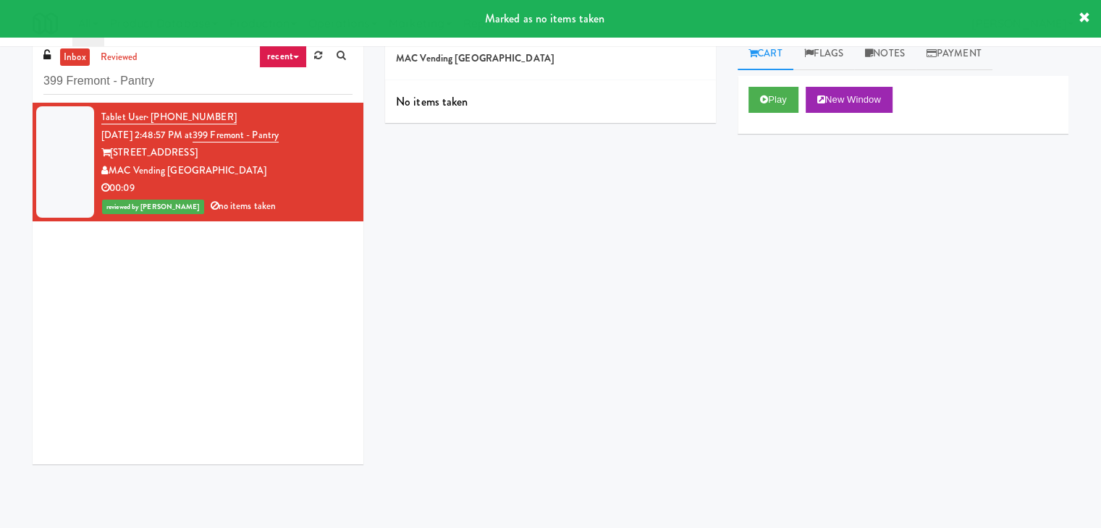
scroll to position [0, 0]
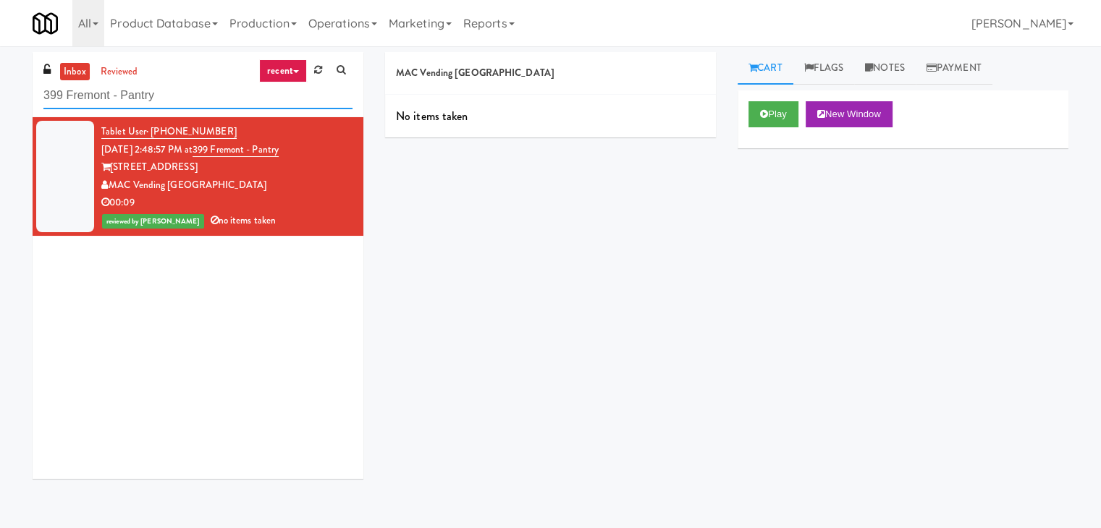
click at [211, 86] on input "399 Fremont - Pantry" at bounding box center [197, 95] width 309 height 27
paste input "Tiller Terrace - Cooler"
type input "Tiller Terrace - Cooler"
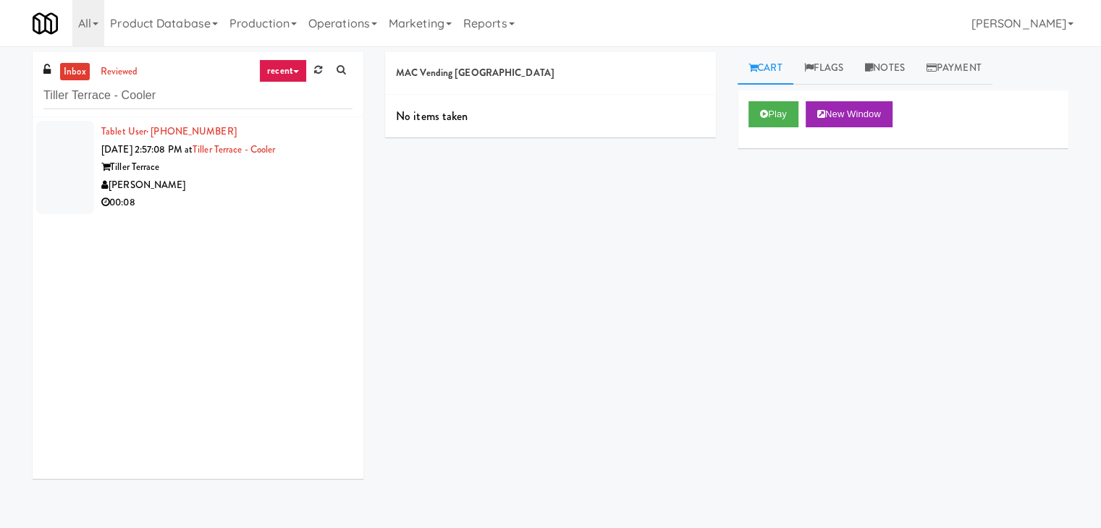
click at [284, 173] on div "Tiller Terrace" at bounding box center [226, 167] width 251 height 18
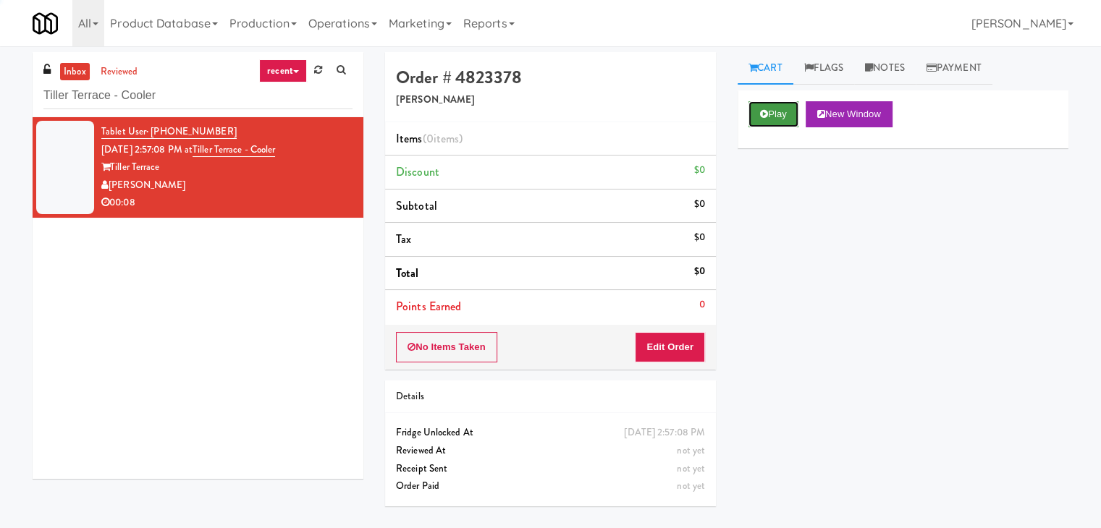
click at [790, 108] on button "Play" at bounding box center [773, 114] width 50 height 26
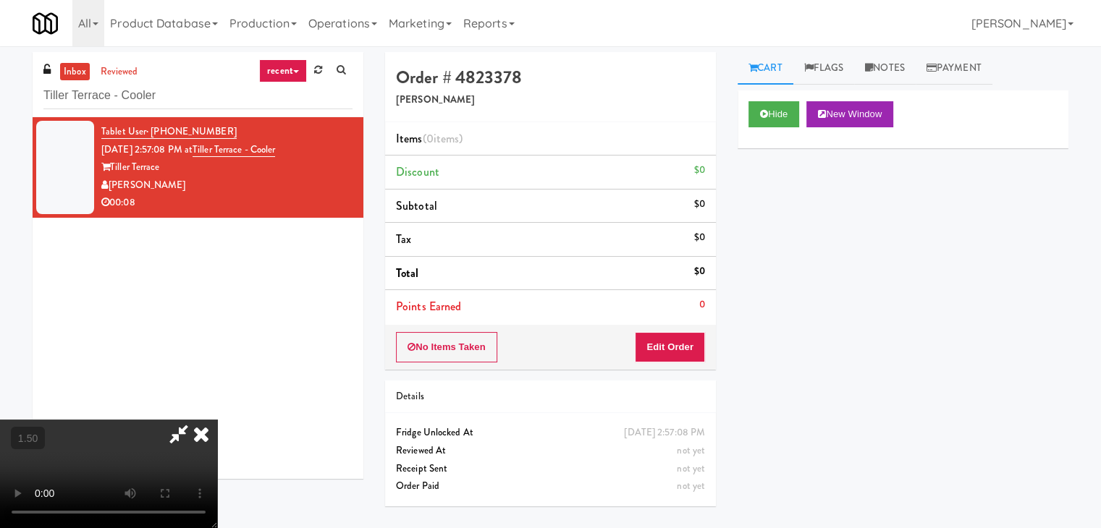
click at [217, 420] on video at bounding box center [108, 474] width 217 height 109
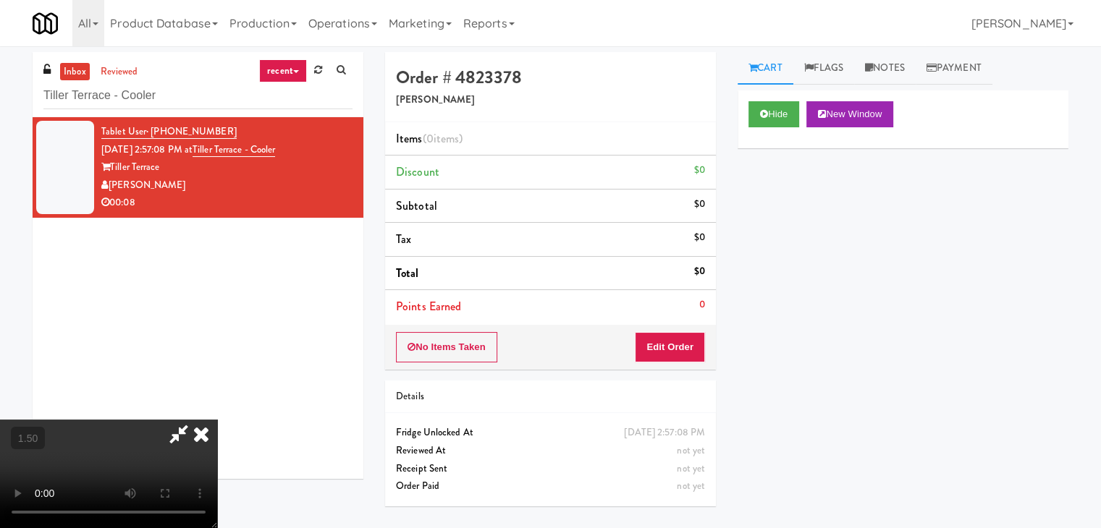
click at [217, 420] on video at bounding box center [108, 474] width 217 height 109
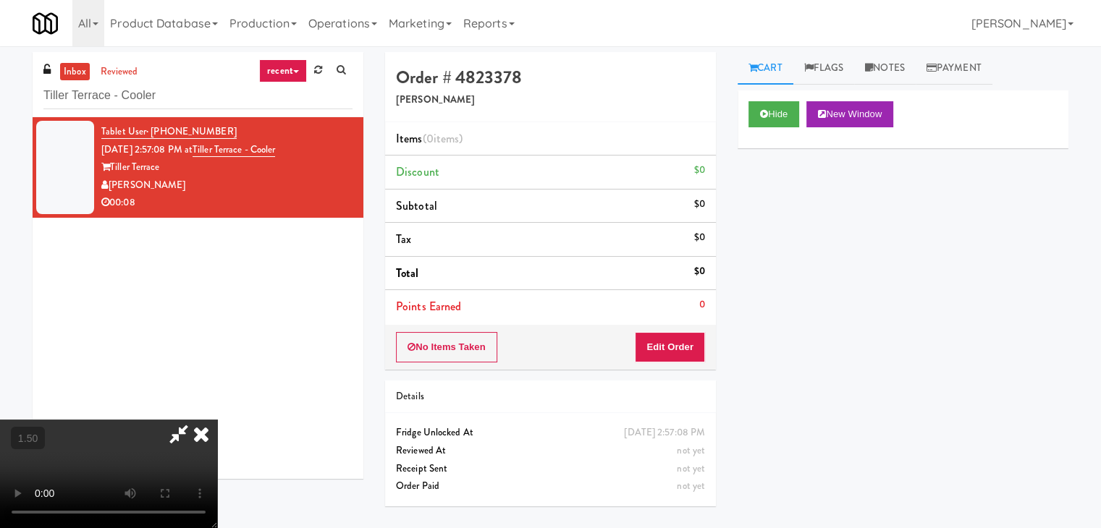
click at [217, 420] on video at bounding box center [108, 474] width 217 height 109
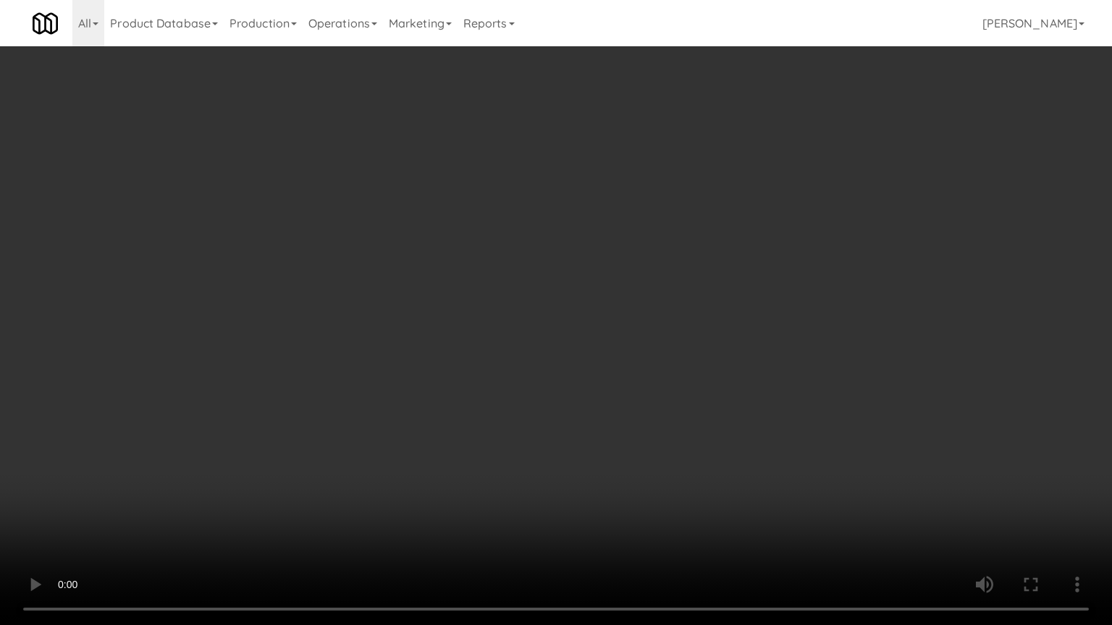
click at [624, 378] on video at bounding box center [556, 312] width 1112 height 625
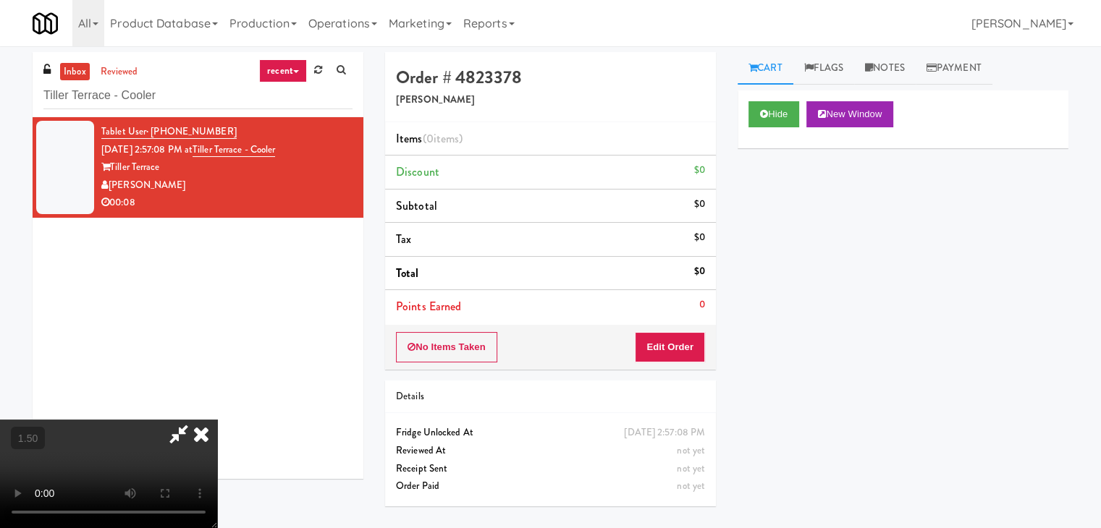
drag, startPoint x: 647, startPoint y: 163, endPoint x: 651, endPoint y: 186, distance: 23.4
click at [217, 420] on icon at bounding box center [201, 434] width 32 height 29
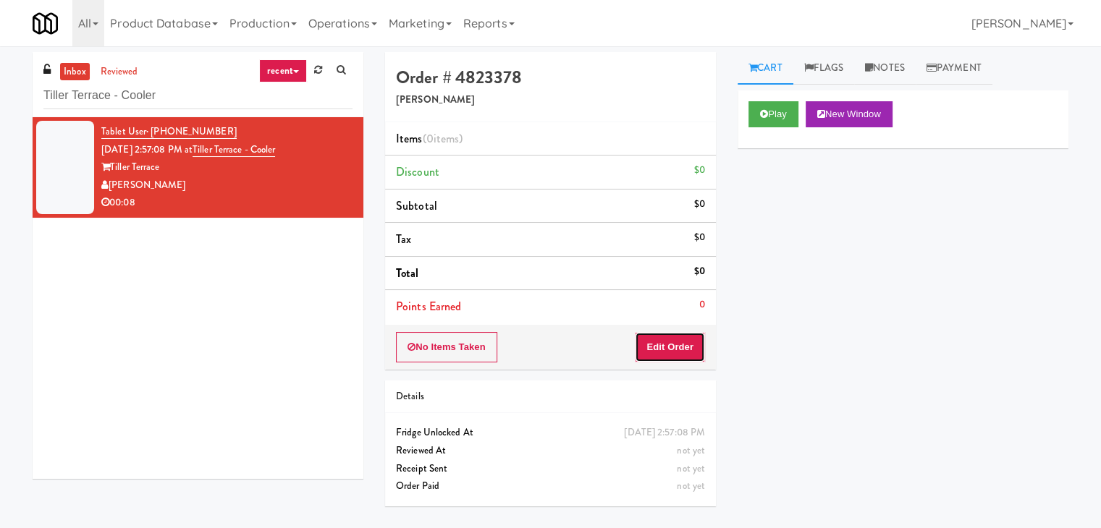
drag, startPoint x: 669, startPoint y: 342, endPoint x: 695, endPoint y: 322, distance: 32.4
click at [669, 344] on button "Edit Order" at bounding box center [670, 347] width 70 height 30
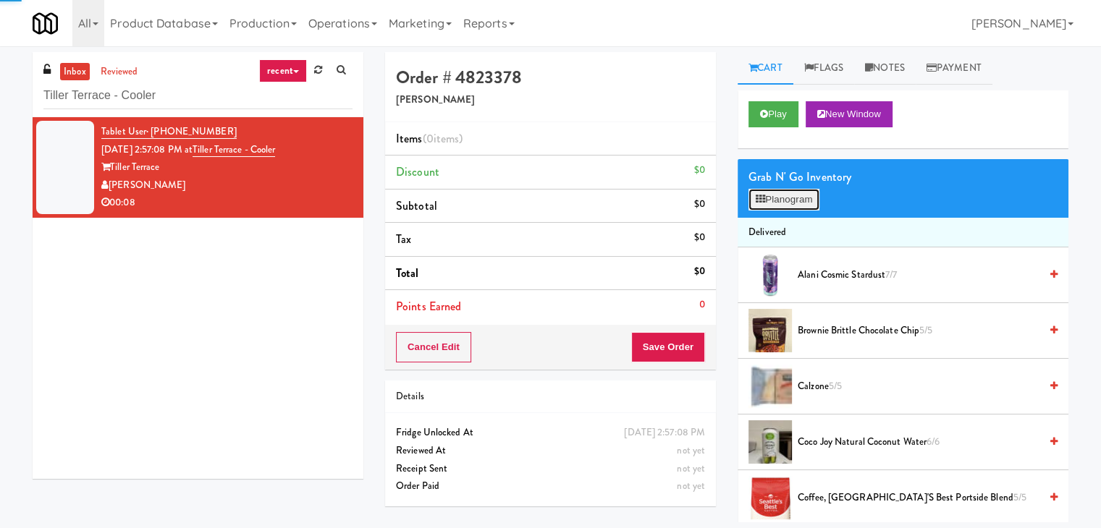
click at [801, 196] on button "Planogram" at bounding box center [783, 200] width 71 height 22
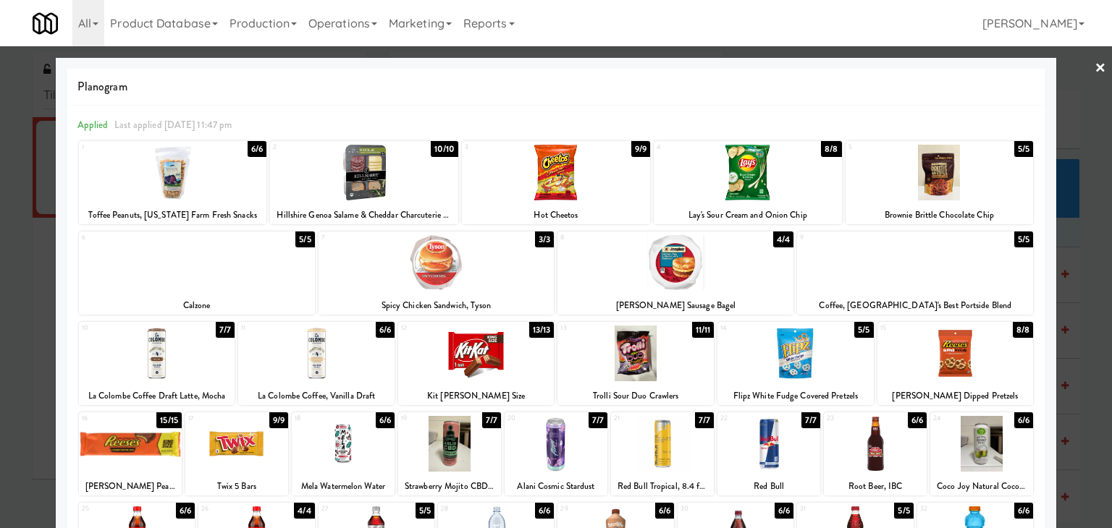
click at [559, 442] on div at bounding box center [555, 444] width 103 height 56
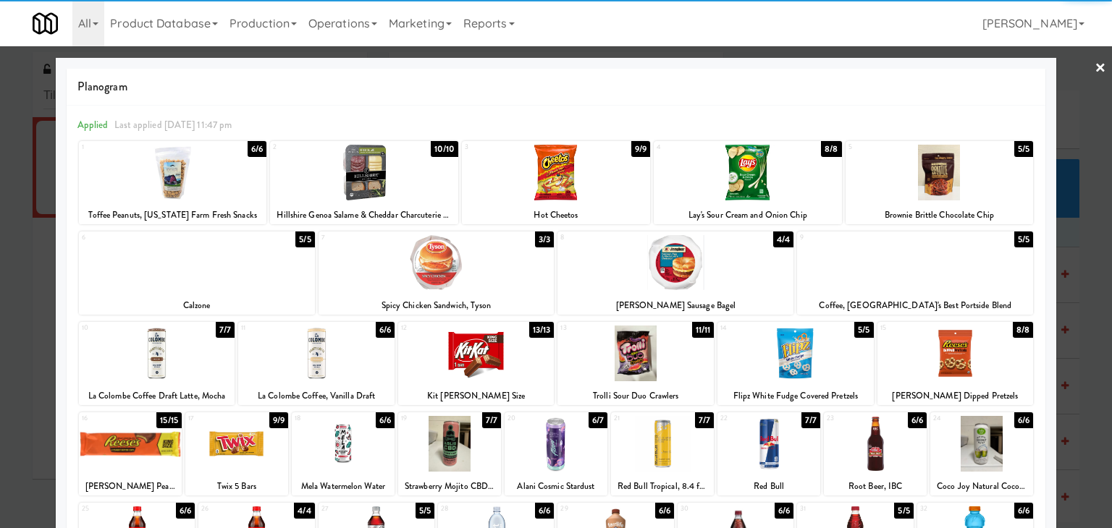
click at [366, 438] on div at bounding box center [343, 444] width 103 height 56
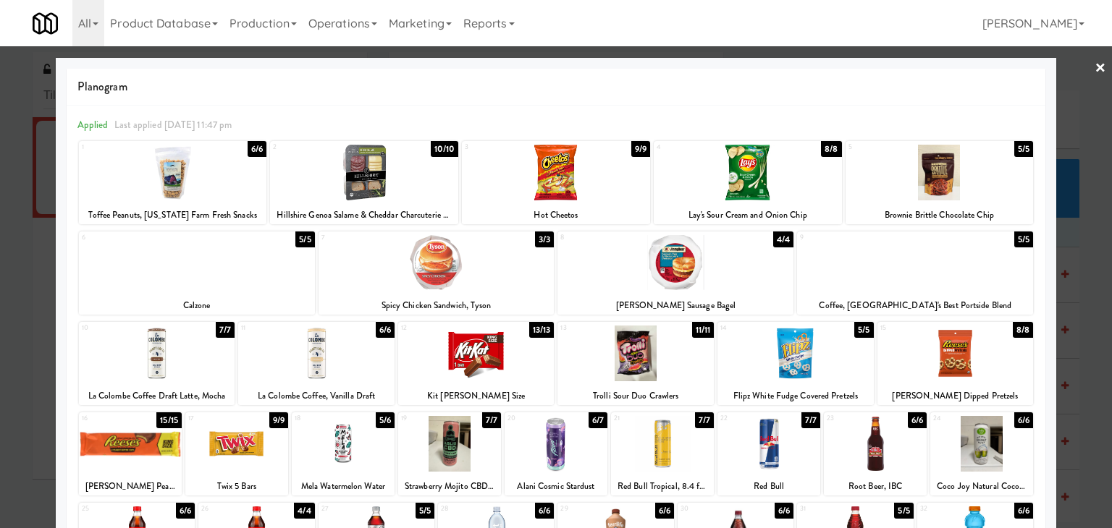
click at [1094, 71] on link "×" at bounding box center [1100, 68] width 12 height 45
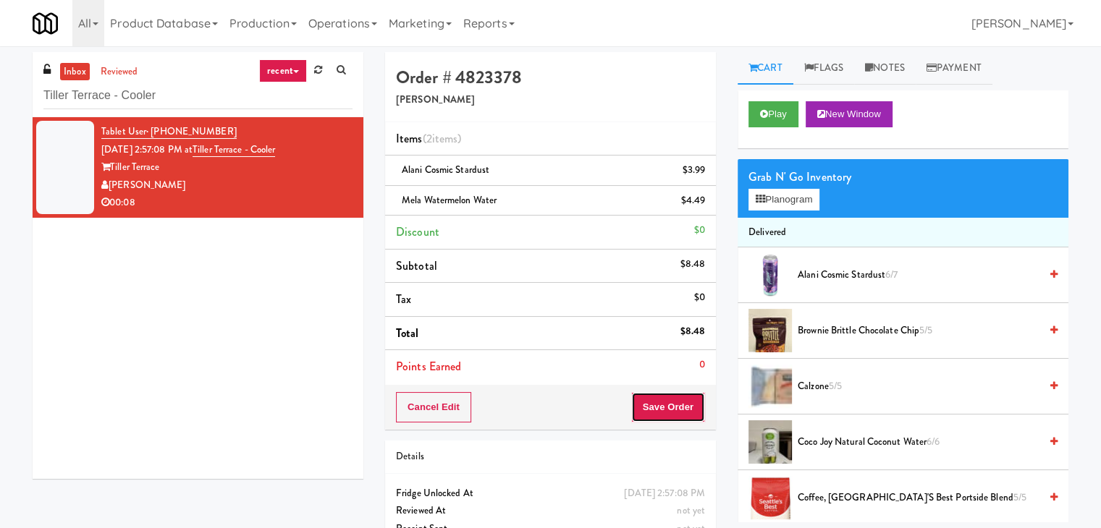
click at [655, 400] on button "Save Order" at bounding box center [668, 407] width 74 height 30
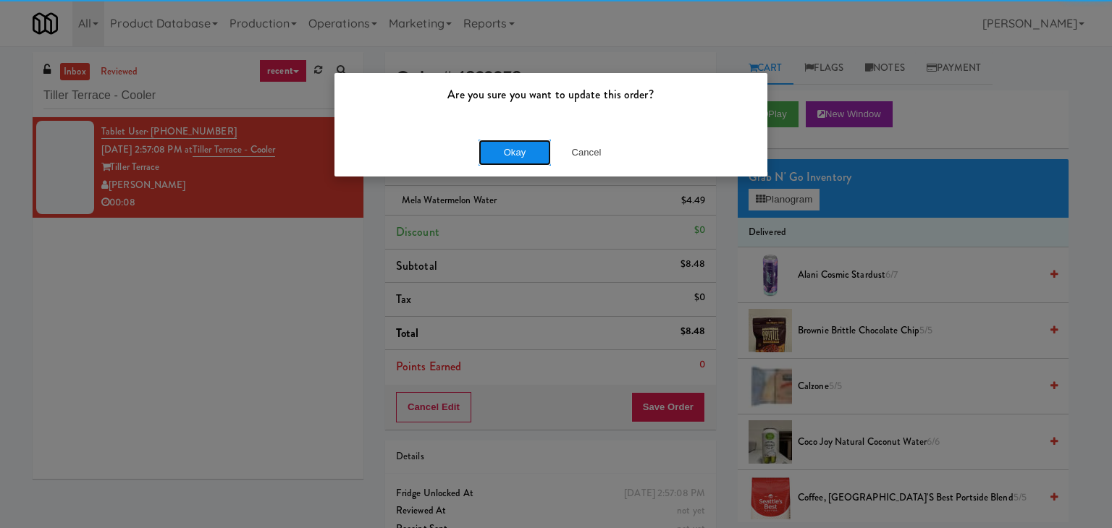
click at [511, 153] on button "Okay" at bounding box center [514, 153] width 72 height 26
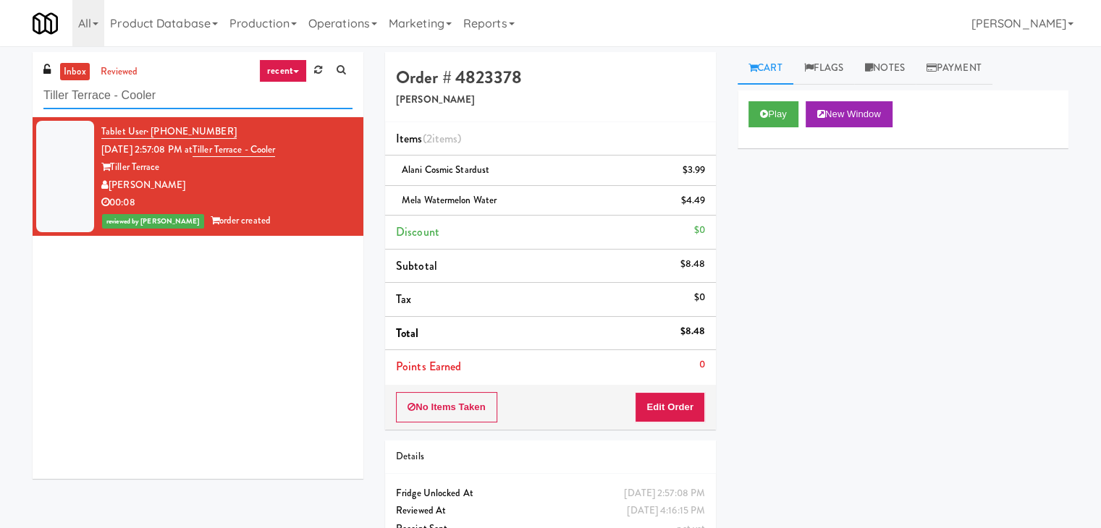
click at [201, 101] on input "Tiller Terrace - Cooler" at bounding box center [197, 95] width 309 height 27
paste input "Haven"
type input "Haven Cooler"
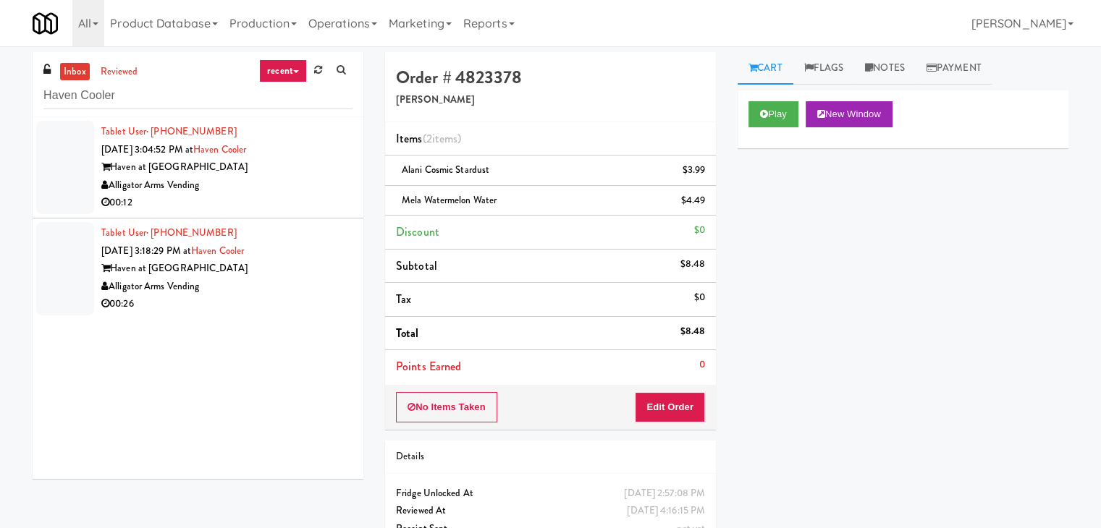
click at [284, 203] on div "00:12" at bounding box center [226, 203] width 251 height 18
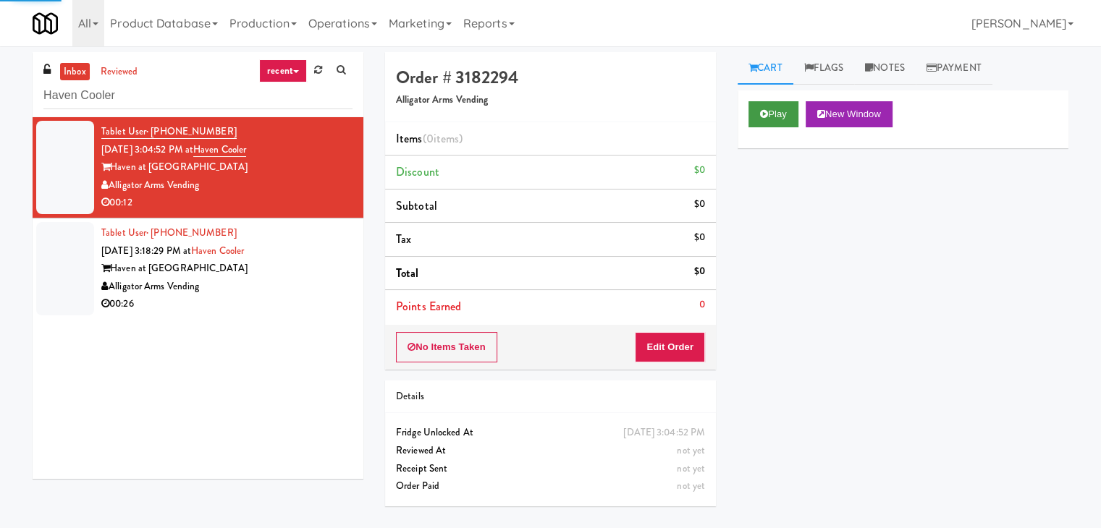
click at [797, 108] on div "Play New Window" at bounding box center [902, 114] width 309 height 26
click at [777, 114] on button "Play" at bounding box center [773, 114] width 50 height 26
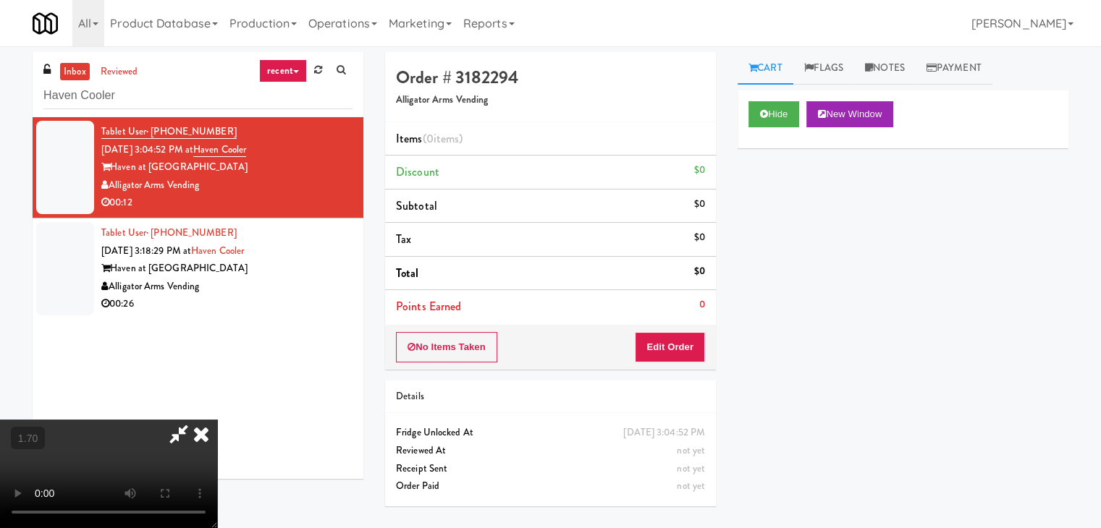
click at [217, 420] on video at bounding box center [108, 474] width 217 height 109
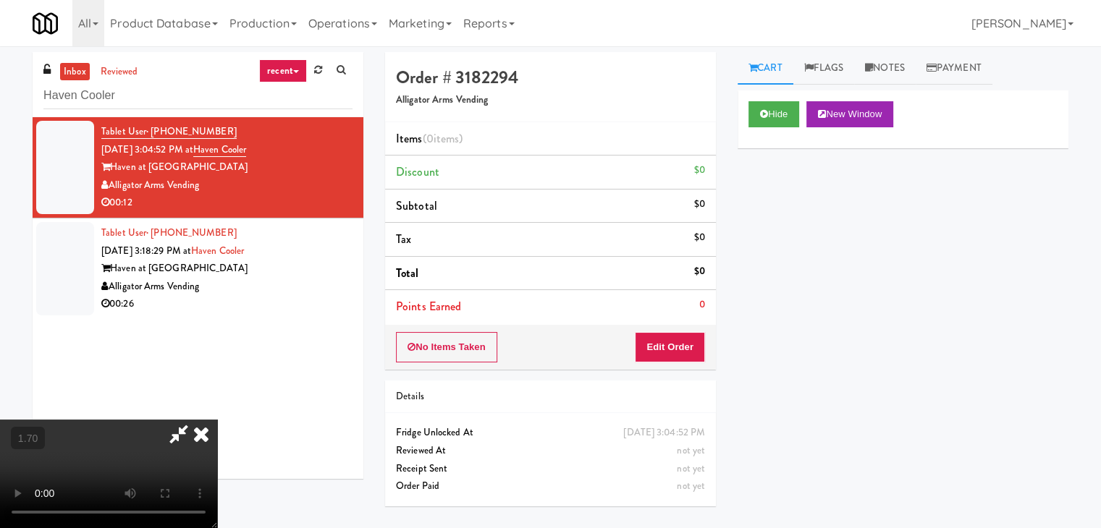
click at [217, 420] on video at bounding box center [108, 474] width 217 height 109
click at [680, 353] on button "Edit Order" at bounding box center [670, 347] width 70 height 30
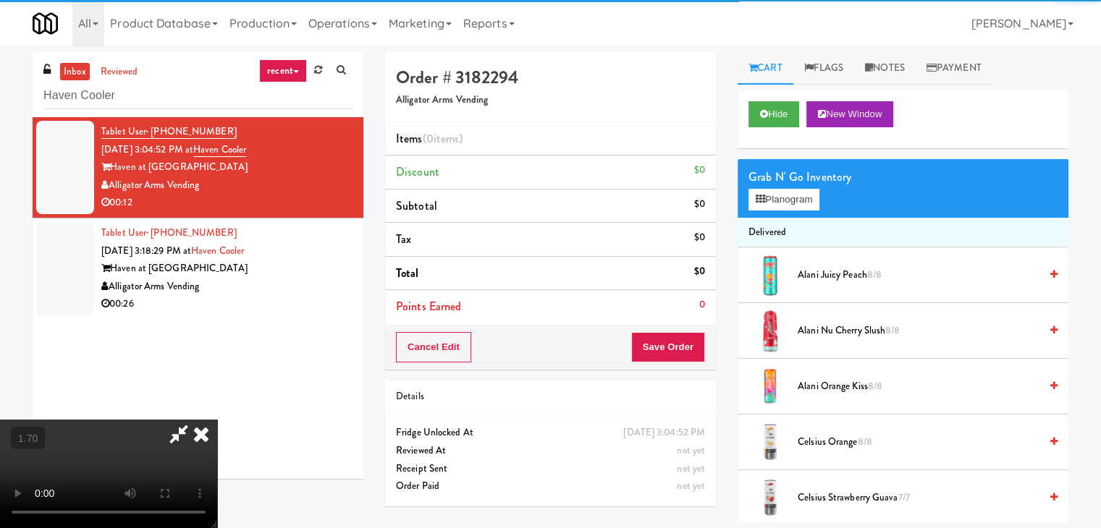
click at [814, 182] on div "Grab N' Go Inventory" at bounding box center [902, 177] width 309 height 22
click at [811, 200] on button "Planogram" at bounding box center [783, 200] width 71 height 22
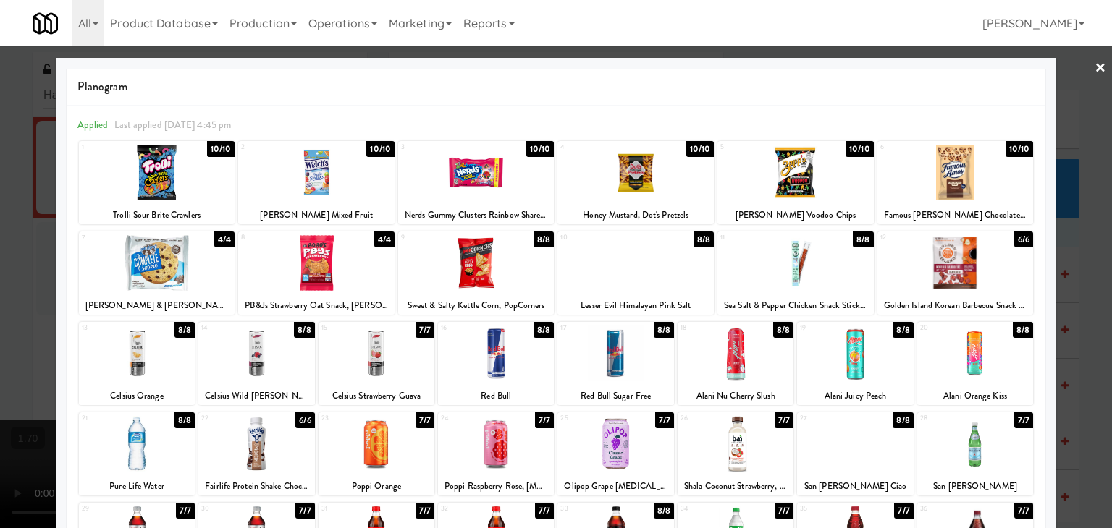
click at [504, 258] on div at bounding box center [476, 263] width 156 height 56
click at [622, 263] on div at bounding box center [635, 263] width 156 height 56
click at [936, 264] on div at bounding box center [955, 263] width 156 height 56
click at [1094, 68] on link "×" at bounding box center [1100, 68] width 12 height 45
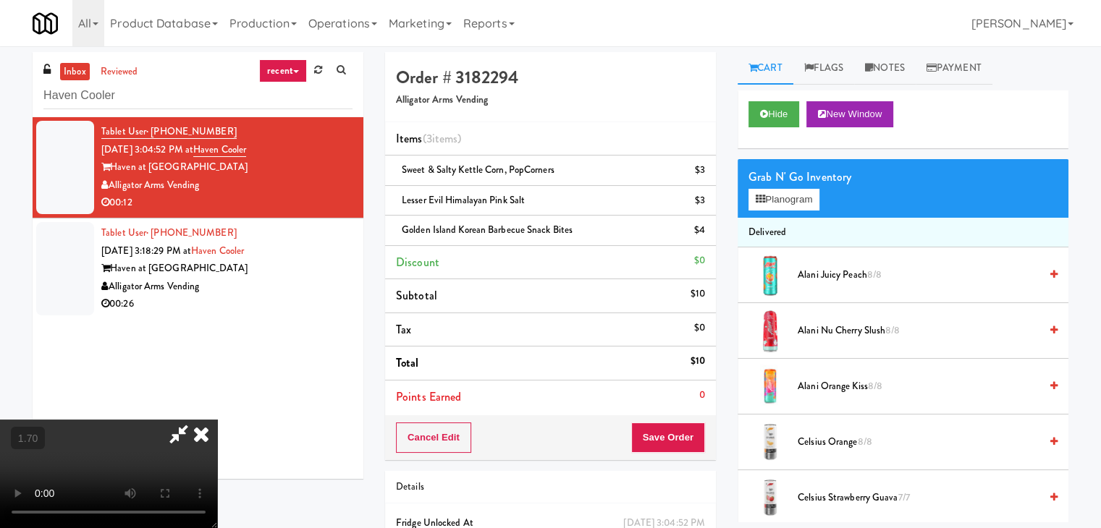
click at [217, 420] on video at bounding box center [108, 474] width 217 height 109
click at [769, 195] on button "Planogram" at bounding box center [783, 200] width 71 height 22
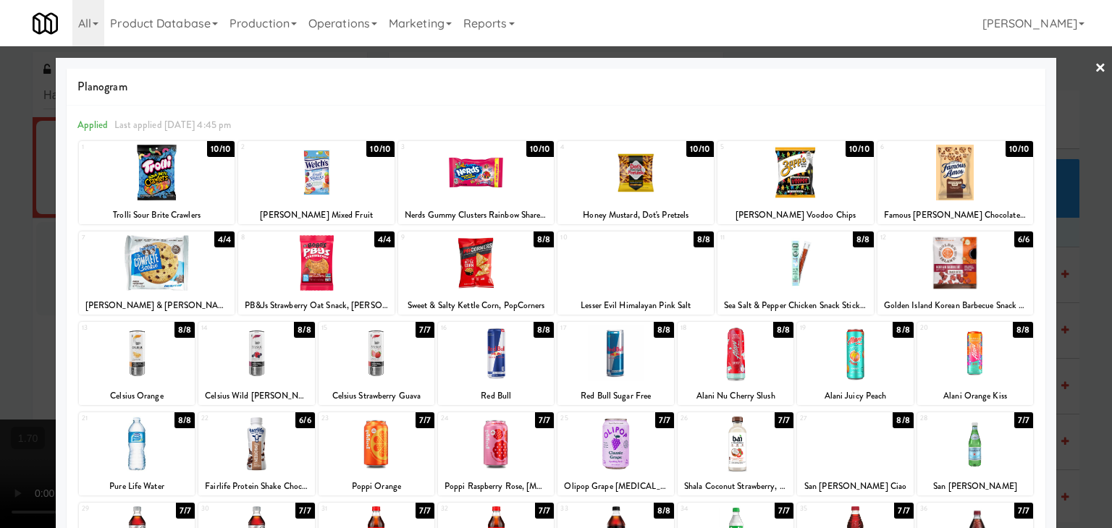
click at [342, 264] on div at bounding box center [316, 263] width 156 height 56
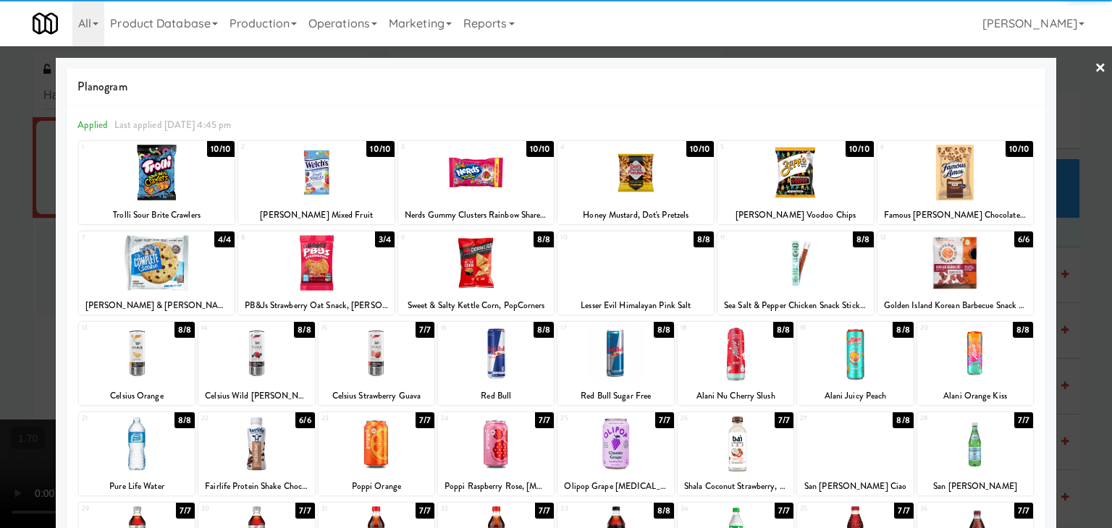
click at [1094, 67] on link "×" at bounding box center [1100, 68] width 12 height 45
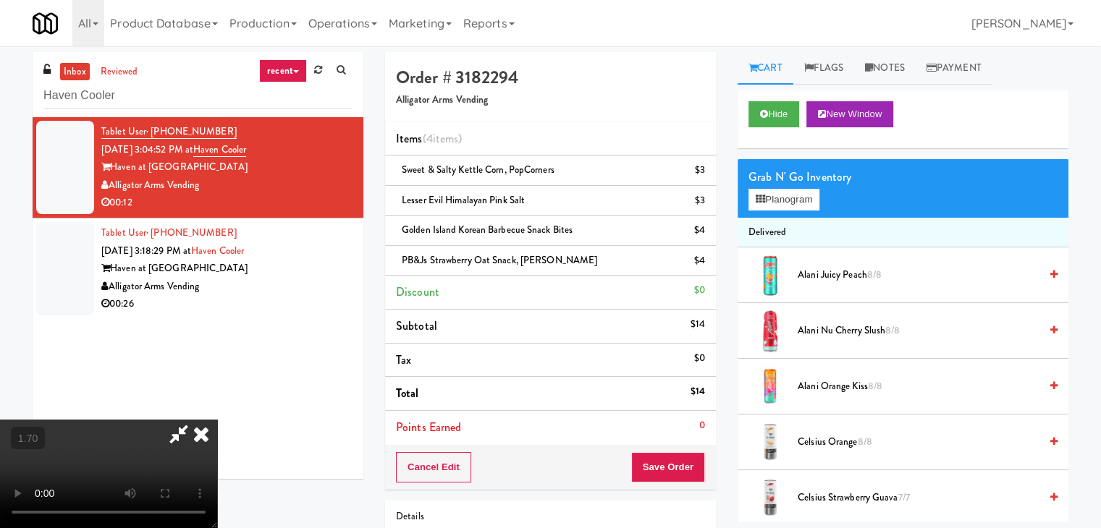
click at [217, 420] on icon at bounding box center [201, 434] width 32 height 29
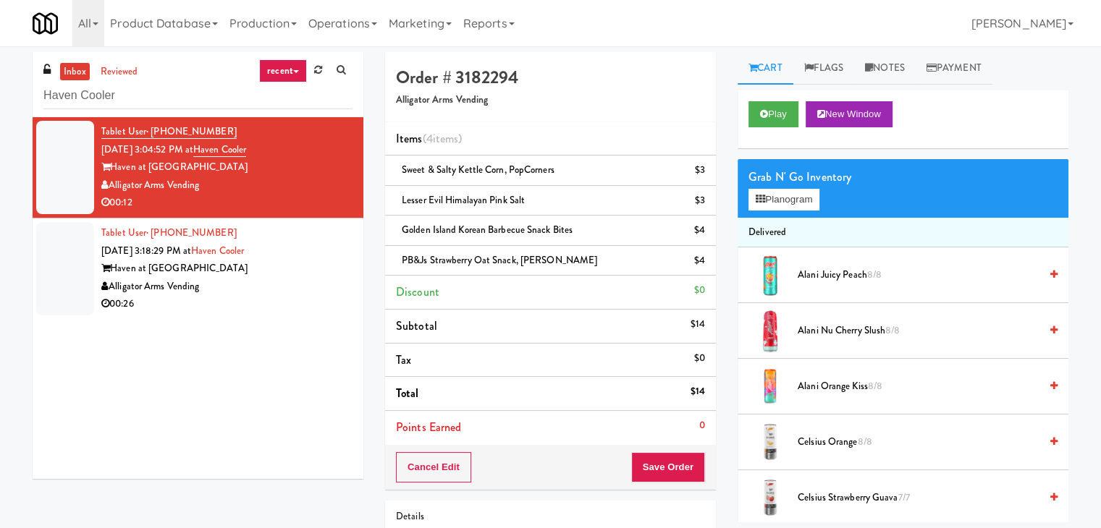
drag, startPoint x: 203, startPoint y: 184, endPoint x: 112, endPoint y: 186, distance: 91.2
click at [112, 186] on div "Alligator Arms Vending" at bounding box center [226, 186] width 251 height 18
copy div "Alligator Arms Vending"
drag, startPoint x: 187, startPoint y: 169, endPoint x: 114, endPoint y: 173, distance: 72.5
click at [114, 173] on div "Haven at [GEOGRAPHIC_DATA]" at bounding box center [226, 167] width 251 height 18
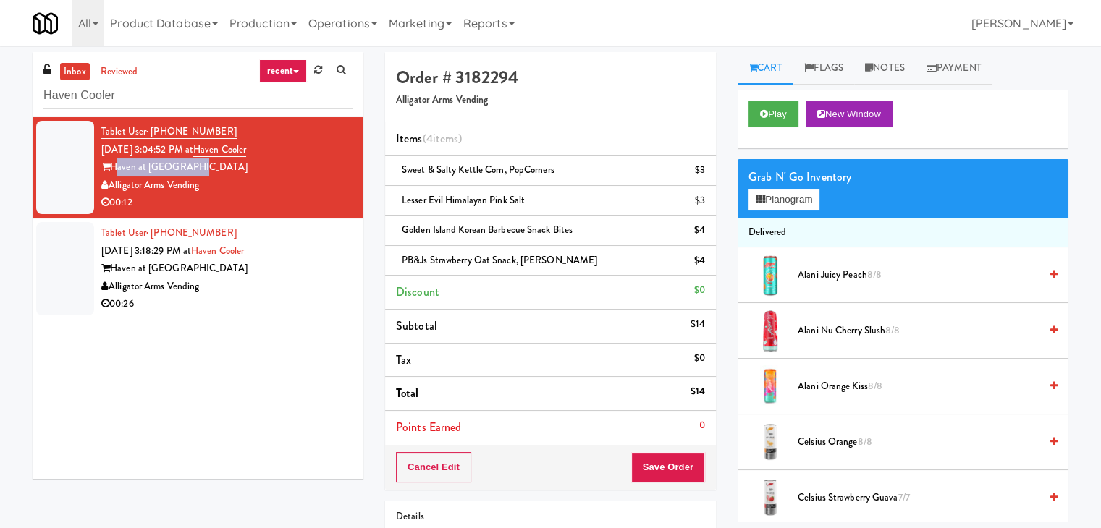
copy div "Haven at [GEOGRAPHIC_DATA]"
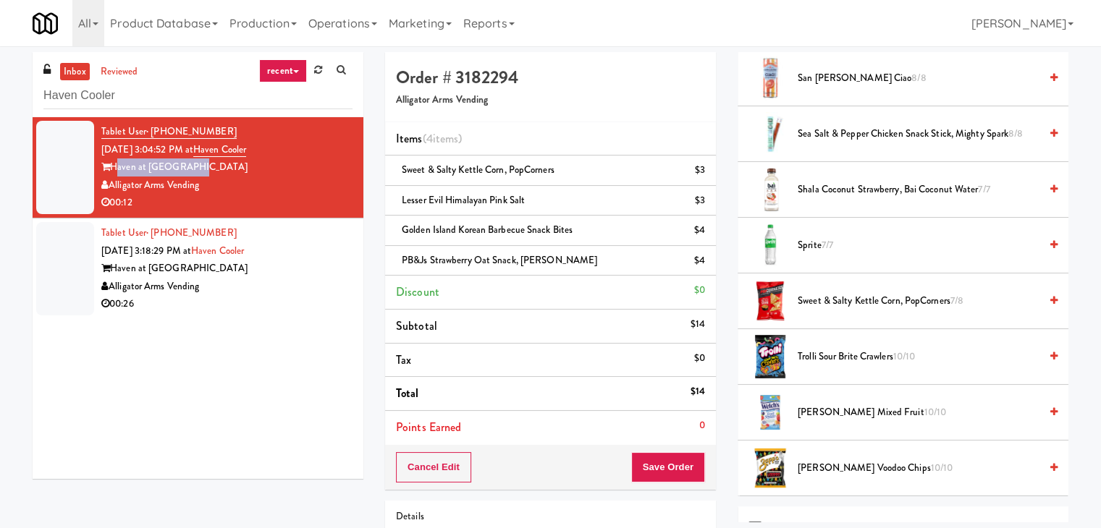
scroll to position [1893, 0]
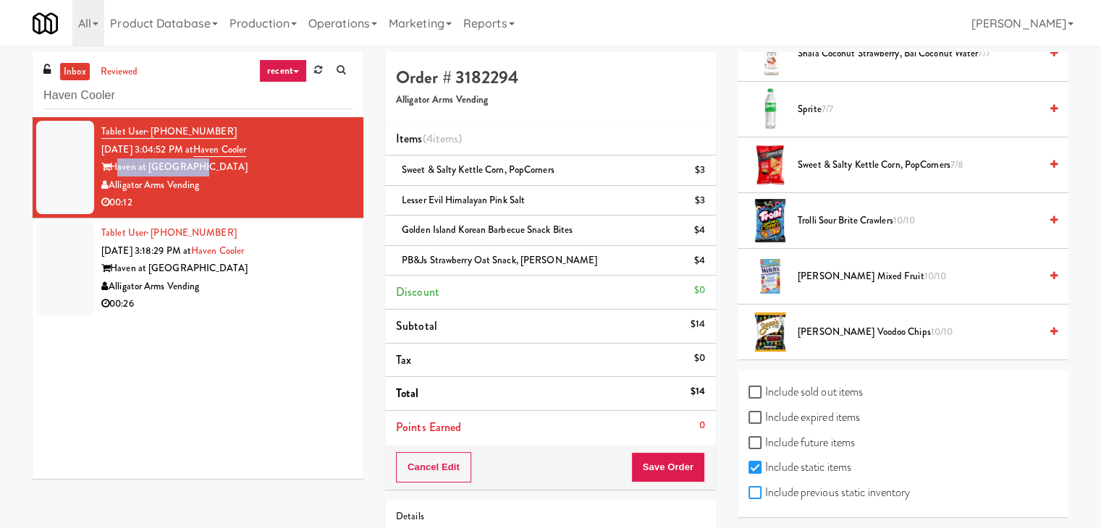
click at [749, 488] on input "Include previous static inventory" at bounding box center [756, 494] width 17 height 12
checkbox input "true"
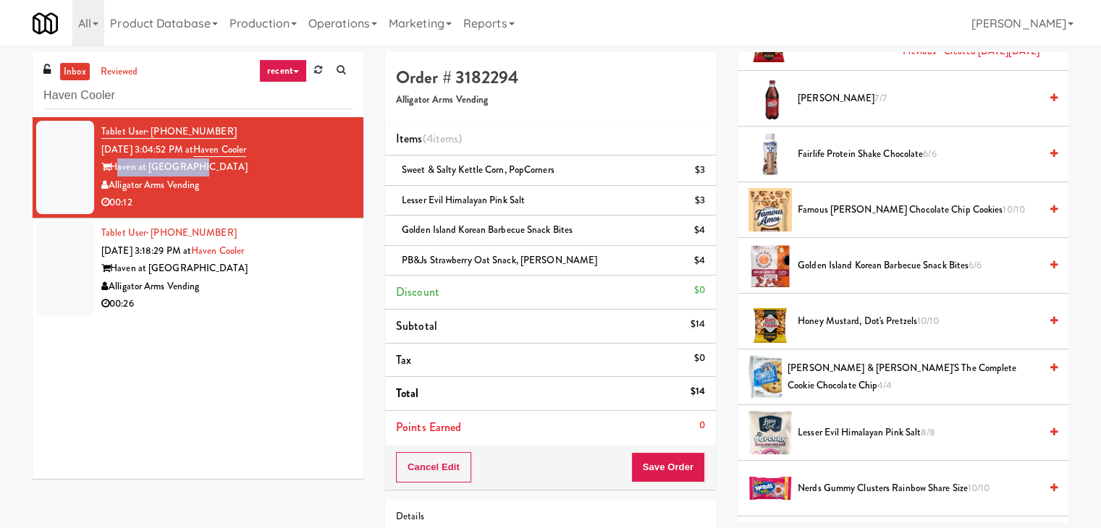
scroll to position [1025, 0]
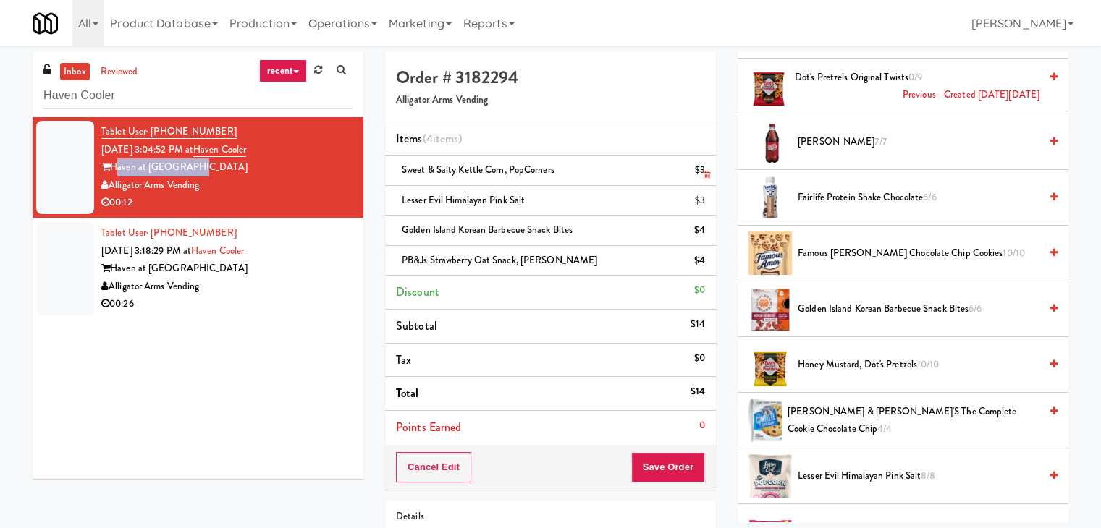
drag, startPoint x: 555, startPoint y: 166, endPoint x: 405, endPoint y: 169, distance: 150.5
click at [405, 169] on span "Sweet & Salty Kettle Corn, PopCorners" at bounding box center [478, 170] width 153 height 14
copy span "weet & Salty Kettle Corn, PopCorners"
click at [553, 181] on li "Sweet & Salty Kettle Corn, PopCorners $3" at bounding box center [550, 171] width 331 height 30
drag, startPoint x: 554, startPoint y: 169, endPoint x: 403, endPoint y: 171, distance: 151.3
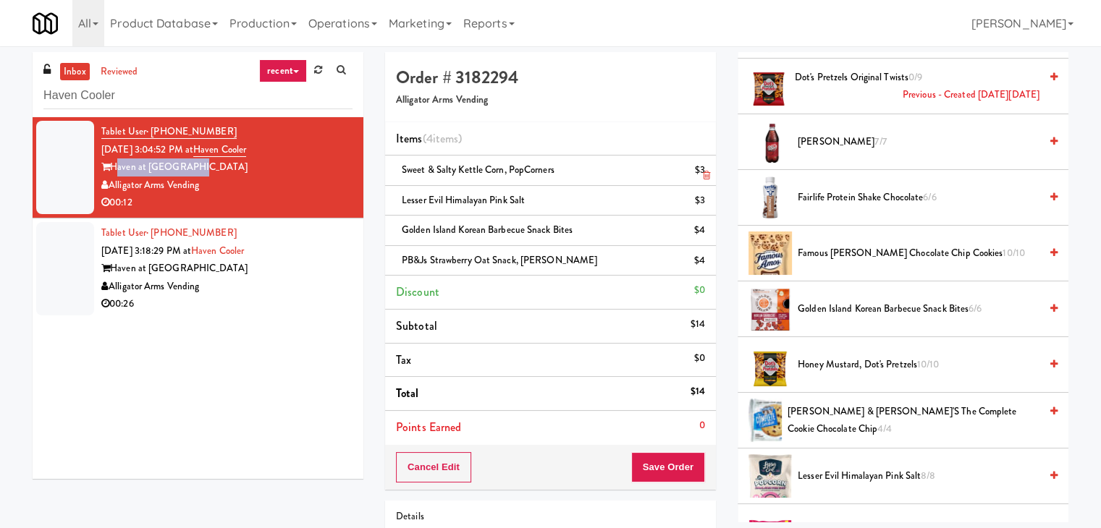
click at [403, 171] on span "Sweet & Salty Kettle Corn, PopCorners" at bounding box center [478, 170] width 153 height 14
copy span "Sweet & Salty Kettle Corn, PopCorners"
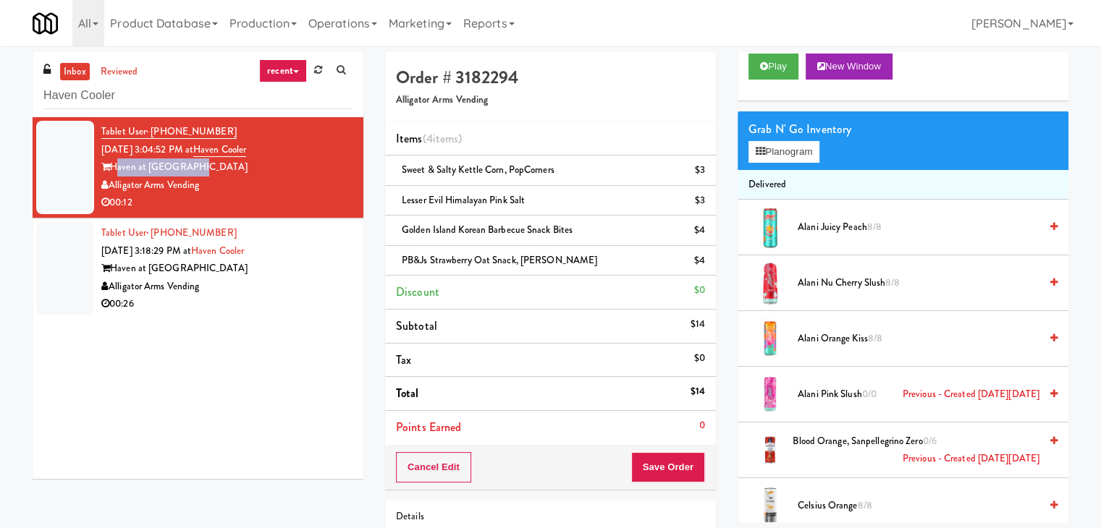
scroll to position [0, 0]
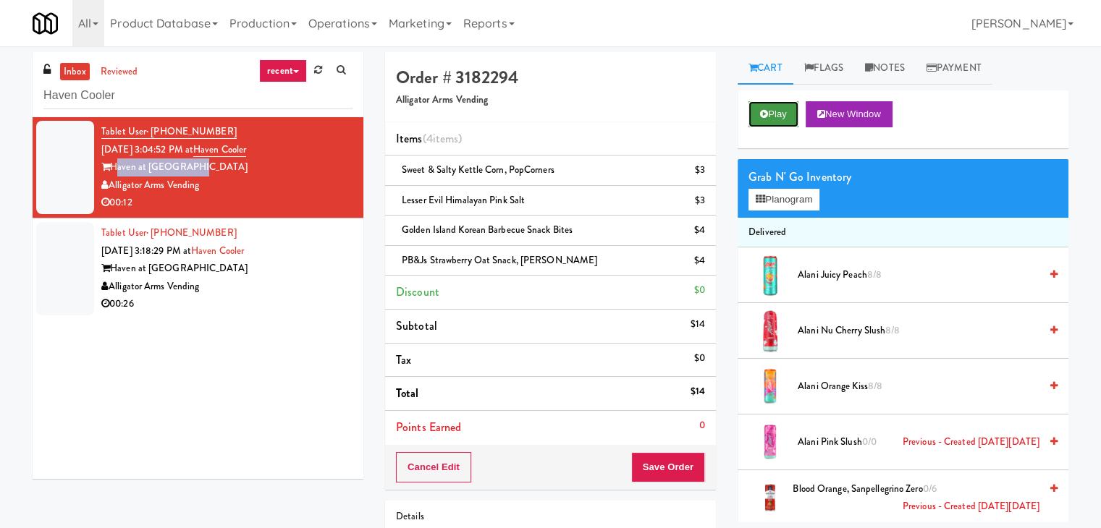
click at [775, 111] on button "Play" at bounding box center [773, 114] width 50 height 26
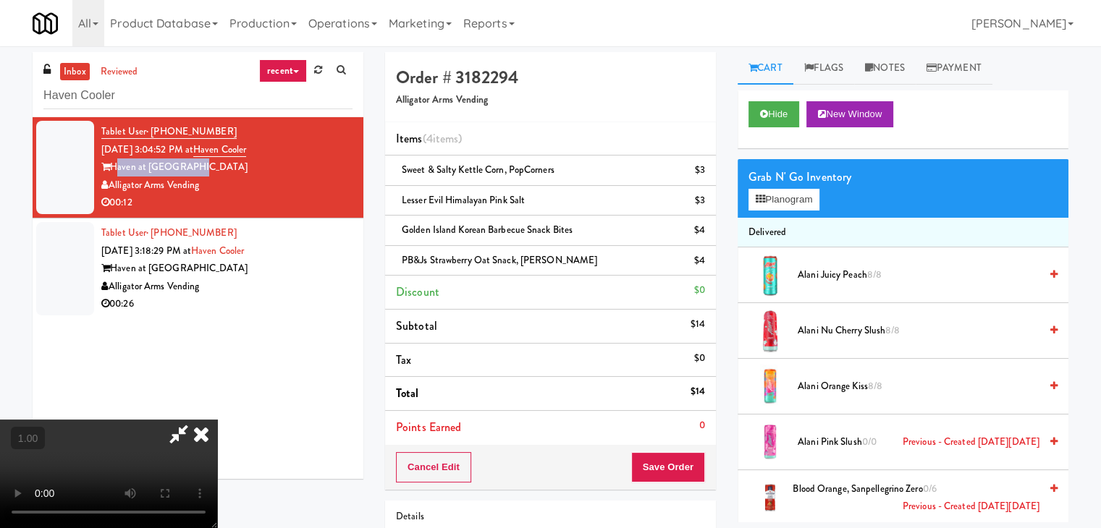
click at [217, 420] on video at bounding box center [108, 474] width 217 height 109
drag, startPoint x: 889, startPoint y: 71, endPoint x: 870, endPoint y: 128, distance: 60.2
click at [889, 70] on link "Notes" at bounding box center [885, 68] width 62 height 33
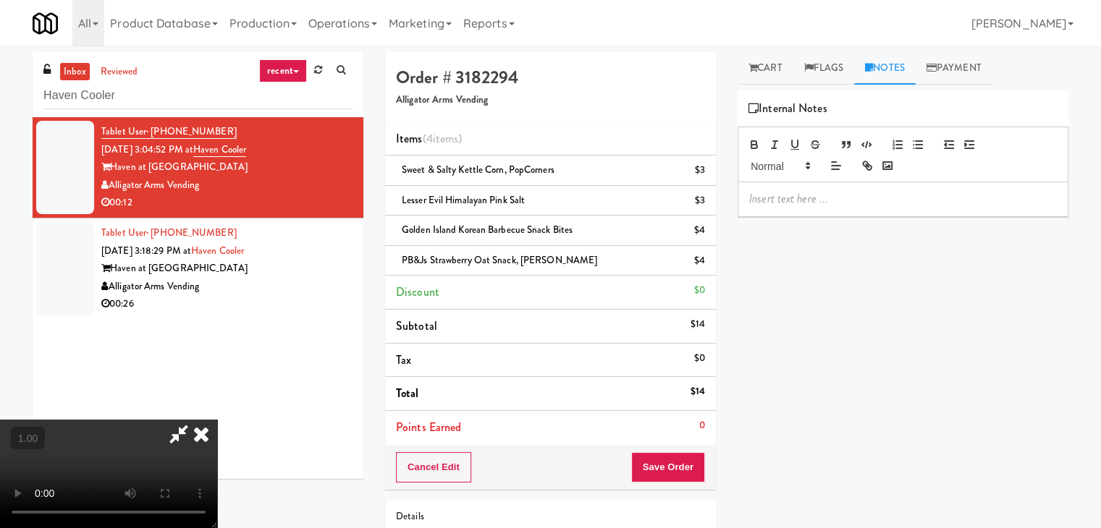
click at [826, 200] on p at bounding box center [903, 199] width 308 height 16
click at [813, 525] on div "Order # 3182294 Alligator Arms Vending Items (4 items ) Sweet & Salty Kettle Co…" at bounding box center [726, 344] width 705 height 585
click at [787, 200] on p at bounding box center [903, 199] width 308 height 16
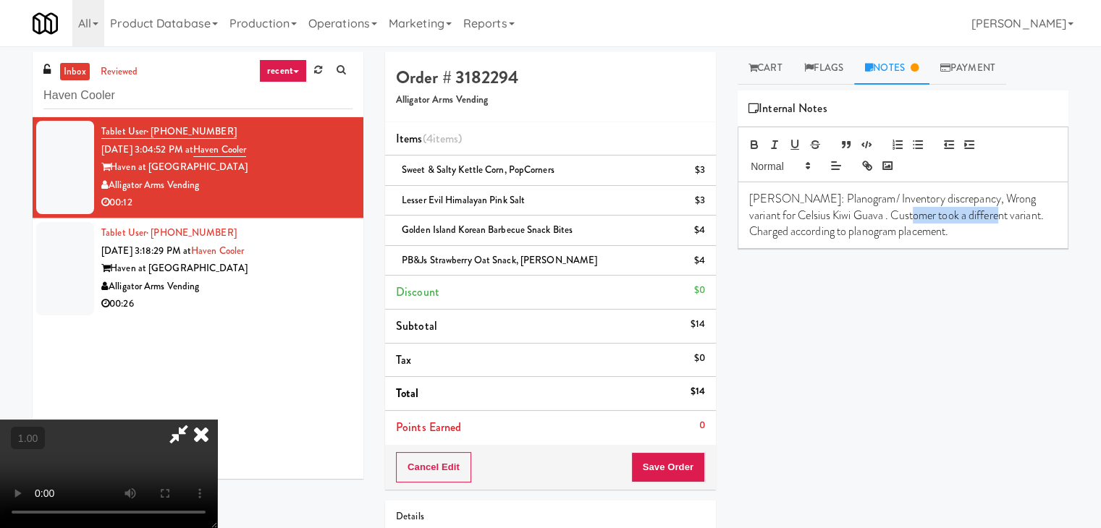
drag, startPoint x: 995, startPoint y: 216, endPoint x: 915, endPoint y: 215, distance: 80.3
click at [915, 215] on p "[PERSON_NAME]: Planogram/ Inventory discrepancy, Wrong variant for Celsius Kiwi…" at bounding box center [903, 215] width 308 height 48
click at [217, 420] on video at bounding box center [108, 474] width 217 height 109
click at [217, 420] on icon at bounding box center [201, 434] width 32 height 29
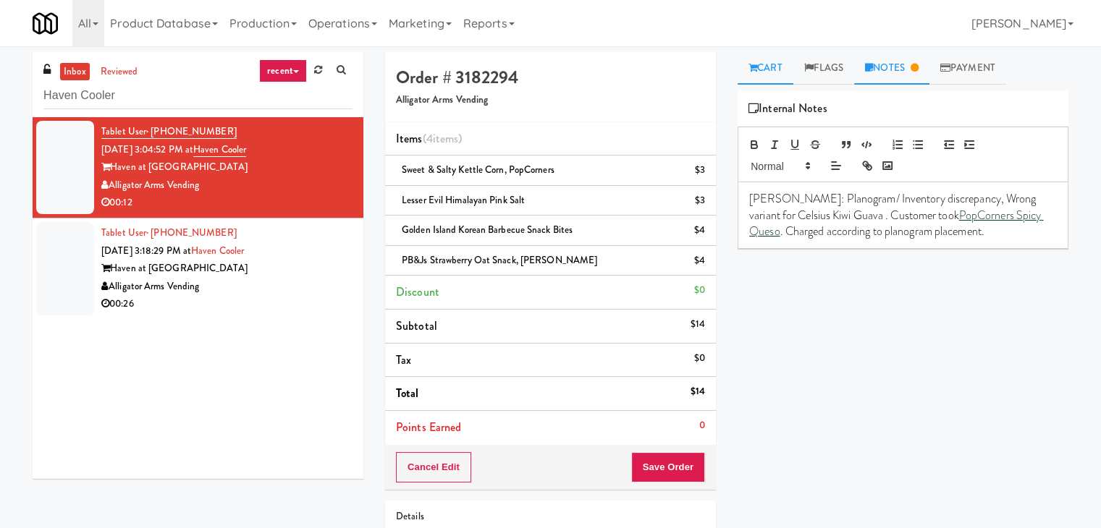
click at [756, 67] on icon at bounding box center [752, 67] width 9 height 9
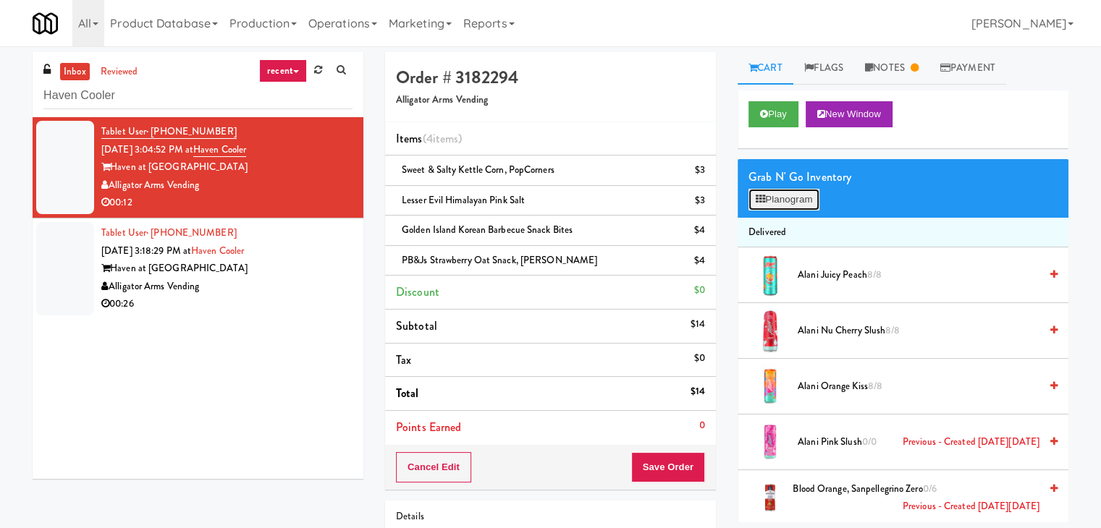
click at [781, 199] on button "Planogram" at bounding box center [783, 200] width 71 height 22
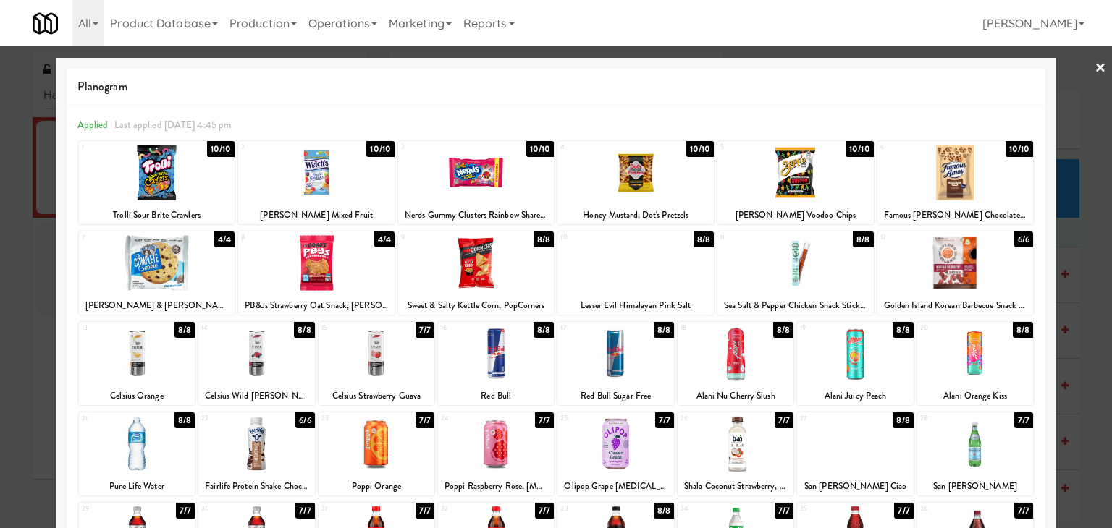
click at [1094, 59] on link "×" at bounding box center [1100, 68] width 12 height 45
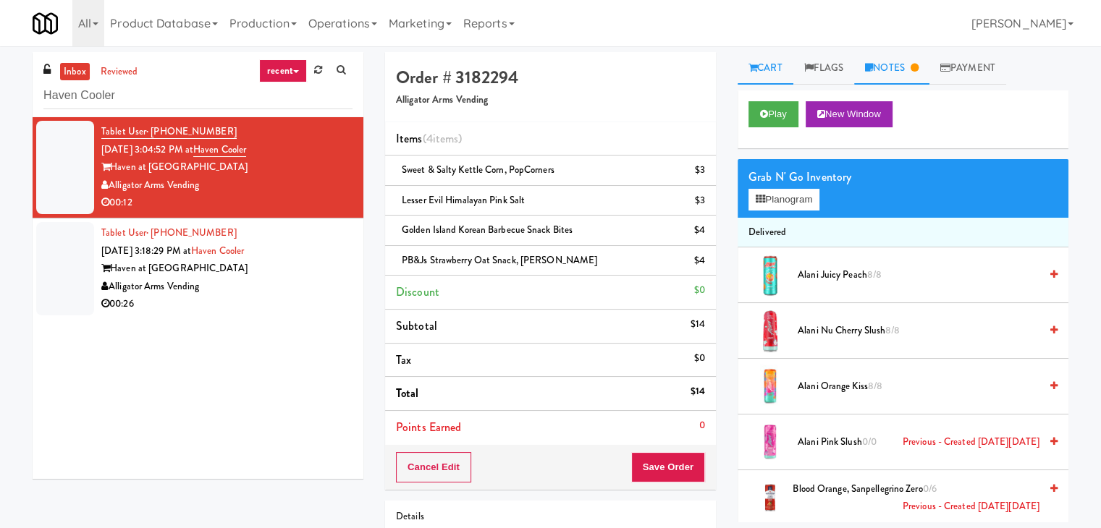
click at [903, 71] on link "Notes" at bounding box center [891, 68] width 75 height 33
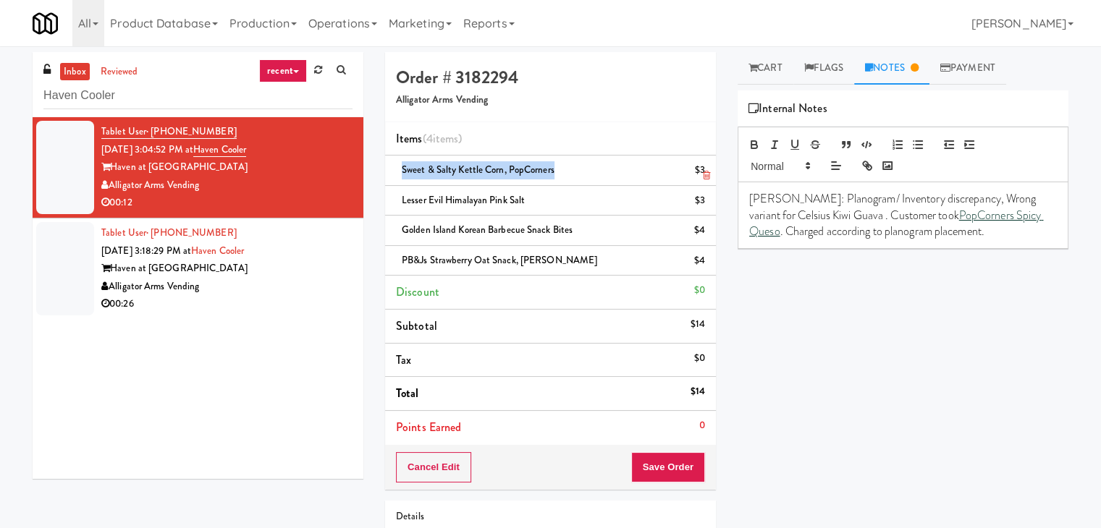
drag, startPoint x: 554, startPoint y: 166, endPoint x: 397, endPoint y: 169, distance: 157.1
click at [397, 169] on div "Sweet & Salty Kettle Corn, PopCorners $3" at bounding box center [550, 170] width 309 height 18
copy span "Sweet & Salty Kettle Corn, PopCorners"
drag, startPoint x: 836, startPoint y: 218, endPoint x: 737, endPoint y: 215, distance: 99.2
click at [737, 215] on div "[PERSON_NAME]: Planogram/ Inventory discrepancy, Wrong variant for Celsius Kiwi…" at bounding box center [902, 215] width 331 height 67
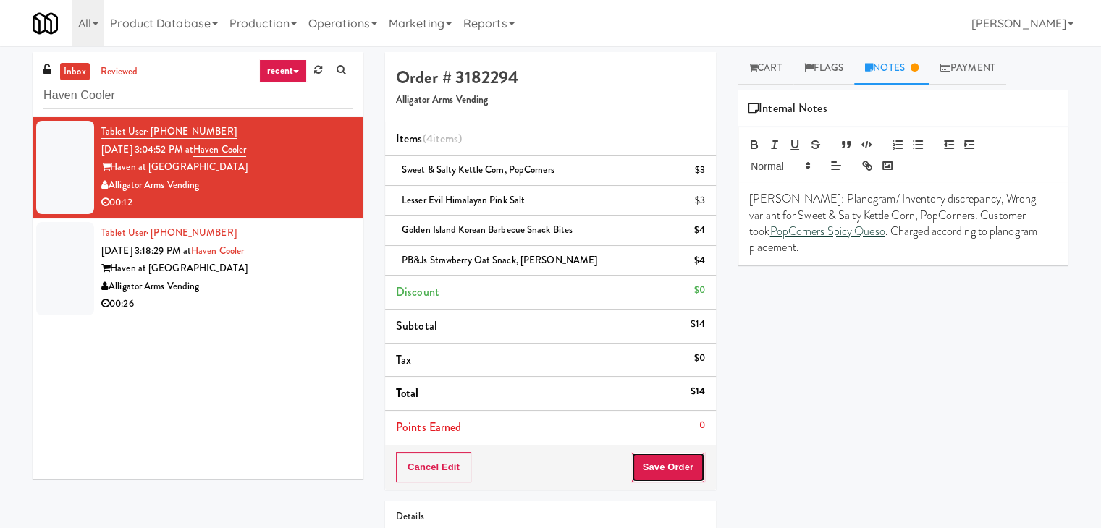
click at [681, 464] on button "Save Order" at bounding box center [668, 467] width 74 height 30
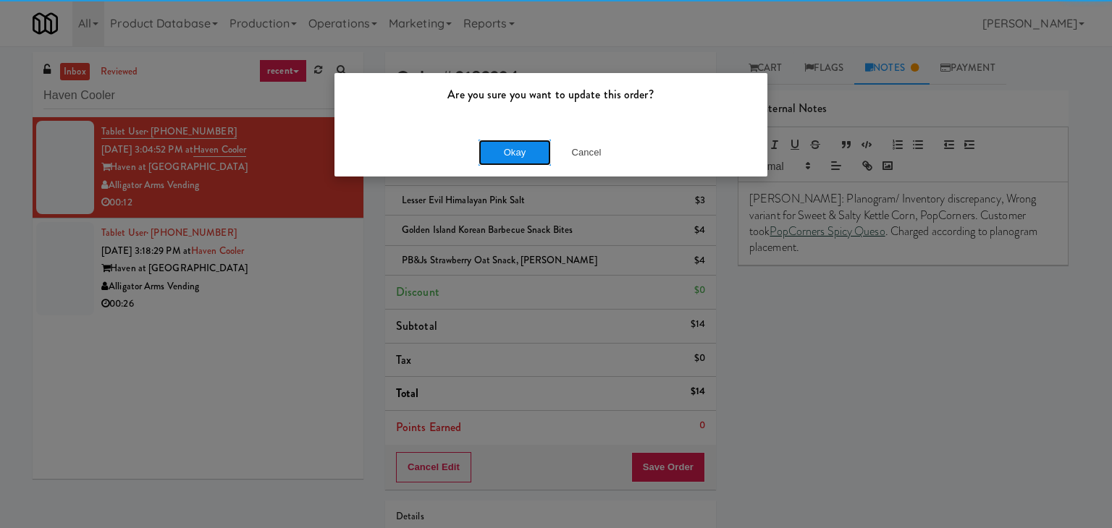
click at [510, 148] on button "Okay" at bounding box center [514, 153] width 72 height 26
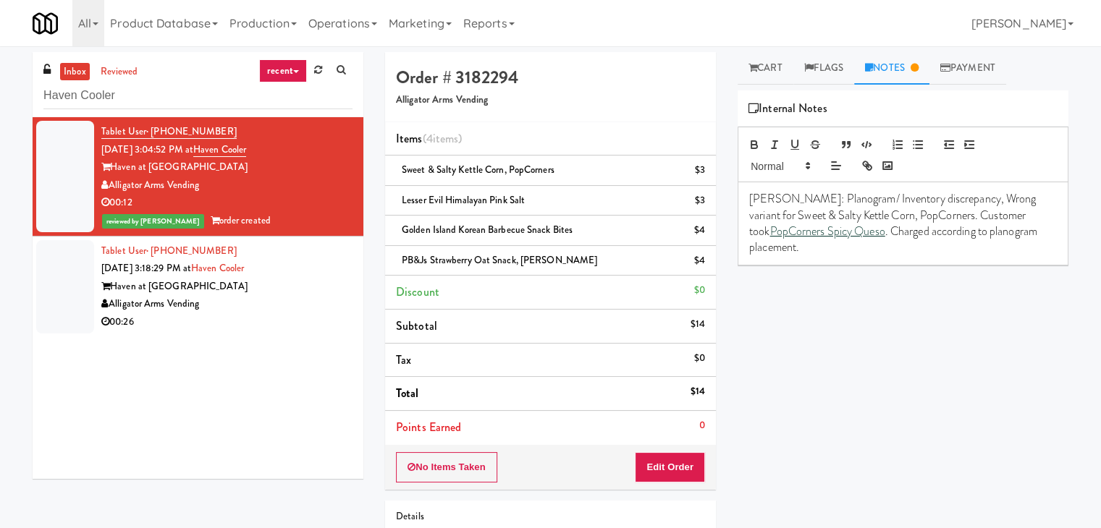
drag, startPoint x: 203, startPoint y: 185, endPoint x: 112, endPoint y: 182, distance: 91.2
click at [112, 182] on div "Alligator Arms Vending" at bounding box center [226, 186] width 251 height 18
copy div "Alligator Arms Vending"
click at [281, 311] on div "Alligator Arms Vending" at bounding box center [226, 304] width 251 height 18
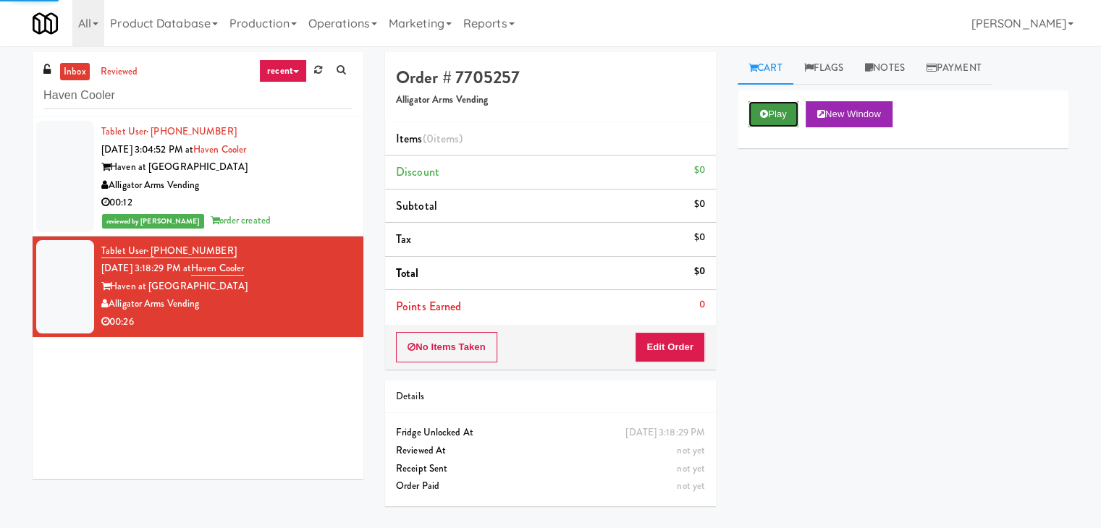
click at [758, 111] on button "Play" at bounding box center [773, 114] width 50 height 26
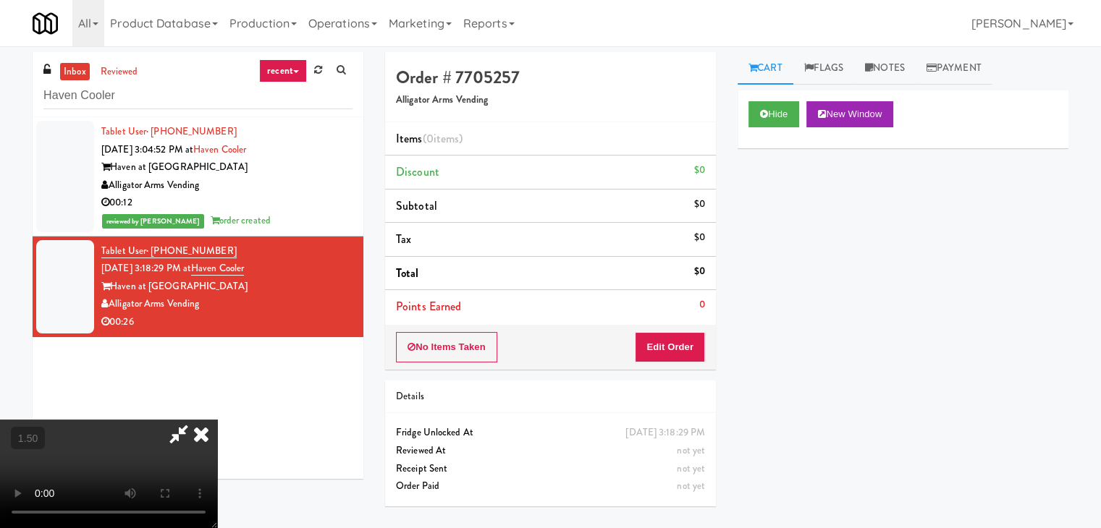
click at [217, 420] on video at bounding box center [108, 474] width 217 height 109
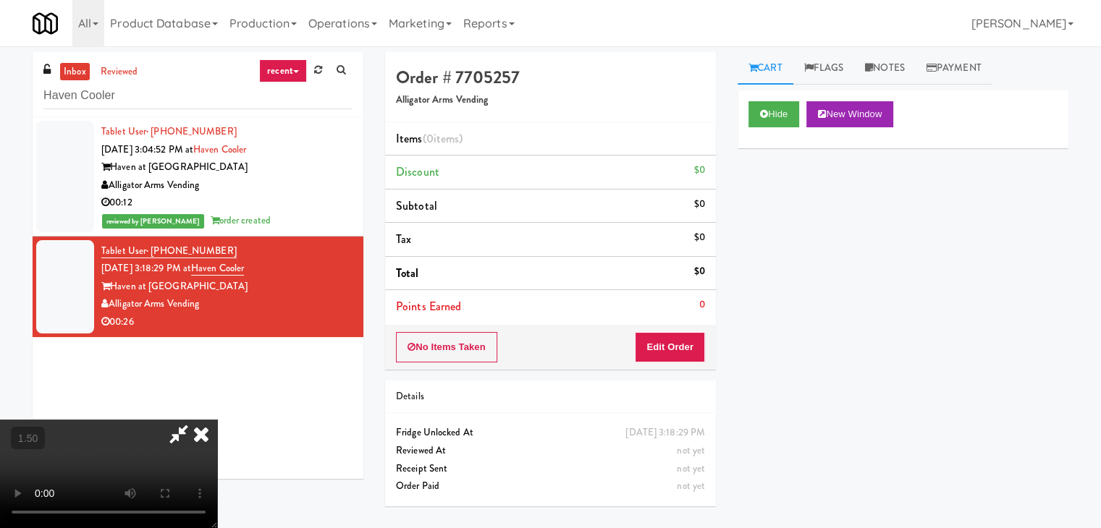
scroll to position [203, 0]
click at [217, 420] on video at bounding box center [108, 474] width 217 height 109
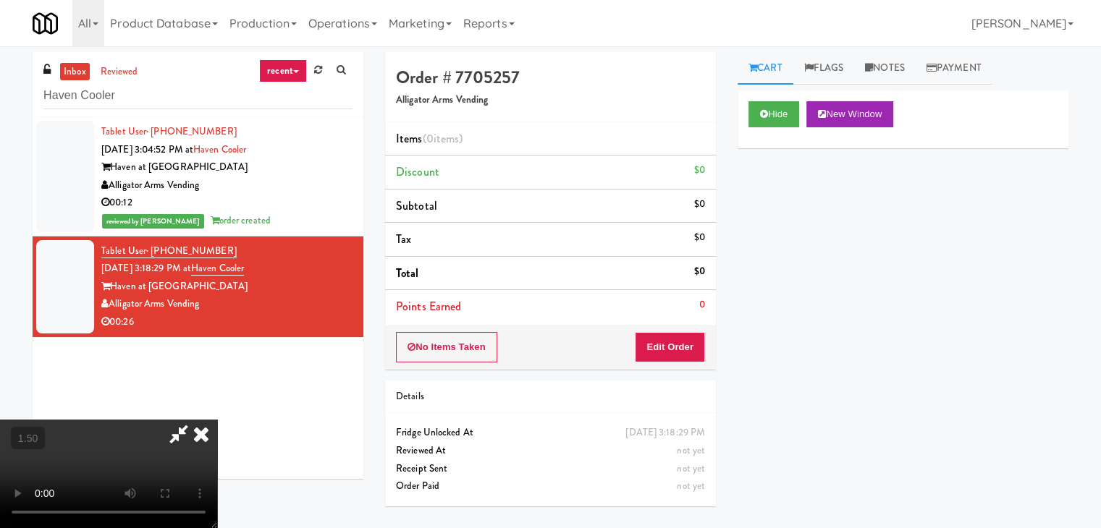
click at [217, 420] on icon at bounding box center [201, 434] width 32 height 29
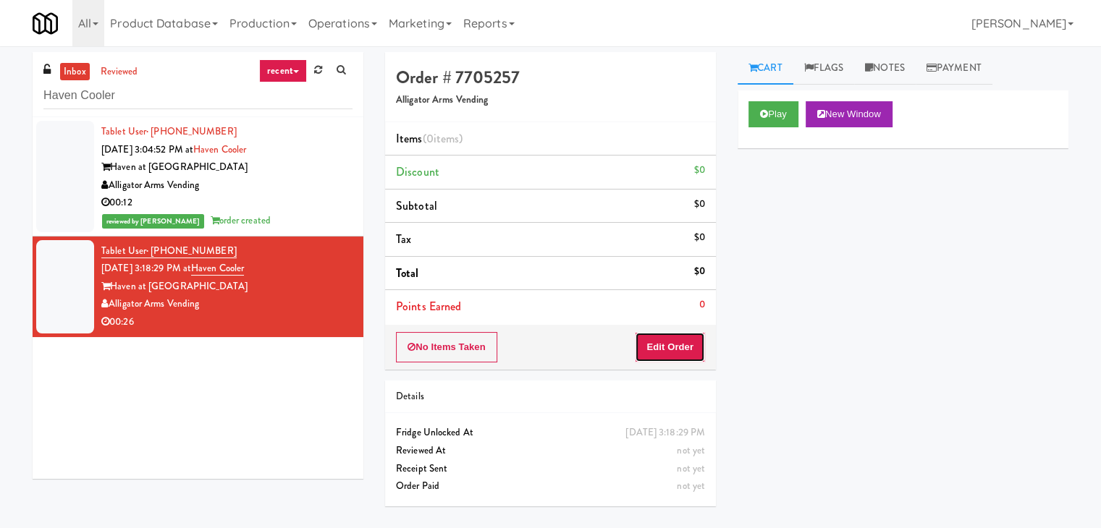
click at [680, 346] on button "Edit Order" at bounding box center [670, 347] width 70 height 30
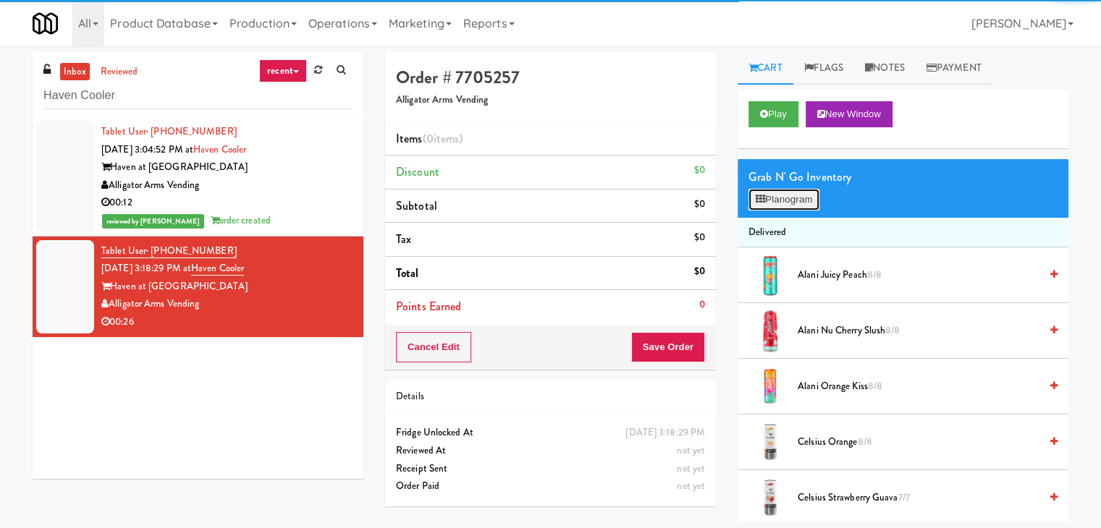
click at [797, 196] on button "Planogram" at bounding box center [783, 200] width 71 height 22
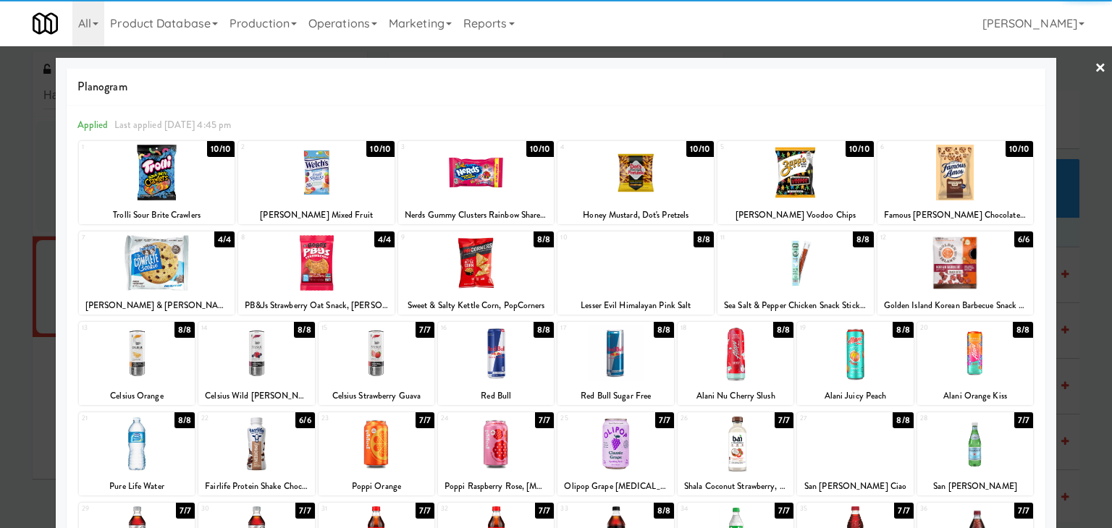
click at [850, 359] on div at bounding box center [855, 354] width 116 height 56
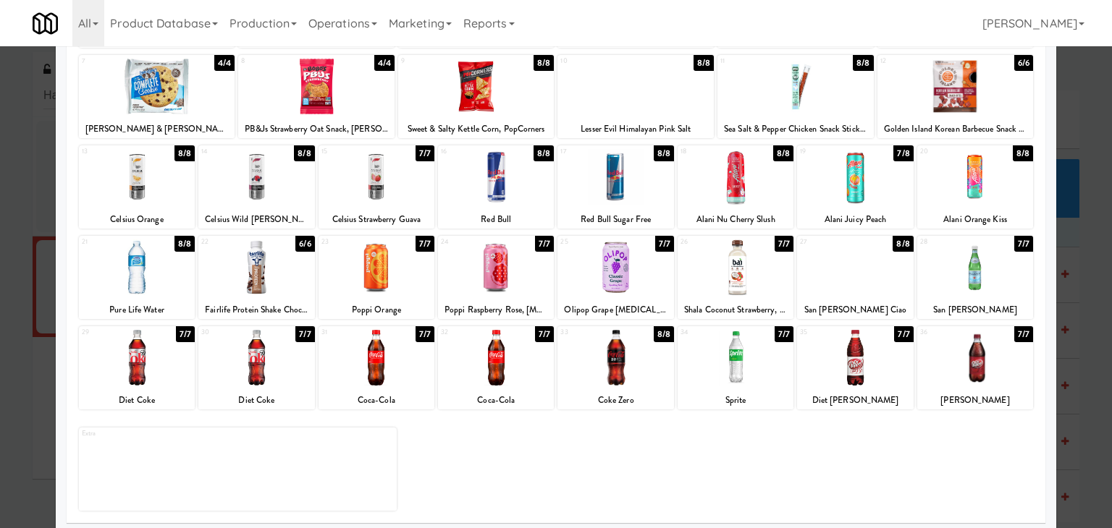
scroll to position [182, 0]
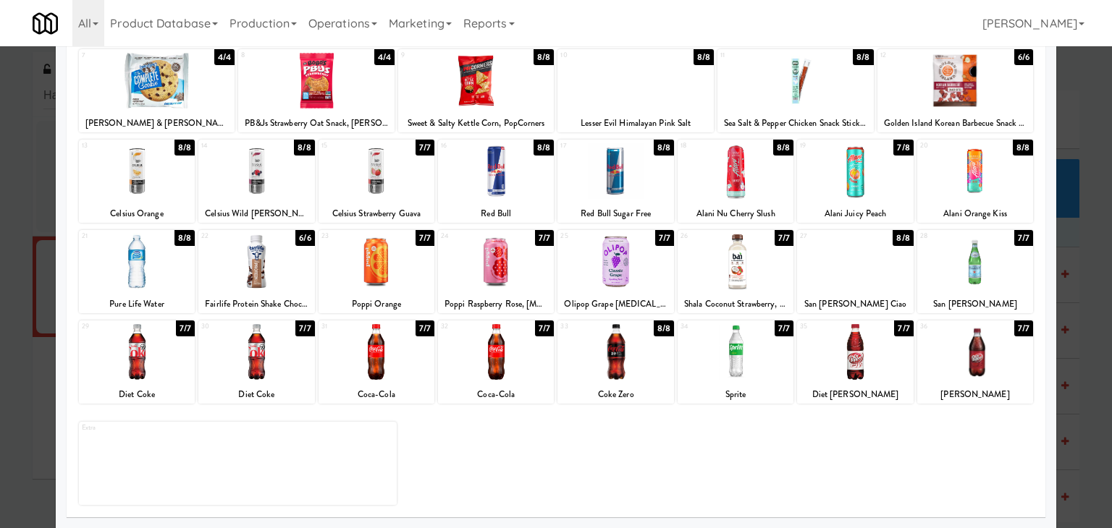
click at [234, 365] on div at bounding box center [256, 352] width 116 height 56
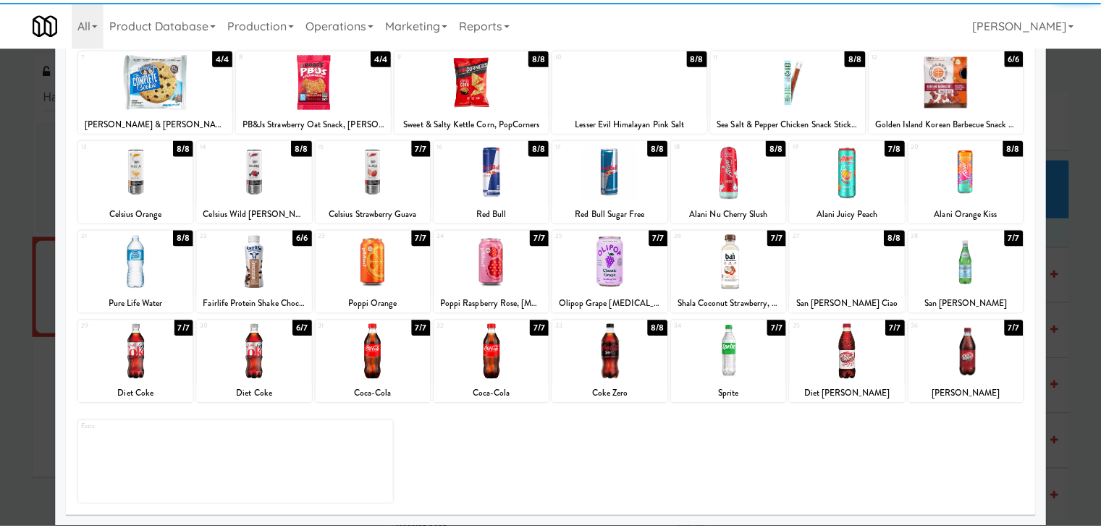
scroll to position [0, 0]
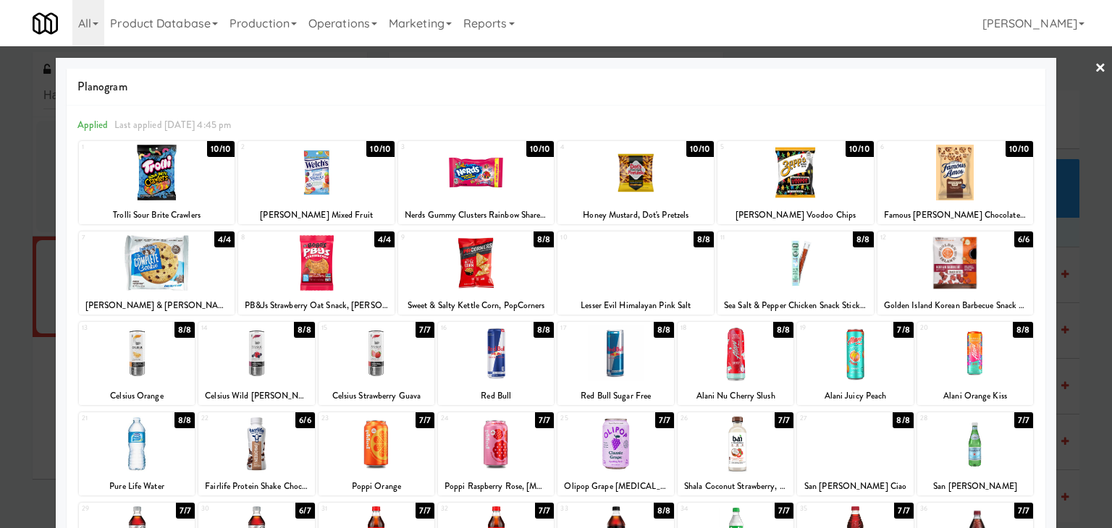
click at [190, 198] on div at bounding box center [157, 173] width 156 height 56
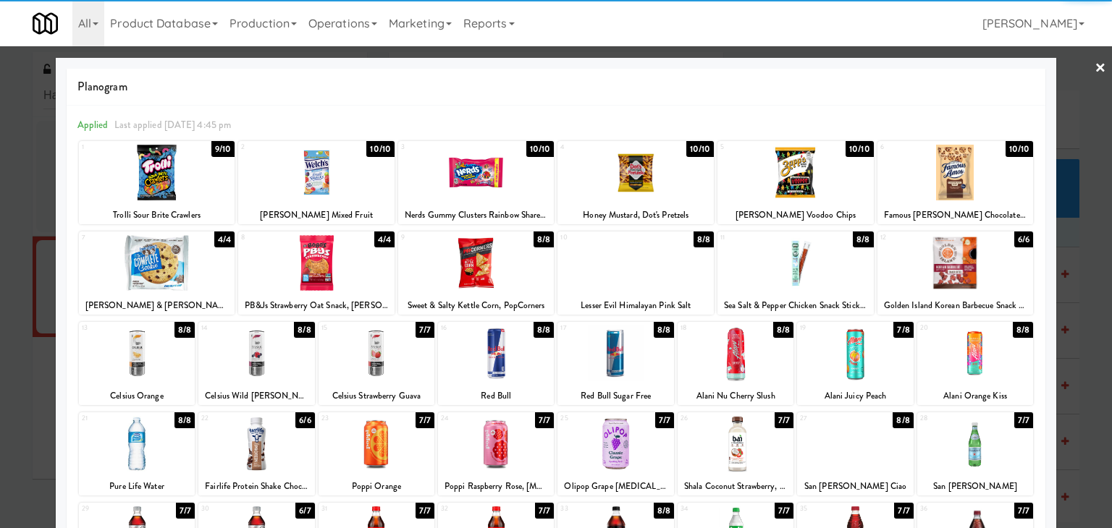
click at [1099, 63] on div at bounding box center [556, 264] width 1112 height 528
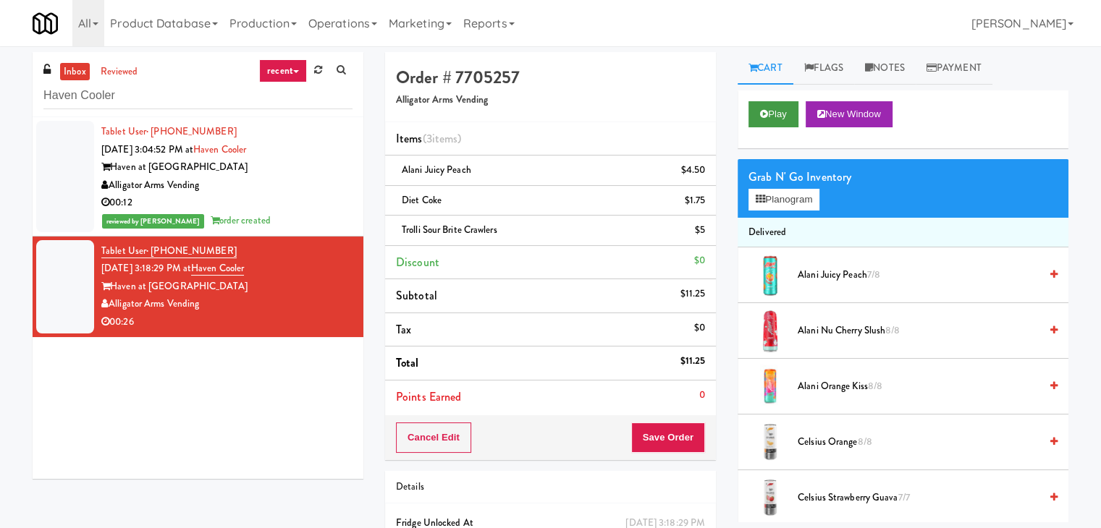
drag, startPoint x: 800, startPoint y: 99, endPoint x: 787, endPoint y: 106, distance: 13.9
click at [787, 106] on div "Play New Window" at bounding box center [902, 119] width 331 height 58
click at [781, 109] on button "Play" at bounding box center [773, 114] width 50 height 26
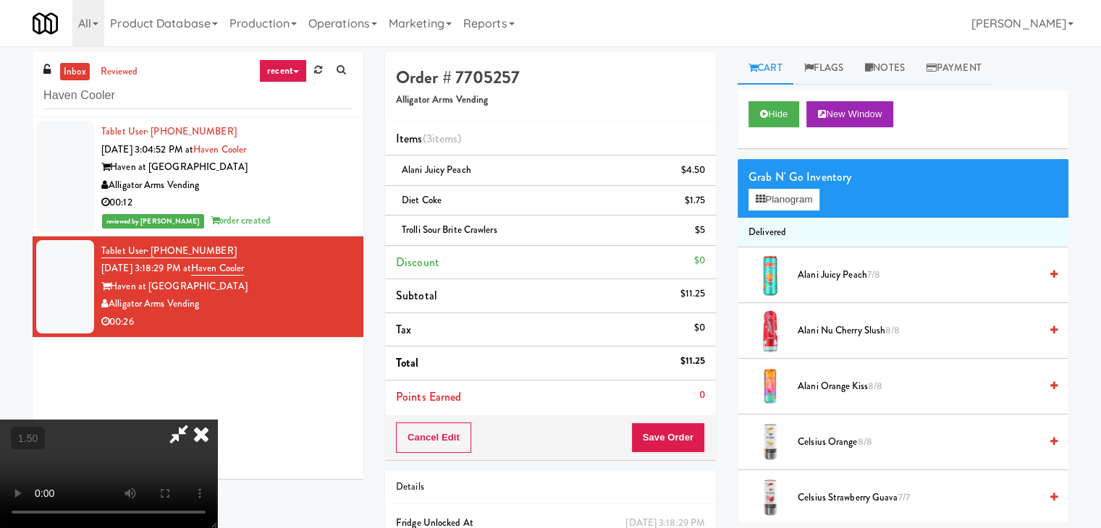
drag, startPoint x: 625, startPoint y: 53, endPoint x: 687, endPoint y: 299, distance: 253.6
click at [195, 420] on icon at bounding box center [178, 434] width 33 height 29
click at [666, 438] on button "Save Order" at bounding box center [668, 438] width 74 height 30
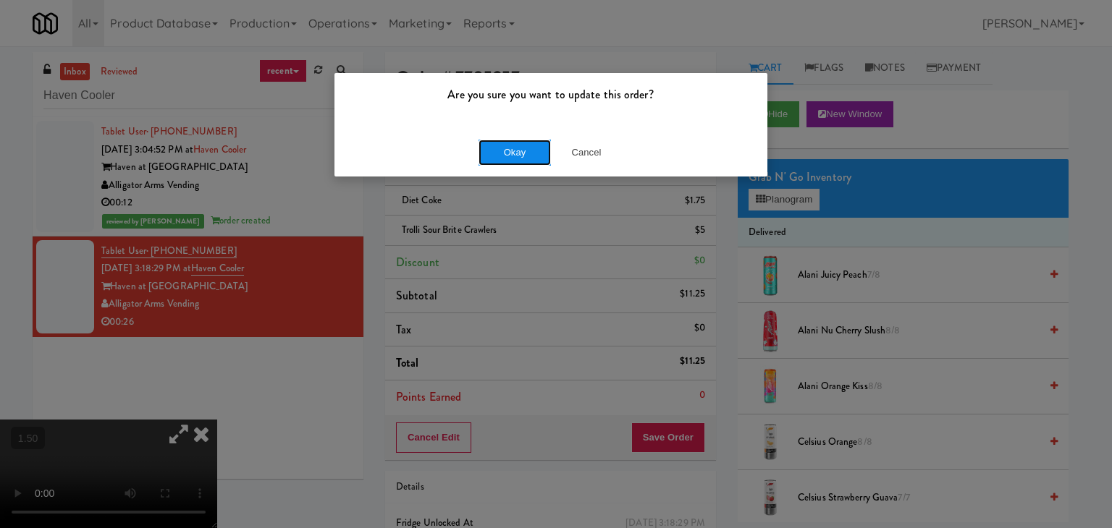
drag, startPoint x: 516, startPoint y: 148, endPoint x: 511, endPoint y: 142, distance: 8.3
click at [516, 148] on button "Okay" at bounding box center [514, 153] width 72 height 26
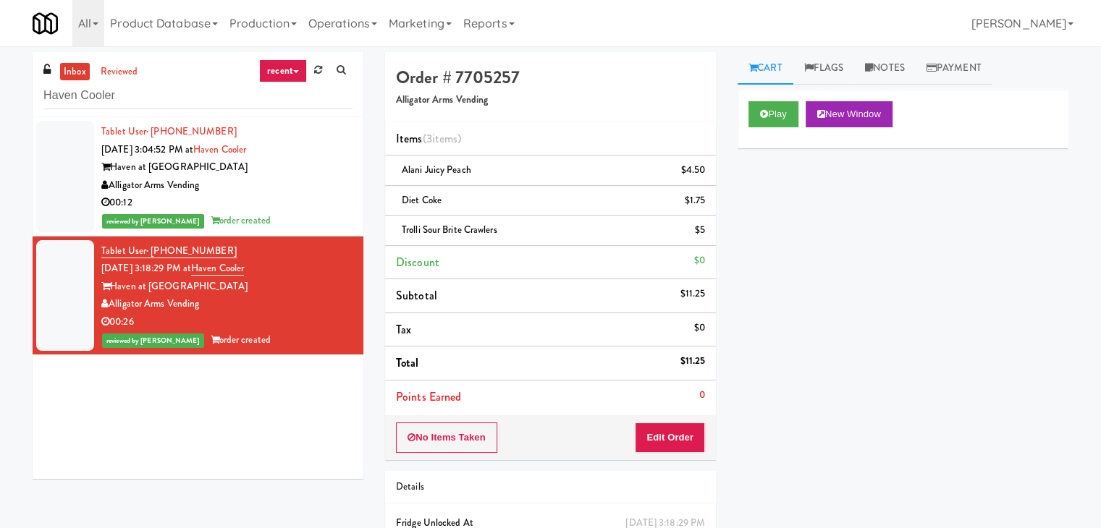
click at [306, 194] on div "00:12" at bounding box center [226, 203] width 251 height 18
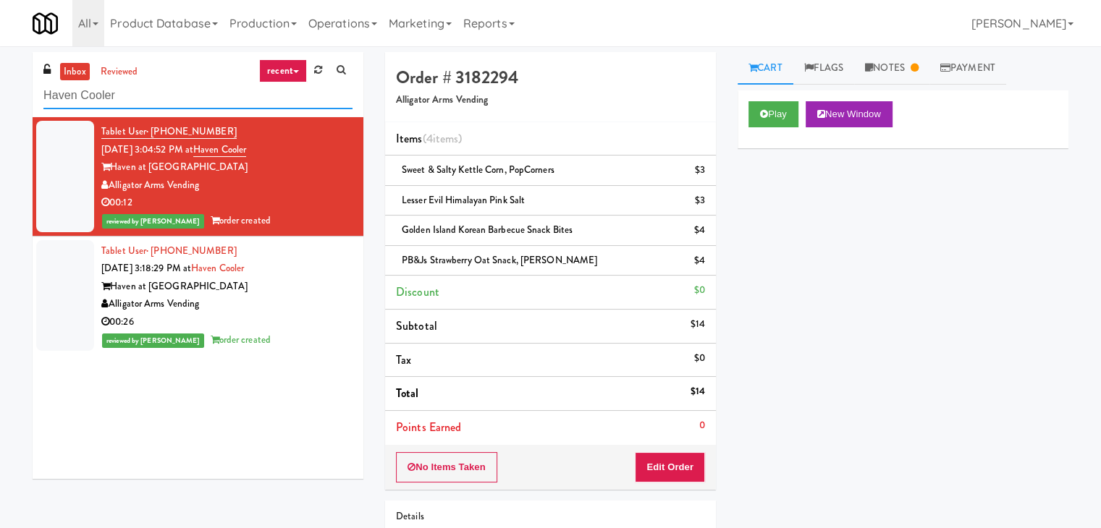
click at [192, 101] on input "Haven Cooler" at bounding box center [197, 95] width 309 height 27
paste input "111 W [PERSON_NAME] - Left - Fridge"
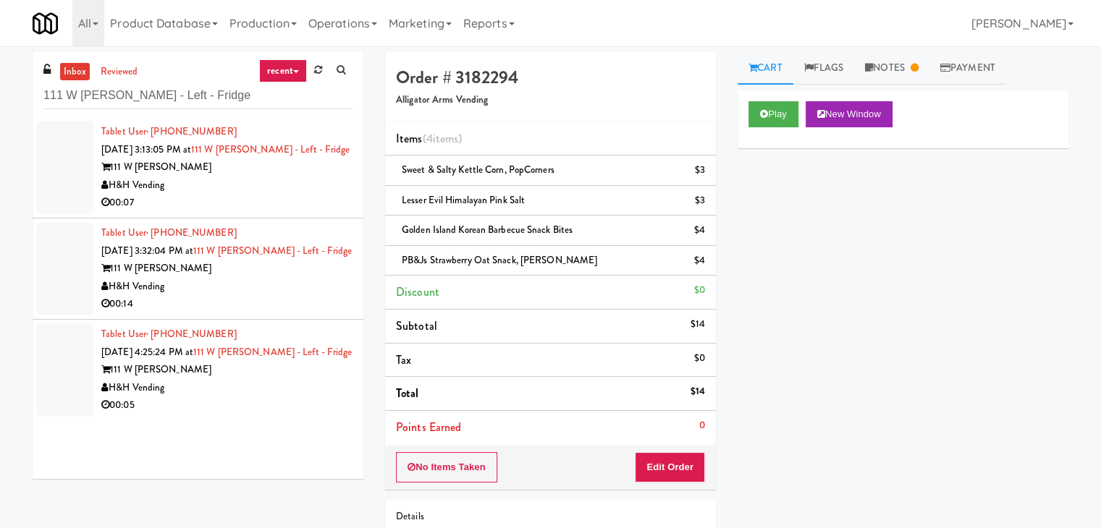
click at [273, 189] on div "H&H Vending" at bounding box center [226, 186] width 251 height 18
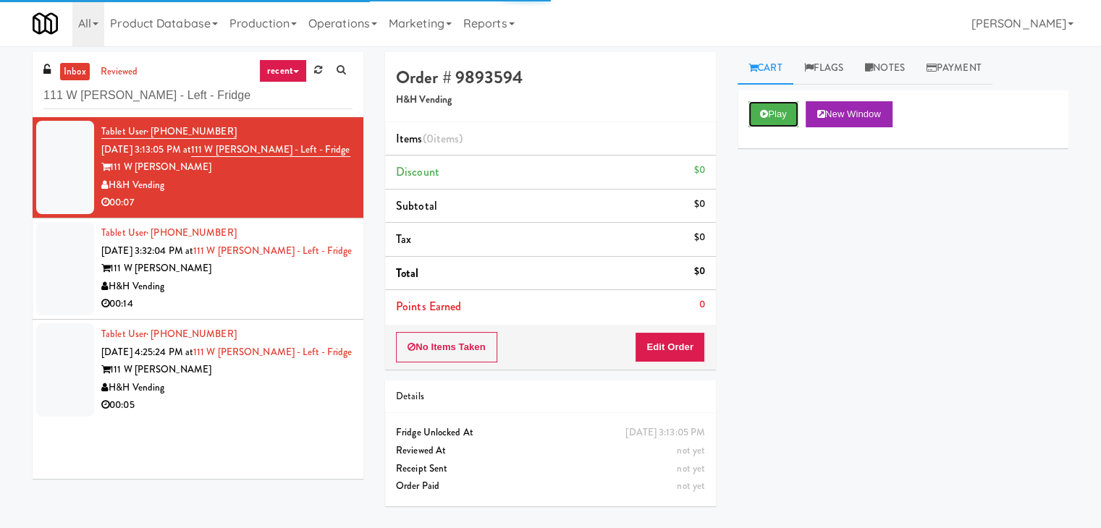
drag, startPoint x: 768, startPoint y: 107, endPoint x: 657, endPoint y: 88, distance: 112.3
click at [767, 108] on button "Play" at bounding box center [773, 114] width 50 height 26
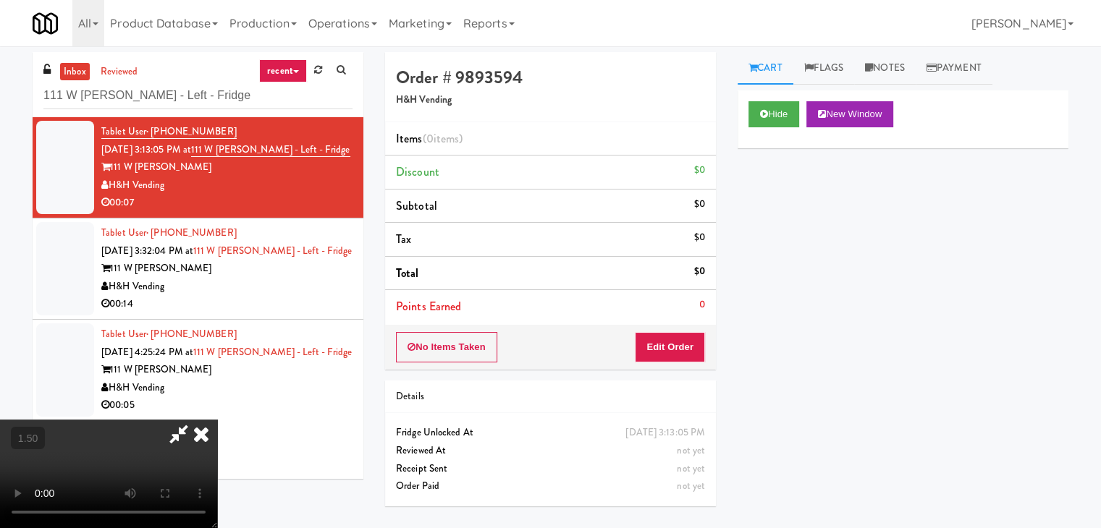
click at [217, 420] on video at bounding box center [108, 474] width 217 height 109
click at [883, 64] on link "Notes" at bounding box center [885, 68] width 62 height 33
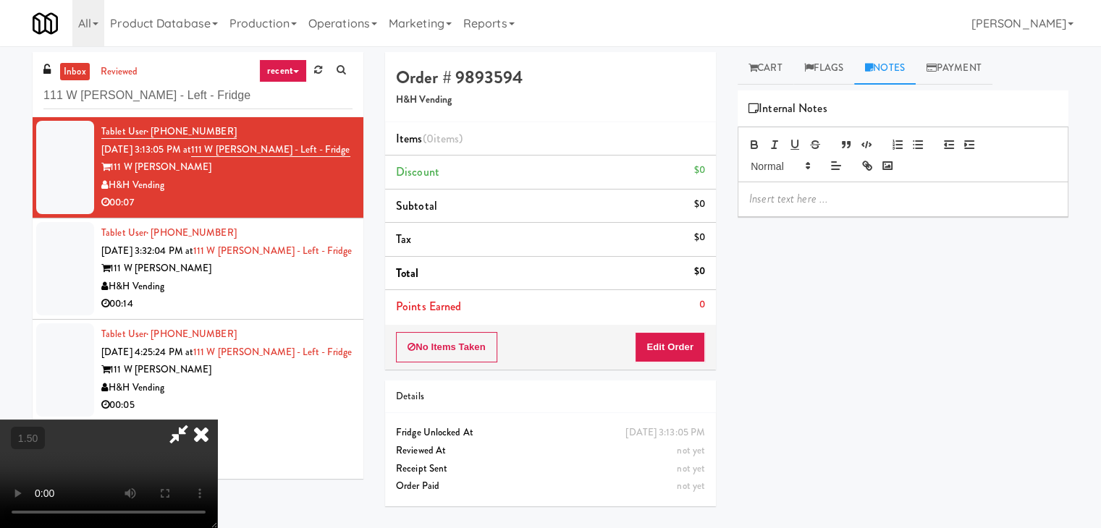
click at [805, 200] on p at bounding box center [903, 199] width 308 height 16
click at [0, 420] on video at bounding box center [108, 474] width 217 height 109
click at [770, 206] on p at bounding box center [903, 199] width 308 height 16
click at [217, 420] on video at bounding box center [108, 474] width 217 height 109
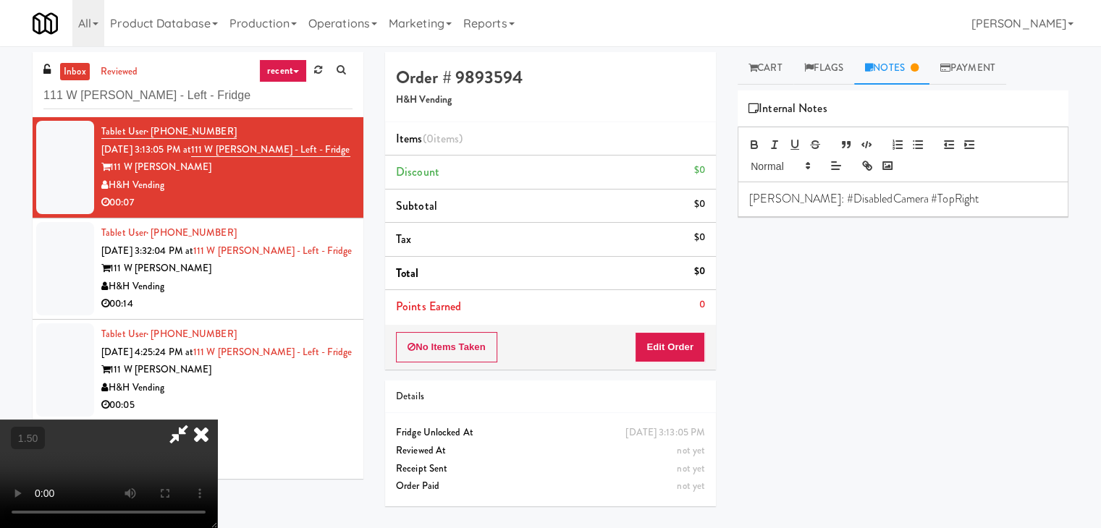
scroll to position [203, 0]
click at [217, 420] on video at bounding box center [108, 474] width 217 height 109
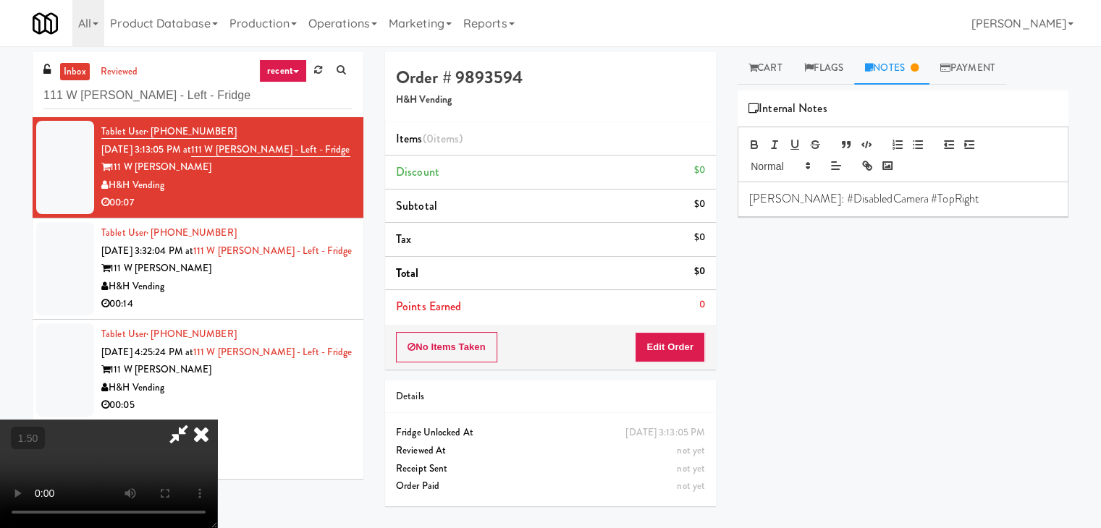
scroll to position [0, 0]
click at [217, 420] on icon at bounding box center [201, 434] width 32 height 29
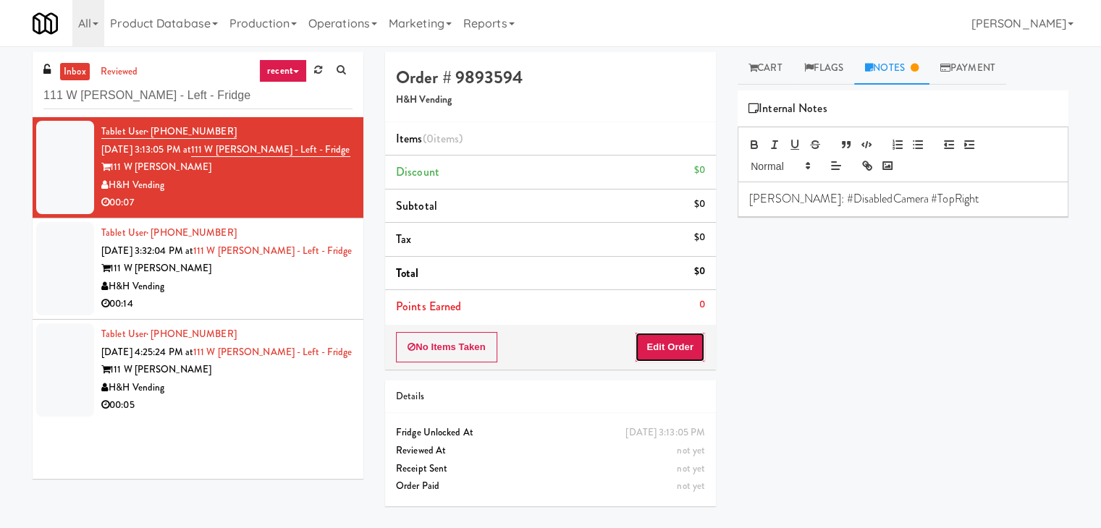
click at [669, 339] on button "Edit Order" at bounding box center [670, 347] width 70 height 30
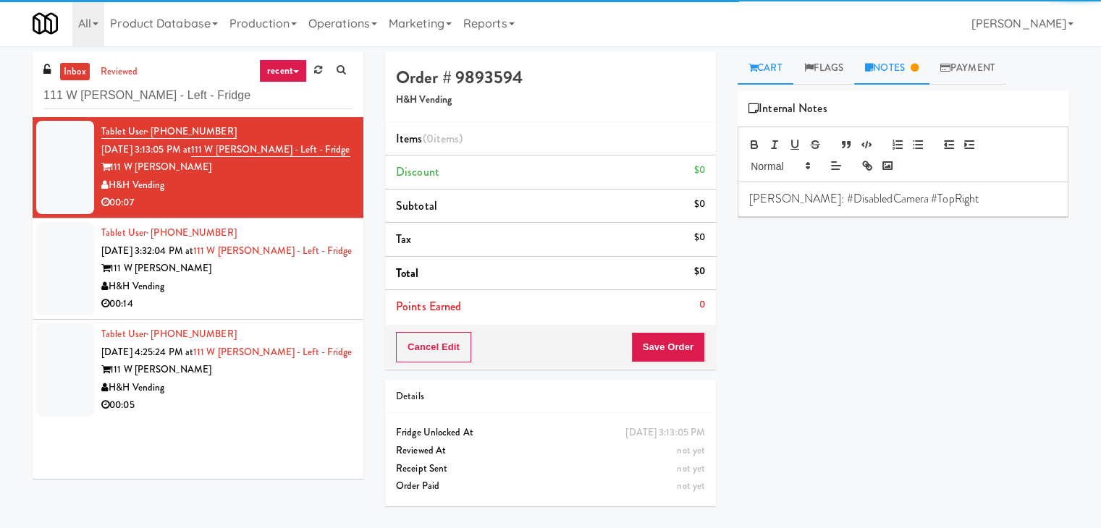
click at [763, 78] on link "Cart" at bounding box center [765, 68] width 56 height 33
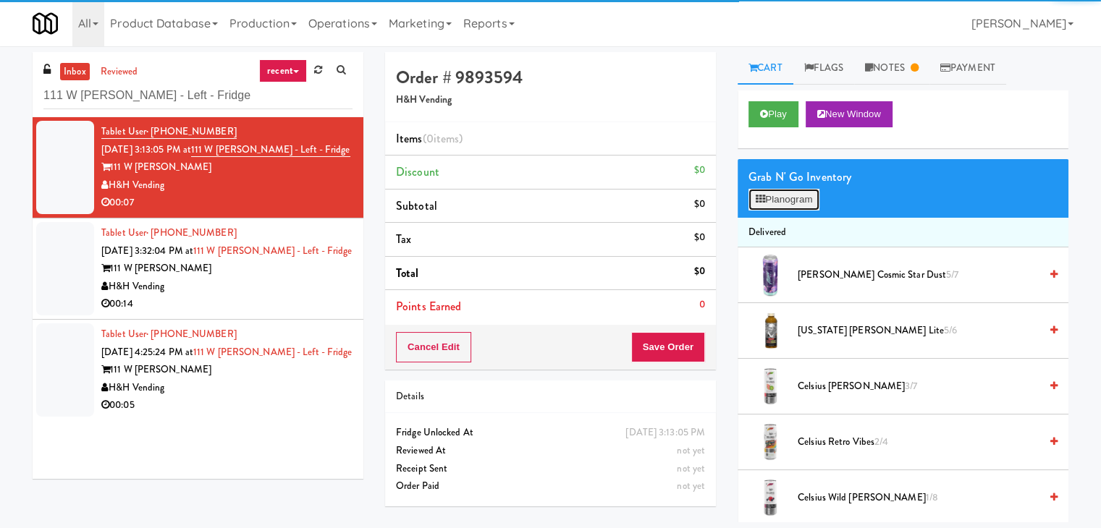
click at [782, 200] on button "Planogram" at bounding box center [783, 200] width 71 height 22
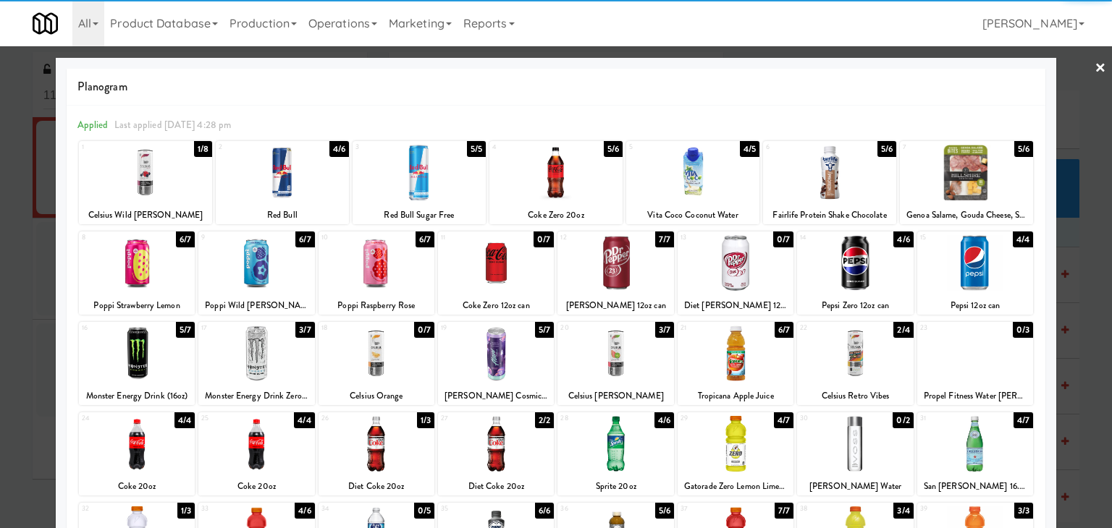
click at [261, 339] on div at bounding box center [256, 354] width 116 height 56
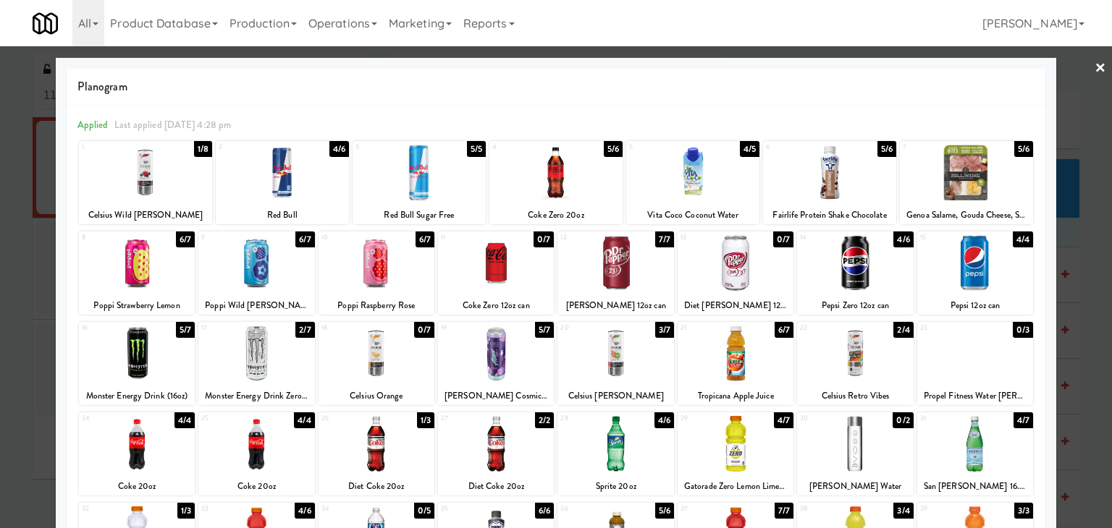
click at [1083, 69] on div at bounding box center [556, 264] width 1112 height 528
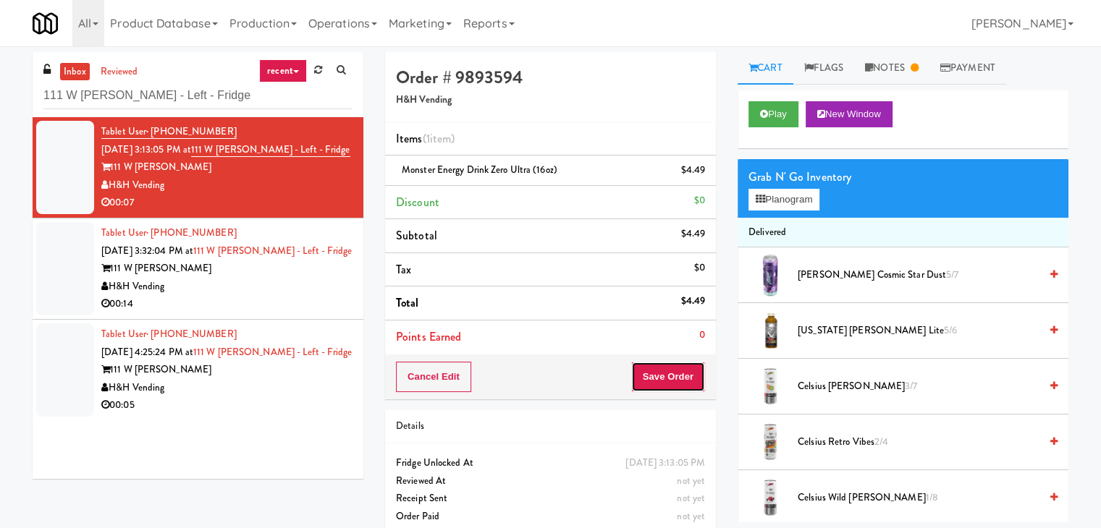
click at [687, 372] on button "Save Order" at bounding box center [668, 377] width 74 height 30
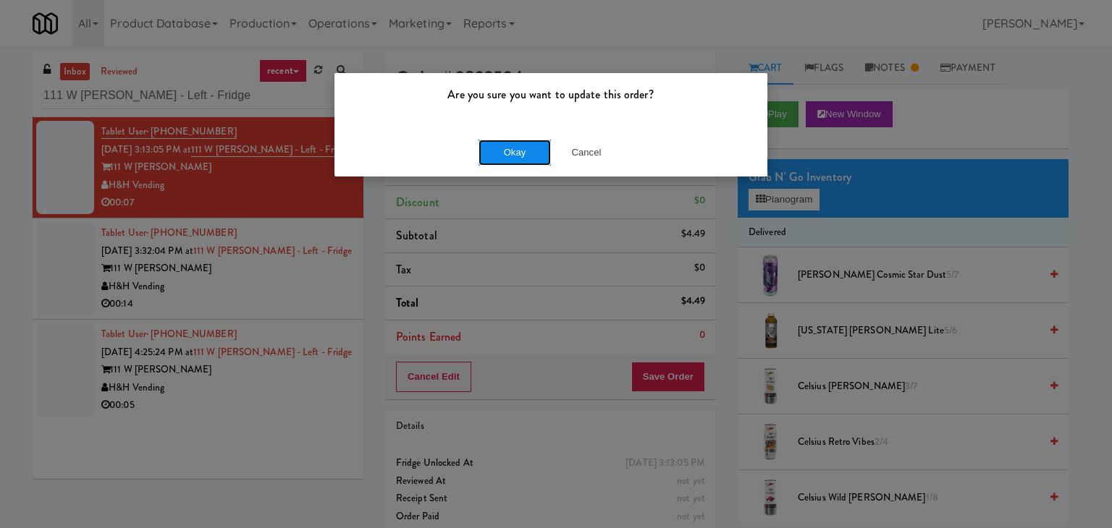
click at [539, 150] on button "Okay" at bounding box center [514, 153] width 72 height 26
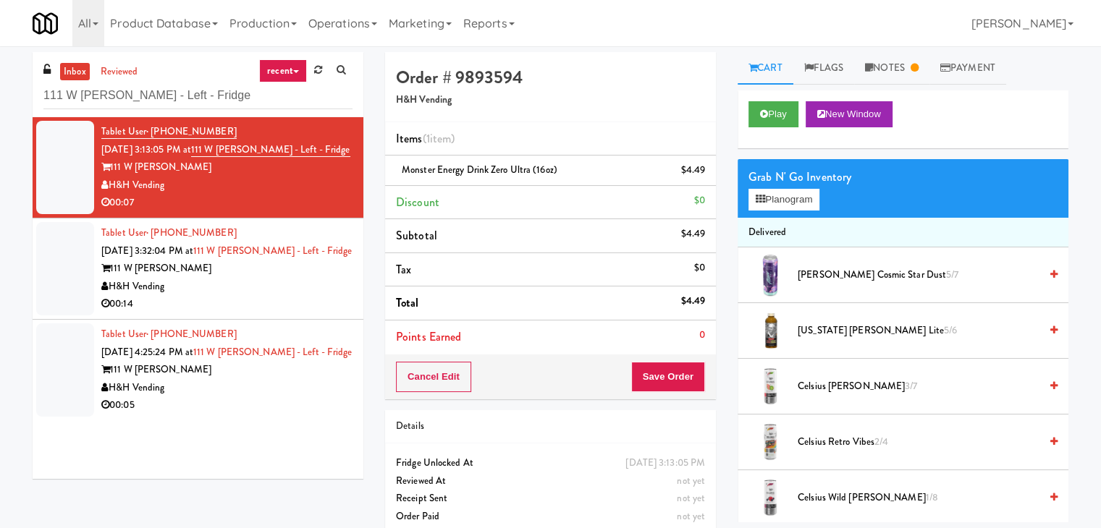
click at [296, 292] on div "H&H Vending" at bounding box center [226, 287] width 251 height 18
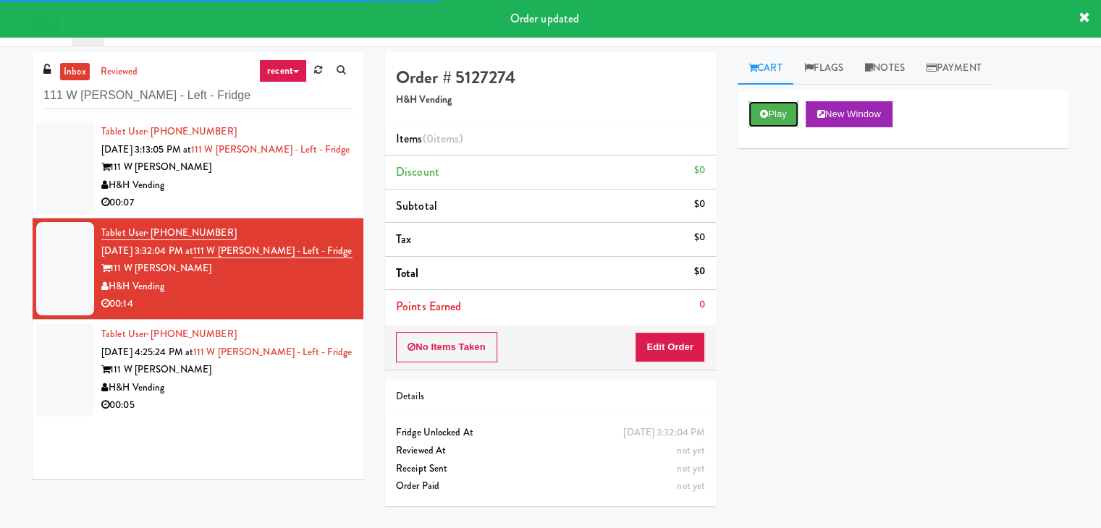
drag, startPoint x: 762, startPoint y: 117, endPoint x: 843, endPoint y: 93, distance: 84.3
click at [763, 116] on icon at bounding box center [764, 113] width 8 height 9
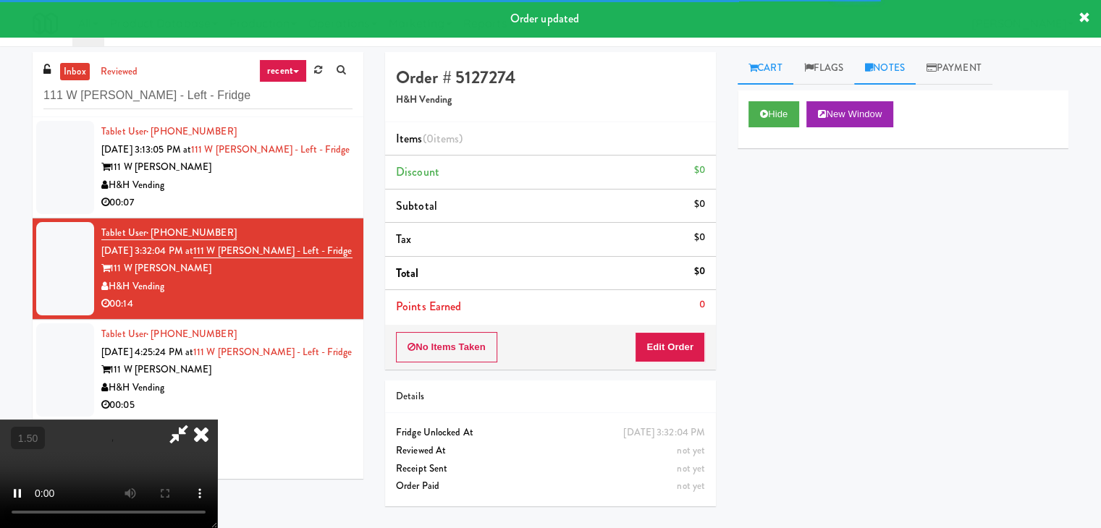
click at [885, 62] on link "Notes" at bounding box center [885, 68] width 62 height 33
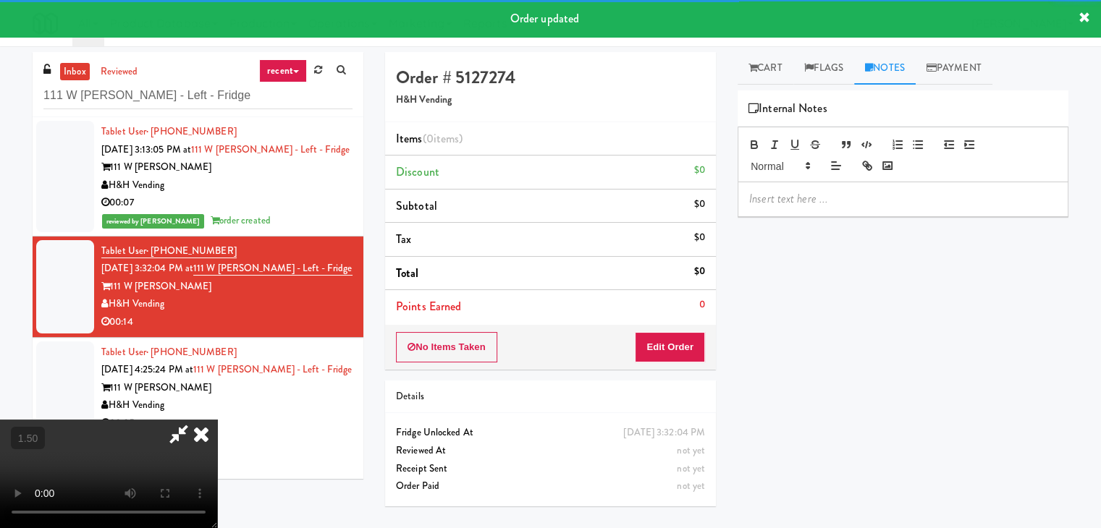
click at [808, 195] on p at bounding box center [903, 199] width 308 height 16
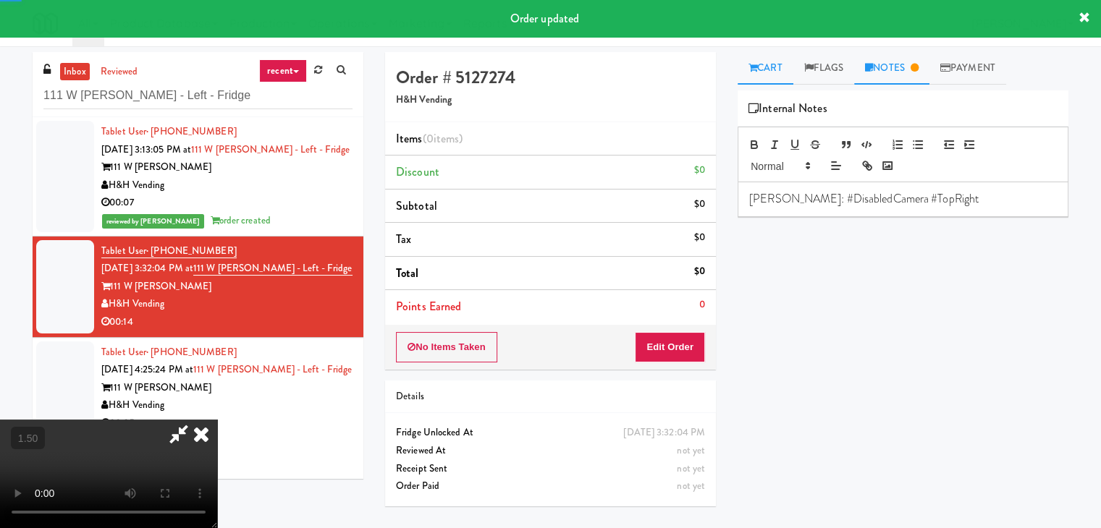
click at [761, 76] on link "Cart" at bounding box center [765, 68] width 56 height 33
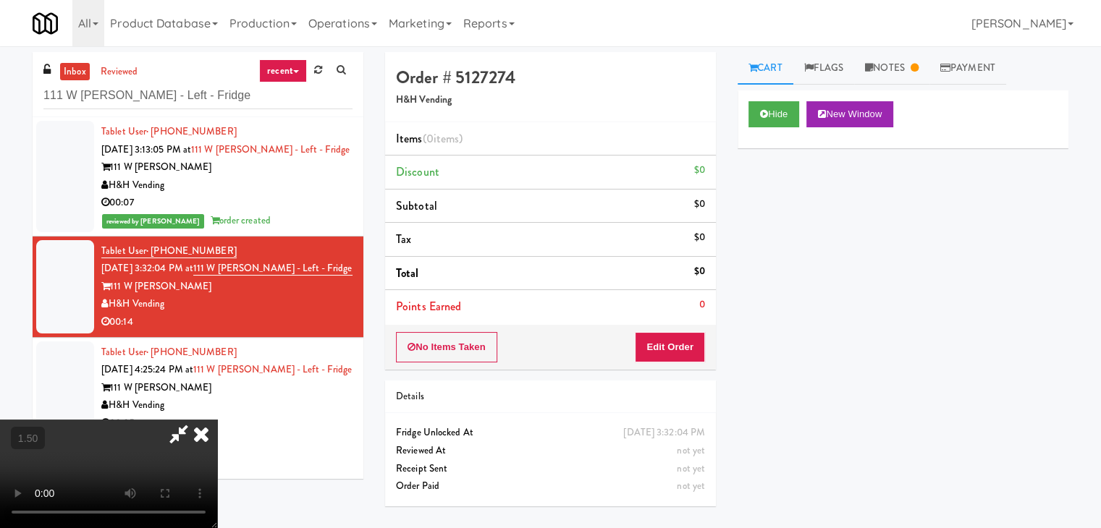
click at [217, 420] on video at bounding box center [108, 474] width 217 height 109
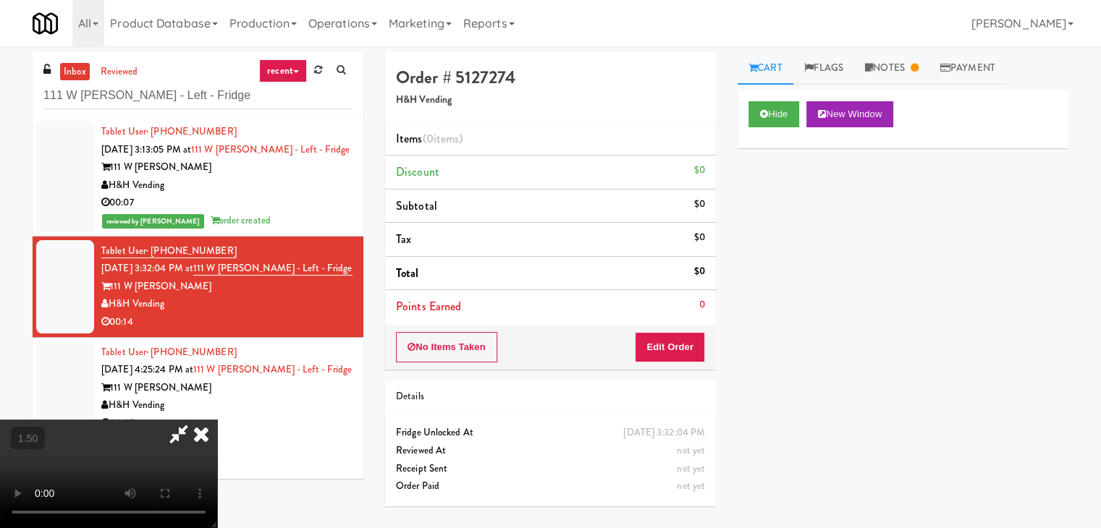
click at [217, 420] on video at bounding box center [108, 474] width 217 height 109
drag, startPoint x: 632, startPoint y: 62, endPoint x: 632, endPoint y: 72, distance: 9.4
click at [217, 420] on icon at bounding box center [201, 434] width 32 height 29
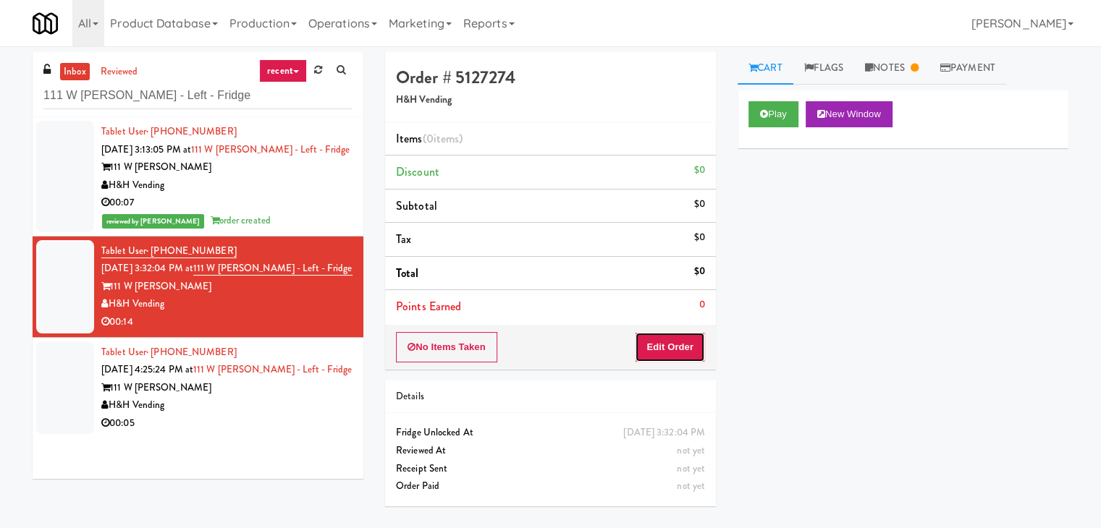
click at [682, 349] on button "Edit Order" at bounding box center [670, 347] width 70 height 30
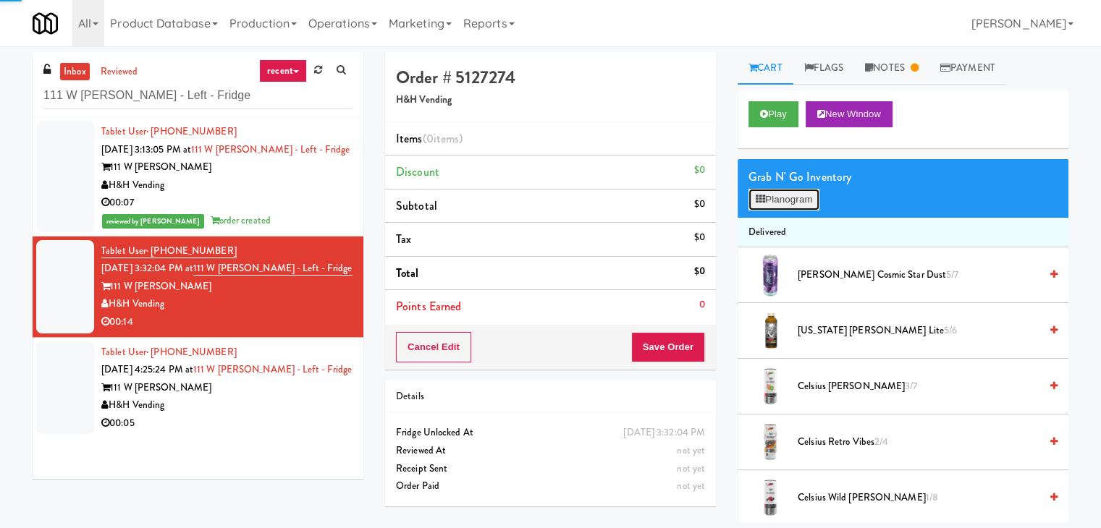
click at [788, 200] on button "Planogram" at bounding box center [783, 200] width 71 height 22
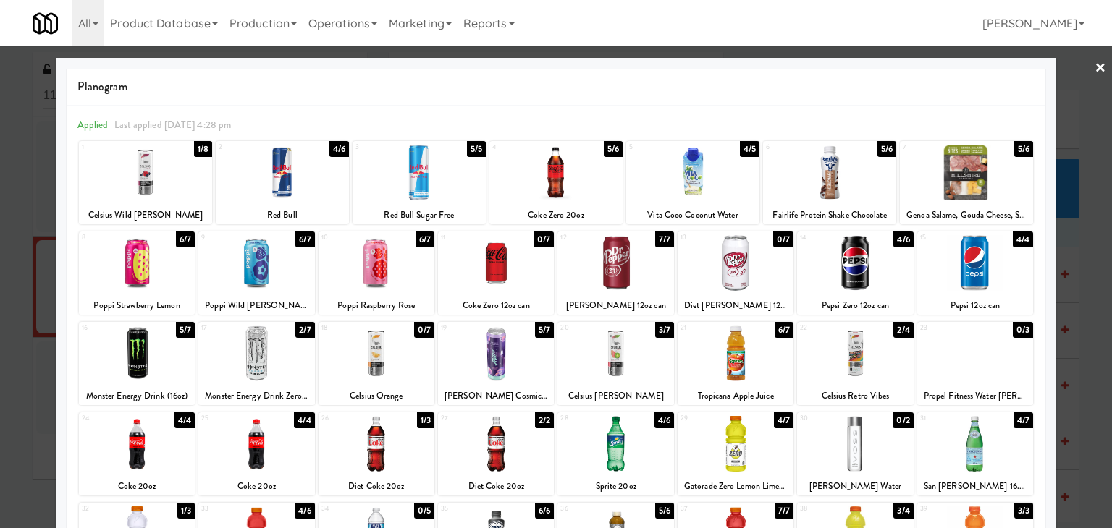
click at [577, 164] on div at bounding box center [555, 173] width 133 height 56
click at [1094, 64] on link "×" at bounding box center [1100, 68] width 12 height 45
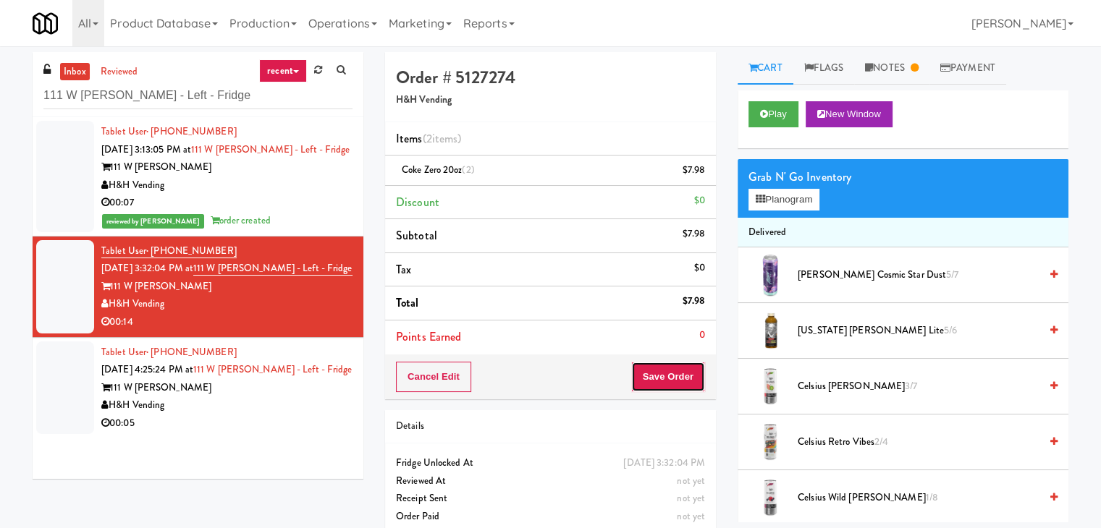
click at [659, 371] on button "Save Order" at bounding box center [668, 377] width 74 height 30
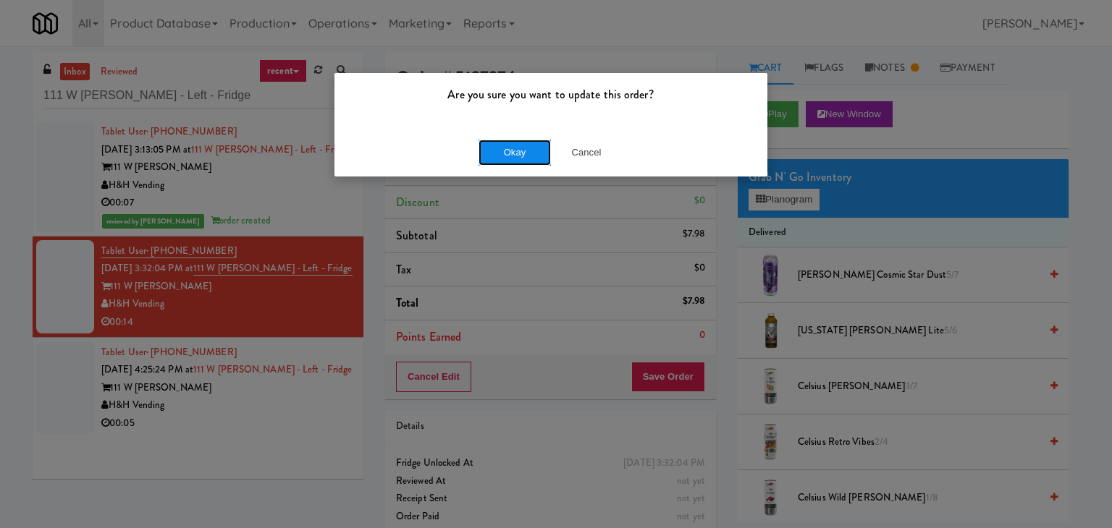
click at [511, 156] on button "Okay" at bounding box center [514, 153] width 72 height 26
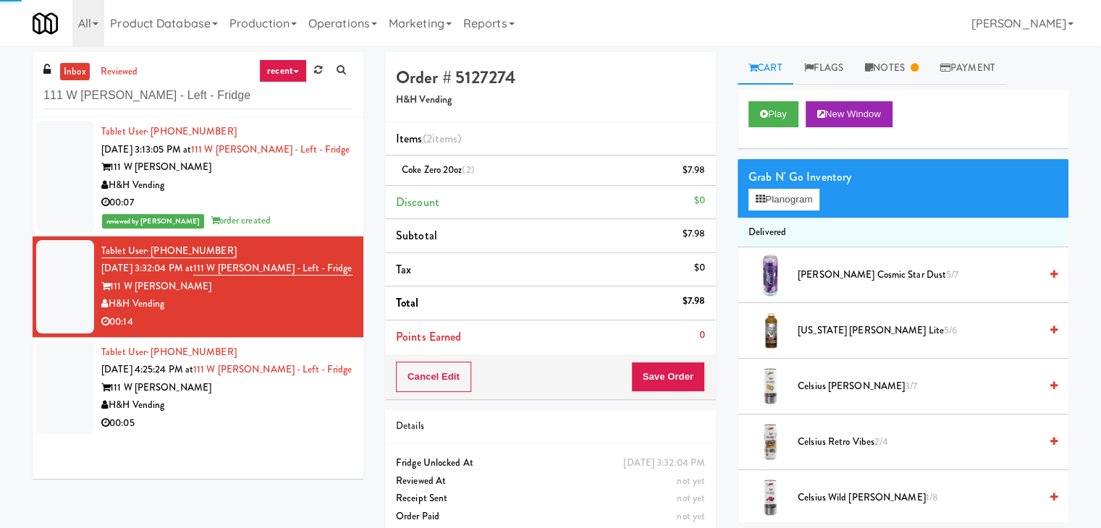
click at [256, 404] on div "H&H Vending" at bounding box center [226, 406] width 251 height 18
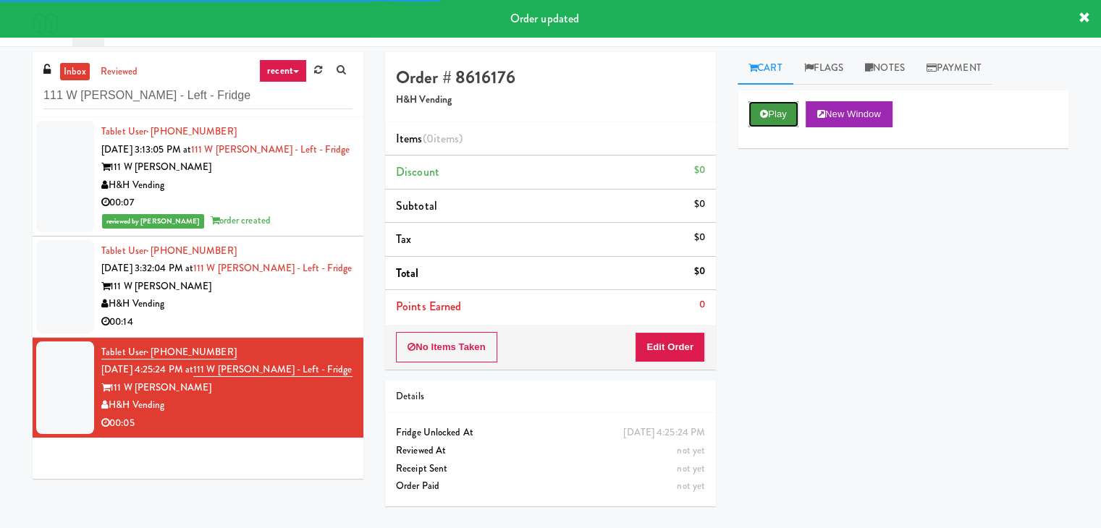
click at [771, 122] on button "Play" at bounding box center [773, 114] width 50 height 26
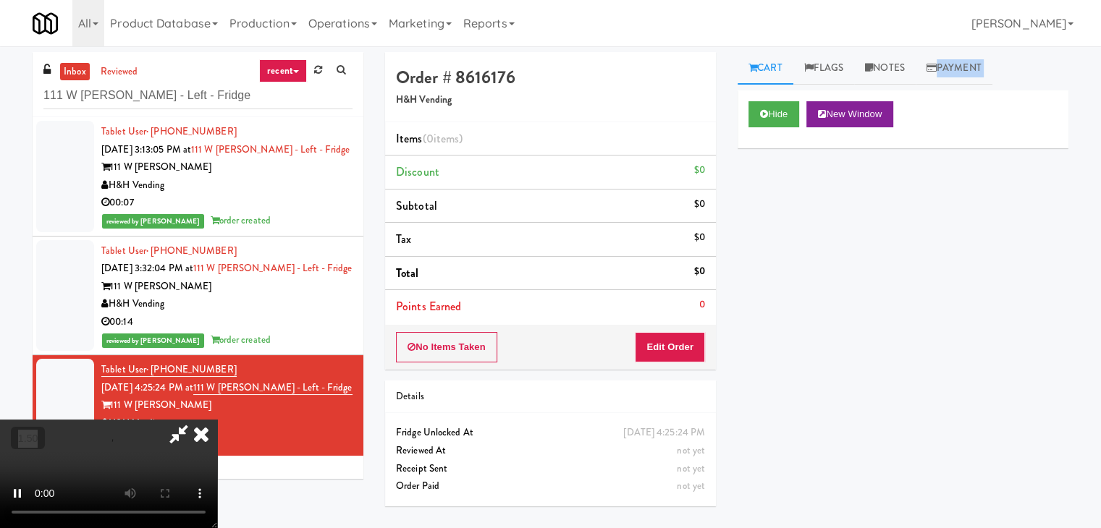
click at [880, 114] on div "Cart Flags Notes Payment Hide New Window Primary Flag Clear Flag if unable to d…" at bounding box center [903, 287] width 352 height 470
click at [217, 420] on video at bounding box center [108, 474] width 217 height 109
click at [891, 67] on link "Notes" at bounding box center [885, 68] width 62 height 33
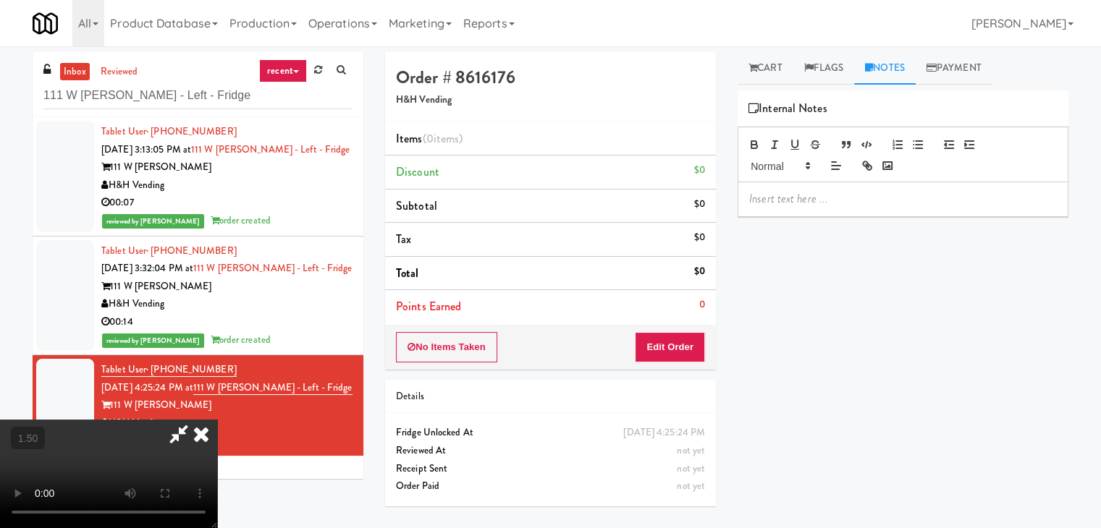
click at [845, 191] on p at bounding box center [903, 199] width 308 height 16
click at [217, 420] on video at bounding box center [108, 474] width 217 height 109
click at [217, 420] on icon at bounding box center [201, 434] width 32 height 29
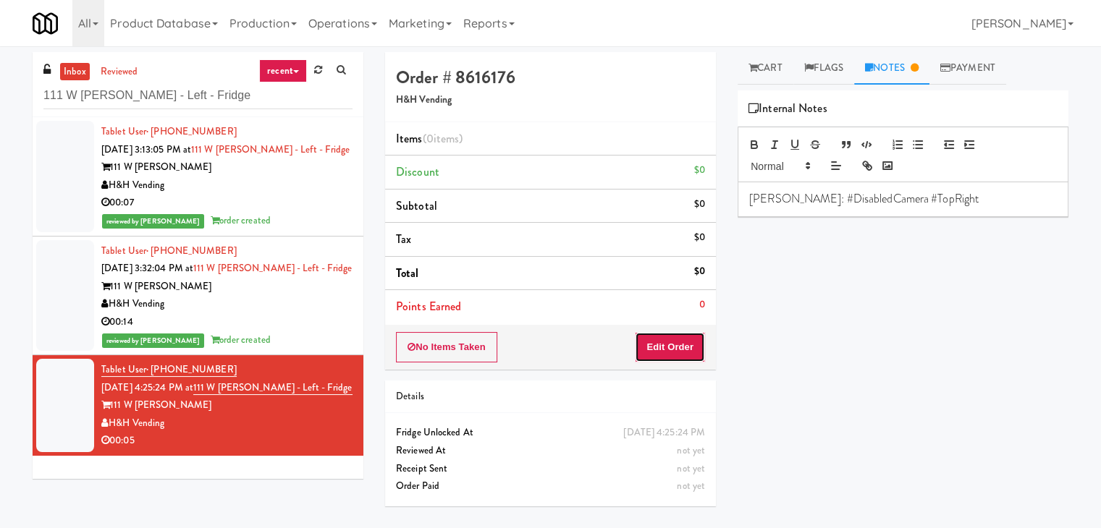
click at [650, 339] on button "Edit Order" at bounding box center [670, 347] width 70 height 30
click at [774, 67] on link "Cart" at bounding box center [765, 68] width 56 height 33
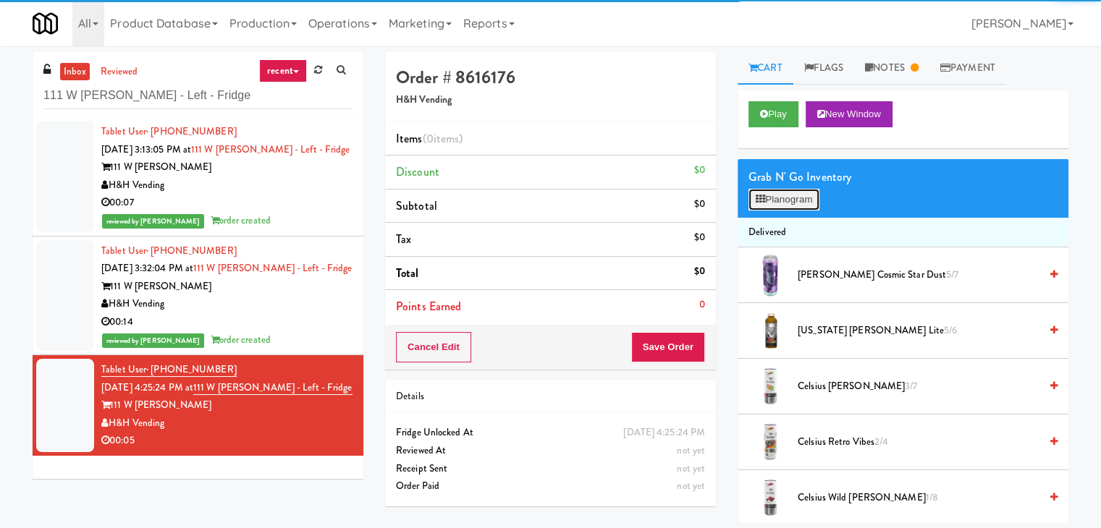
click at [792, 206] on button "Planogram" at bounding box center [783, 200] width 71 height 22
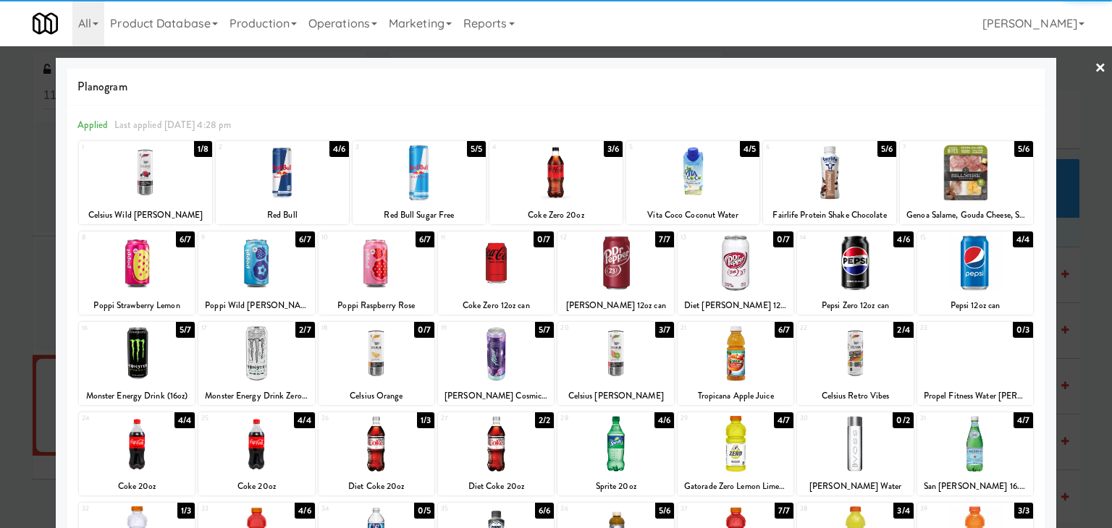
click at [609, 434] on div at bounding box center [615, 444] width 116 height 56
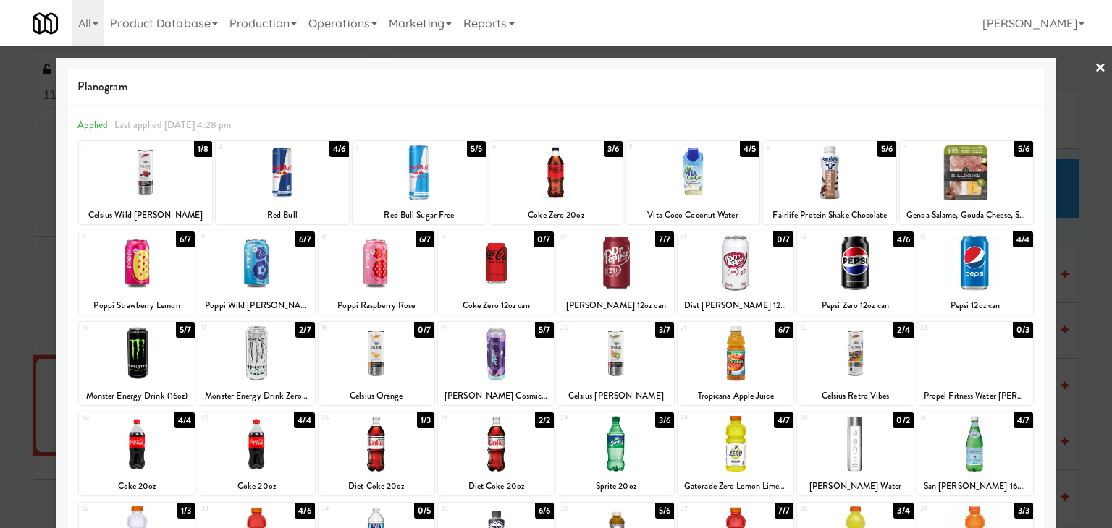
click at [1094, 67] on link "×" at bounding box center [1100, 68] width 12 height 45
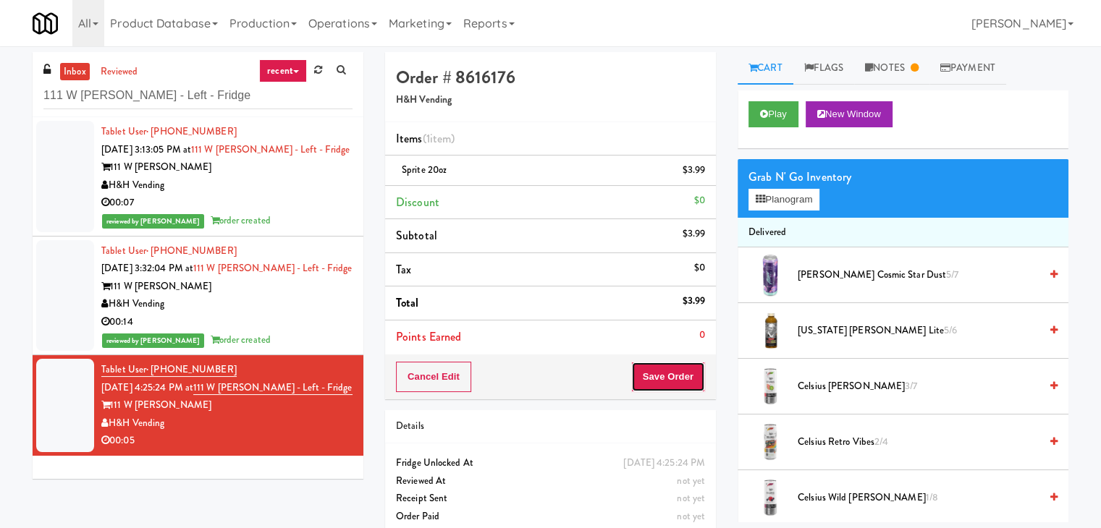
click at [656, 374] on button "Save Order" at bounding box center [668, 377] width 74 height 30
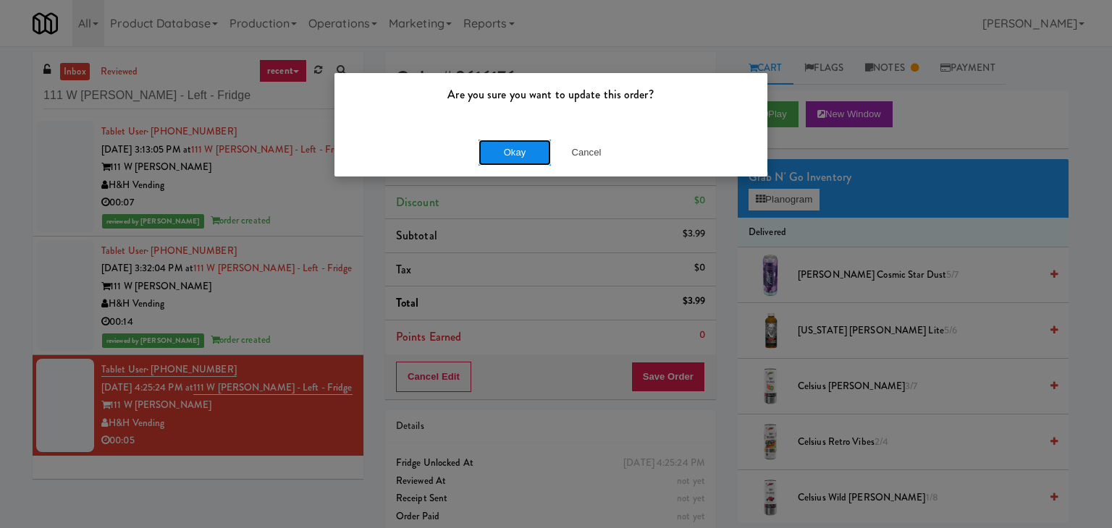
click at [497, 151] on button "Okay" at bounding box center [514, 153] width 72 height 26
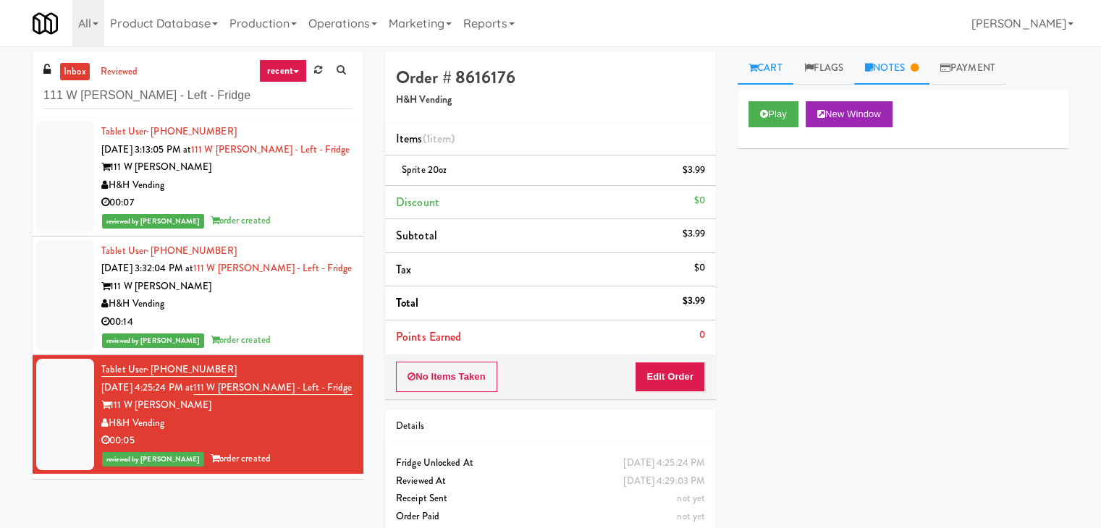
drag, startPoint x: 932, startPoint y: 70, endPoint x: 913, endPoint y: 67, distance: 19.0
click at [926, 68] on ul "Cart Flags Notes Payment" at bounding box center [902, 68] width 331 height 33
click at [897, 67] on link "Notes" at bounding box center [891, 68] width 75 height 33
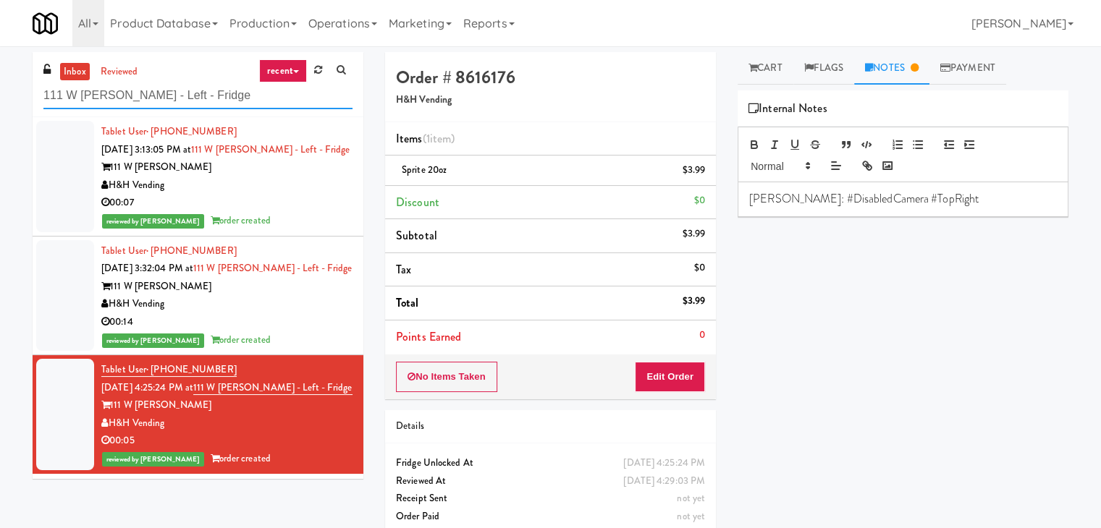
click at [226, 86] on input "111 W [PERSON_NAME] - Left - Fridge" at bounding box center [197, 95] width 309 height 27
paste input "[PERSON_NAME] - Cooler 1"
type input "[PERSON_NAME] - Cooler 1"
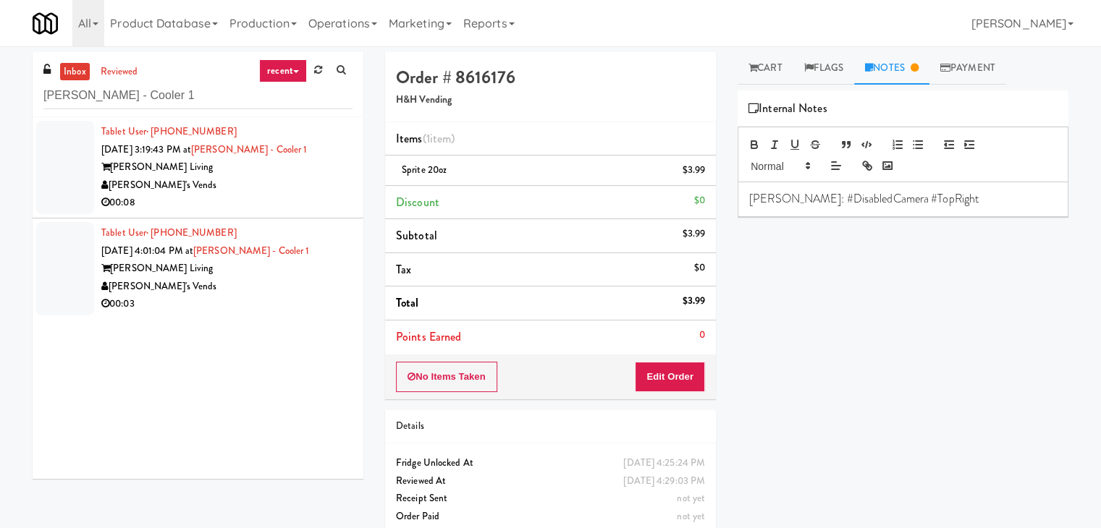
click at [310, 188] on div "[PERSON_NAME]'s Vends" at bounding box center [226, 186] width 251 height 18
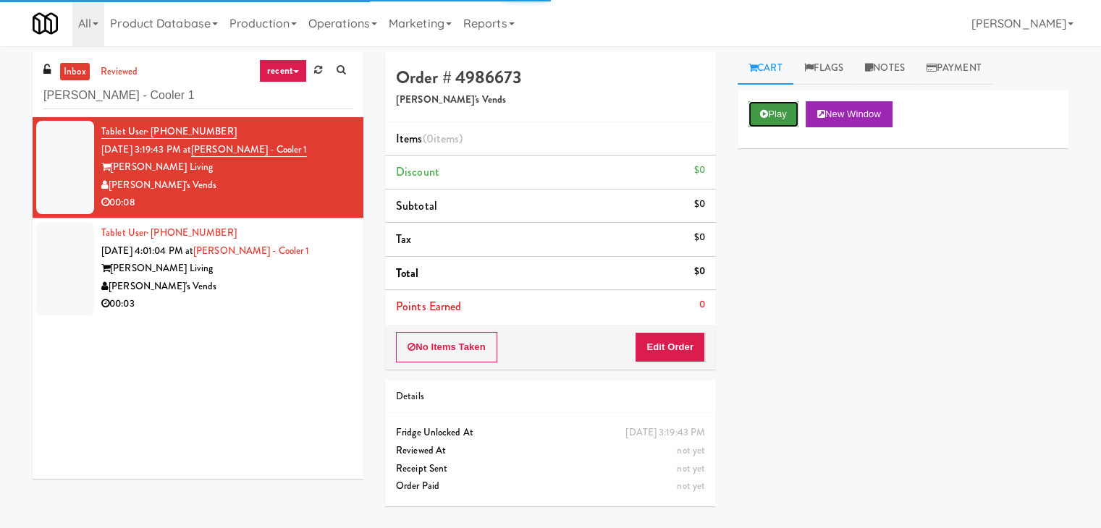
click at [775, 108] on button "Play" at bounding box center [773, 114] width 50 height 26
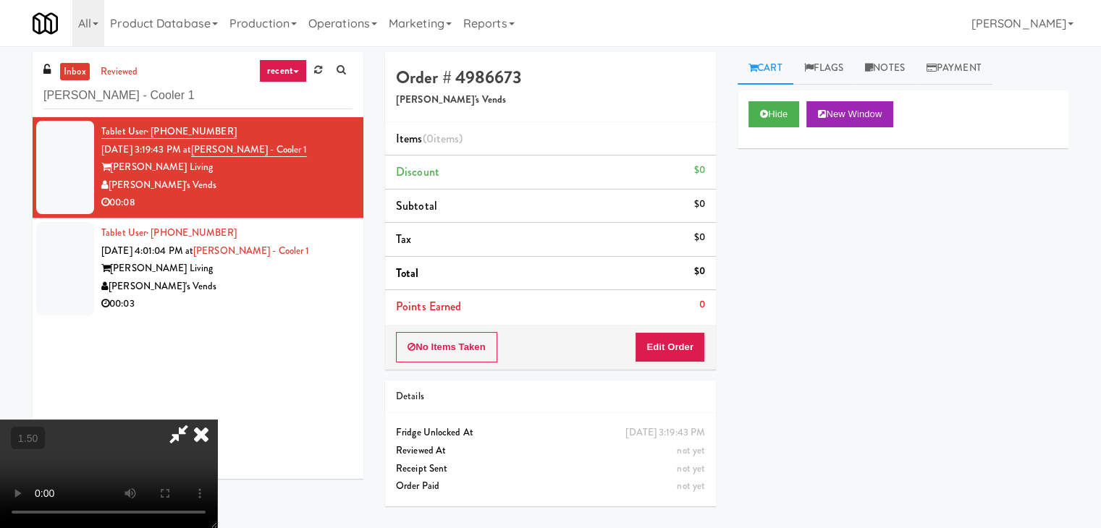
click at [217, 420] on video at bounding box center [108, 474] width 217 height 109
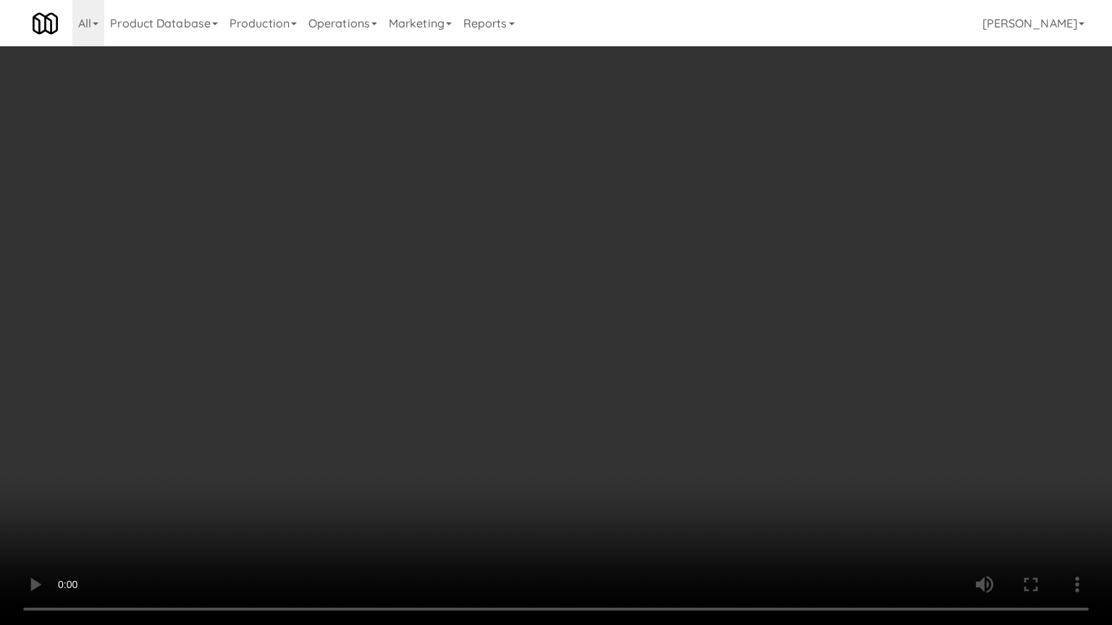
click at [559, 316] on video at bounding box center [556, 312] width 1112 height 625
click at [648, 318] on video at bounding box center [556, 312] width 1112 height 625
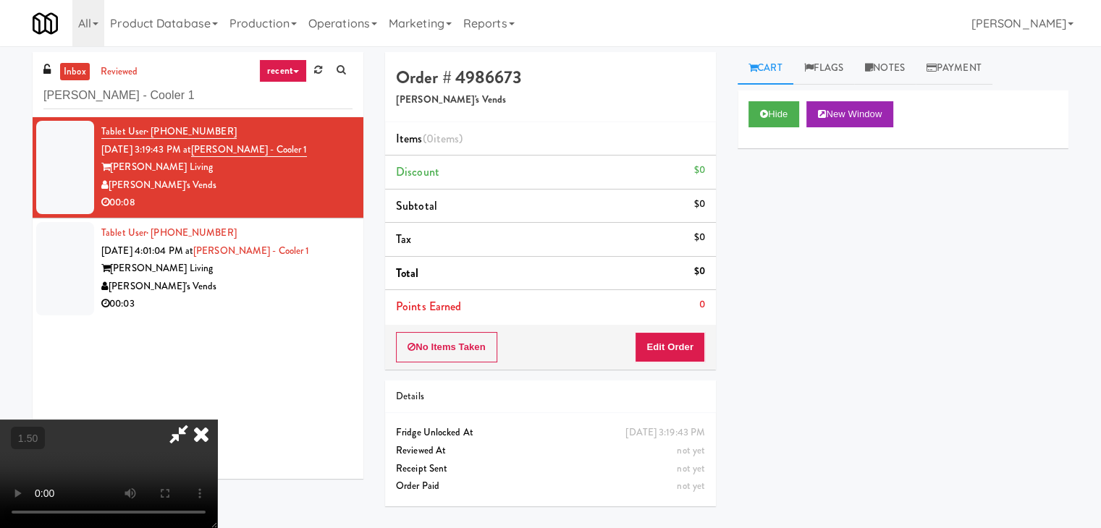
click at [195, 420] on icon at bounding box center [178, 434] width 33 height 29
click at [675, 363] on div "No Items Taken Edit Order" at bounding box center [550, 347] width 331 height 45
click at [693, 339] on button "Edit Order" at bounding box center [670, 347] width 70 height 30
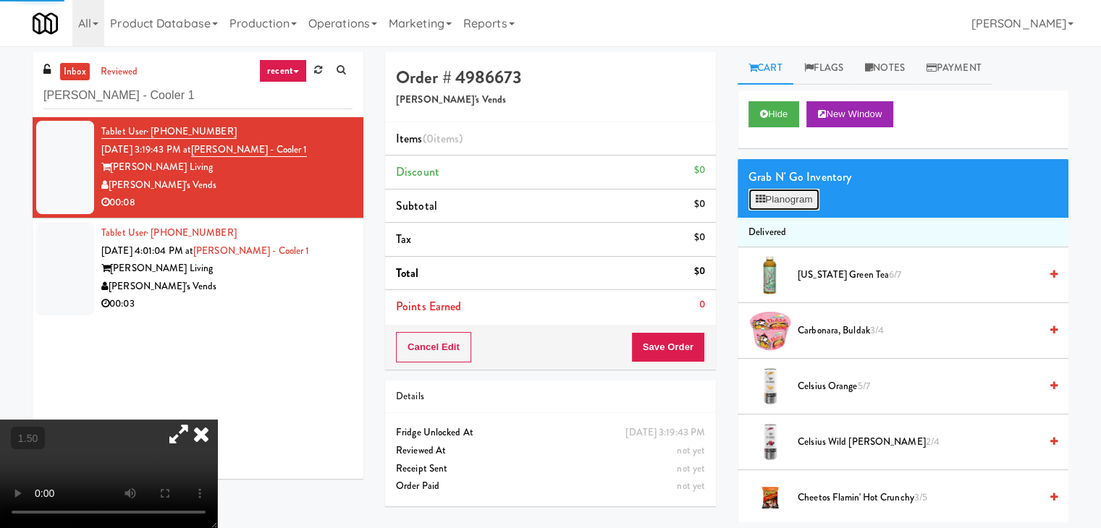
click at [803, 192] on button "Planogram" at bounding box center [783, 200] width 71 height 22
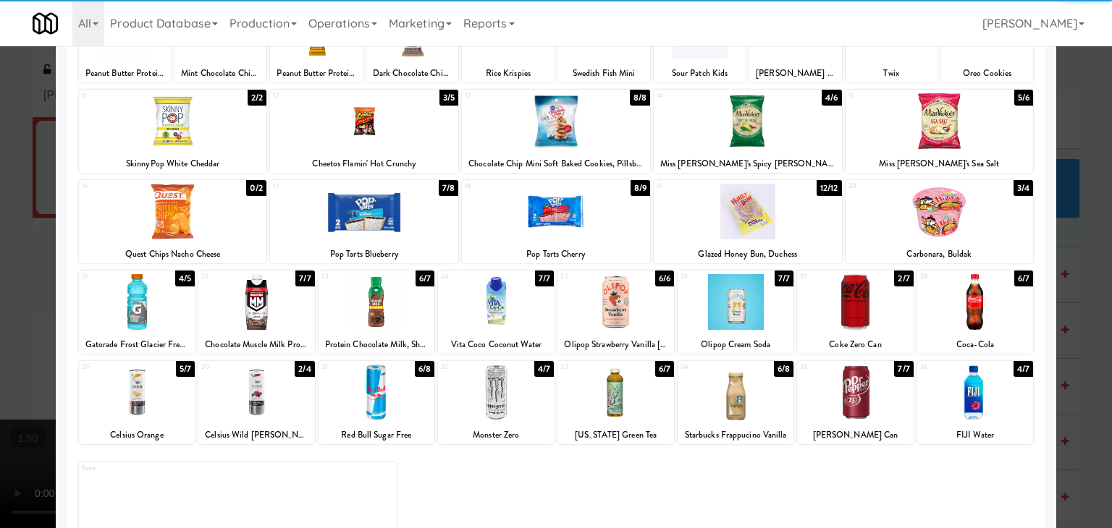
scroll to position [182, 0]
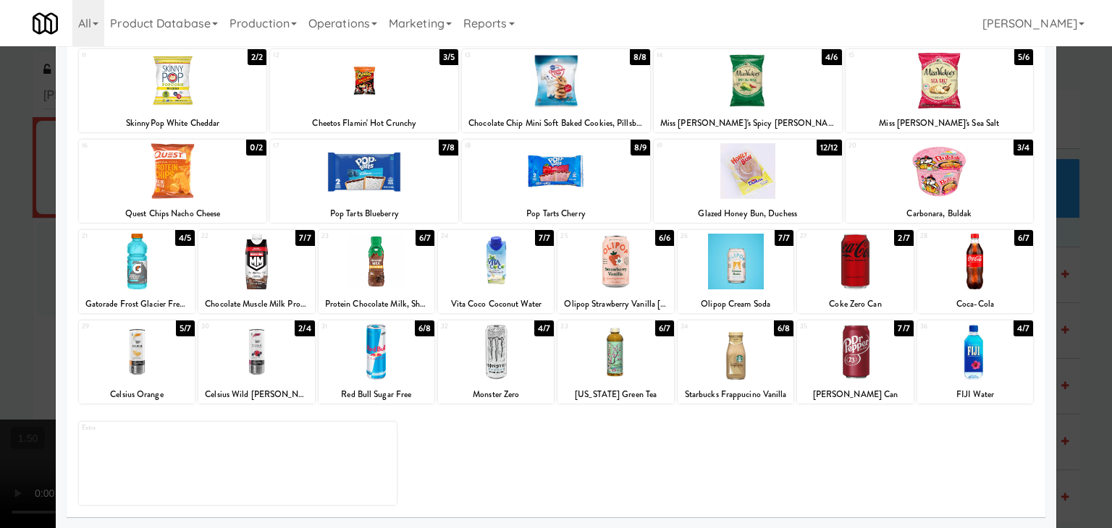
click at [971, 258] on div at bounding box center [975, 262] width 116 height 56
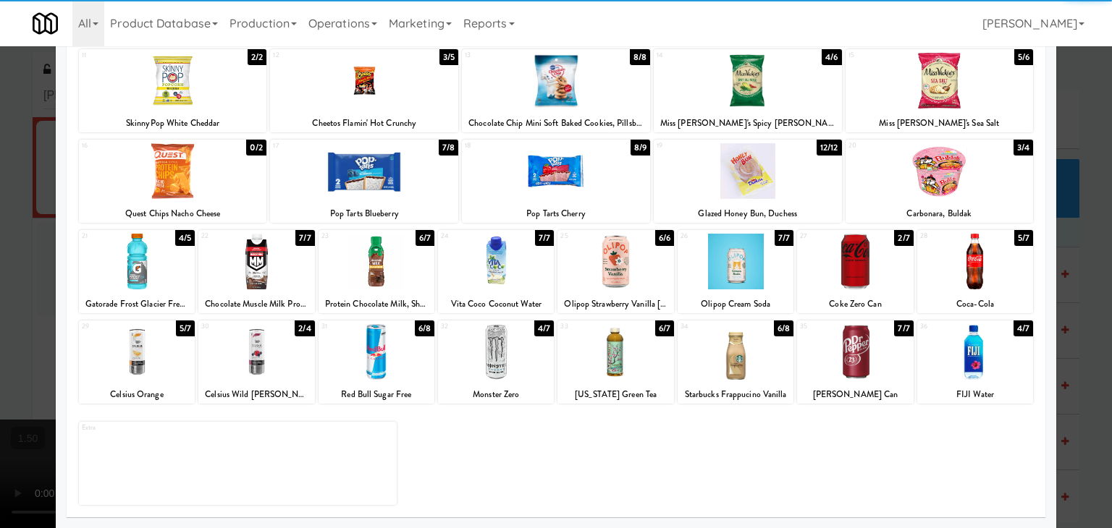
scroll to position [0, 0]
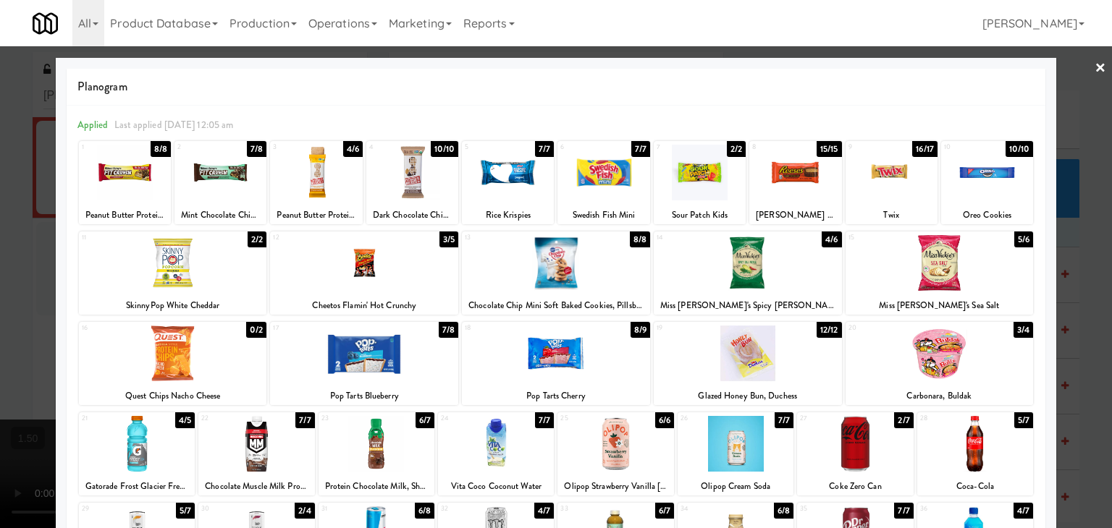
click at [881, 167] on div at bounding box center [891, 173] width 92 height 56
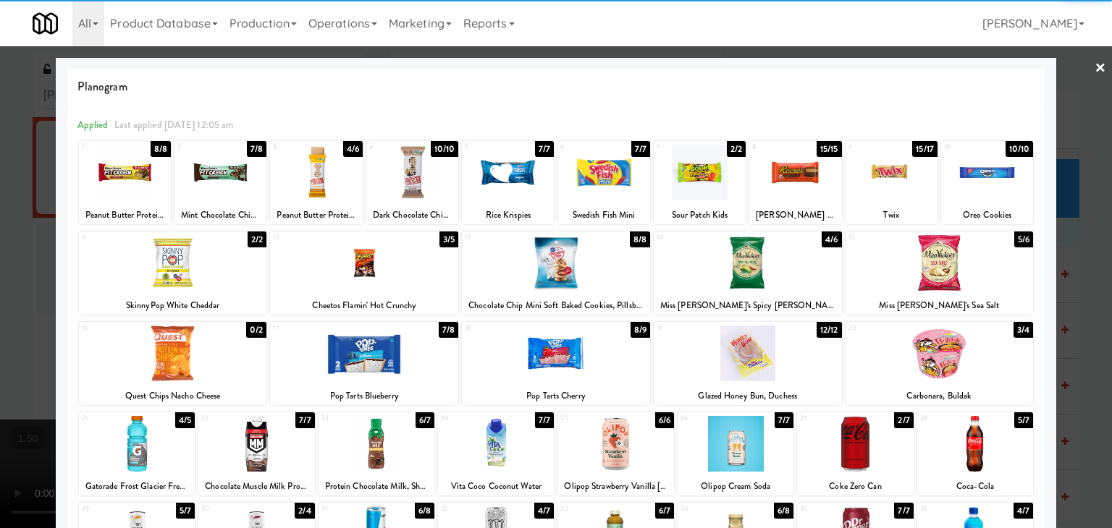
click at [1094, 64] on link "×" at bounding box center [1100, 68] width 12 height 45
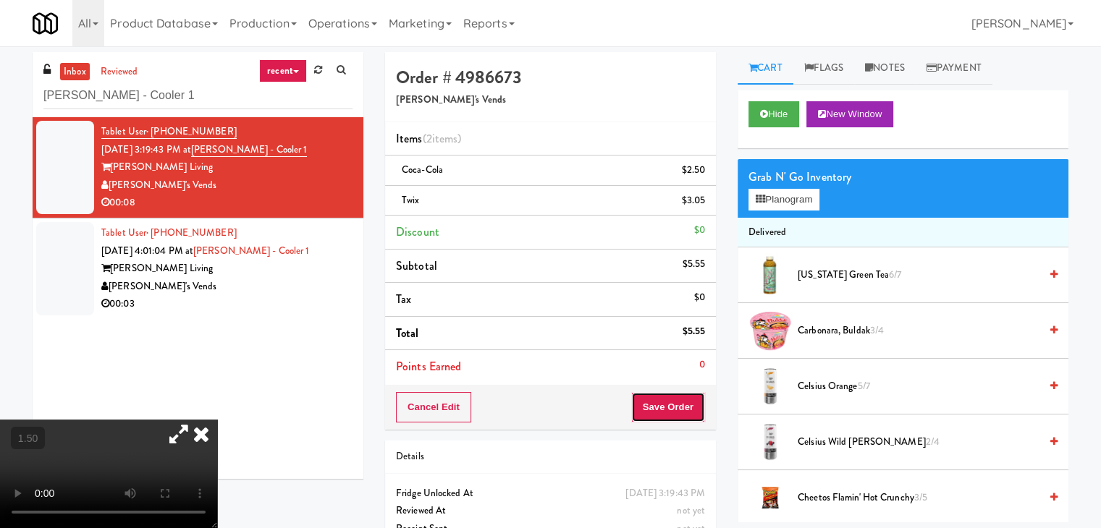
click at [668, 405] on button "Save Order" at bounding box center [668, 407] width 74 height 30
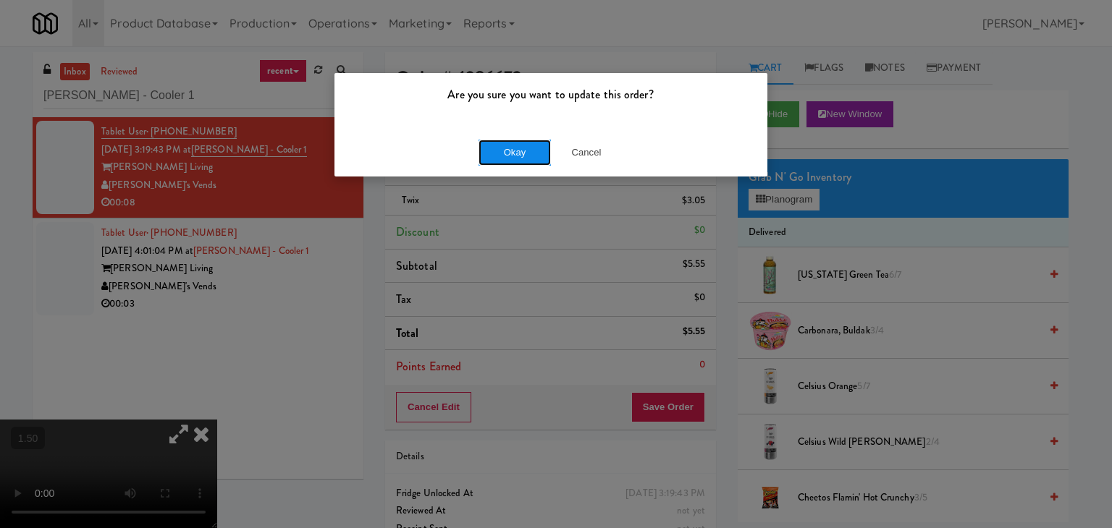
click at [506, 151] on button "Okay" at bounding box center [514, 153] width 72 height 26
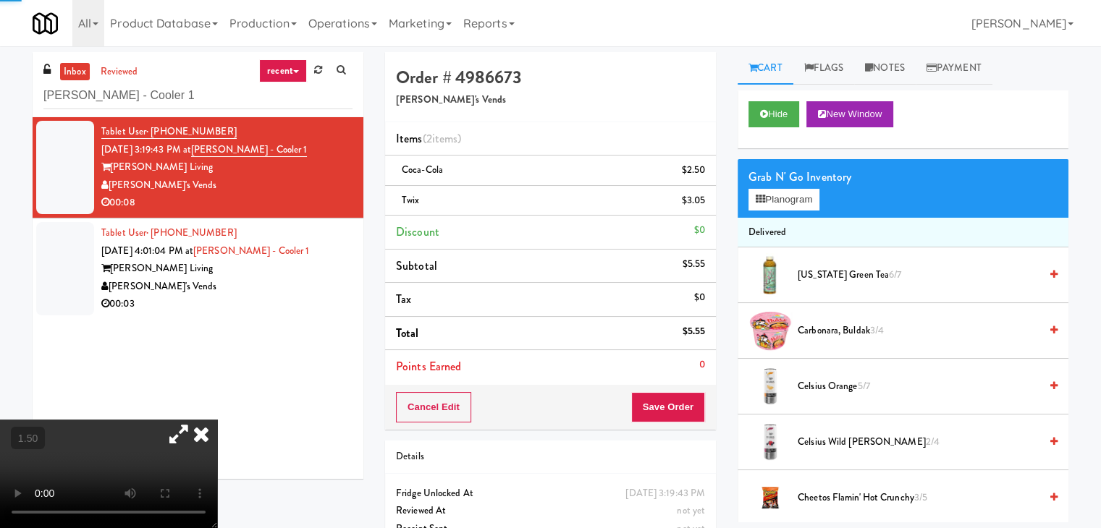
click at [316, 286] on div "[PERSON_NAME]'s Vends" at bounding box center [226, 287] width 251 height 18
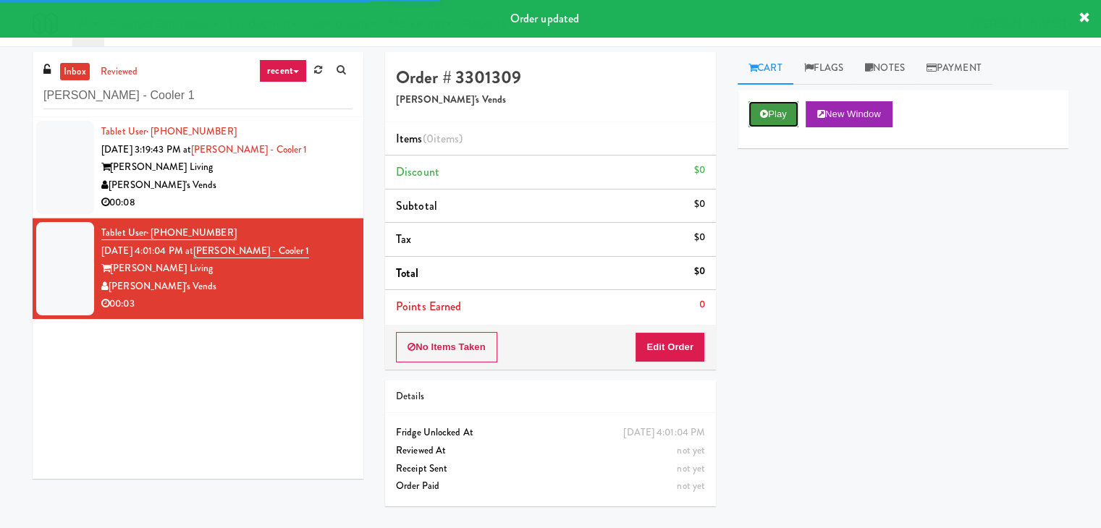
click at [786, 102] on button "Play" at bounding box center [773, 114] width 50 height 26
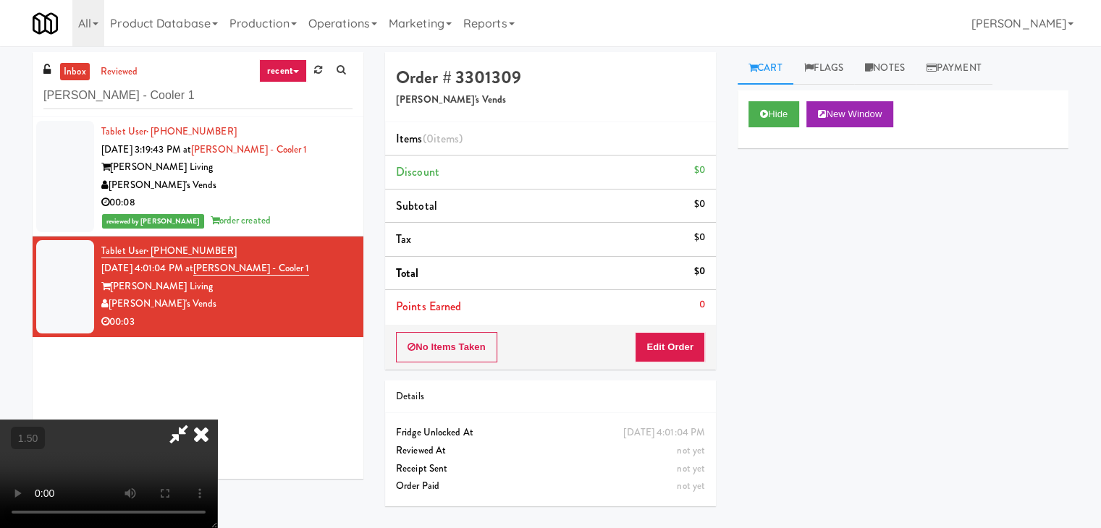
click at [217, 420] on video at bounding box center [108, 474] width 217 height 109
click at [217, 420] on icon at bounding box center [201, 434] width 32 height 29
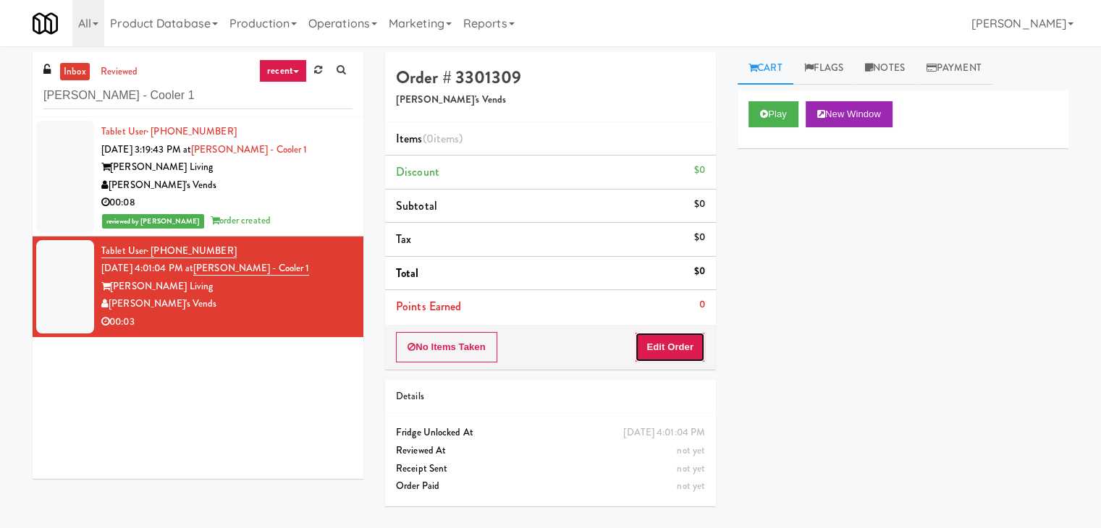
click at [666, 340] on button "Edit Order" at bounding box center [670, 347] width 70 height 30
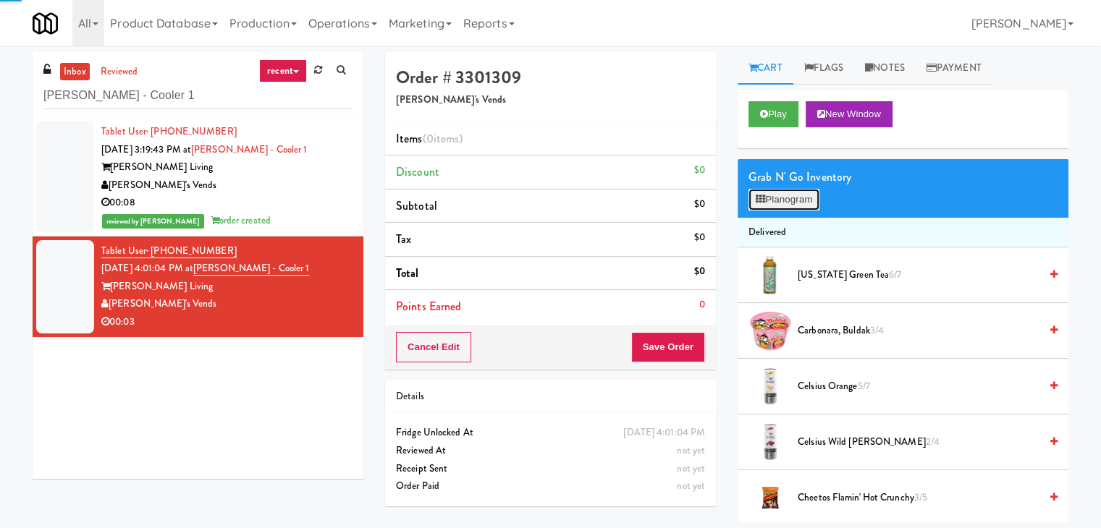
click at [800, 193] on button "Planogram" at bounding box center [783, 200] width 71 height 22
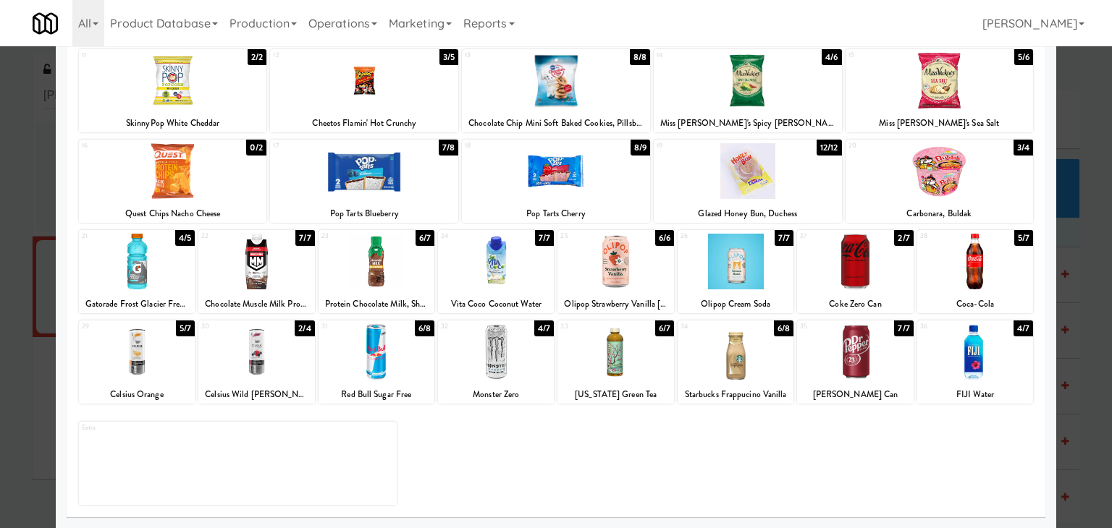
click at [397, 343] on div at bounding box center [376, 352] width 116 height 56
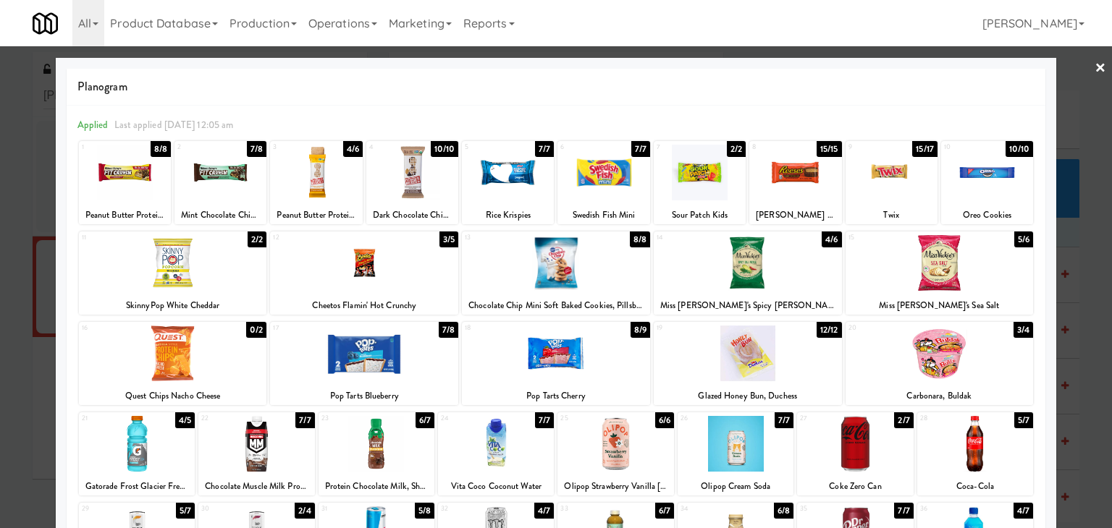
drag, startPoint x: 1093, startPoint y: 65, endPoint x: 919, endPoint y: 213, distance: 228.4
click at [1094, 65] on link "×" at bounding box center [1100, 68] width 12 height 45
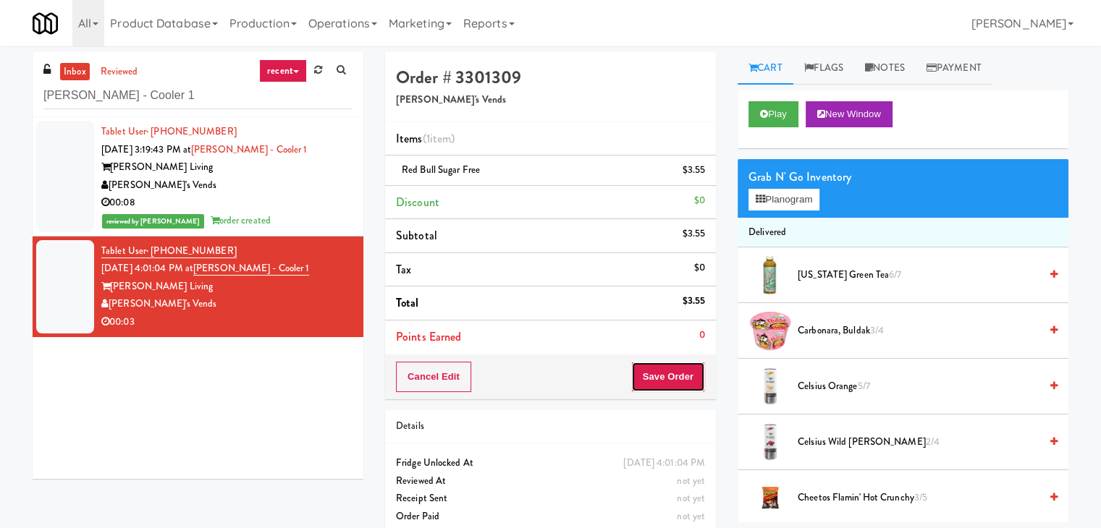
click at [669, 371] on button "Save Order" at bounding box center [668, 377] width 74 height 30
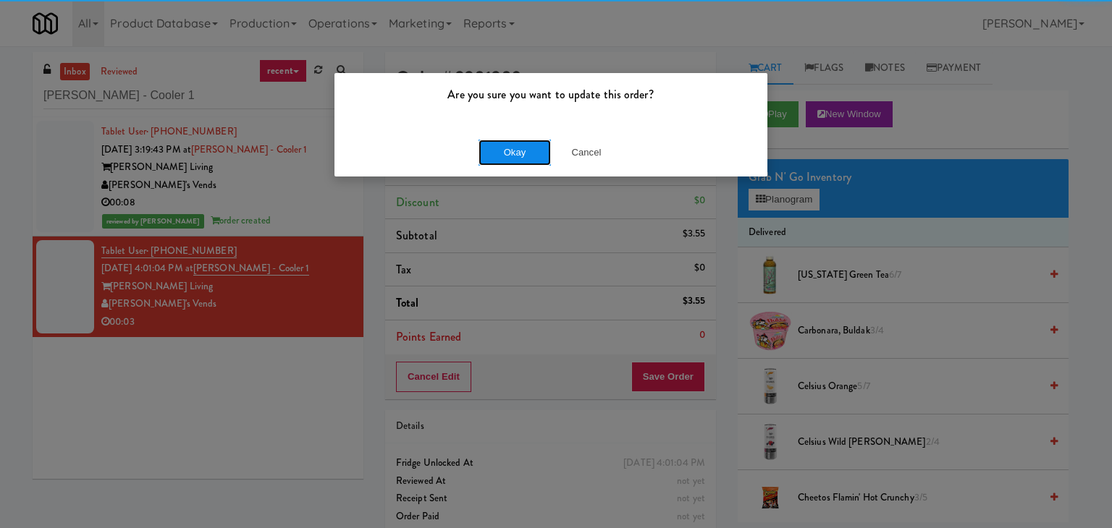
click at [516, 151] on button "Okay" at bounding box center [514, 153] width 72 height 26
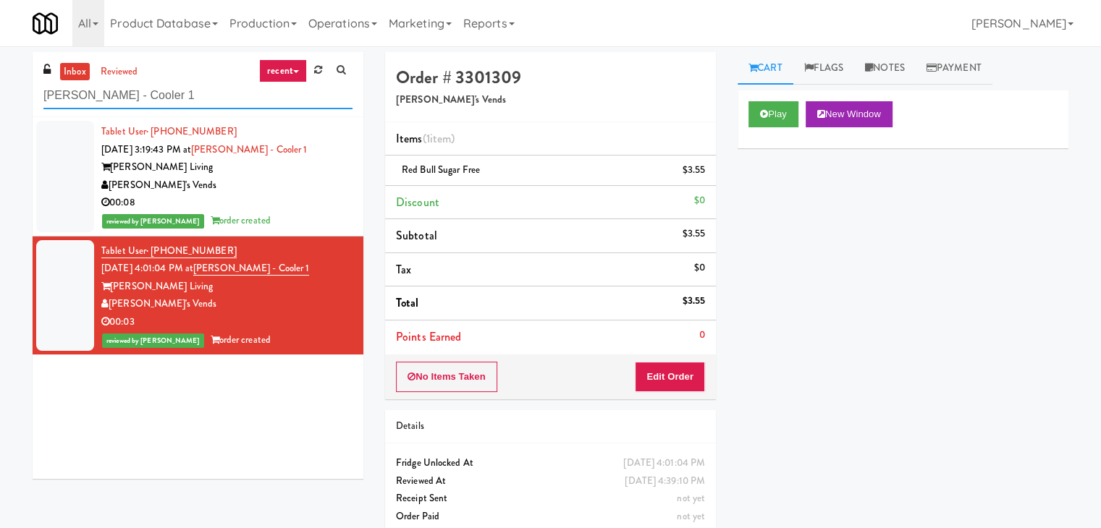
click at [216, 102] on input "[PERSON_NAME] - Cooler 1" at bounding box center [197, 95] width 309 height 27
paste input "The [PERSON_NAME] - Left"
type input "The [PERSON_NAME] - Left"
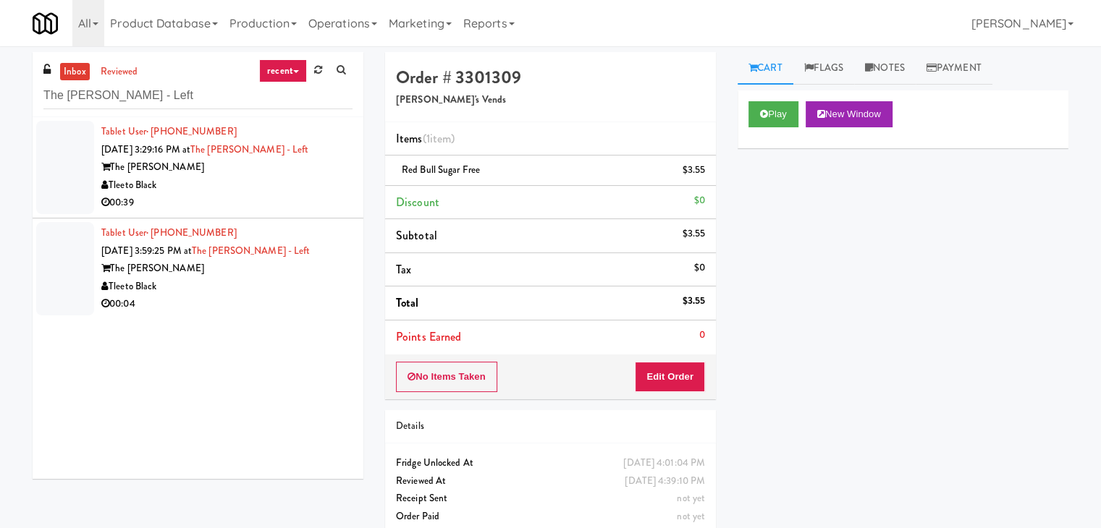
click at [302, 200] on div "00:39" at bounding box center [226, 203] width 251 height 18
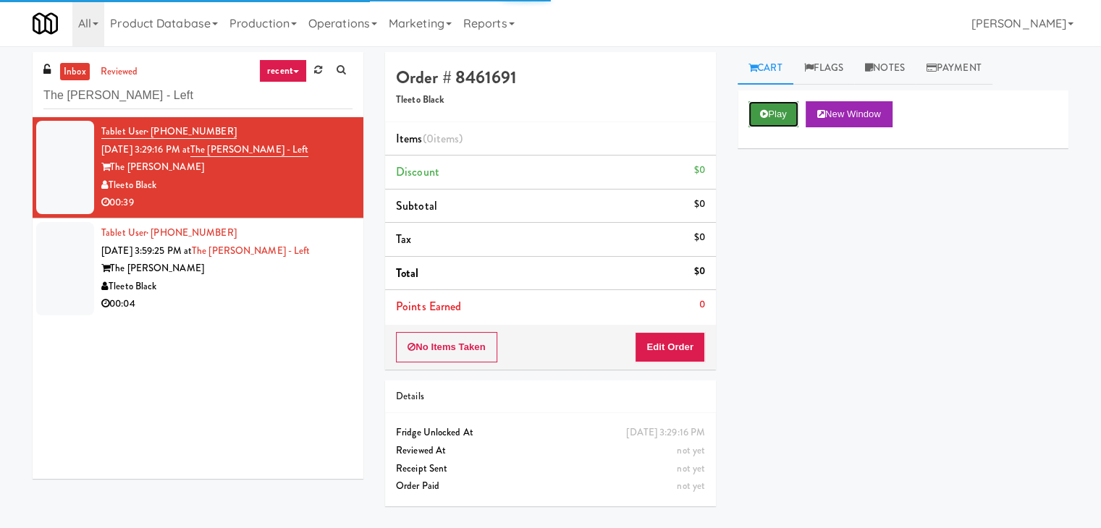
click at [766, 111] on icon at bounding box center [764, 113] width 8 height 9
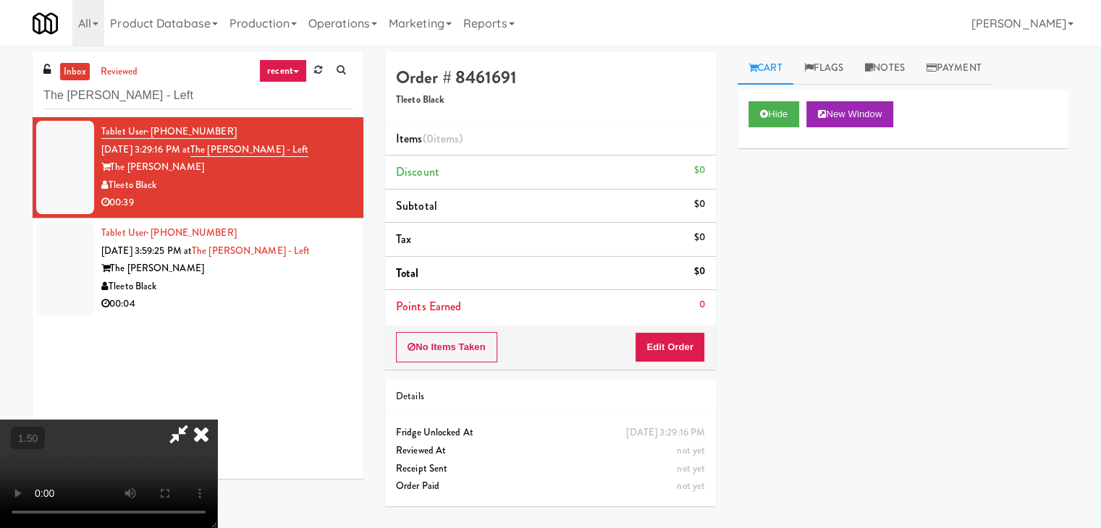
click at [217, 420] on video at bounding box center [108, 474] width 217 height 109
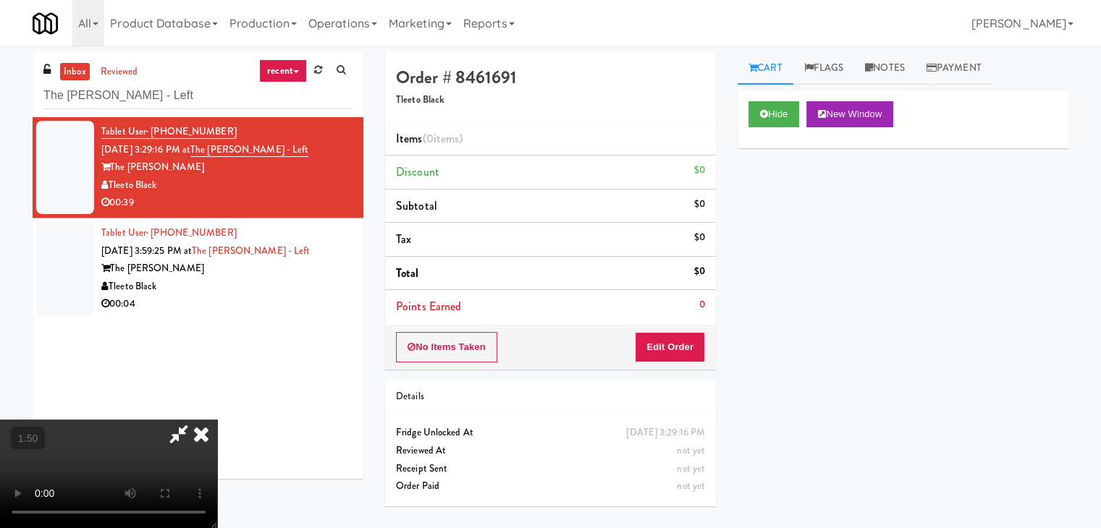
click at [217, 420] on icon at bounding box center [201, 434] width 32 height 29
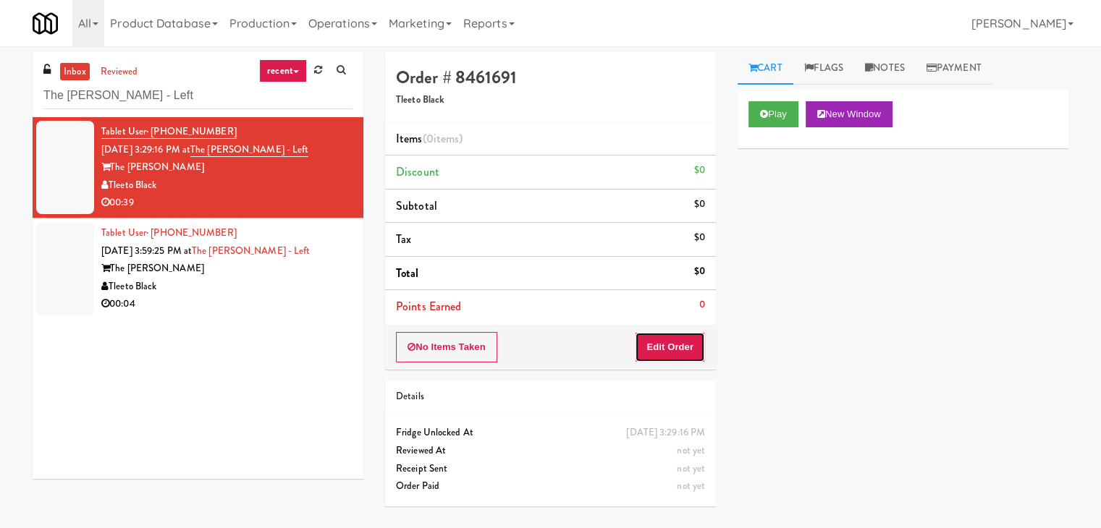
click at [672, 360] on button "Edit Order" at bounding box center [670, 347] width 70 height 30
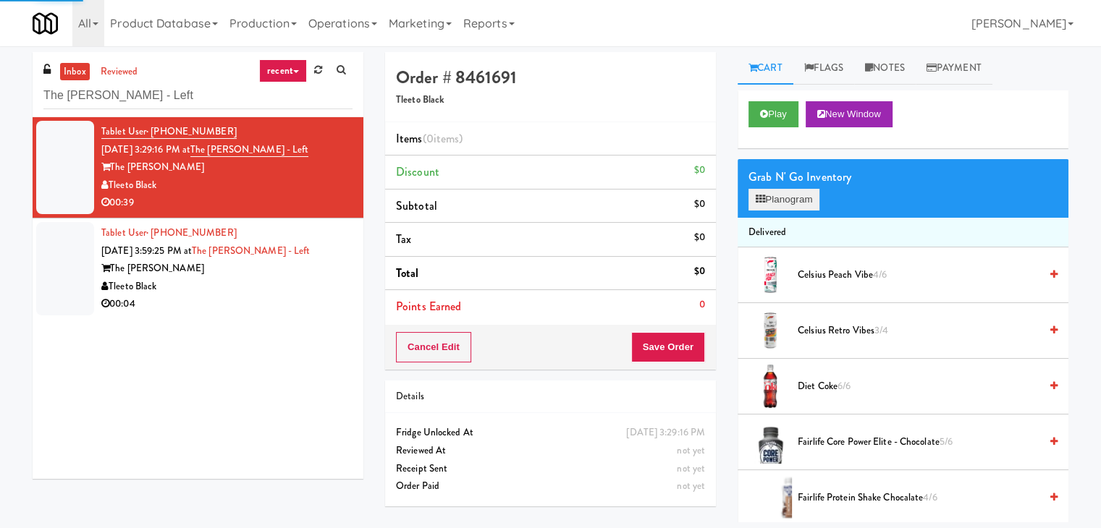
click at [787, 209] on div "Grab N' Go Inventory Planogram" at bounding box center [902, 188] width 331 height 59
click at [788, 208] on button "Planogram" at bounding box center [783, 200] width 71 height 22
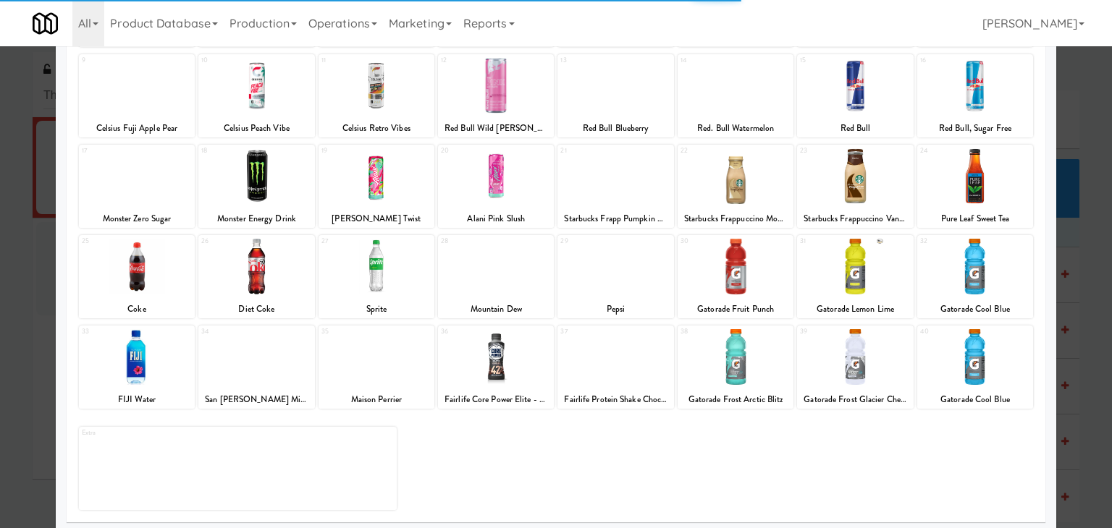
scroll to position [182, 0]
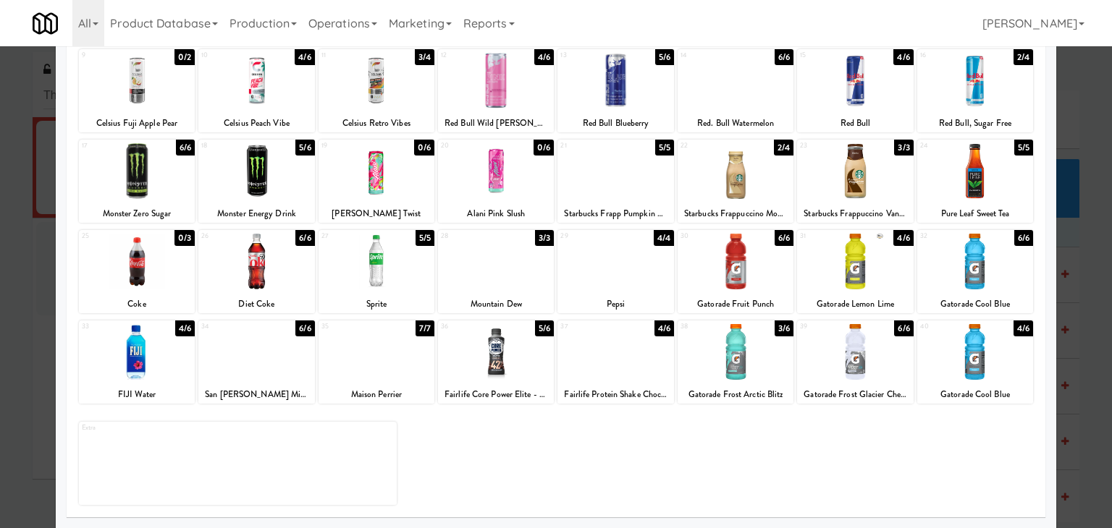
click at [597, 349] on div at bounding box center [615, 352] width 116 height 56
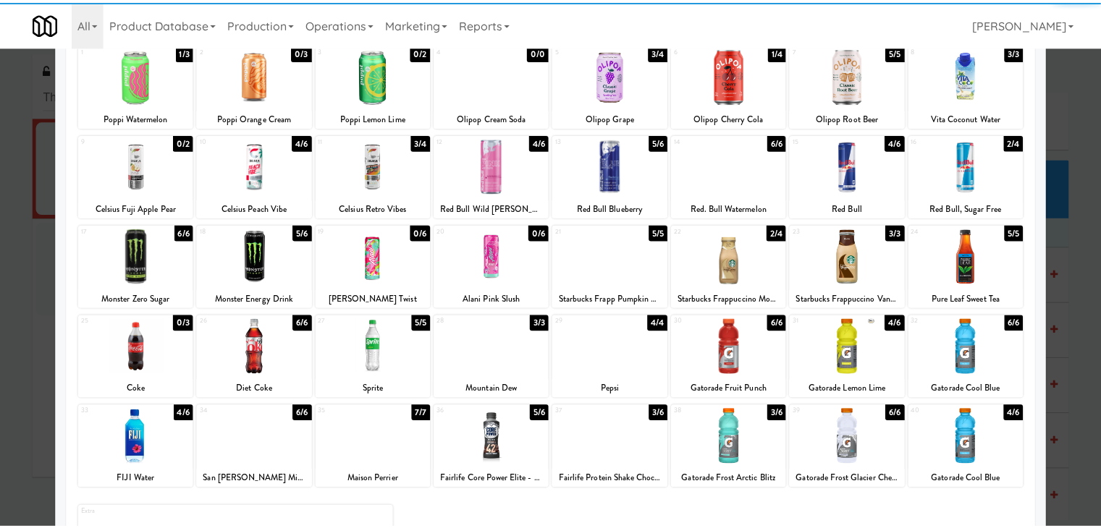
scroll to position [0, 0]
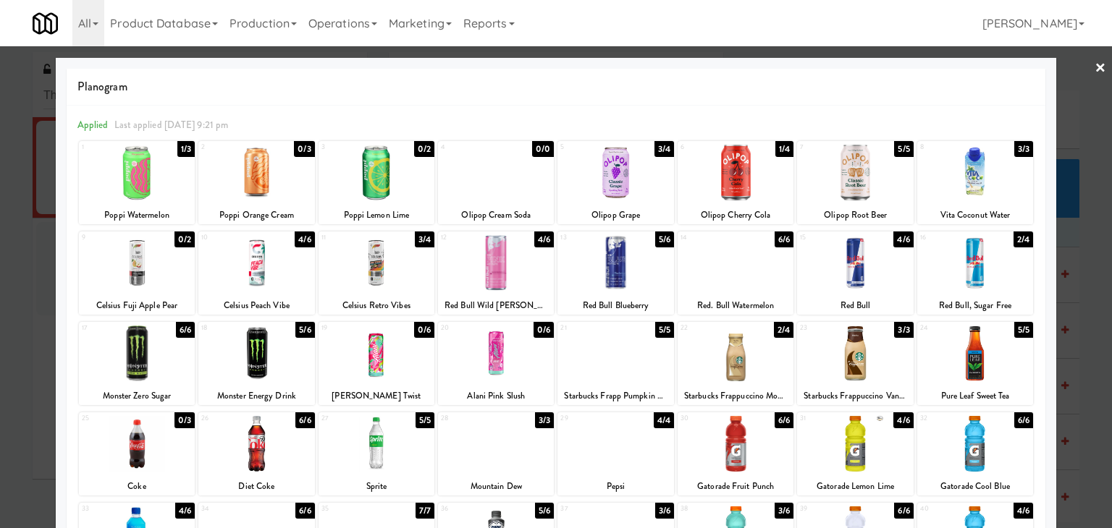
click at [747, 182] on div at bounding box center [735, 173] width 116 height 56
drag, startPoint x: 1083, startPoint y: 69, endPoint x: 1046, endPoint y: 90, distance: 42.2
click at [1082, 69] on div at bounding box center [556, 264] width 1112 height 528
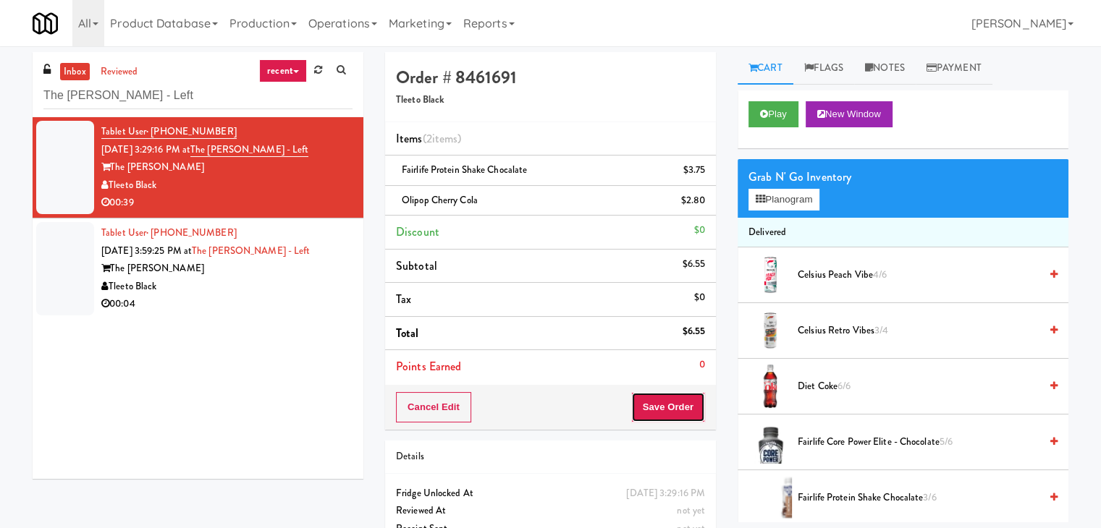
click at [661, 405] on button "Save Order" at bounding box center [668, 407] width 74 height 30
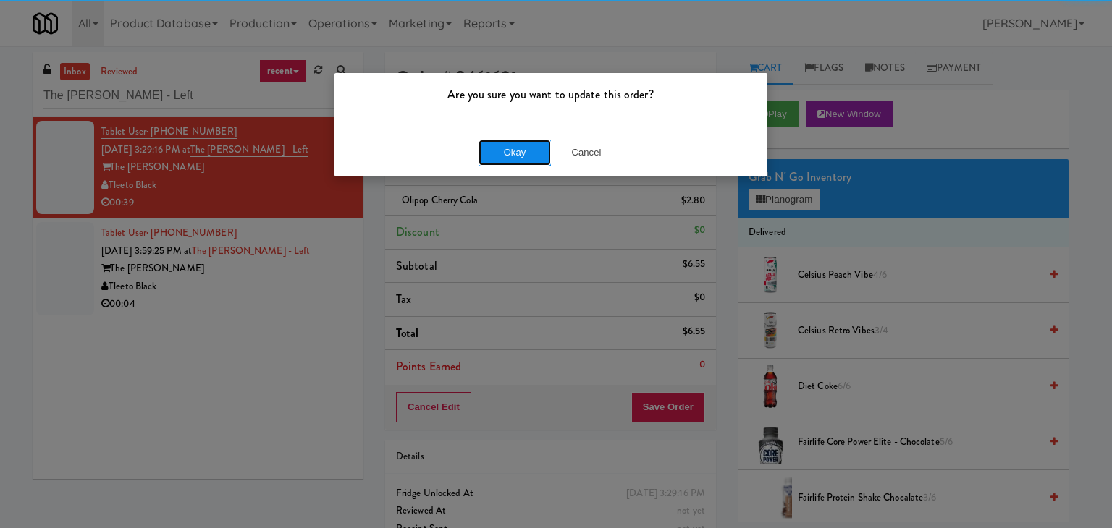
click at [538, 143] on button "Okay" at bounding box center [514, 153] width 72 height 26
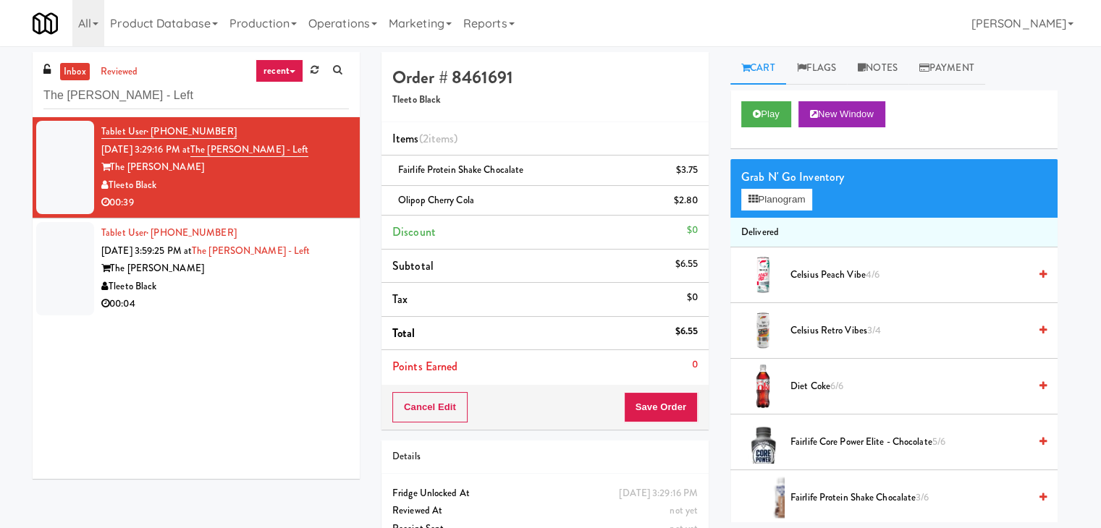
click at [256, 281] on div "Tleeto Black" at bounding box center [224, 287] width 247 height 18
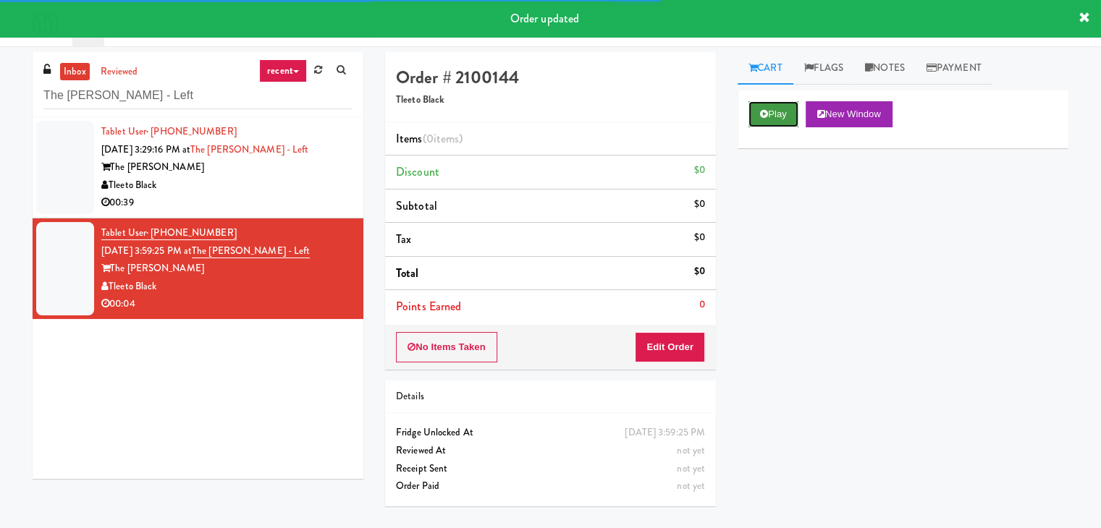
click at [763, 111] on icon at bounding box center [764, 113] width 8 height 9
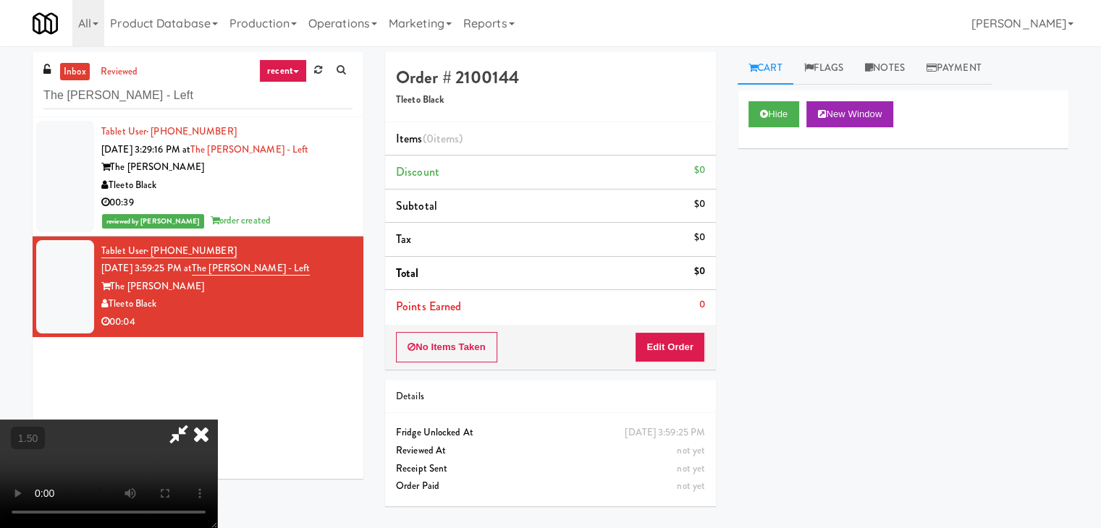
click at [217, 420] on video at bounding box center [108, 474] width 217 height 109
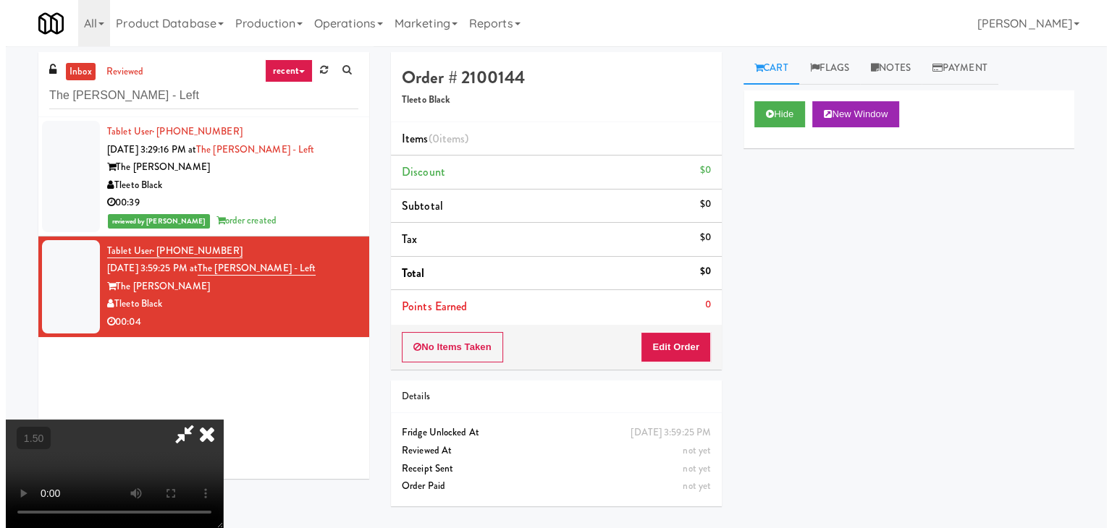
scroll to position [0, 0]
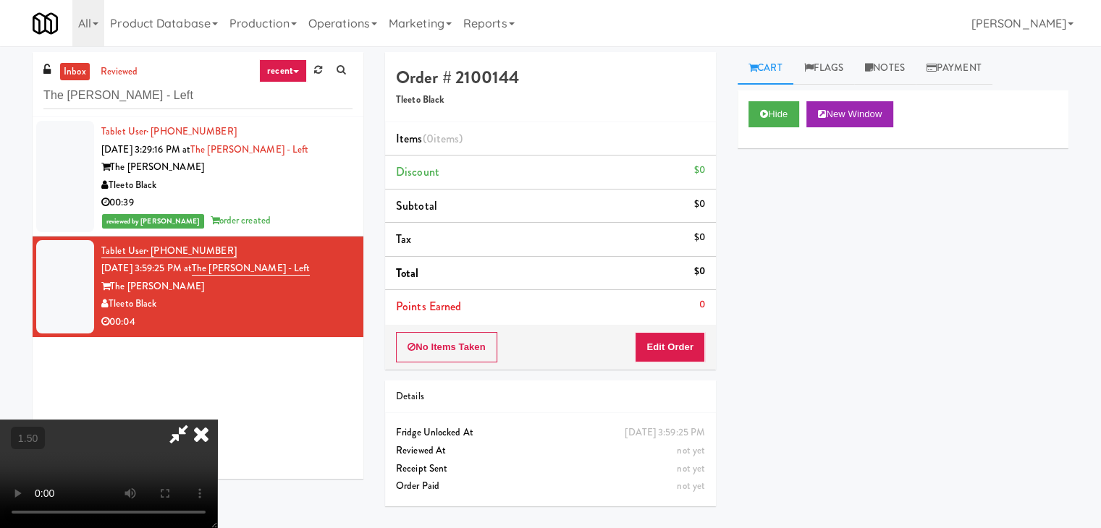
drag, startPoint x: 637, startPoint y: 56, endPoint x: 672, endPoint y: 211, distance: 158.9
click at [217, 420] on icon at bounding box center [201, 434] width 32 height 29
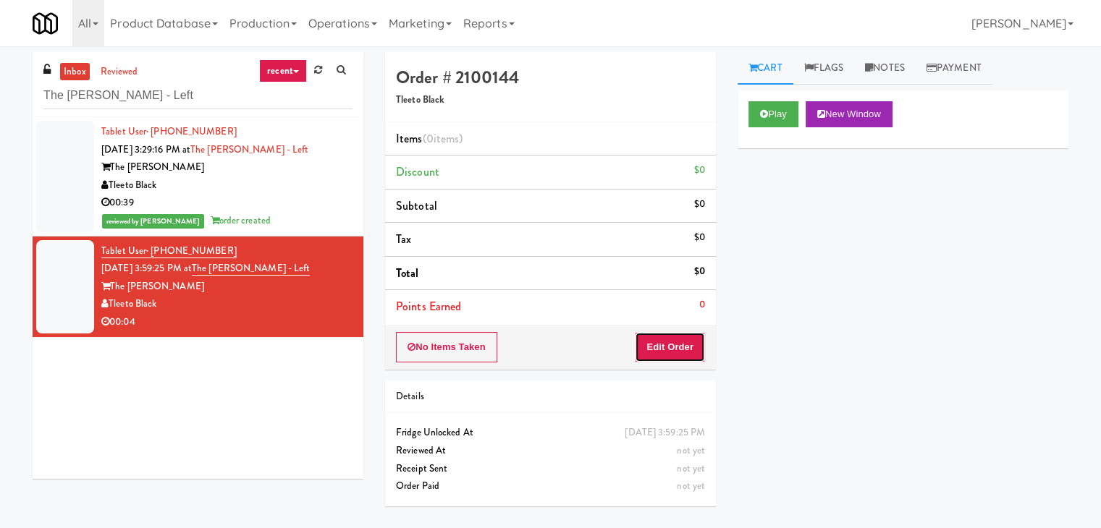
click at [694, 354] on button "Edit Order" at bounding box center [670, 347] width 70 height 30
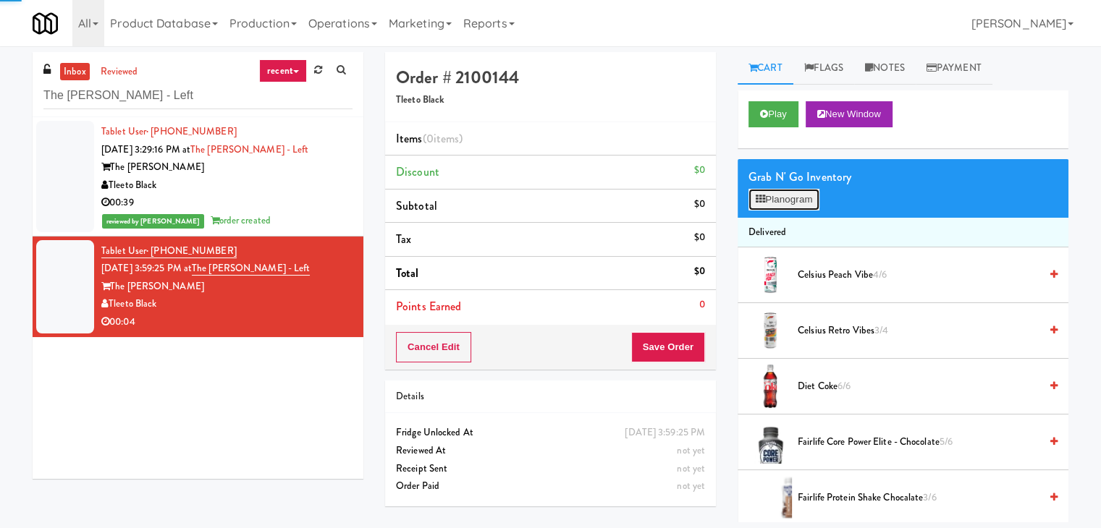
click at [776, 203] on button "Planogram" at bounding box center [783, 200] width 71 height 22
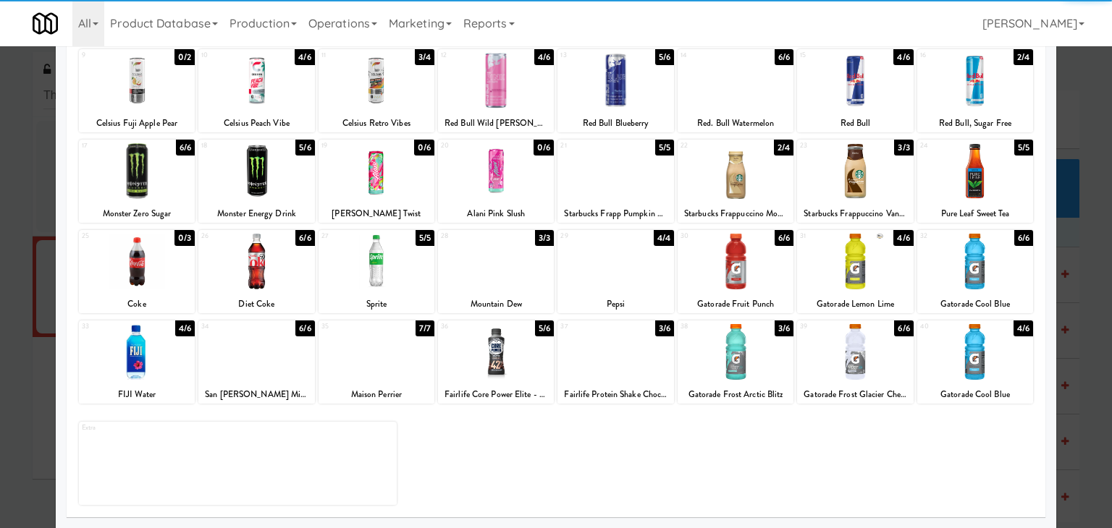
click at [264, 265] on div at bounding box center [256, 262] width 116 height 56
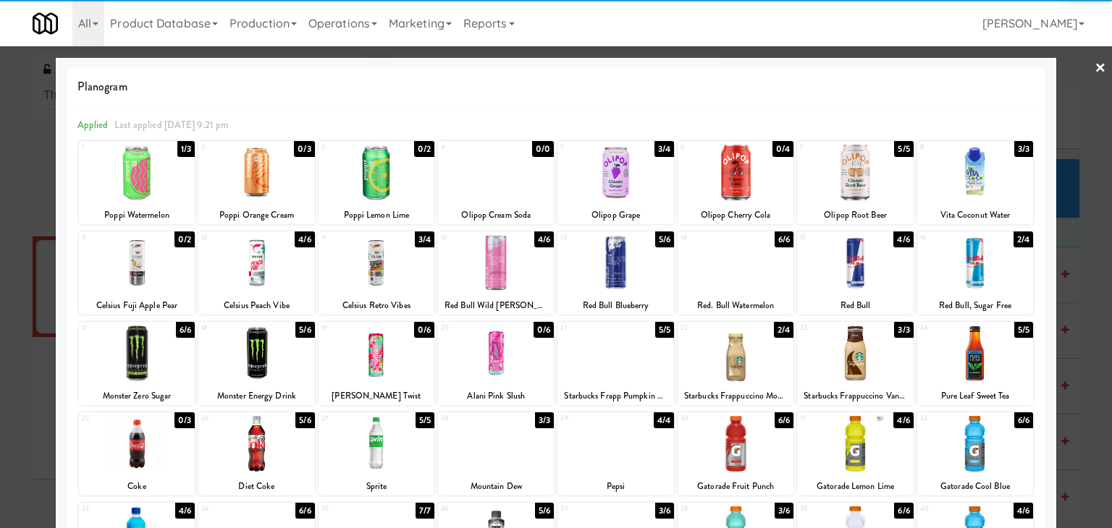
drag, startPoint x: 1091, startPoint y: 67, endPoint x: 1059, endPoint y: 93, distance: 41.7
click at [1094, 67] on link "×" at bounding box center [1100, 68] width 12 height 45
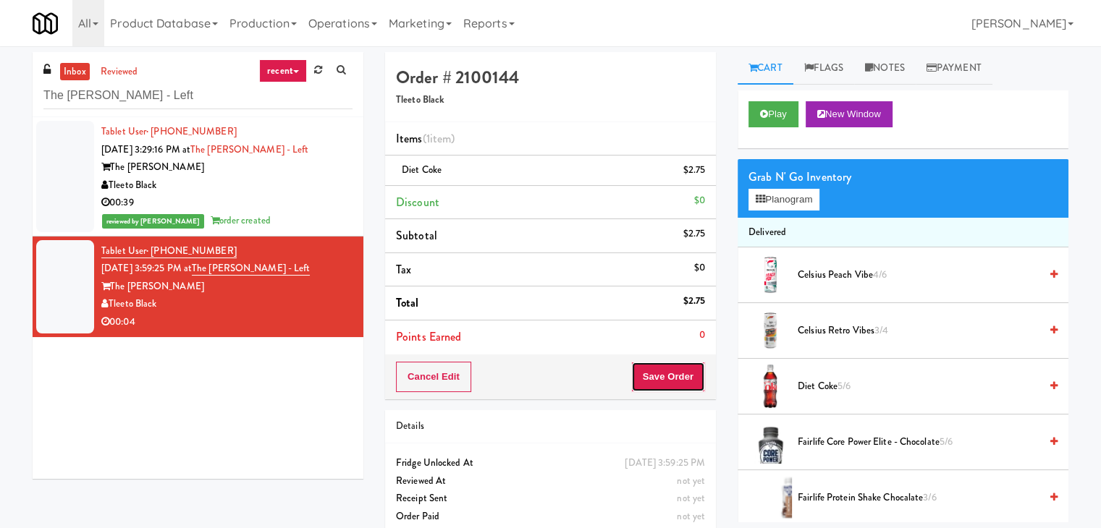
click at [666, 377] on button "Save Order" at bounding box center [668, 377] width 74 height 30
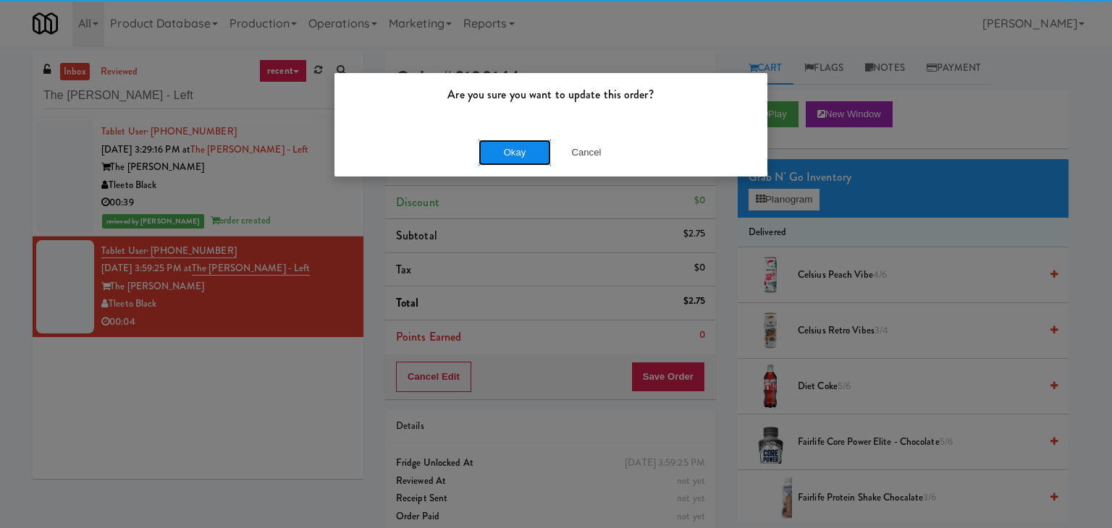
click at [528, 158] on button "Okay" at bounding box center [514, 153] width 72 height 26
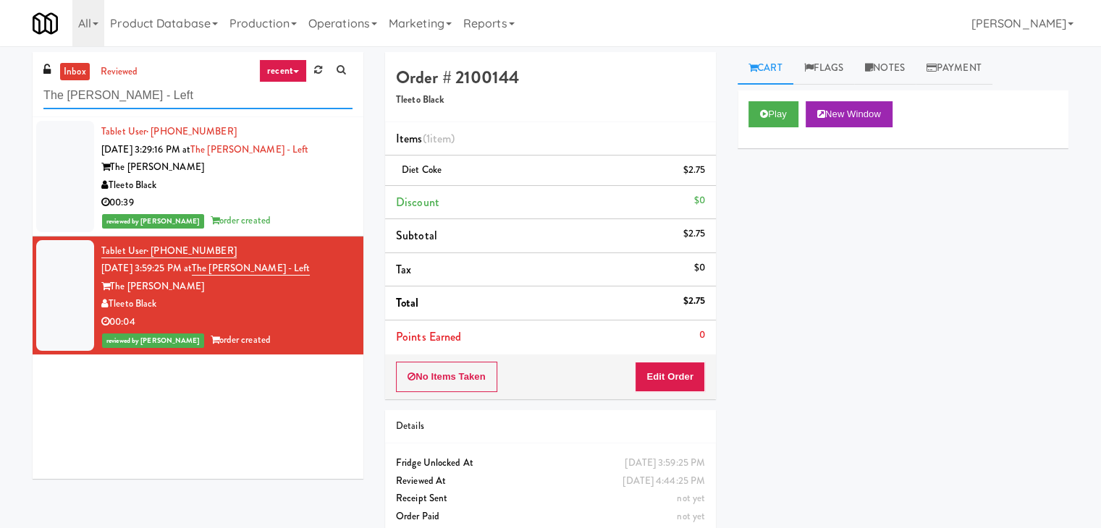
click at [172, 98] on input "The [PERSON_NAME] - Left" at bounding box center [197, 95] width 309 height 27
paste input "520 N [PERSON_NAME] - Left - Fridge"
type input "520 N [PERSON_NAME] - Left - Fridge"
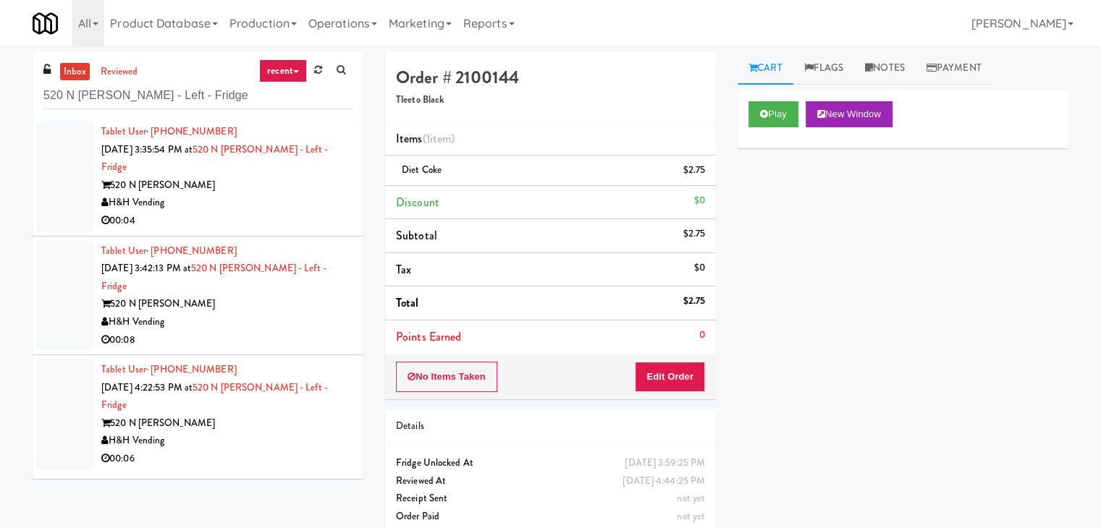
click at [255, 194] on div "H&H Vending" at bounding box center [226, 203] width 251 height 18
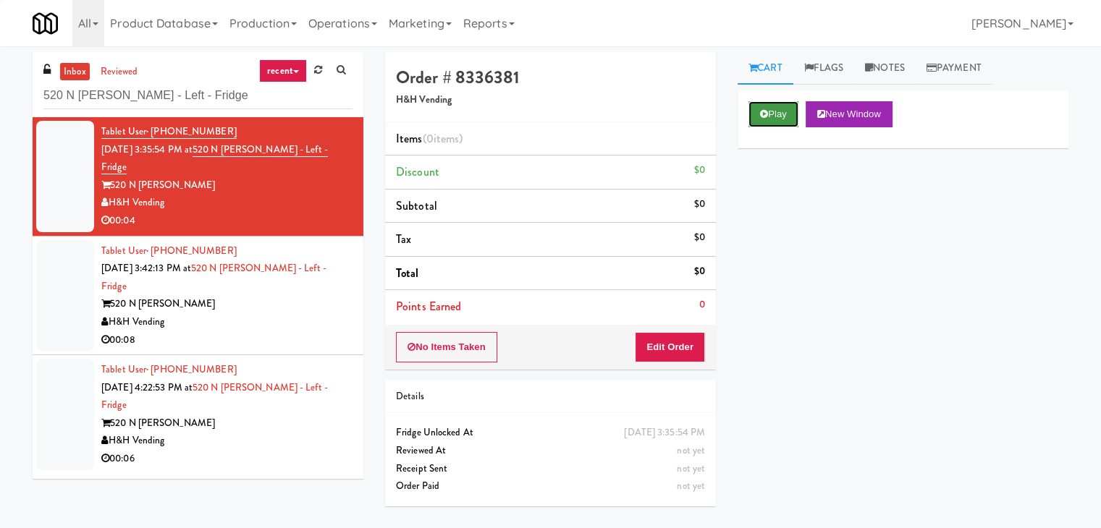
click at [768, 109] on button "Play" at bounding box center [773, 114] width 50 height 26
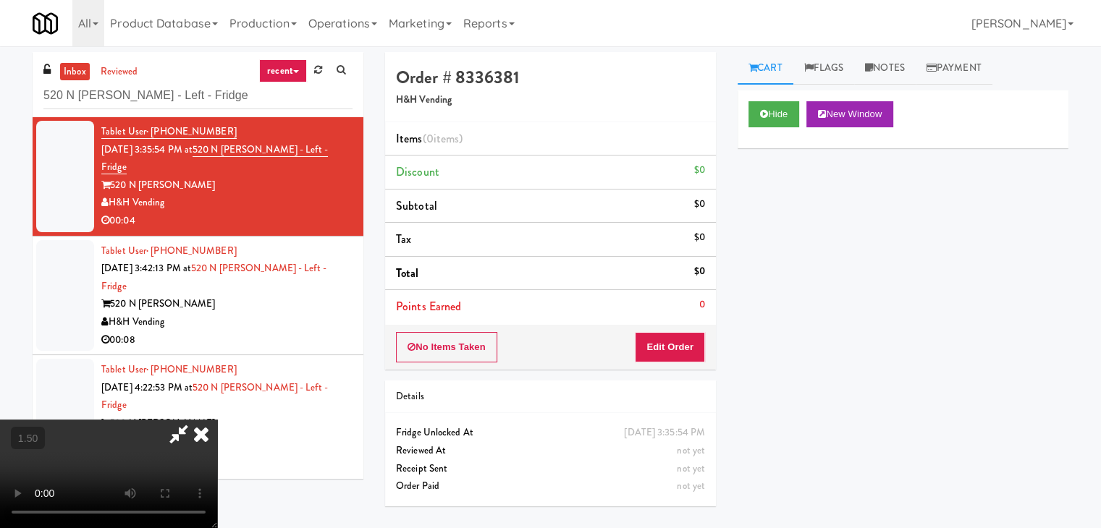
click at [217, 420] on video at bounding box center [108, 474] width 217 height 109
click at [217, 420] on icon at bounding box center [201, 434] width 32 height 29
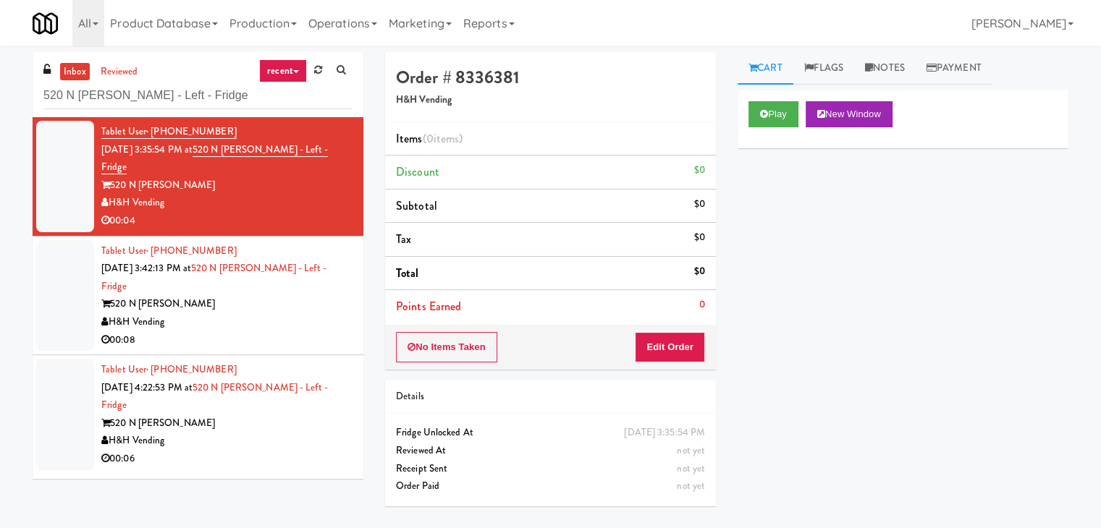
click at [680, 366] on div "No Items Taken Edit Order" at bounding box center [550, 347] width 331 height 45
click at [680, 357] on button "Edit Order" at bounding box center [670, 347] width 70 height 30
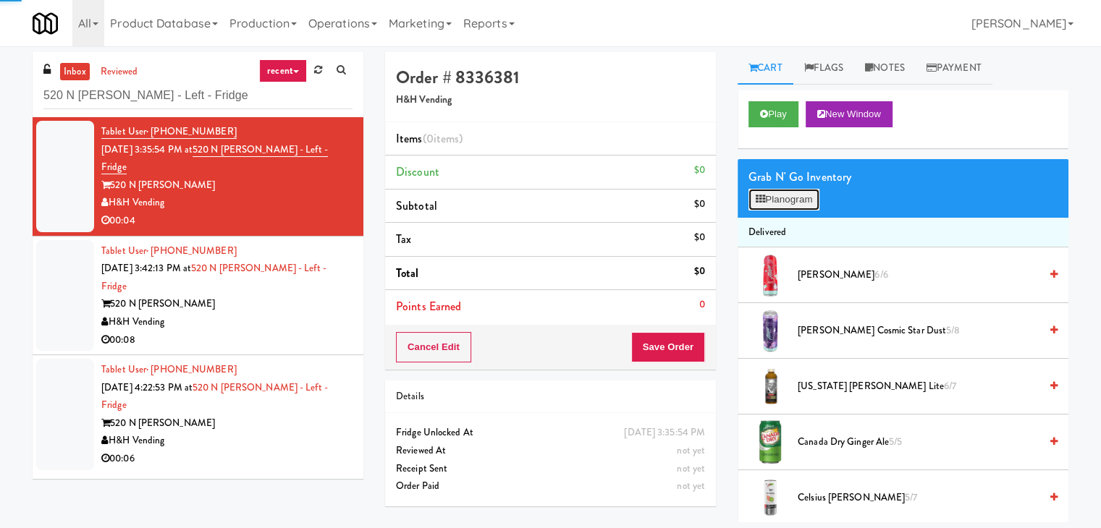
click at [779, 208] on button "Planogram" at bounding box center [783, 200] width 71 height 22
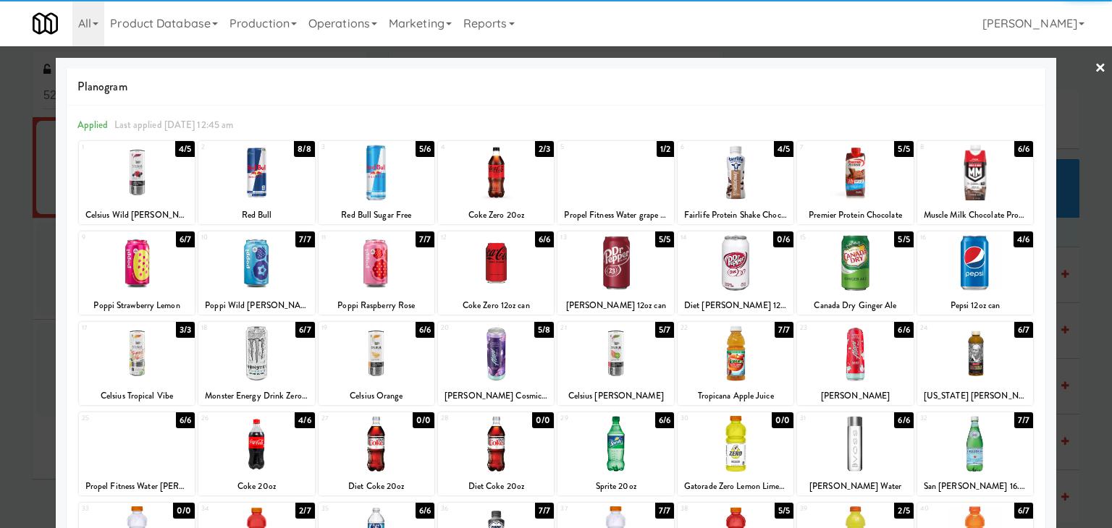
click at [274, 258] on div at bounding box center [256, 263] width 116 height 56
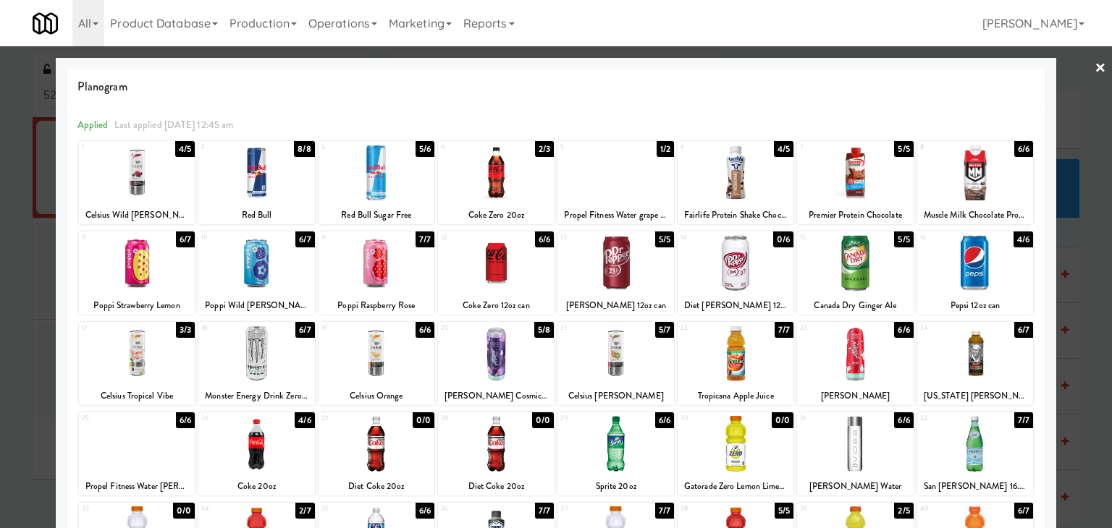
click at [1094, 69] on link "×" at bounding box center [1100, 68] width 12 height 45
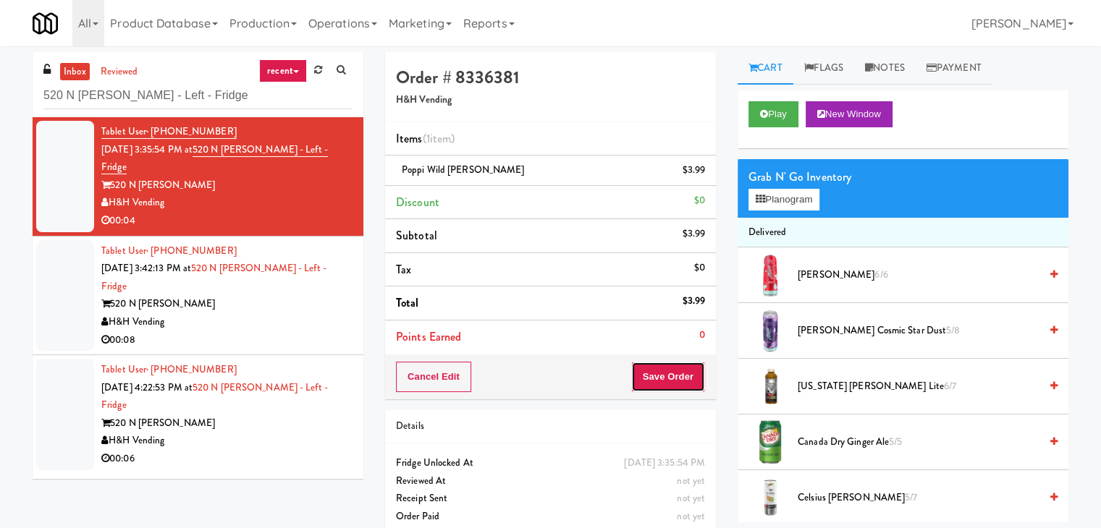
click at [658, 381] on button "Save Order" at bounding box center [668, 377] width 74 height 30
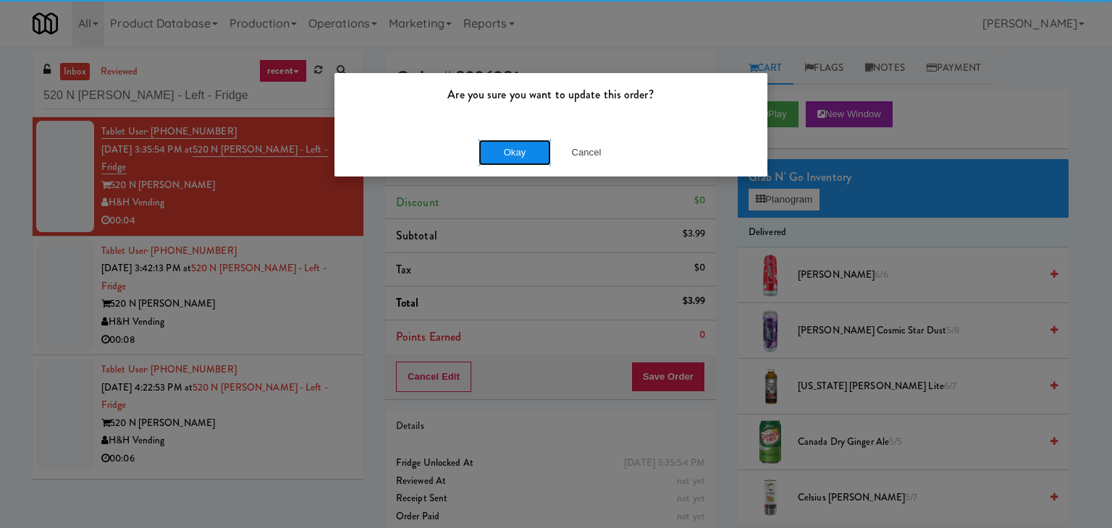
click at [530, 154] on button "Okay" at bounding box center [514, 153] width 72 height 26
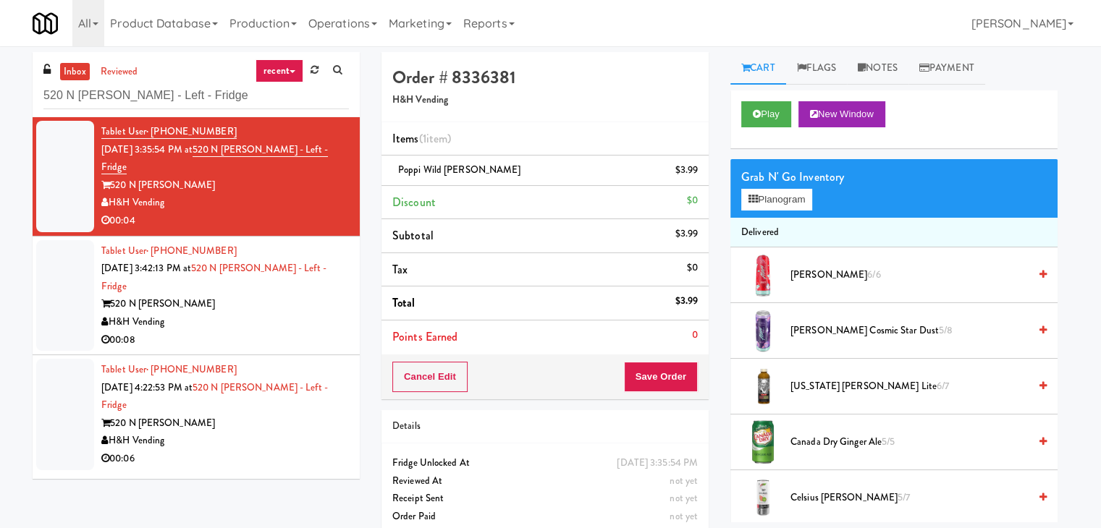
click at [292, 331] on div "00:08" at bounding box center [224, 340] width 247 height 18
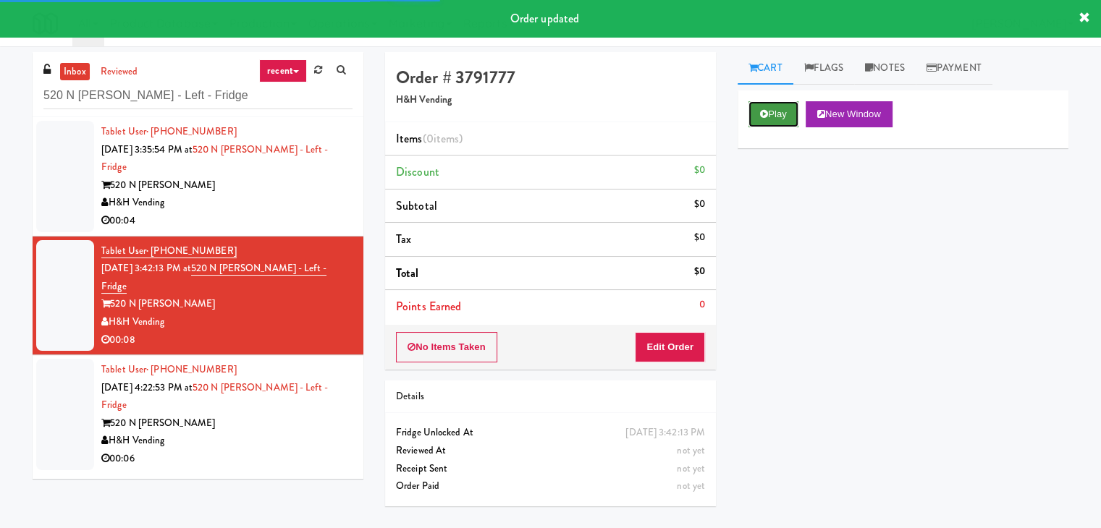
click at [788, 107] on button "Play" at bounding box center [773, 114] width 50 height 26
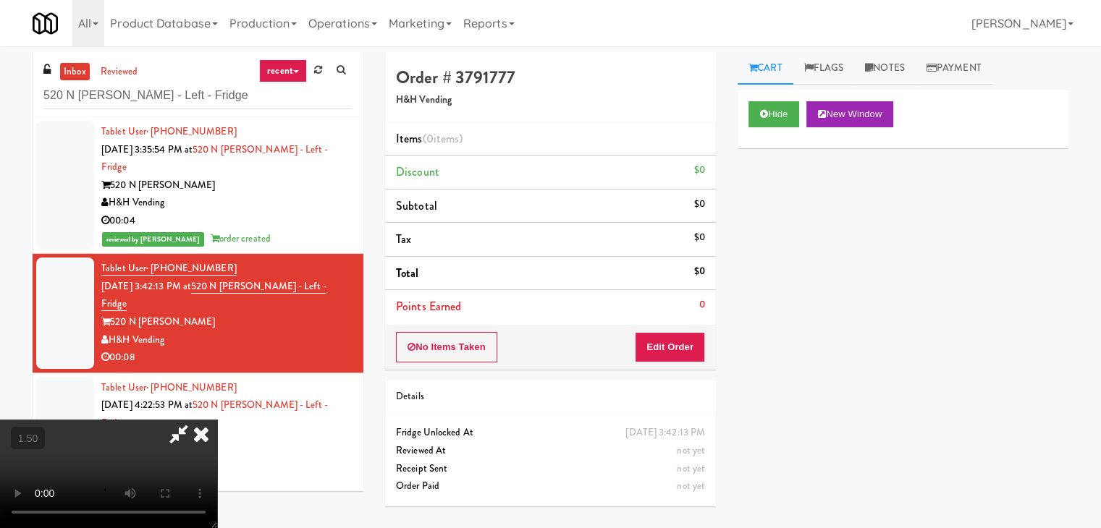
click at [217, 420] on video at bounding box center [108, 474] width 217 height 109
click at [217, 420] on icon at bounding box center [201, 434] width 32 height 29
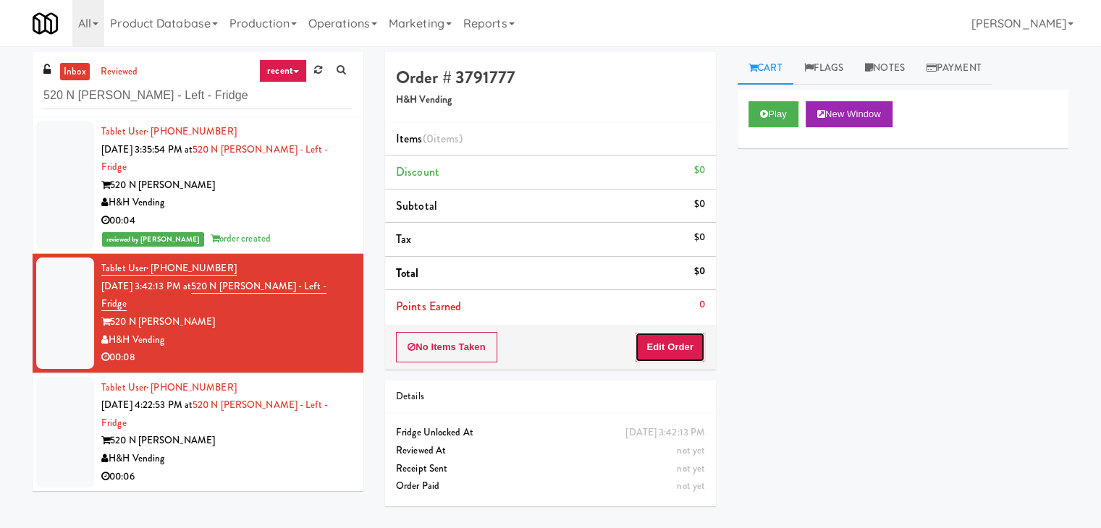
click at [698, 351] on button "Edit Order" at bounding box center [670, 347] width 70 height 30
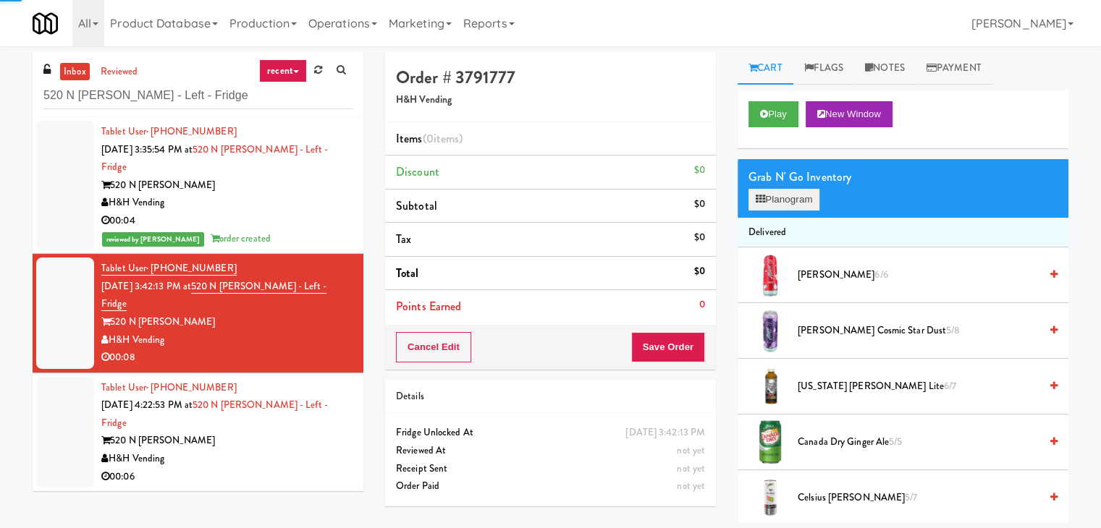
click at [764, 210] on div "Grab N' Go Inventory Planogram" at bounding box center [902, 188] width 331 height 59
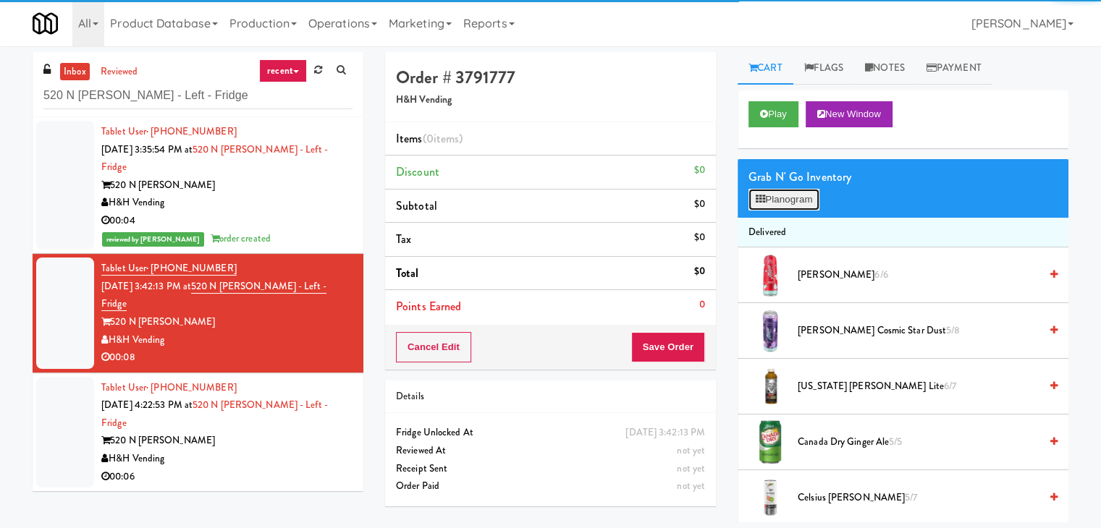
click at [765, 206] on button "Planogram" at bounding box center [783, 200] width 71 height 22
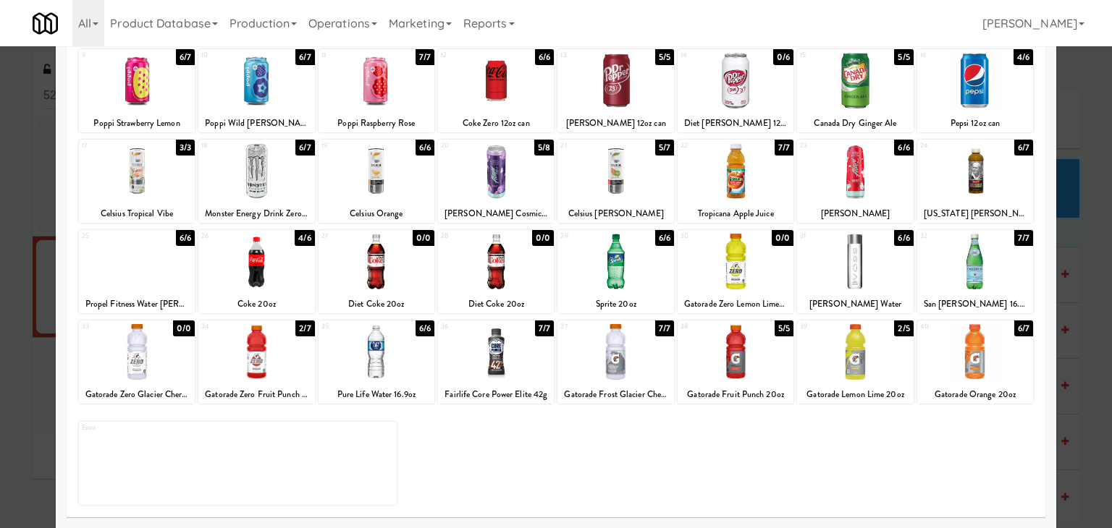
click at [385, 350] on div at bounding box center [376, 352] width 116 height 56
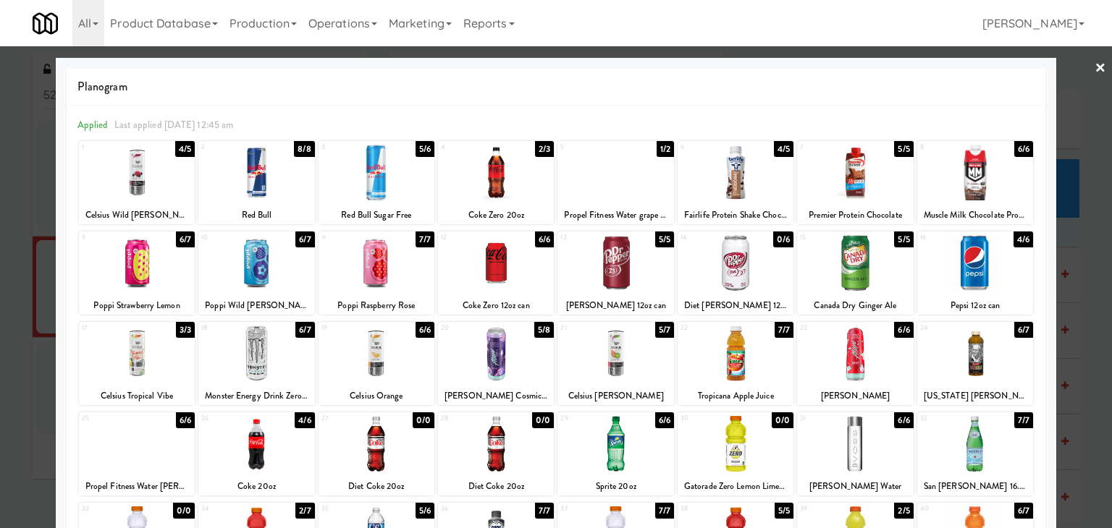
click at [494, 186] on div at bounding box center [496, 173] width 116 height 56
